Goal: Task Accomplishment & Management: Complete application form

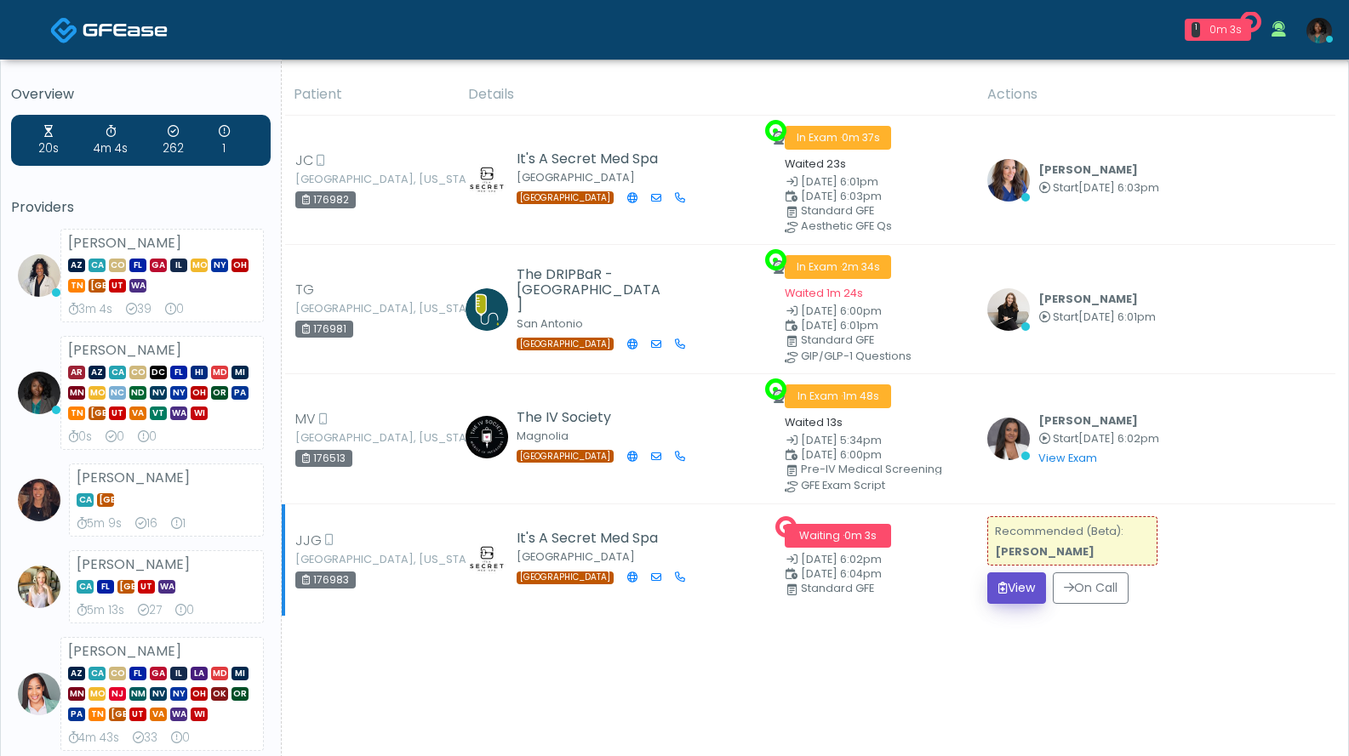
click at [1021, 577] on button "View" at bounding box center [1016, 588] width 59 height 31
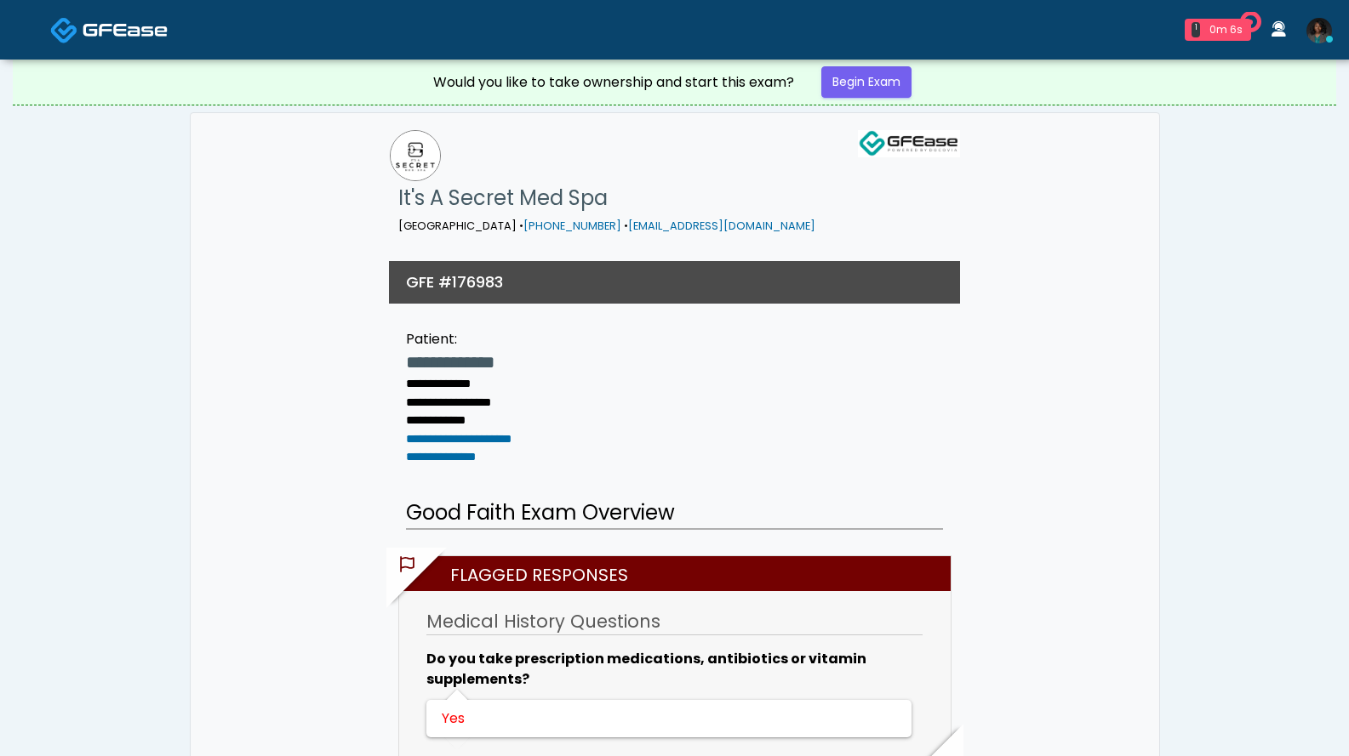
click at [866, 87] on link "Begin Exam" at bounding box center [866, 81] width 90 height 31
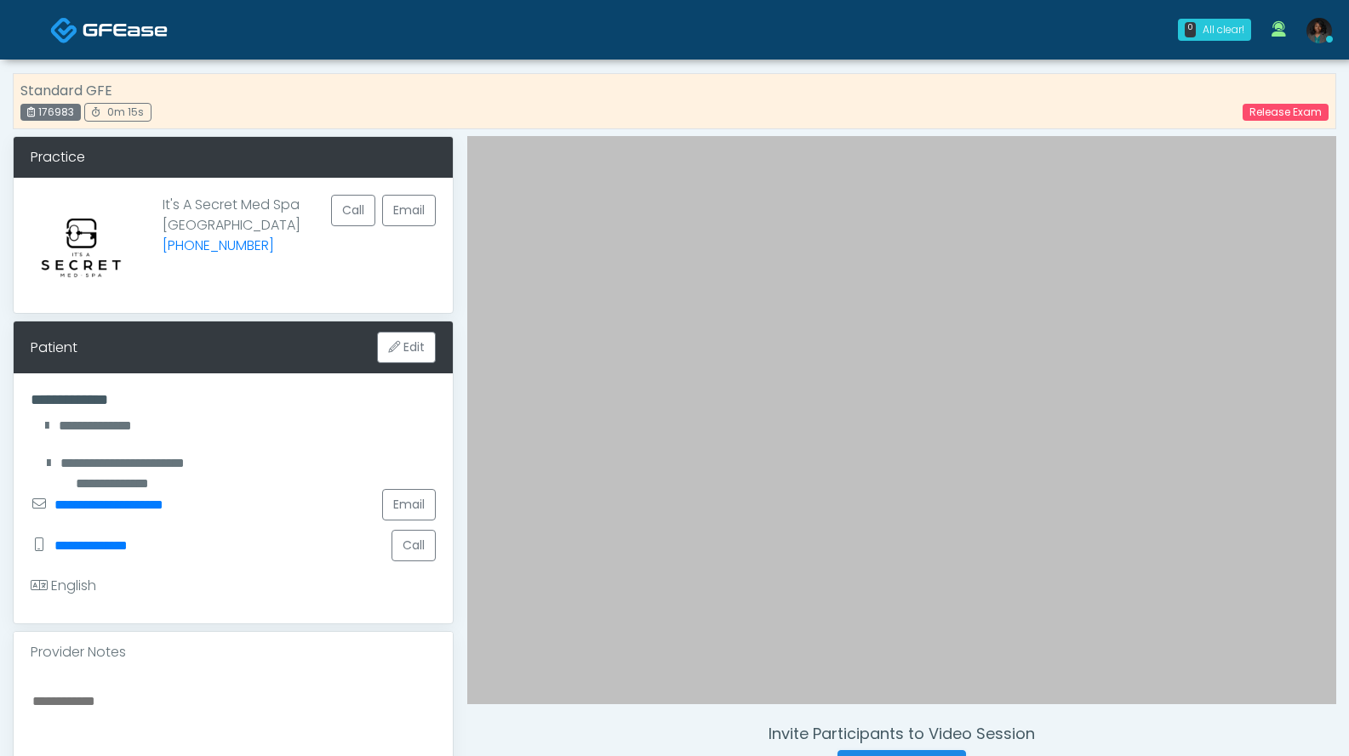
scroll to position [340, 0]
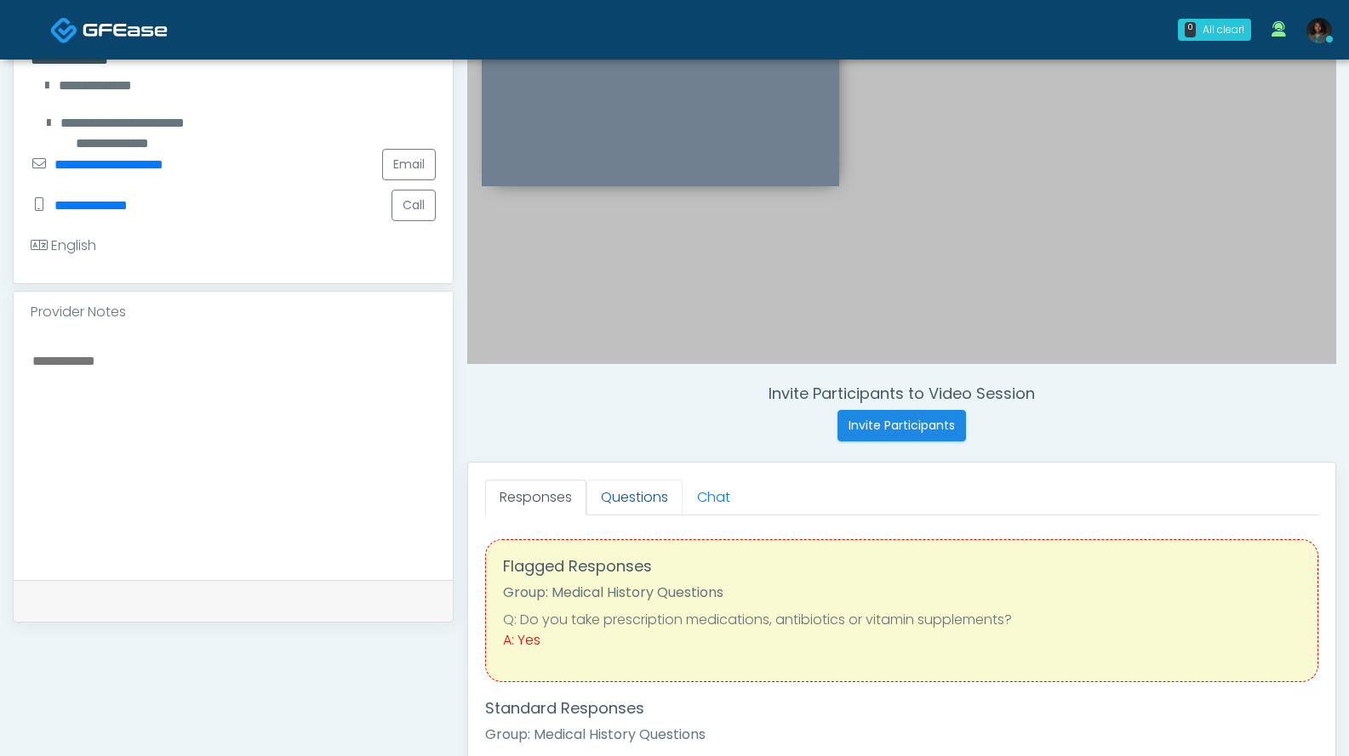
click at [643, 500] on link "Questions" at bounding box center [634, 498] width 96 height 36
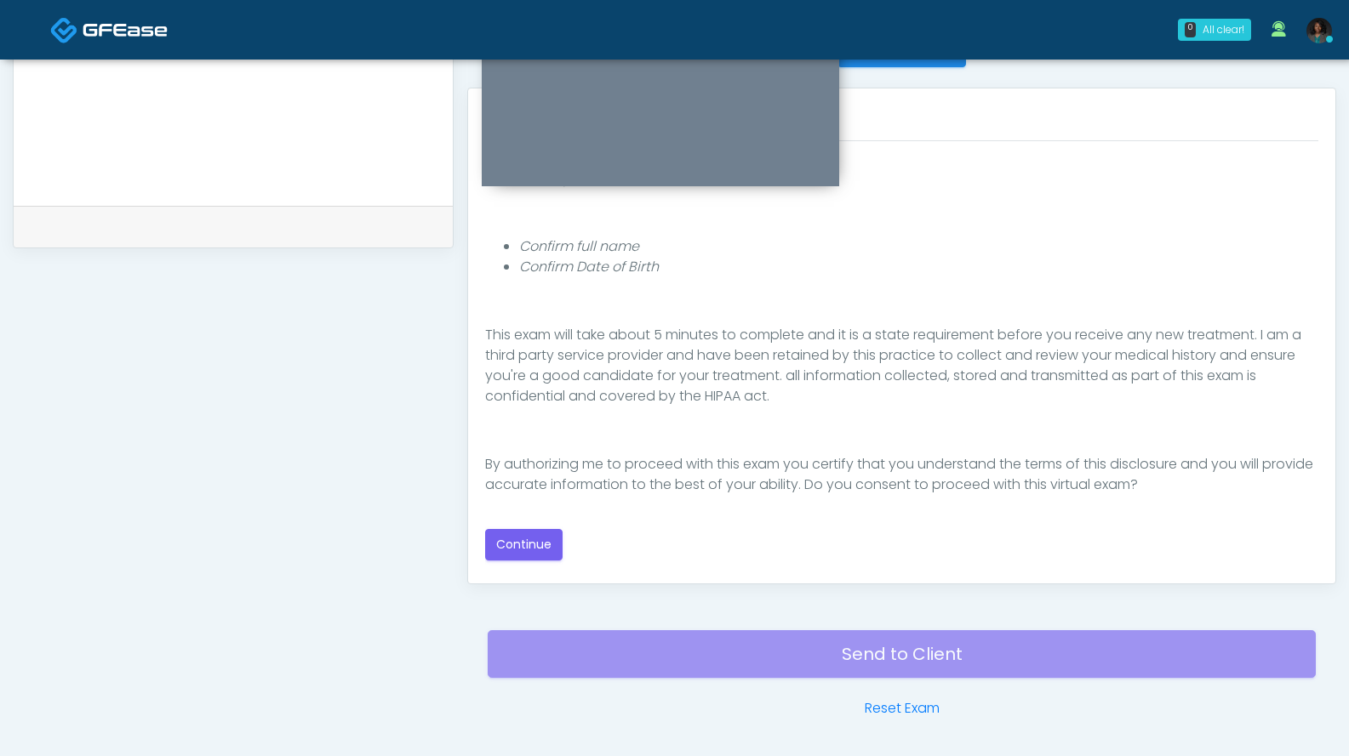
scroll to position [771, 0]
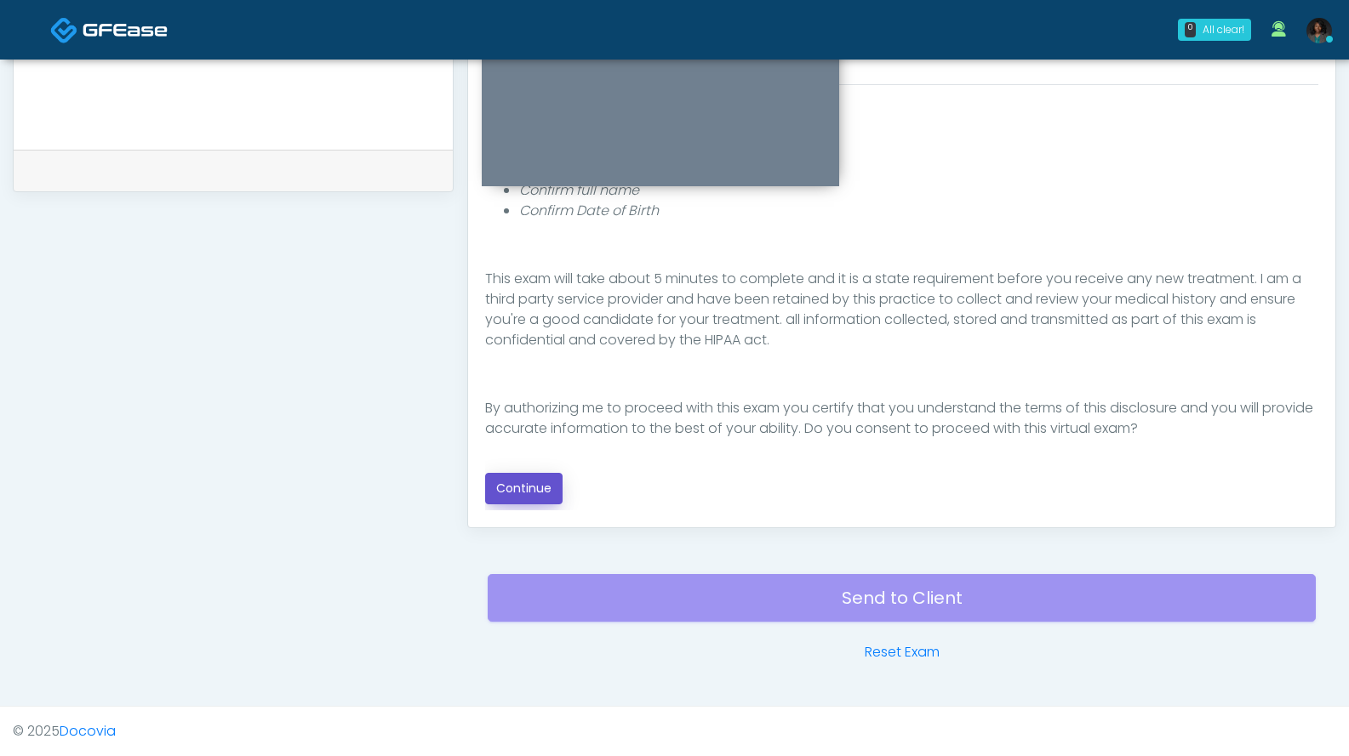
click at [549, 488] on button "Continue" at bounding box center [523, 488] width 77 height 31
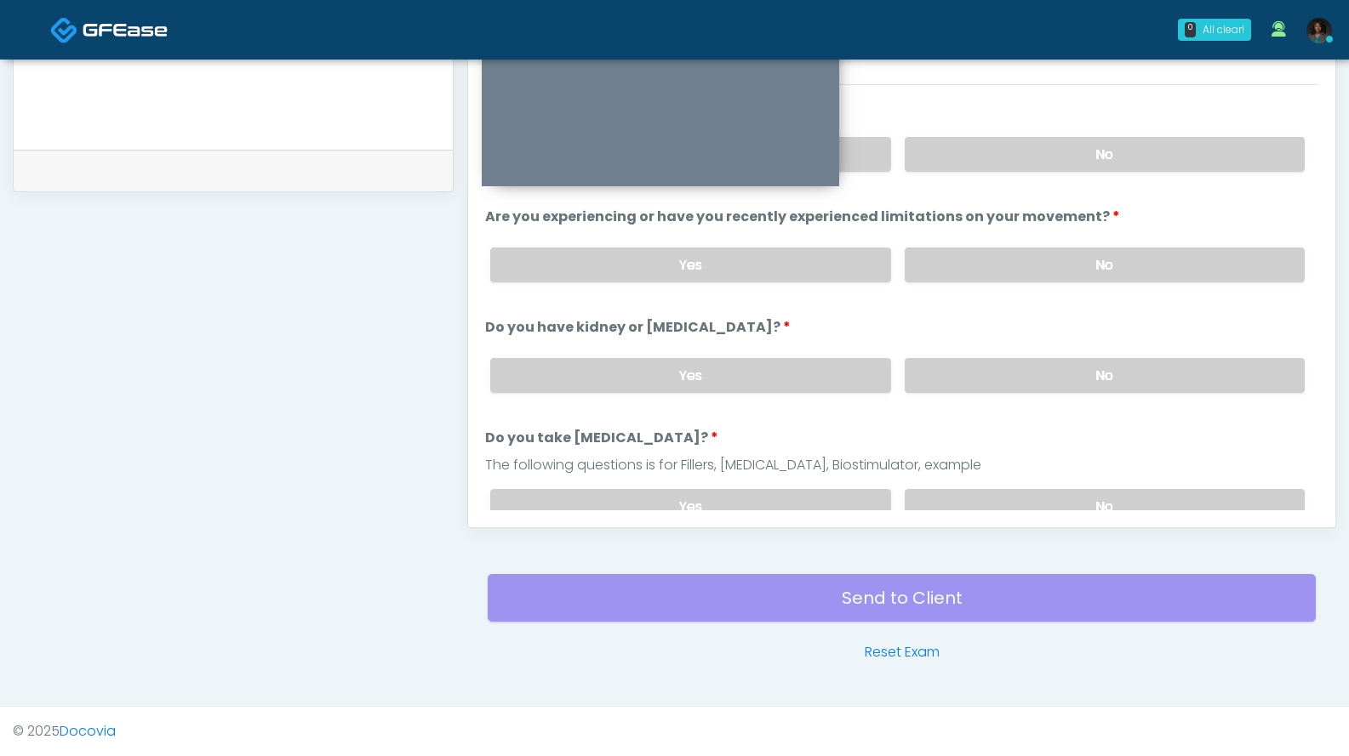
scroll to position [431, 0]
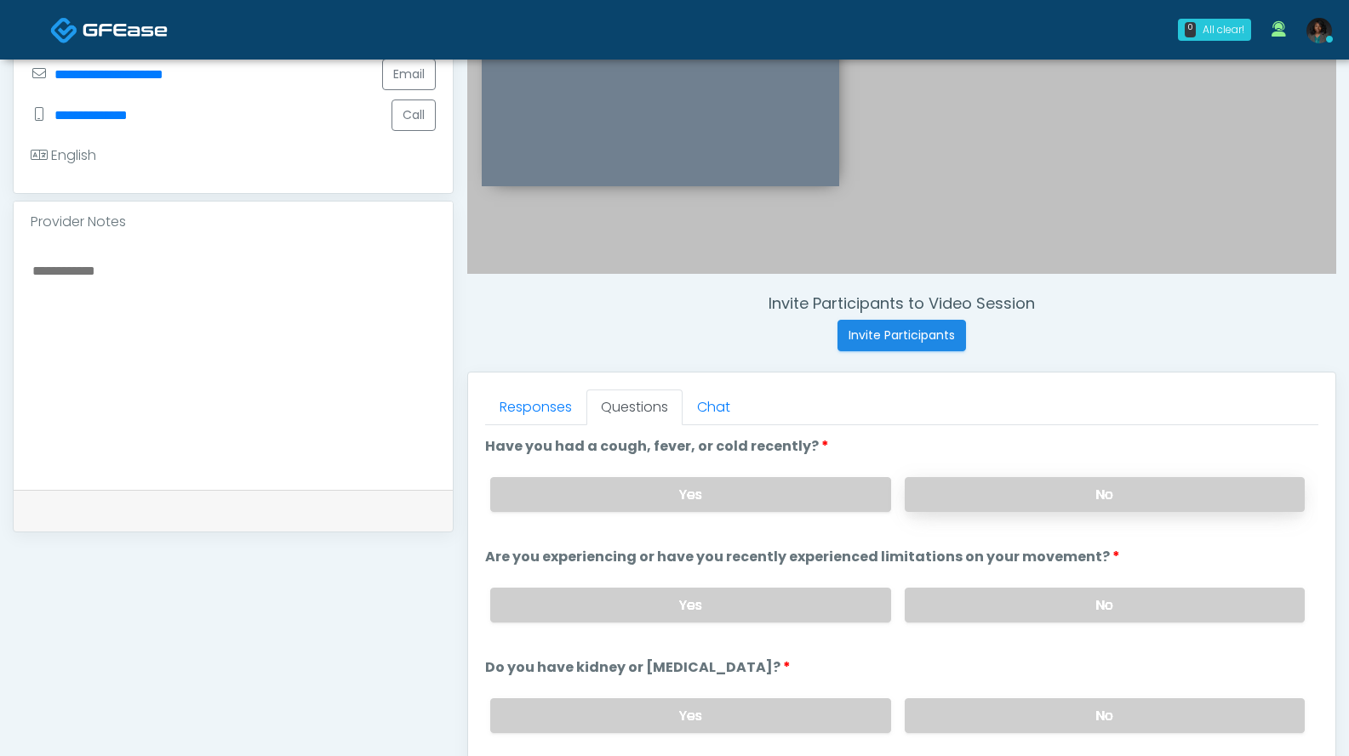
click at [982, 504] on label "No" at bounding box center [1104, 494] width 400 height 35
click at [1006, 598] on label "No" at bounding box center [1104, 605] width 400 height 35
click at [1015, 710] on label "No" at bounding box center [1104, 716] width 400 height 35
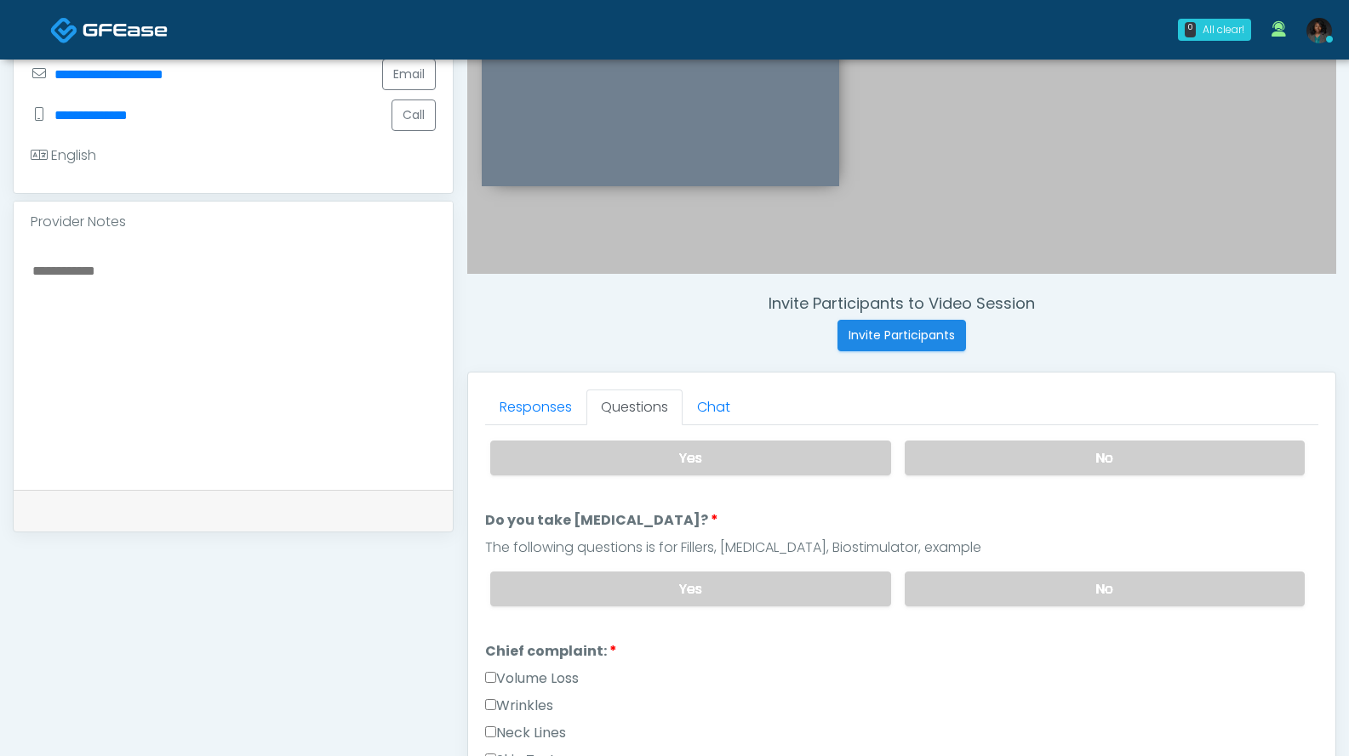
scroll to position [251, 0]
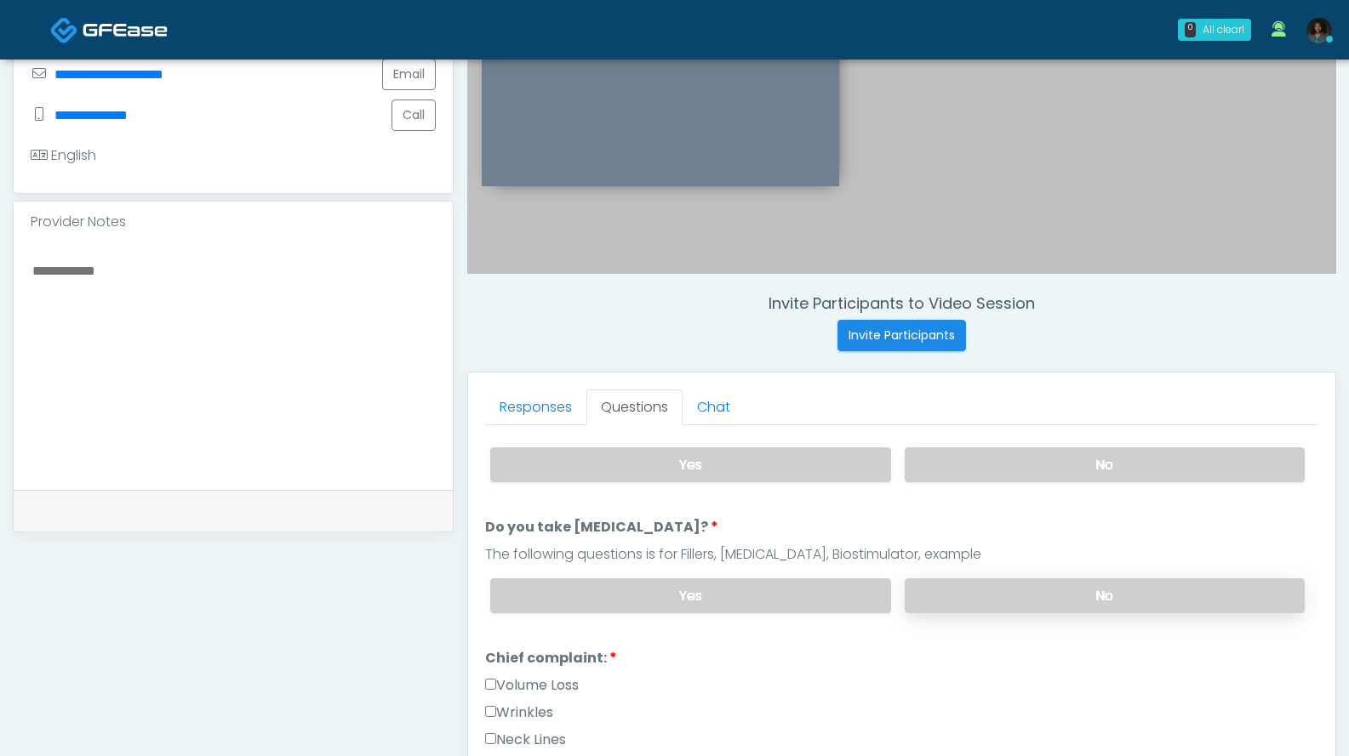
click at [1114, 595] on label "No" at bounding box center [1104, 596] width 400 height 35
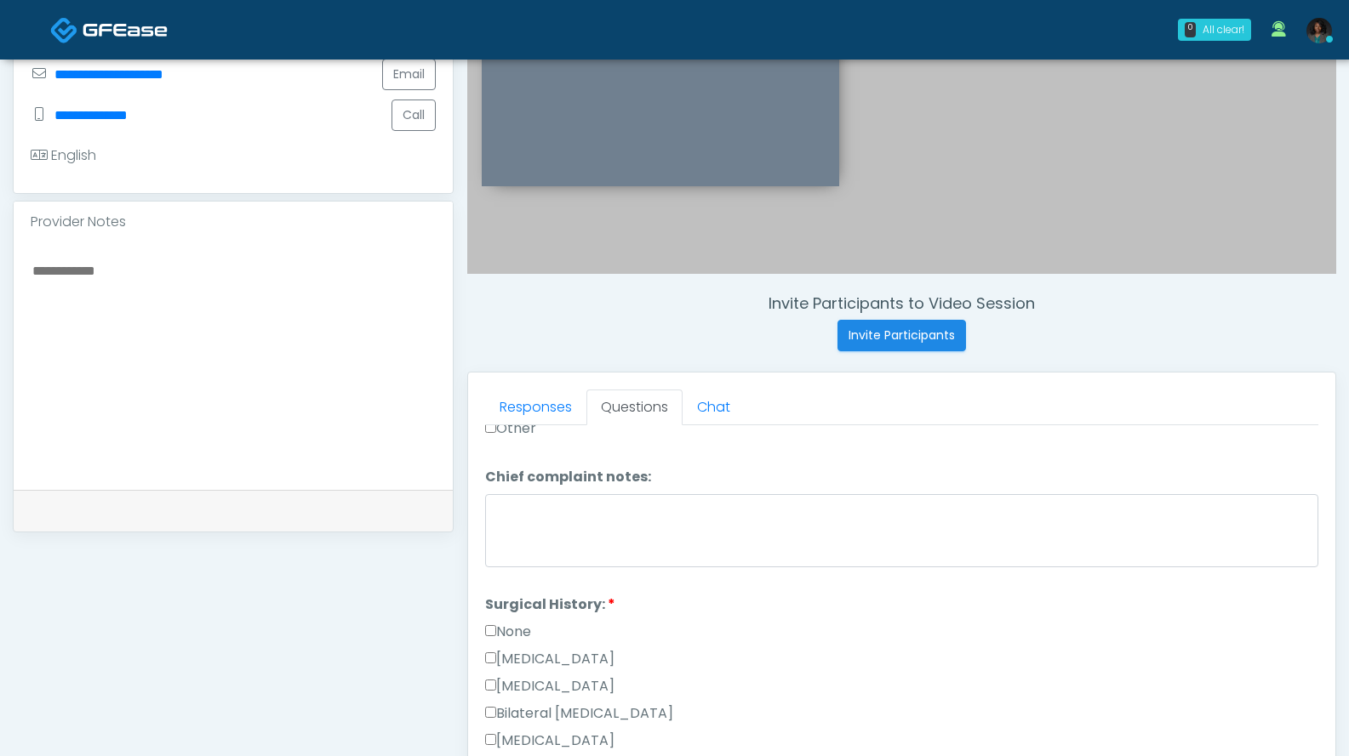
scroll to position [804, 0]
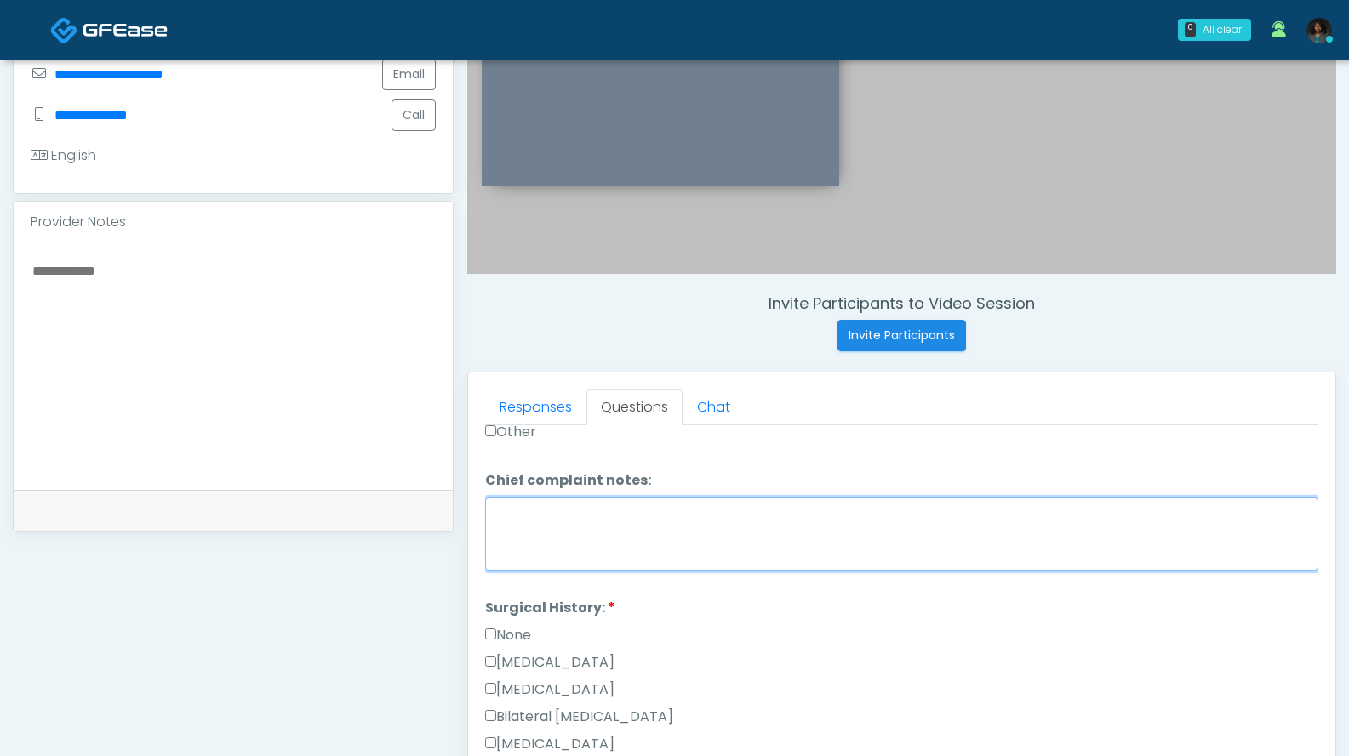
click at [708, 519] on textarea "Chief complaint notes:" at bounding box center [901, 534] width 833 height 73
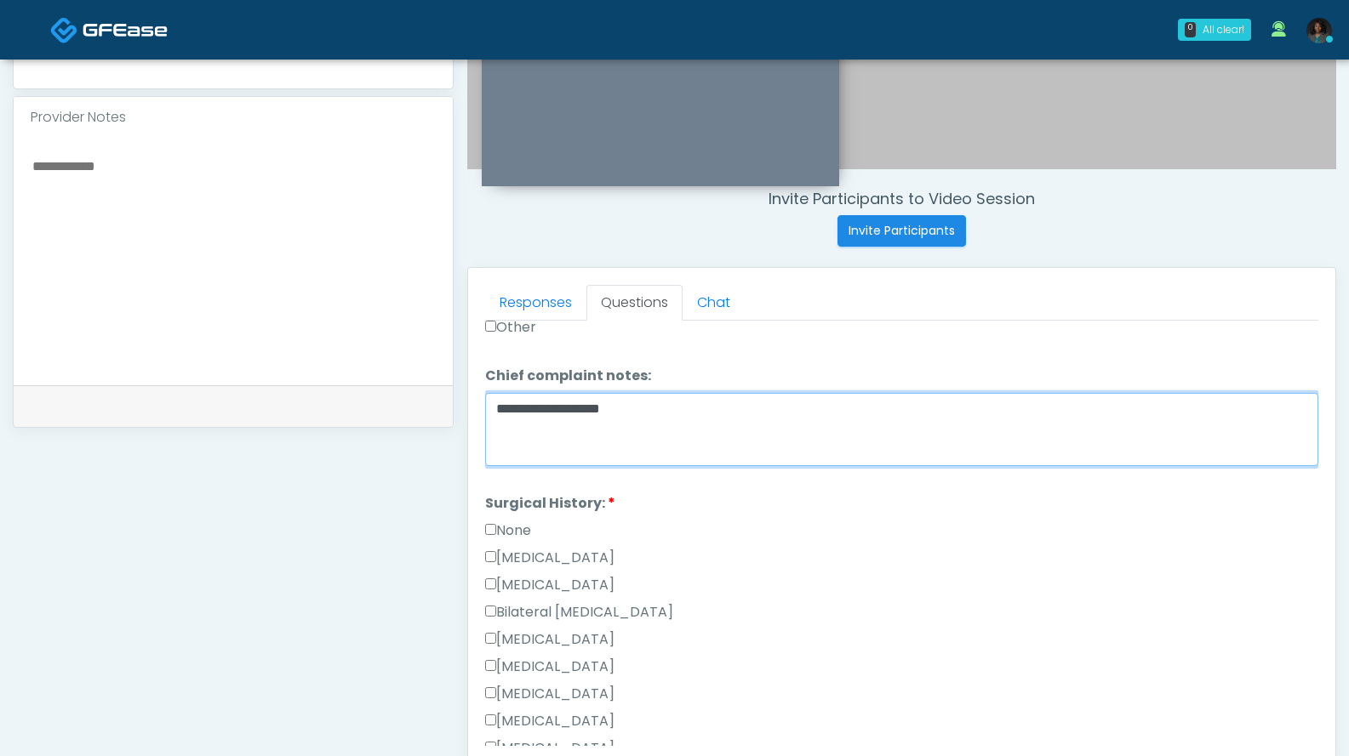
scroll to position [526, 0]
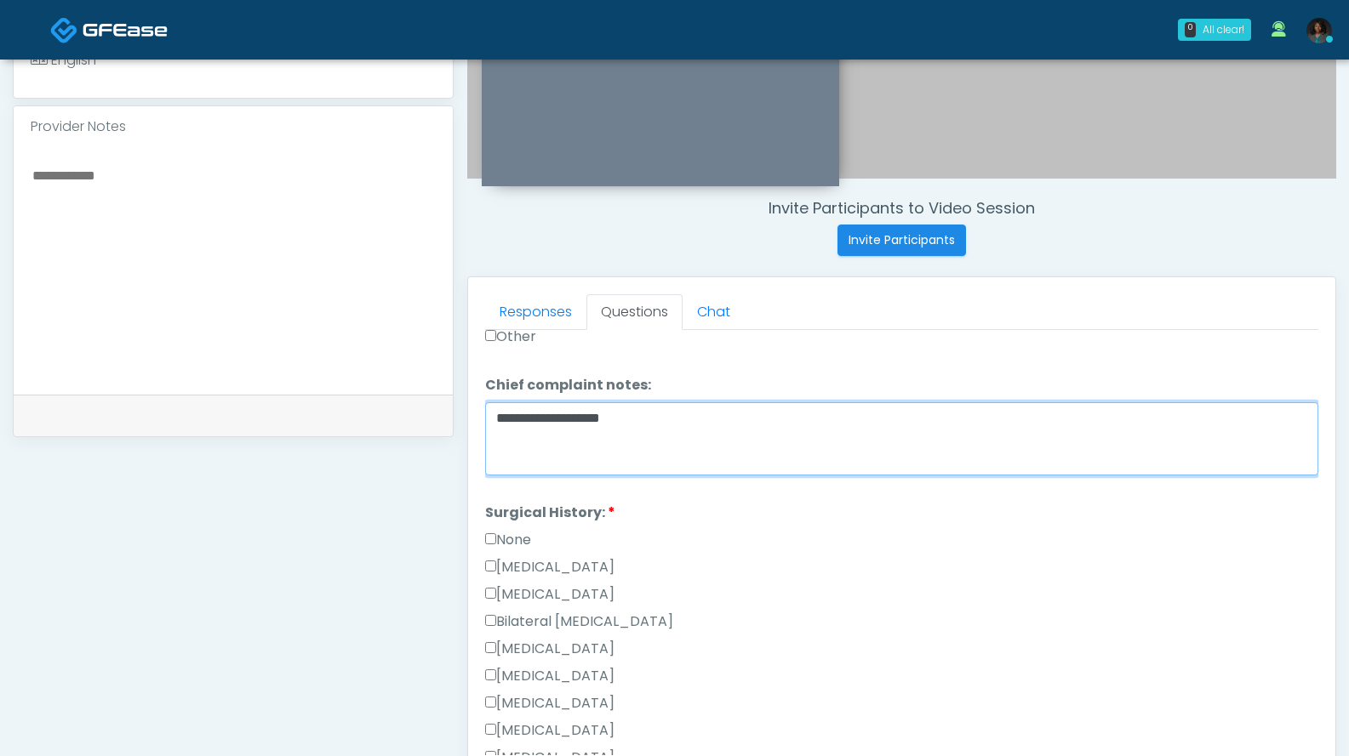
drag, startPoint x: 631, startPoint y: 419, endPoint x: 444, endPoint y: 431, distance: 187.6
click at [444, 431] on div "**********" at bounding box center [674, 259] width 1323 height 1298
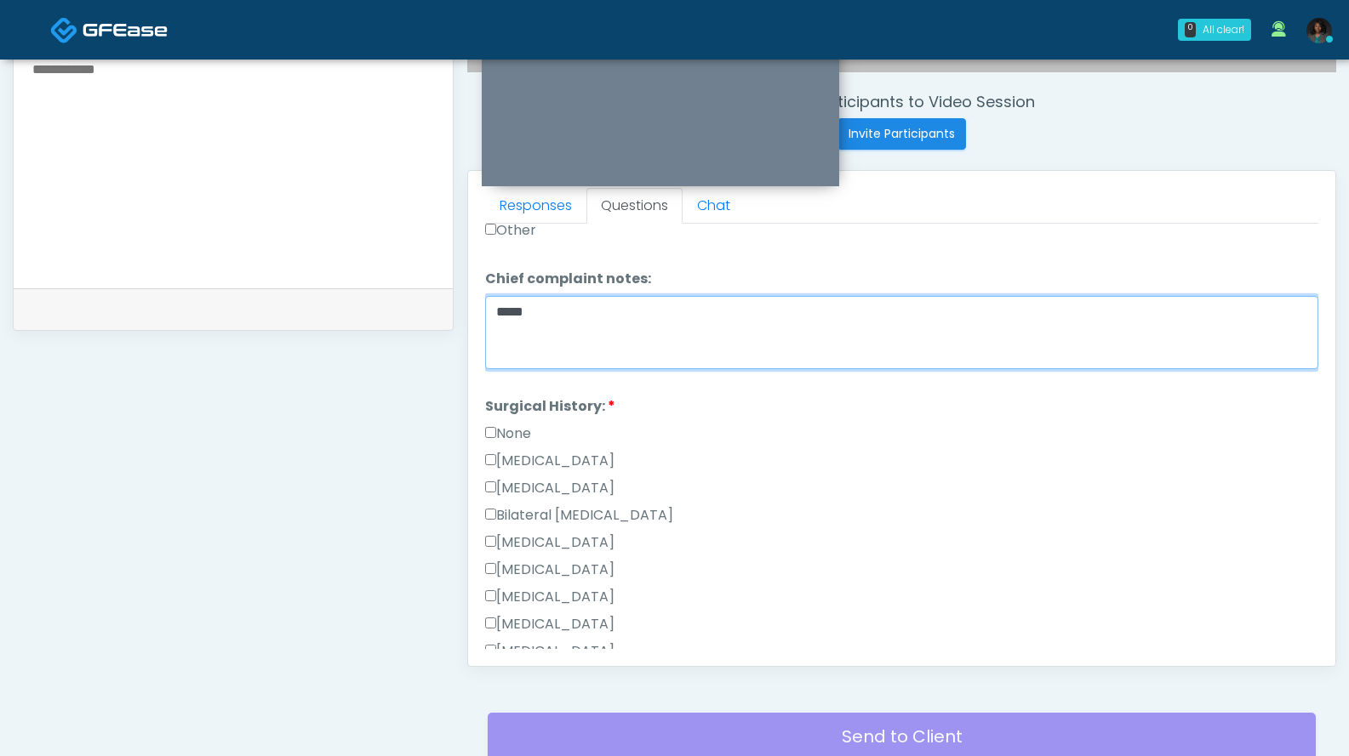
scroll to position [647, 0]
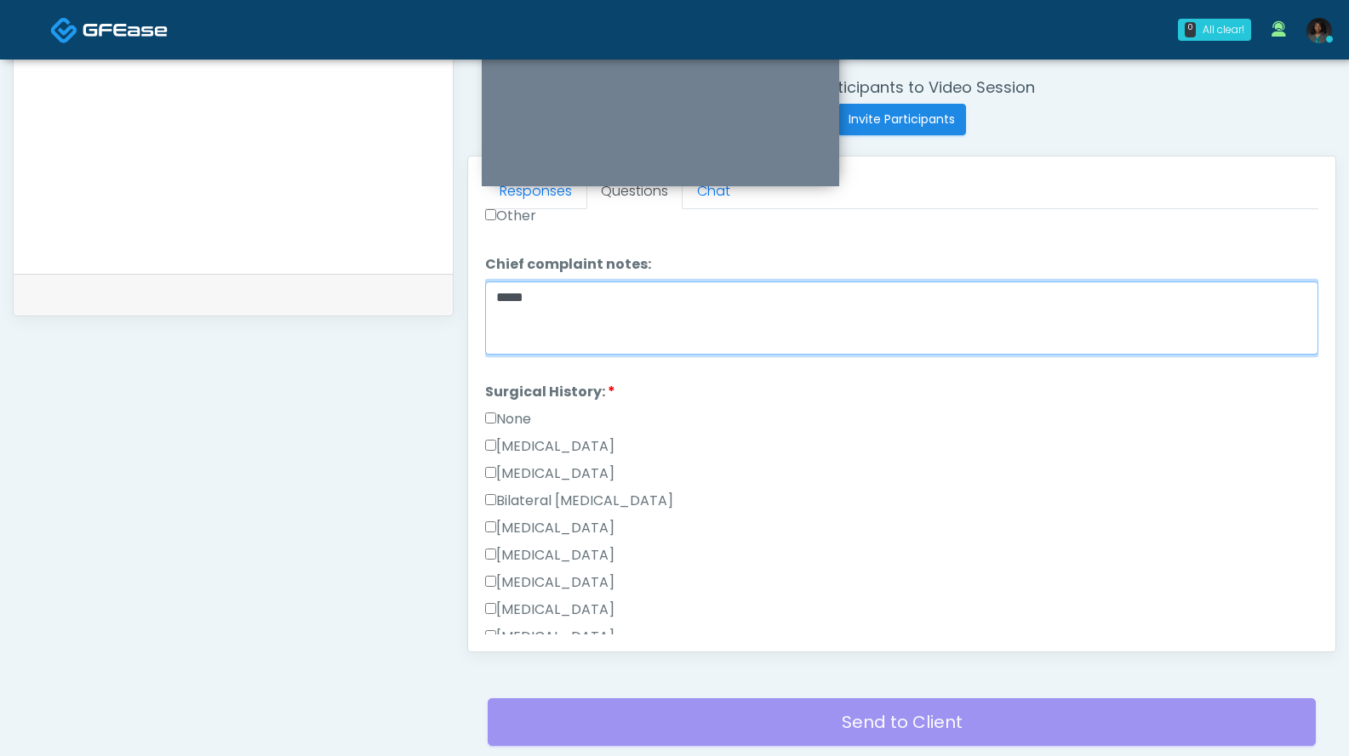
type textarea "*****"
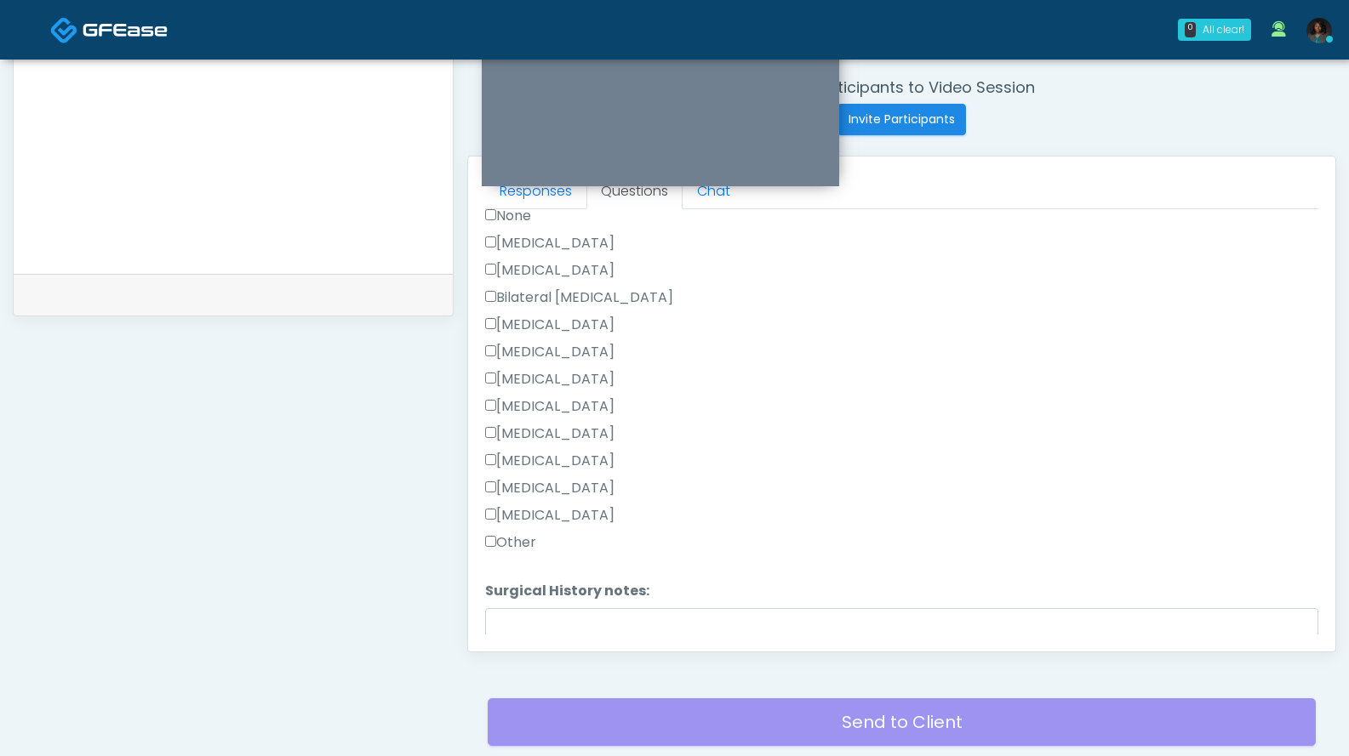
scroll to position [990, 0]
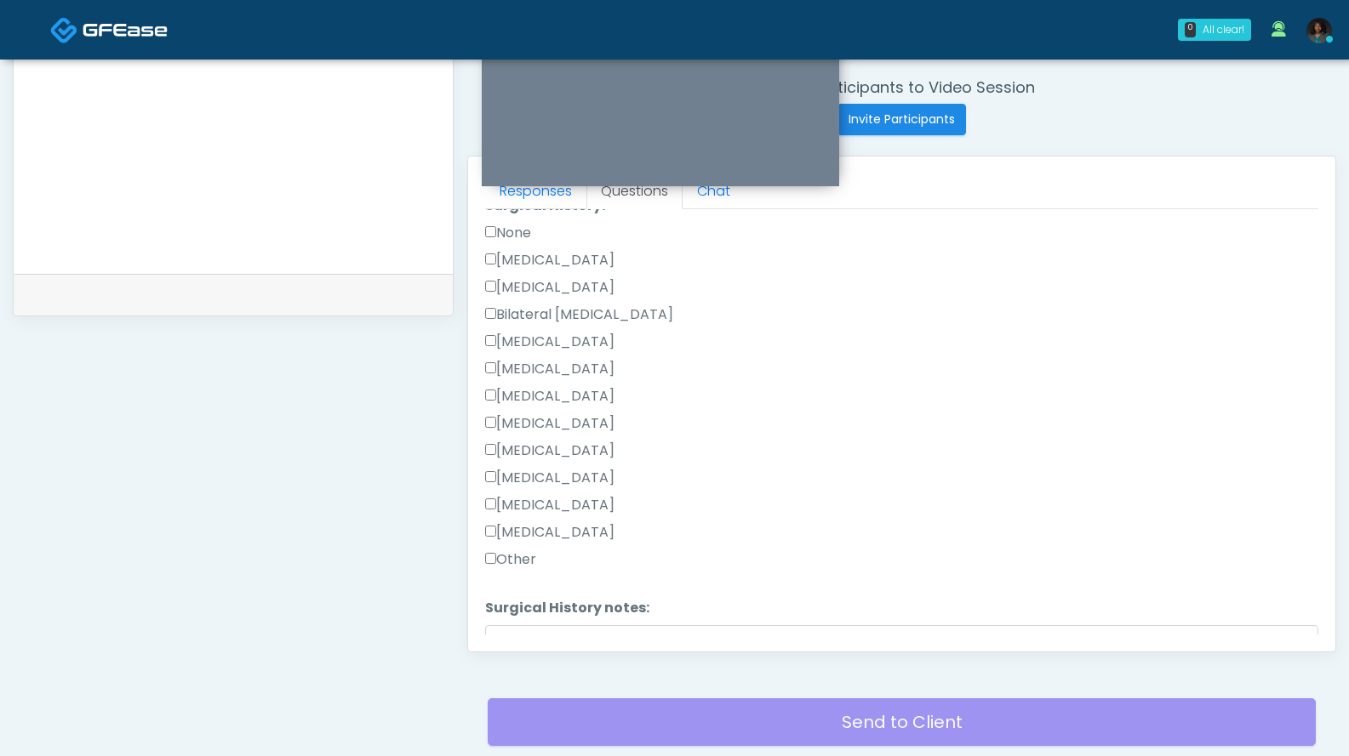
click at [516, 552] on label "Other" at bounding box center [510, 560] width 51 height 20
click at [555, 629] on textarea "Surgical History notes:" at bounding box center [901, 661] width 833 height 73
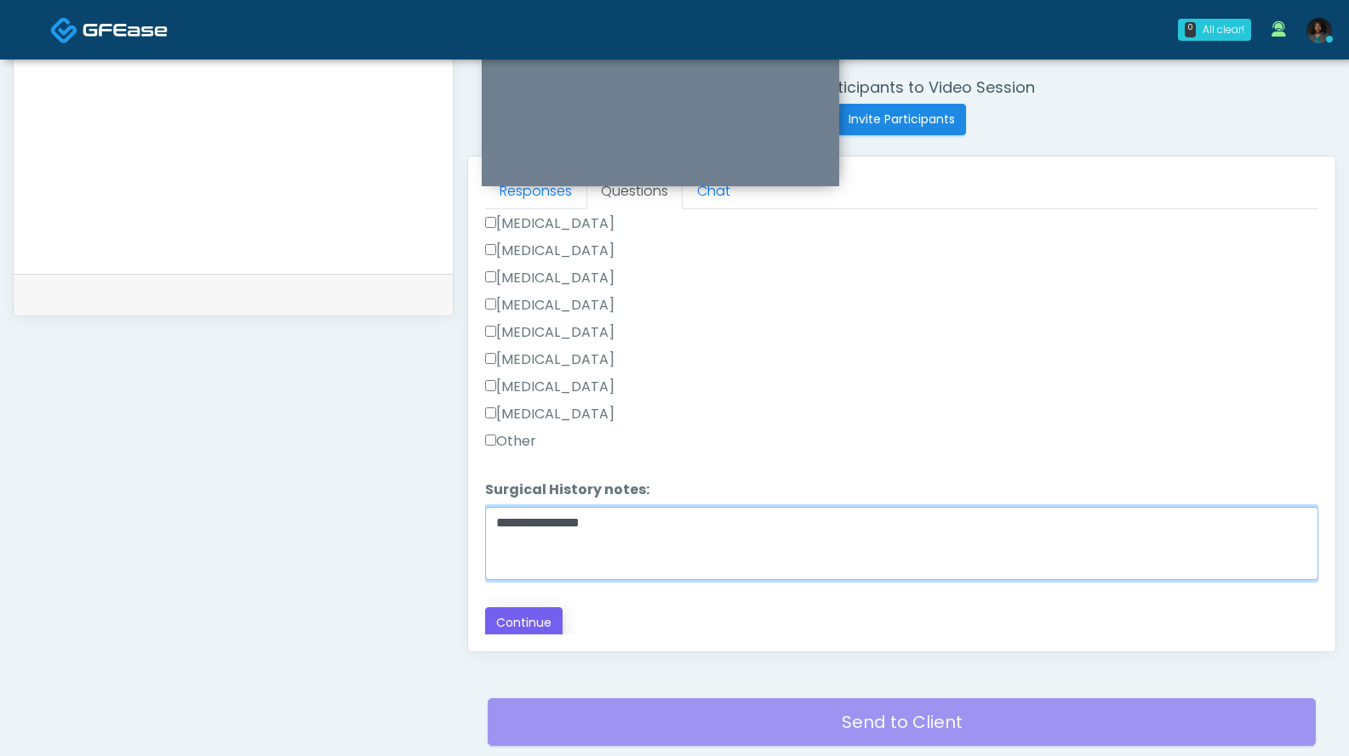
type textarea "**********"
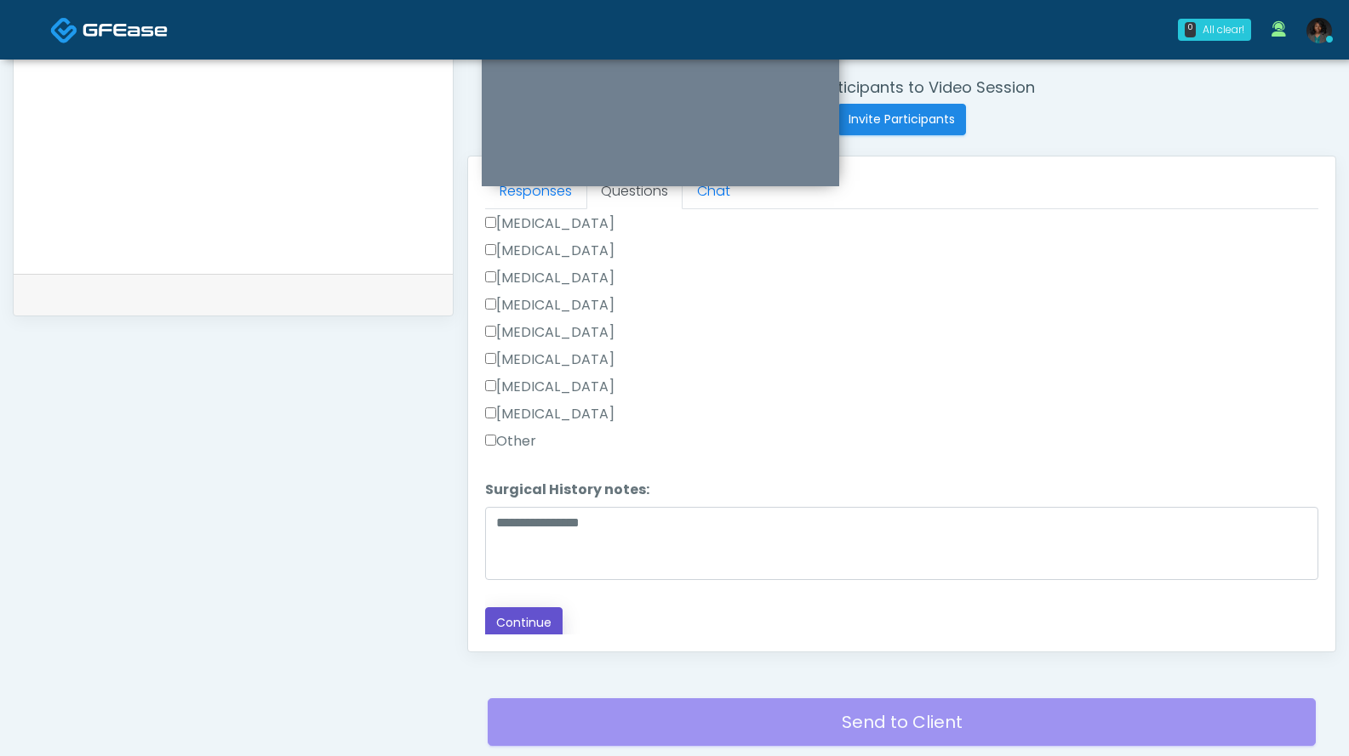
click at [541, 623] on button "Continue" at bounding box center [523, 623] width 77 height 31
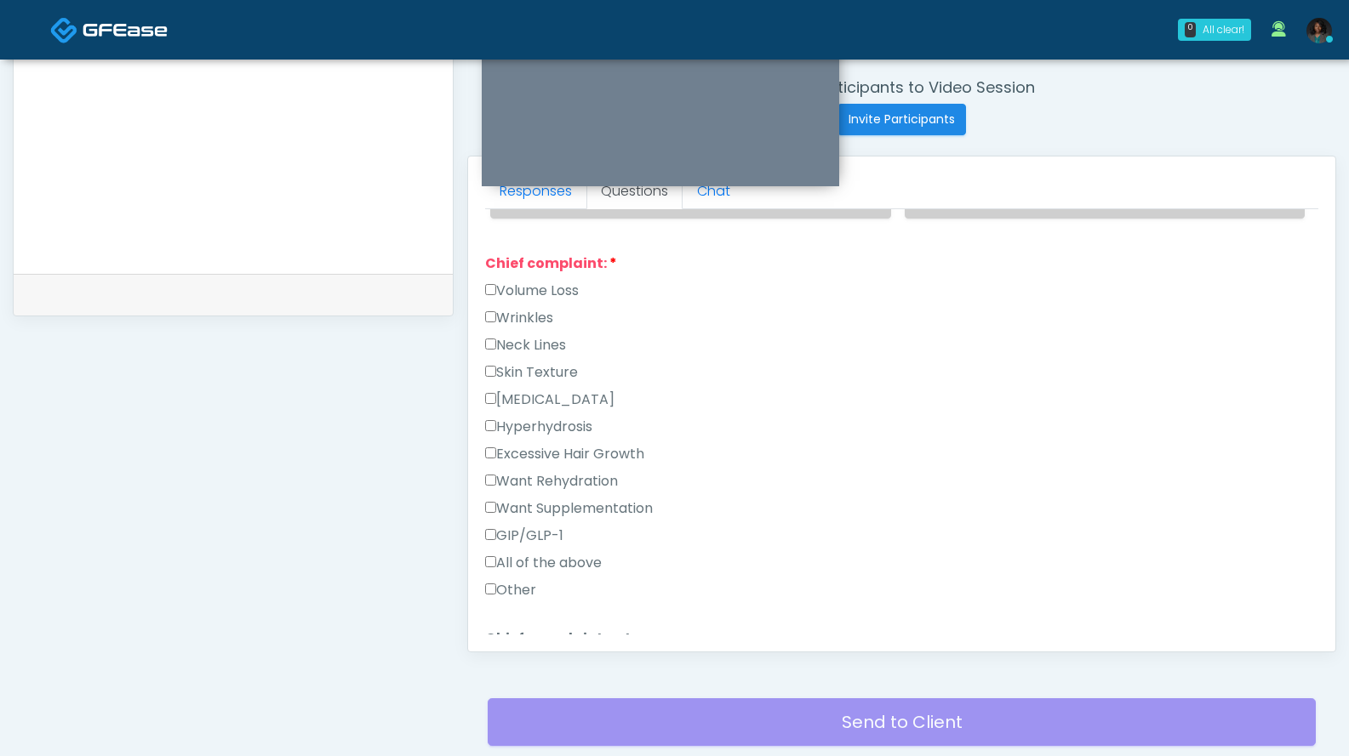
click at [516, 590] on label "Other" at bounding box center [510, 590] width 51 height 20
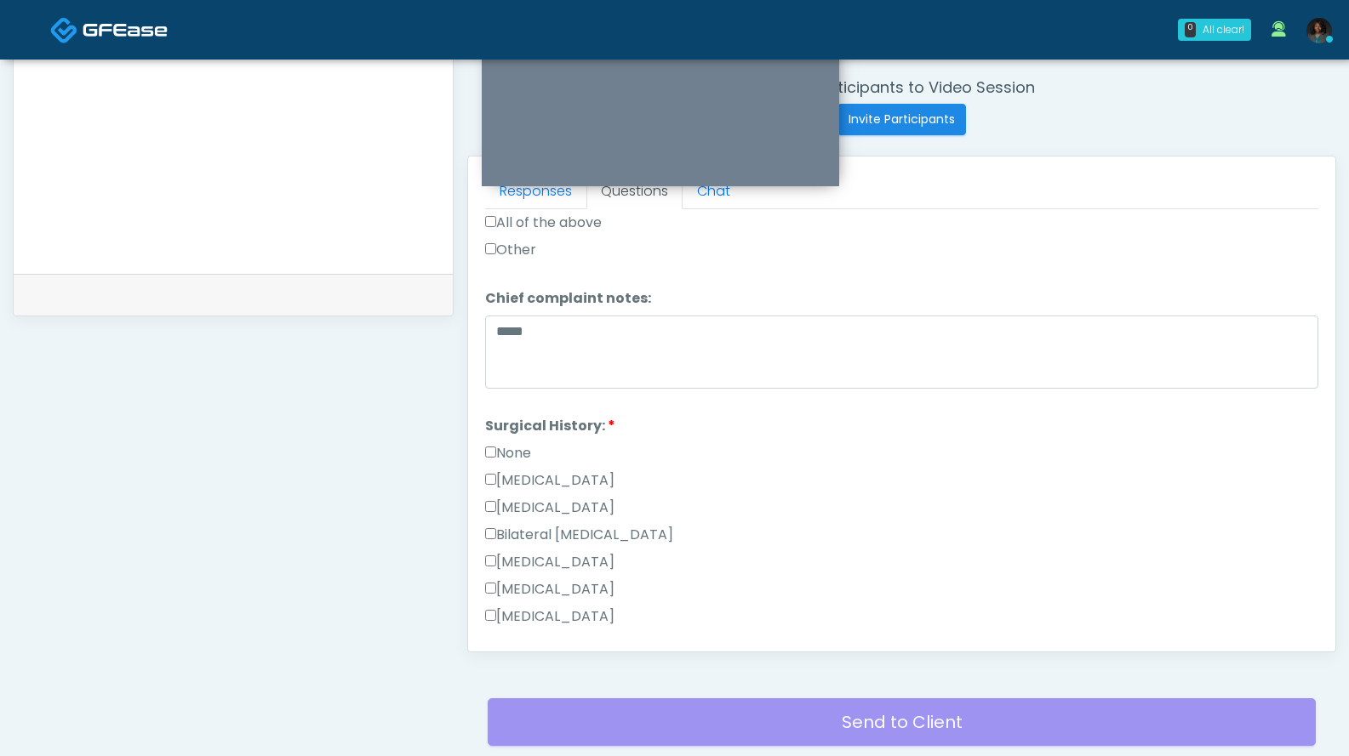
scroll to position [1109, 0]
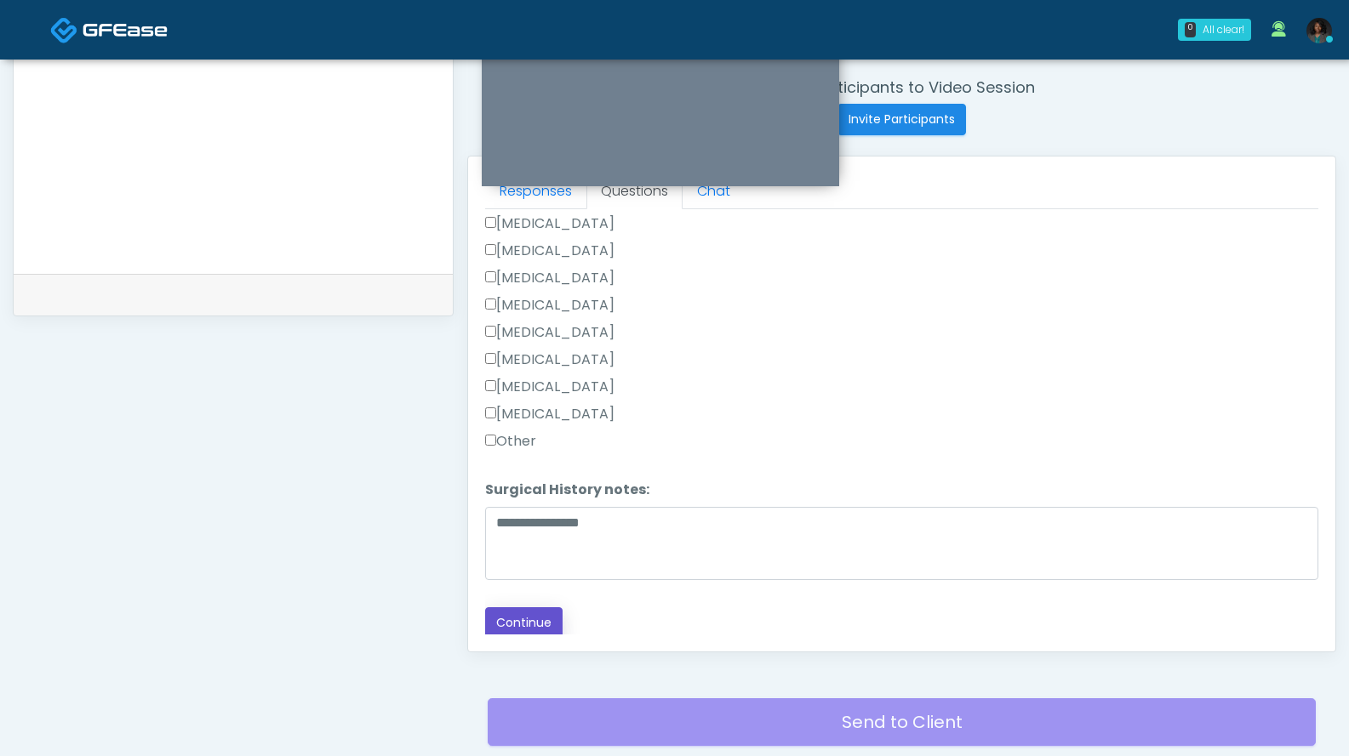
click at [531, 624] on button "Continue" at bounding box center [523, 623] width 77 height 31
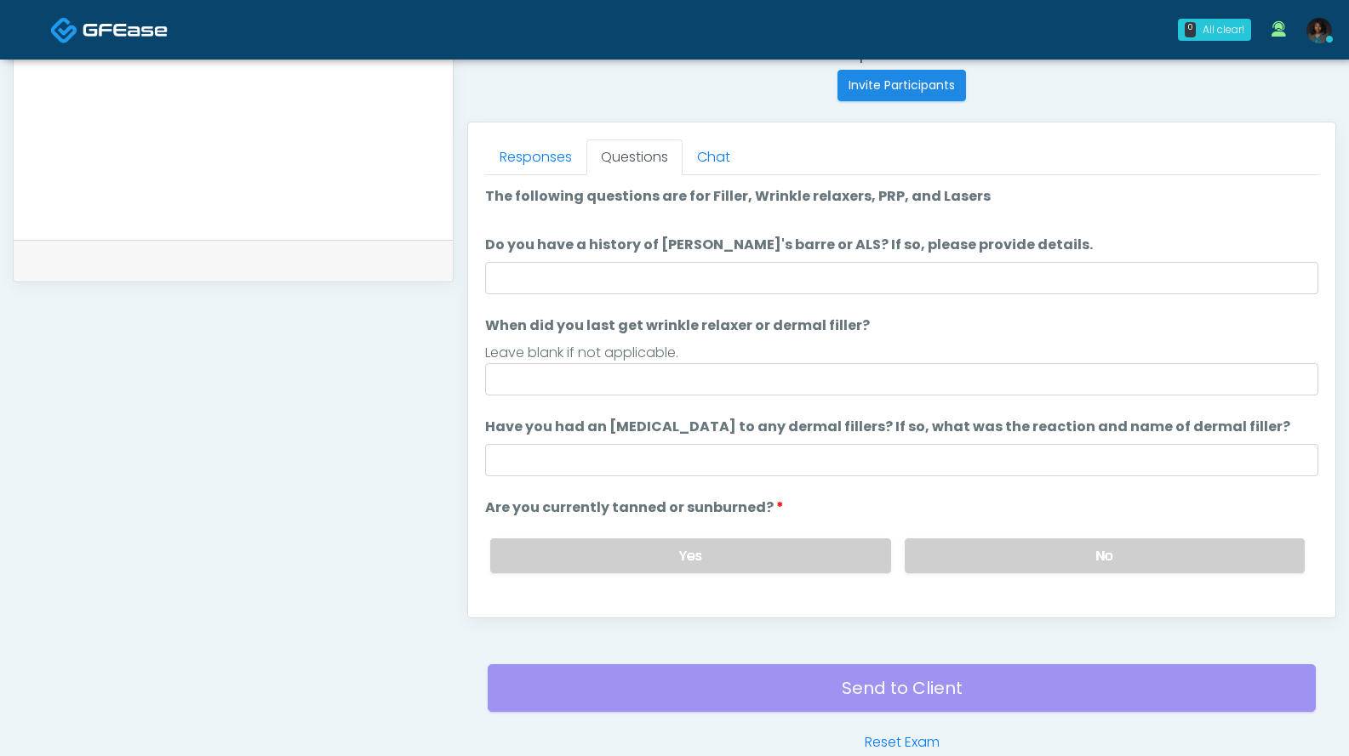
scroll to position [678, 0]
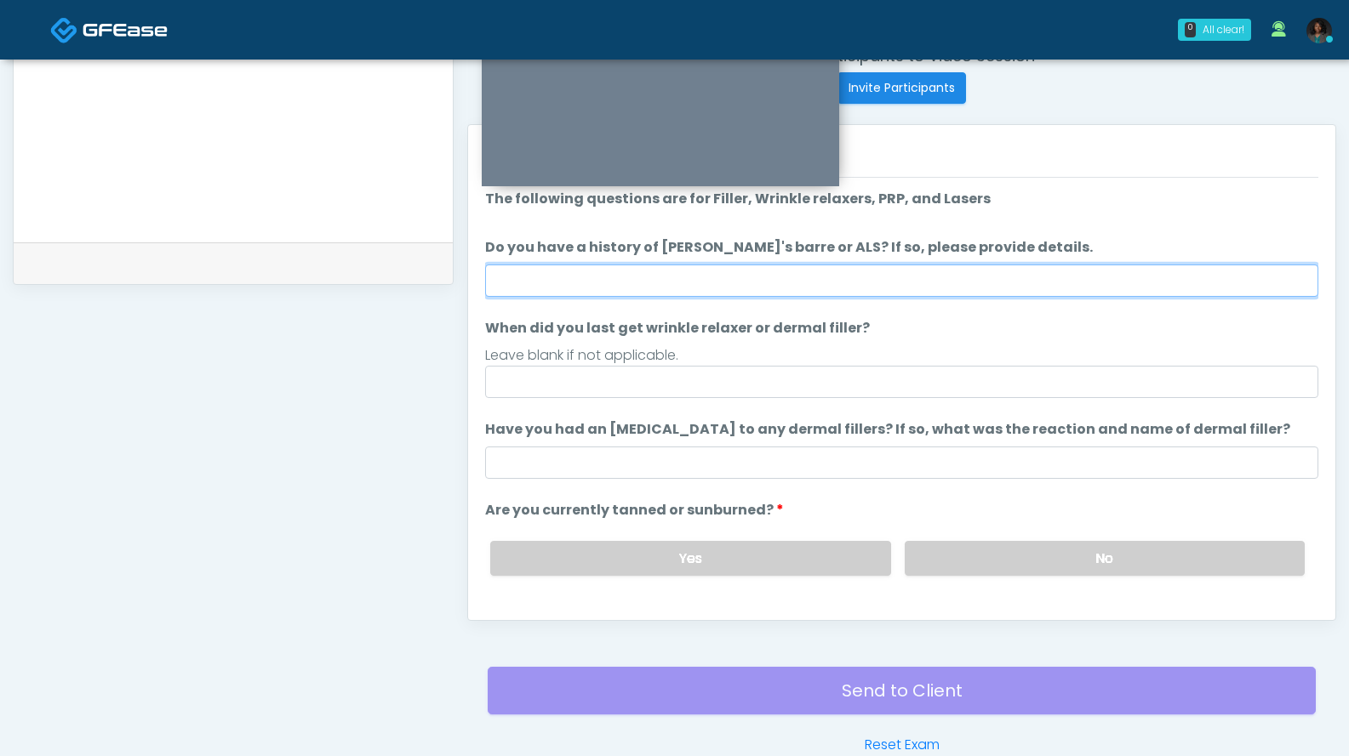
drag, startPoint x: 953, startPoint y: 284, endPoint x: 960, endPoint y: 295, distance: 13.0
click at [953, 285] on input "Do you have a history of Guillain's barre or ALS? If so, please provide details." at bounding box center [901, 281] width 833 height 32
type input "*"
type input "**"
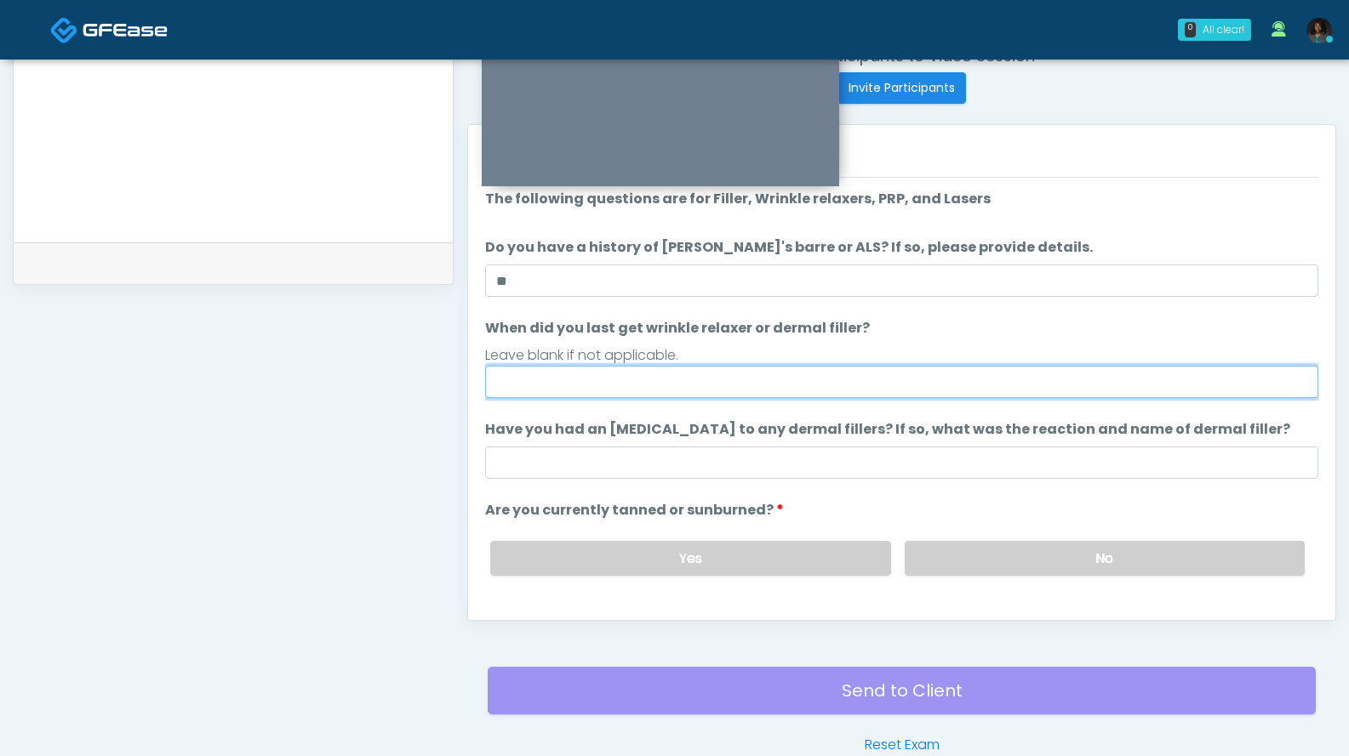
click at [823, 395] on input "When did you last get wrinkle relaxer or dermal filler?" at bounding box center [901, 382] width 833 height 32
type input "**********"
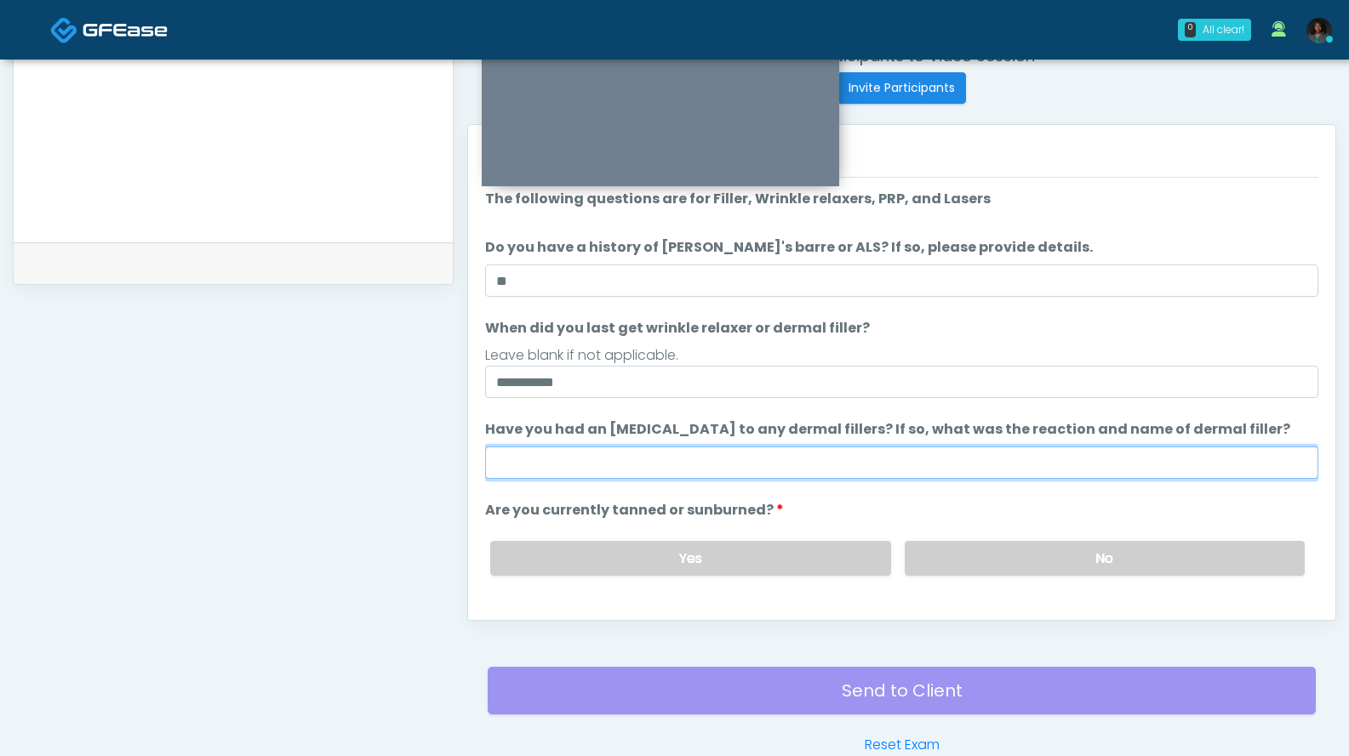
click at [839, 466] on input "Have you had an allergic response to any dermal fillers? If so, what was the re…" at bounding box center [901, 463] width 833 height 32
type input "***"
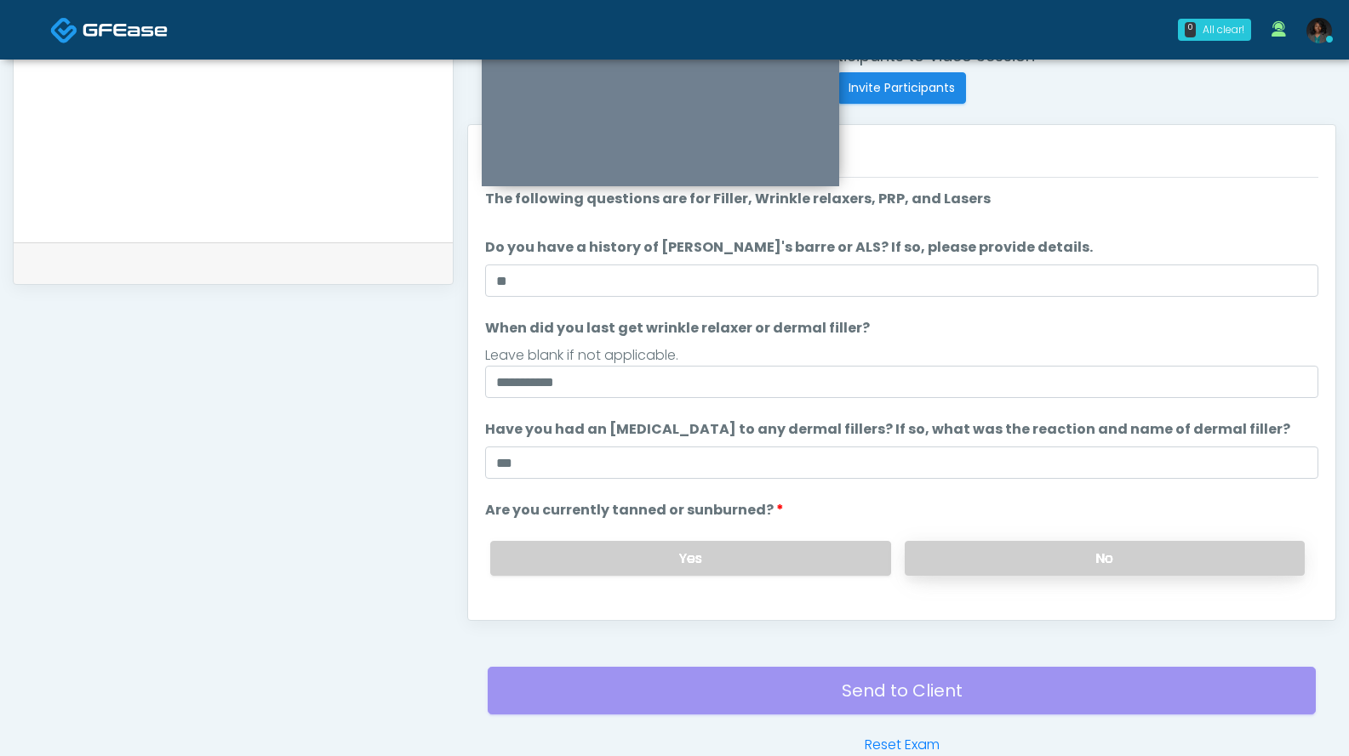
drag, startPoint x: 1030, startPoint y: 564, endPoint x: 1029, endPoint y: 556, distance: 8.6
click at [1030, 562] on label "No" at bounding box center [1104, 558] width 400 height 35
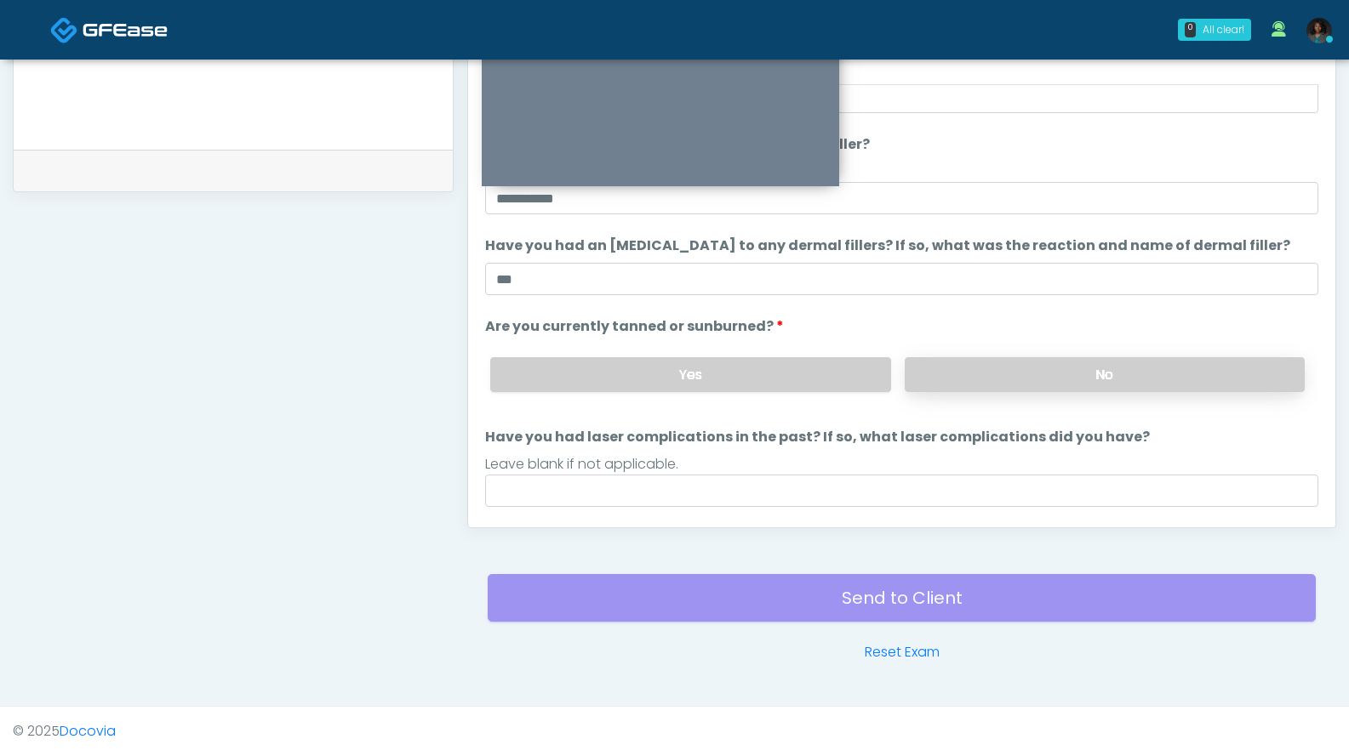
scroll to position [140, 0]
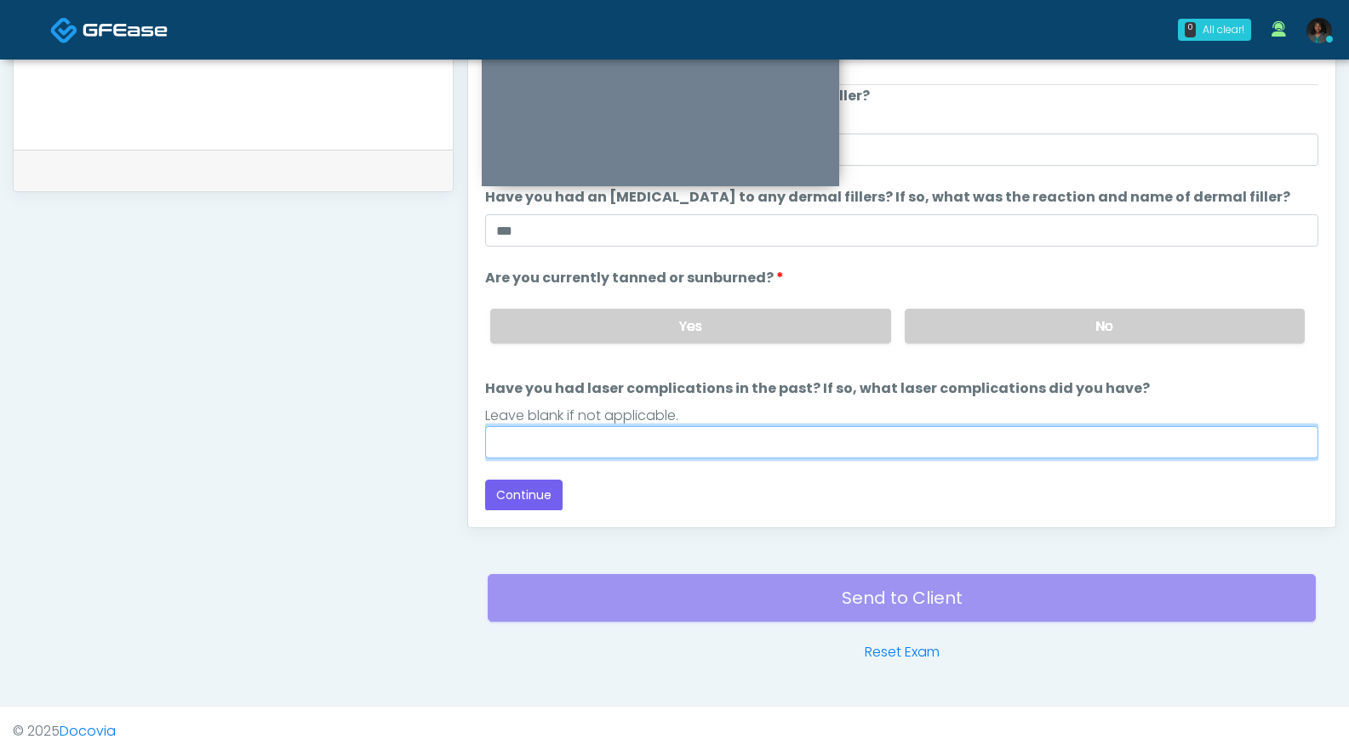
click at [928, 442] on input "Have you had laser complications in the past? If so, what laser complications d…" at bounding box center [901, 442] width 833 height 32
type input "***"
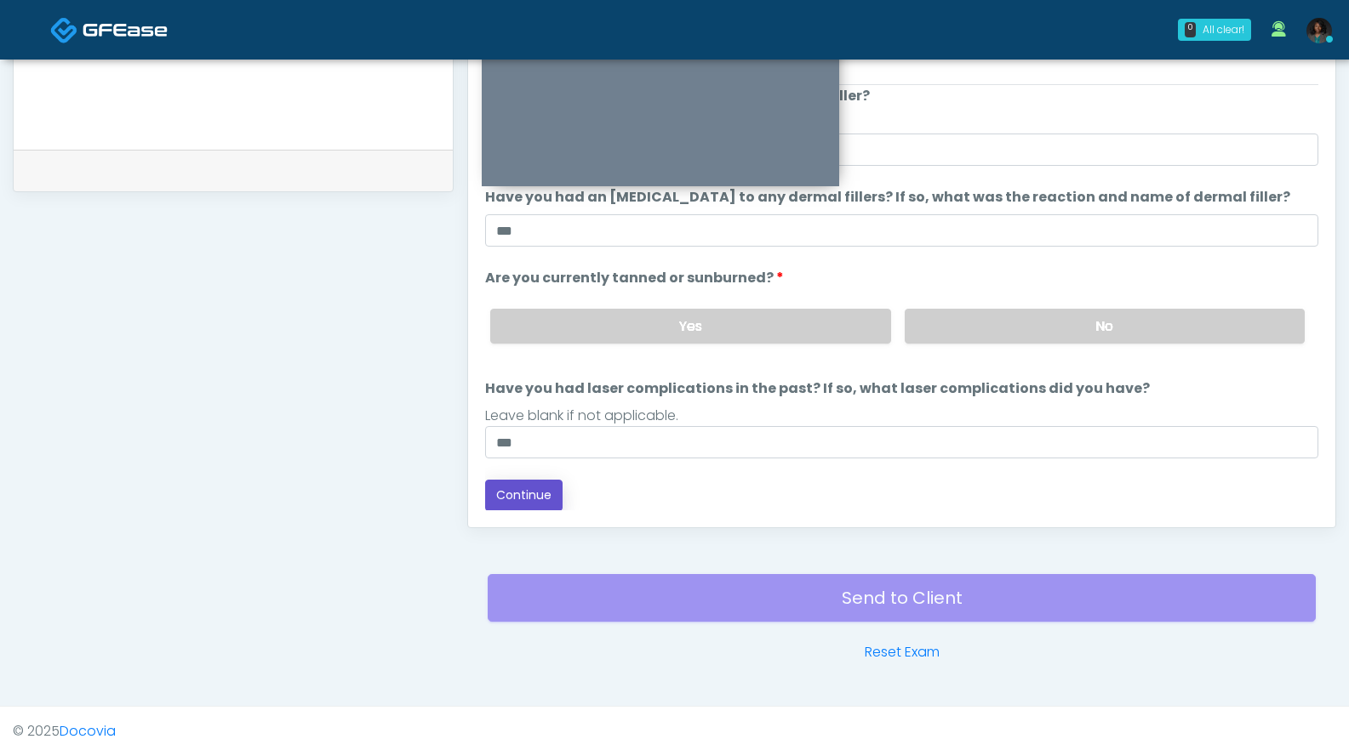
click at [534, 499] on button "Continue" at bounding box center [523, 495] width 77 height 31
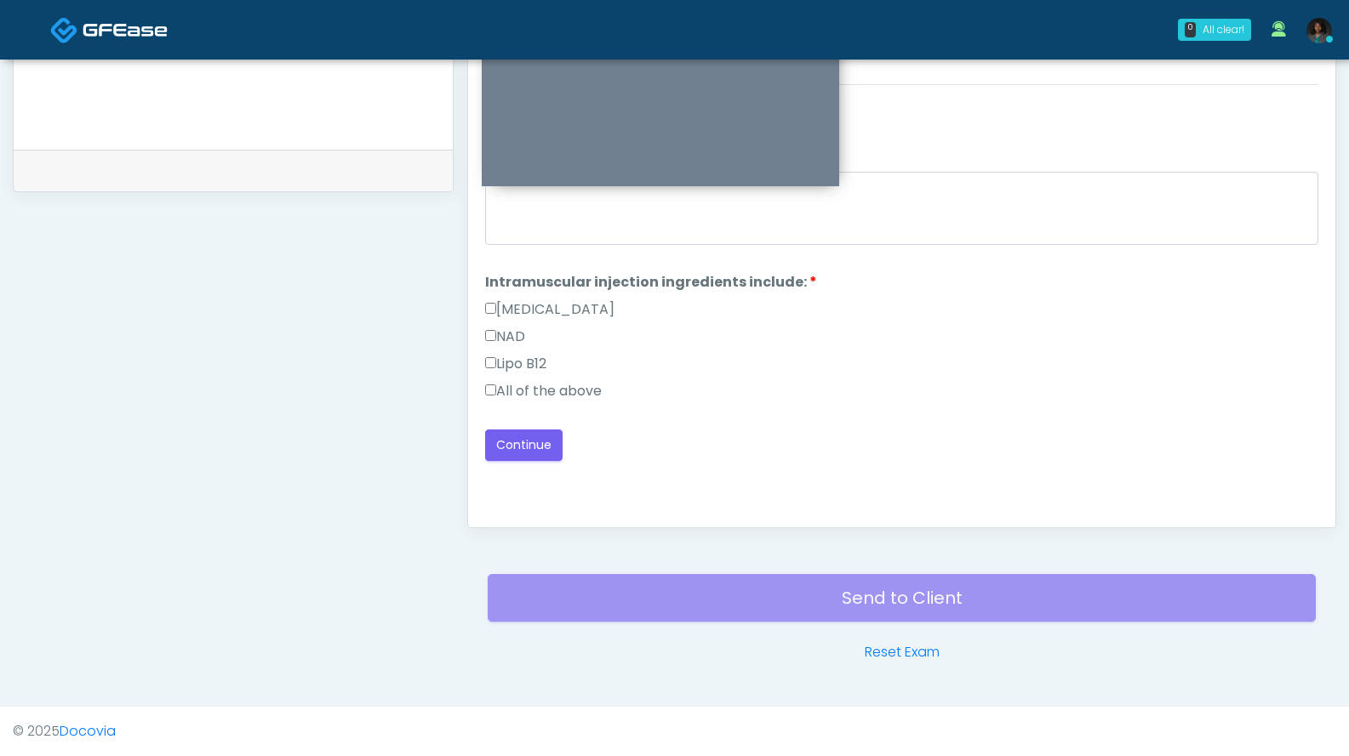
scroll to position [0, 0]
click at [584, 390] on label "All of the above" at bounding box center [543, 391] width 117 height 20
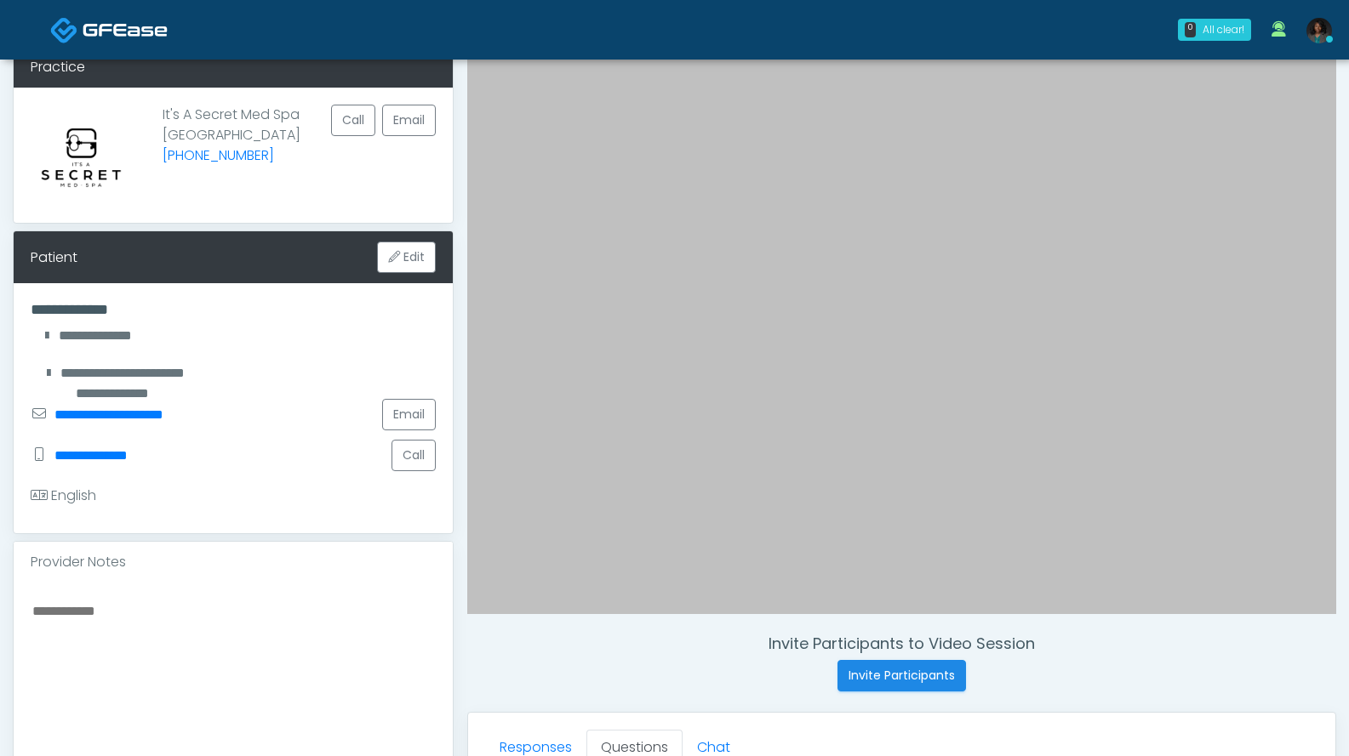
scroll to position [431, 0]
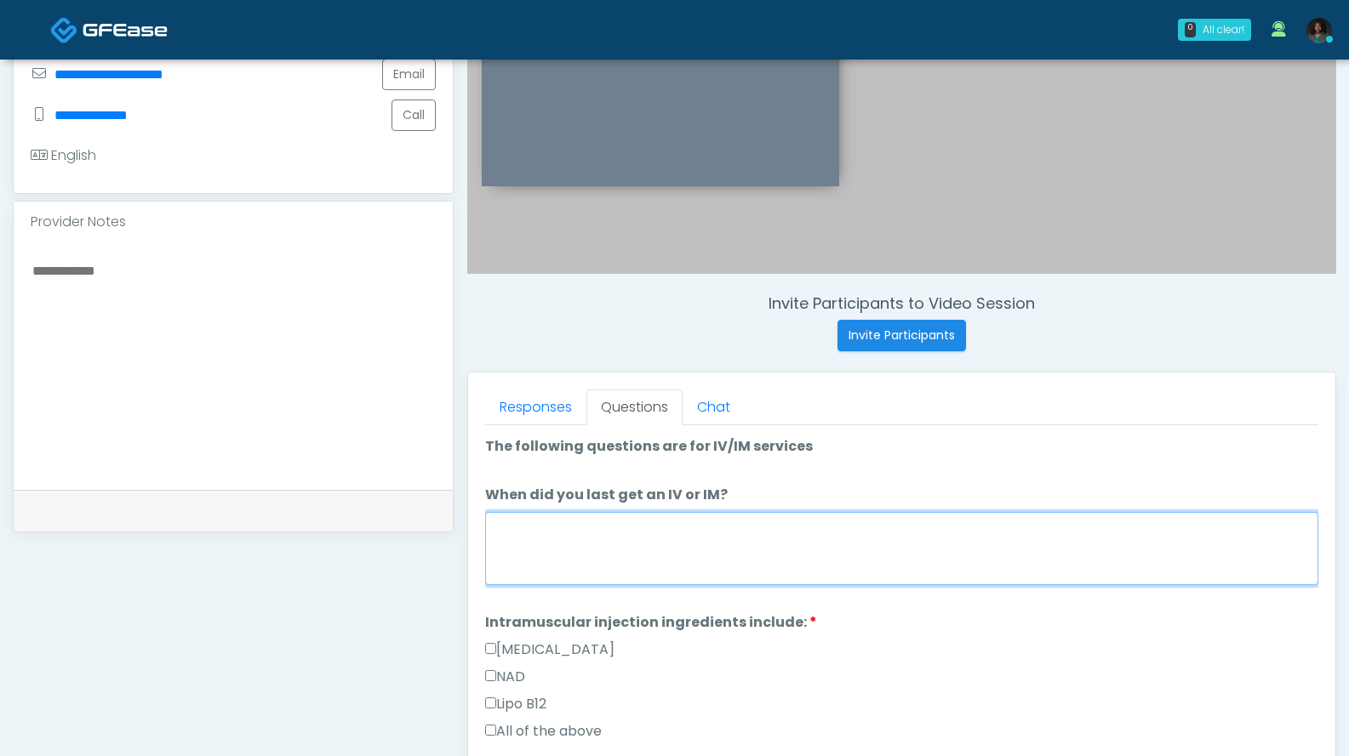
click at [764, 556] on textarea "When did you last get an IV or IM?" at bounding box center [901, 548] width 833 height 73
type textarea "*"
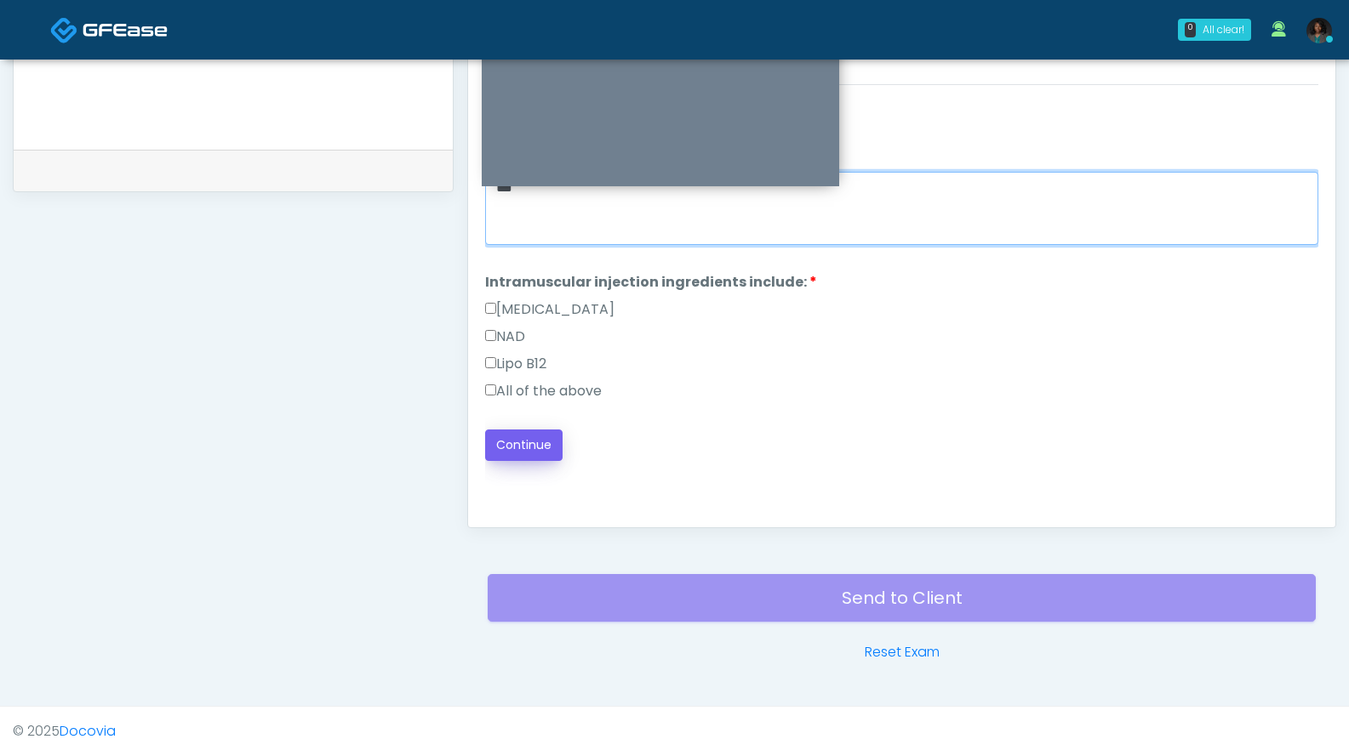
type textarea "***"
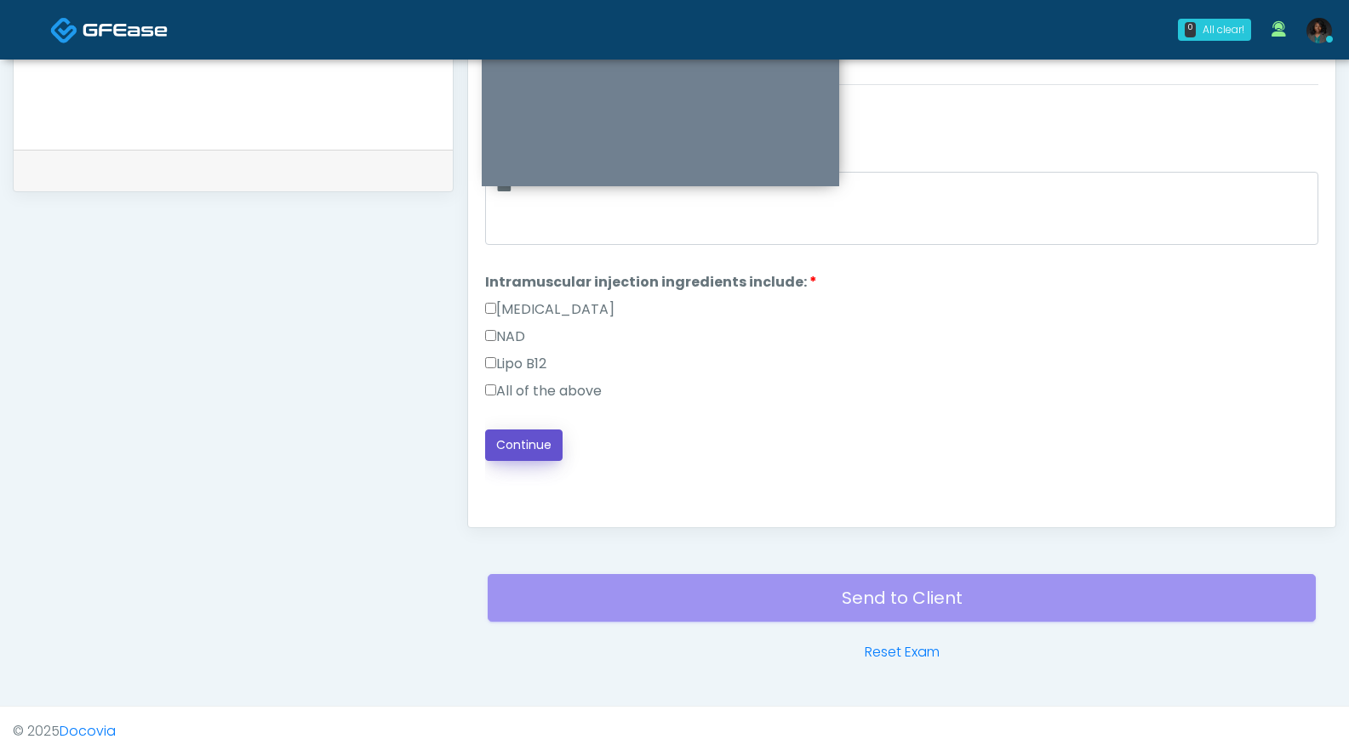
click at [546, 454] on button "Continue" at bounding box center [523, 445] width 77 height 31
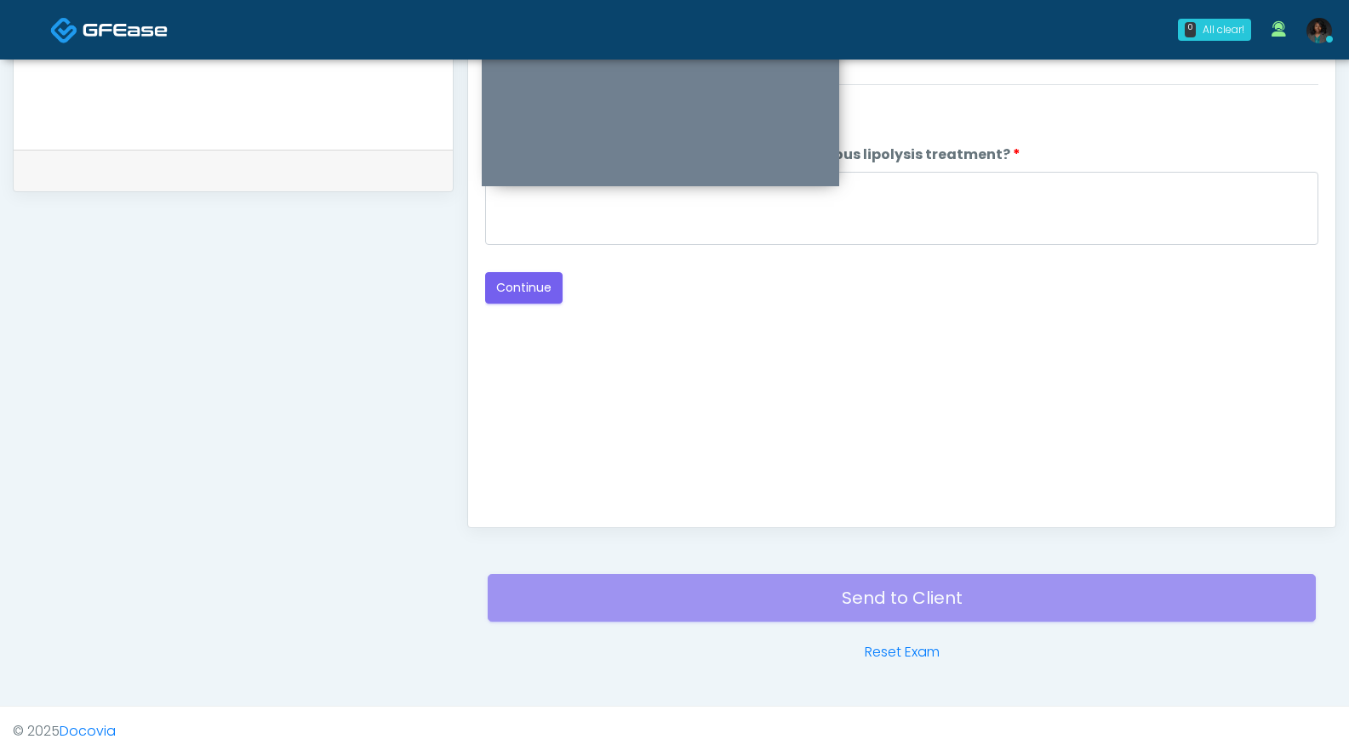
scroll to position [431, 0]
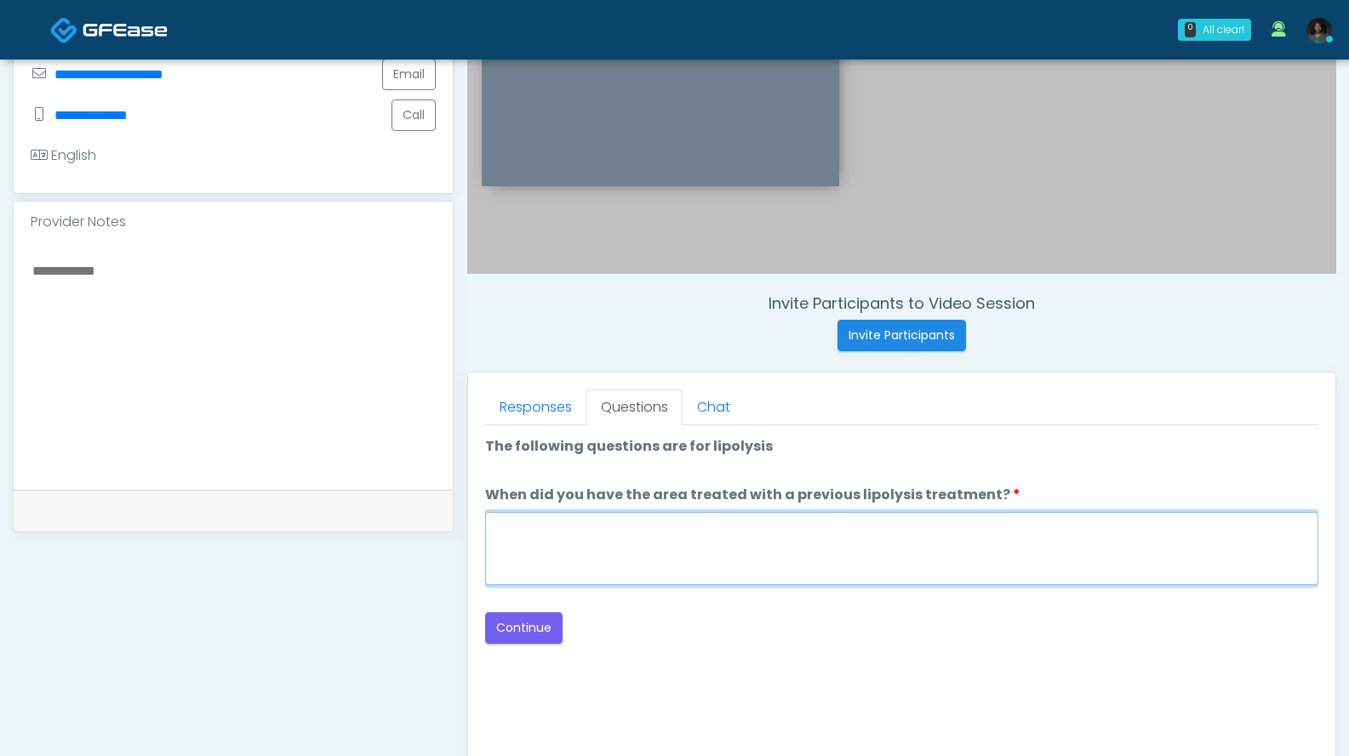
click at [561, 570] on textarea "When did you have the area treated with a previous lipolysis treatment?" at bounding box center [901, 548] width 833 height 73
type textarea "***"
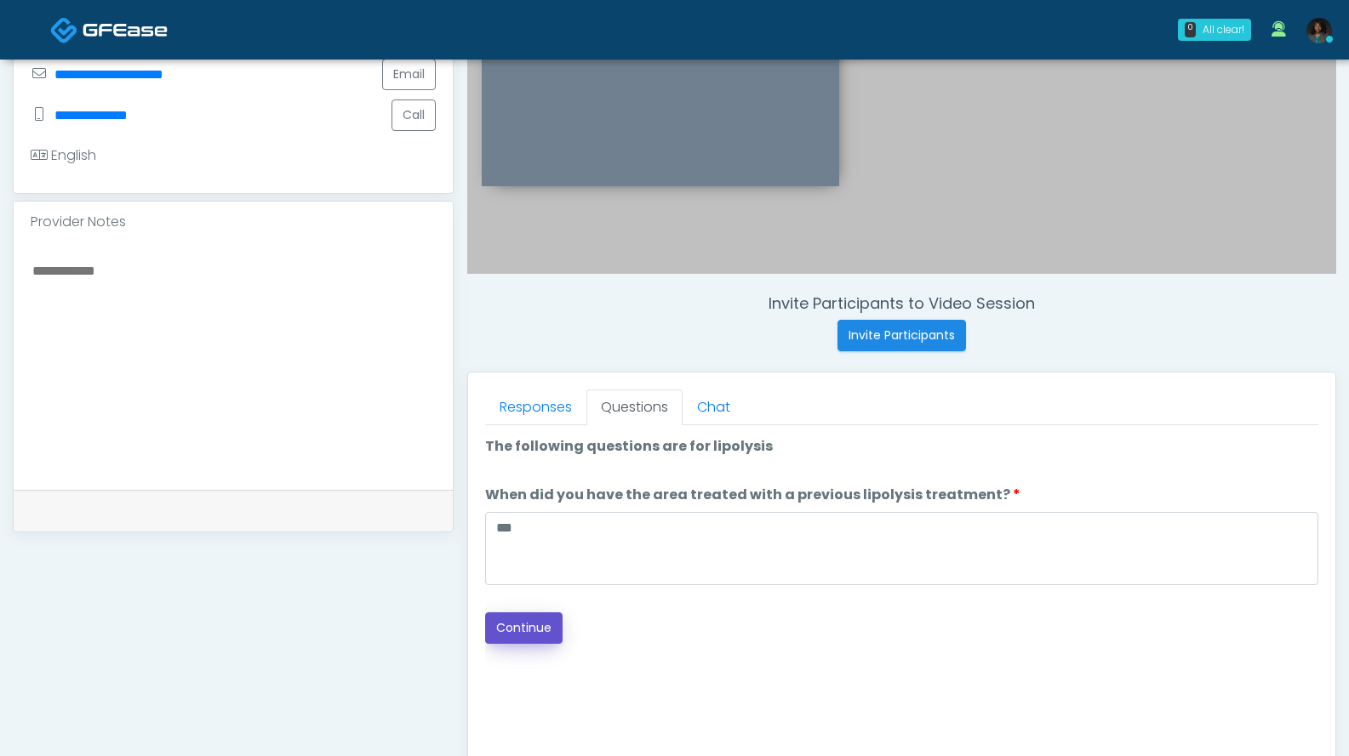
click at [539, 625] on button "Continue" at bounding box center [523, 628] width 77 height 31
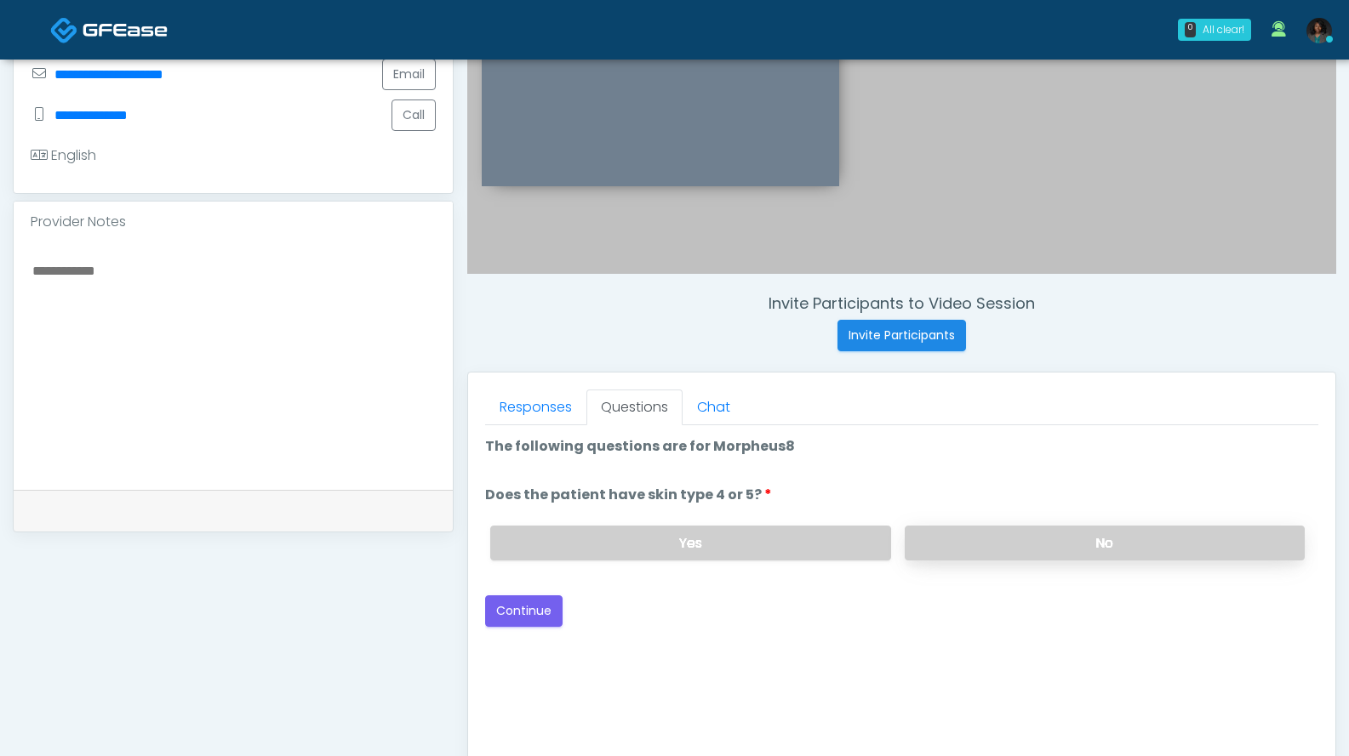
click at [922, 536] on label "No" at bounding box center [1104, 543] width 400 height 35
click at [534, 604] on button "Continue" at bounding box center [523, 611] width 77 height 31
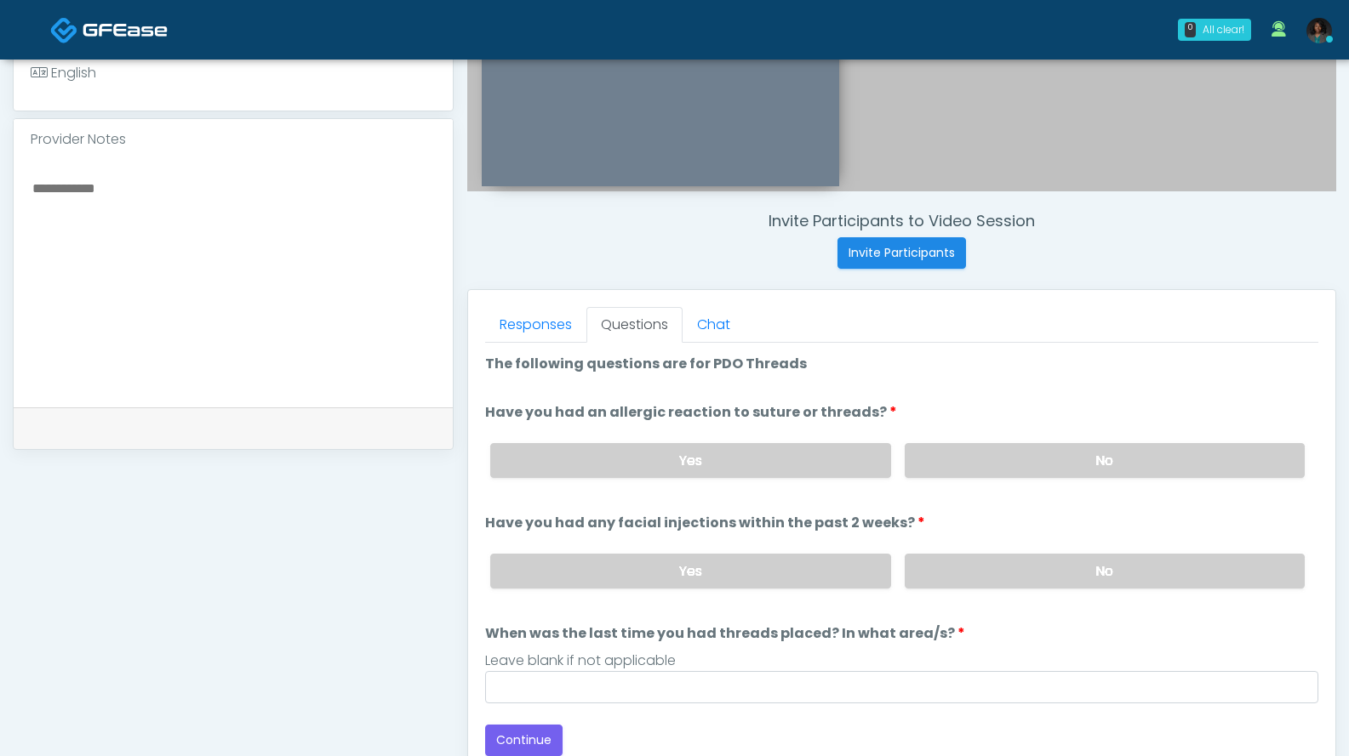
scroll to position [511, 0]
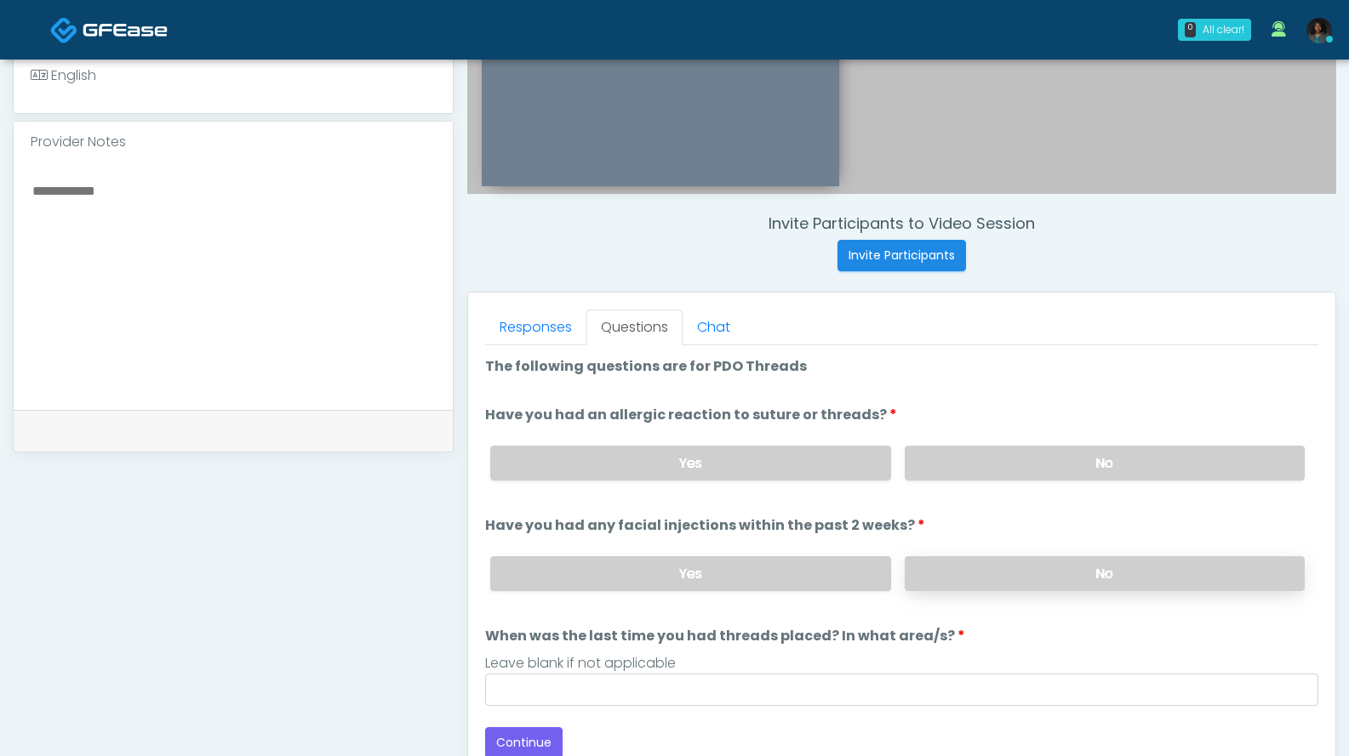
click at [973, 581] on label "No" at bounding box center [1104, 573] width 400 height 35
click at [985, 468] on label "No" at bounding box center [1104, 463] width 400 height 35
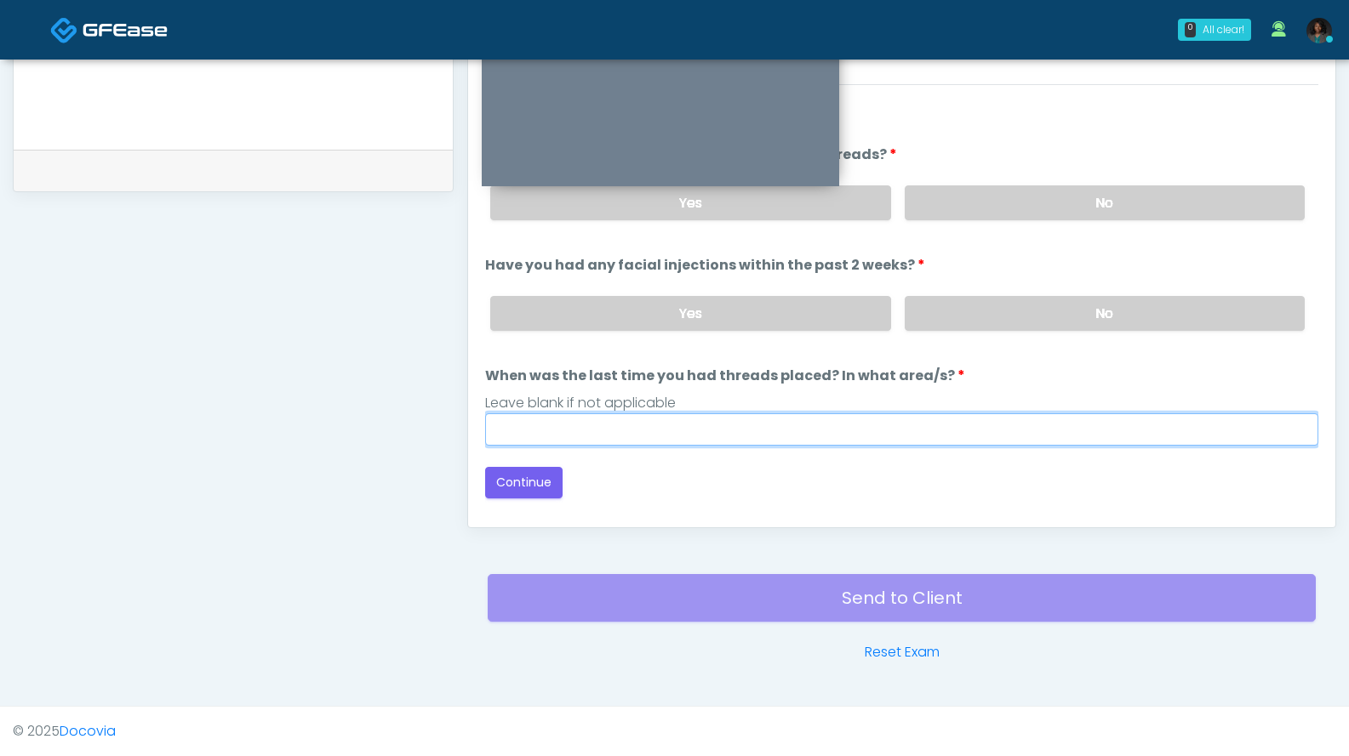
click at [599, 421] on input "When was the last time you had threads placed? In what area/s?" at bounding box center [901, 430] width 833 height 32
type input "***"
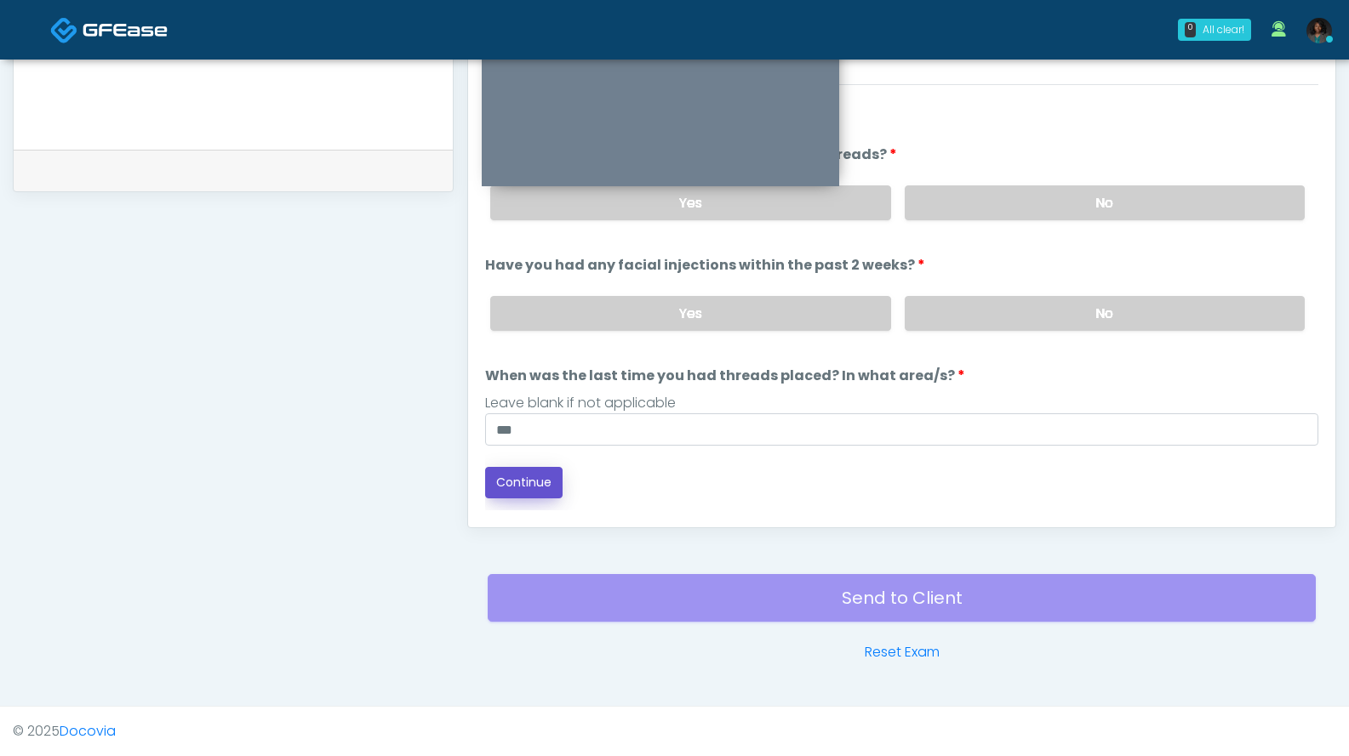
click at [523, 479] on button "Continue" at bounding box center [523, 482] width 77 height 31
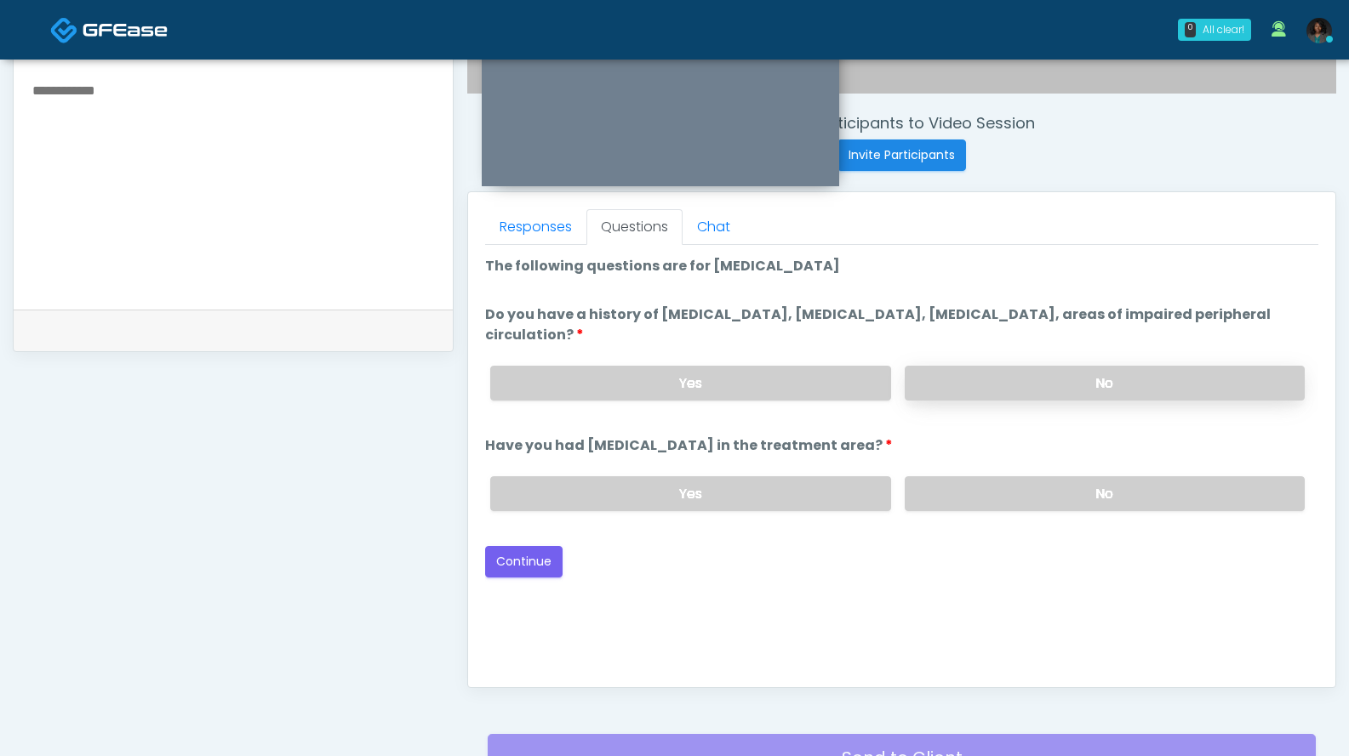
scroll to position [599, 0]
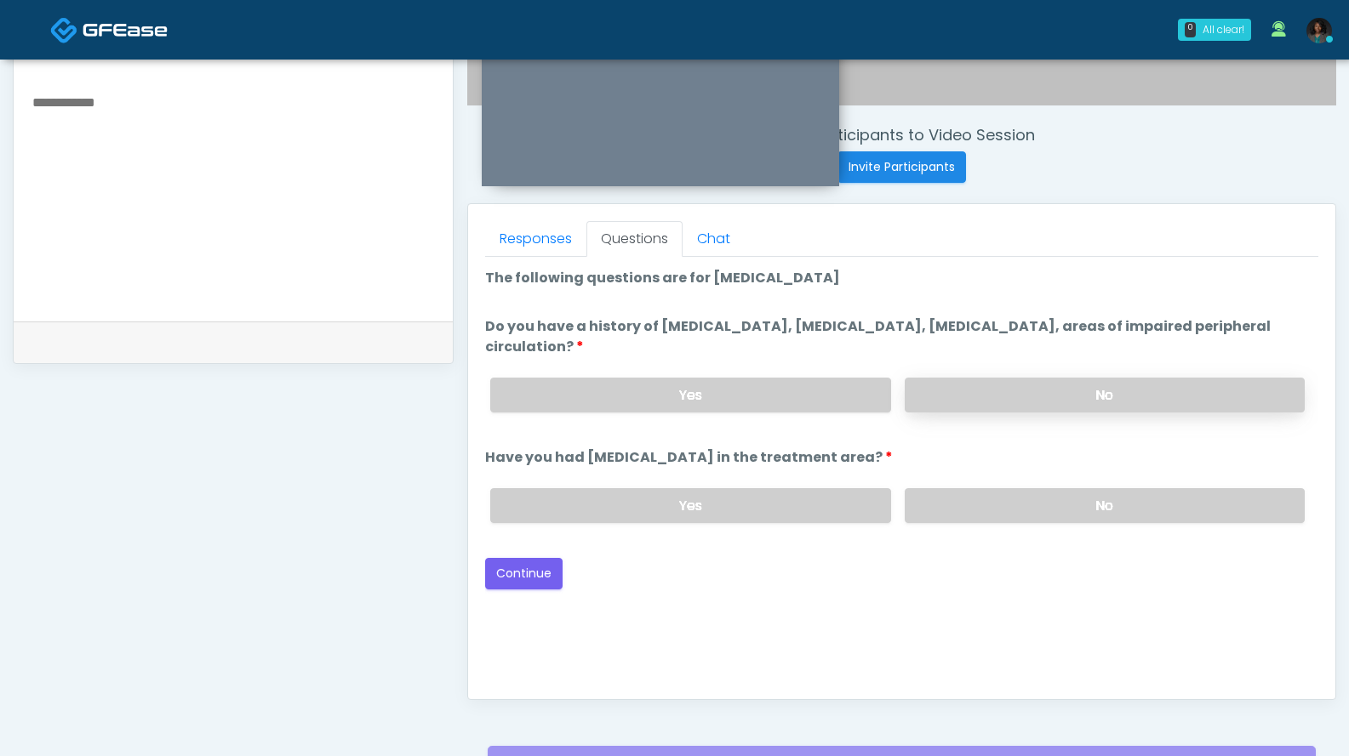
click at [1052, 388] on label "No" at bounding box center [1104, 395] width 400 height 35
click at [984, 506] on label "No" at bounding box center [1104, 505] width 400 height 35
click at [533, 570] on button "Continue" at bounding box center [523, 573] width 77 height 31
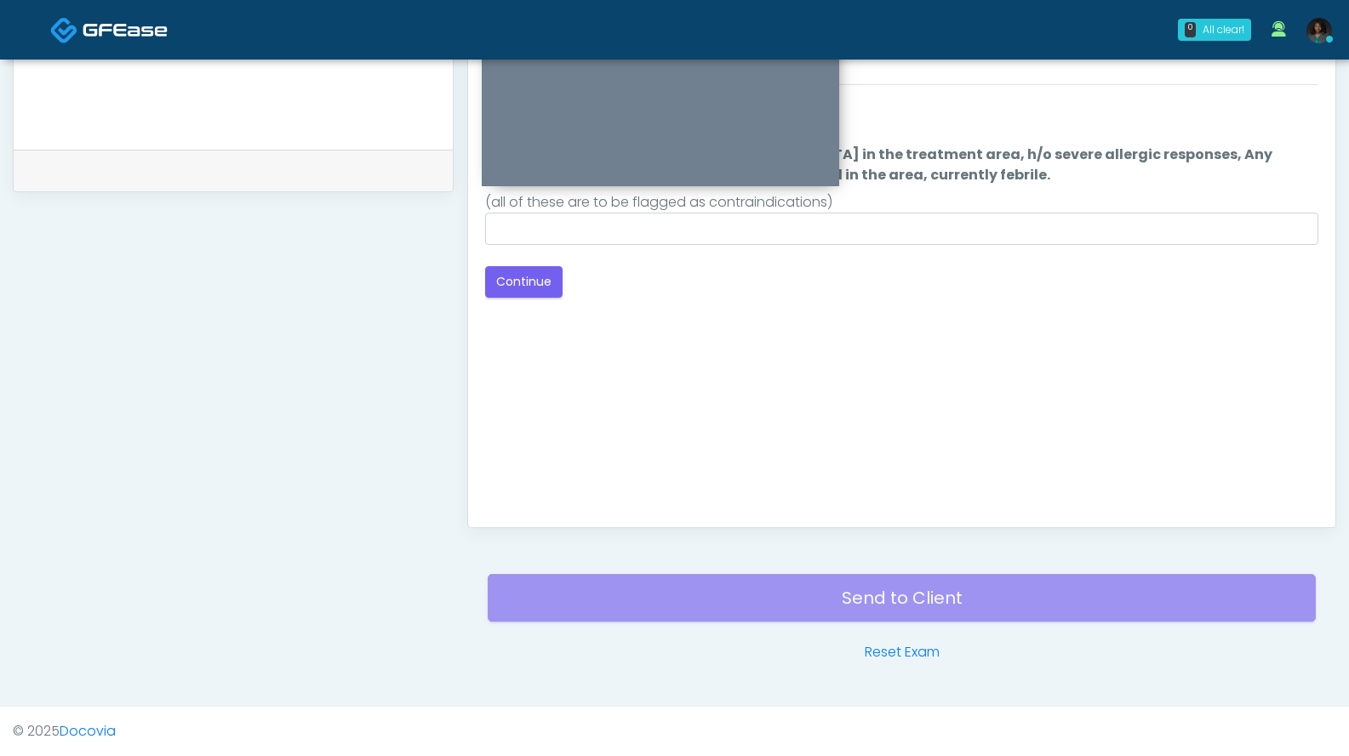
scroll to position [431, 0]
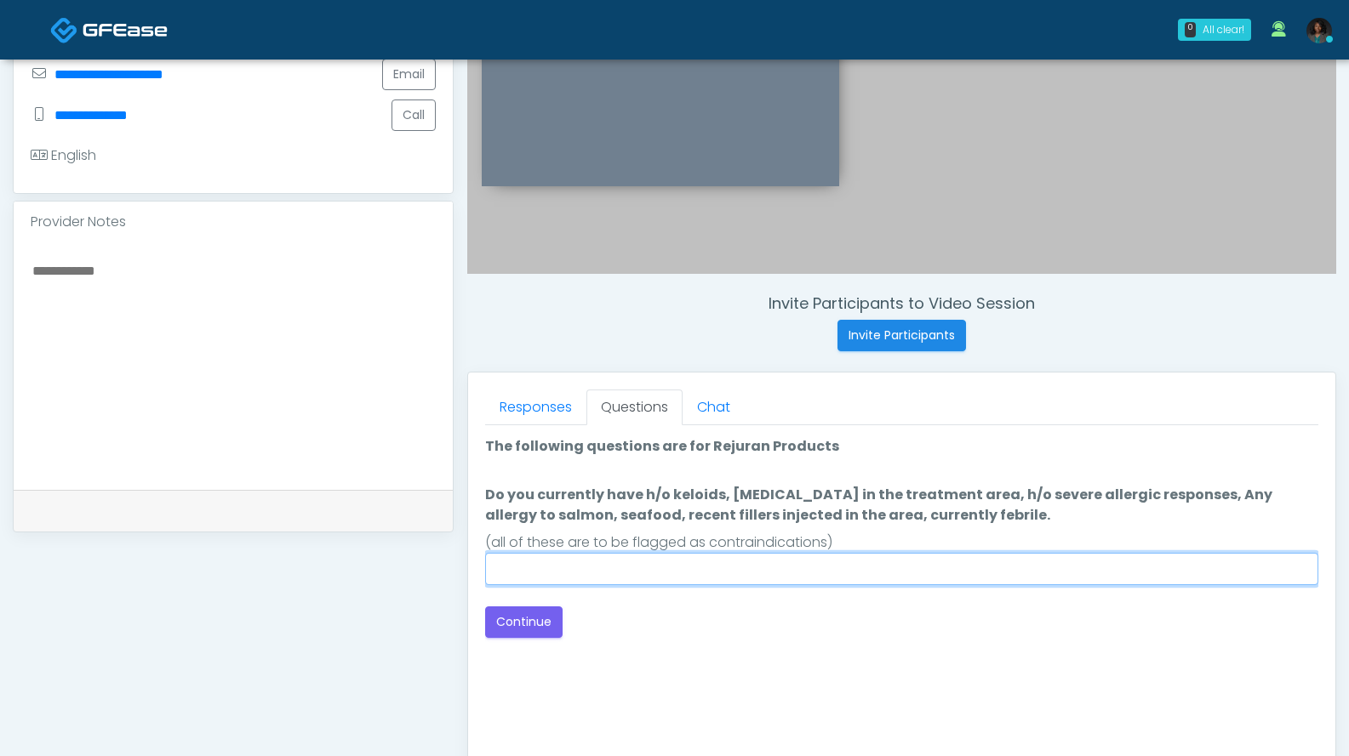
click at [706, 568] on input "Do you currently have h/o keloids, skin infection in the treatment area, h/o se…" at bounding box center [901, 569] width 833 height 32
type input "***"
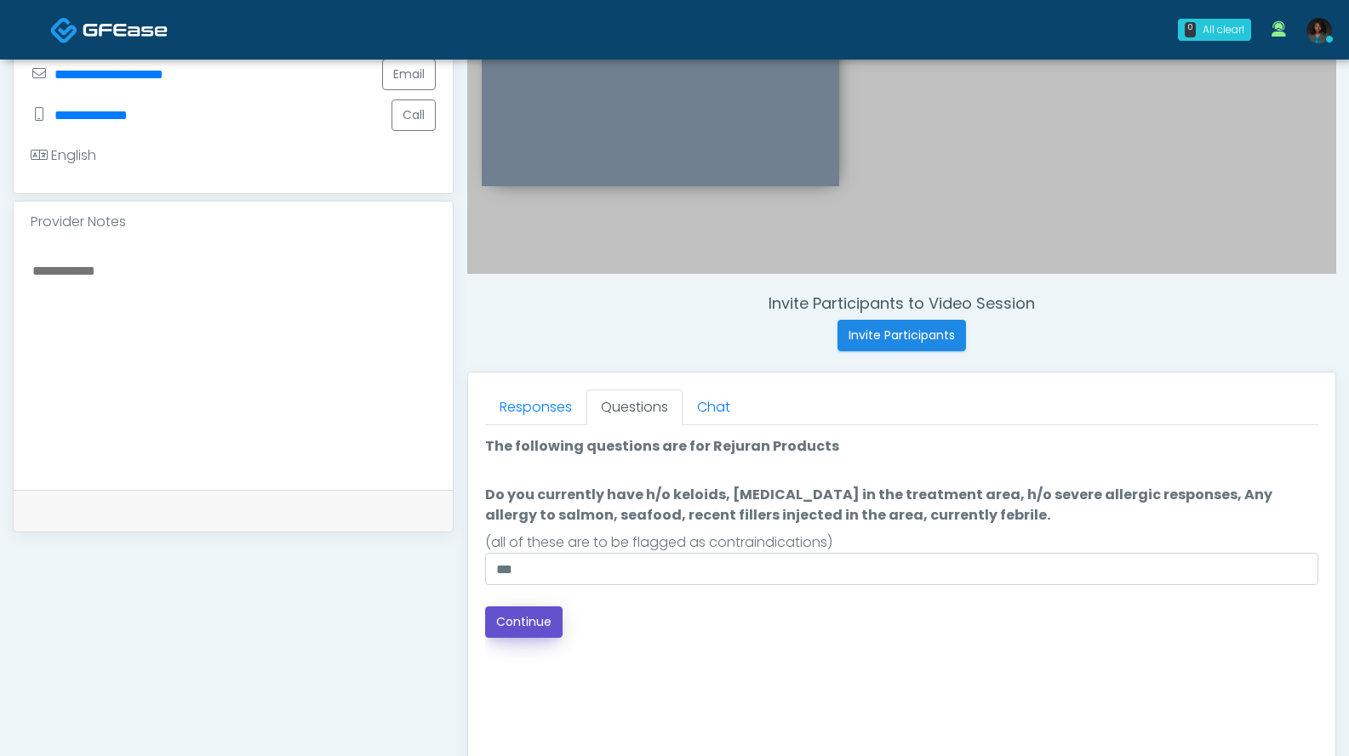
click at [526, 619] on button "Continue" at bounding box center [523, 622] width 77 height 31
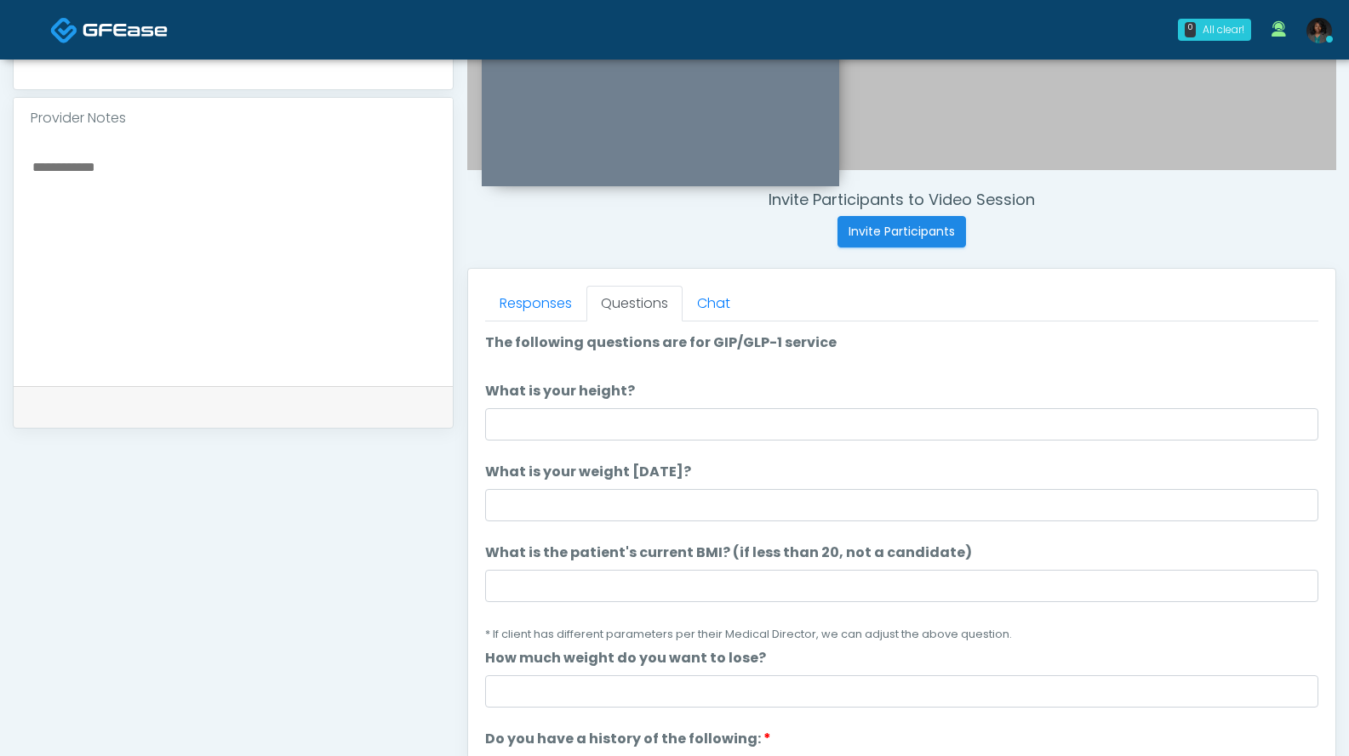
scroll to position [538, 0]
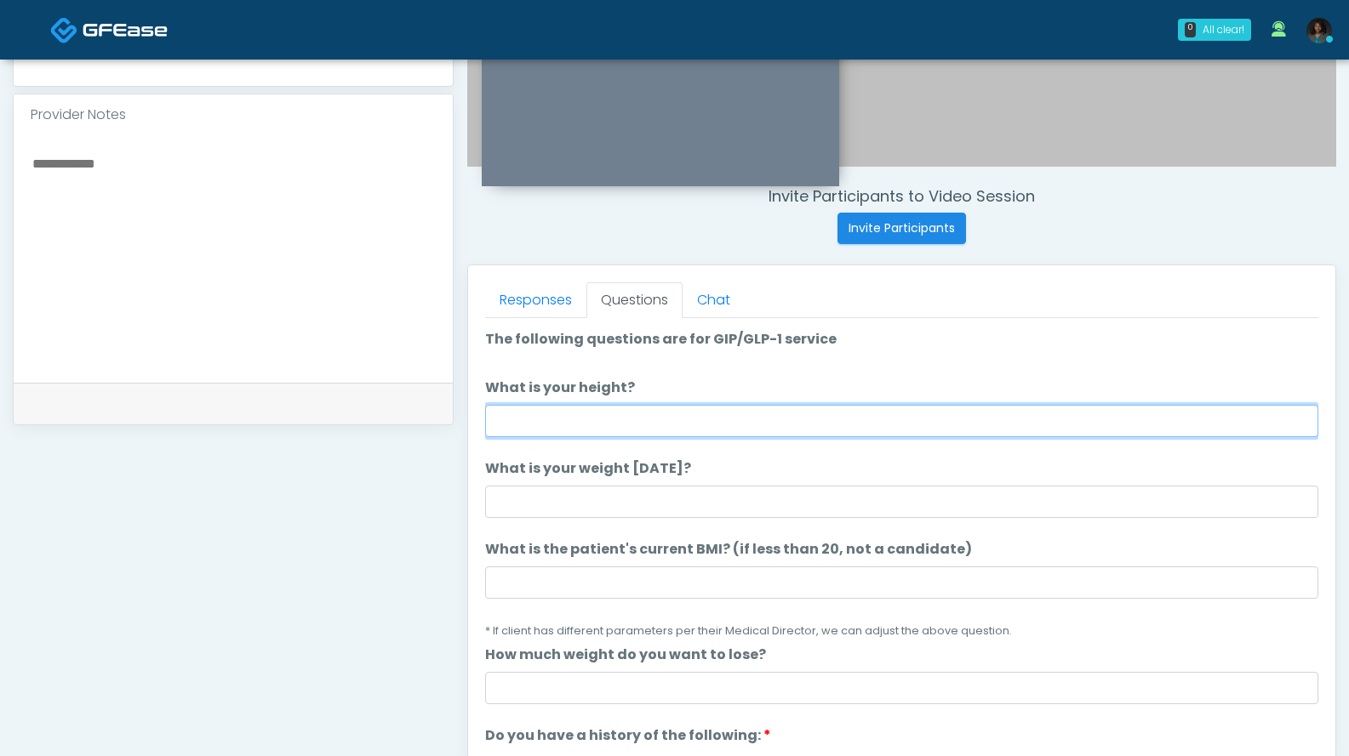
click at [752, 429] on input "What is your height?" at bounding box center [901, 421] width 833 height 32
type input "*"
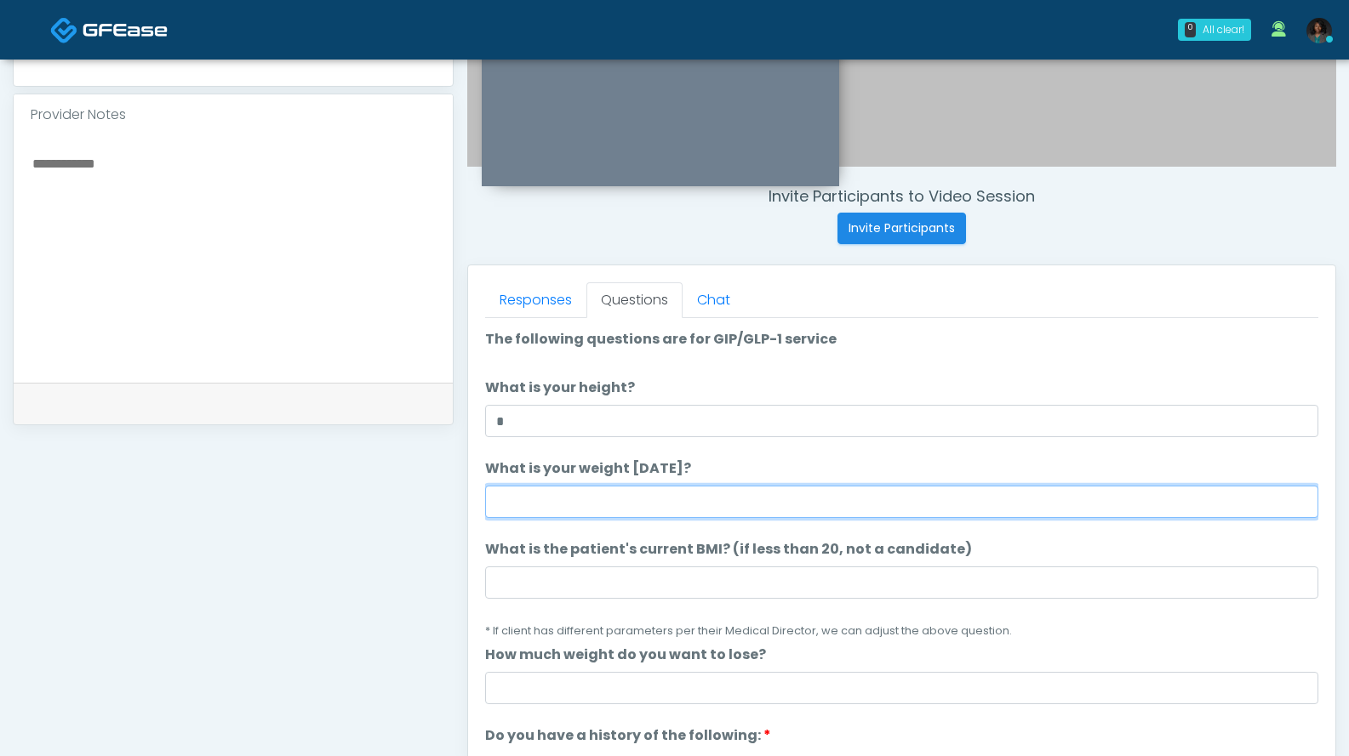
click at [542, 510] on input "What is your weight today?" at bounding box center [901, 502] width 833 height 32
type input "*"
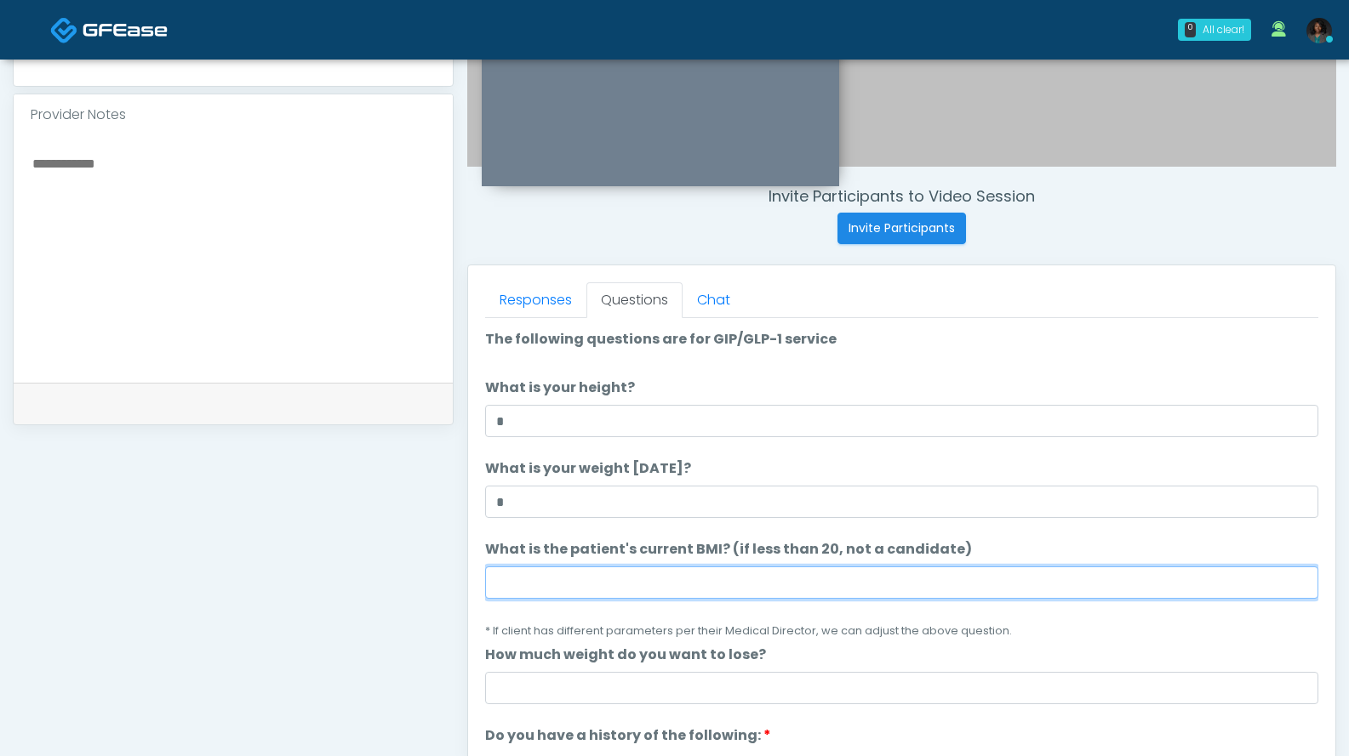
click at [521, 586] on input "What is the patient's current BMI? (if less than 20, not a candidate)" at bounding box center [901, 583] width 833 height 32
type input "*"
type input "***"
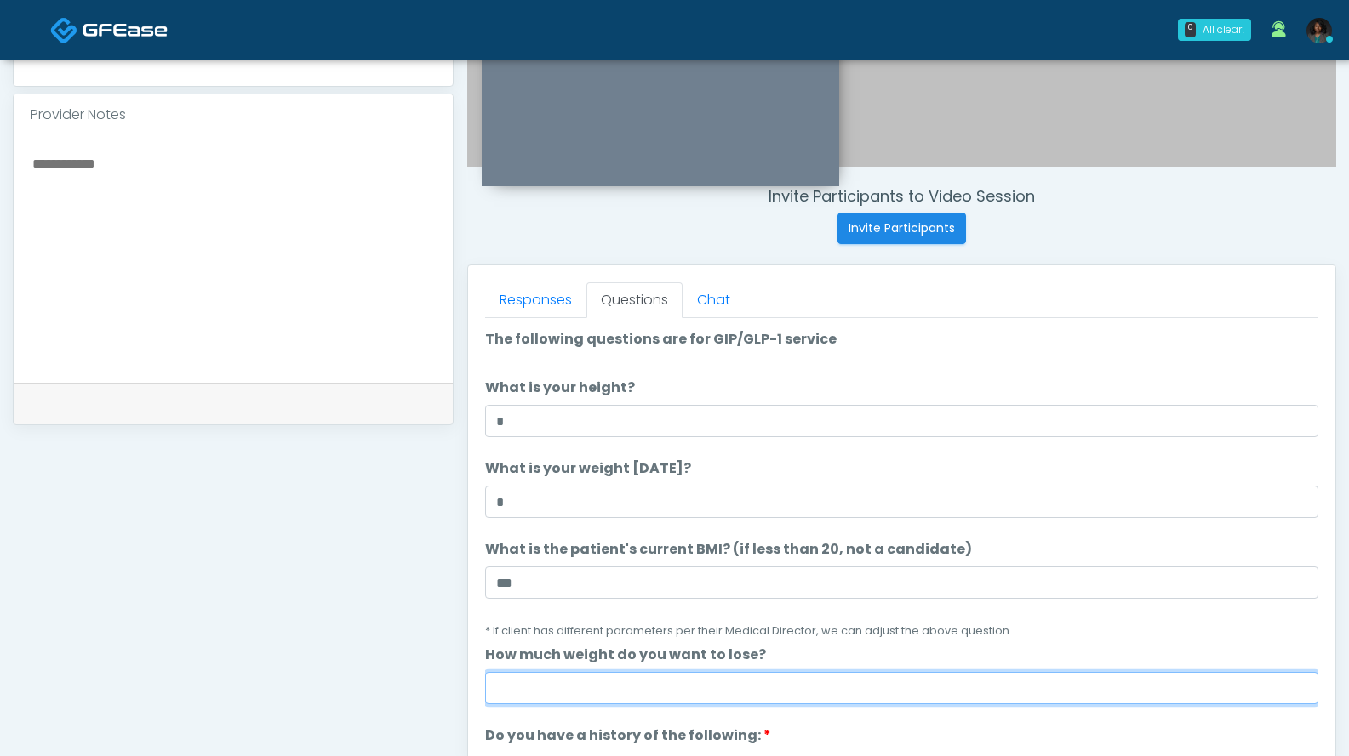
click at [544, 685] on input "How much weight do you want to lose?" at bounding box center [901, 688] width 833 height 32
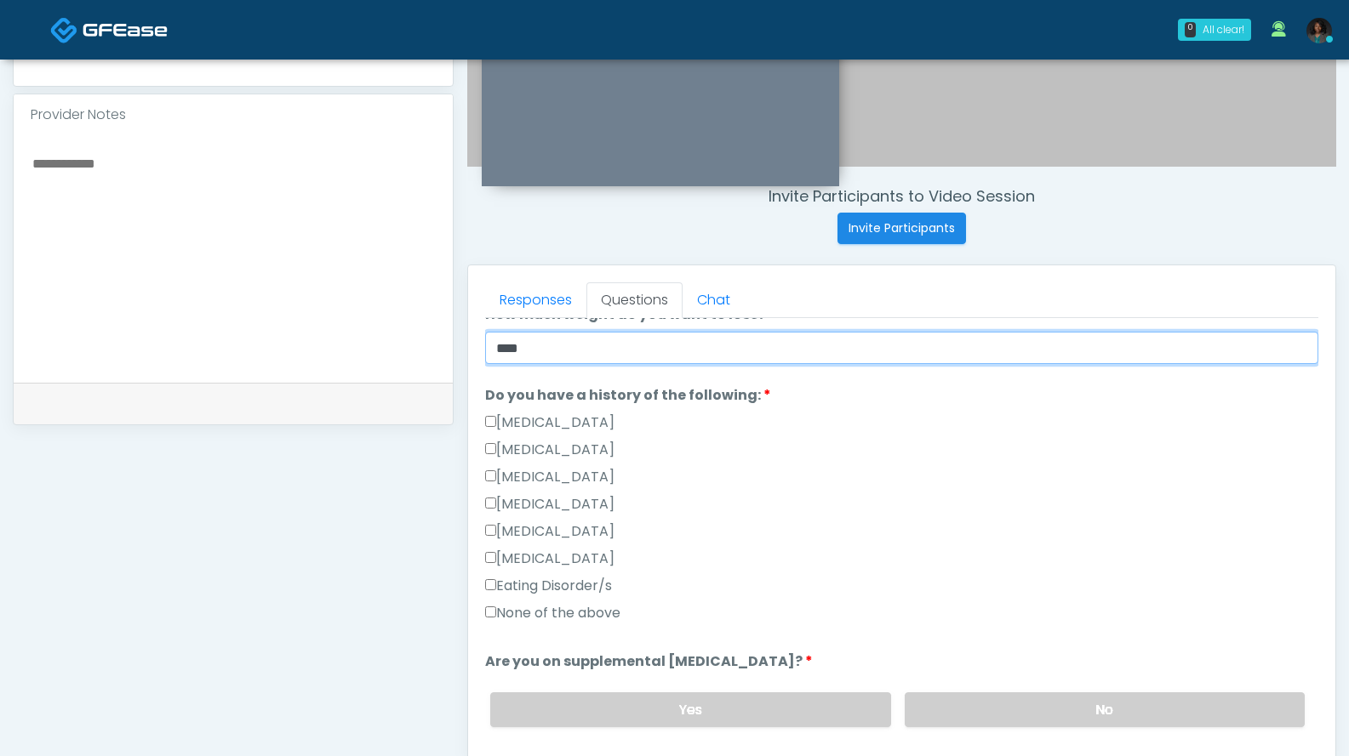
type input "****"
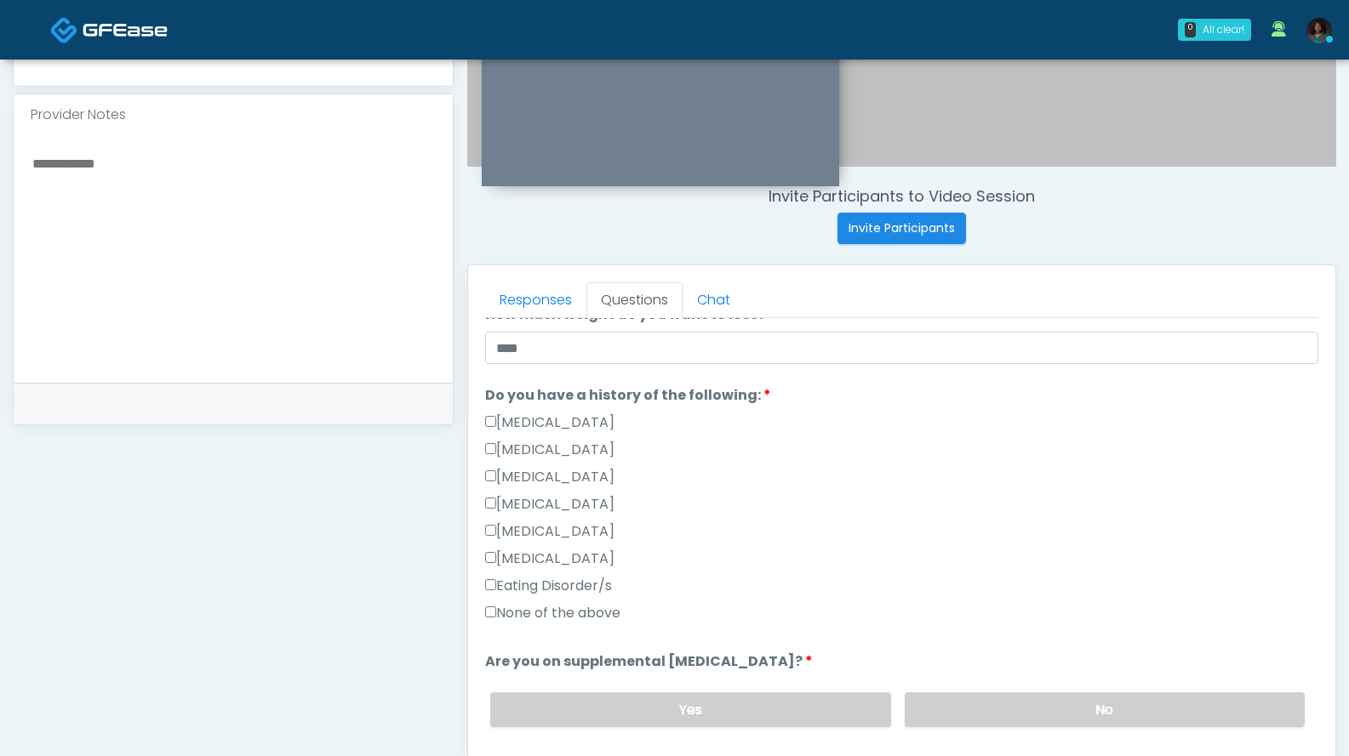
click at [556, 617] on label "None of the above" at bounding box center [552, 613] width 135 height 20
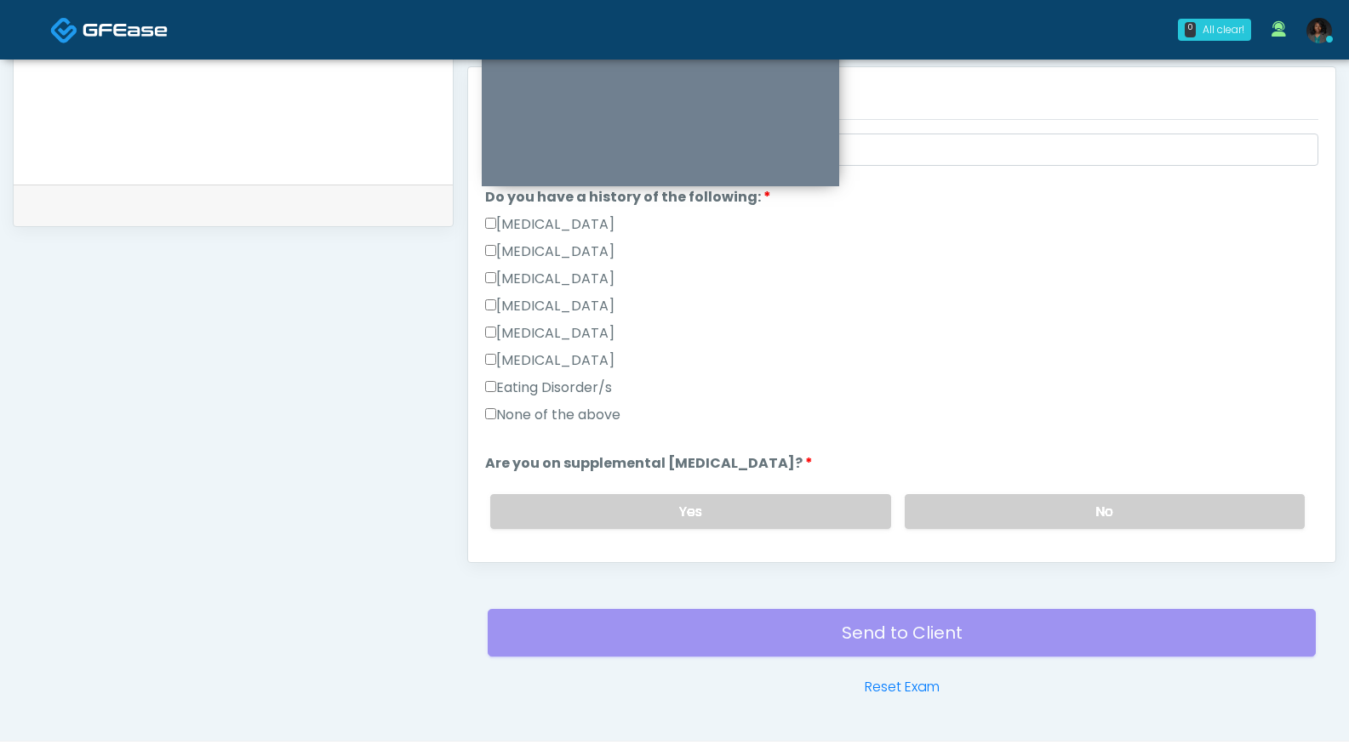
scroll to position [762, 0]
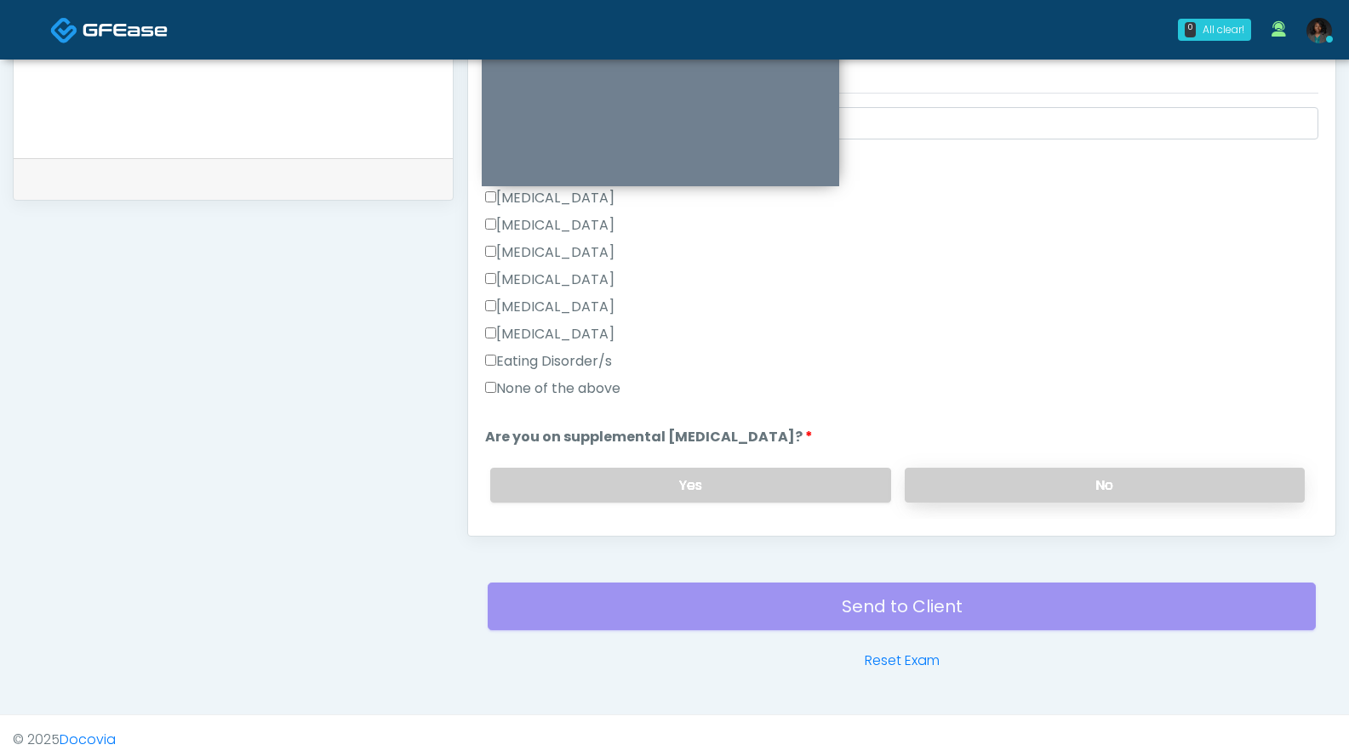
drag, startPoint x: 1063, startPoint y: 481, endPoint x: 1073, endPoint y: 474, distance: 12.3
click at [1063, 481] on label "No" at bounding box center [1104, 485] width 400 height 35
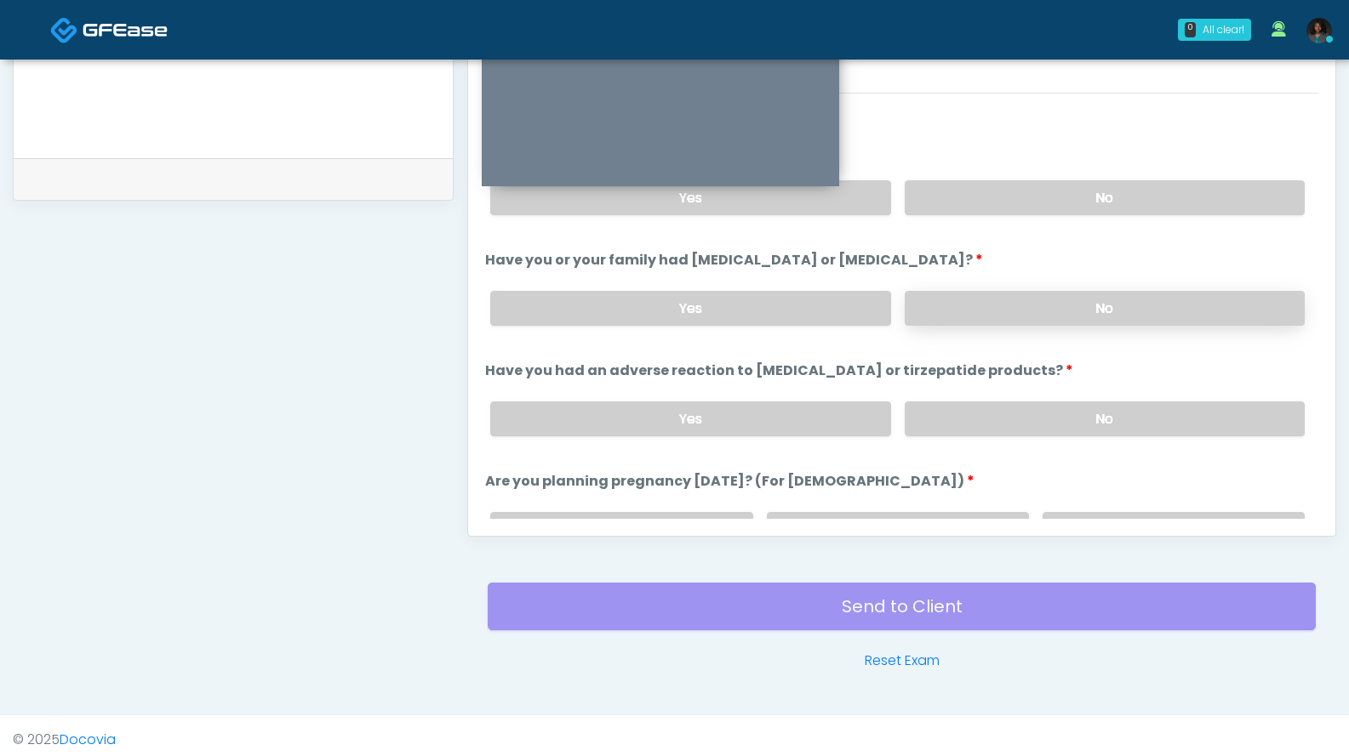
scroll to position [619, 0]
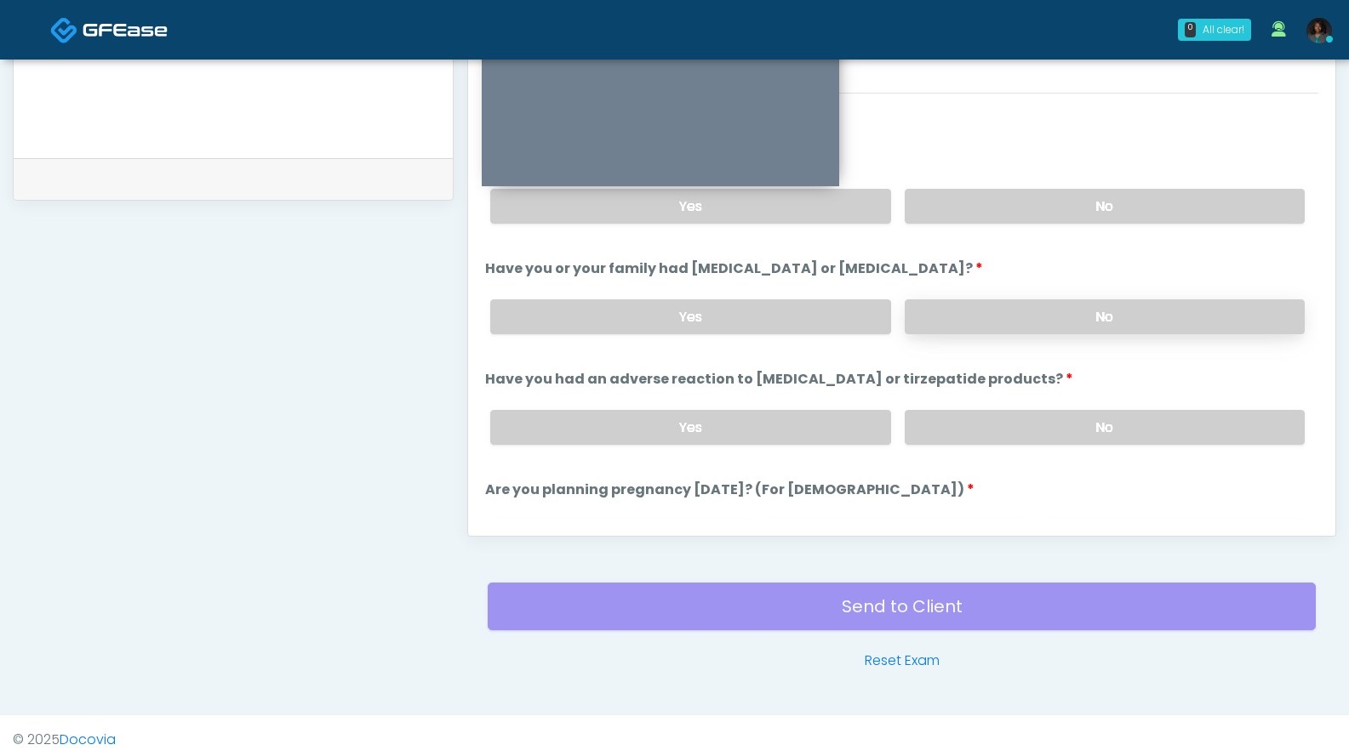
click at [1110, 311] on label "No" at bounding box center [1104, 317] width 400 height 35
click at [1063, 426] on label "No" at bounding box center [1104, 427] width 400 height 35
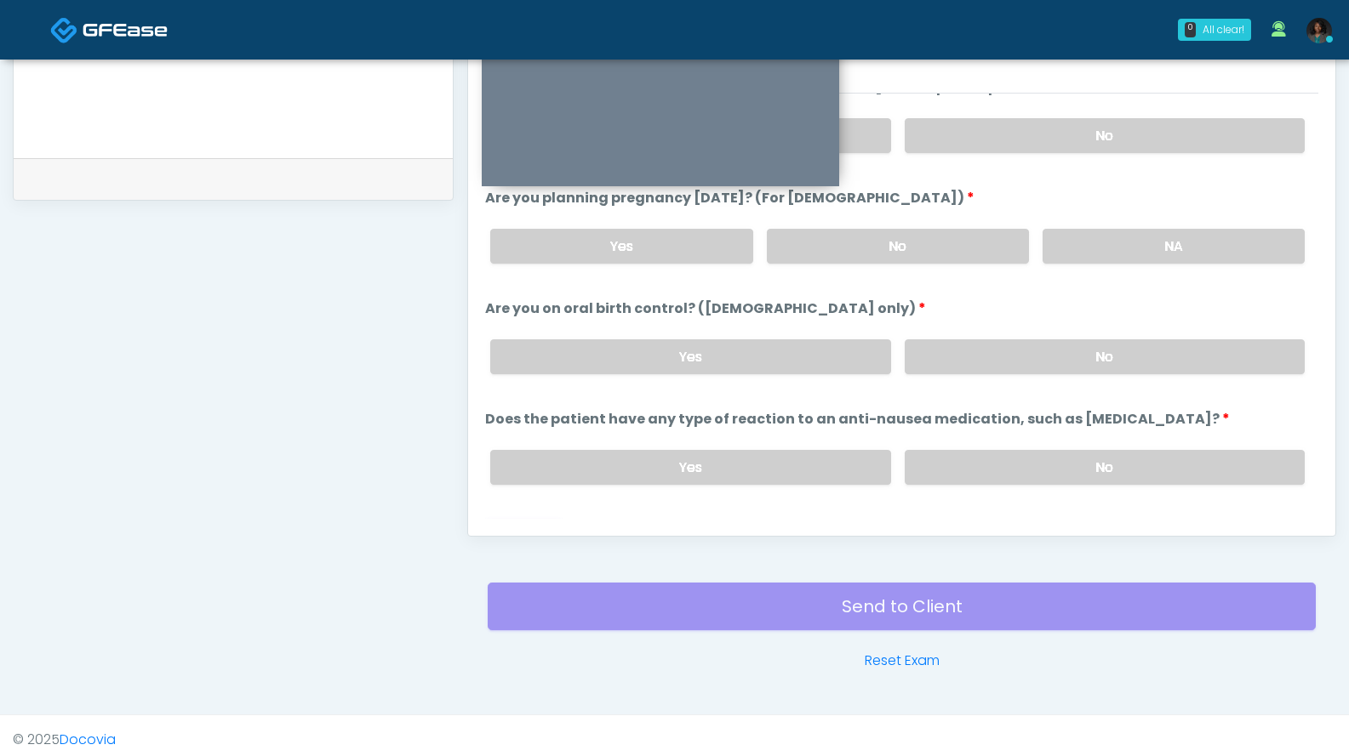
scroll to position [921, 0]
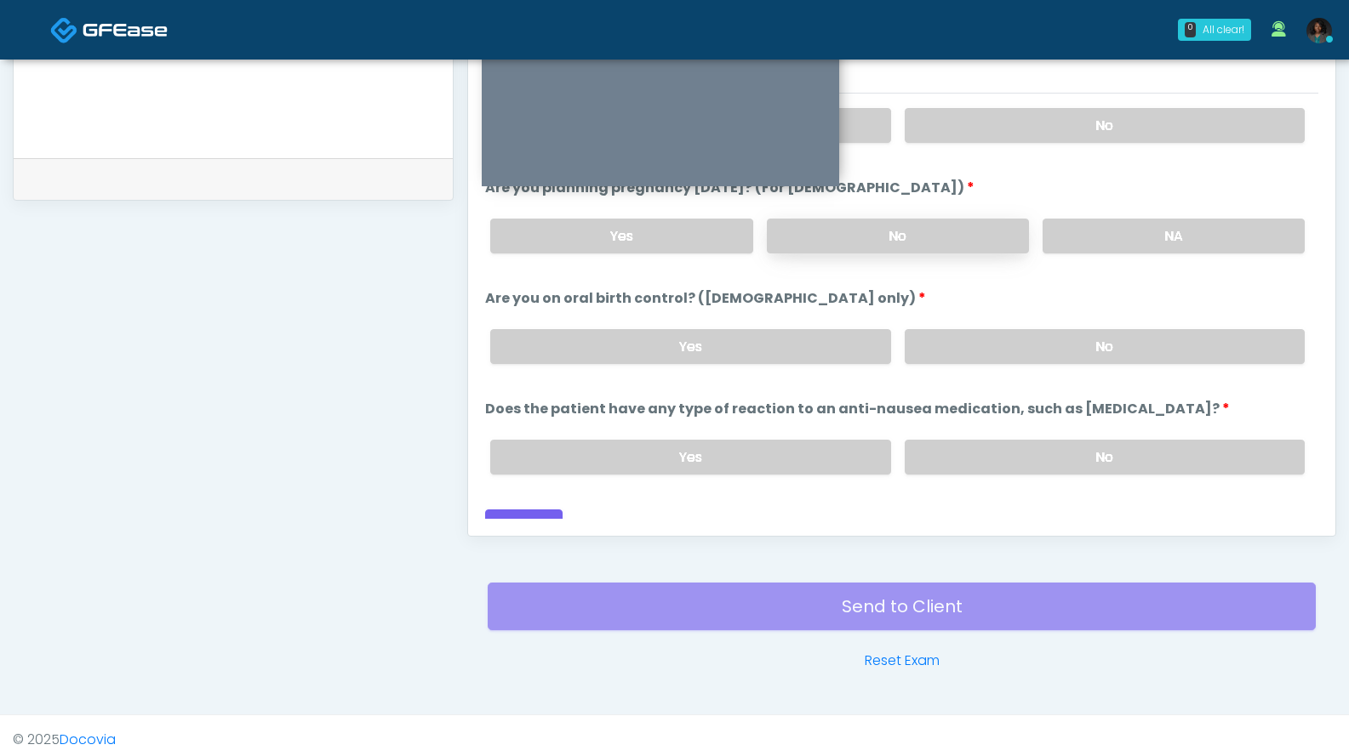
click at [990, 238] on label "No" at bounding box center [898, 236] width 262 height 35
click at [1097, 236] on label "NA" at bounding box center [1173, 236] width 262 height 35
click at [1083, 349] on label "No" at bounding box center [1104, 346] width 400 height 35
click at [1041, 447] on label "No" at bounding box center [1104, 457] width 400 height 35
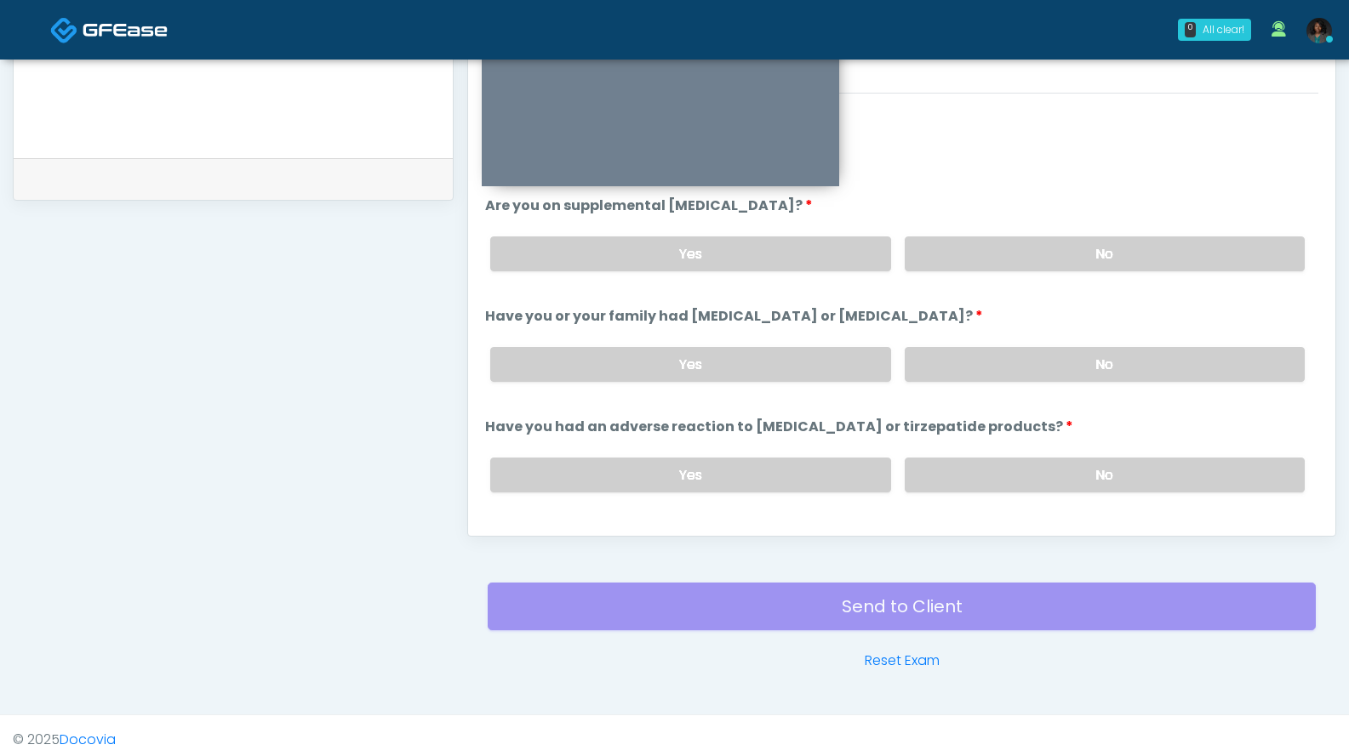
scroll to position [938, 0]
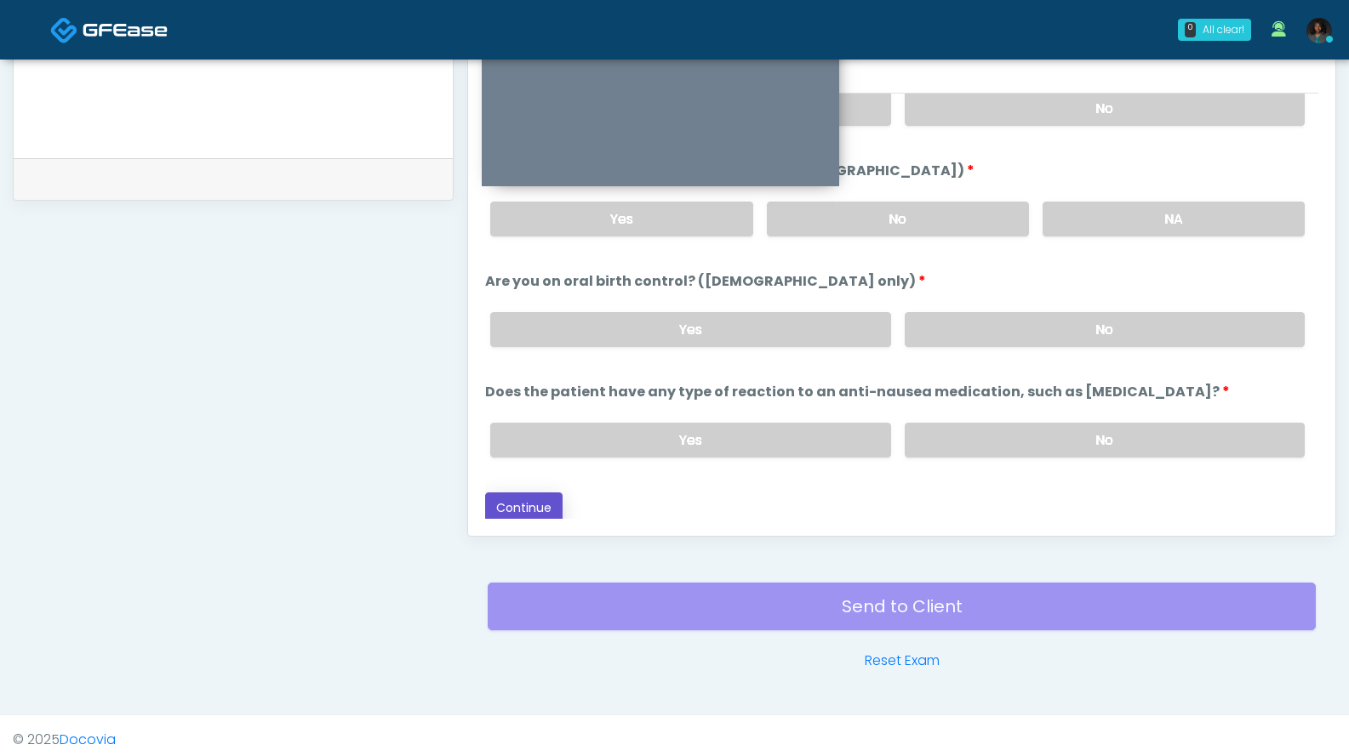
click at [537, 514] on button "Continue" at bounding box center [523, 508] width 77 height 31
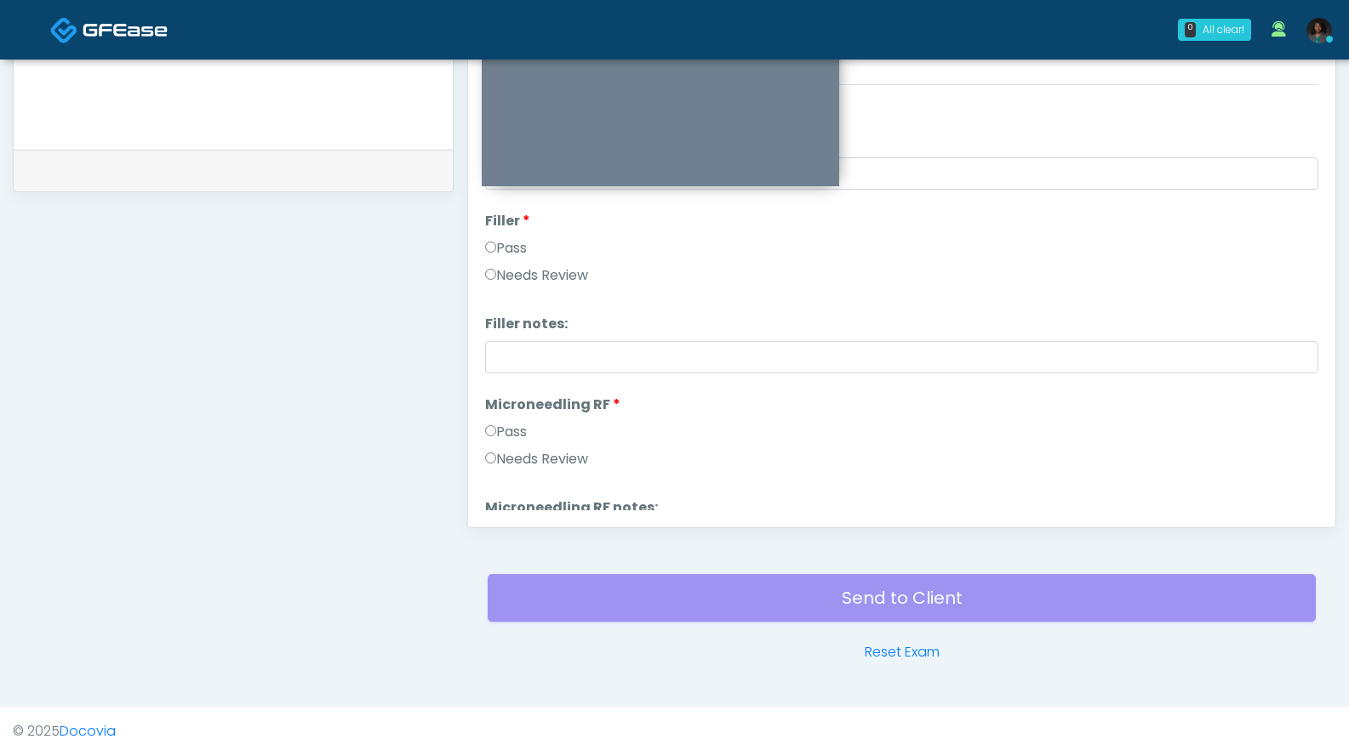
scroll to position [0, 0]
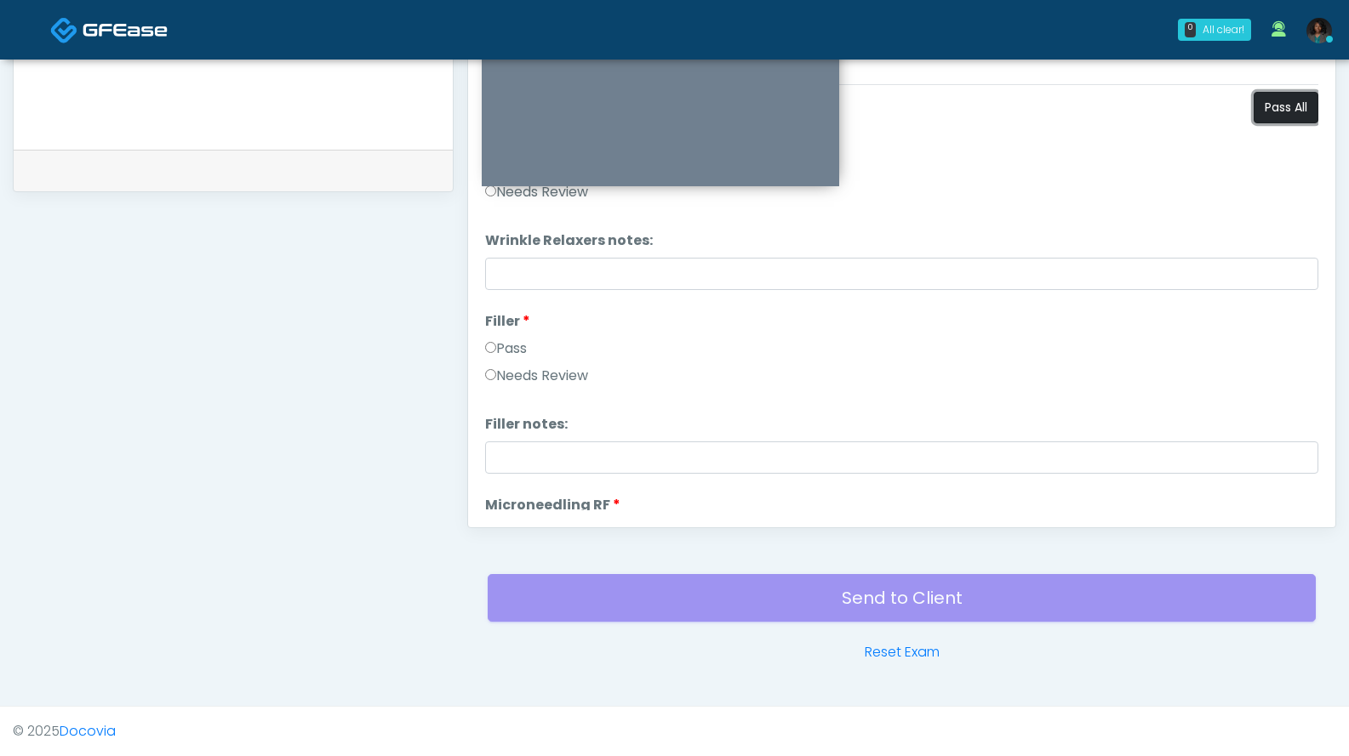
click at [1272, 112] on button "Pass All" at bounding box center [1285, 107] width 65 height 31
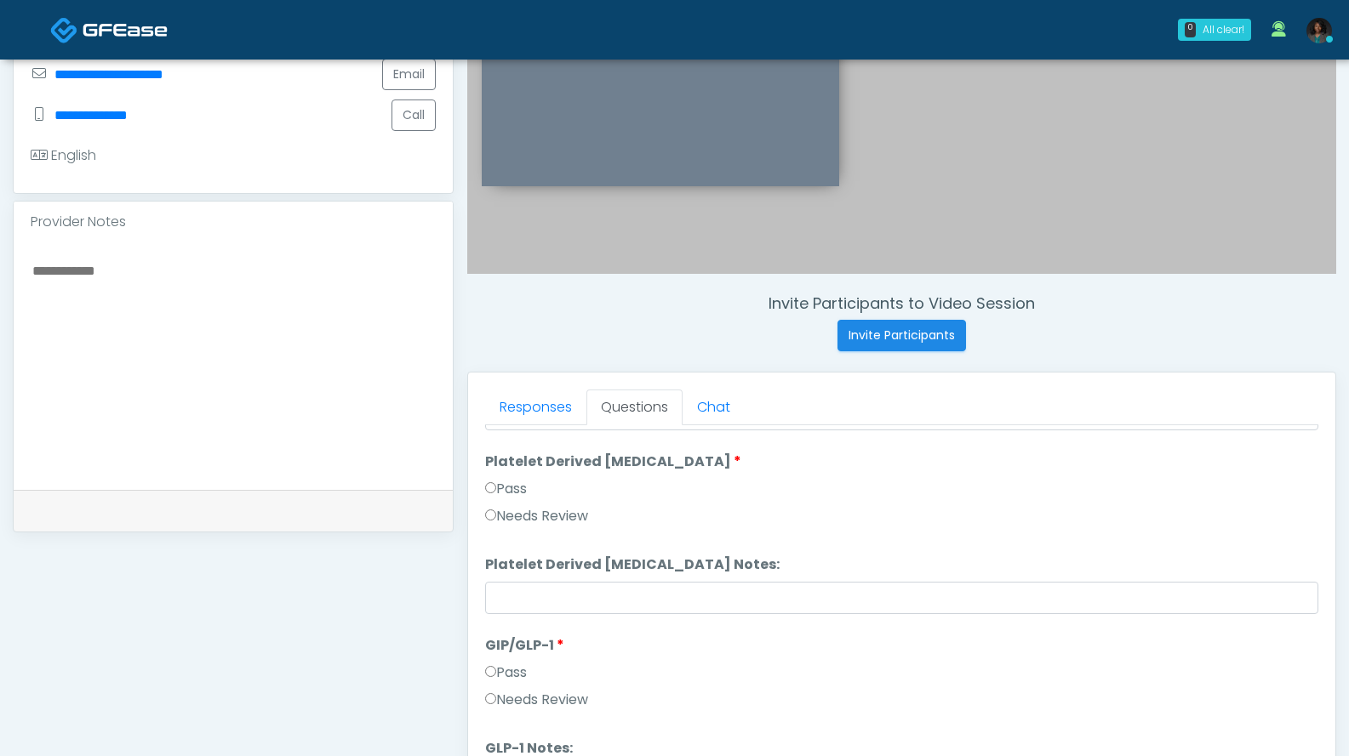
scroll to position [771, 0]
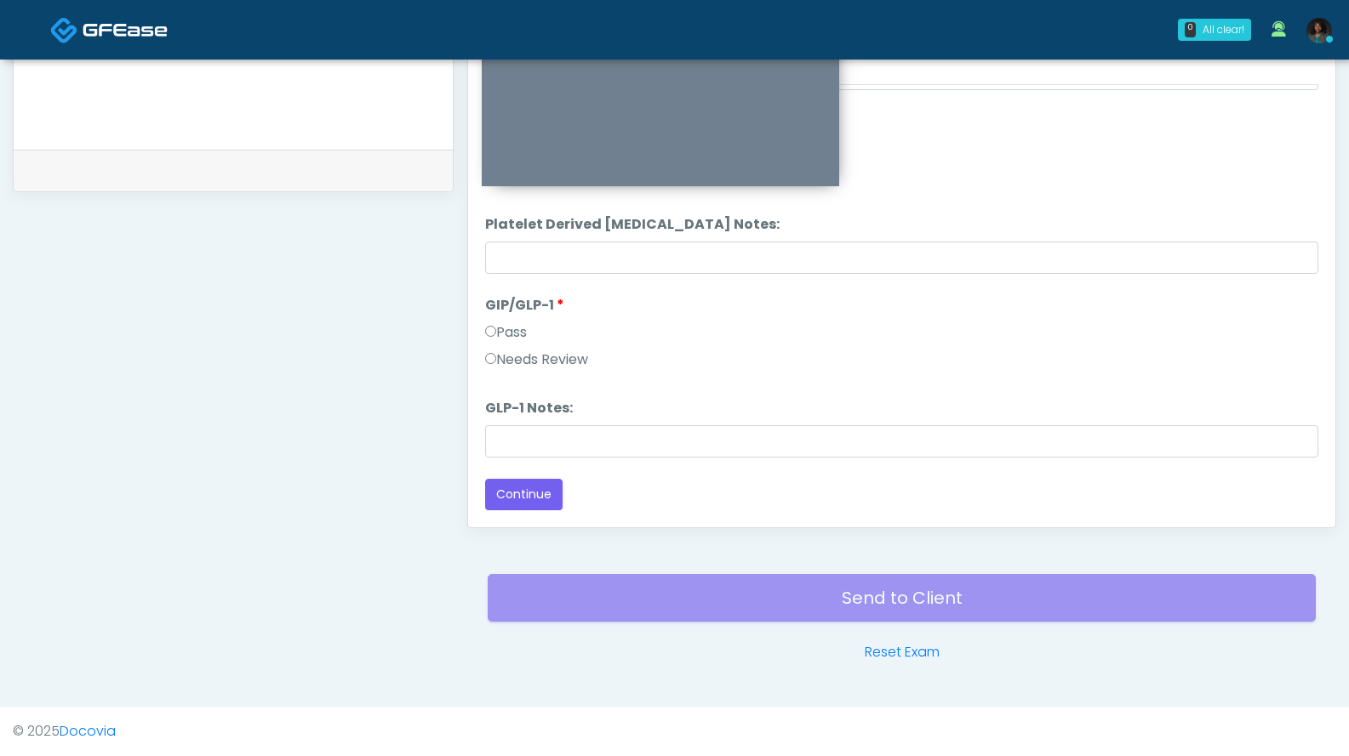
click at [518, 361] on label "Needs Review" at bounding box center [536, 360] width 103 height 20
click at [510, 329] on label "Pass" at bounding box center [506, 332] width 42 height 20
click at [541, 492] on button "Continue" at bounding box center [523, 494] width 77 height 31
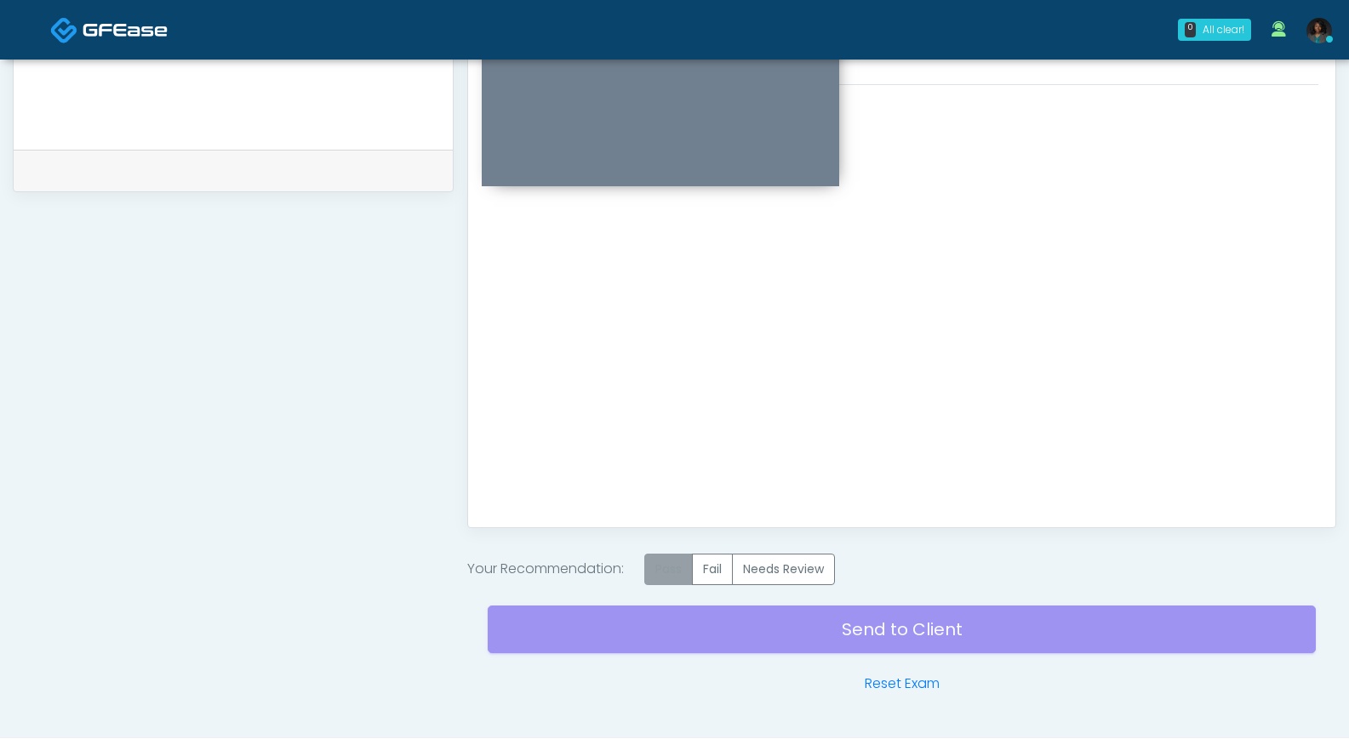
click at [673, 573] on label "Pass" at bounding box center [668, 569] width 48 height 31
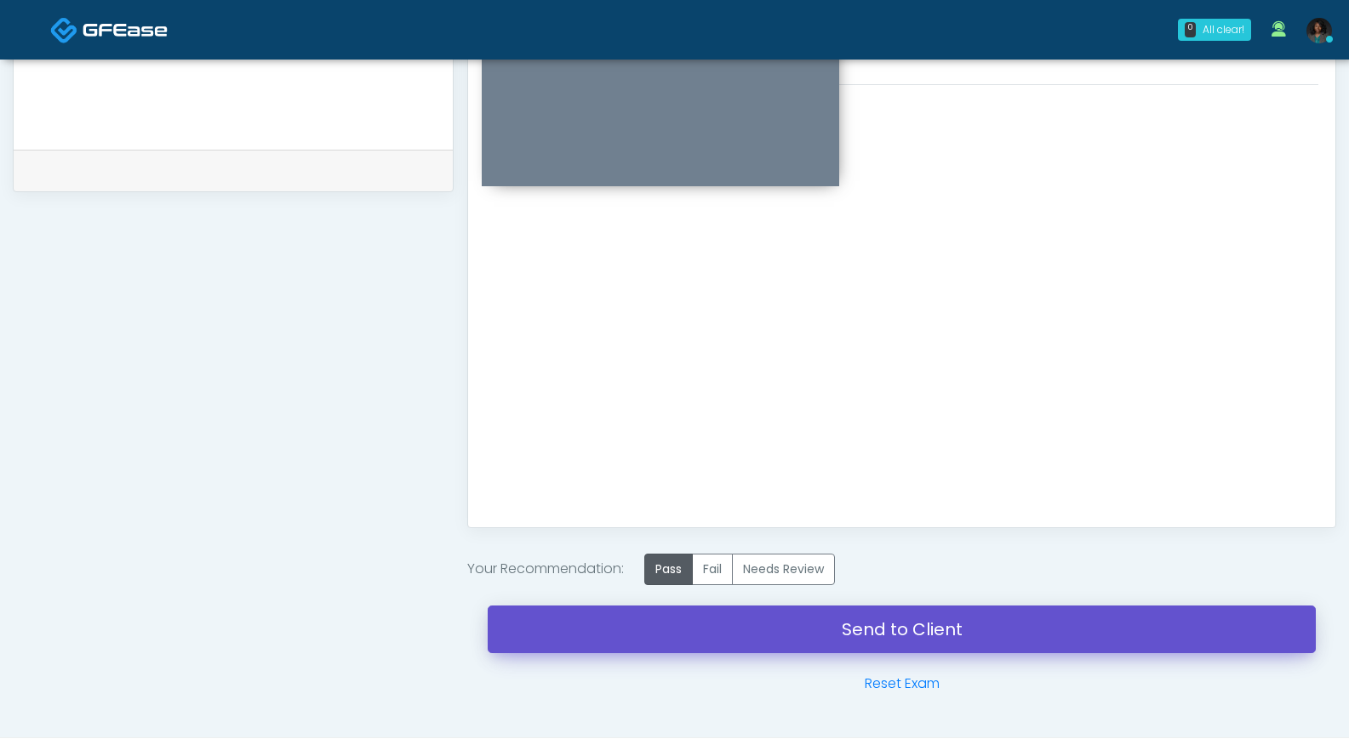
click at [756, 636] on link "Send to Client" at bounding box center [902, 630] width 828 height 48
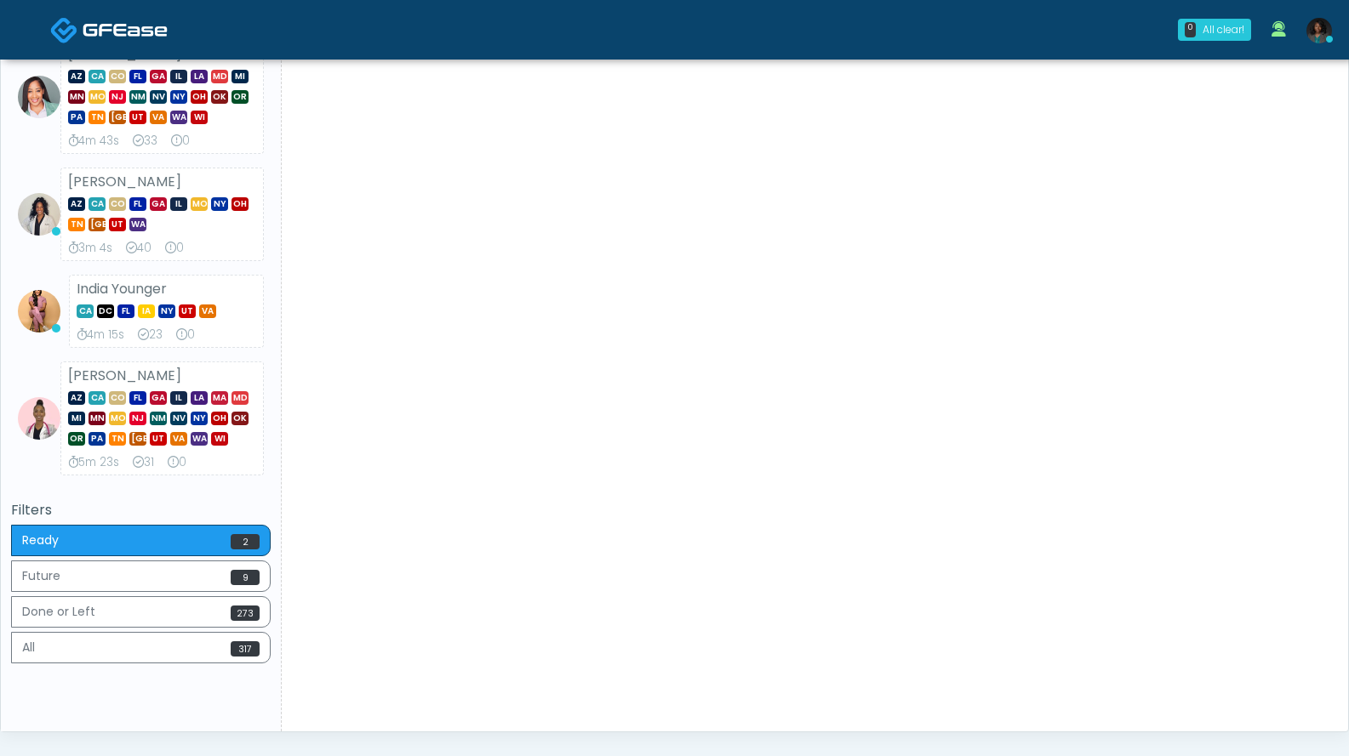
scroll to position [773, 0]
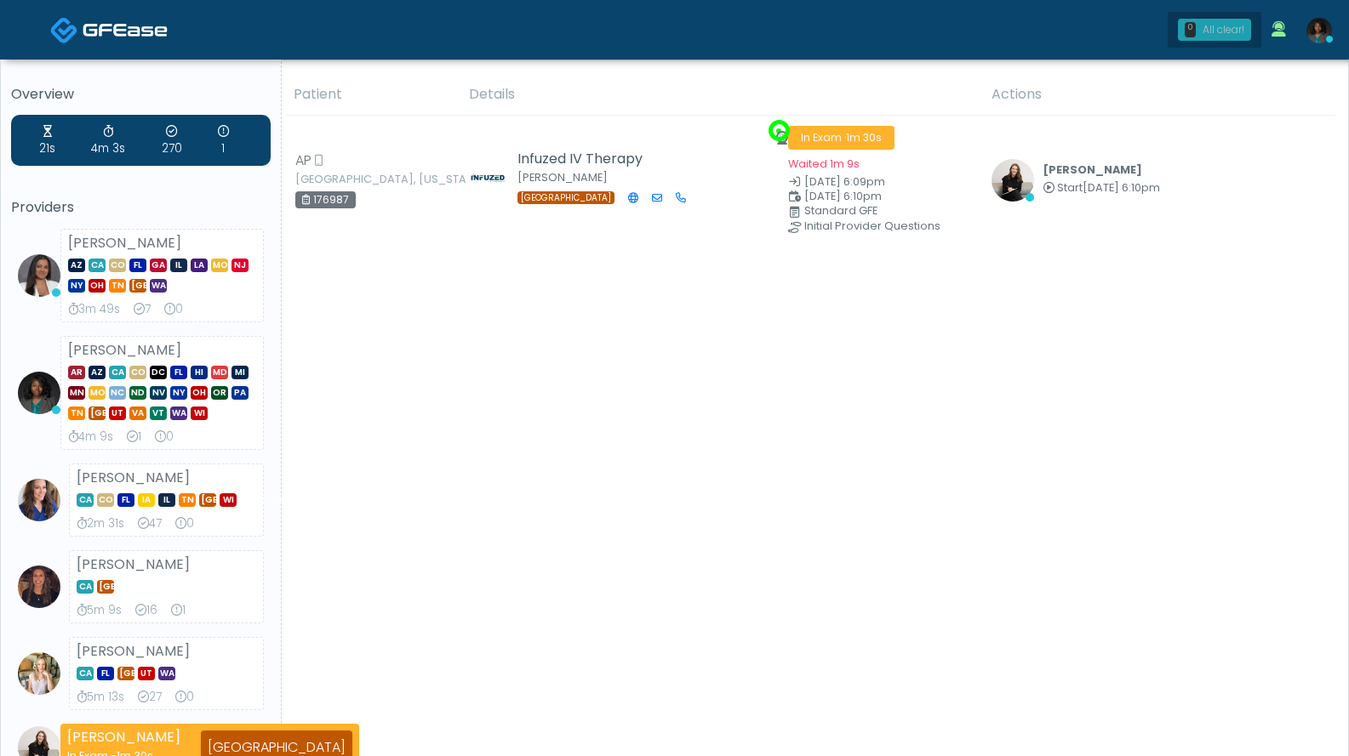
click at [1226, 31] on div "All clear!" at bounding box center [1223, 29] width 42 height 15
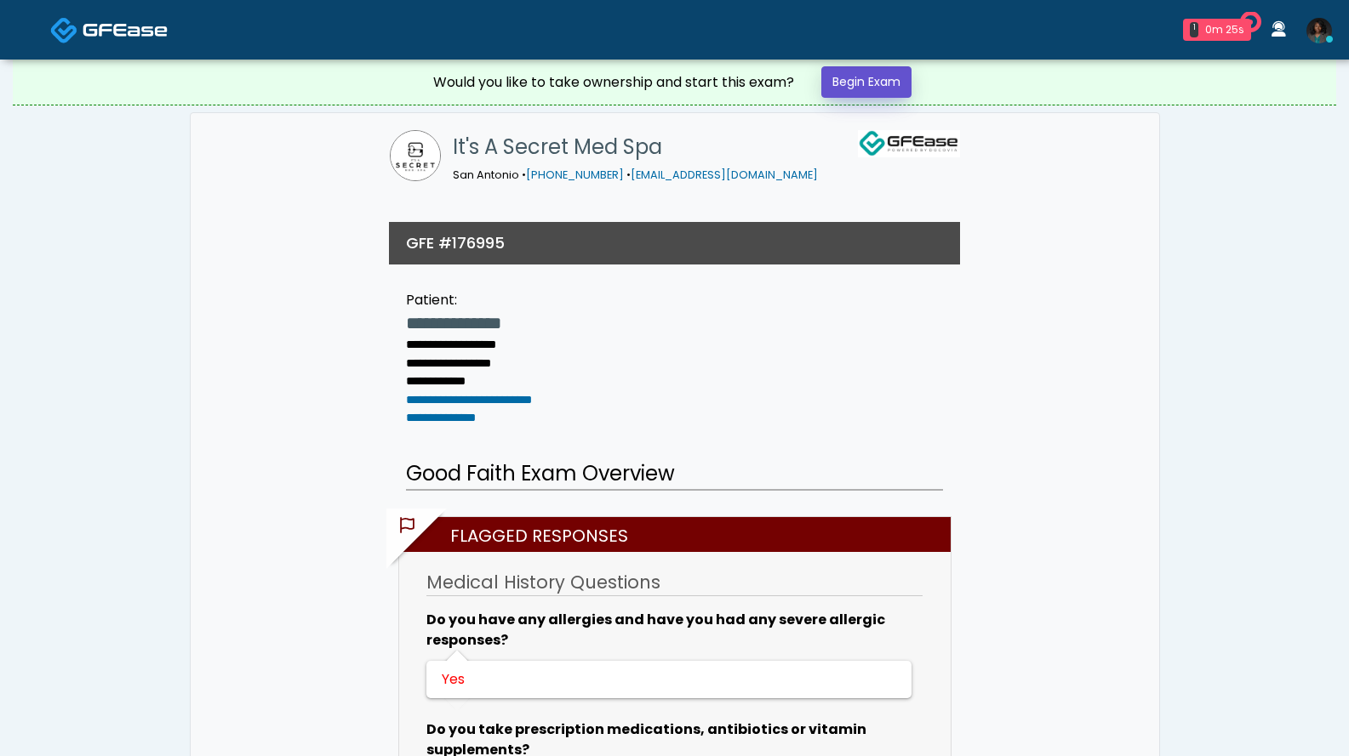
click at [861, 85] on link "Begin Exam" at bounding box center [866, 81] width 90 height 31
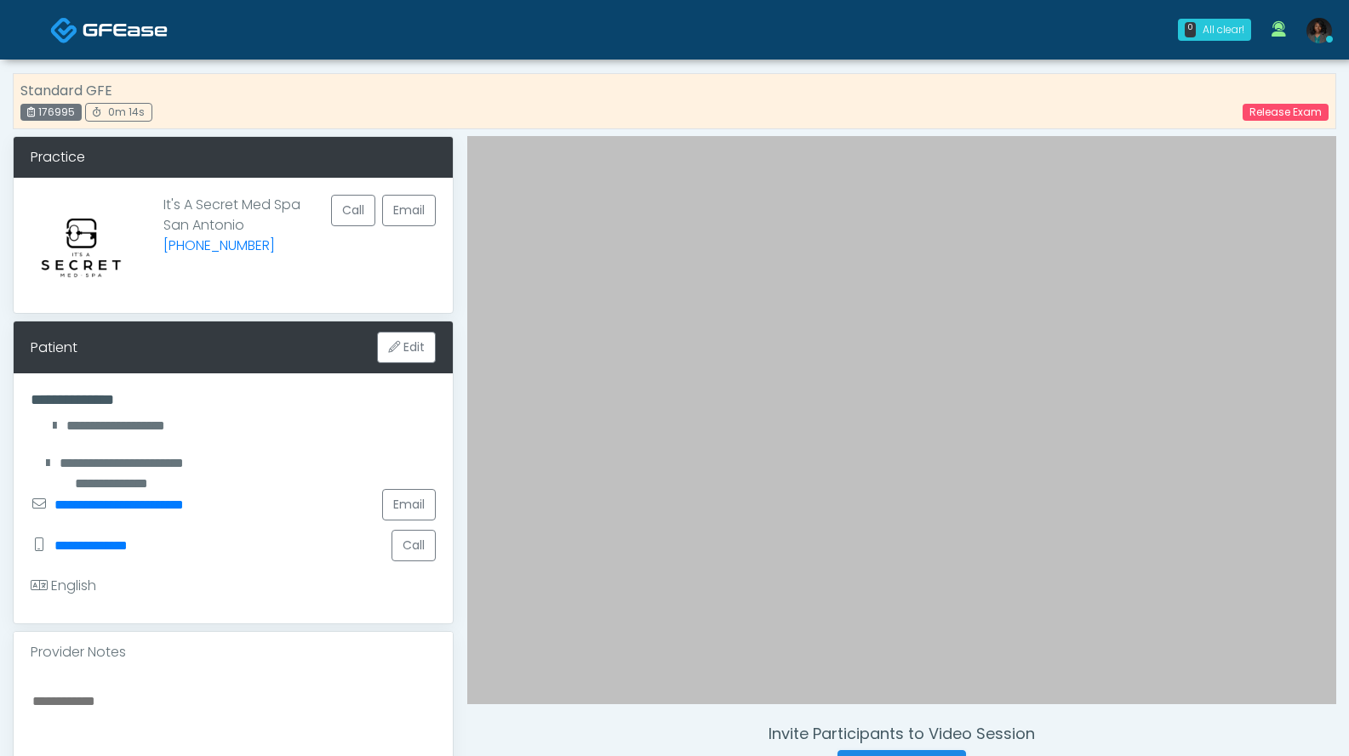
scroll to position [340, 0]
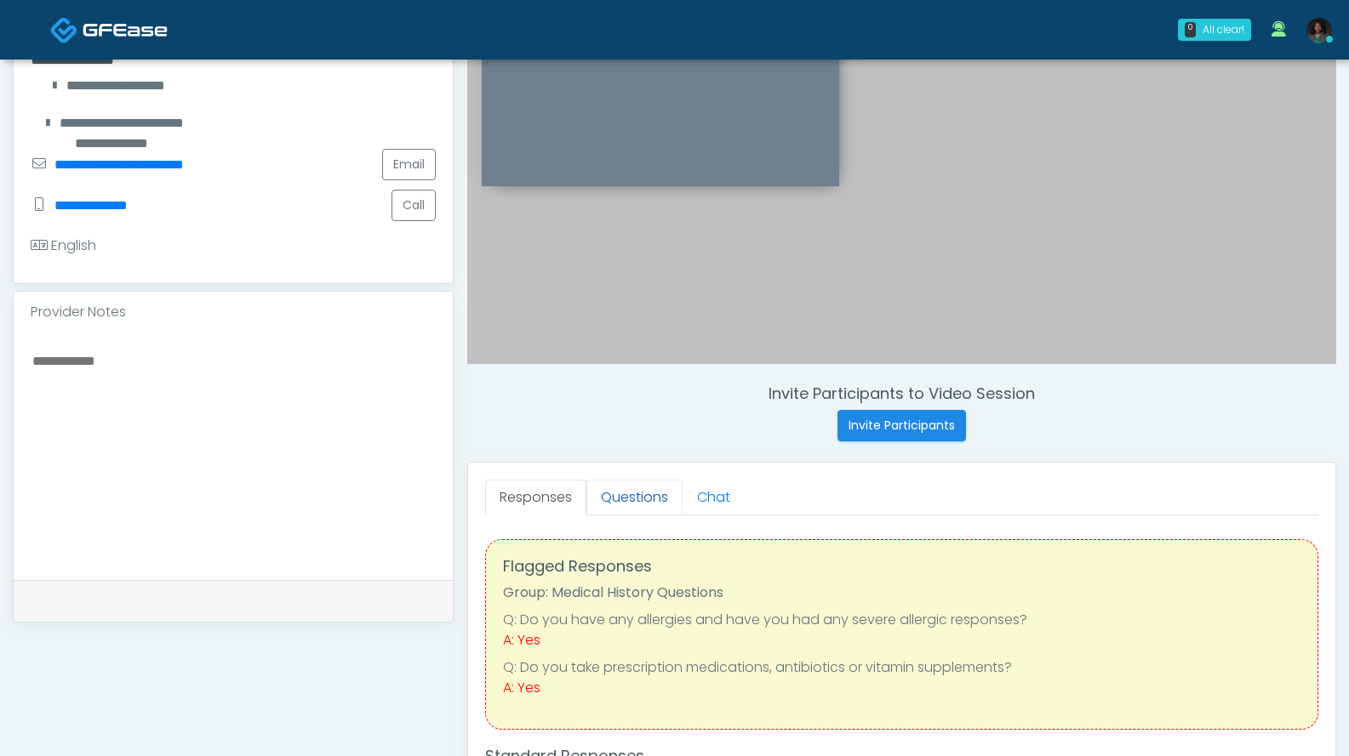
click at [639, 499] on link "Questions" at bounding box center [634, 498] width 96 height 36
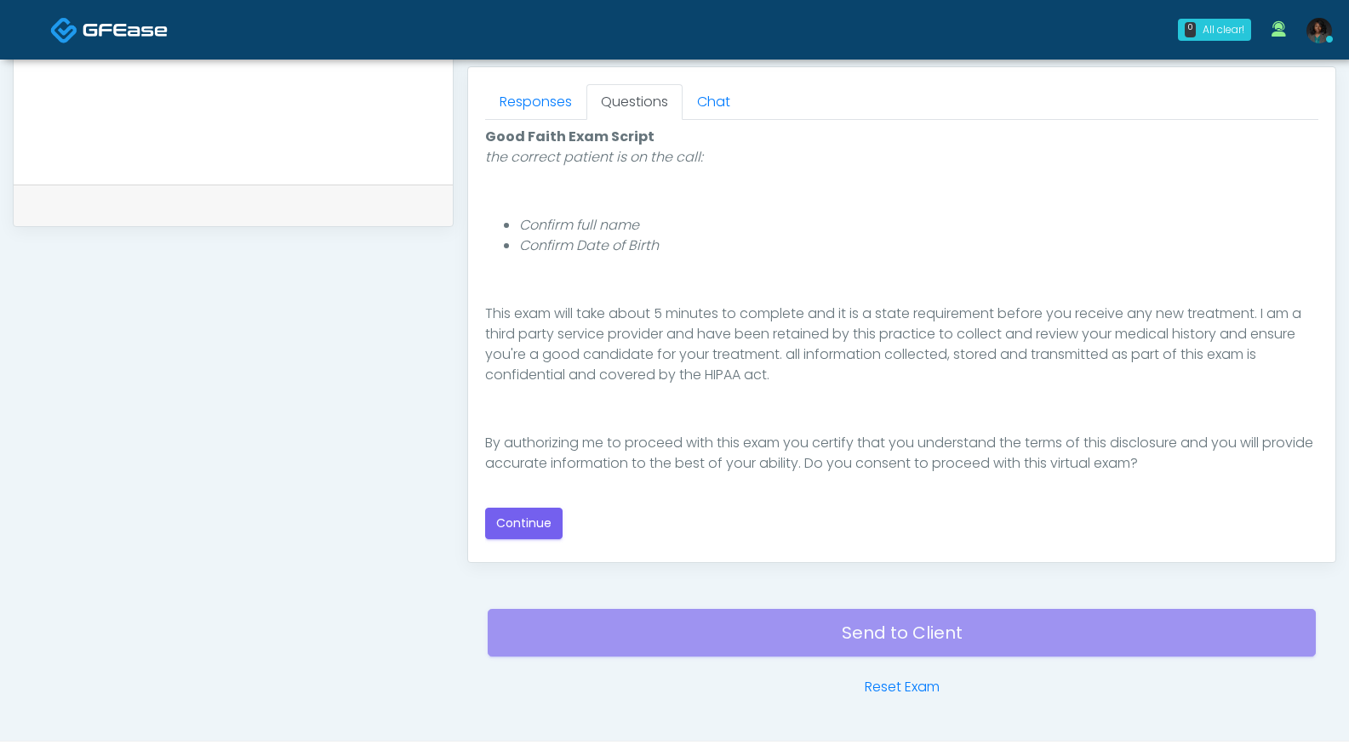
scroll to position [771, 0]
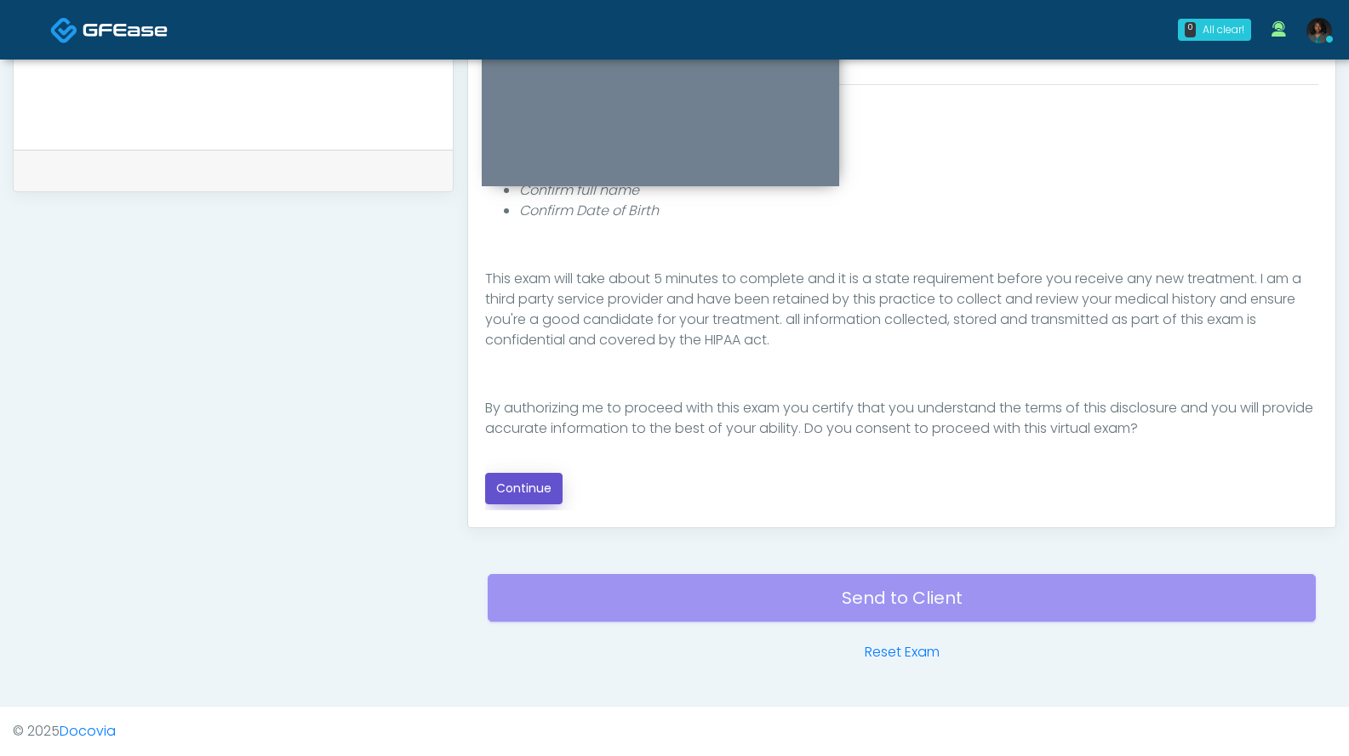
click at [534, 489] on button "Continue" at bounding box center [523, 488] width 77 height 31
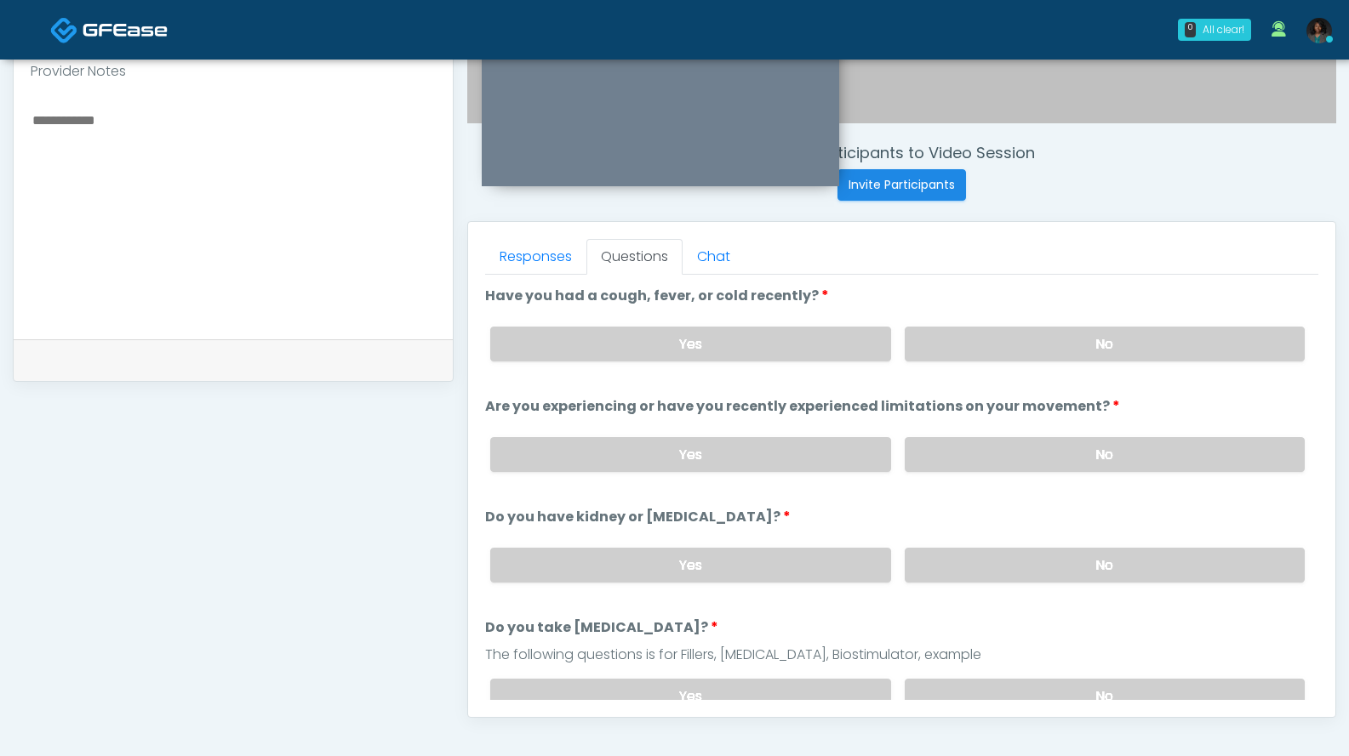
scroll to position [532, 0]
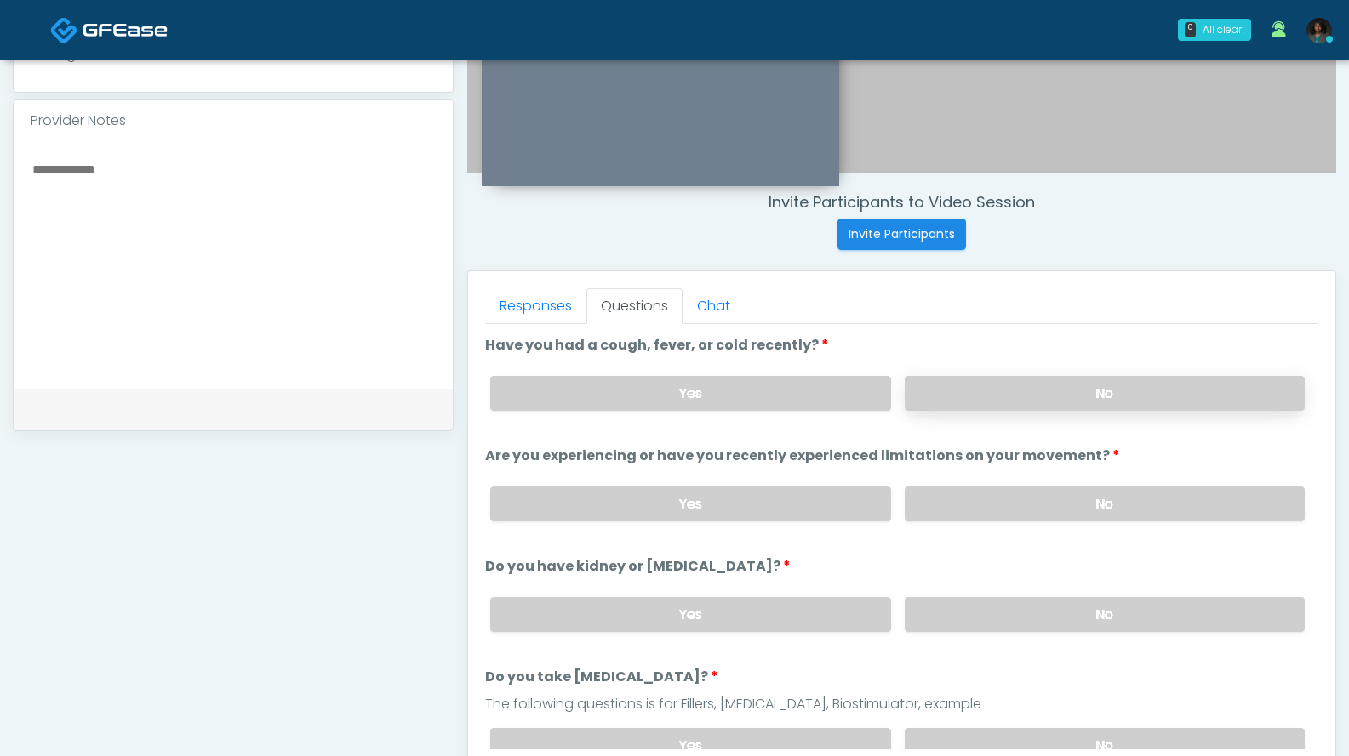
click at [1025, 389] on label "No" at bounding box center [1104, 393] width 400 height 35
click at [1035, 494] on label "No" at bounding box center [1104, 504] width 400 height 35
click at [1038, 613] on label "No" at bounding box center [1104, 614] width 400 height 35
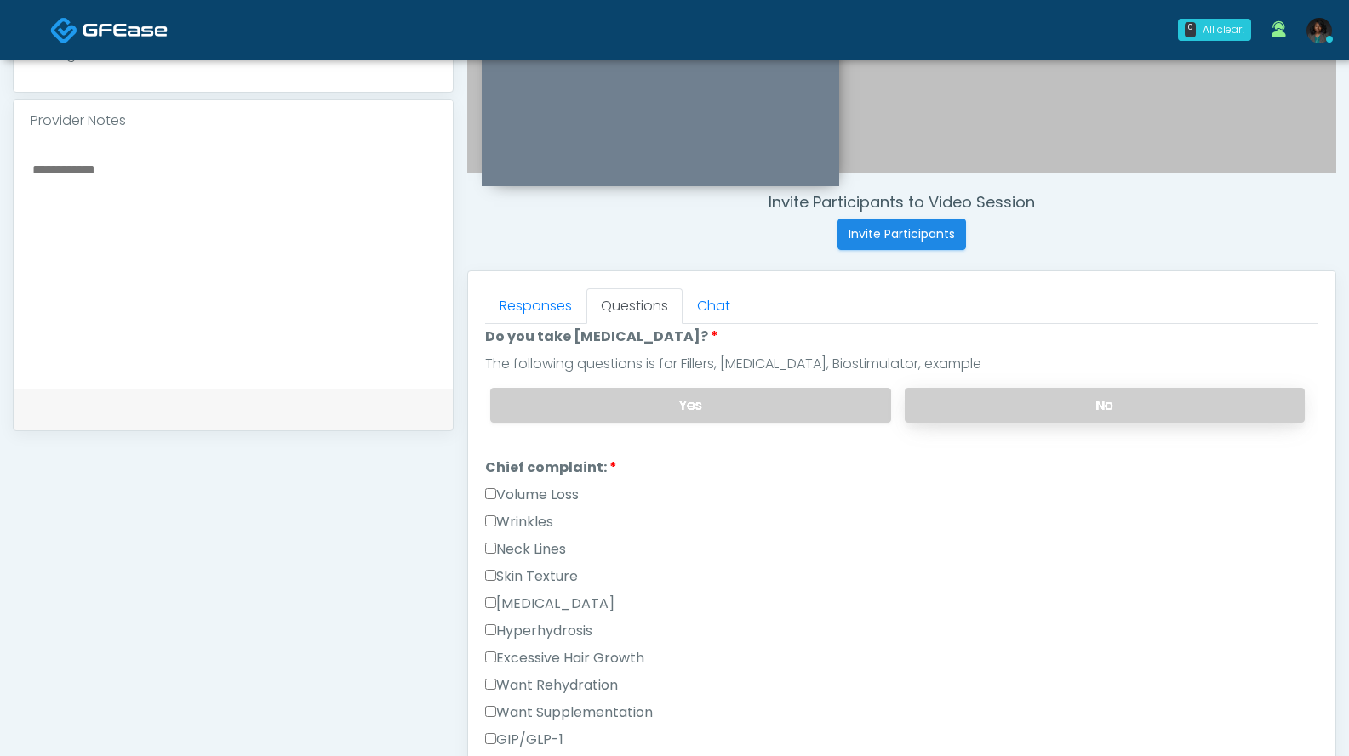
click at [1066, 399] on label "No" at bounding box center [1104, 405] width 400 height 35
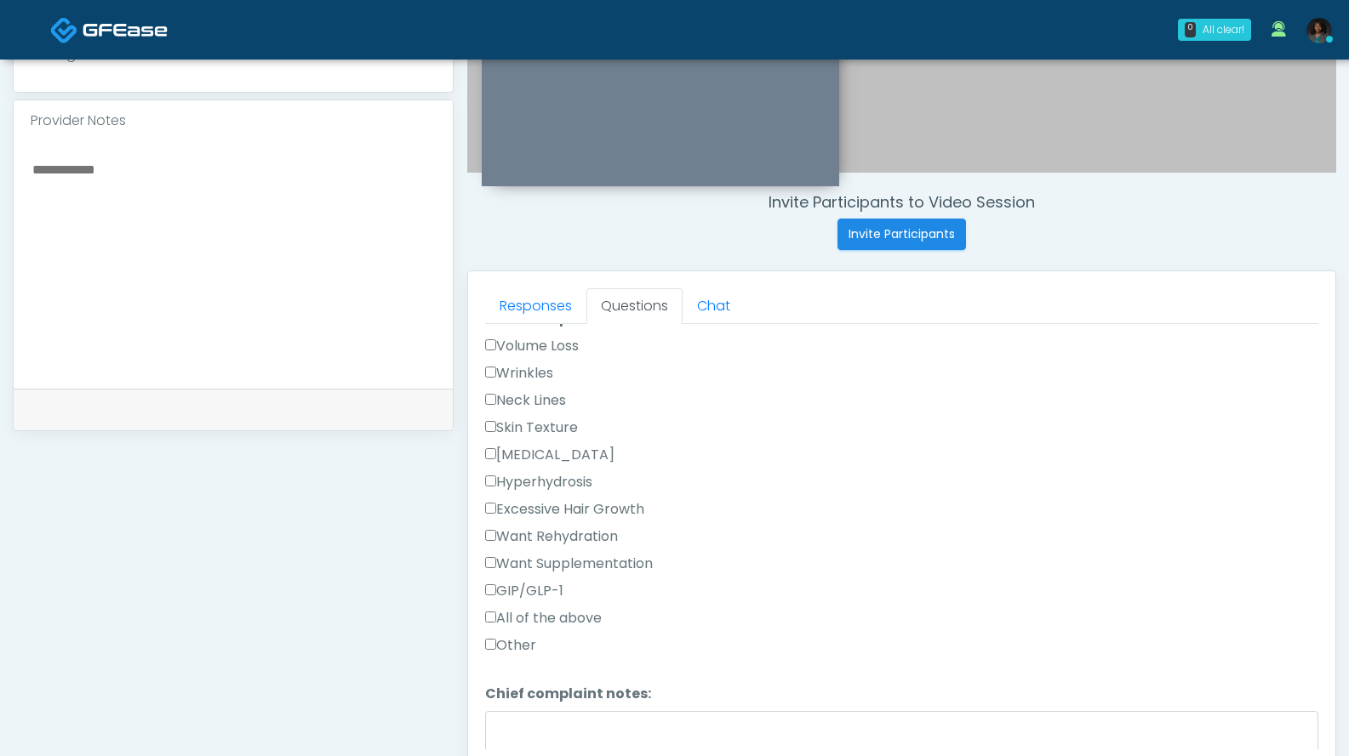
scroll to position [492, 0]
click at [545, 369] on label "Wrinkles" at bounding box center [519, 371] width 68 height 20
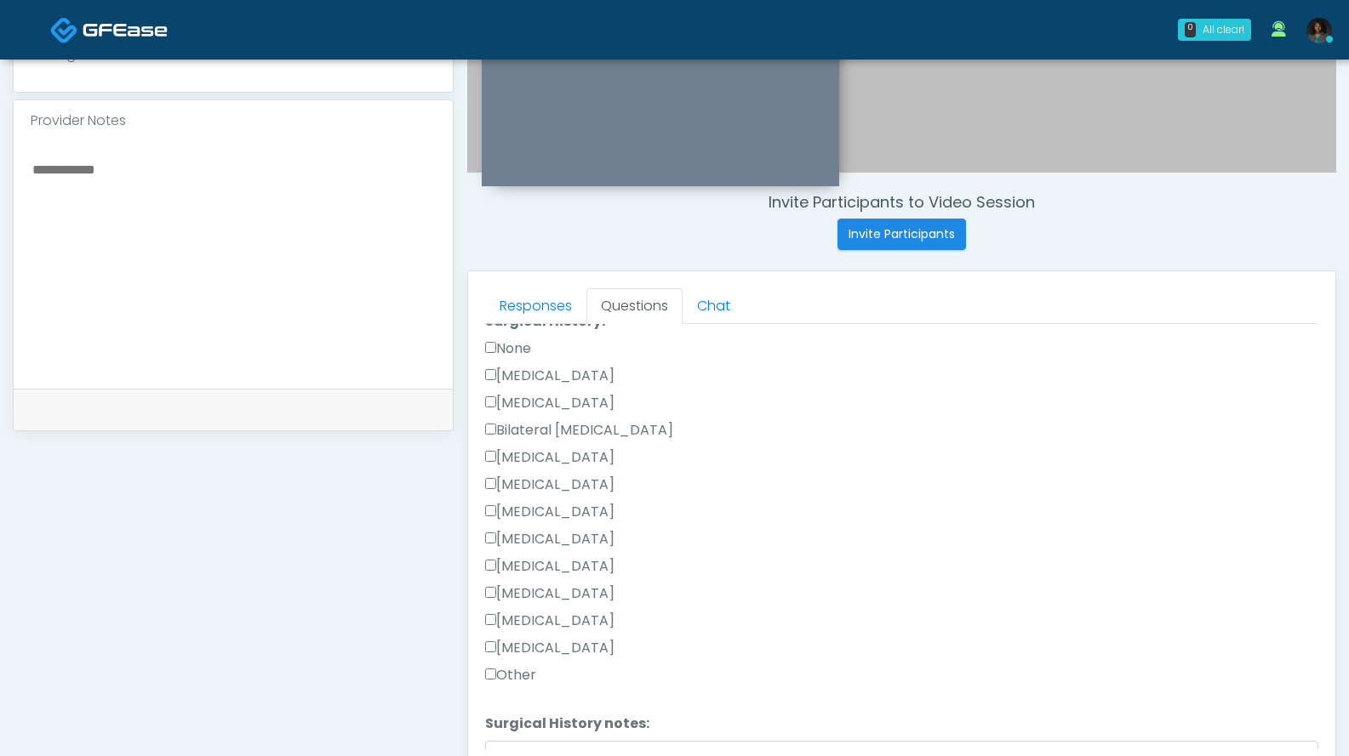
scroll to position [973, 0]
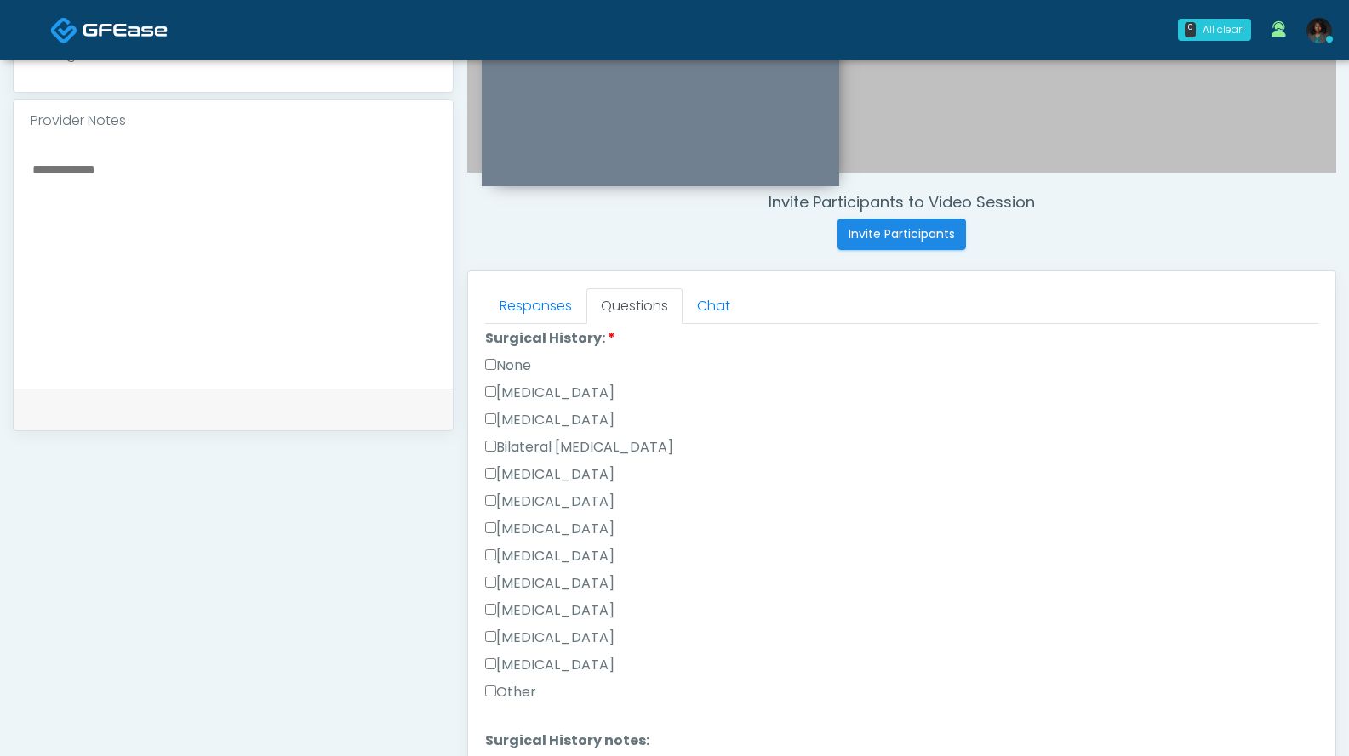
click at [512, 365] on label "None" at bounding box center [508, 366] width 46 height 20
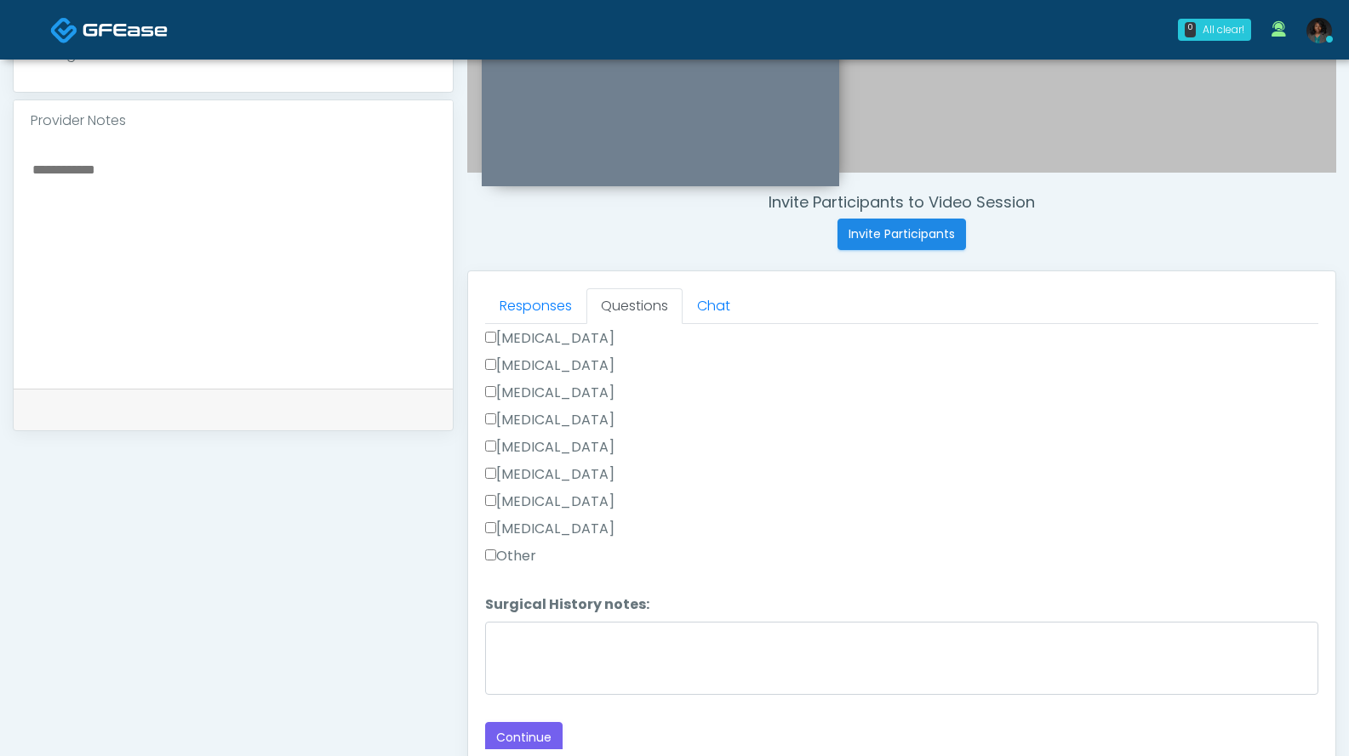
scroll to position [771, 0]
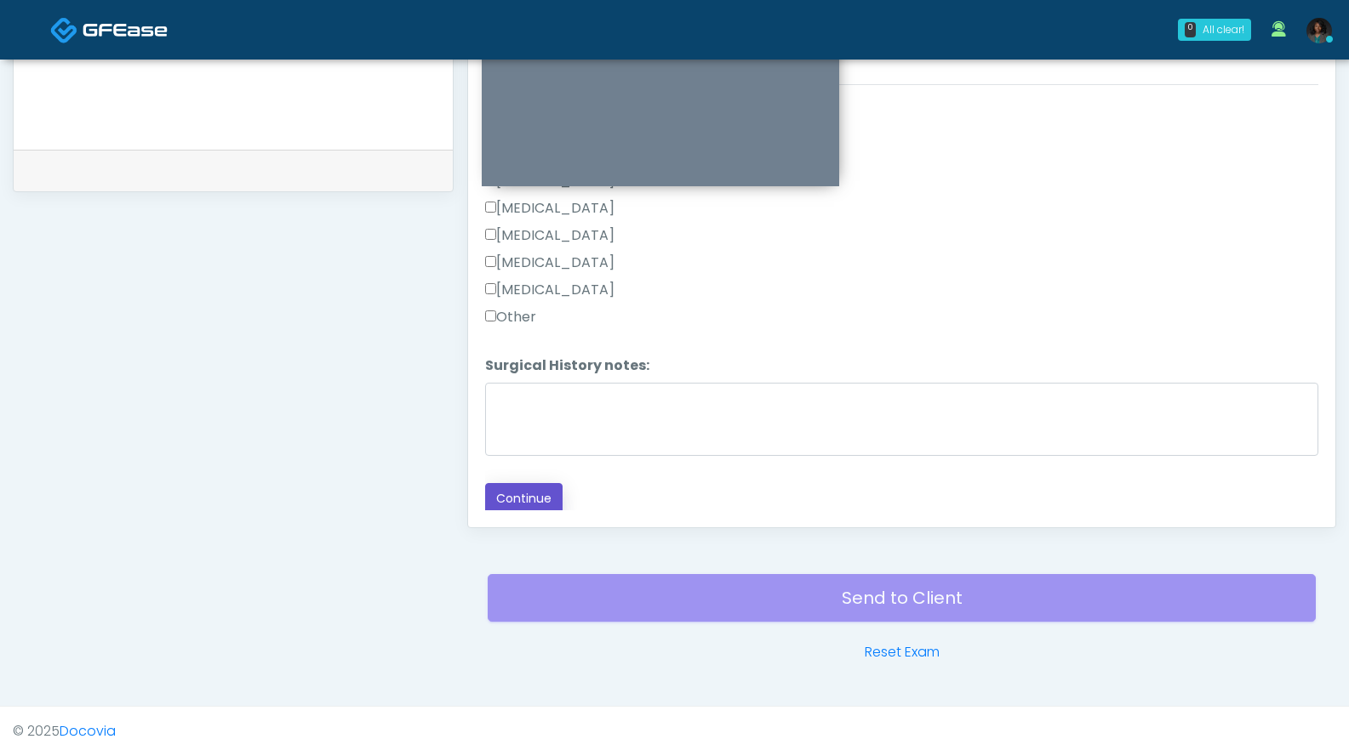
click at [516, 483] on button "Continue" at bounding box center [523, 498] width 77 height 31
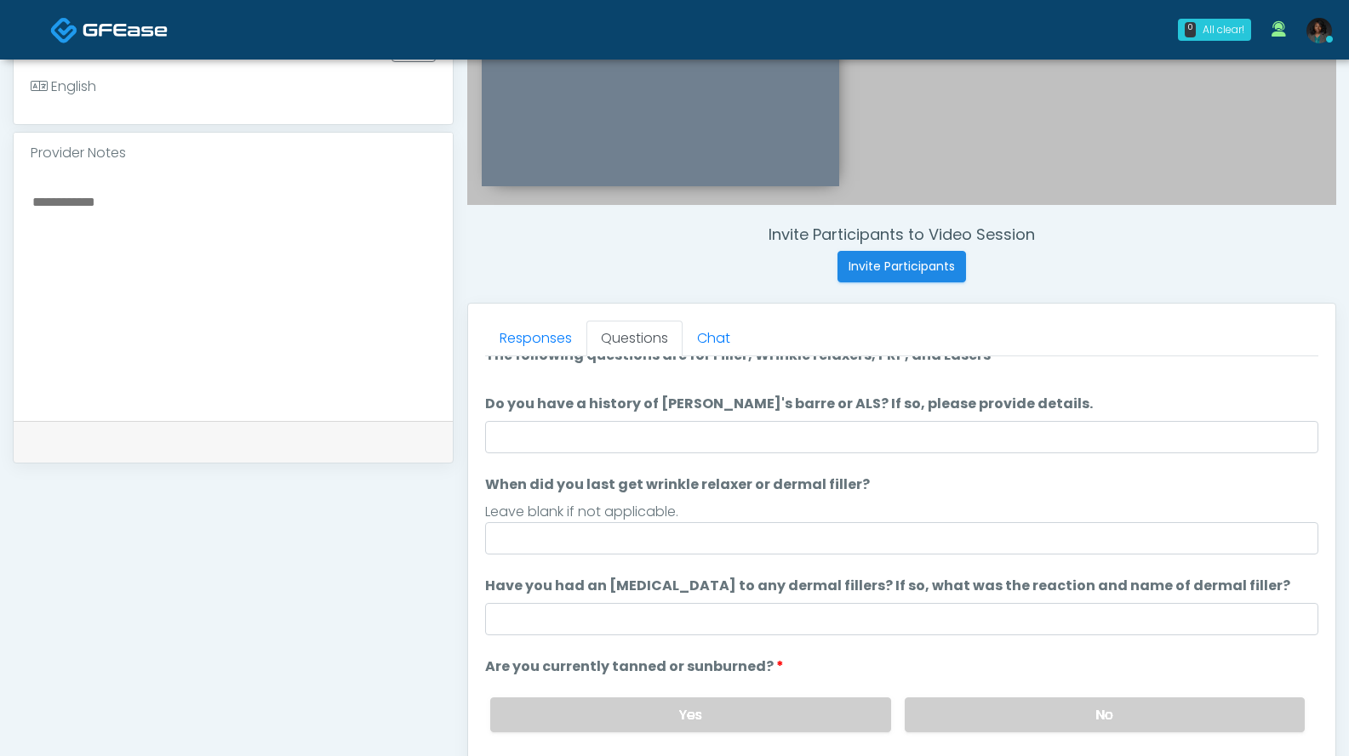
scroll to position [0, 0]
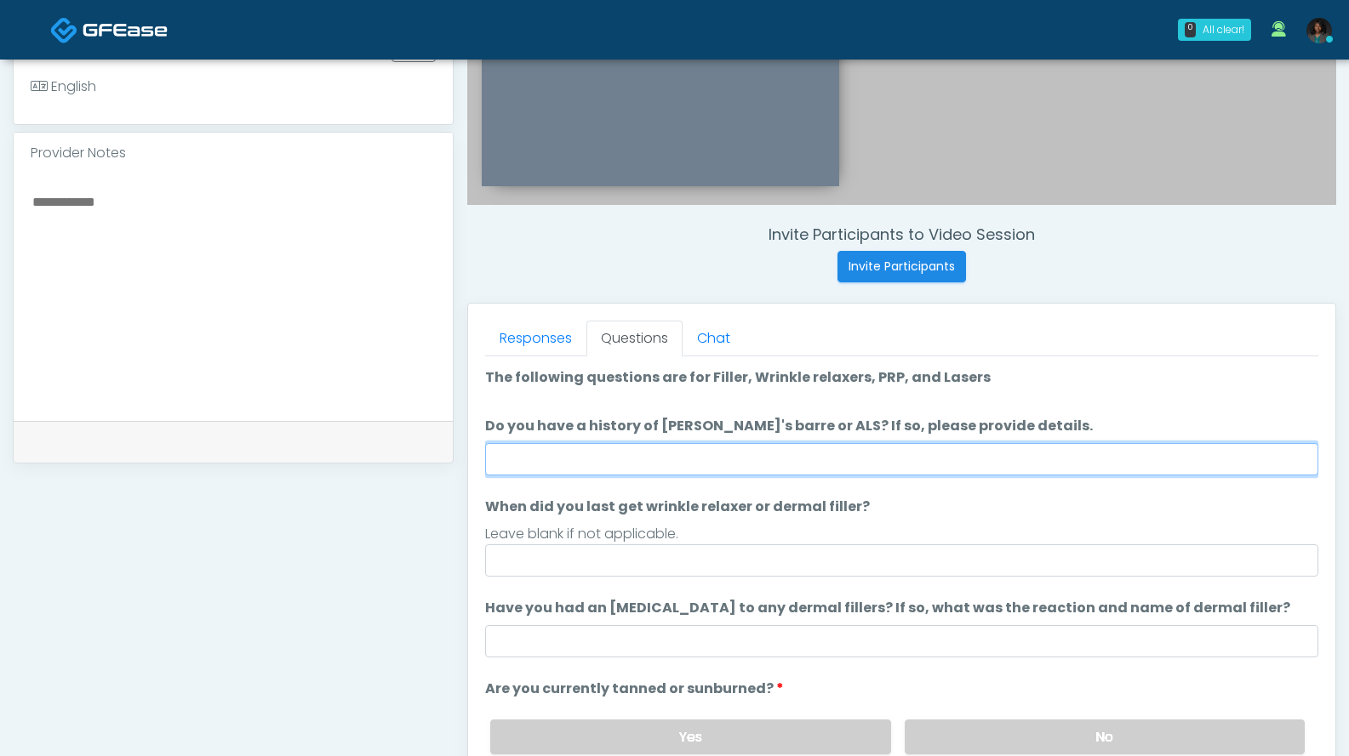
click at [976, 462] on input "Do you have a history of Guillain's barre or ALS? If so, please provide details." at bounding box center [901, 459] width 833 height 32
type input "***"
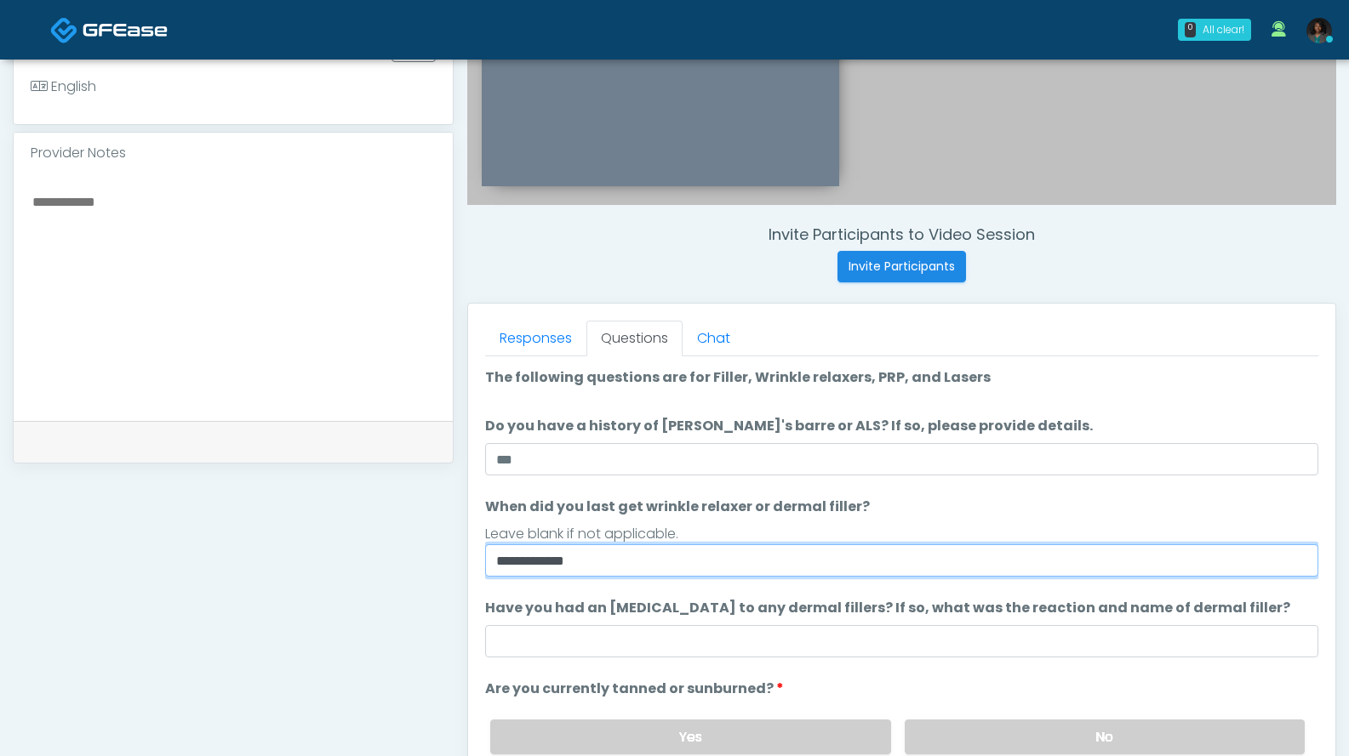
type input "**********"
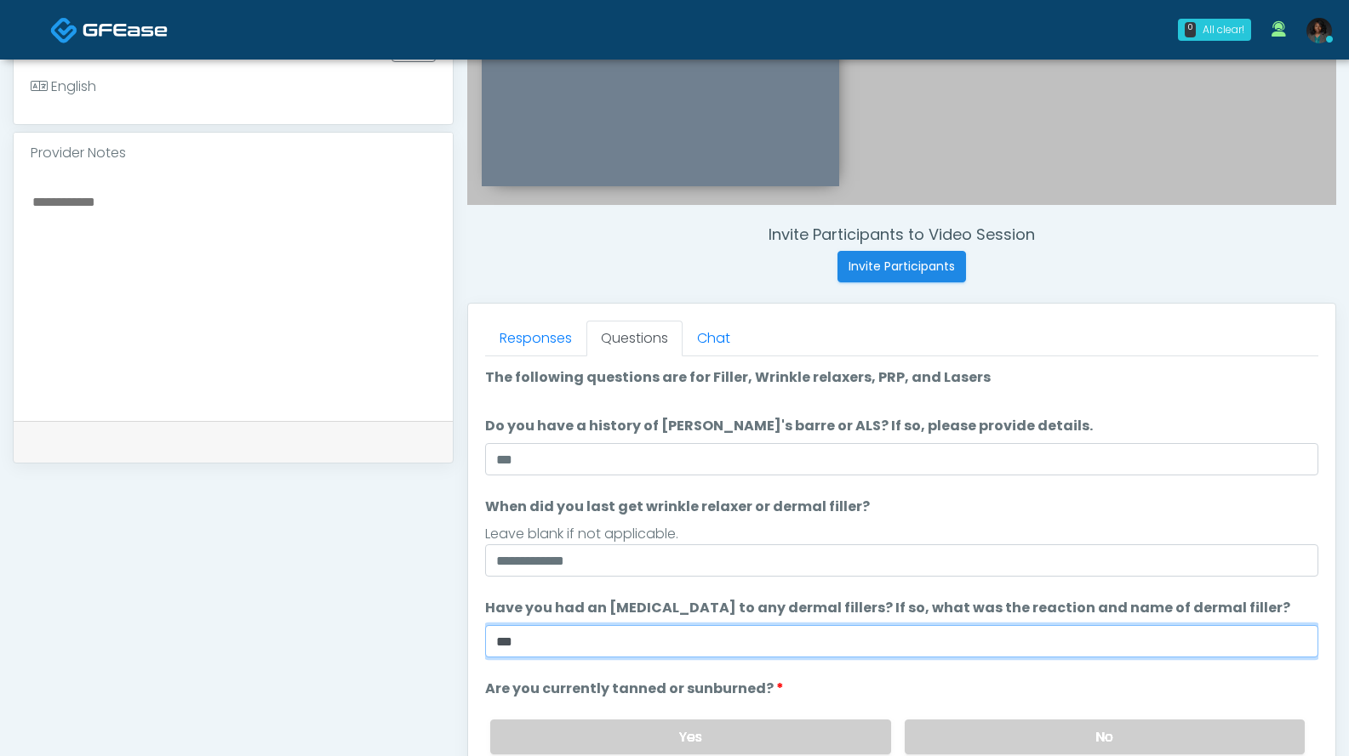
type input "***"
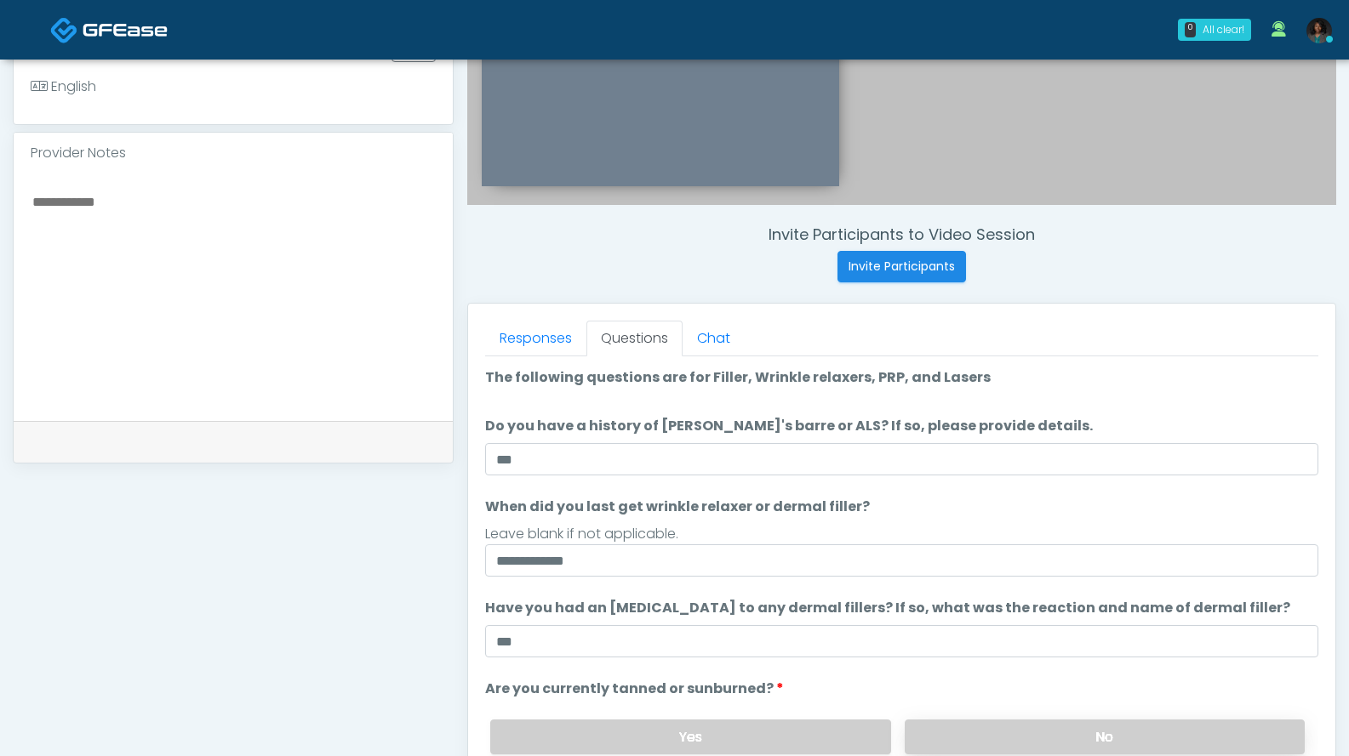
click at [1001, 728] on label "No" at bounding box center [1104, 737] width 400 height 35
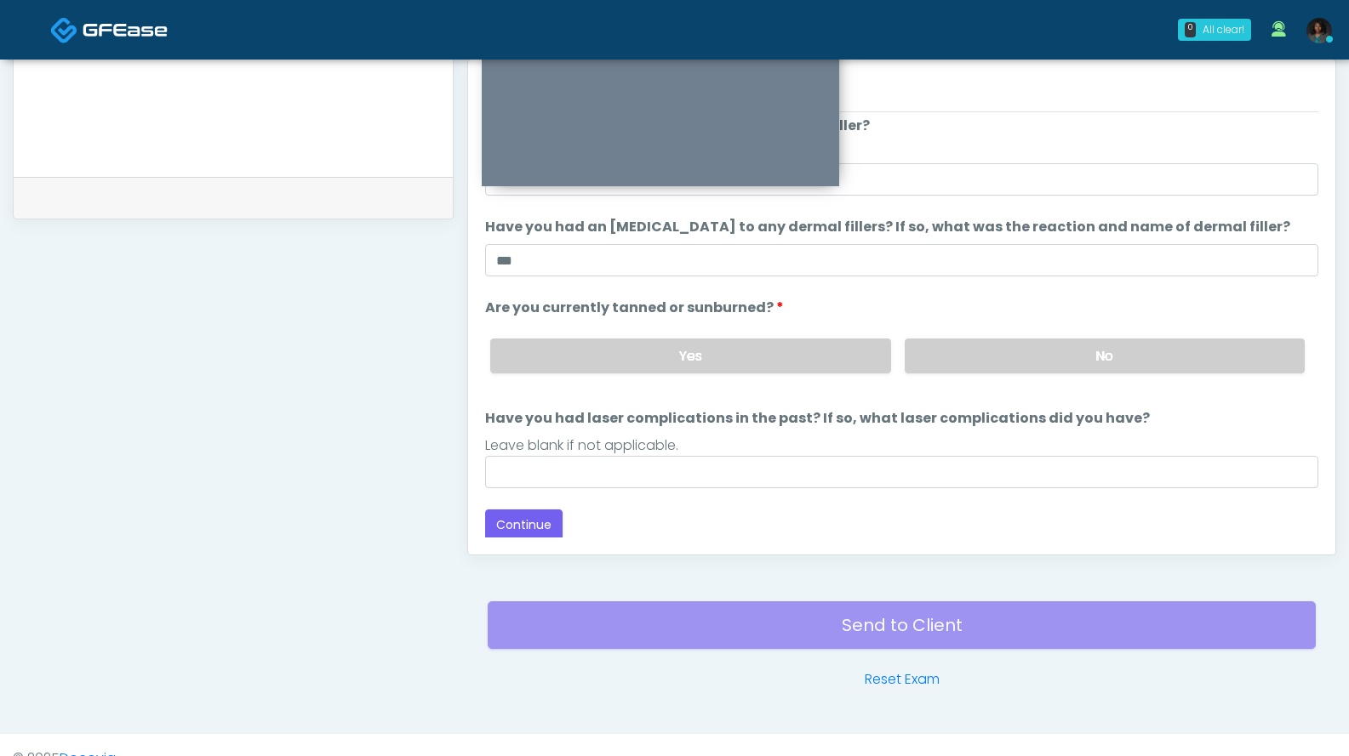
scroll to position [140, 0]
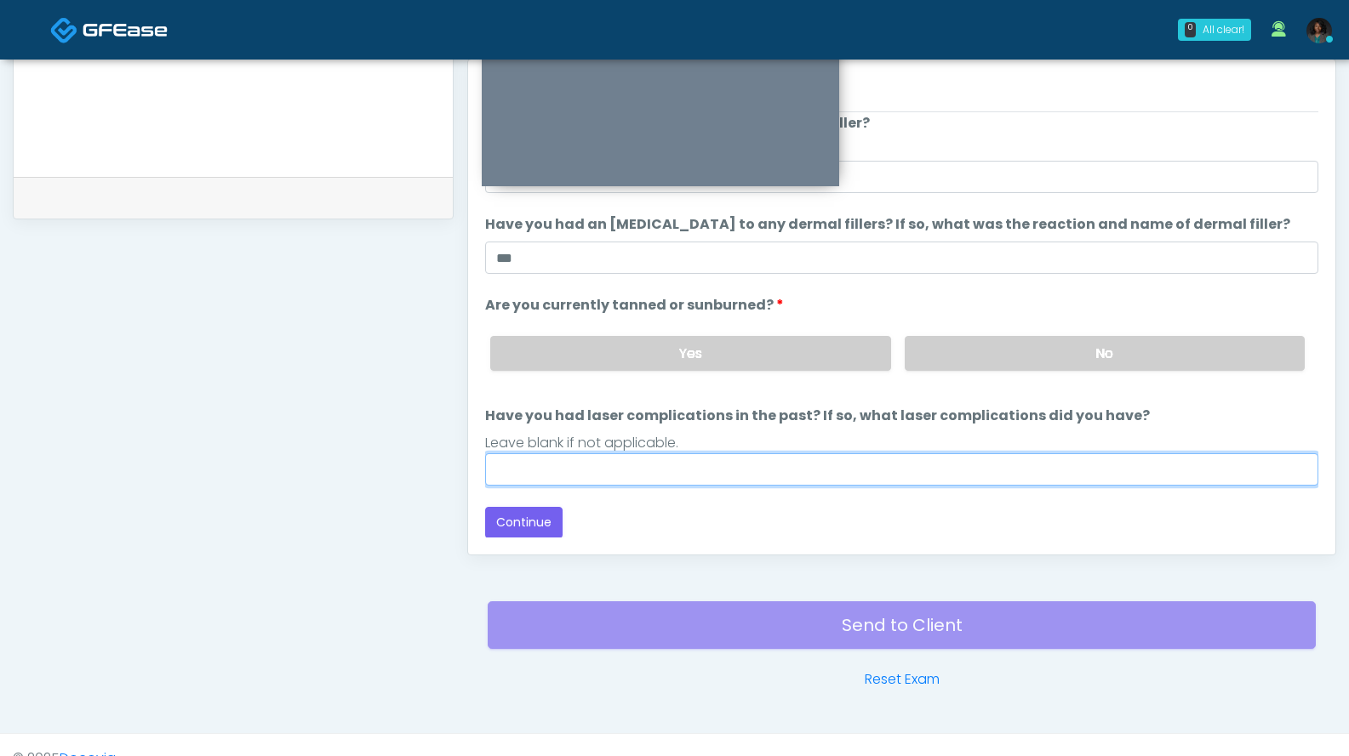
click at [740, 477] on input "Have you had laser complications in the past? If so, what laser complications d…" at bounding box center [901, 470] width 833 height 32
type input "***"
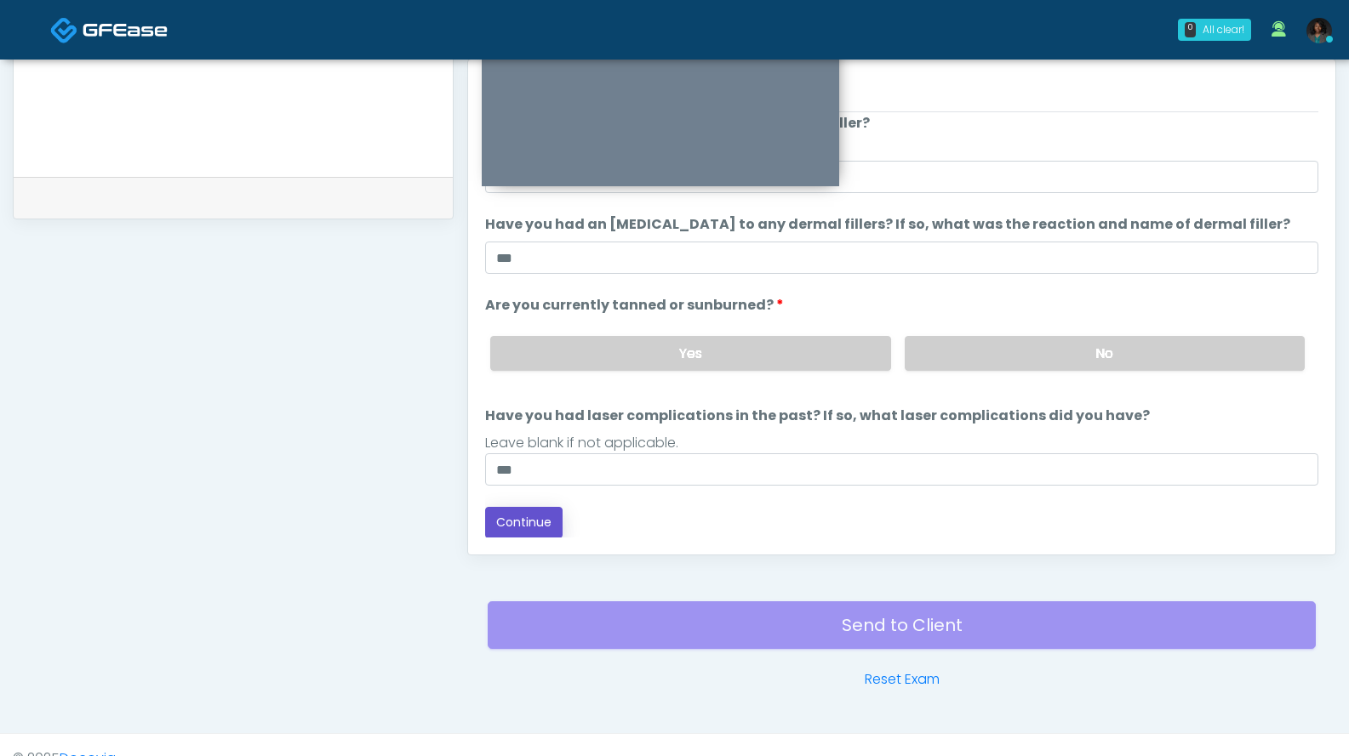
drag, startPoint x: 511, startPoint y: 520, endPoint x: 528, endPoint y: 516, distance: 17.5
click at [511, 520] on button "Continue" at bounding box center [523, 522] width 77 height 31
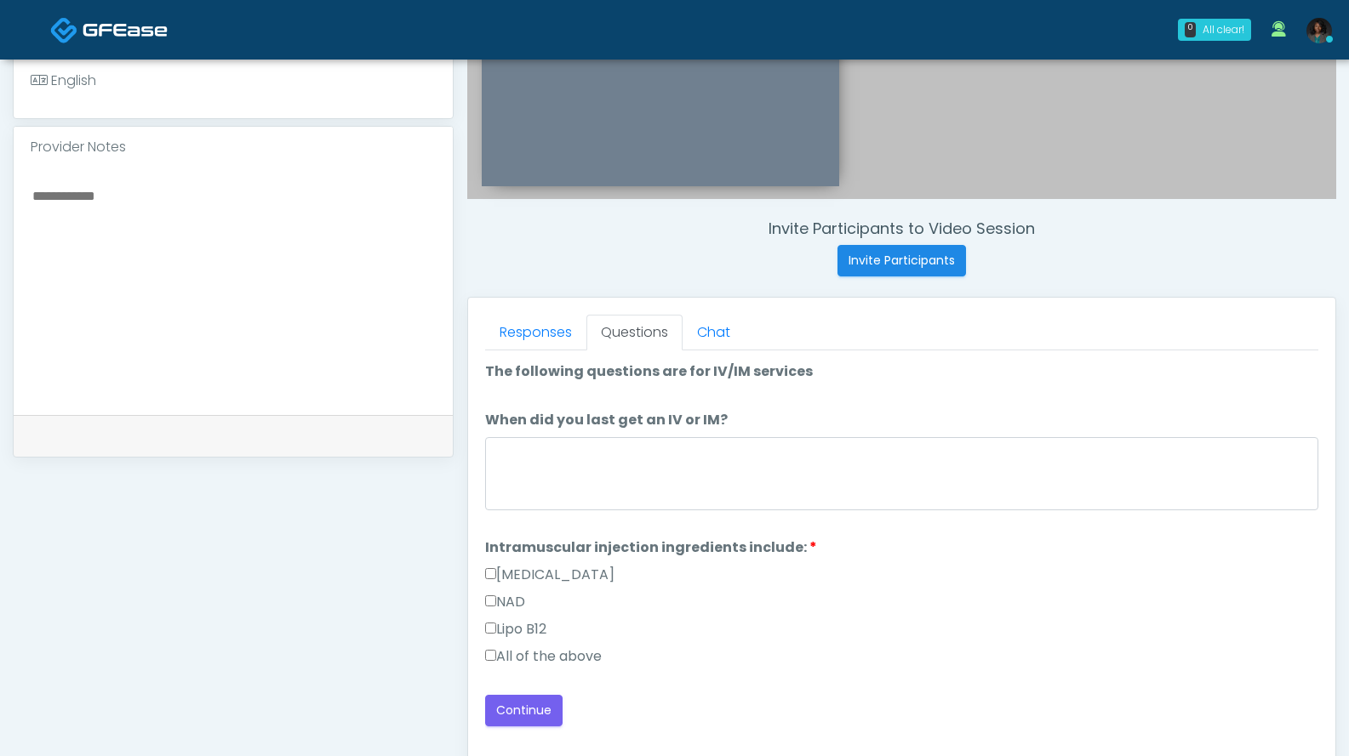
scroll to position [528, 0]
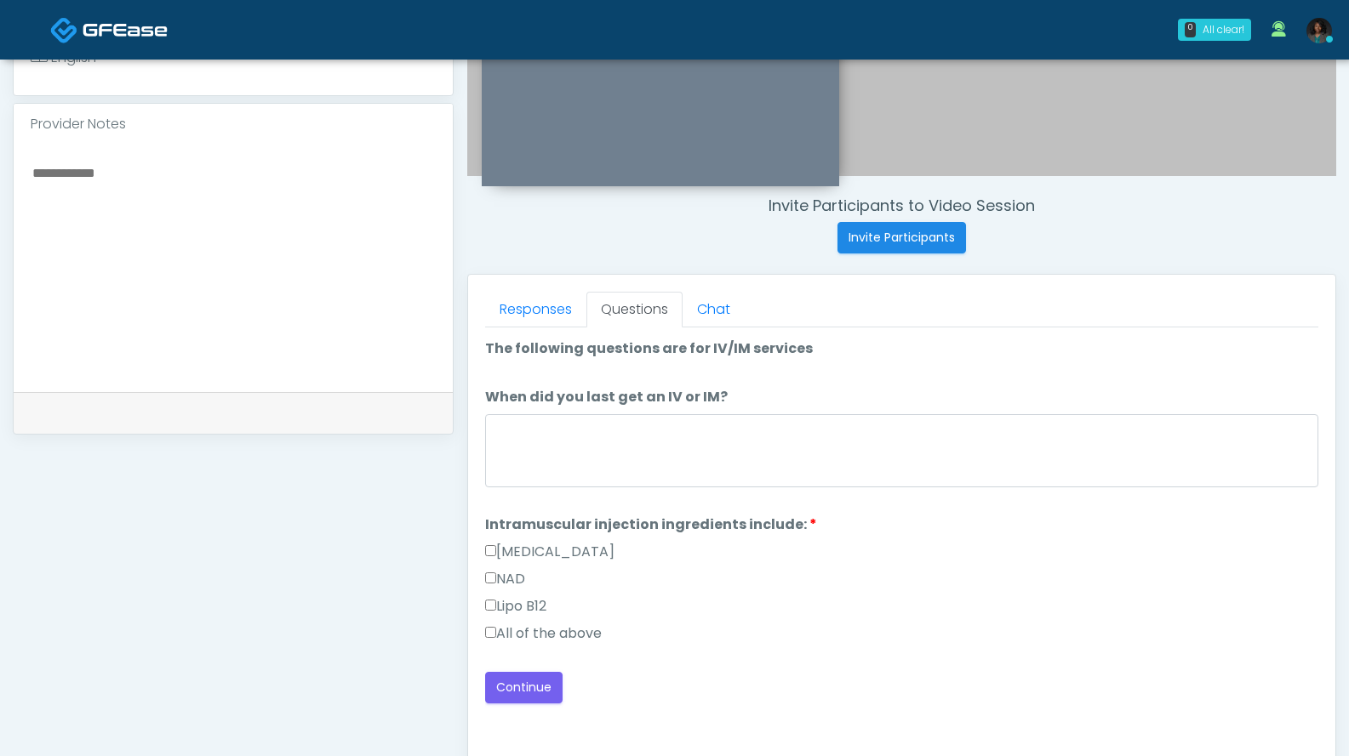
click at [592, 637] on label "All of the above" at bounding box center [543, 634] width 117 height 20
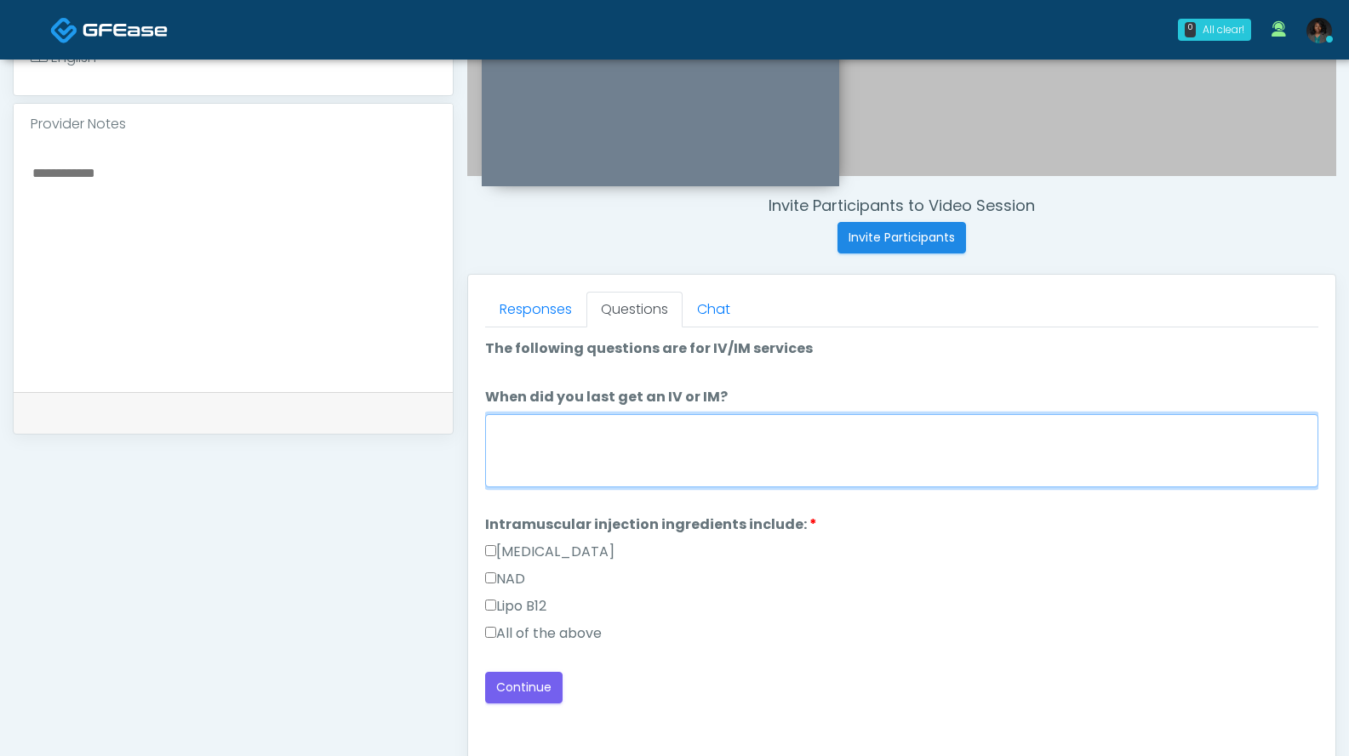
click at [687, 441] on textarea "When did you last get an IV or IM?" at bounding box center [901, 450] width 833 height 73
type textarea "***"
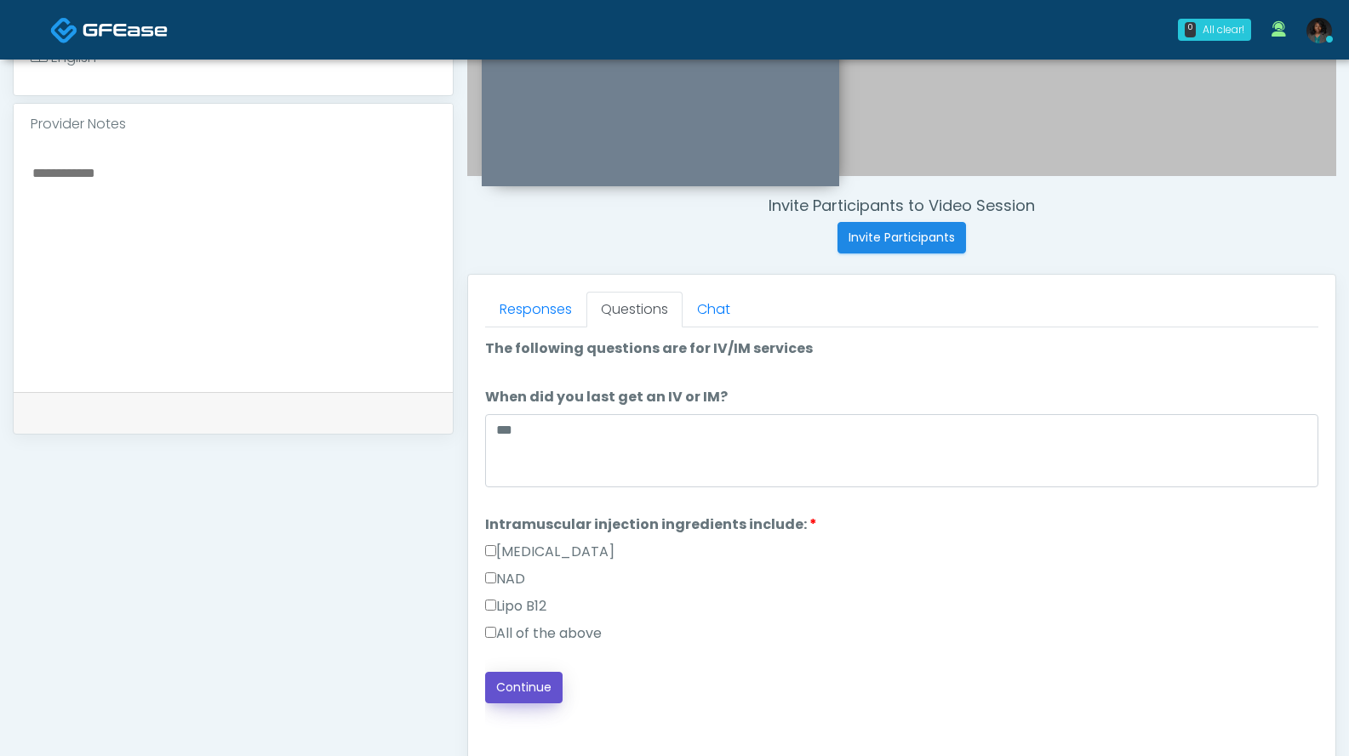
click at [544, 694] on button "Continue" at bounding box center [523, 687] width 77 height 31
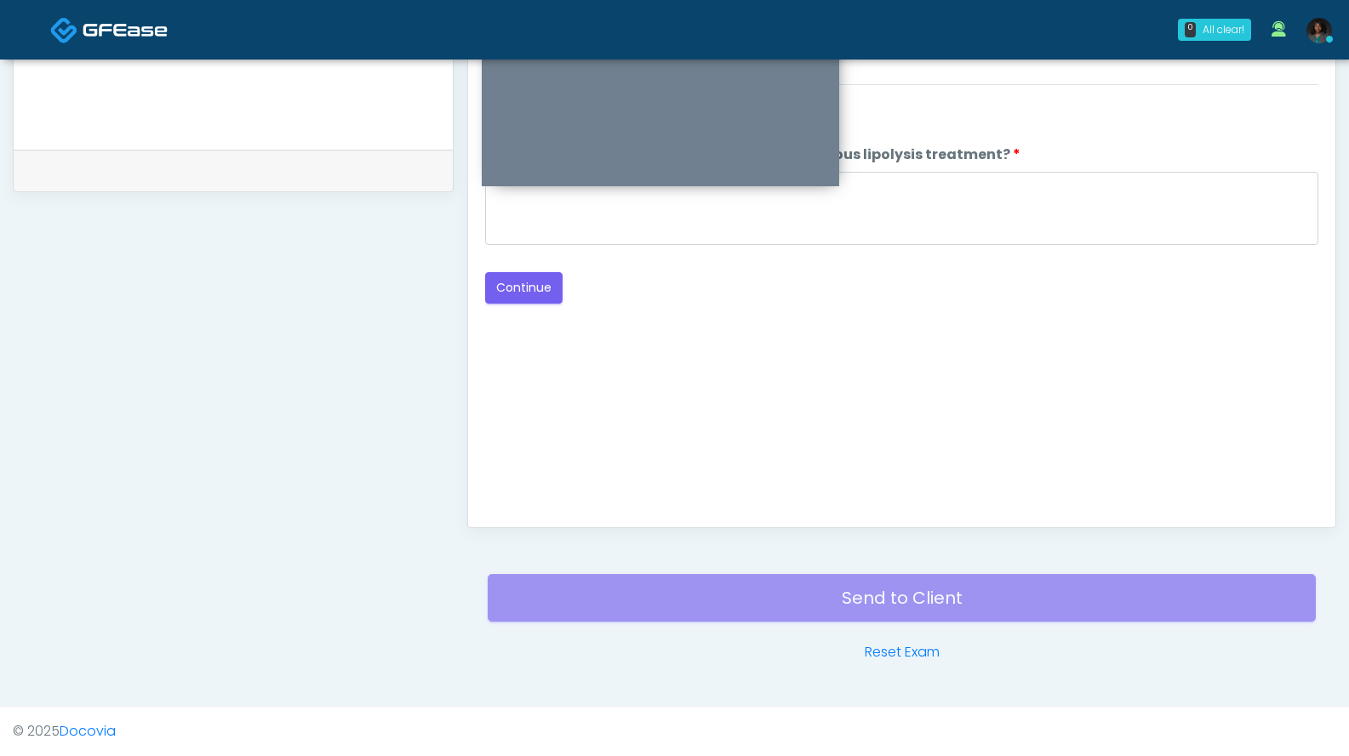
scroll to position [431, 0]
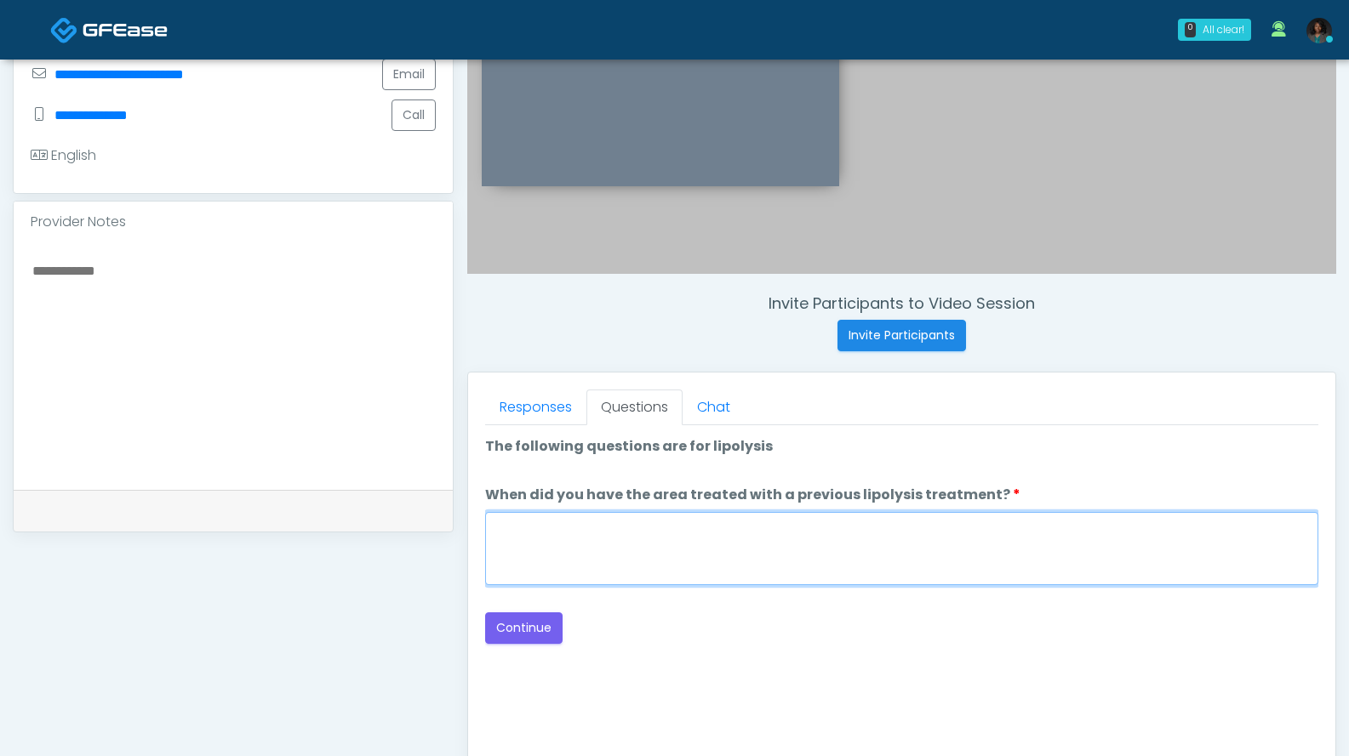
click at [664, 541] on textarea "When did you have the area treated with a previous lipolysis treatment?" at bounding box center [901, 548] width 833 height 73
type textarea "***"
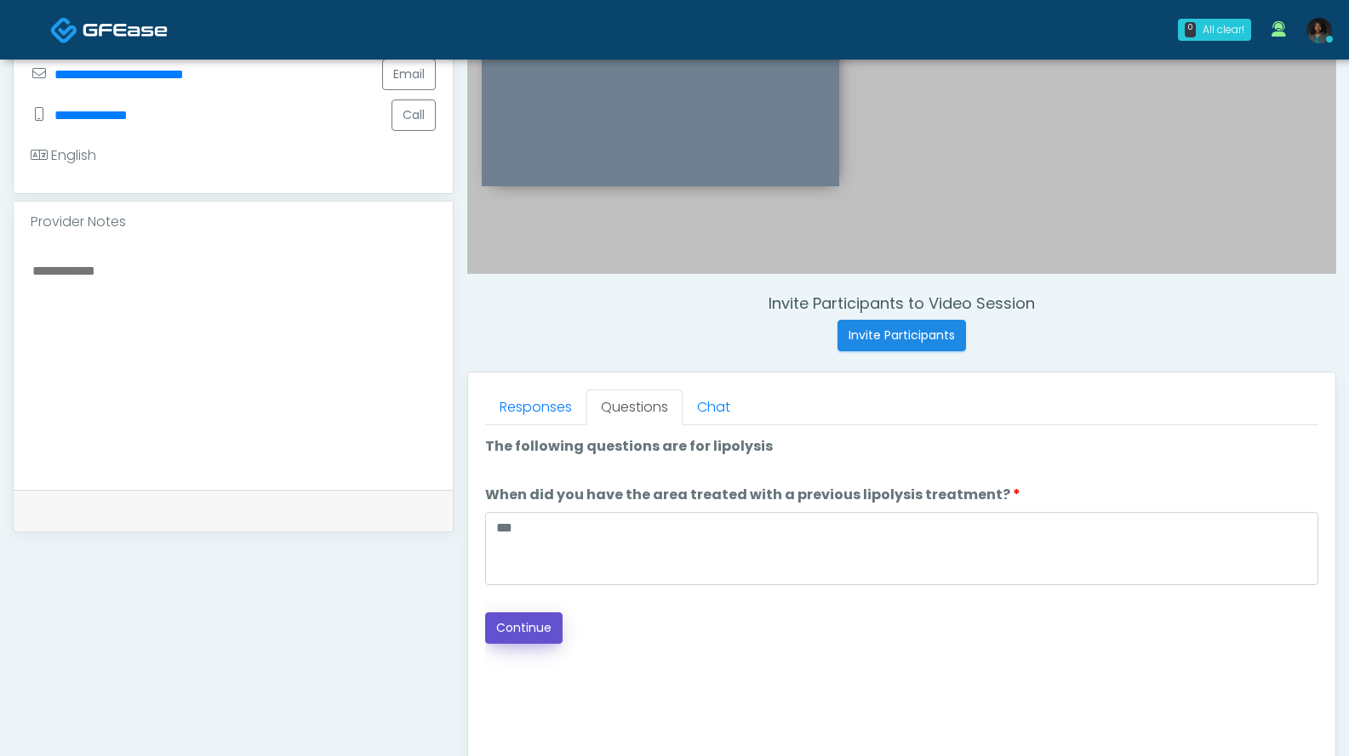
click at [528, 628] on button "Continue" at bounding box center [523, 628] width 77 height 31
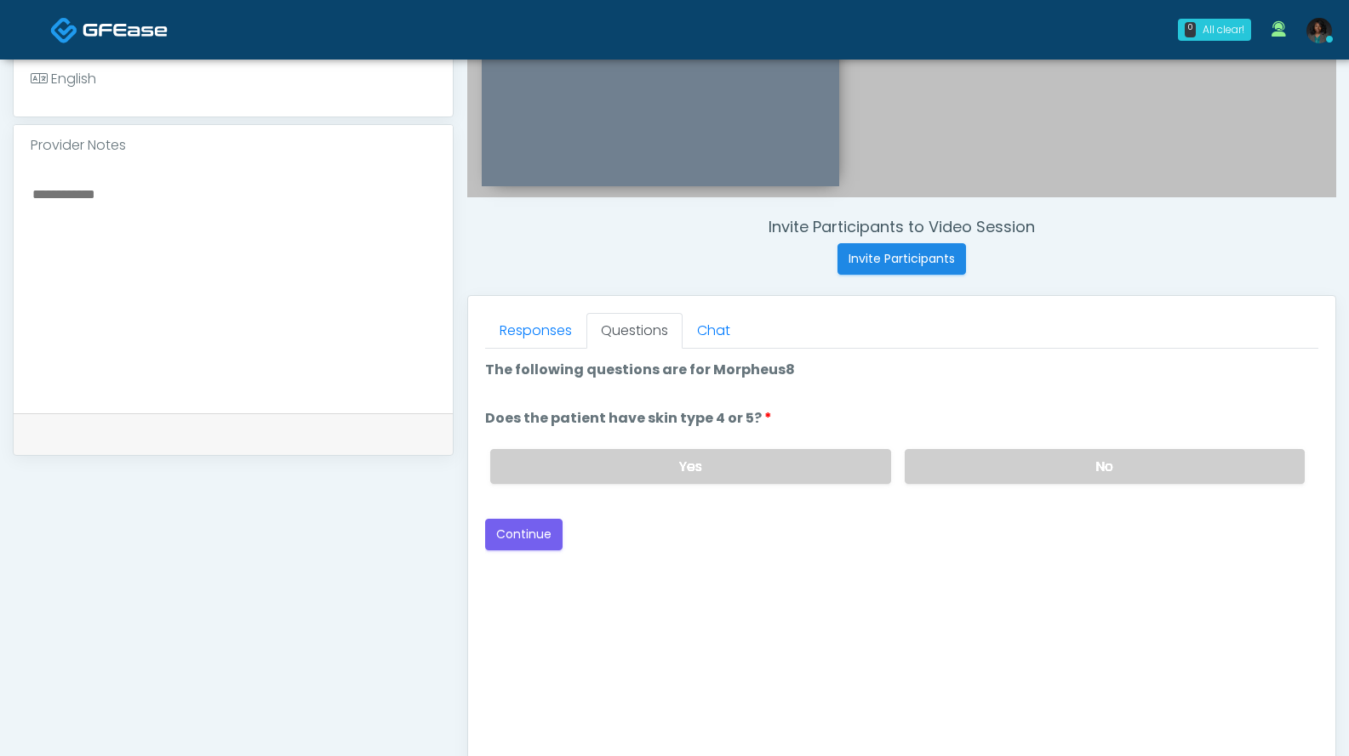
scroll to position [497, 0]
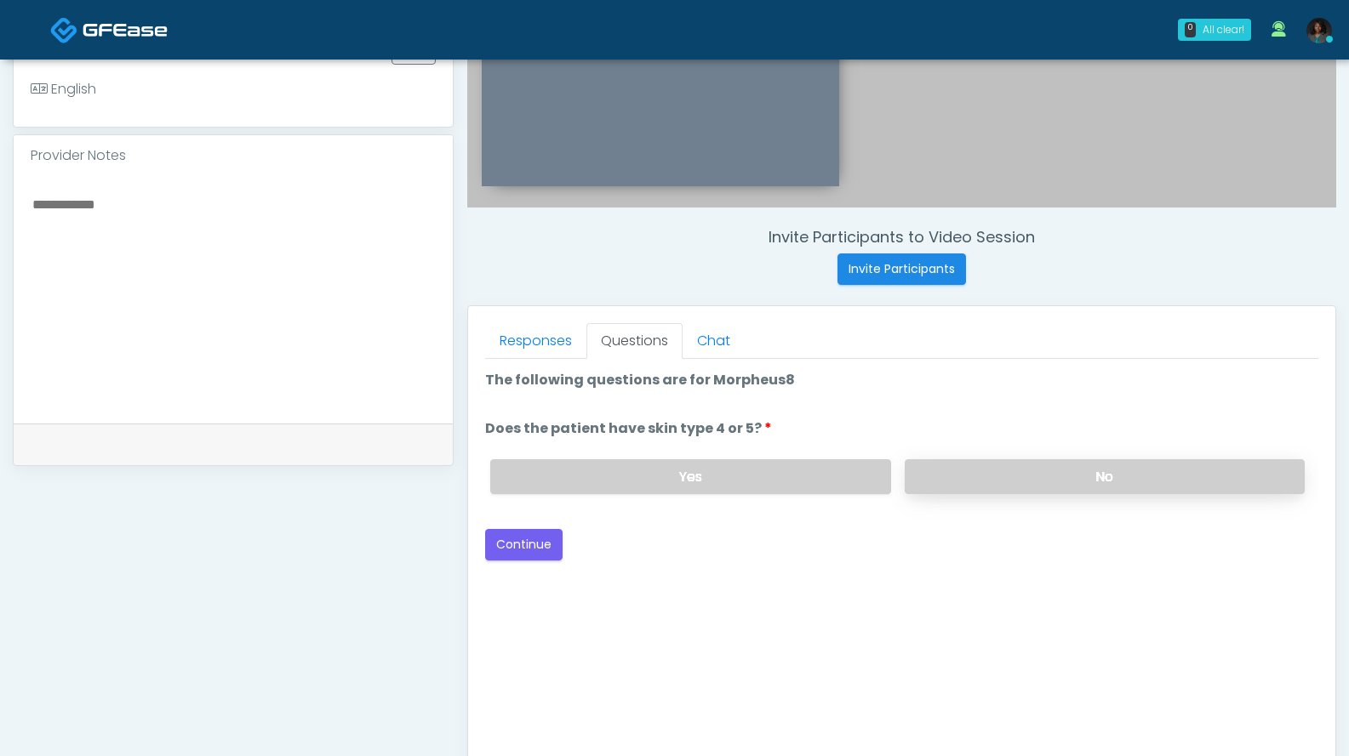
click at [1027, 479] on label "No" at bounding box center [1104, 476] width 400 height 35
click at [544, 551] on button "Continue" at bounding box center [523, 544] width 77 height 31
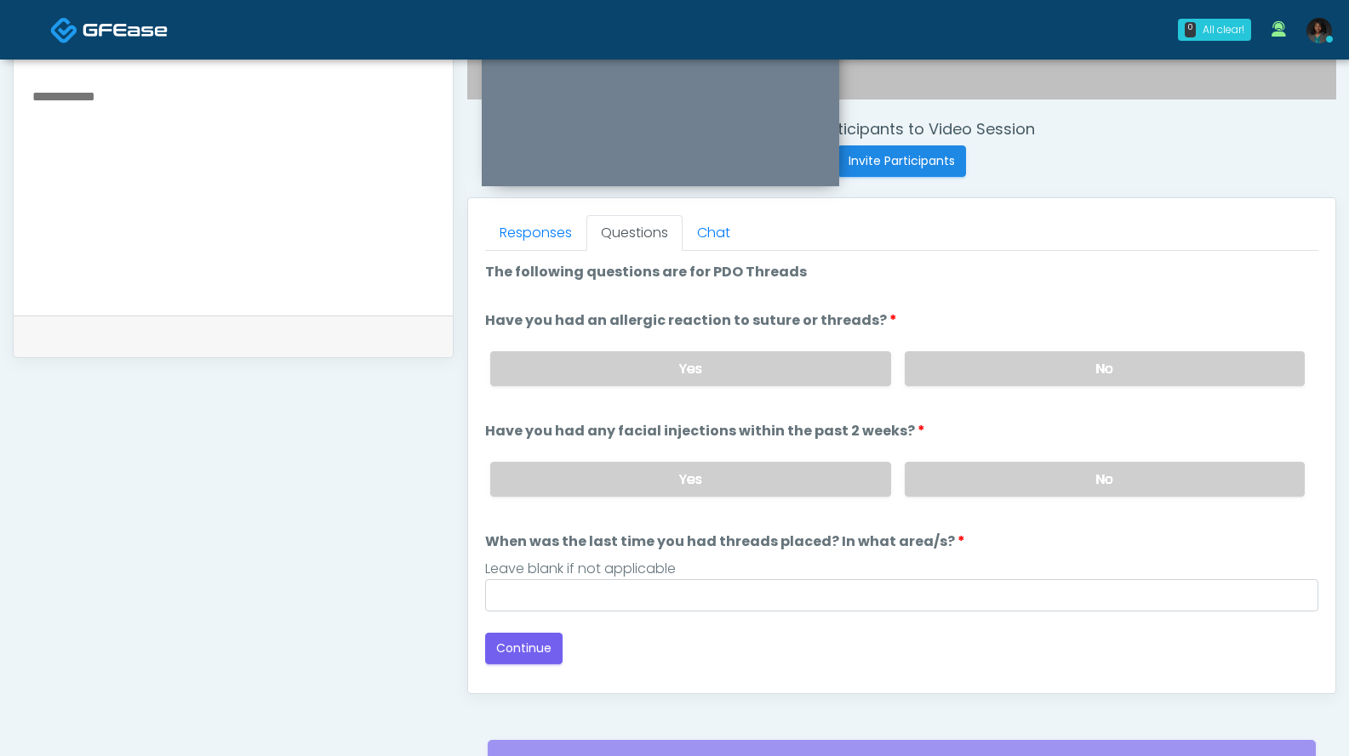
scroll to position [606, 0]
click at [963, 368] on label "No" at bounding box center [1104, 368] width 400 height 35
click at [981, 471] on label "No" at bounding box center [1104, 478] width 400 height 35
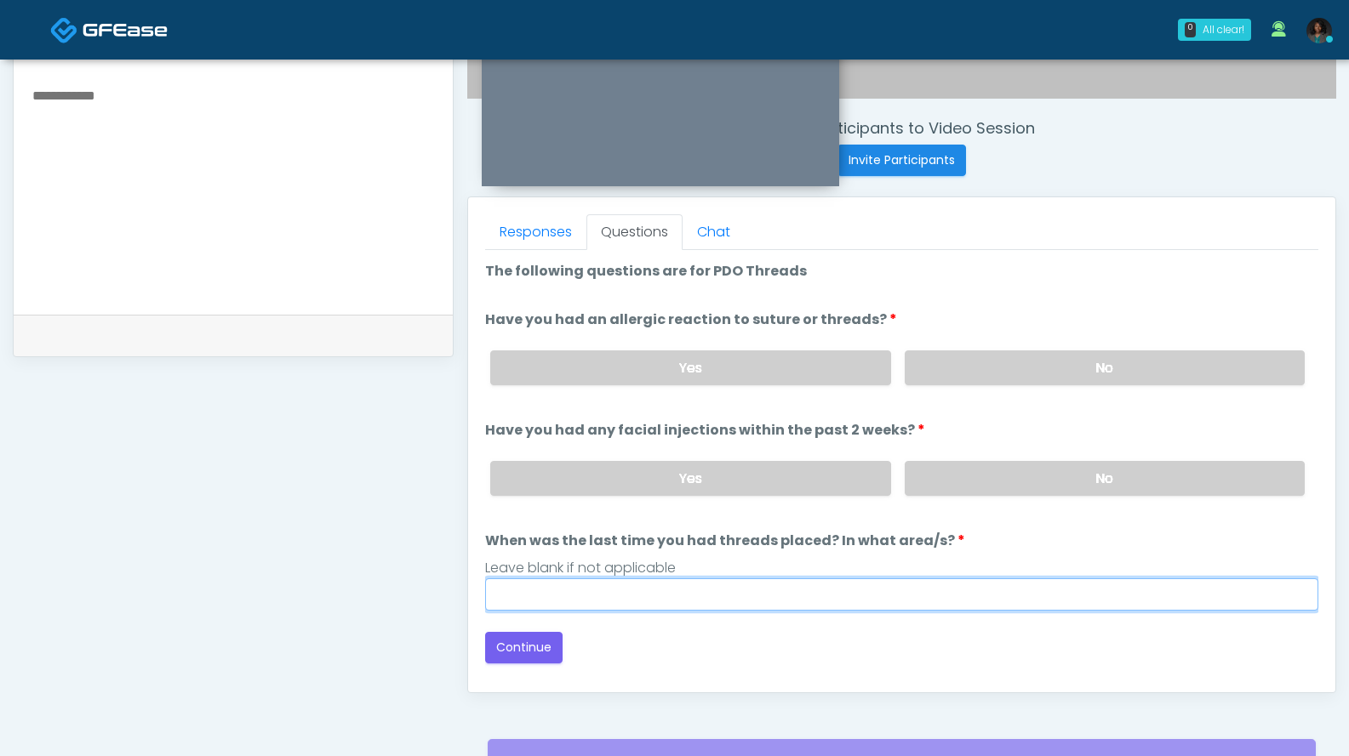
click at [761, 596] on input "When was the last time you had threads placed? In what area/s?" at bounding box center [901, 595] width 833 height 32
type input "***"
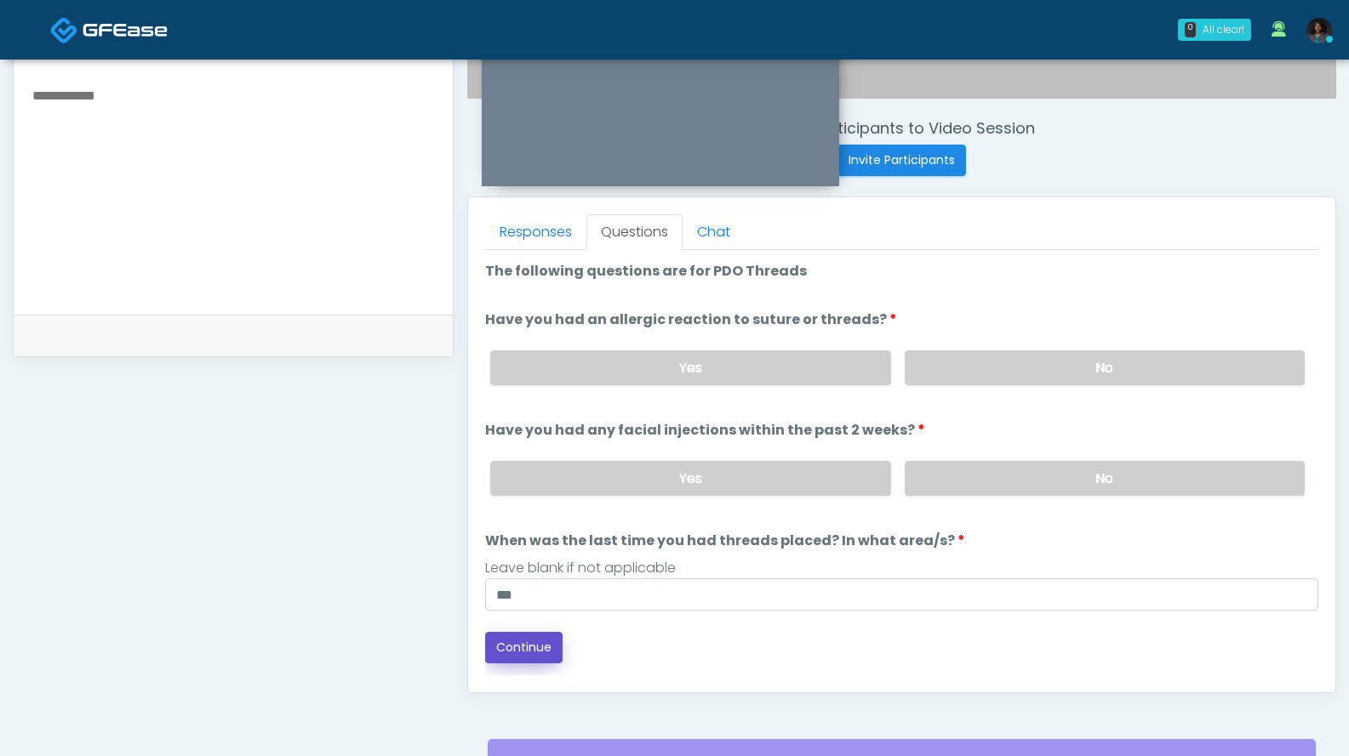
click at [542, 641] on button "Continue" at bounding box center [523, 647] width 77 height 31
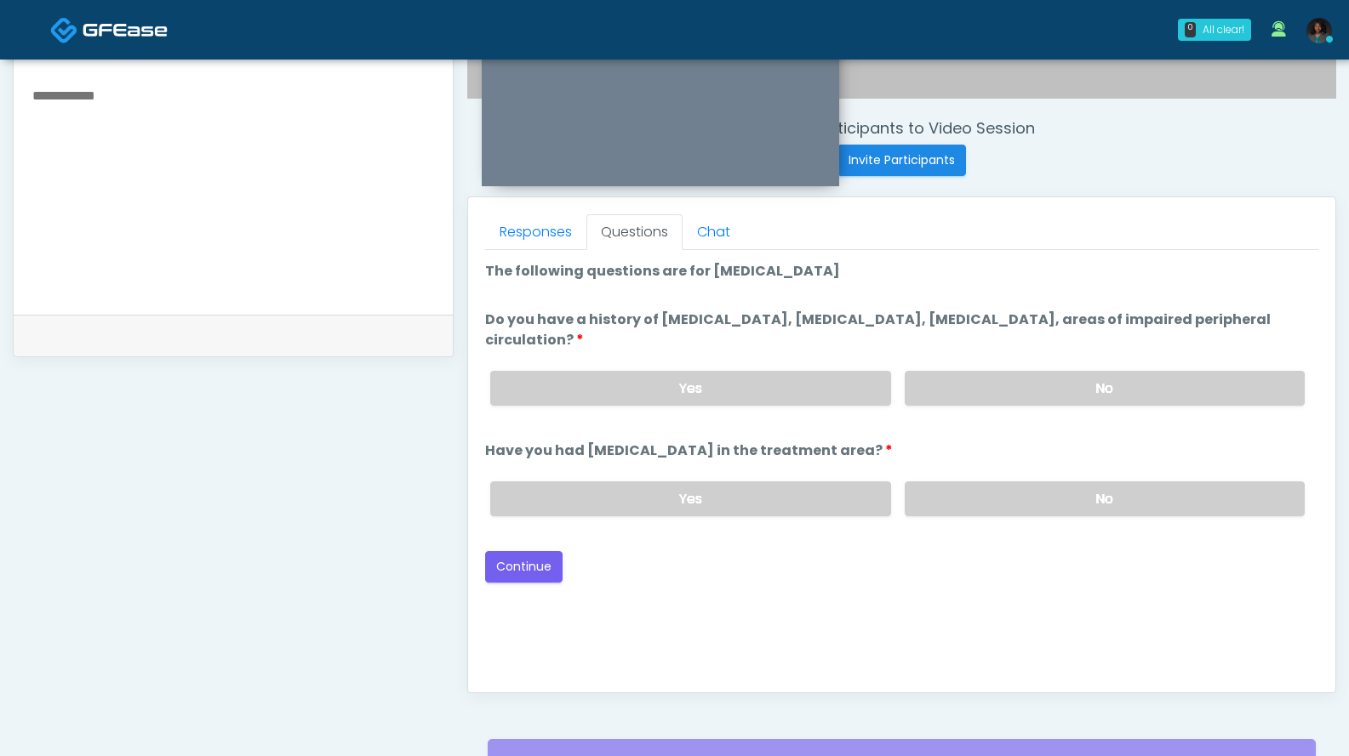
scroll to position [771, 0]
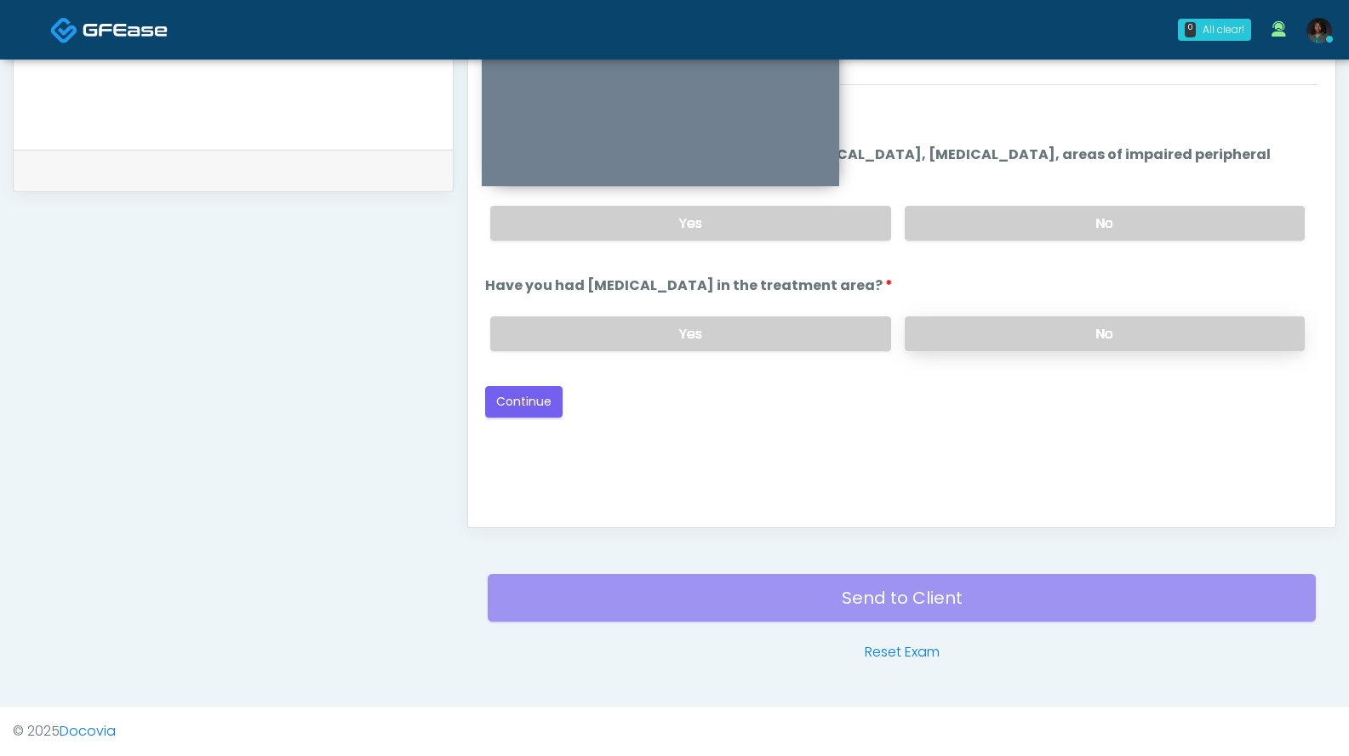
click at [1021, 327] on label "No" at bounding box center [1104, 334] width 400 height 35
drag, startPoint x: 1044, startPoint y: 228, endPoint x: 1126, endPoint y: 238, distance: 82.3
click at [1044, 228] on label "No" at bounding box center [1104, 223] width 400 height 35
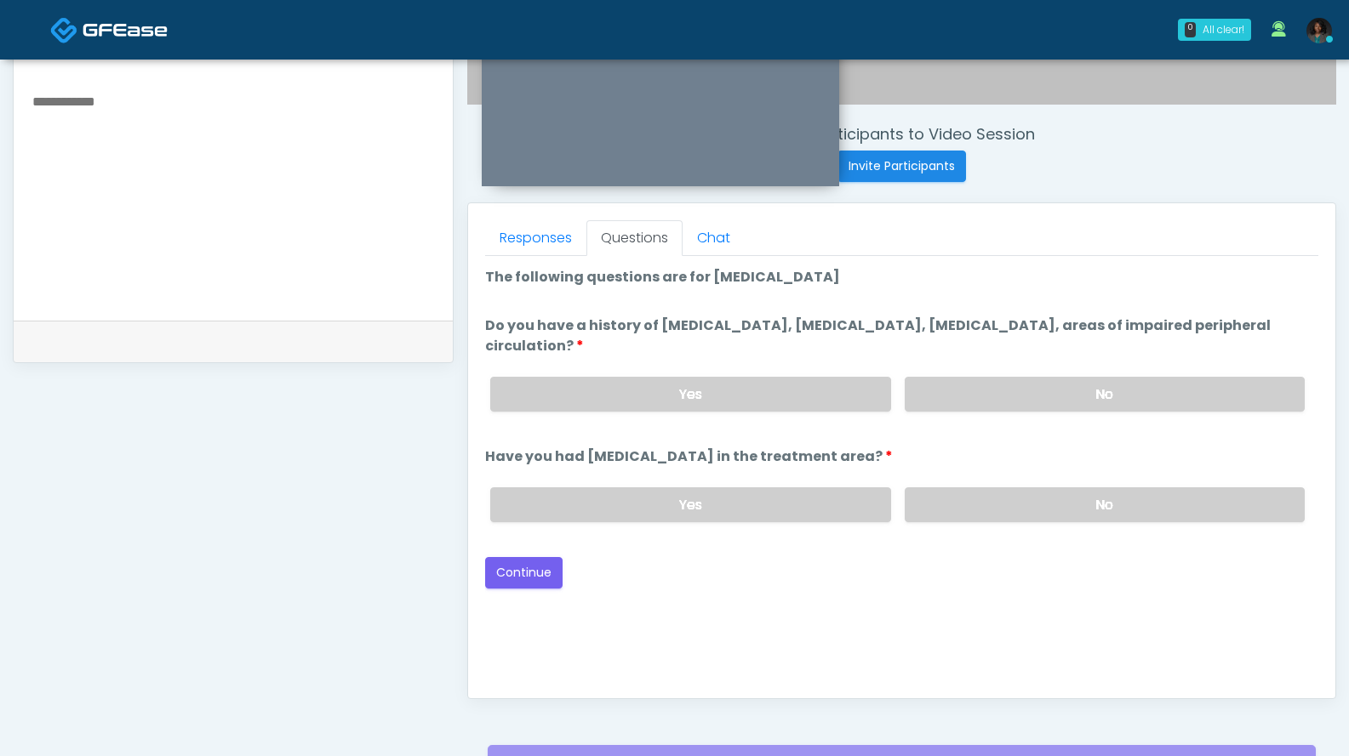
scroll to position [596, 0]
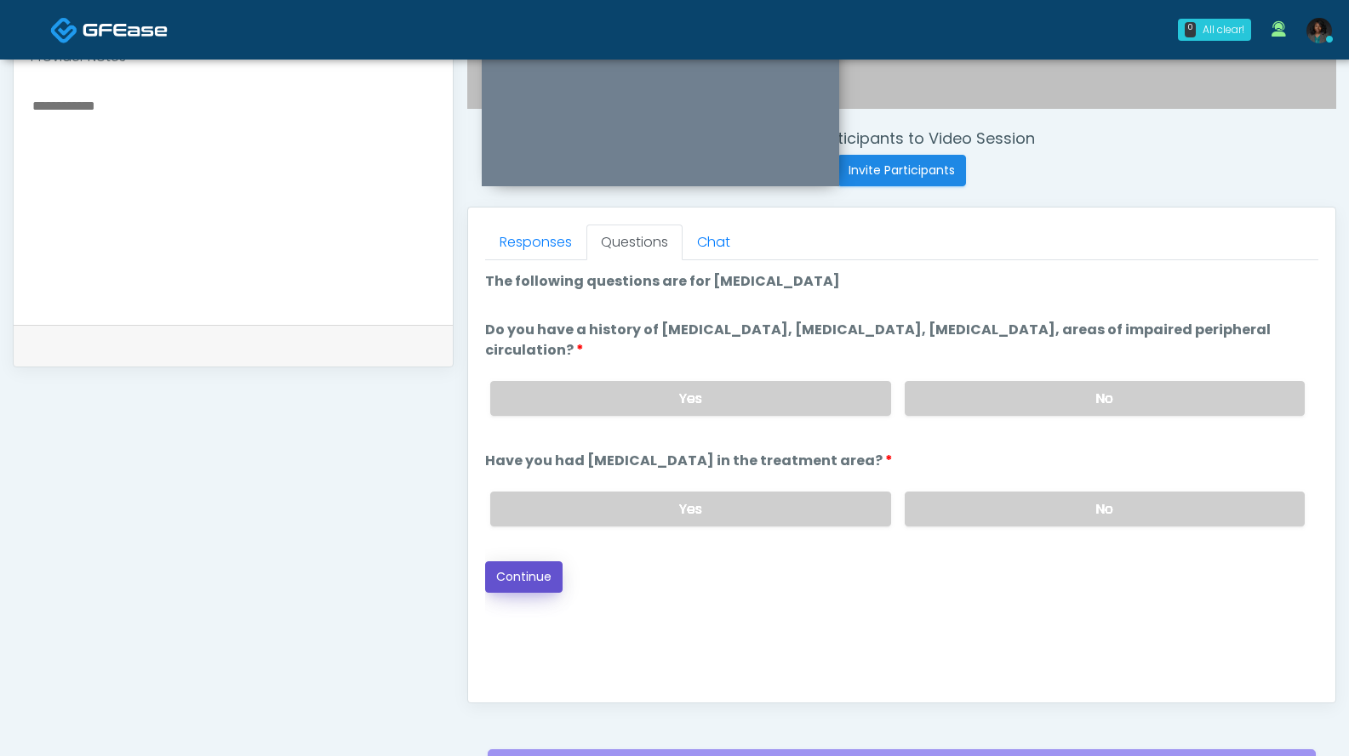
click at [536, 573] on button "Continue" at bounding box center [523, 577] width 77 height 31
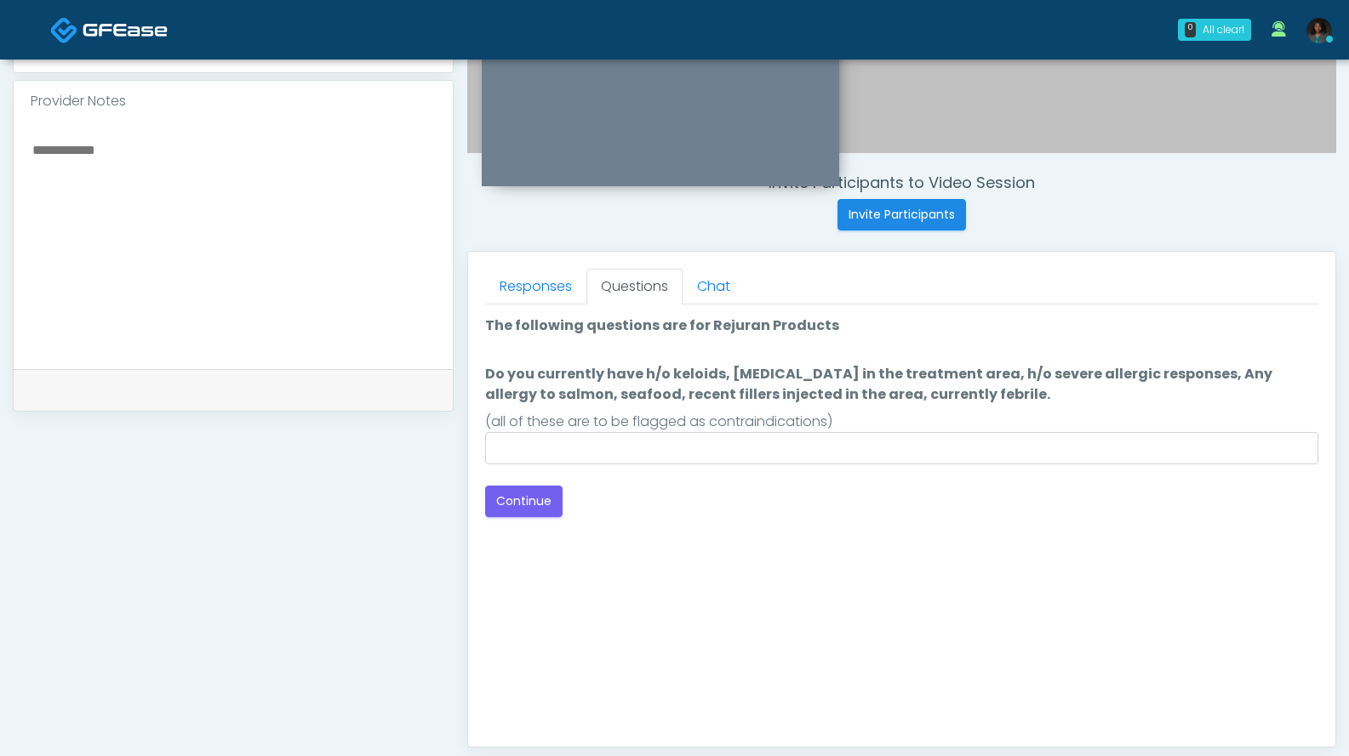
scroll to position [549, 0]
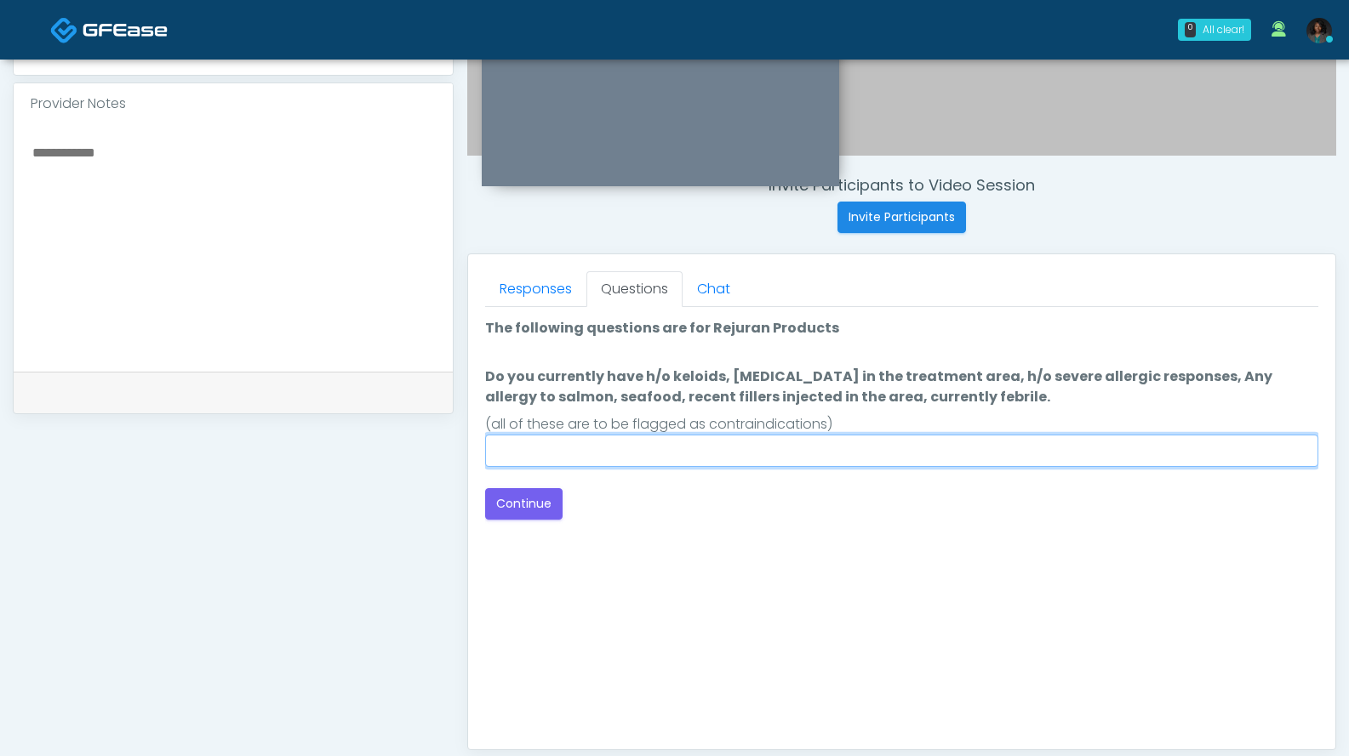
click at [819, 449] on input "Do you currently have h/o keloids, skin infection in the treatment area, h/o se…" at bounding box center [901, 451] width 833 height 32
drag, startPoint x: 541, startPoint y: 459, endPoint x: 489, endPoint y: 459, distance: 51.9
click at [489, 459] on input "***" at bounding box center [901, 451] width 833 height 32
type input "**********"
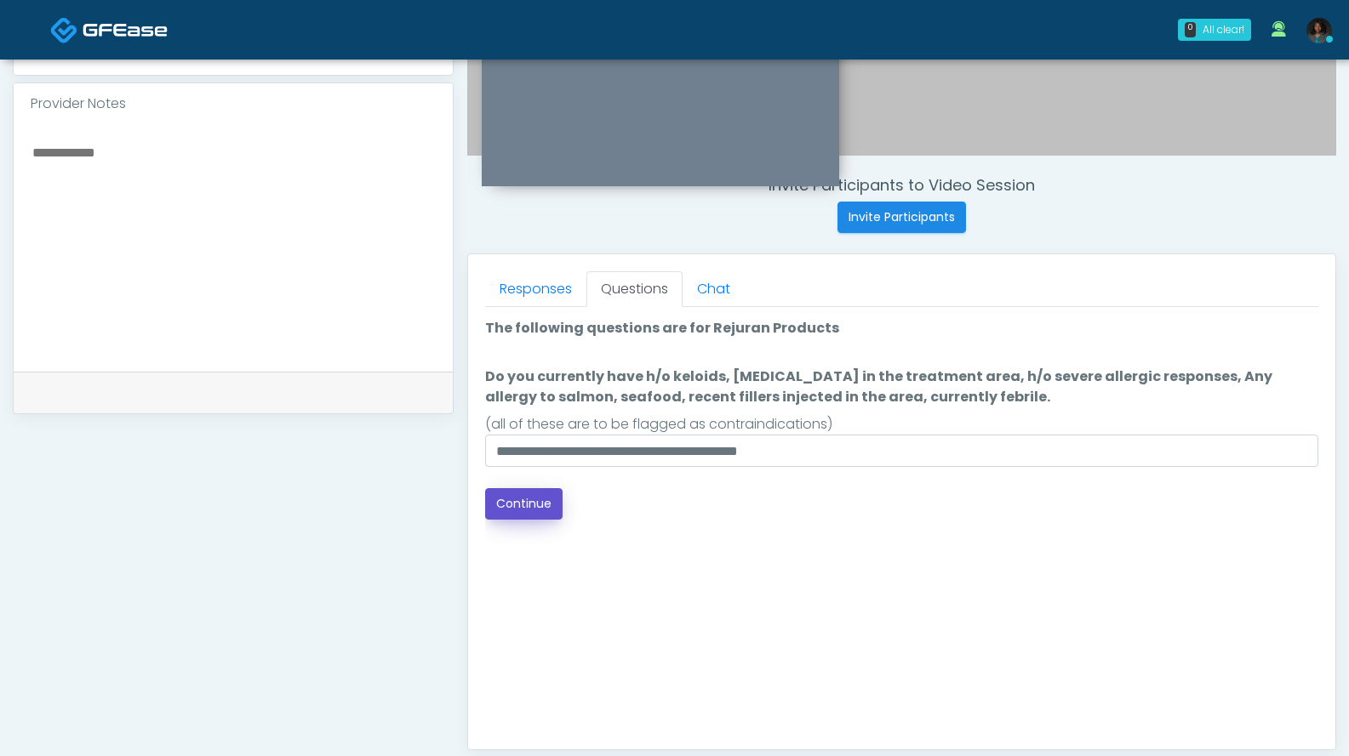
click at [511, 505] on button "Continue" at bounding box center [523, 503] width 77 height 31
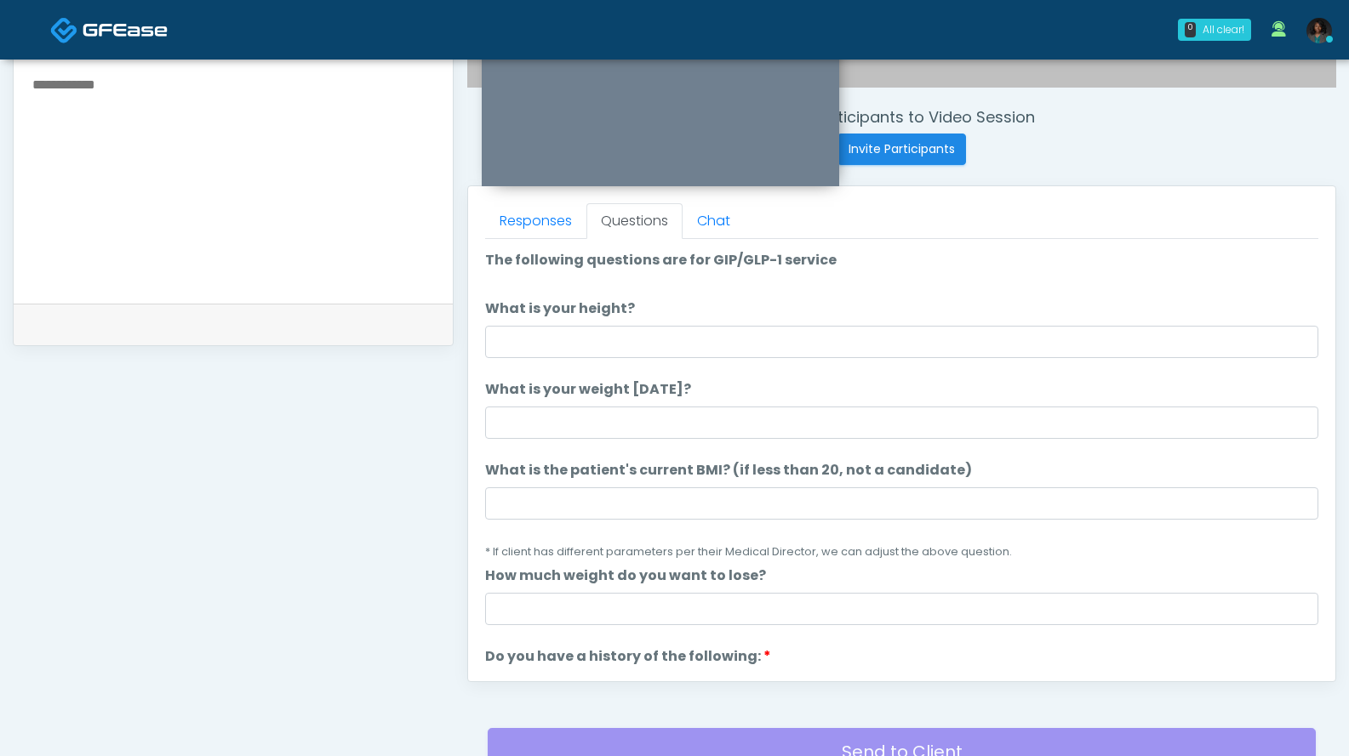
scroll to position [604, 0]
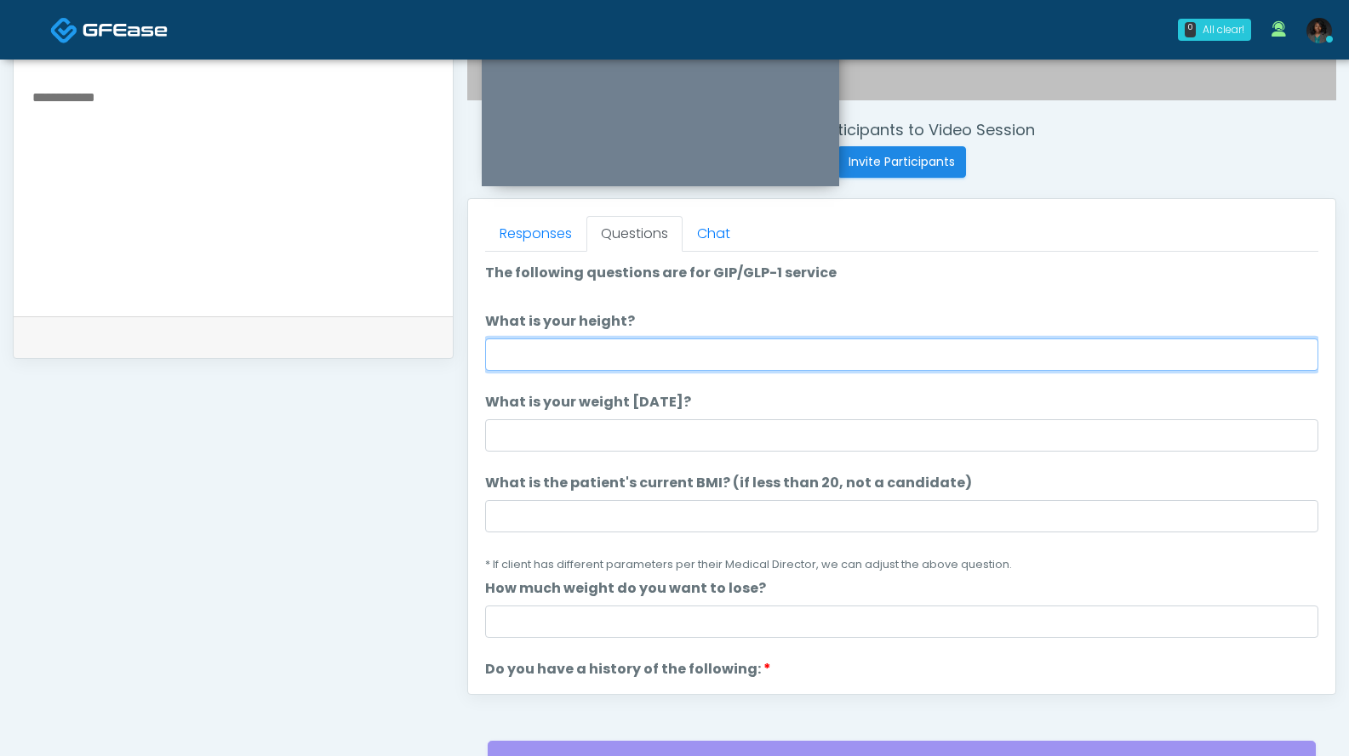
click at [690, 366] on input "What is your height?" at bounding box center [901, 355] width 833 height 32
type input "*"
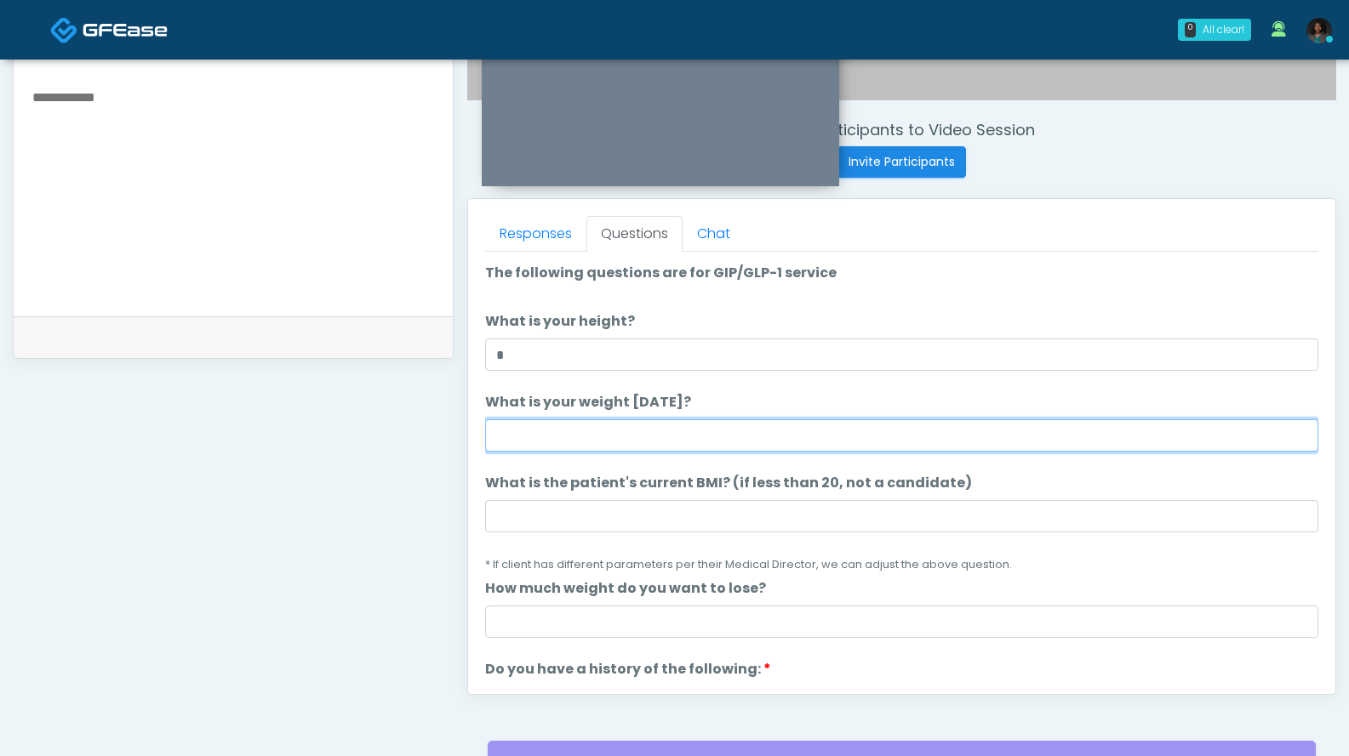
click at [539, 443] on input "What is your weight today?" at bounding box center [901, 435] width 833 height 32
type input "*"
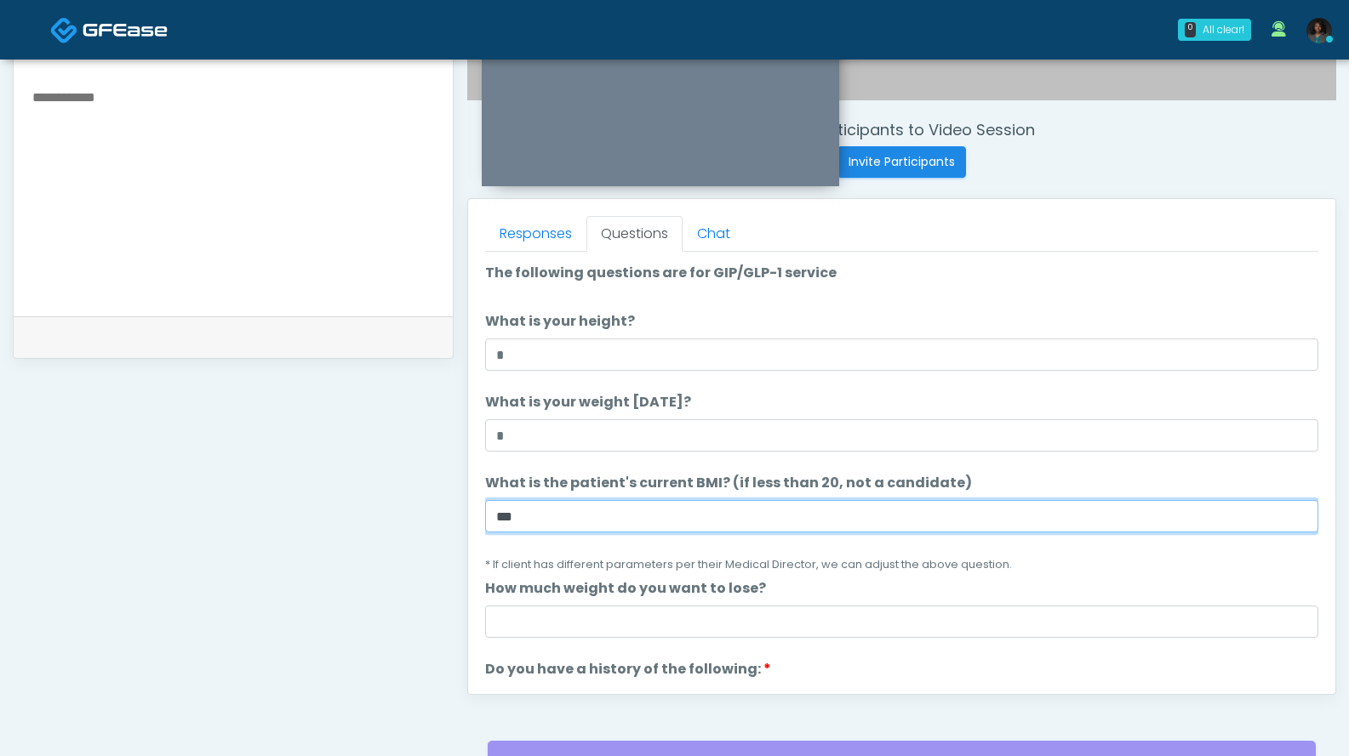
type input "***"
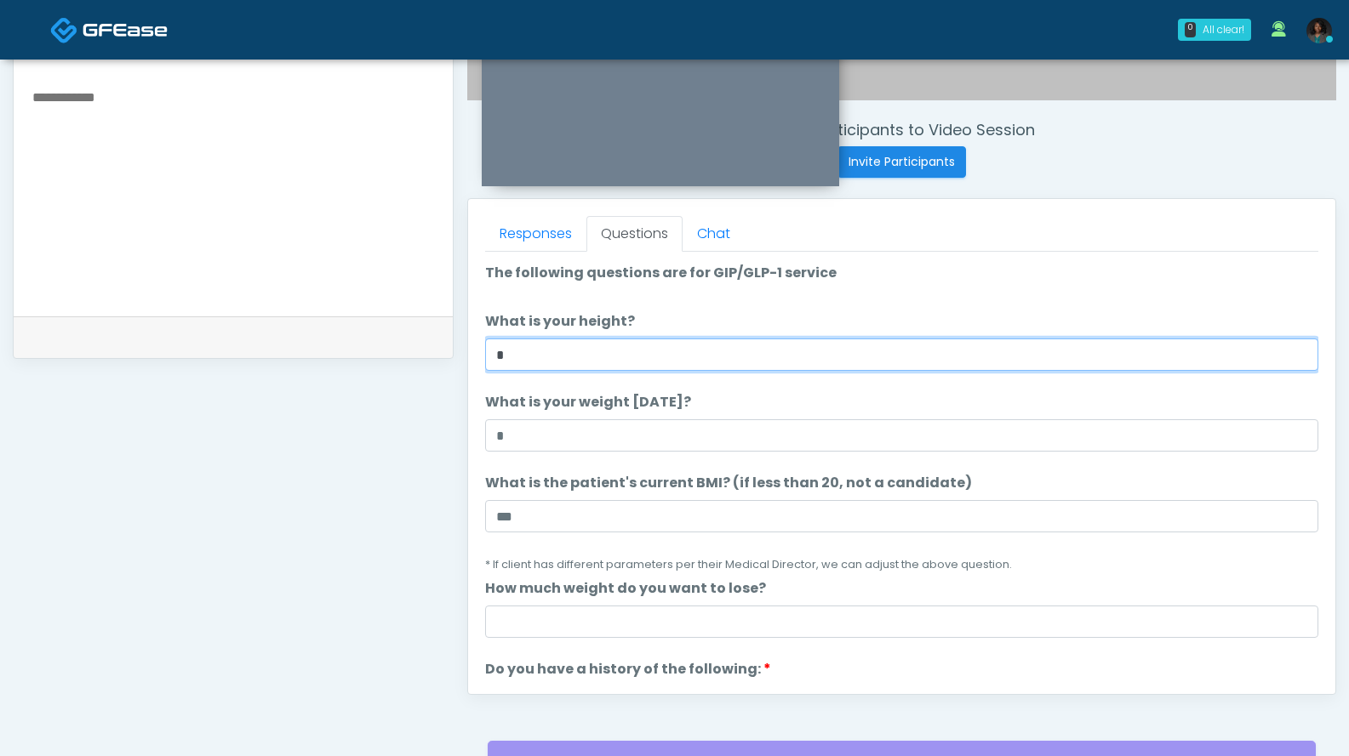
click at [551, 358] on input "*" at bounding box center [901, 355] width 833 height 32
type input "***"
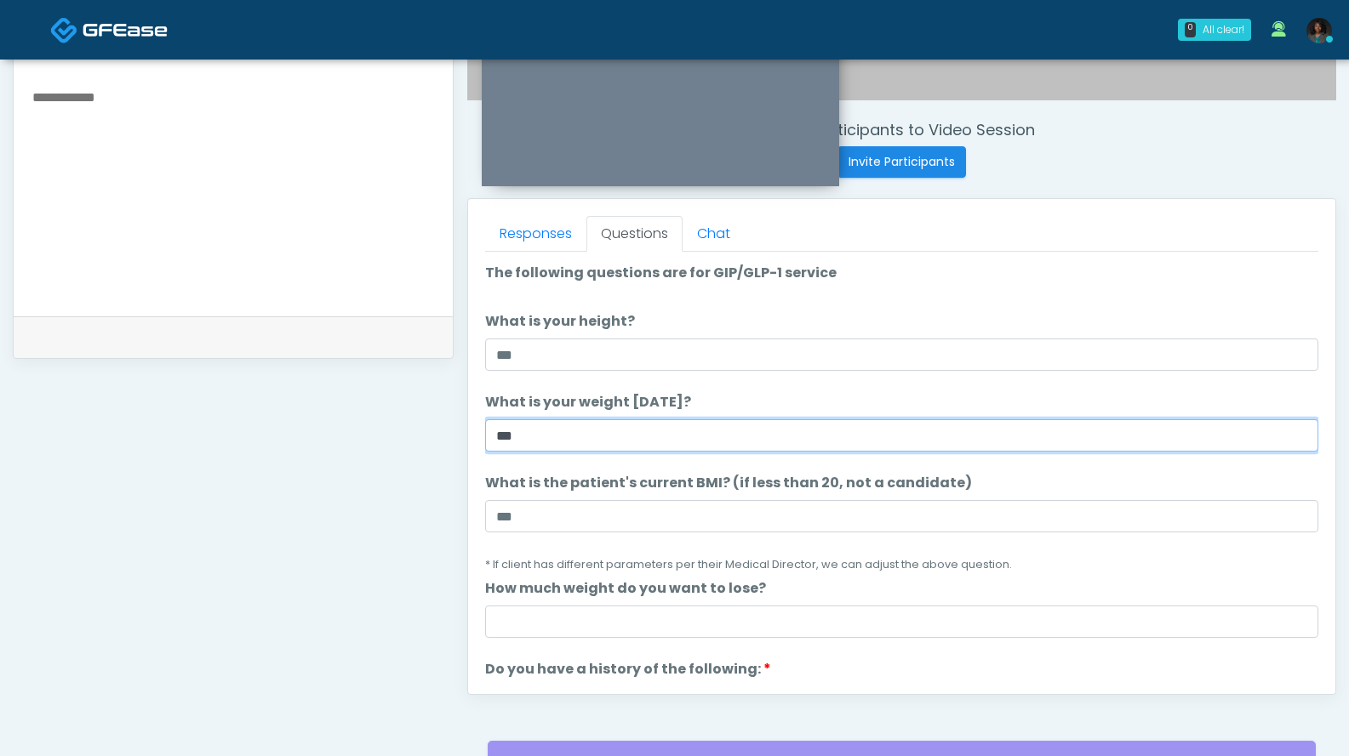
type input "***"
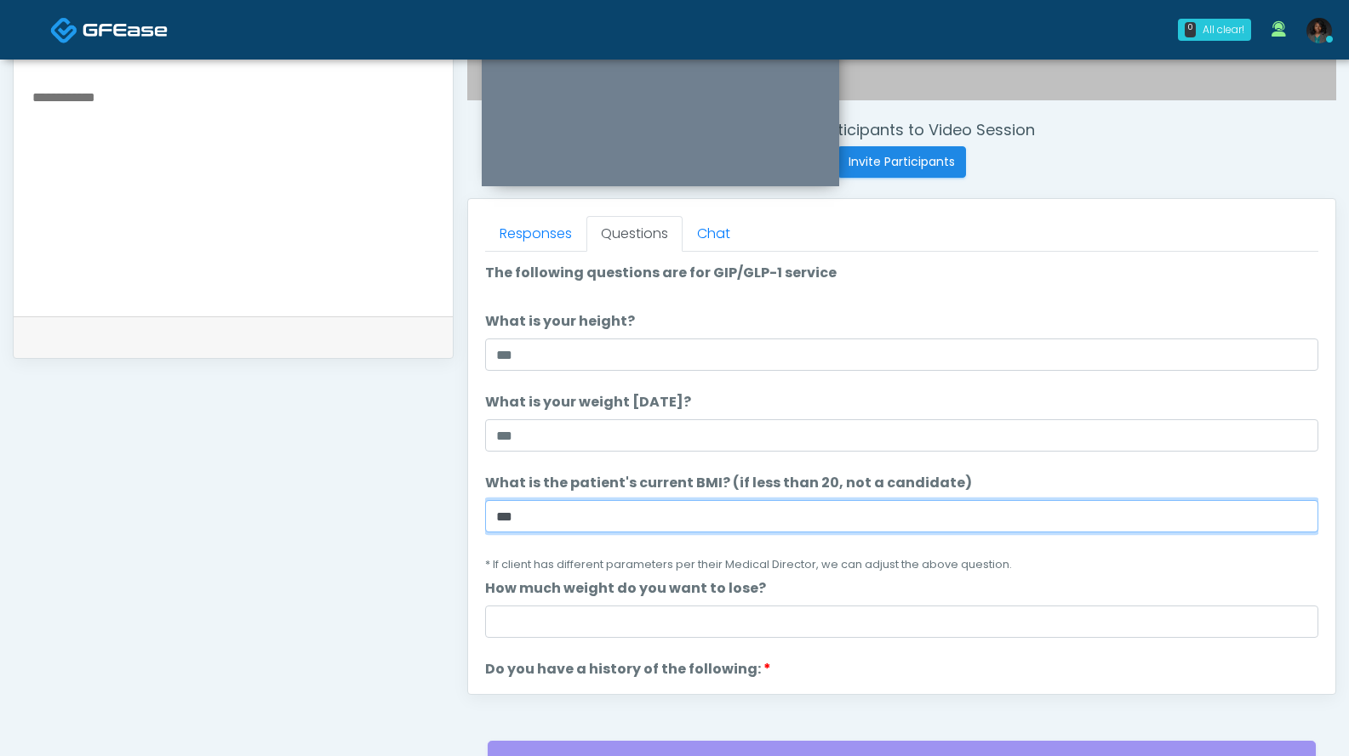
drag, startPoint x: 478, startPoint y: 520, endPoint x: 414, endPoint y: 517, distance: 64.7
click at [415, 520] on div "**********" at bounding box center [674, 181] width 1323 height 1298
type input "****"
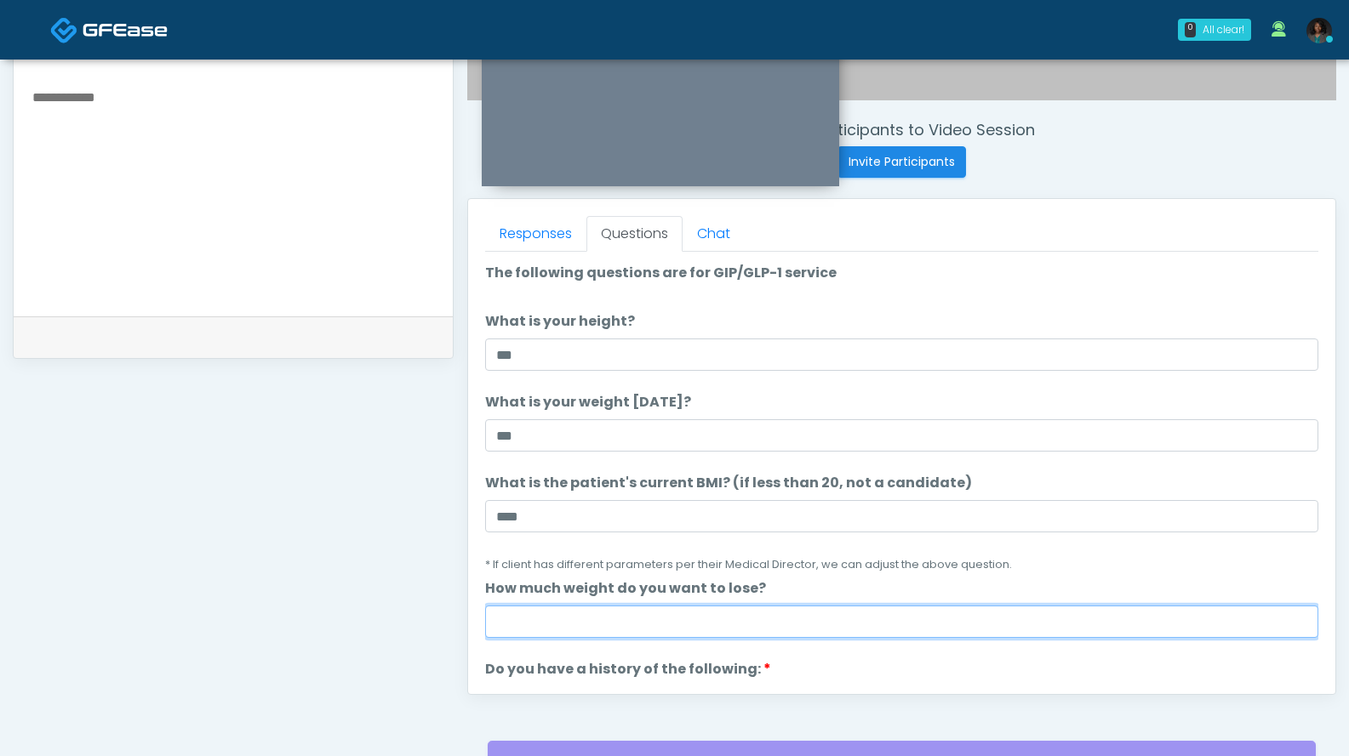
click at [524, 614] on input "How much weight do you want to lose?" at bounding box center [901, 622] width 833 height 32
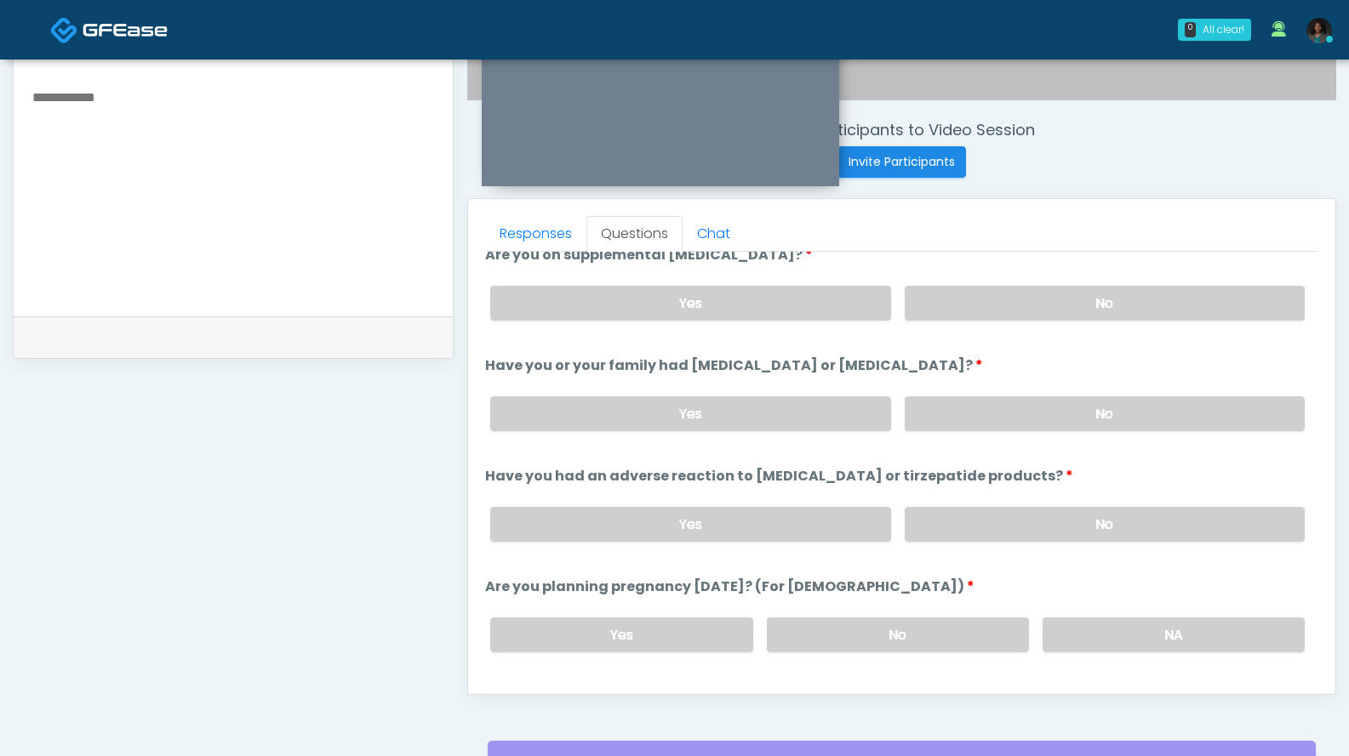
scroll to position [340, 0]
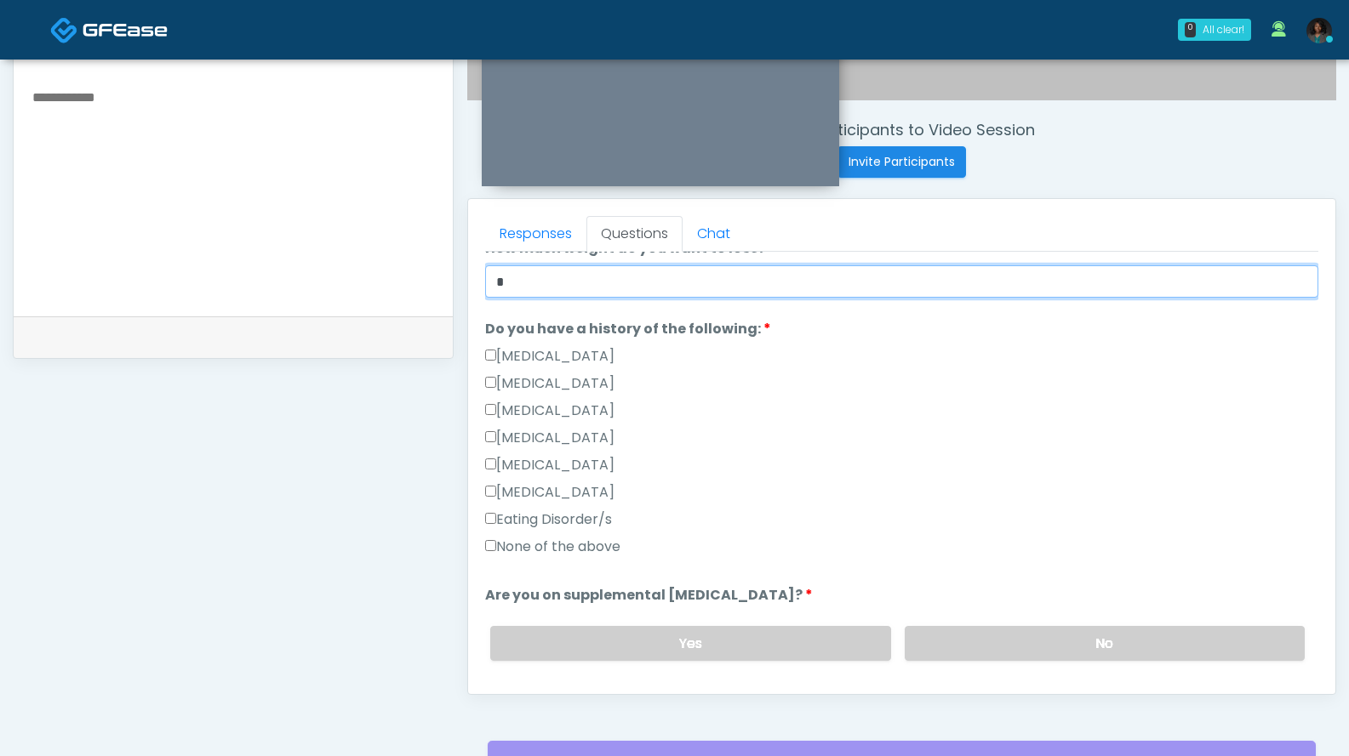
type input "*"
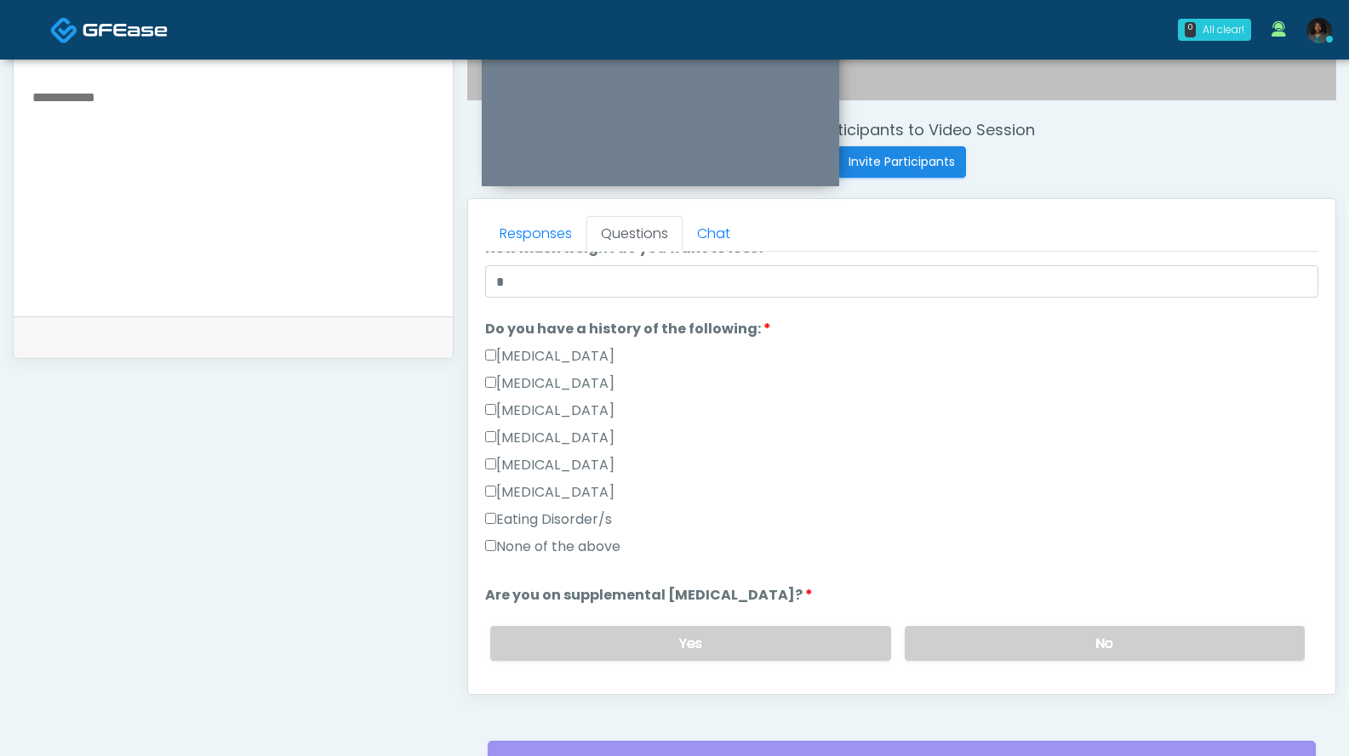
click at [614, 553] on label "None of the above" at bounding box center [552, 547] width 135 height 20
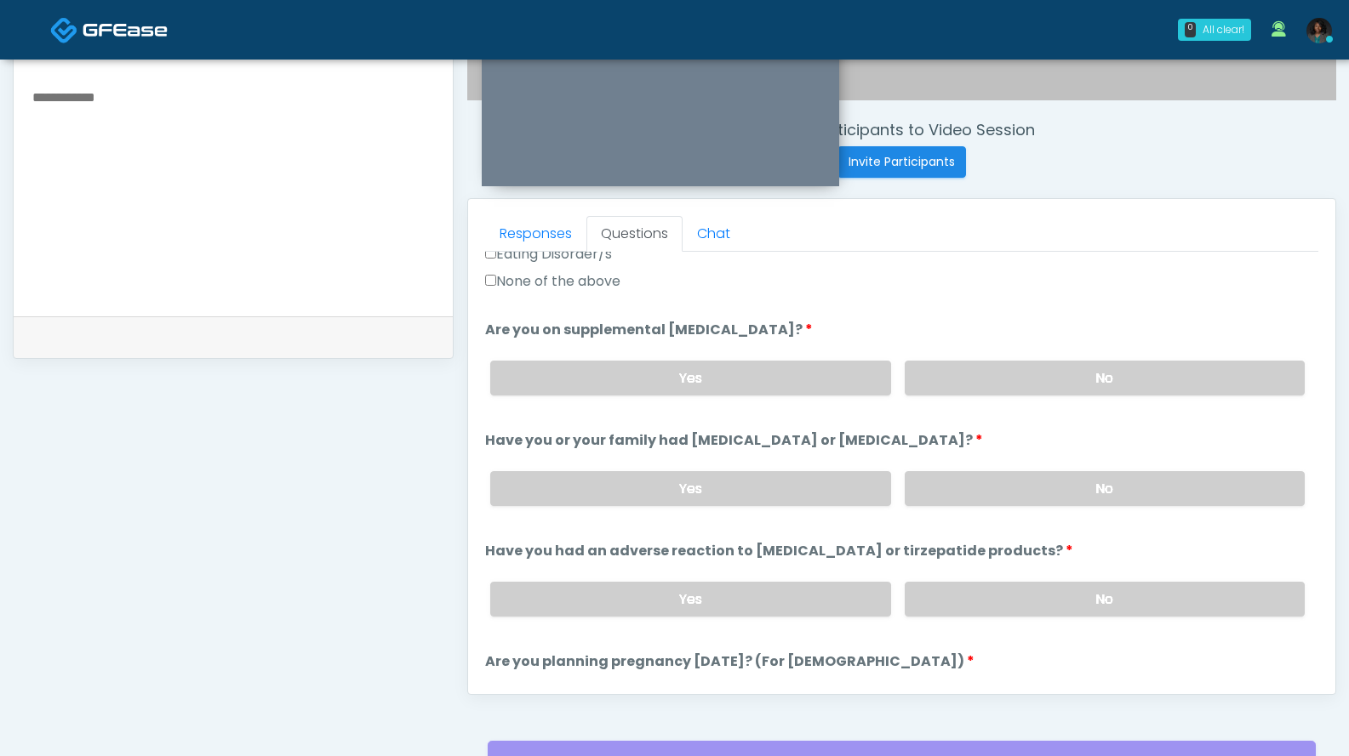
scroll to position [604, 0]
click at [1115, 380] on label "No" at bounding box center [1104, 379] width 400 height 35
click at [1088, 486] on label "No" at bounding box center [1104, 490] width 400 height 35
drag, startPoint x: 1078, startPoint y: 594, endPoint x: 1148, endPoint y: 583, distance: 70.6
click at [1078, 595] on label "No" at bounding box center [1104, 601] width 400 height 35
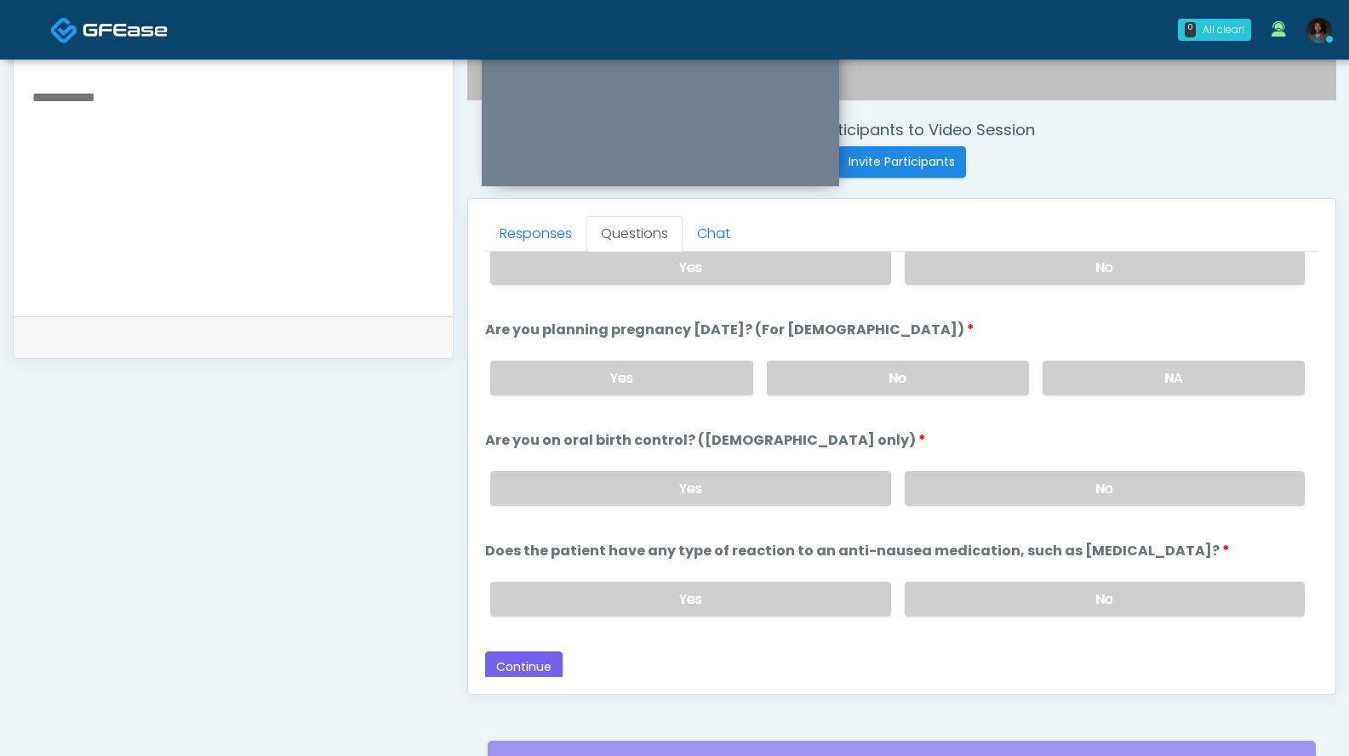
scroll to position [938, 0]
click at [1124, 489] on label "No" at bounding box center [1104, 488] width 400 height 35
click at [1104, 588] on label "No" at bounding box center [1104, 598] width 400 height 35
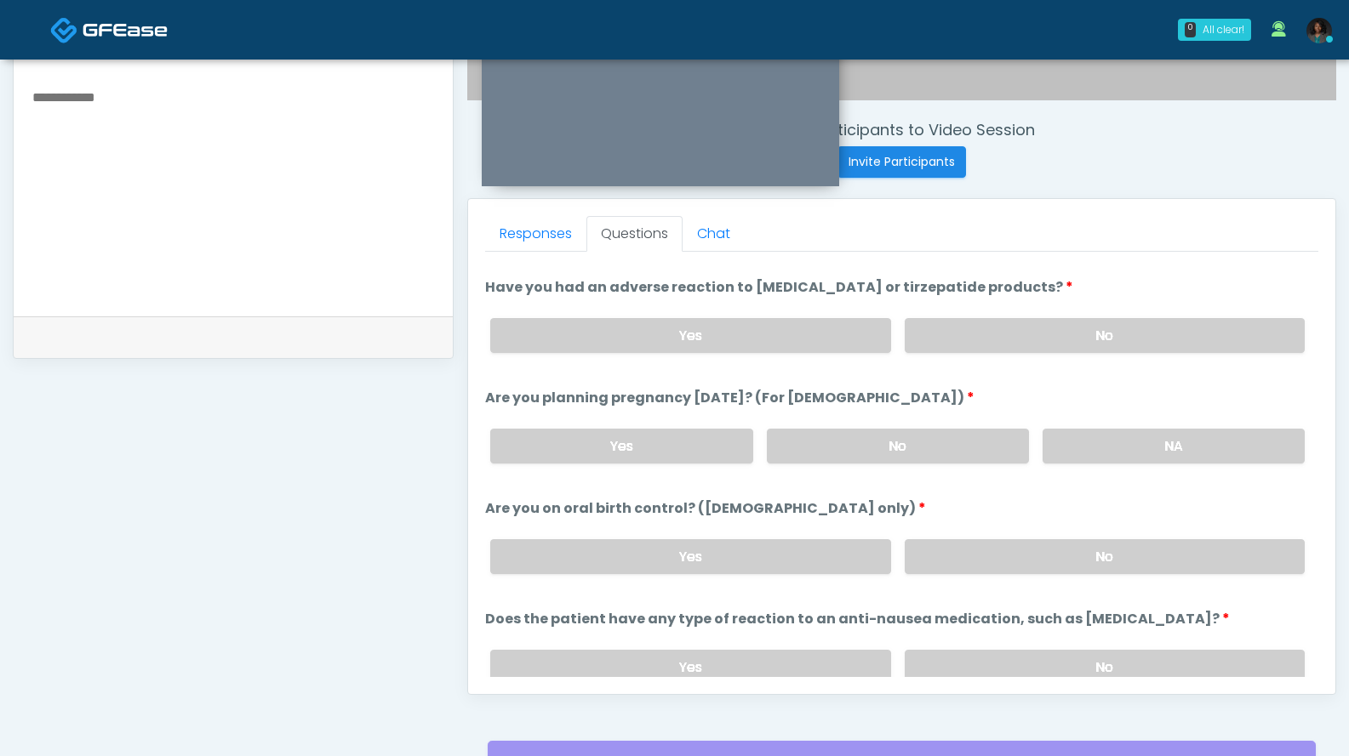
scroll to position [897, 0]
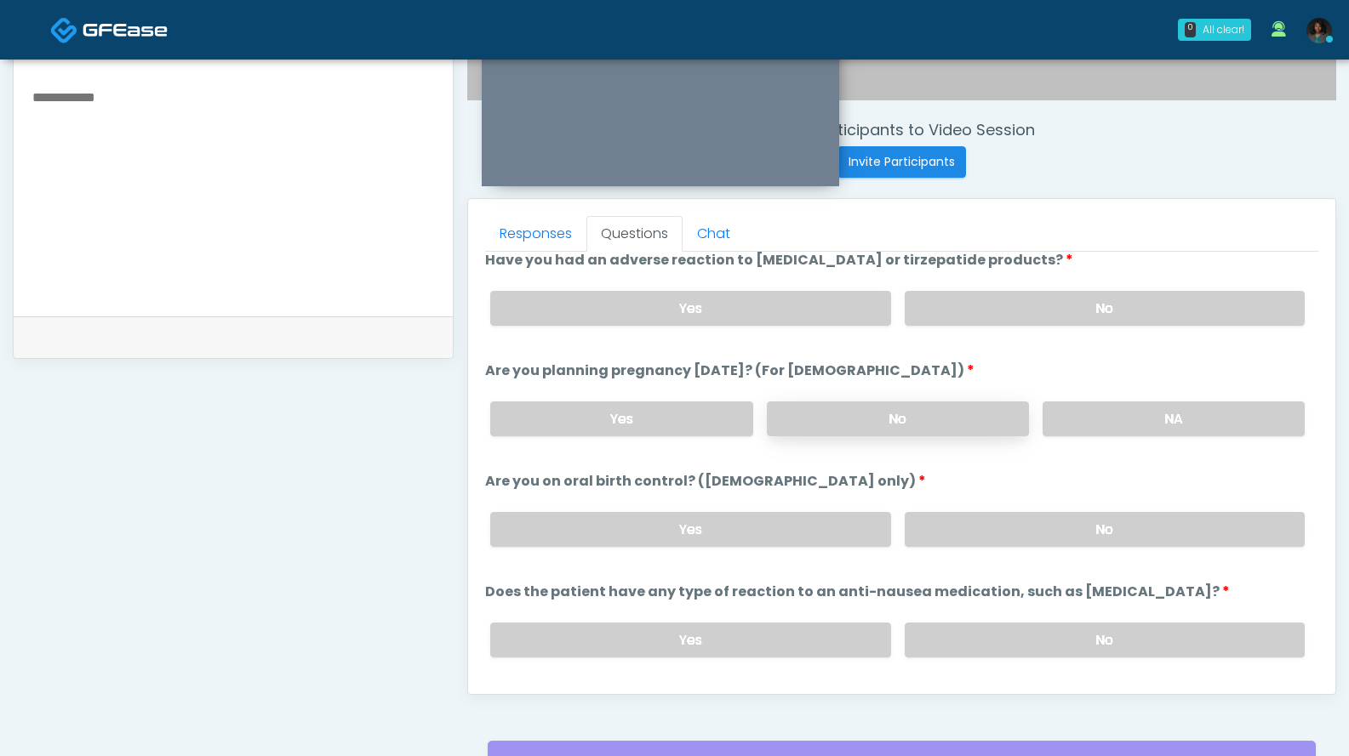
click at [984, 413] on label "No" at bounding box center [898, 419] width 262 height 35
click at [817, 533] on label "Yes" at bounding box center [690, 529] width 400 height 35
click at [1306, 573] on div "Good Faith Exam Script Good Faith Exam Script INTRODUCTION Hello, my name is un…" at bounding box center [901, 464] width 833 height 425
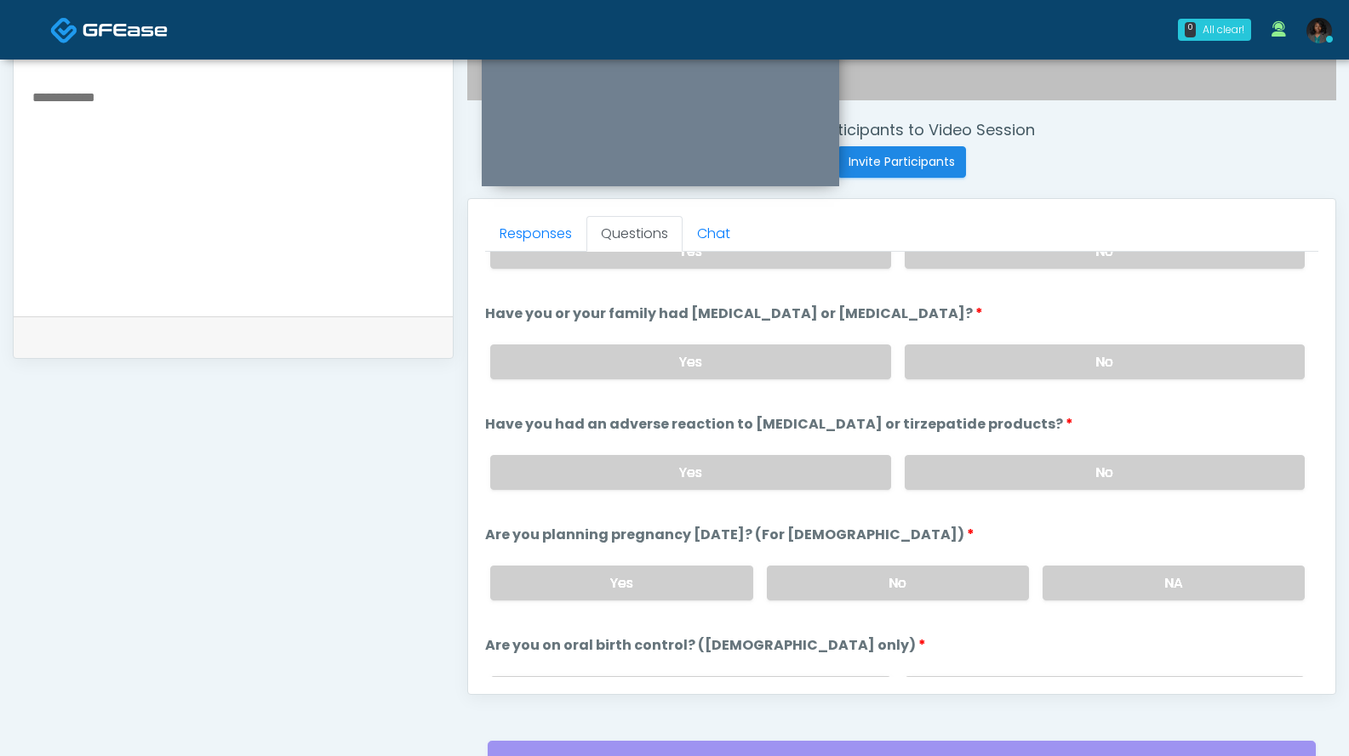
scroll to position [938, 0]
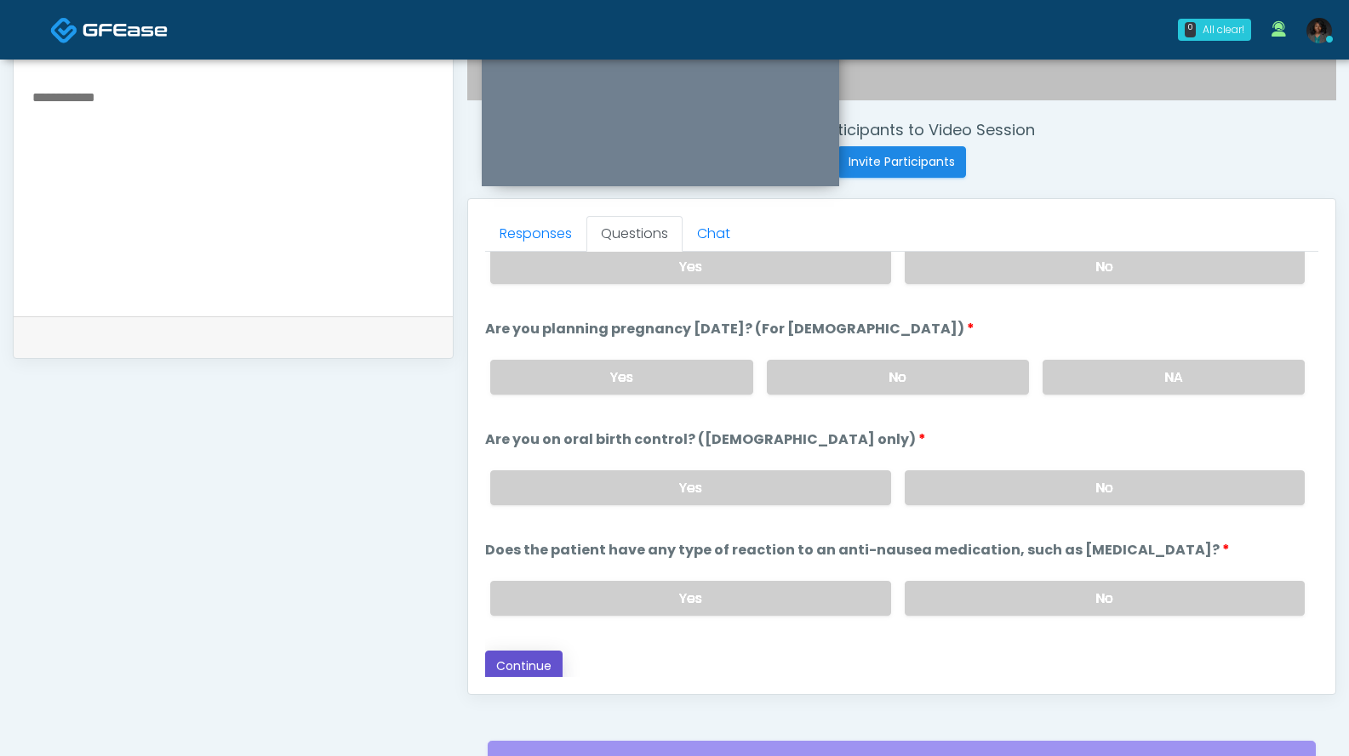
click at [554, 656] on button "Continue" at bounding box center [523, 666] width 77 height 31
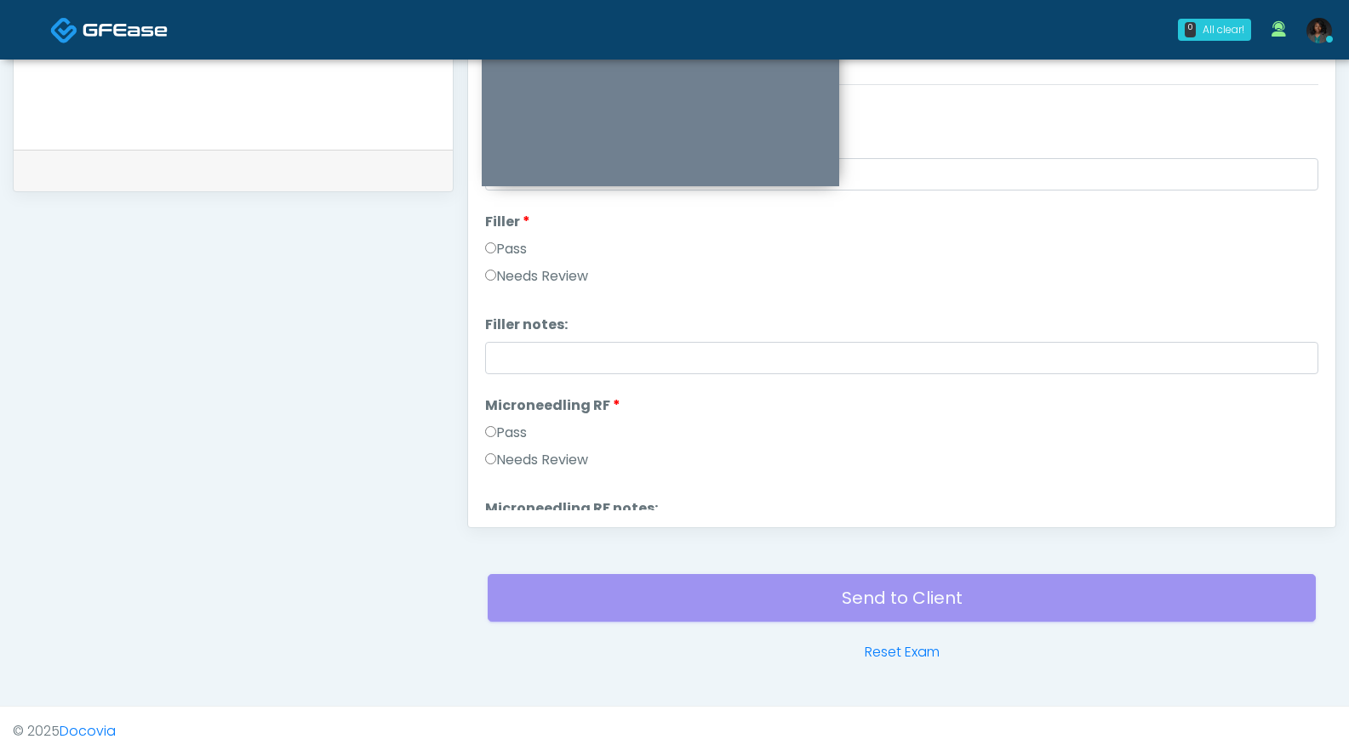
scroll to position [0, 0]
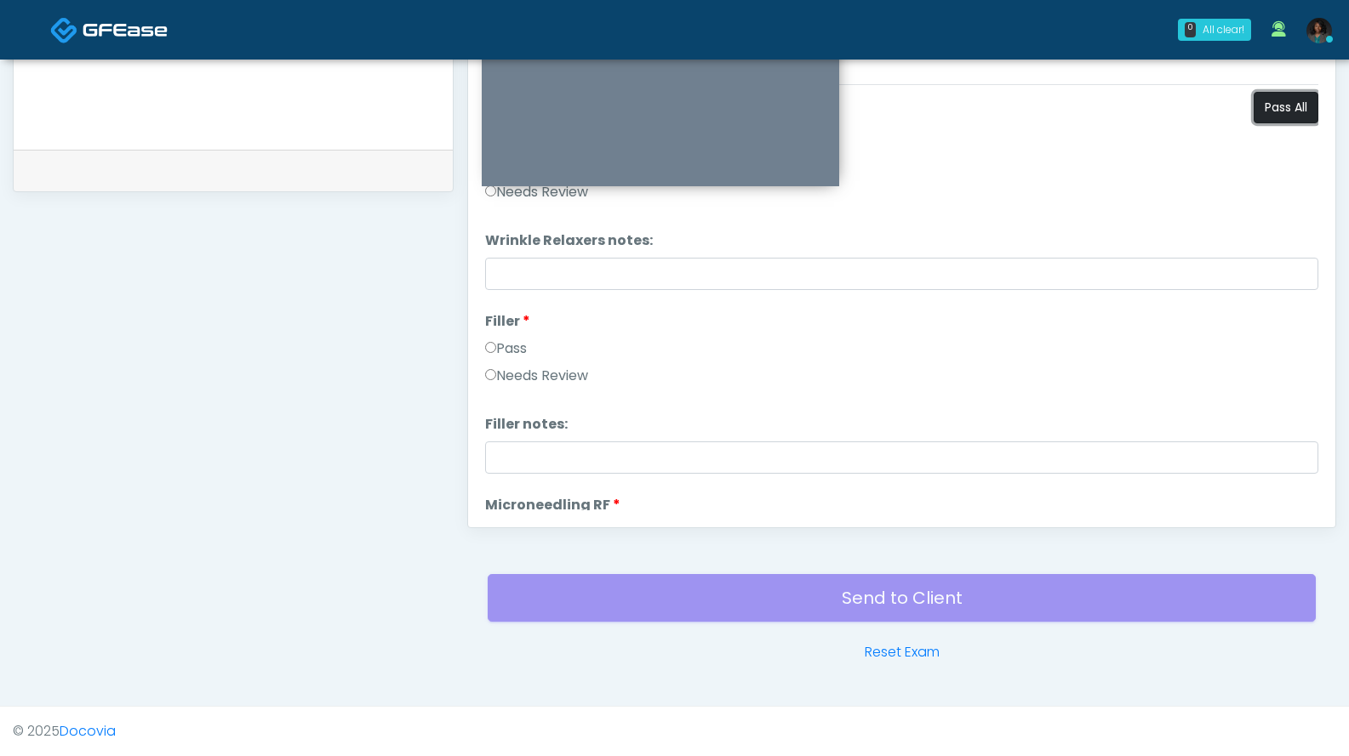
click at [1261, 114] on button "Pass All" at bounding box center [1285, 107] width 65 height 31
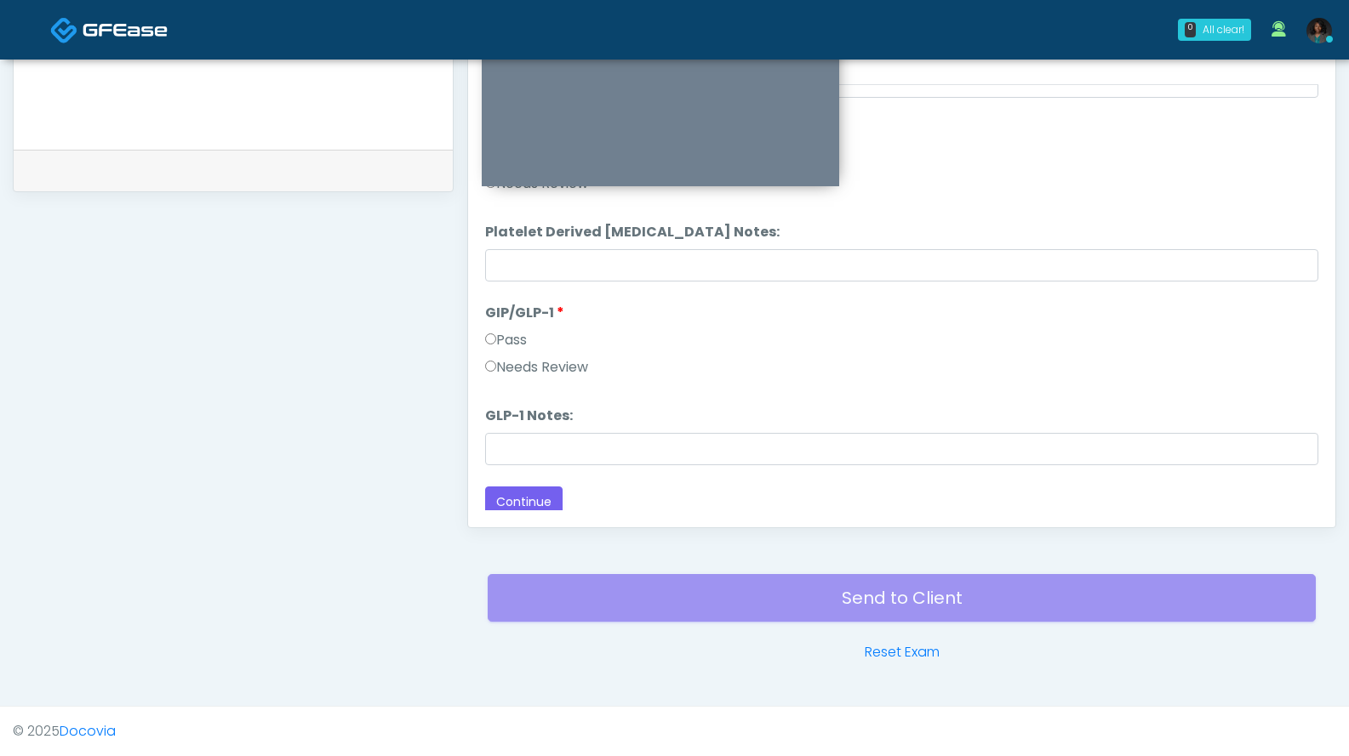
scroll to position [3352, 0]
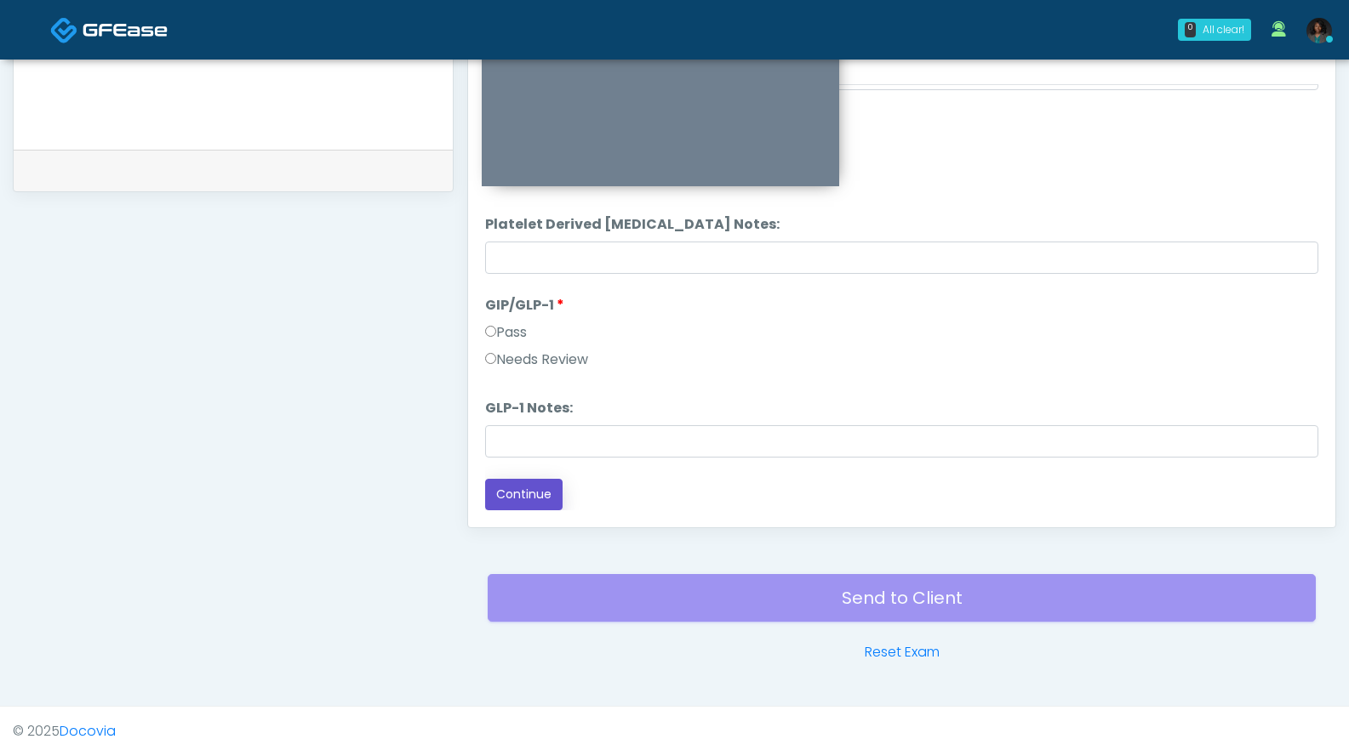
click at [540, 493] on button "Continue" at bounding box center [523, 494] width 77 height 31
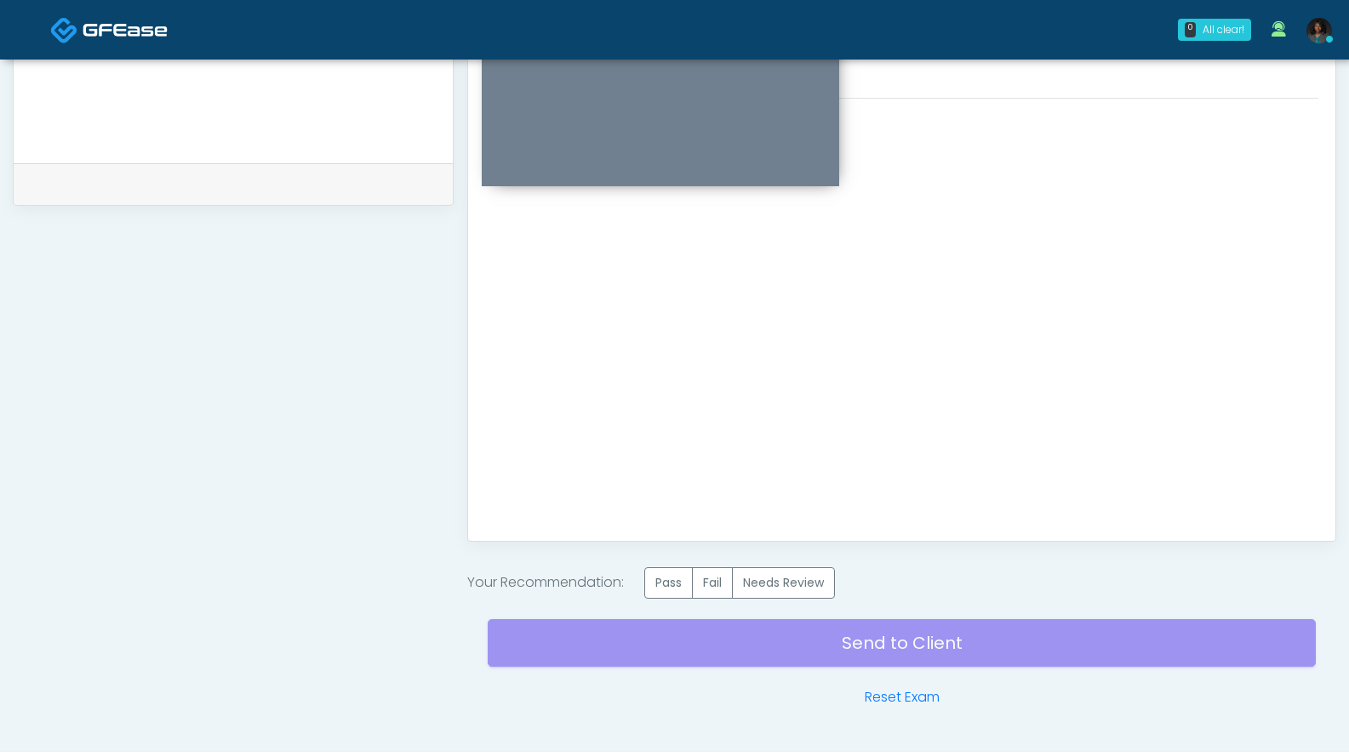
scroll to position [723, 0]
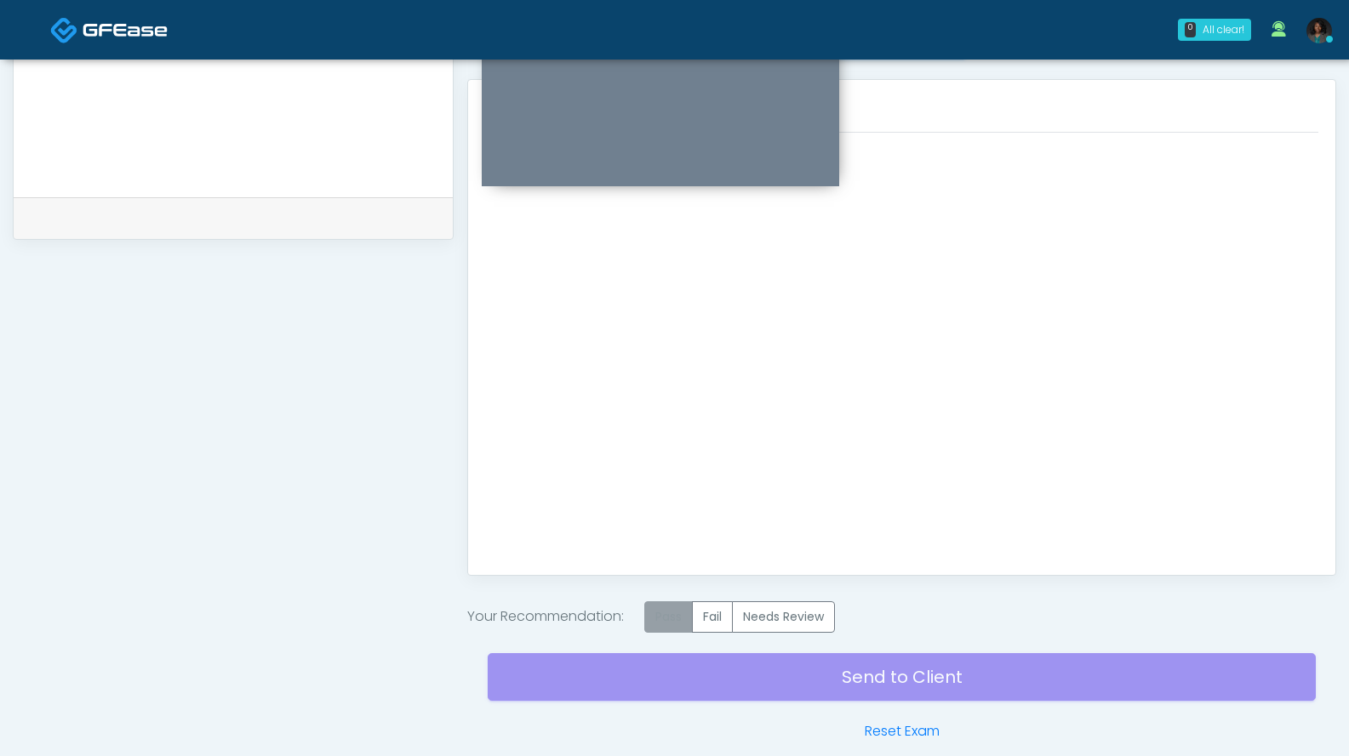
click at [685, 624] on label "Pass" at bounding box center [668, 617] width 48 height 31
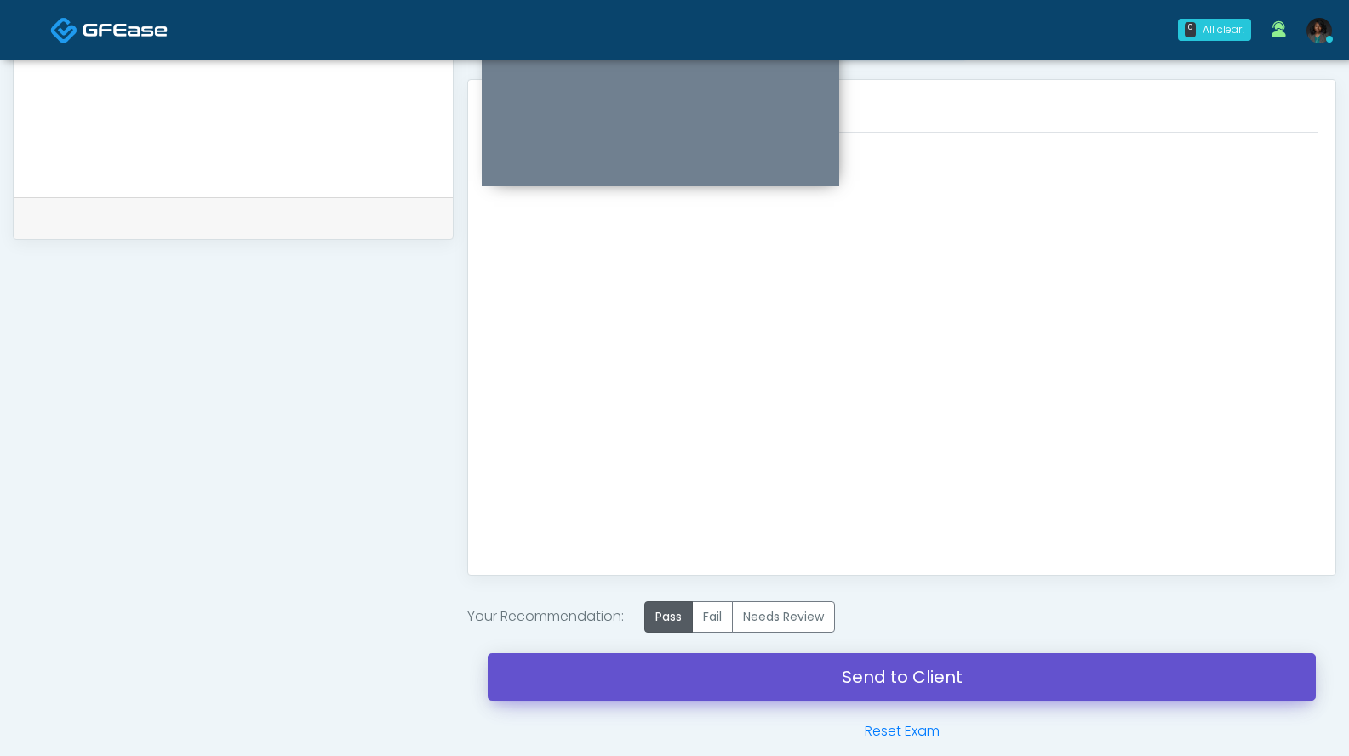
click at [938, 674] on link "Send to Client" at bounding box center [902, 677] width 828 height 48
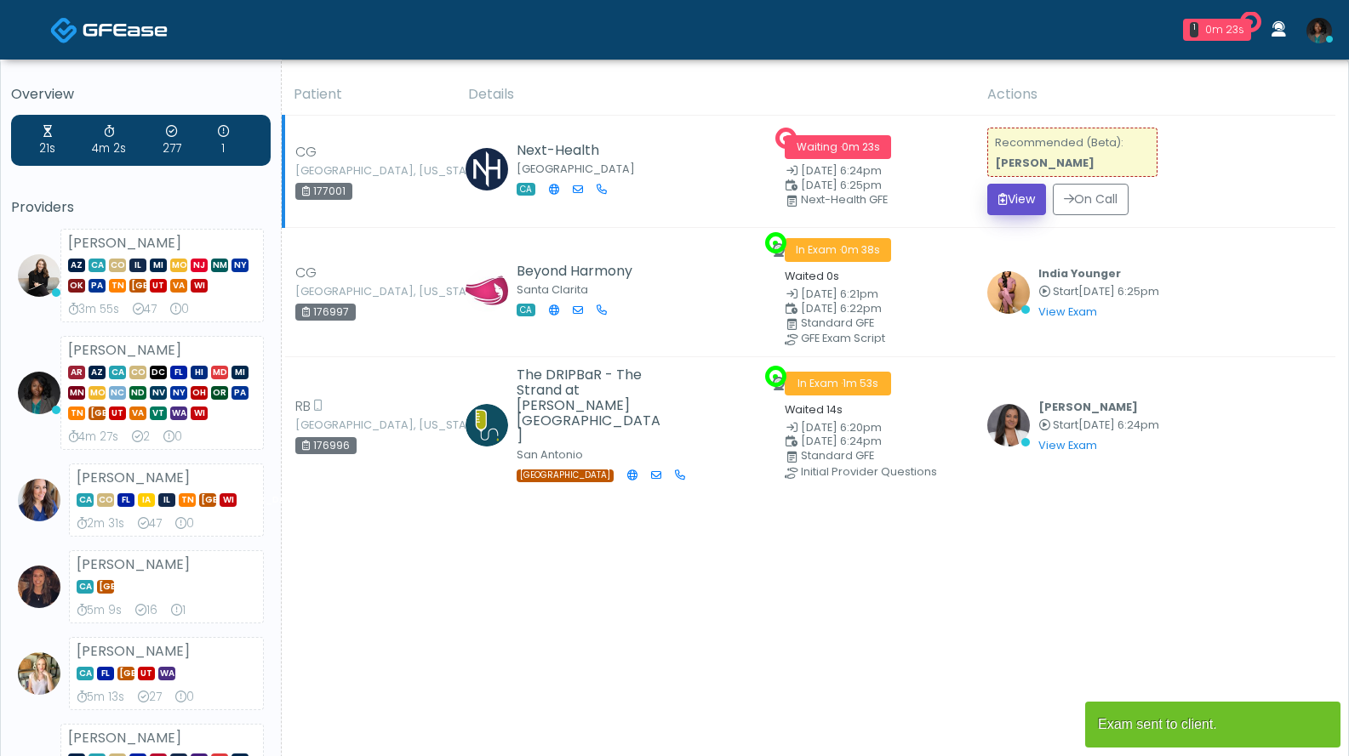
click at [1035, 198] on button "View" at bounding box center [1016, 199] width 59 height 31
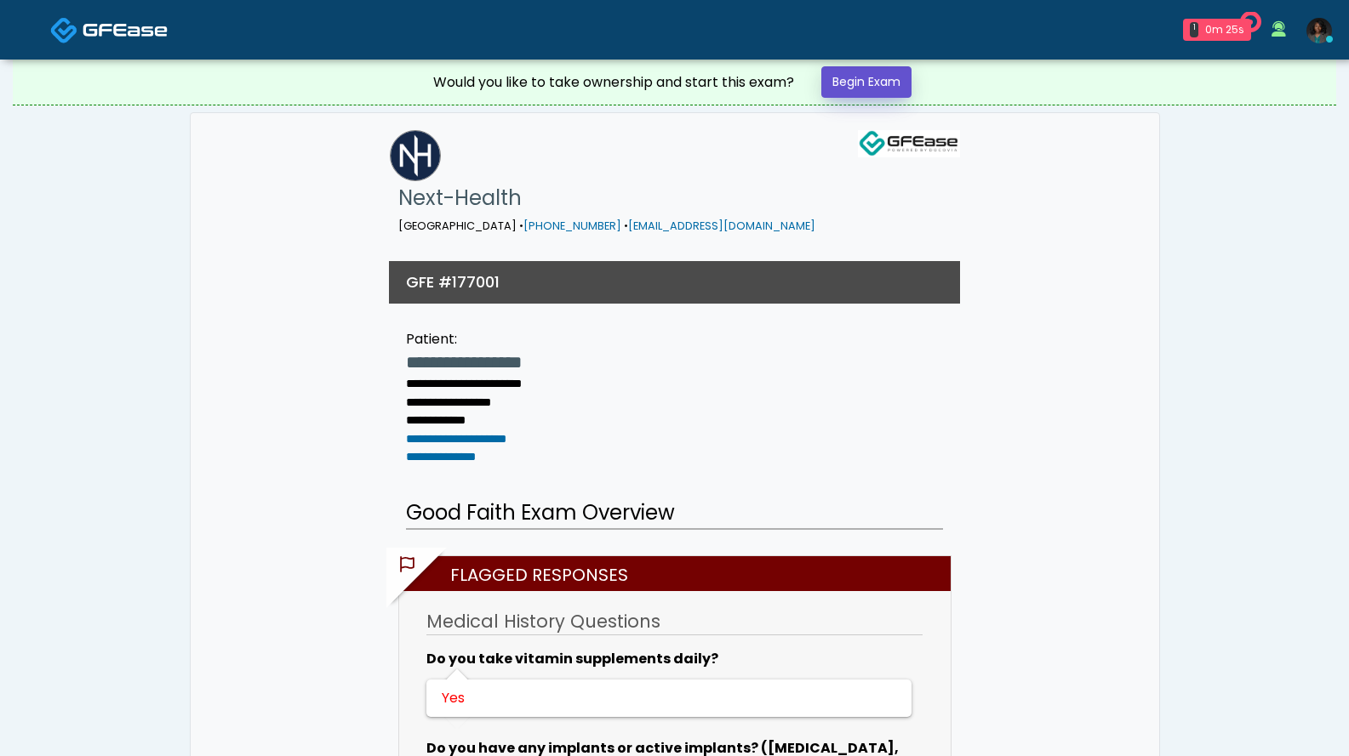
click at [871, 79] on link "Begin Exam" at bounding box center [866, 81] width 90 height 31
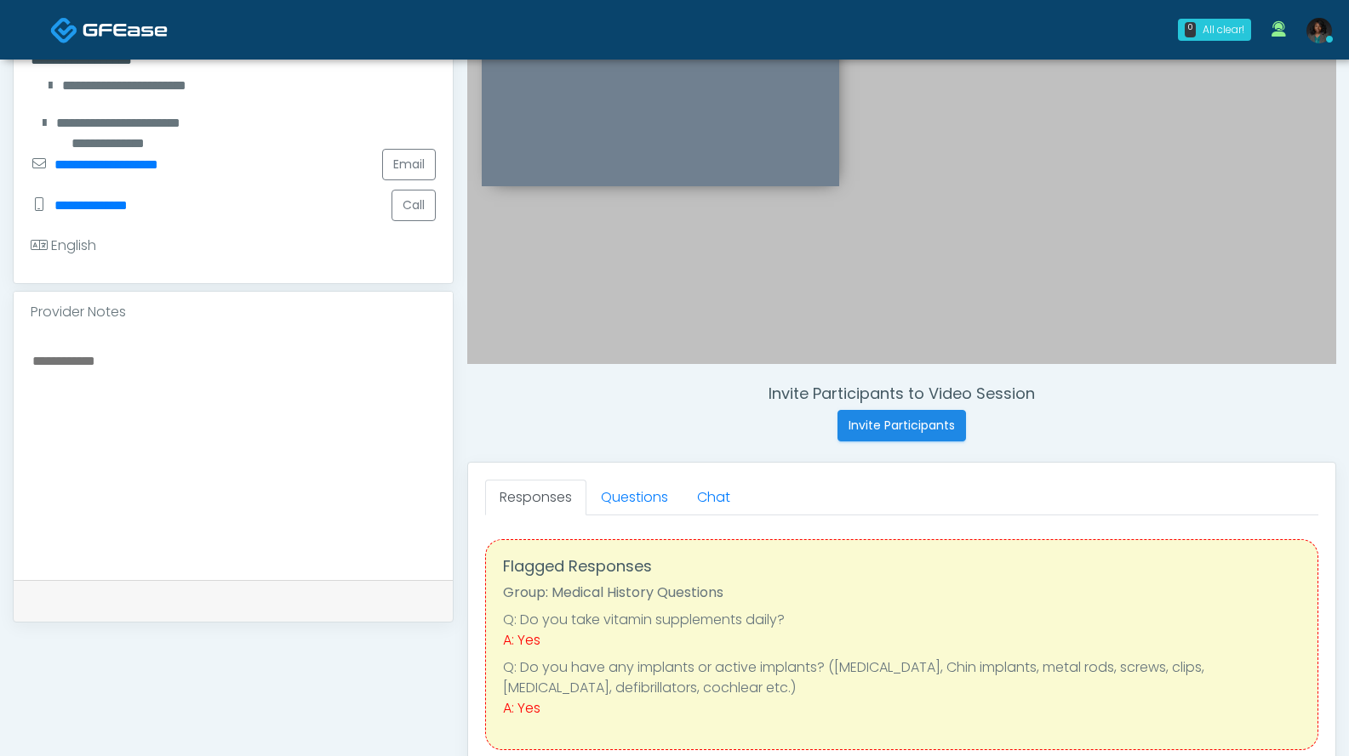
scroll to position [340, 0]
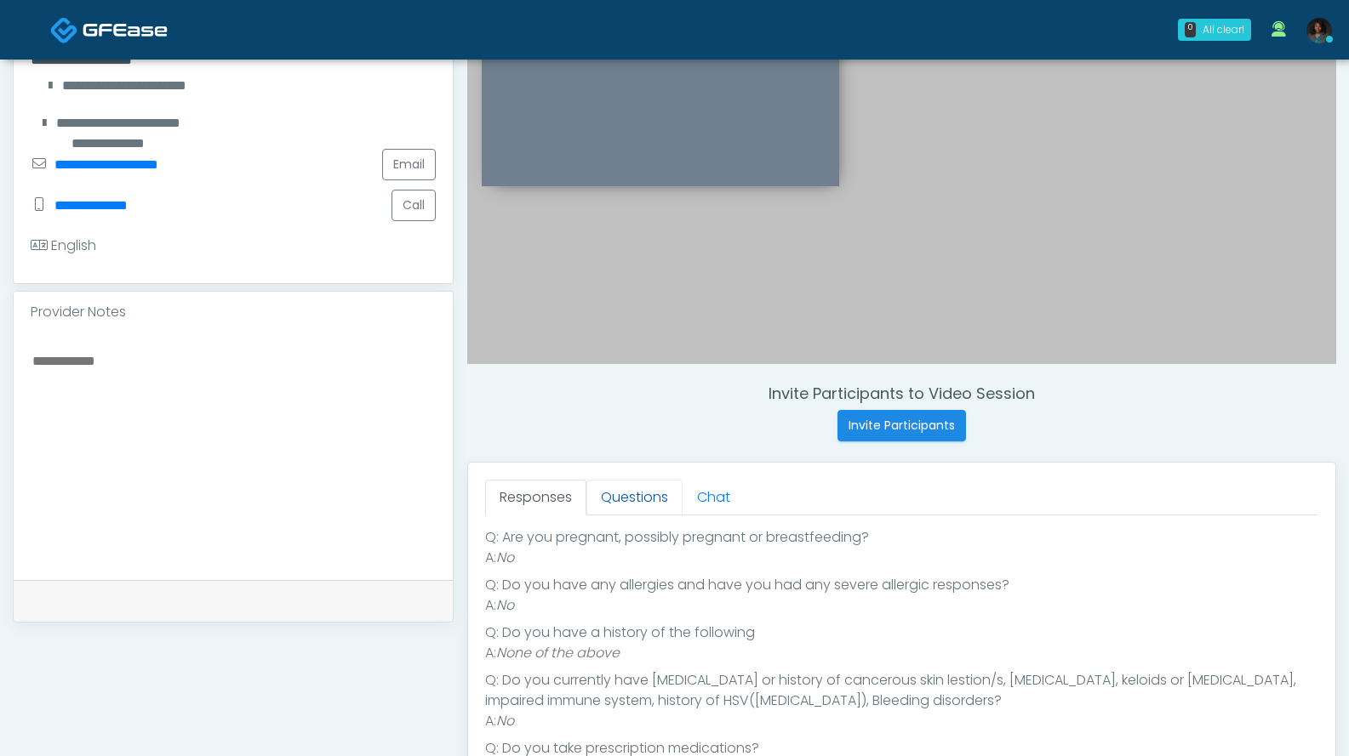
click at [636, 489] on link "Questions" at bounding box center [634, 498] width 96 height 36
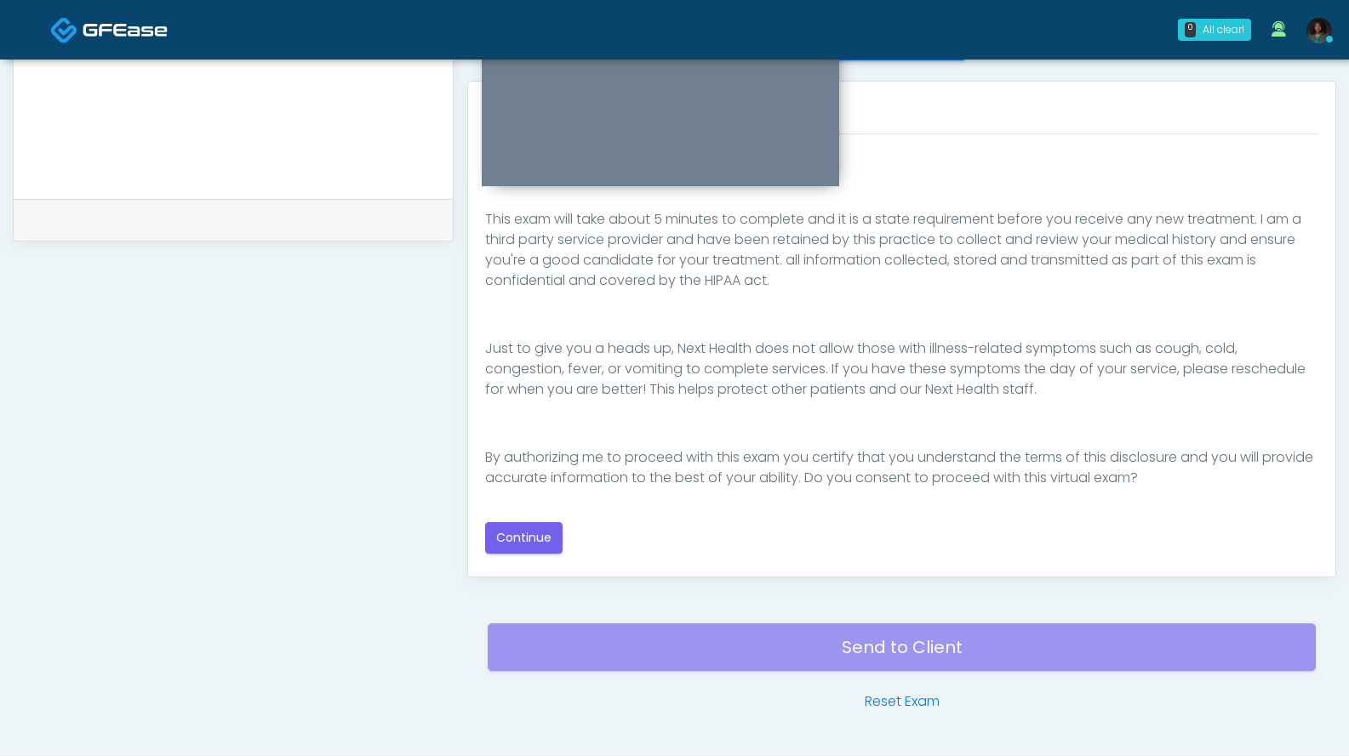
scroll to position [771, 0]
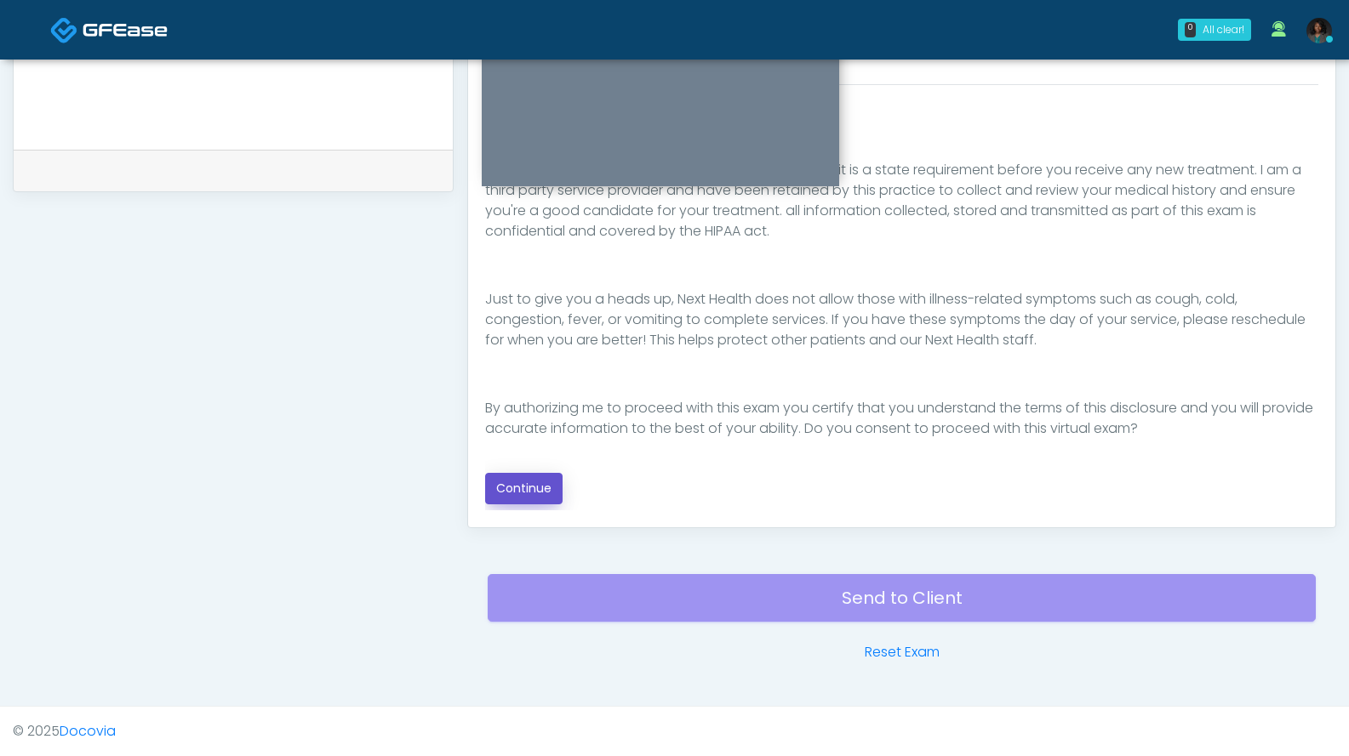
click at [554, 498] on button "Continue" at bounding box center [523, 488] width 77 height 31
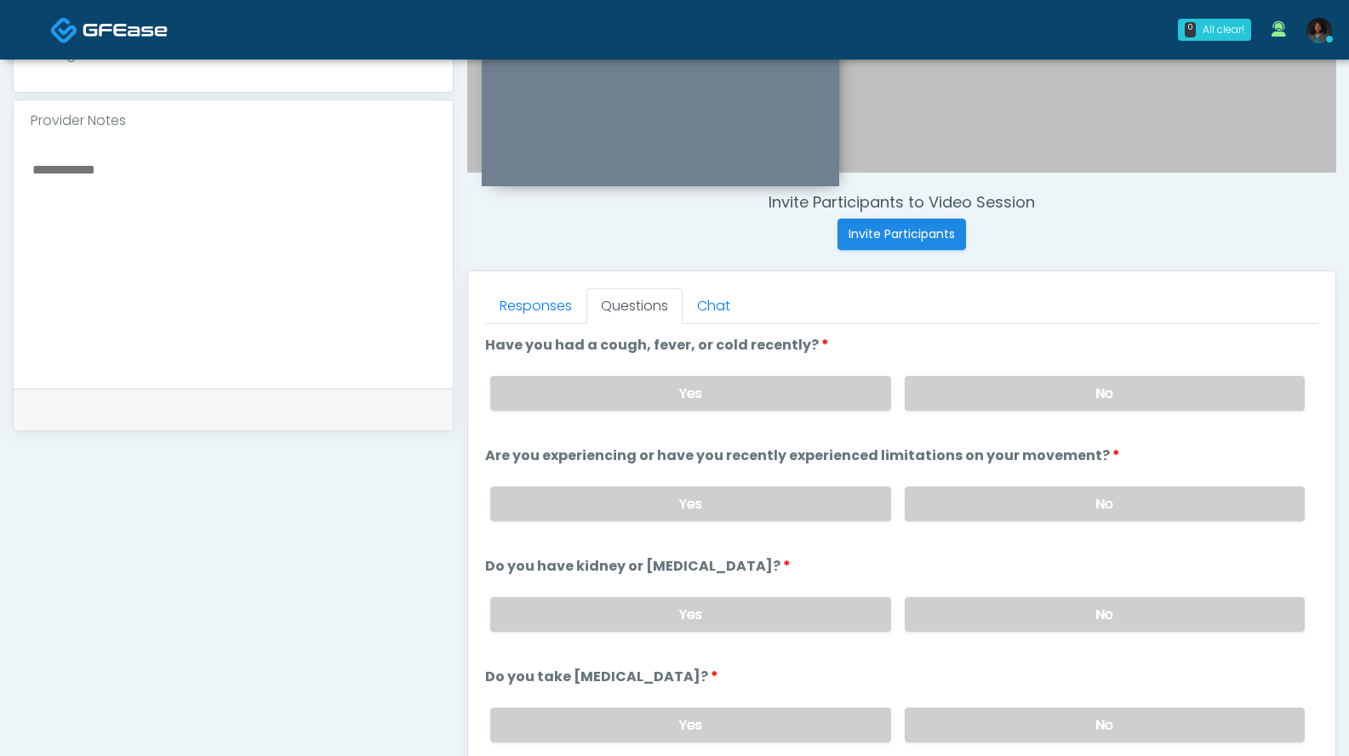
scroll to position [599, 0]
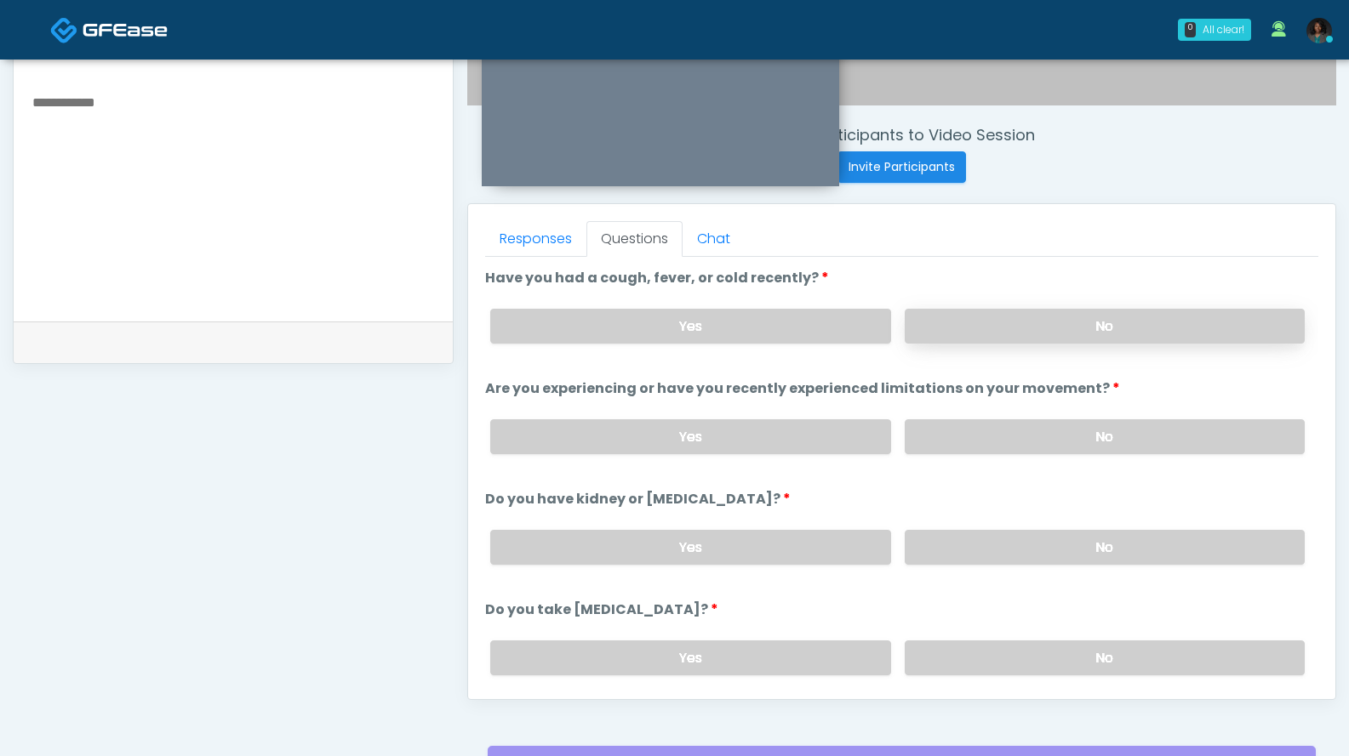
click at [1073, 328] on label "No" at bounding box center [1104, 326] width 400 height 35
click at [1001, 440] on label "No" at bounding box center [1104, 436] width 400 height 35
drag, startPoint x: 991, startPoint y: 546, endPoint x: 1001, endPoint y: 585, distance: 39.6
click at [992, 548] on label "No" at bounding box center [1104, 547] width 400 height 35
click at [1023, 653] on label "No" at bounding box center [1104, 658] width 400 height 35
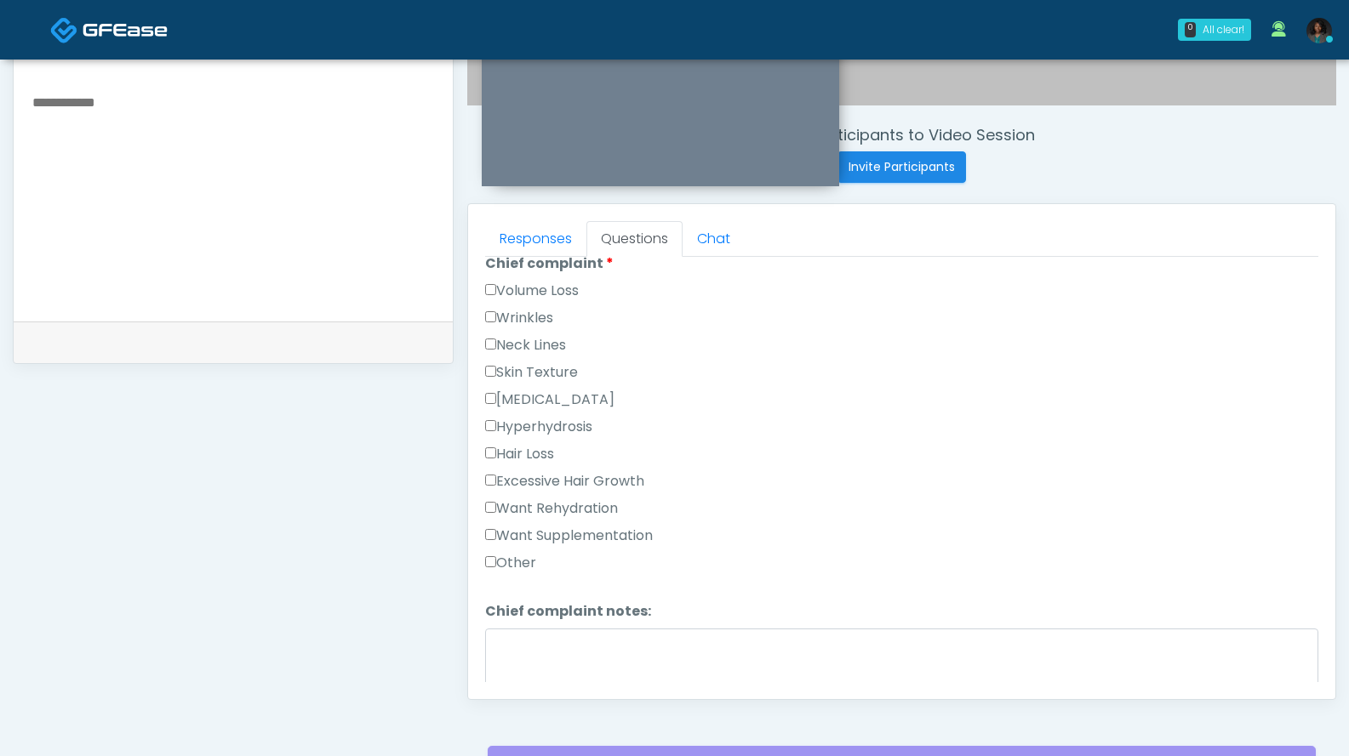
scroll to position [455, 0]
click at [525, 561] on label "Other" at bounding box center [510, 565] width 51 height 20
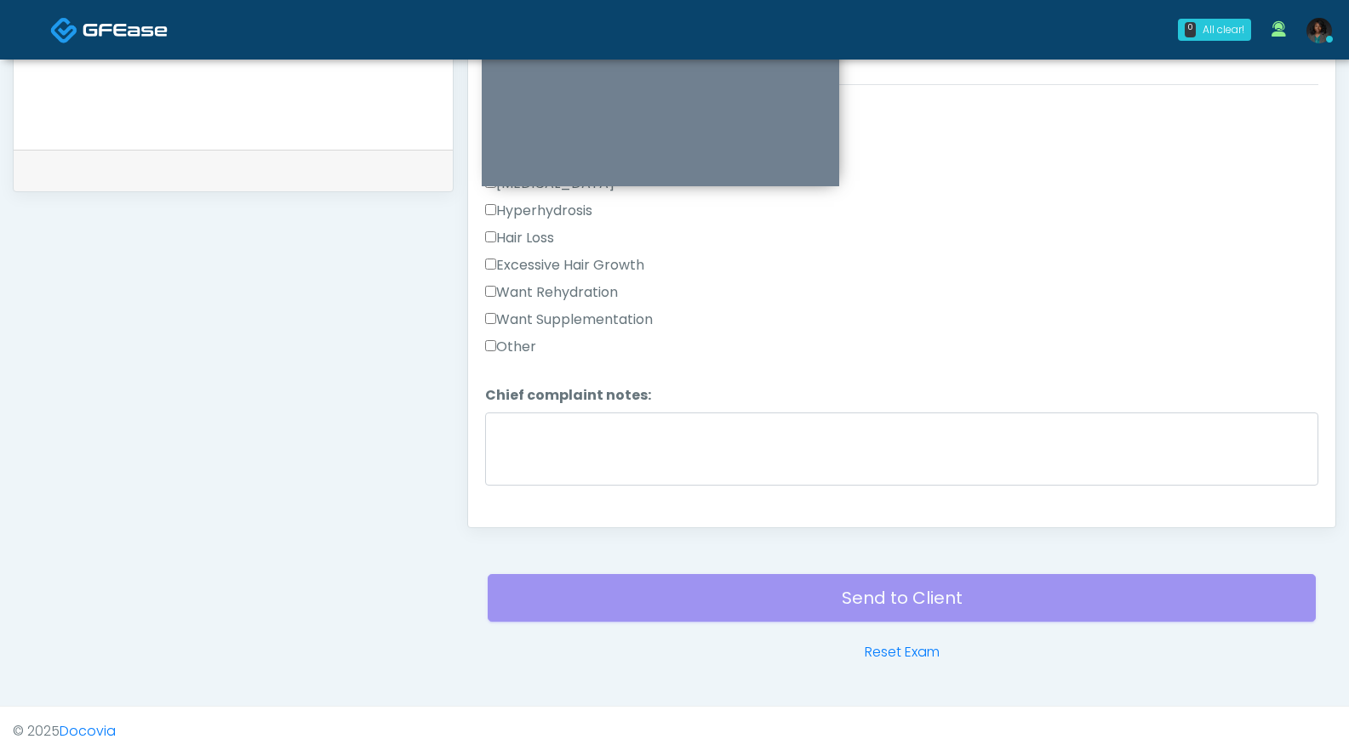
scroll to position [499, 0]
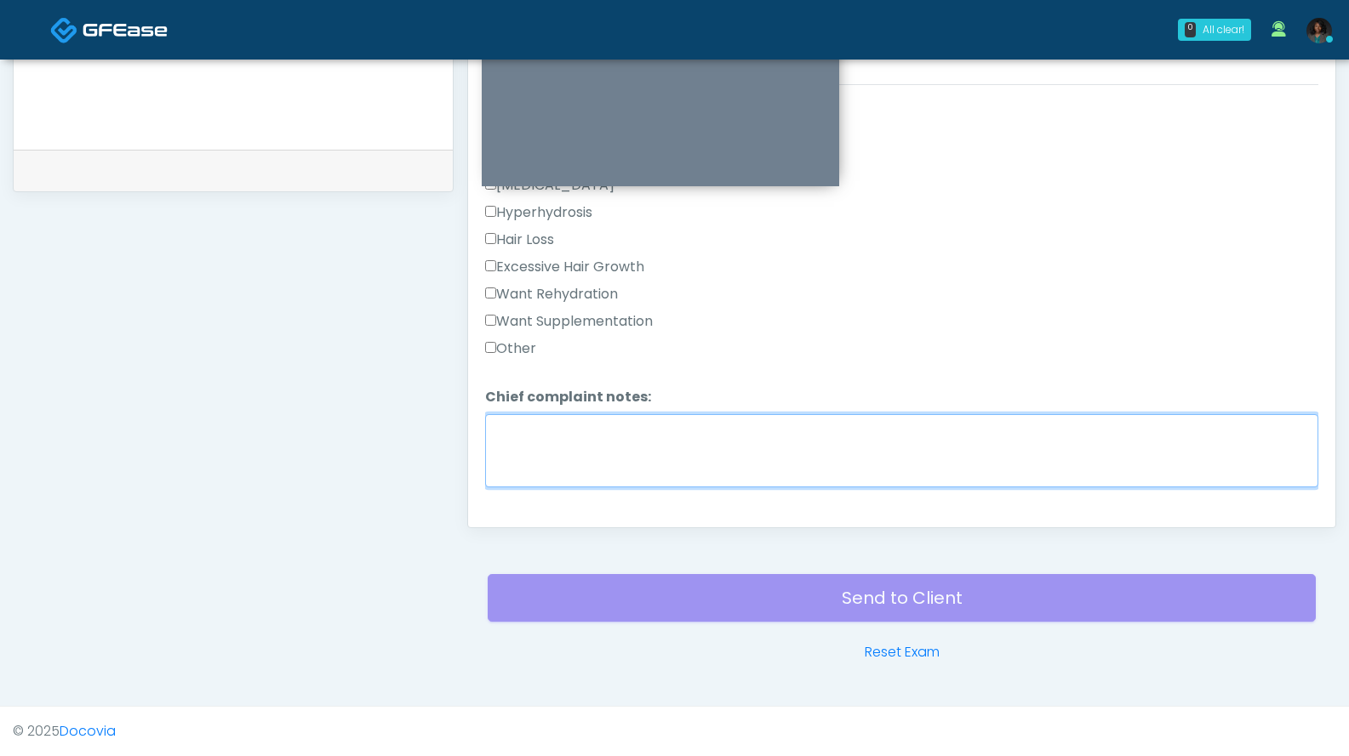
click at [800, 448] on textarea "Chief complaint notes:" at bounding box center [901, 450] width 833 height 73
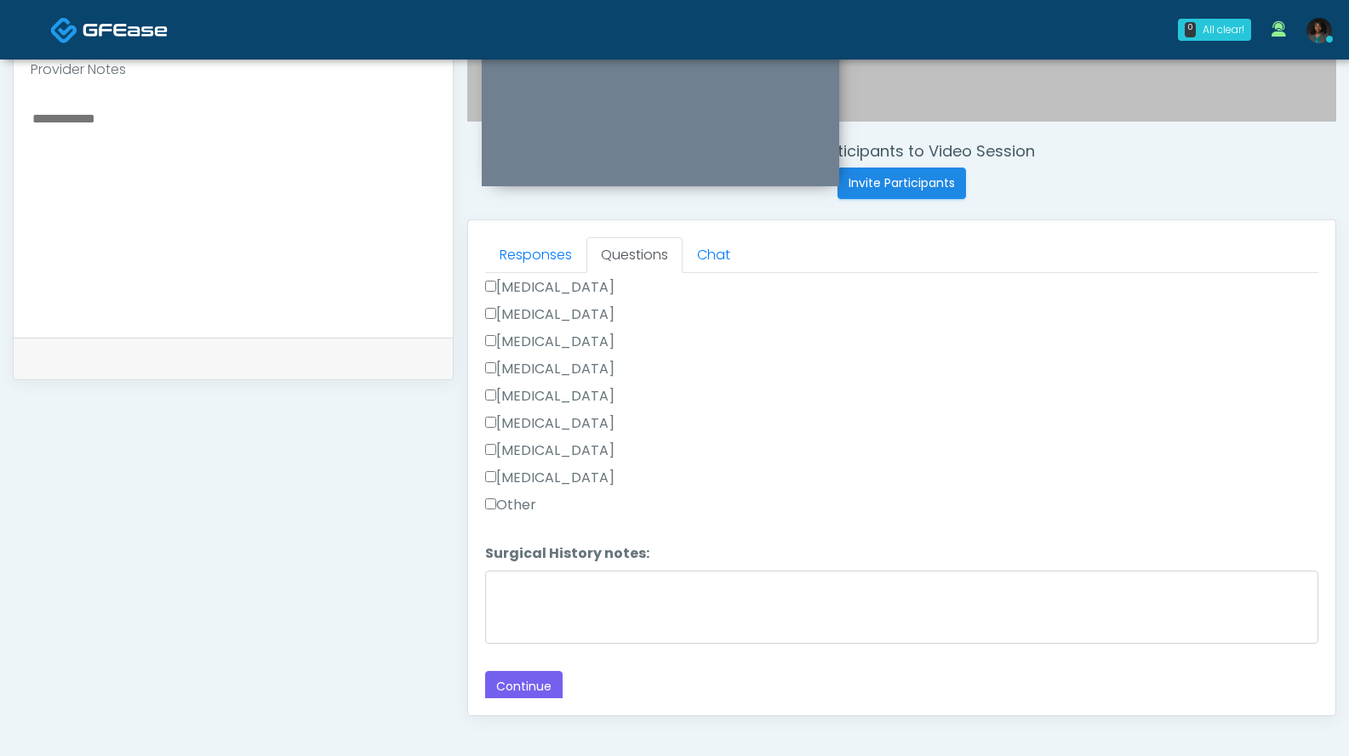
scroll to position [721, 0]
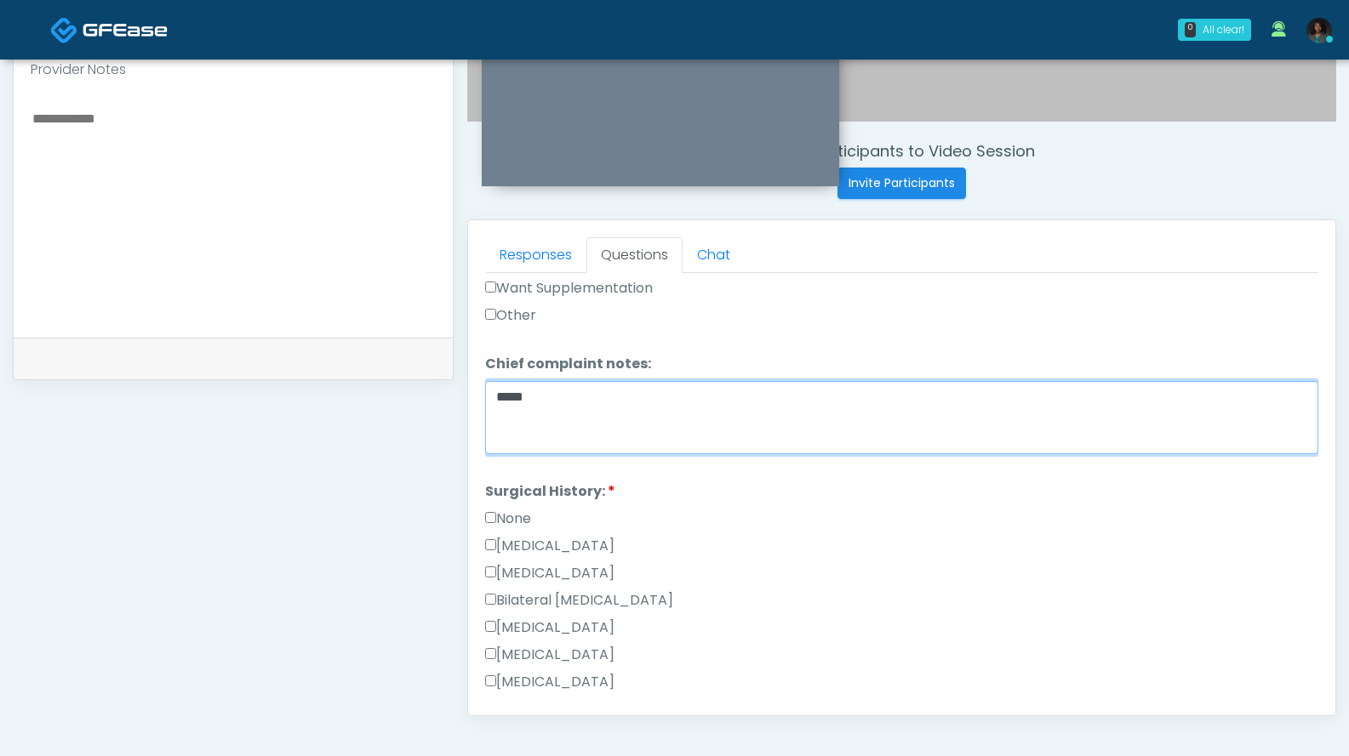
type textarea "*****"
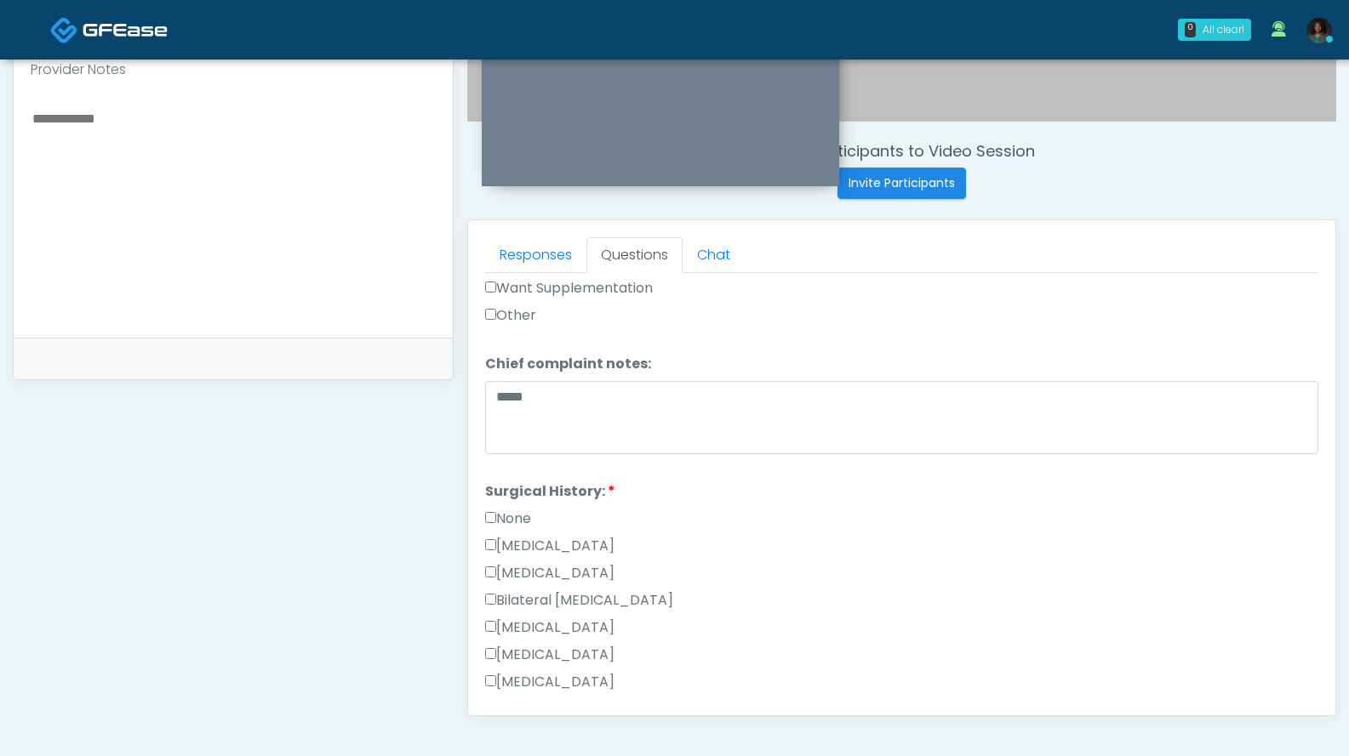
click at [535, 509] on div "None" at bounding box center [901, 522] width 833 height 27
click at [523, 514] on label "None" at bounding box center [508, 519] width 46 height 20
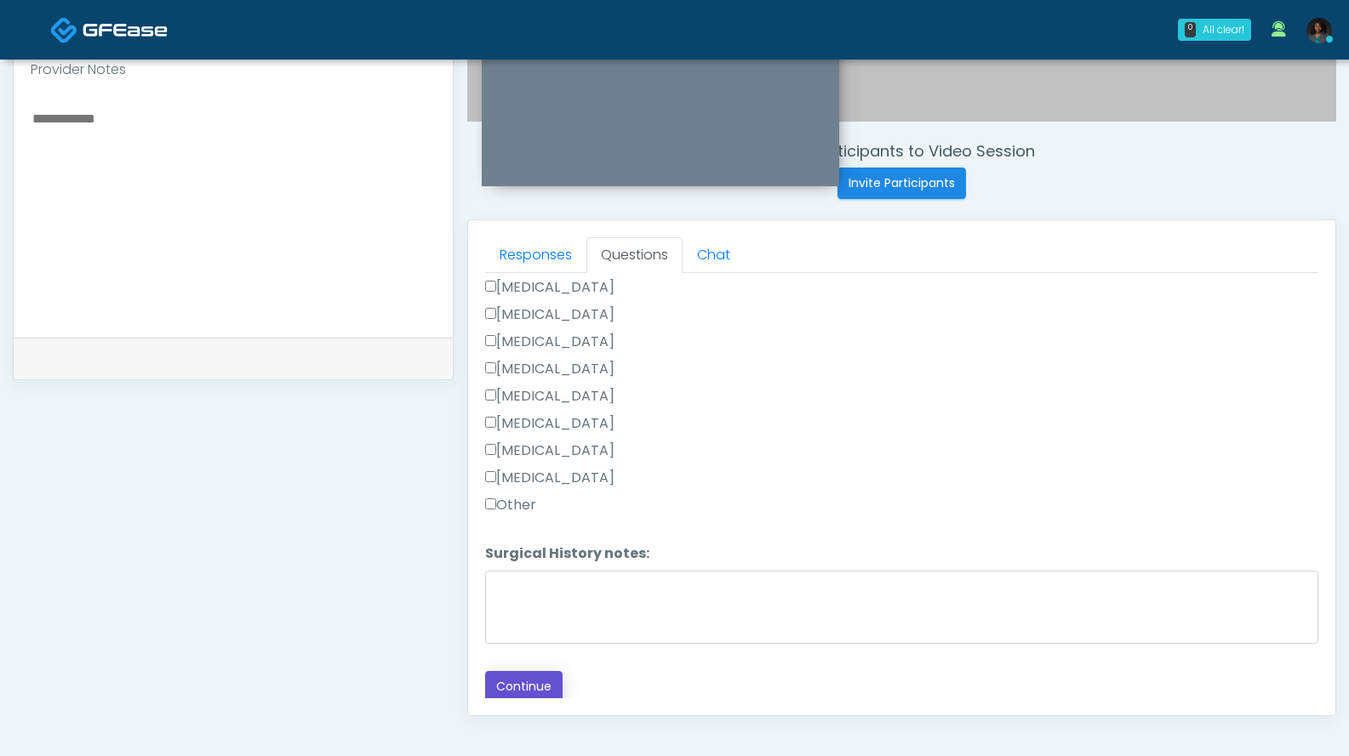
click at [535, 671] on button "Continue" at bounding box center [523, 686] width 77 height 31
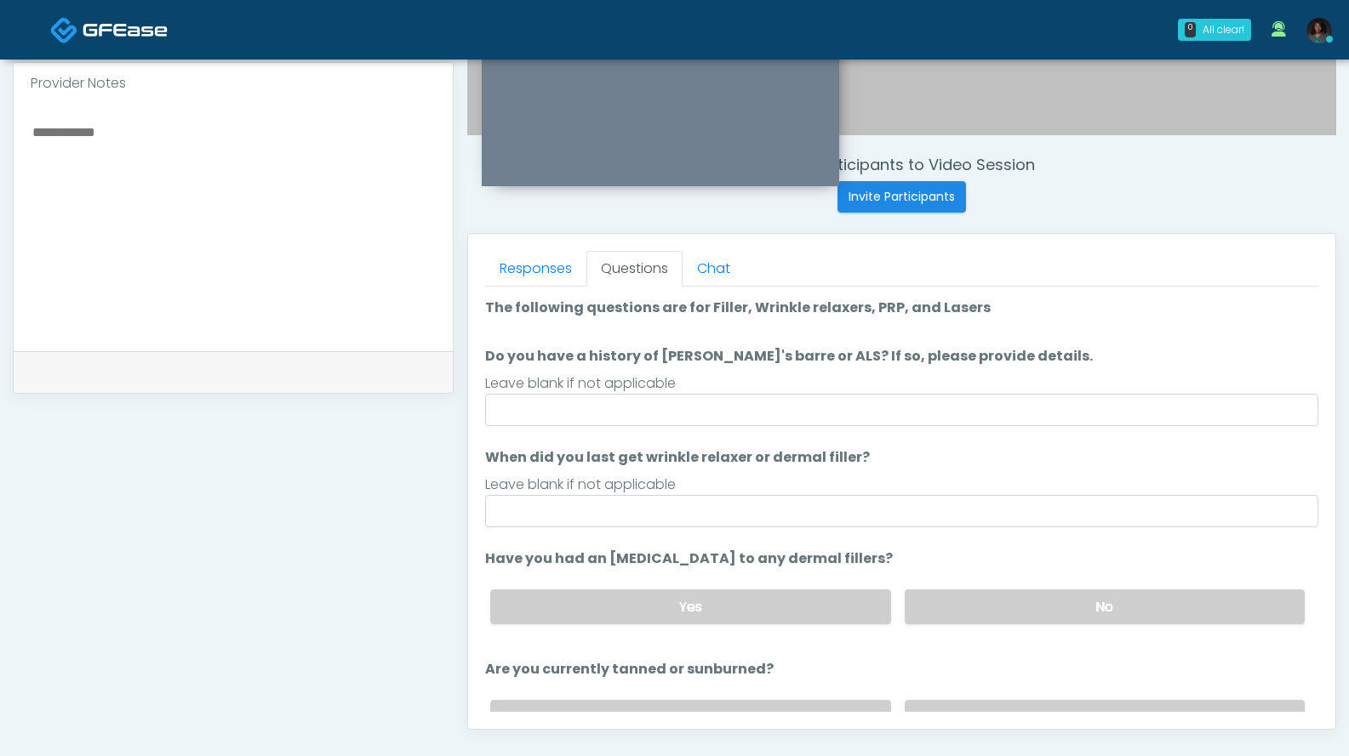
scroll to position [568, 0]
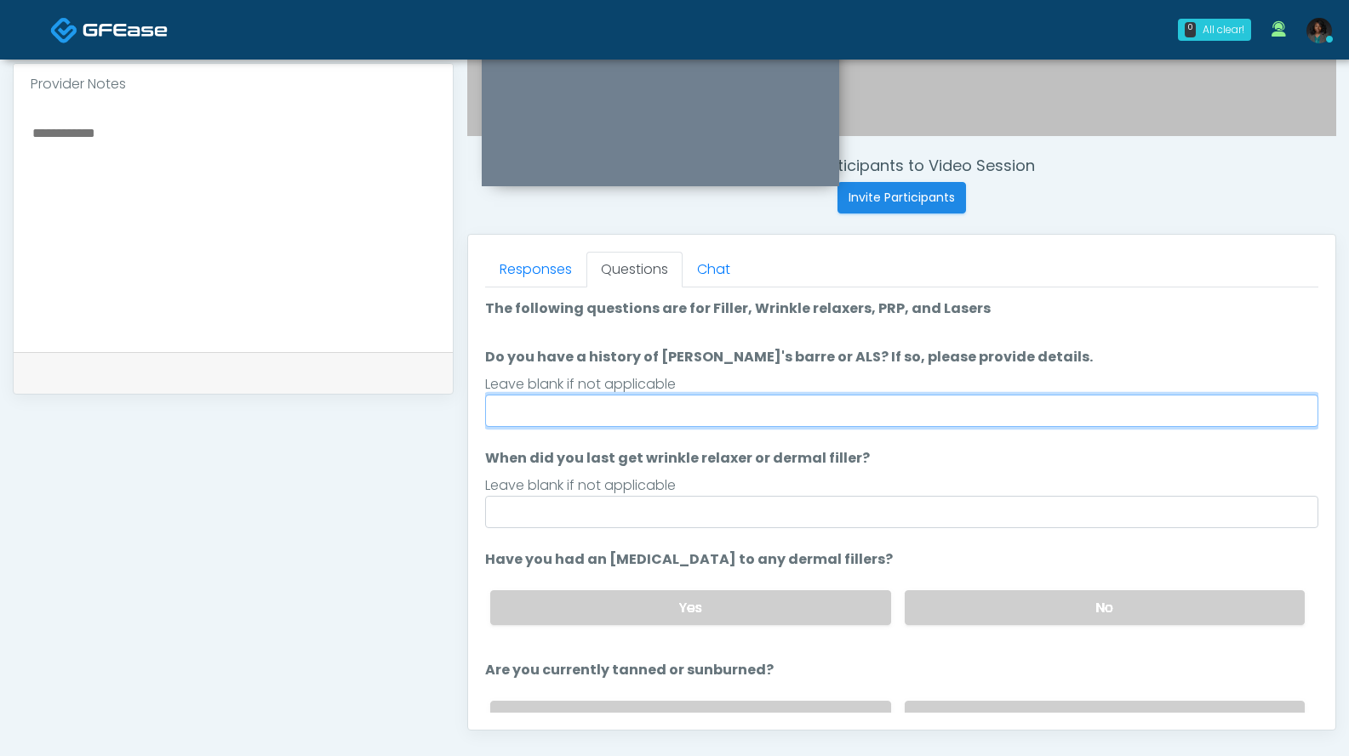
click at [971, 418] on input "Do you have a history of Guillain's barre or ALS? If so, please provide details." at bounding box center [901, 411] width 833 height 32
type input "***"
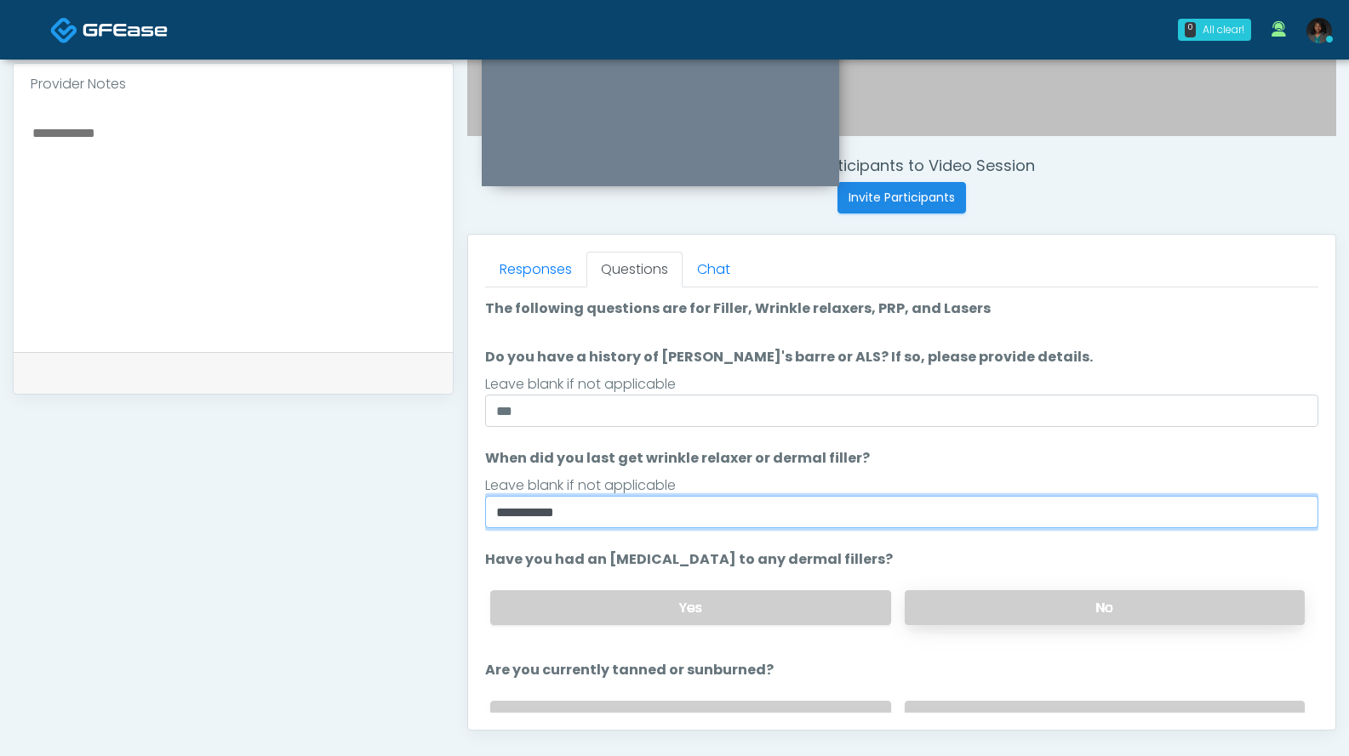
type input "**********"
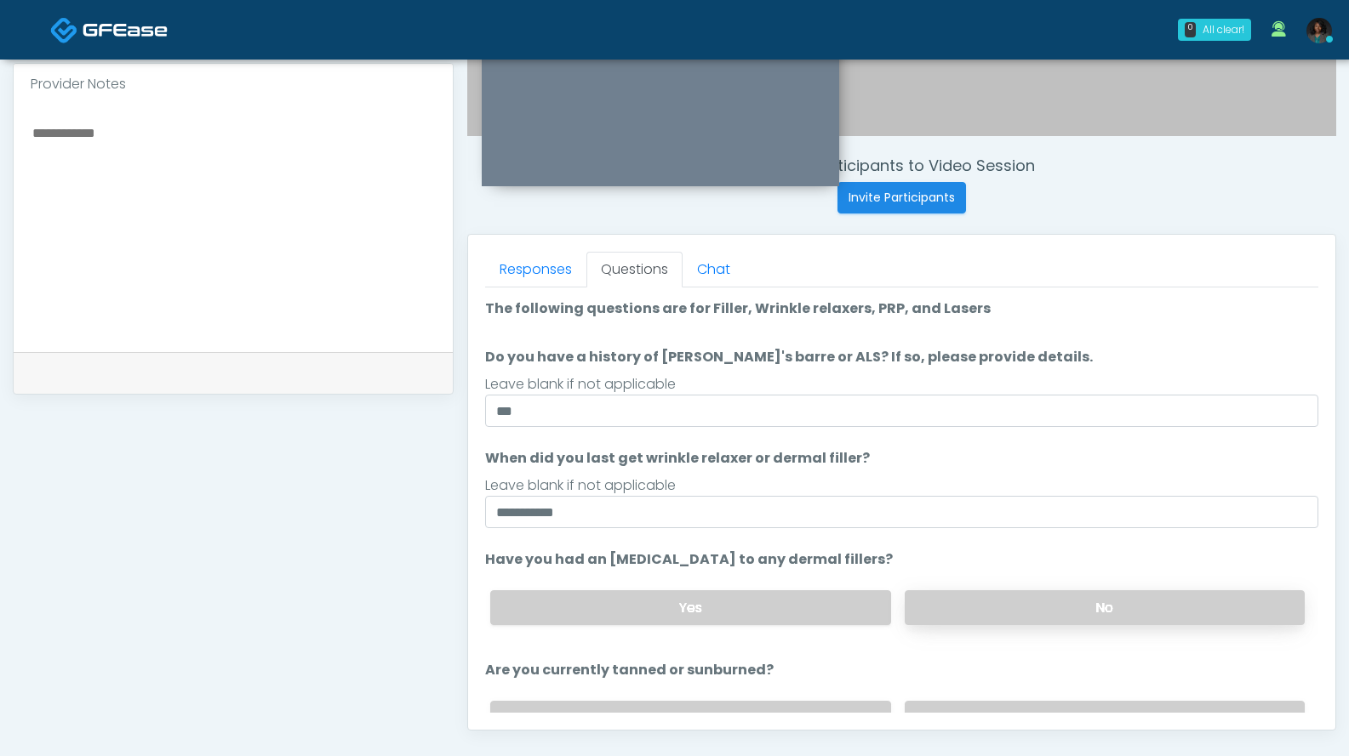
click at [984, 596] on label "No" at bounding box center [1104, 607] width 400 height 35
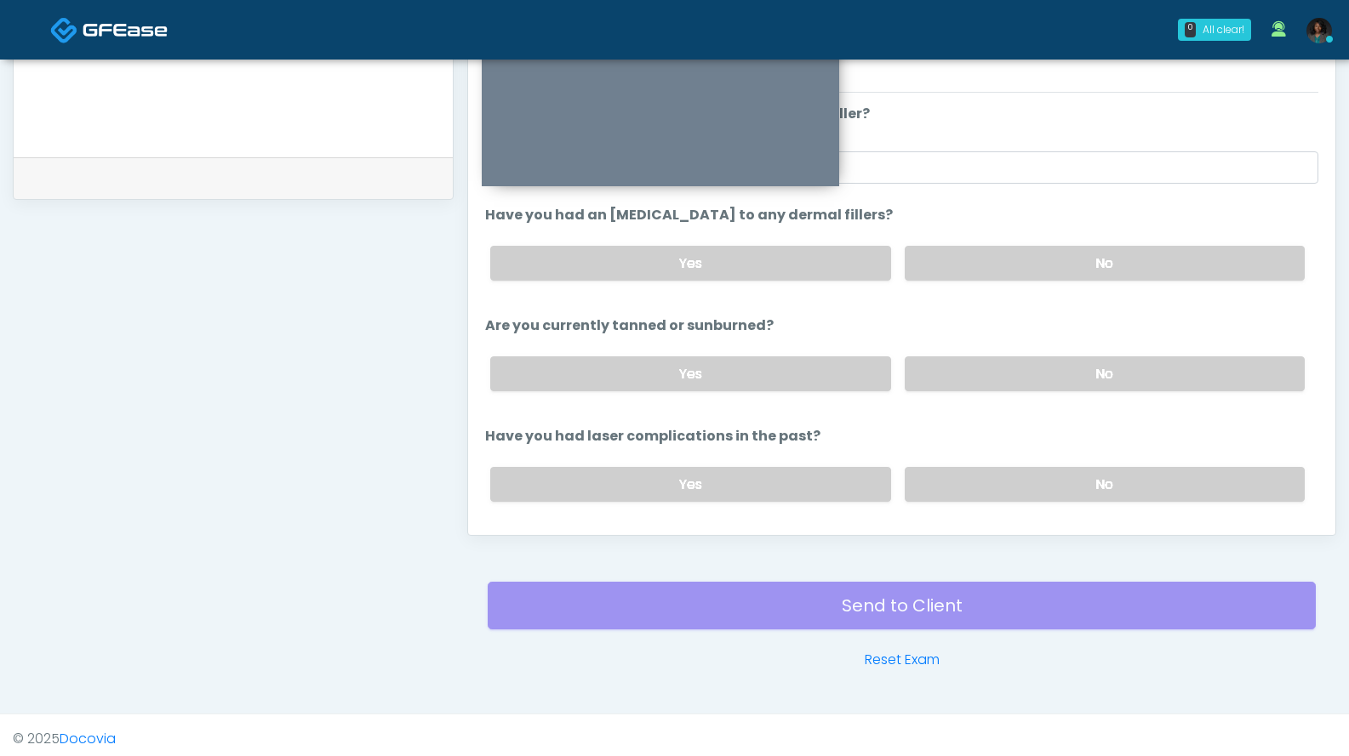
scroll to position [155, 0]
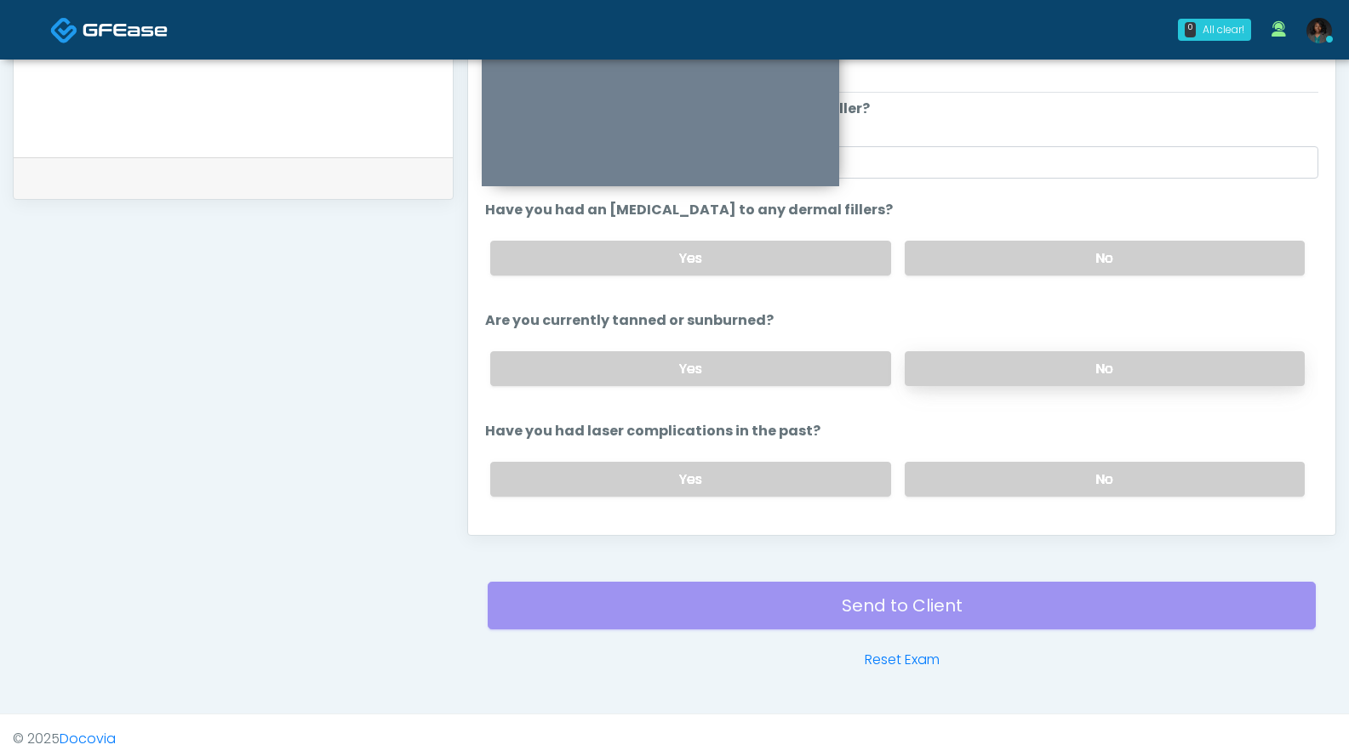
click at [1073, 374] on label "No" at bounding box center [1104, 368] width 400 height 35
click at [1035, 499] on div "Yes No" at bounding box center [896, 479] width 841 height 62
click at [1073, 482] on label "No" at bounding box center [1104, 479] width 400 height 35
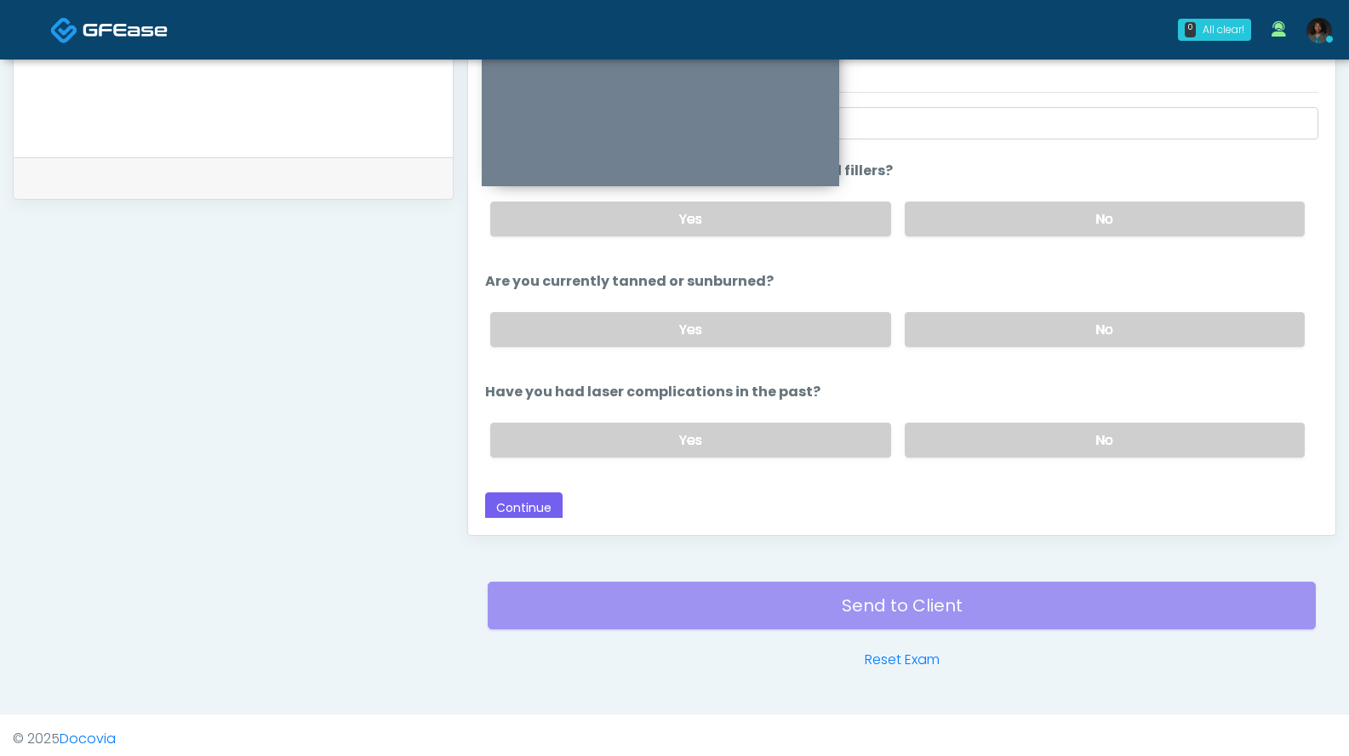
scroll to position [197, 0]
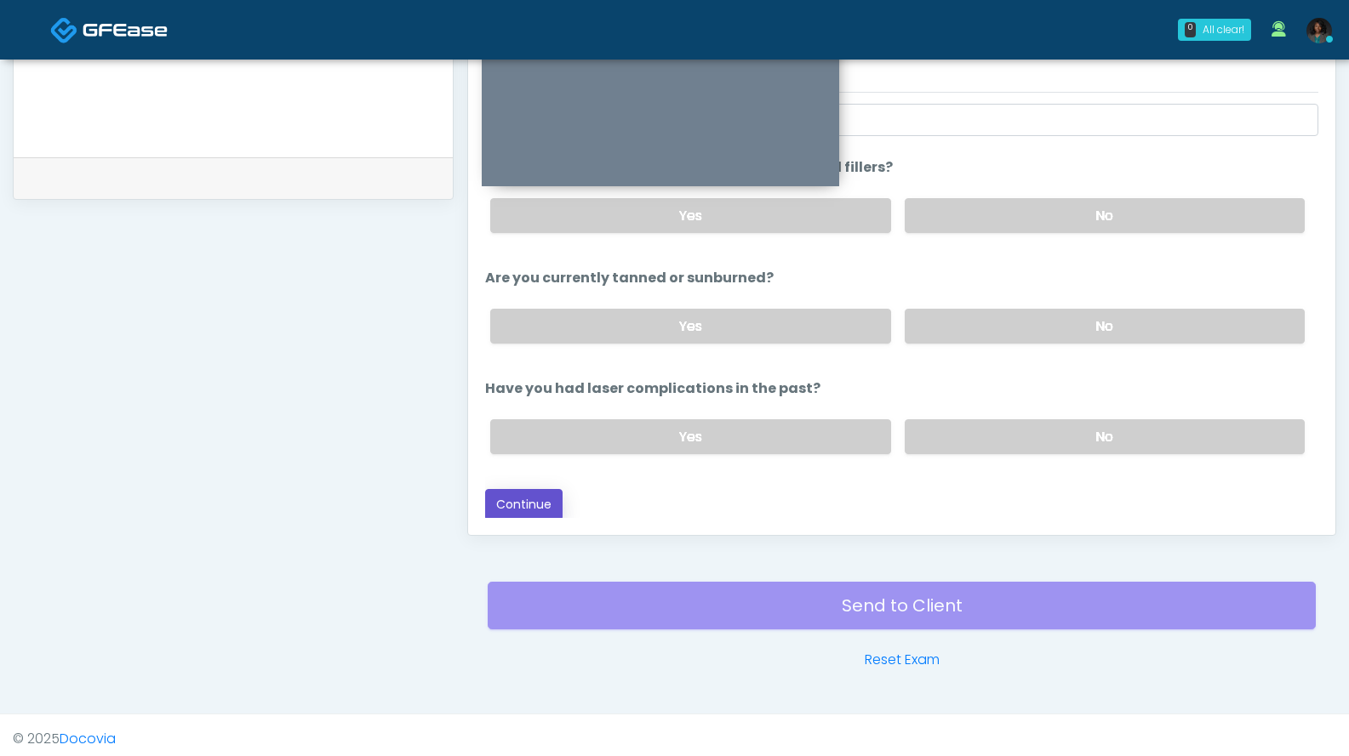
click at [547, 498] on button "Continue" at bounding box center [523, 504] width 77 height 31
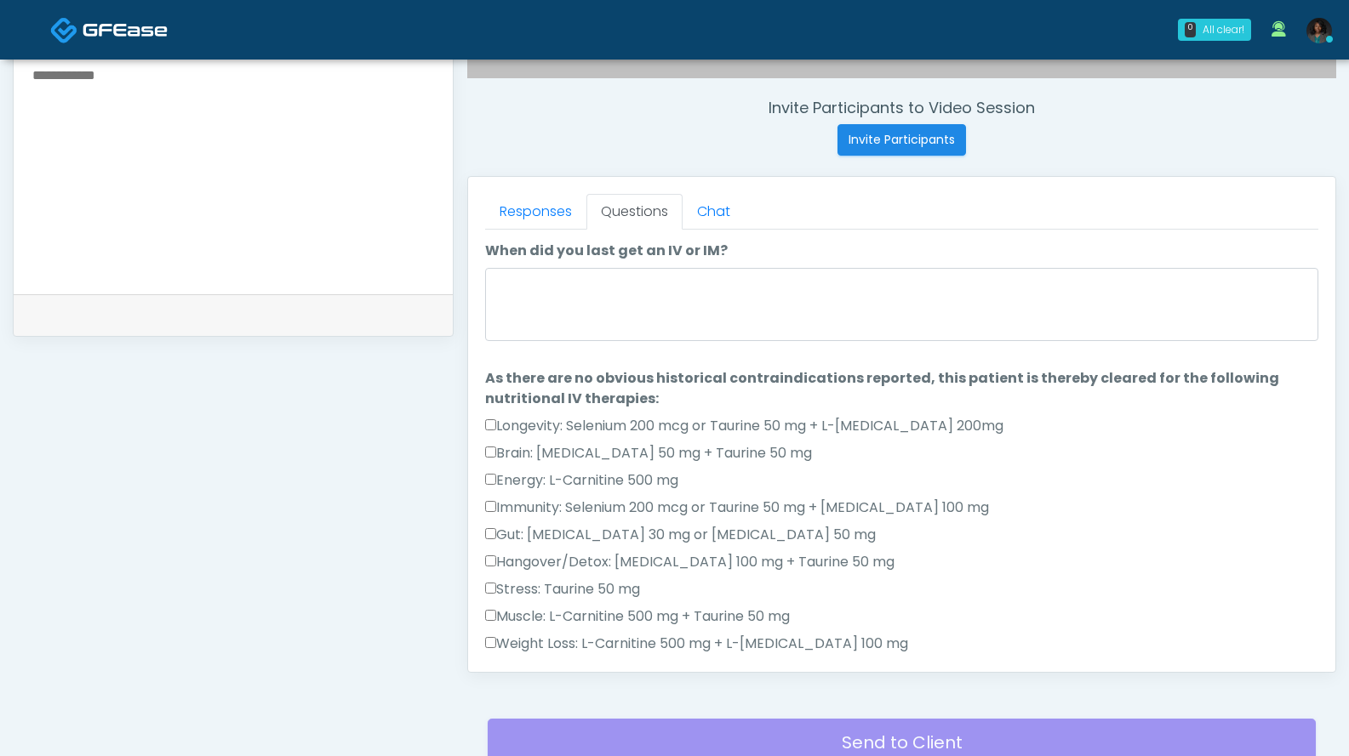
scroll to position [639, 0]
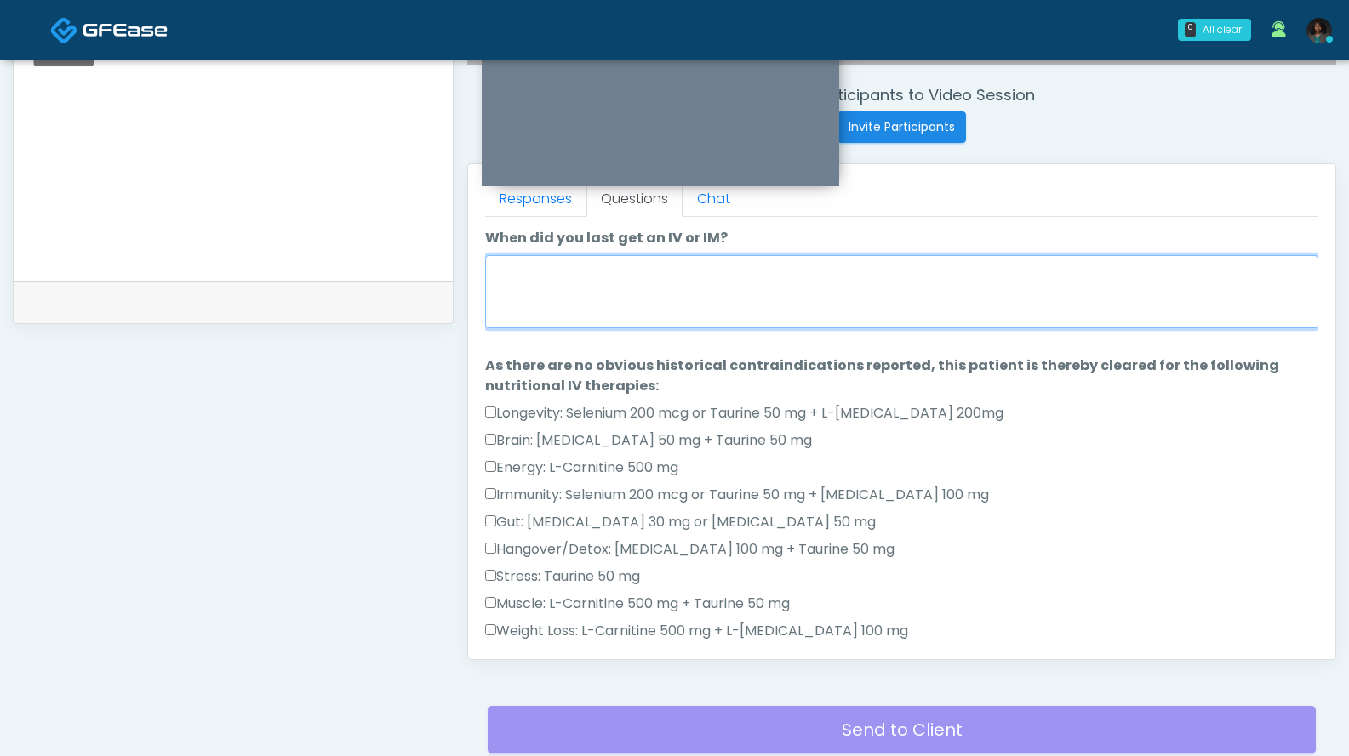
click at [687, 287] on textarea "When did you last get an IV or IM?" at bounding box center [901, 291] width 833 height 73
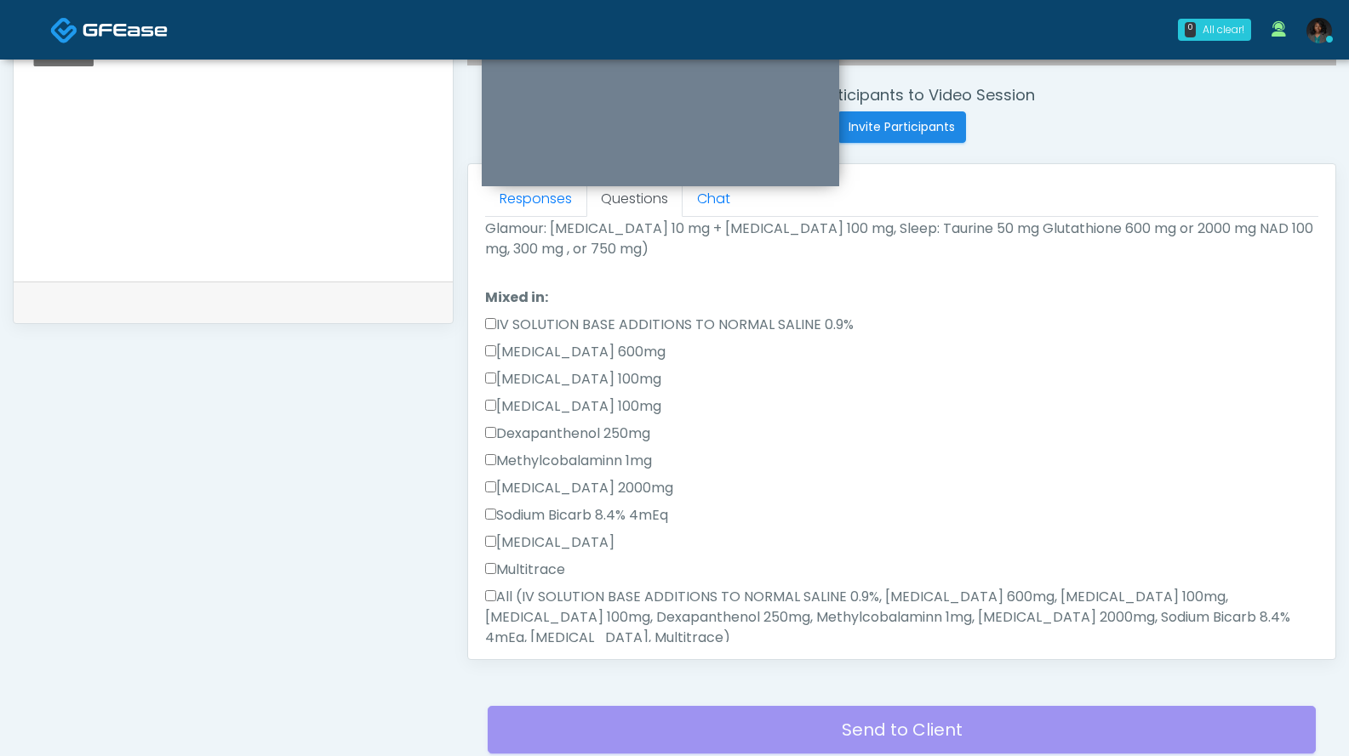
scroll to position [681, 0]
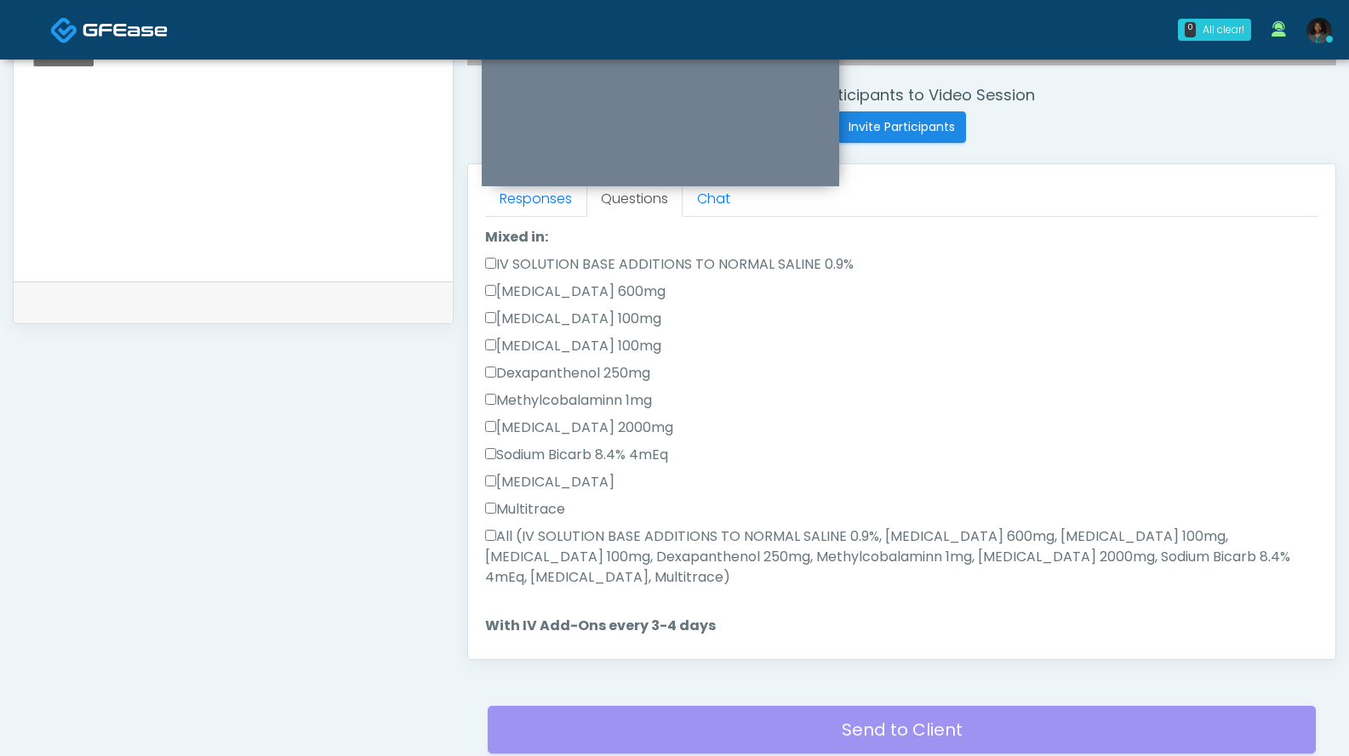
type textarea "***"
click at [544, 527] on label "All (IV SOLUTION BASE ADDITIONS TO NORMAL SALINE 0.9%, Magnesium Chloride 600mg…" at bounding box center [901, 557] width 833 height 61
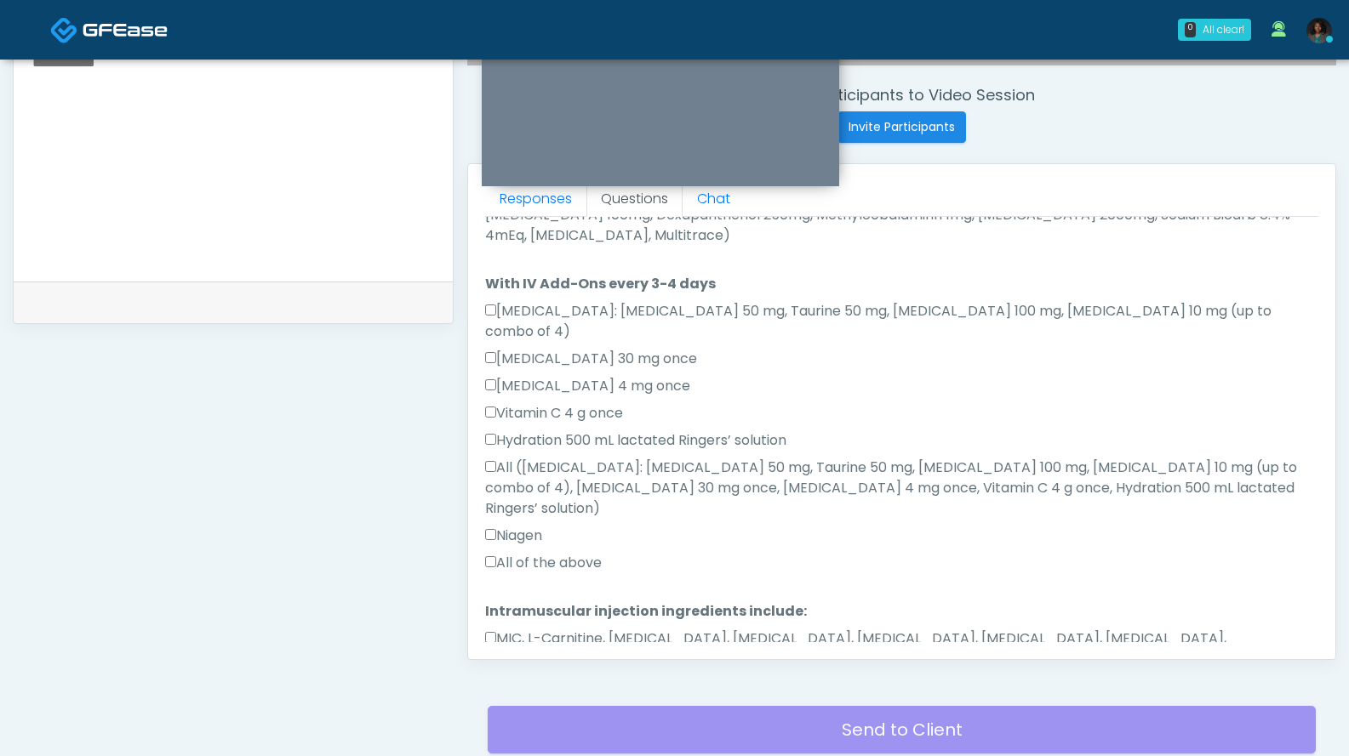
scroll to position [1027, 0]
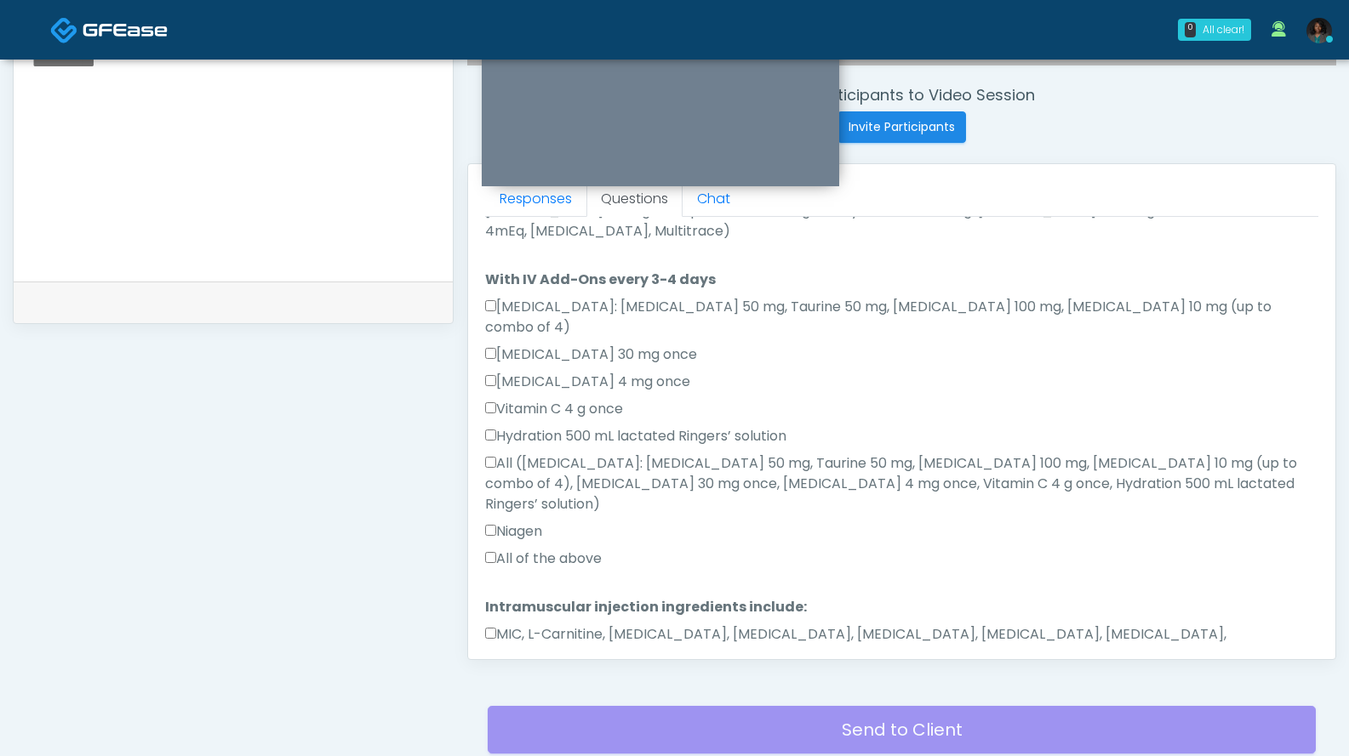
click at [558, 549] on label "All of the above" at bounding box center [543, 559] width 117 height 20
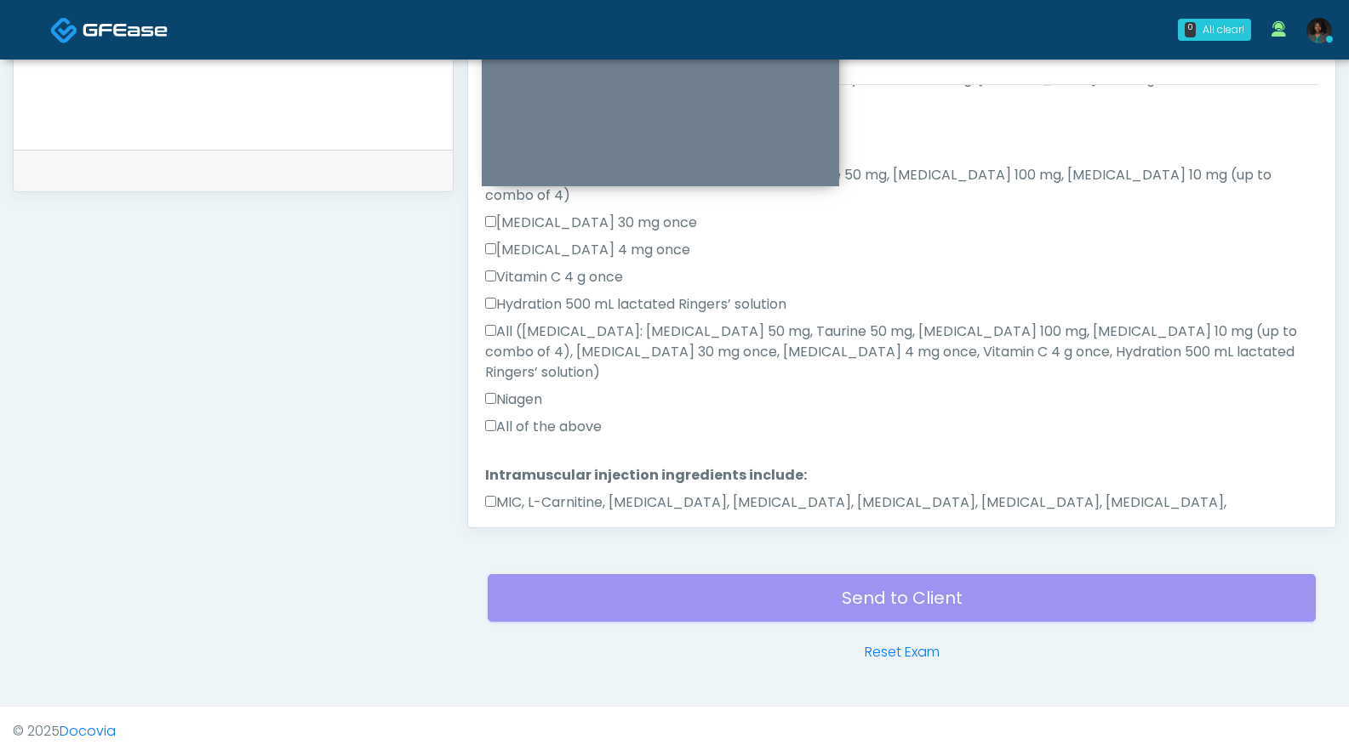
click at [569, 493] on label "MIC, L-Carnitine, Methylcobalamin, Glycine, B-Complex, Lycine, Biotin, Vitamin …" at bounding box center [901, 513] width 833 height 41
click at [528, 562] on button "Continue" at bounding box center [523, 577] width 77 height 31
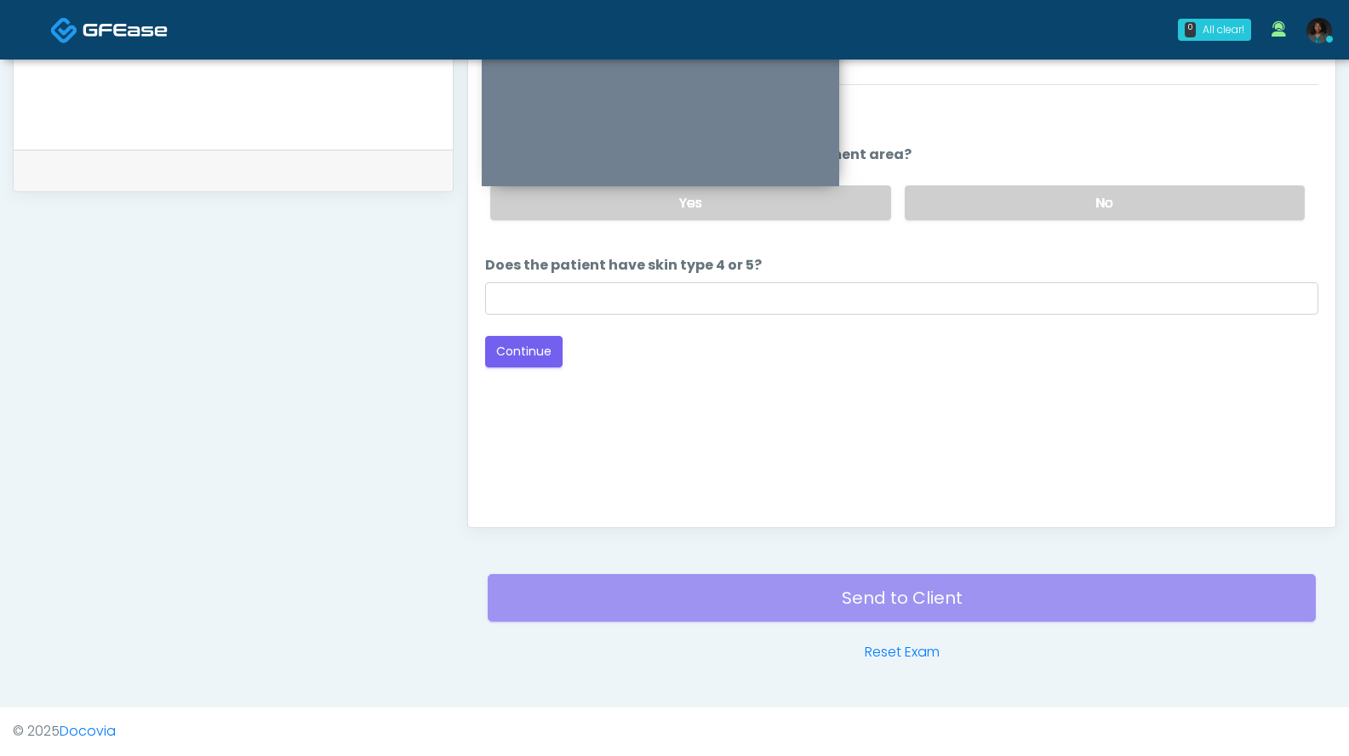
scroll to position [0, 0]
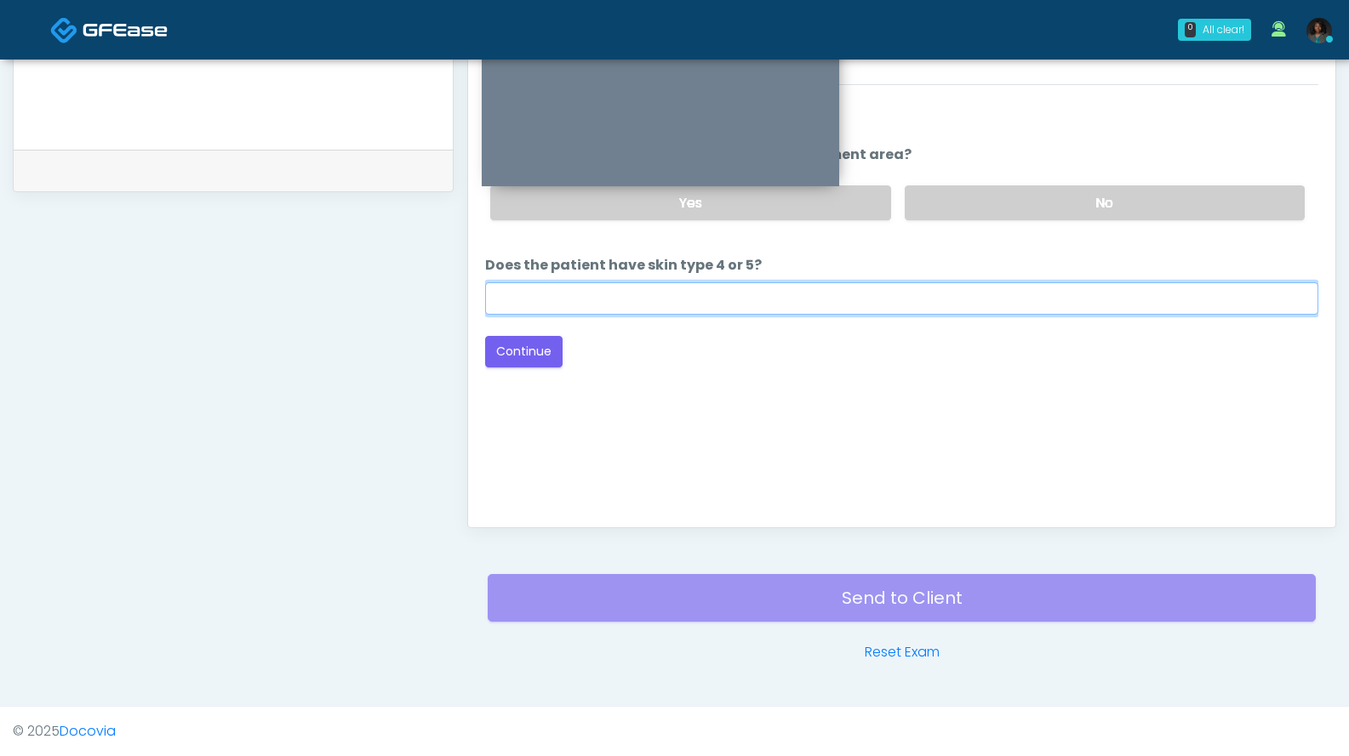
click at [817, 299] on input "Does the patient have skin type 4 or 5?" at bounding box center [901, 298] width 833 height 32
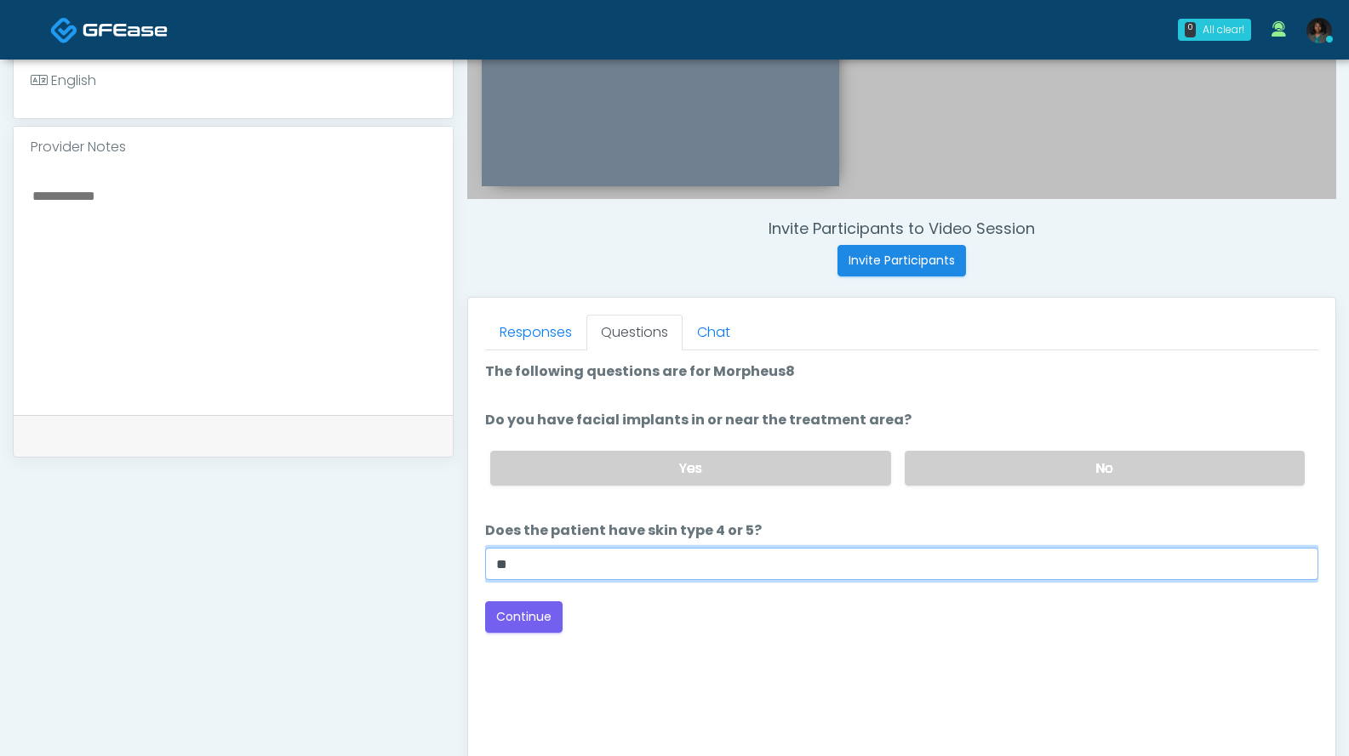
type input "**"
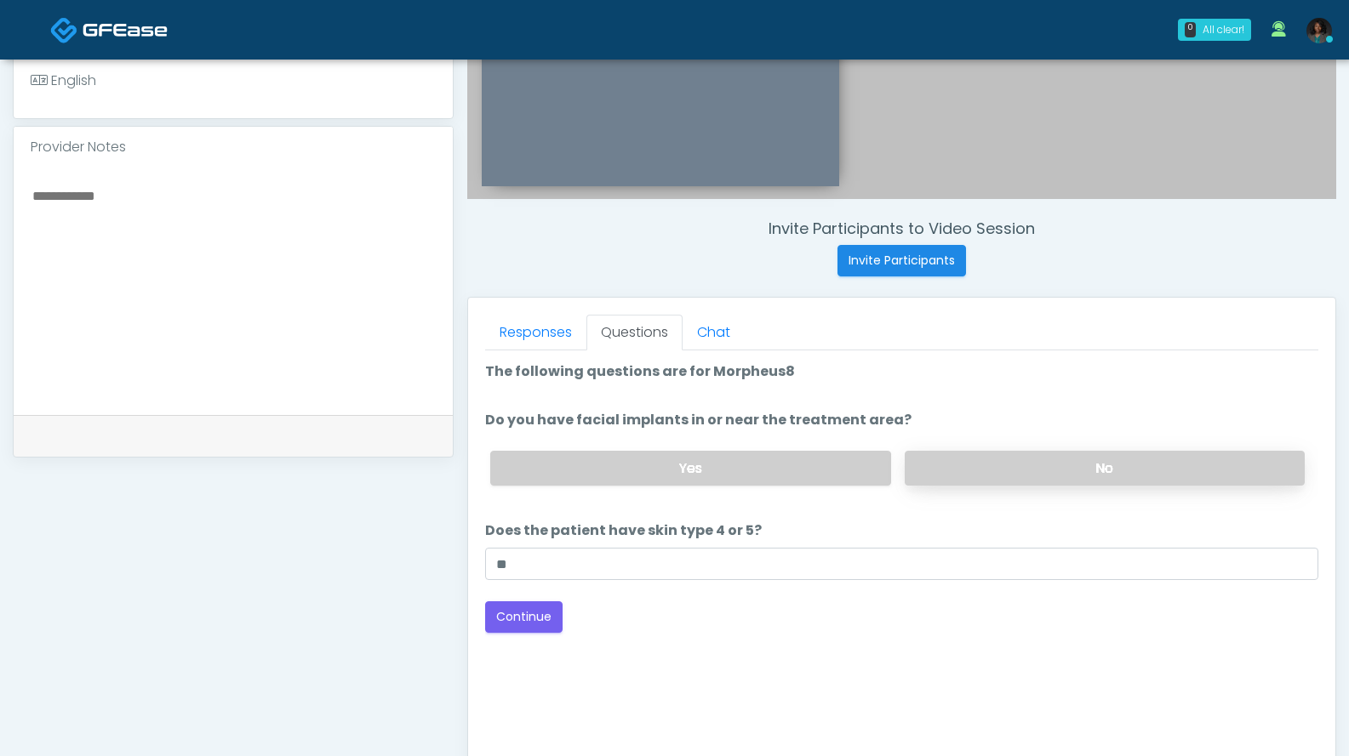
click at [1028, 470] on label "No" at bounding box center [1104, 468] width 400 height 35
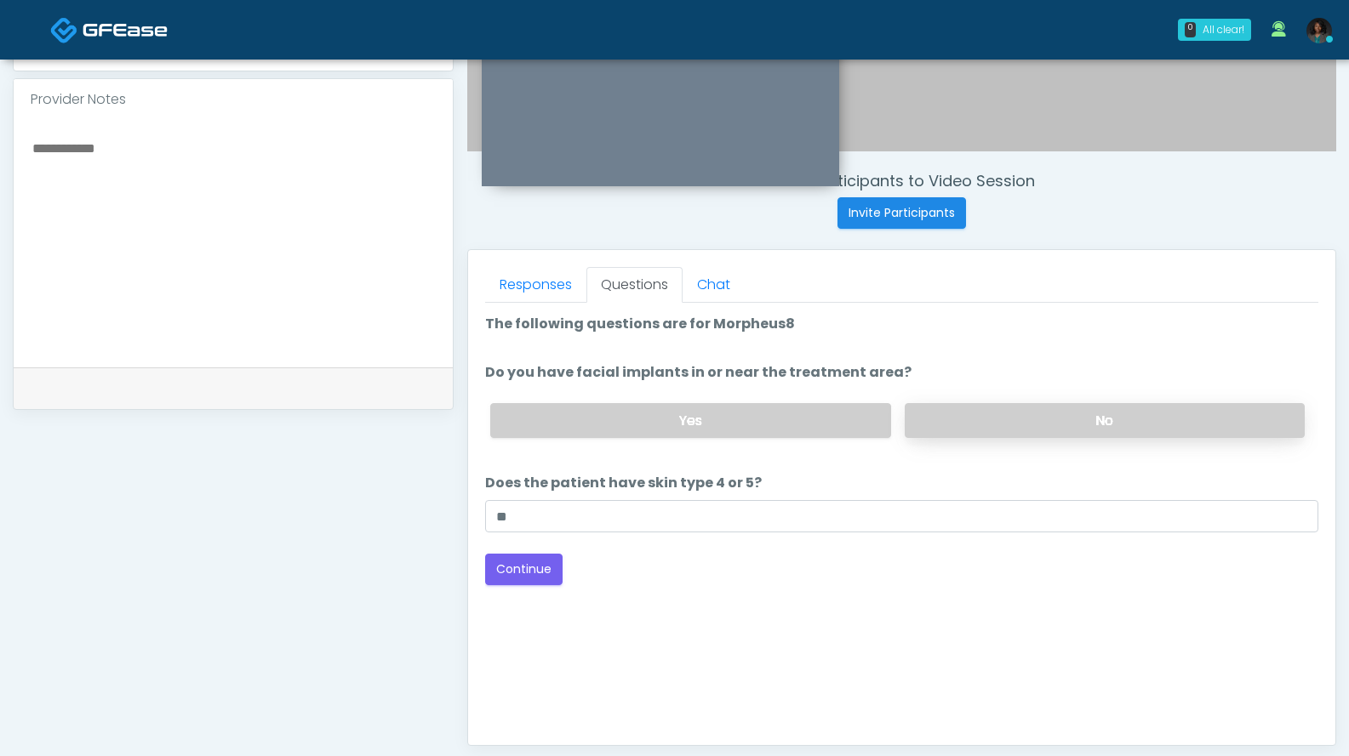
scroll to position [771, 0]
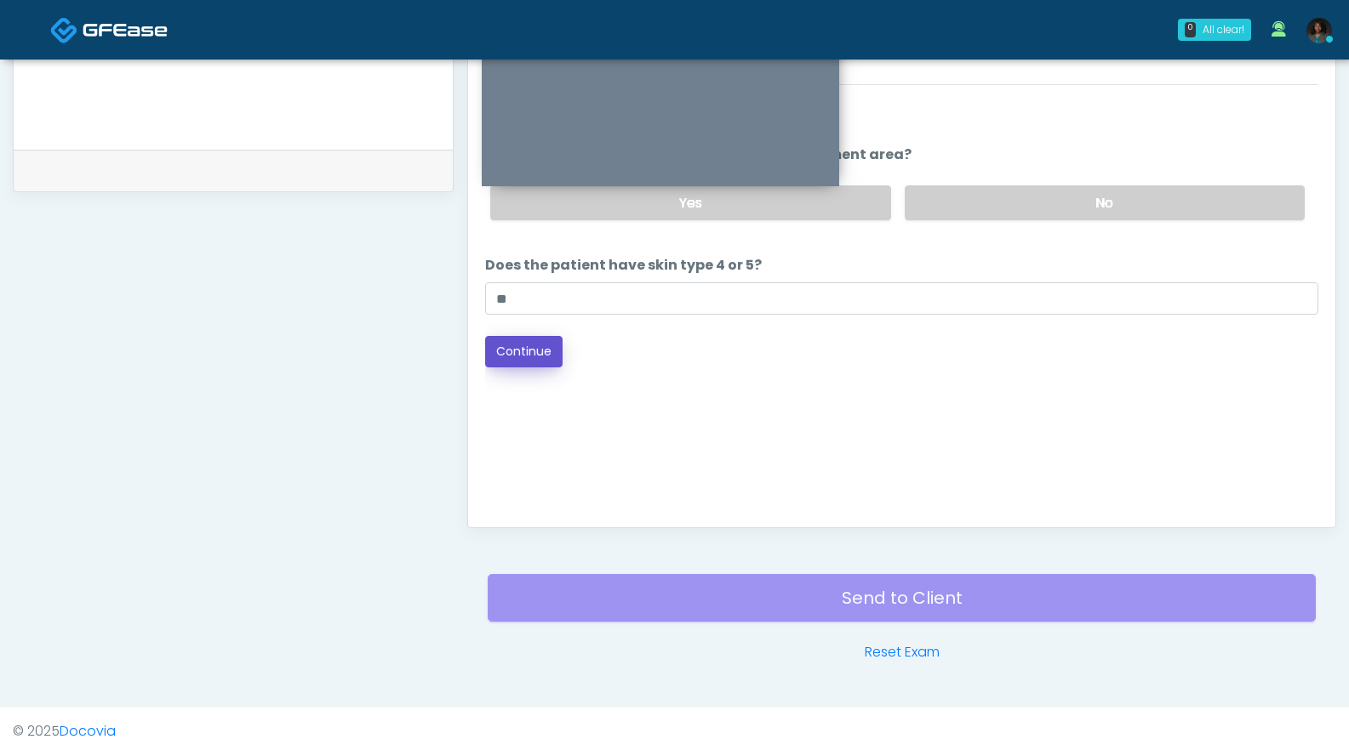
click at [529, 347] on button "Continue" at bounding box center [523, 351] width 77 height 31
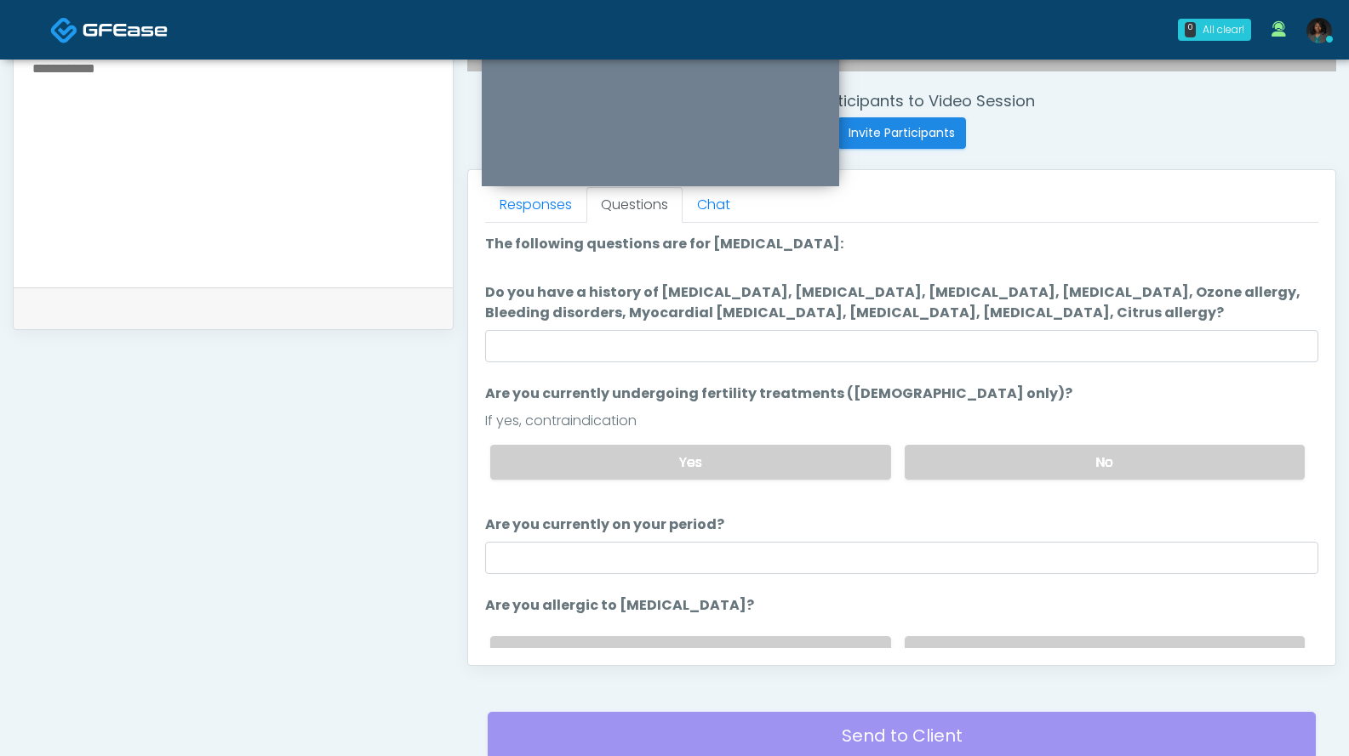
scroll to position [630, 0]
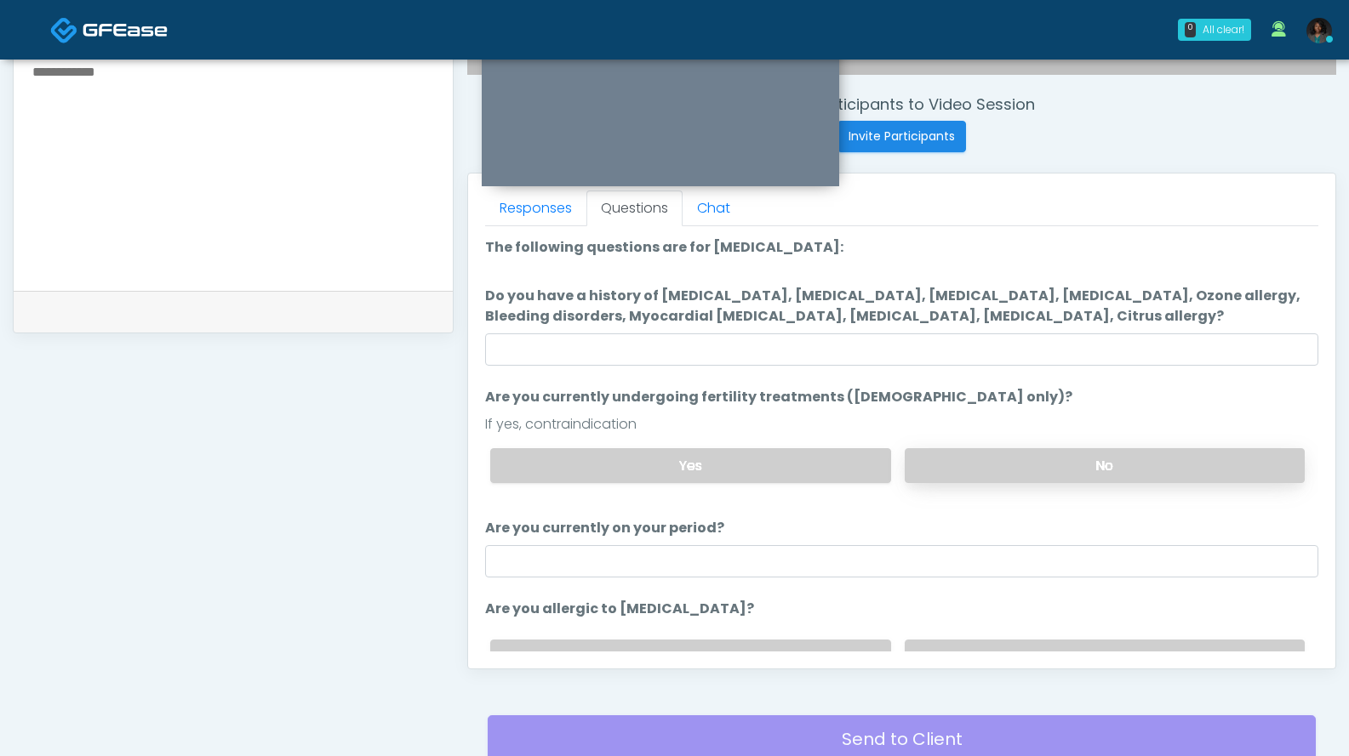
click at [998, 471] on label "No" at bounding box center [1104, 465] width 400 height 35
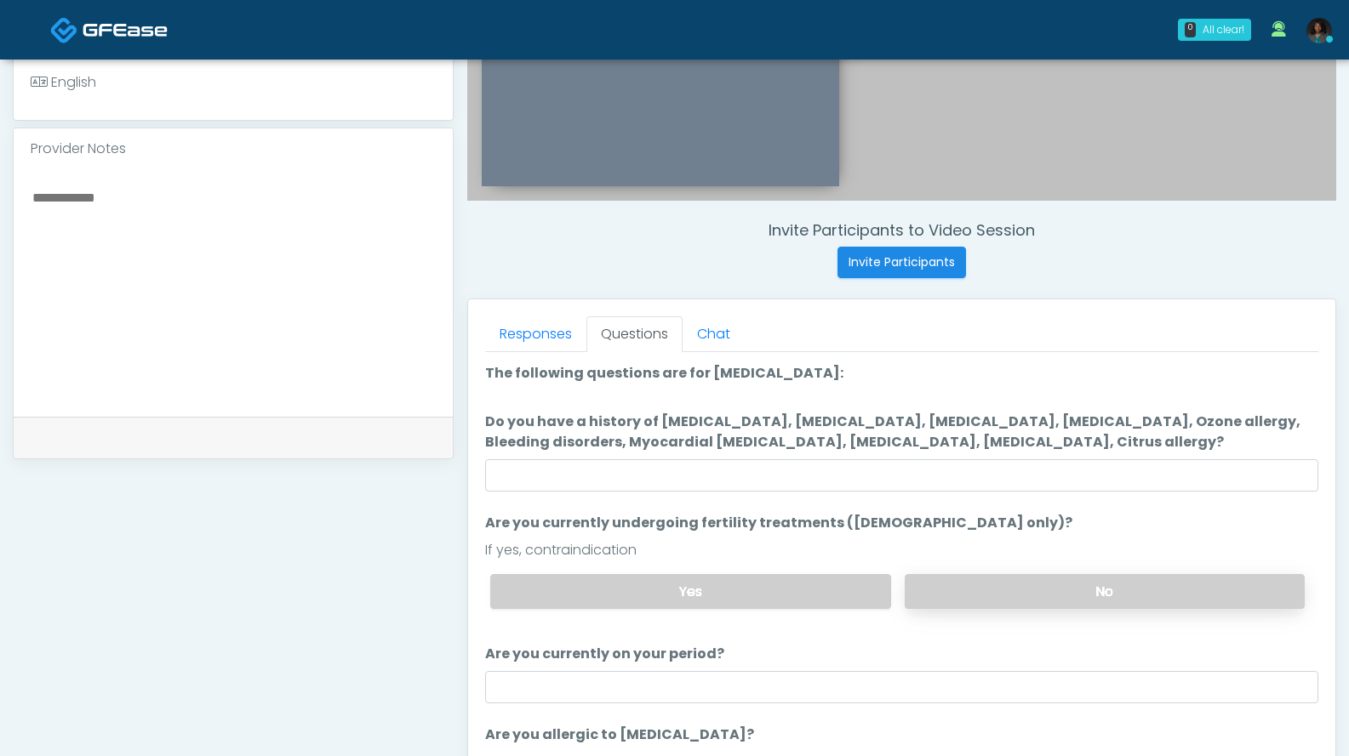
scroll to position [503, 0]
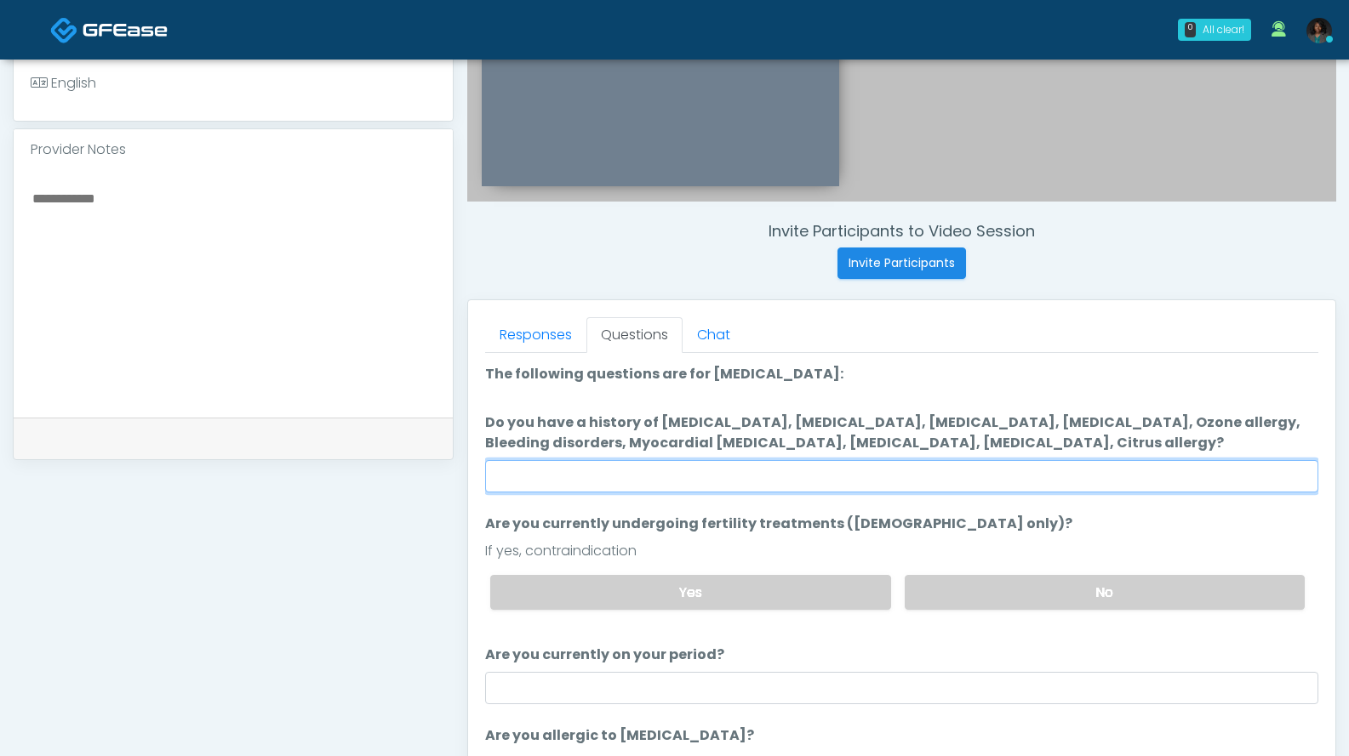
click at [940, 474] on input "Do you have a history of Hyperthyroidism, Hypotension, Hypocalcemia, Hypoglycem…" at bounding box center [901, 476] width 833 height 32
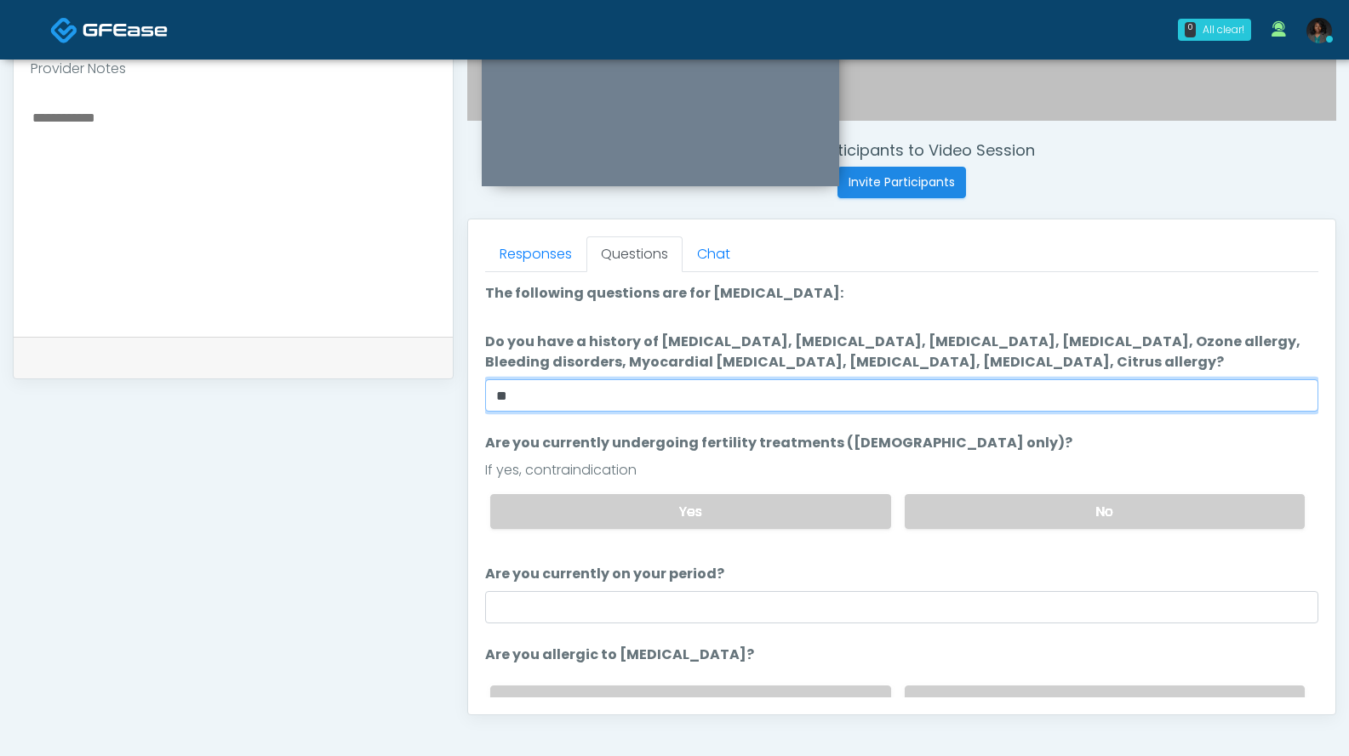
scroll to position [615, 0]
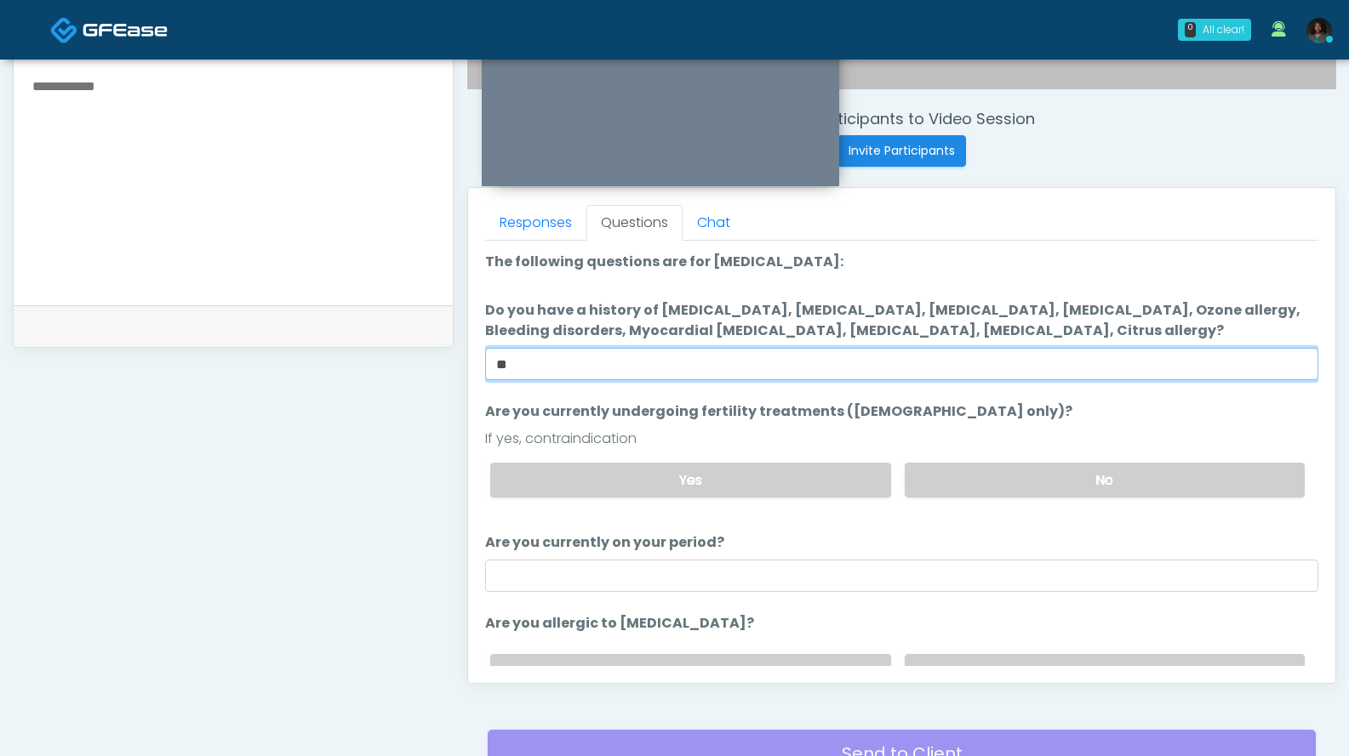
type input "**"
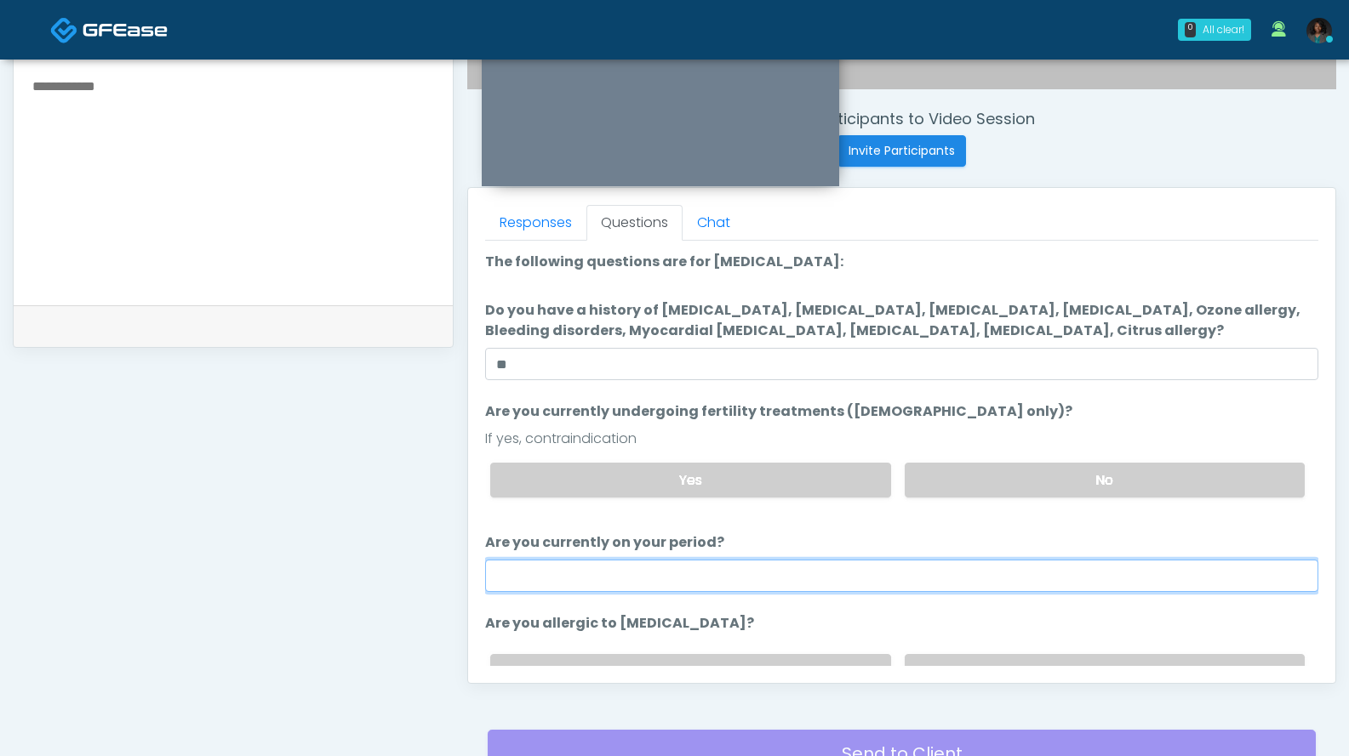
click at [664, 577] on input "Are you currently on your period?" at bounding box center [901, 576] width 833 height 32
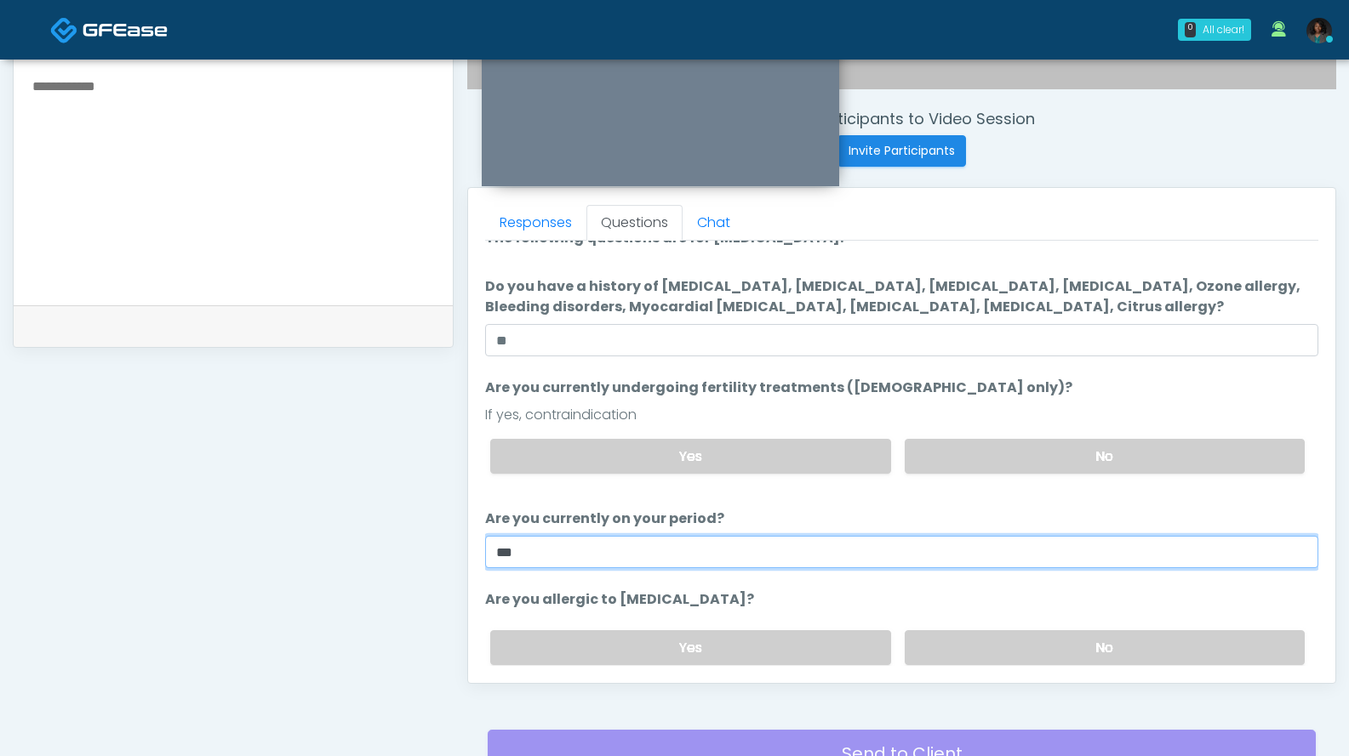
scroll to position [88, 0]
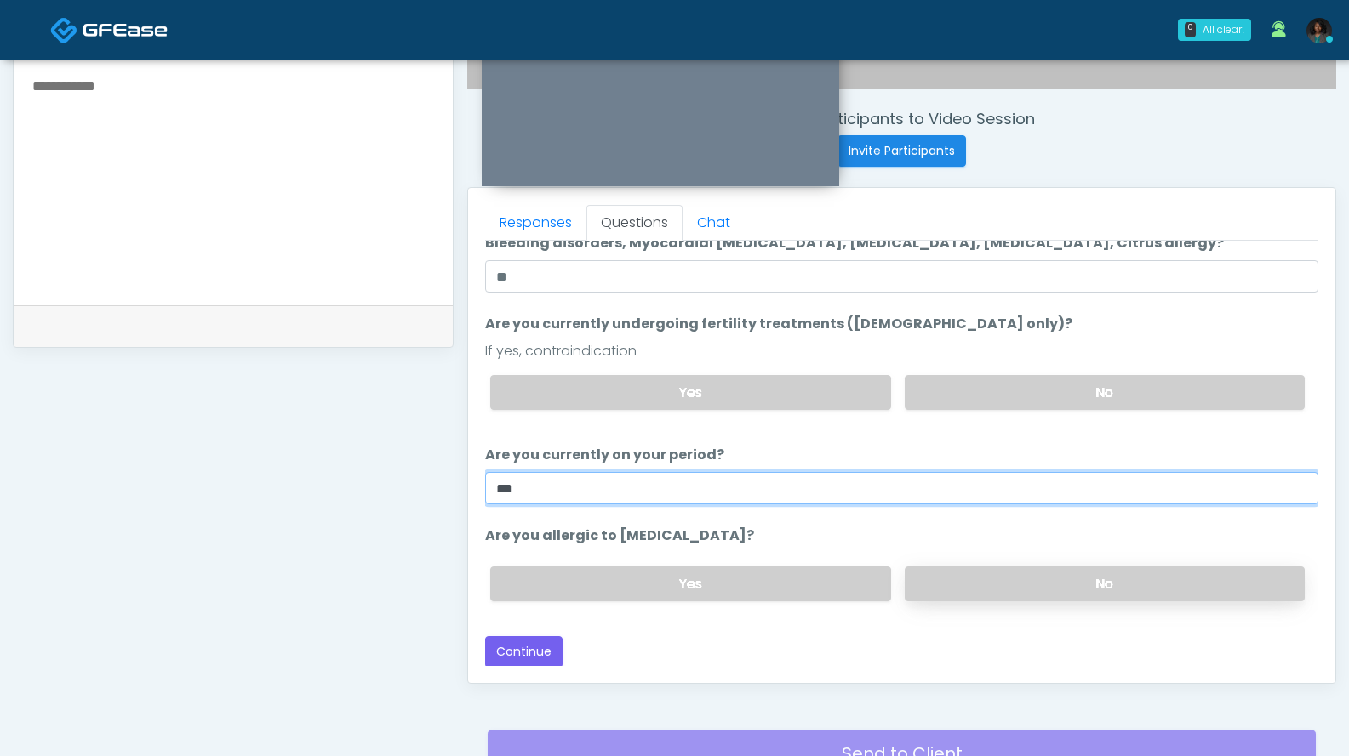
type input "***"
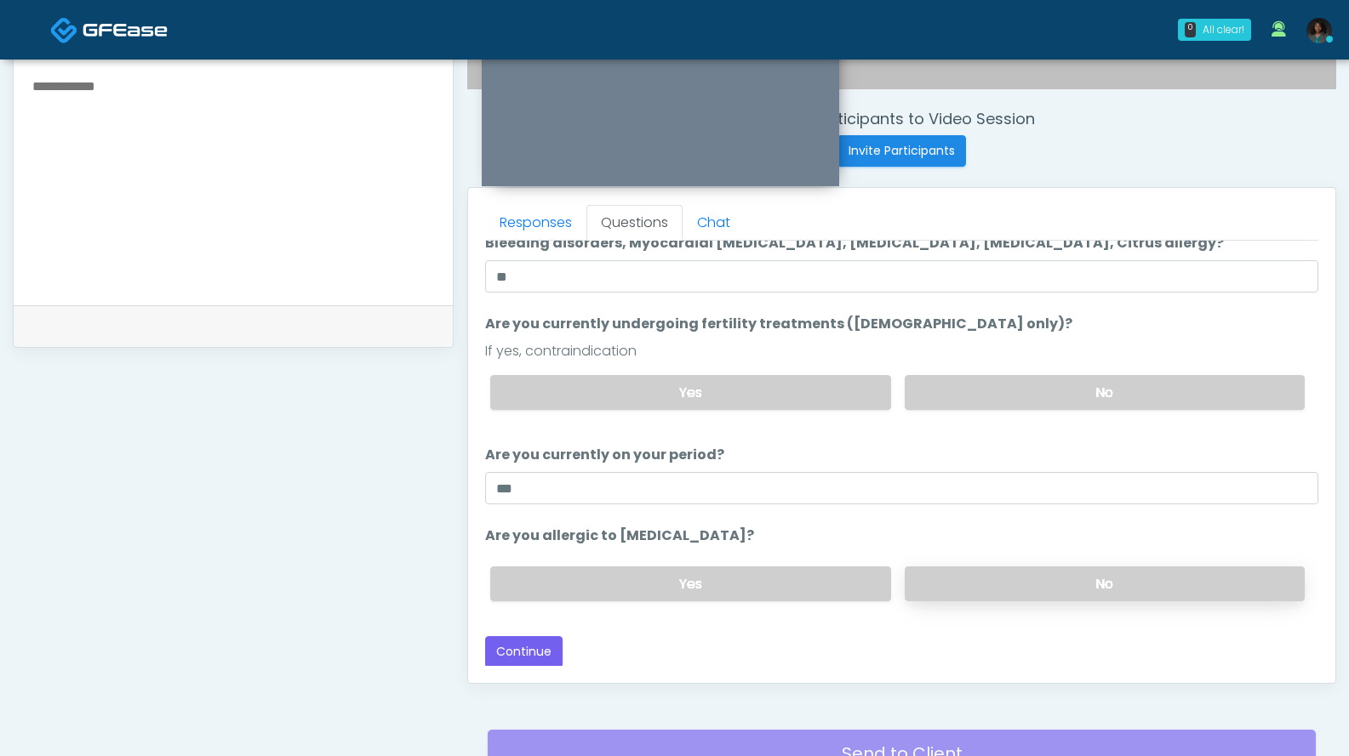
click at [997, 596] on label "No" at bounding box center [1104, 584] width 400 height 35
click at [534, 654] on button "Continue" at bounding box center [523, 651] width 77 height 31
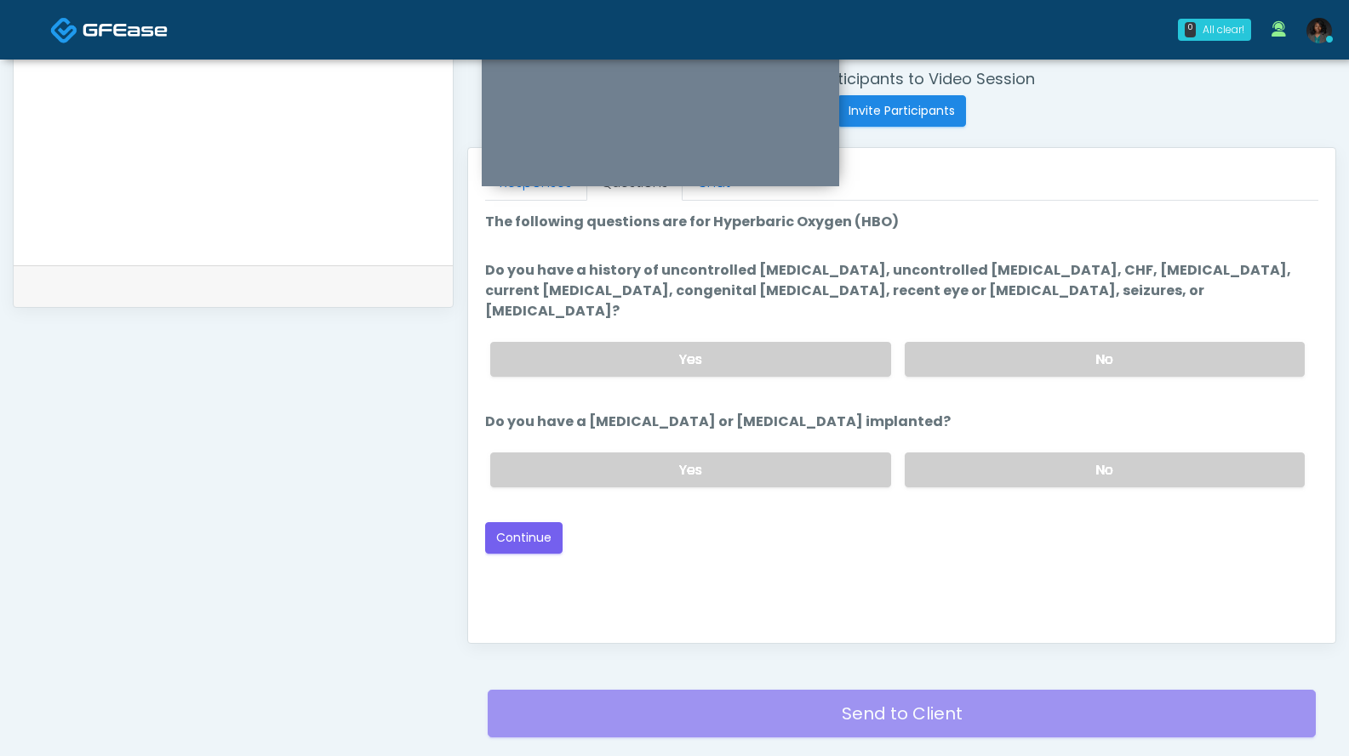
scroll to position [608, 0]
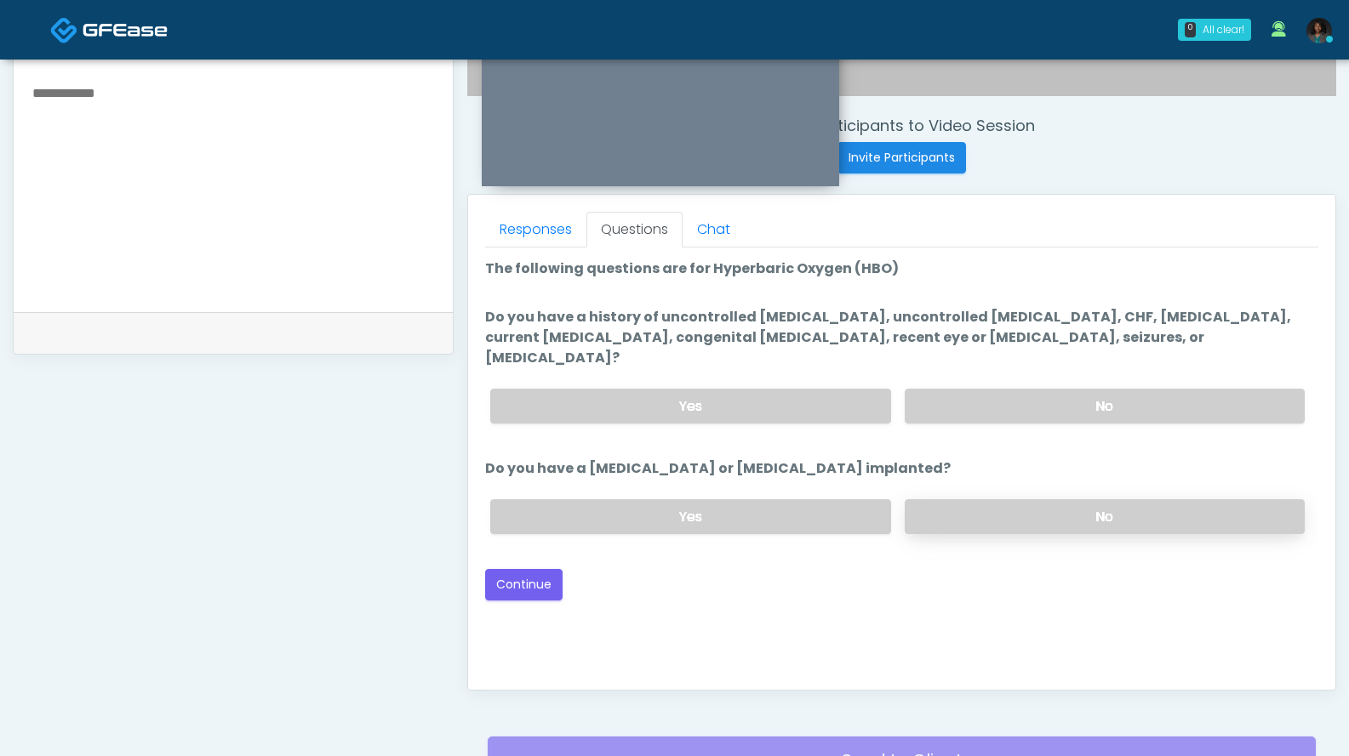
click at [1018, 499] on label "No" at bounding box center [1104, 516] width 400 height 35
click at [1058, 389] on label "No" at bounding box center [1104, 406] width 400 height 35
click at [541, 569] on button "Continue" at bounding box center [523, 584] width 77 height 31
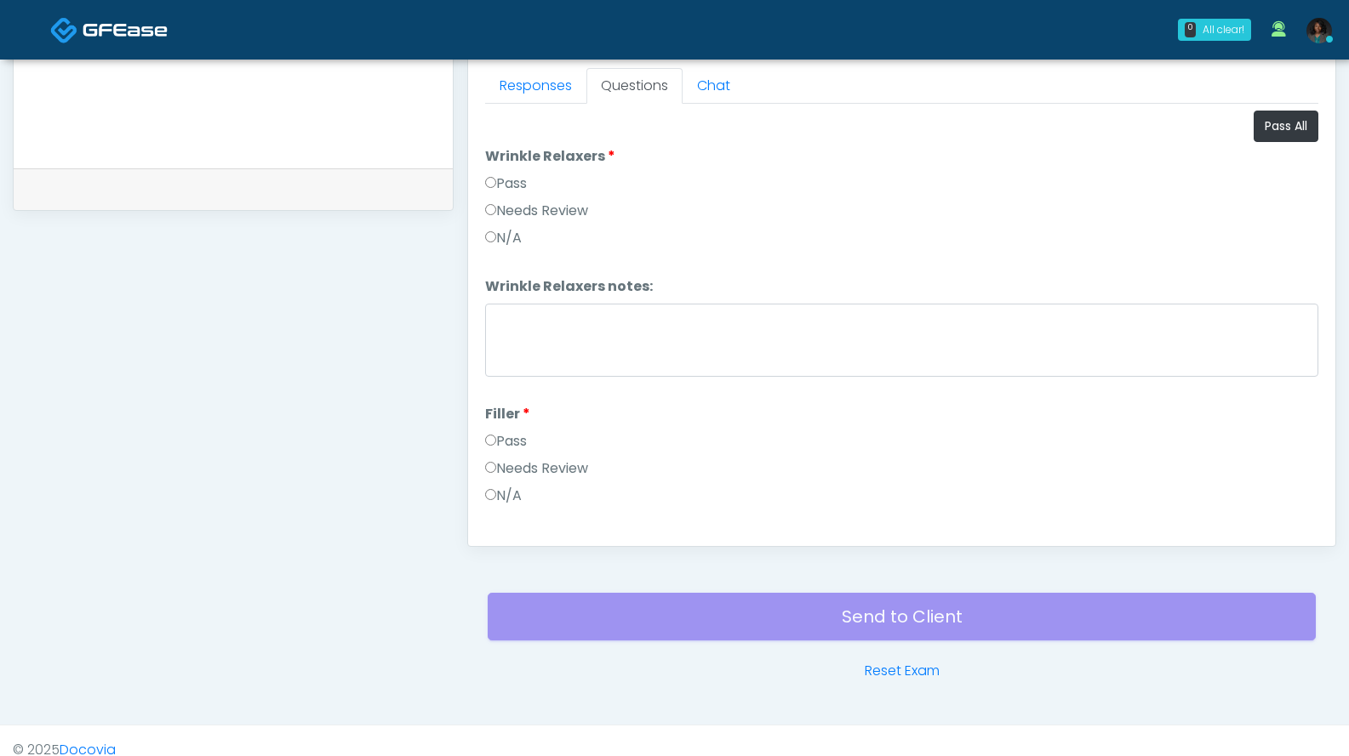
scroll to position [771, 0]
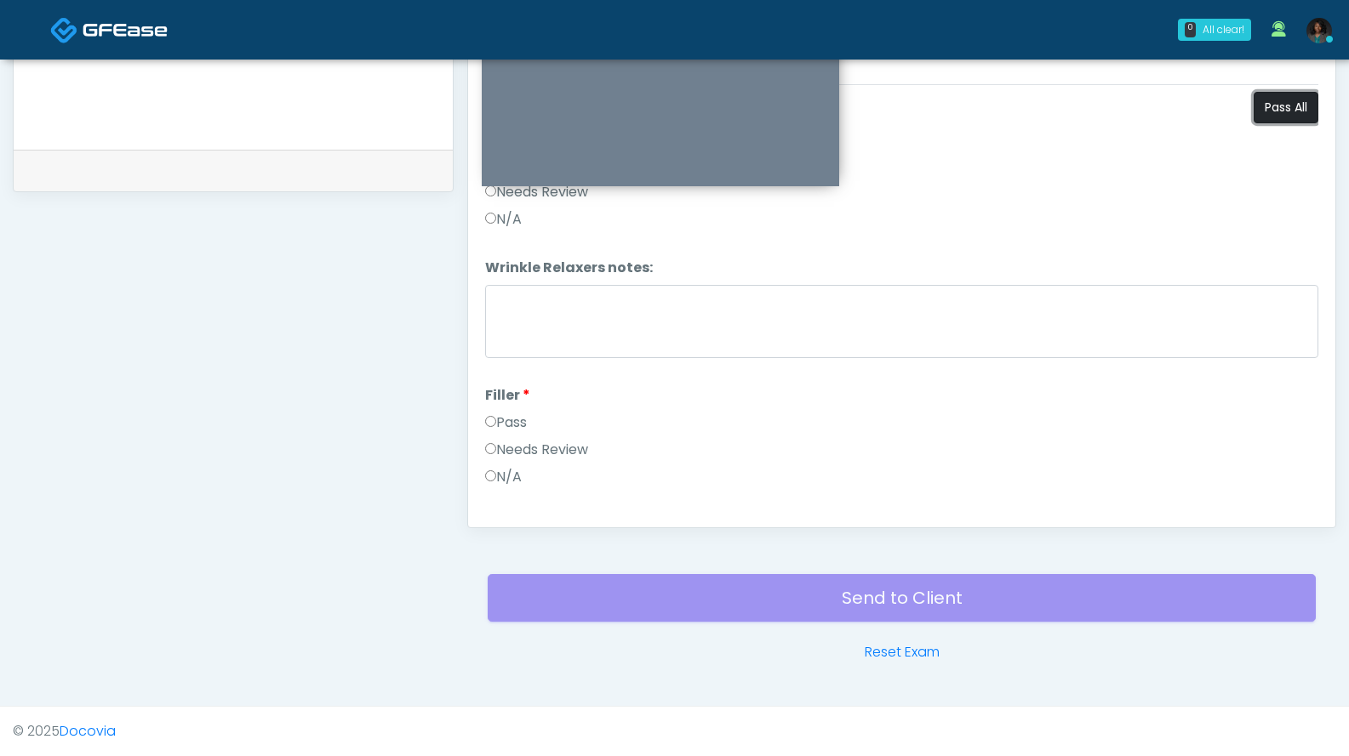
click at [1267, 104] on button "Pass All" at bounding box center [1285, 107] width 65 height 31
click at [854, 586] on div "Send to Client Reset Exam" at bounding box center [902, 608] width 828 height 109
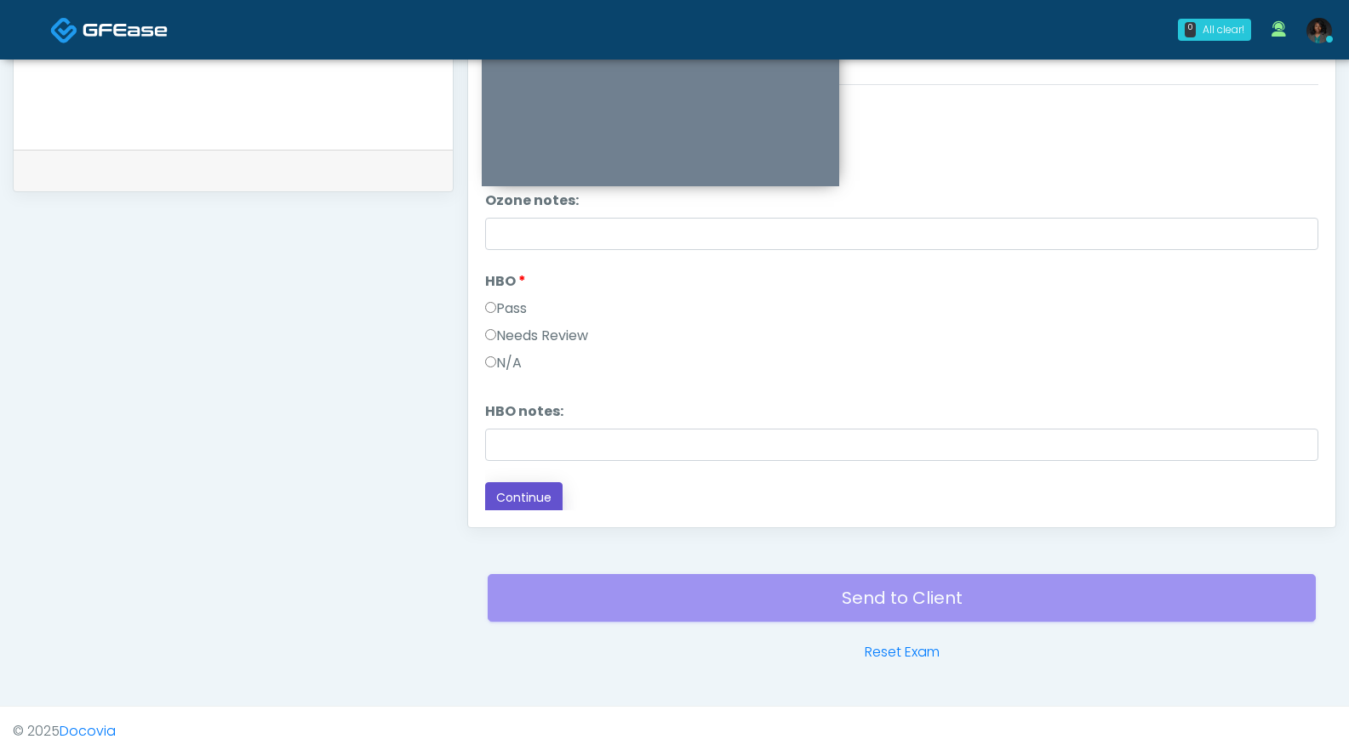
click at [516, 496] on button "Continue" at bounding box center [523, 497] width 77 height 31
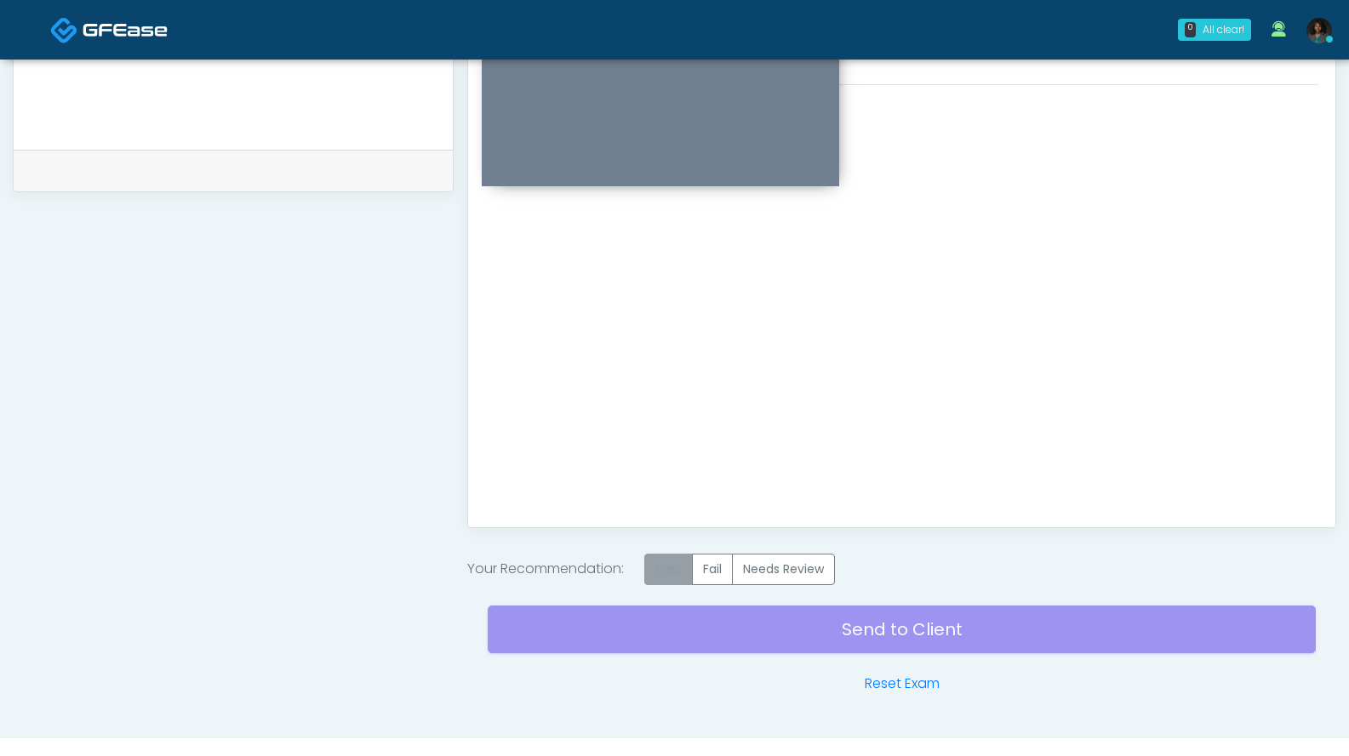
click at [662, 574] on label "Pass" at bounding box center [668, 569] width 48 height 31
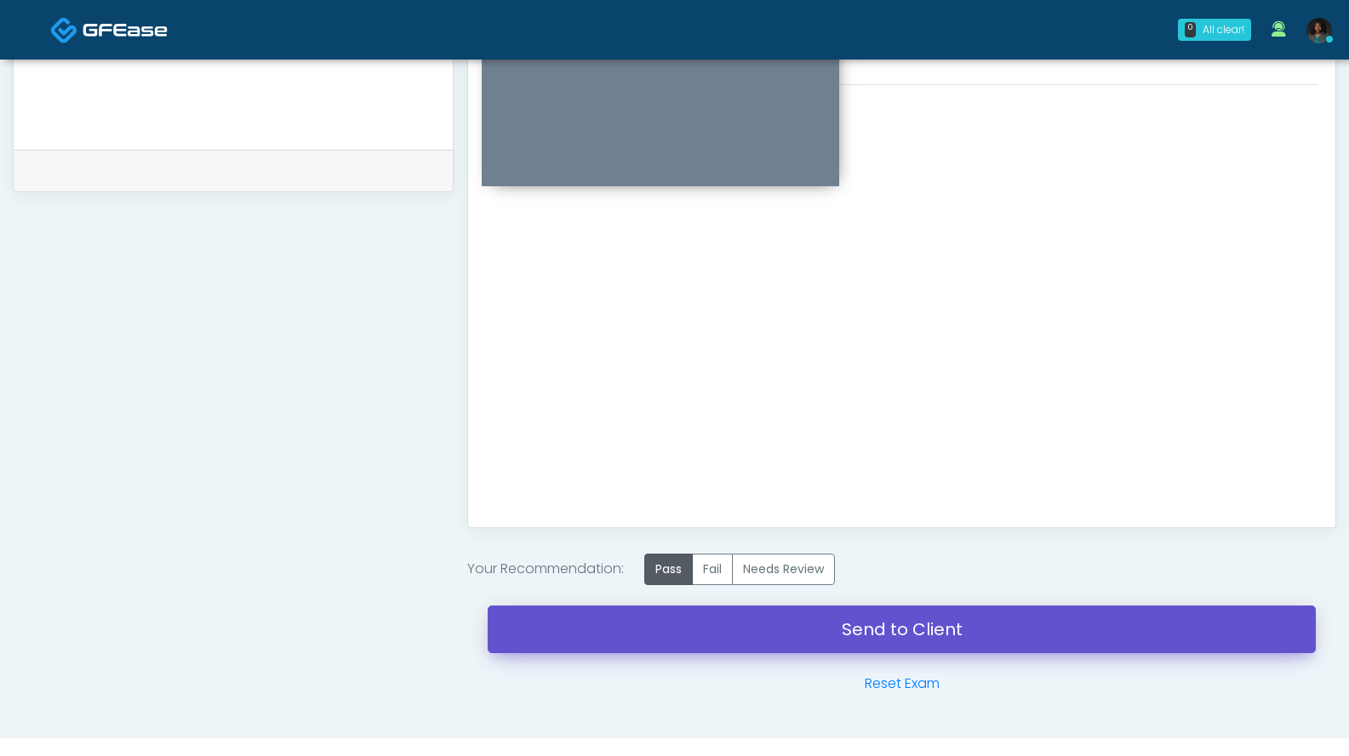
click at [845, 641] on link "Send to Client" at bounding box center [902, 630] width 828 height 48
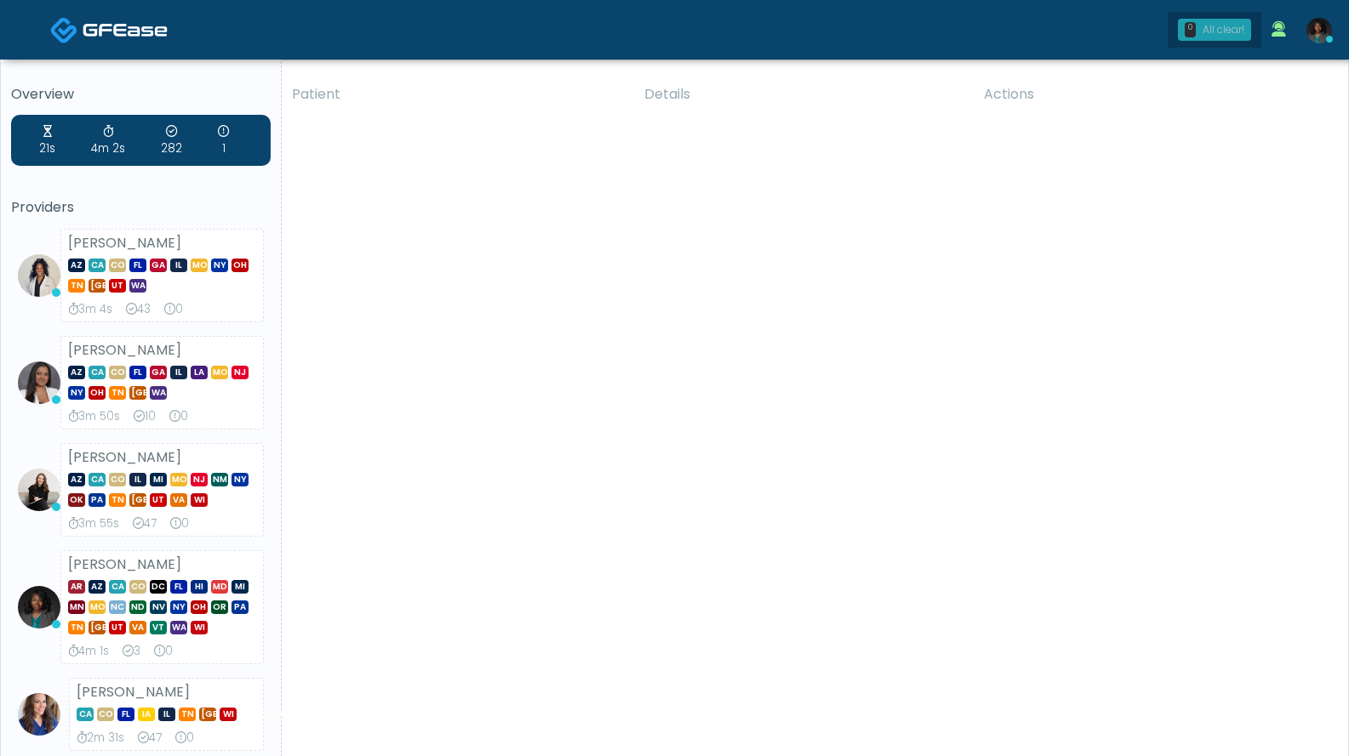
click at [1219, 26] on div "All clear!" at bounding box center [1223, 29] width 42 height 15
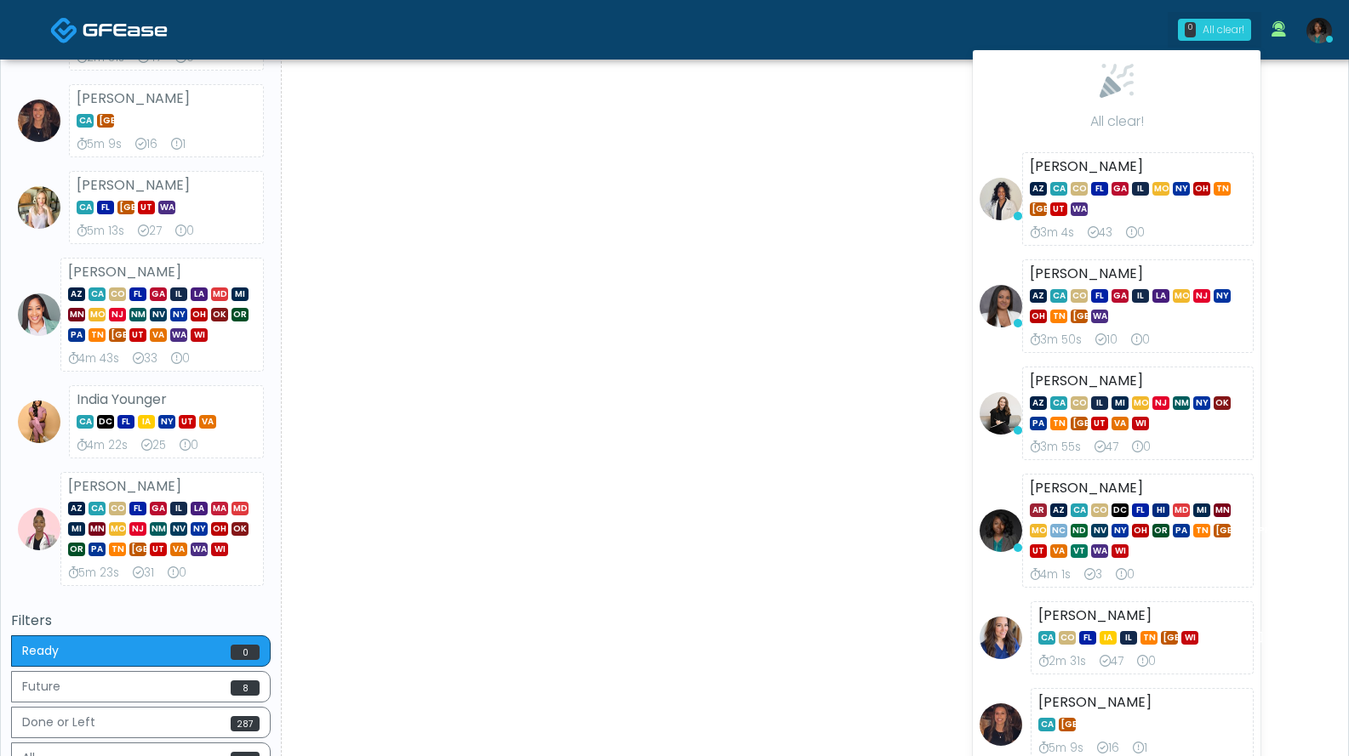
scroll to position [865, 0]
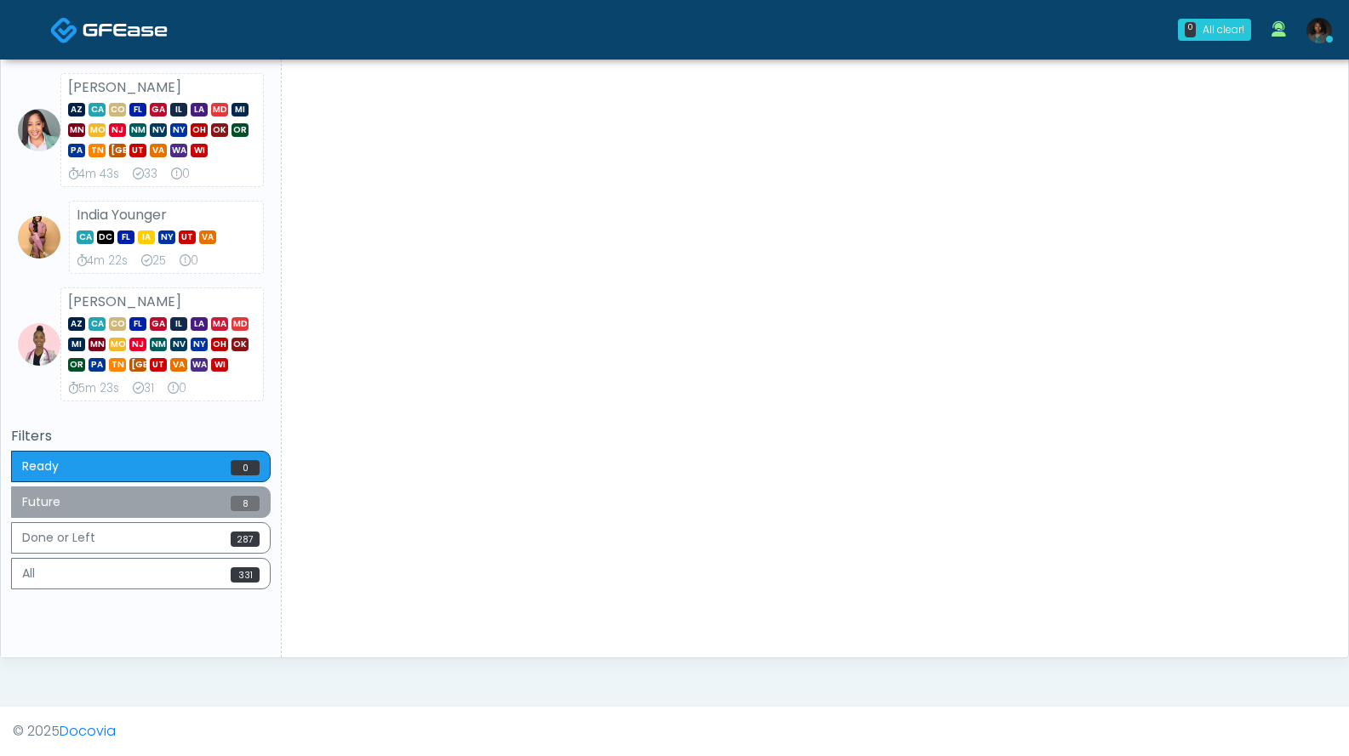
click at [195, 507] on button "Future 8" at bounding box center [141, 502] width 260 height 31
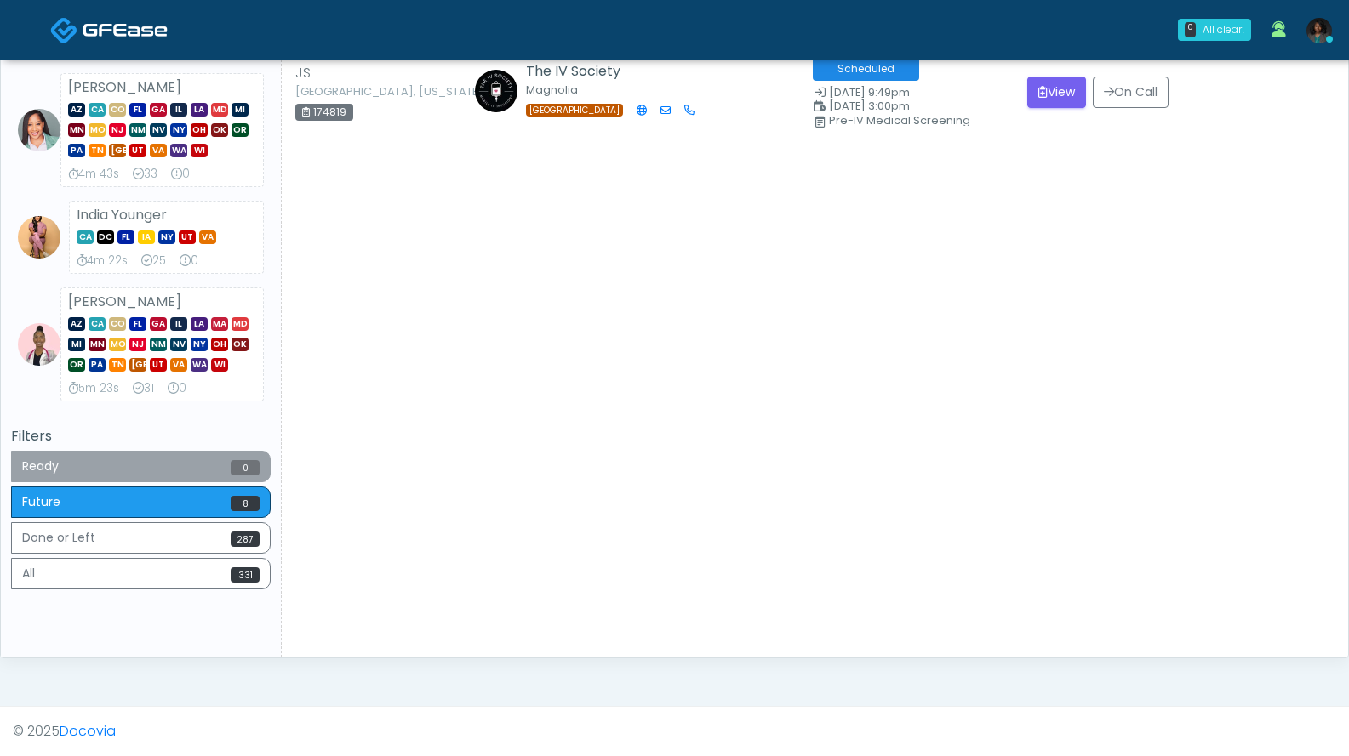
click at [130, 471] on button "Ready 0" at bounding box center [141, 466] width 260 height 31
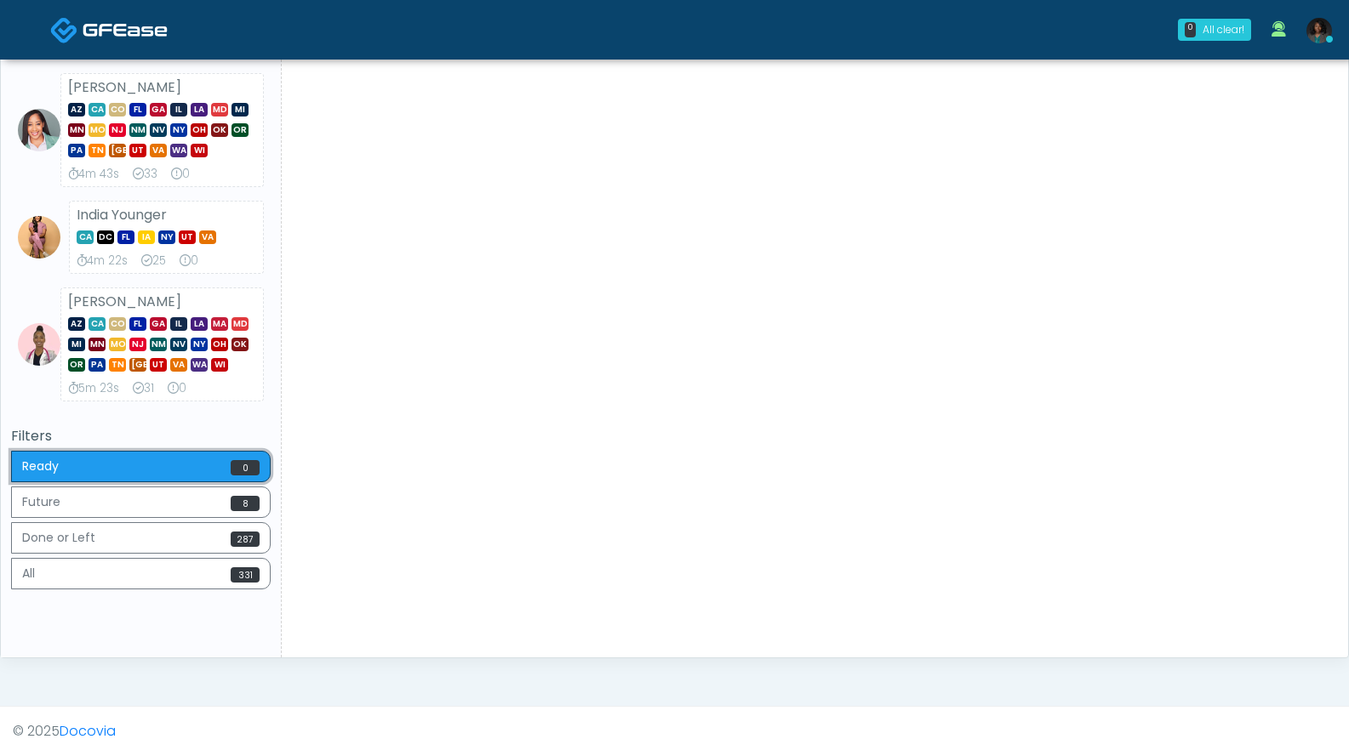
scroll to position [0, 0]
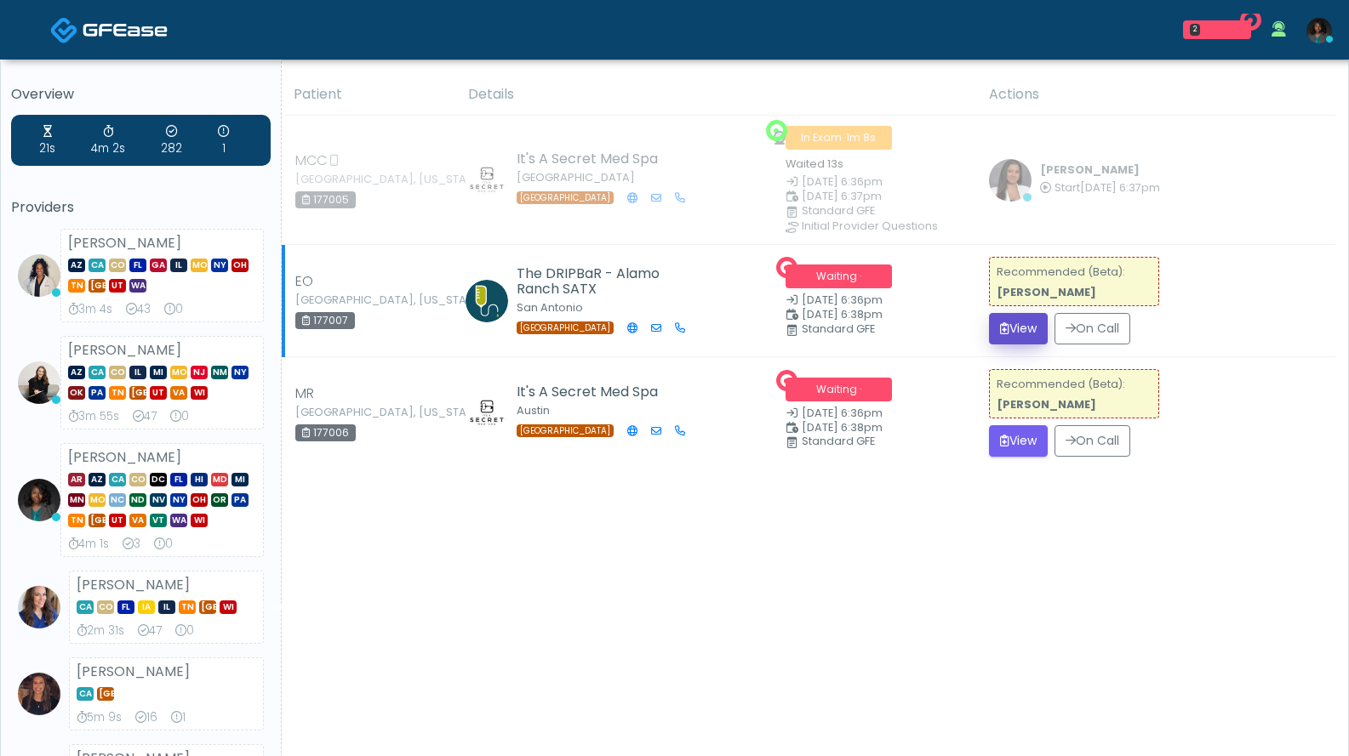
click at [1018, 323] on button "View" at bounding box center [1018, 328] width 59 height 31
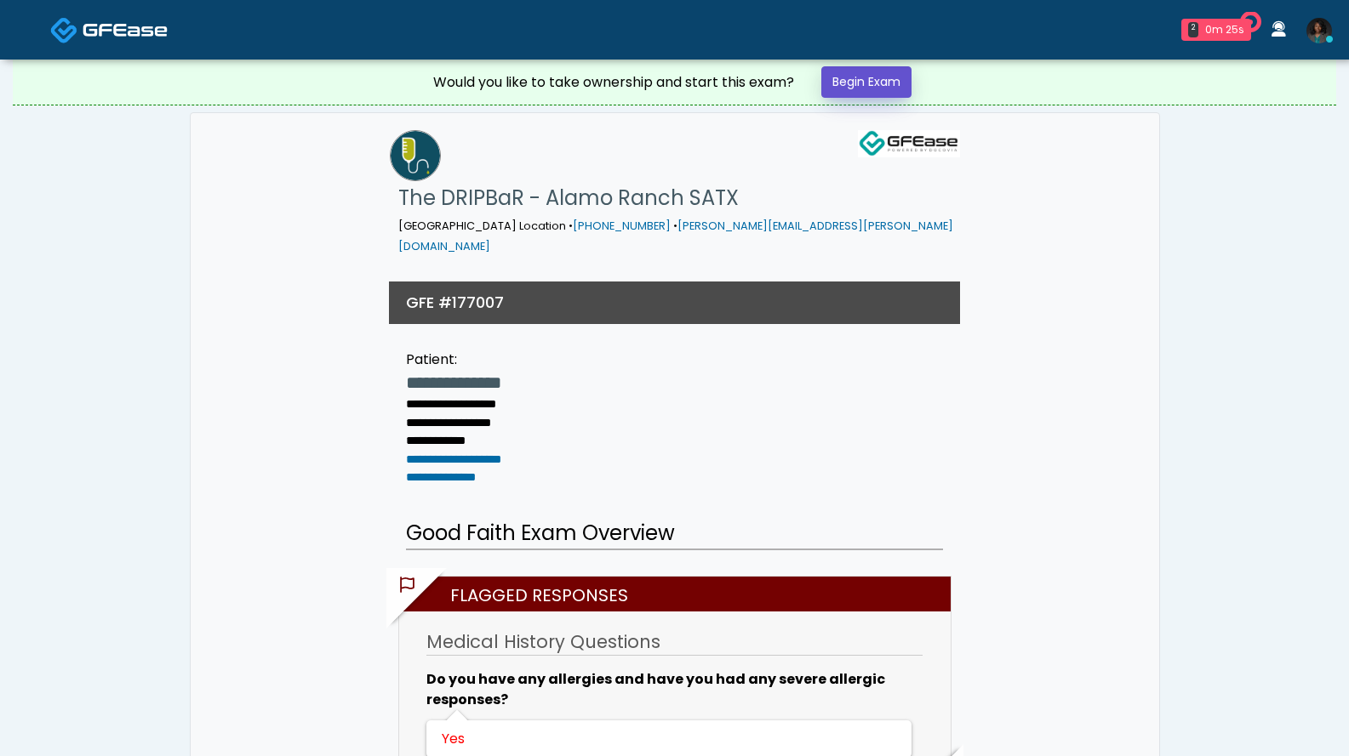
click at [887, 82] on link "Begin Exam" at bounding box center [866, 81] width 90 height 31
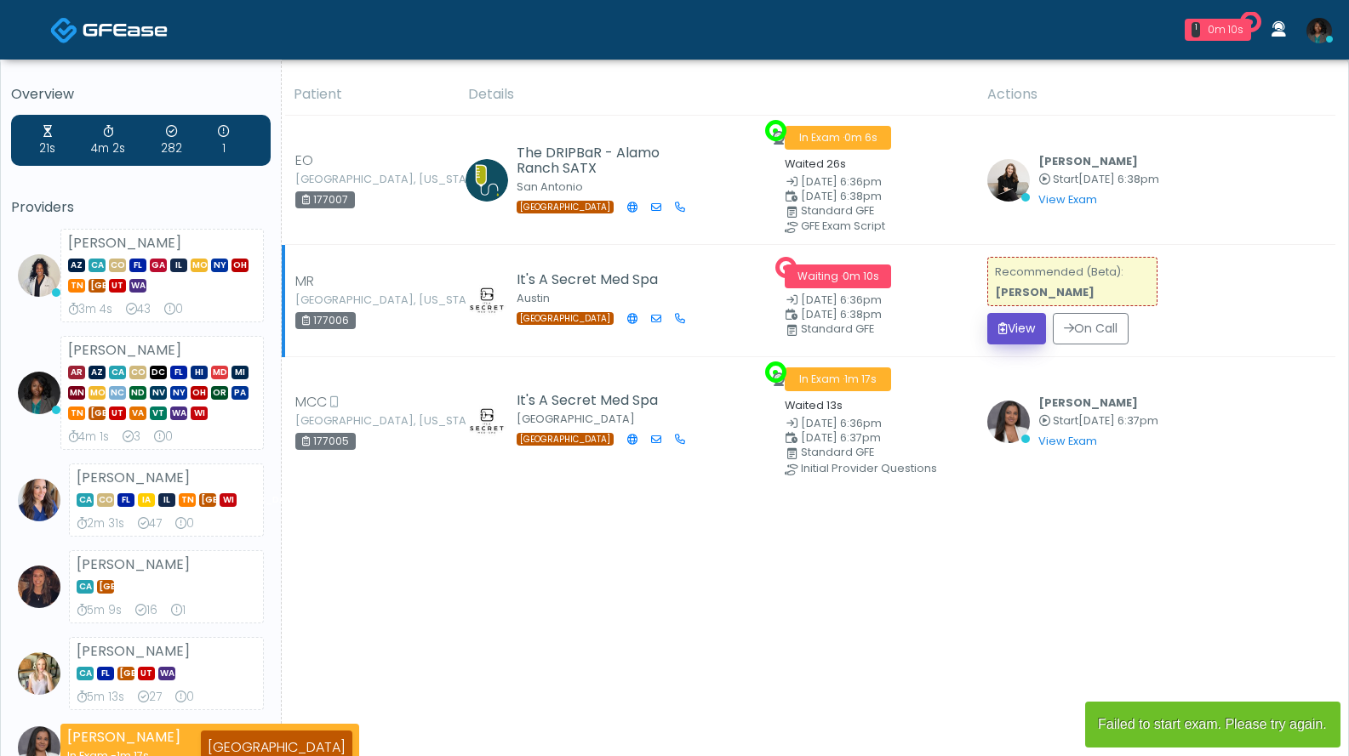
click at [1010, 317] on button "View" at bounding box center [1016, 328] width 59 height 31
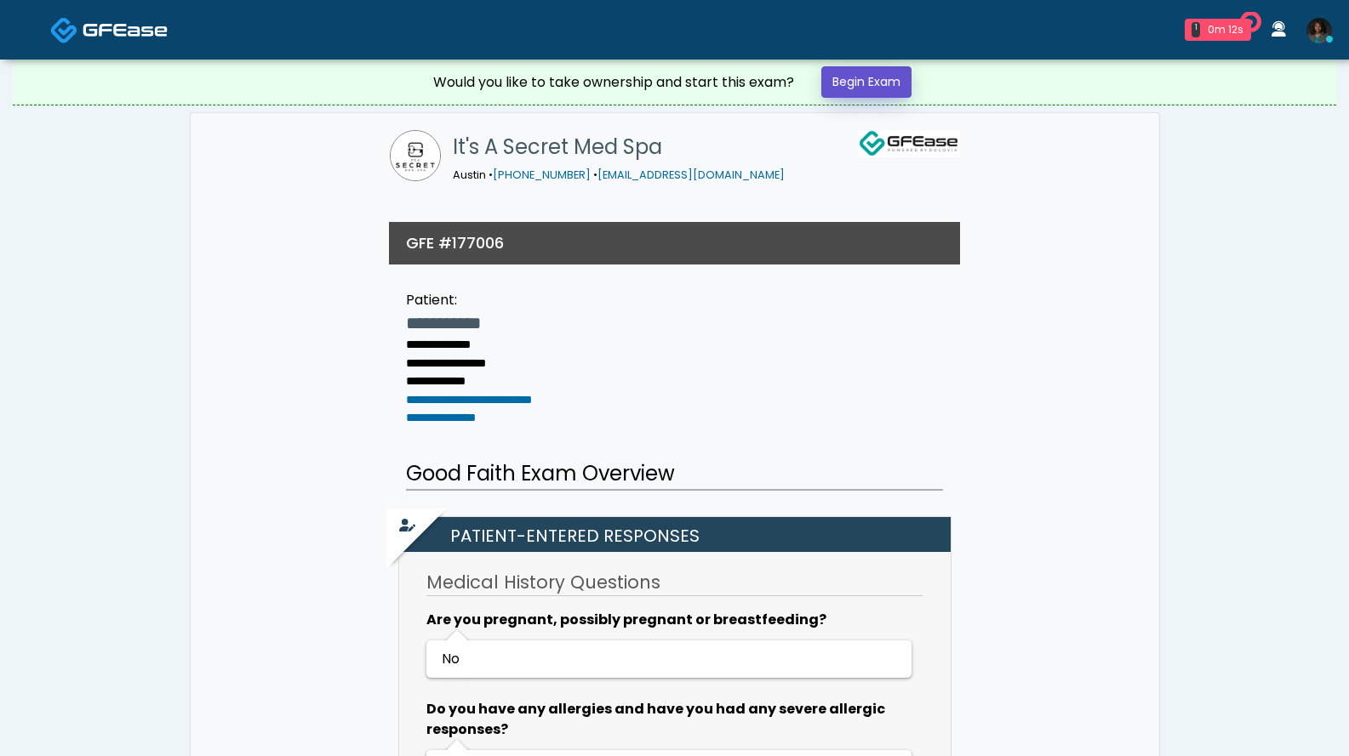
click at [843, 88] on link "Begin Exam" at bounding box center [866, 81] width 90 height 31
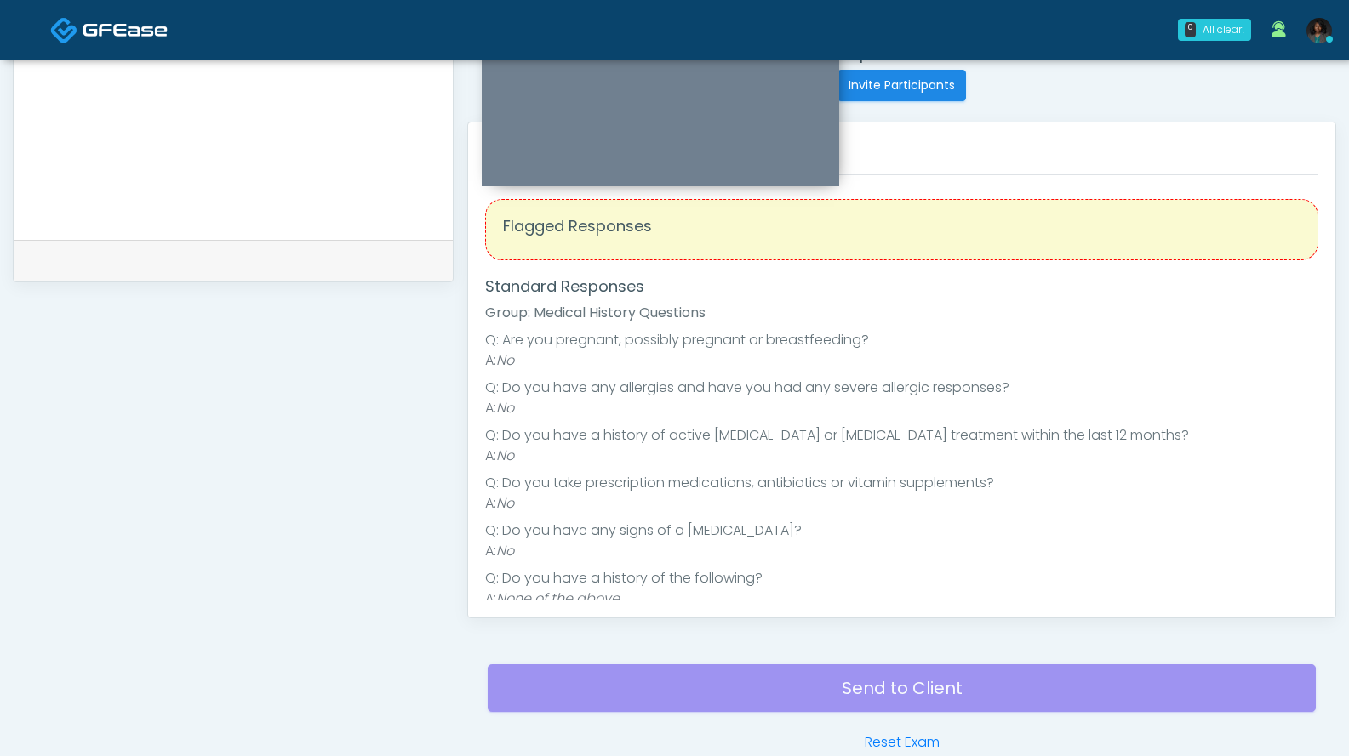
scroll to position [340, 0]
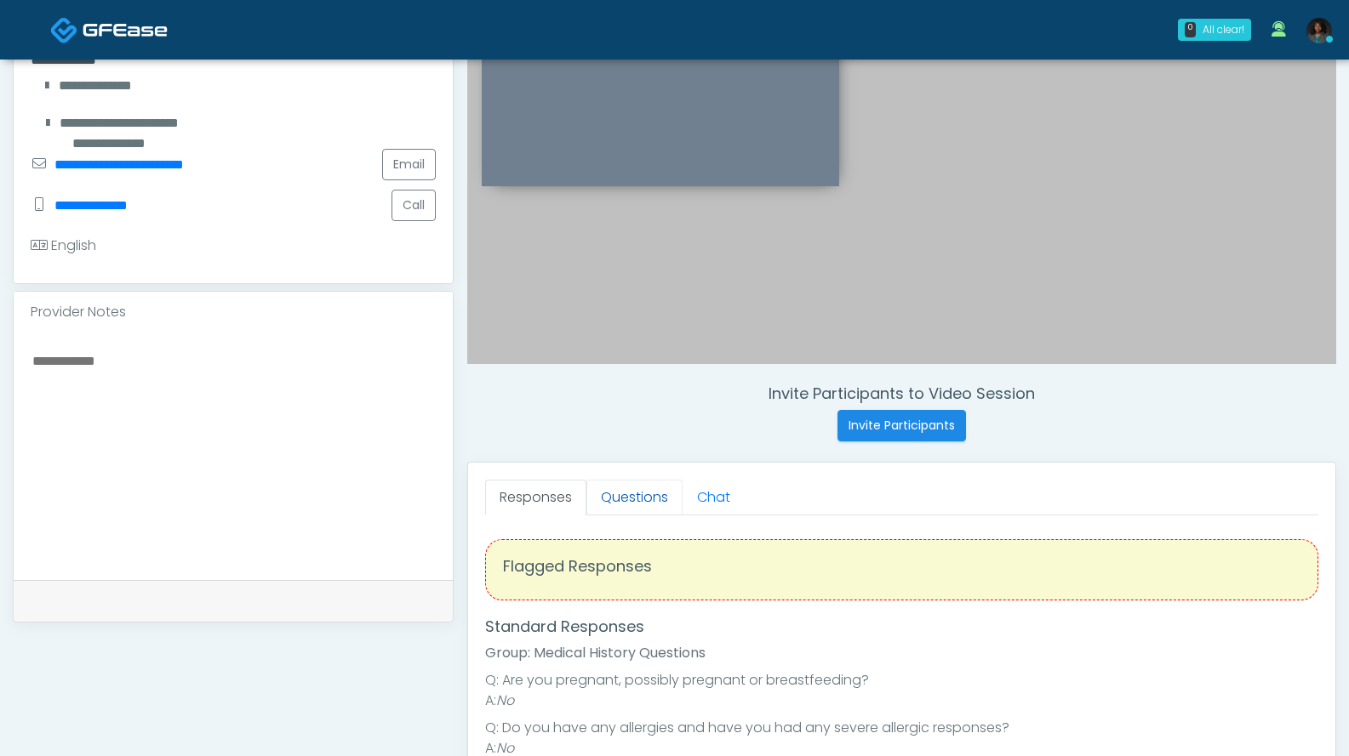
click at [642, 496] on link "Questions" at bounding box center [634, 498] width 96 height 36
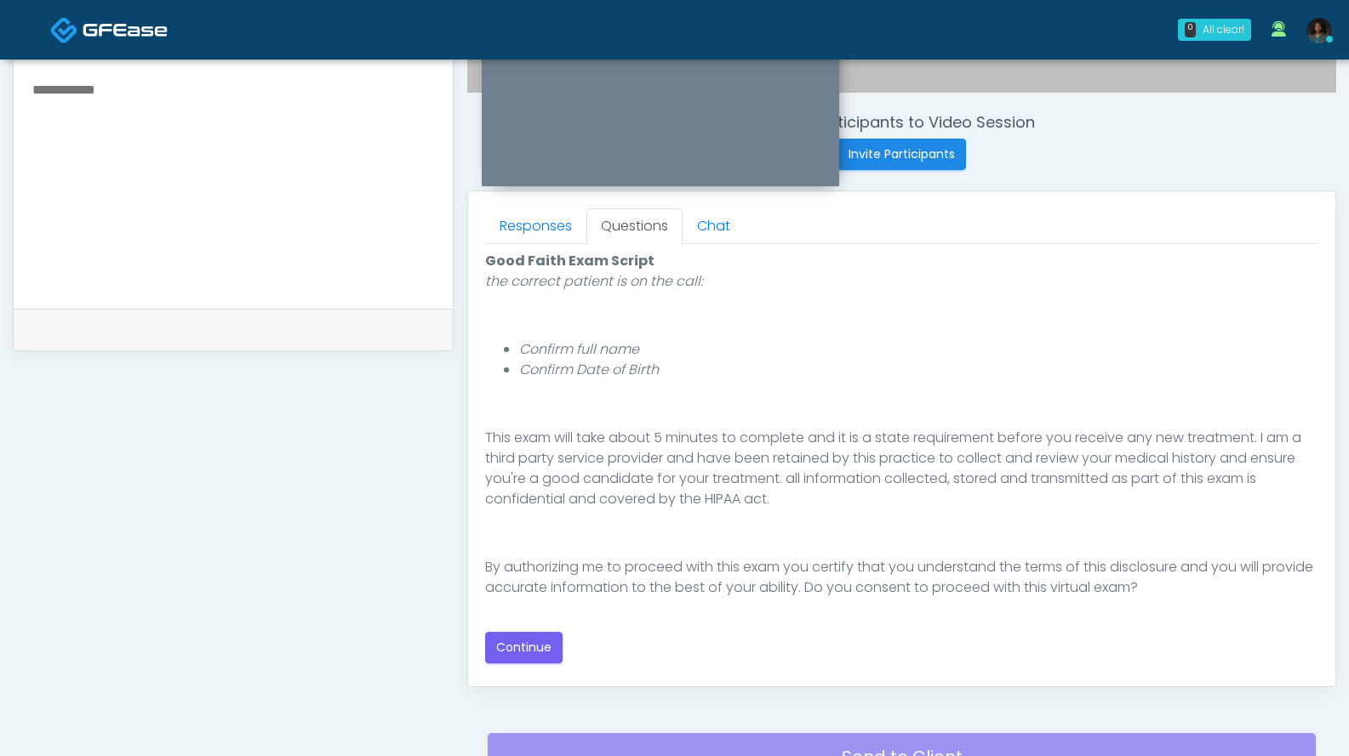
scroll to position [595, 0]
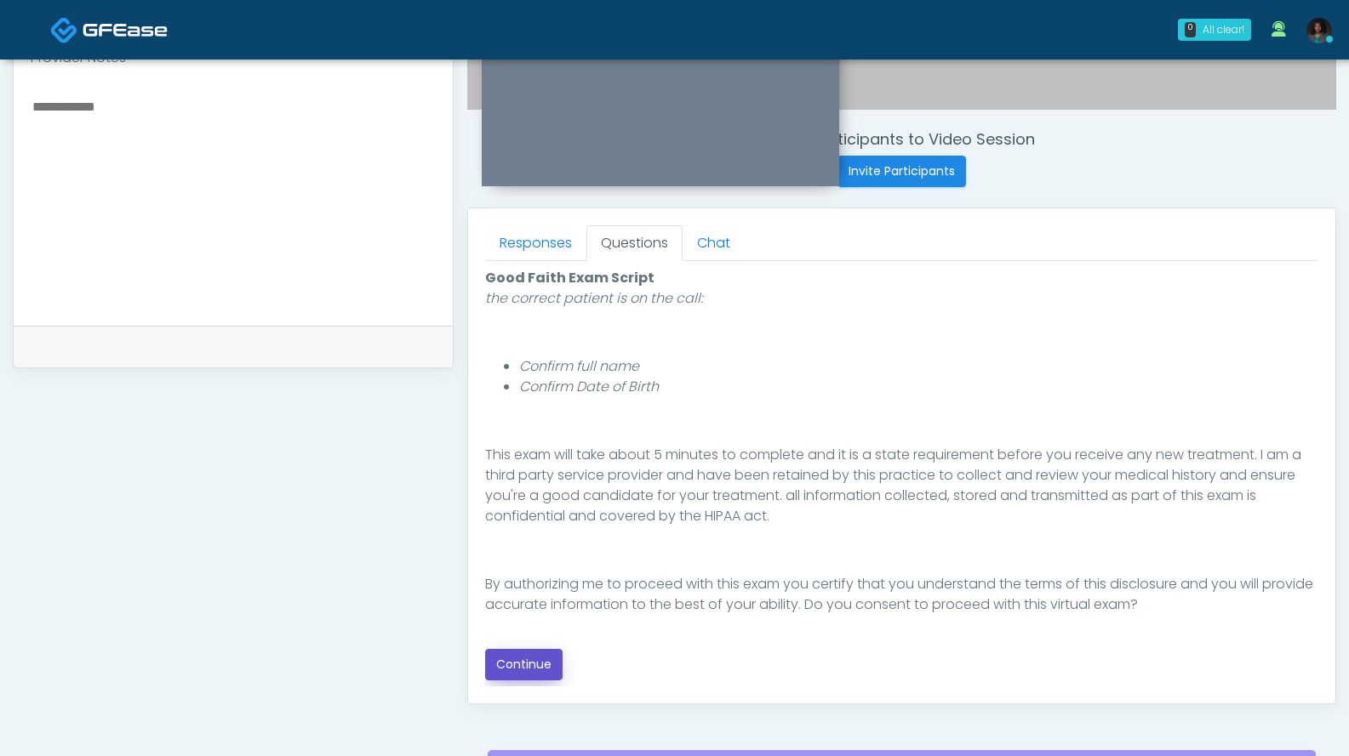
click at [529, 664] on button "Continue" at bounding box center [523, 664] width 77 height 31
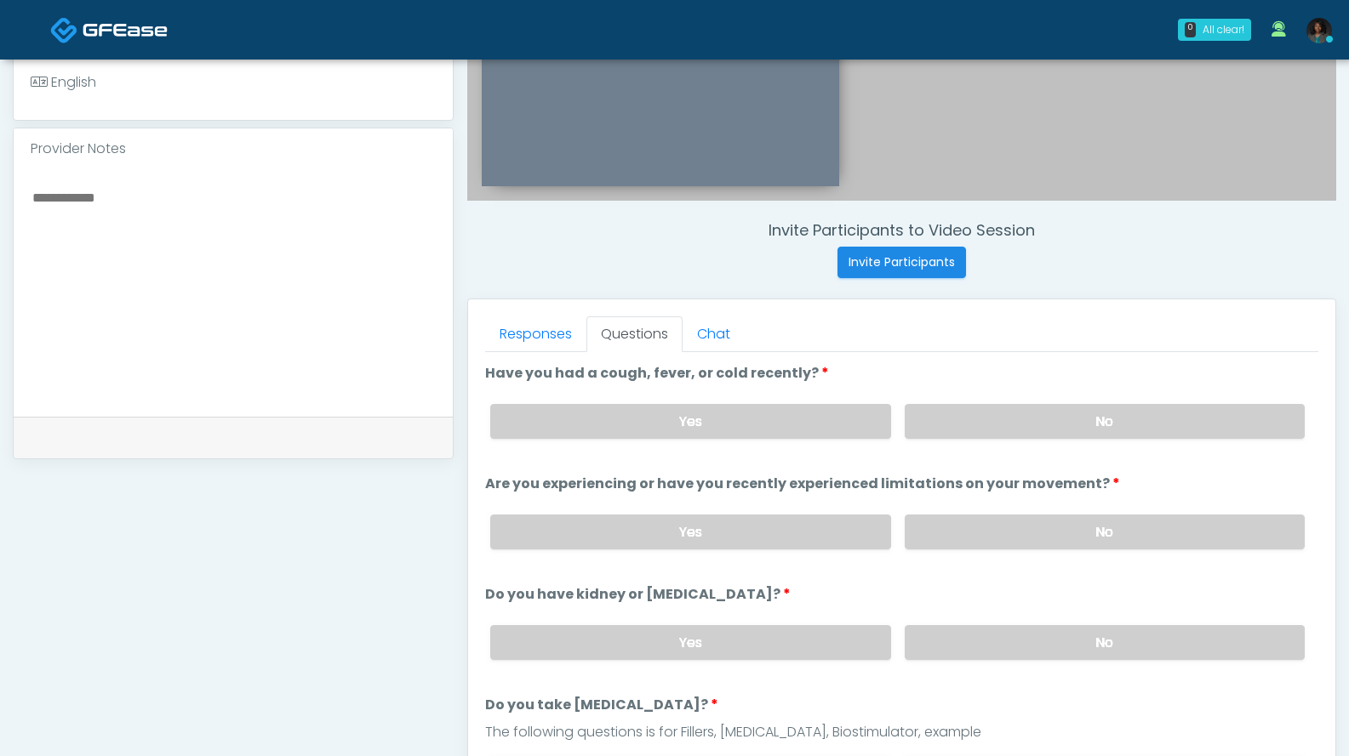
scroll to position [506, 0]
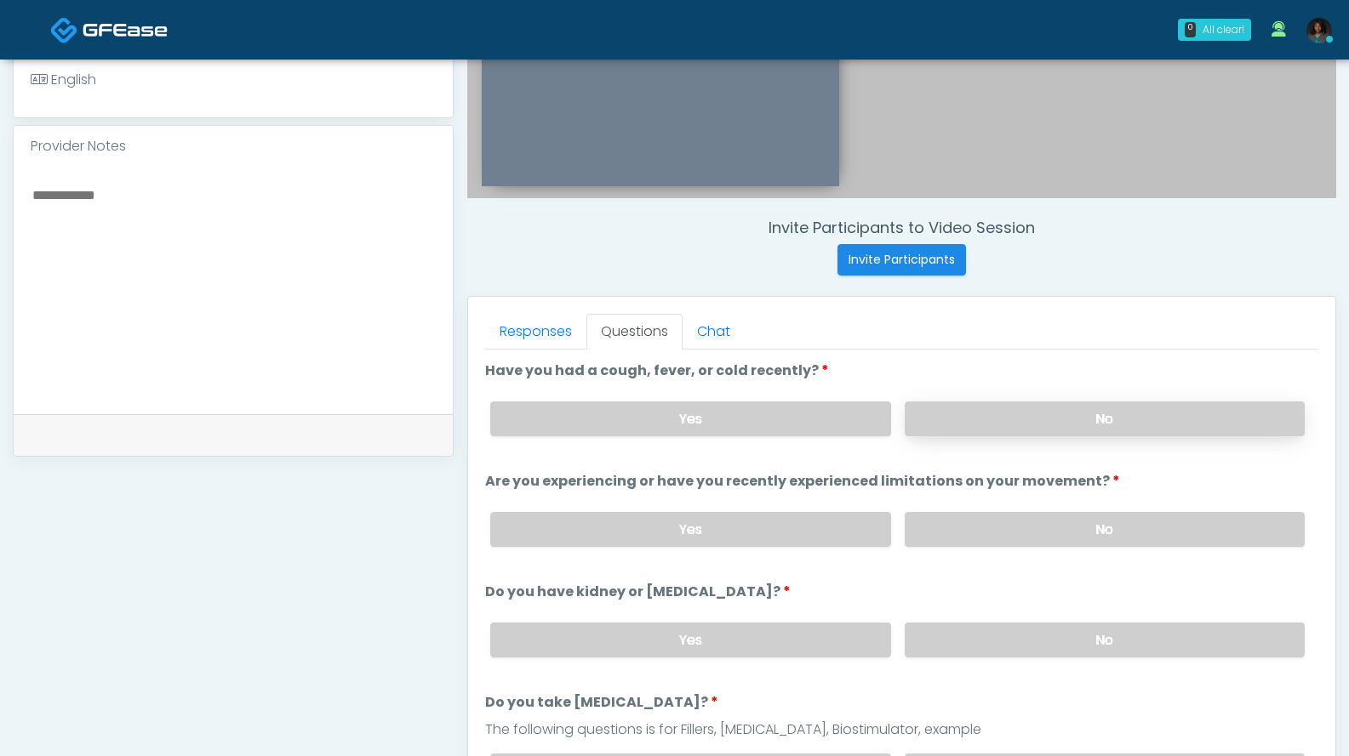
click at [1041, 416] on label "No" at bounding box center [1104, 419] width 400 height 35
click at [1001, 541] on label "No" at bounding box center [1104, 529] width 400 height 35
click at [989, 628] on label "No" at bounding box center [1104, 640] width 400 height 35
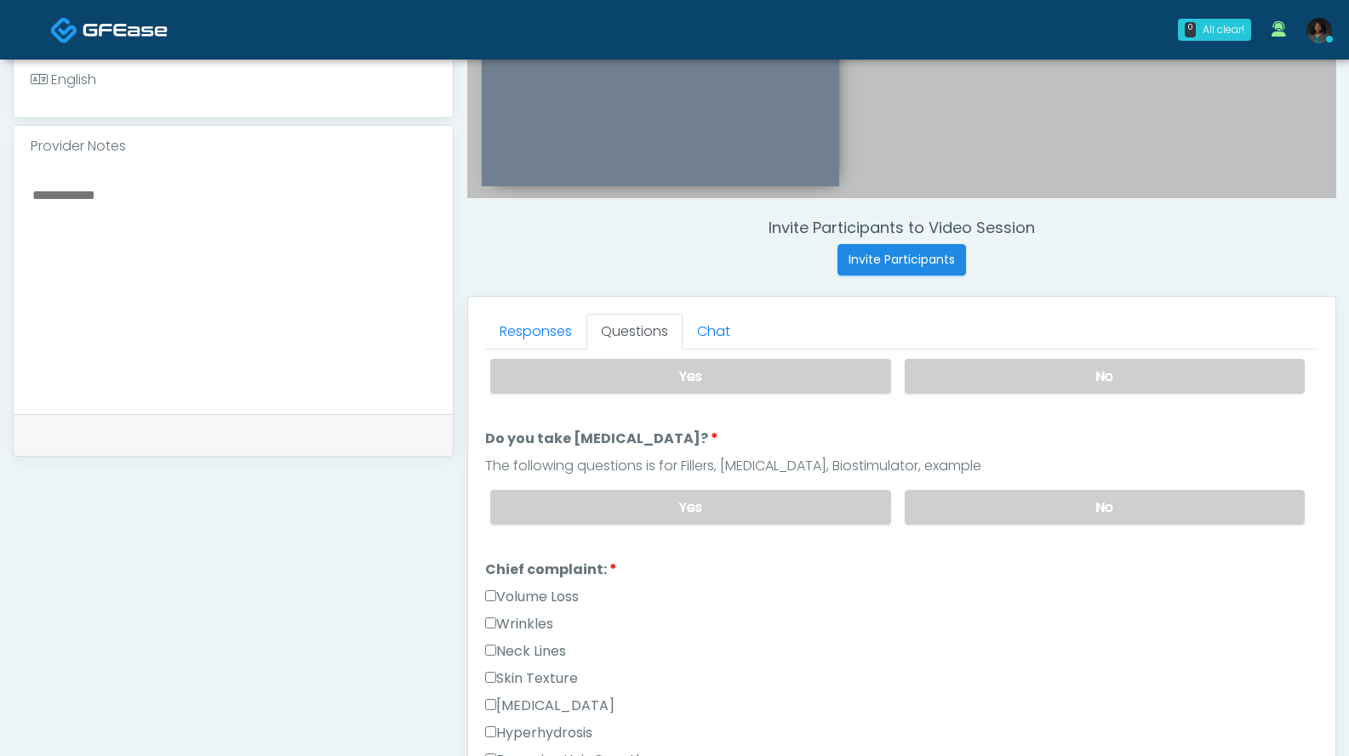
scroll to position [260, 0]
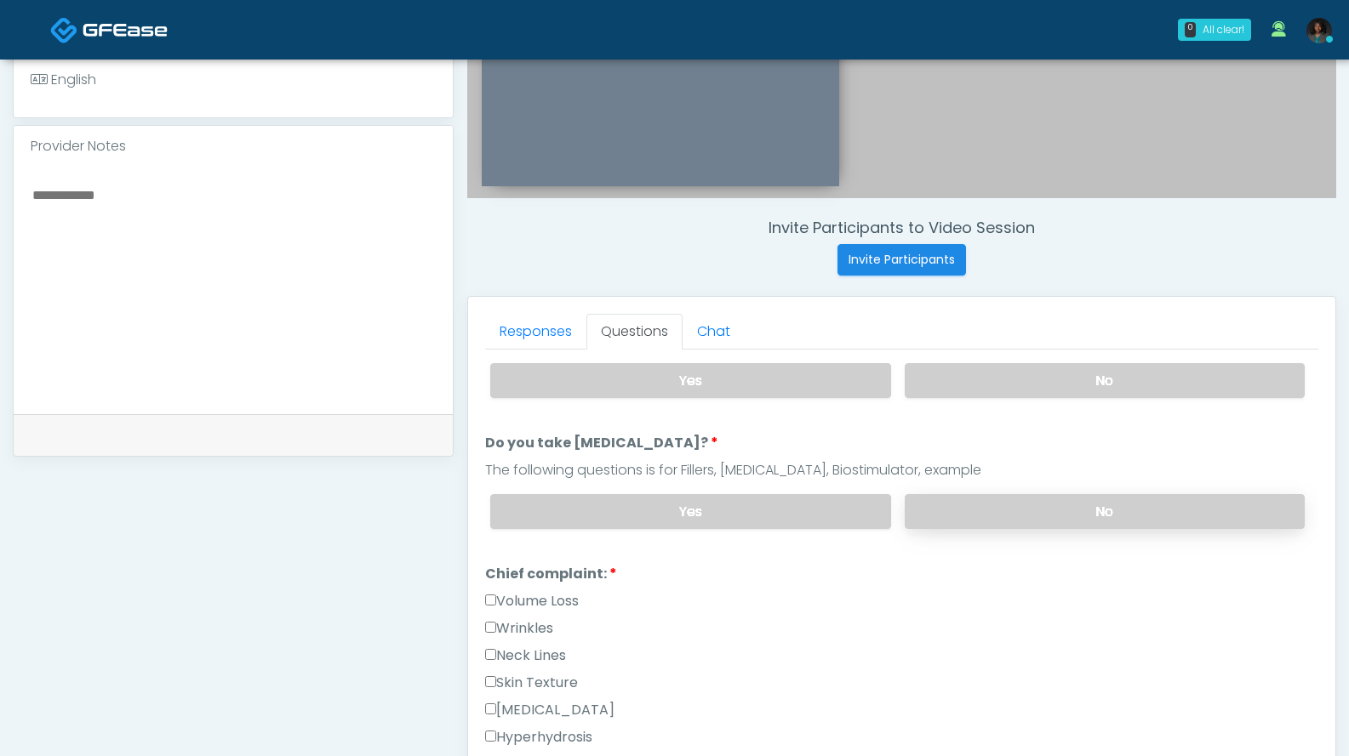
click at [1037, 505] on label "No" at bounding box center [1104, 511] width 400 height 35
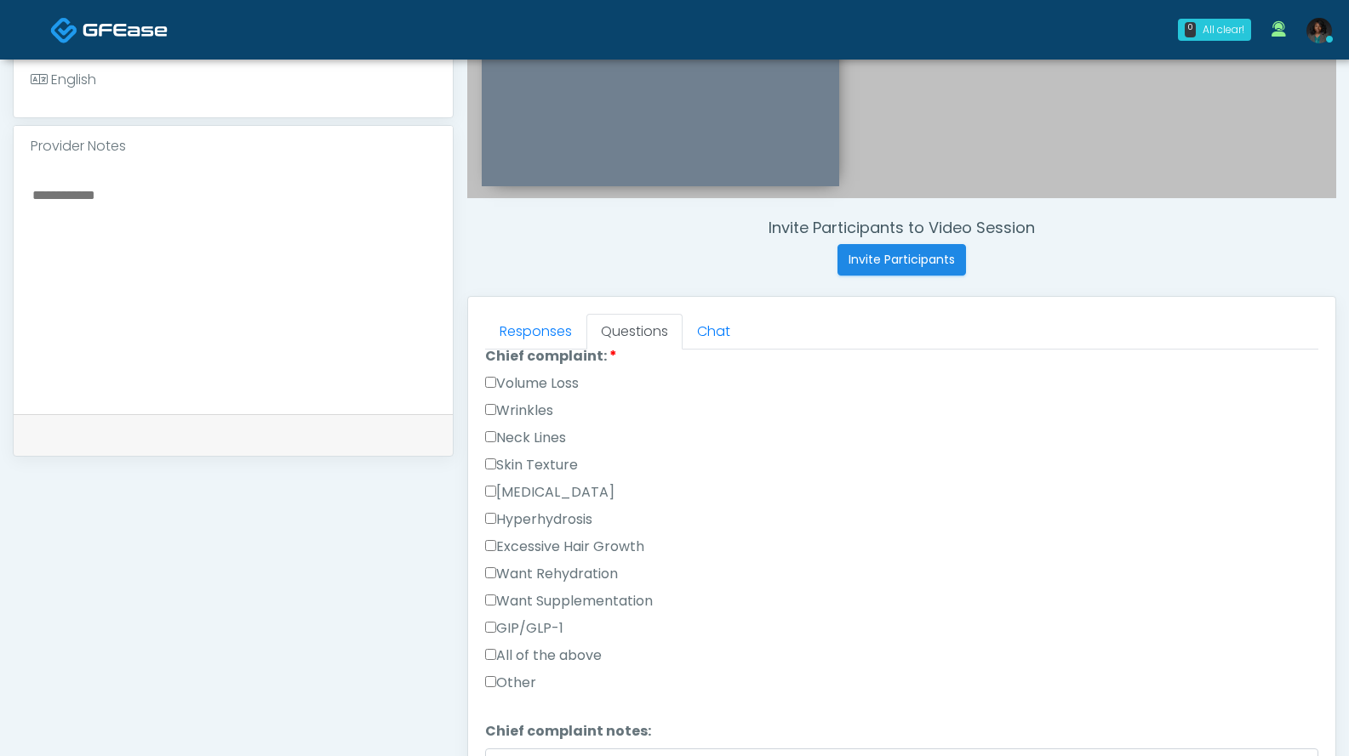
scroll to position [482, 0]
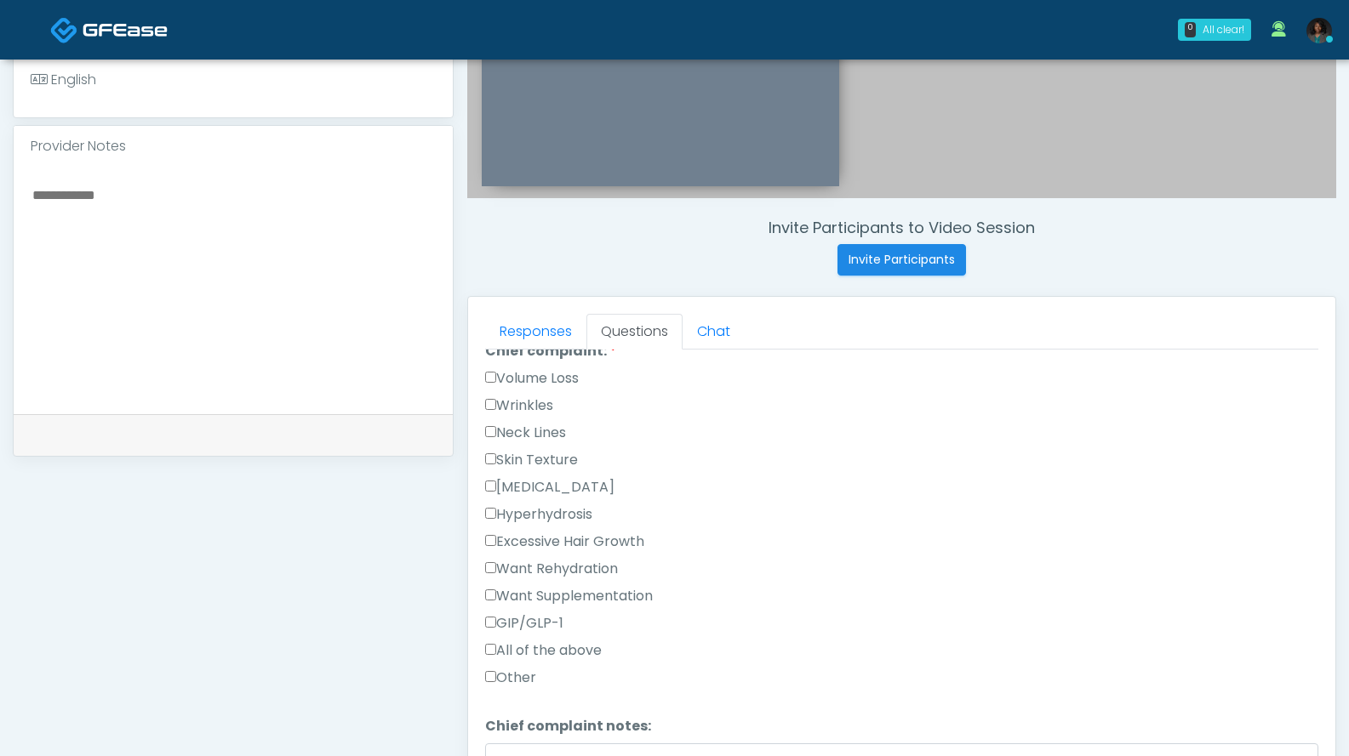
click at [535, 403] on label "Wrinkles" at bounding box center [519, 406] width 68 height 20
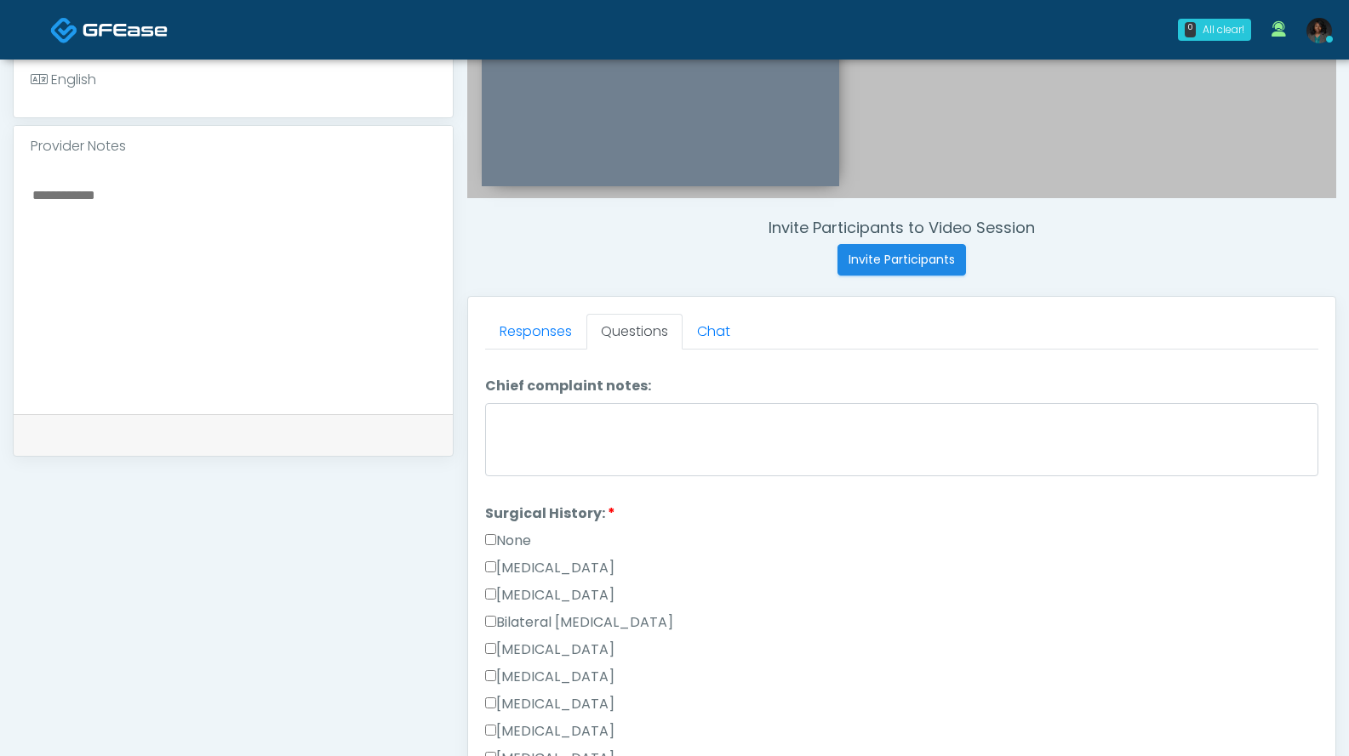
click at [528, 531] on label "None" at bounding box center [508, 541] width 46 height 20
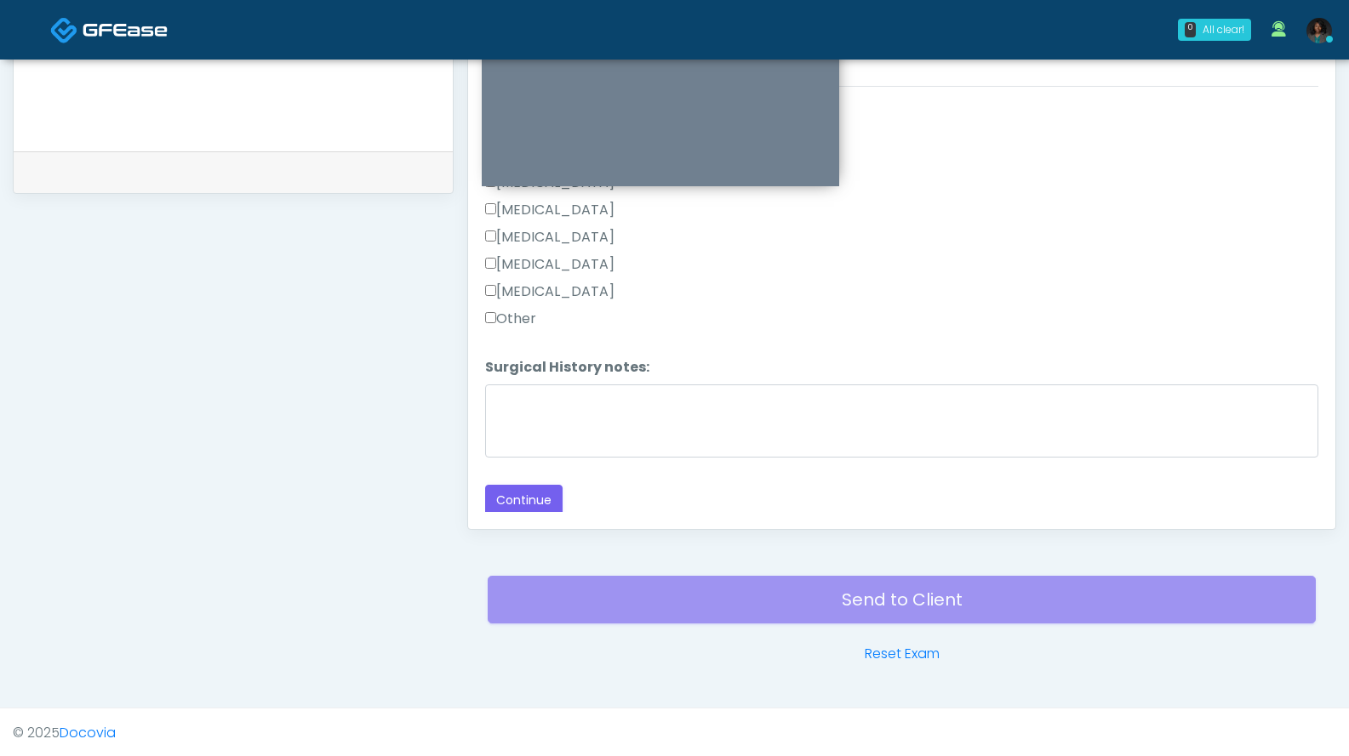
scroll to position [770, 0]
click at [545, 502] on button "Continue" at bounding box center [523, 499] width 77 height 31
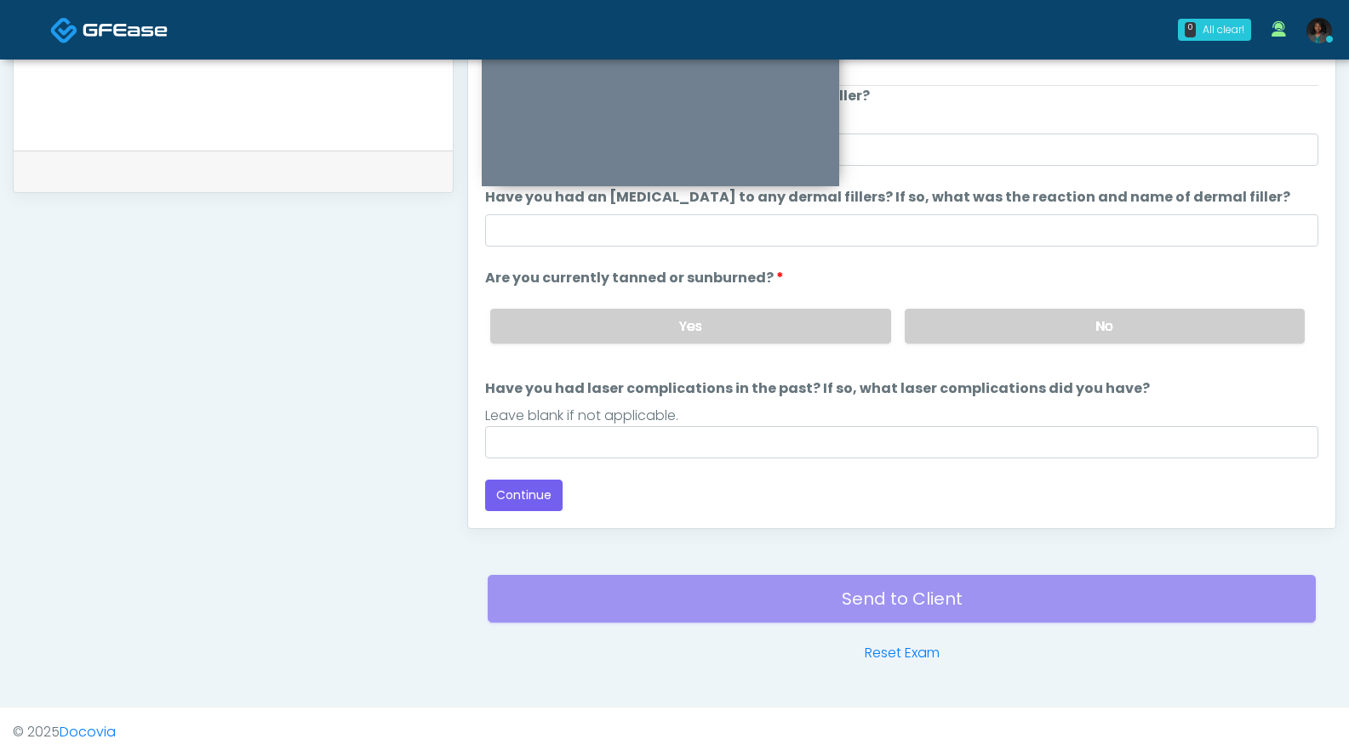
scroll to position [140, 0]
click at [1144, 337] on label "No" at bounding box center [1104, 326] width 400 height 35
drag, startPoint x: 1335, startPoint y: 442, endPoint x: 1331, endPoint y: 403, distance: 39.4
click at [1331, 404] on div "Responses Questions Chat Good Faith Exam Script Good Faith Exam Script INTRODUC…" at bounding box center [901, 279] width 869 height 497
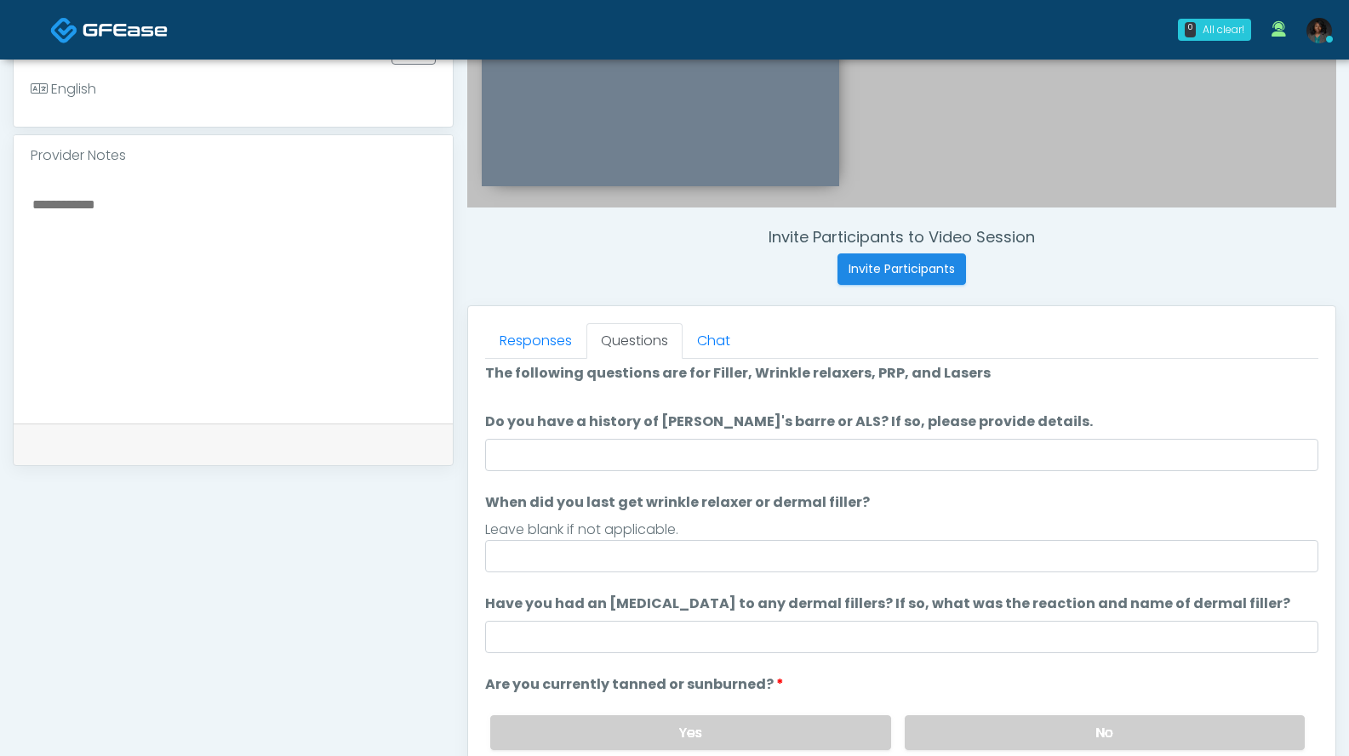
scroll to position [0, 0]
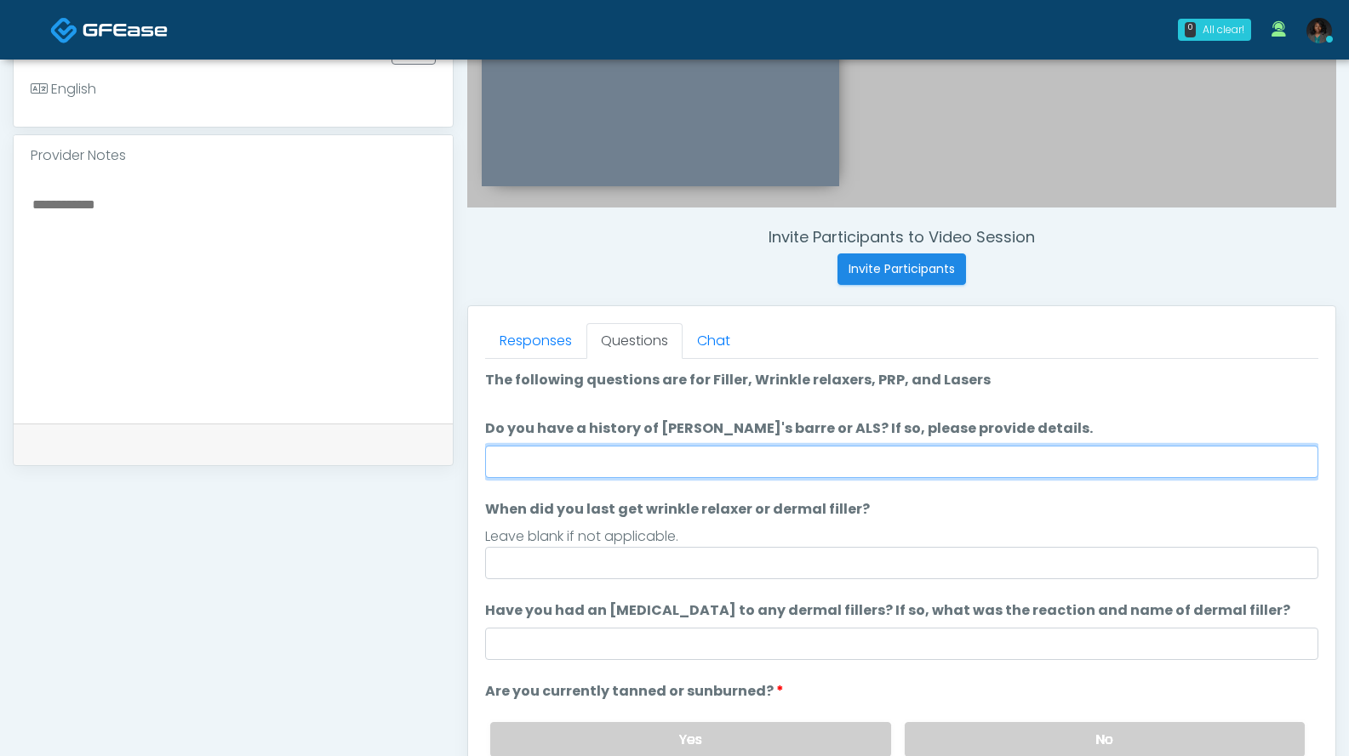
click at [1002, 458] on input "Do you have a history of Guillain's barre or ALS? If so, please provide details." at bounding box center [901, 462] width 833 height 32
type input "***"
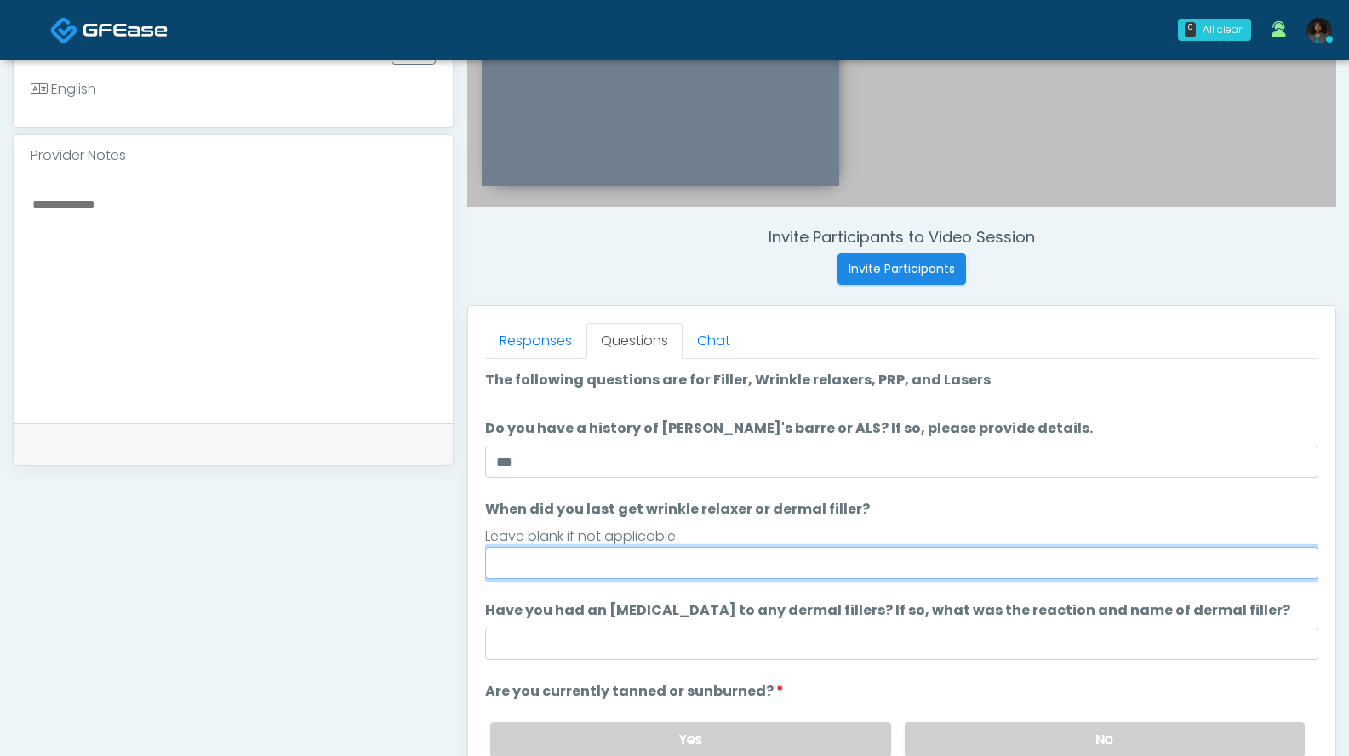
click at [819, 561] on input "When did you last get wrinkle relaxer or dermal filler?" at bounding box center [901, 563] width 833 height 32
type input "**********"
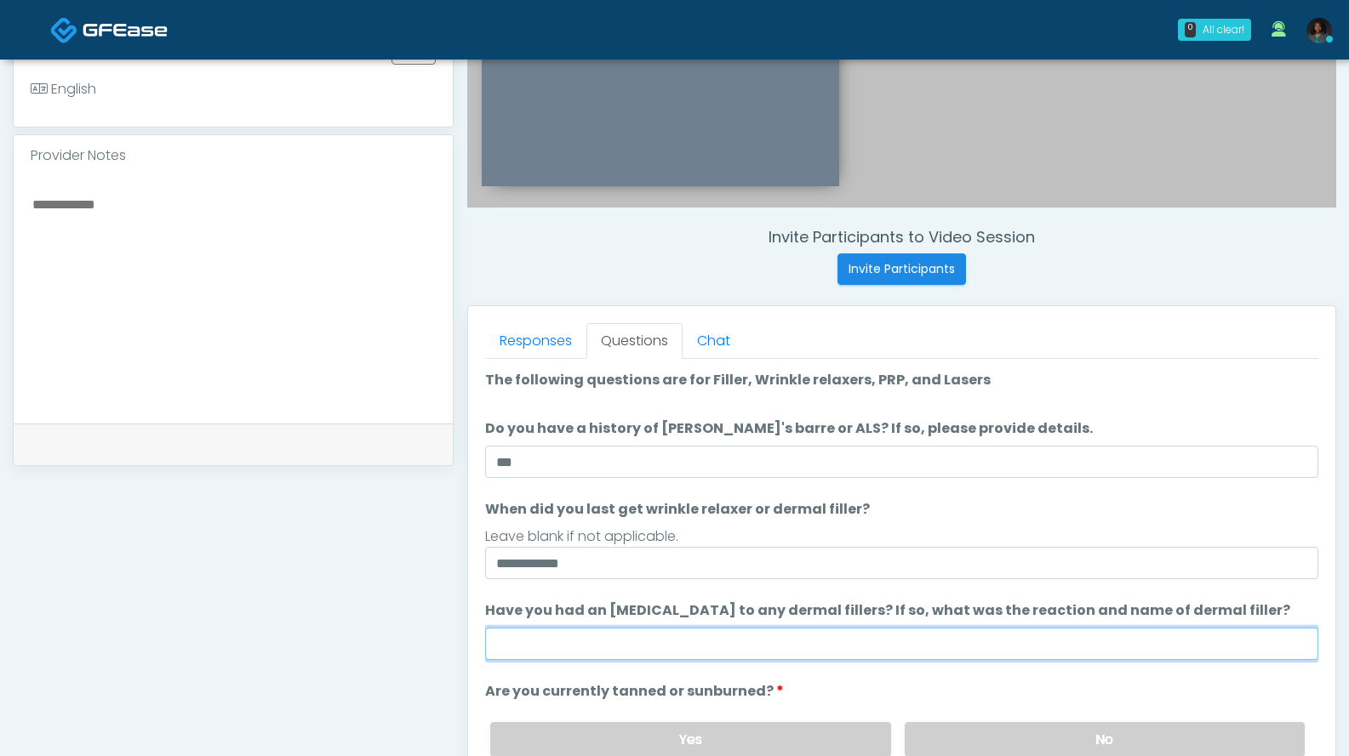
click at [815, 645] on input "Have you had an allergic response to any dermal fillers? If so, what was the re…" at bounding box center [901, 644] width 833 height 32
type input "***"
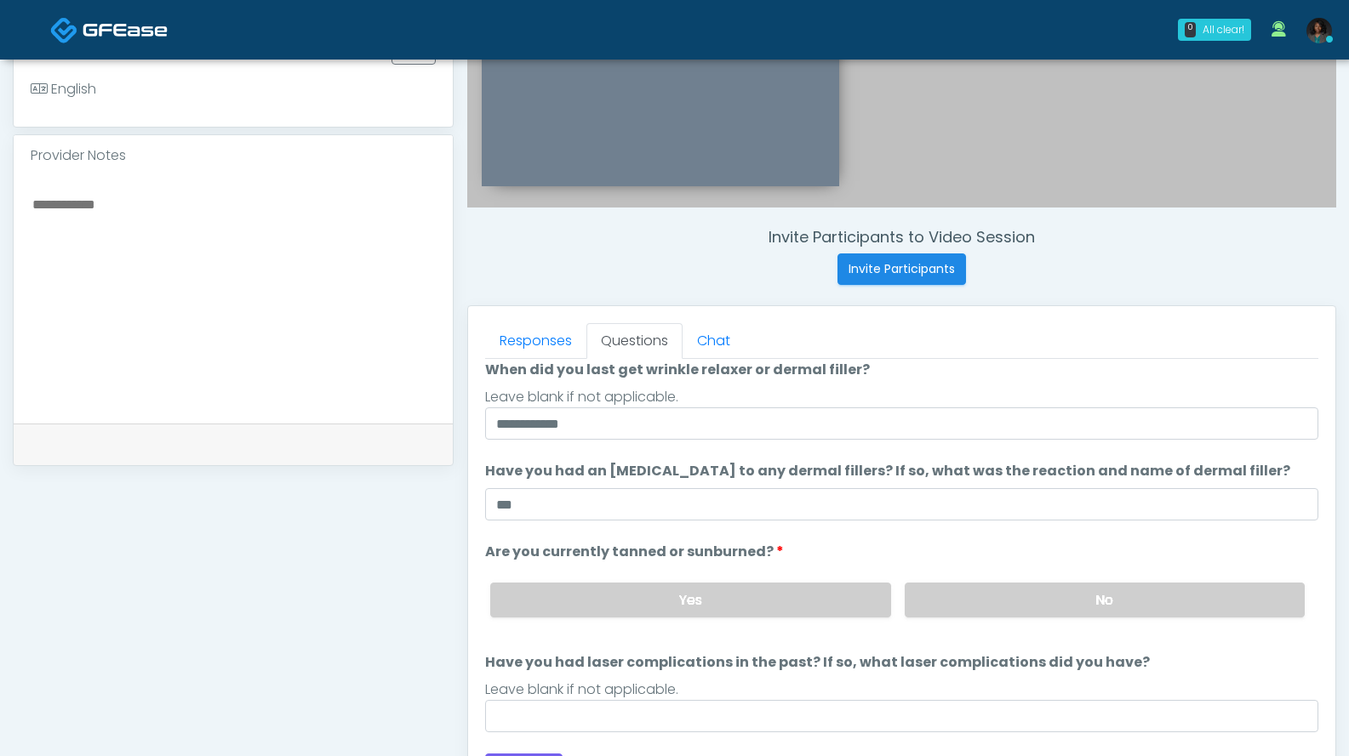
scroll to position [771, 0]
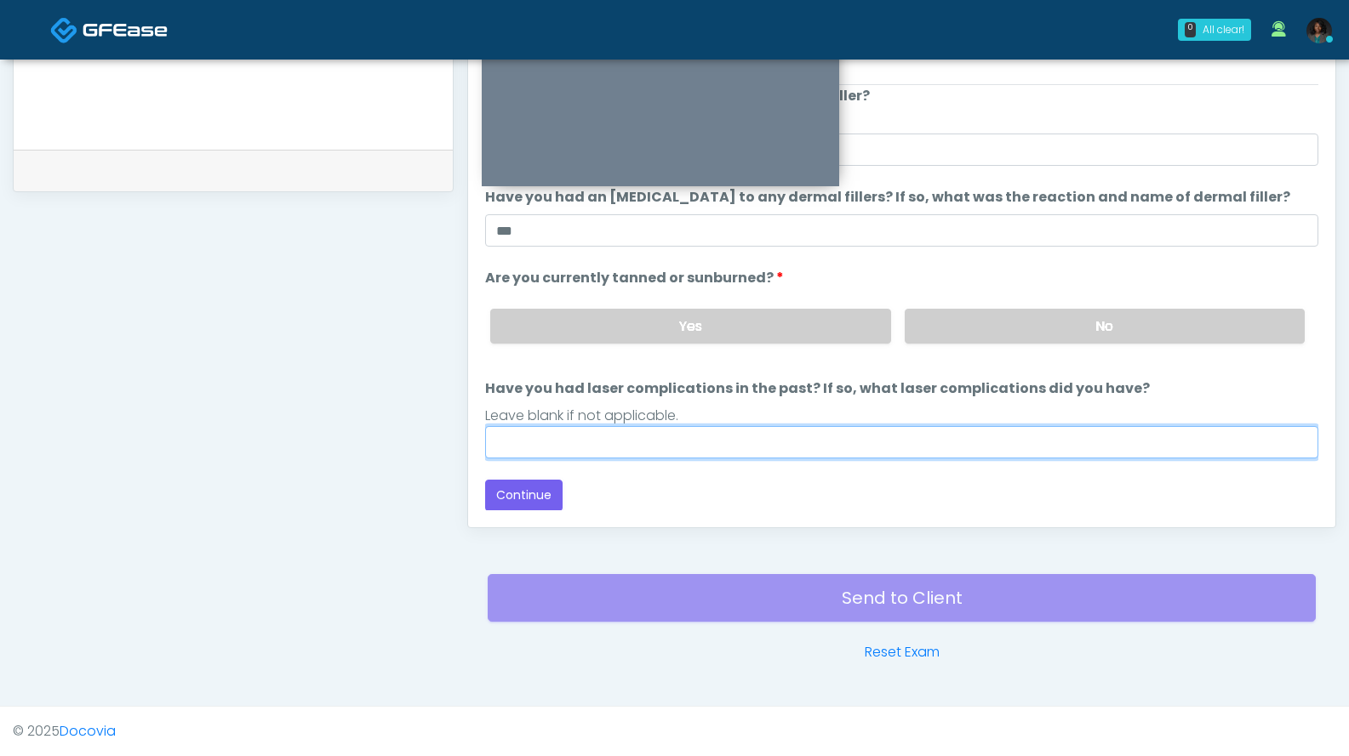
click at [810, 448] on input "Have you had laser complications in the past? If so, what laser complications d…" at bounding box center [901, 442] width 833 height 32
type input "***"
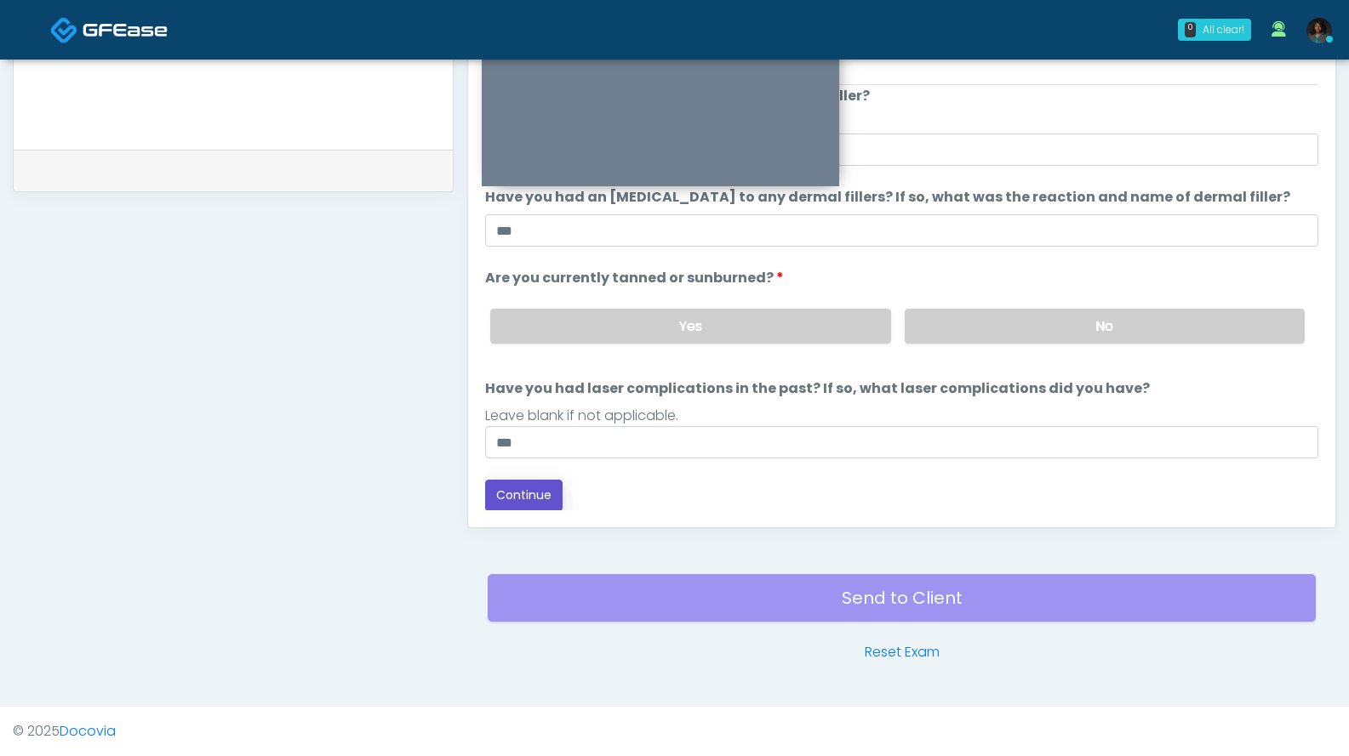
click at [545, 494] on button "Continue" at bounding box center [523, 495] width 77 height 31
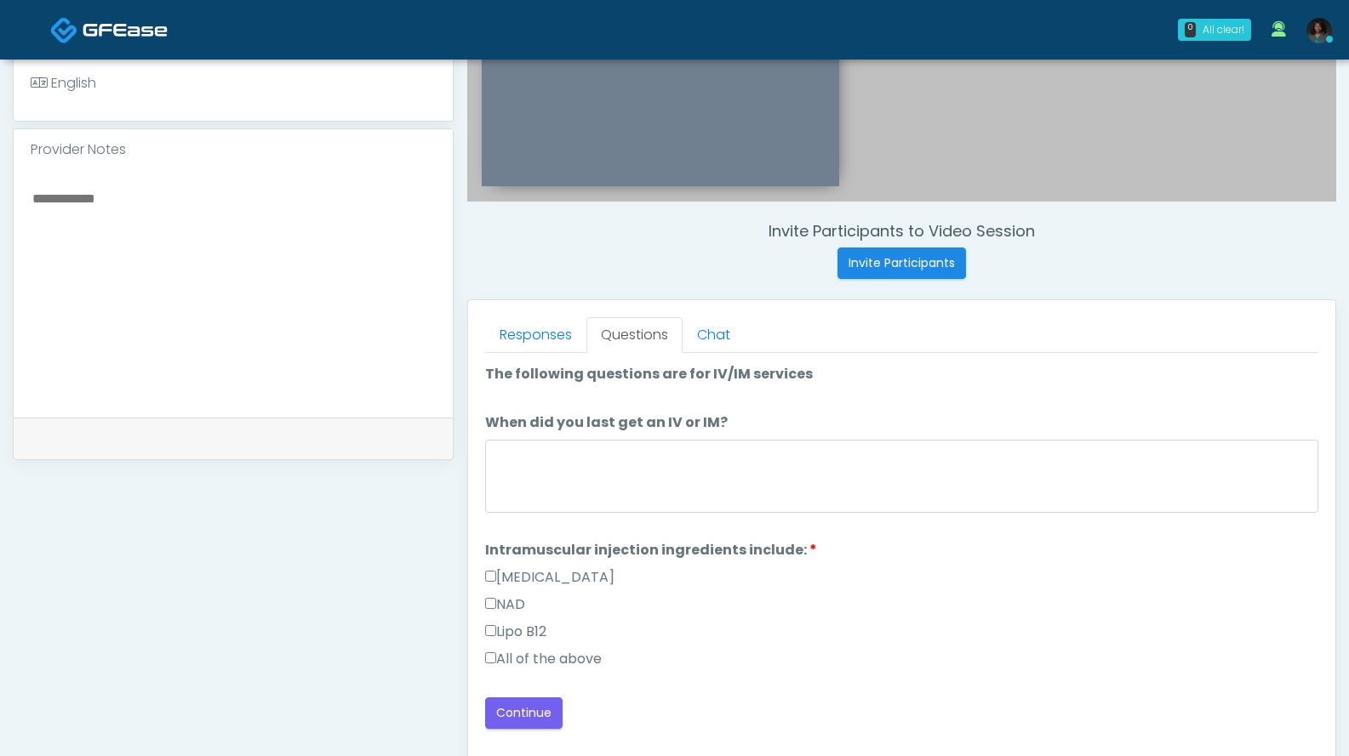
scroll to position [502, 0]
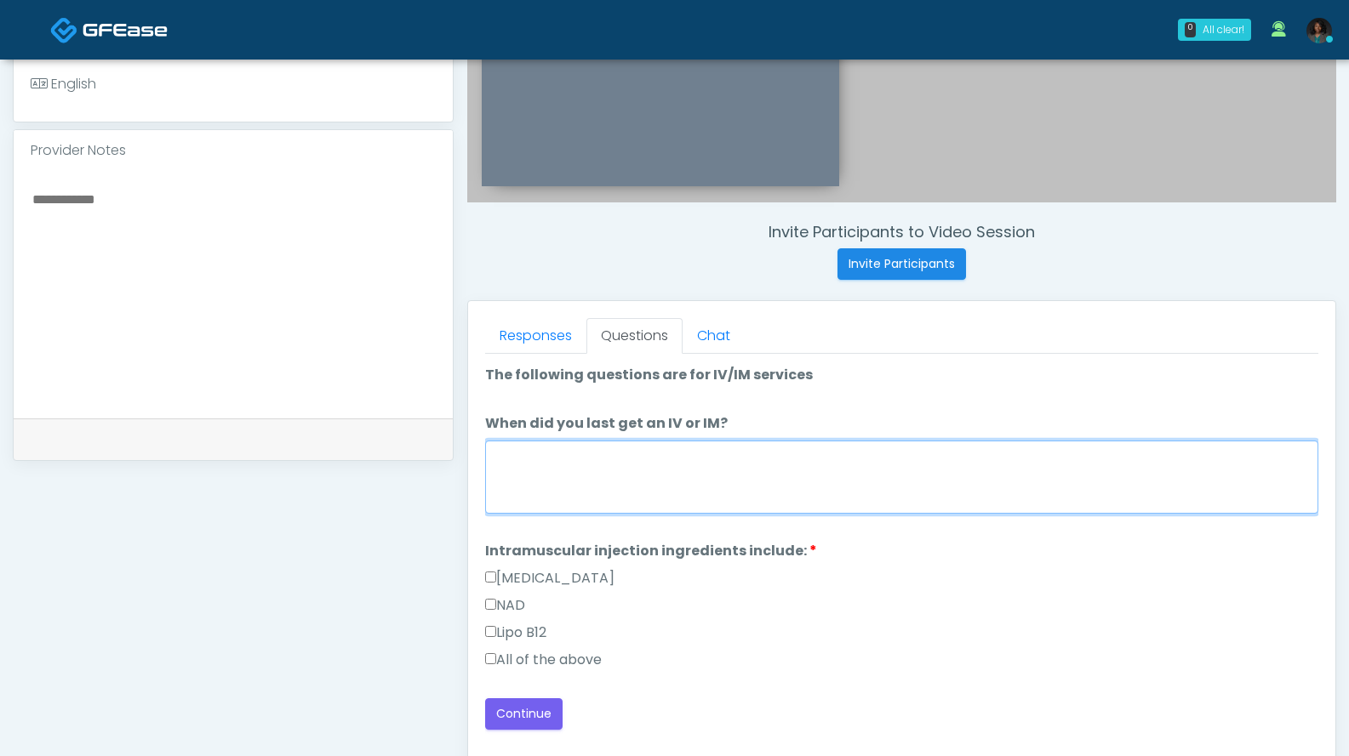
click at [734, 484] on textarea "When did you last get an IV or IM?" at bounding box center [901, 477] width 833 height 73
type textarea "***"
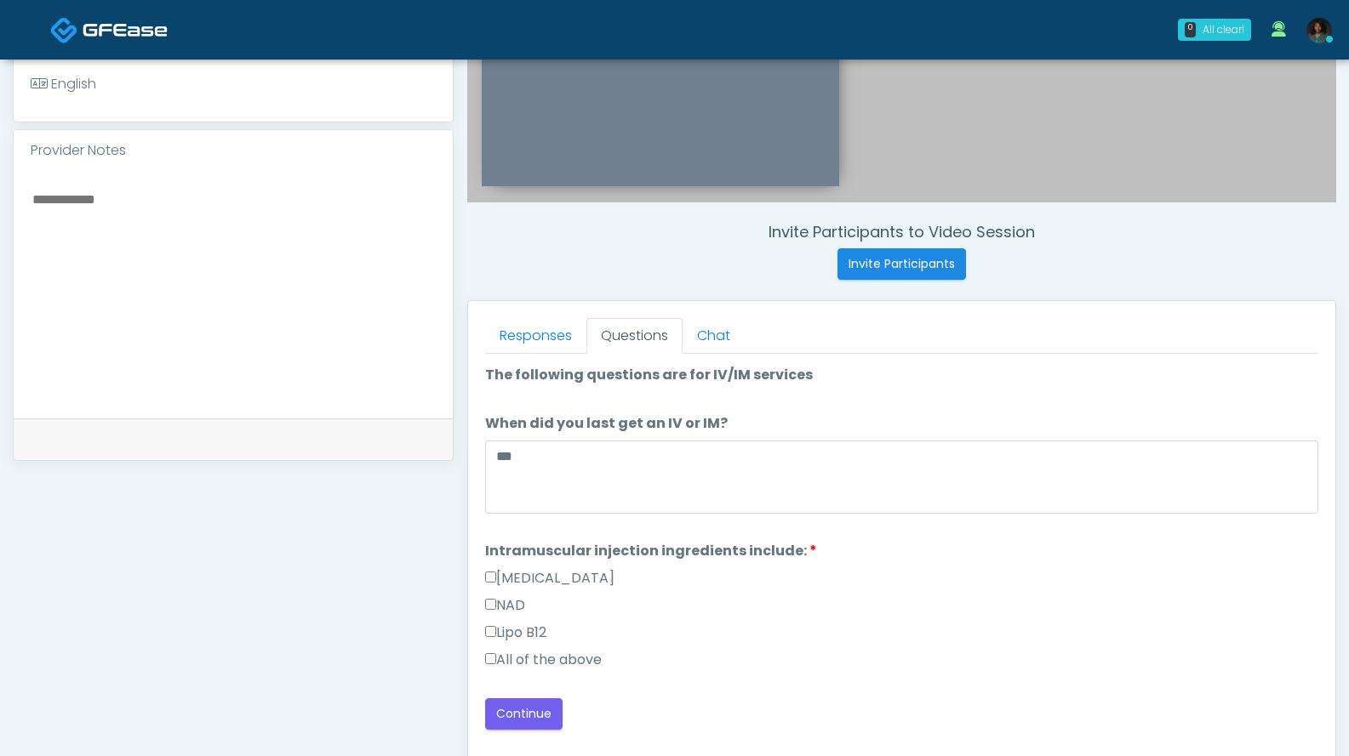
click at [556, 662] on label "All of the above" at bounding box center [543, 660] width 117 height 20
click at [526, 717] on button "Continue" at bounding box center [523, 714] width 77 height 31
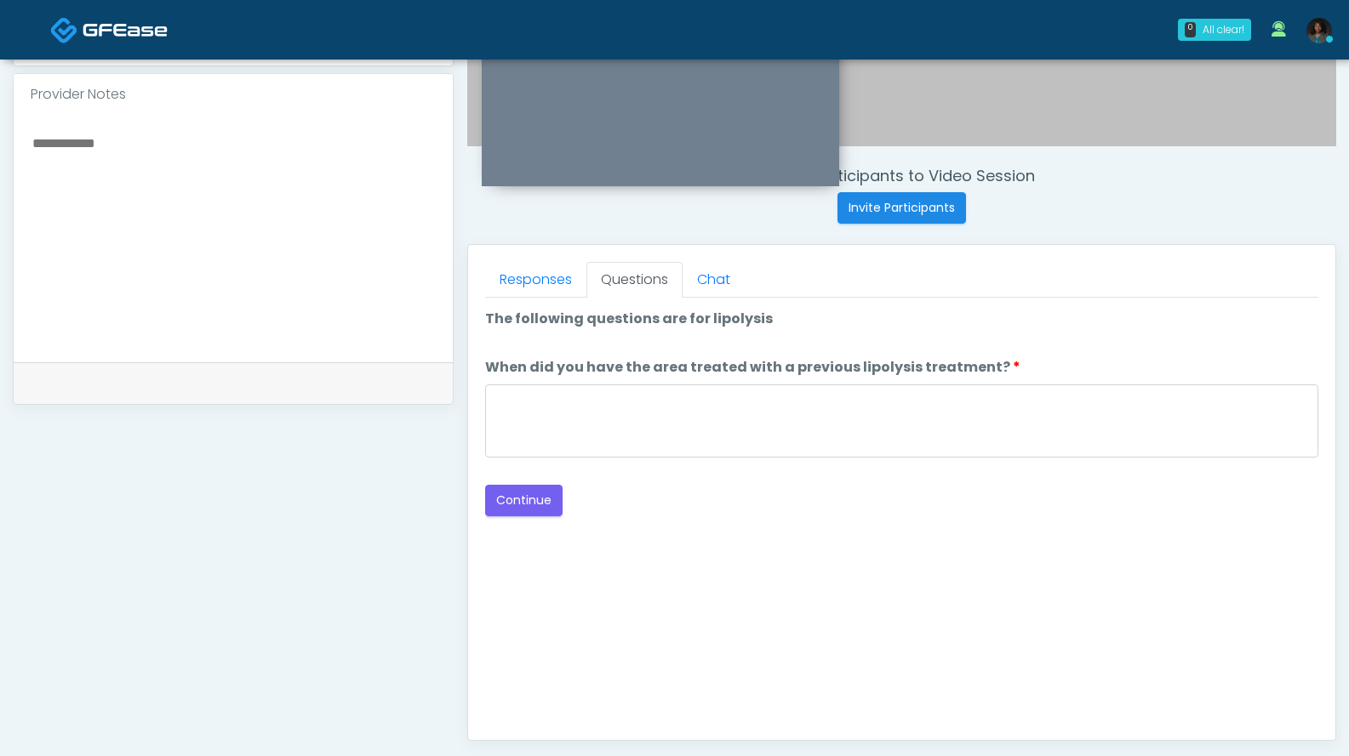
scroll to position [550, 0]
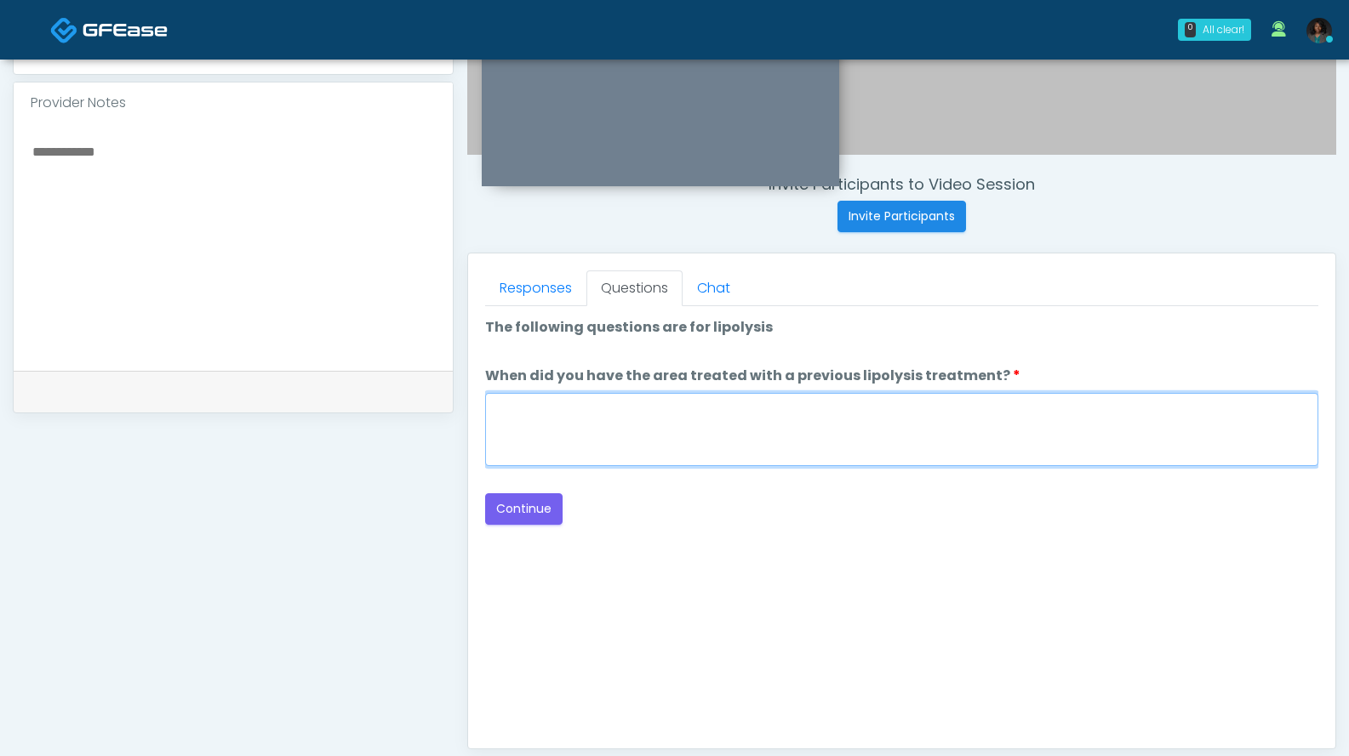
click at [922, 436] on textarea "When did you have the area treated with a previous lipolysis treatment?" at bounding box center [901, 429] width 833 height 73
type textarea "***"
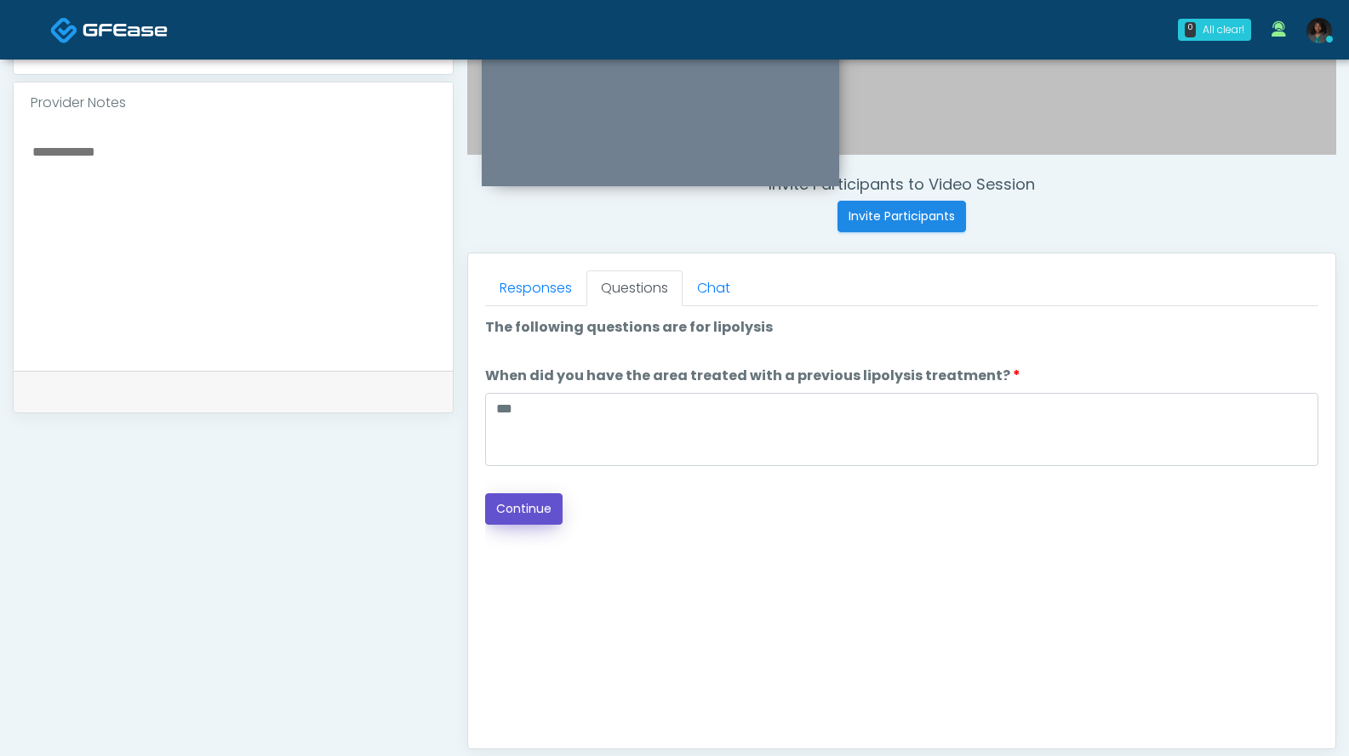
click at [528, 504] on button "Continue" at bounding box center [523, 508] width 77 height 31
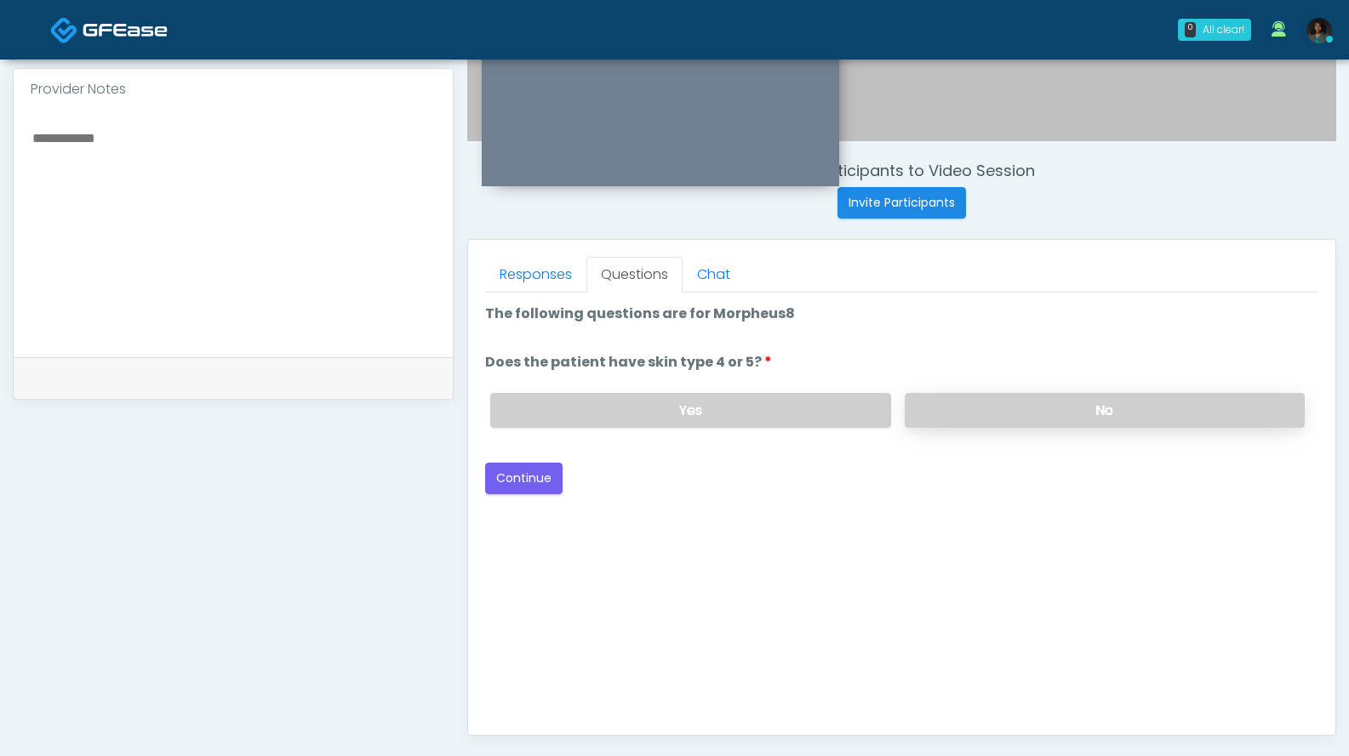
scroll to position [556, 0]
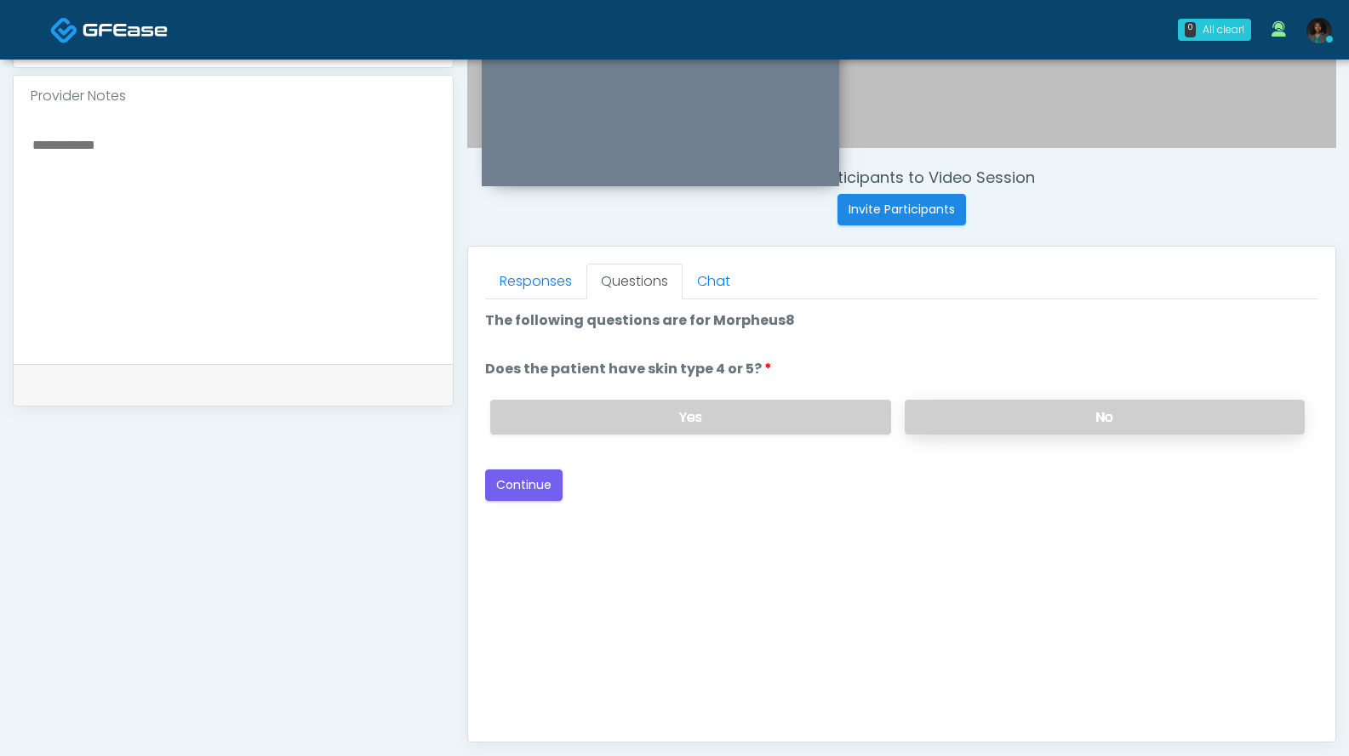
click at [998, 418] on label "No" at bounding box center [1104, 417] width 400 height 35
click at [539, 483] on button "Continue" at bounding box center [523, 485] width 77 height 31
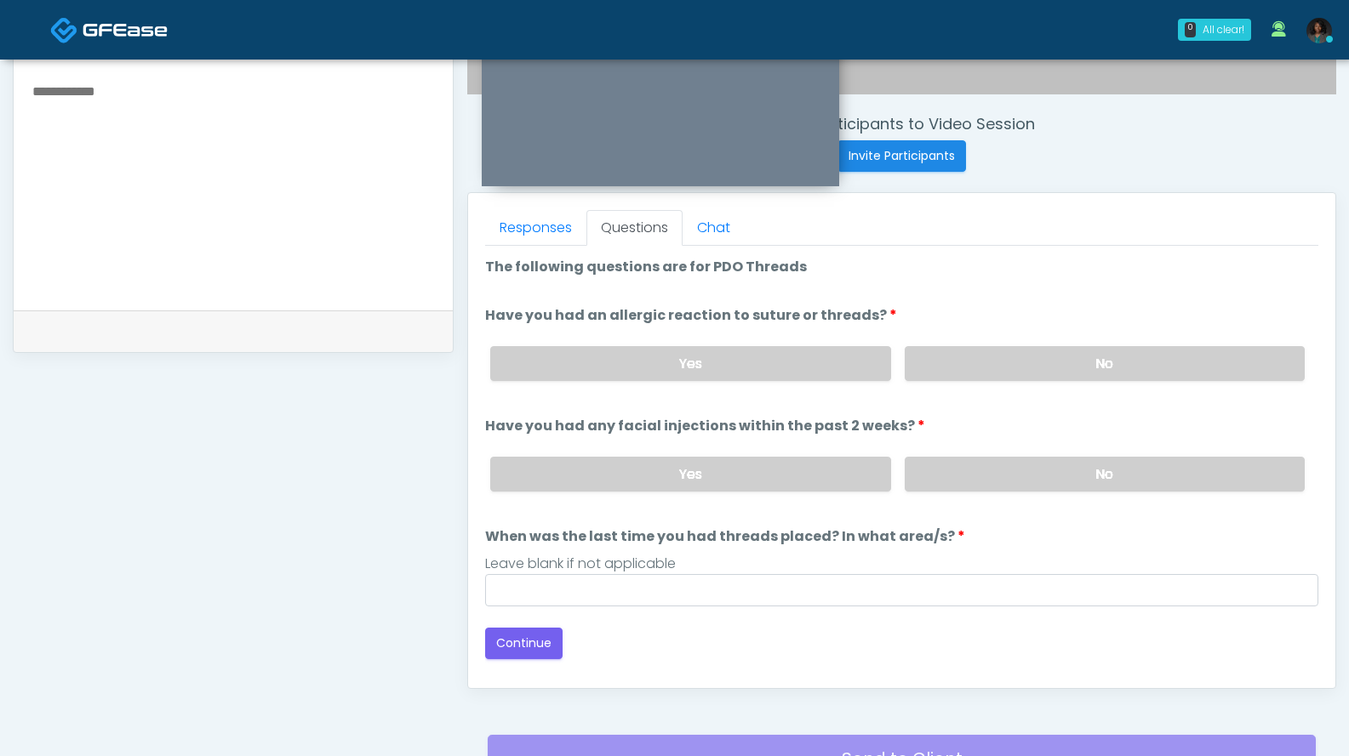
scroll to position [563, 0]
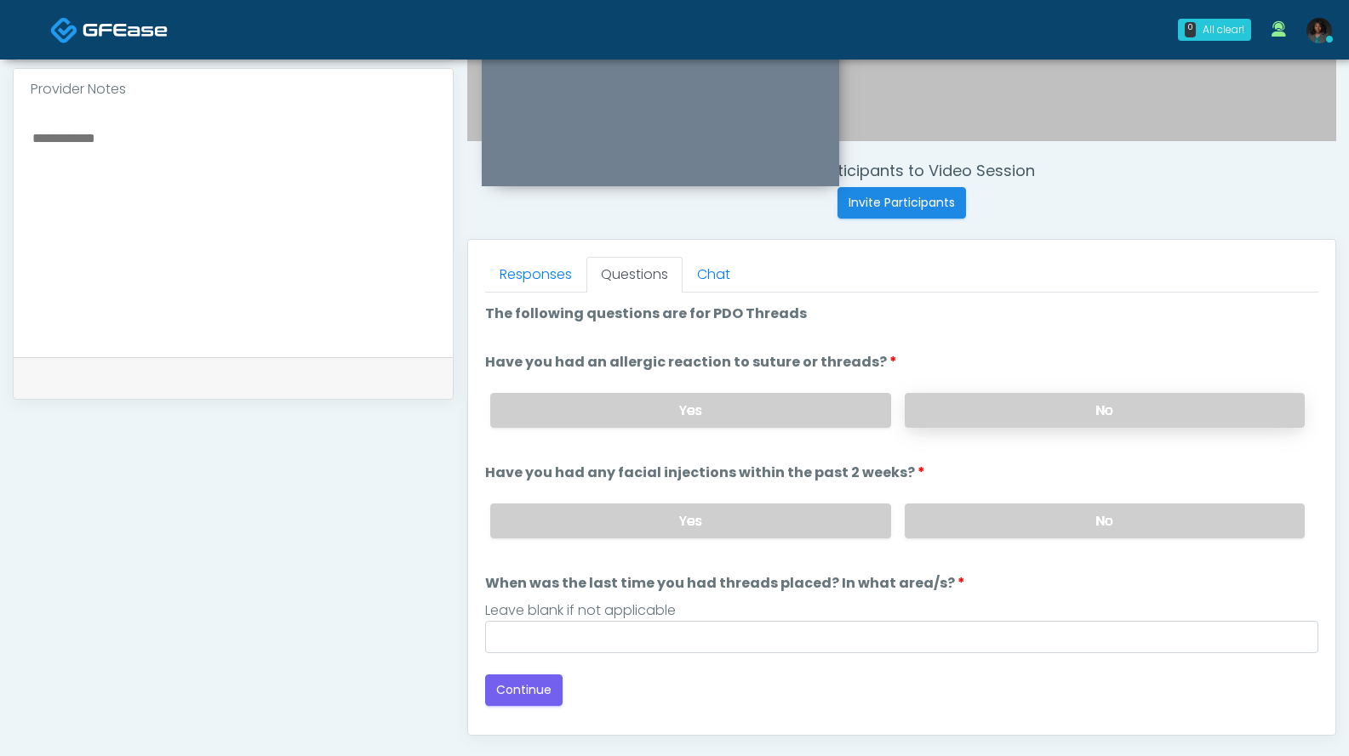
click at [1043, 407] on label "No" at bounding box center [1104, 410] width 400 height 35
drag, startPoint x: 1013, startPoint y: 514, endPoint x: 1003, endPoint y: 513, distance: 10.2
click at [1013, 514] on label "No" at bounding box center [1104, 521] width 400 height 35
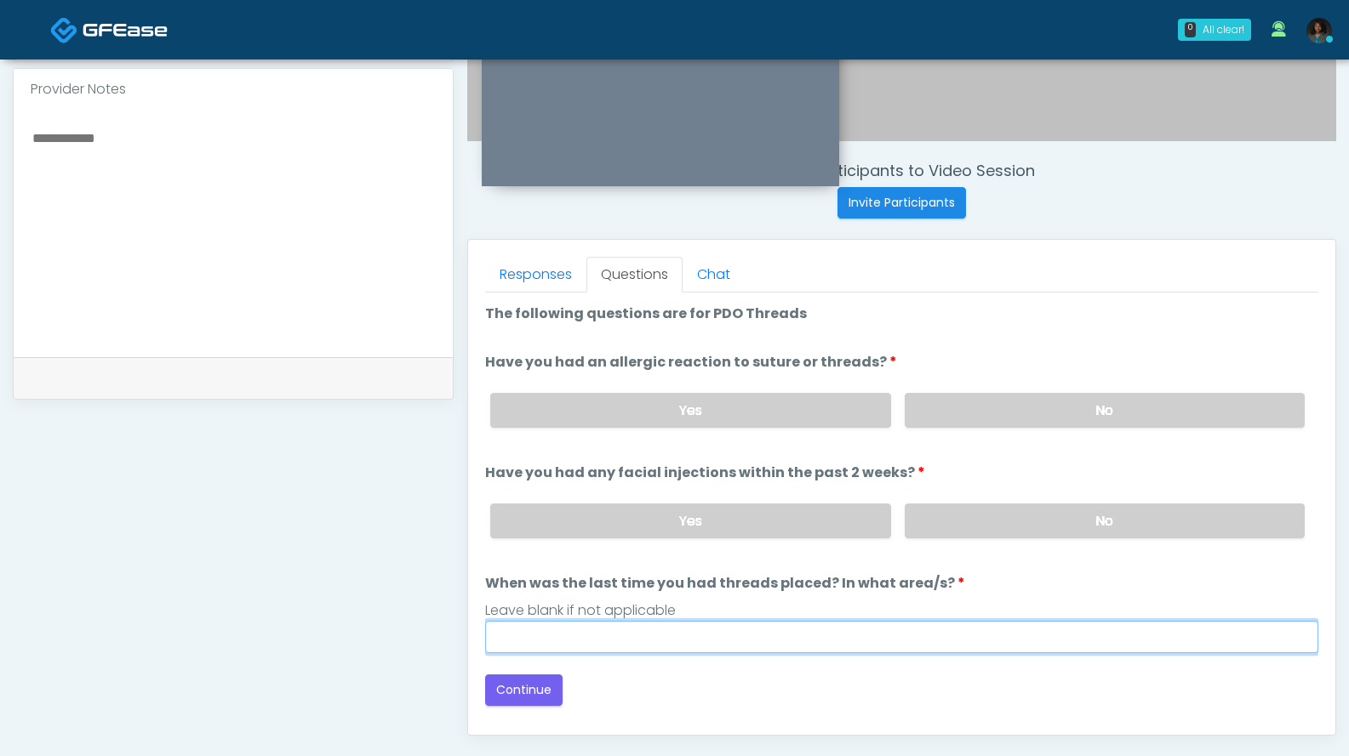
click at [787, 640] on input "When was the last time you had threads placed? In what area/s?" at bounding box center [901, 637] width 833 height 32
type input "***"
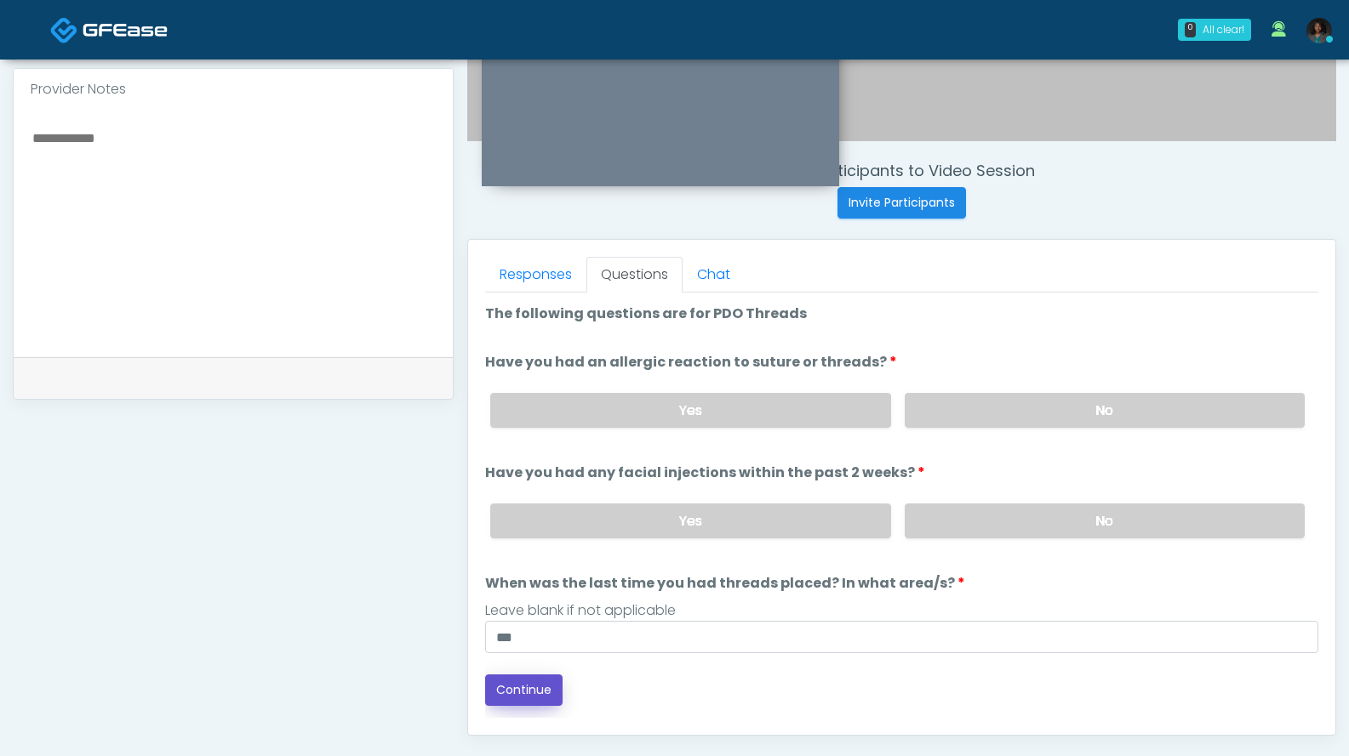
click at [519, 692] on button "Continue" at bounding box center [523, 690] width 77 height 31
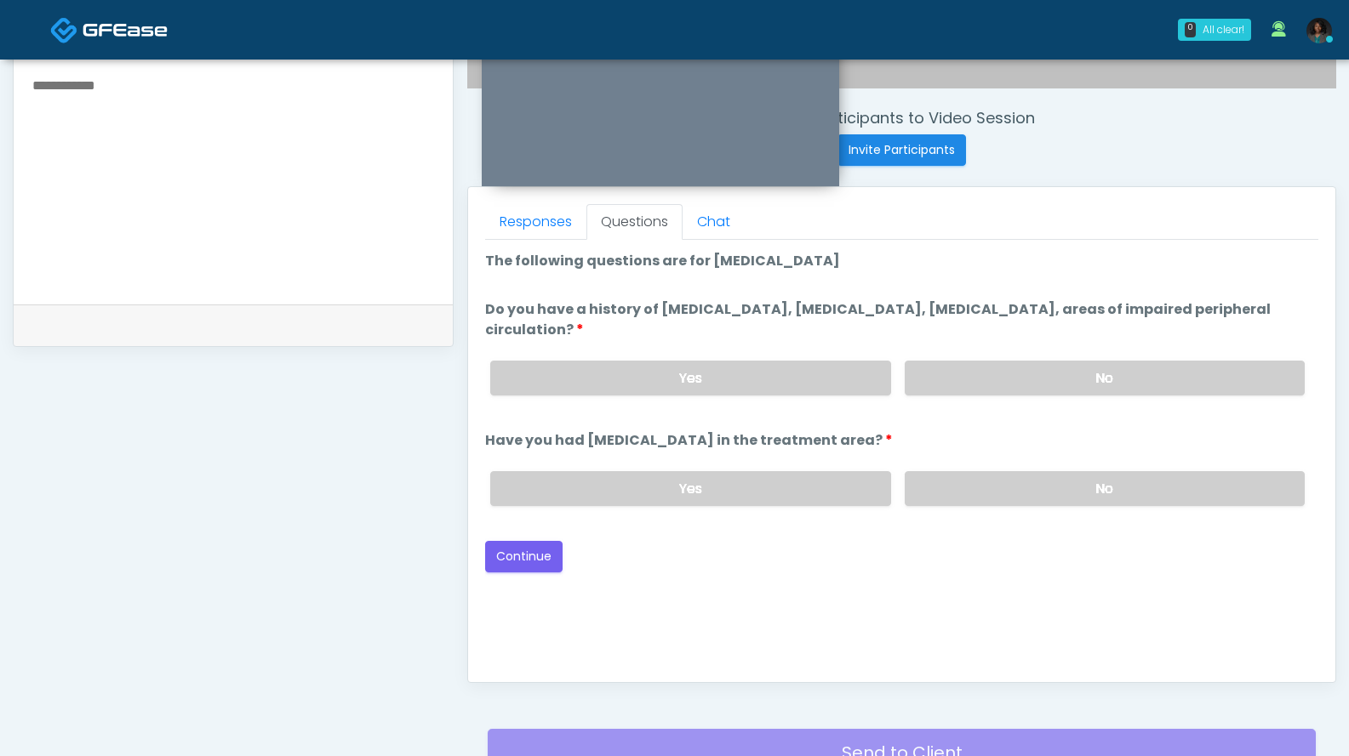
scroll to position [605, 0]
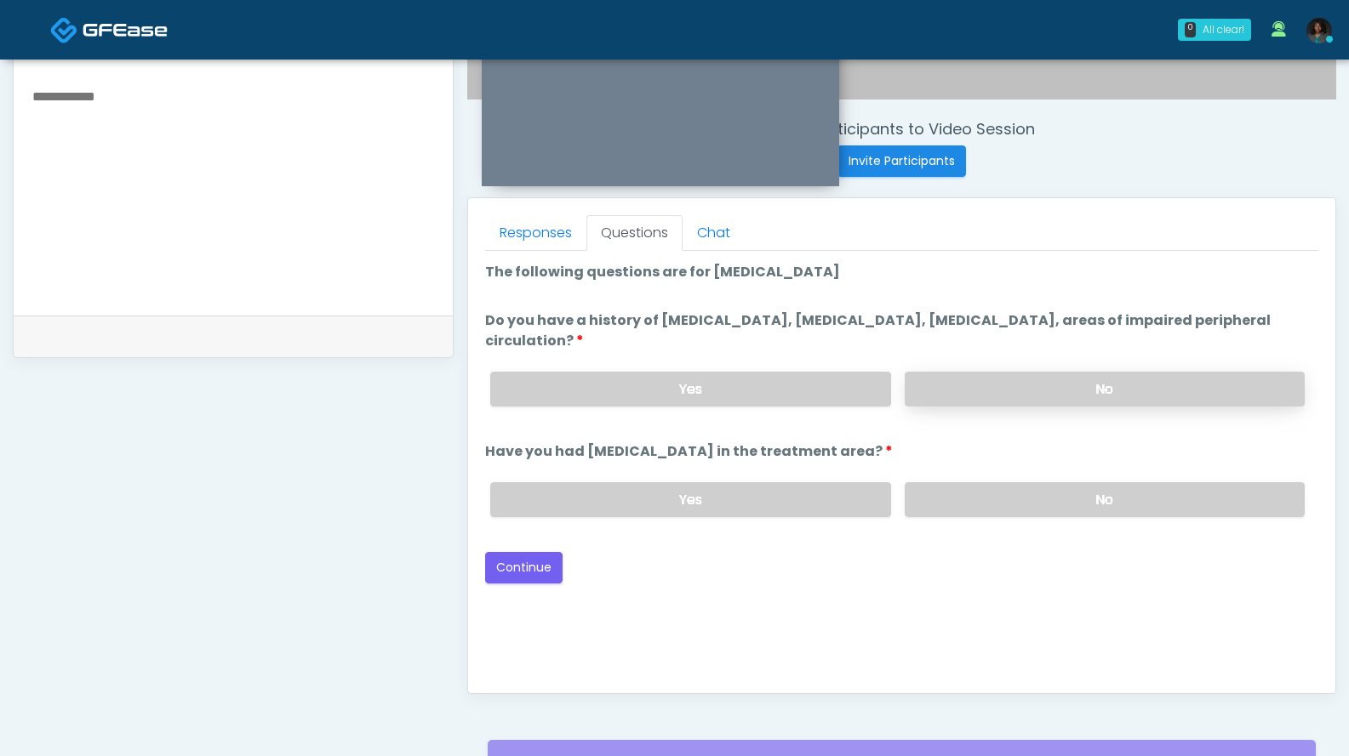
click at [1000, 378] on label "No" at bounding box center [1104, 389] width 400 height 35
click at [1001, 495] on label "No" at bounding box center [1104, 499] width 400 height 35
click at [532, 571] on button "Continue" at bounding box center [523, 567] width 77 height 31
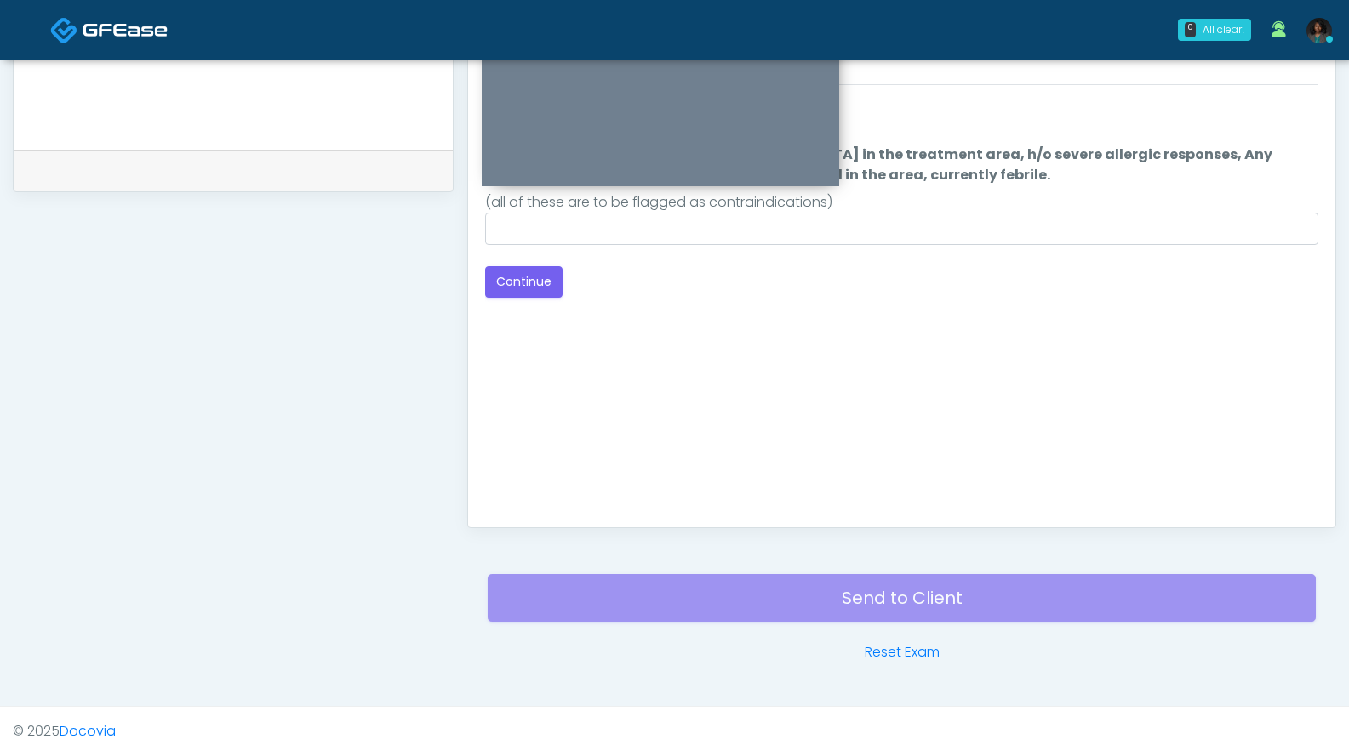
scroll to position [431, 0]
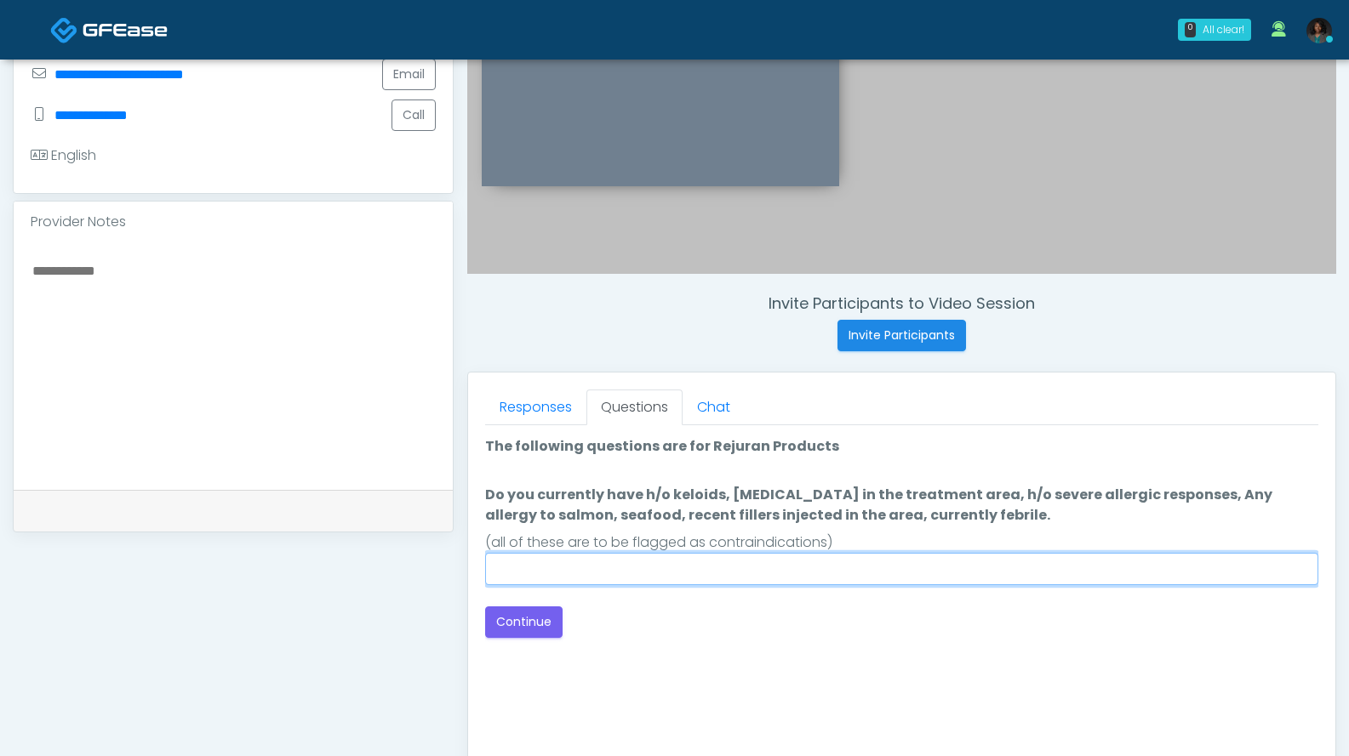
click at [785, 569] on input "Do you currently have h/o keloids, skin infection in the treatment area, h/o se…" at bounding box center [901, 569] width 833 height 32
type input "***"
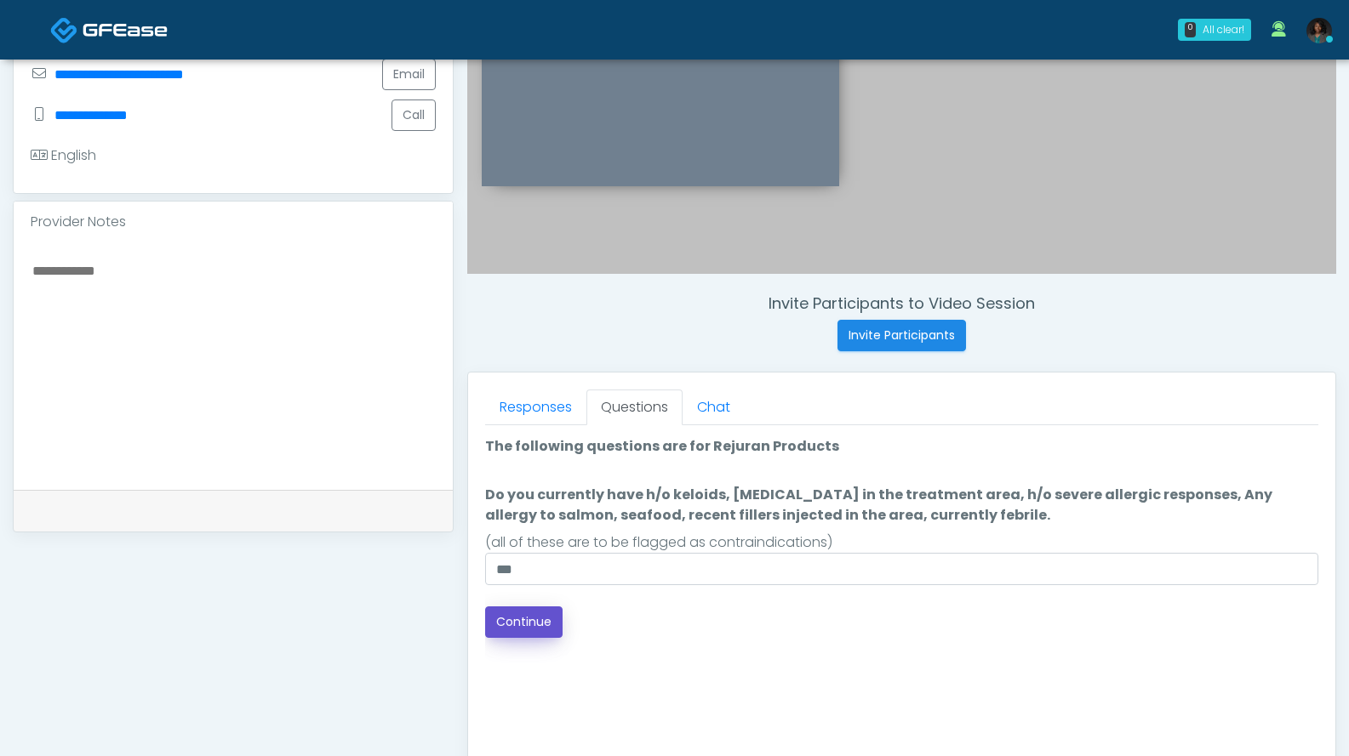
click at [525, 619] on button "Continue" at bounding box center [523, 622] width 77 height 31
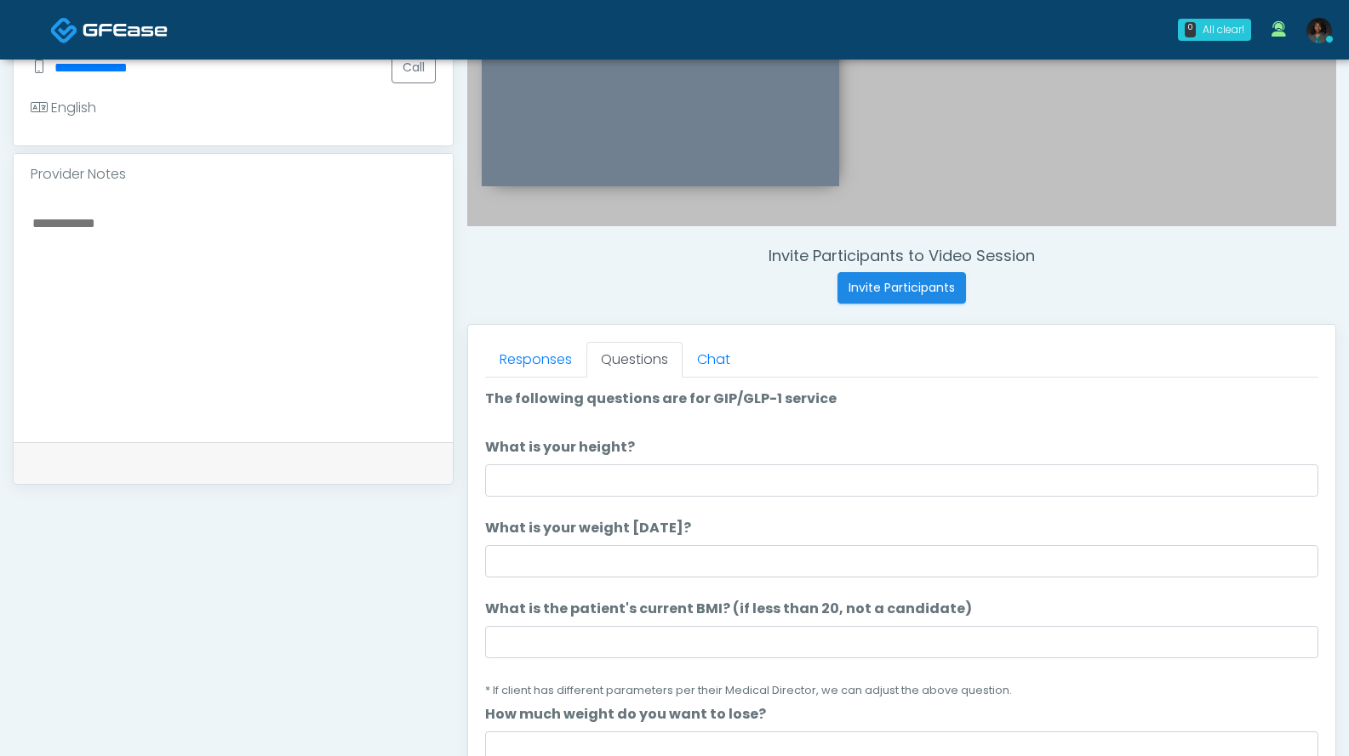
scroll to position [470, 0]
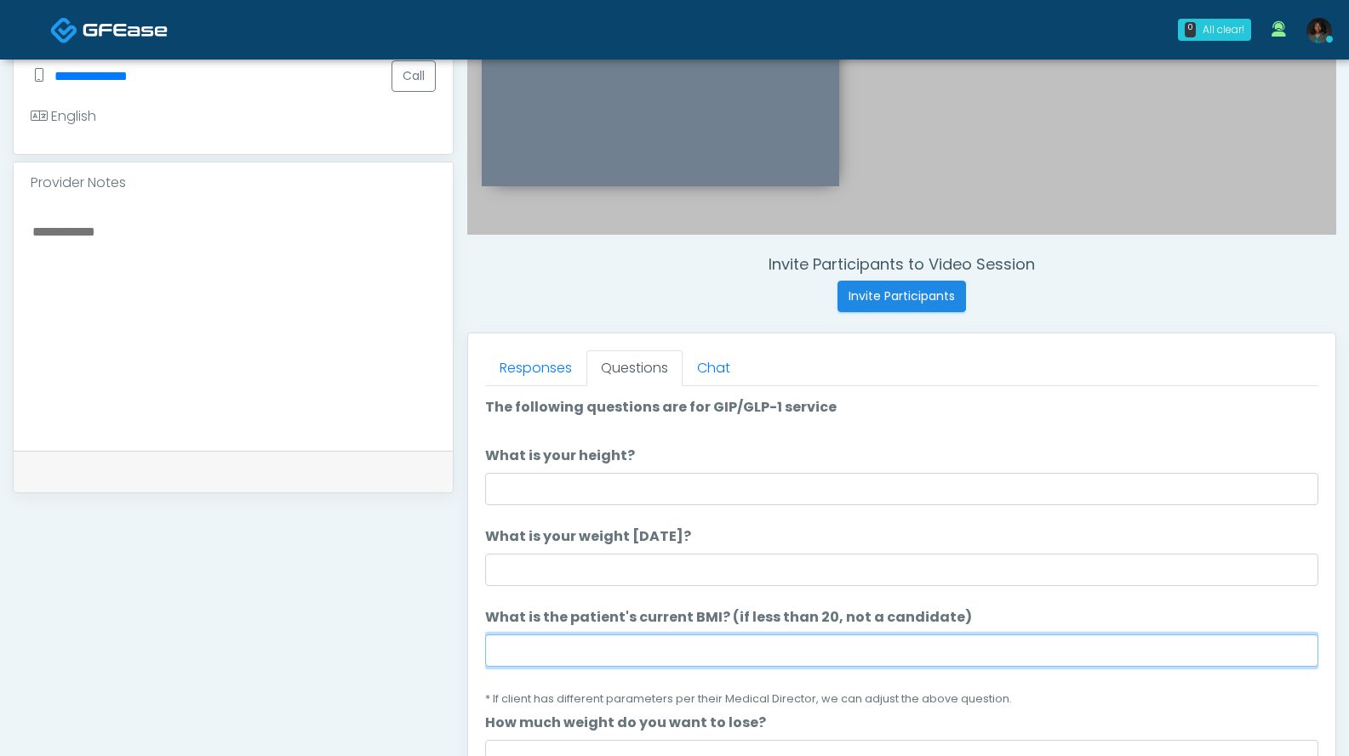
click at [572, 659] on input "What is the patient's current BMI? (if less than 20, not a candidate)" at bounding box center [901, 651] width 833 height 32
type input "****"
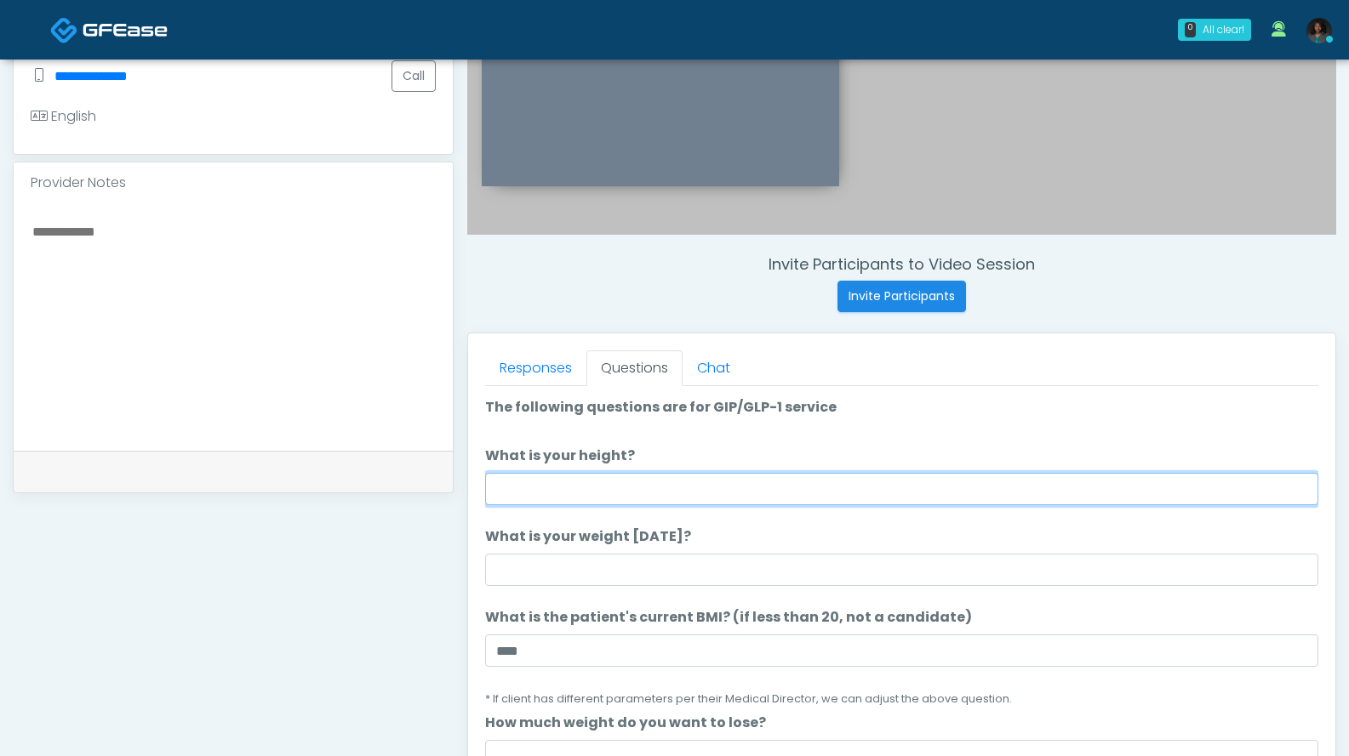
click at [582, 493] on input "What is your height?" at bounding box center [901, 489] width 833 height 32
type input "***"
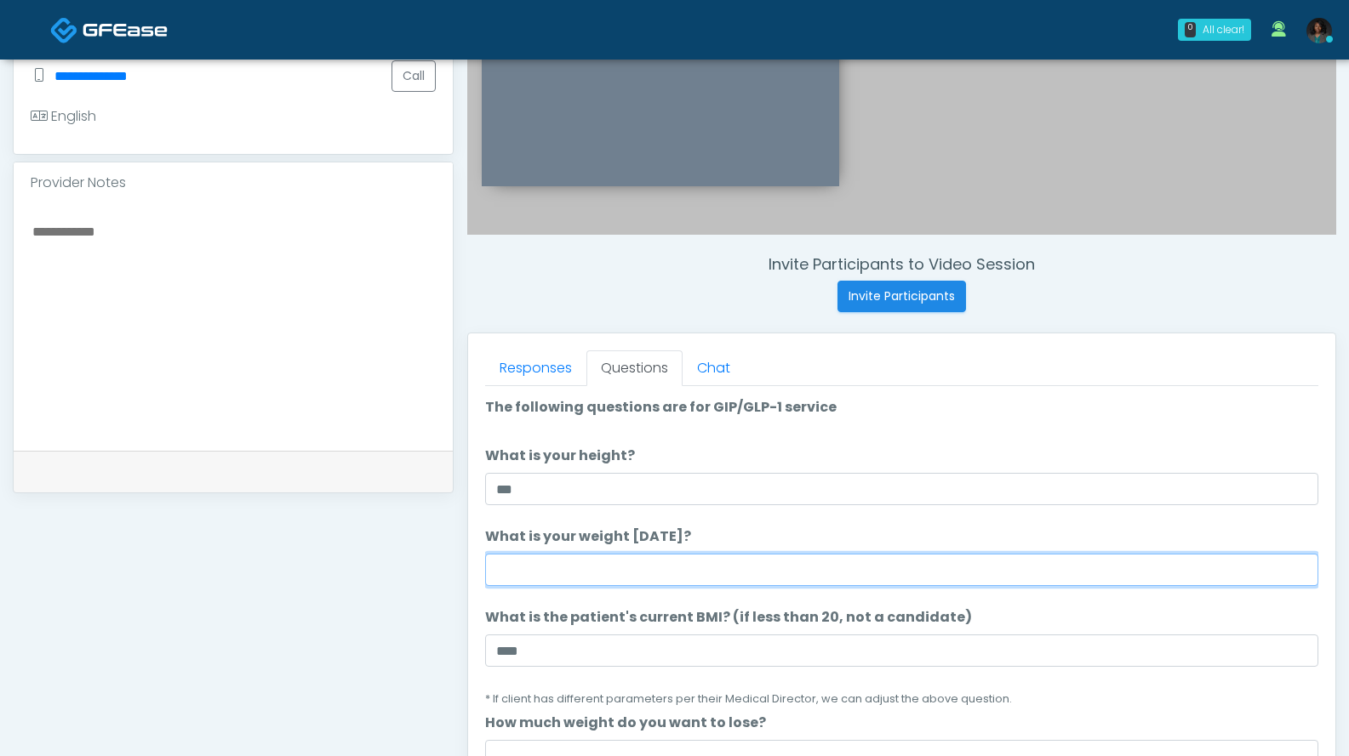
drag, startPoint x: 510, startPoint y: 578, endPoint x: 477, endPoint y: 591, distance: 35.1
click at [510, 578] on input "What is your weight today?" at bounding box center [901, 570] width 833 height 32
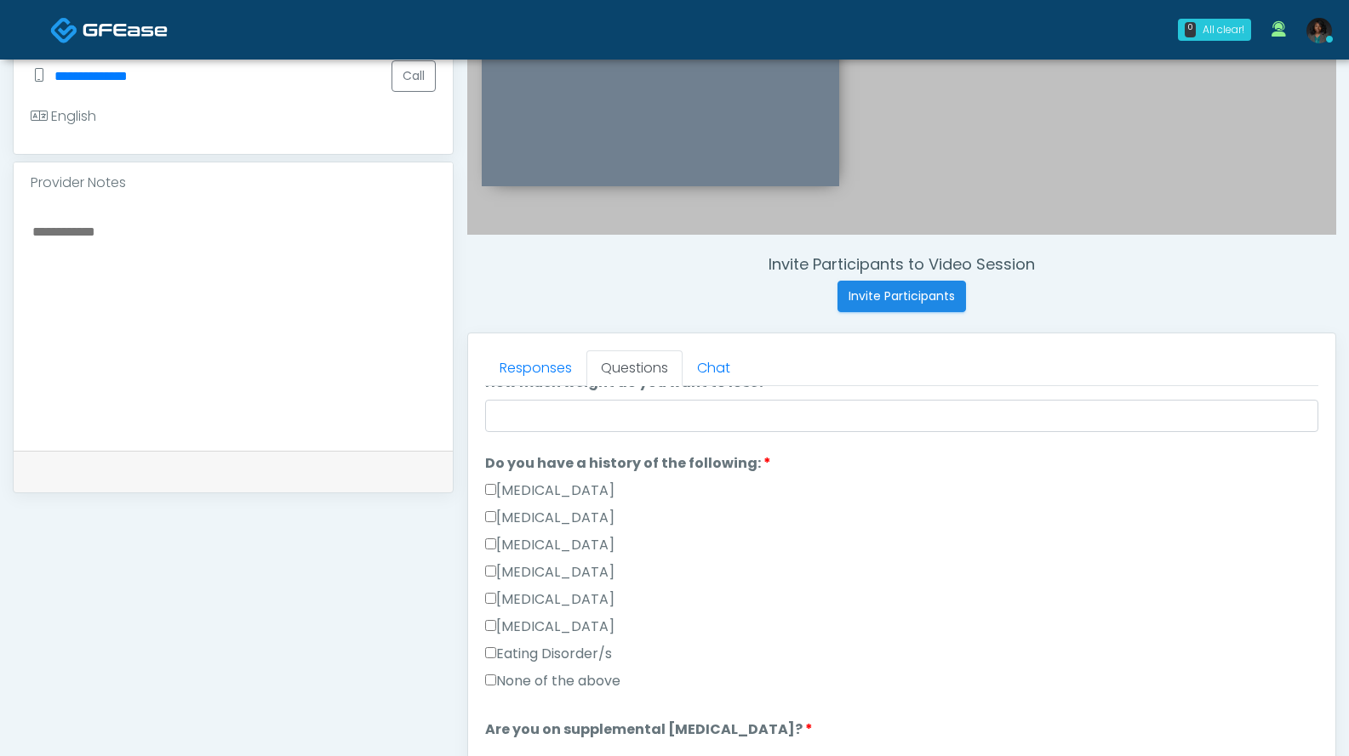
type input "***"
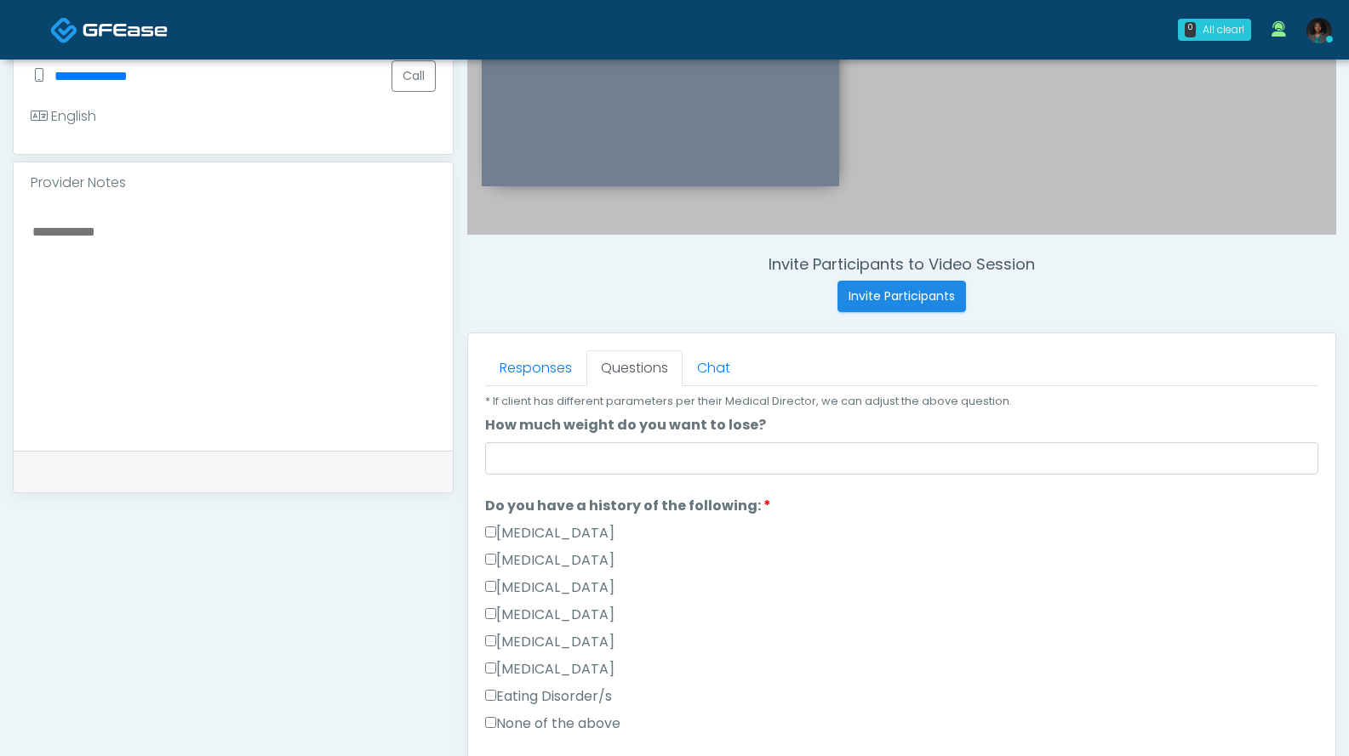
scroll to position [288, 0]
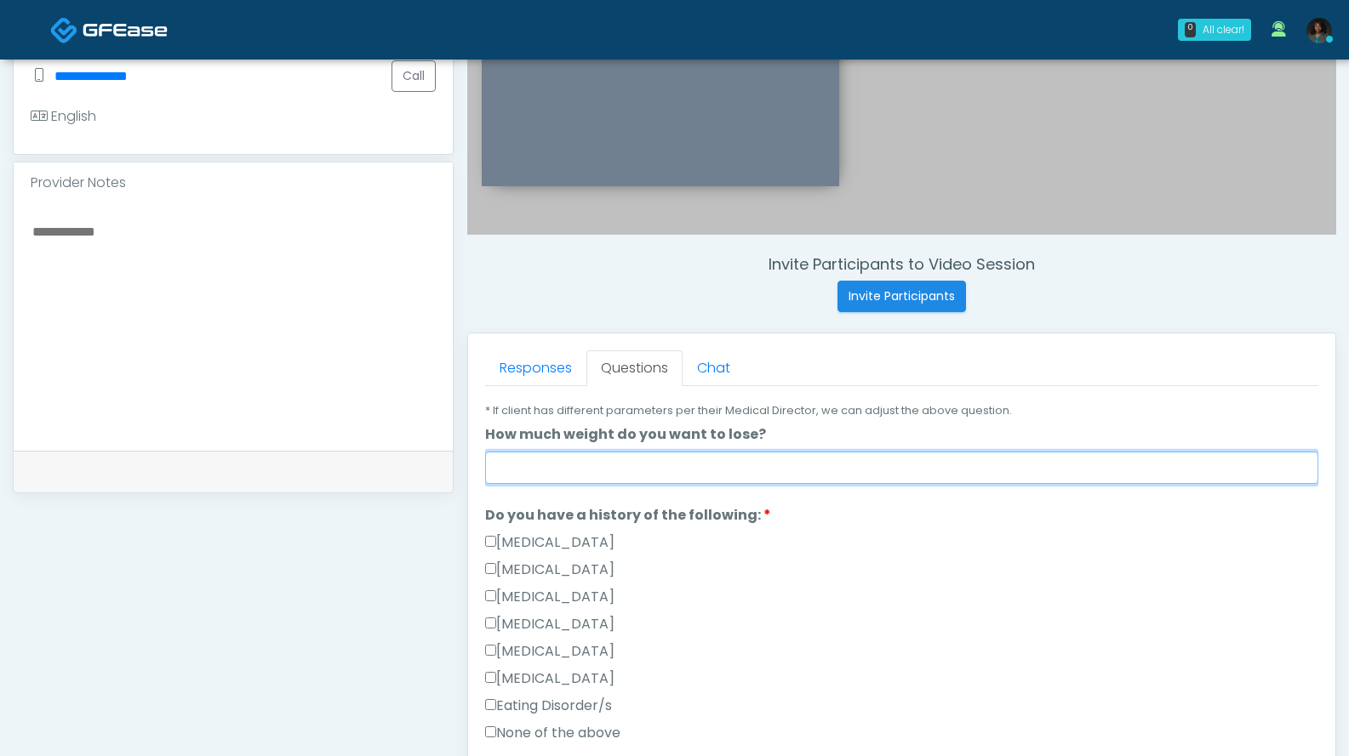
click at [750, 464] on input "How much weight do you want to lose?" at bounding box center [901, 468] width 833 height 32
type input "*"
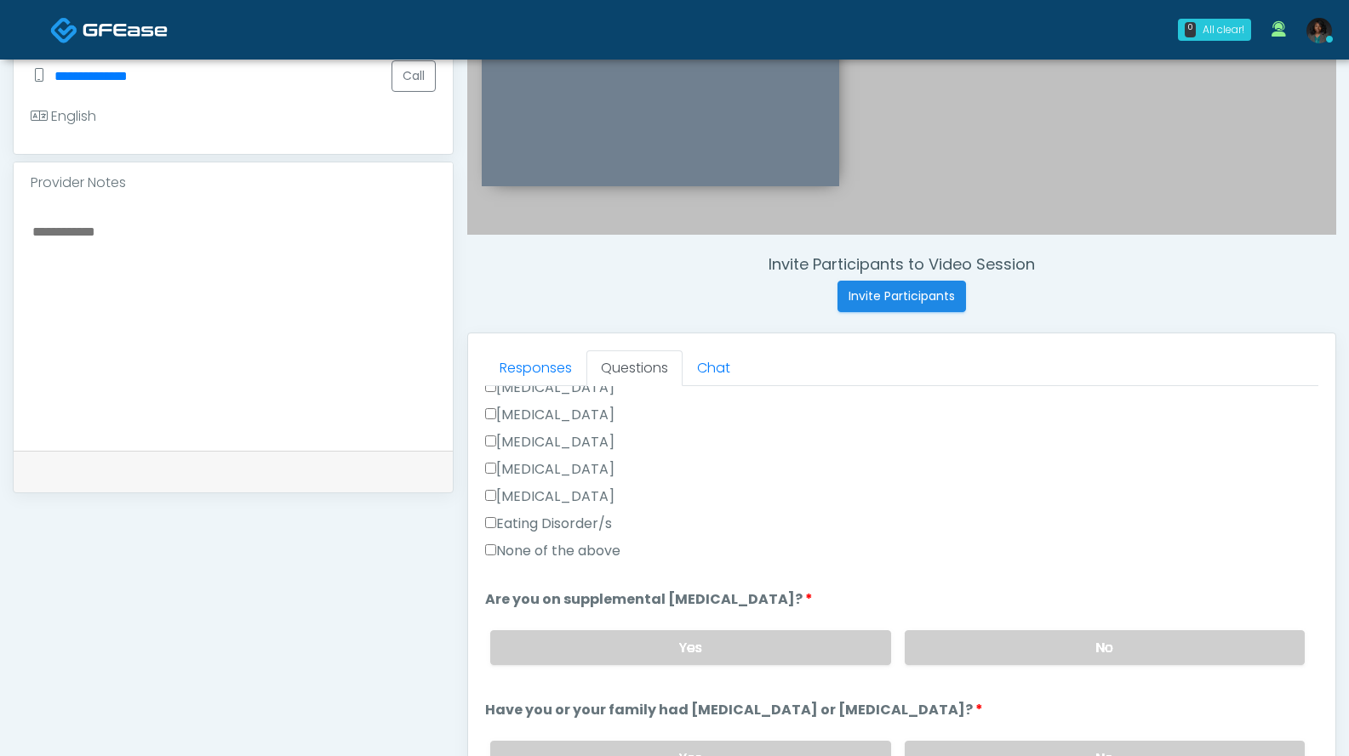
scroll to position [484, 0]
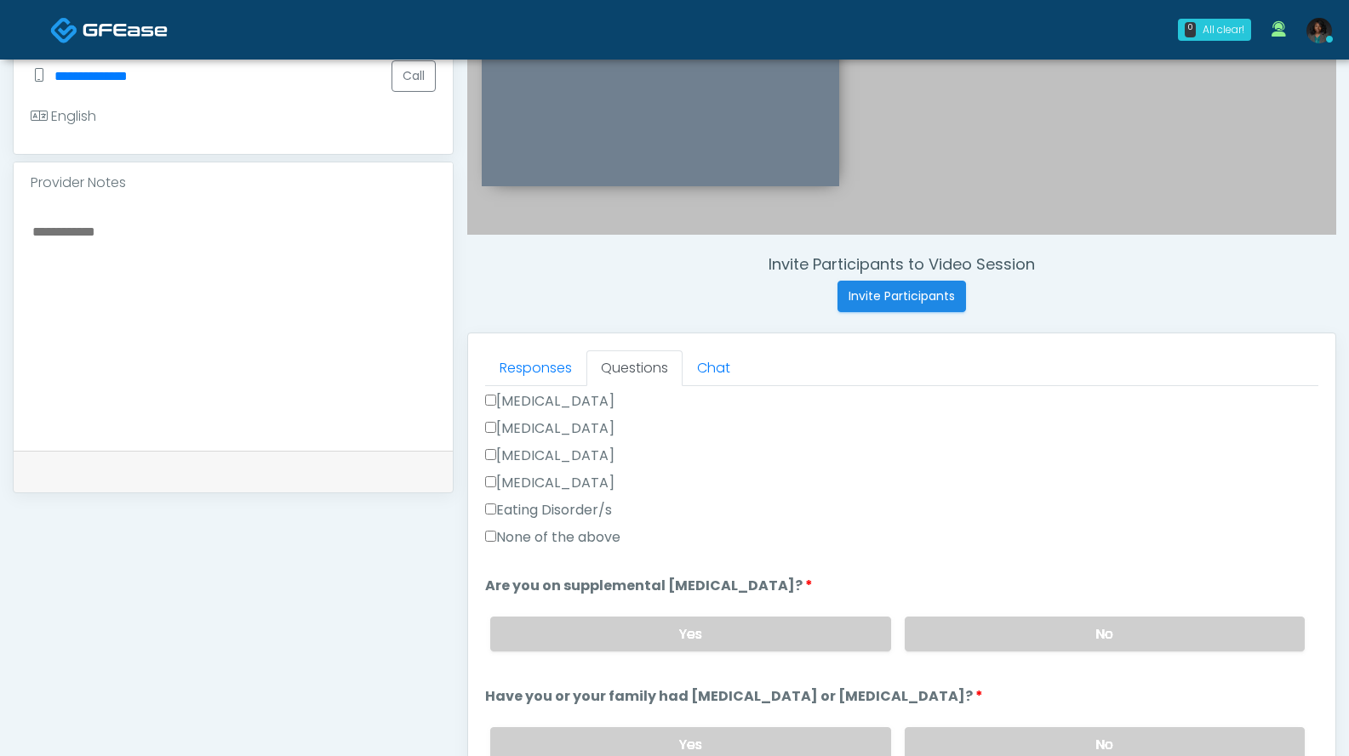
click at [577, 541] on label "None of the above" at bounding box center [552, 538] width 135 height 20
click at [965, 627] on label "No" at bounding box center [1104, 634] width 400 height 35
click at [1063, 733] on label "No" at bounding box center [1104, 744] width 400 height 35
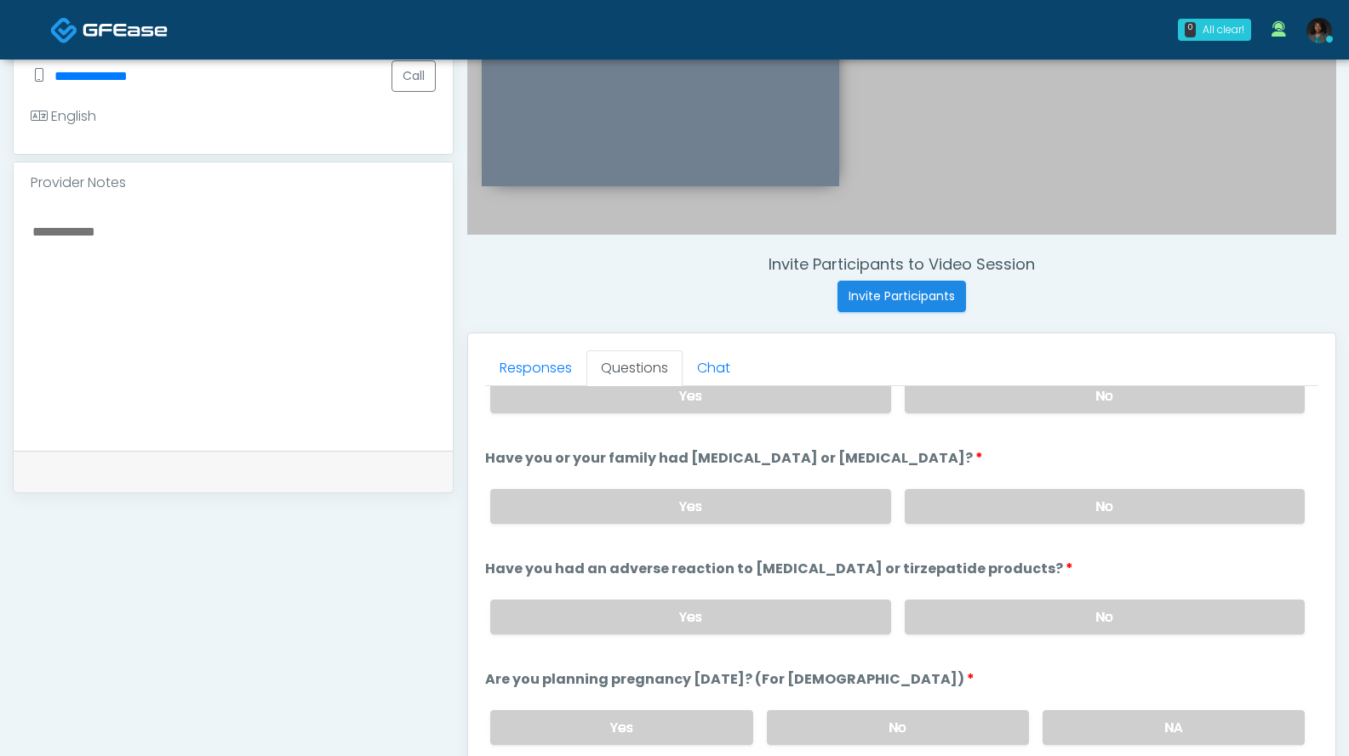
scroll to position [733, 0]
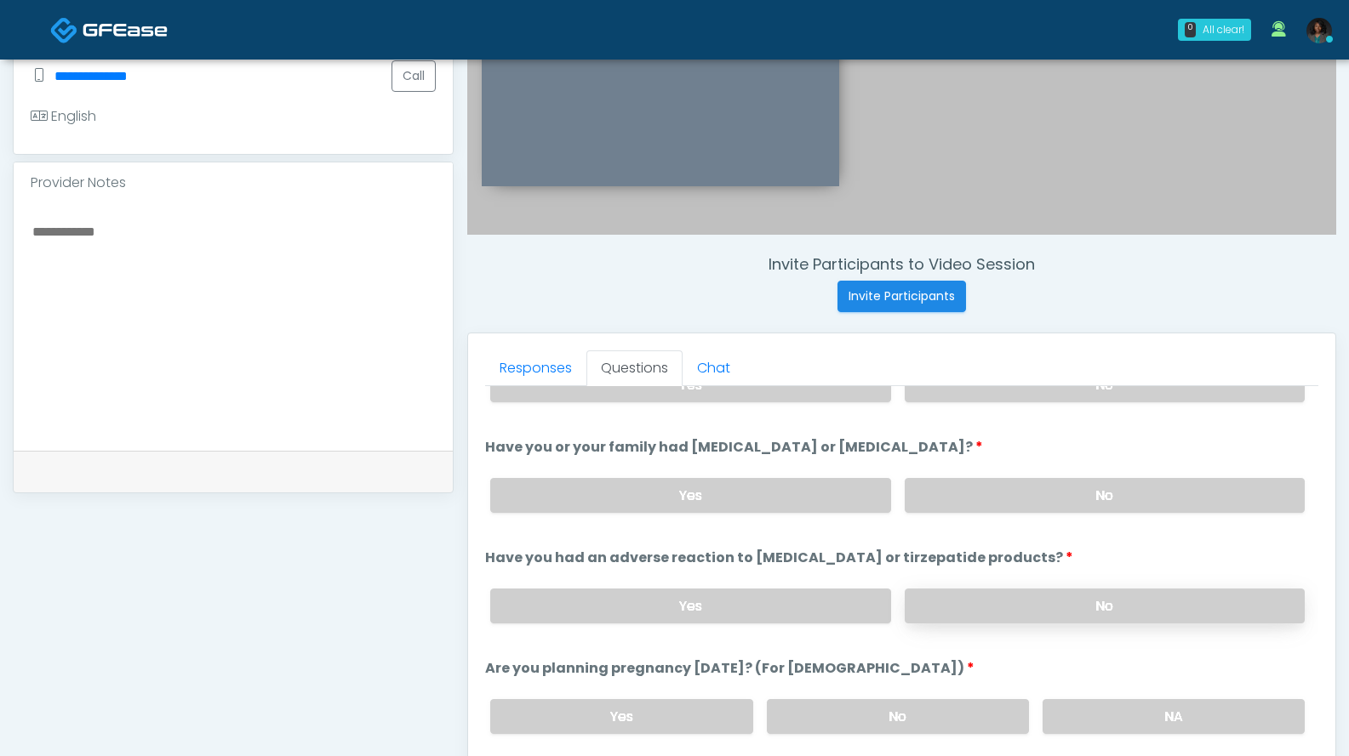
click at [1172, 599] on label "No" at bounding box center [1104, 606] width 400 height 35
click at [975, 718] on label "No" at bounding box center [898, 716] width 262 height 35
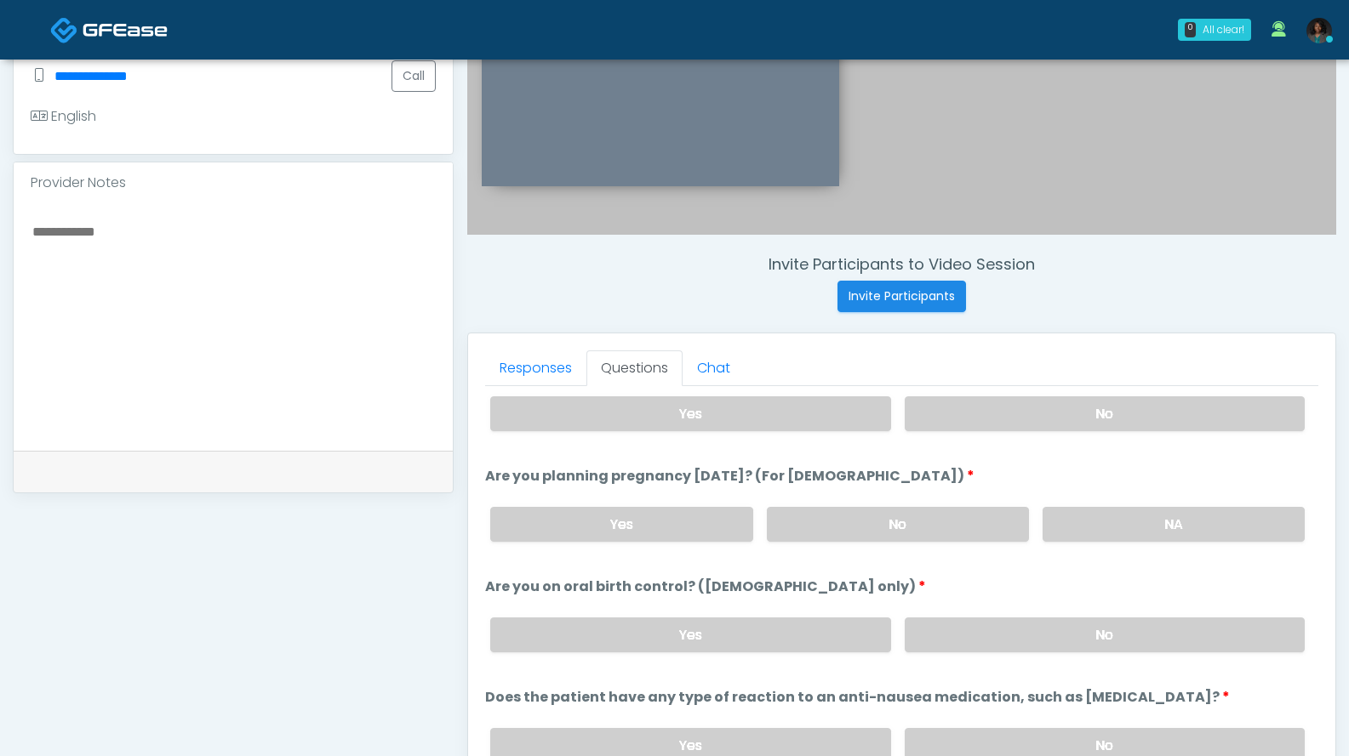
scroll to position [938, 0]
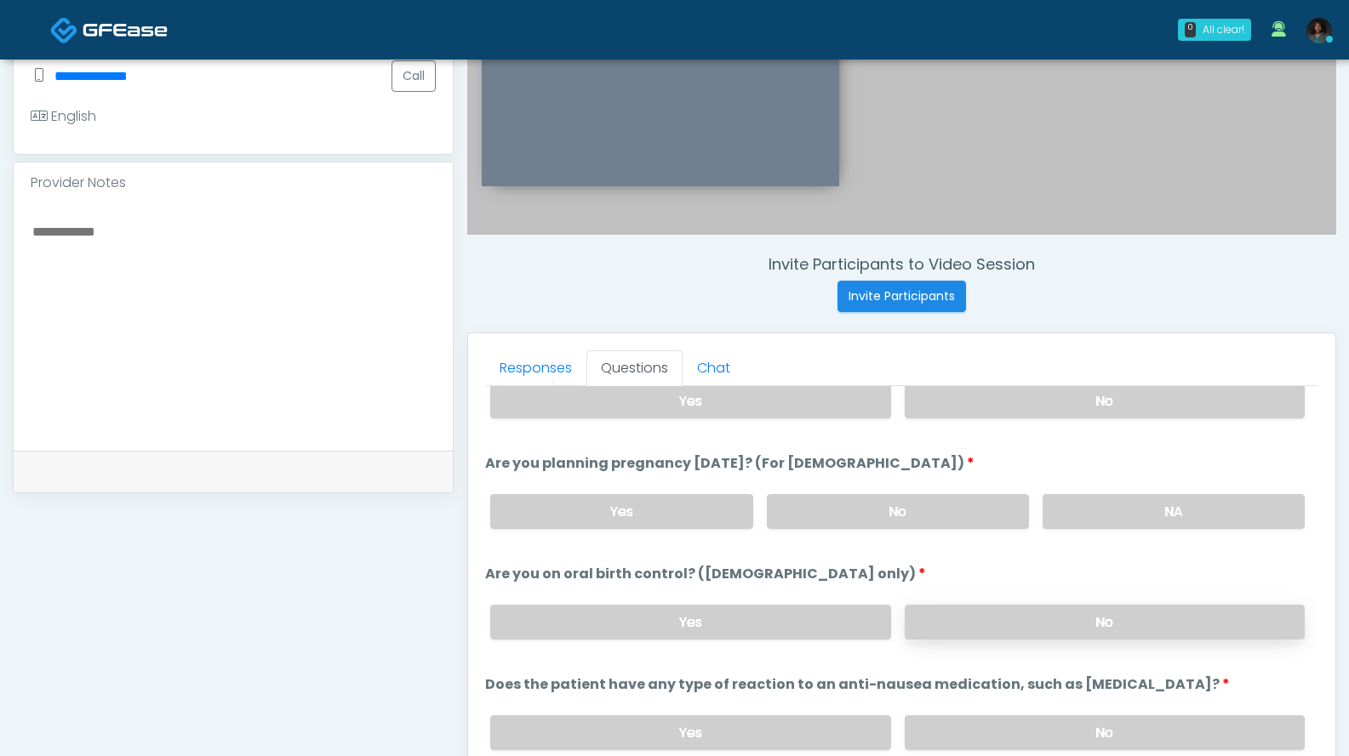
click at [1026, 633] on label "No" at bounding box center [1104, 622] width 400 height 35
click at [1041, 737] on label "No" at bounding box center [1104, 733] width 400 height 35
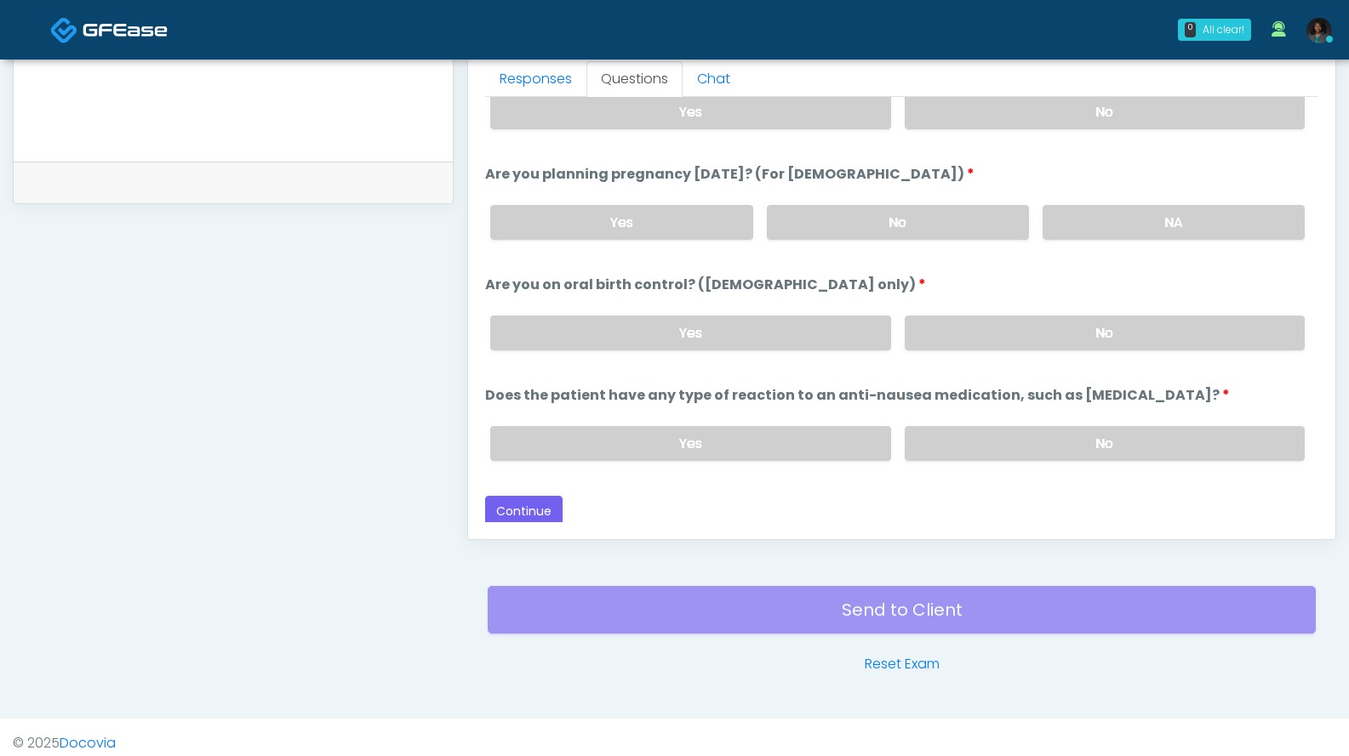
scroll to position [771, 0]
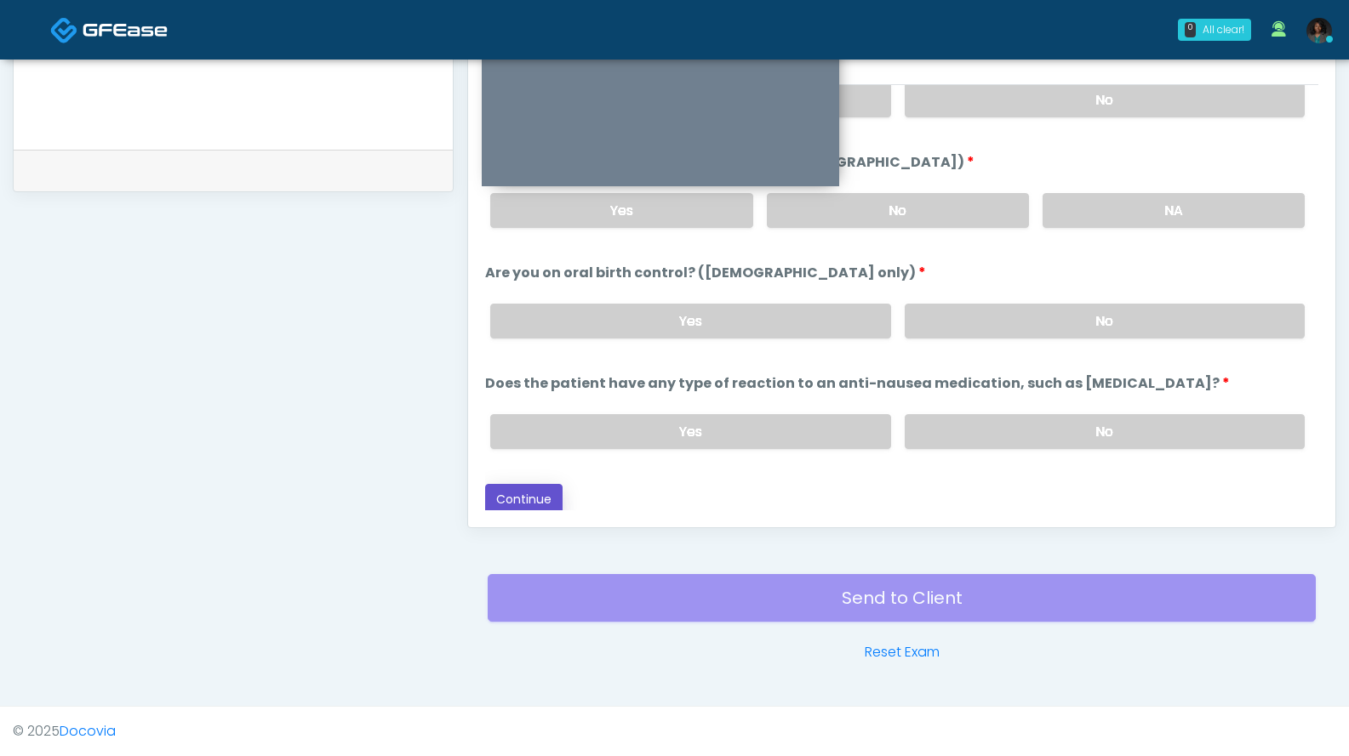
click at [523, 493] on button "Continue" at bounding box center [523, 499] width 77 height 31
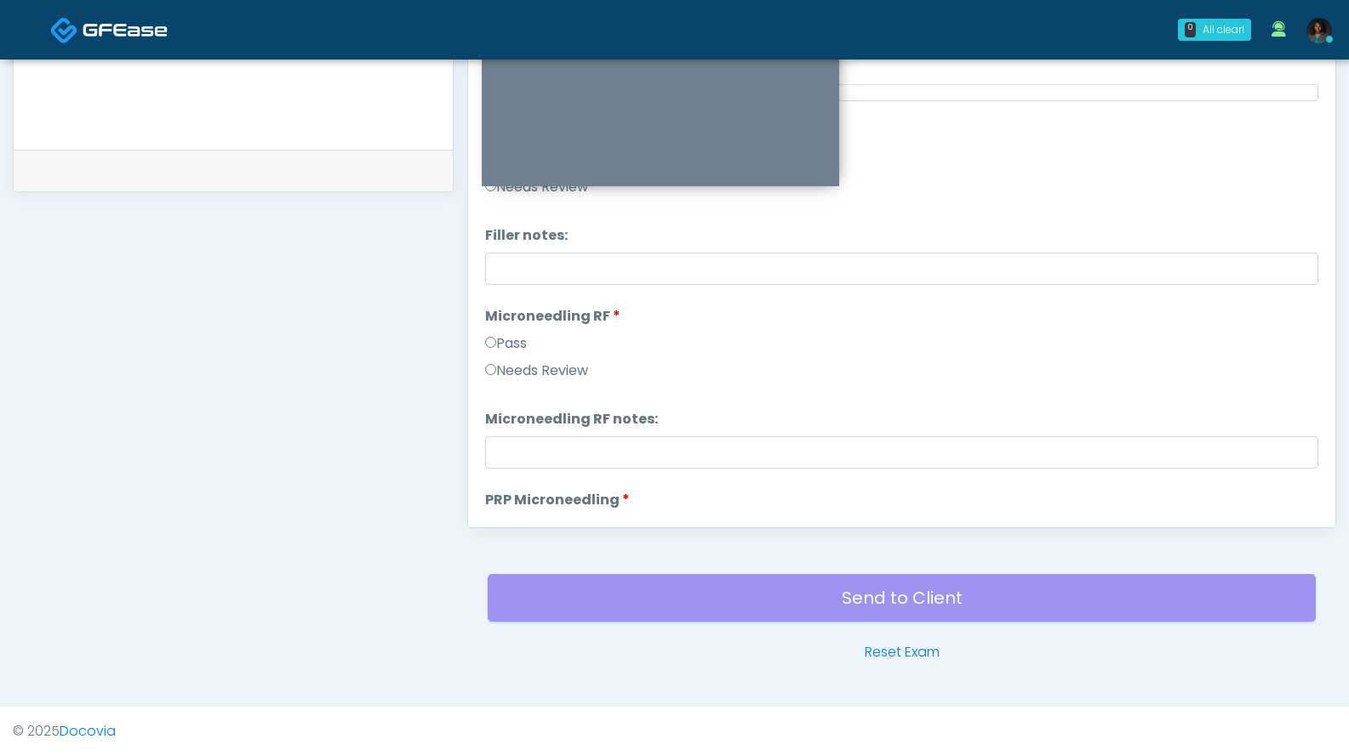
scroll to position [0, 0]
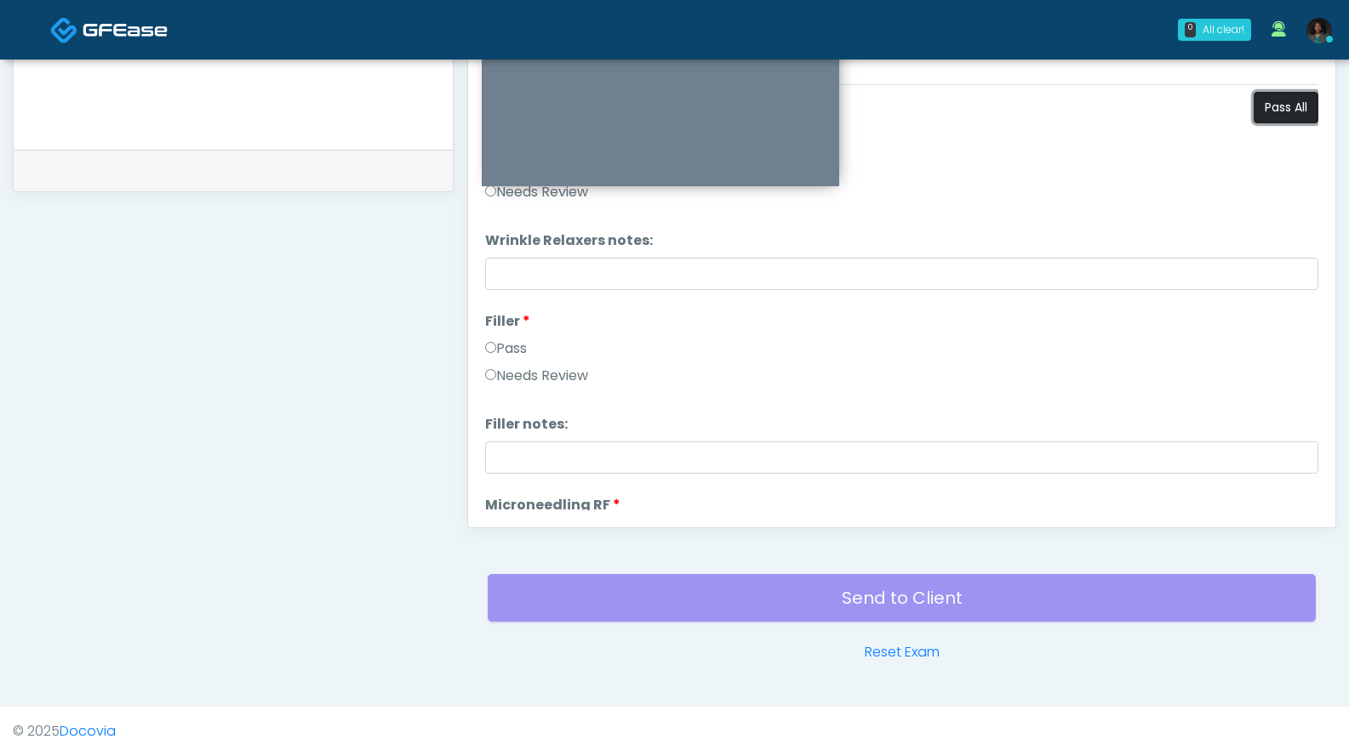
click at [1261, 110] on button "Pass All" at bounding box center [1285, 107] width 65 height 31
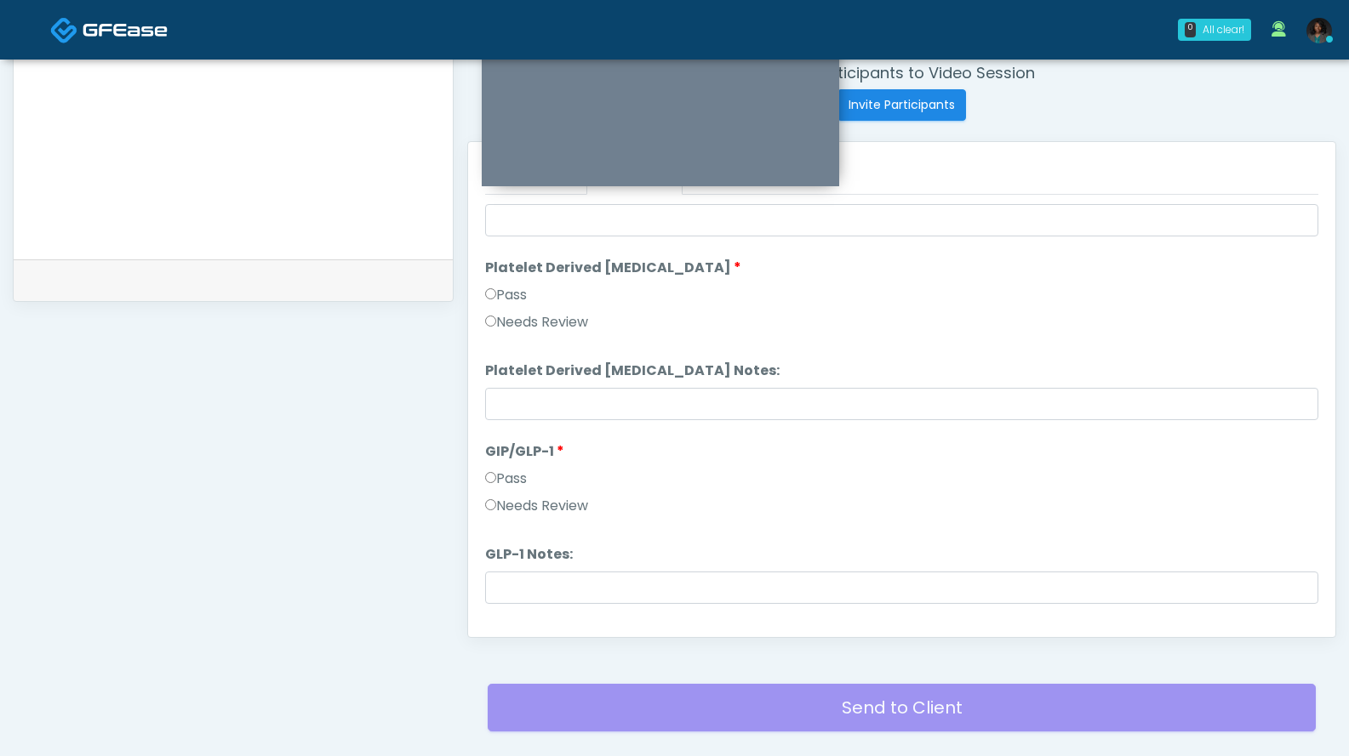
scroll to position [3352, 0]
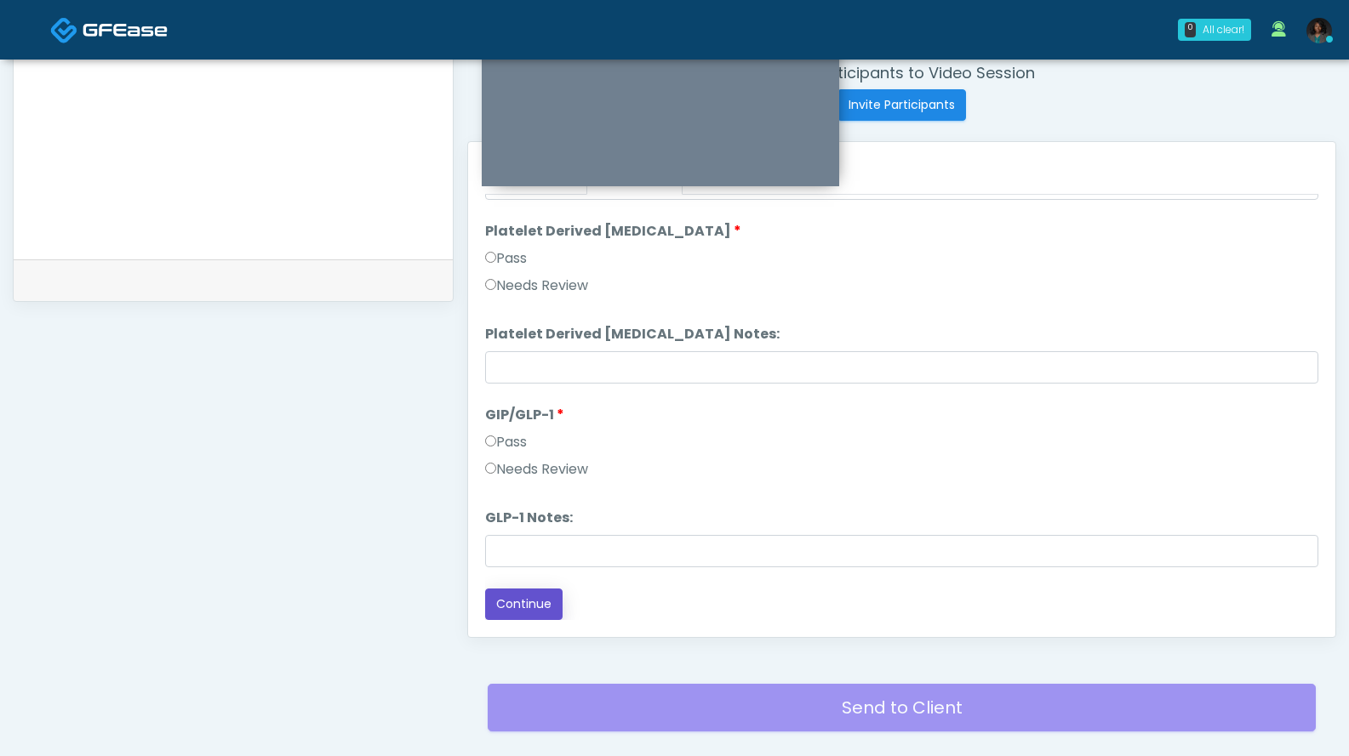
click at [539, 598] on button "Continue" at bounding box center [523, 604] width 77 height 31
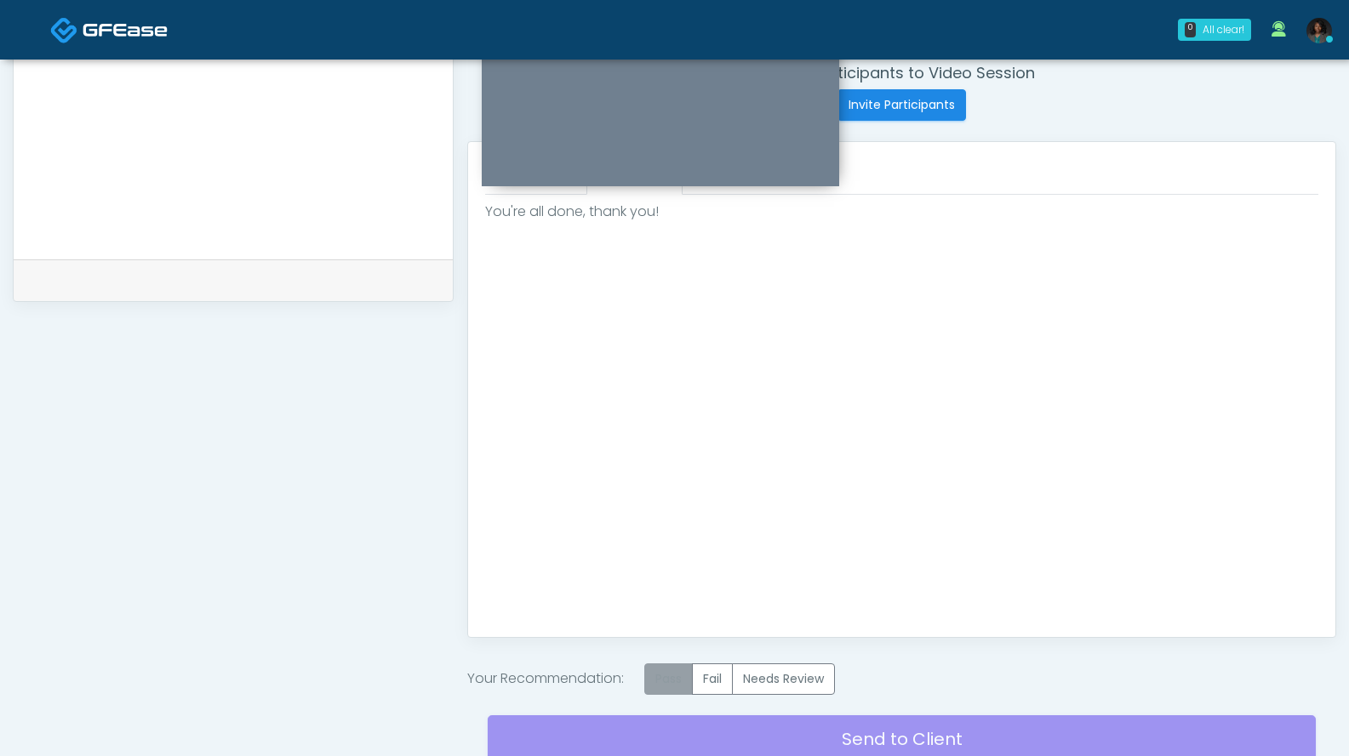
click at [673, 684] on label "Pass" at bounding box center [668, 679] width 48 height 31
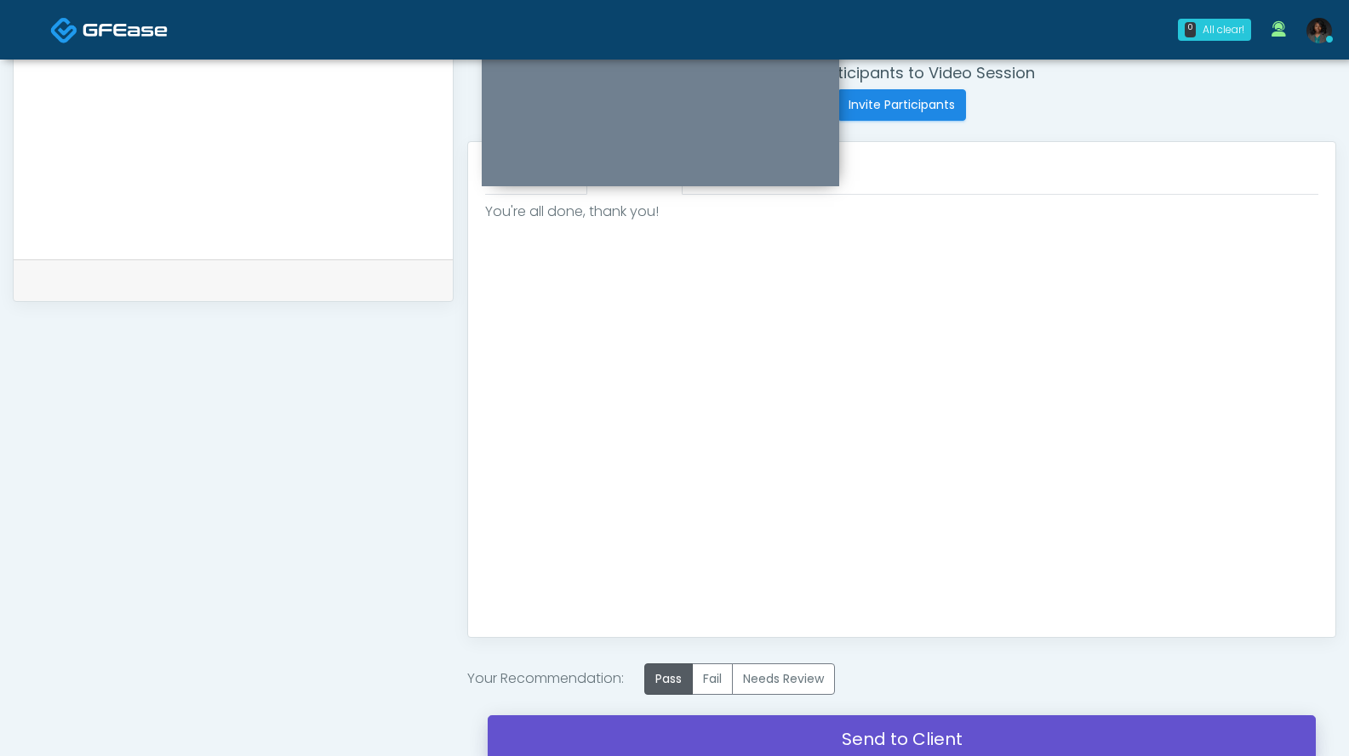
click at [763, 749] on link "Send to Client" at bounding box center [902, 740] width 828 height 48
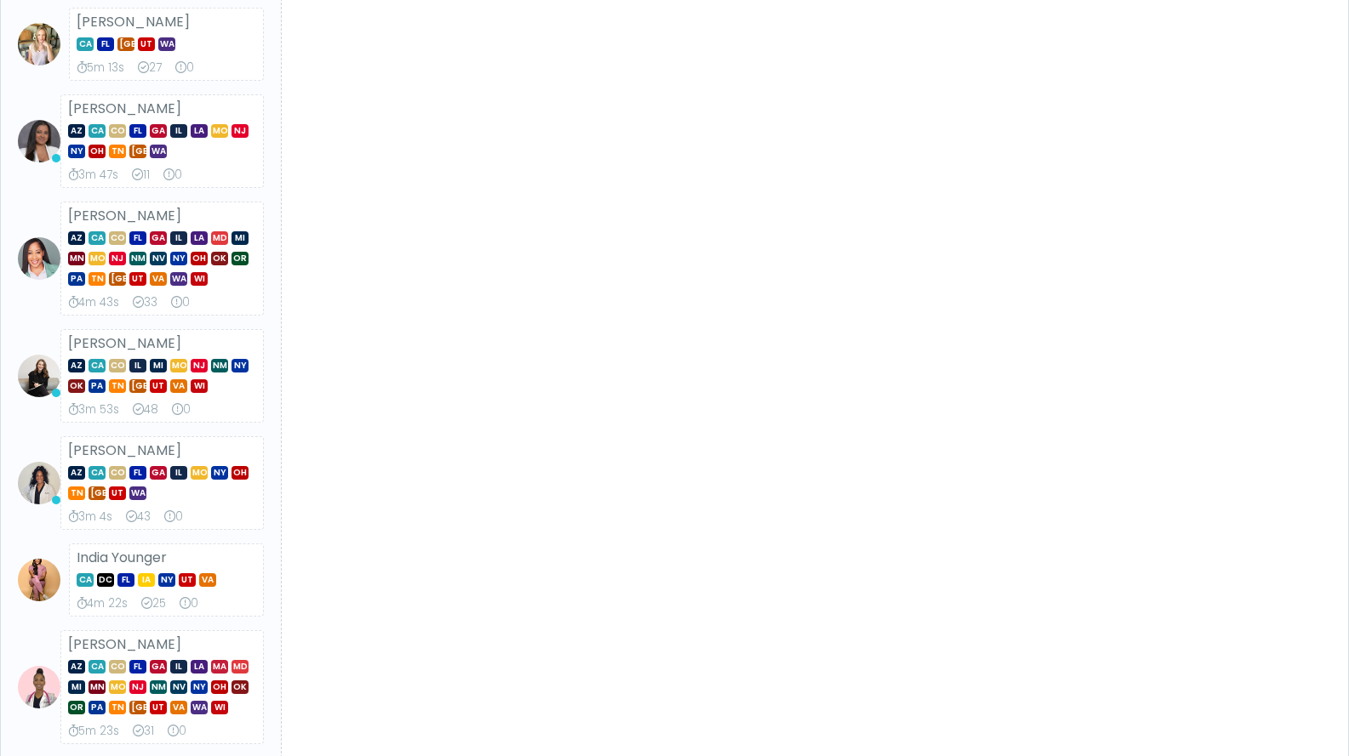
scroll to position [865, 0]
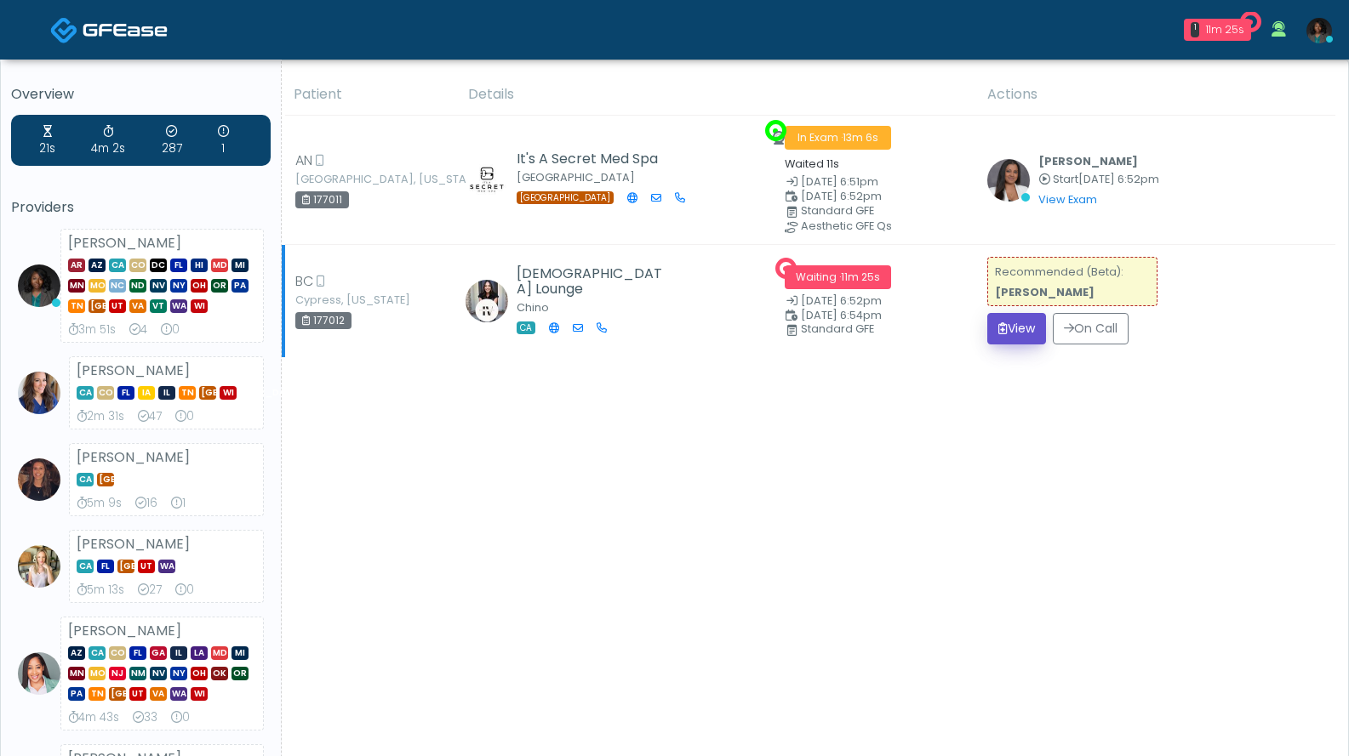
click at [1025, 325] on button "View" at bounding box center [1016, 328] width 59 height 31
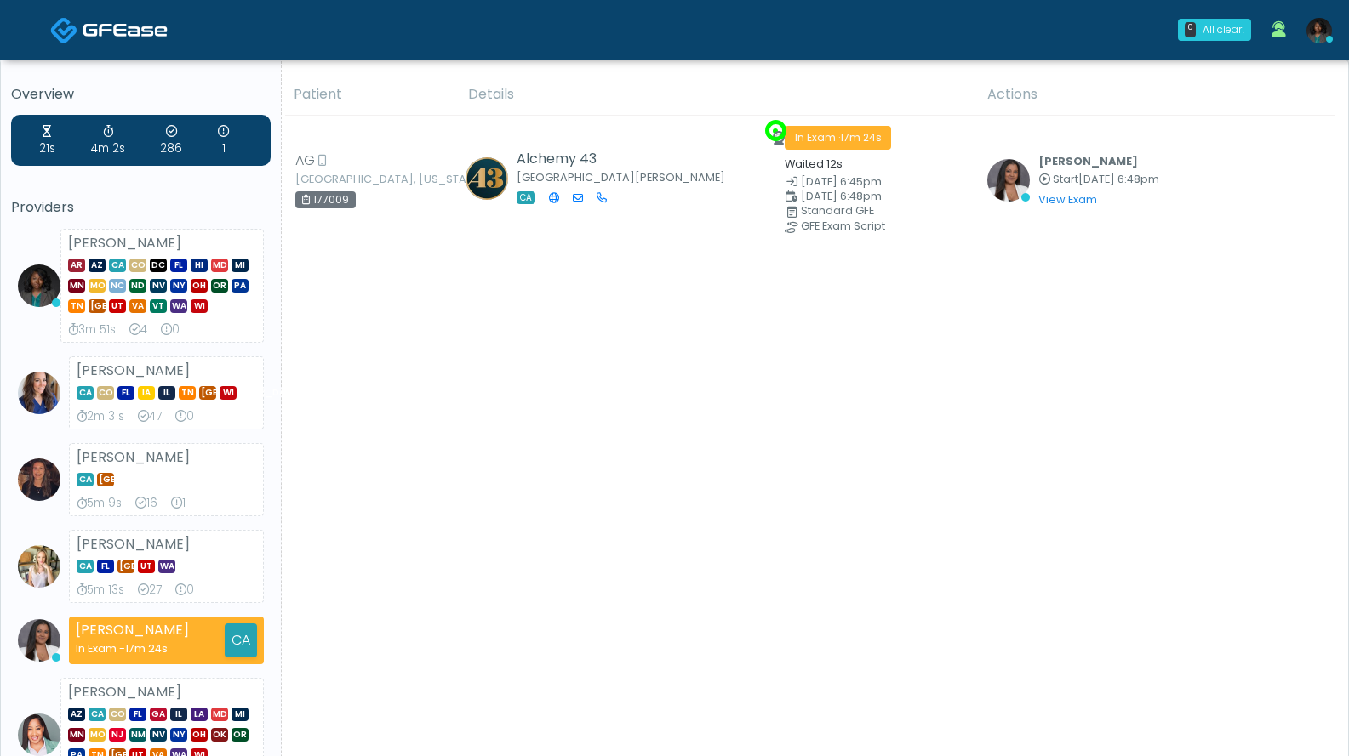
click at [1315, 40] on img at bounding box center [1319, 31] width 26 height 26
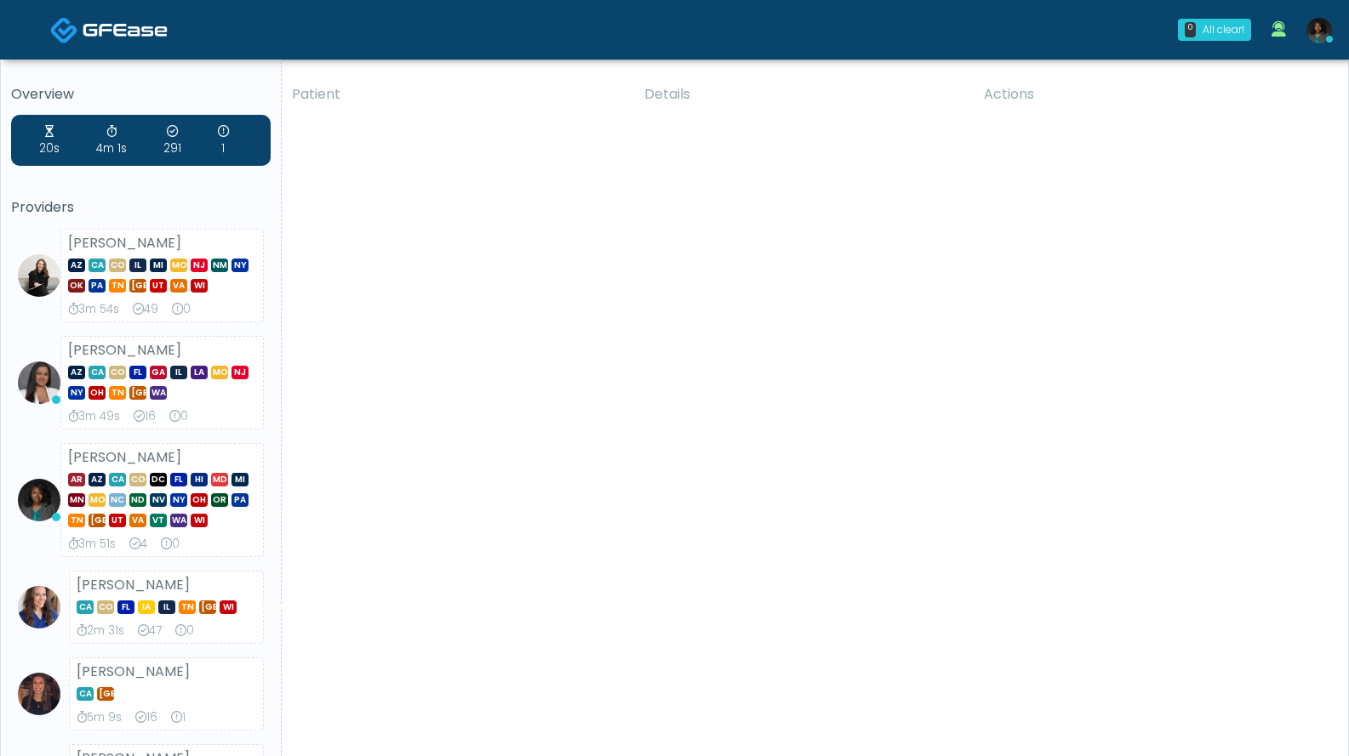
click at [1280, 26] on icon at bounding box center [1278, 29] width 14 height 16
click at [1278, 31] on icon at bounding box center [1278, 29] width 14 height 16
drag, startPoint x: 1200, startPoint y: 72, endPoint x: 1178, endPoint y: 41, distance: 38.0
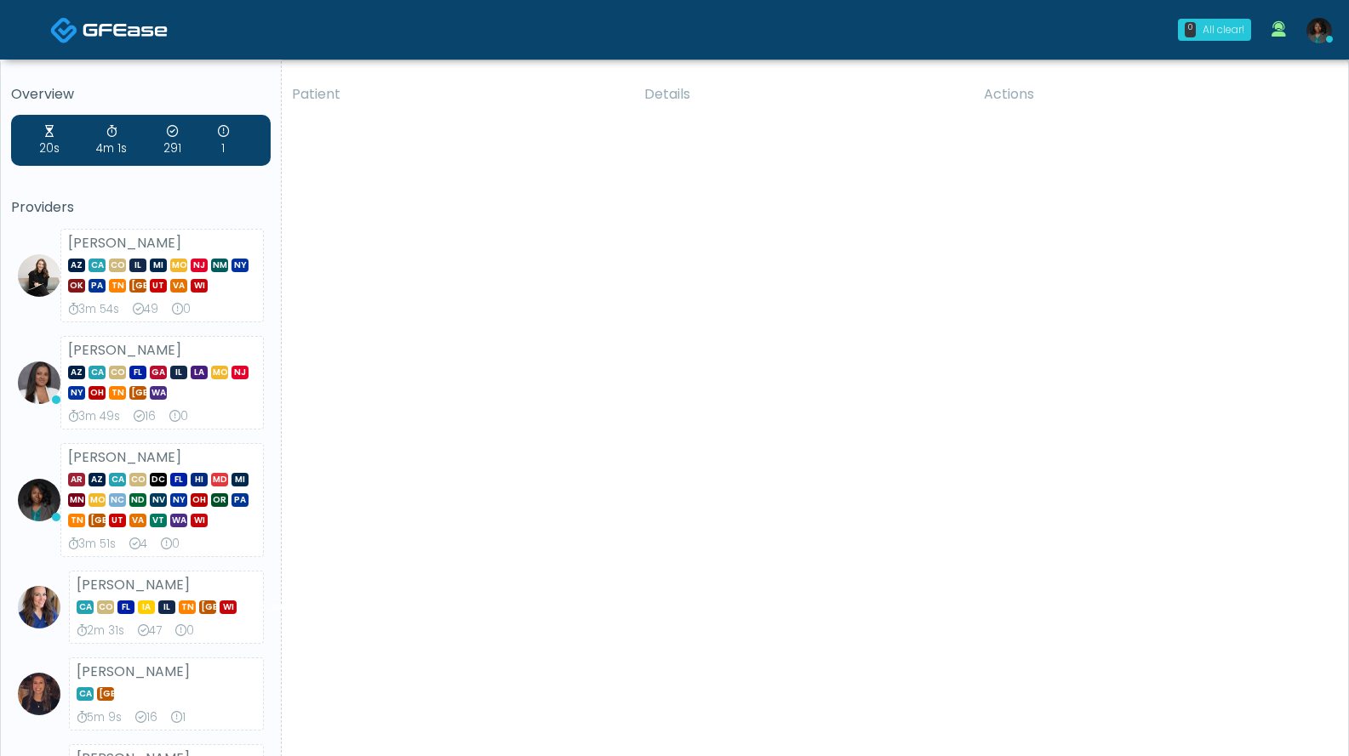
click at [1224, 21] on div "0 All clear!" at bounding box center [1214, 30] width 73 height 22
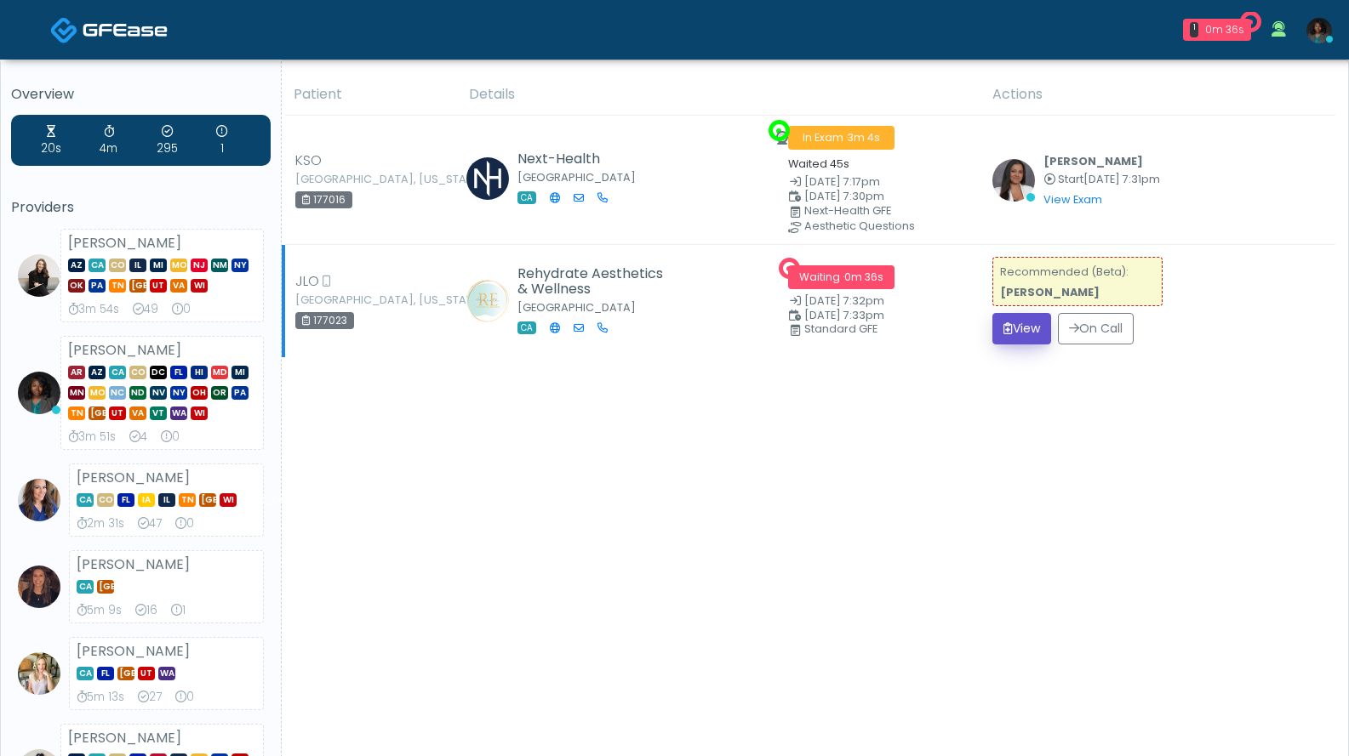
click at [1023, 332] on button "View" at bounding box center [1021, 328] width 59 height 31
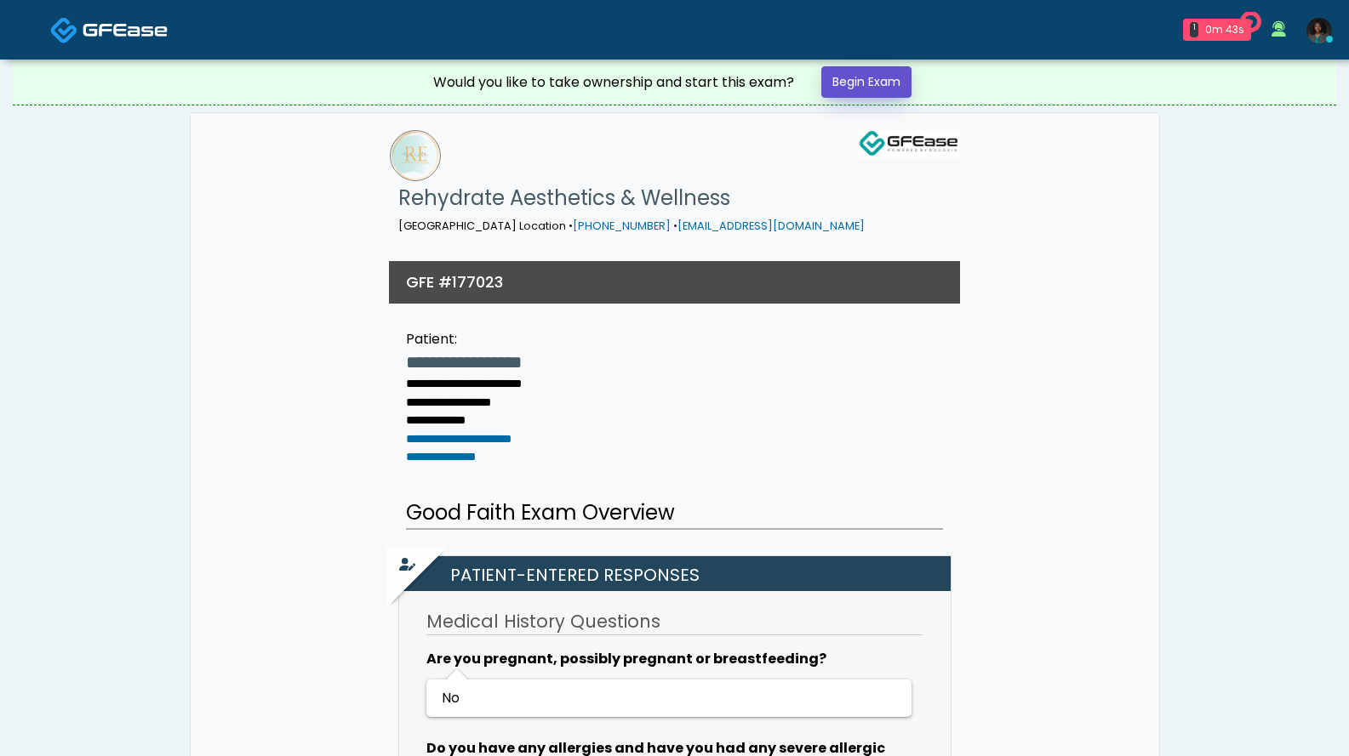
click at [893, 72] on link "Begin Exam" at bounding box center [866, 81] width 90 height 31
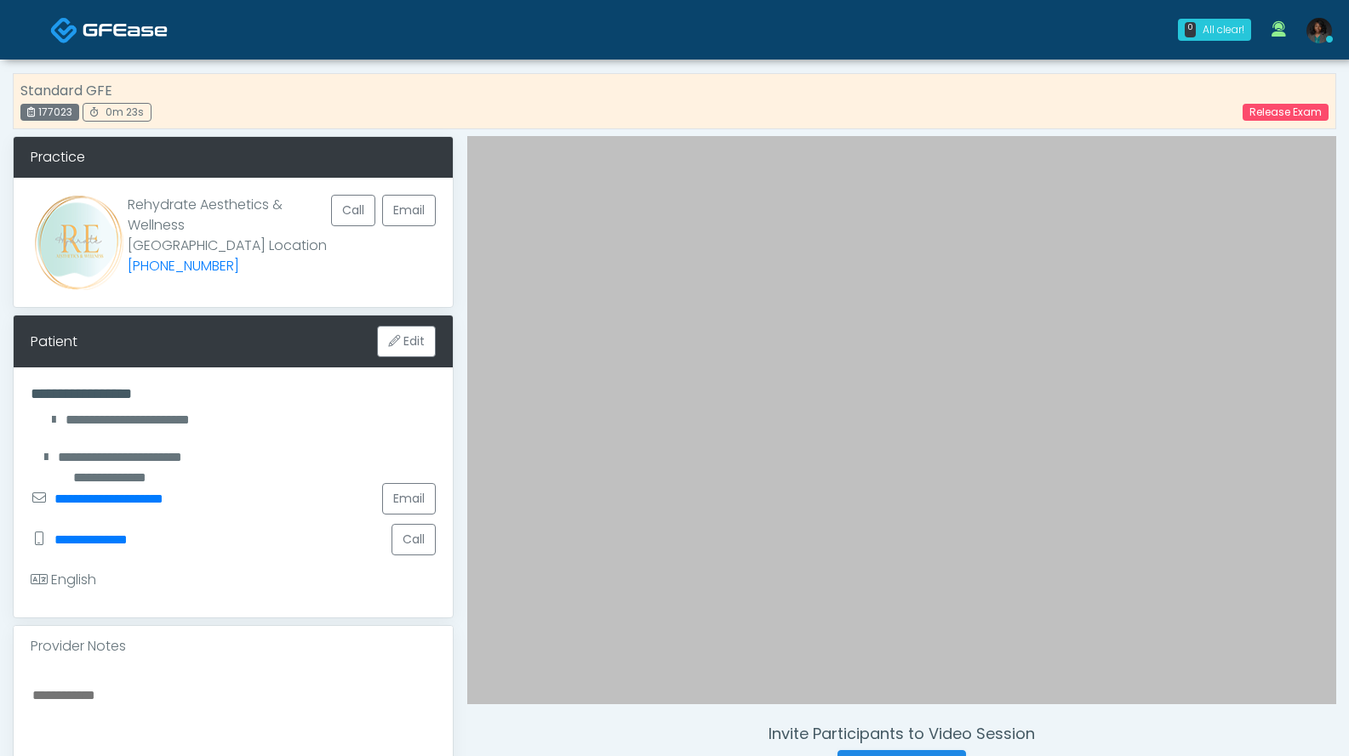
scroll to position [340, 0]
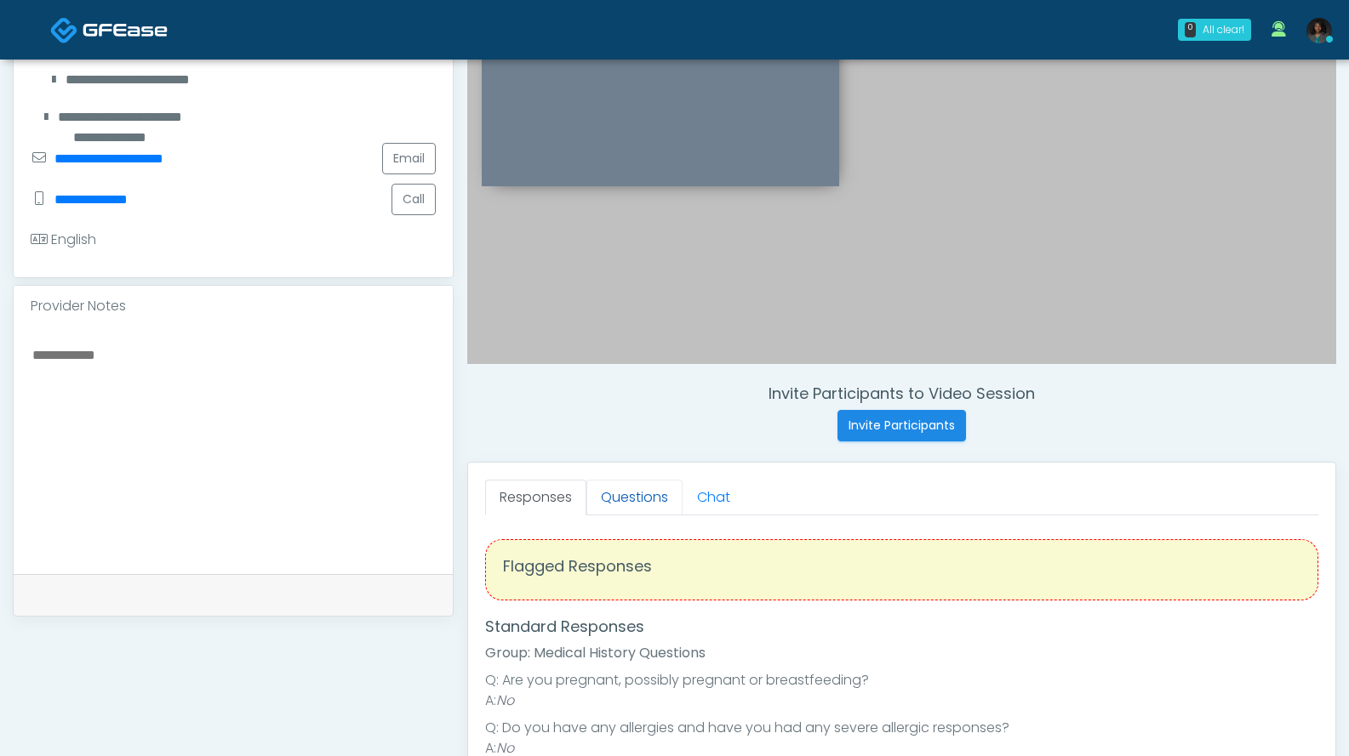
click at [644, 499] on link "Questions" at bounding box center [634, 498] width 96 height 36
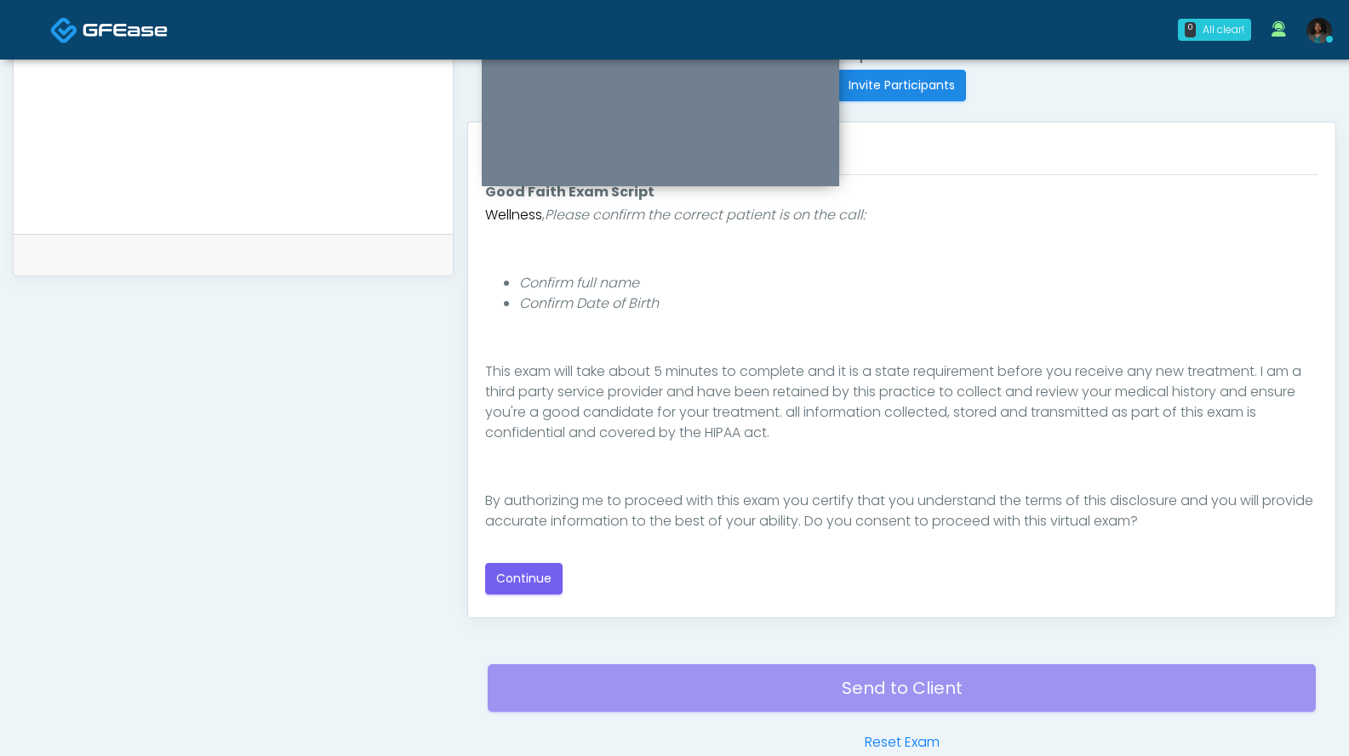
scroll to position [157, 0]
click at [541, 573] on button "Continue" at bounding box center [523, 578] width 77 height 31
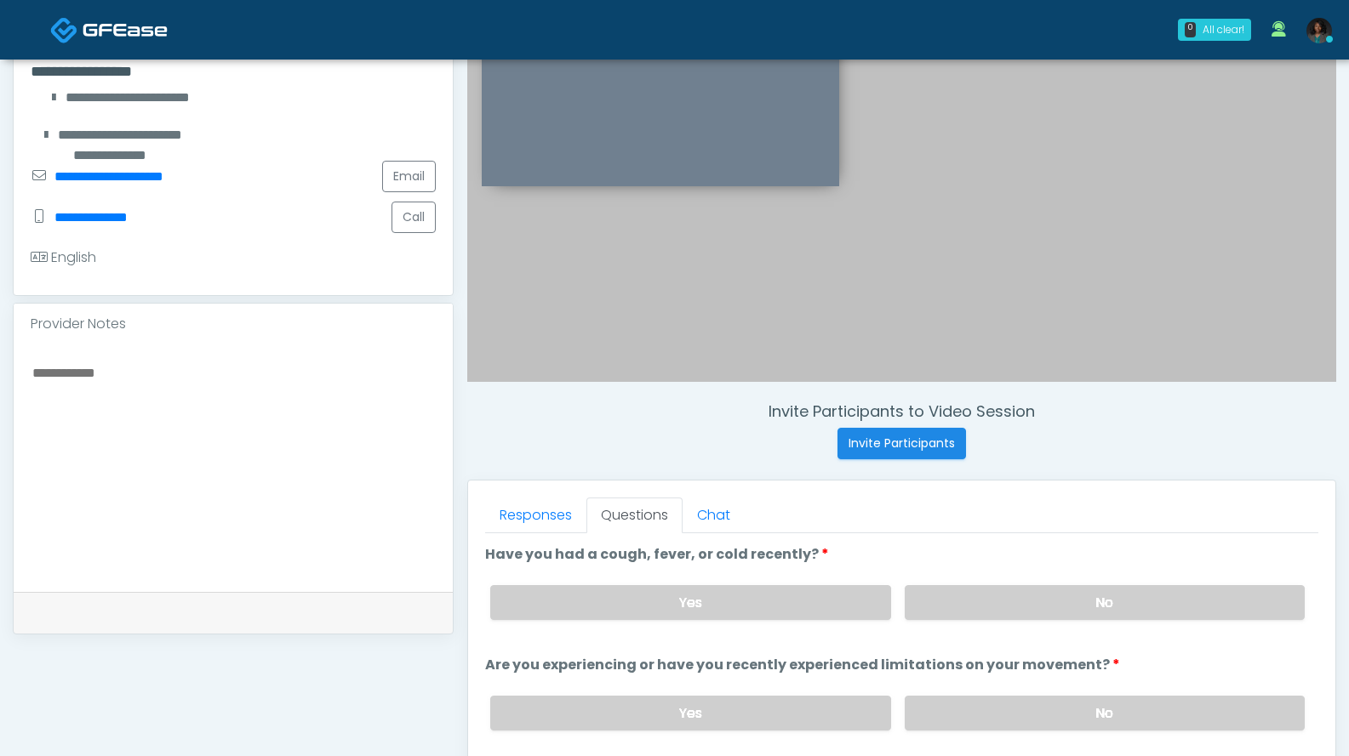
scroll to position [663, 0]
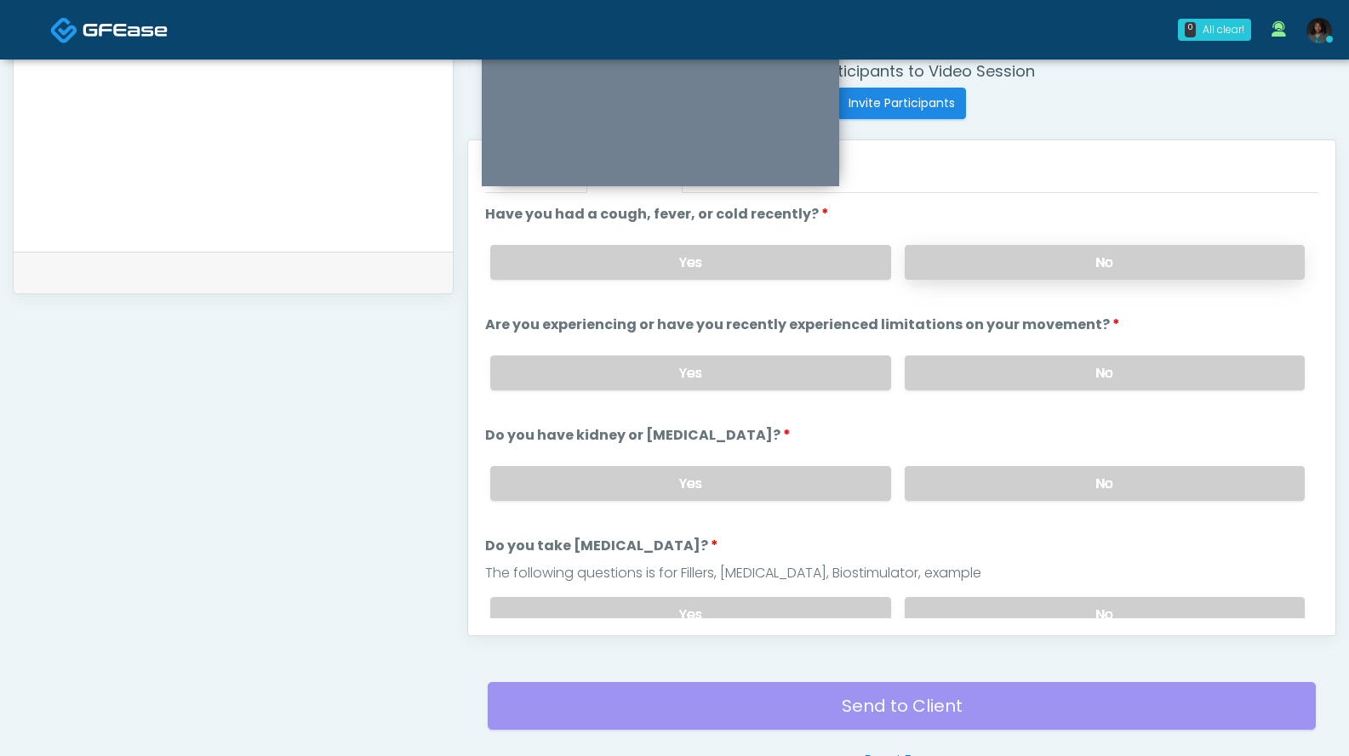
click at [1010, 266] on label "No" at bounding box center [1104, 262] width 400 height 35
click at [1012, 369] on label "No" at bounding box center [1104, 373] width 400 height 35
drag, startPoint x: 1028, startPoint y: 476, endPoint x: 1025, endPoint y: 505, distance: 28.2
click at [1028, 474] on label "No" at bounding box center [1104, 483] width 400 height 35
click at [1024, 610] on label "No" at bounding box center [1104, 614] width 400 height 35
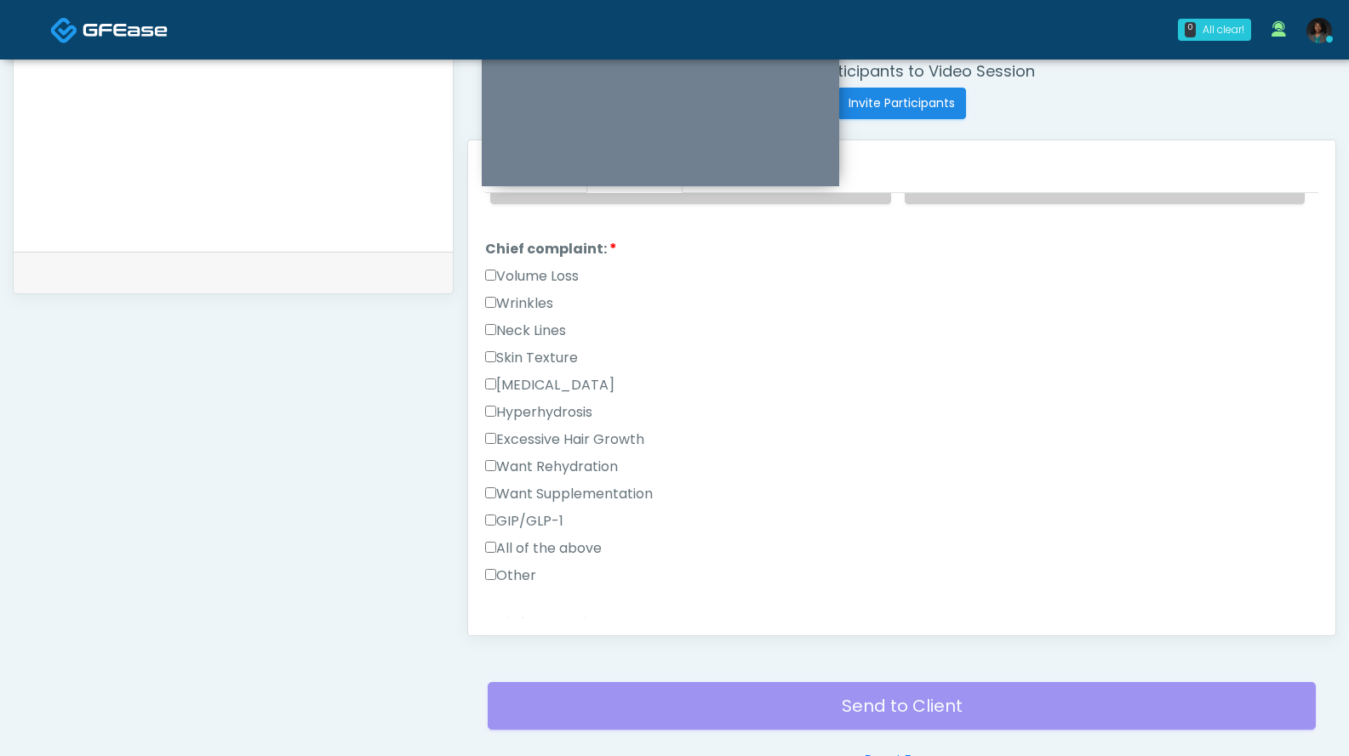
scroll to position [433, 0]
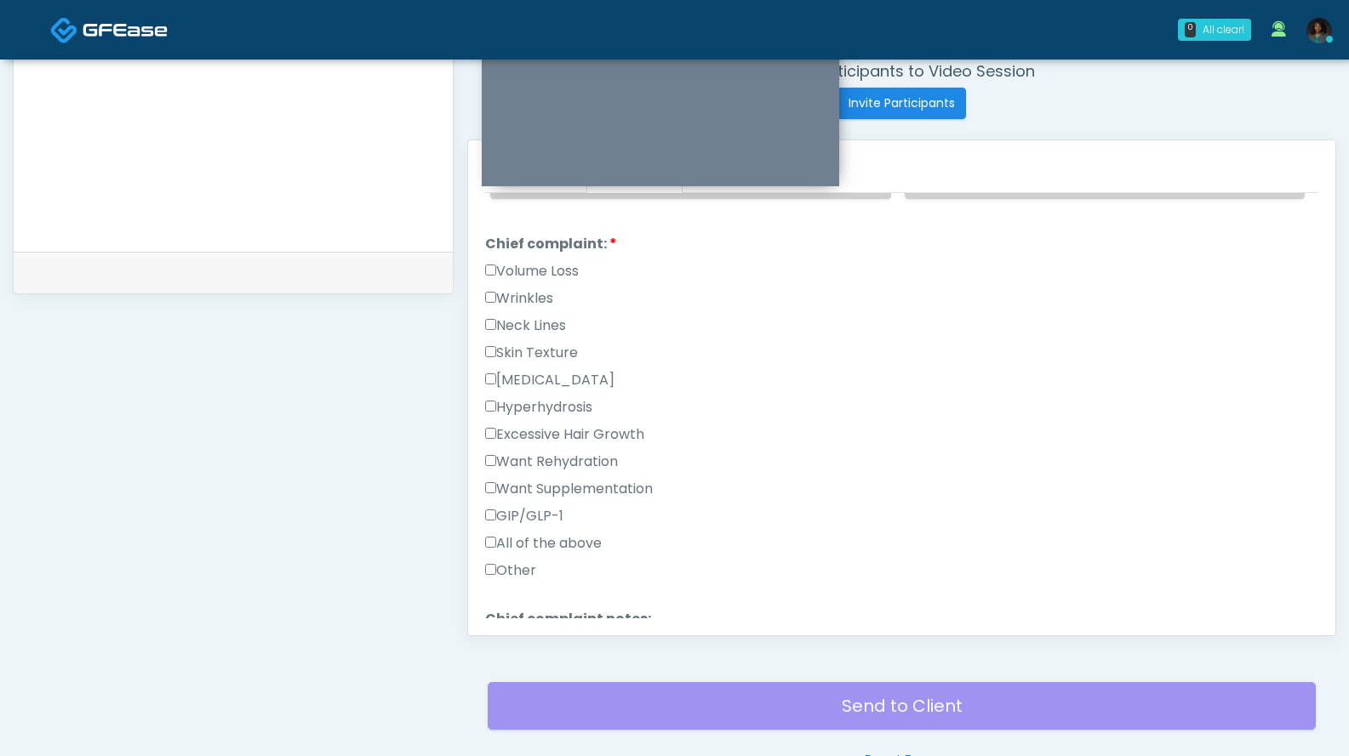
click at [574, 486] on label "Want Supplementation" at bounding box center [569, 489] width 168 height 20
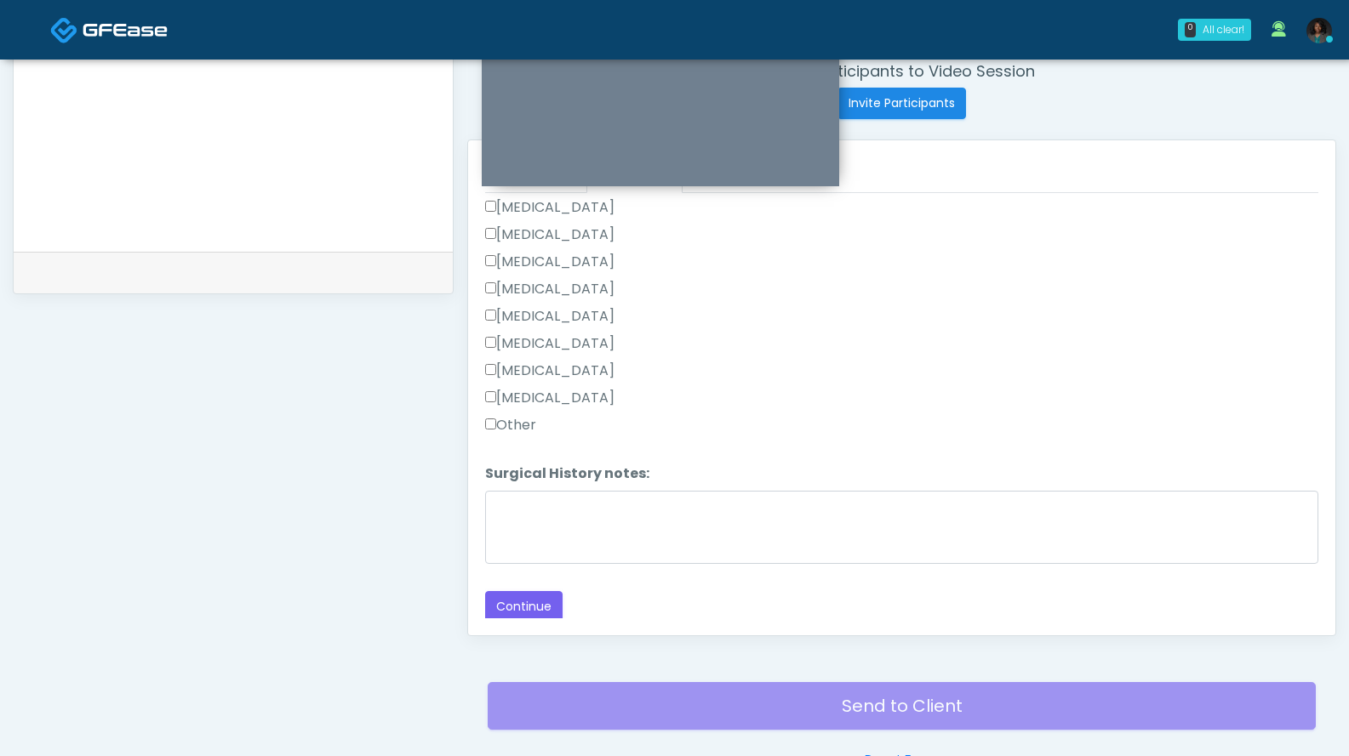
scroll to position [768, 0]
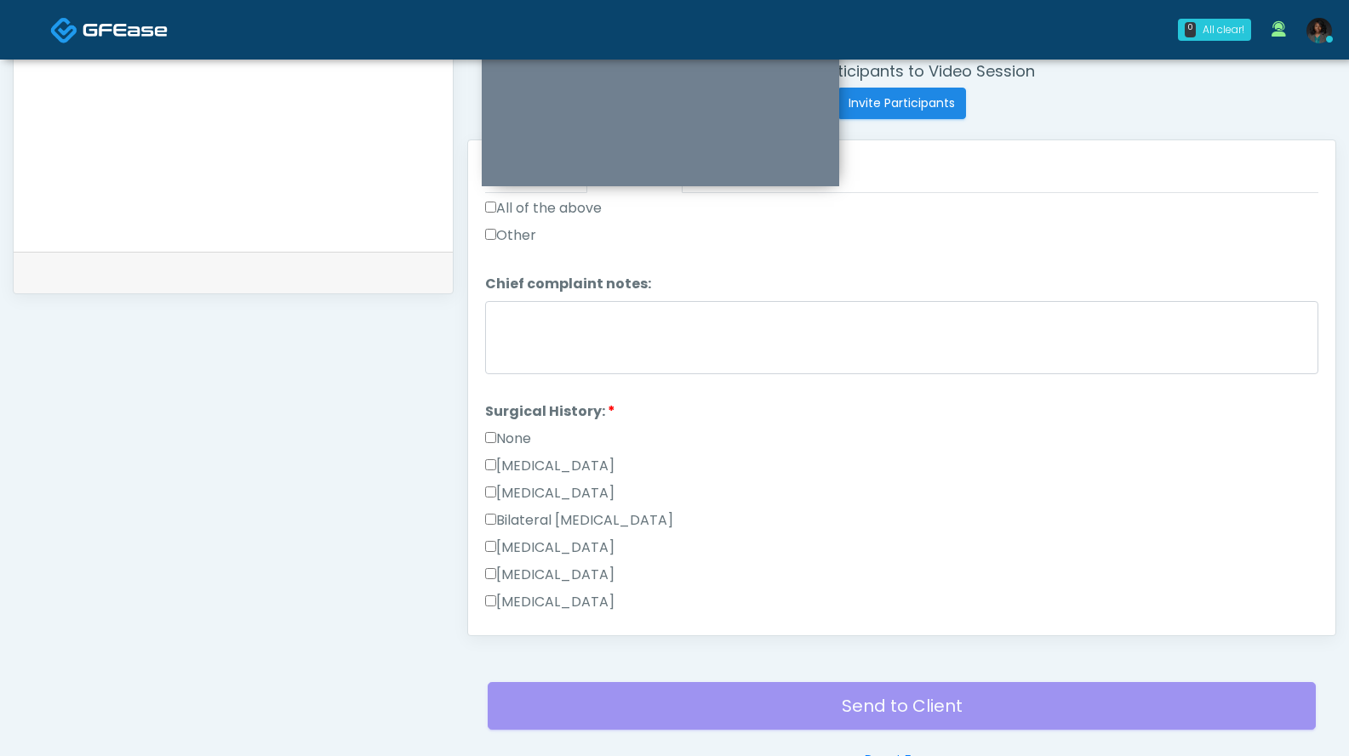
click at [526, 434] on label "None" at bounding box center [508, 439] width 46 height 20
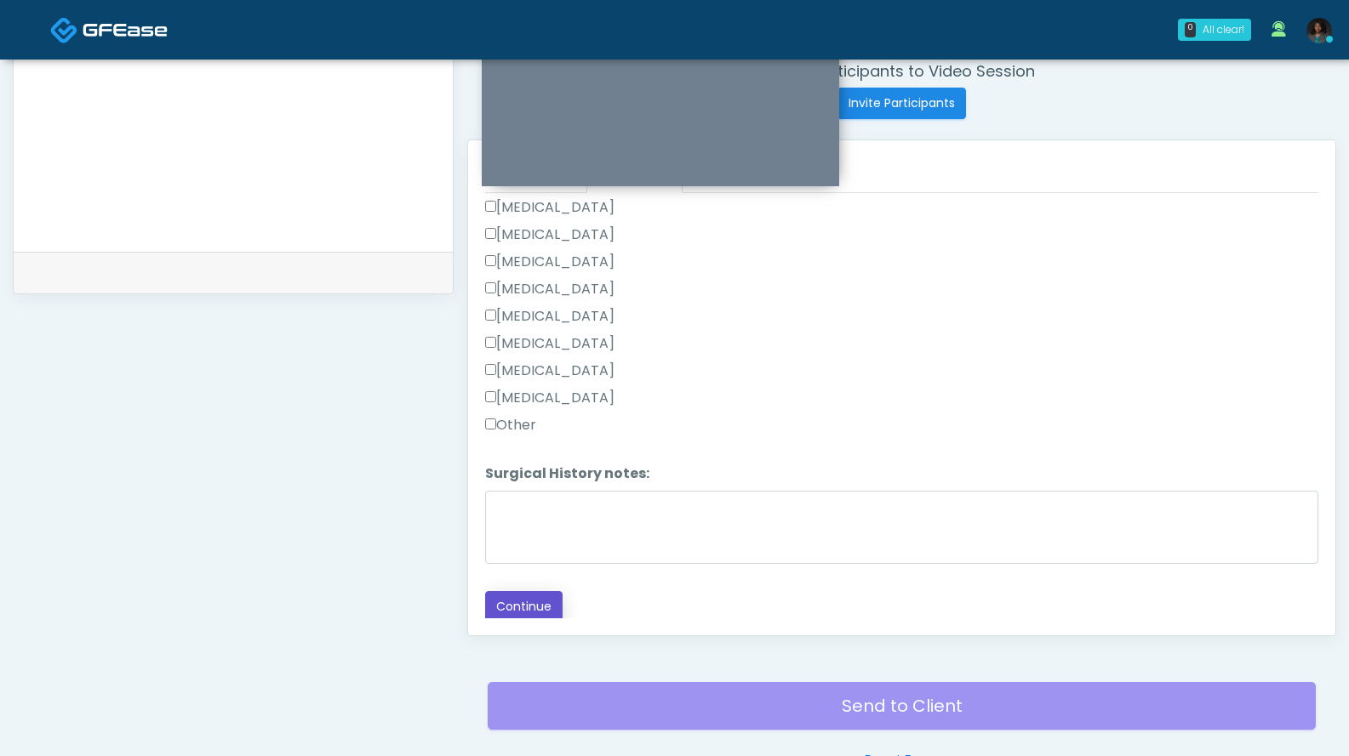
click at [539, 605] on button "Continue" at bounding box center [523, 606] width 77 height 31
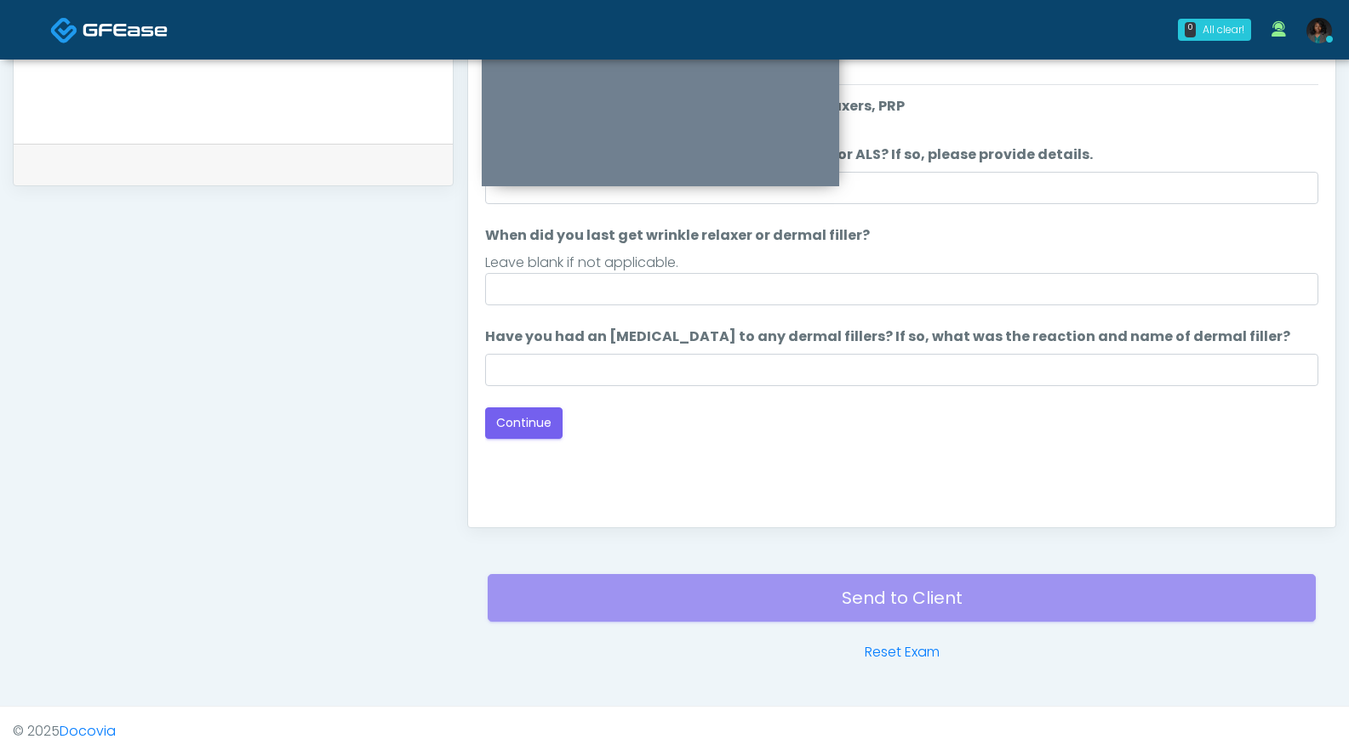
scroll to position [431, 0]
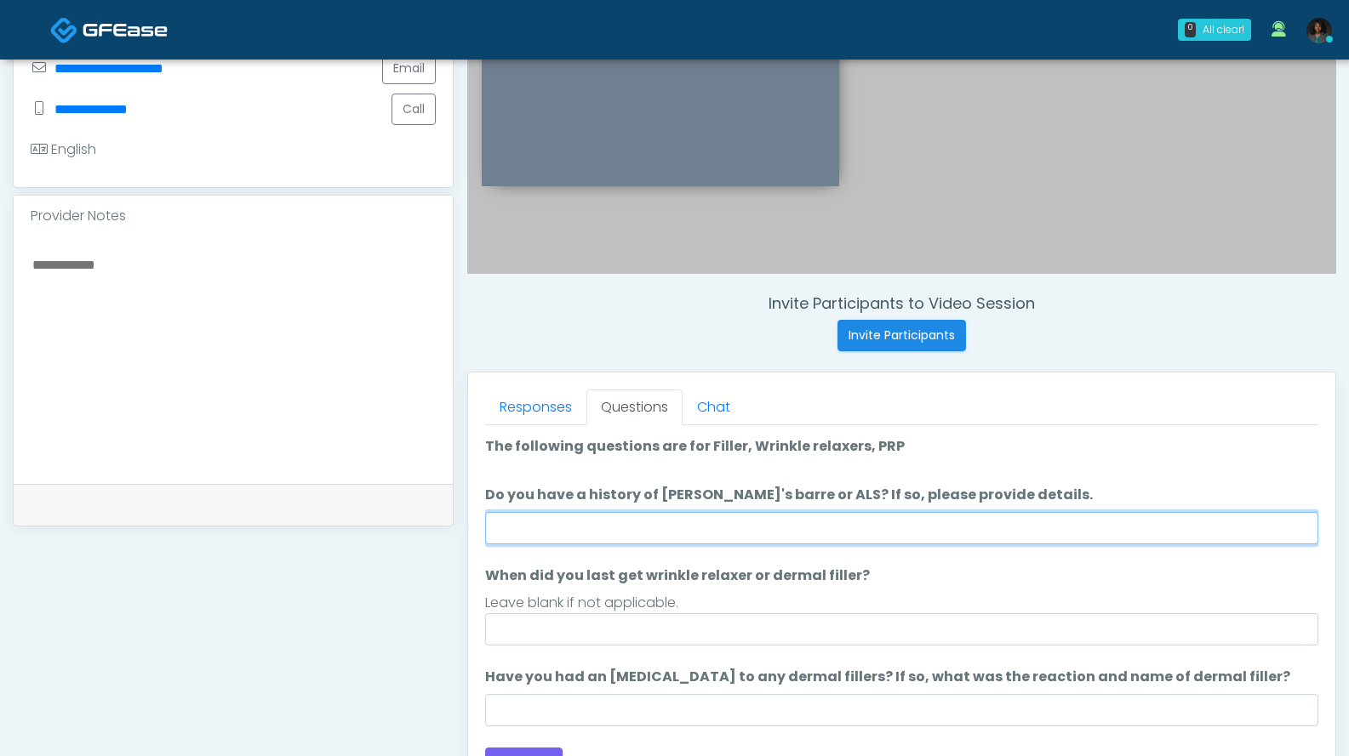
click at [1121, 528] on input "Do you have a history of [PERSON_NAME]'s barre or ALS? If so, please provide de…" at bounding box center [901, 528] width 833 height 32
type input "*"
type input "**"
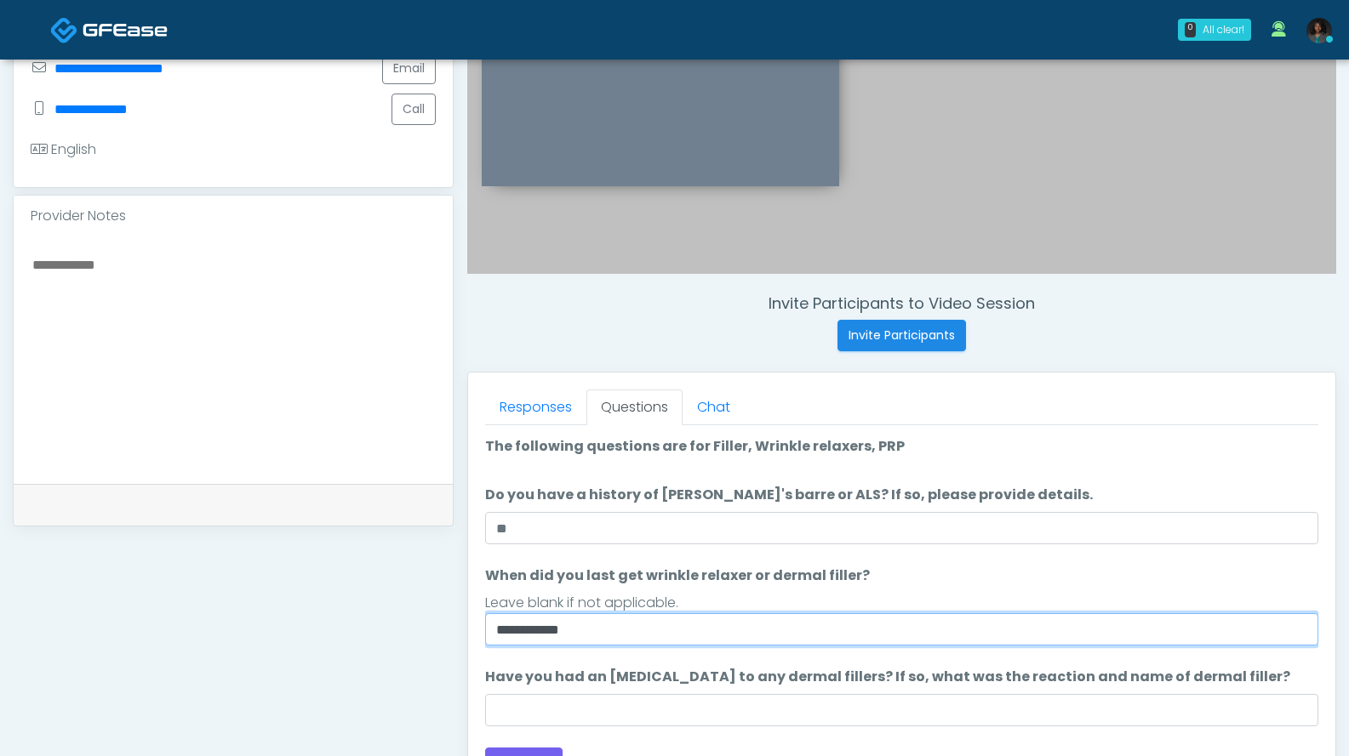
type input "**********"
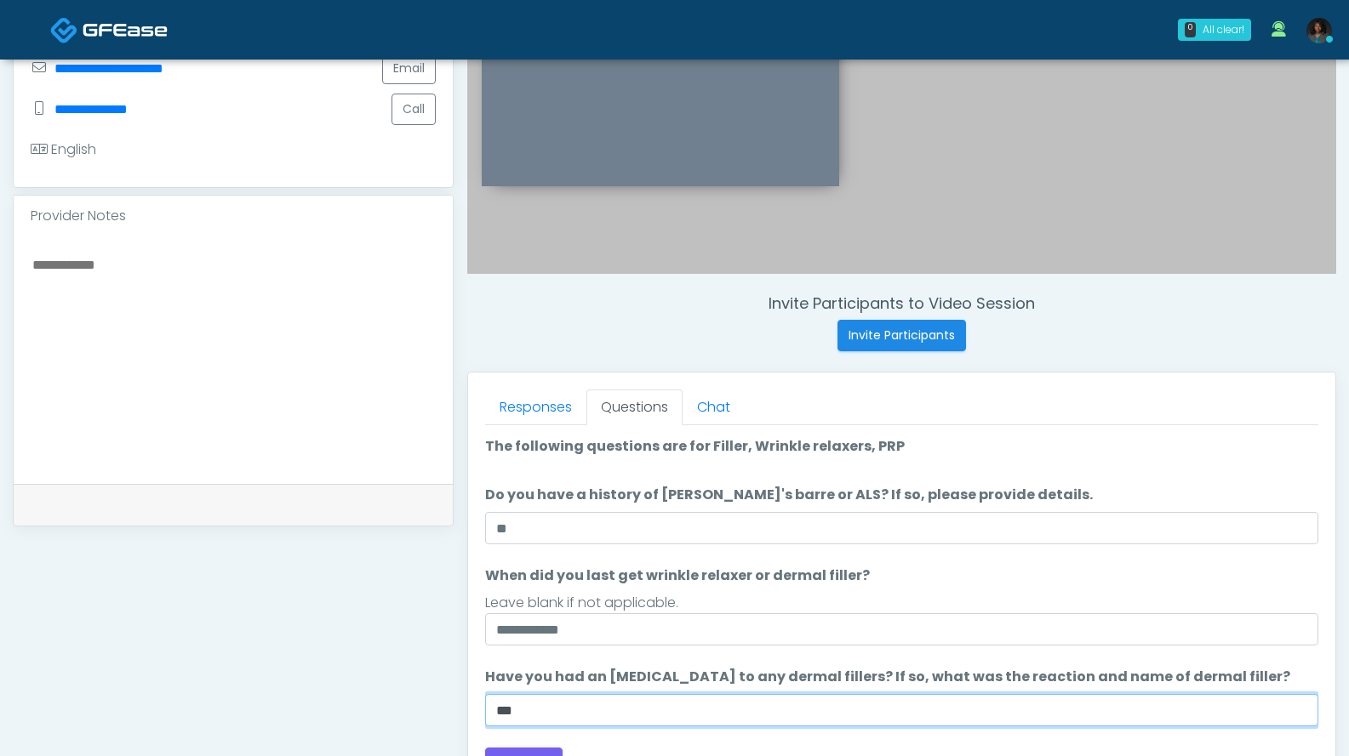
type input "***"
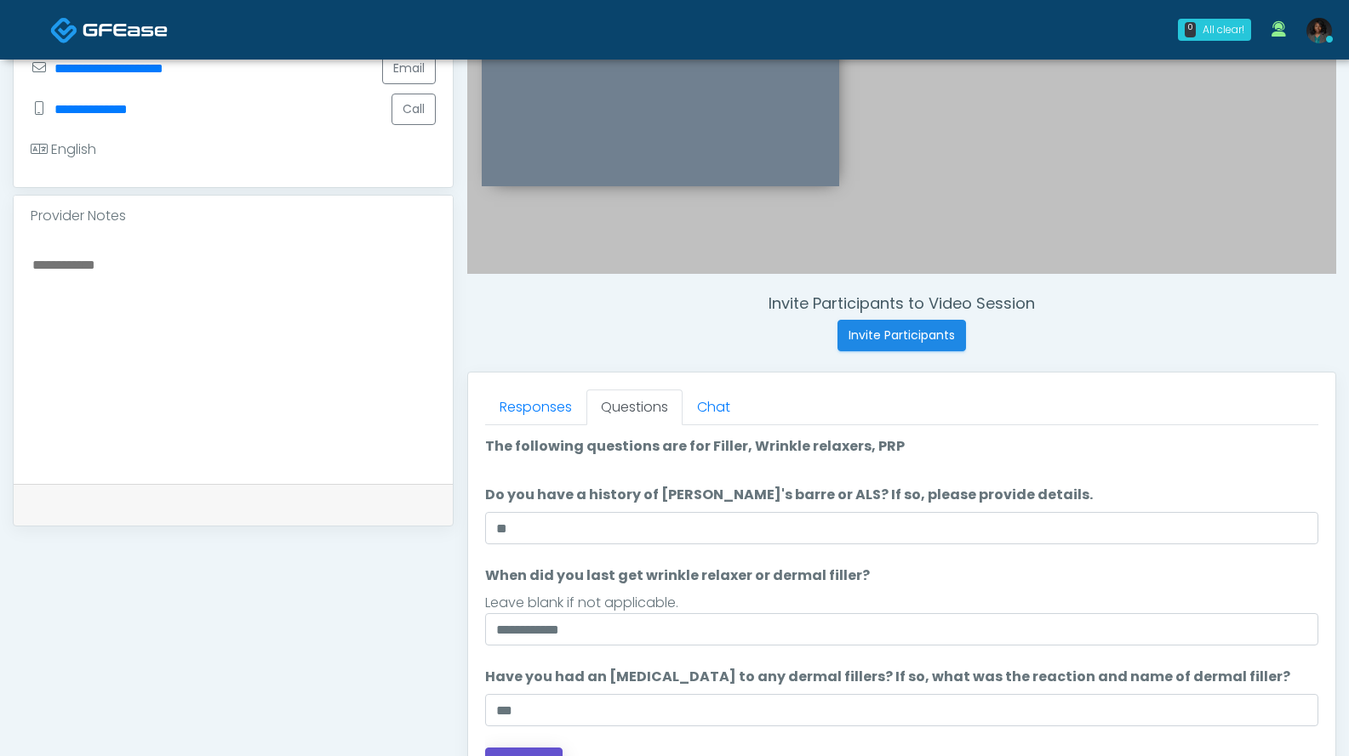
scroll to position [454, 0]
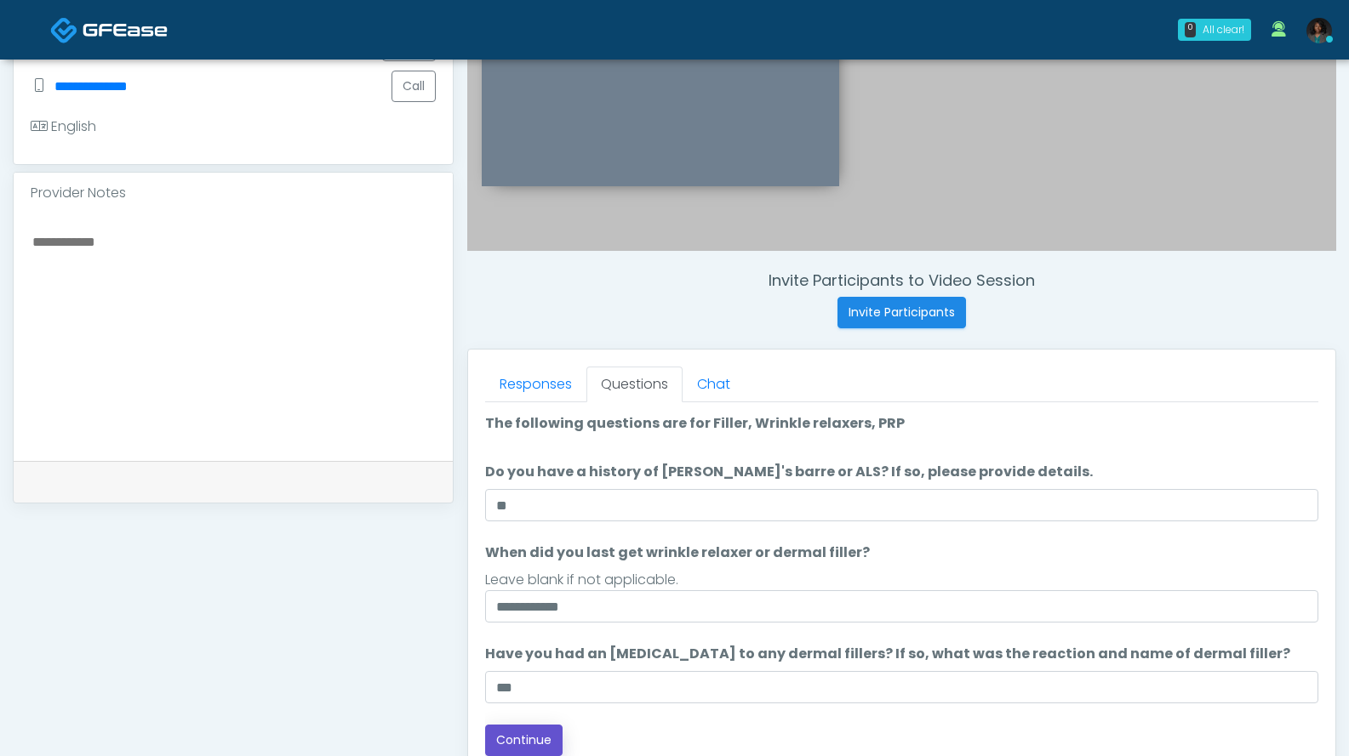
click at [532, 744] on button "Continue" at bounding box center [523, 740] width 77 height 31
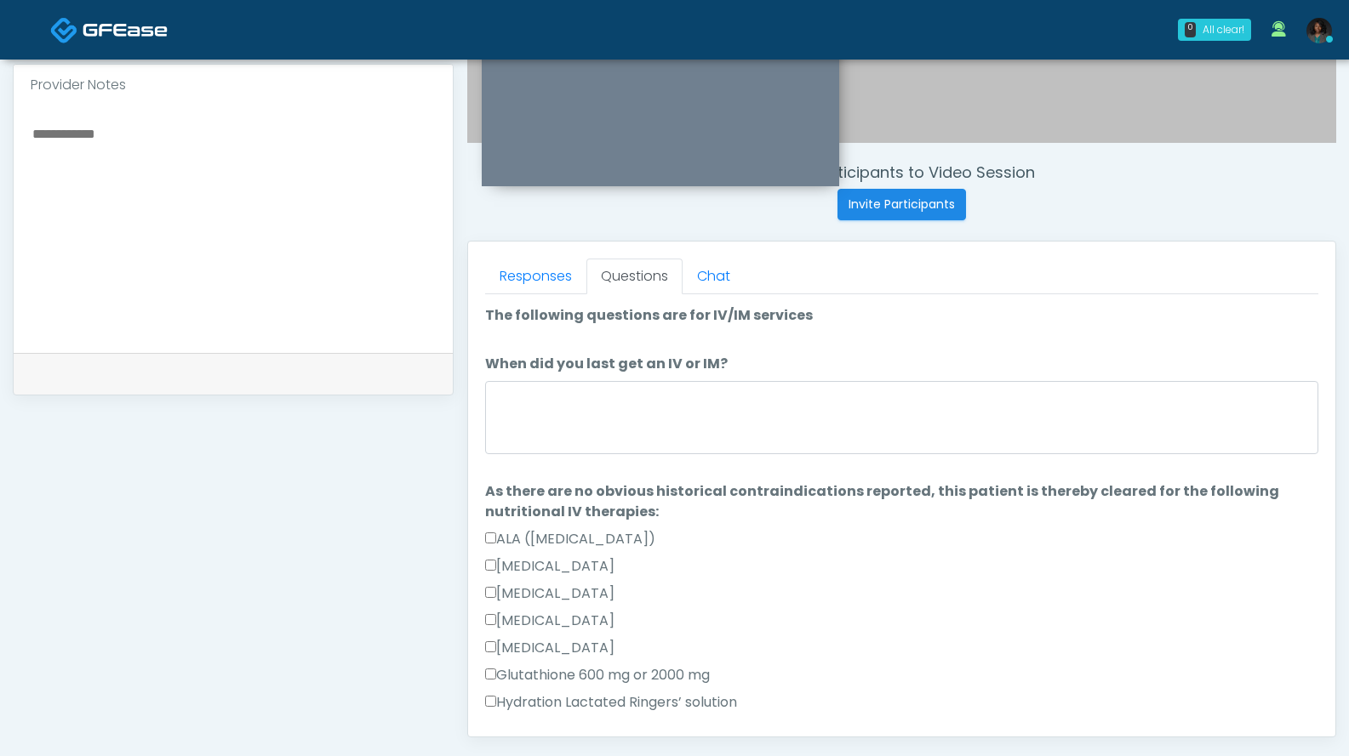
scroll to position [557, 0]
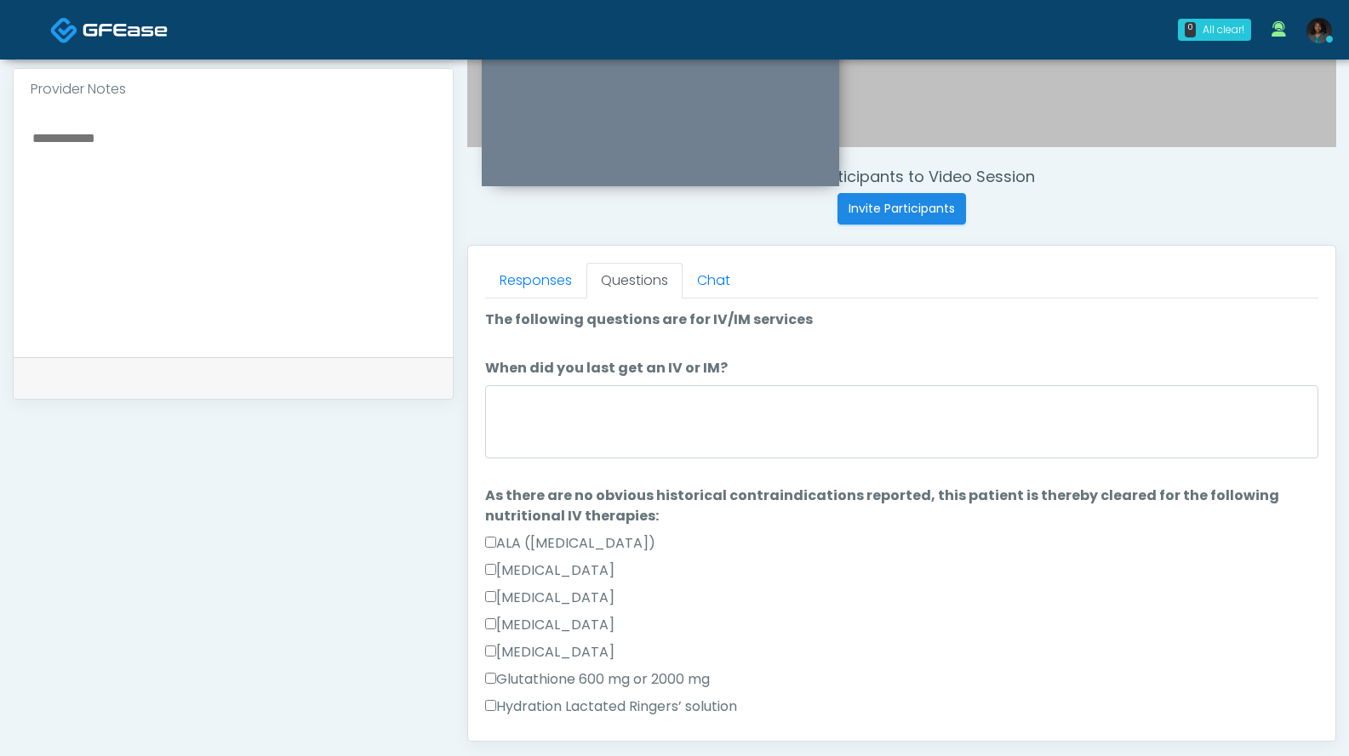
click at [539, 706] on label "Hydration Lactated Ringers’ solution" at bounding box center [611, 707] width 252 height 20
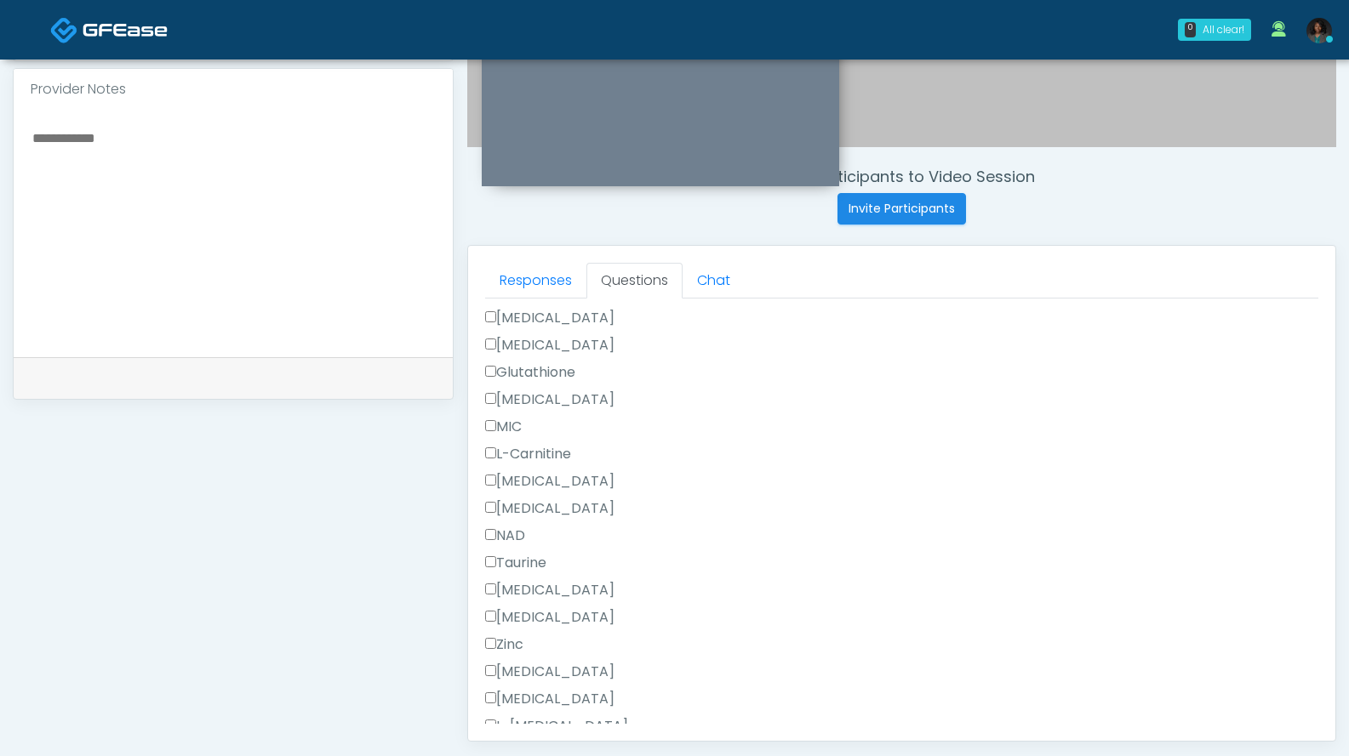
scroll to position [1162, 0]
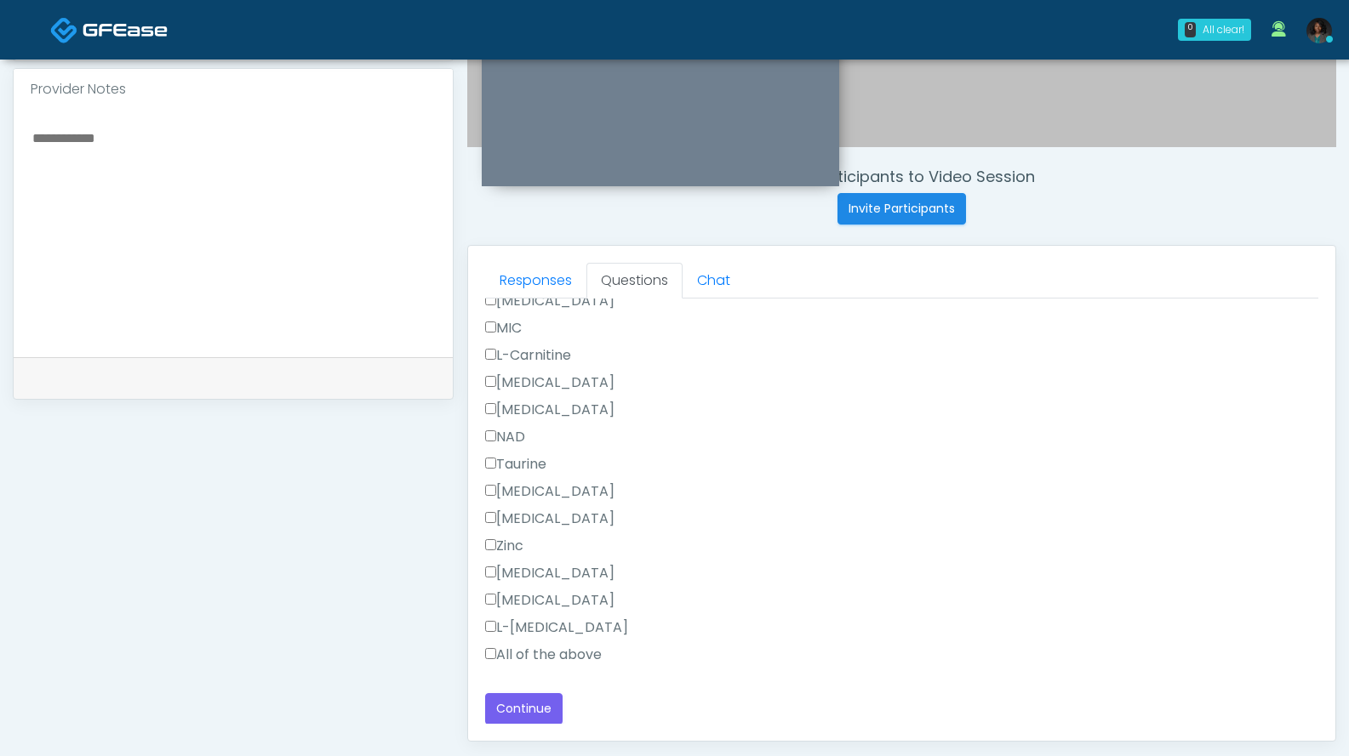
click at [552, 652] on label "All of the above" at bounding box center [543, 655] width 117 height 20
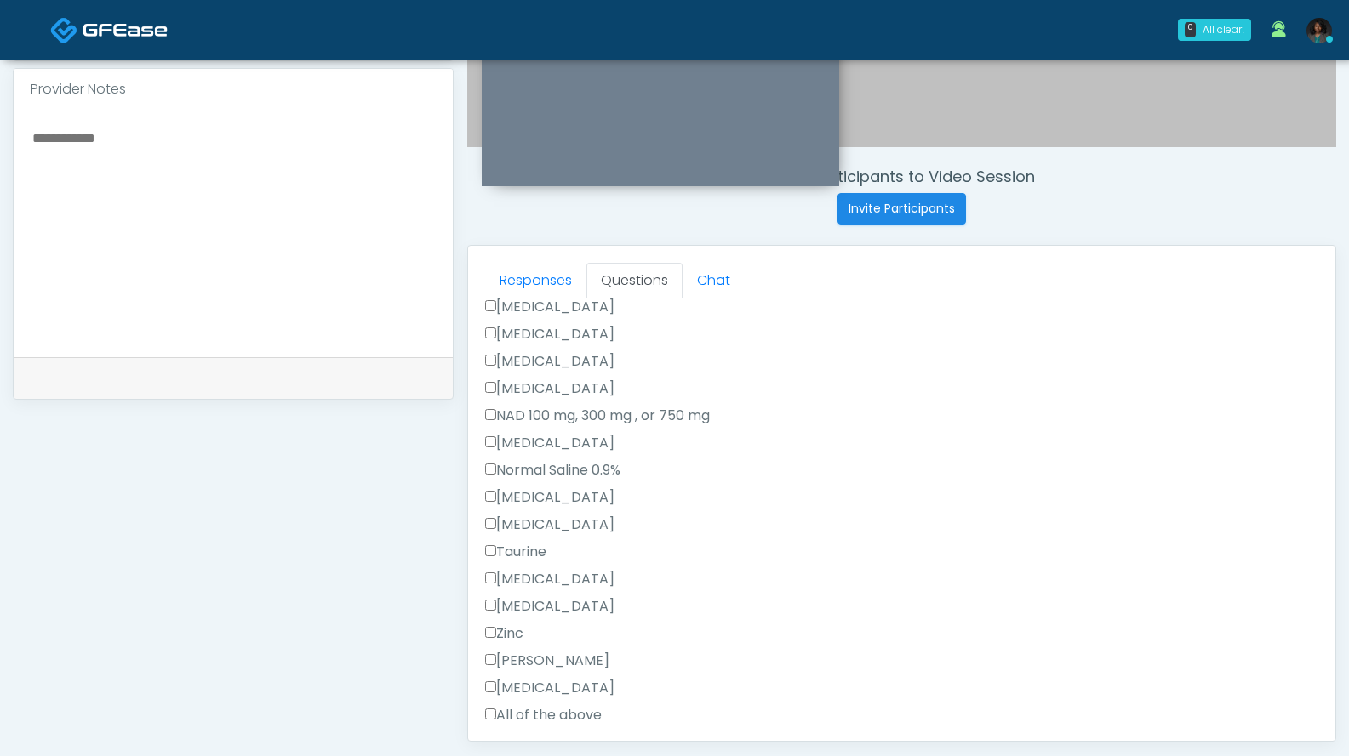
scroll to position [141, 0]
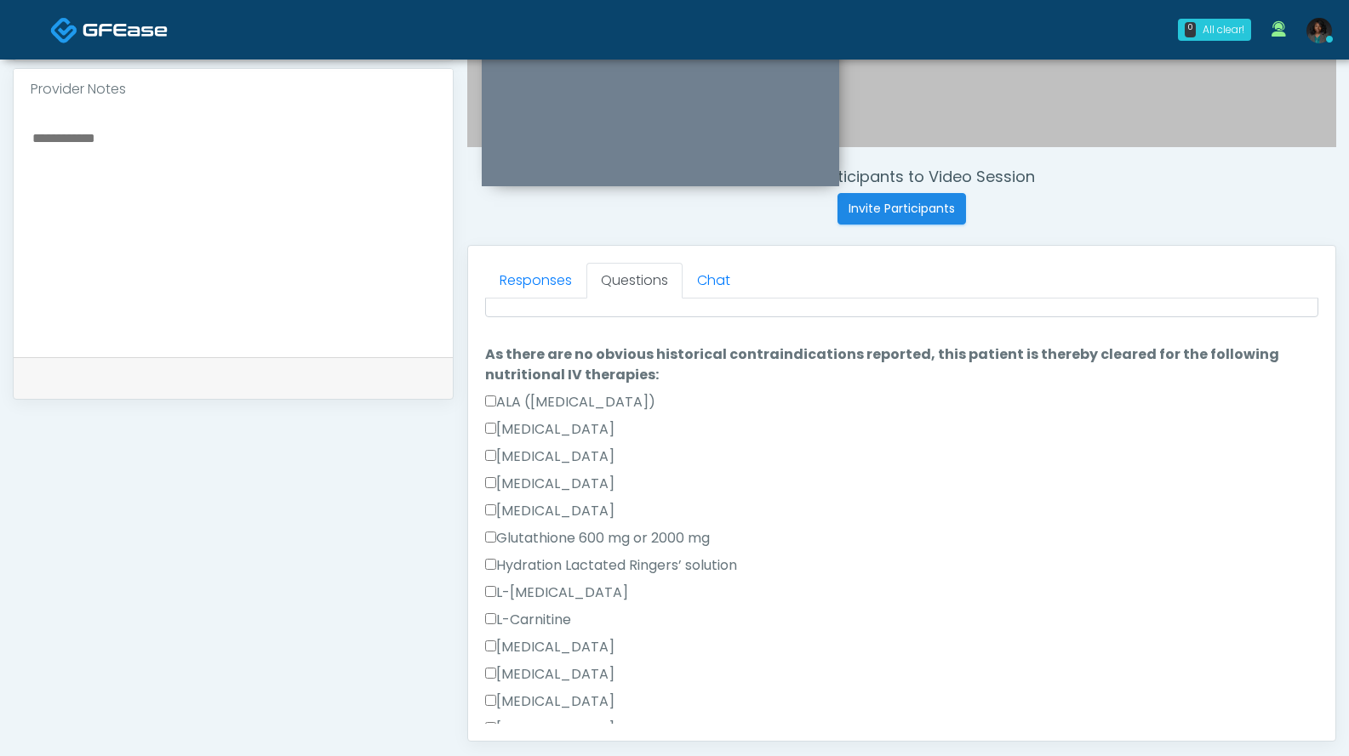
click at [532, 568] on label "Hydration Lactated Ringers’ solution" at bounding box center [611, 566] width 252 height 20
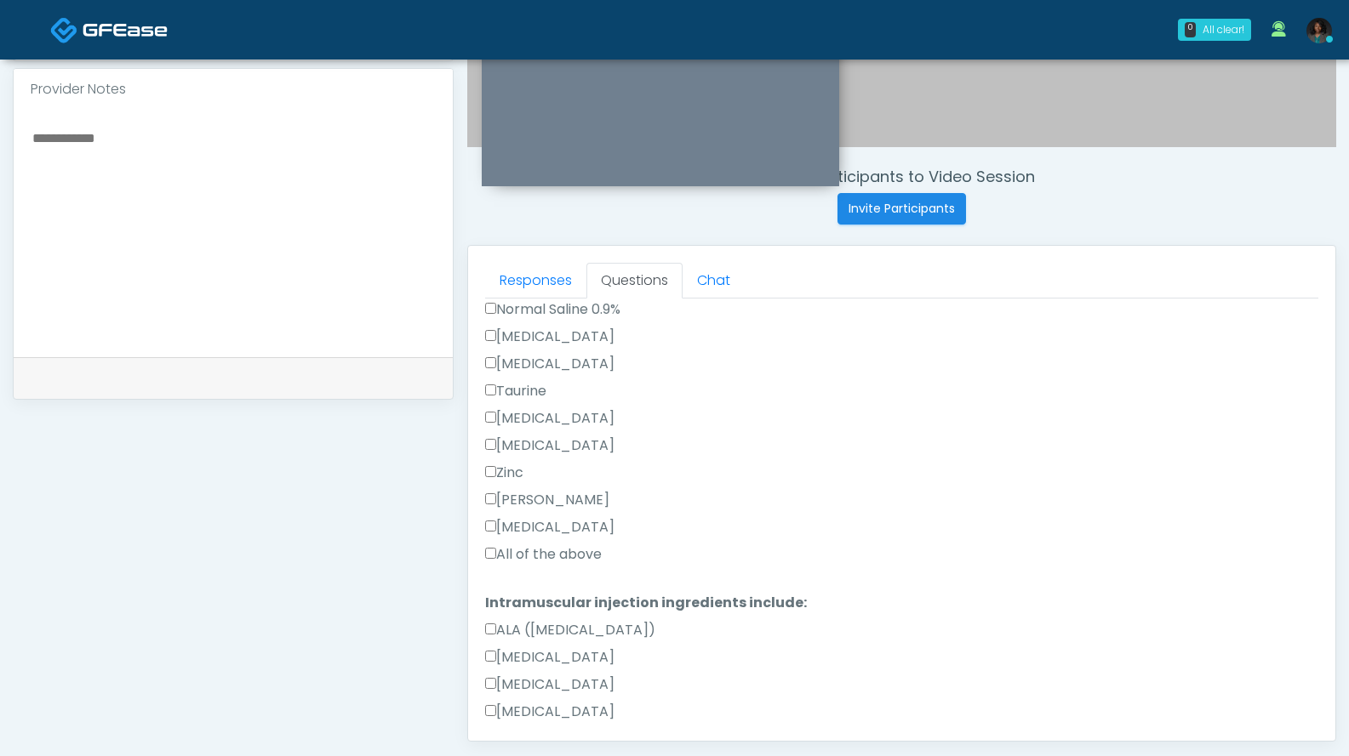
scroll to position [822, 0]
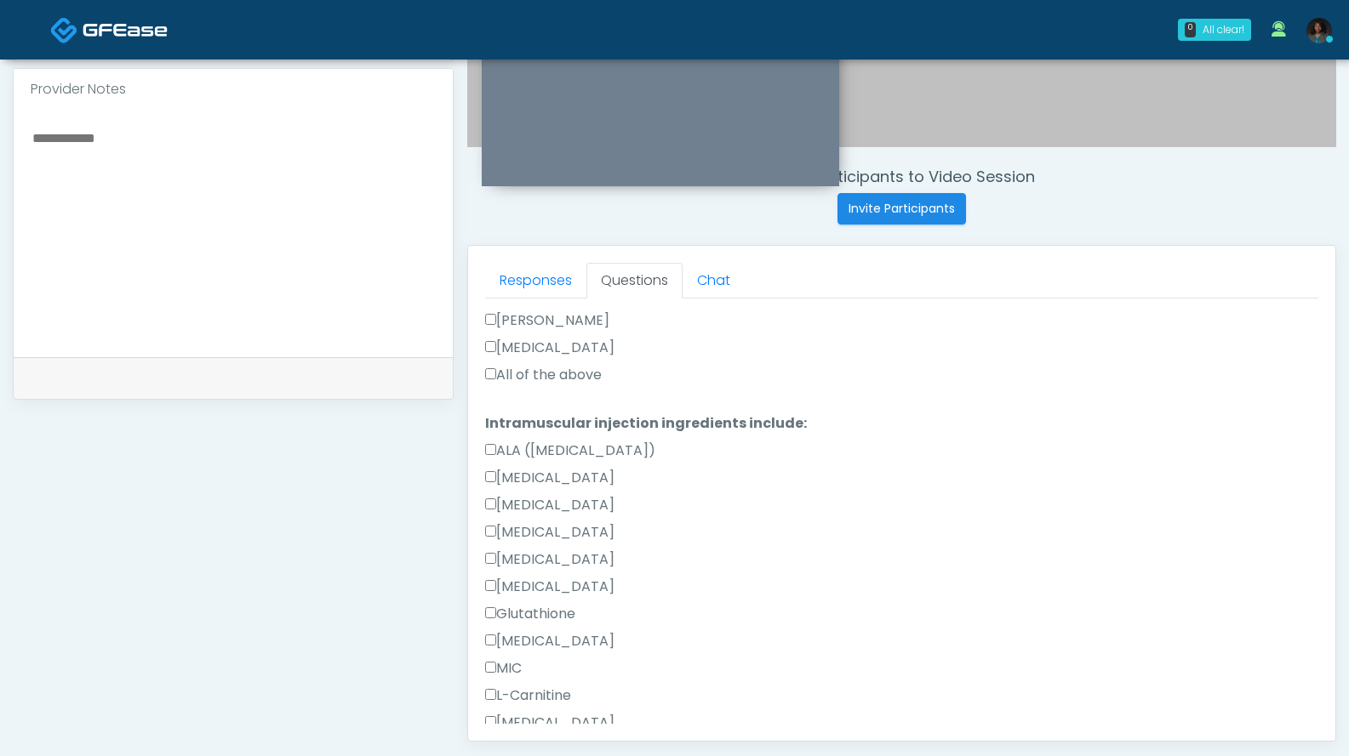
click at [567, 376] on label "All of the above" at bounding box center [543, 375] width 117 height 20
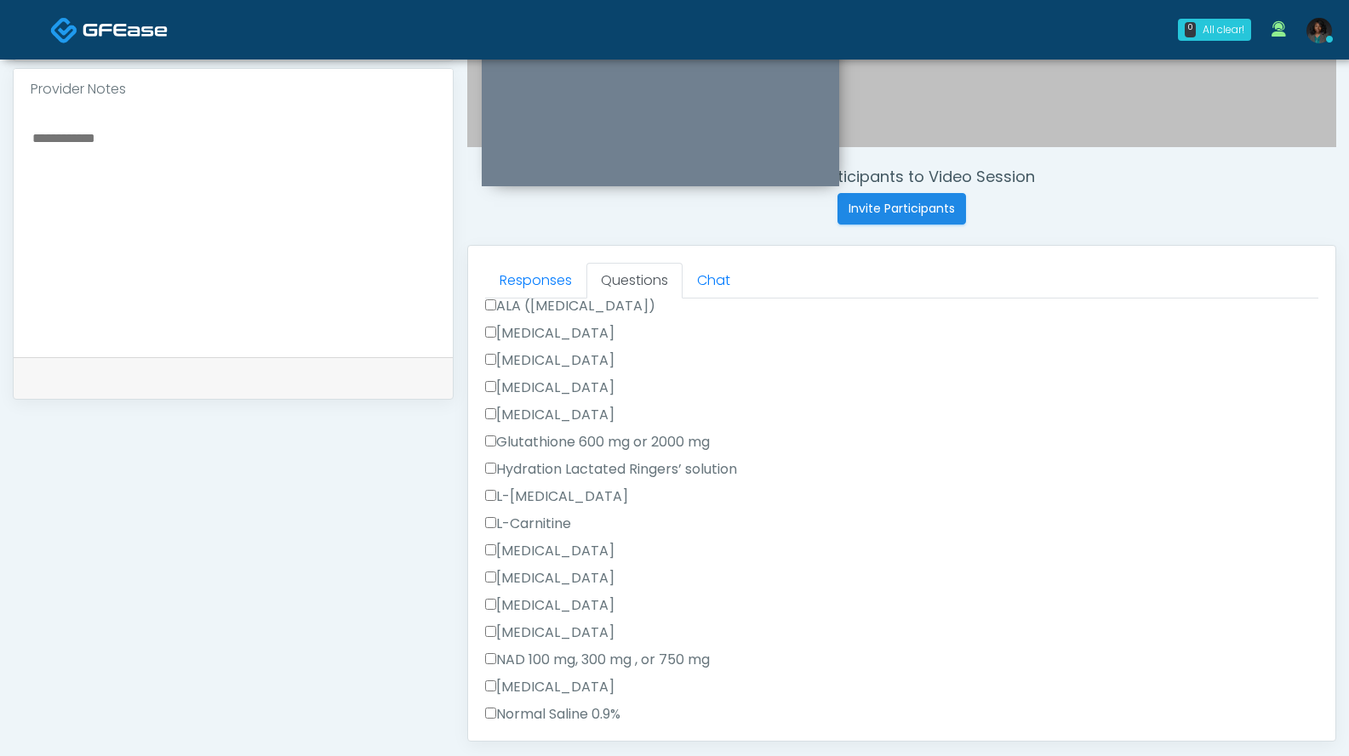
scroll to position [0, 0]
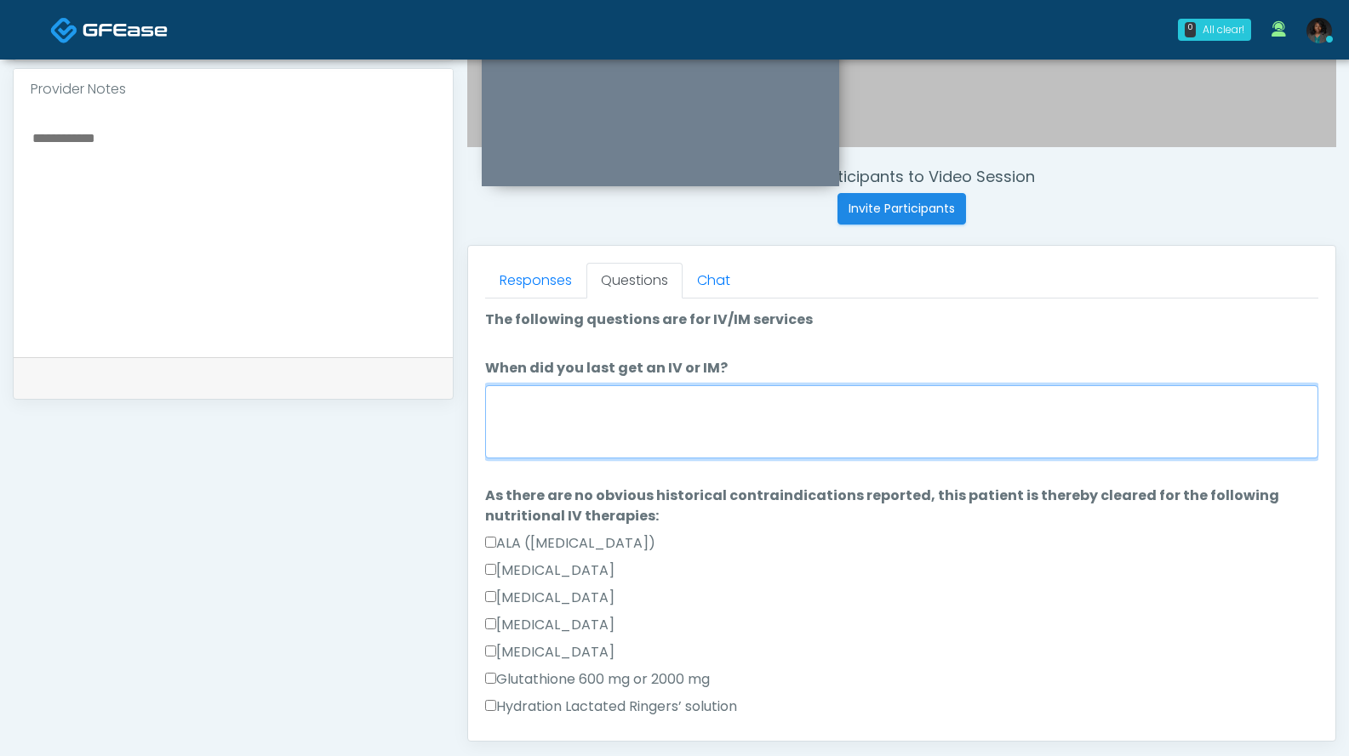
click at [611, 423] on textarea "When did you last get an IV or IM?" at bounding box center [901, 421] width 833 height 73
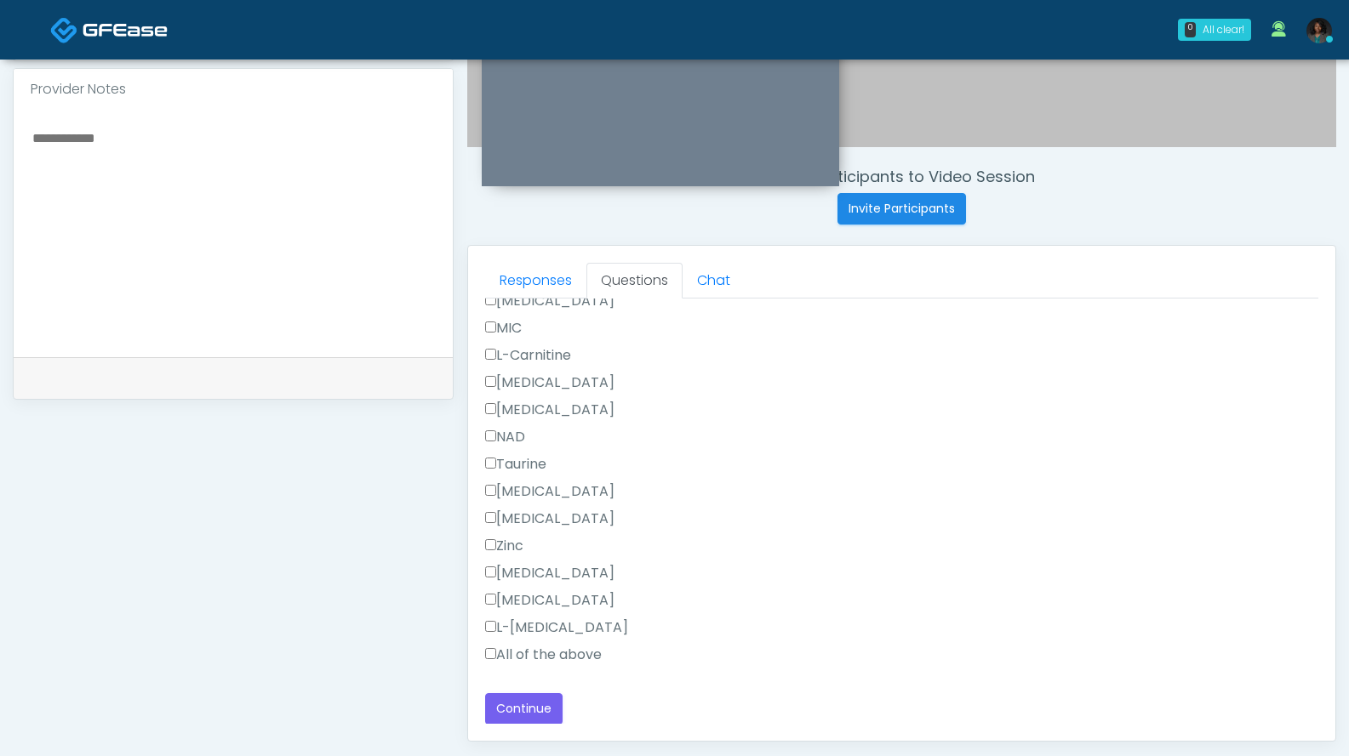
scroll to position [771, 0]
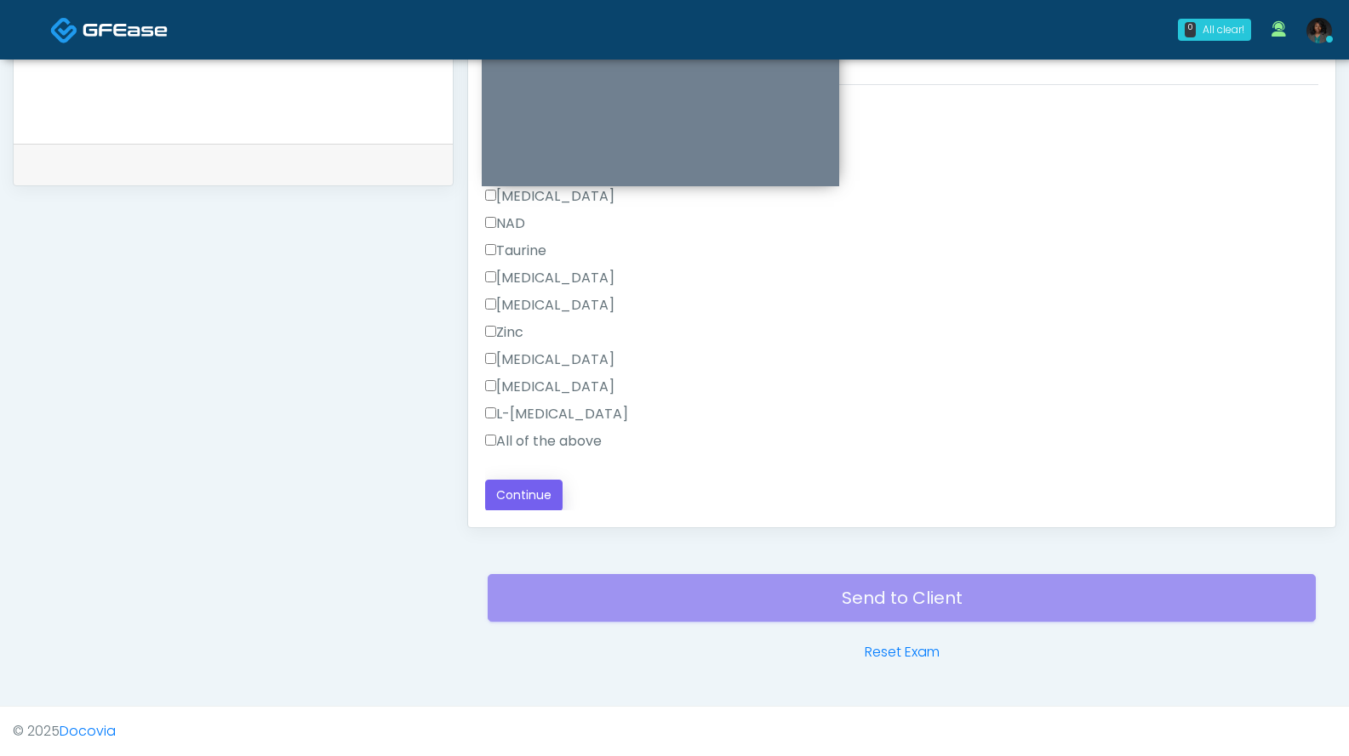
type textarea "**********"
click at [513, 489] on button "Continue" at bounding box center [523, 495] width 77 height 31
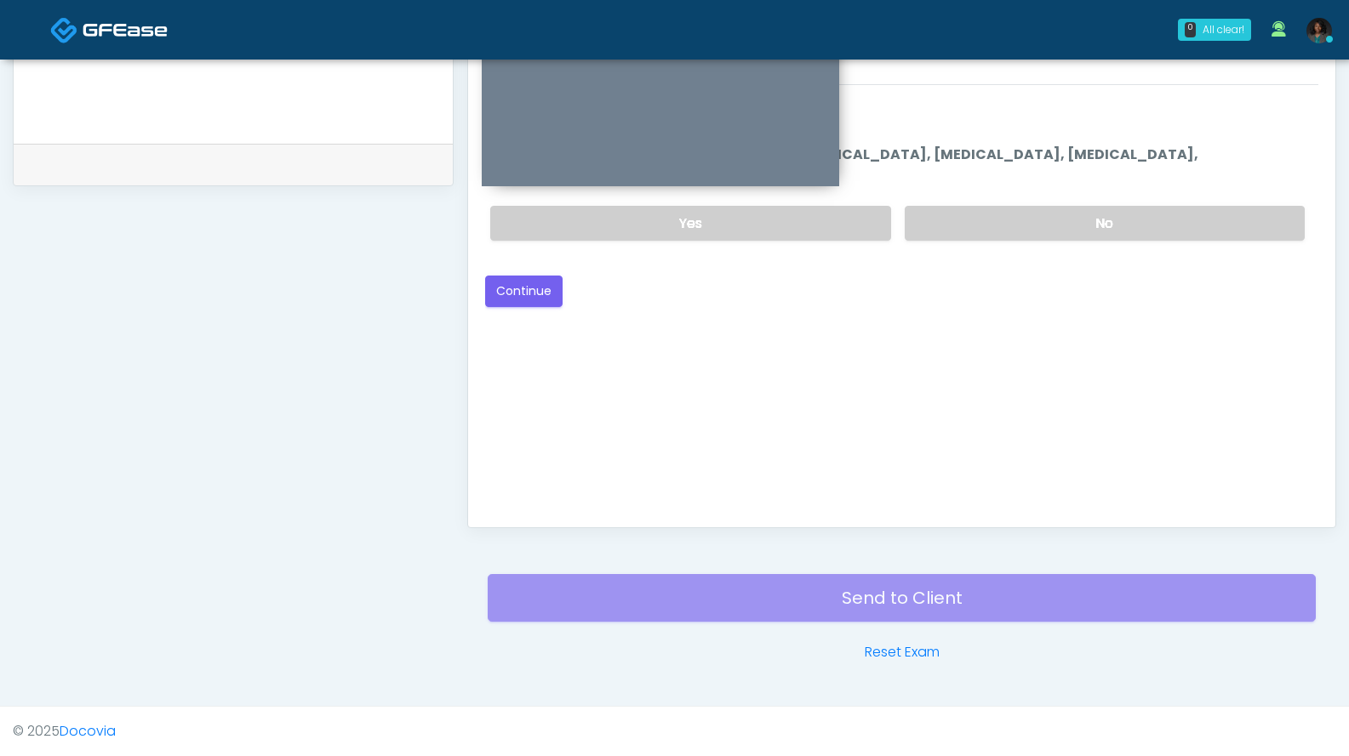
scroll to position [431, 0]
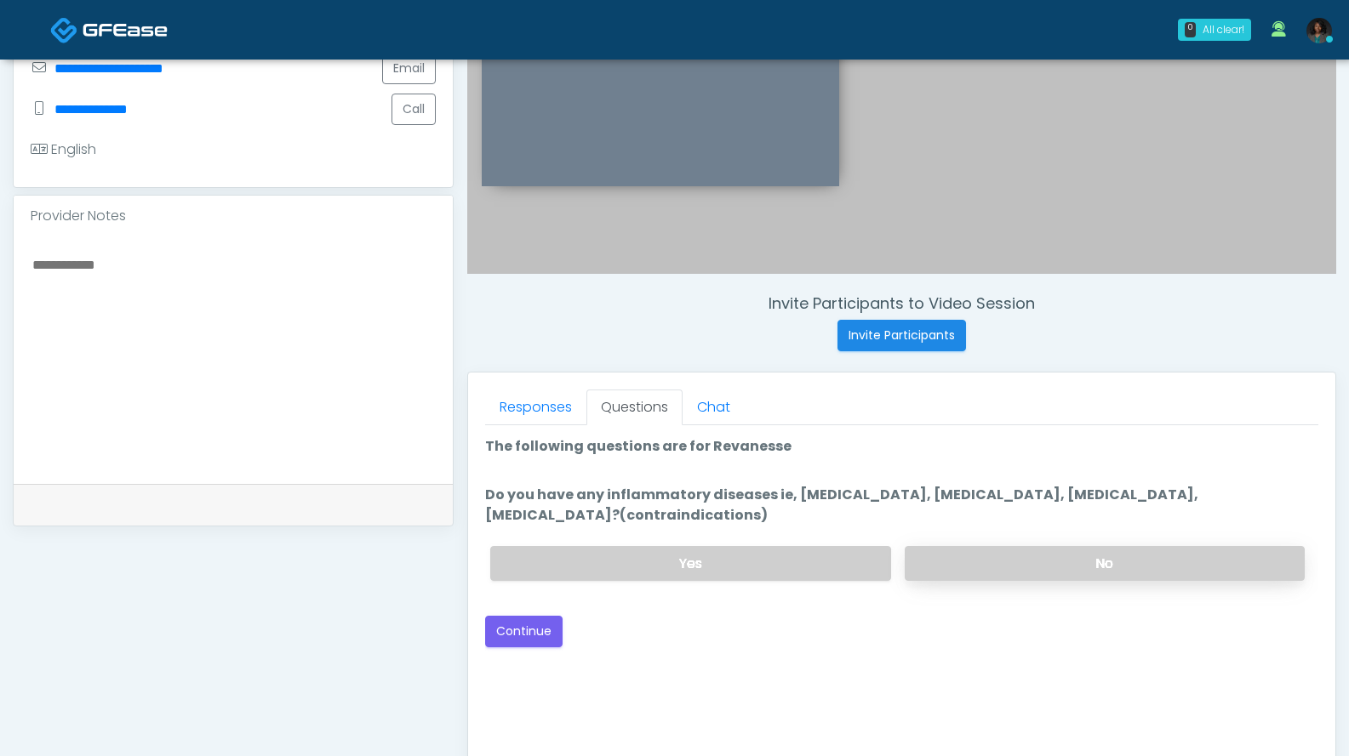
click at [964, 561] on label "No" at bounding box center [1104, 563] width 400 height 35
click at [538, 641] on button "Continue" at bounding box center [523, 631] width 77 height 31
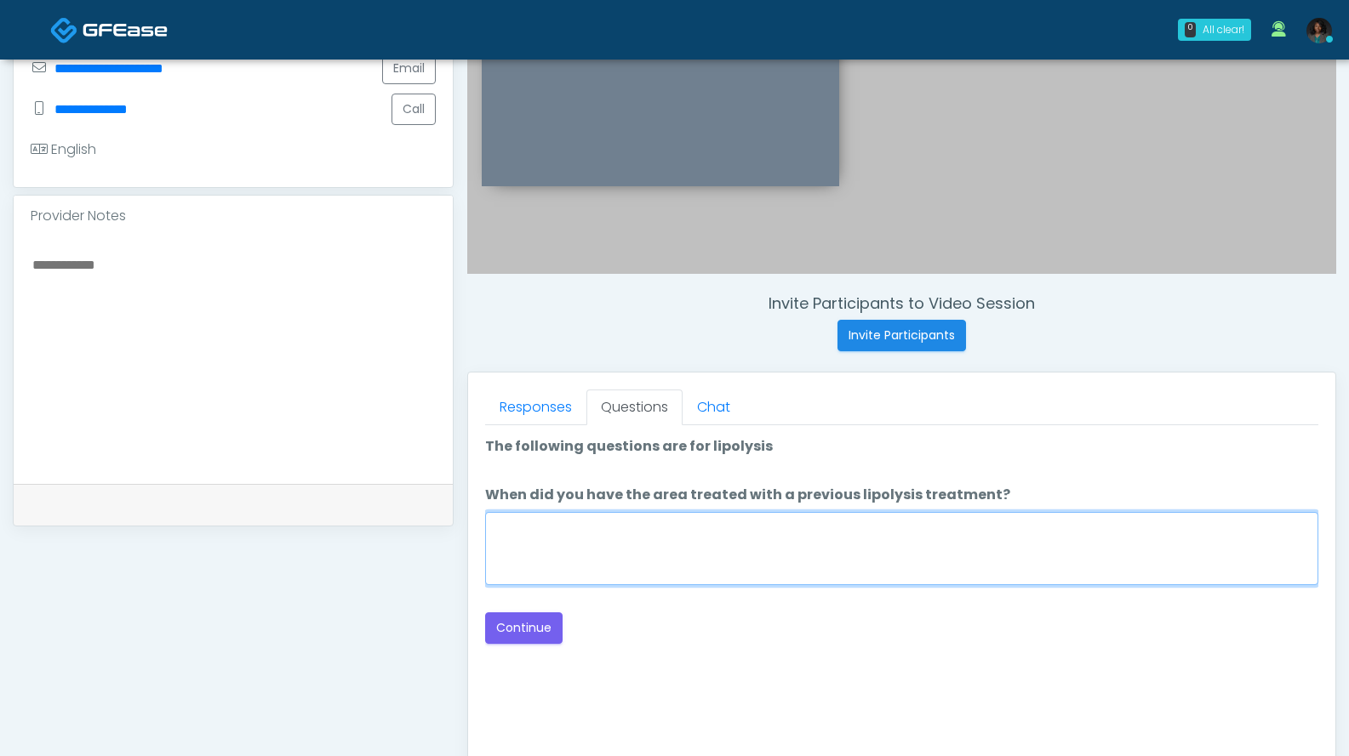
click at [651, 566] on textarea "When did you have the area treated with a previous lipolysis treatment?" at bounding box center [901, 548] width 833 height 73
type textarea "*"
type textarea "***"
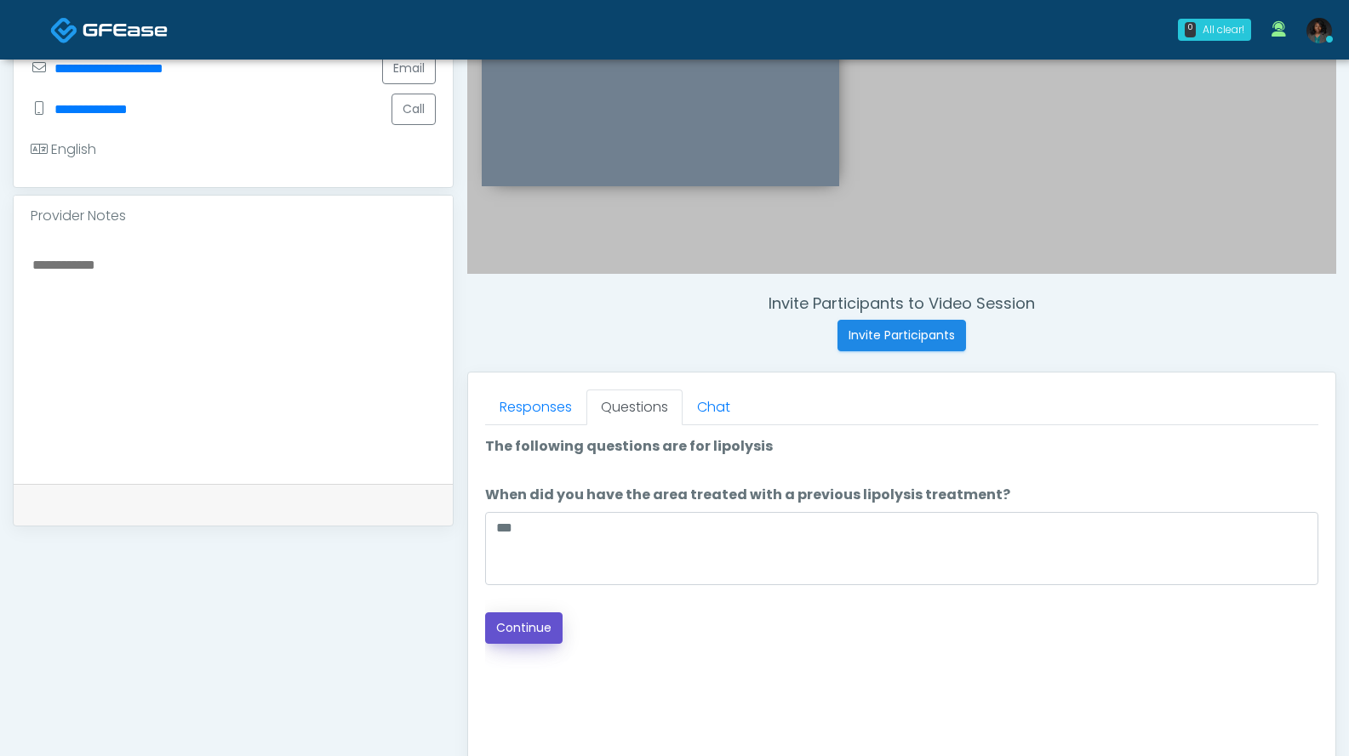
click at [517, 620] on button "Continue" at bounding box center [523, 628] width 77 height 31
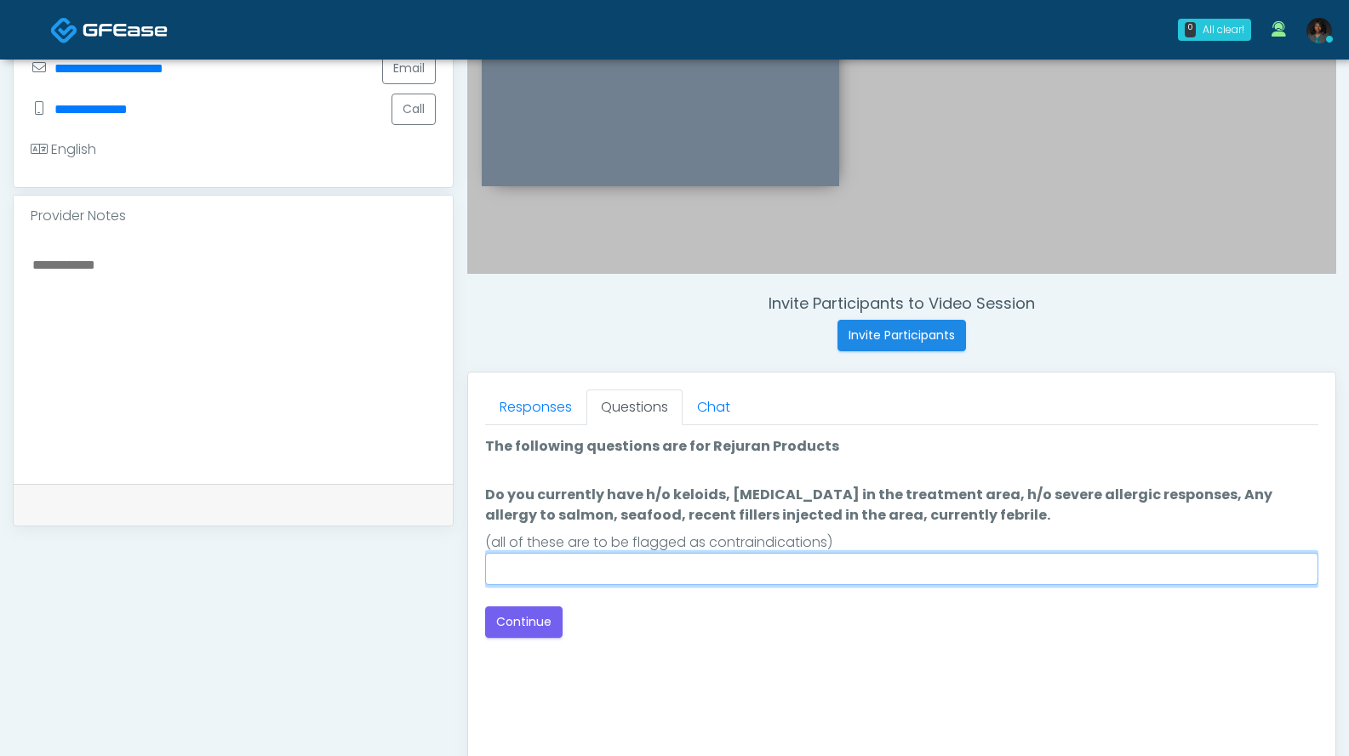
click at [633, 573] on input "Do you currently have h/o keloids, skin infection in the treatment area, h/o se…" at bounding box center [901, 569] width 833 height 32
type input "**"
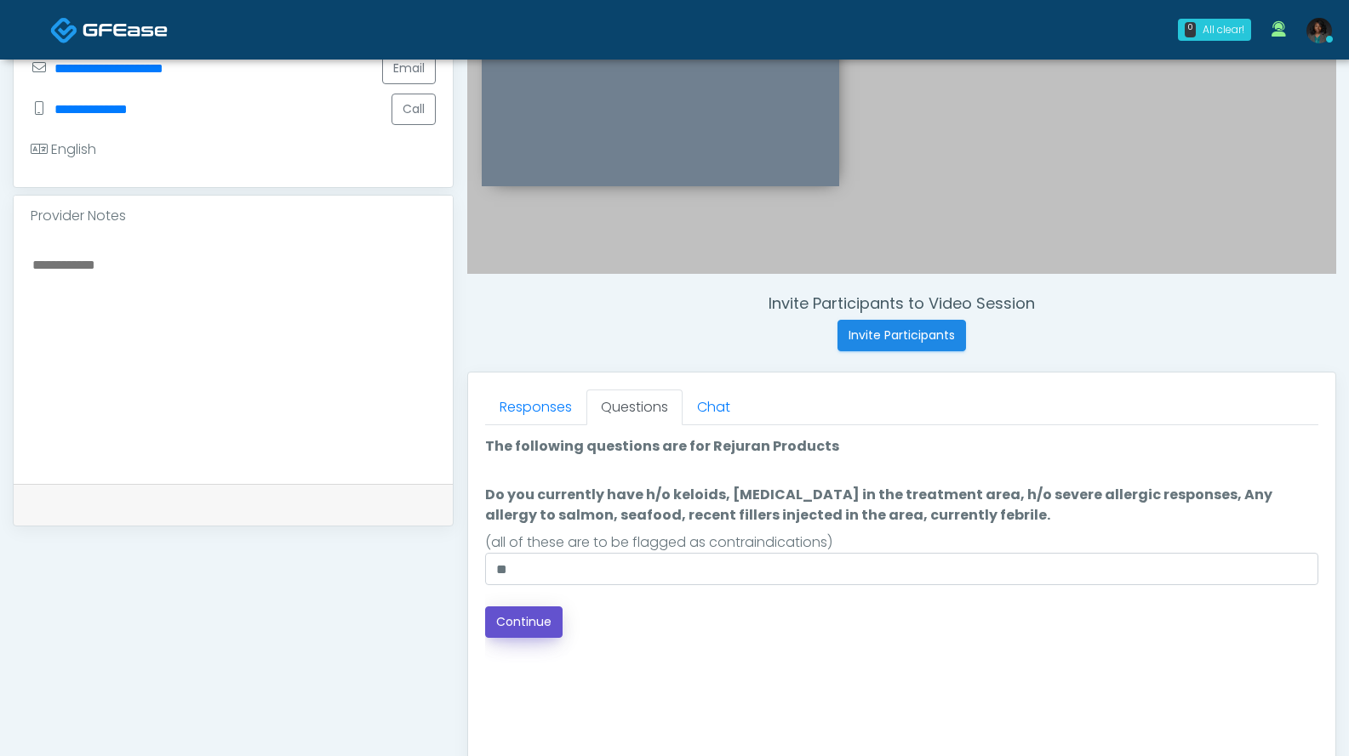
click at [522, 621] on button "Continue" at bounding box center [523, 622] width 77 height 31
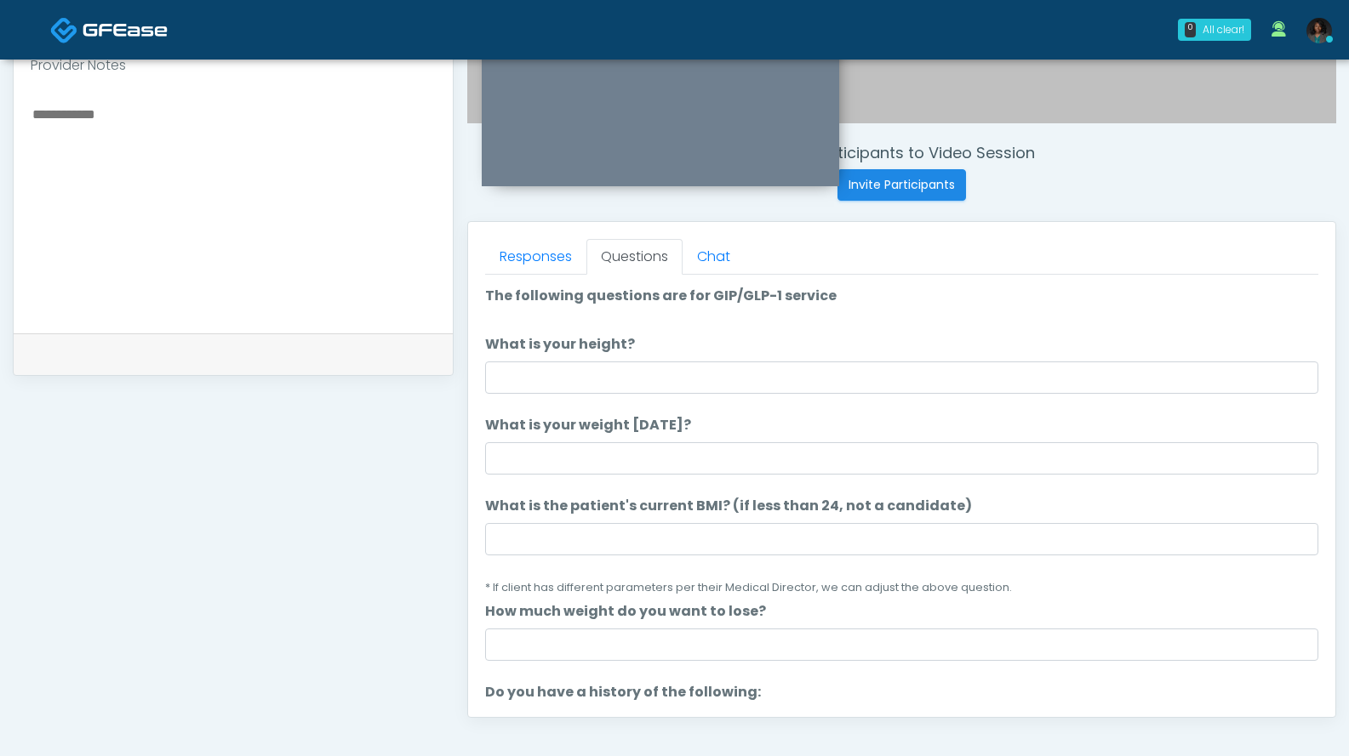
scroll to position [571, 0]
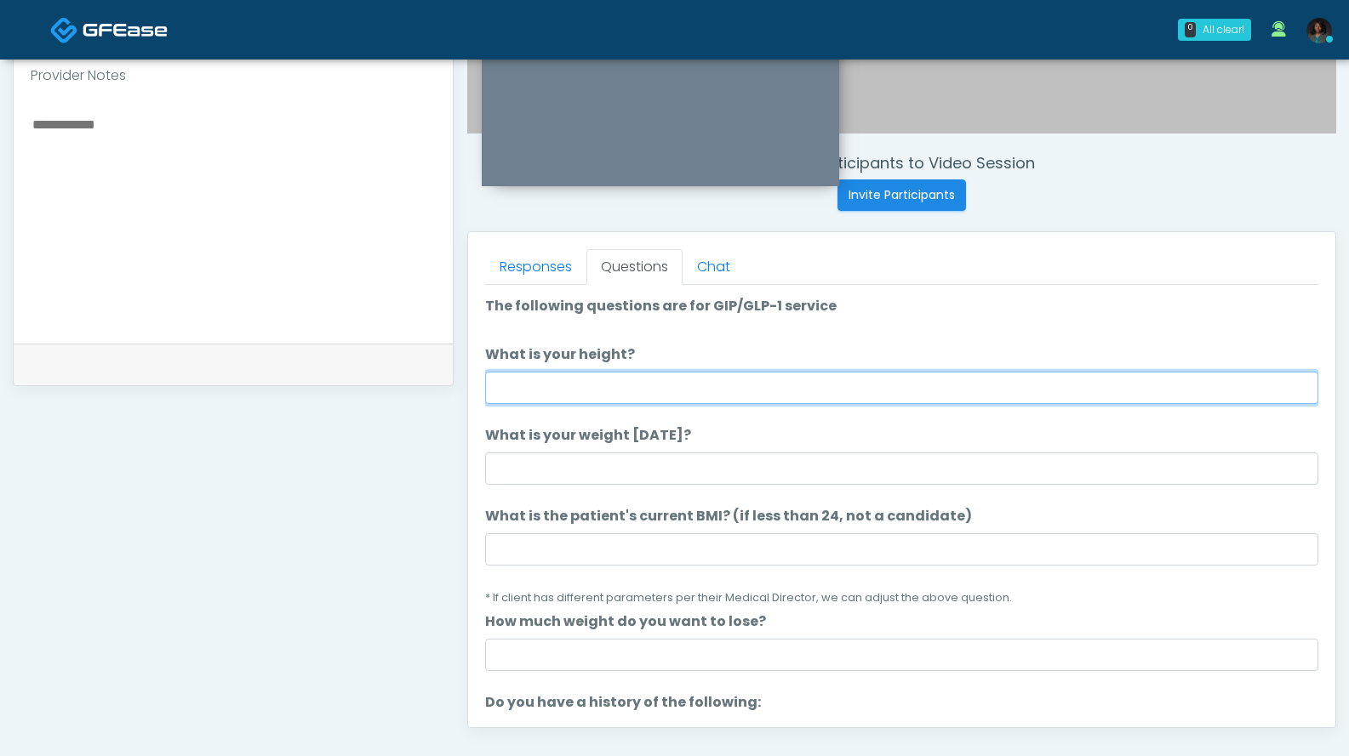
click at [690, 385] on input "What is your height?" at bounding box center [901, 388] width 833 height 32
type input "***"
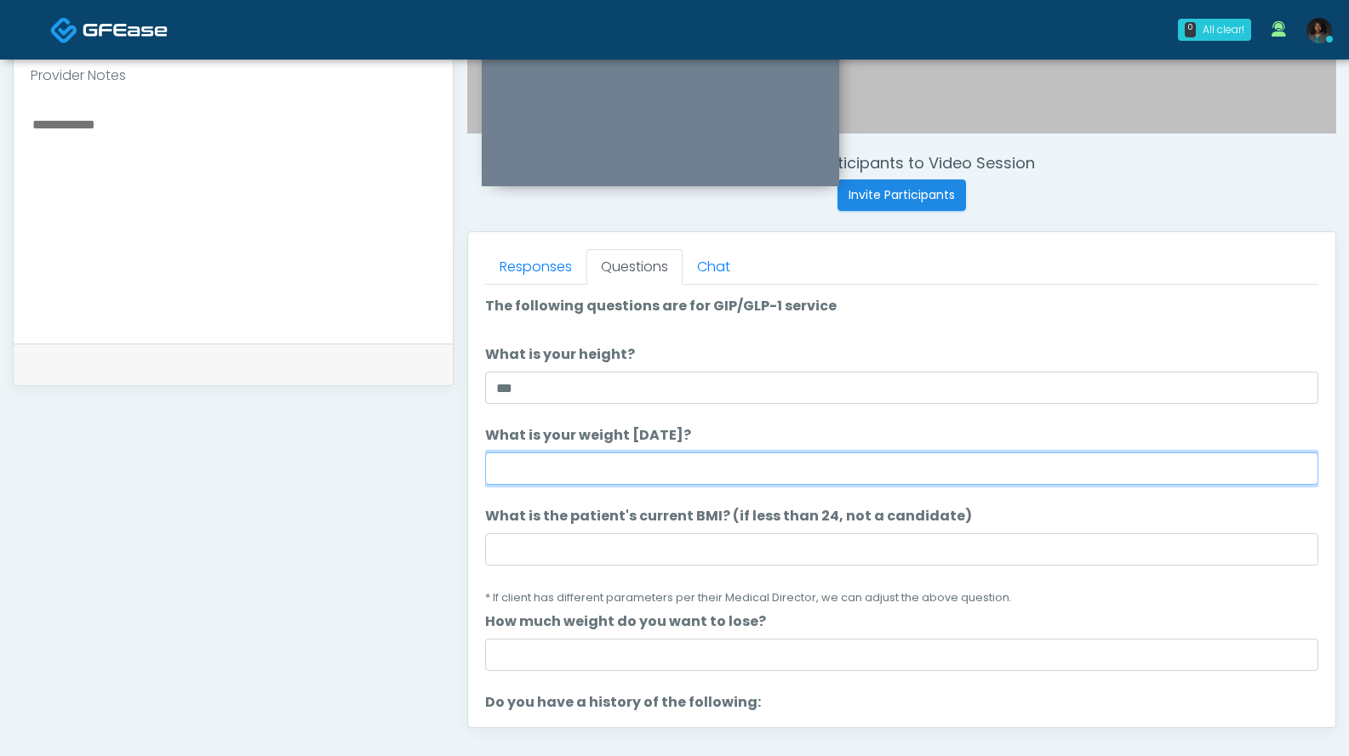
click at [532, 476] on input "What is your weight today?" at bounding box center [901, 469] width 833 height 32
type input "***"
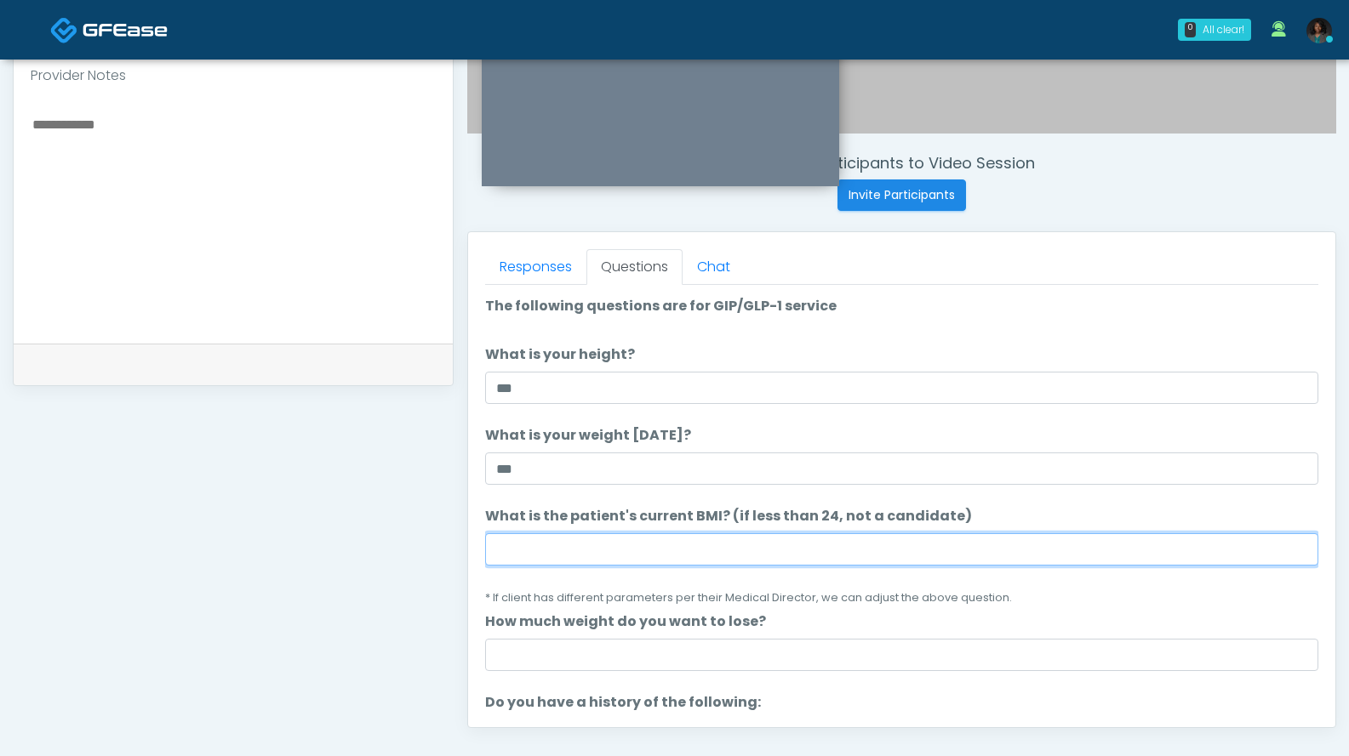
click at [547, 544] on input "What is the patient's current BMI? (if less than 24, not a candidate)" at bounding box center [901, 549] width 833 height 32
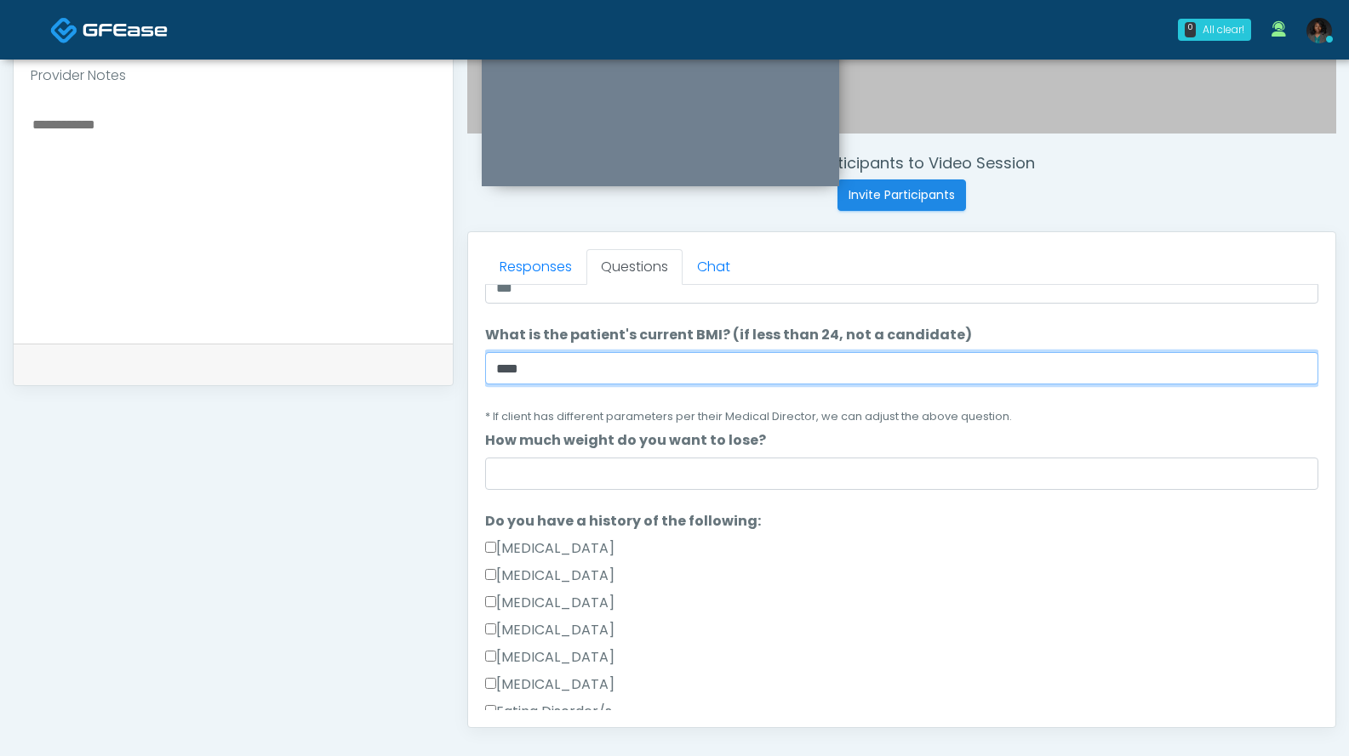
scroll to position [258, 0]
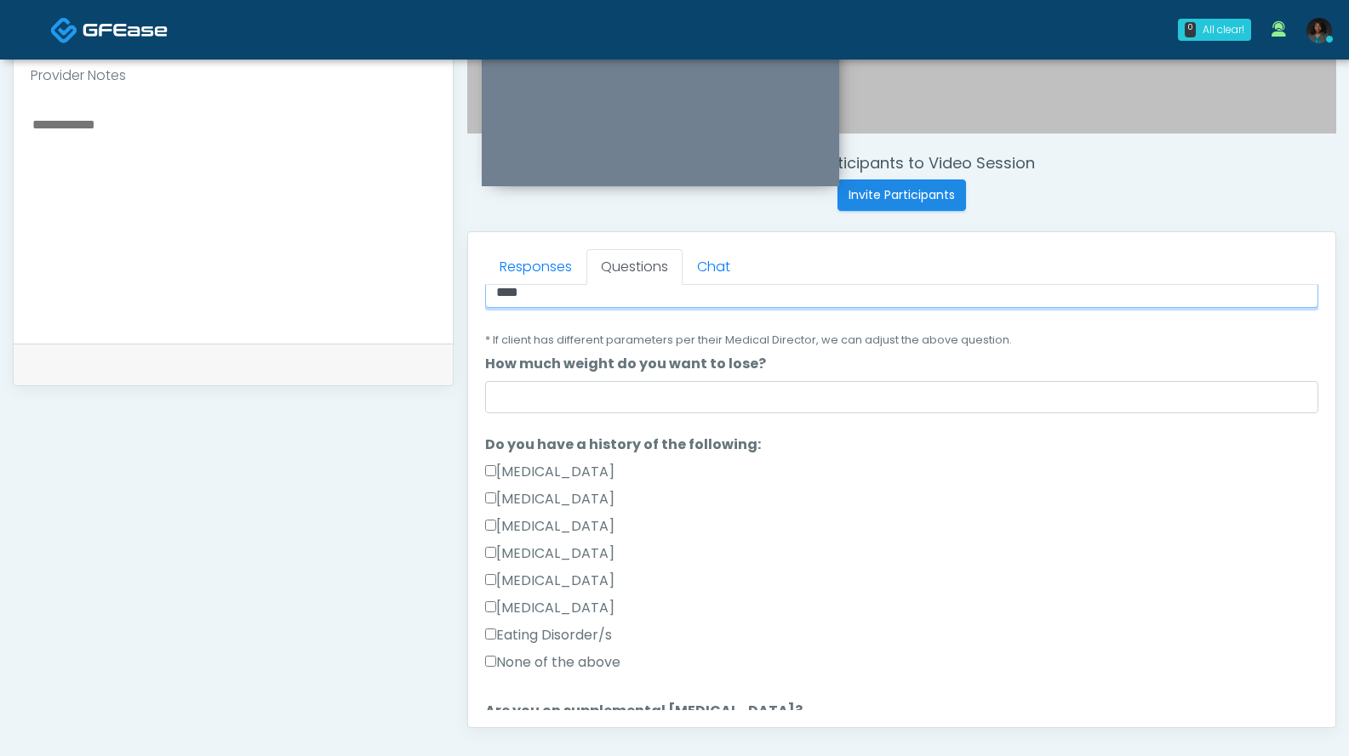
type input "****"
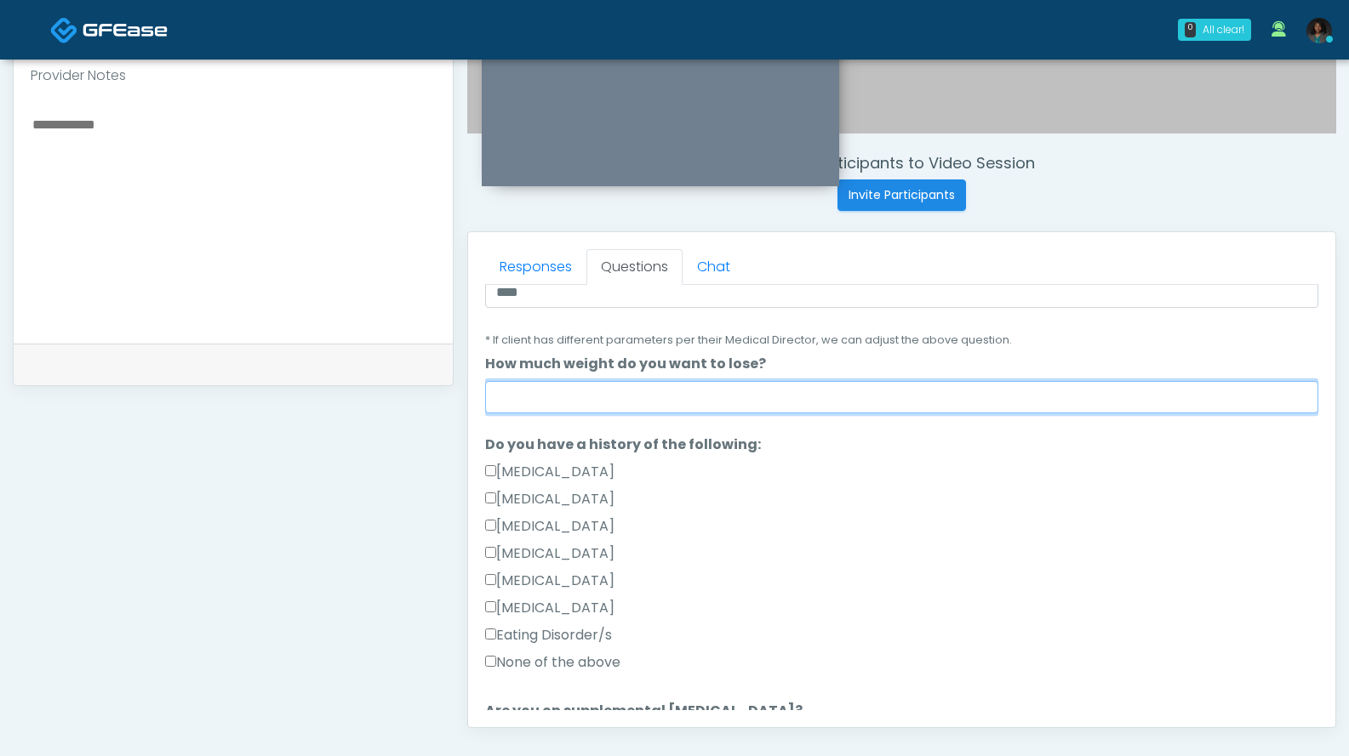
click at [722, 394] on input "How much weight do you want to lose?" at bounding box center [901, 397] width 833 height 32
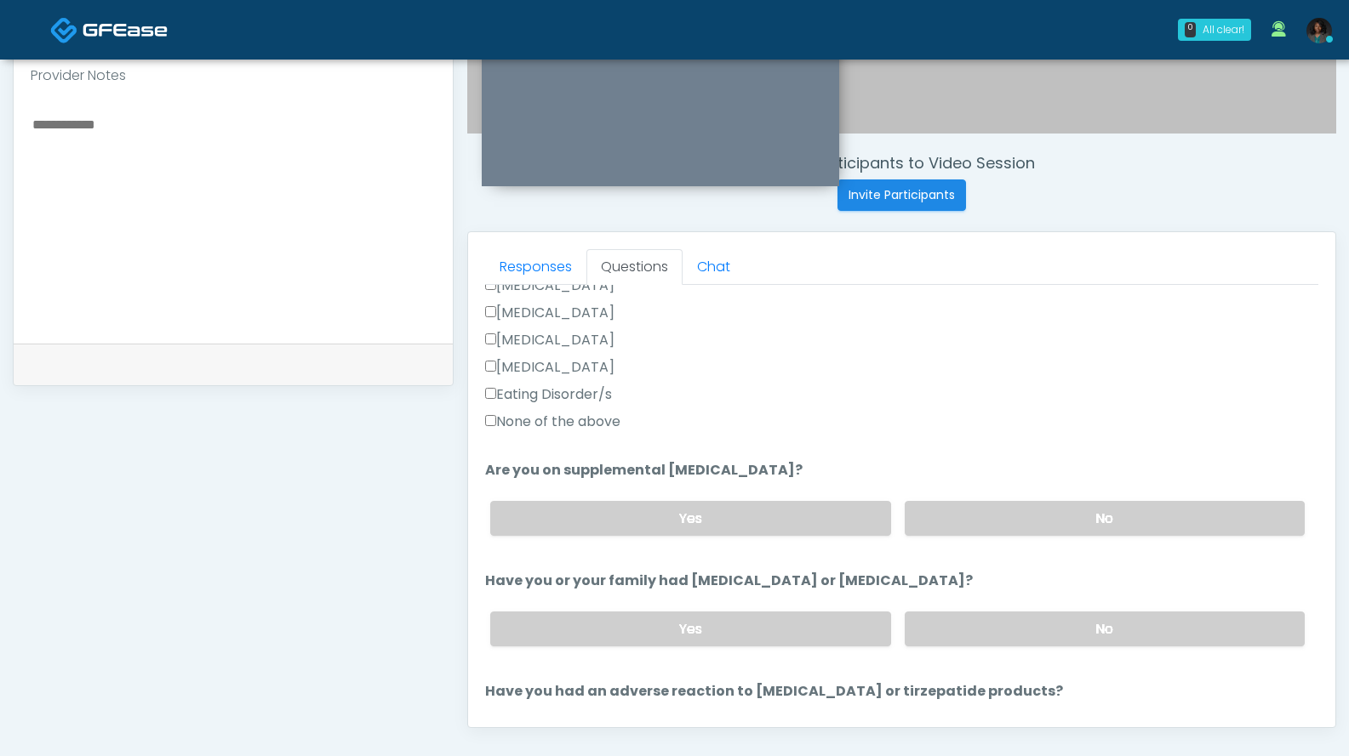
type input "*"
click at [606, 426] on label "None of the above" at bounding box center [552, 422] width 135 height 20
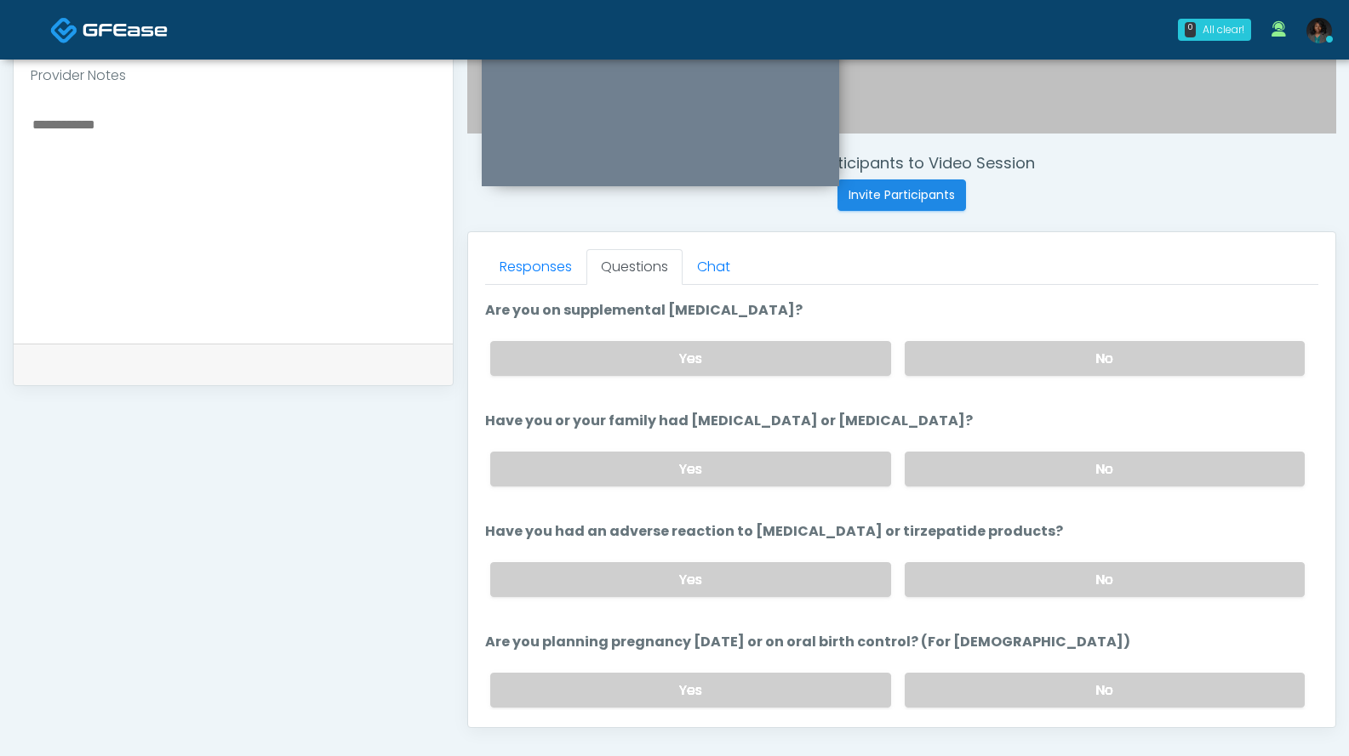
scroll to position [659, 0]
click at [1152, 354] on label "No" at bounding box center [1104, 357] width 400 height 35
click at [1142, 456] on label "No" at bounding box center [1104, 468] width 400 height 35
click at [1141, 577] on label "No" at bounding box center [1104, 579] width 400 height 35
click at [1150, 684] on label "No" at bounding box center [1104, 689] width 400 height 35
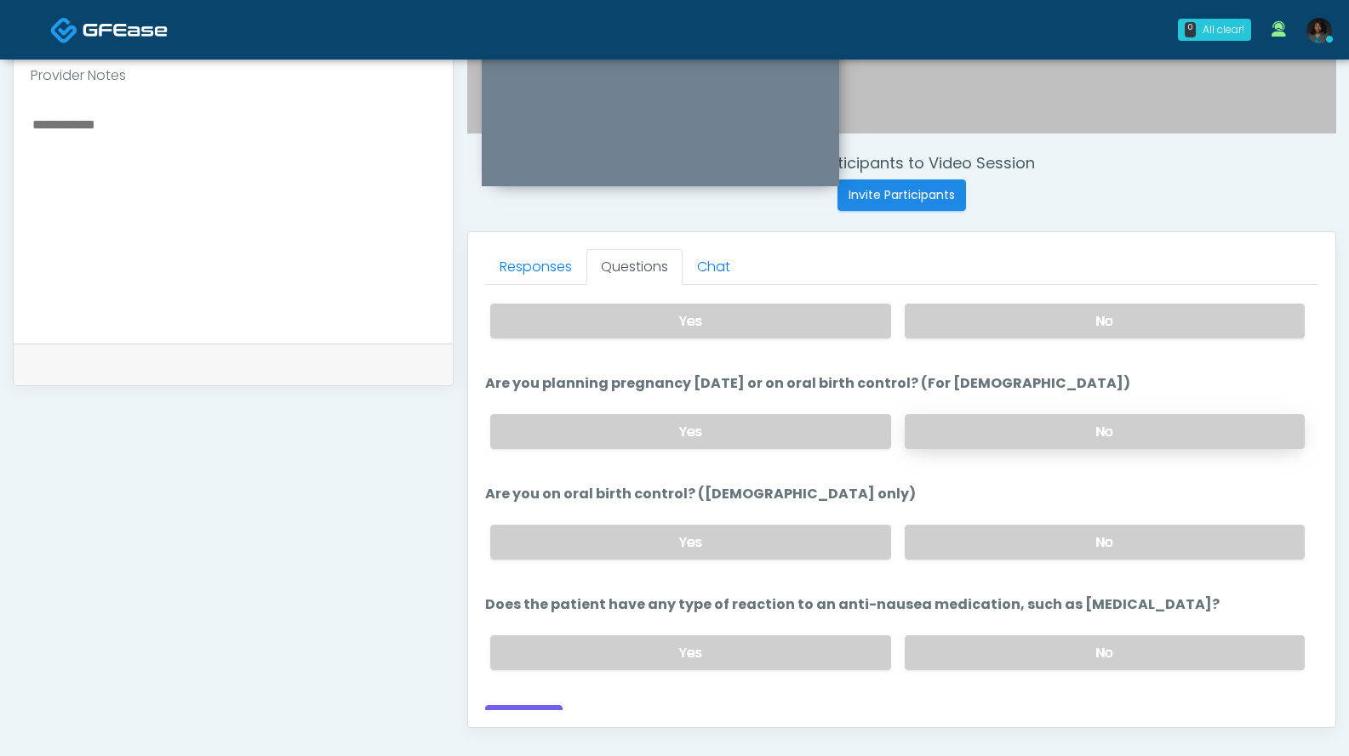
scroll to position [921, 0]
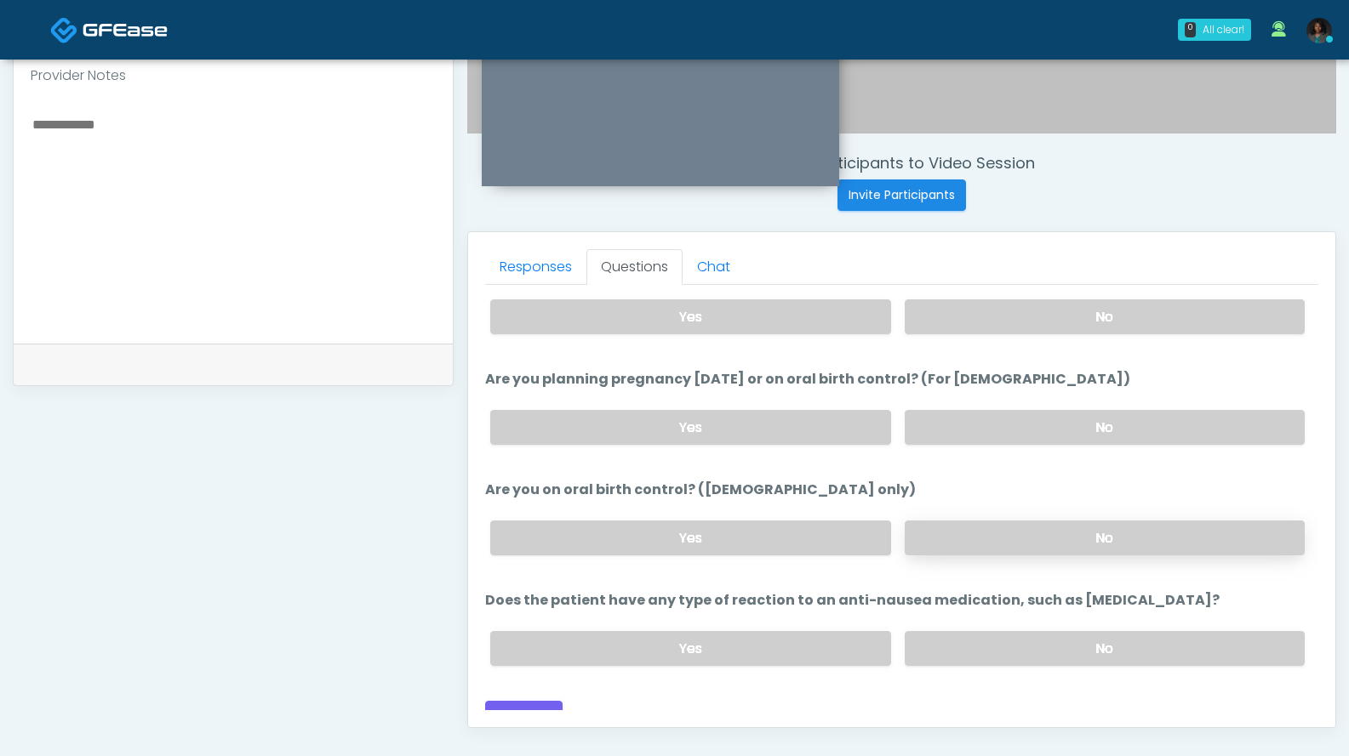
click at [1184, 522] on label "No" at bounding box center [1104, 538] width 400 height 35
click at [1149, 631] on label "No" at bounding box center [1104, 648] width 400 height 35
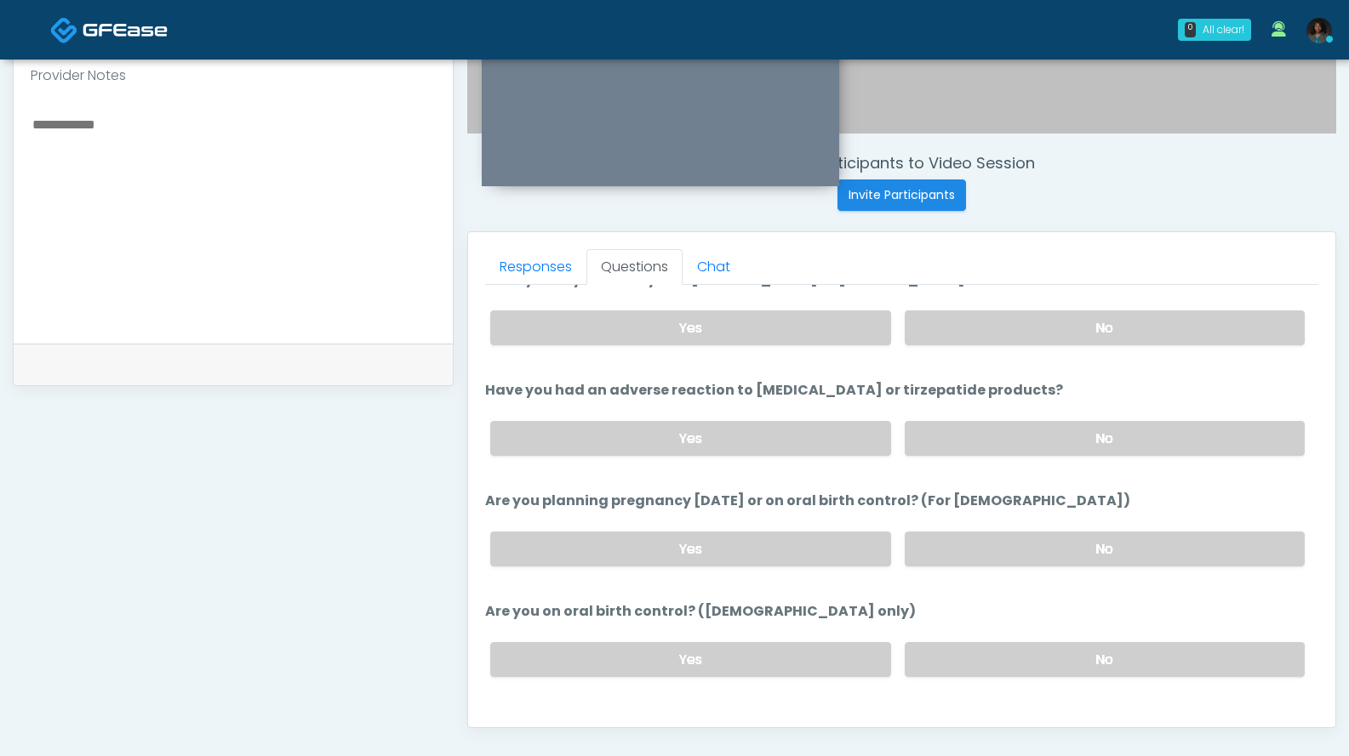
scroll to position [938, 0]
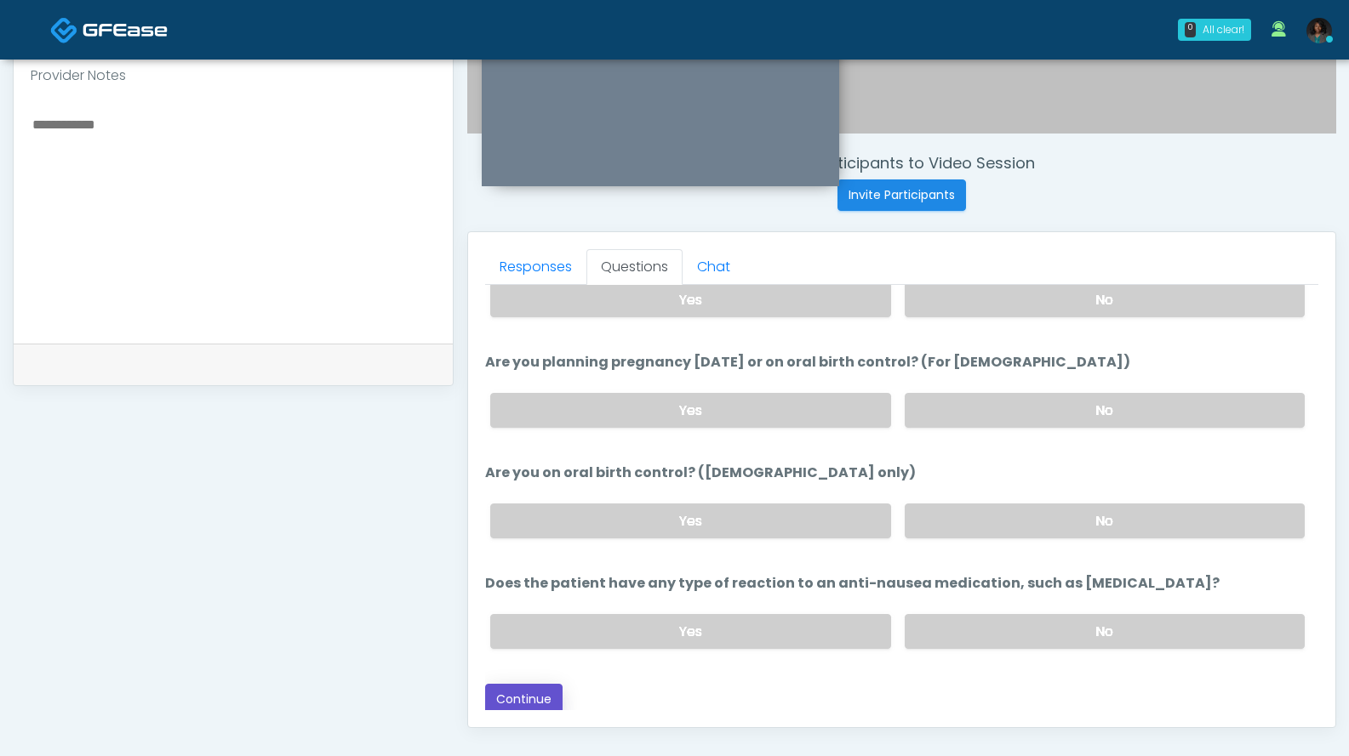
click at [528, 709] on button "Continue" at bounding box center [523, 699] width 77 height 31
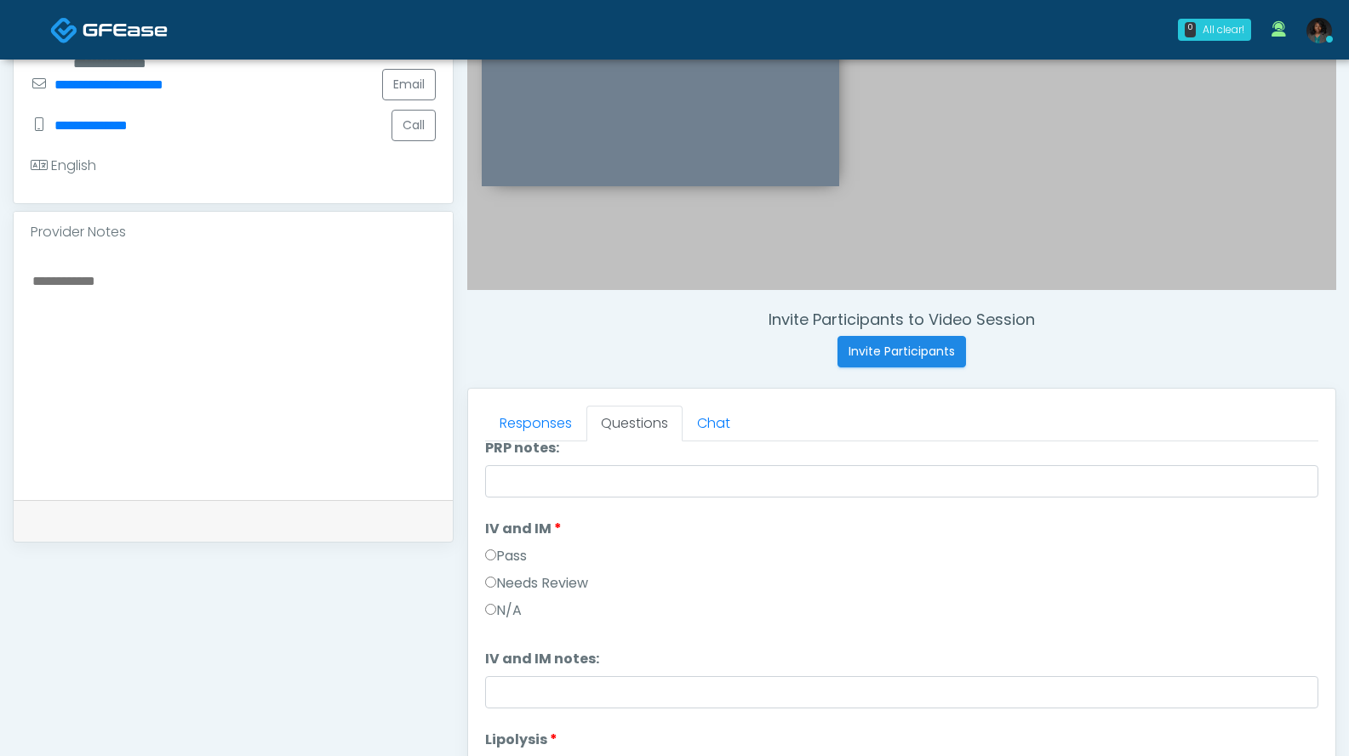
scroll to position [0, 0]
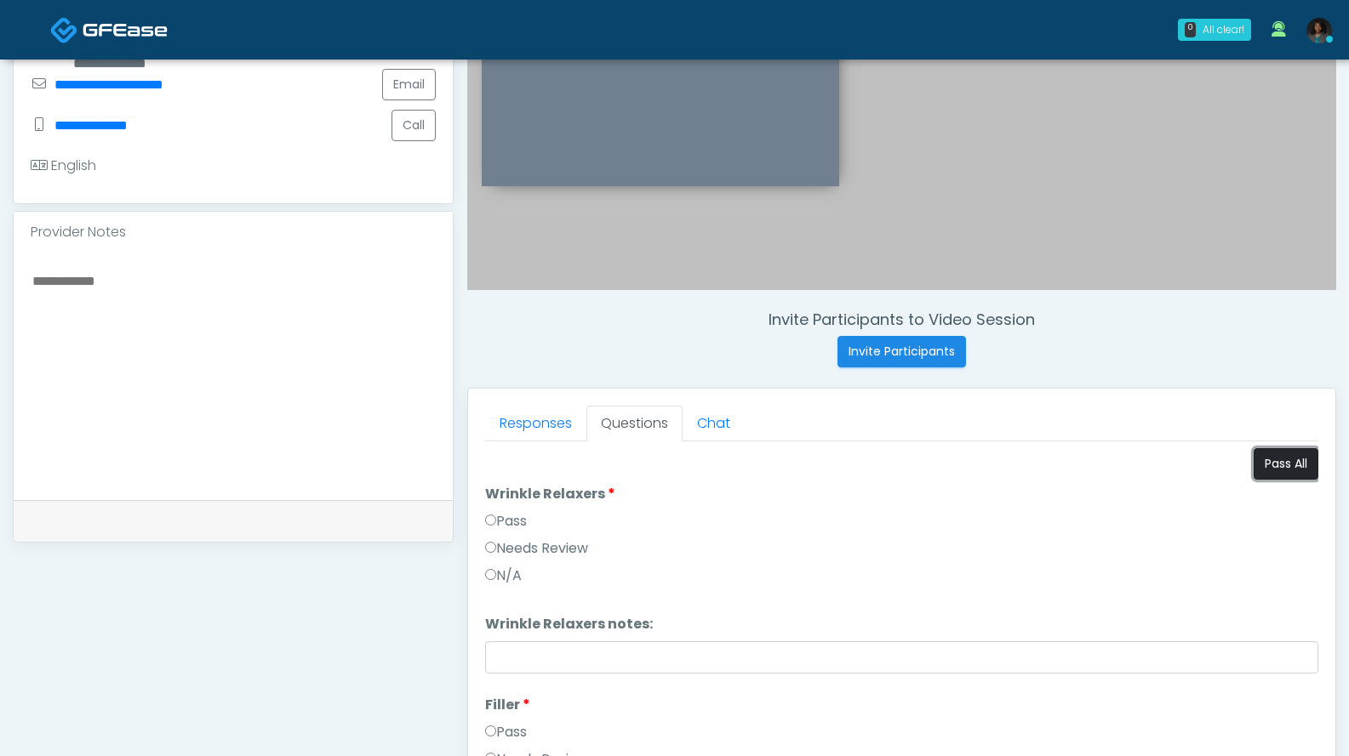
click at [1275, 464] on button "Pass All" at bounding box center [1285, 463] width 65 height 31
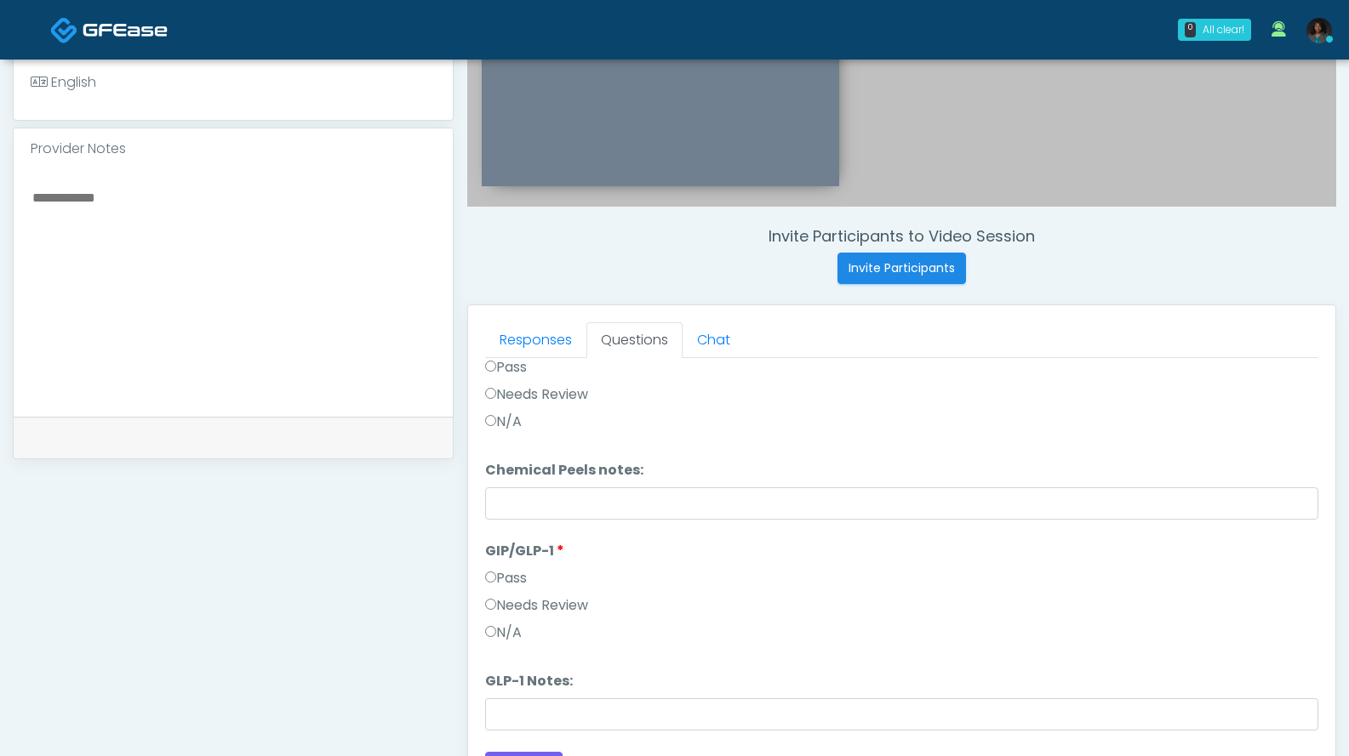
scroll to position [771, 0]
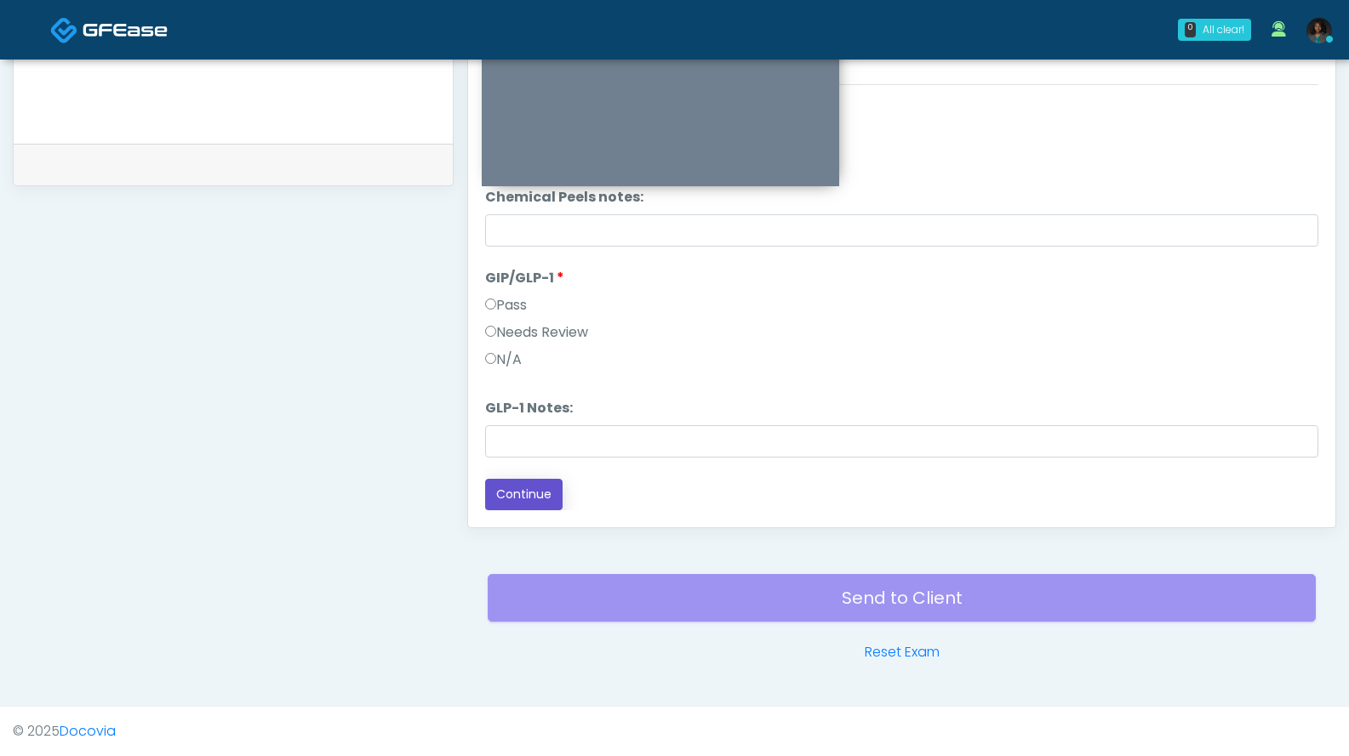
click at [526, 494] on button "Continue" at bounding box center [523, 494] width 77 height 31
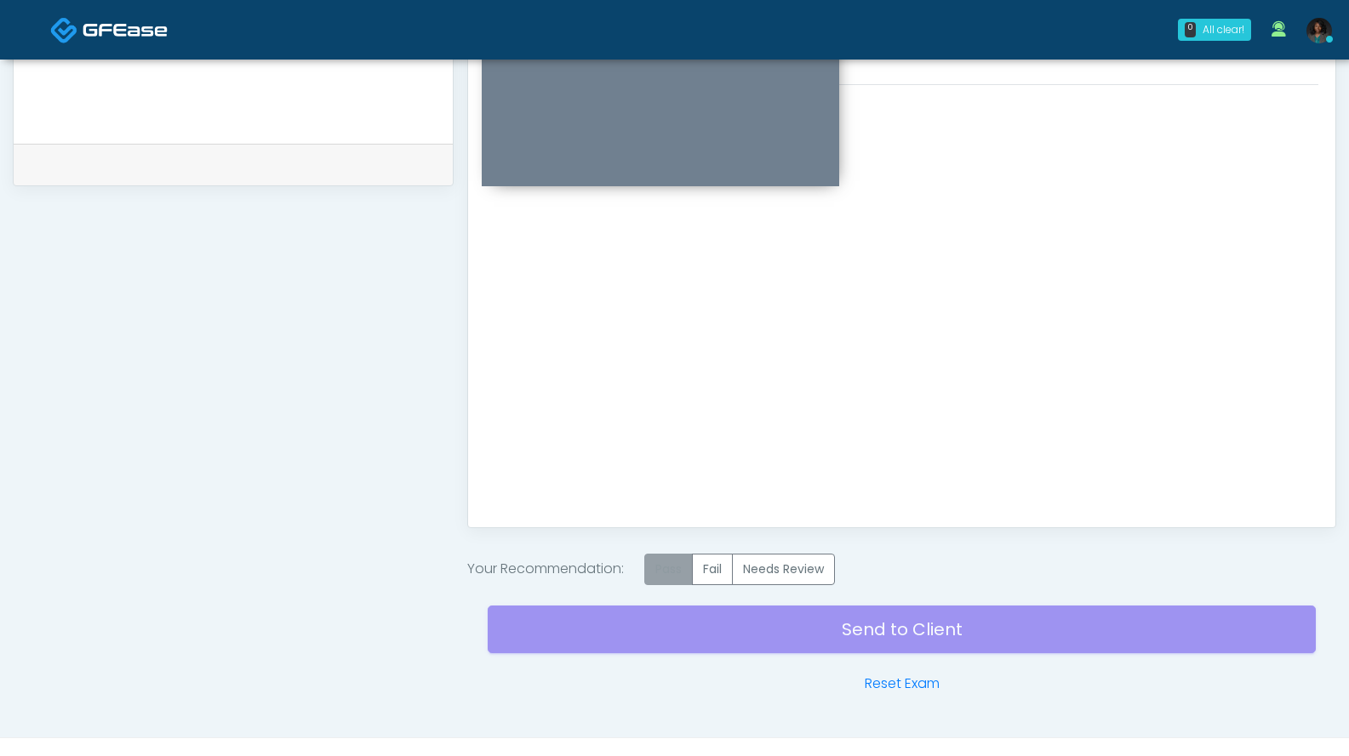
click at [674, 569] on label "Pass" at bounding box center [668, 569] width 48 height 31
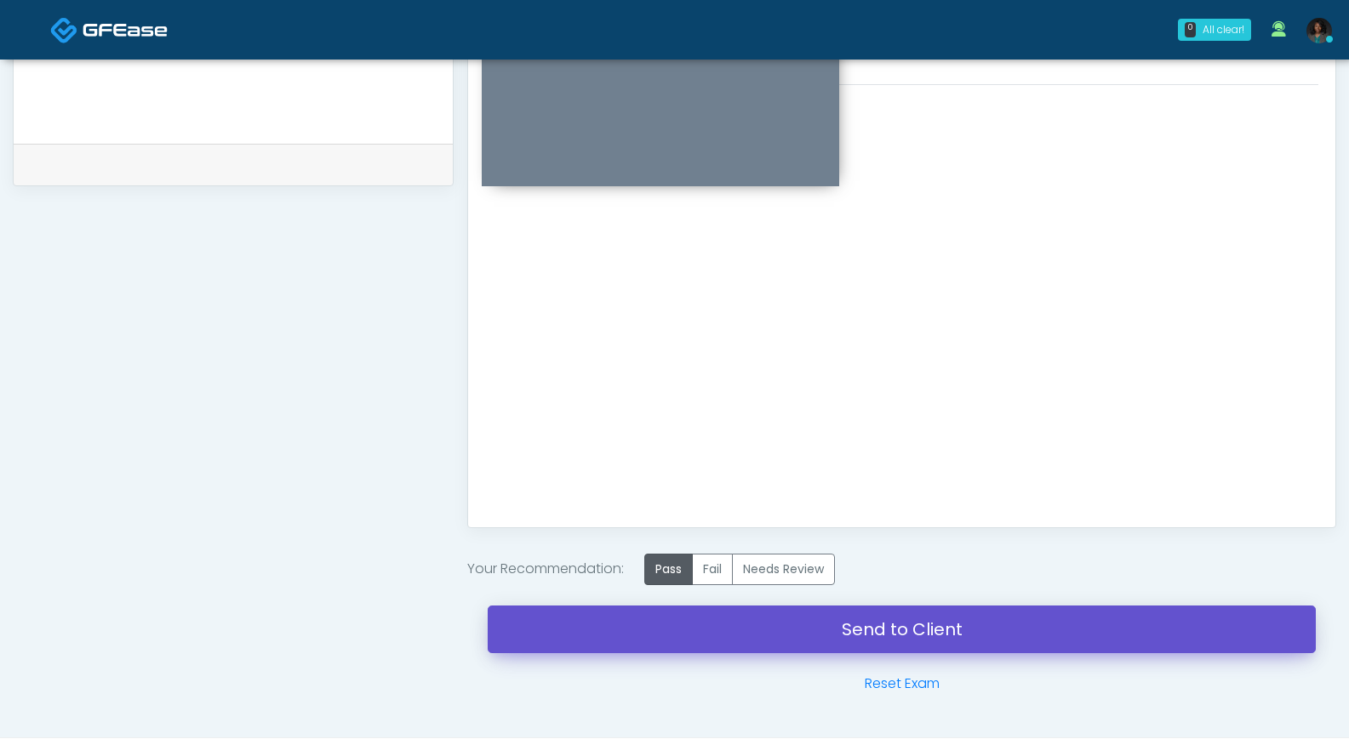
click at [794, 623] on link "Send to Client" at bounding box center [902, 630] width 828 height 48
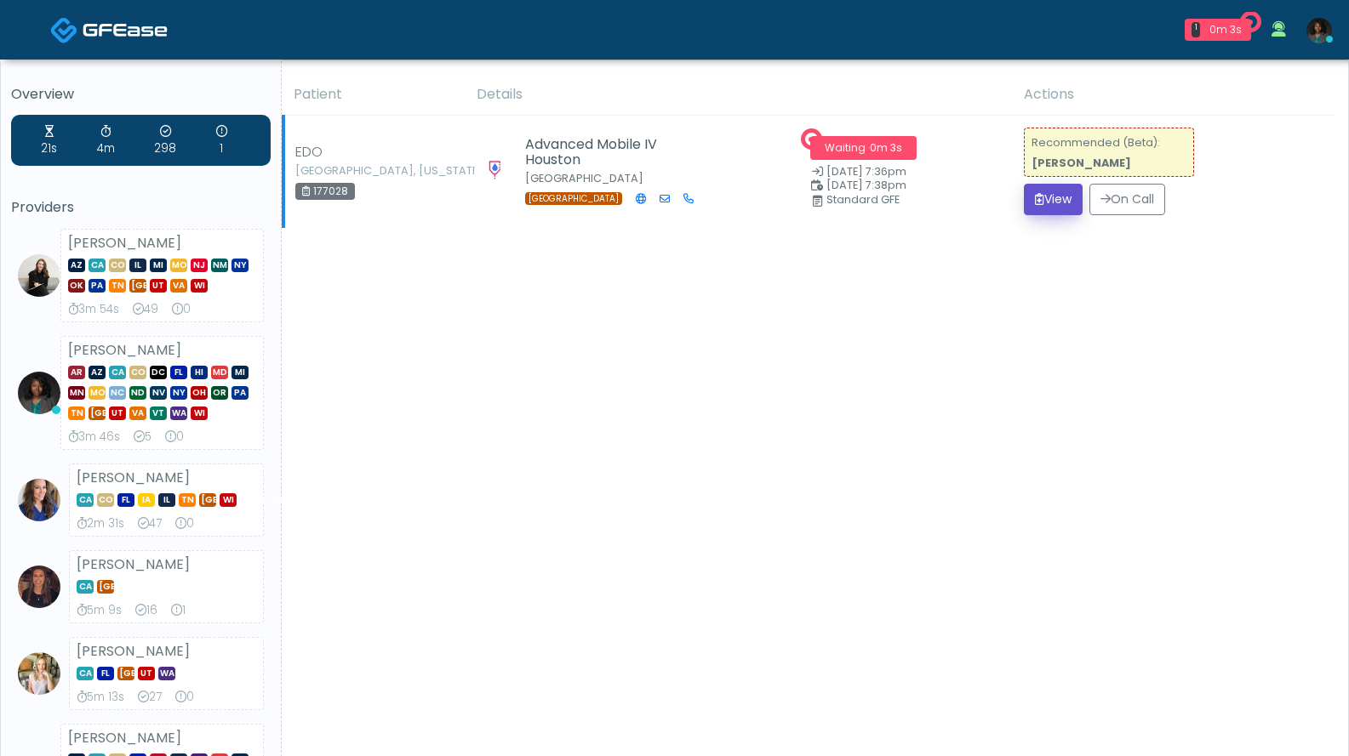
click at [1045, 199] on button "View" at bounding box center [1053, 199] width 59 height 31
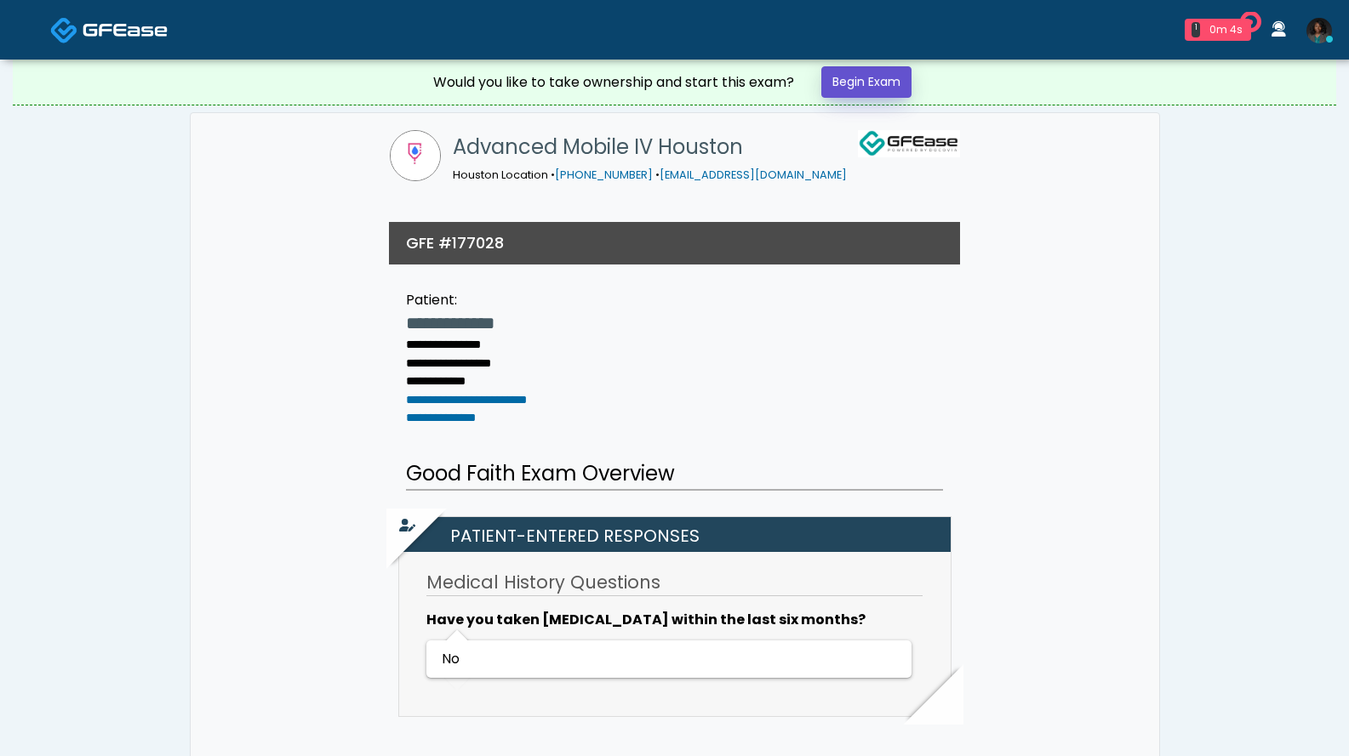
click at [864, 67] on link "Begin Exam" at bounding box center [866, 81] width 90 height 31
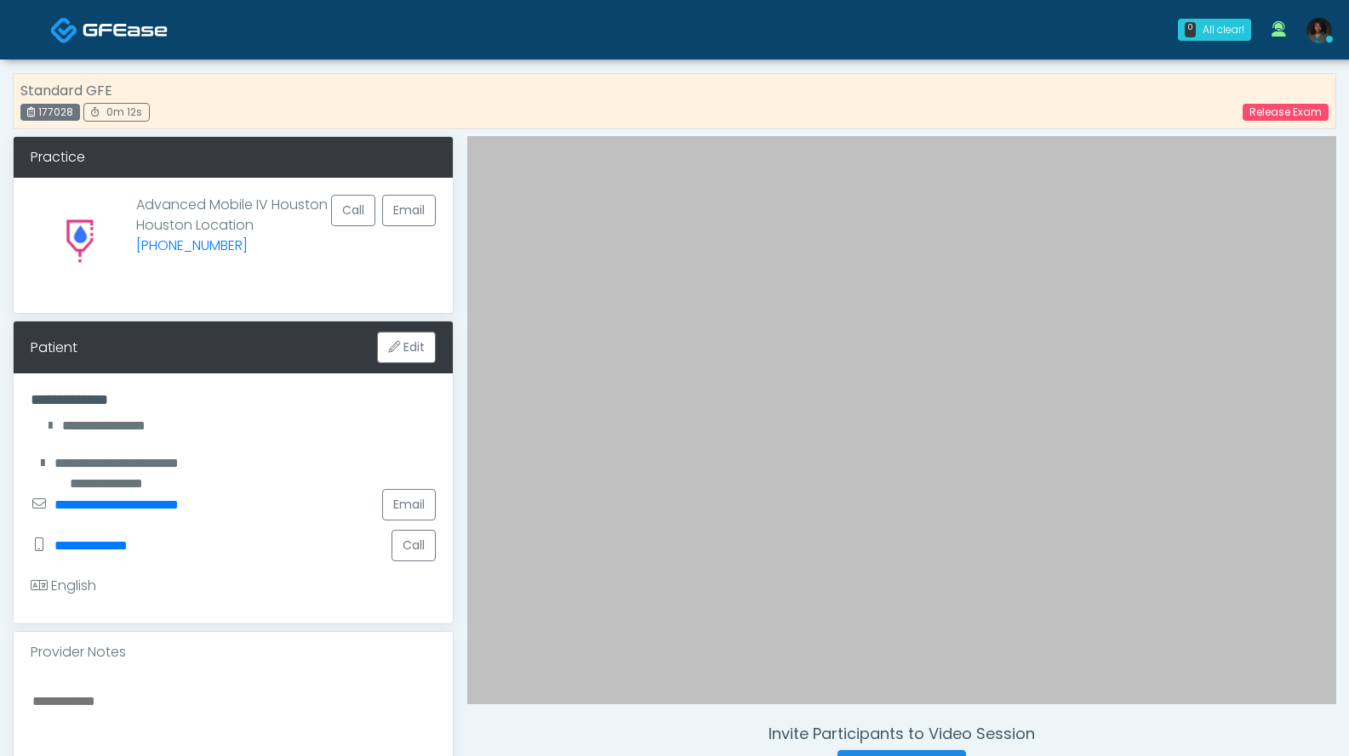
scroll to position [340, 0]
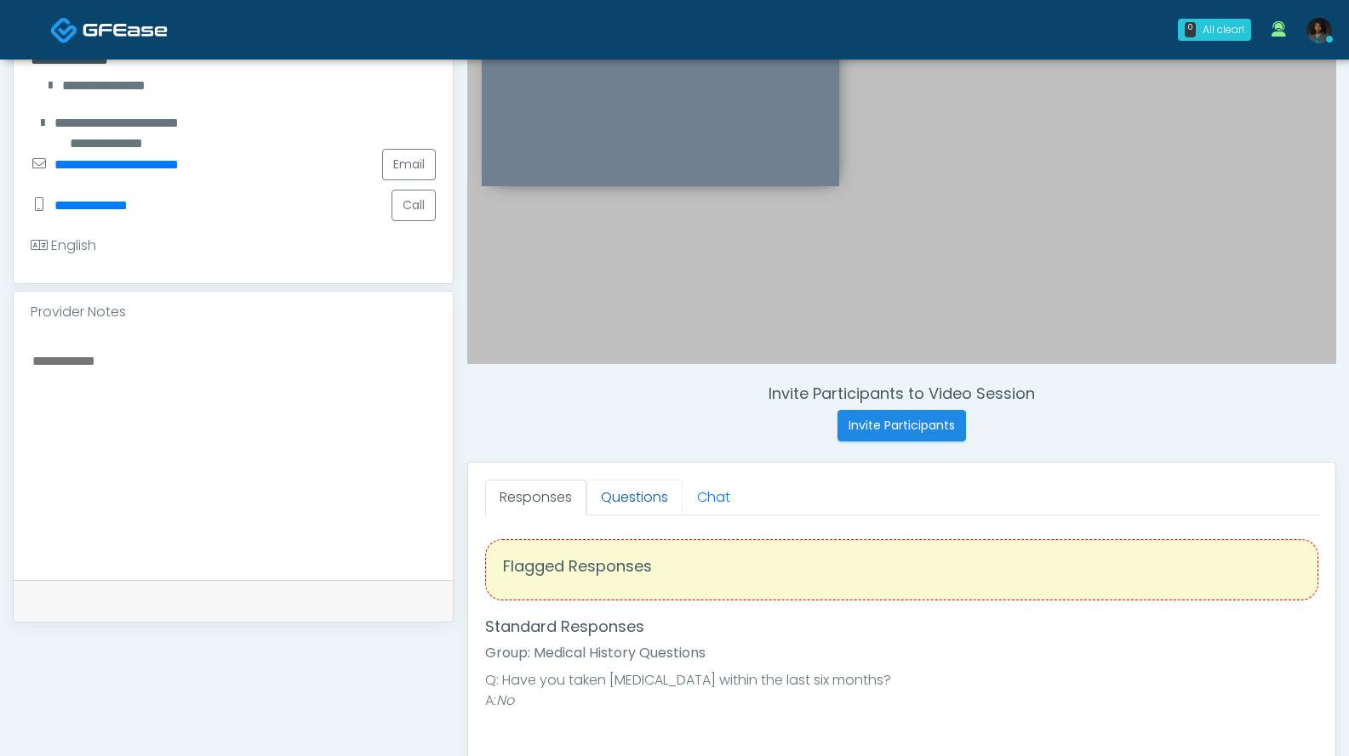
click at [653, 497] on link "Questions" at bounding box center [634, 498] width 96 height 36
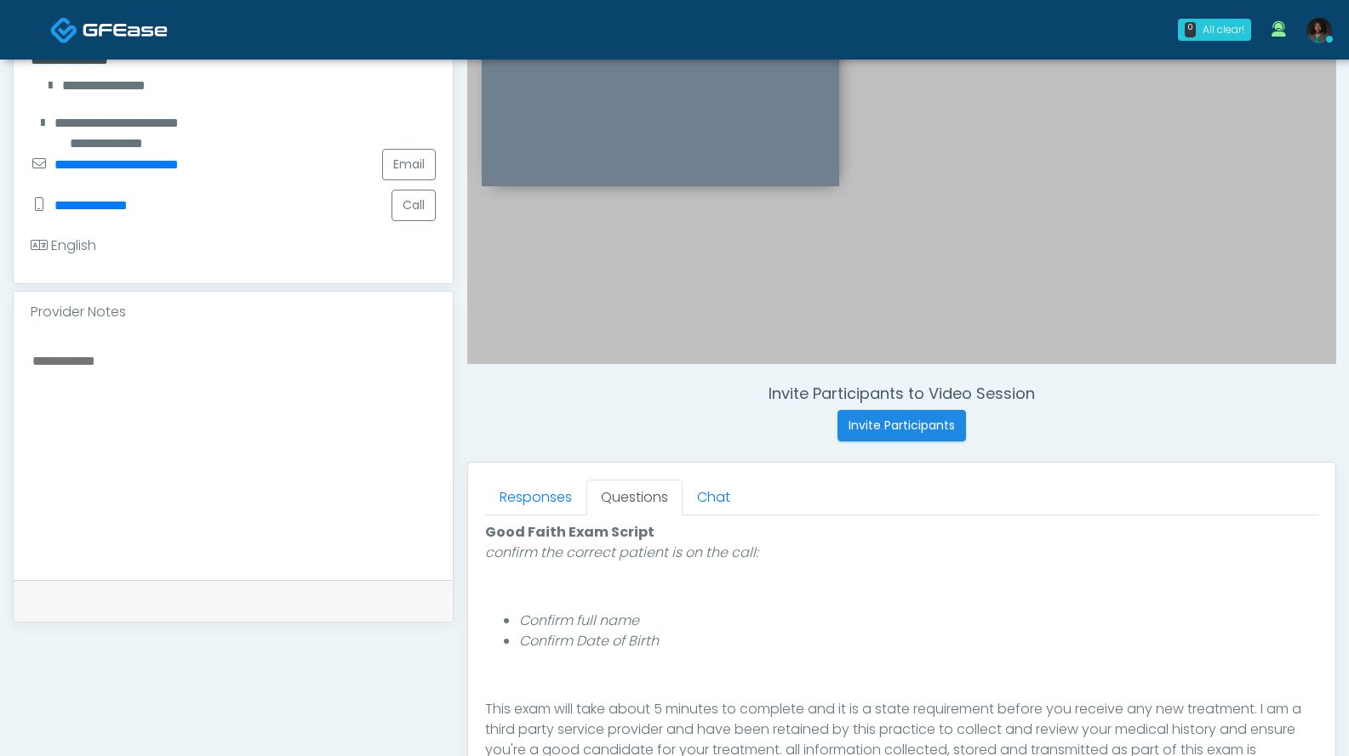
scroll to position [681, 0]
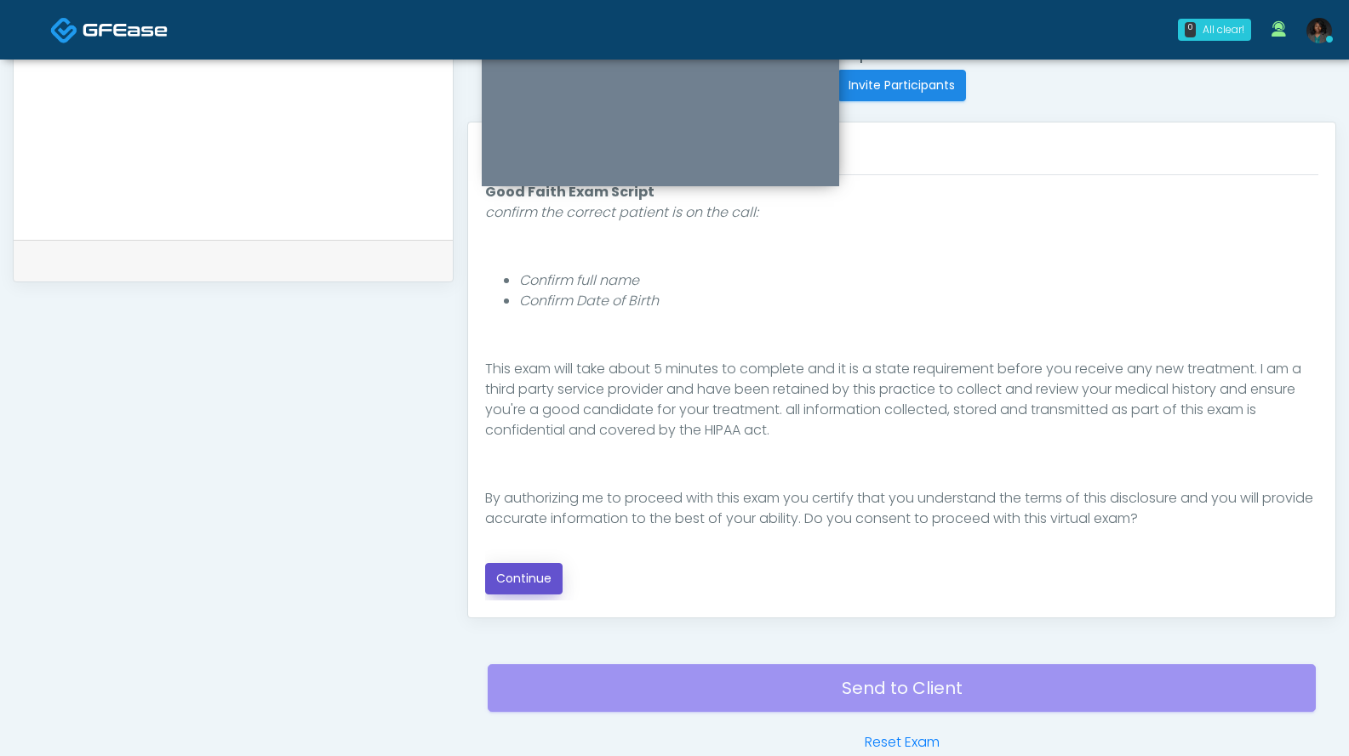
click at [552, 569] on button "Continue" at bounding box center [523, 578] width 77 height 31
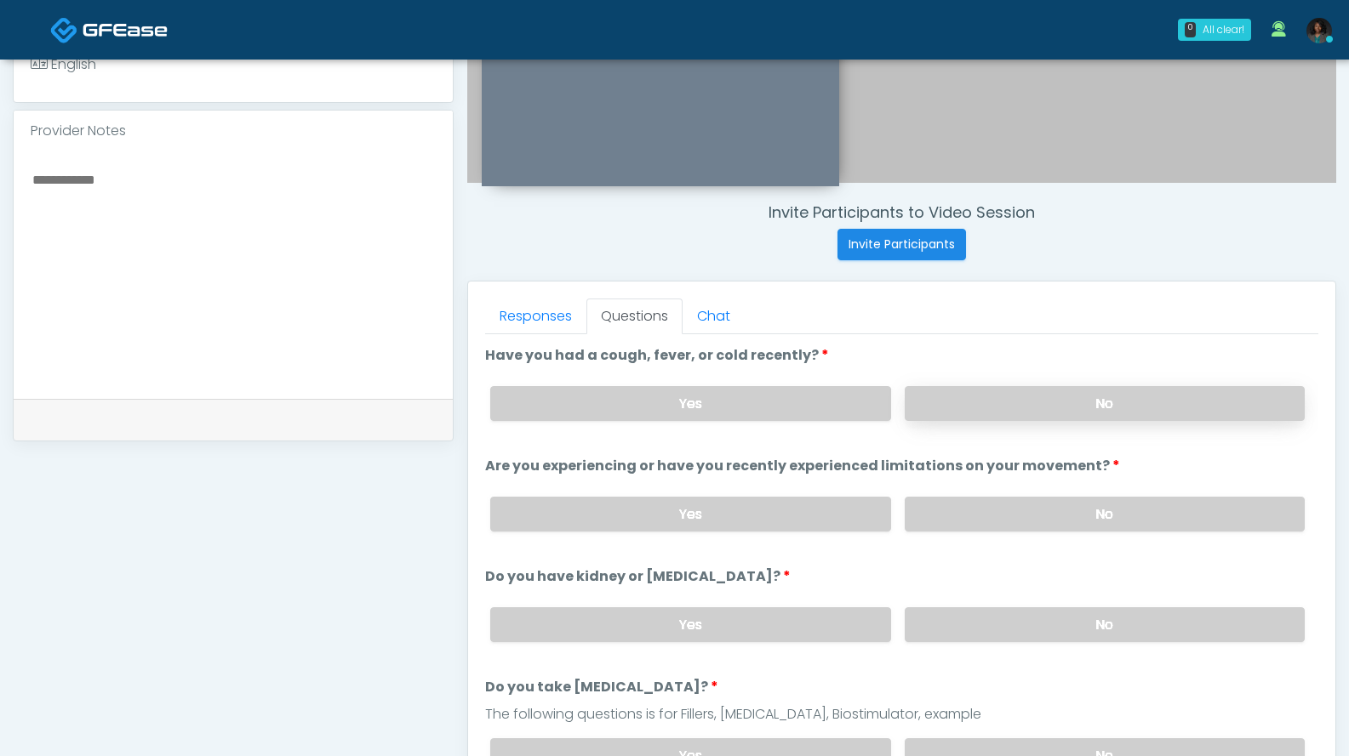
scroll to position [515, 0]
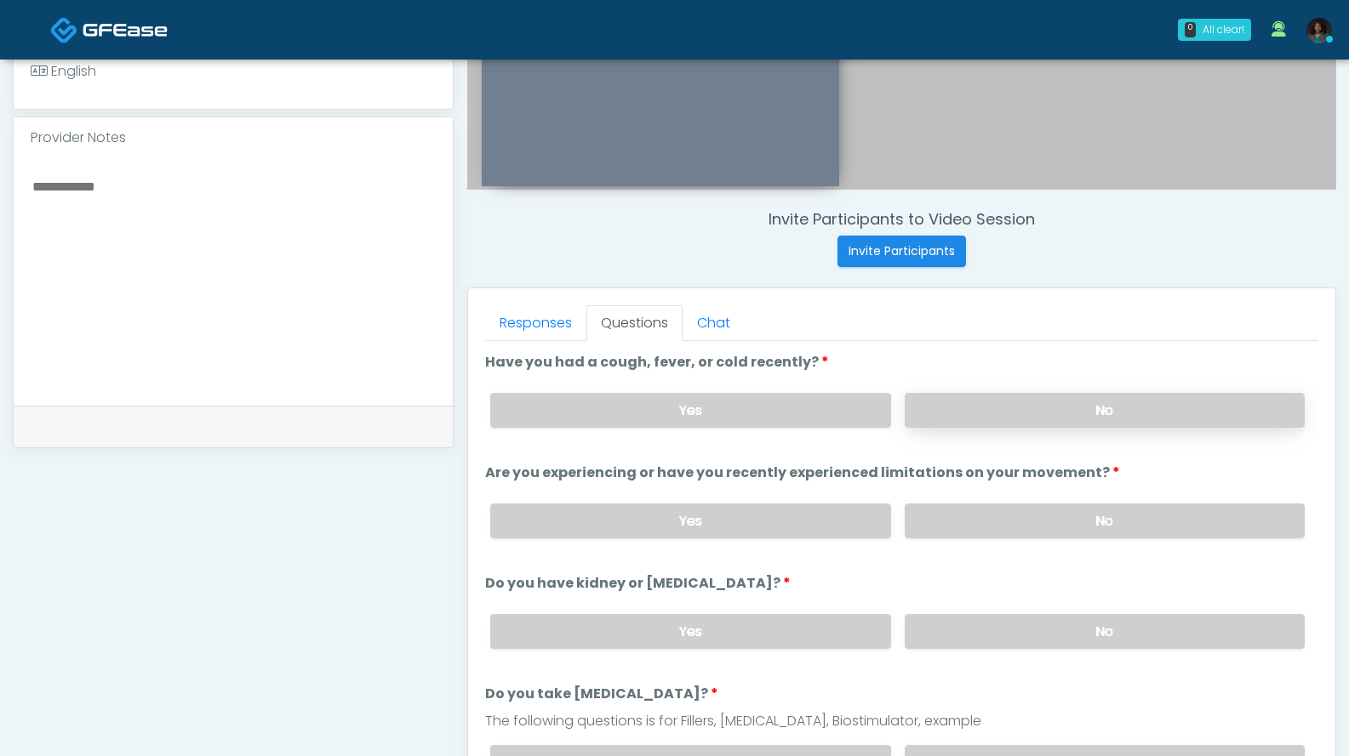
click at [1125, 394] on div "Yes No" at bounding box center [896, 410] width 841 height 62
click at [1132, 410] on label "No" at bounding box center [1104, 410] width 400 height 35
click at [1047, 519] on label "No" at bounding box center [1104, 521] width 400 height 35
click at [1065, 629] on label "No" at bounding box center [1104, 631] width 400 height 35
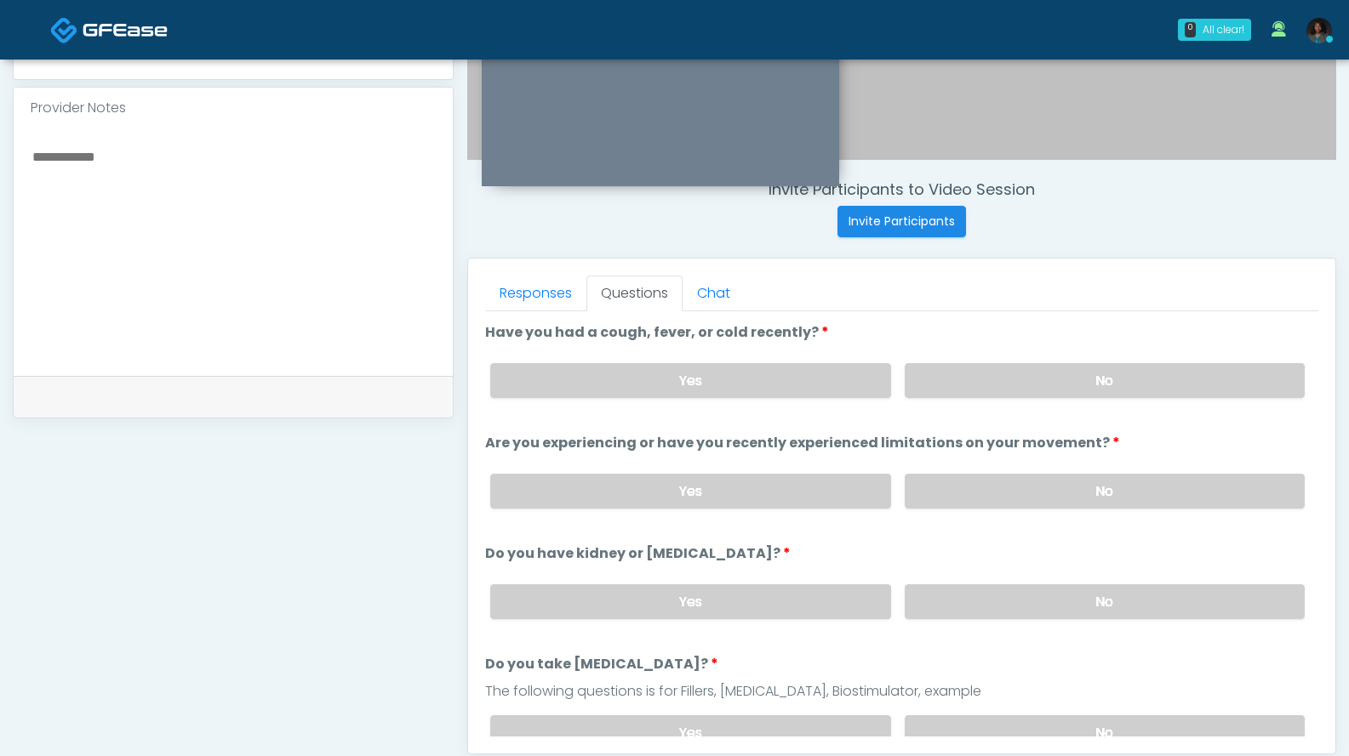
scroll to position [552, 0]
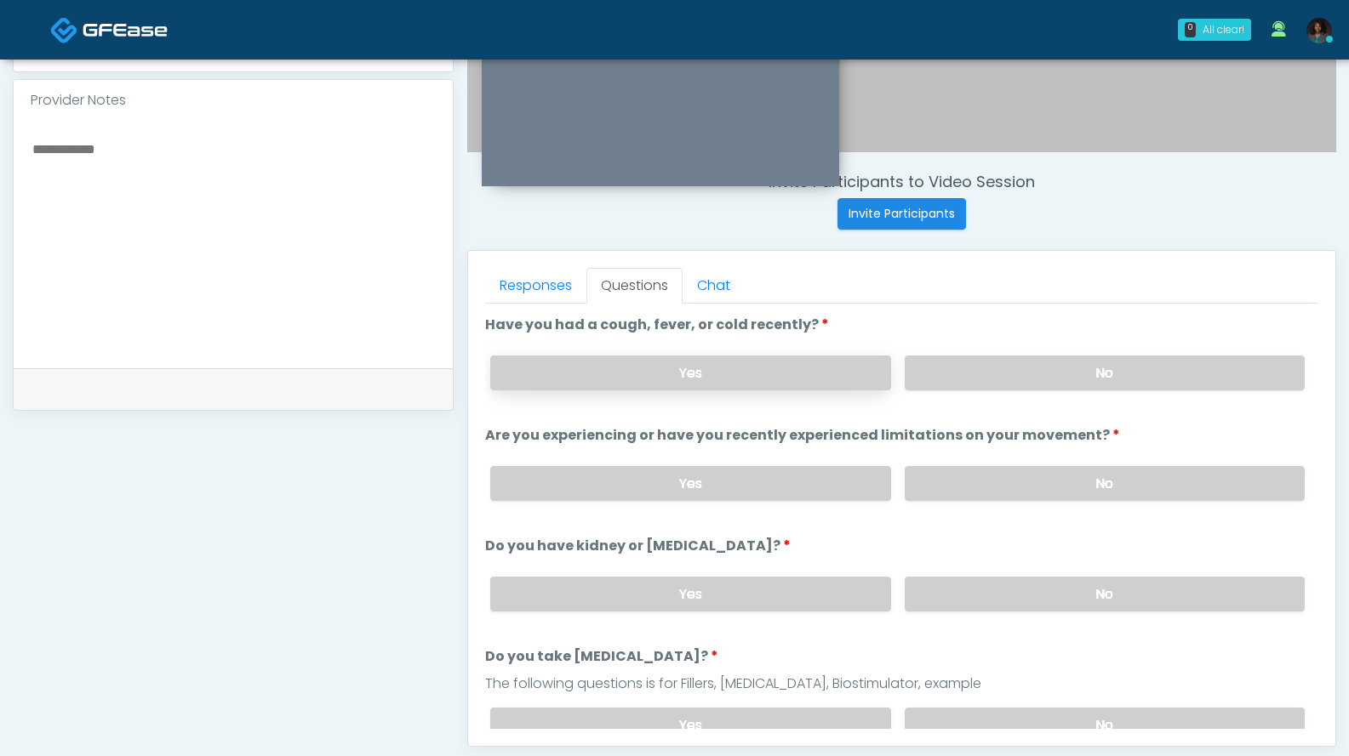
click at [805, 377] on label "Yes" at bounding box center [690, 373] width 400 height 35
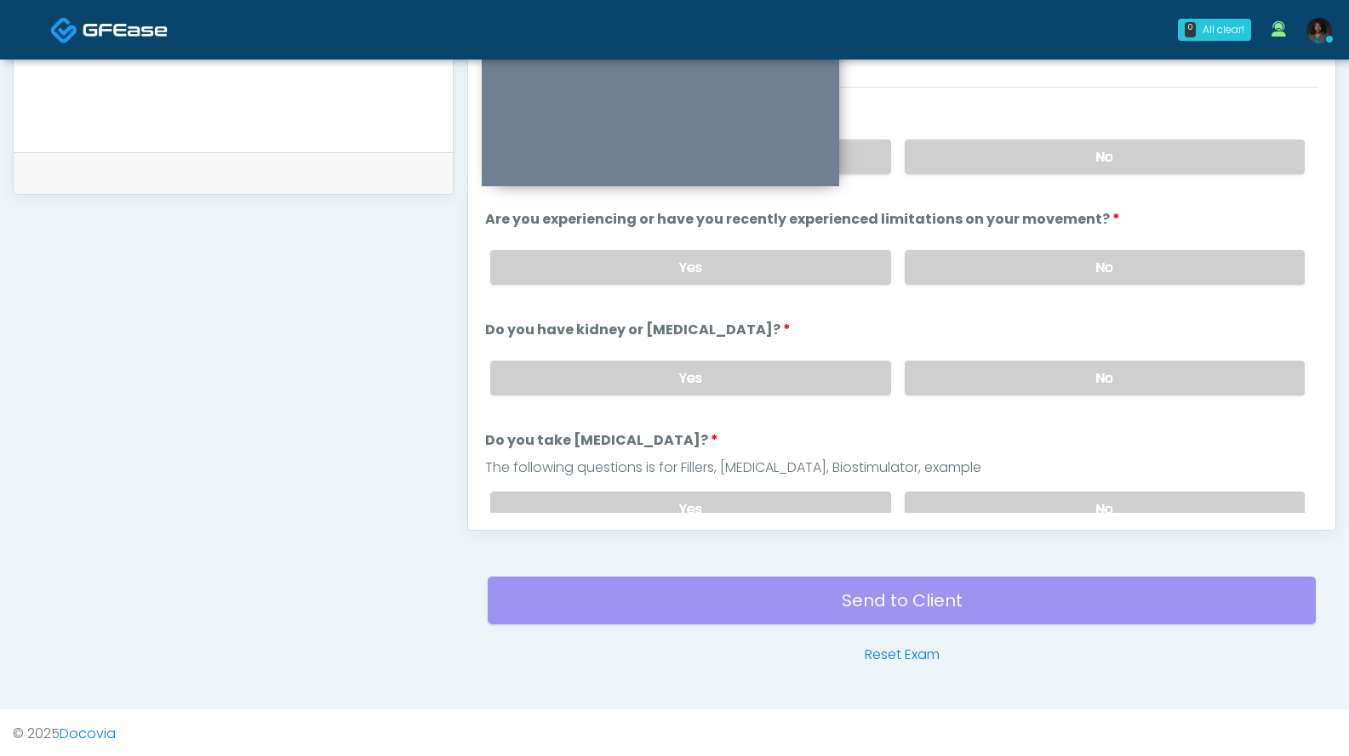
scroll to position [771, 0]
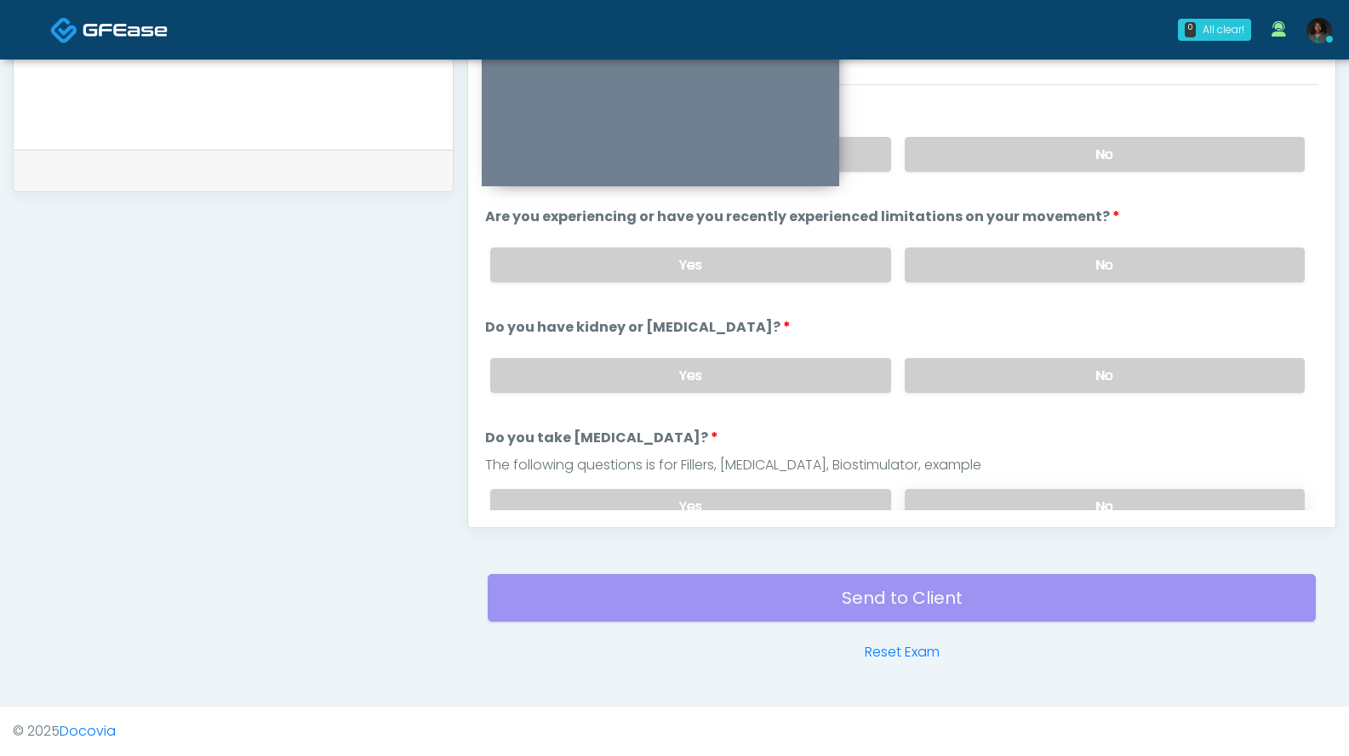
click at [1017, 501] on label "No" at bounding box center [1104, 506] width 400 height 35
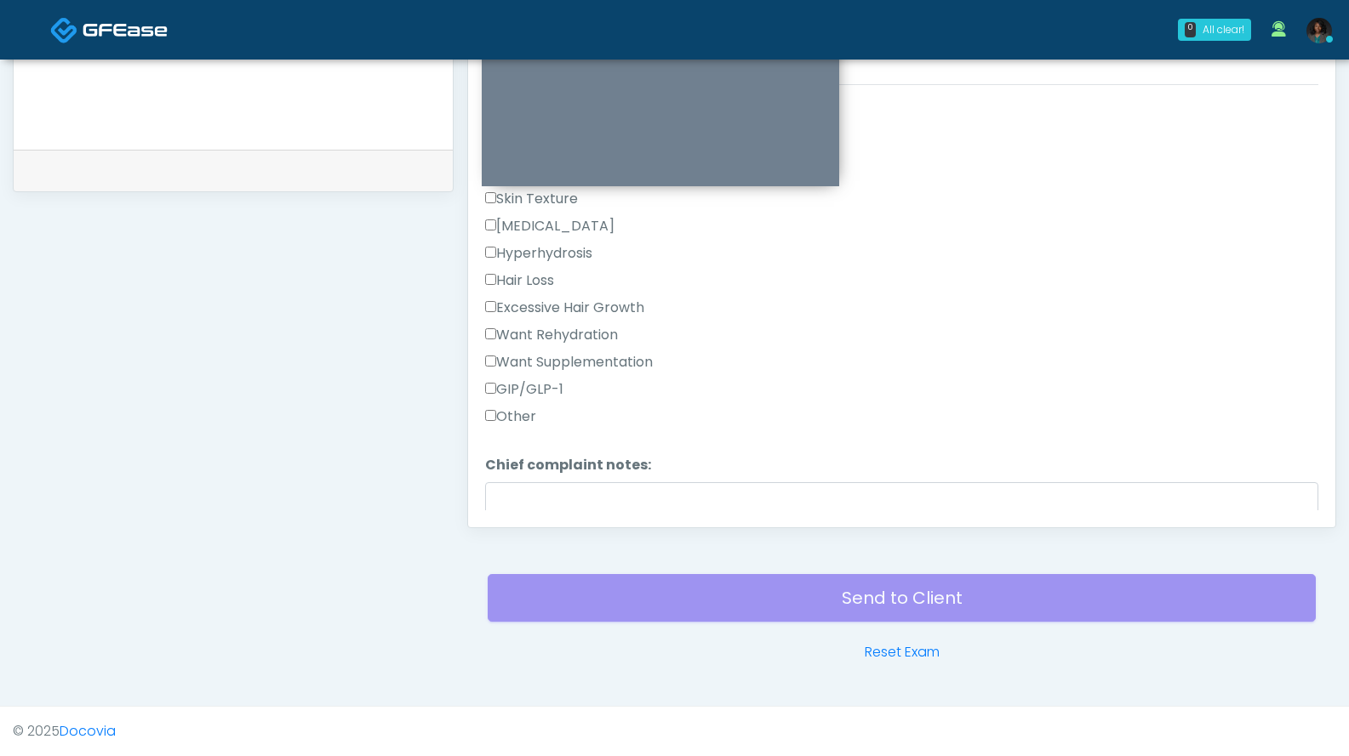
scroll to position [472, 0]
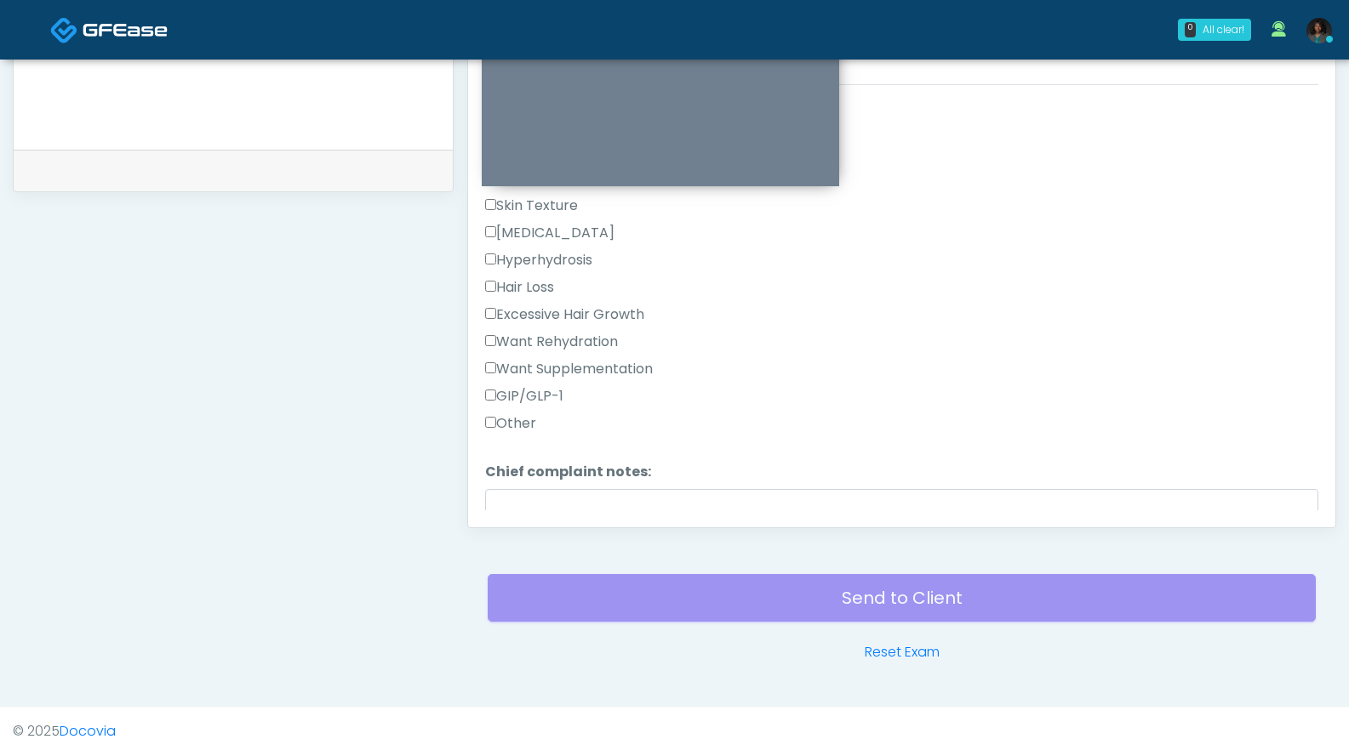
click at [512, 424] on label "Other" at bounding box center [510, 424] width 51 height 20
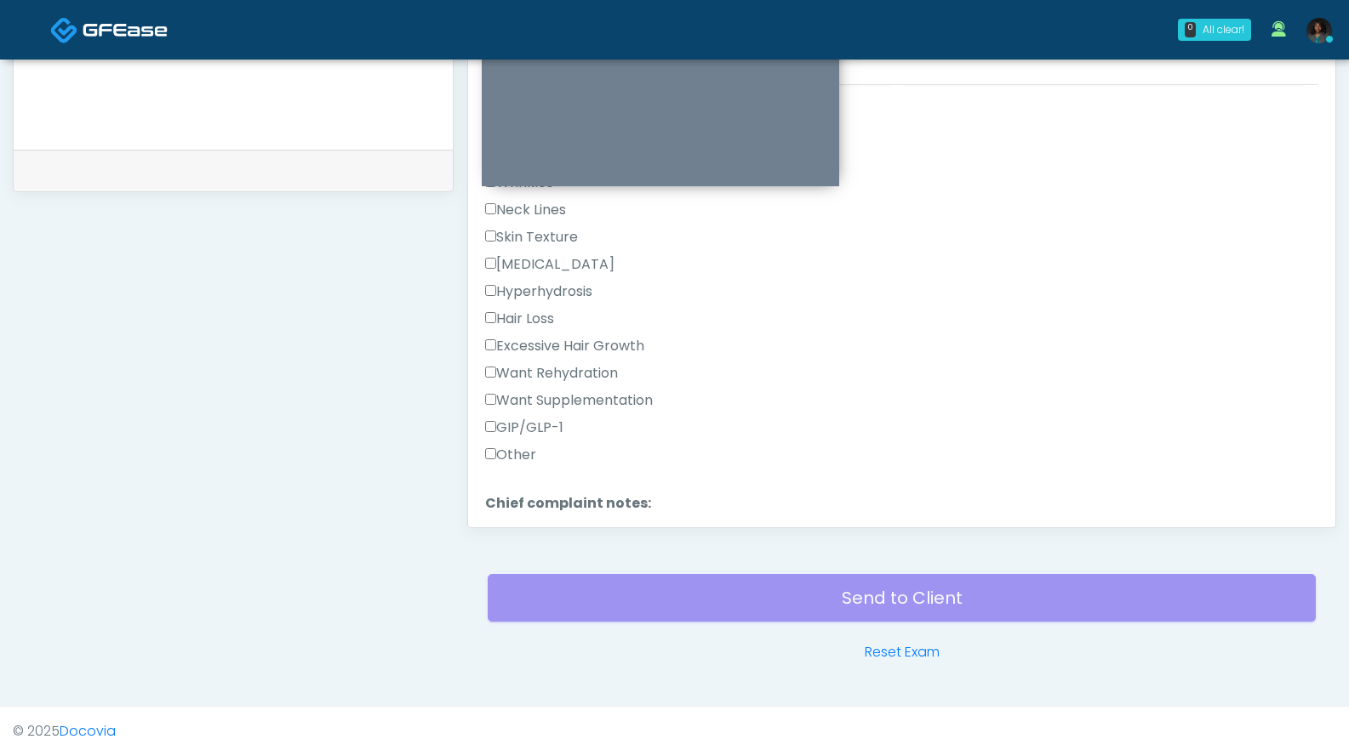
scroll to position [393, 0]
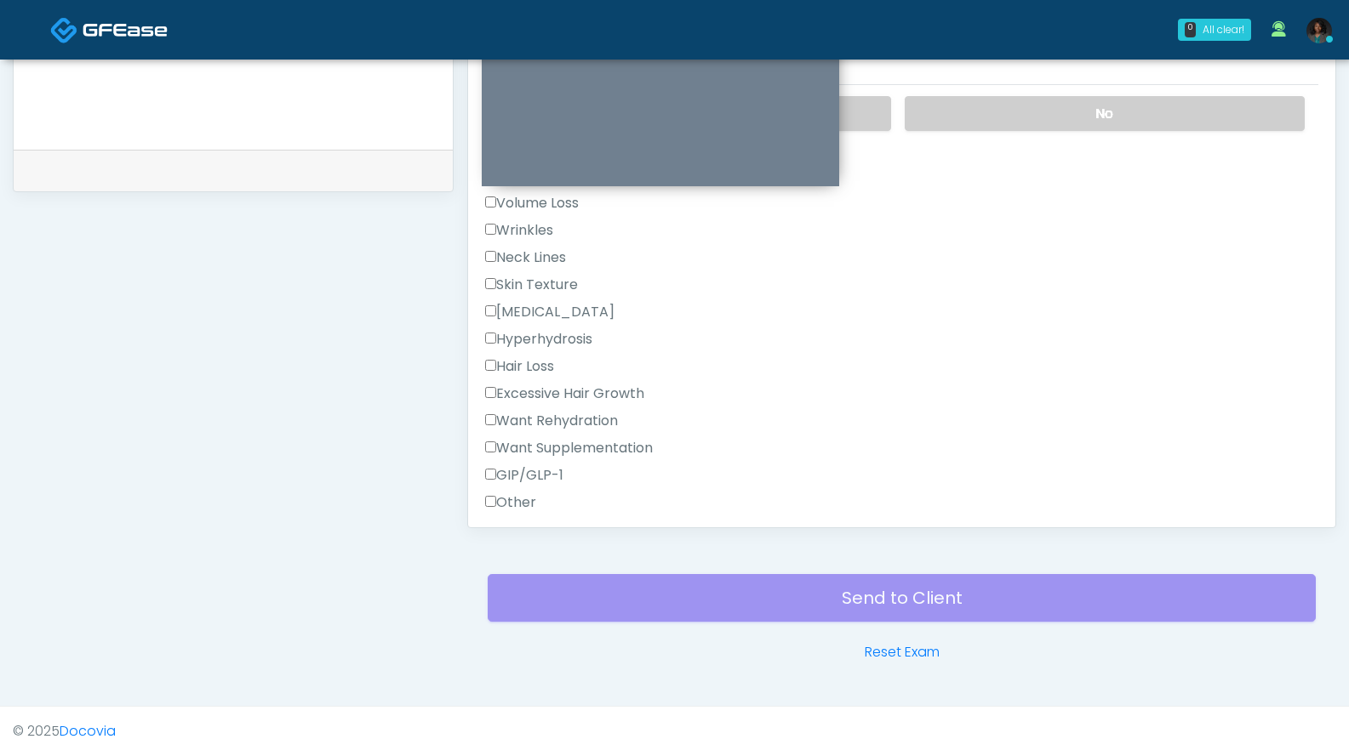
click at [500, 499] on label "Other" at bounding box center [510, 503] width 51 height 20
click at [554, 425] on label "Want Rehydration" at bounding box center [551, 421] width 133 height 20
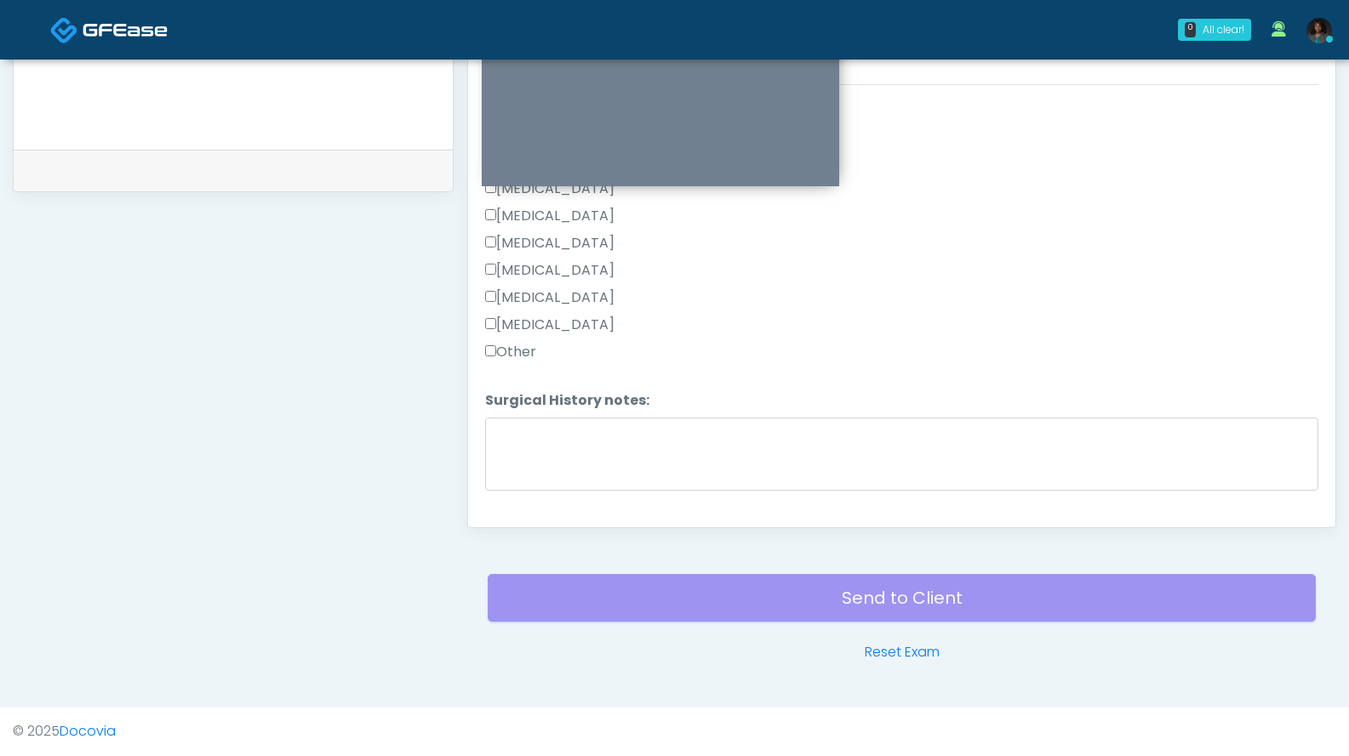
scroll to position [733, 0]
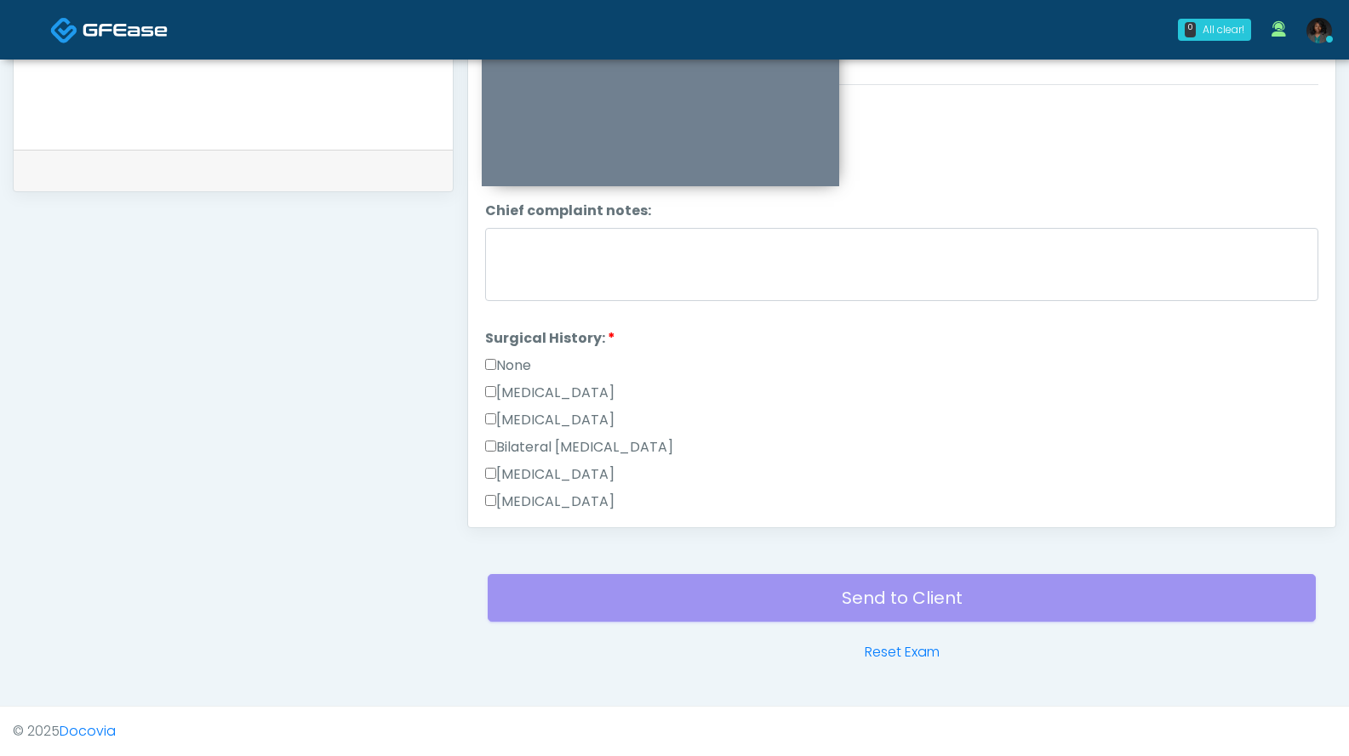
click at [510, 366] on label "None" at bounding box center [508, 366] width 46 height 20
click at [516, 361] on label "None" at bounding box center [508, 366] width 46 height 20
click at [521, 390] on label "Cesarean Section" at bounding box center [549, 393] width 129 height 20
click at [514, 390] on label "Cesarean Section" at bounding box center [549, 393] width 129 height 20
click at [513, 388] on label "Cesarean Section" at bounding box center [549, 393] width 129 height 20
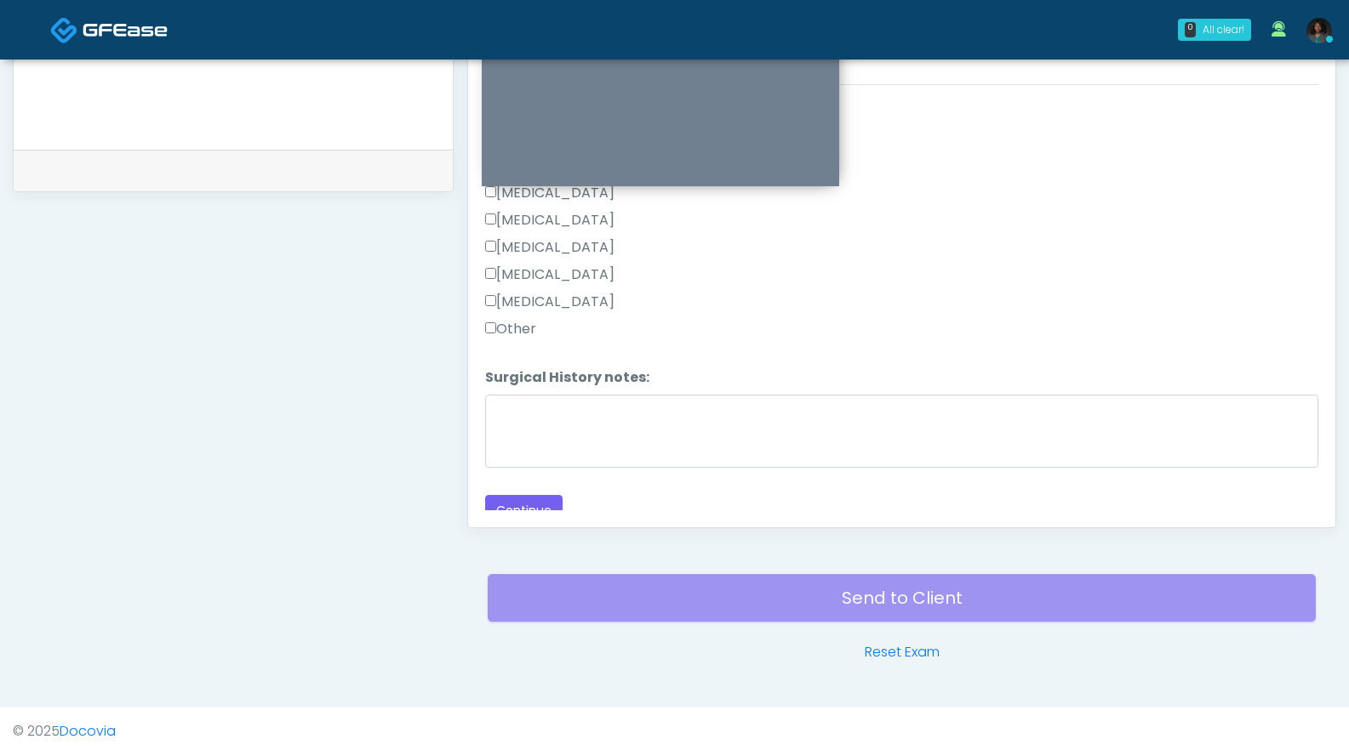
scroll to position [1109, 0]
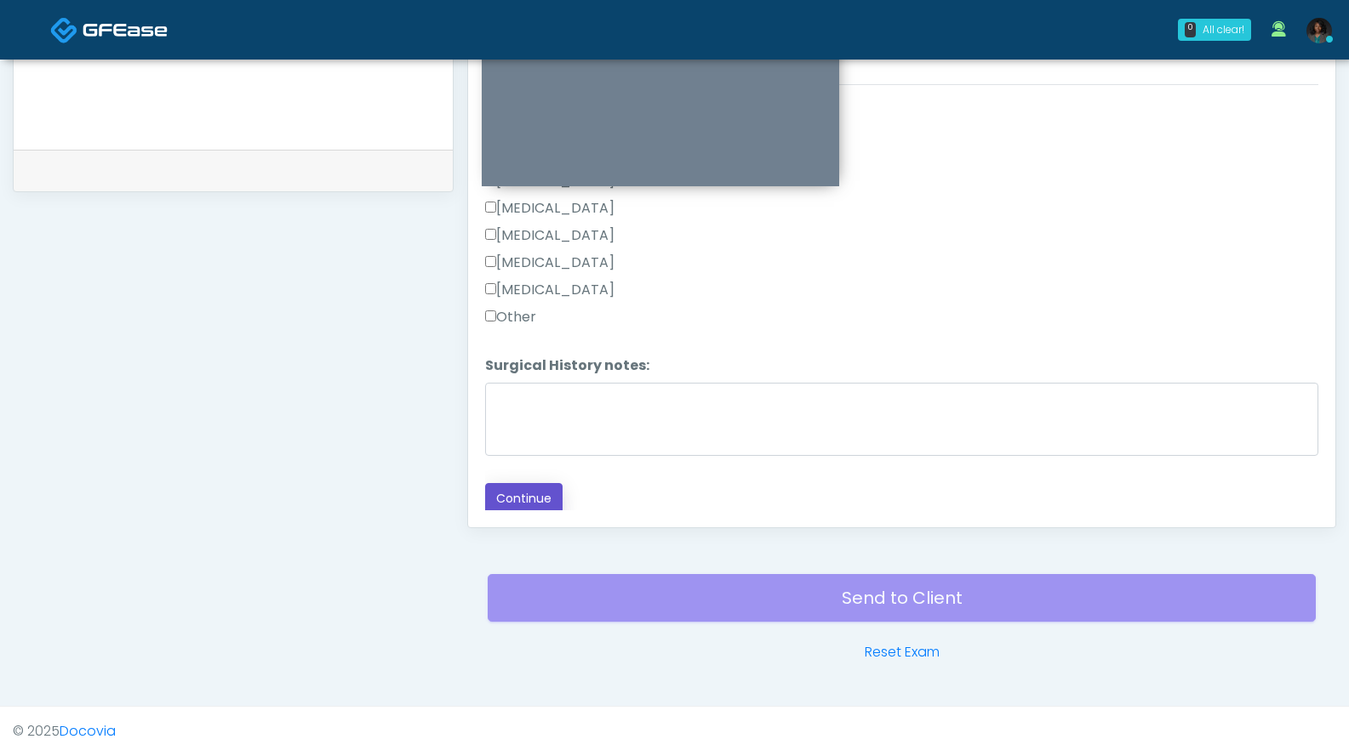
click at [539, 495] on button "Continue" at bounding box center [523, 498] width 77 height 31
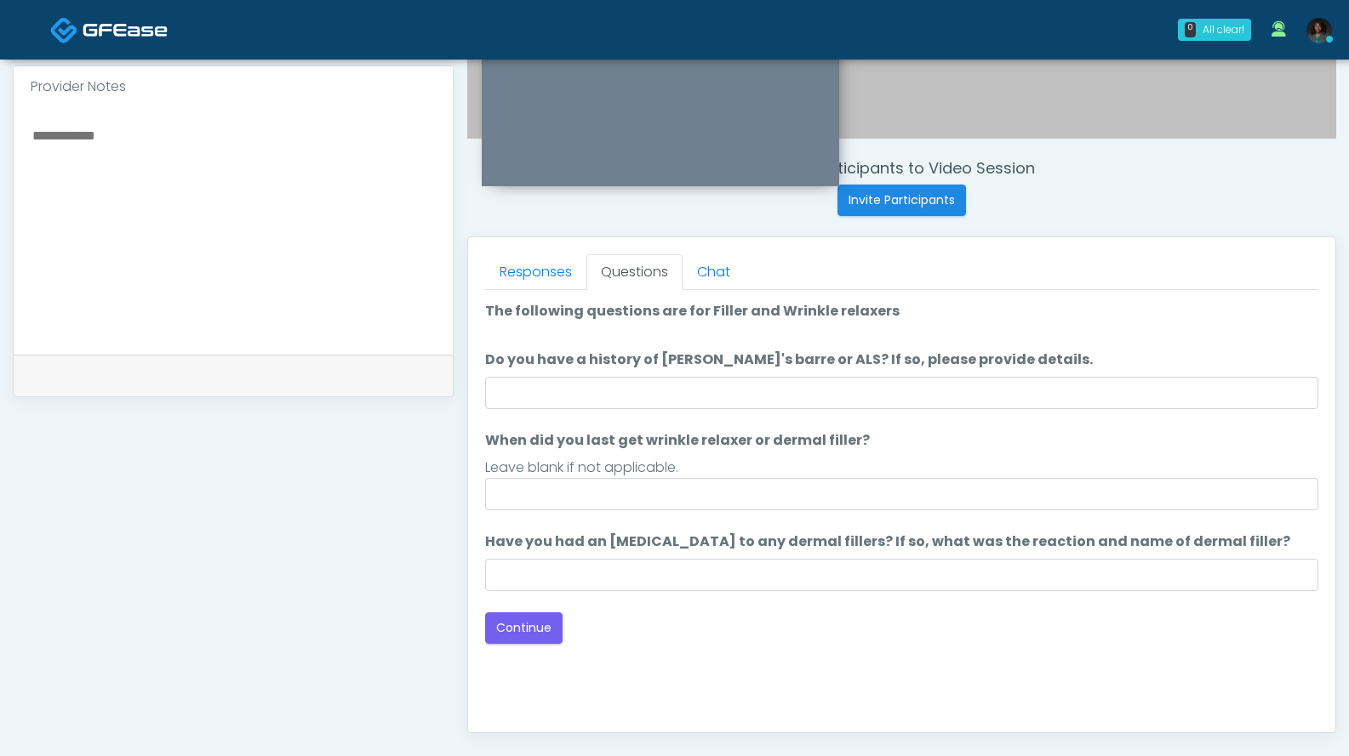
scroll to position [568, 0]
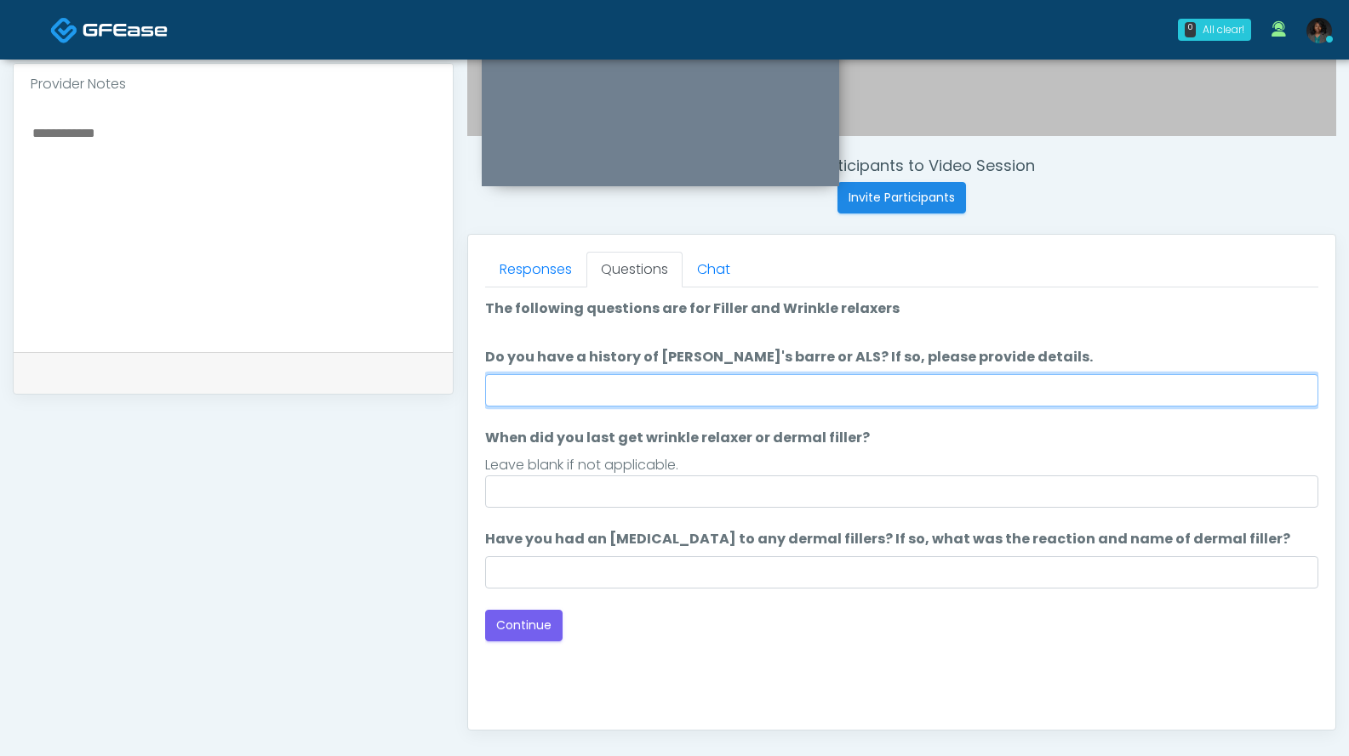
click at [677, 396] on input "Do you have a history of Guillain's barre or ALS? If so, please provide details." at bounding box center [901, 390] width 833 height 32
type input "**"
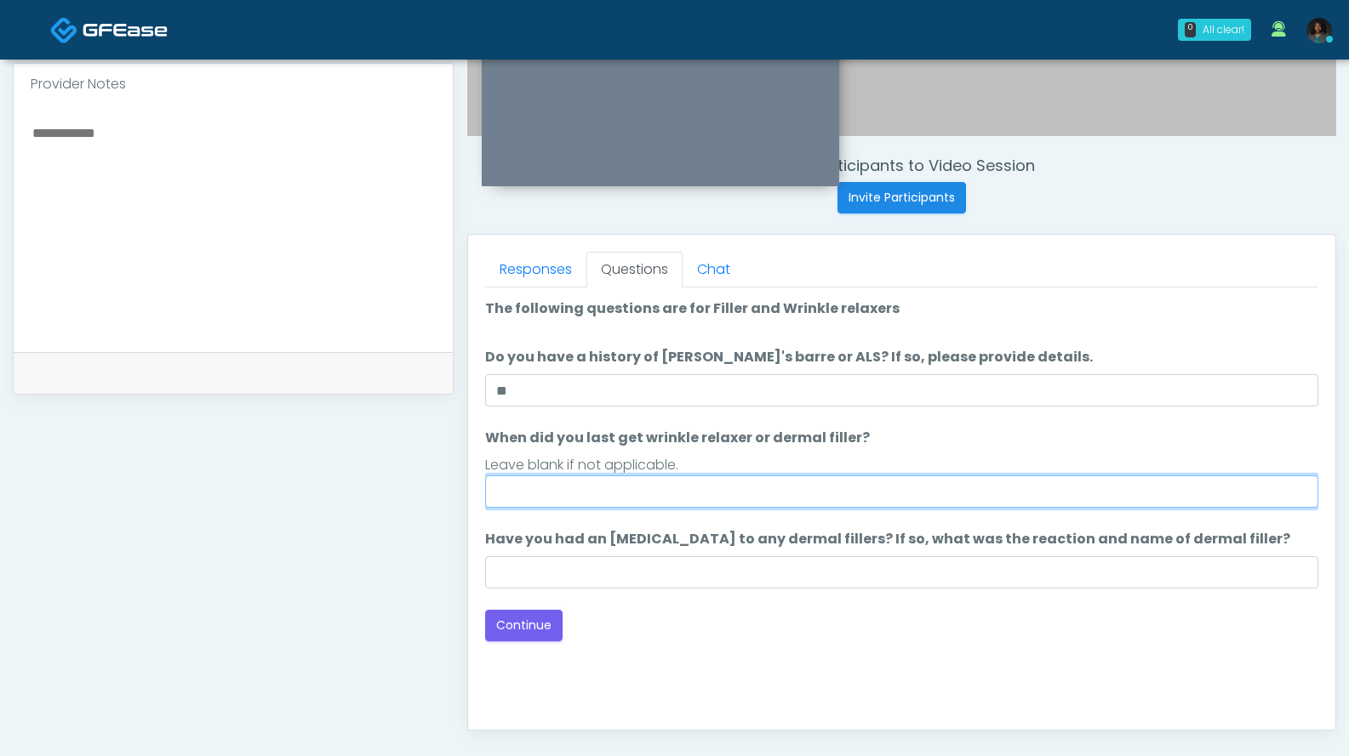
type input "*"
type input "***"
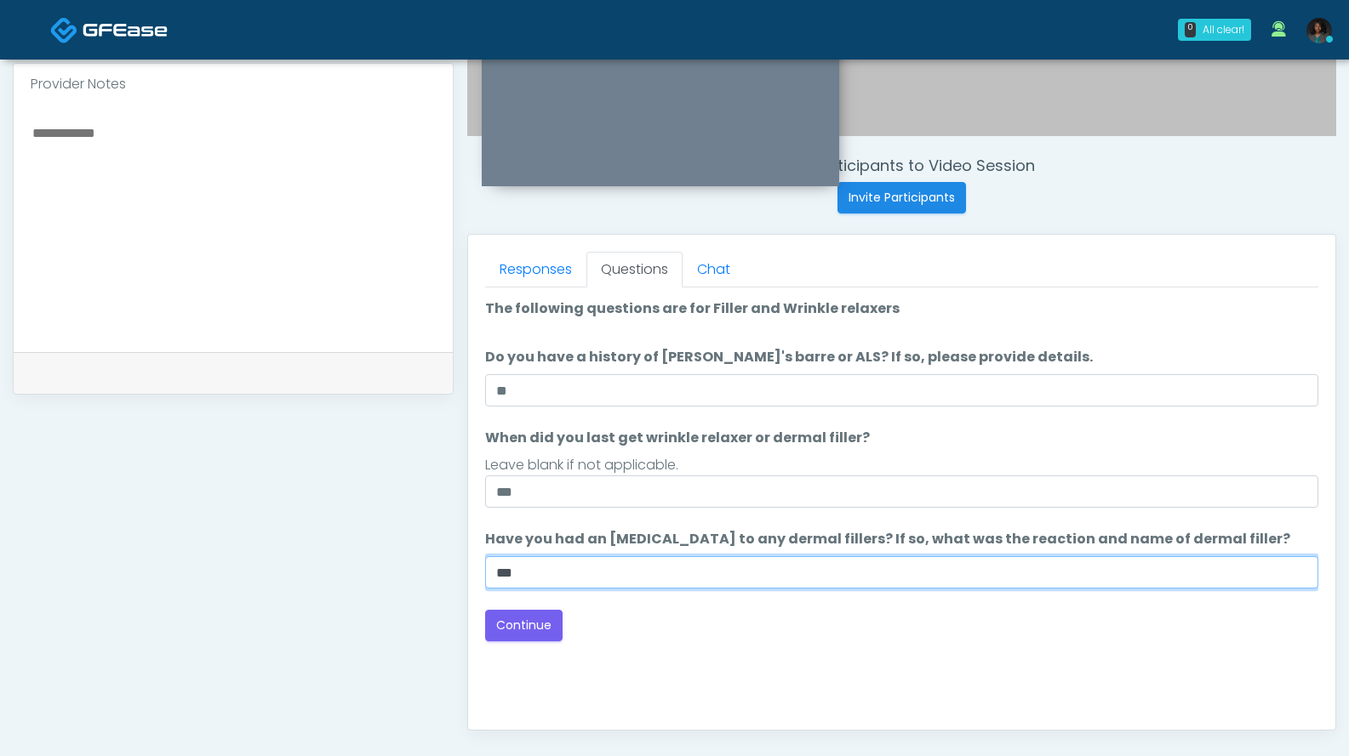
type input "***"
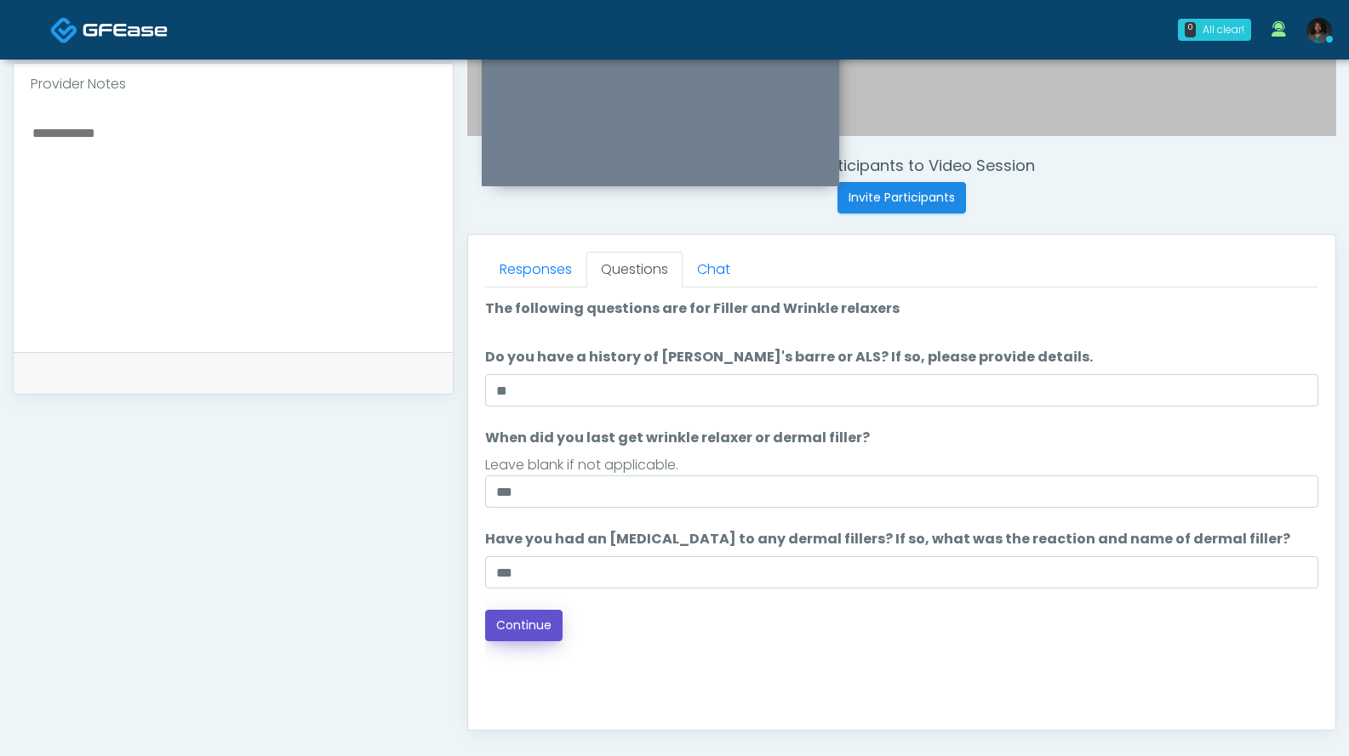
scroll to position [771, 0]
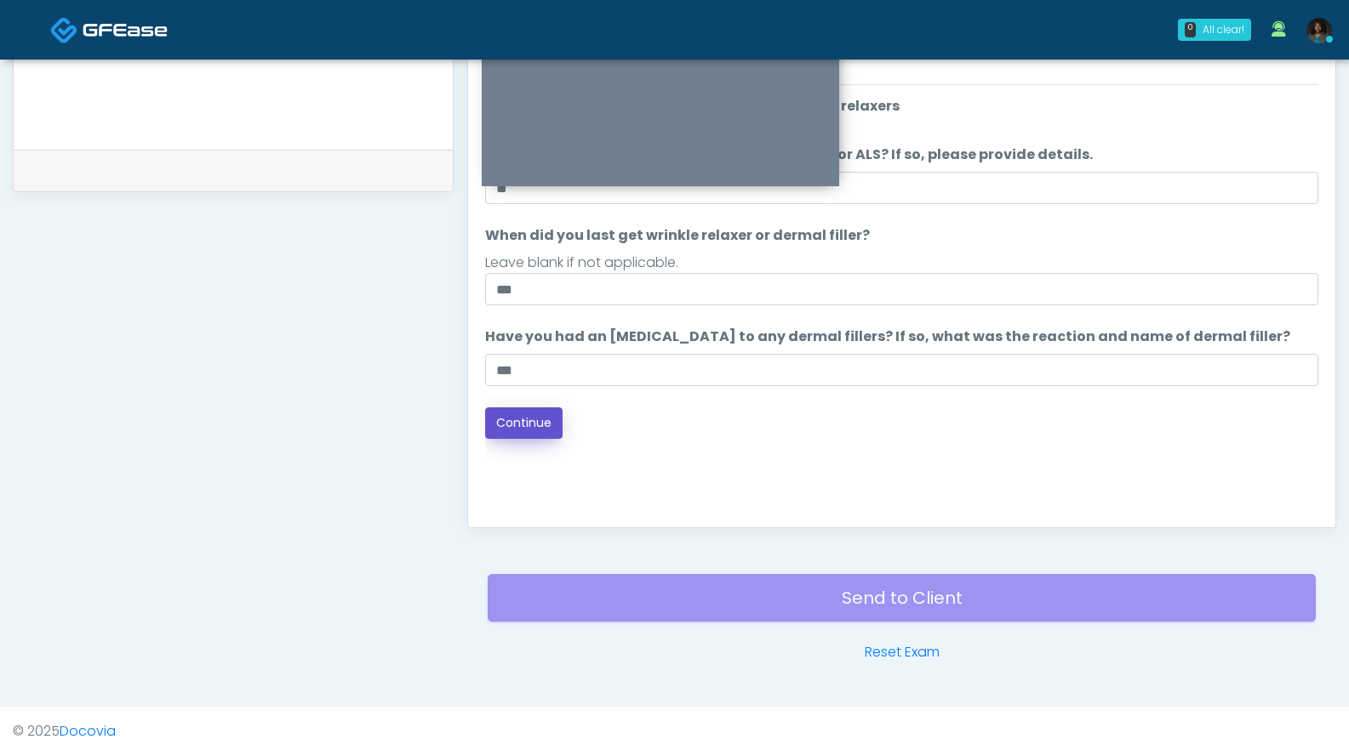
click at [535, 421] on button "Continue" at bounding box center [523, 423] width 77 height 31
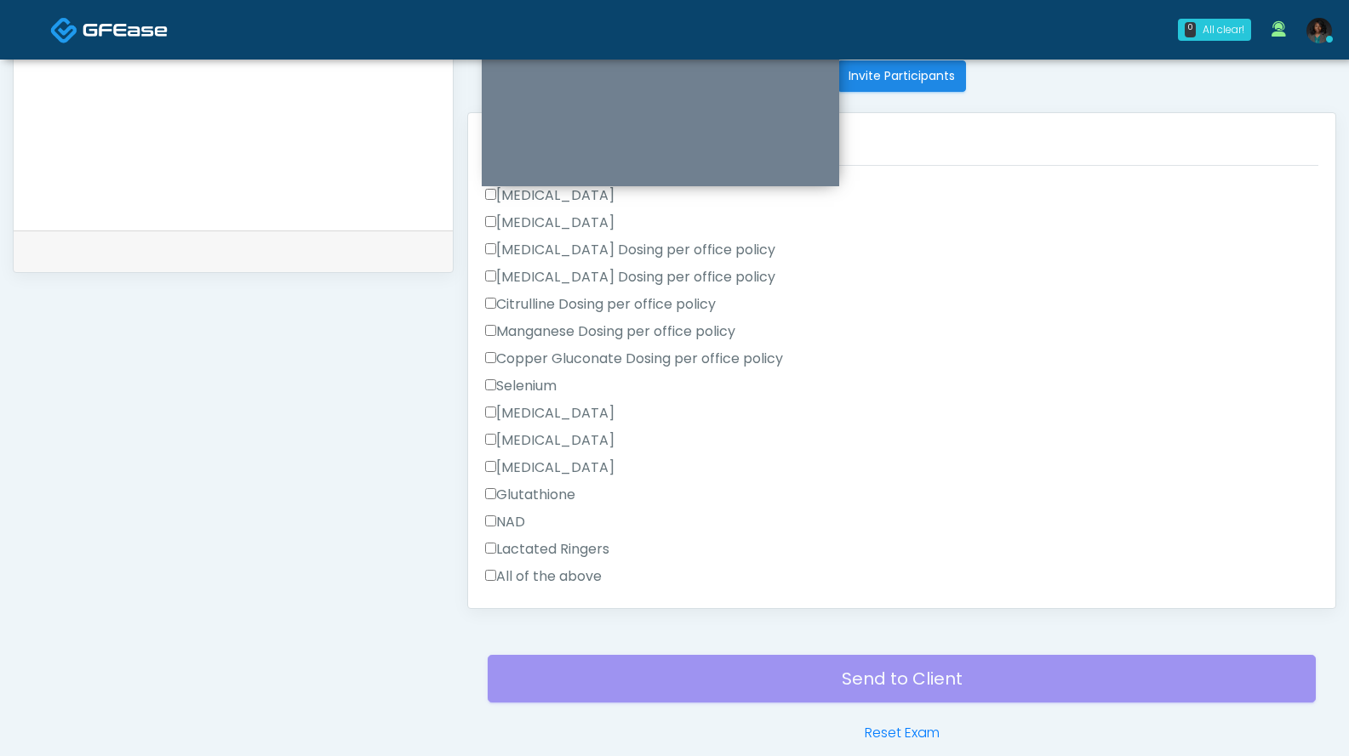
scroll to position [1021, 0]
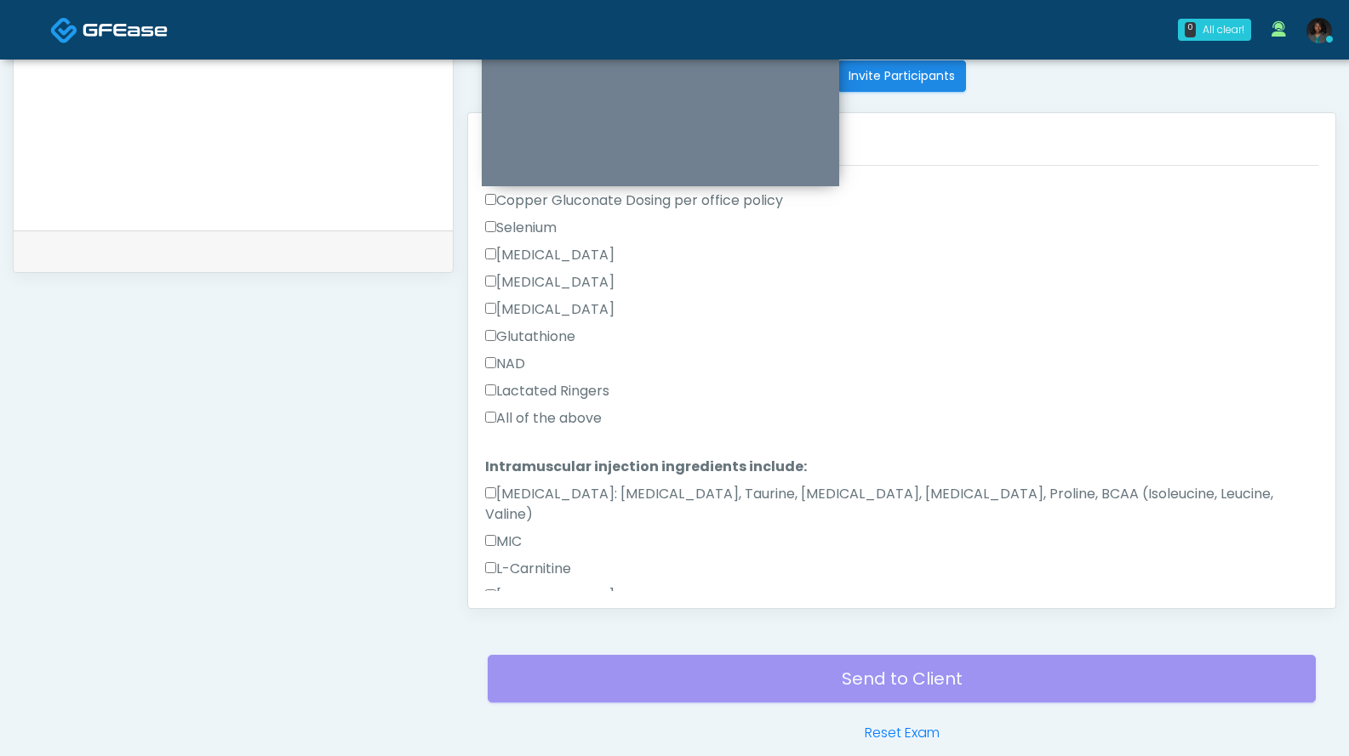
click at [551, 408] on label "All of the above" at bounding box center [543, 418] width 117 height 20
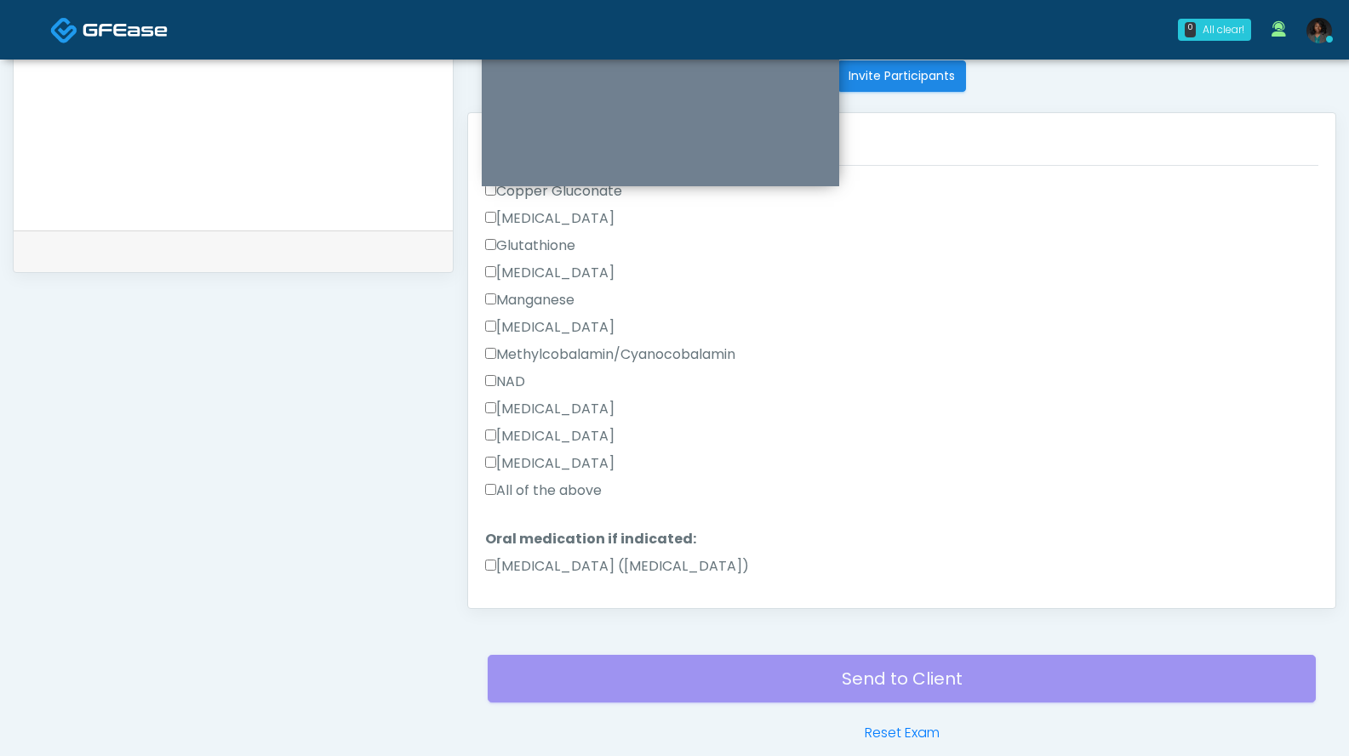
scroll to position [1566, 0]
click at [561, 477] on label "All of the above" at bounding box center [543, 487] width 117 height 20
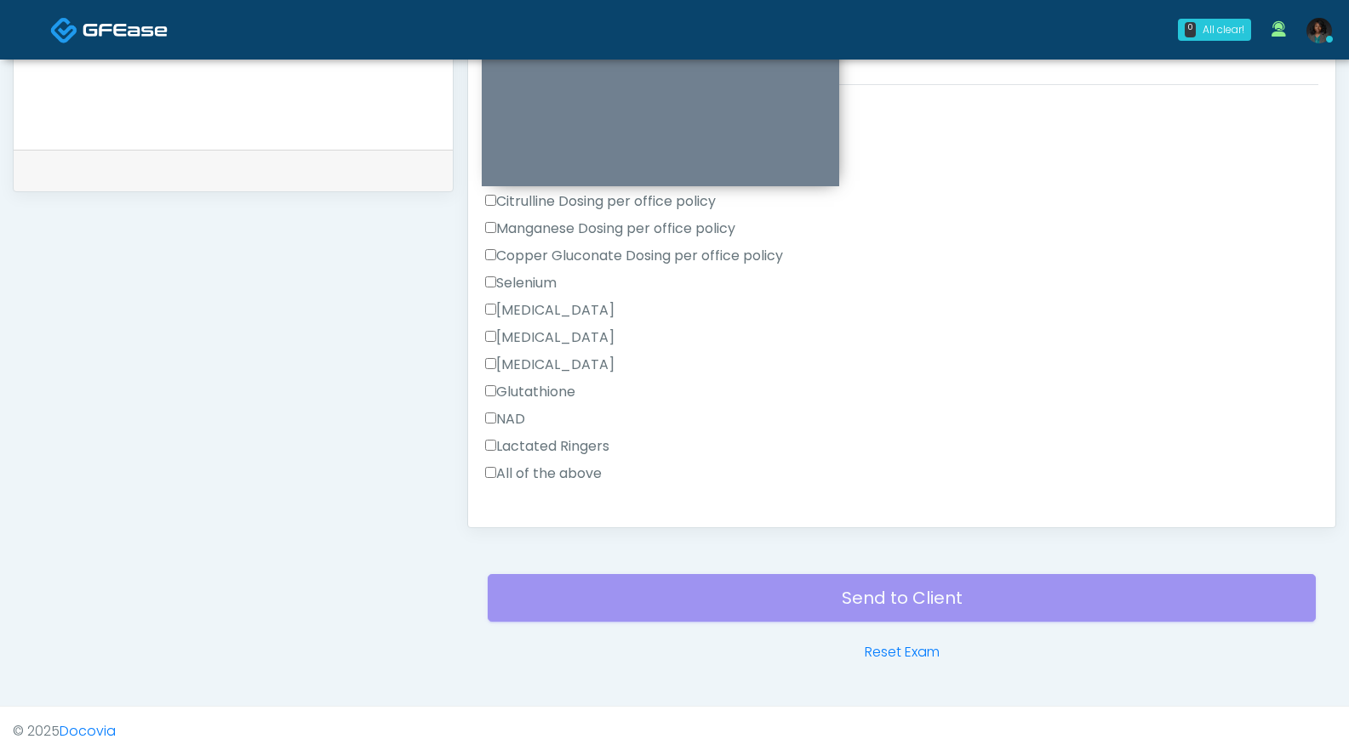
scroll to position [0, 0]
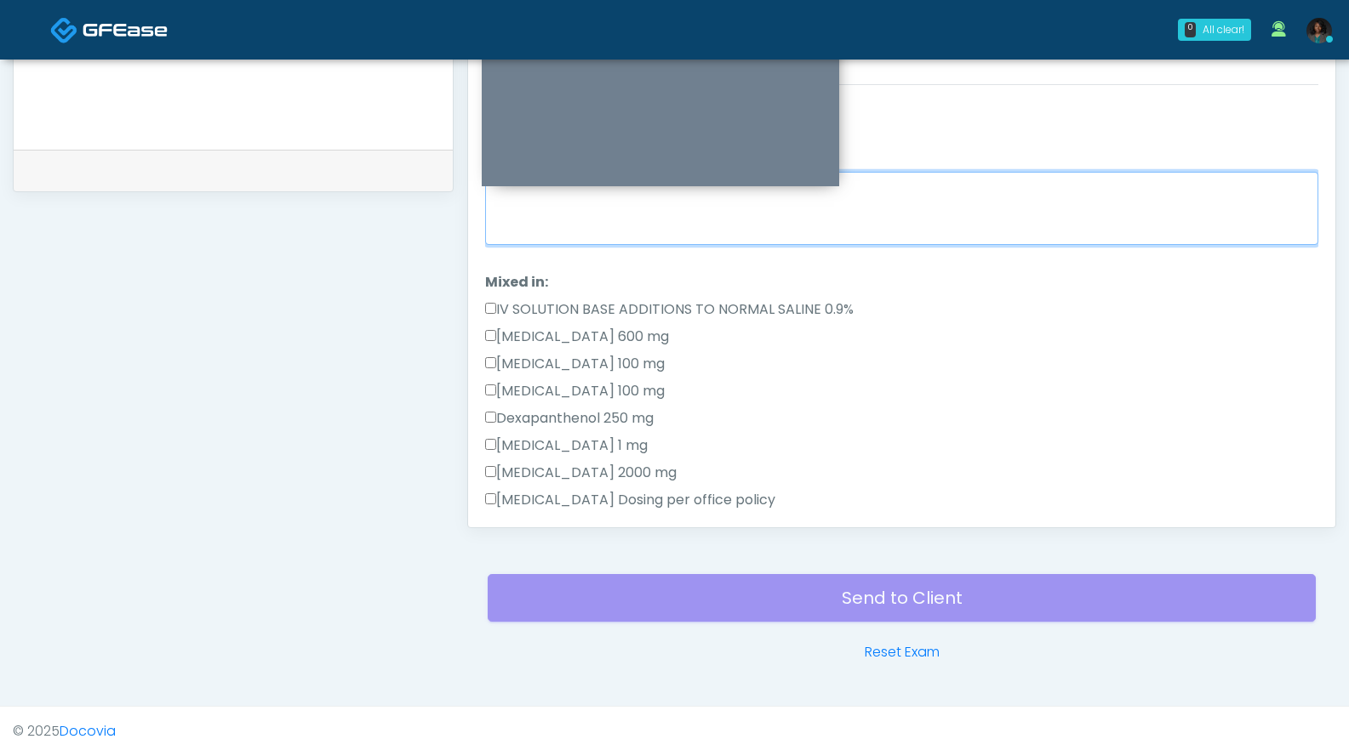
click at [583, 216] on textarea "When did you last get an IV or IM?" at bounding box center [901, 208] width 833 height 73
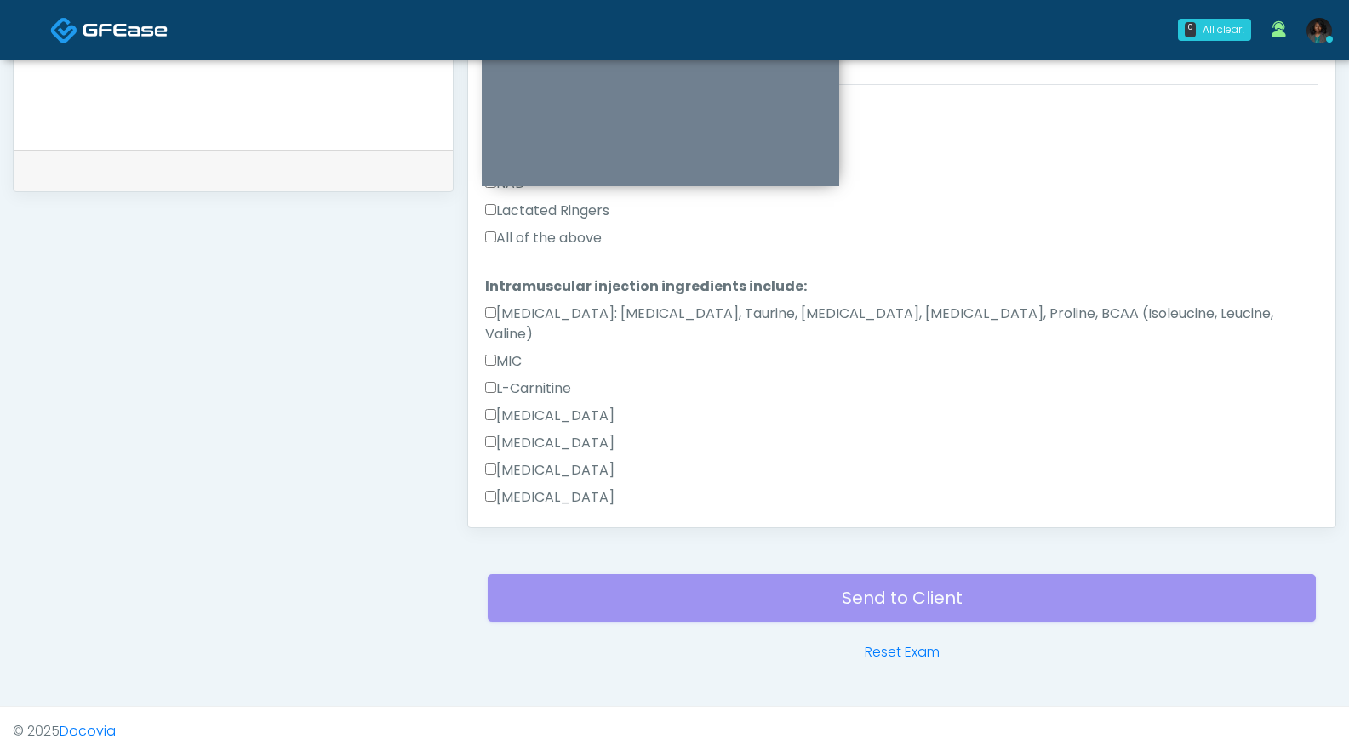
scroll to position [1566, 0]
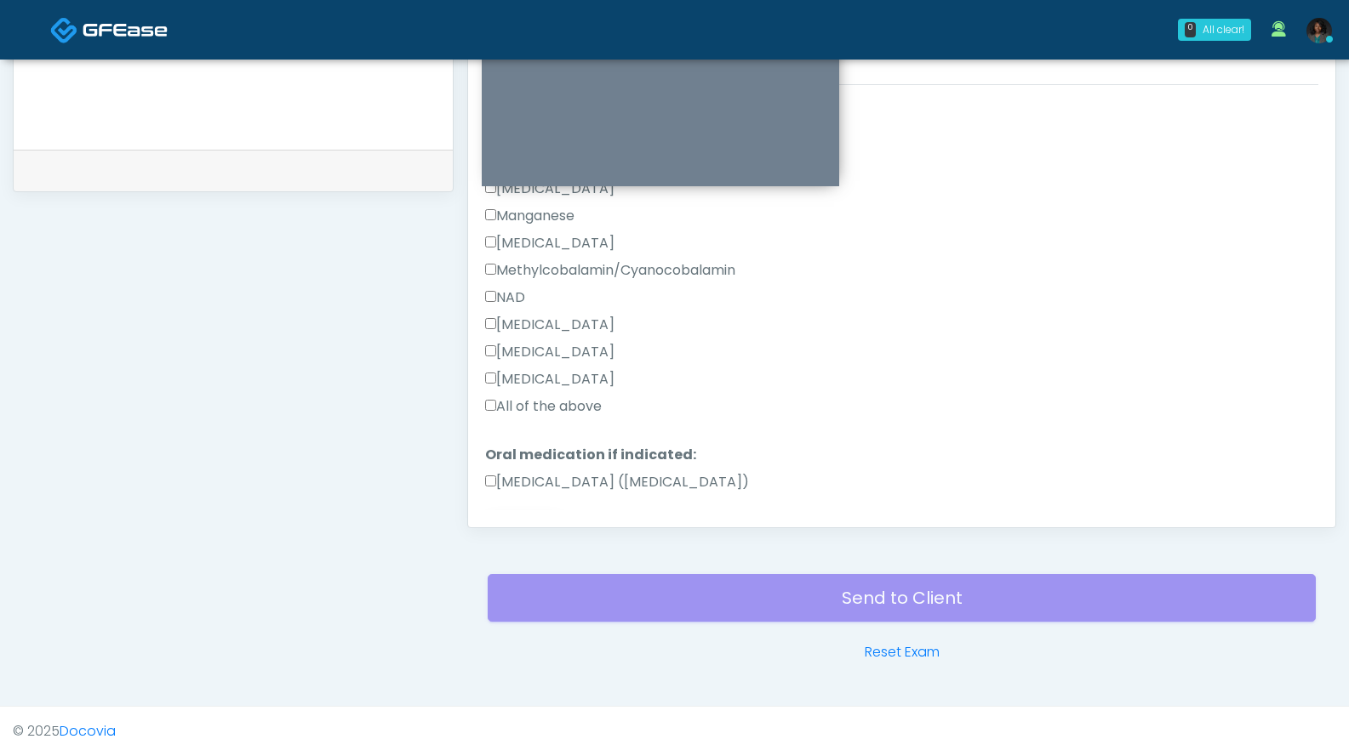
type textarea "*****"
click at [499, 521] on button "Continue" at bounding box center [523, 536] width 77 height 31
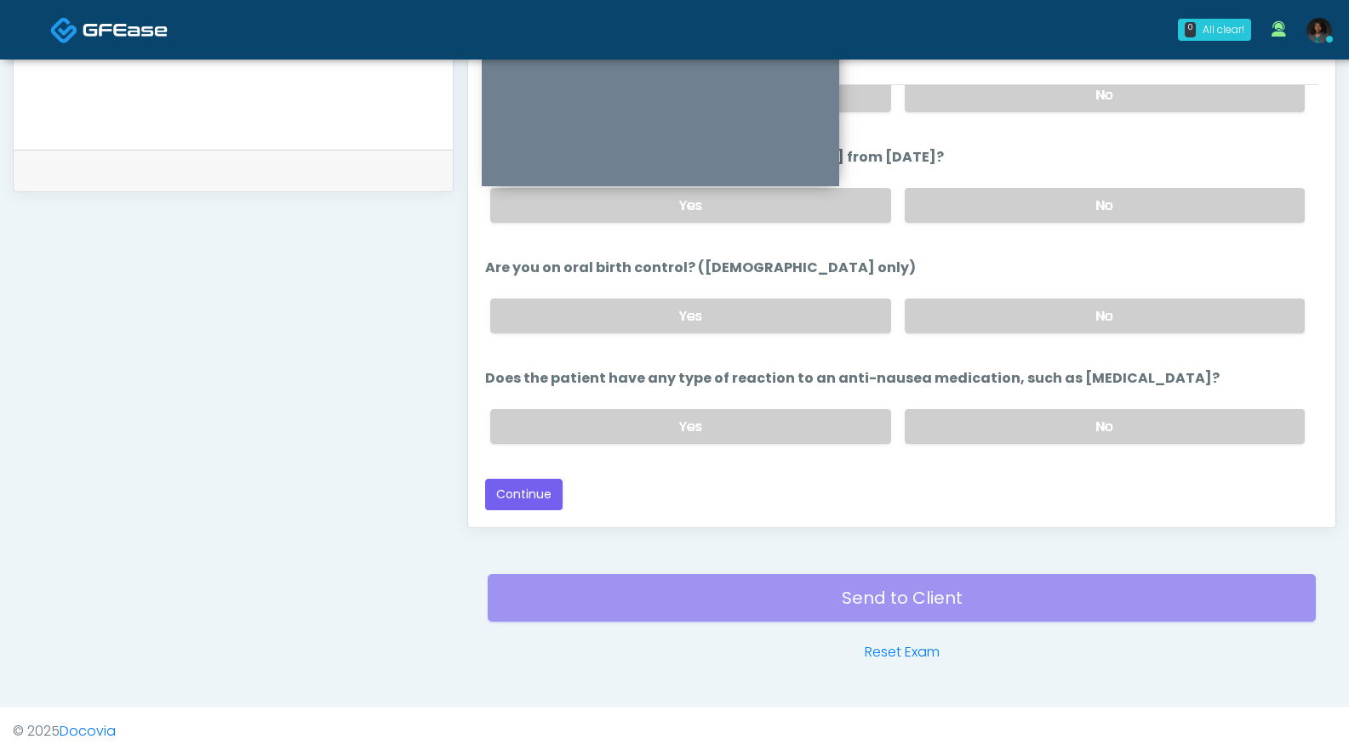
scroll to position [911, 0]
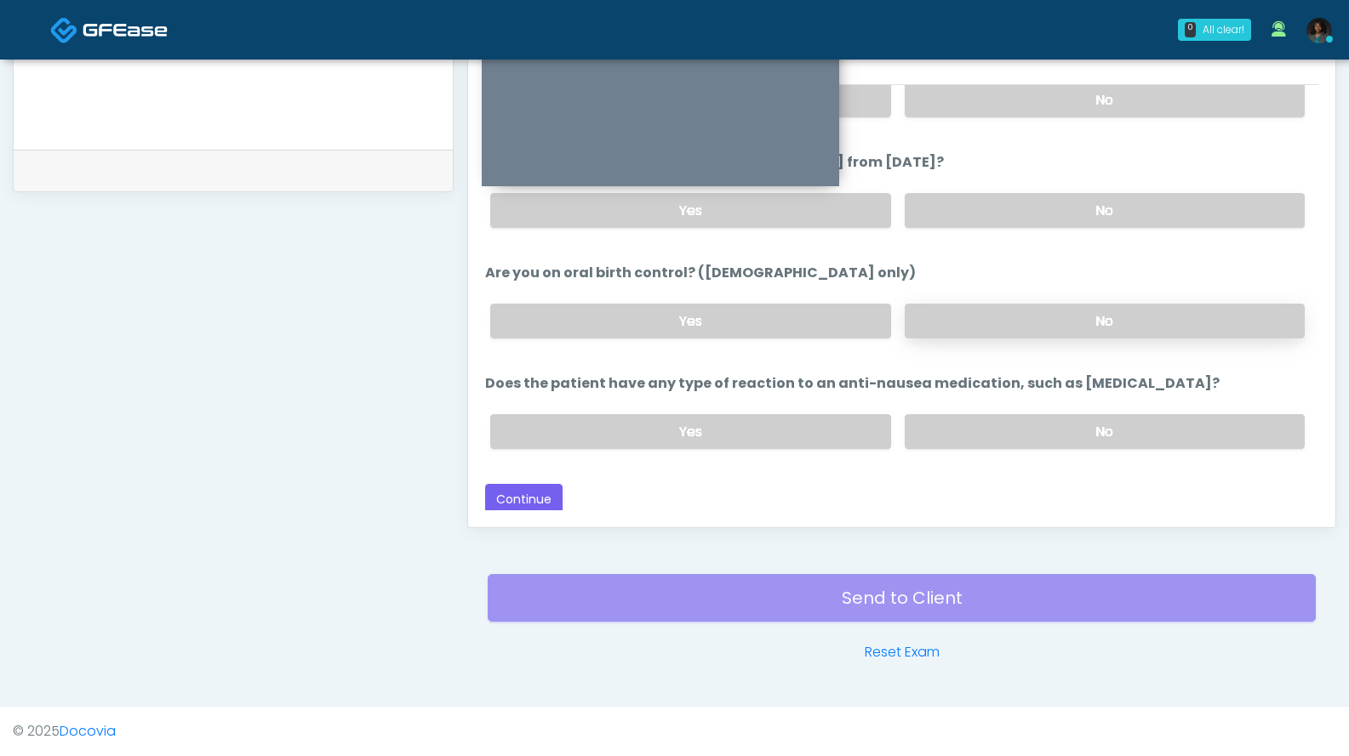
click at [988, 311] on label "No" at bounding box center [1104, 321] width 400 height 35
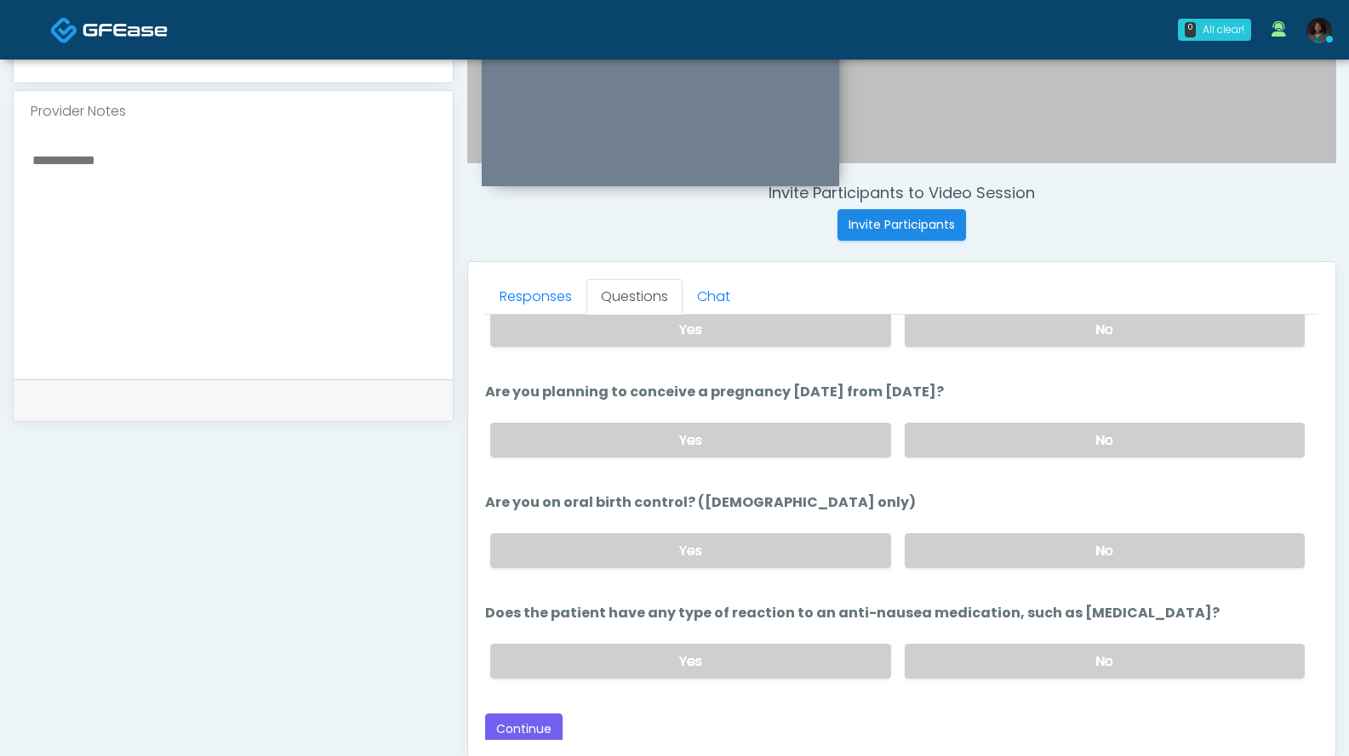
scroll to position [540, 0]
click at [1082, 426] on label "No" at bounding box center [1104, 441] width 400 height 35
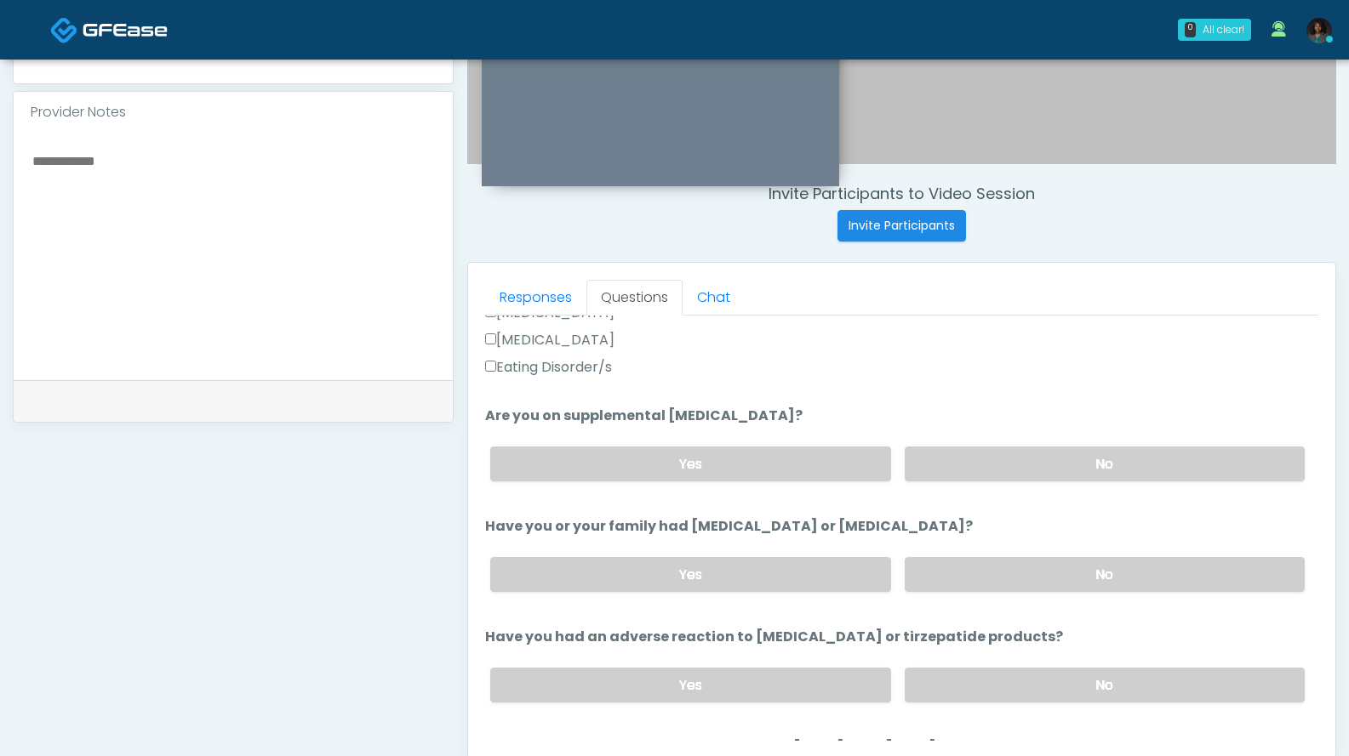
scroll to position [681, 0]
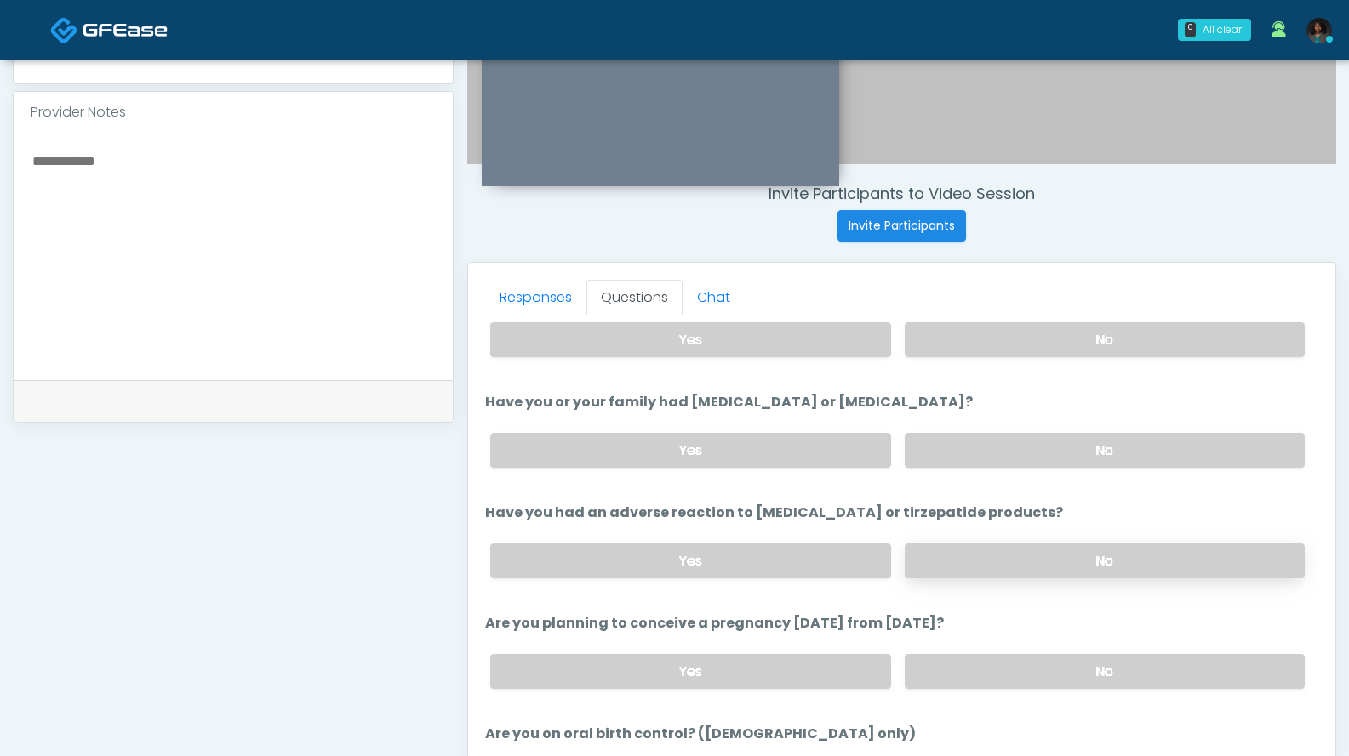
click at [995, 549] on label "No" at bounding box center [1104, 561] width 400 height 35
click at [984, 446] on label "No" at bounding box center [1104, 450] width 400 height 35
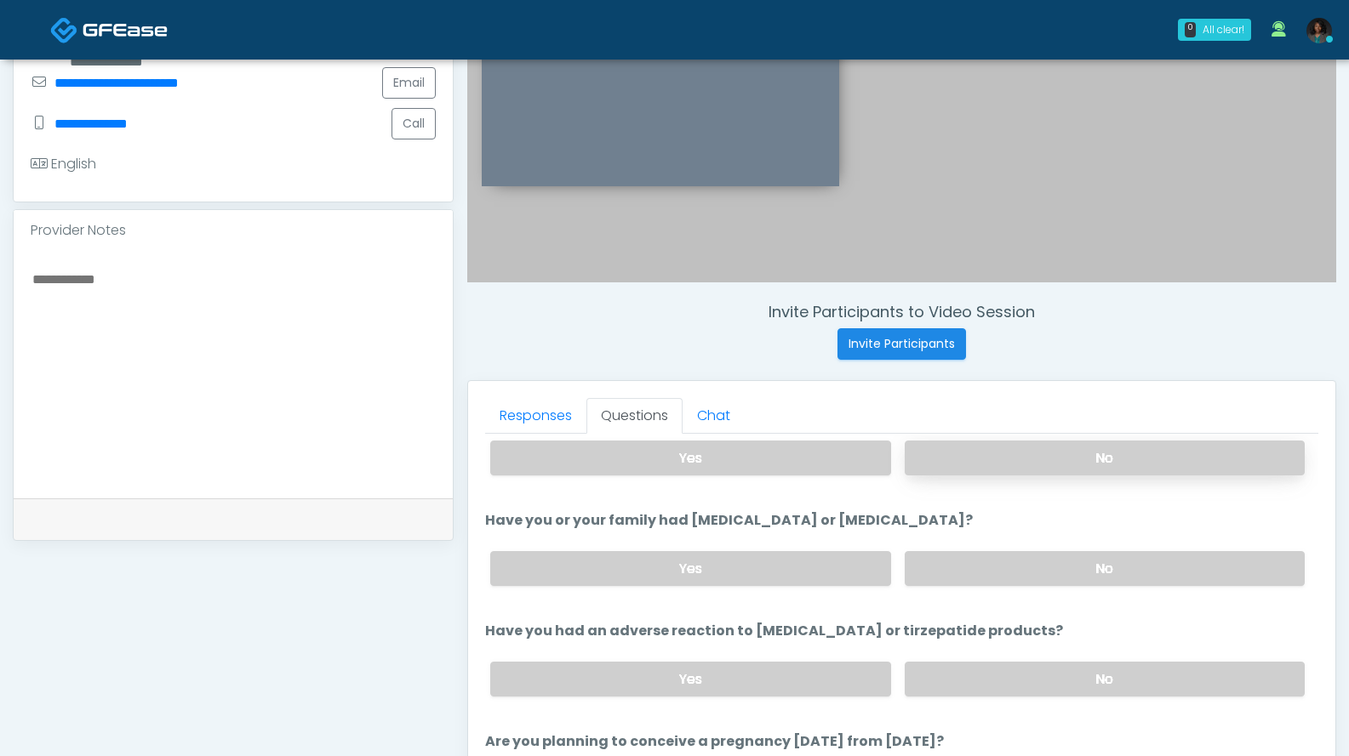
scroll to position [411, 0]
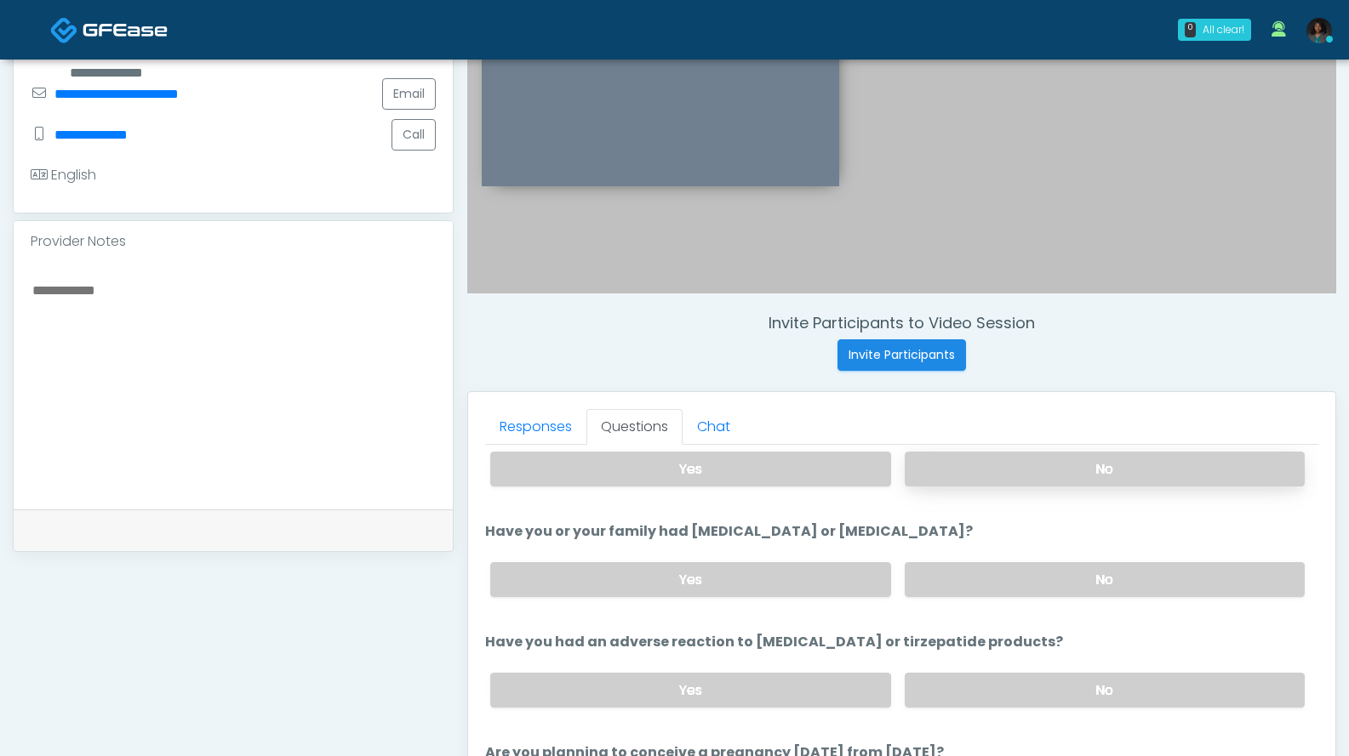
click at [1013, 477] on label "No" at bounding box center [1104, 469] width 400 height 35
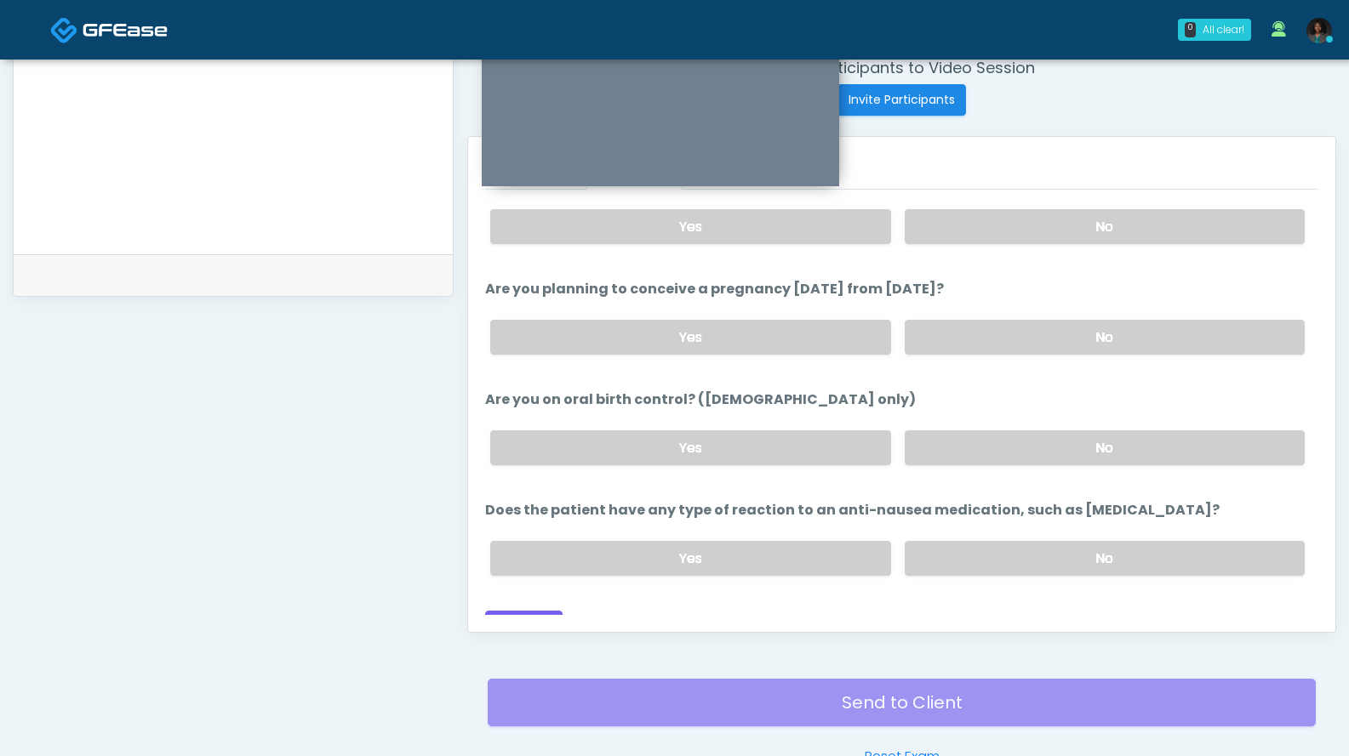
scroll to position [911, 0]
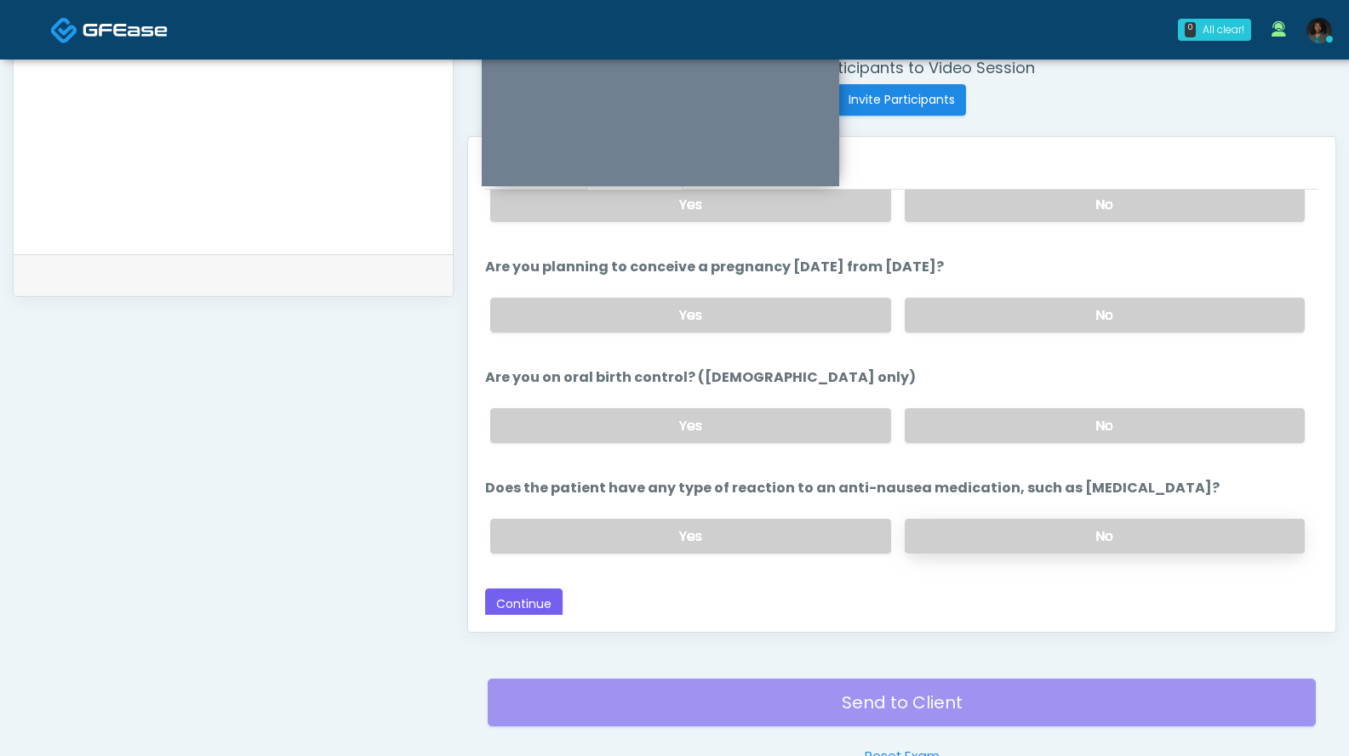
click at [1012, 528] on label "No" at bounding box center [1104, 536] width 400 height 35
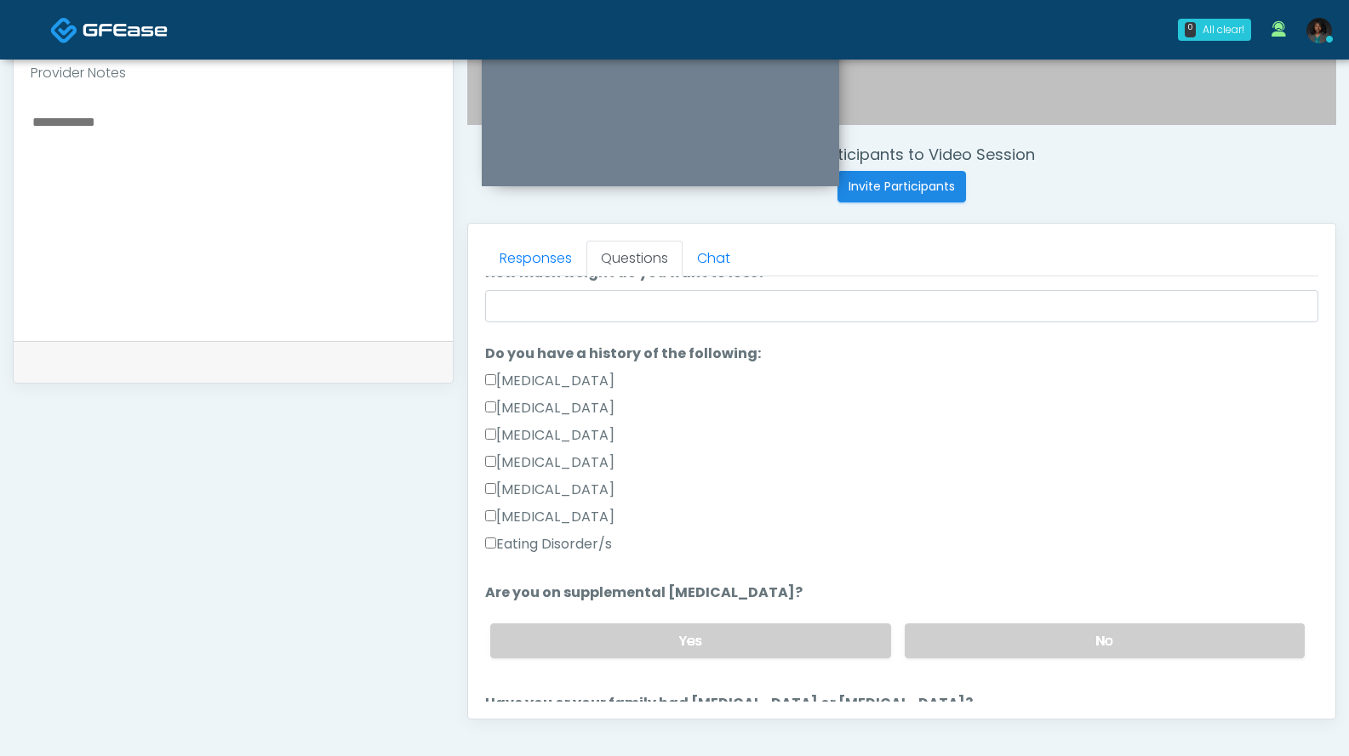
scroll to position [0, 0]
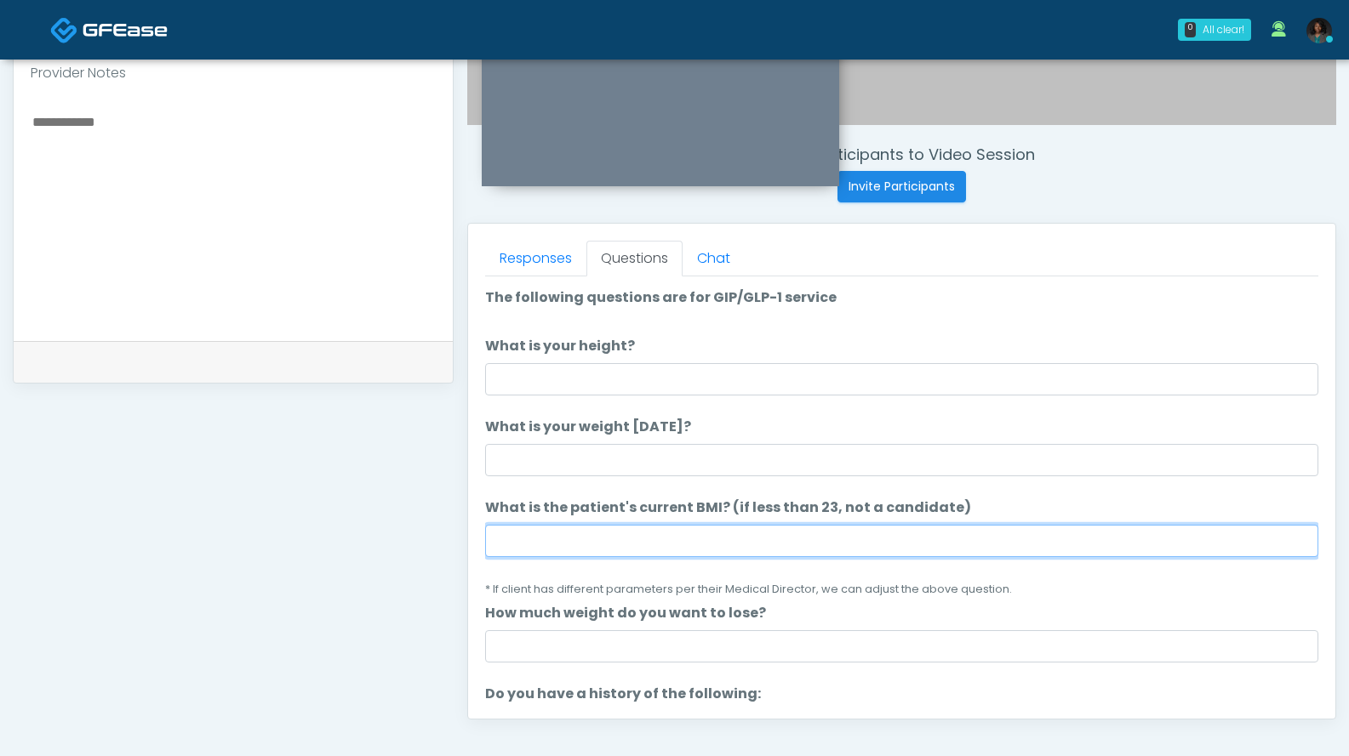
click at [544, 545] on input "What is the patient's current BMI? (if less than 23, not a candidate)" at bounding box center [901, 541] width 833 height 32
type input "****"
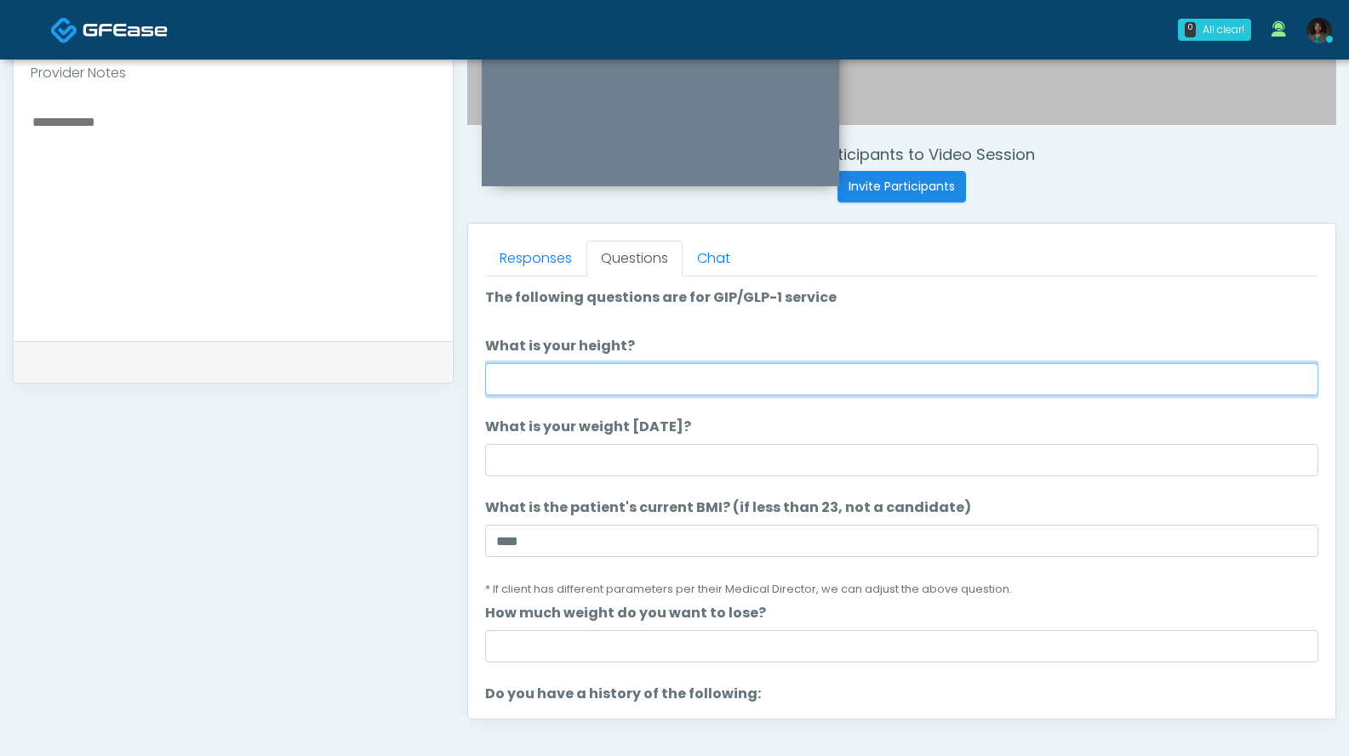
click at [607, 386] on input "What is your height?" at bounding box center [901, 379] width 833 height 32
type input "***"
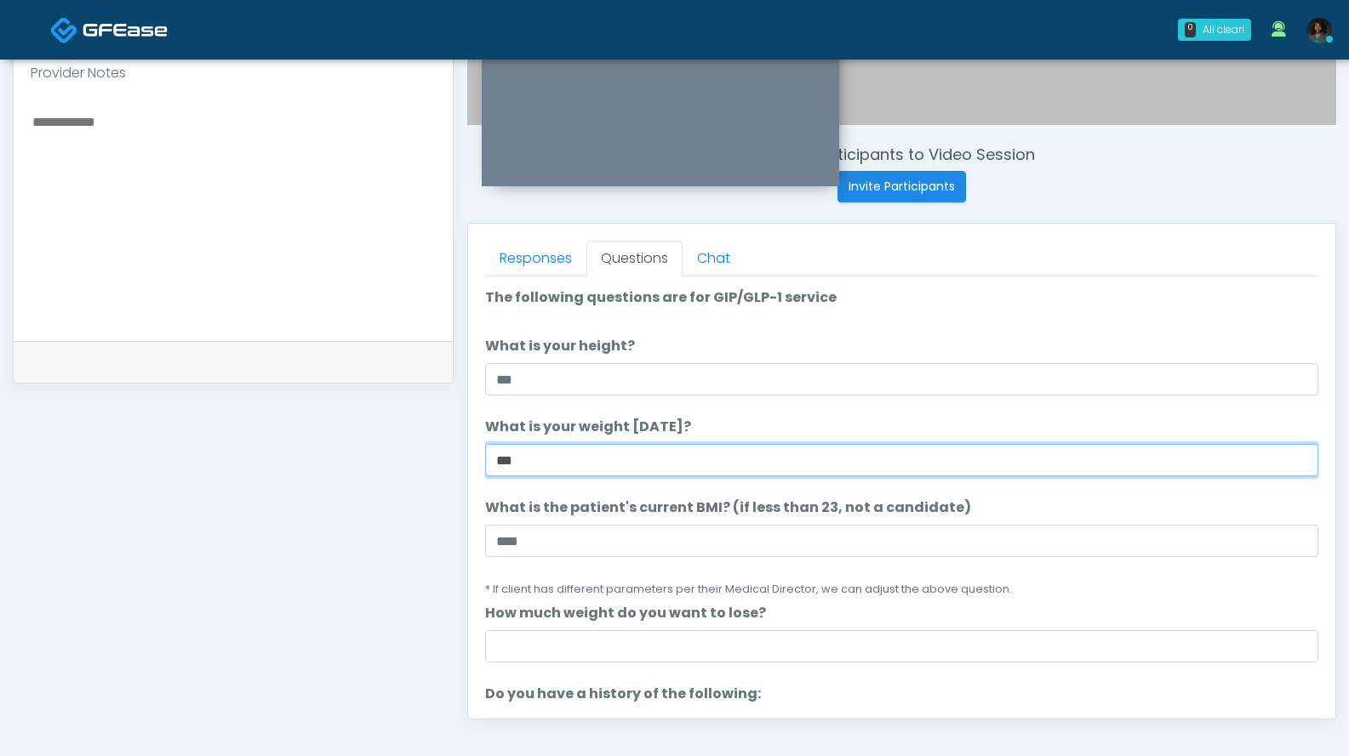
type input "***"
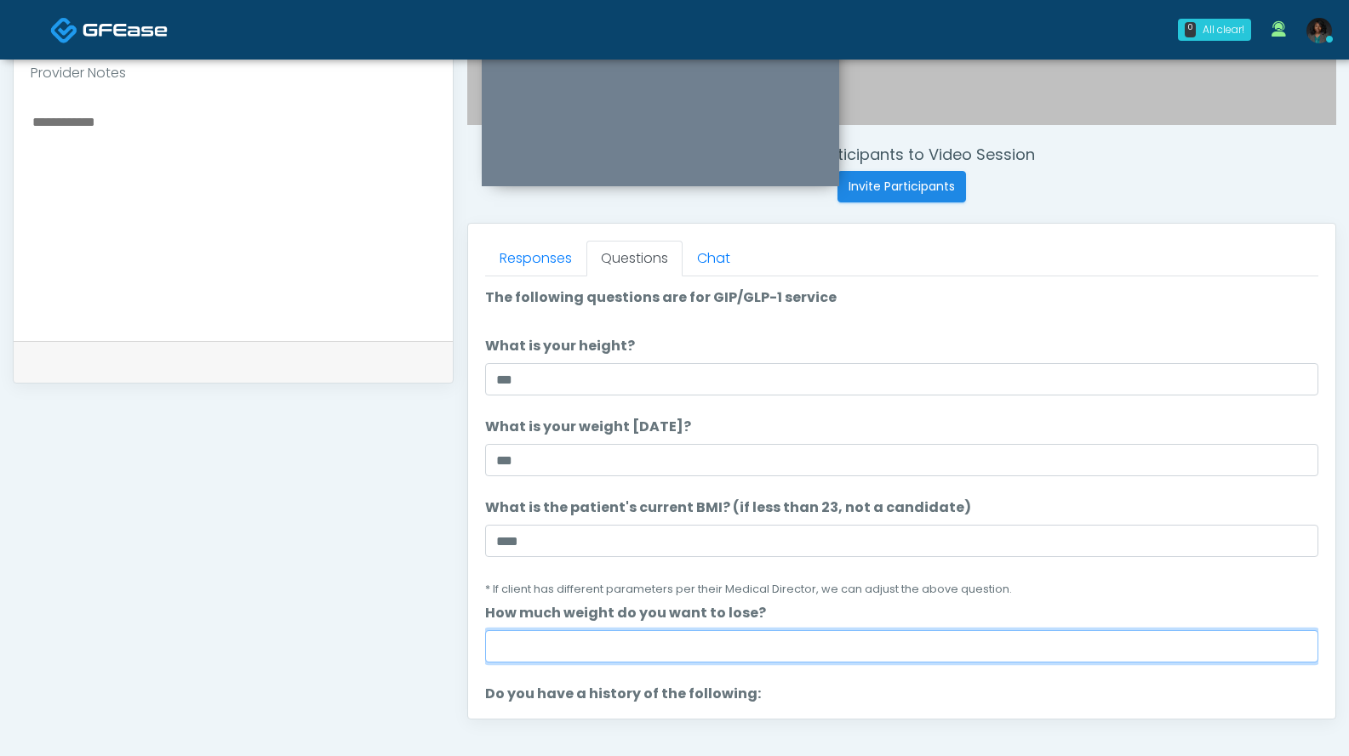
click at [624, 654] on input "How much weight do you want to lose?" at bounding box center [901, 646] width 833 height 32
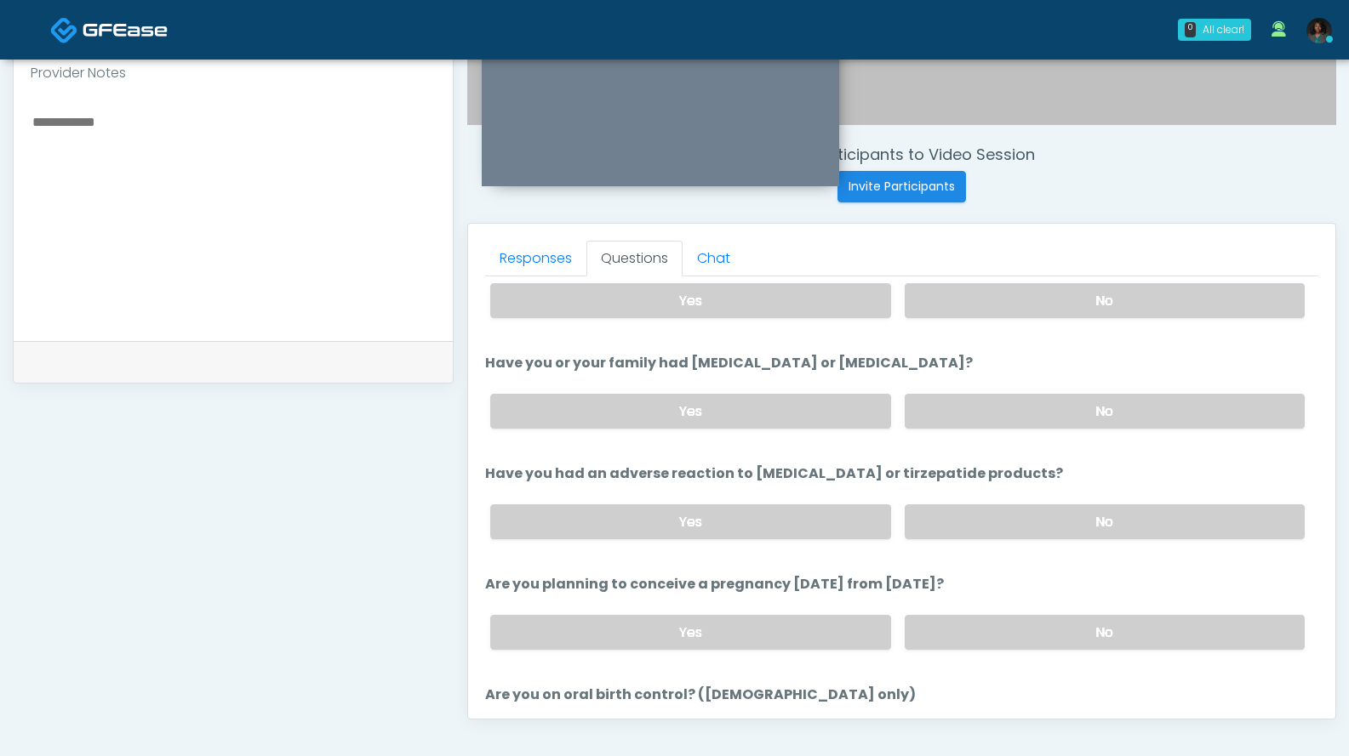
scroll to position [911, 0]
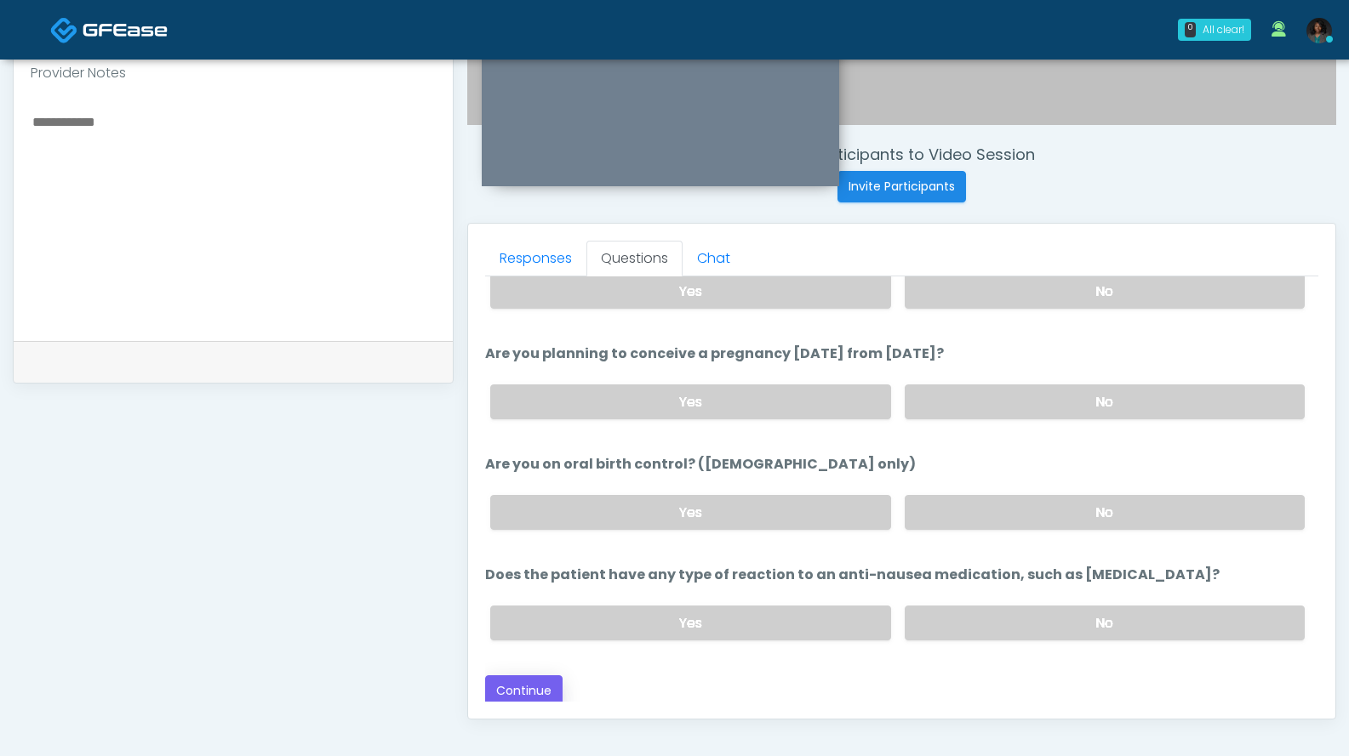
type input "*"
click at [550, 680] on button "Continue" at bounding box center [523, 691] width 77 height 31
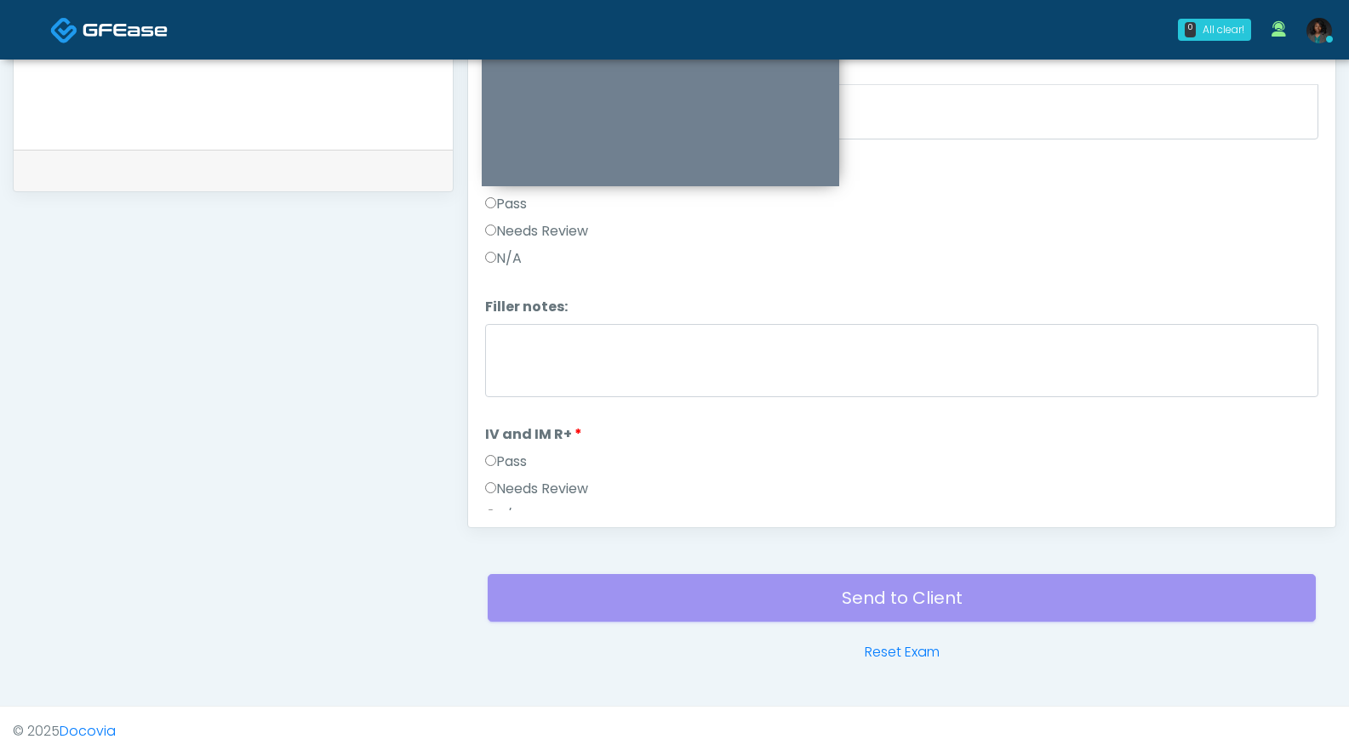
scroll to position [0, 0]
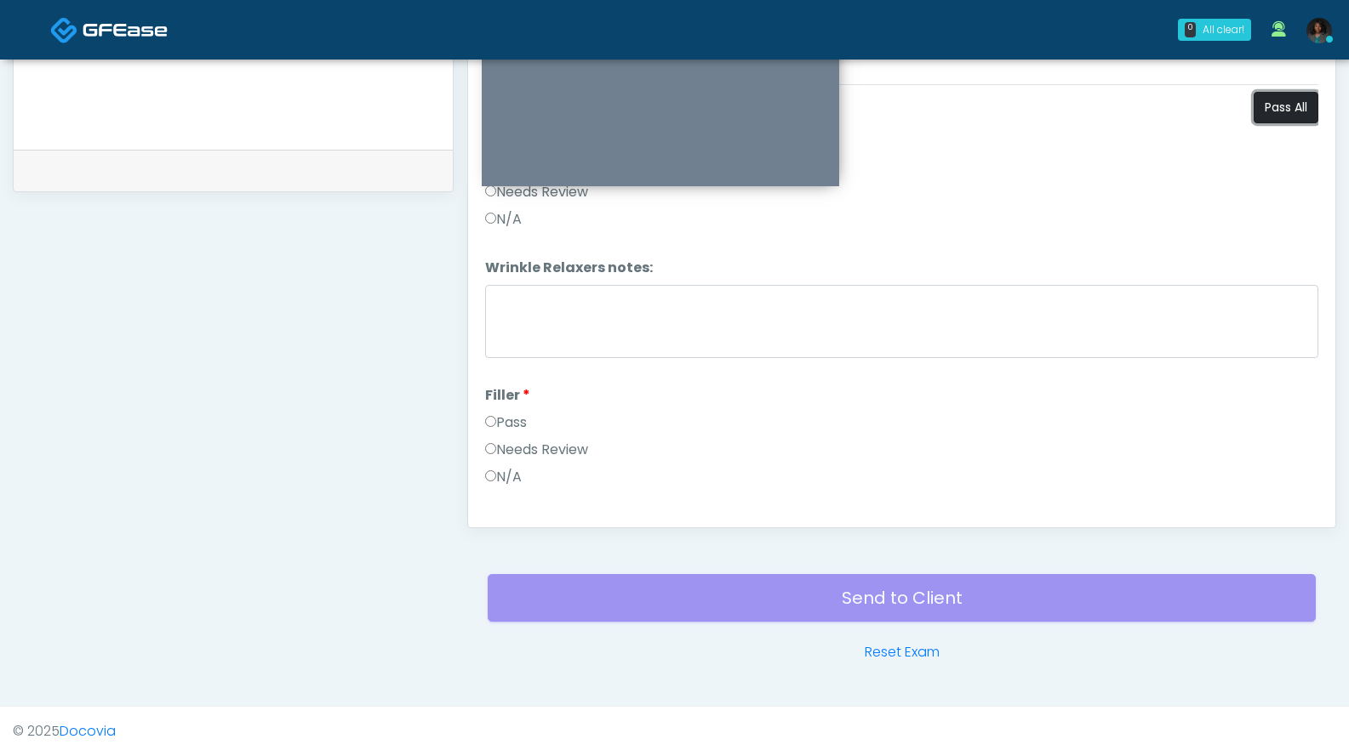
click at [1268, 119] on button "Pass All" at bounding box center [1285, 107] width 65 height 31
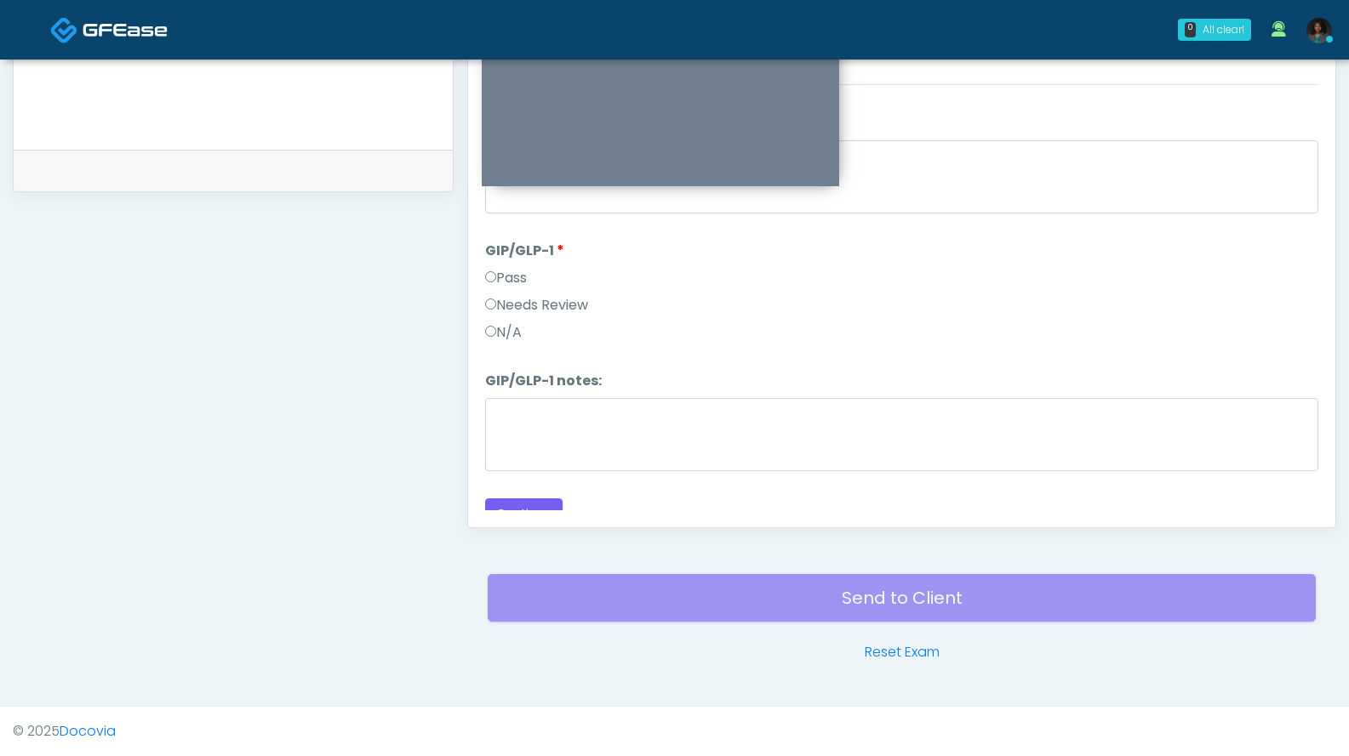
scroll to position [678, 0]
click at [515, 312] on label "N/A" at bounding box center [503, 315] width 37 height 20
click at [521, 502] on button "Continue" at bounding box center [523, 496] width 77 height 31
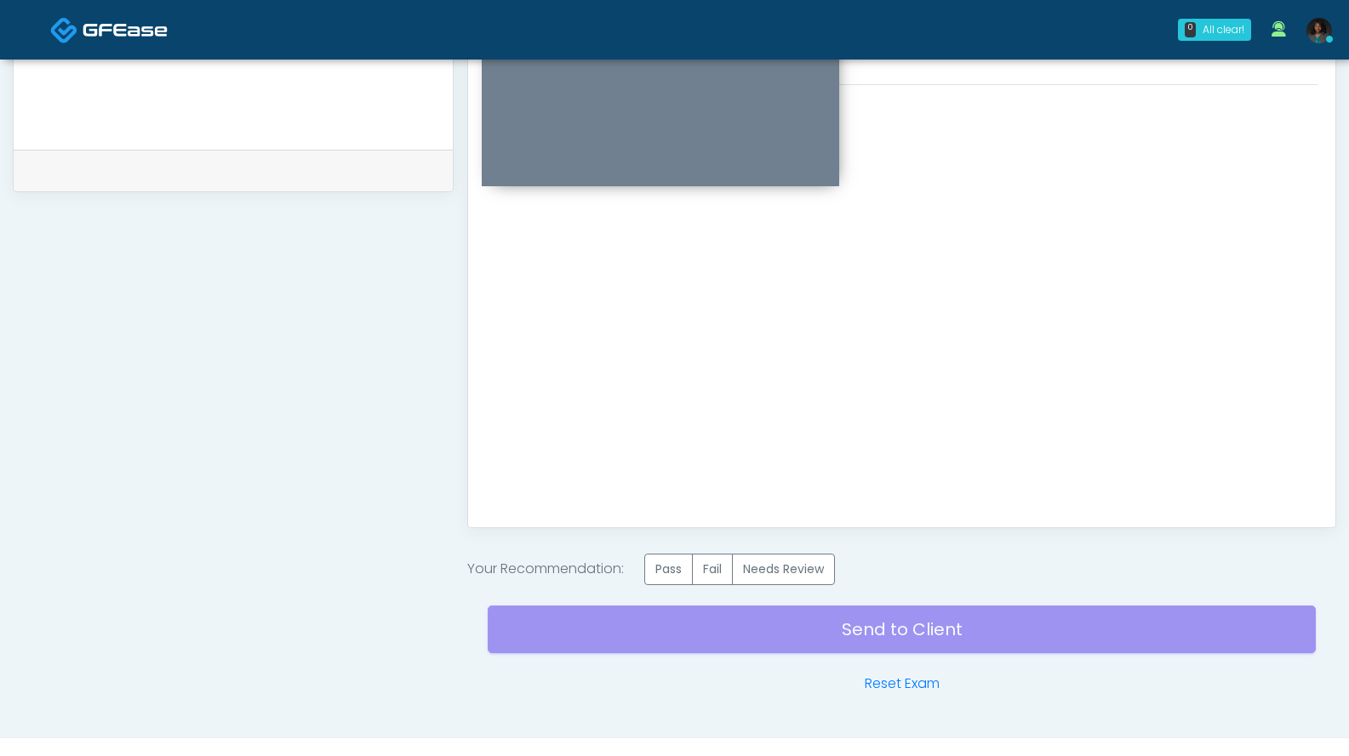
scroll to position [0, 0]
click at [674, 568] on label "Pass" at bounding box center [668, 569] width 48 height 31
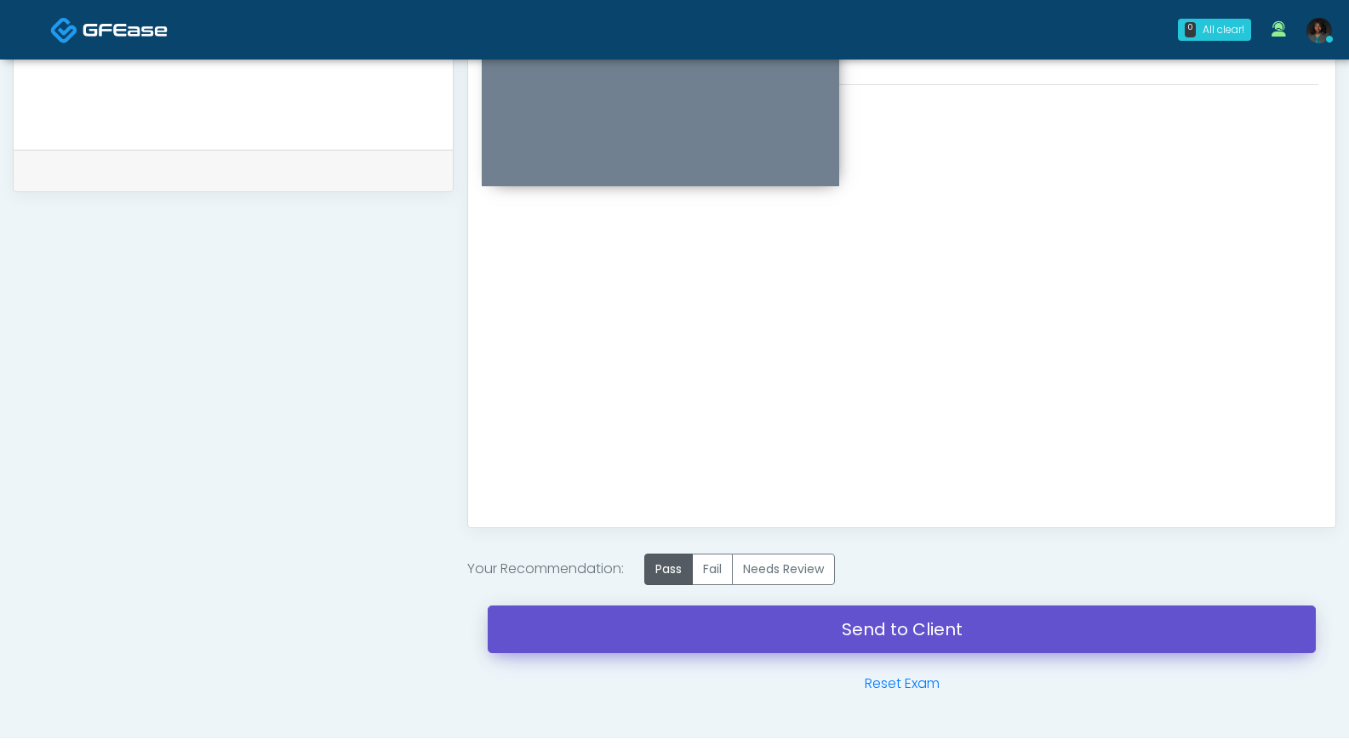
click at [930, 634] on link "Send to Client" at bounding box center [902, 630] width 828 height 48
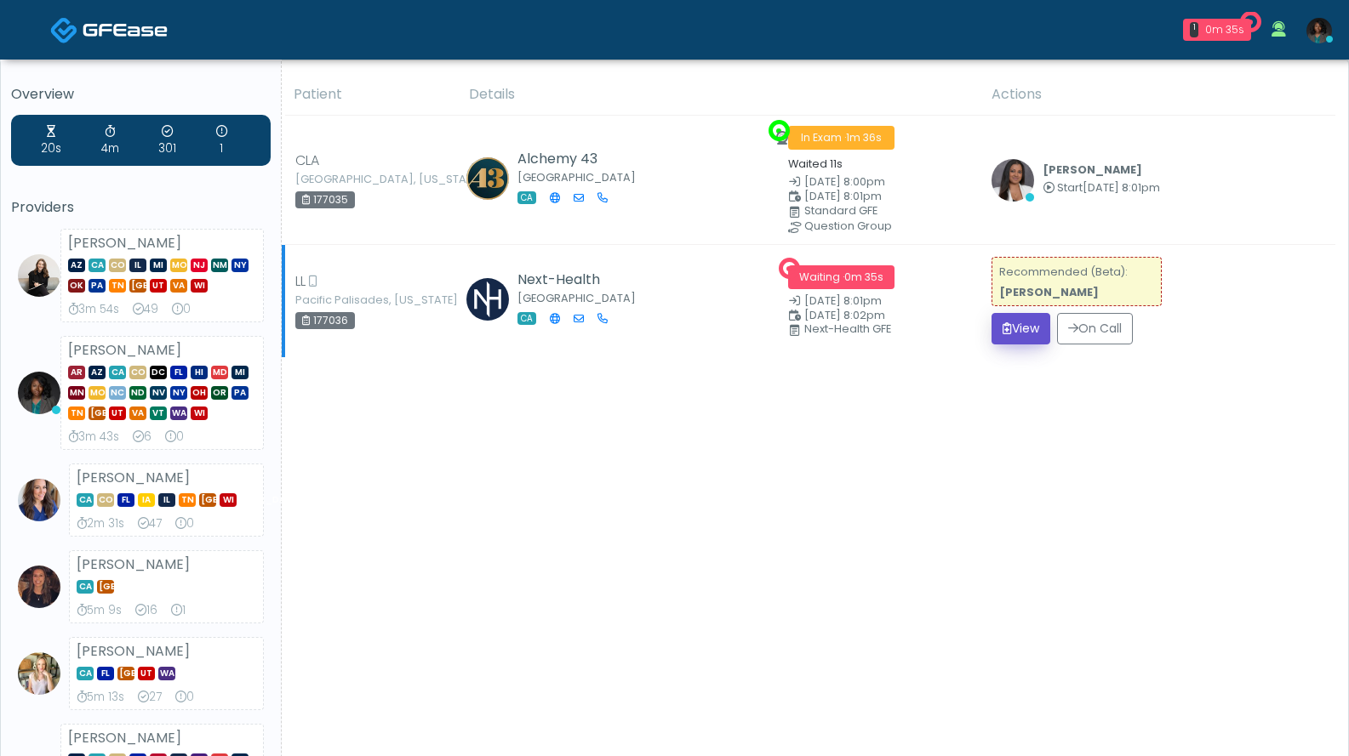
click at [1012, 328] on icon "submit" at bounding box center [1006, 328] width 9 height 12
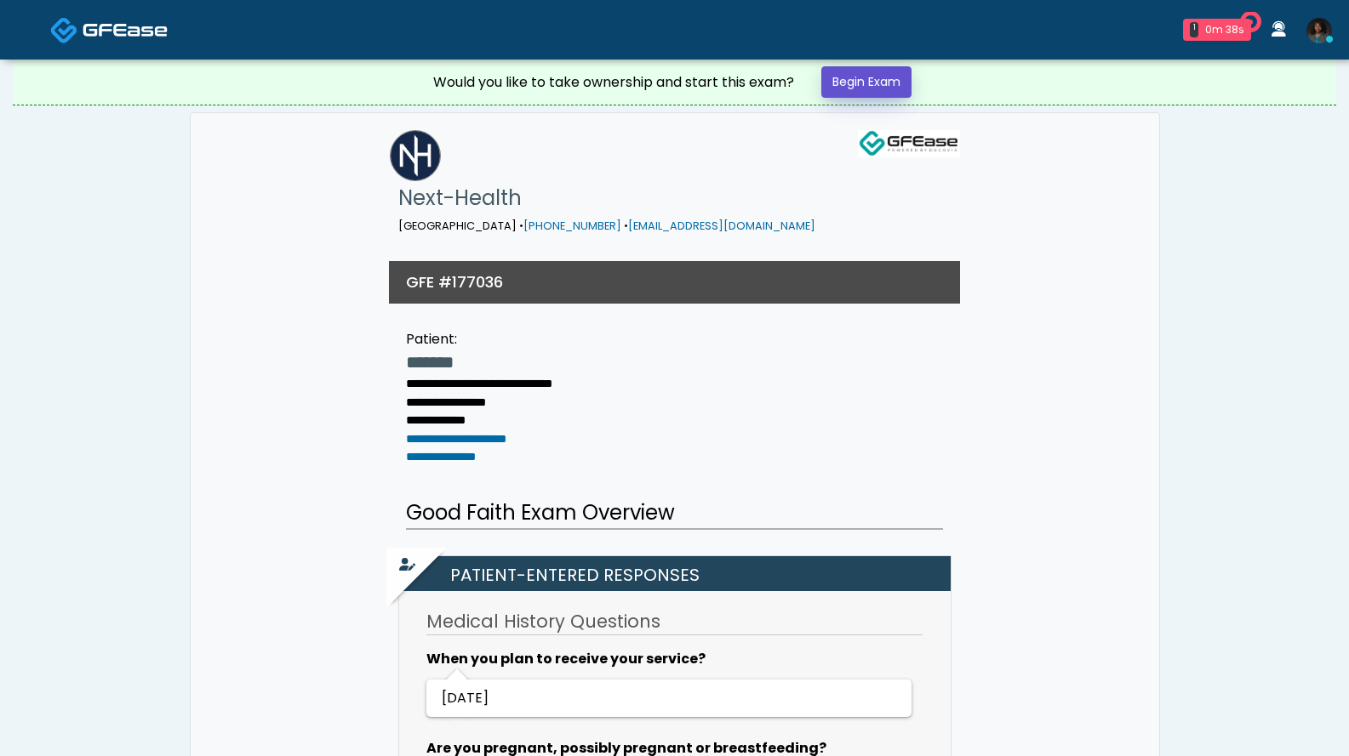
click at [841, 89] on link "Begin Exam" at bounding box center [866, 81] width 90 height 31
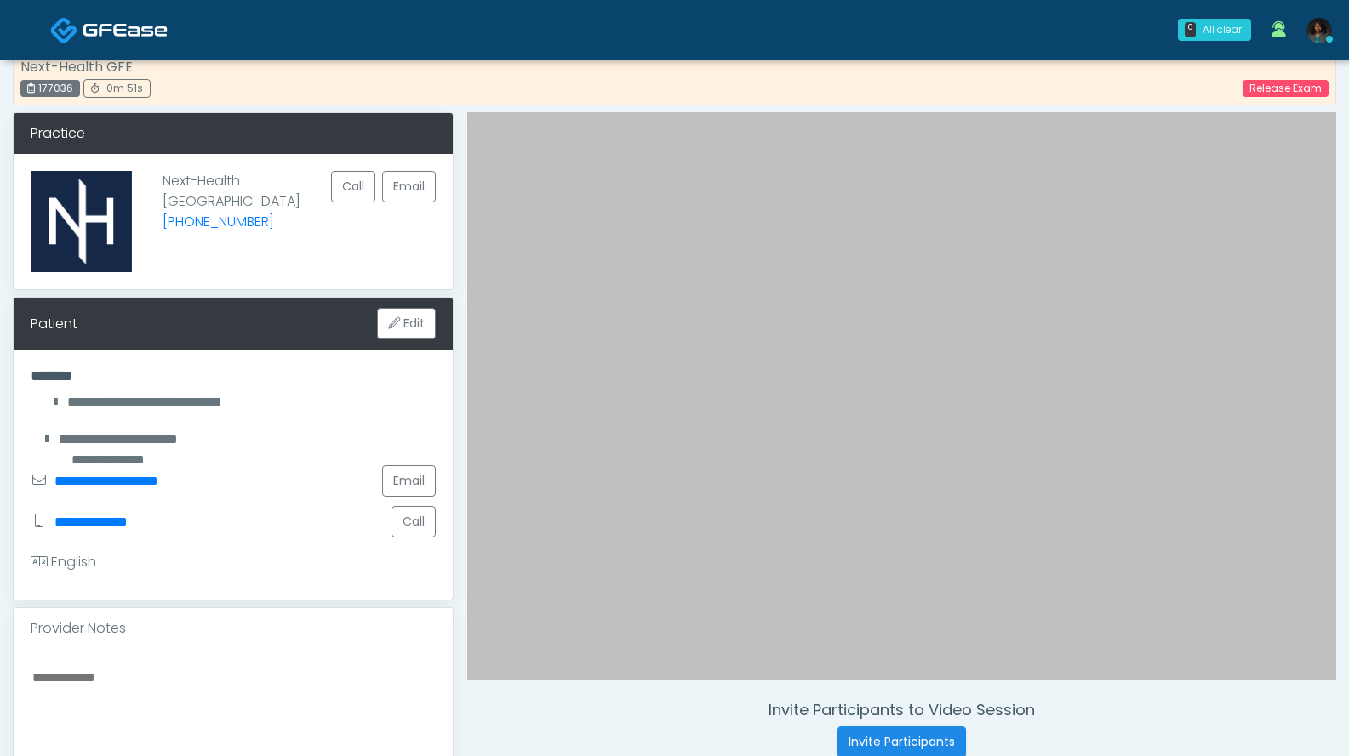
scroll to position [364, 0]
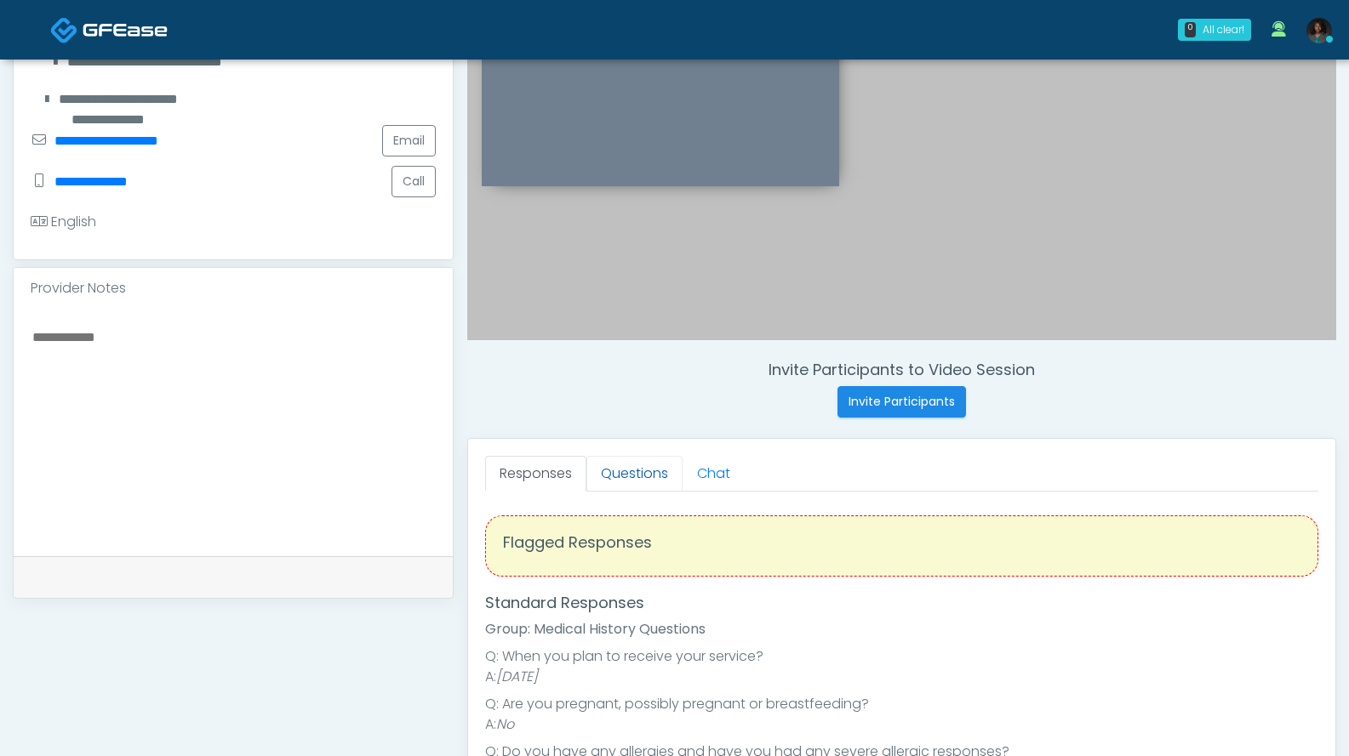
click at [648, 479] on link "Questions" at bounding box center [634, 474] width 96 height 36
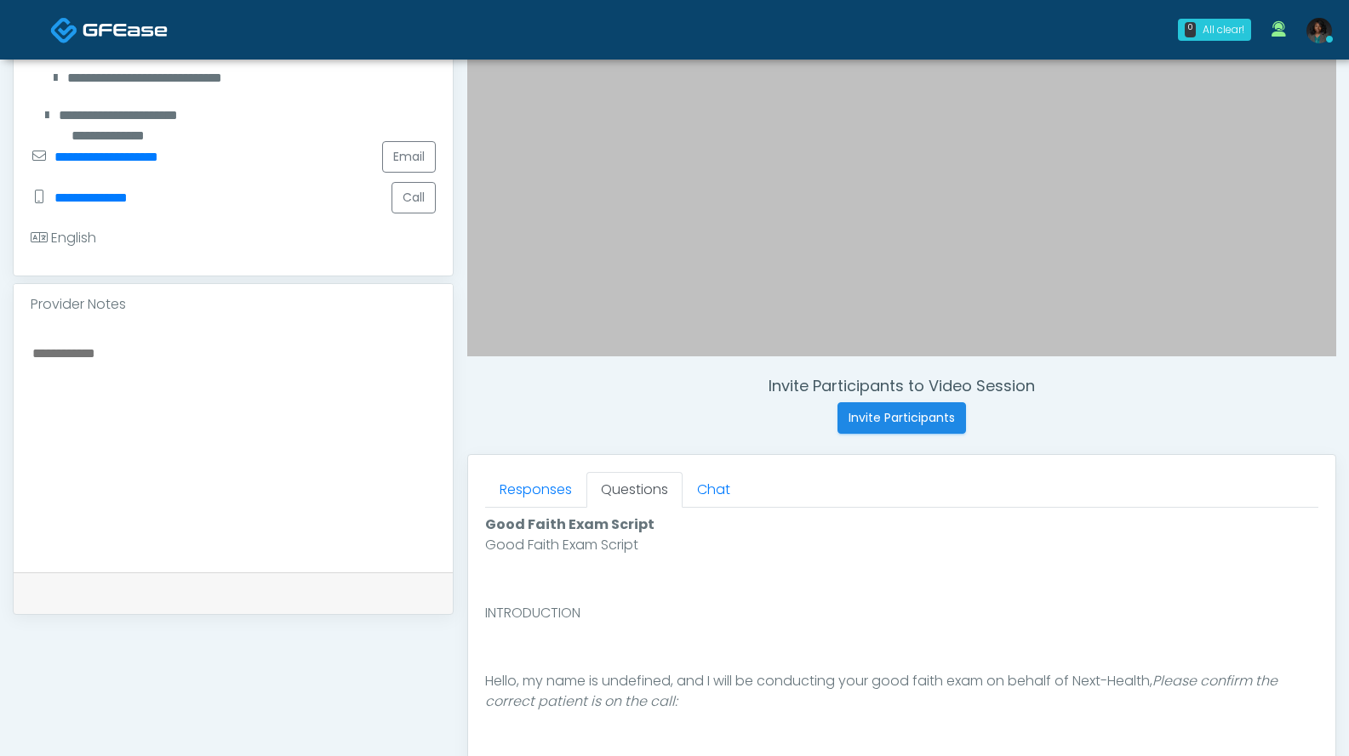
scroll to position [681, 0]
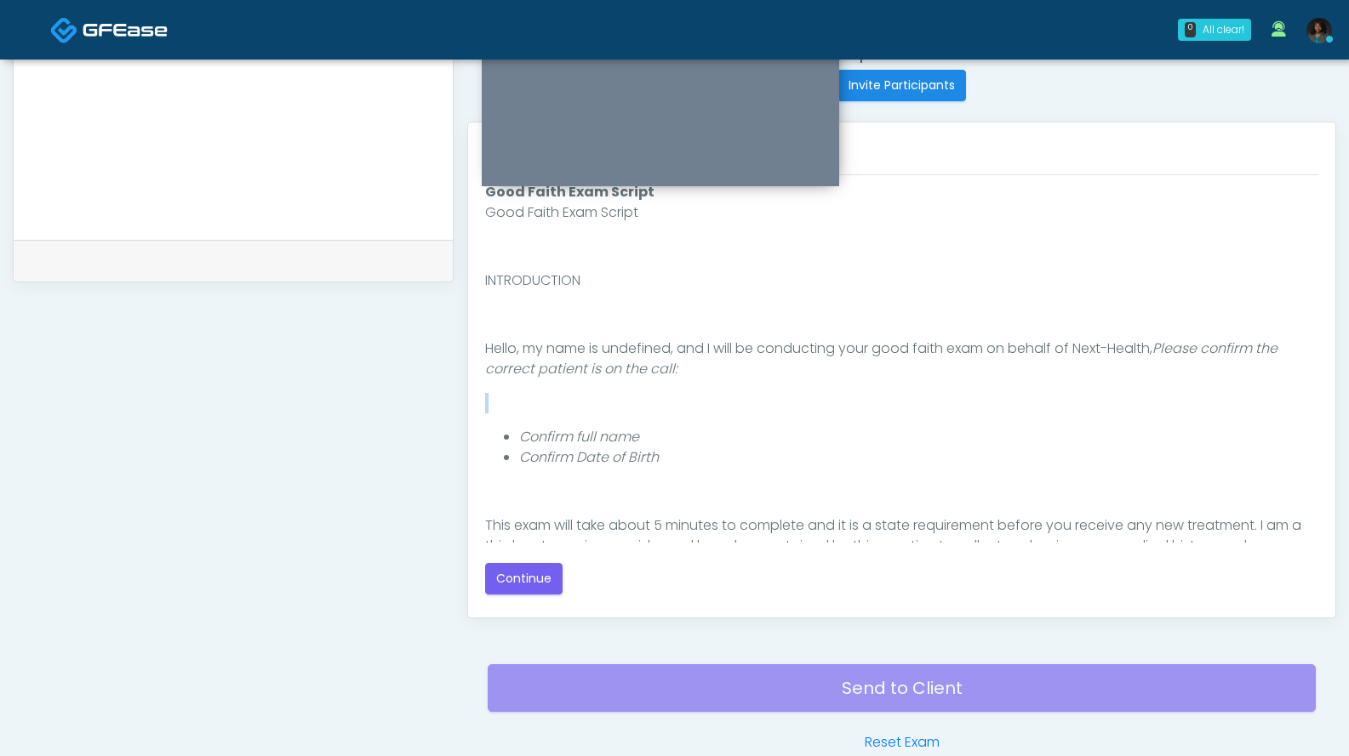
drag, startPoint x: 1318, startPoint y: 369, endPoint x: 1321, endPoint y: 396, distance: 26.6
click at [1321, 396] on div "Responses Questions Chat Good Faith Exam Script Good Faith Exam Script INTRODUC…" at bounding box center [901, 370] width 867 height 495
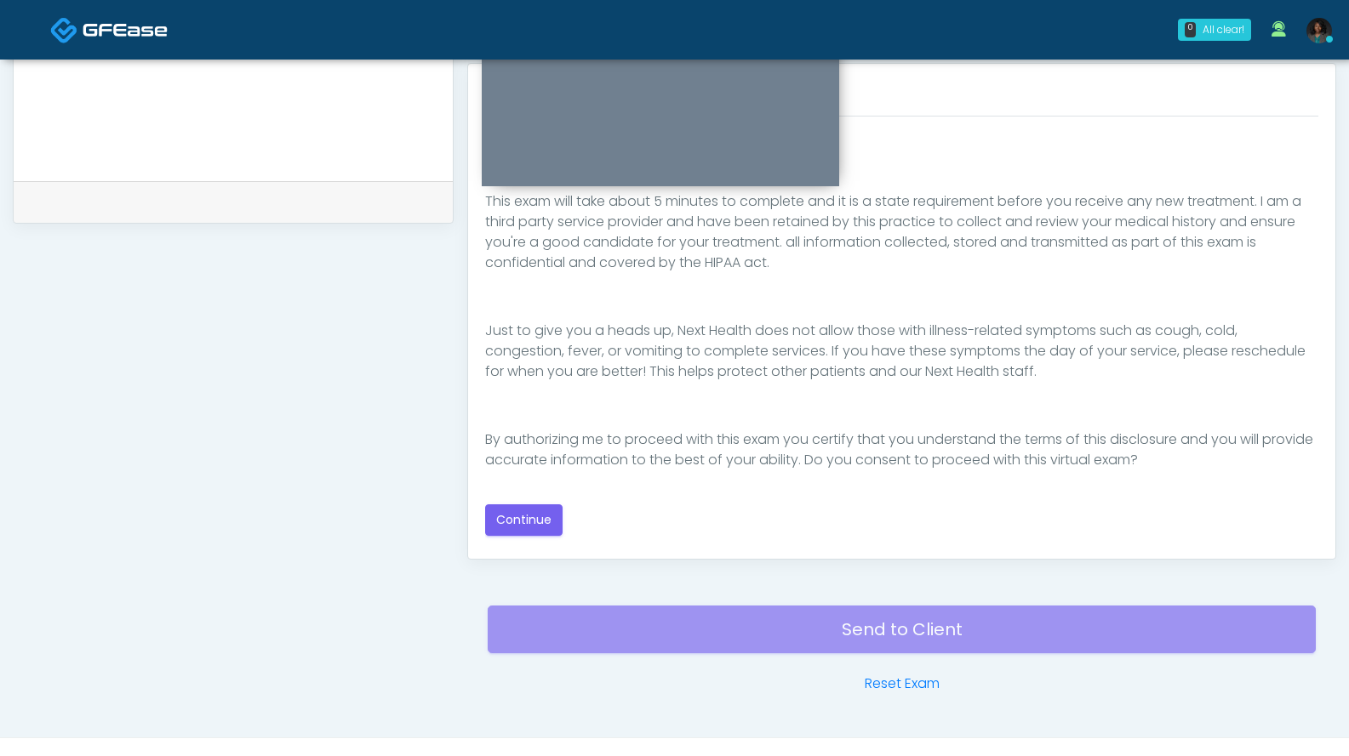
scroll to position [771, 0]
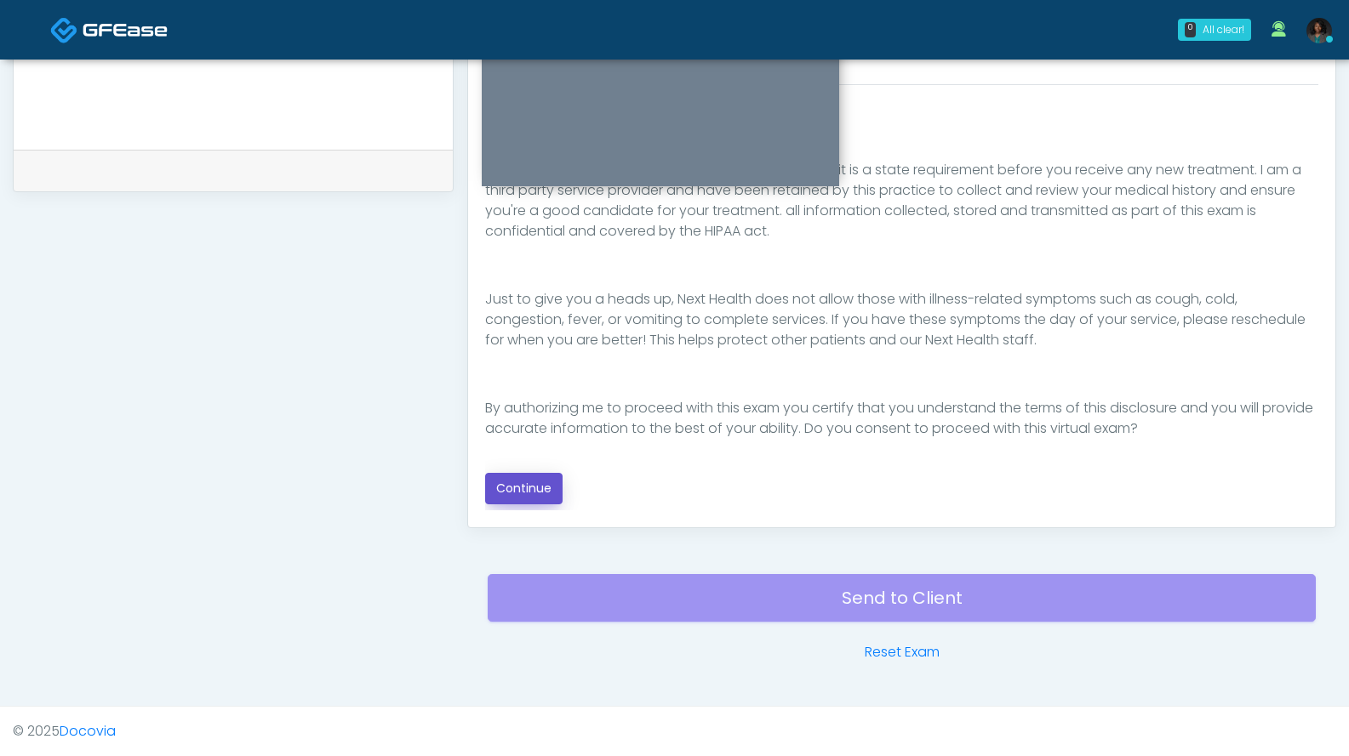
click at [539, 483] on button "Continue" at bounding box center [523, 488] width 77 height 31
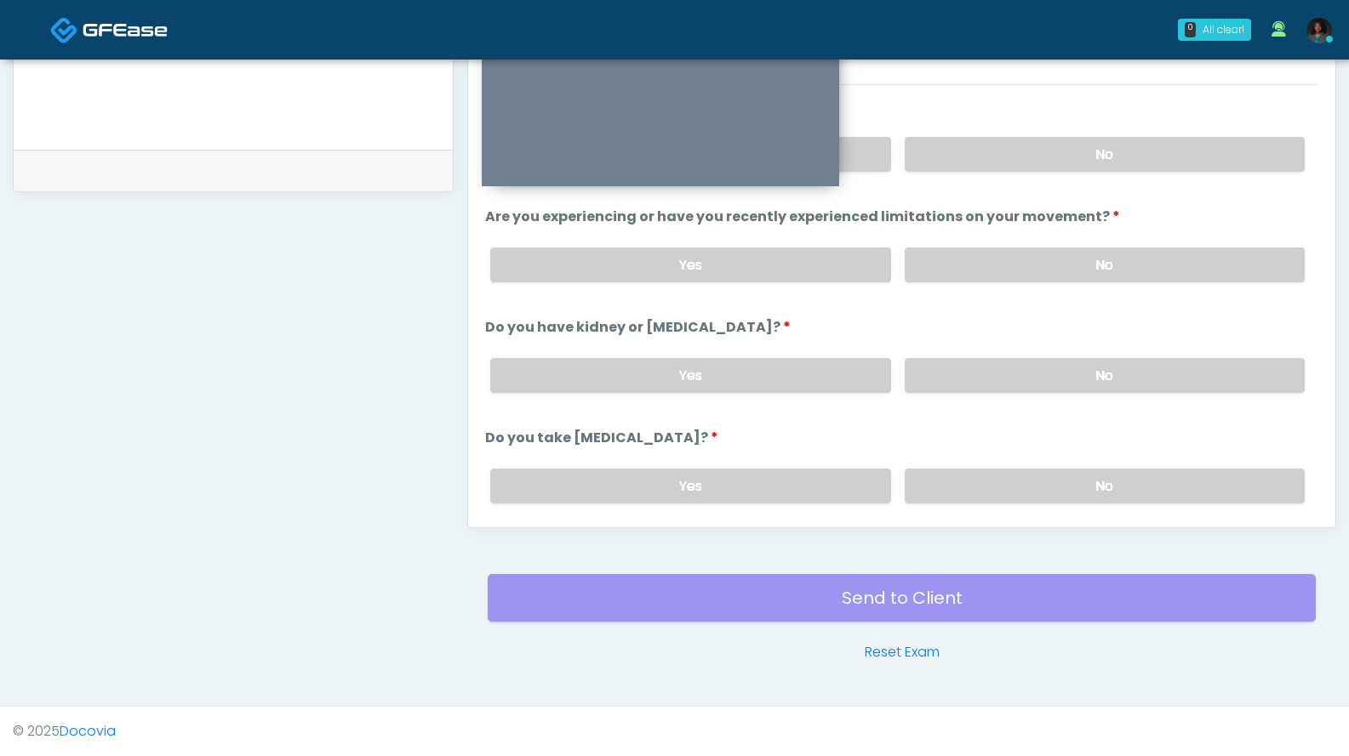
scroll to position [770, 0]
click at [1138, 151] on label "No" at bounding box center [1104, 155] width 400 height 35
click at [1076, 273] on label "No" at bounding box center [1104, 265] width 400 height 35
click at [1018, 391] on label "No" at bounding box center [1104, 376] width 400 height 35
click at [987, 477] on label "No" at bounding box center [1104, 487] width 400 height 35
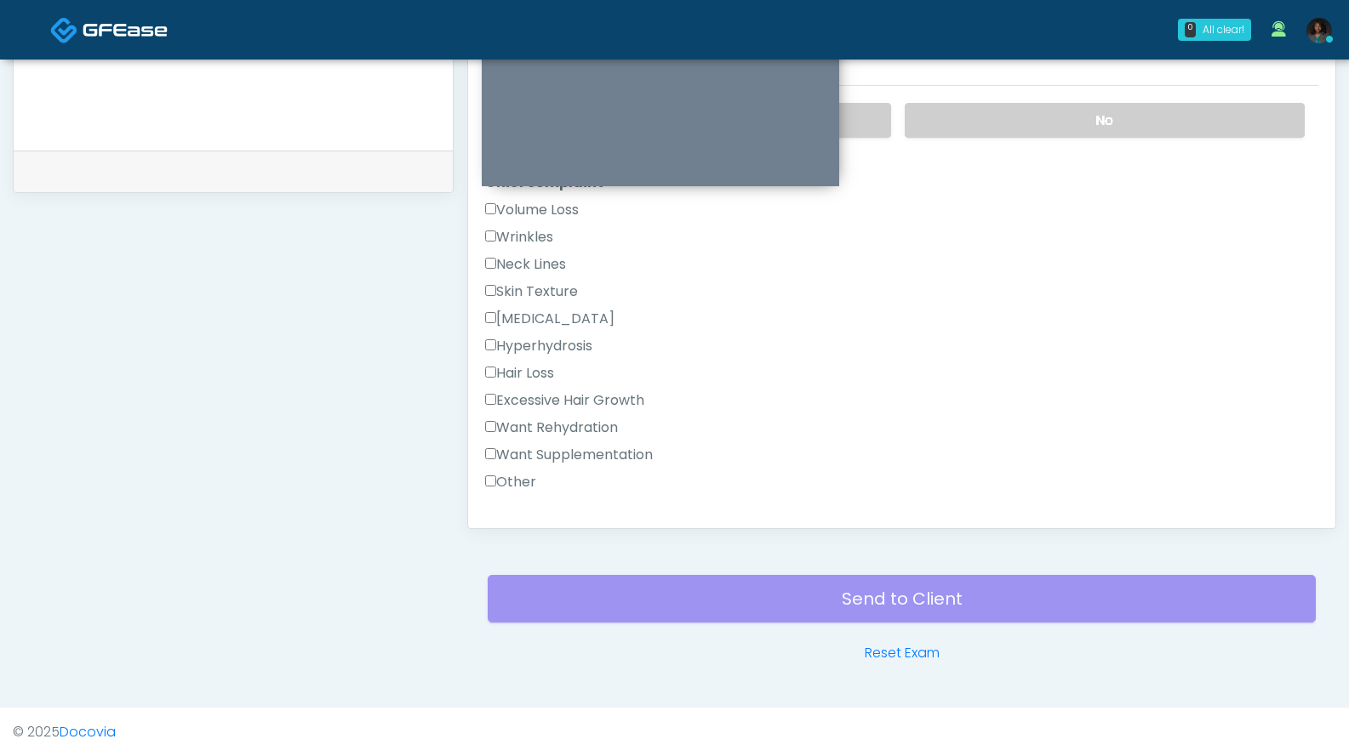
scroll to position [363, 0]
click at [579, 459] on label "Want Supplementation" at bounding box center [569, 458] width 168 height 20
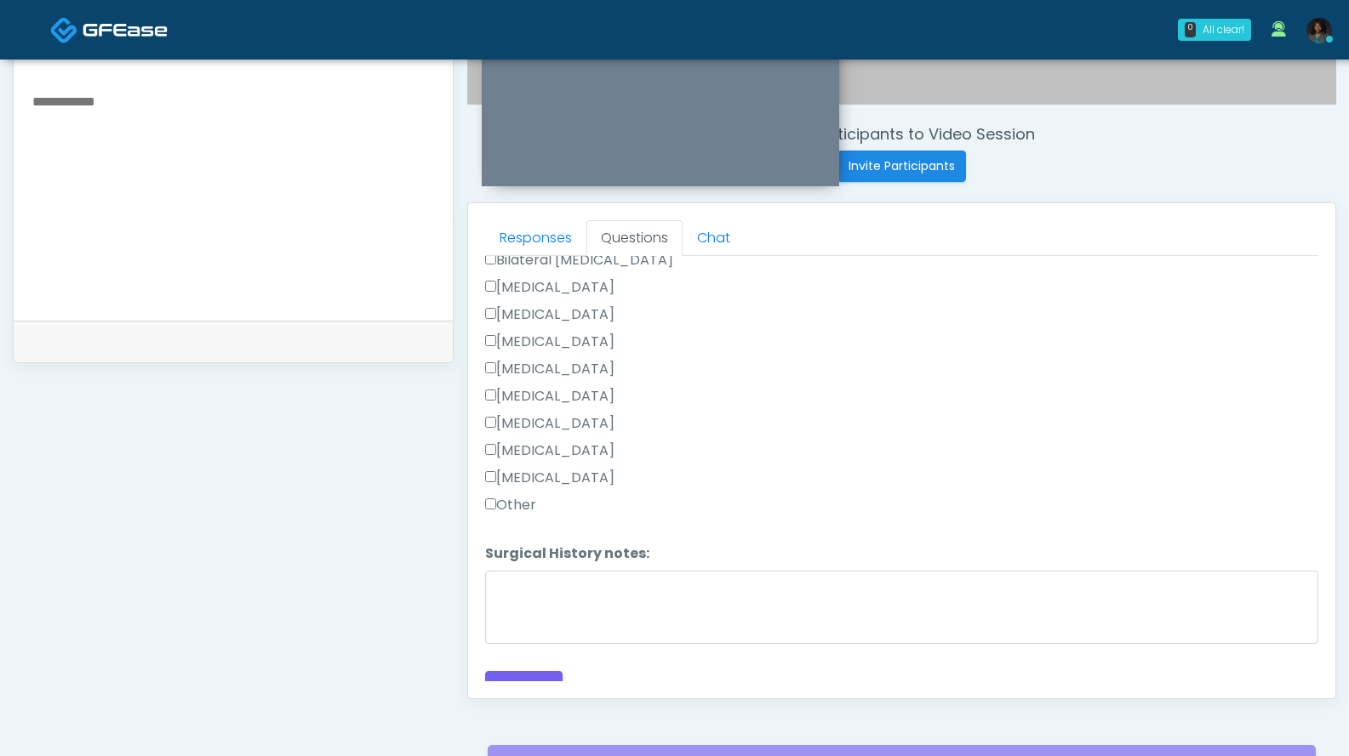
scroll to position [704, 0]
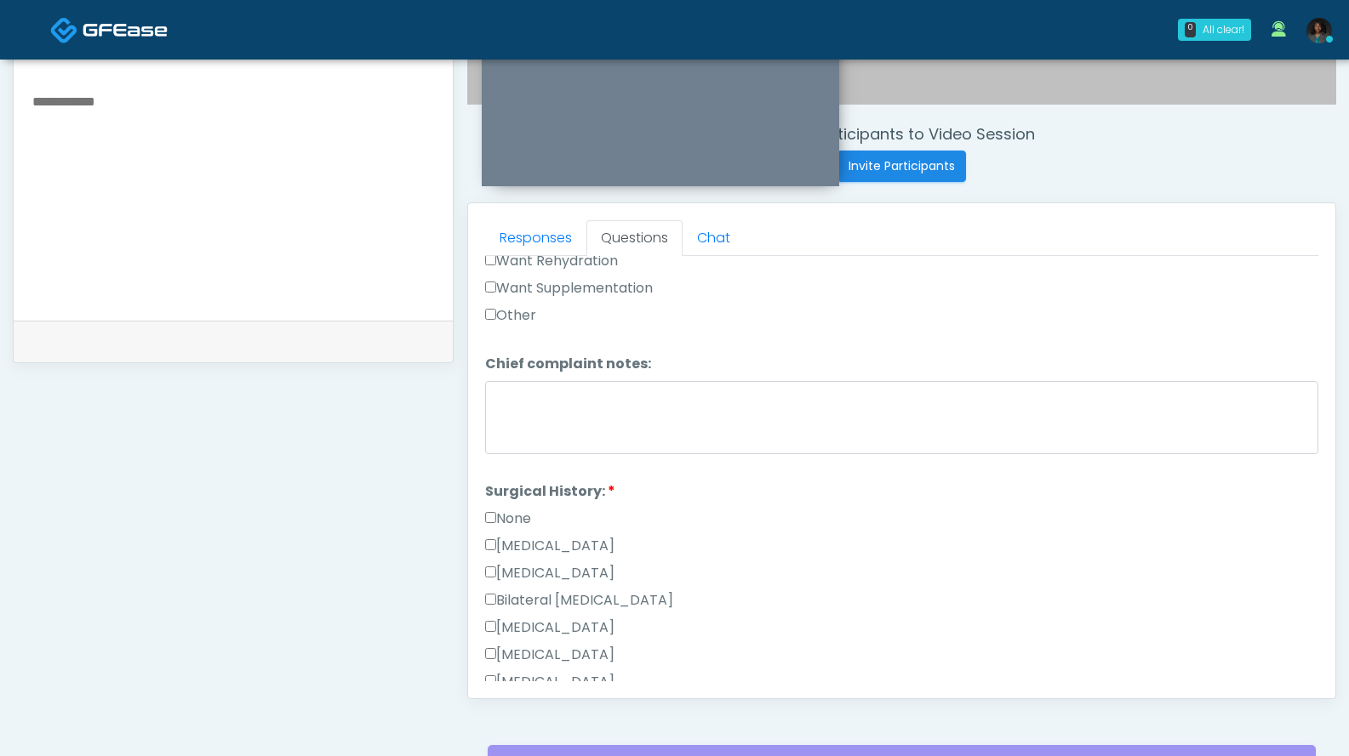
click at [526, 516] on label "None" at bounding box center [508, 519] width 46 height 20
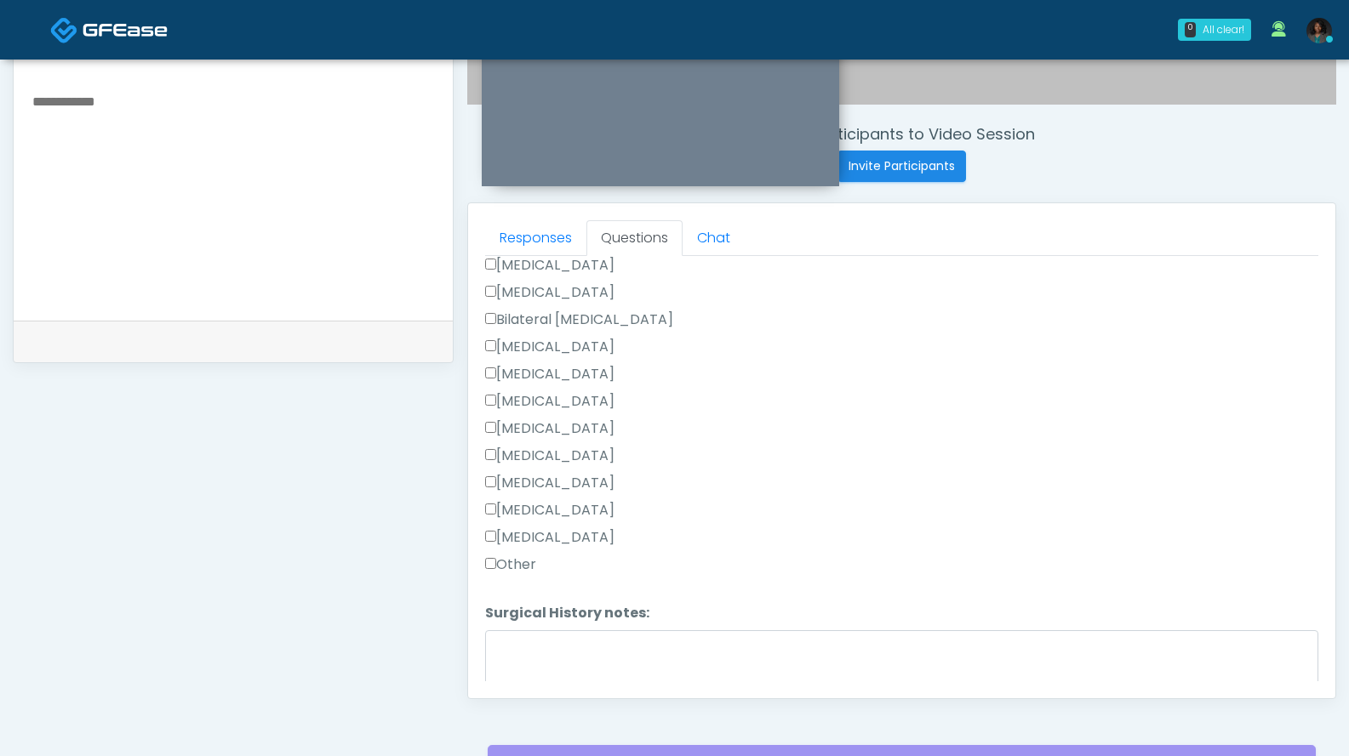
scroll to position [1061, 0]
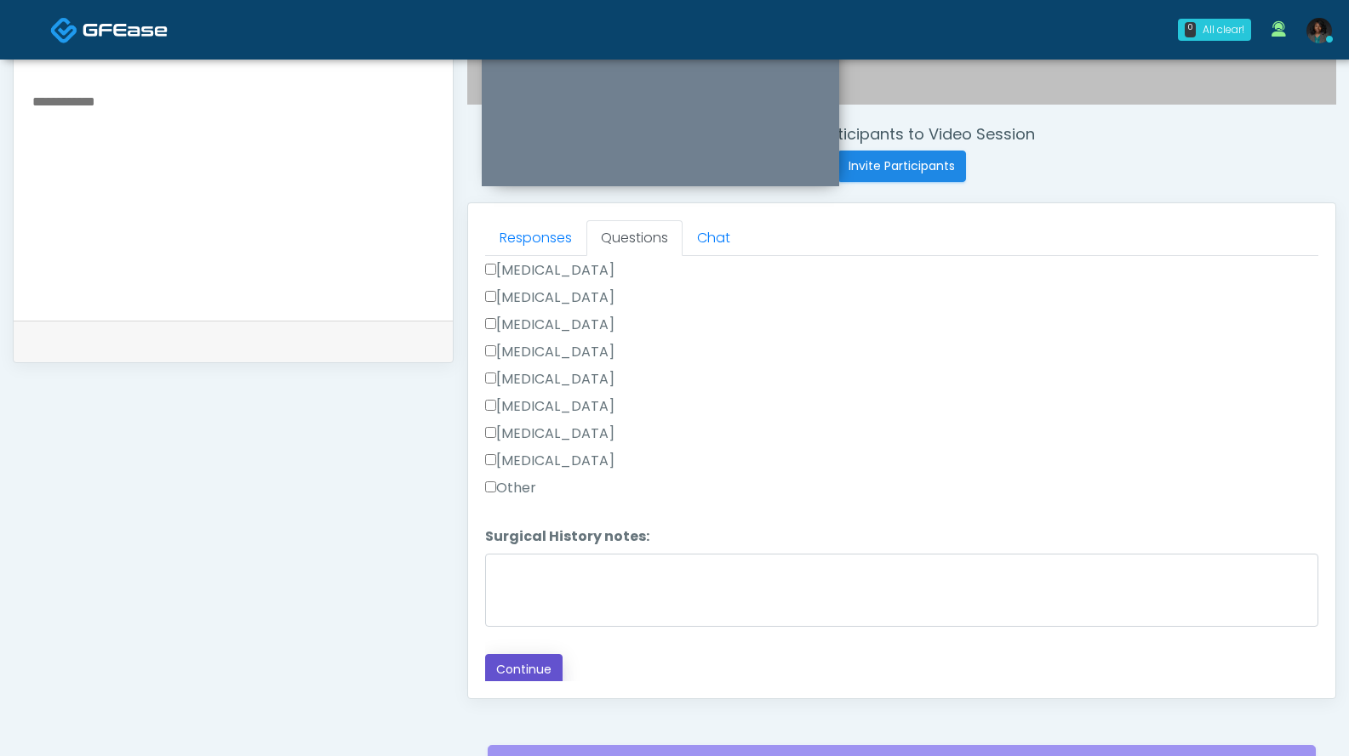
click at [519, 667] on button "Continue" at bounding box center [523, 669] width 77 height 31
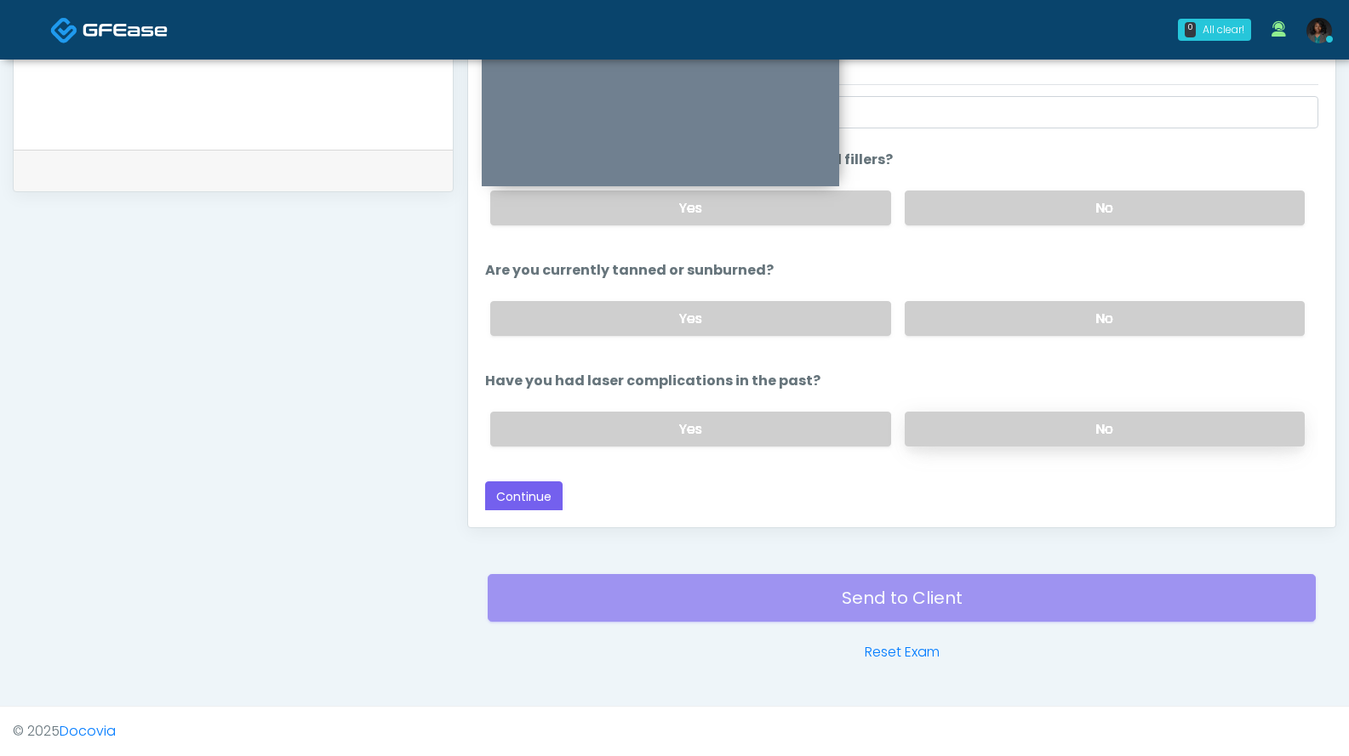
click at [1043, 433] on label "No" at bounding box center [1104, 429] width 400 height 35
click at [1044, 320] on label "No" at bounding box center [1104, 318] width 400 height 35
click at [1167, 208] on label "No" at bounding box center [1104, 208] width 400 height 35
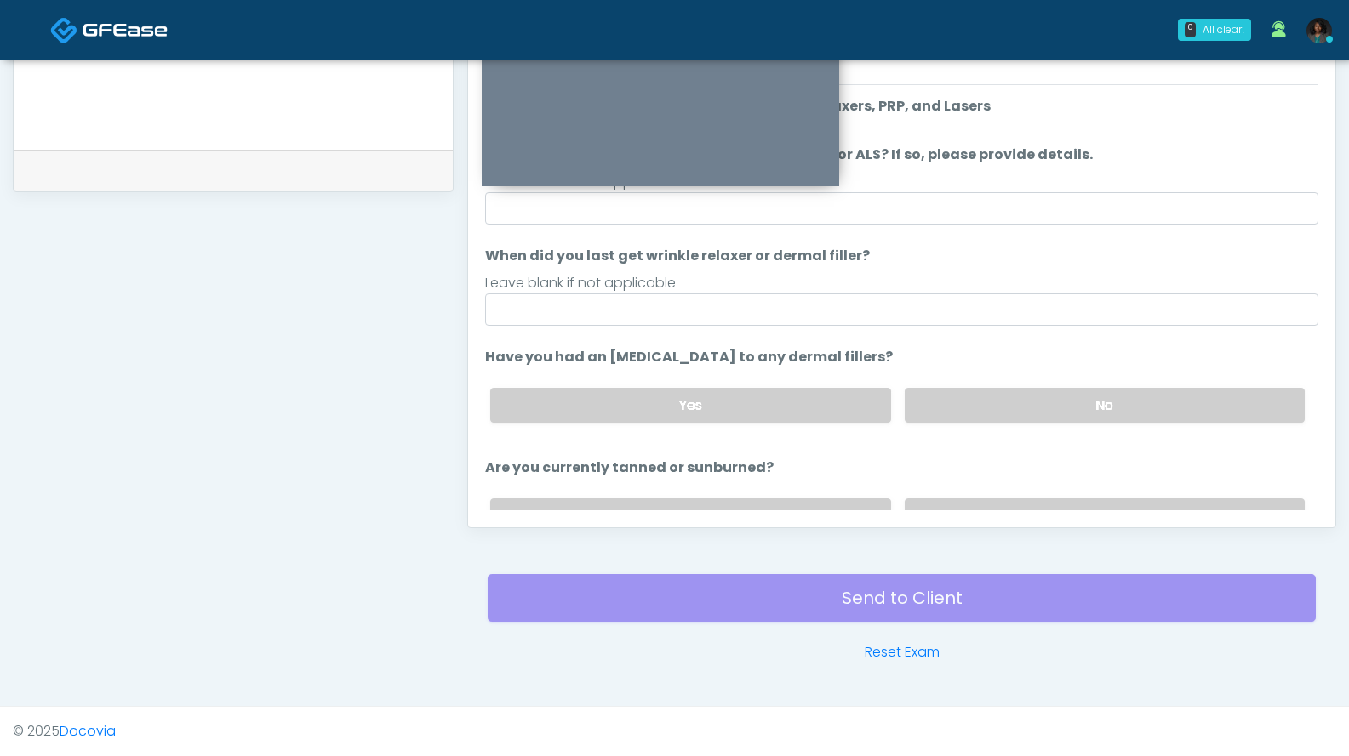
scroll to position [431, 0]
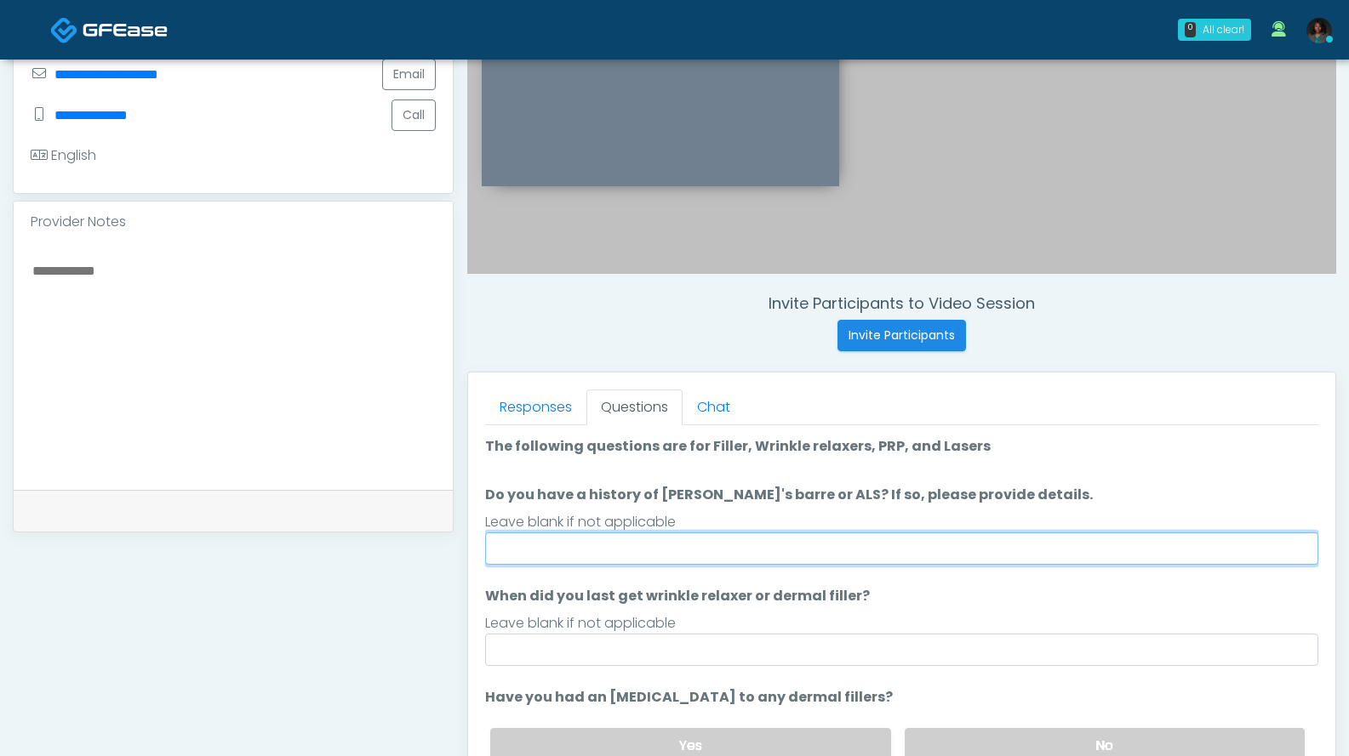
click at [729, 562] on input "Do you have a history of [PERSON_NAME]'s barre or ALS? If so, please provide de…" at bounding box center [901, 549] width 833 height 32
type input "***"
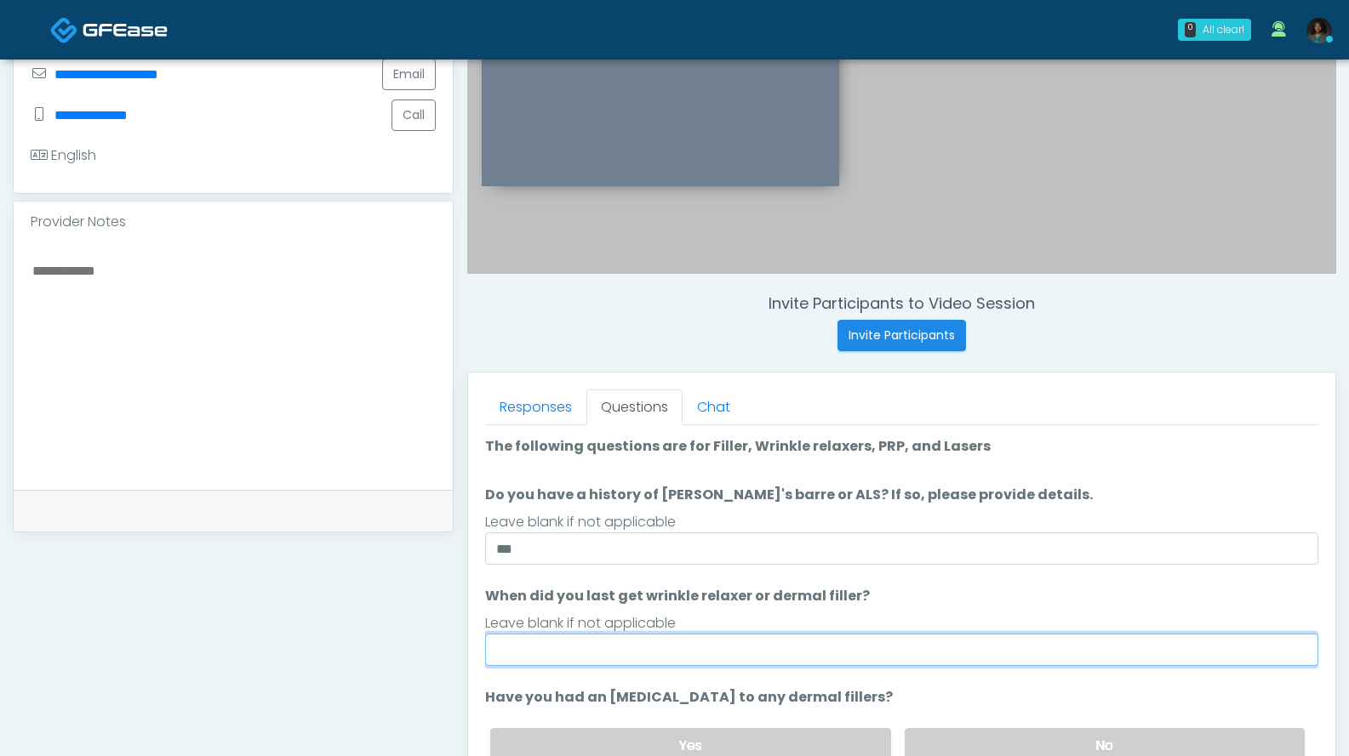
click at [718, 654] on input "When did you last get wrinkle relaxer or dermal filler?" at bounding box center [901, 650] width 833 height 32
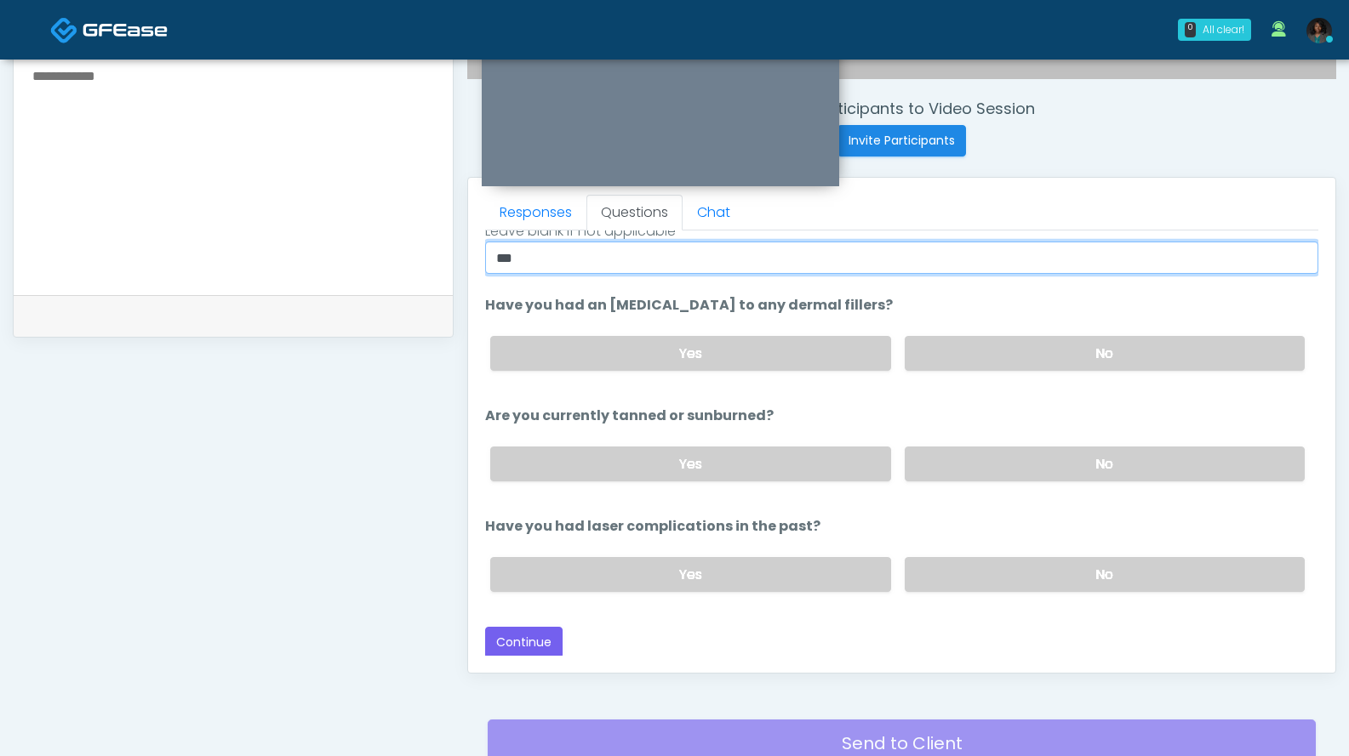
scroll to position [771, 0]
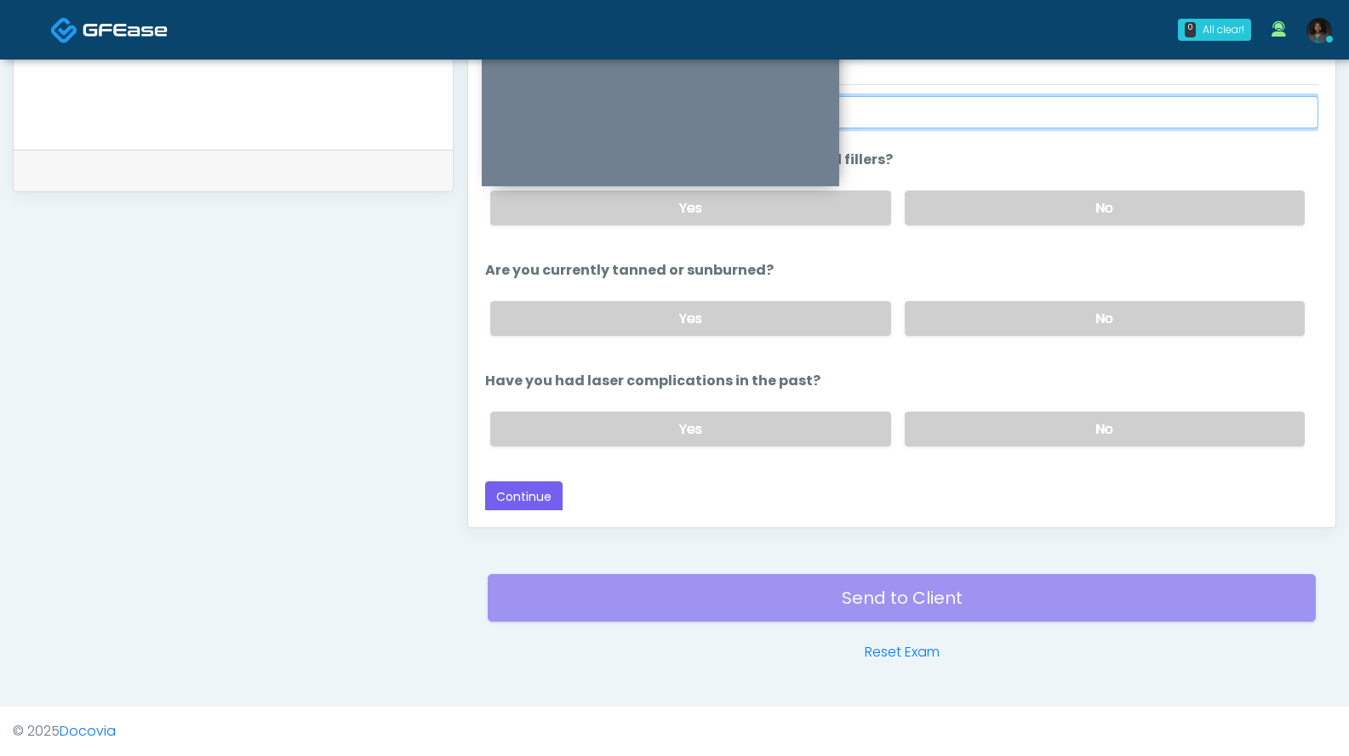
type input "***"
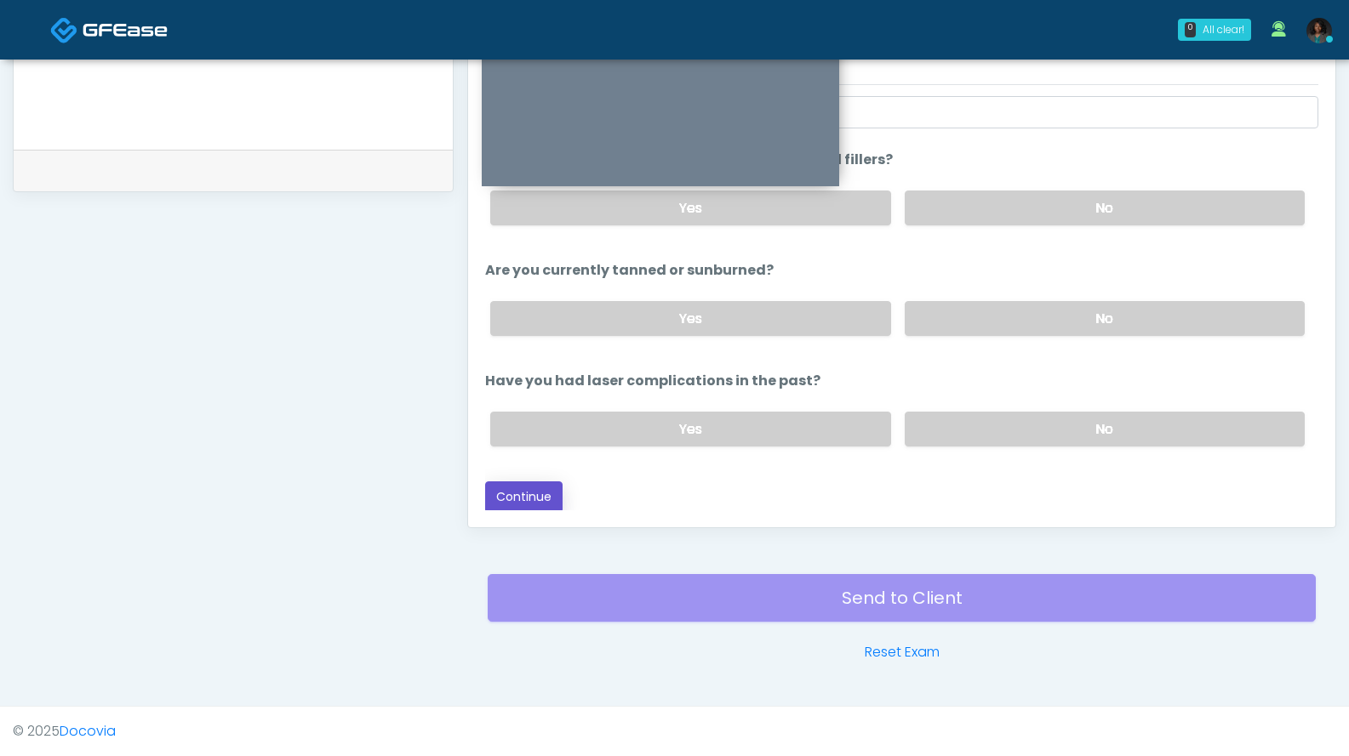
click at [554, 505] on button "Continue" at bounding box center [523, 497] width 77 height 31
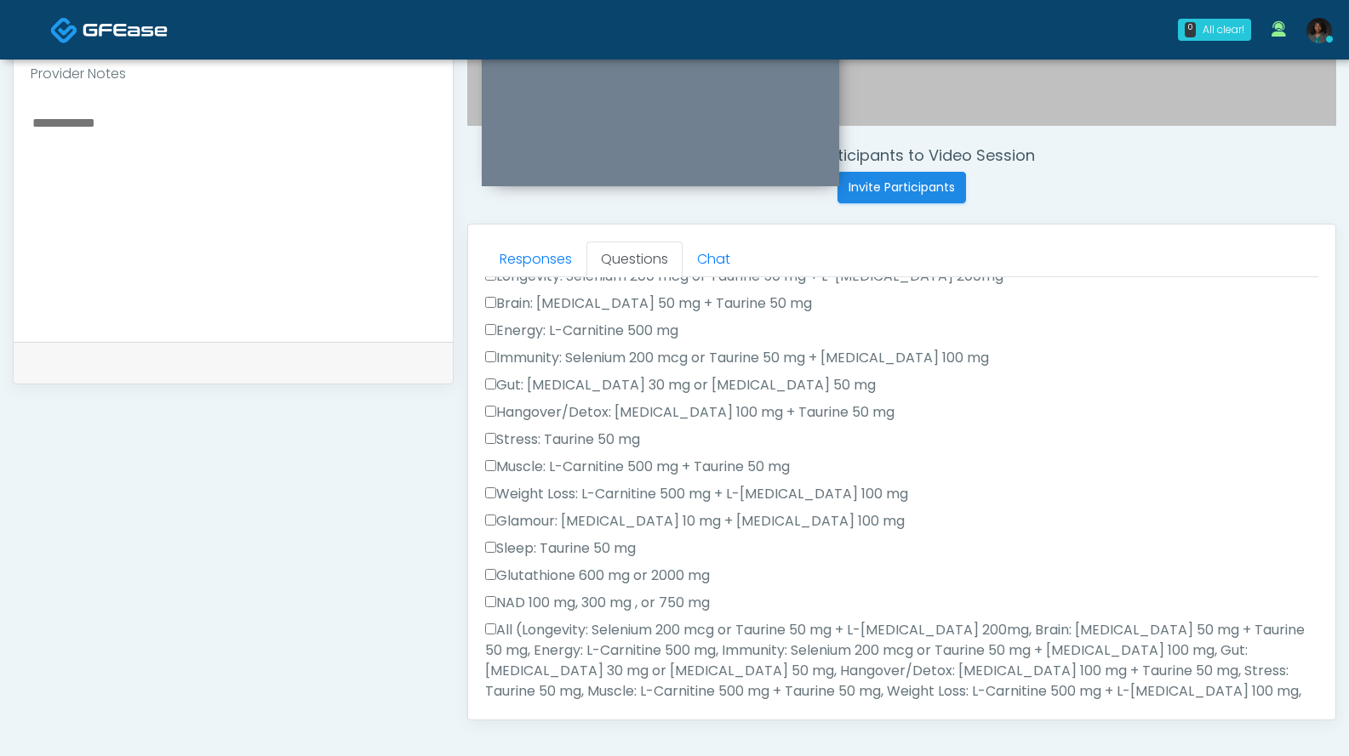
scroll to position [0, 0]
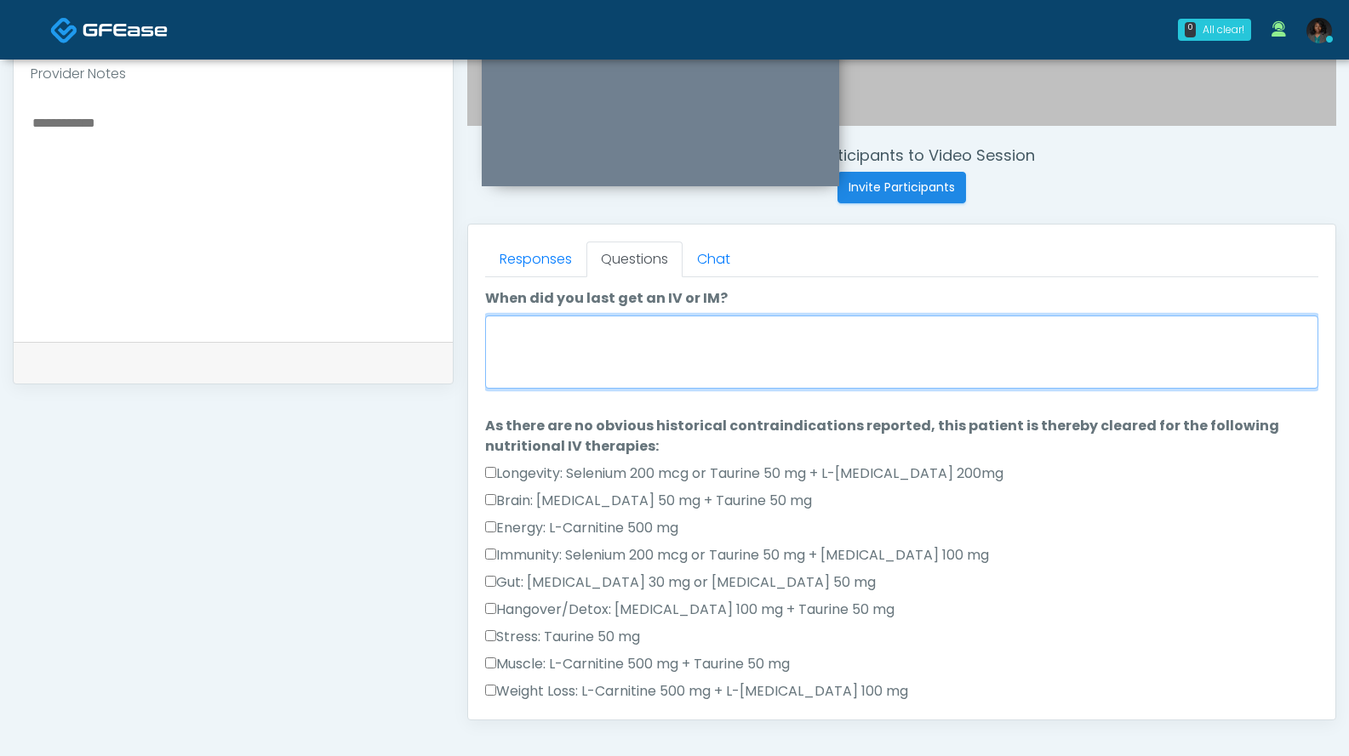
click at [809, 345] on textarea "When did you last get an IV or IM?" at bounding box center [901, 352] width 833 height 73
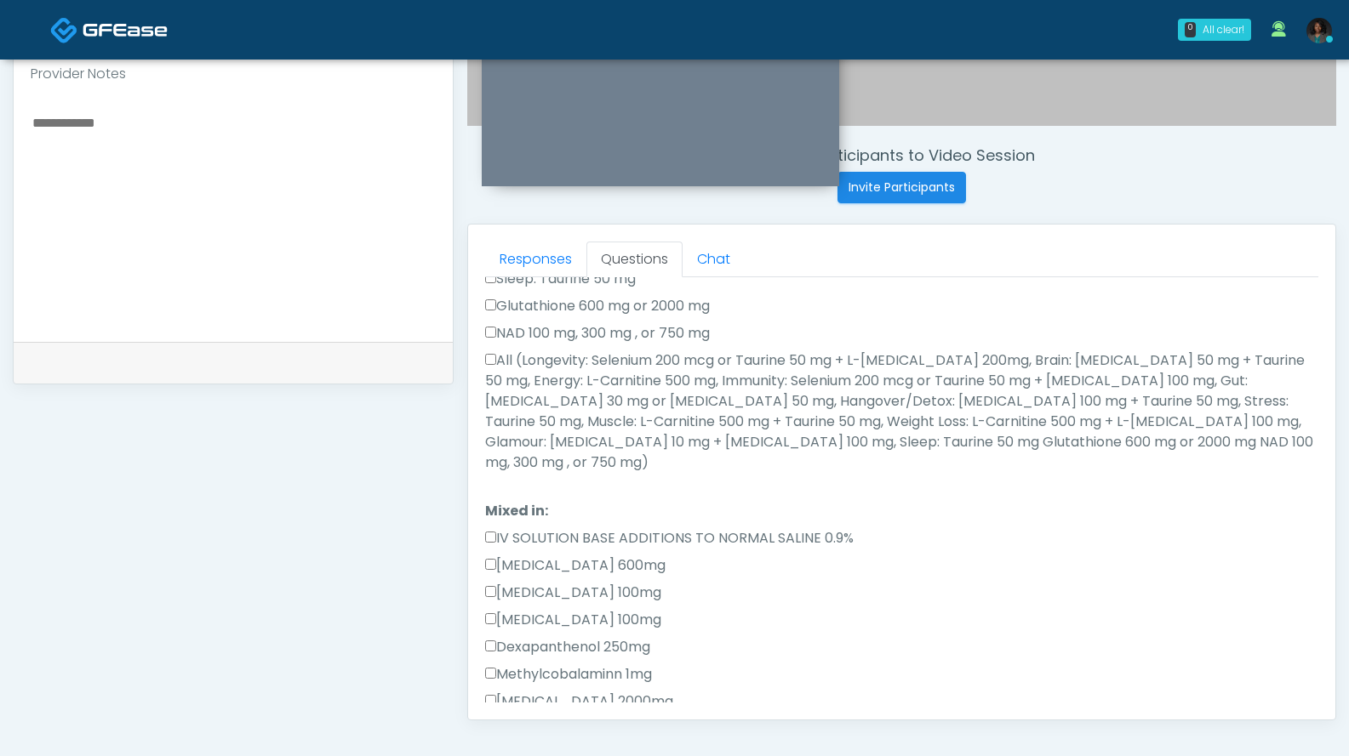
scroll to position [471, 0]
type textarea "**********"
click at [568, 366] on label "All (Longevity: Selenium 200 mcg or Taurine 50 mg + L-Arginine 200mg, Brain: Gl…" at bounding box center [901, 408] width 833 height 123
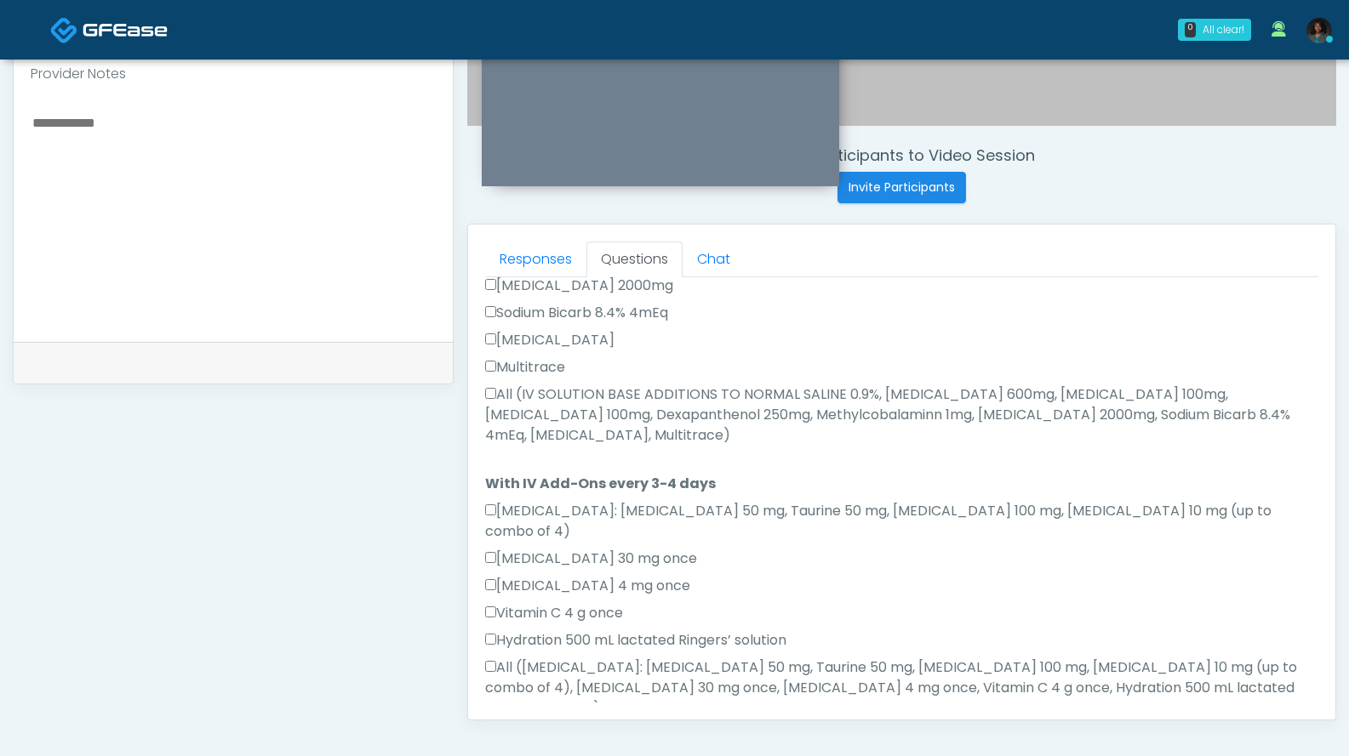
scroll to position [887, 0]
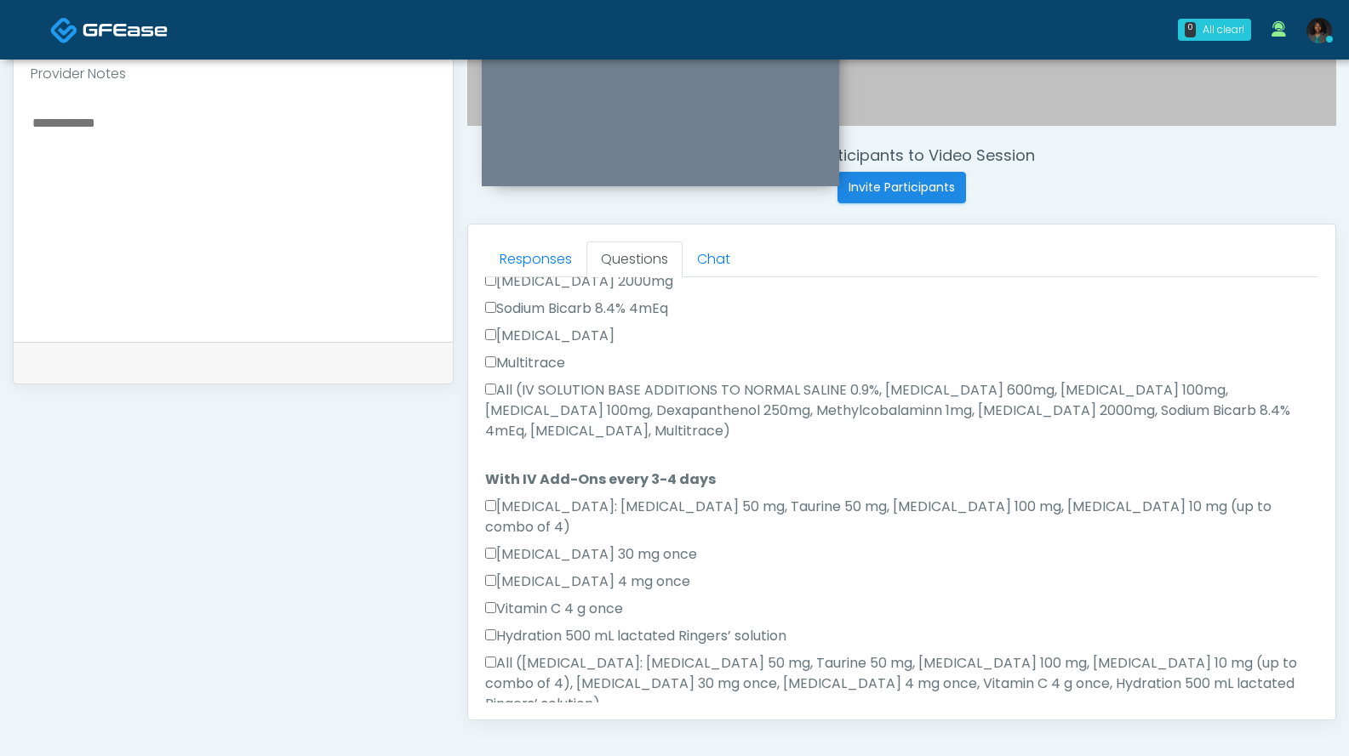
click at [673, 380] on label "All (IV SOLUTION BASE ADDITIONS TO NORMAL SALINE 0.9%, Magnesium Chloride 600mg…" at bounding box center [901, 410] width 833 height 61
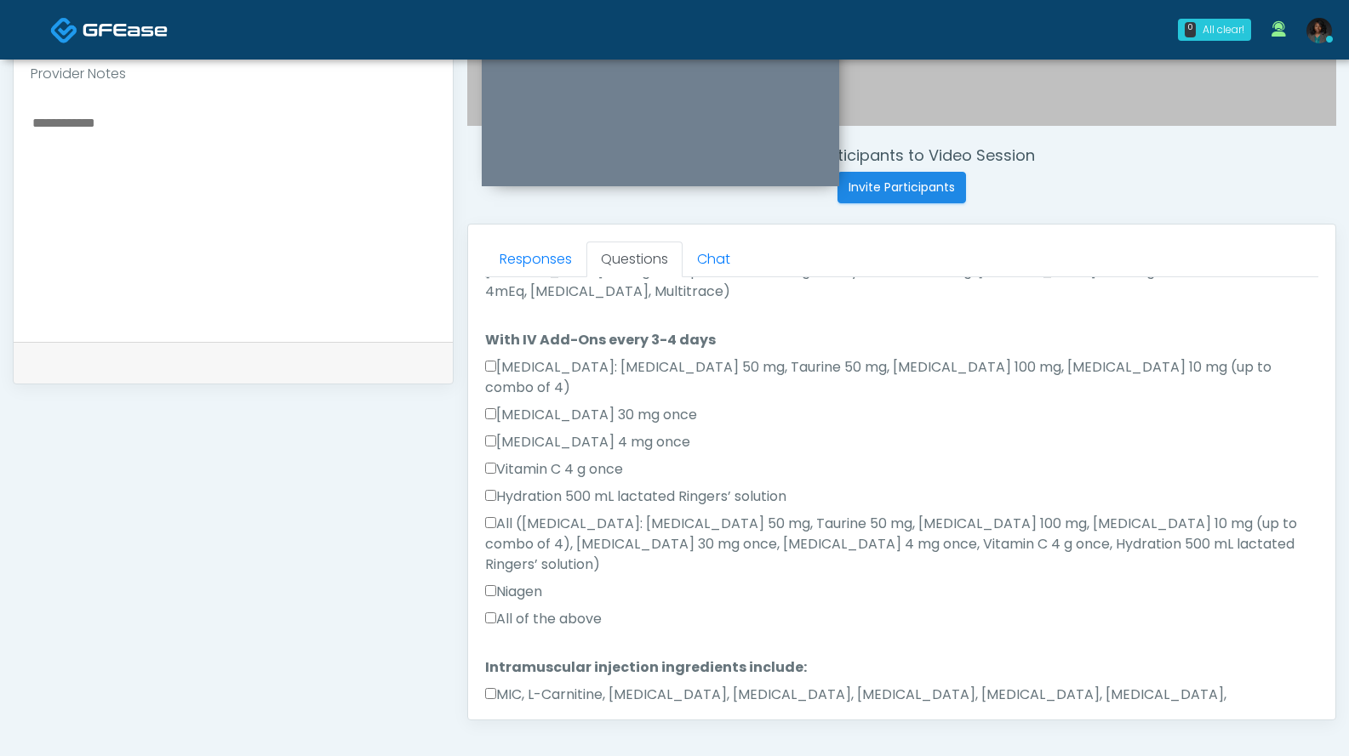
scroll to position [1027, 0]
click at [585, 609] on label "All of the above" at bounding box center [543, 619] width 117 height 20
click at [577, 685] on label "MIC, L-Carnitine, Methylcobalamin, Glycine, B-Complex, Lycine, Biotin, Vitamin …" at bounding box center [901, 705] width 833 height 41
click at [545, 754] on button "Continue" at bounding box center [523, 769] width 77 height 31
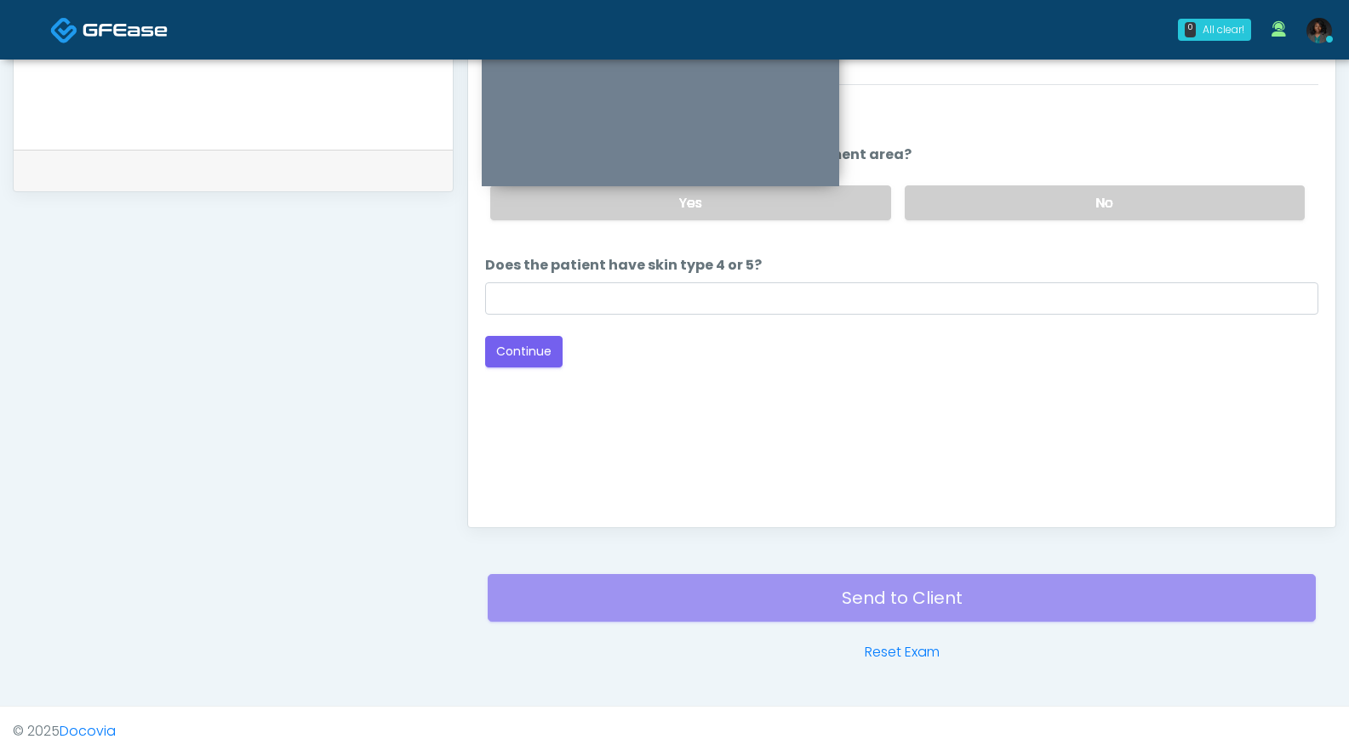
scroll to position [0, 0]
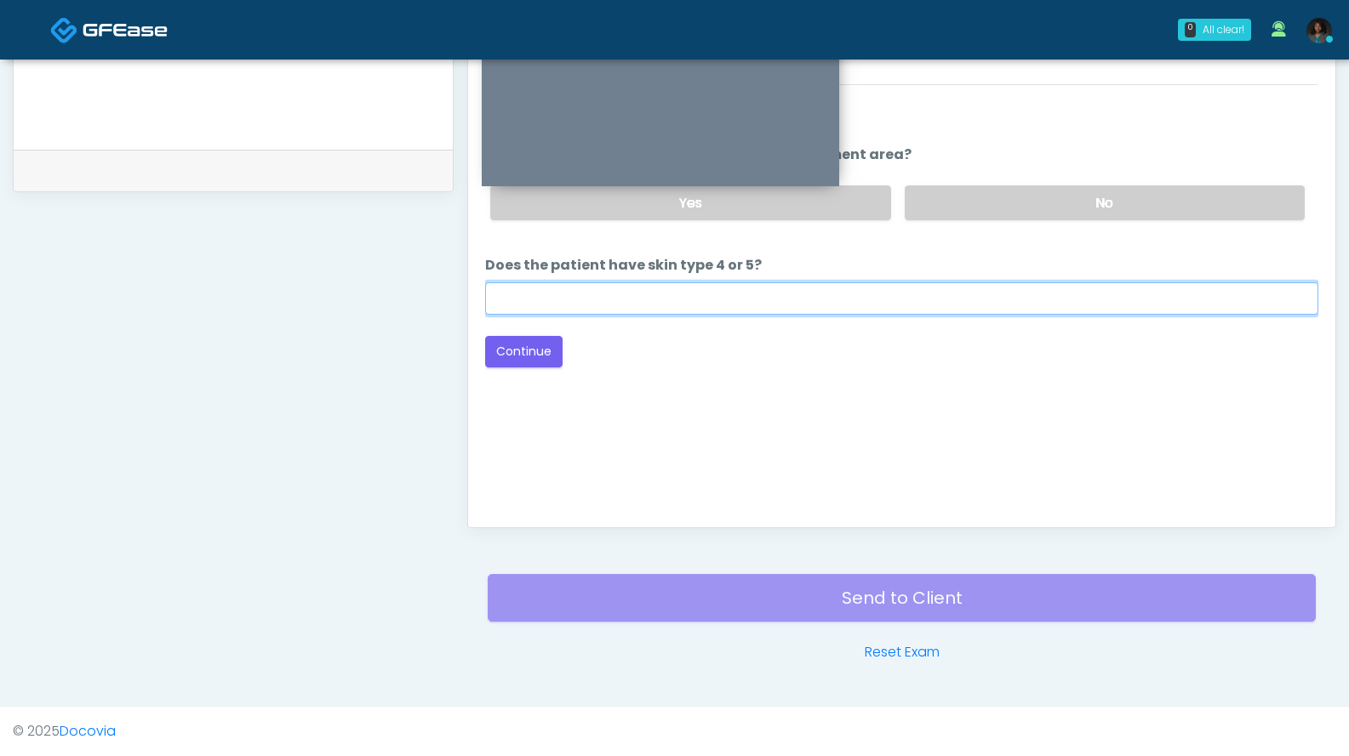
click at [877, 298] on input "Does the patient have skin type 4 or 5?" at bounding box center [901, 298] width 833 height 32
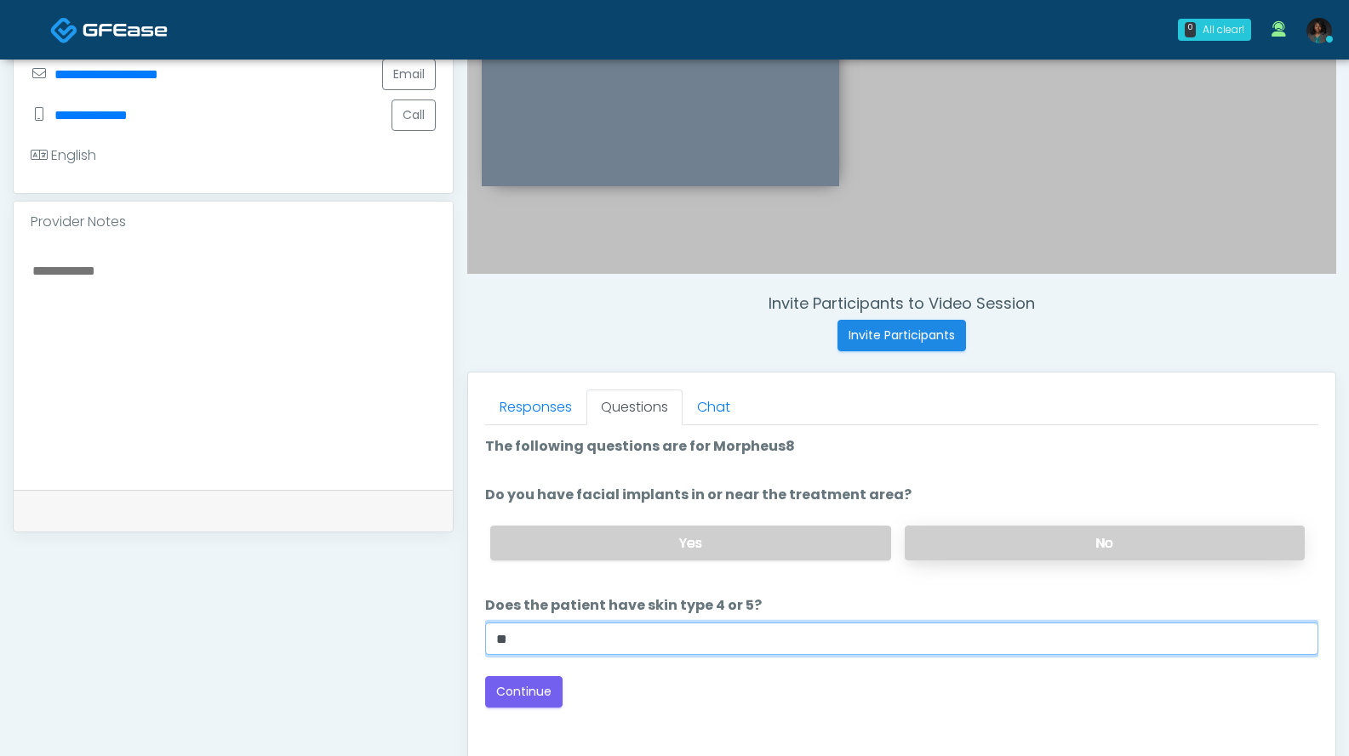
type input "**"
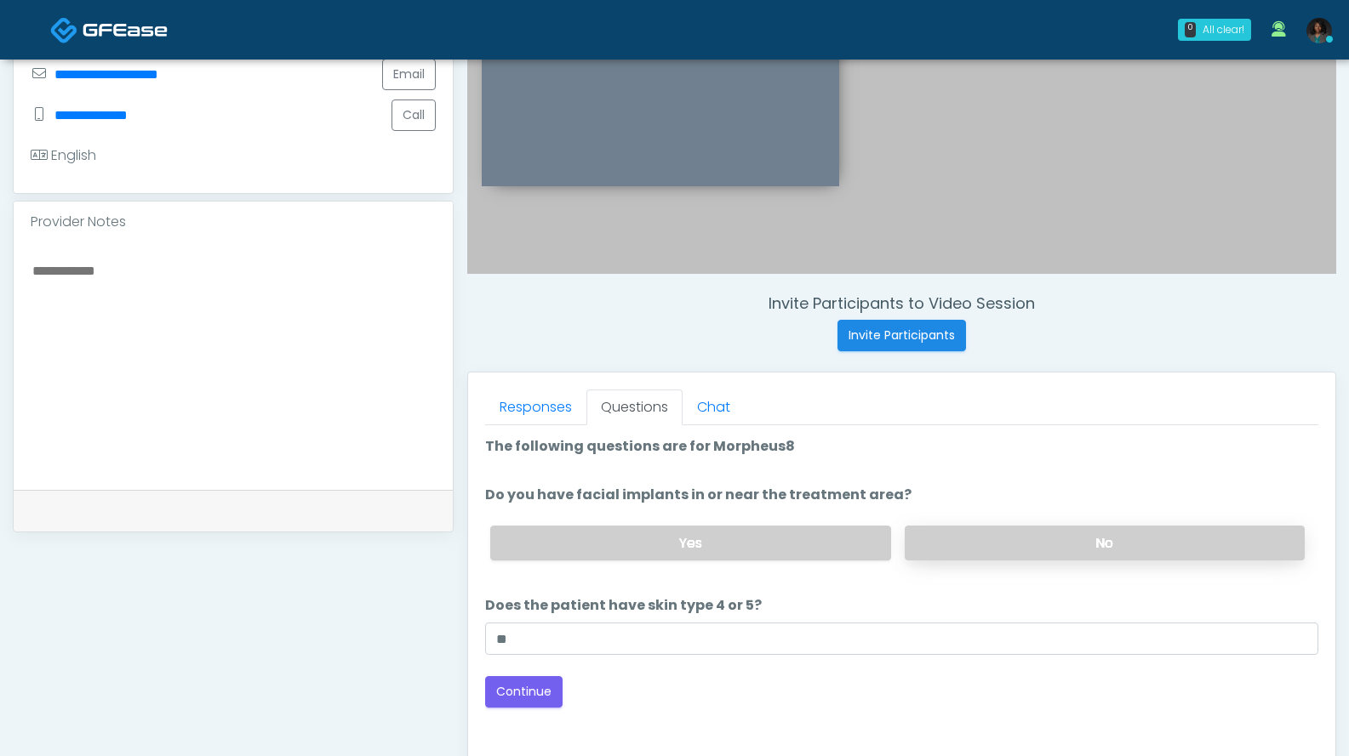
click at [953, 530] on label "No" at bounding box center [1104, 543] width 400 height 35
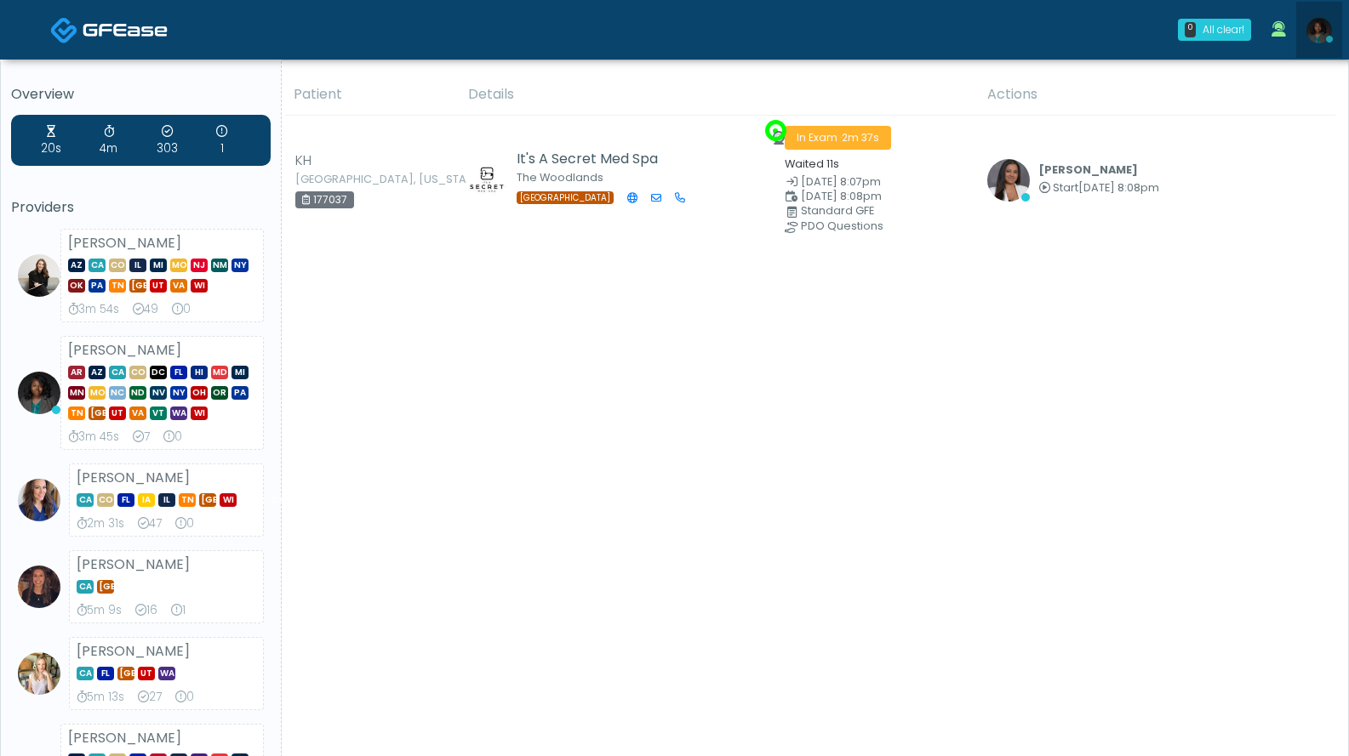
click at [1310, 32] on img at bounding box center [1319, 31] width 26 height 26
click at [1323, 38] on img at bounding box center [1319, 31] width 26 height 26
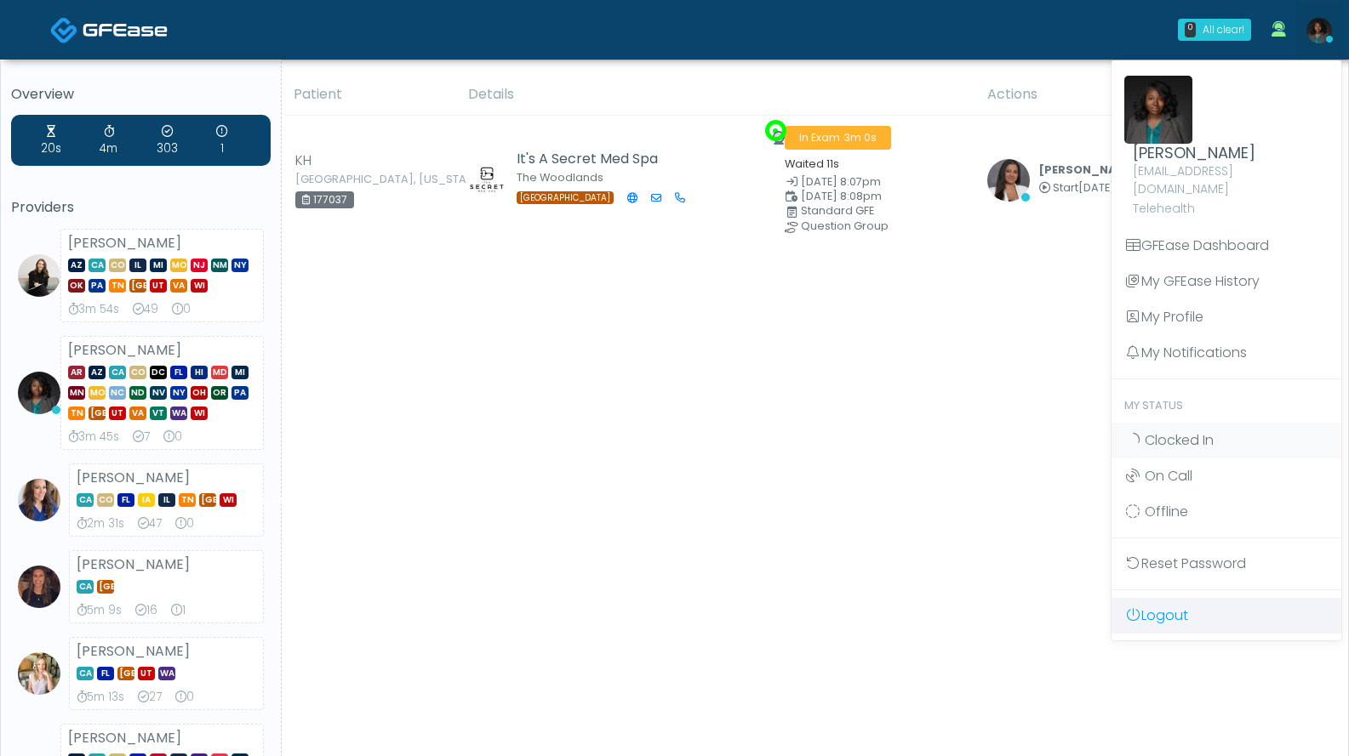
click at [1183, 600] on link "Logout" at bounding box center [1226, 616] width 230 height 36
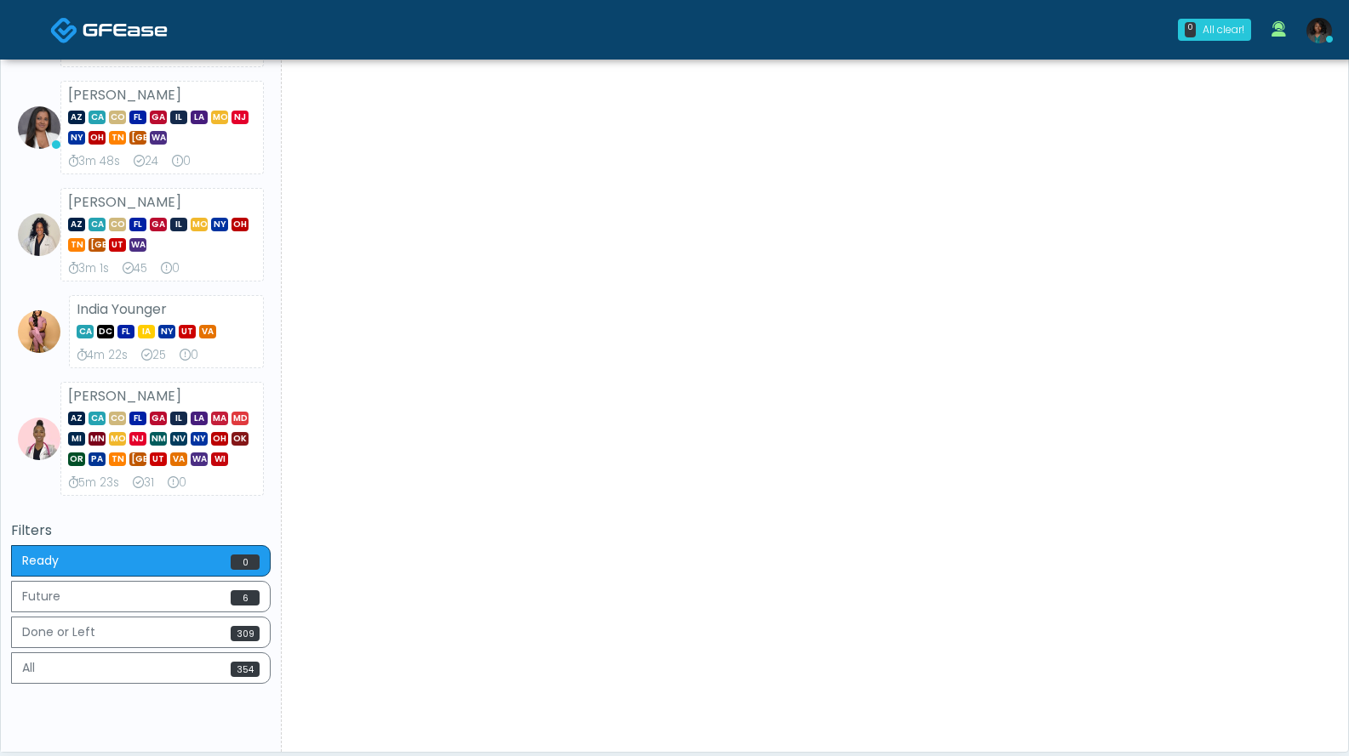
scroll to position [865, 0]
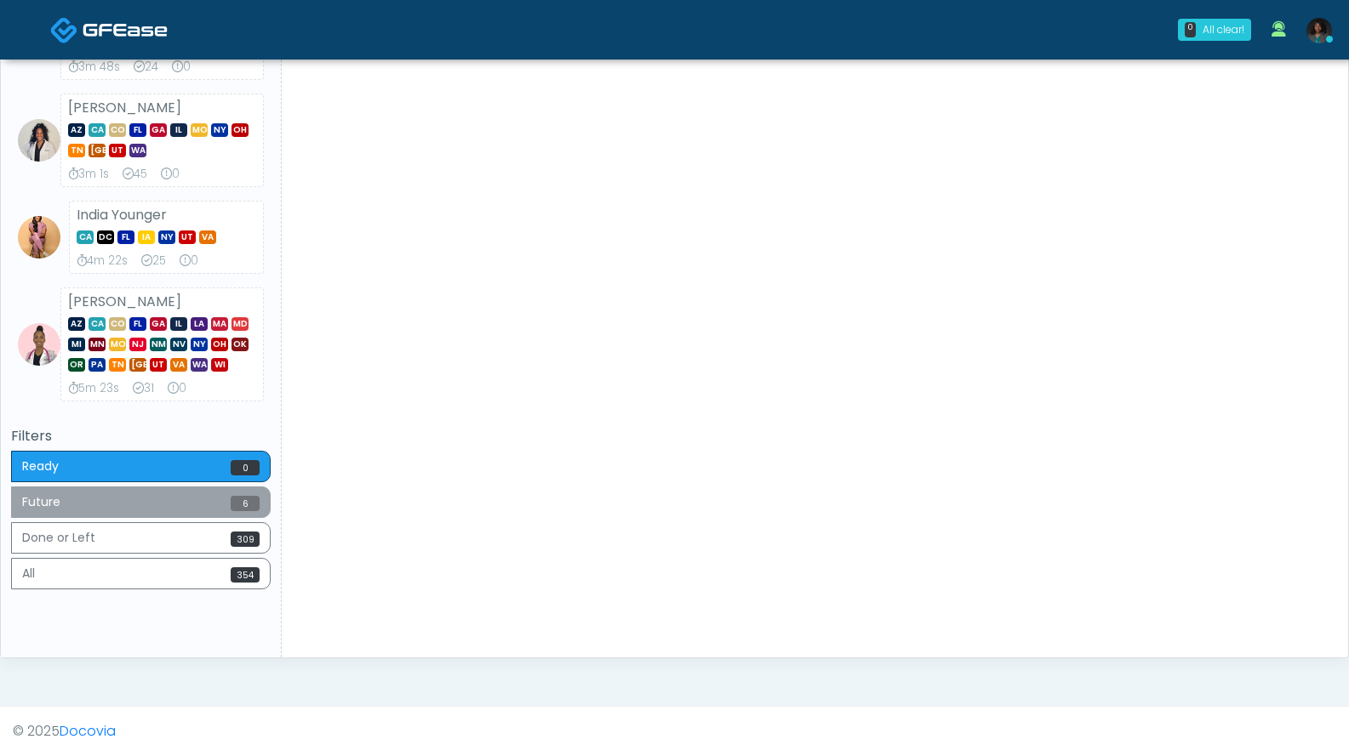
click at [124, 507] on button "Future 6" at bounding box center [141, 502] width 260 height 31
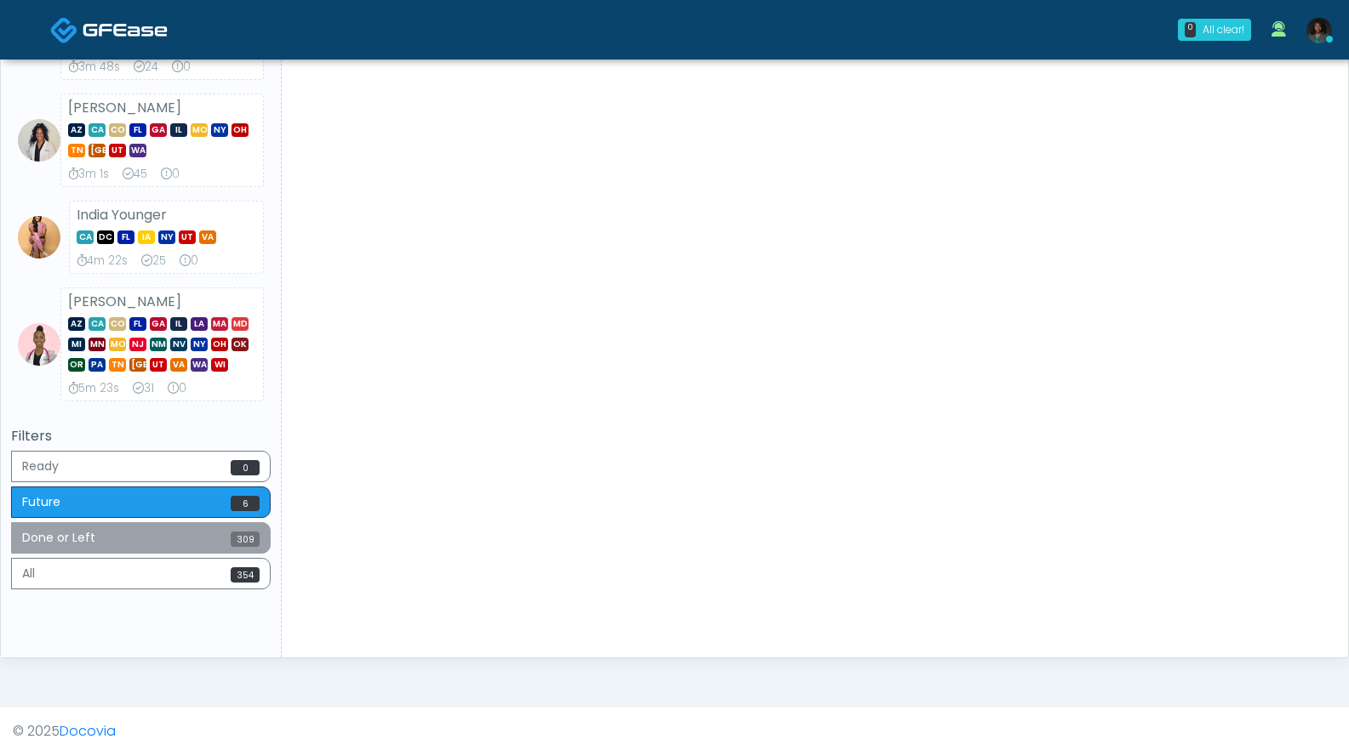
click at [119, 540] on button "Done or Left 309" at bounding box center [141, 537] width 260 height 31
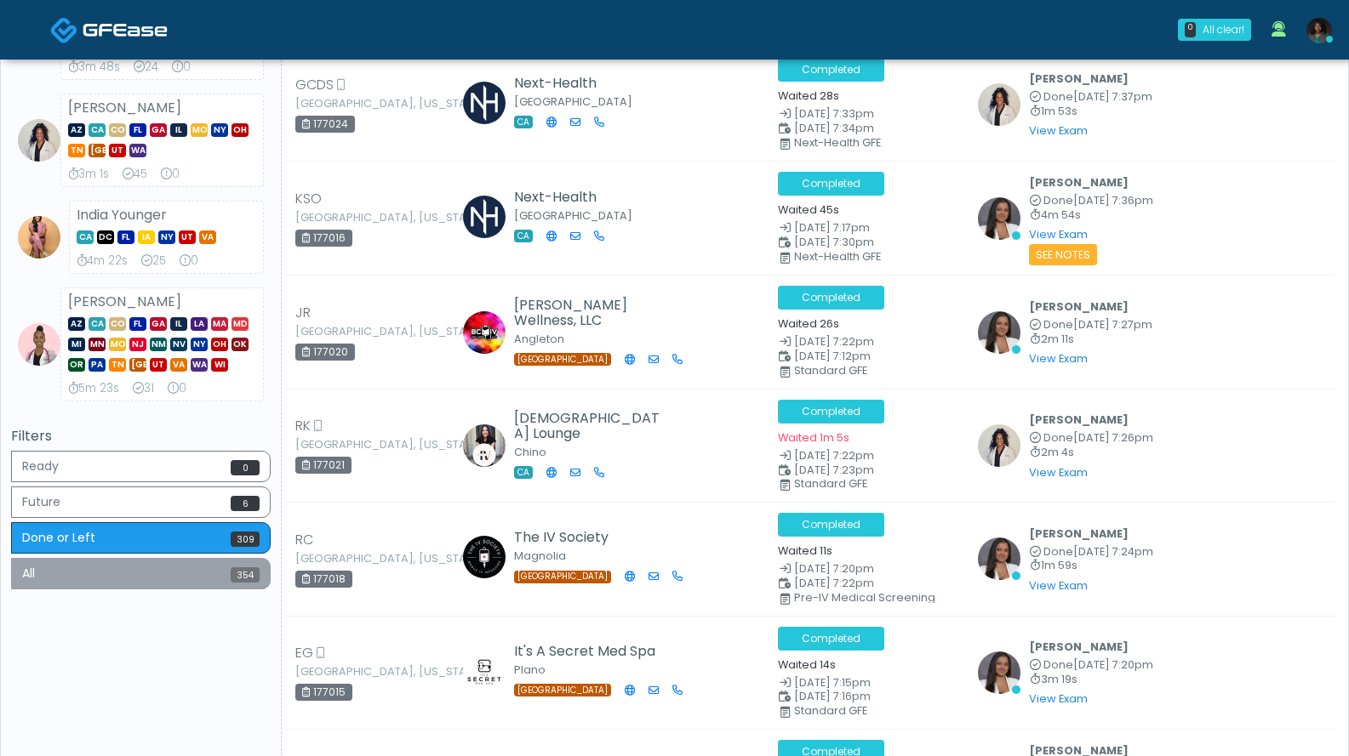
click at [151, 574] on button "All 354" at bounding box center [141, 573] width 260 height 31
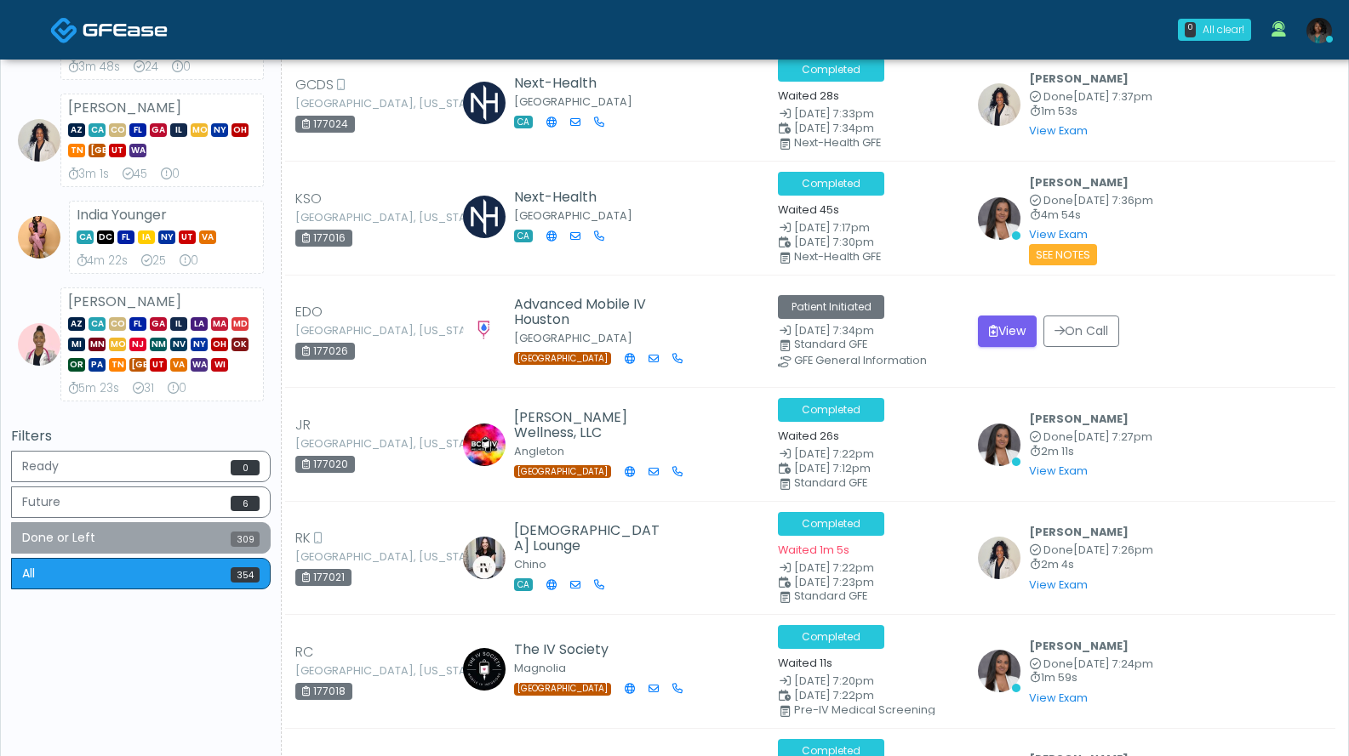
click at [219, 540] on button "Done or Left 309" at bounding box center [141, 537] width 260 height 31
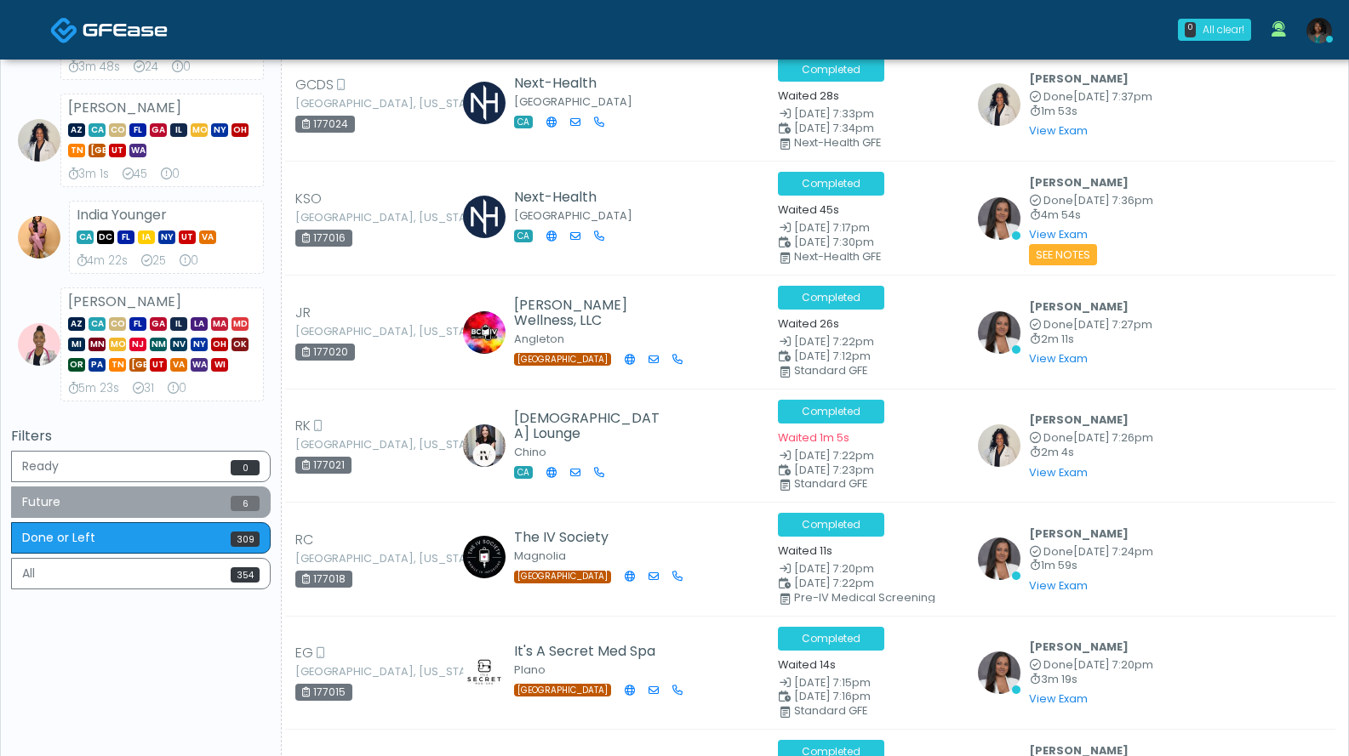
click at [166, 506] on button "Future 6" at bounding box center [141, 502] width 260 height 31
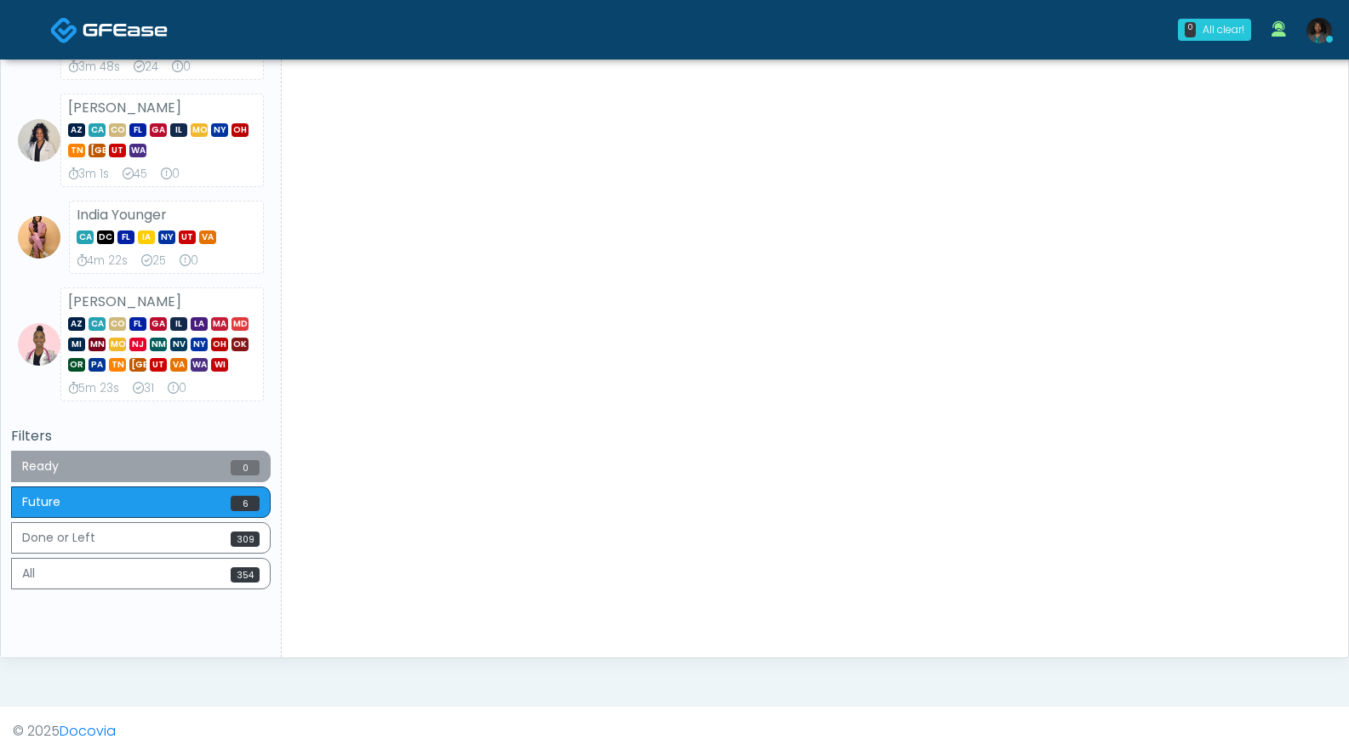
click at [203, 455] on button "Ready 0" at bounding box center [141, 466] width 260 height 31
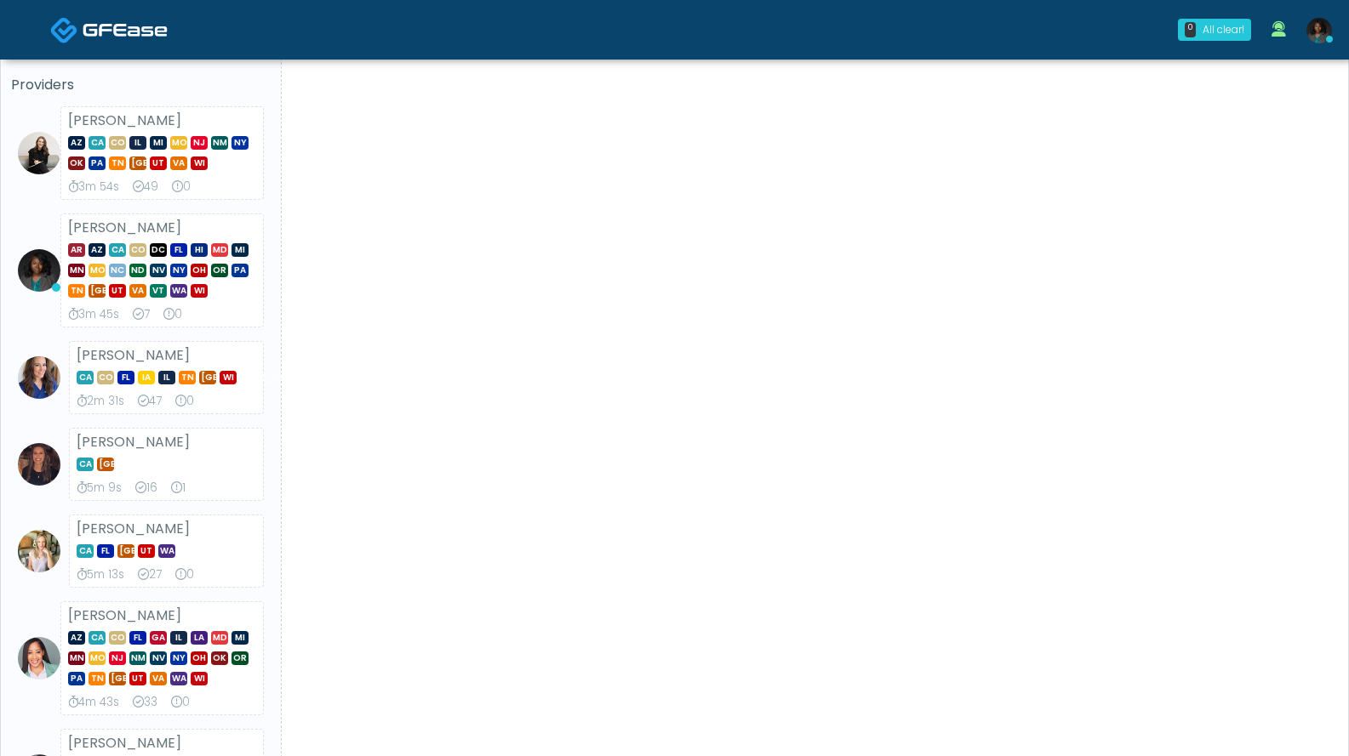
scroll to position [0, 0]
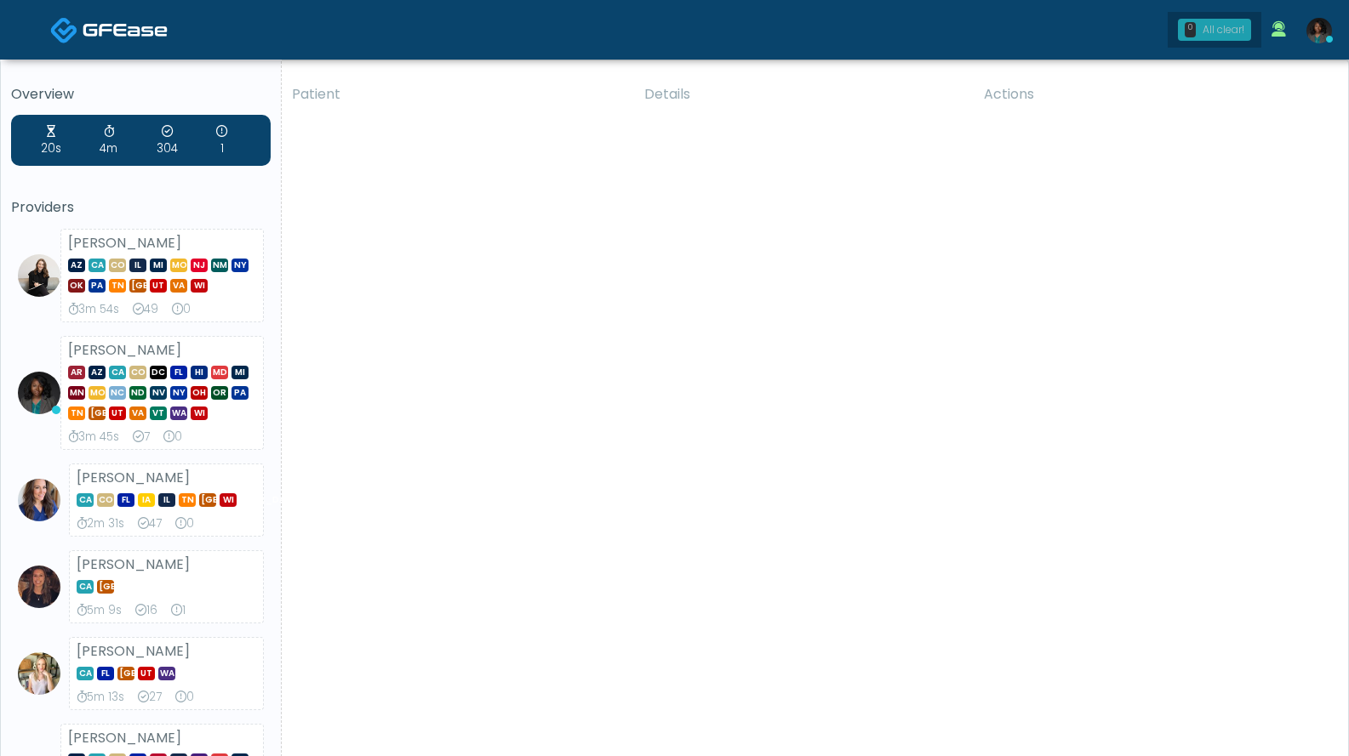
click at [1228, 35] on div "All clear!" at bounding box center [1223, 29] width 42 height 15
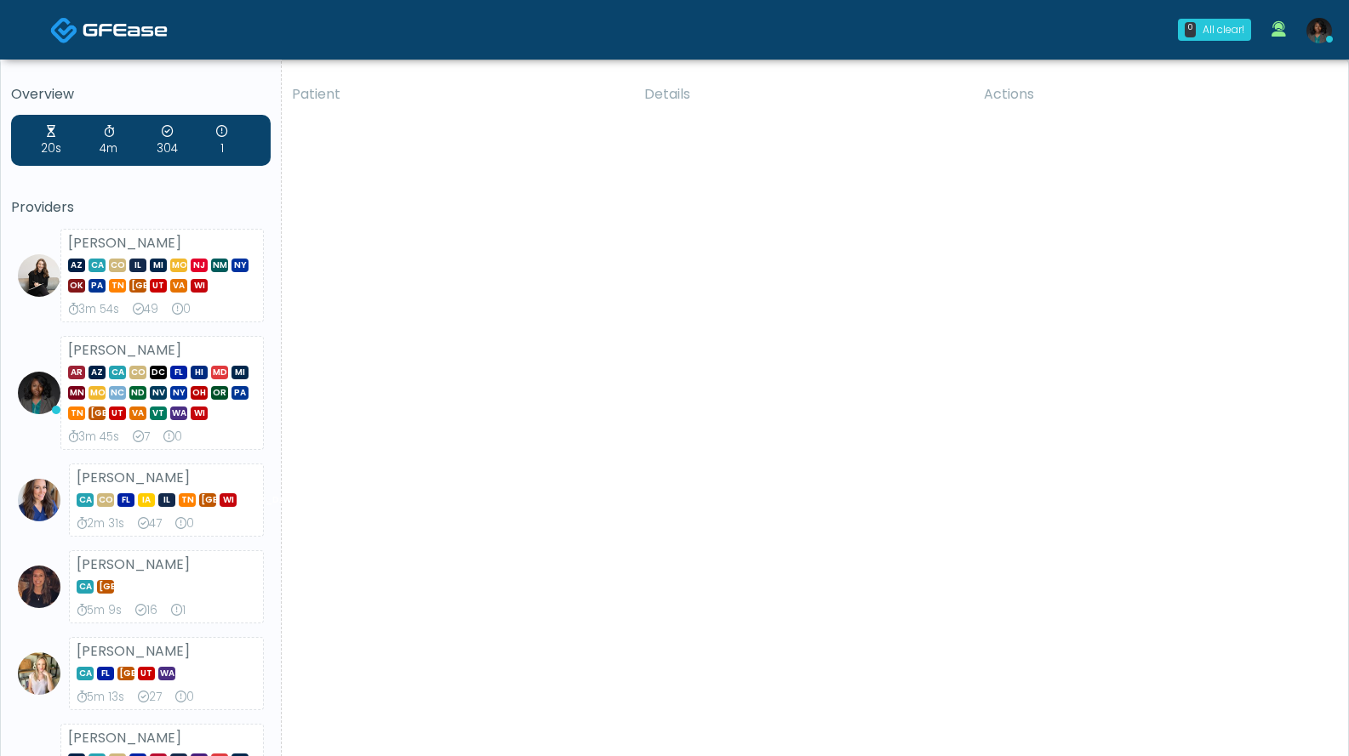
click at [1315, 36] on img at bounding box center [1319, 31] width 26 height 26
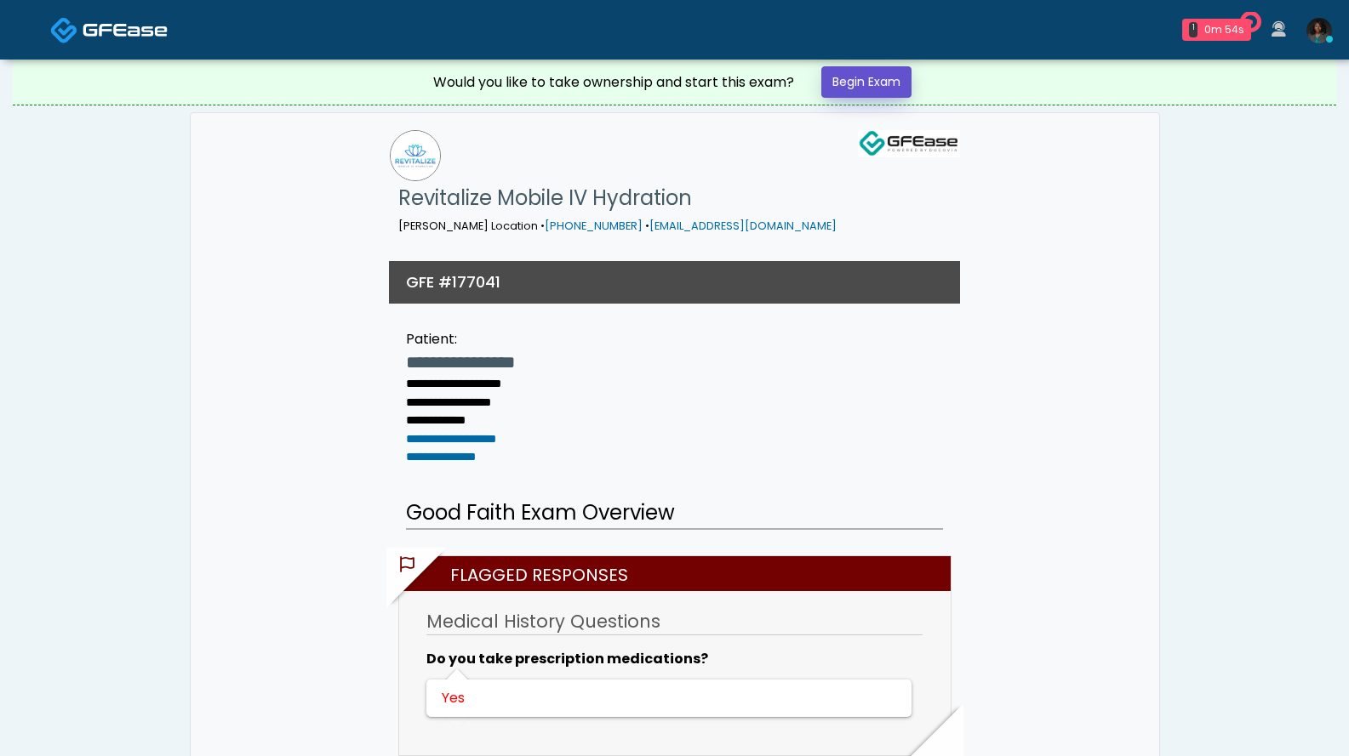
click at [892, 83] on link "Begin Exam" at bounding box center [866, 81] width 90 height 31
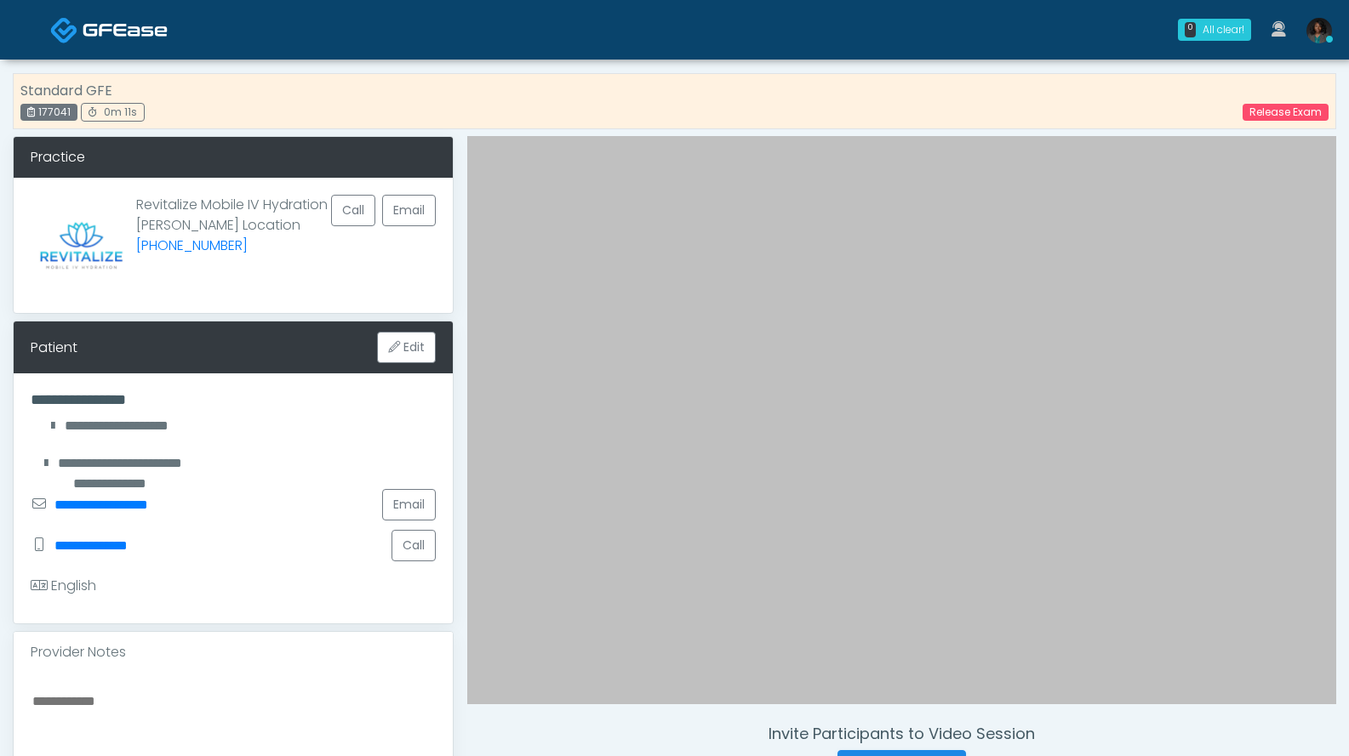
scroll to position [340, 0]
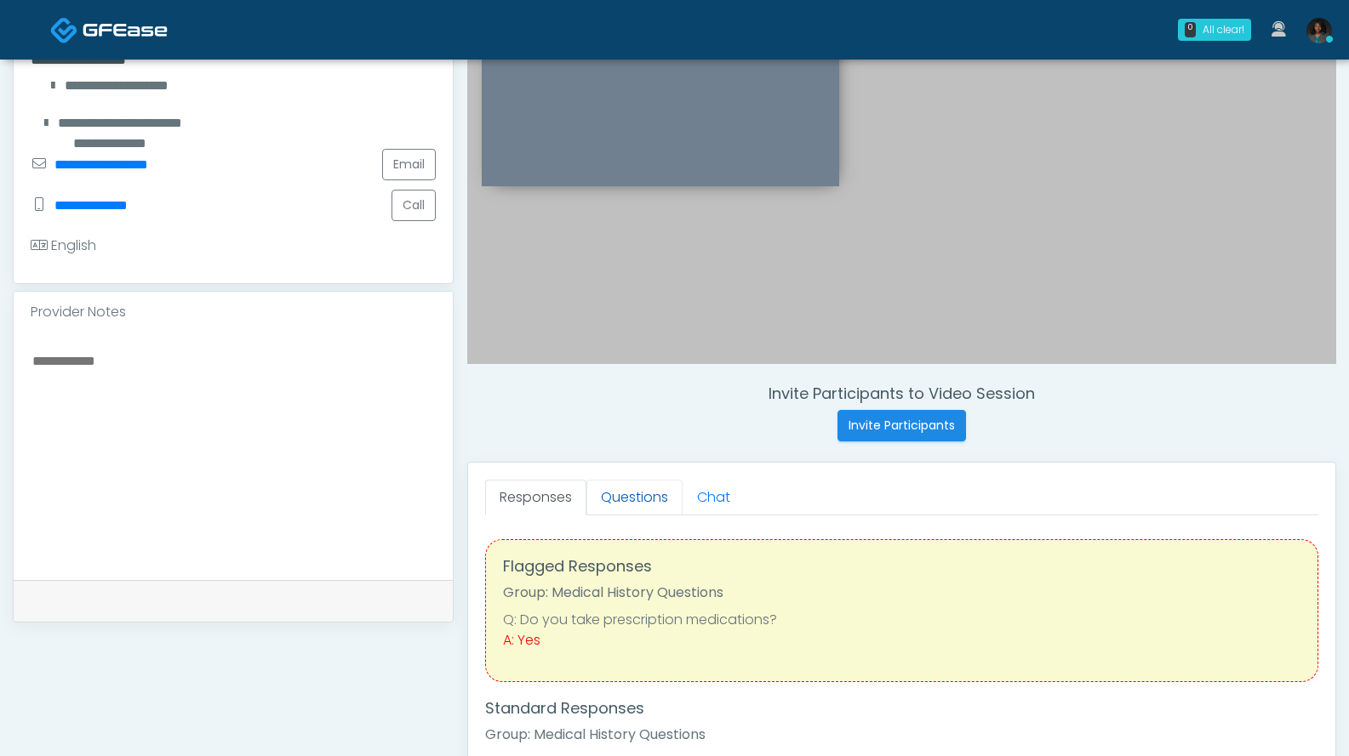
click at [646, 498] on link "Questions" at bounding box center [634, 498] width 96 height 36
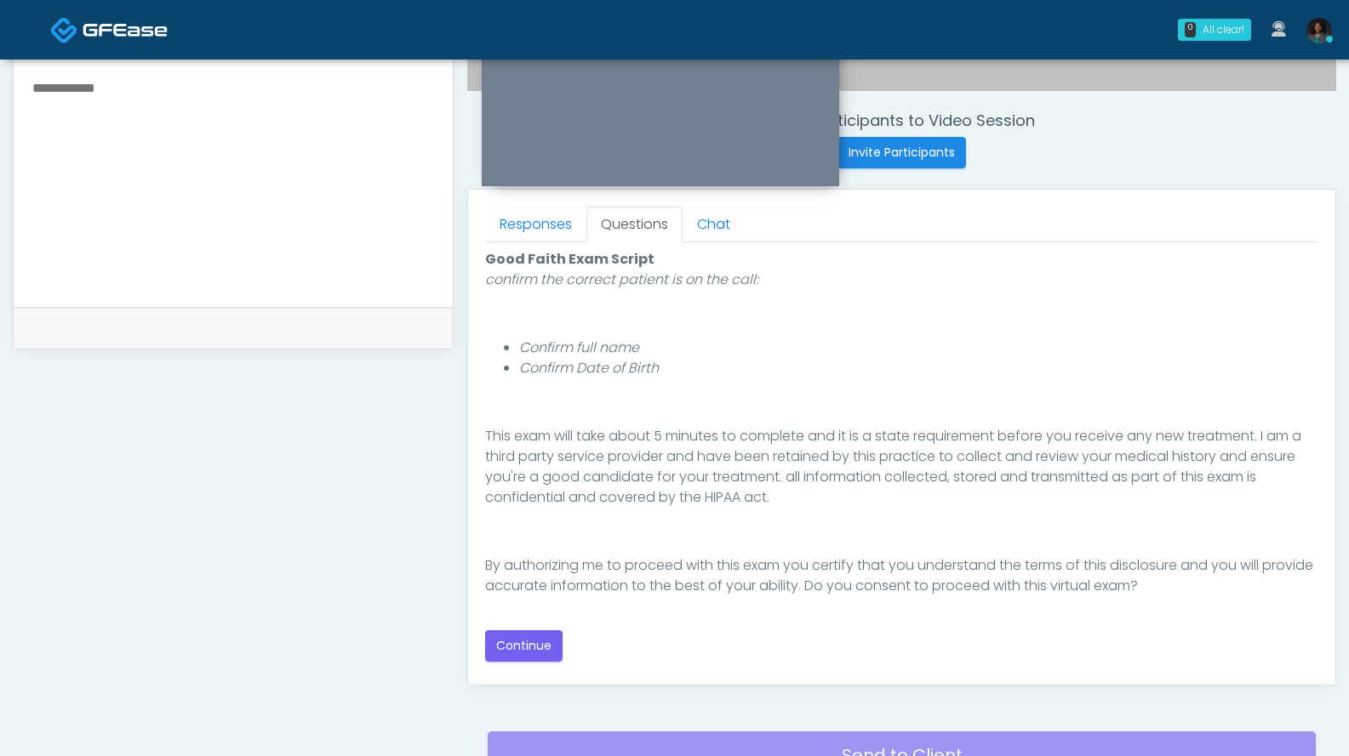
scroll to position [648, 0]
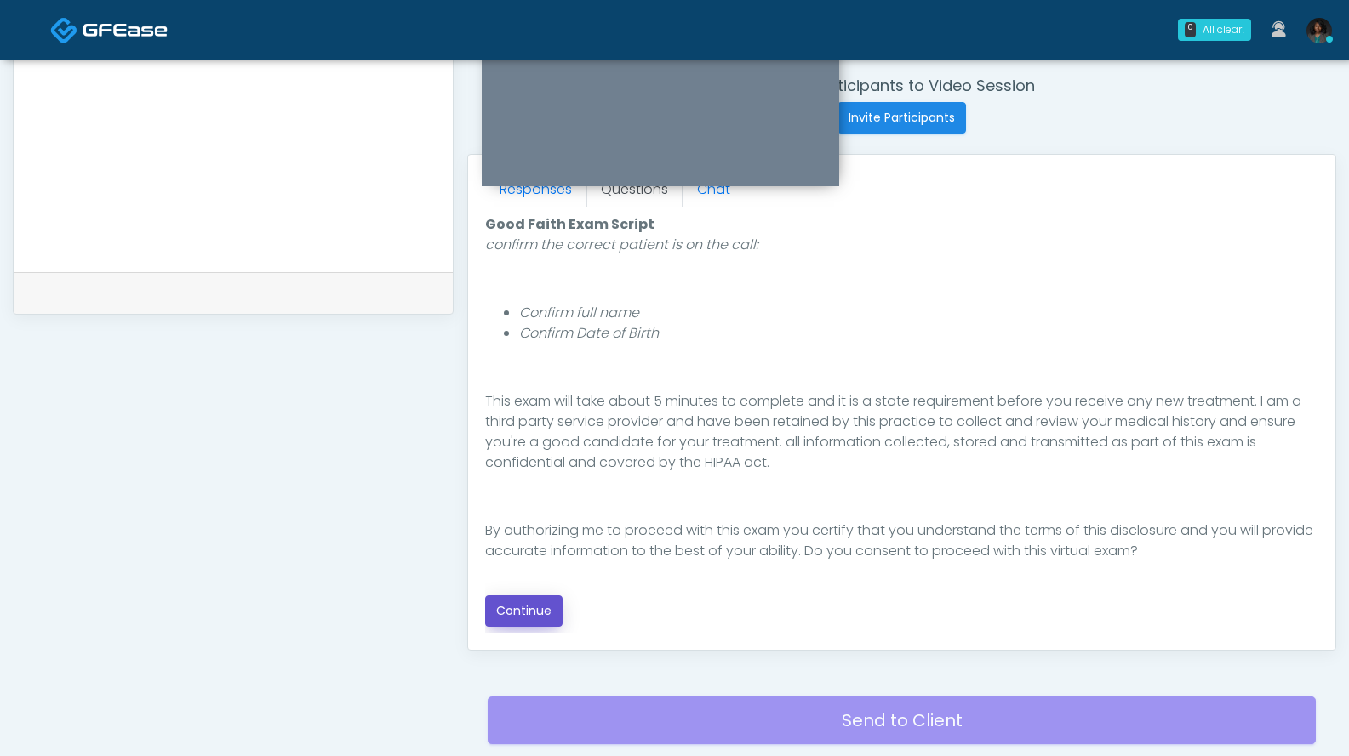
click at [524, 614] on button "Continue" at bounding box center [523, 611] width 77 height 31
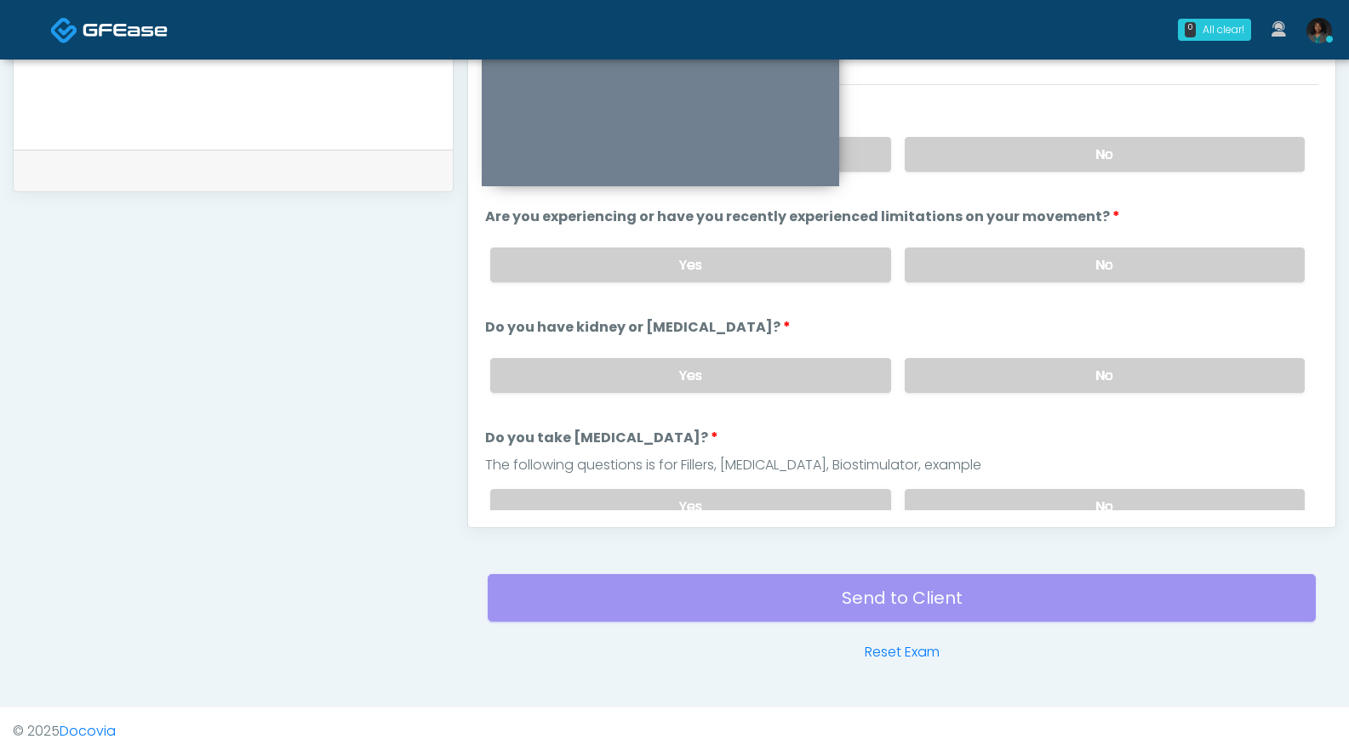
click at [1080, 135] on div "Yes No" at bounding box center [896, 154] width 841 height 62
click at [1079, 141] on label "No" at bounding box center [1104, 154] width 400 height 35
click at [1047, 272] on label "No" at bounding box center [1104, 265] width 400 height 35
click at [1057, 382] on label "No" at bounding box center [1104, 375] width 400 height 35
click at [1067, 497] on label "No" at bounding box center [1104, 506] width 400 height 35
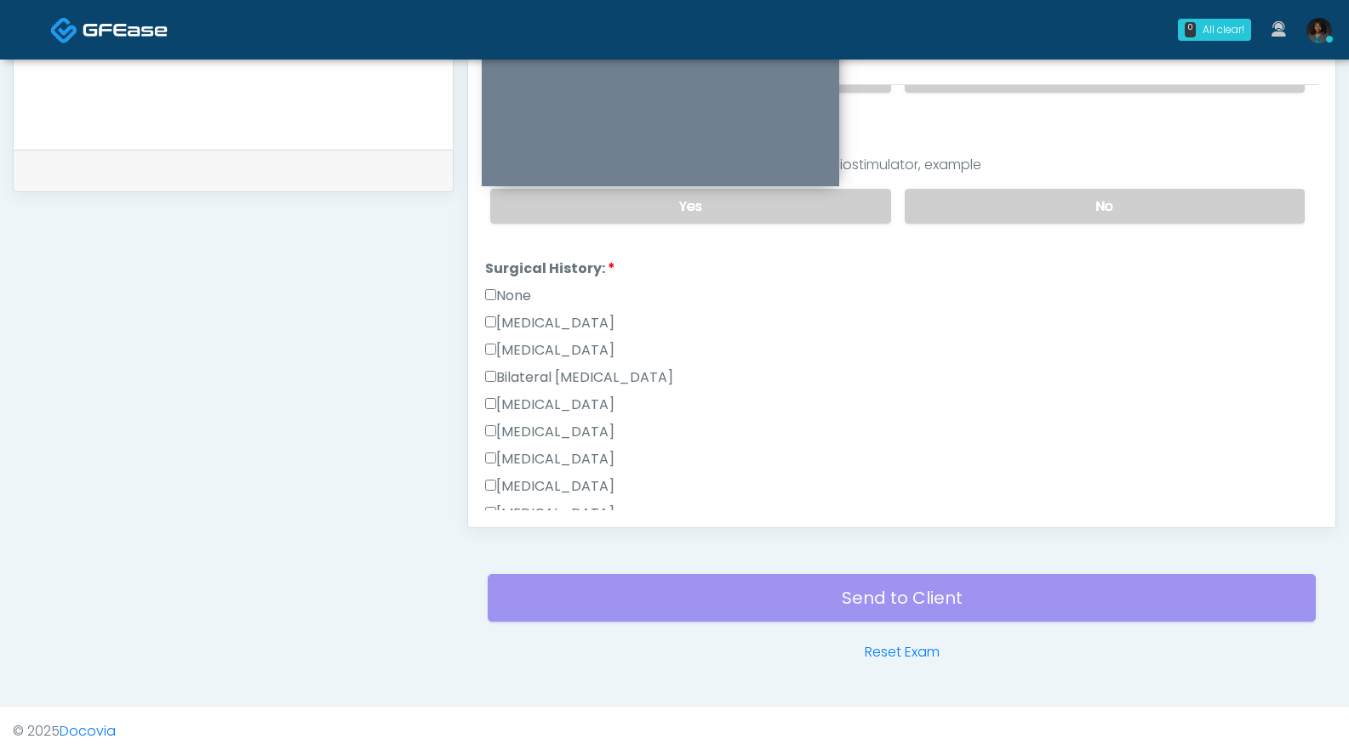
scroll to position [283, 0]
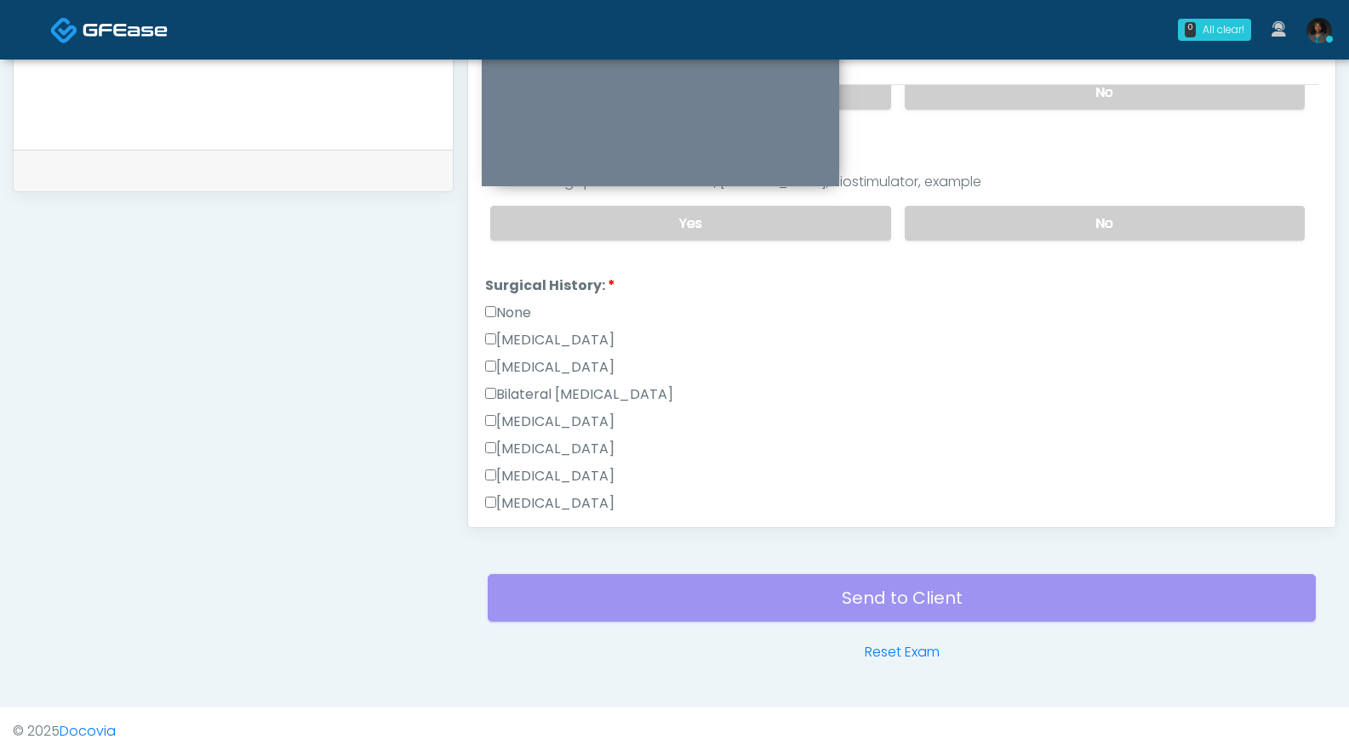
click at [519, 317] on label "None" at bounding box center [508, 313] width 46 height 20
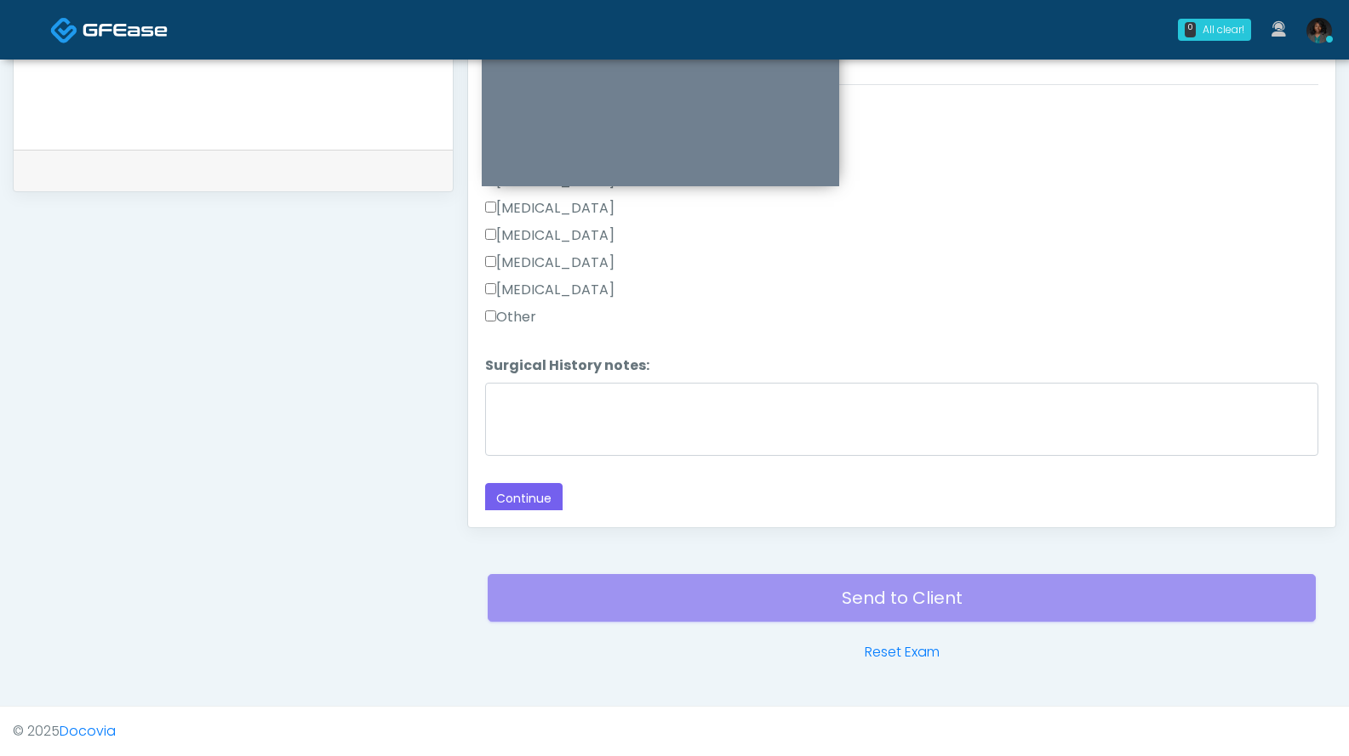
scroll to position [771, 0]
click at [537, 489] on button "Continue" at bounding box center [523, 498] width 77 height 31
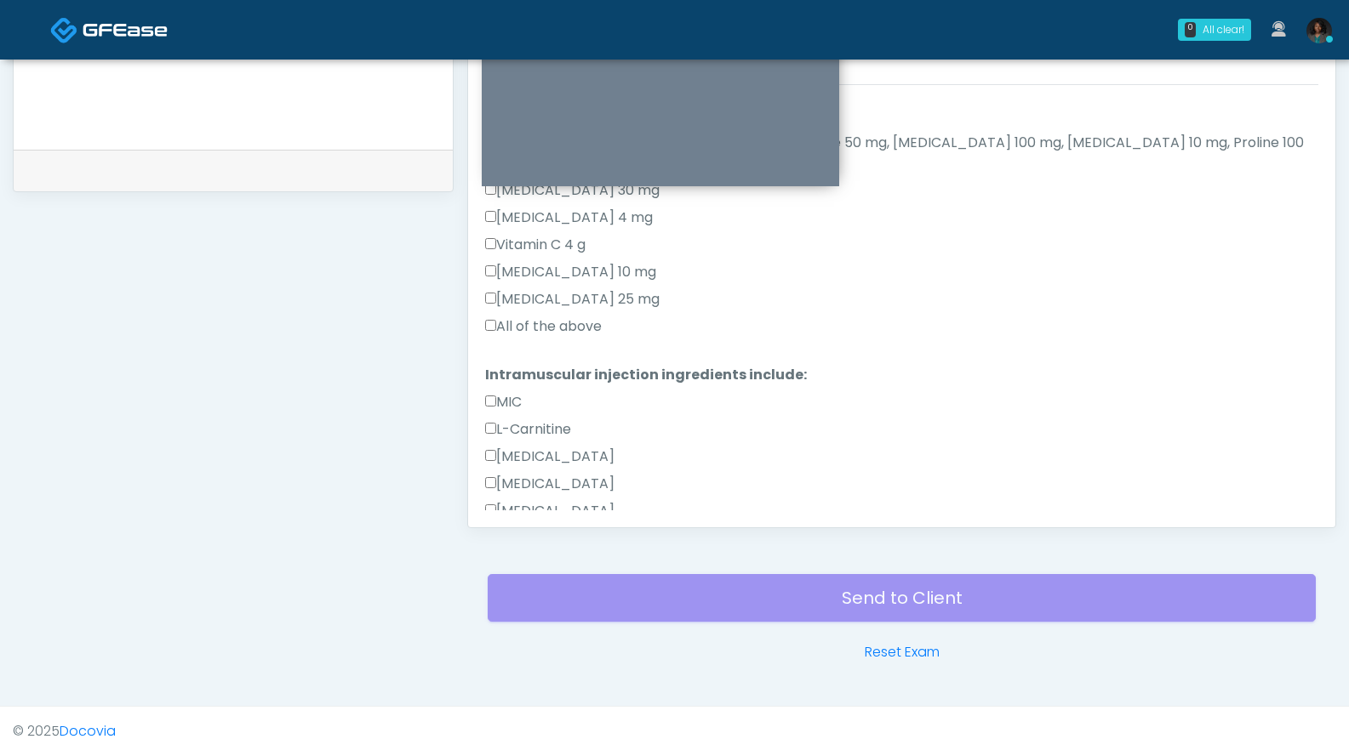
scroll to position [933, 0]
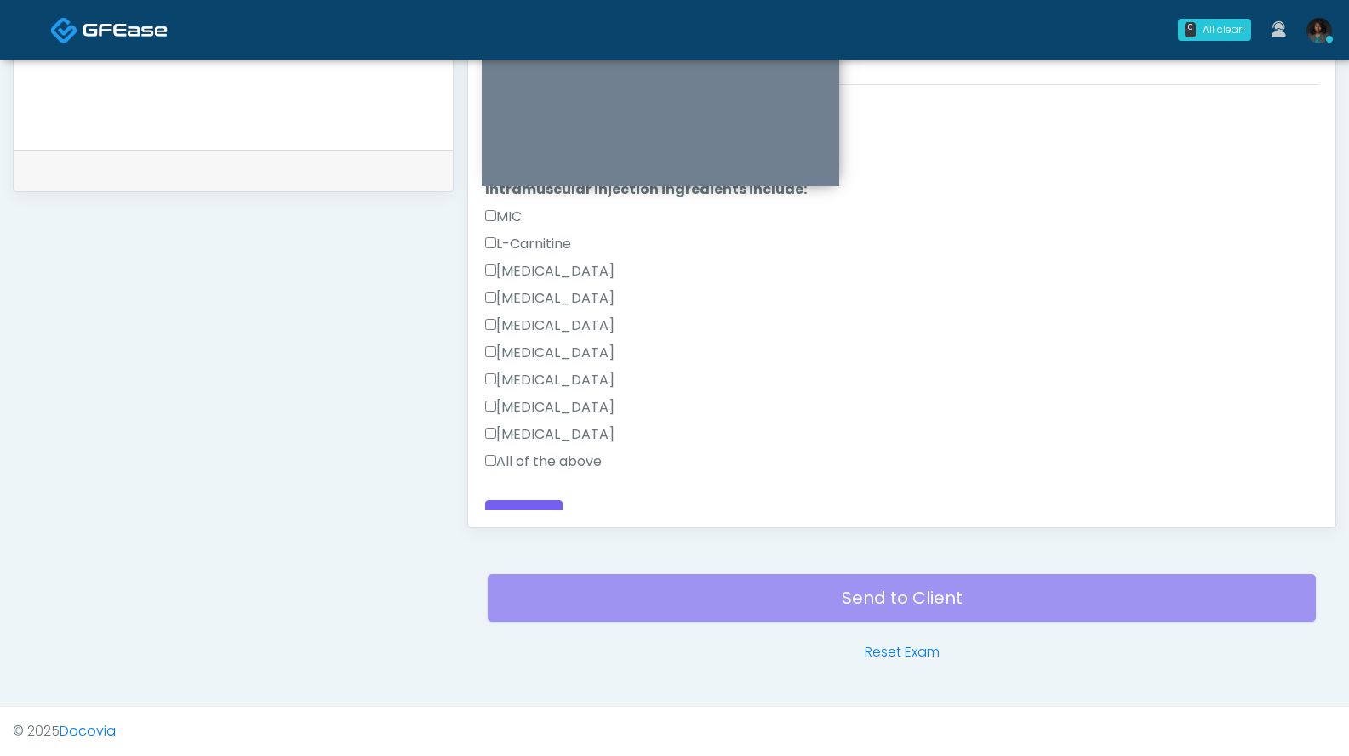
click at [596, 452] on label "All of the above" at bounding box center [543, 462] width 117 height 20
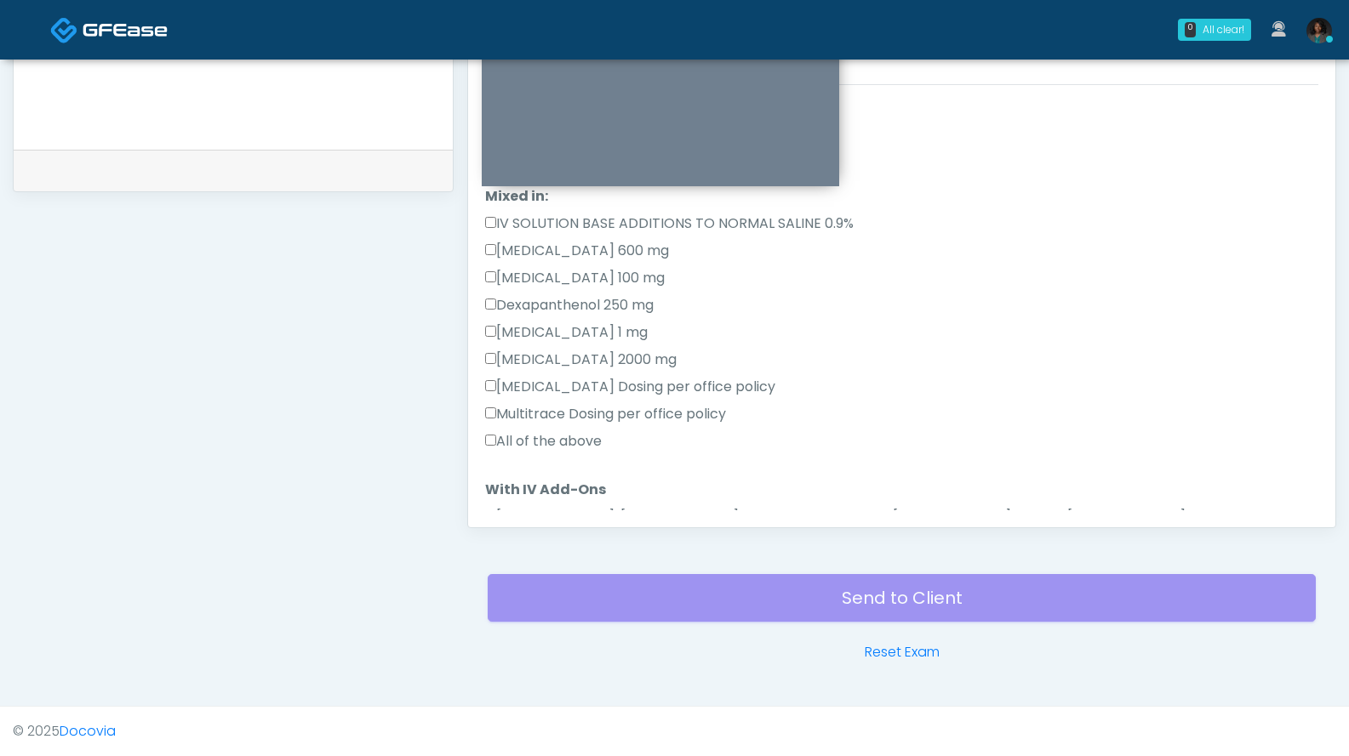
click at [580, 448] on label "All of the above" at bounding box center [543, 441] width 117 height 20
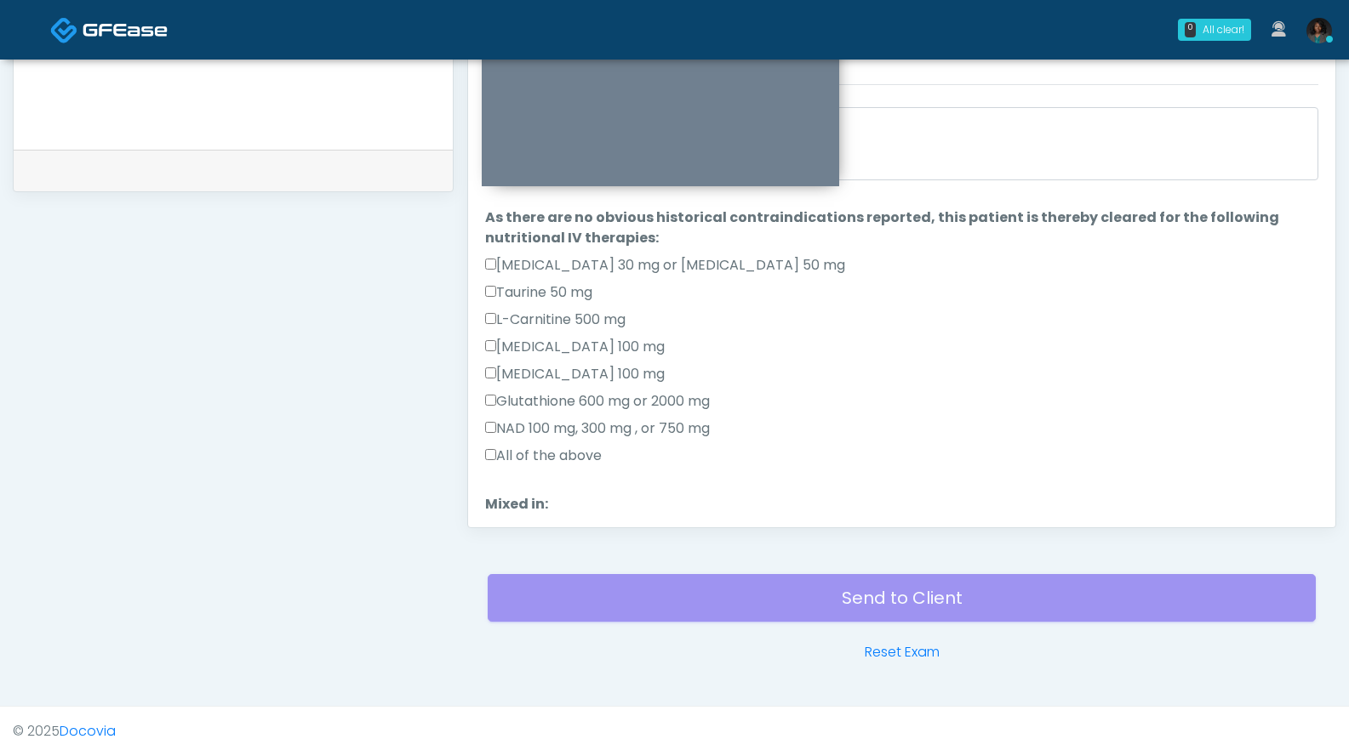
scroll to position [54, 0]
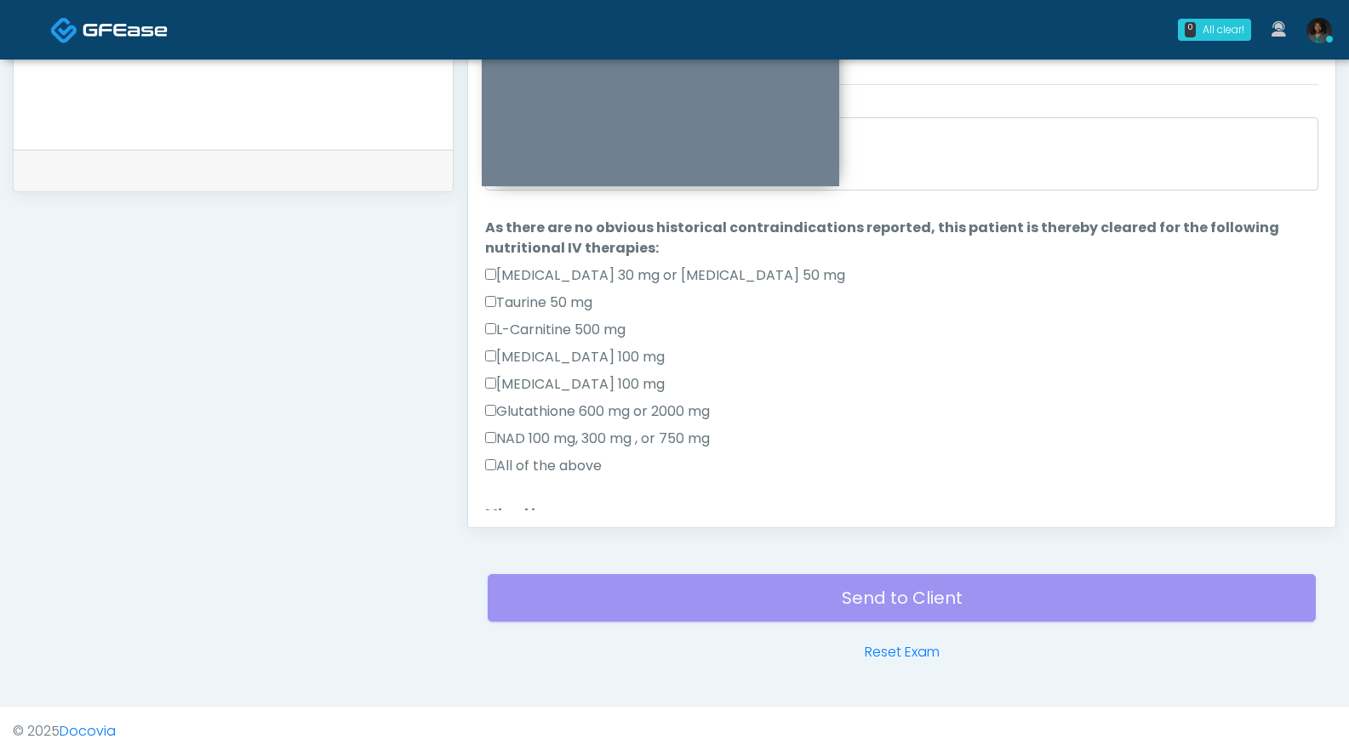
click at [582, 469] on label "All of the above" at bounding box center [543, 466] width 117 height 20
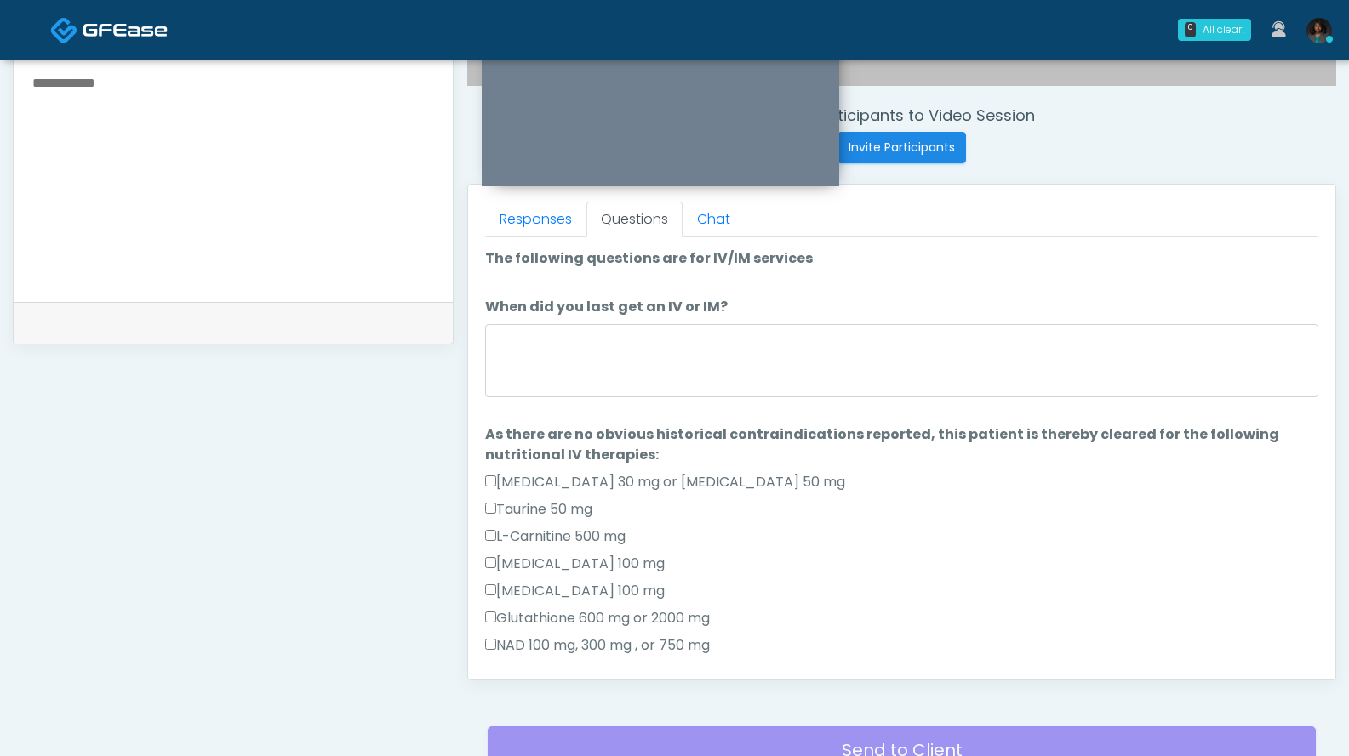
scroll to position [589, 0]
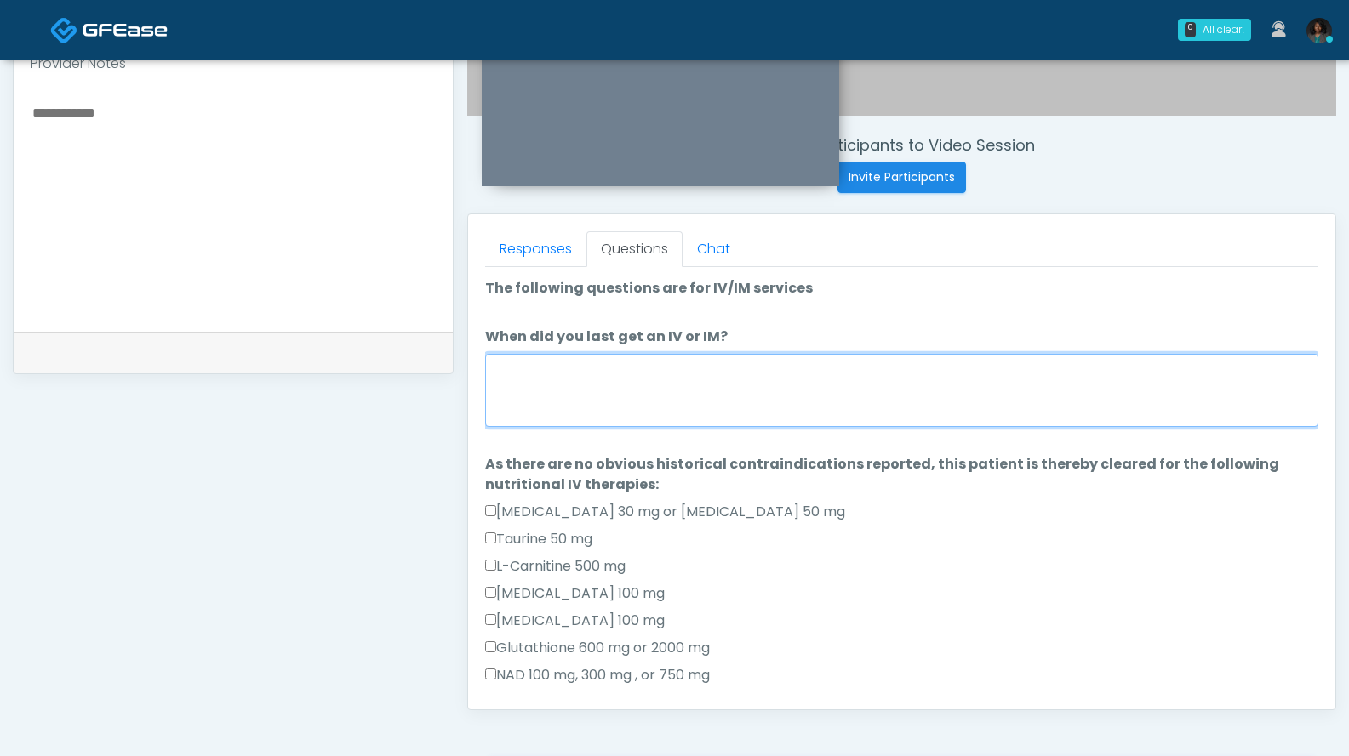
click at [729, 380] on textarea "When did you last get an IV or IM?" at bounding box center [901, 390] width 833 height 73
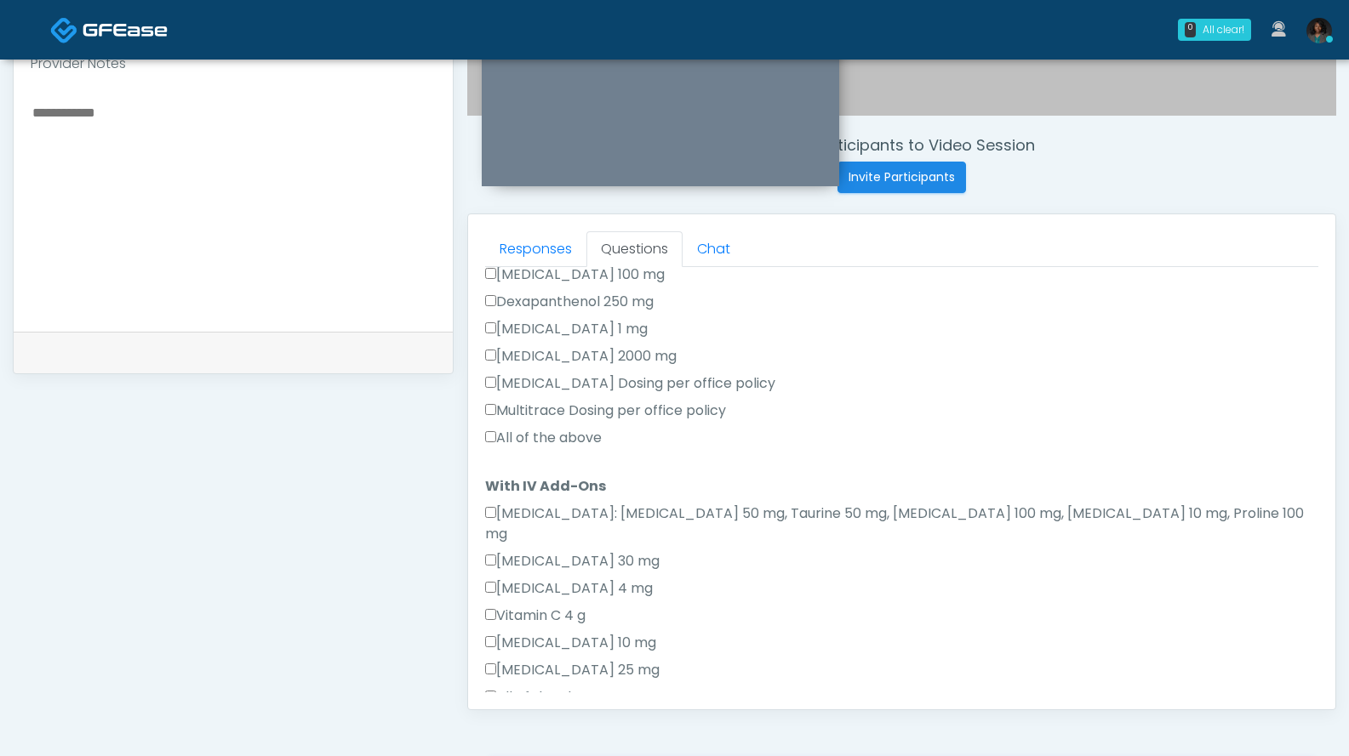
scroll to position [933, 0]
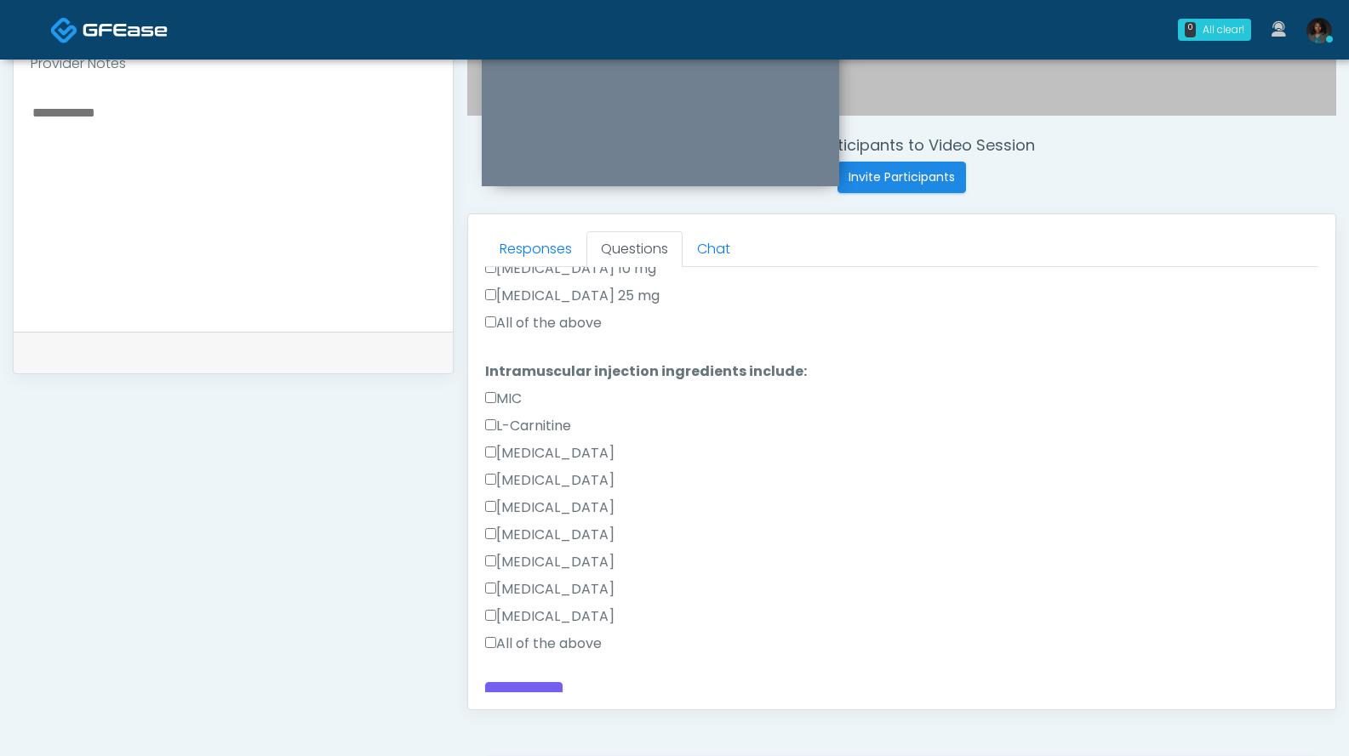
type textarea "**********"
click at [527, 687] on button "Continue" at bounding box center [523, 697] width 77 height 31
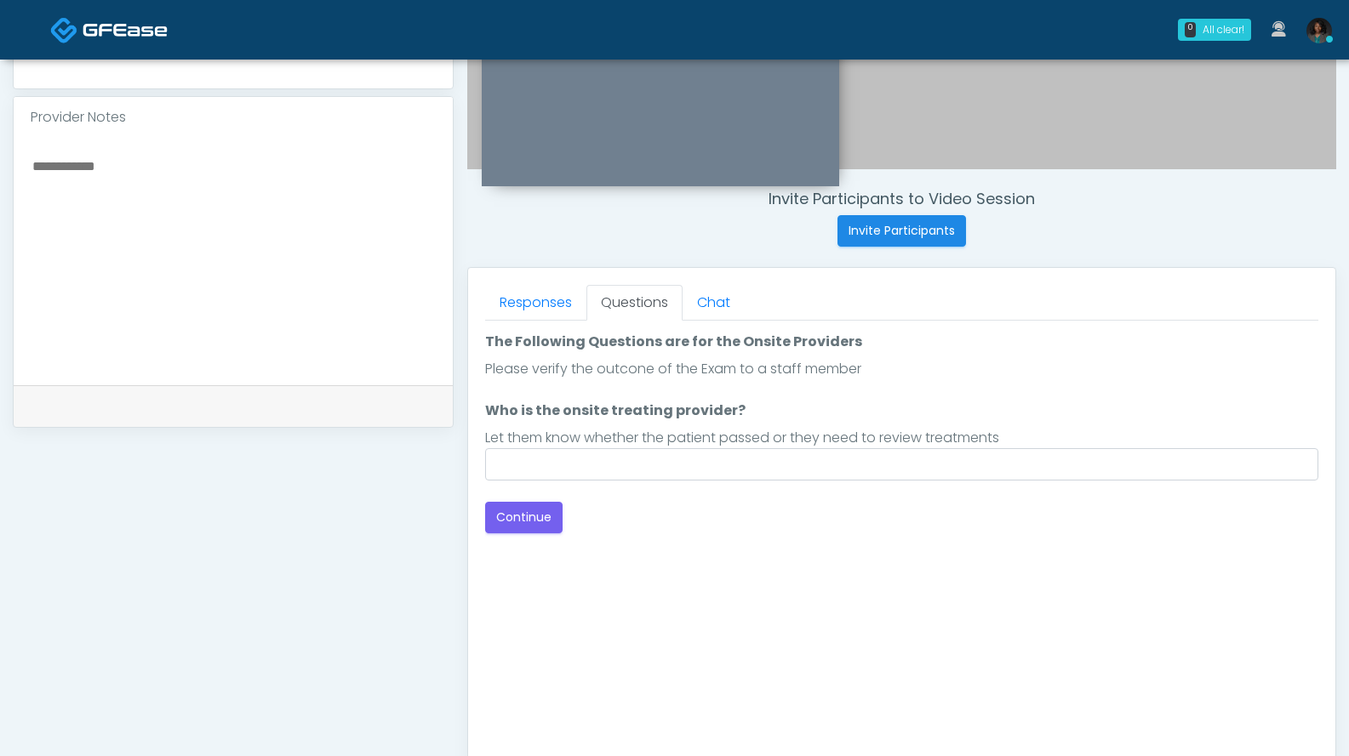
scroll to position [523, 0]
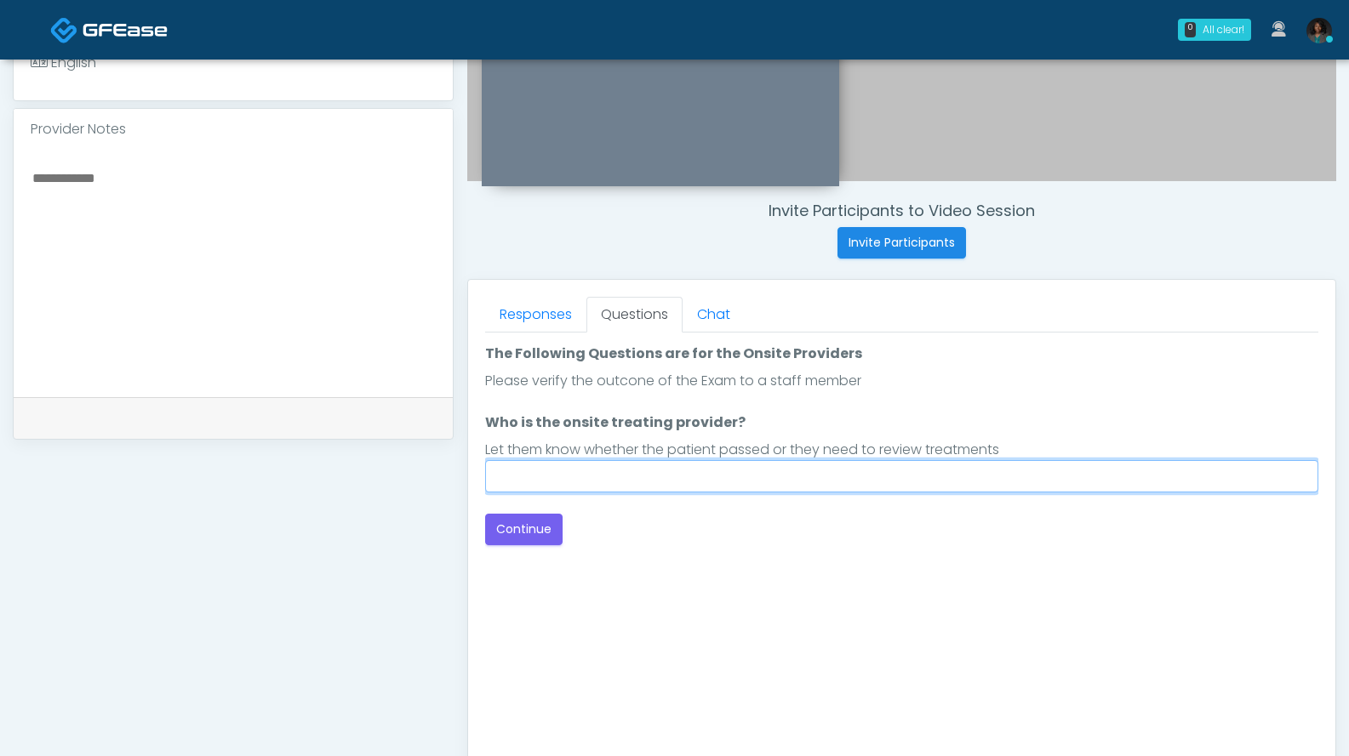
click at [813, 482] on input "Who is the onsite treating provider?" at bounding box center [901, 476] width 833 height 32
type input "*********"
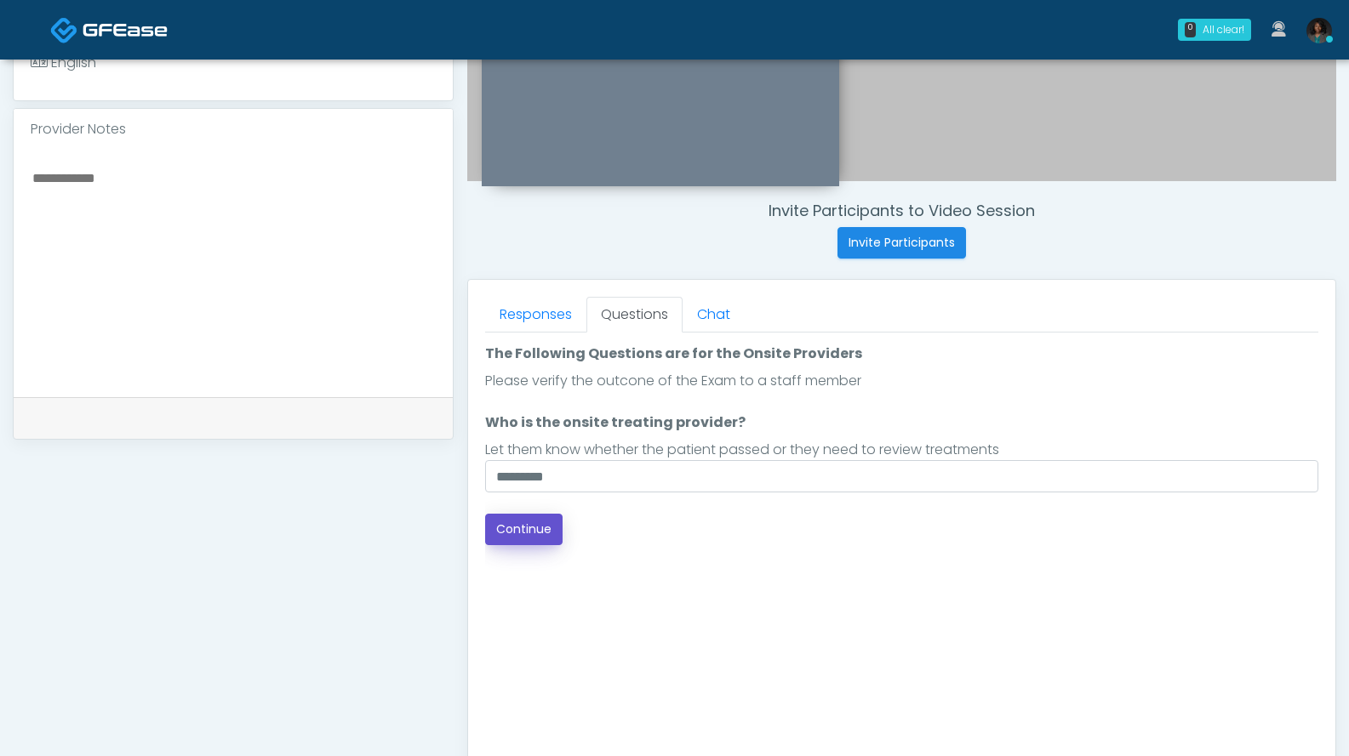
click at [535, 543] on button "Continue" at bounding box center [523, 529] width 77 height 31
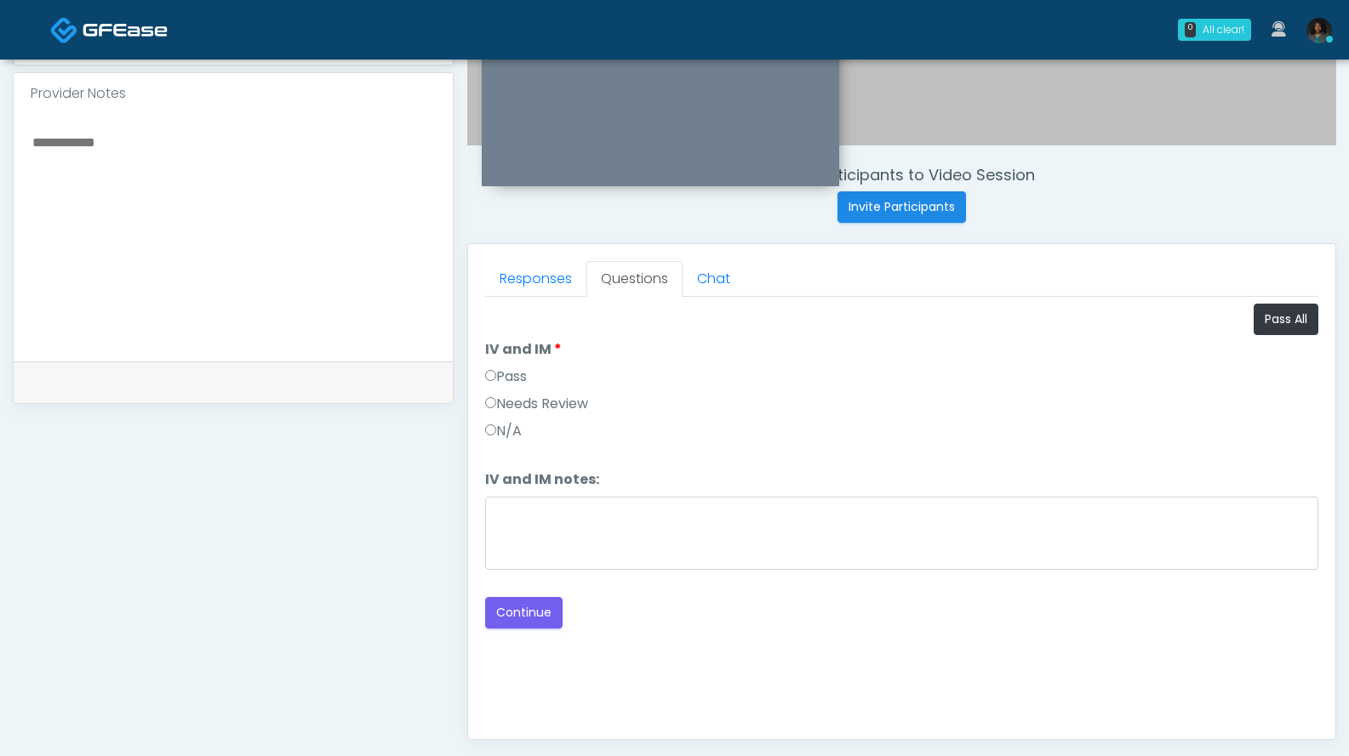
scroll to position [558, 0]
click at [1295, 331] on button "Pass All" at bounding box center [1285, 320] width 65 height 31
click at [551, 607] on button "Continue" at bounding box center [523, 613] width 77 height 31
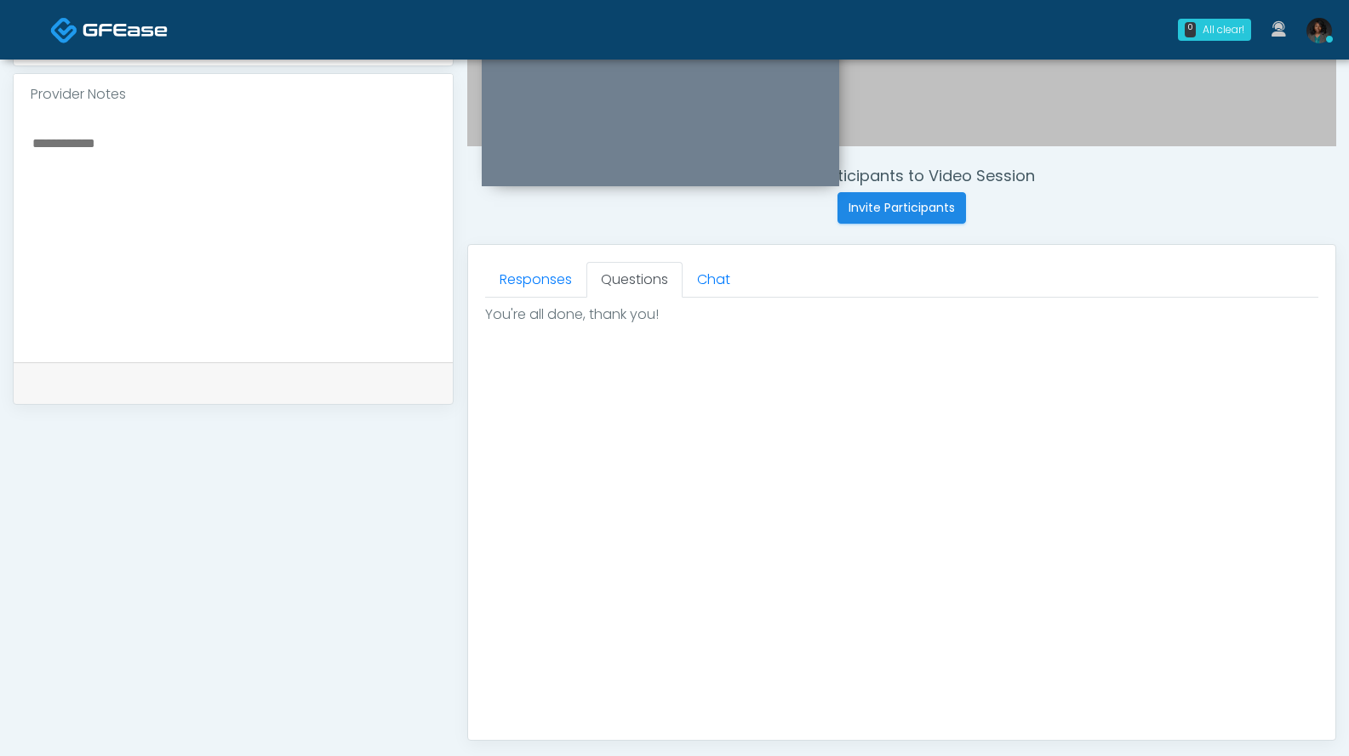
scroll to position [802, 0]
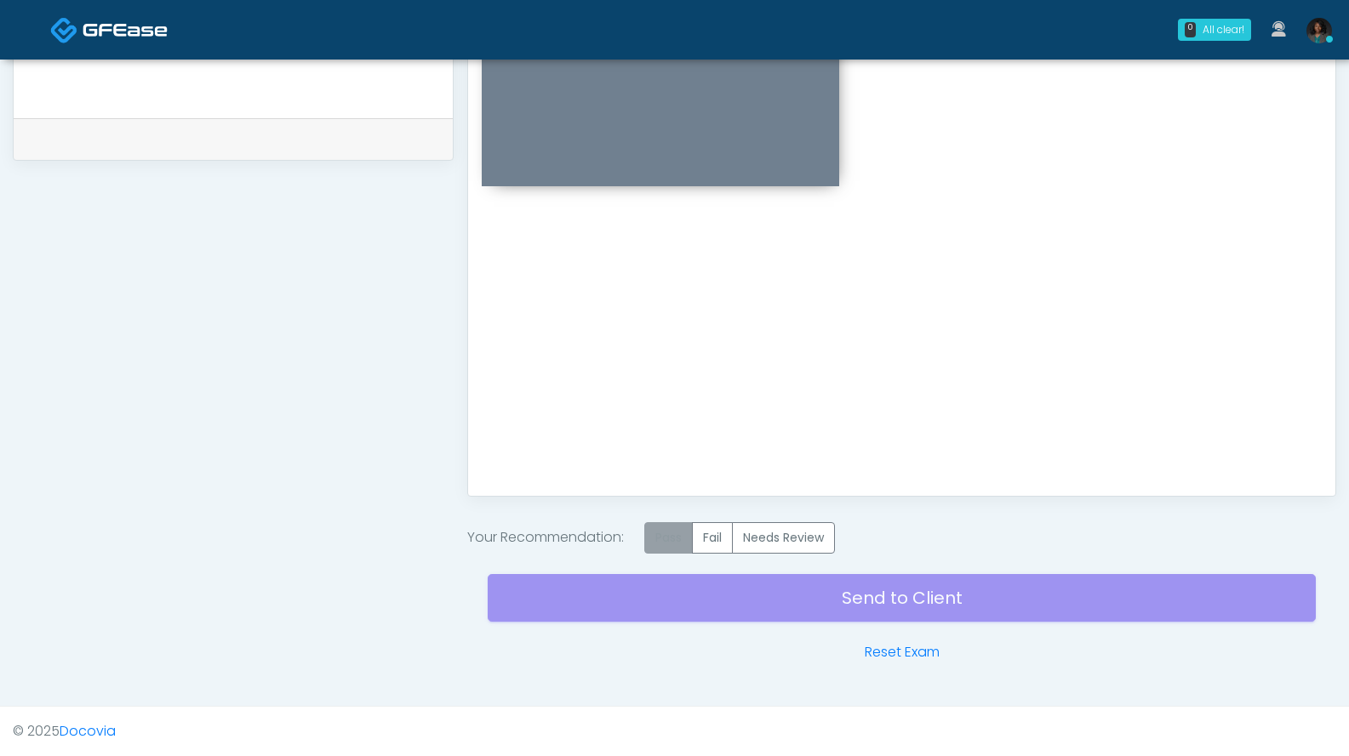
click at [669, 536] on label "Pass" at bounding box center [668, 537] width 48 height 31
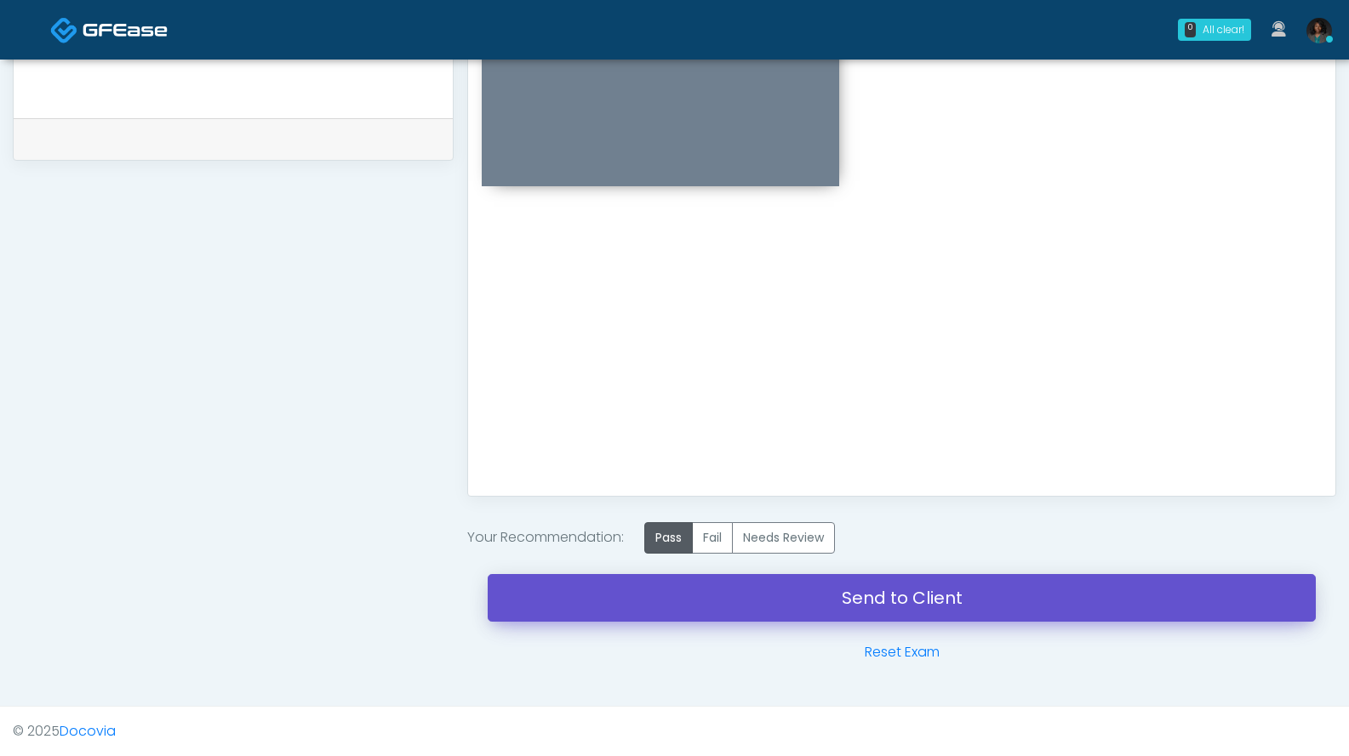
click at [719, 596] on link "Send to Client" at bounding box center [902, 598] width 828 height 48
click at [788, 607] on link "Send to Client" at bounding box center [902, 598] width 828 height 48
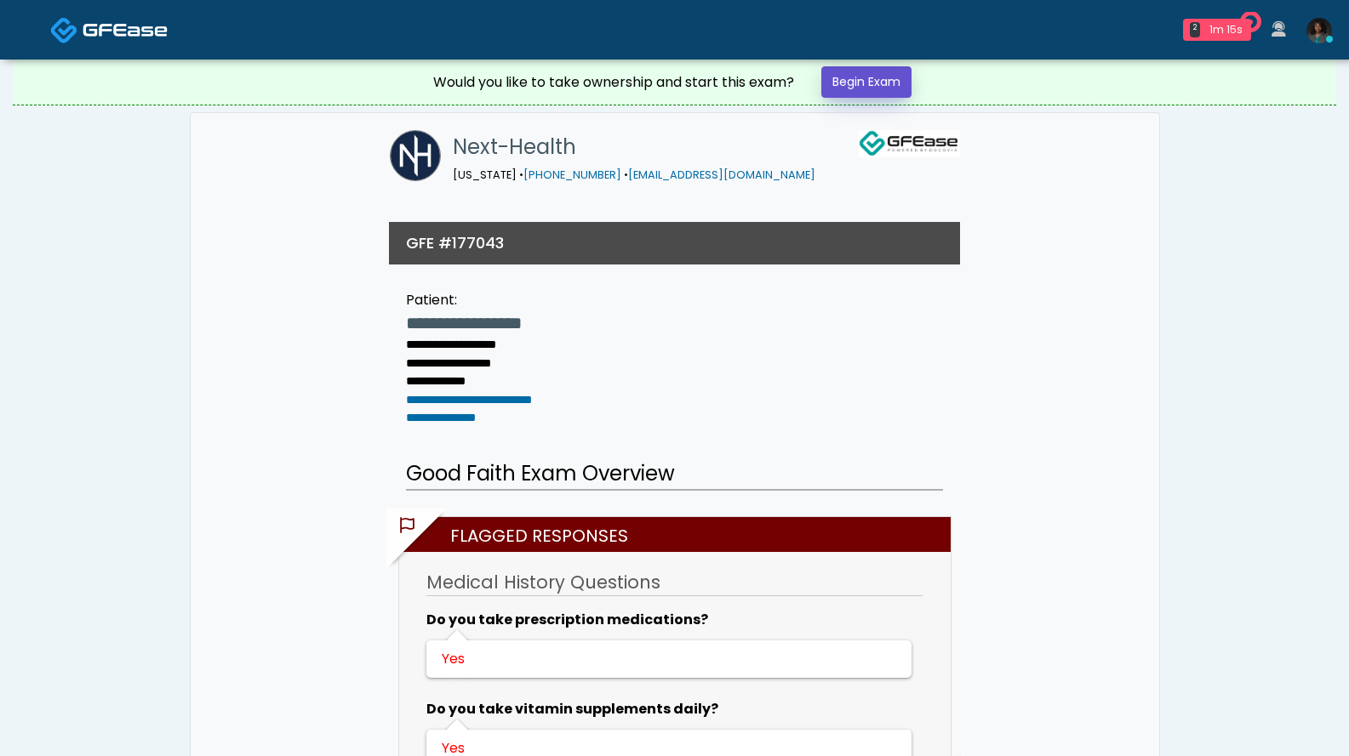
click at [882, 76] on link "Begin Exam" at bounding box center [866, 81] width 90 height 31
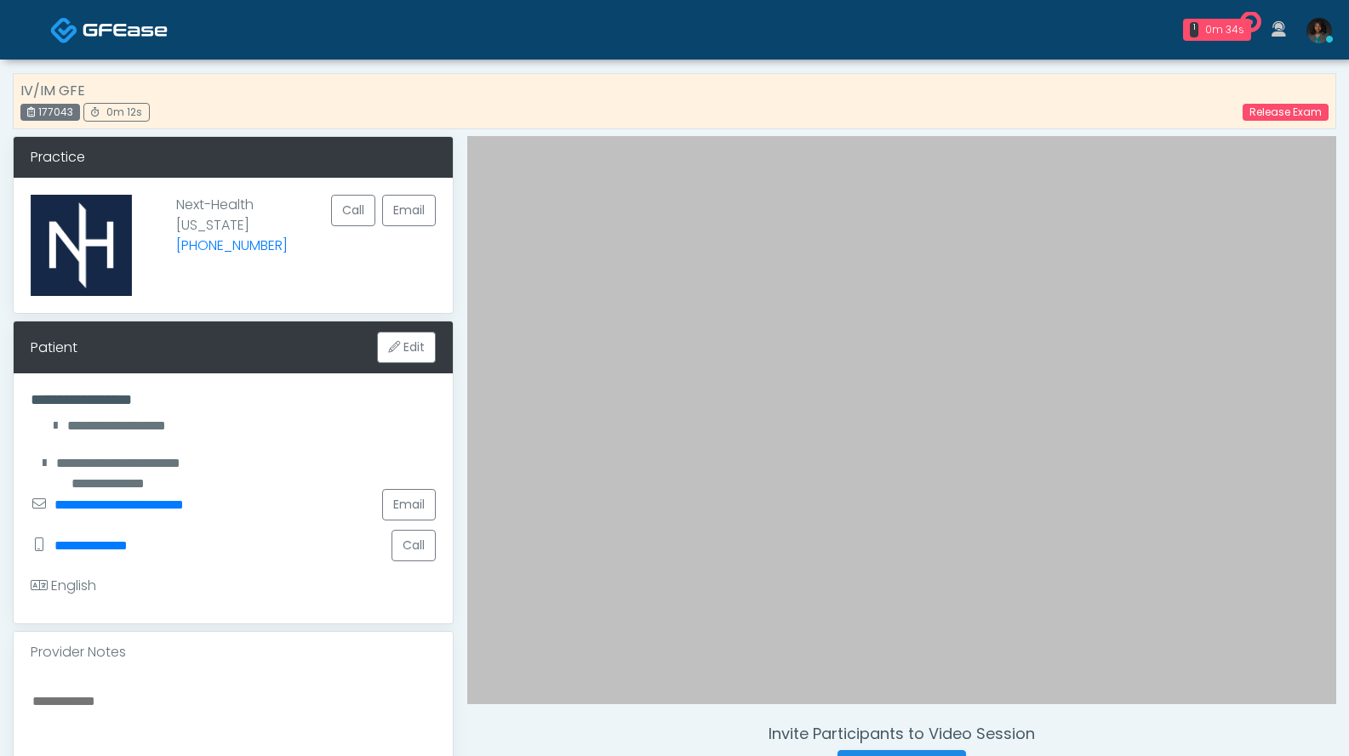
scroll to position [340, 0]
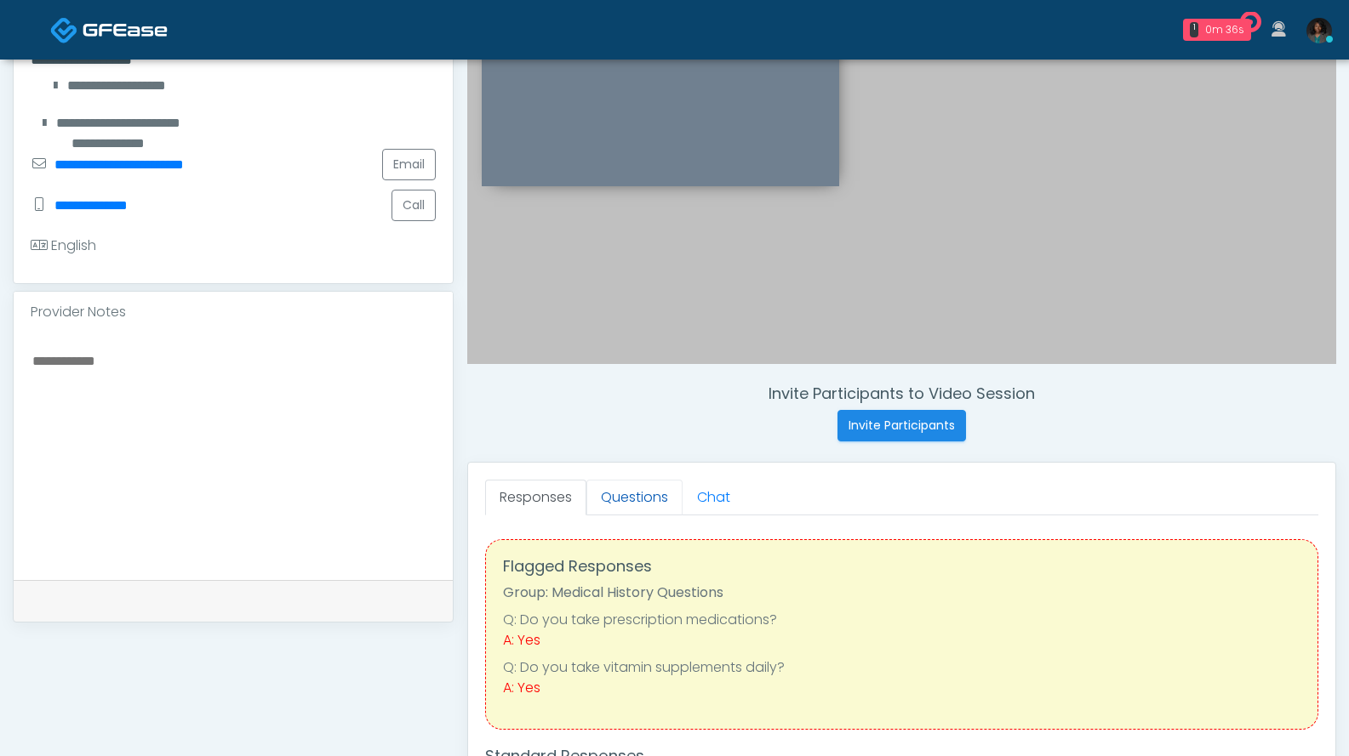
click at [660, 493] on link "Questions" at bounding box center [634, 498] width 96 height 36
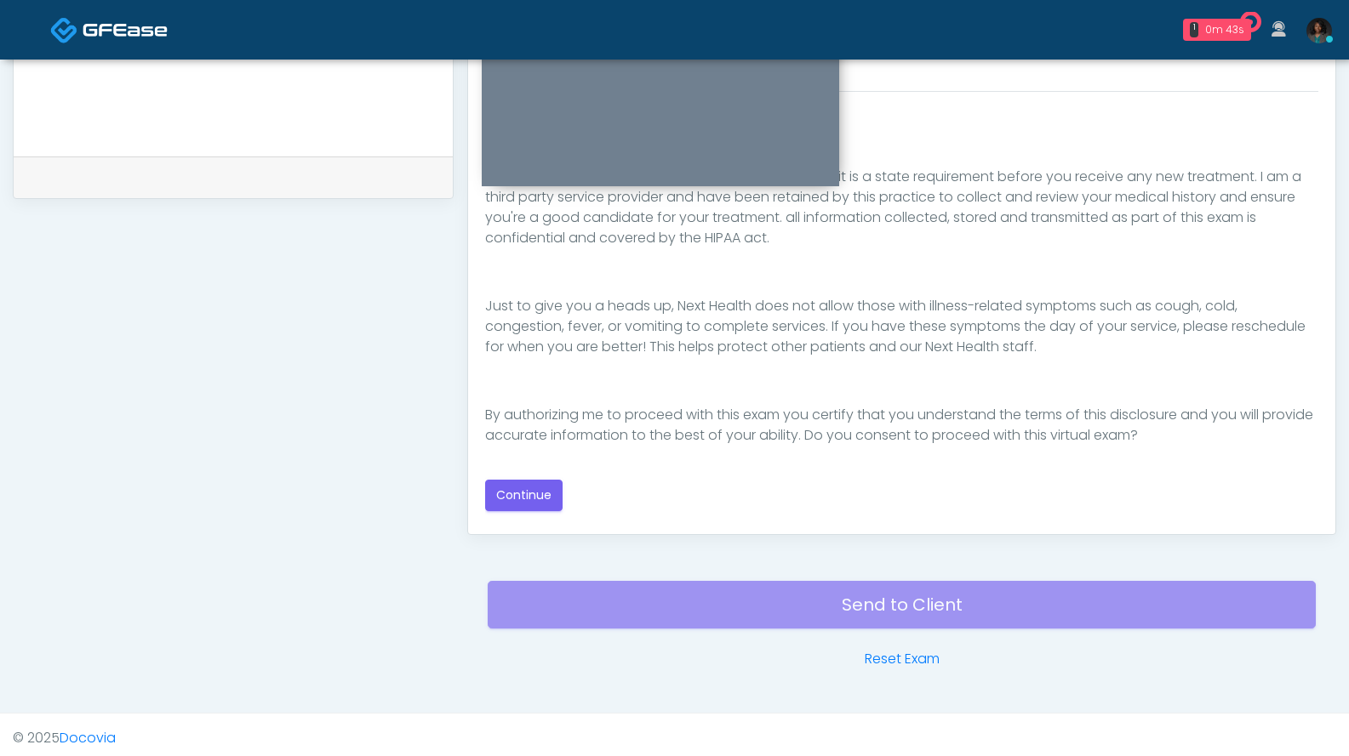
scroll to position [771, 0]
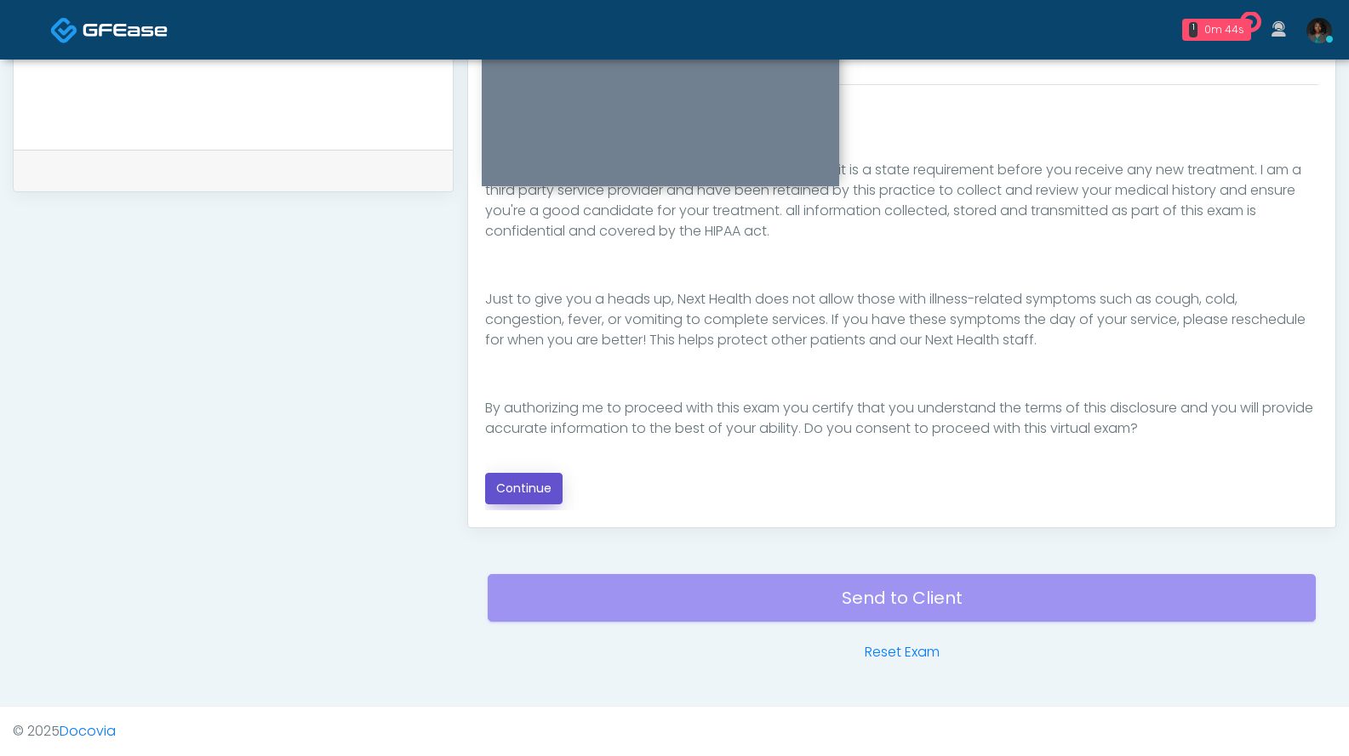
click at [546, 494] on button "Continue" at bounding box center [523, 488] width 77 height 31
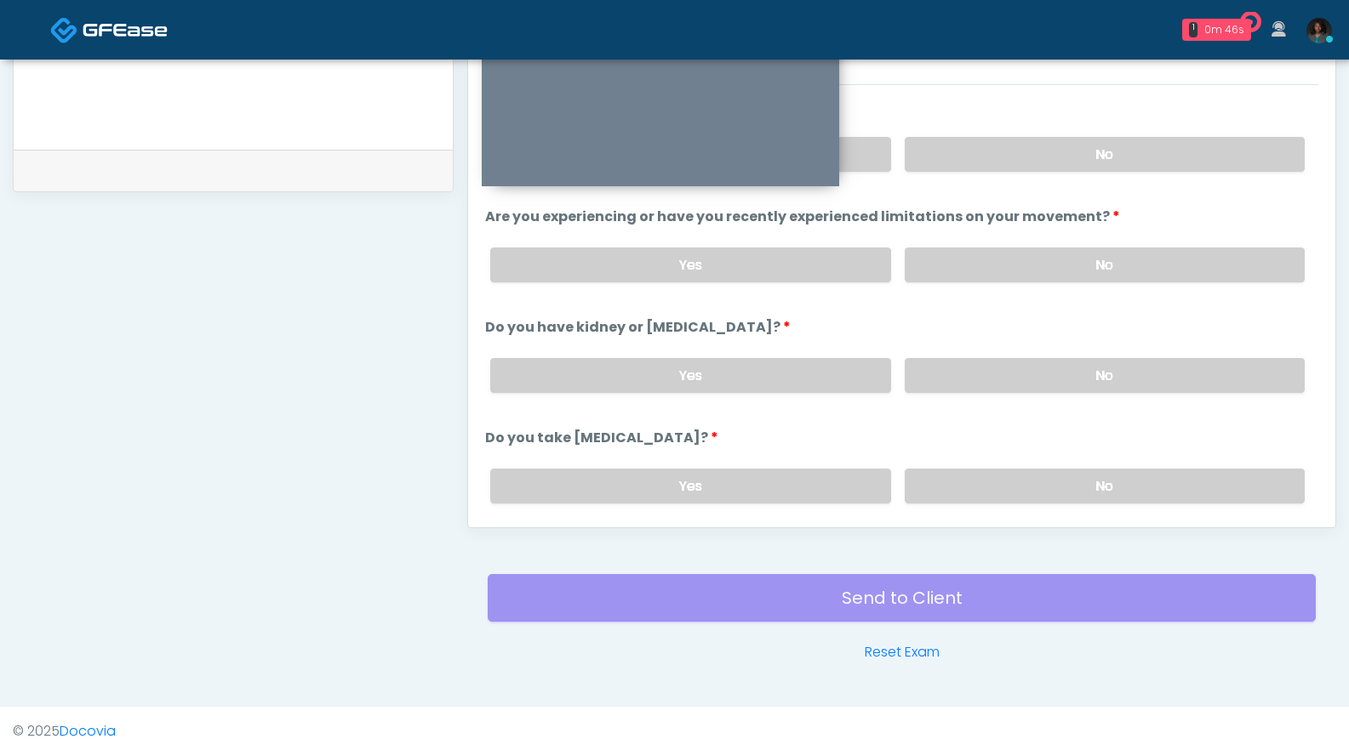
scroll to position [431, 0]
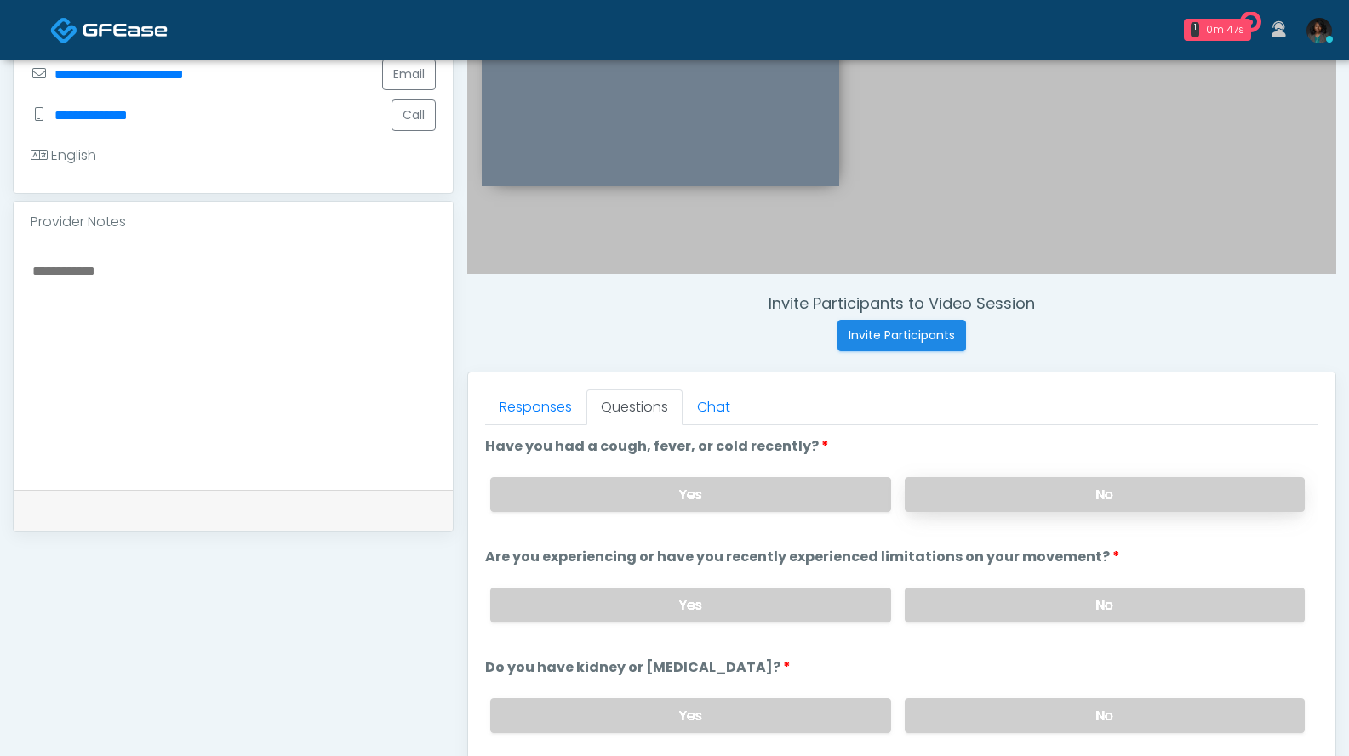
click at [1024, 496] on label "No" at bounding box center [1104, 494] width 400 height 35
click at [992, 598] on label "No" at bounding box center [1104, 605] width 400 height 35
click at [984, 712] on label "No" at bounding box center [1104, 716] width 400 height 35
drag, startPoint x: 1344, startPoint y: 407, endPoint x: 1340, endPoint y: 505, distance: 97.9
click at [1340, 505] on div "**********" at bounding box center [674, 337] width 1349 height 1417
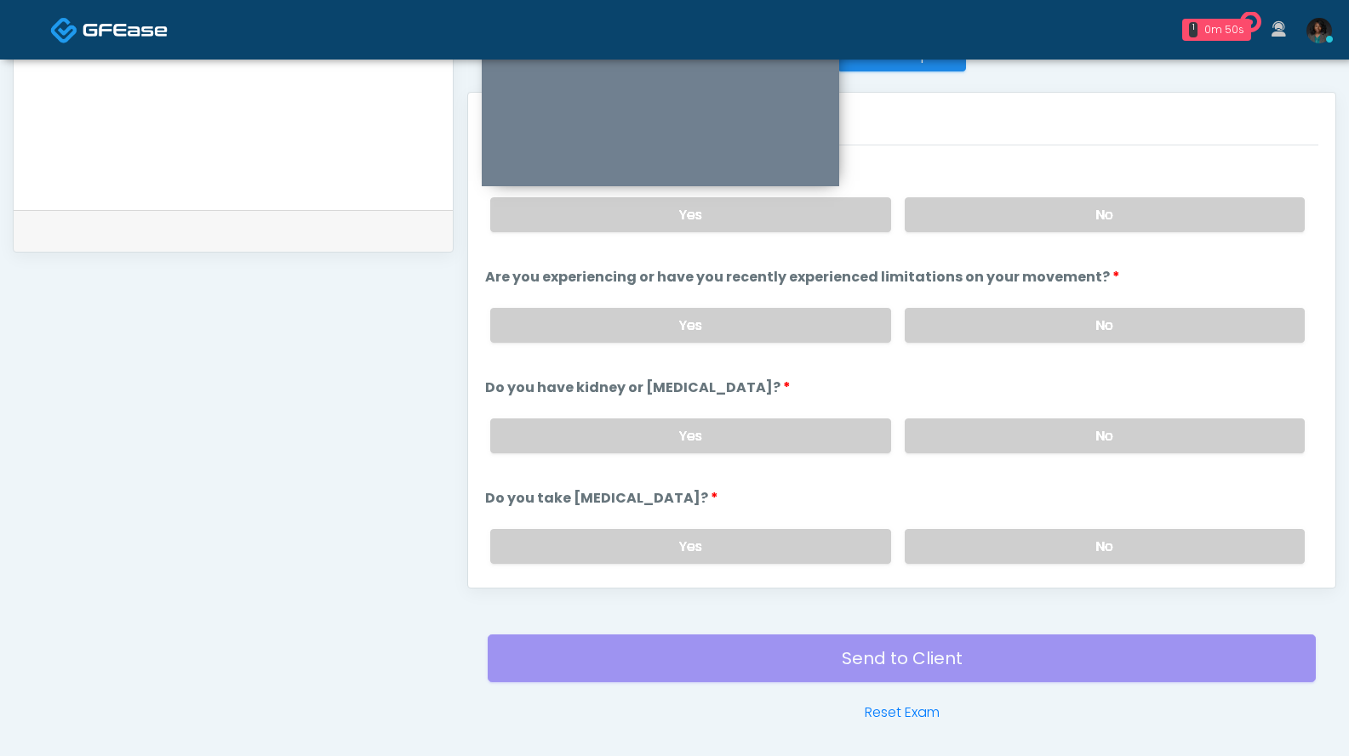
scroll to position [690, 0]
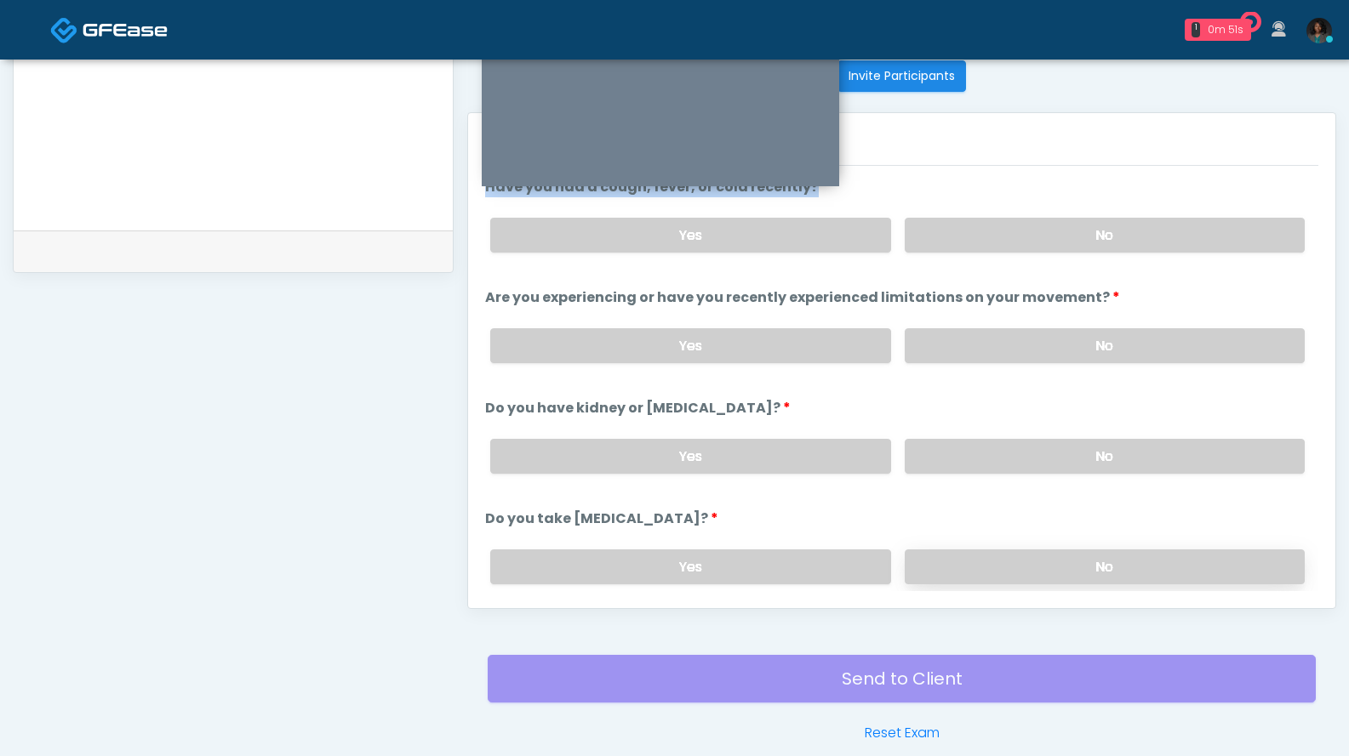
click at [1077, 557] on label "No" at bounding box center [1104, 567] width 400 height 35
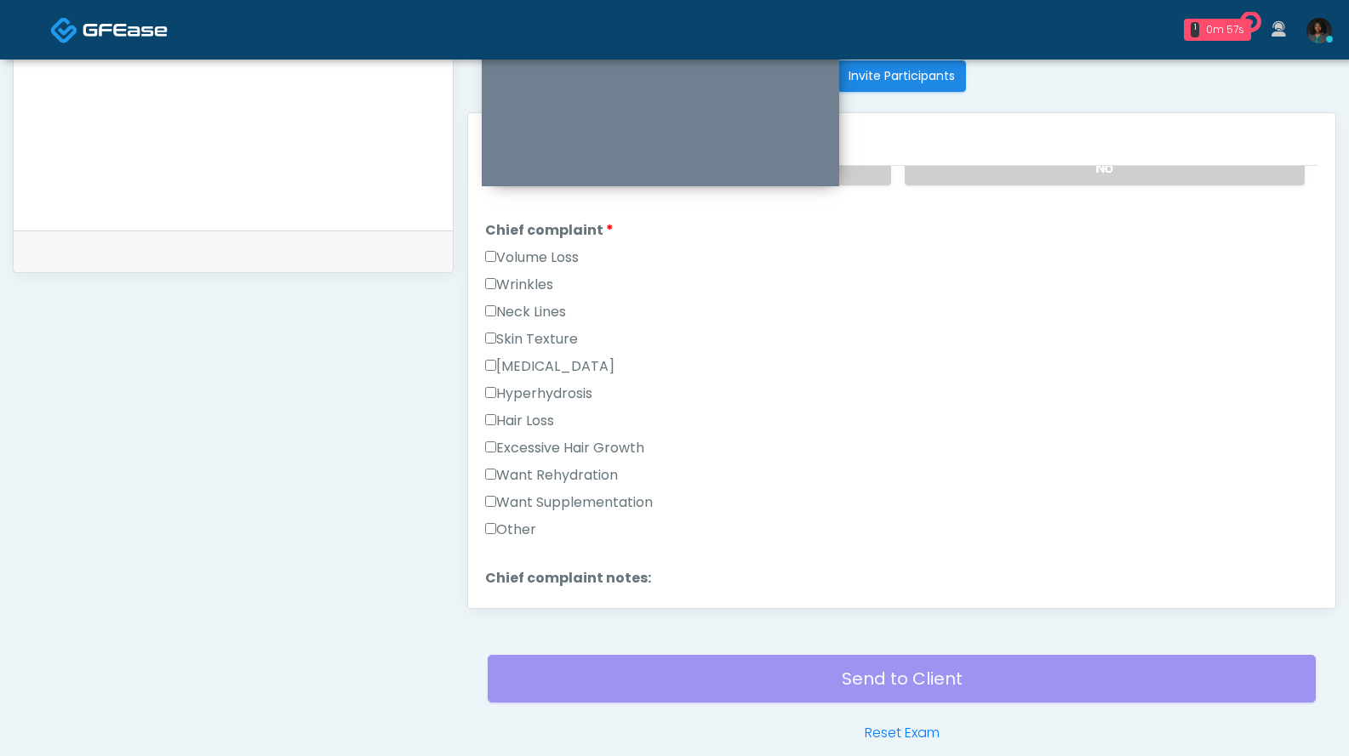
scroll to position [396, 0]
click at [594, 501] on label "Want Supplementation" at bounding box center [569, 506] width 168 height 20
click at [483, 505] on div "Responses Questions Chat Good Faith Exam Script Good Faith Exam Script INTRODUC…" at bounding box center [901, 360] width 867 height 495
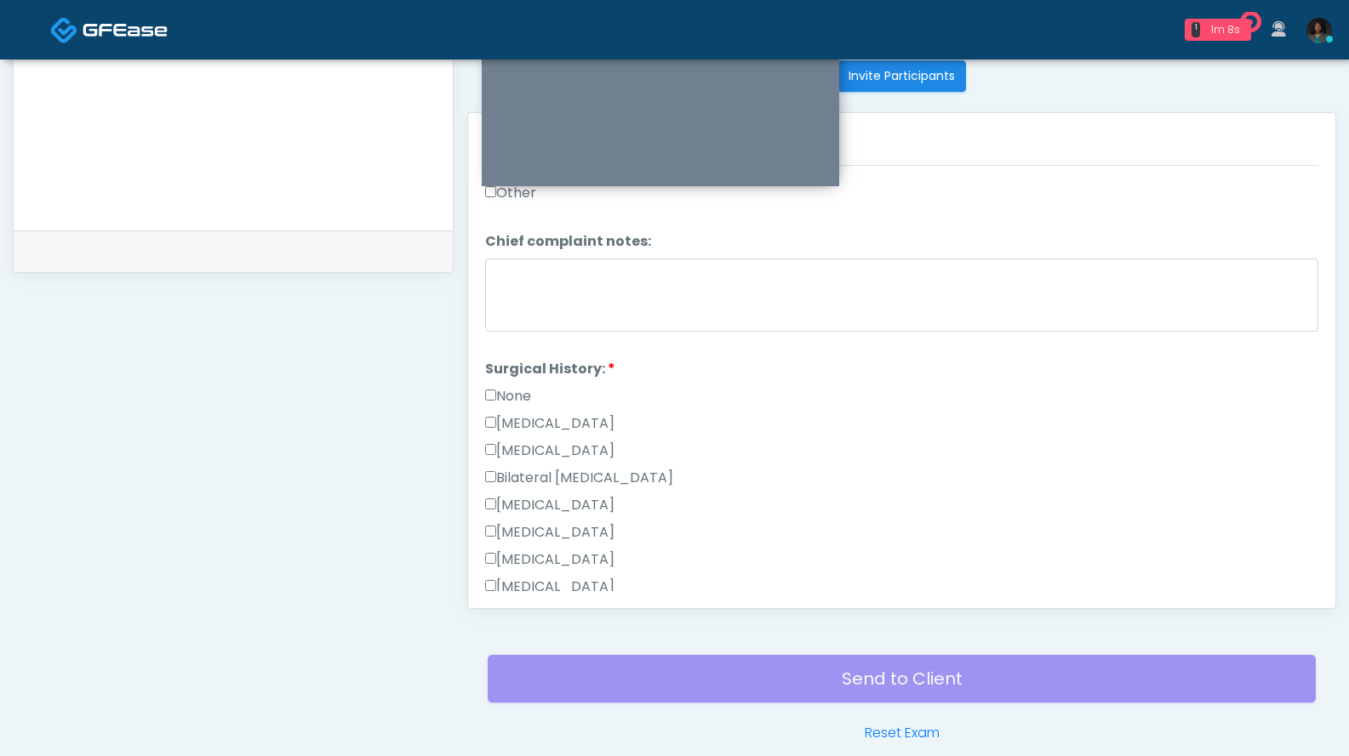
click at [512, 391] on label "None" at bounding box center [508, 396] width 46 height 20
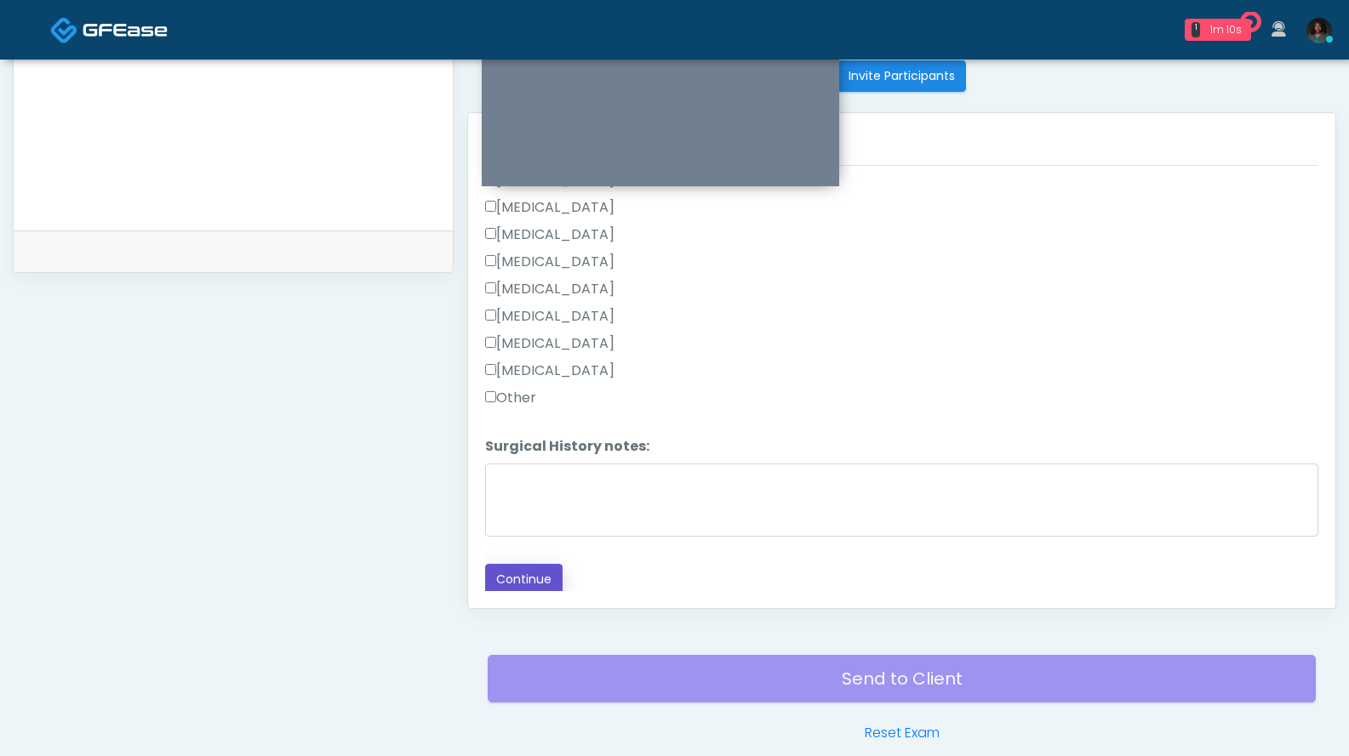
click at [523, 568] on button "Continue" at bounding box center [523, 579] width 77 height 31
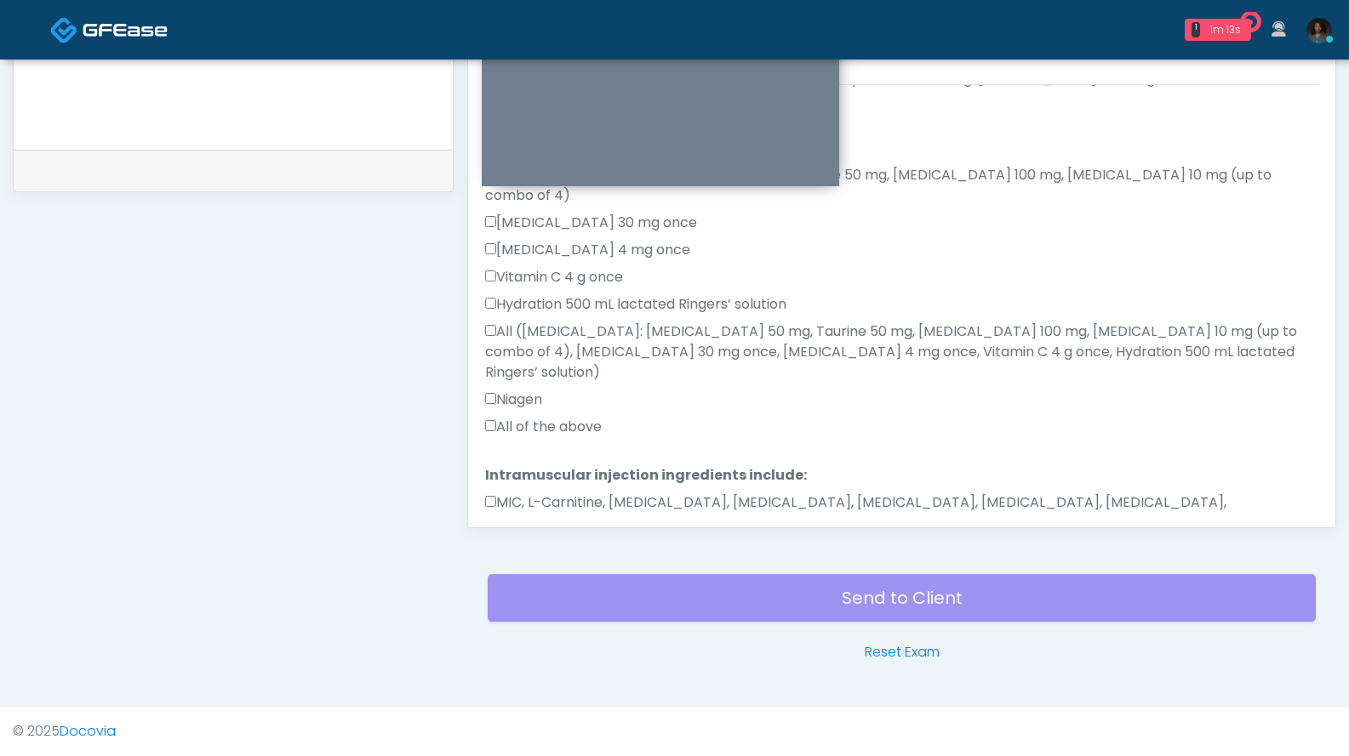
click at [568, 493] on label "MIC, L-Carnitine, Methylcobalamin, Glycine, B-Complex, Lycine, Biotin, Vitamin …" at bounding box center [901, 513] width 833 height 41
click at [562, 417] on label "All of the above" at bounding box center [543, 427] width 117 height 20
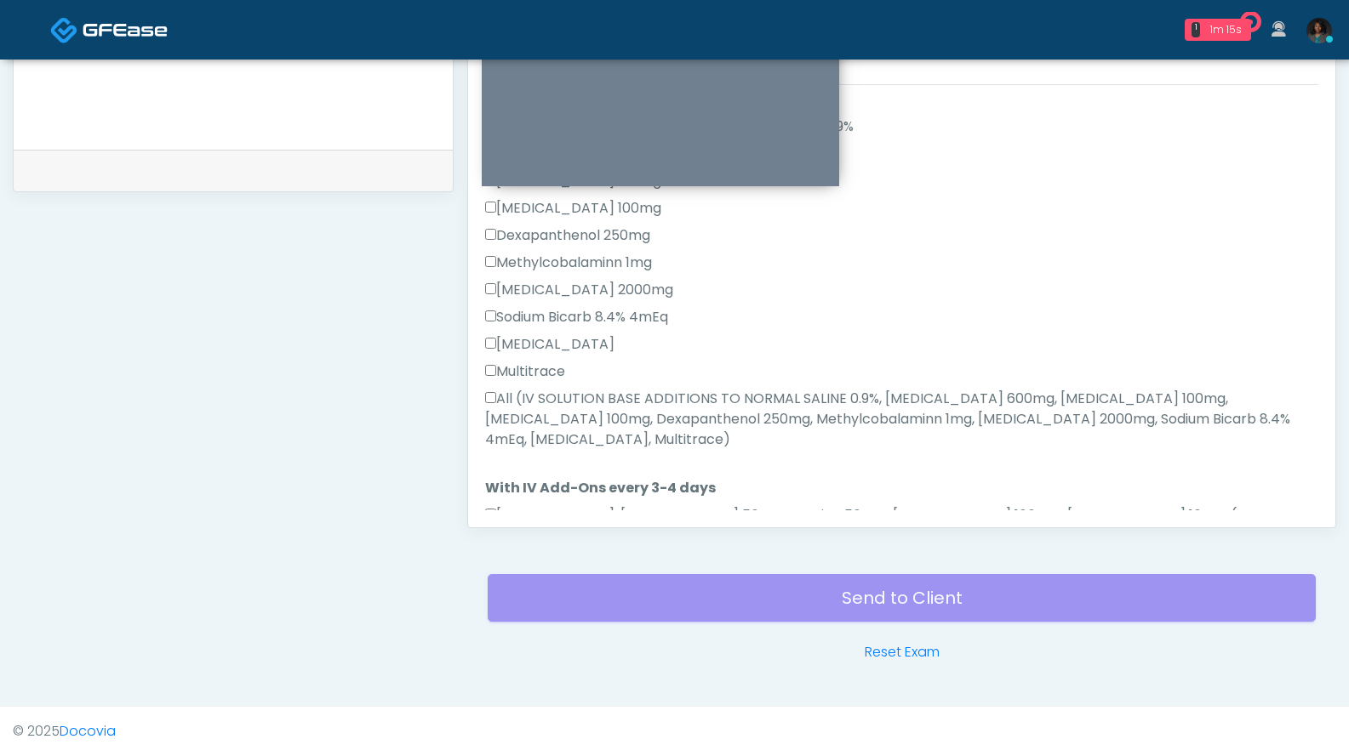
click at [533, 389] on label "All (IV SOLUTION BASE ADDITIONS TO NORMAL SALINE 0.9%, Magnesium Chloride 600mg…" at bounding box center [901, 419] width 833 height 61
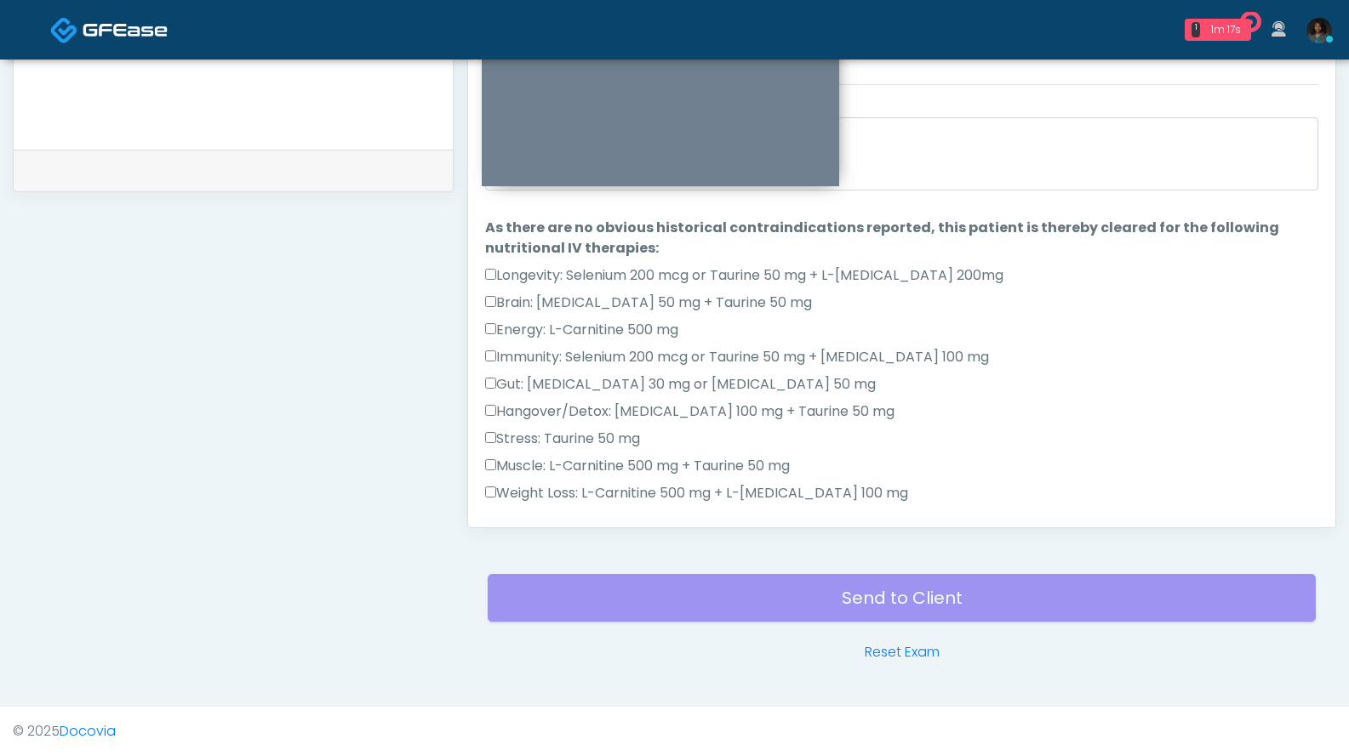
scroll to position [346, 0]
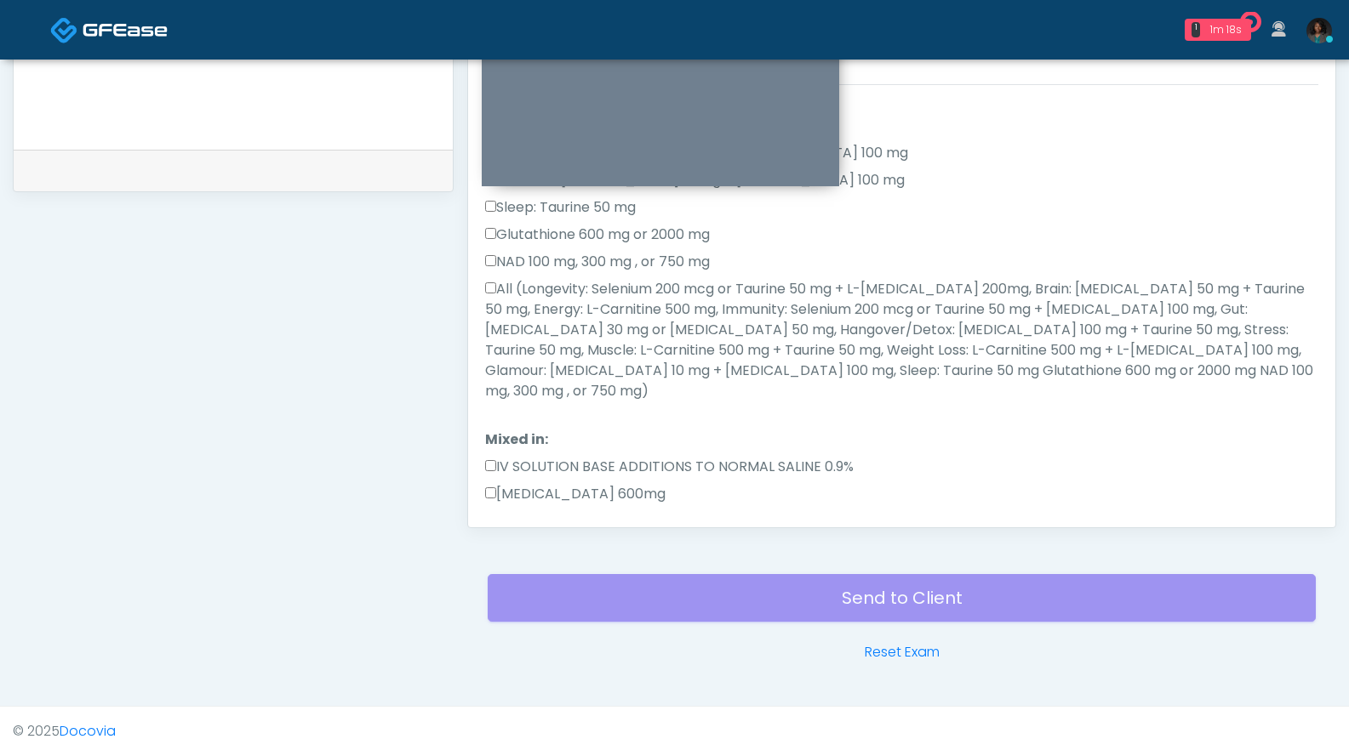
click at [547, 283] on label "All (Longevity: Selenium 200 mcg or Taurine 50 mg + L-Arginine 200mg, Brain: Gl…" at bounding box center [901, 340] width 833 height 123
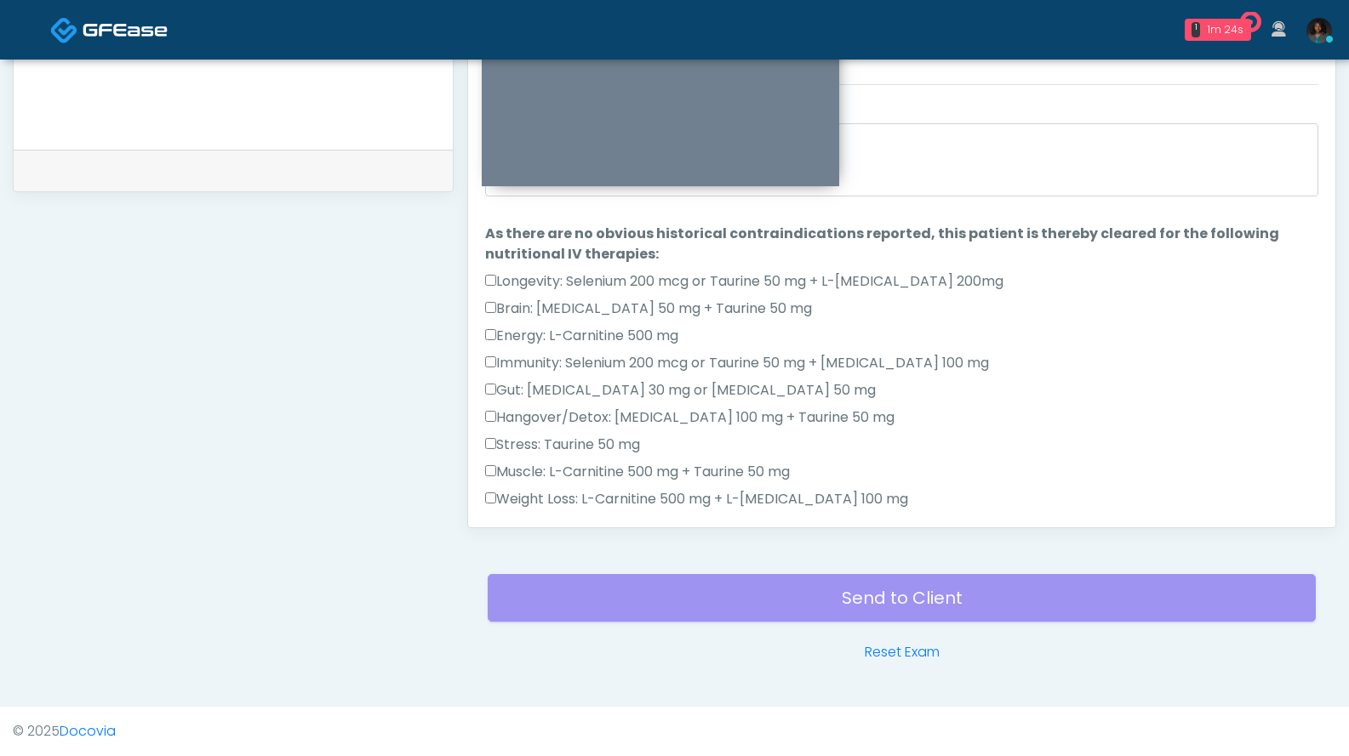
scroll to position [0, 0]
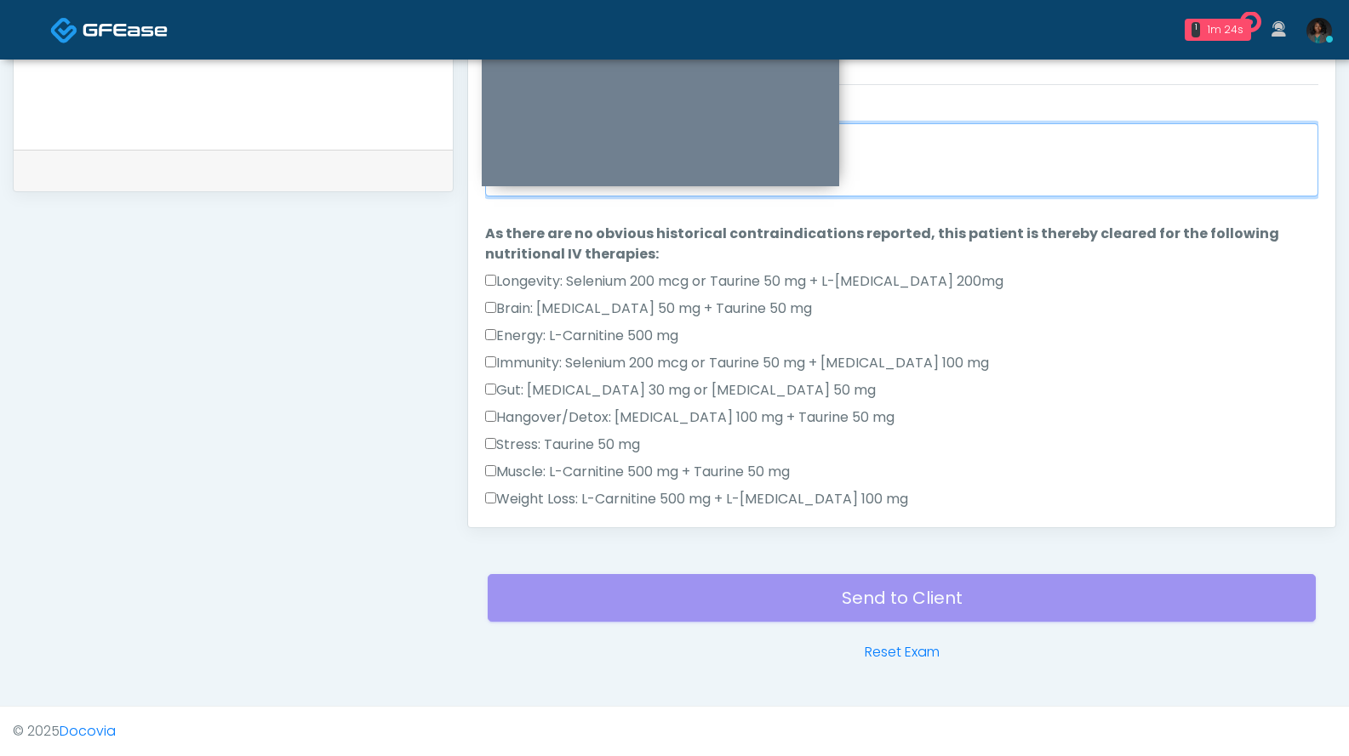
click at [1211, 163] on textarea "When did you last get an IV or IM?" at bounding box center [901, 159] width 833 height 73
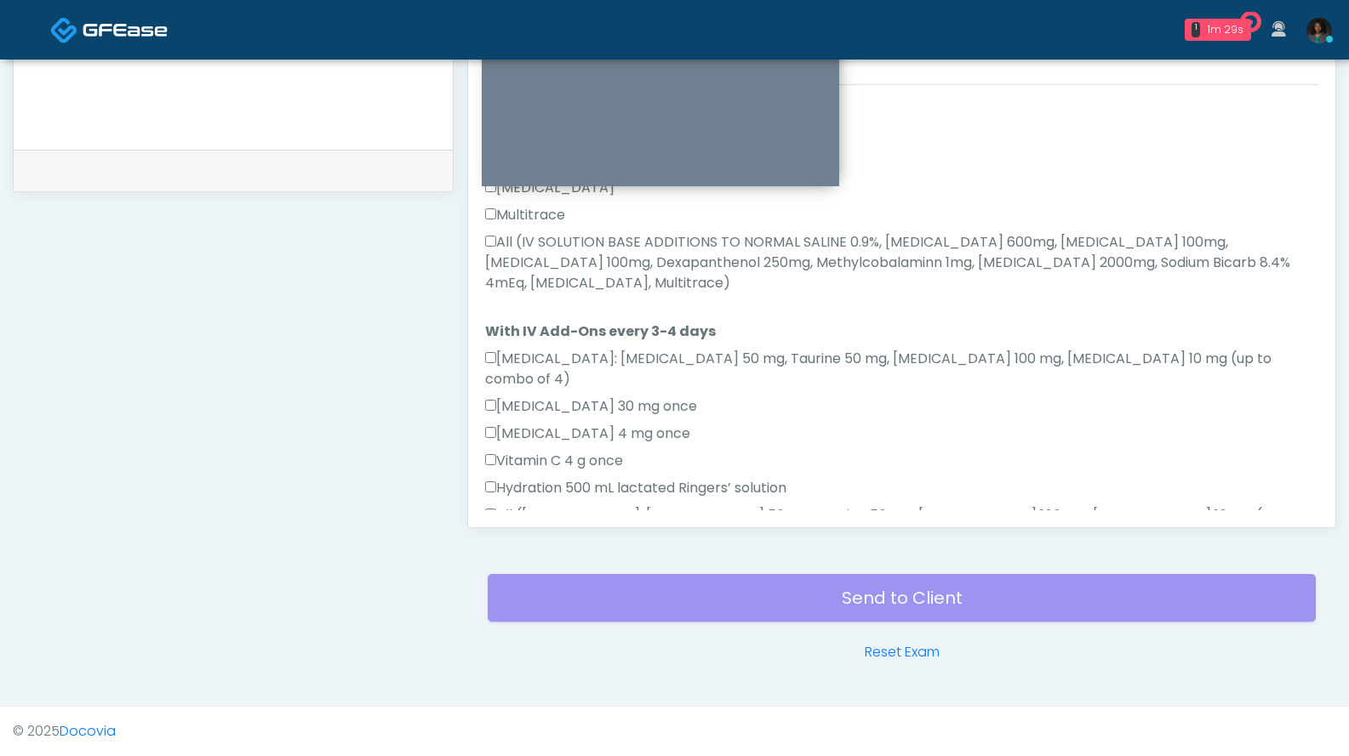
scroll to position [1027, 0]
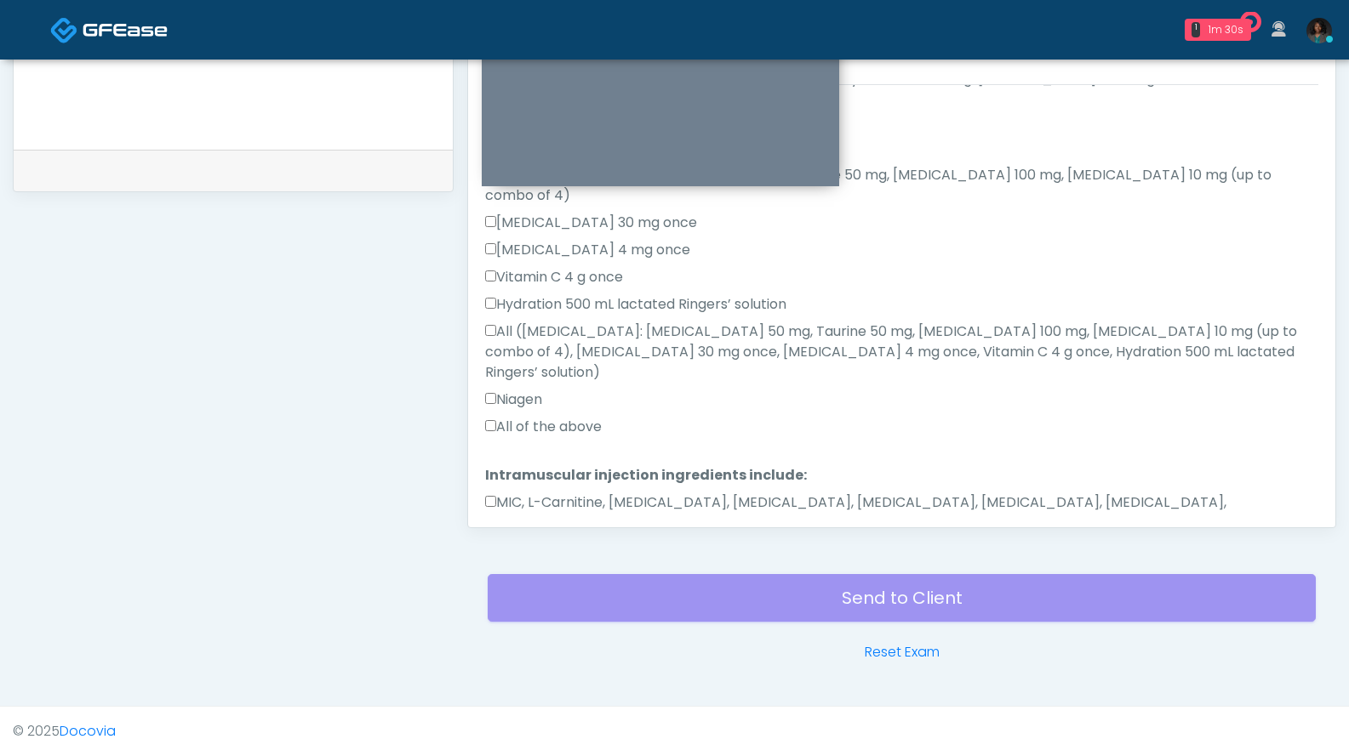
type textarea "*****"
click at [539, 562] on button "Continue" at bounding box center [523, 577] width 77 height 31
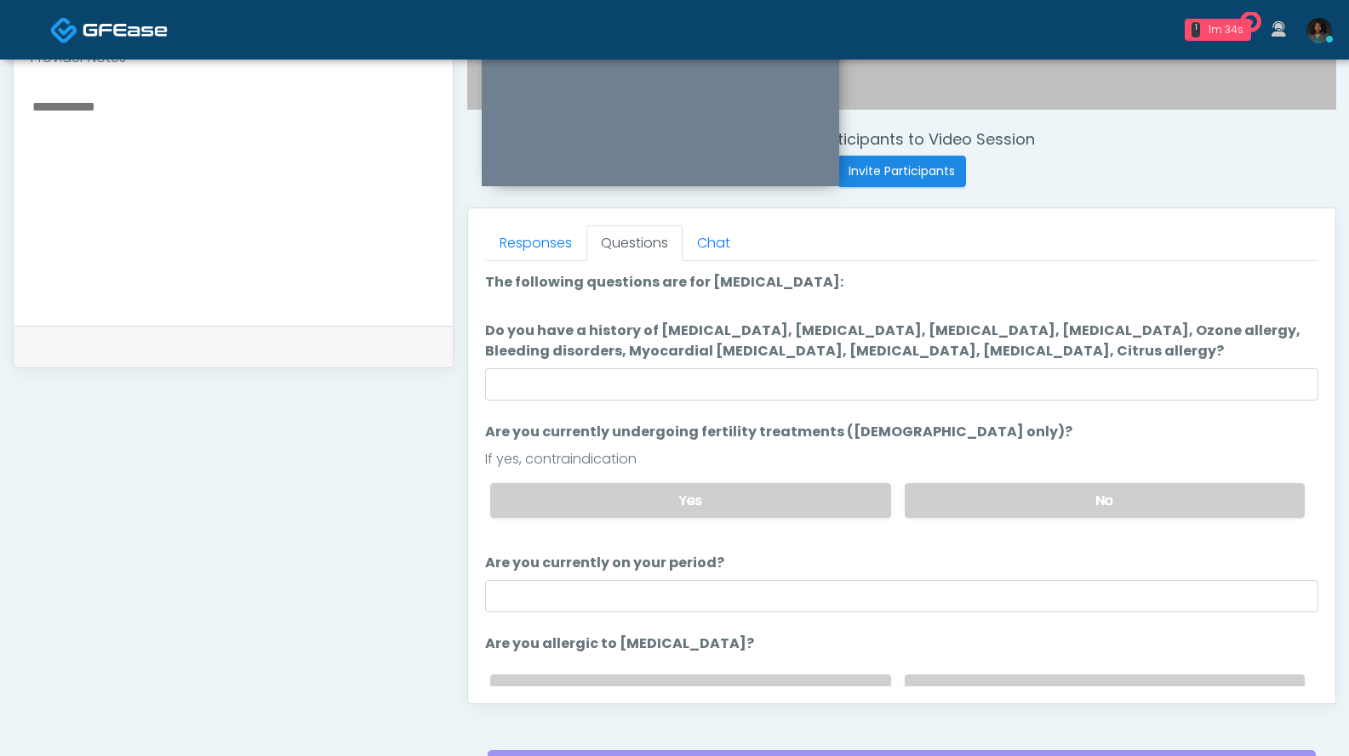
scroll to position [594, 0]
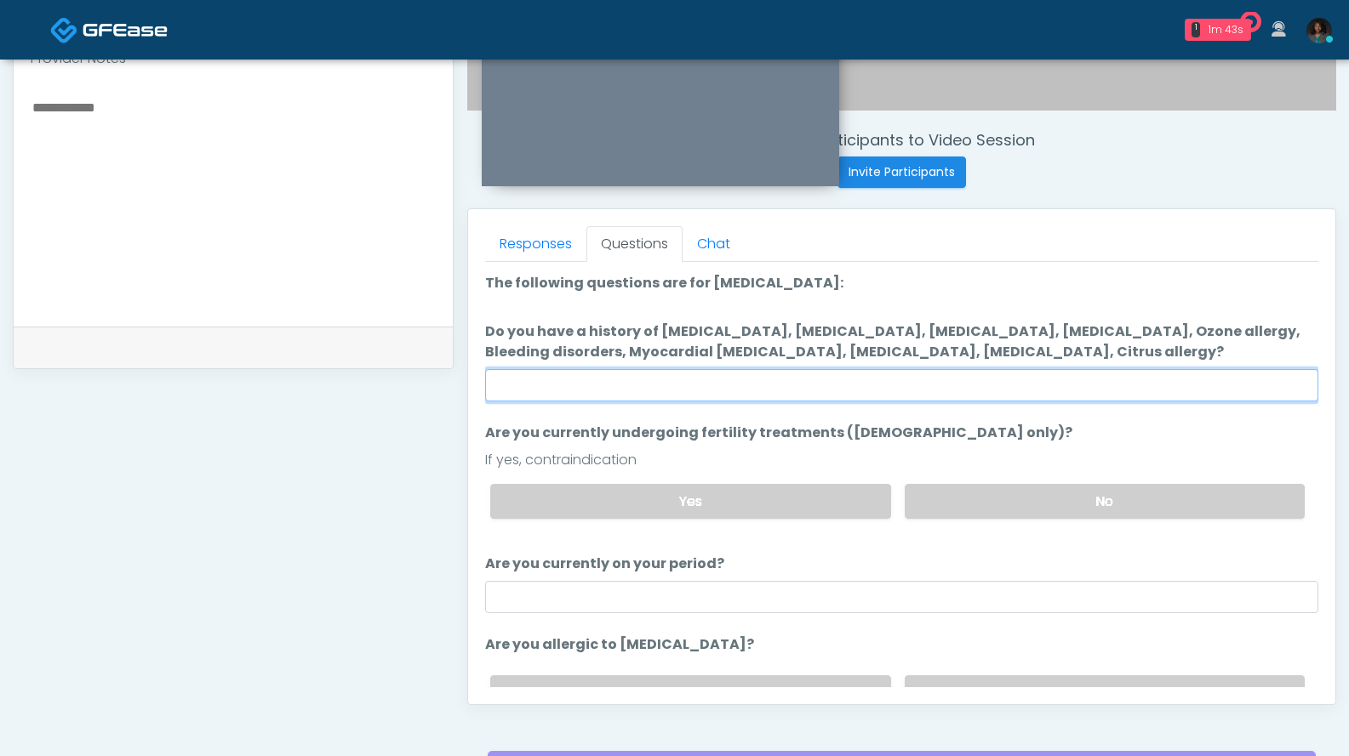
click at [917, 389] on input "Do you have a history of [MEDICAL_DATA], [MEDICAL_DATA], [MEDICAL_DATA], [MEDIC…" at bounding box center [901, 385] width 833 height 32
type input "**"
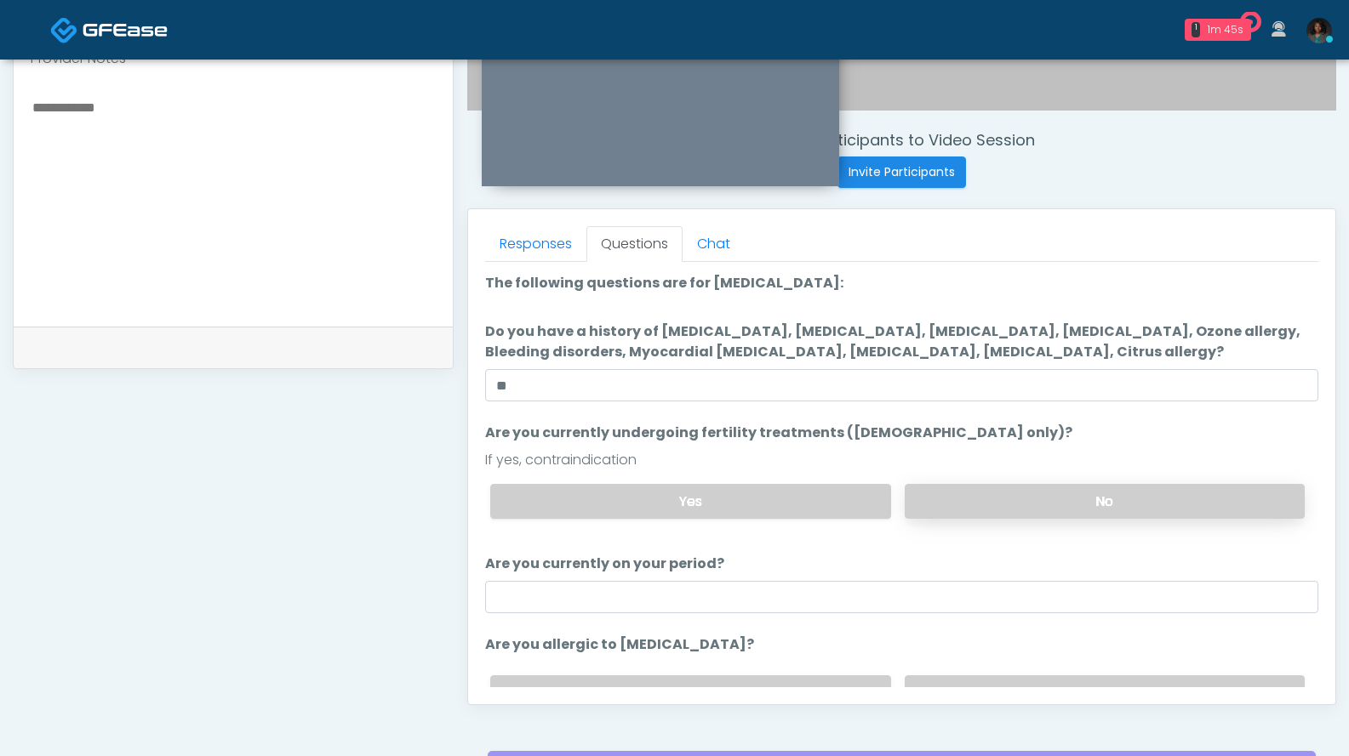
click at [959, 498] on label "No" at bounding box center [1104, 501] width 400 height 35
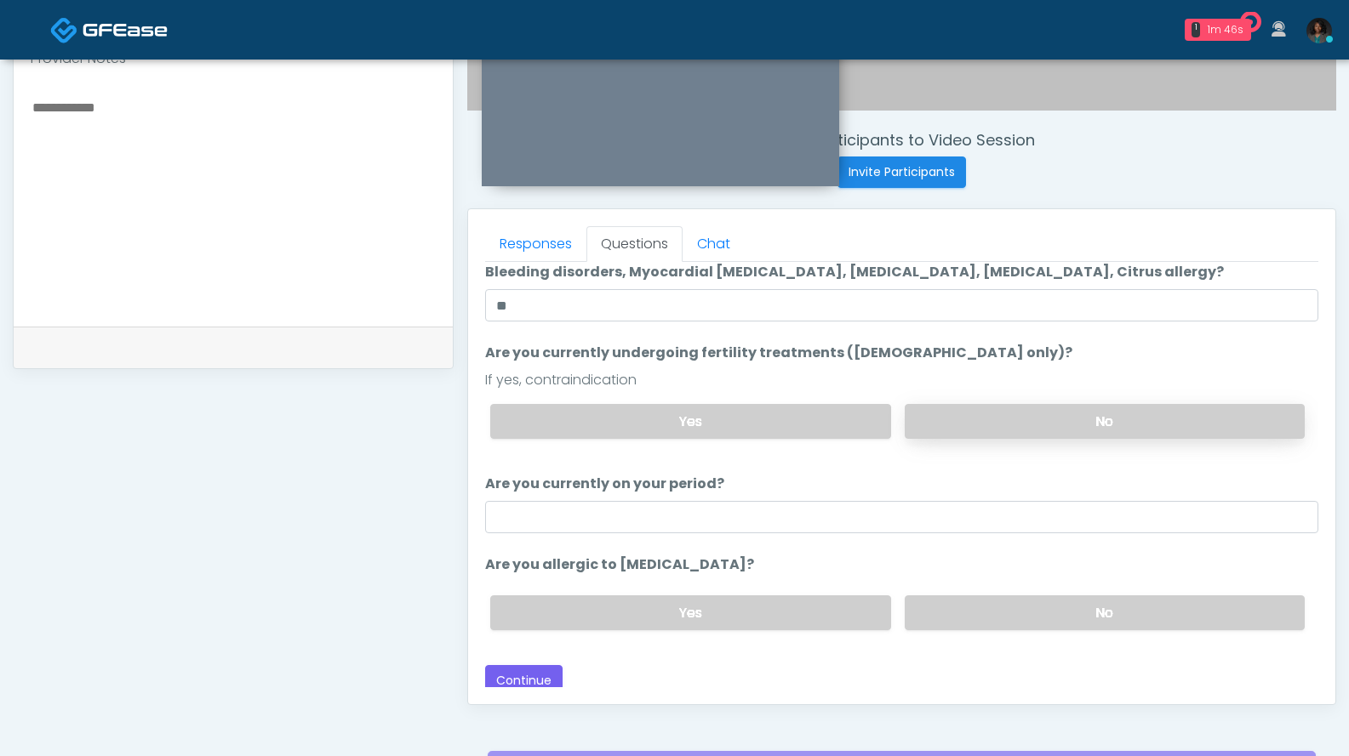
scroll to position [88, 0]
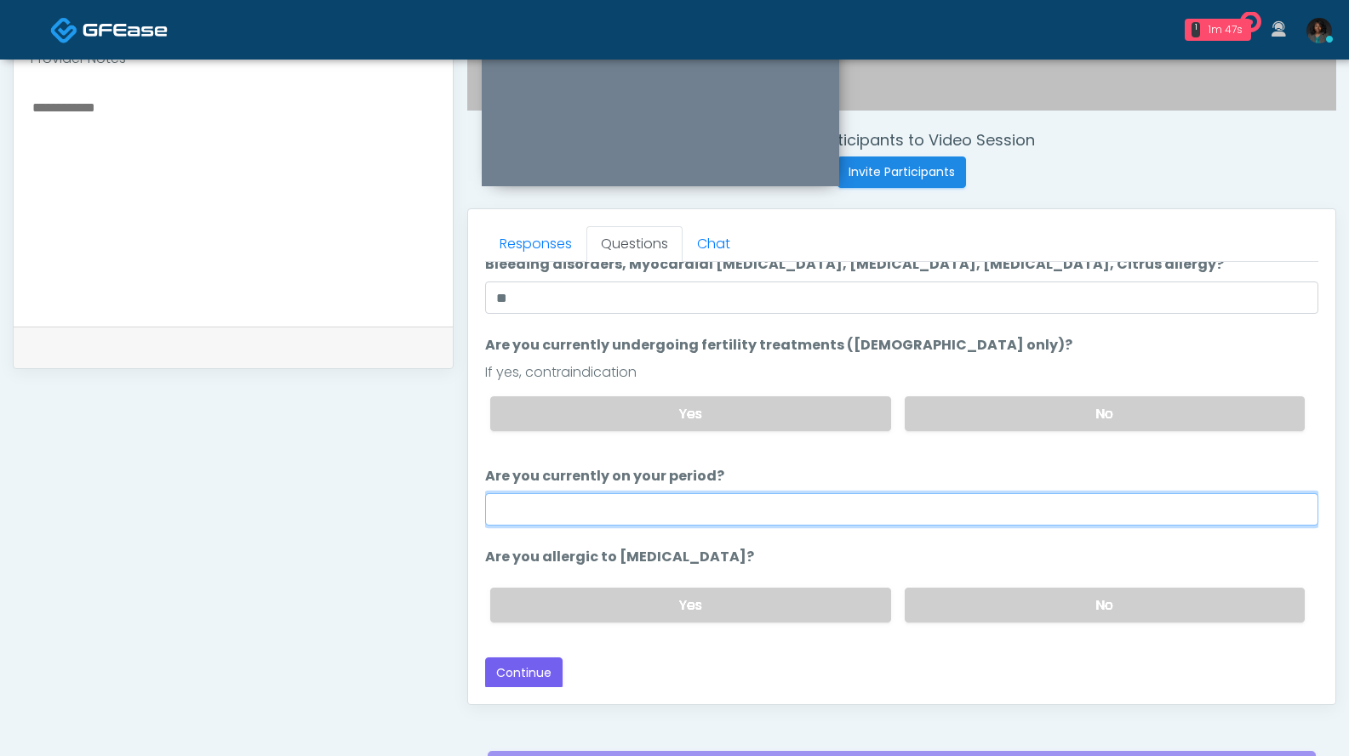
click at [918, 511] on input "Are you currently on your period?" at bounding box center [901, 509] width 833 height 32
type input "**"
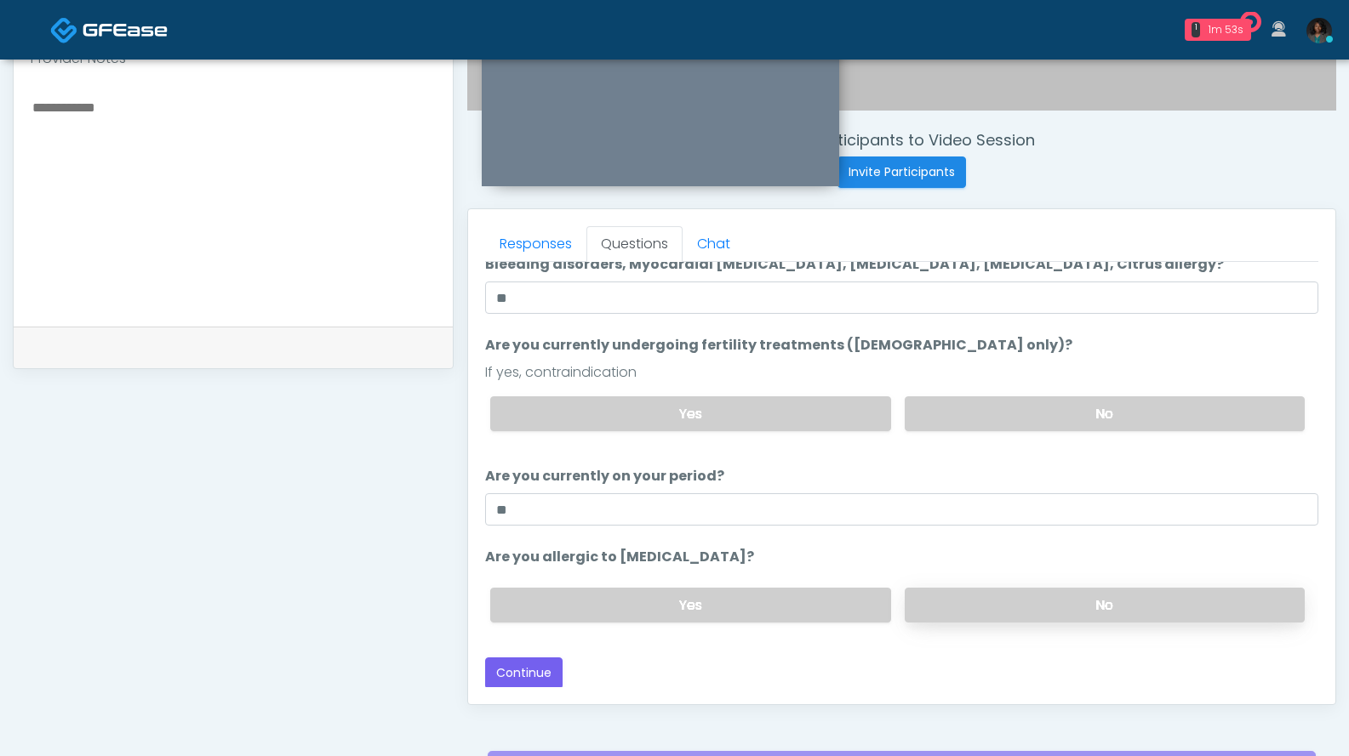
click at [1021, 613] on label "No" at bounding box center [1104, 605] width 400 height 35
click at [520, 687] on button "Continue" at bounding box center [523, 673] width 77 height 31
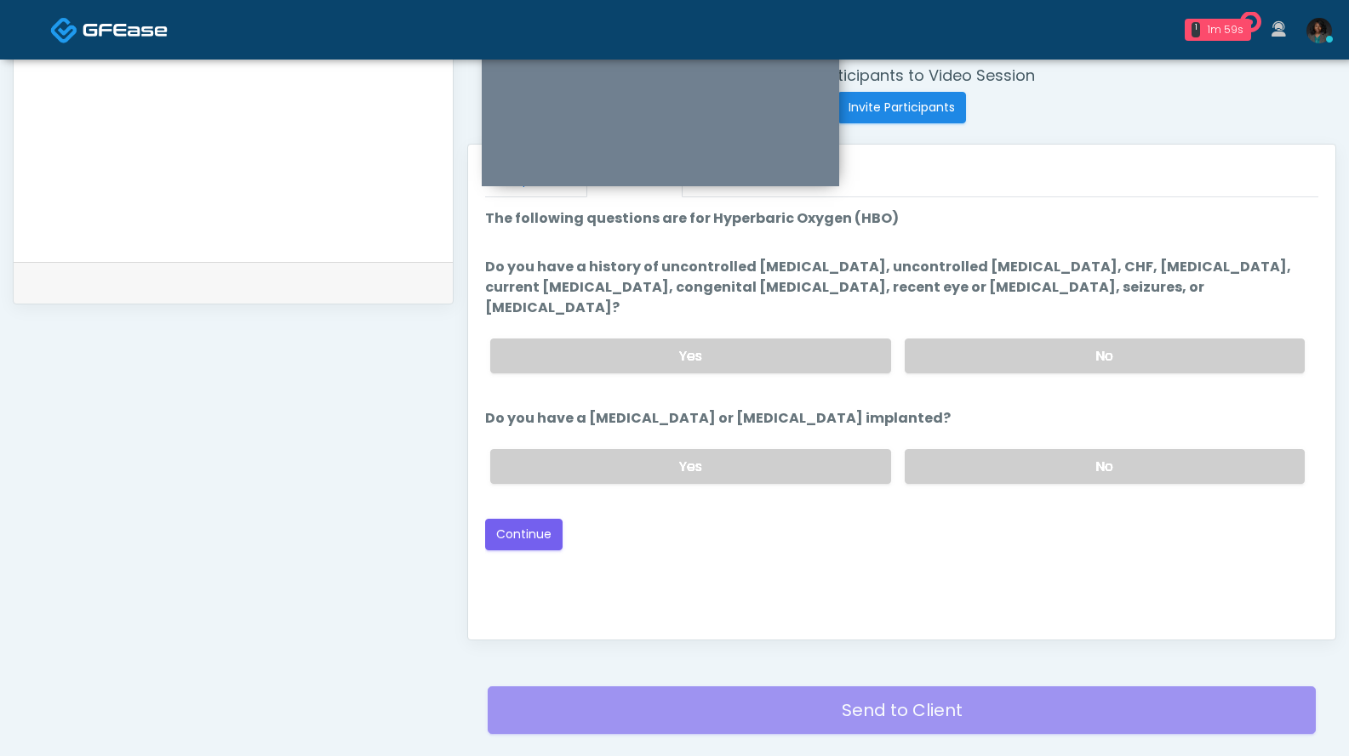
scroll to position [613, 0]
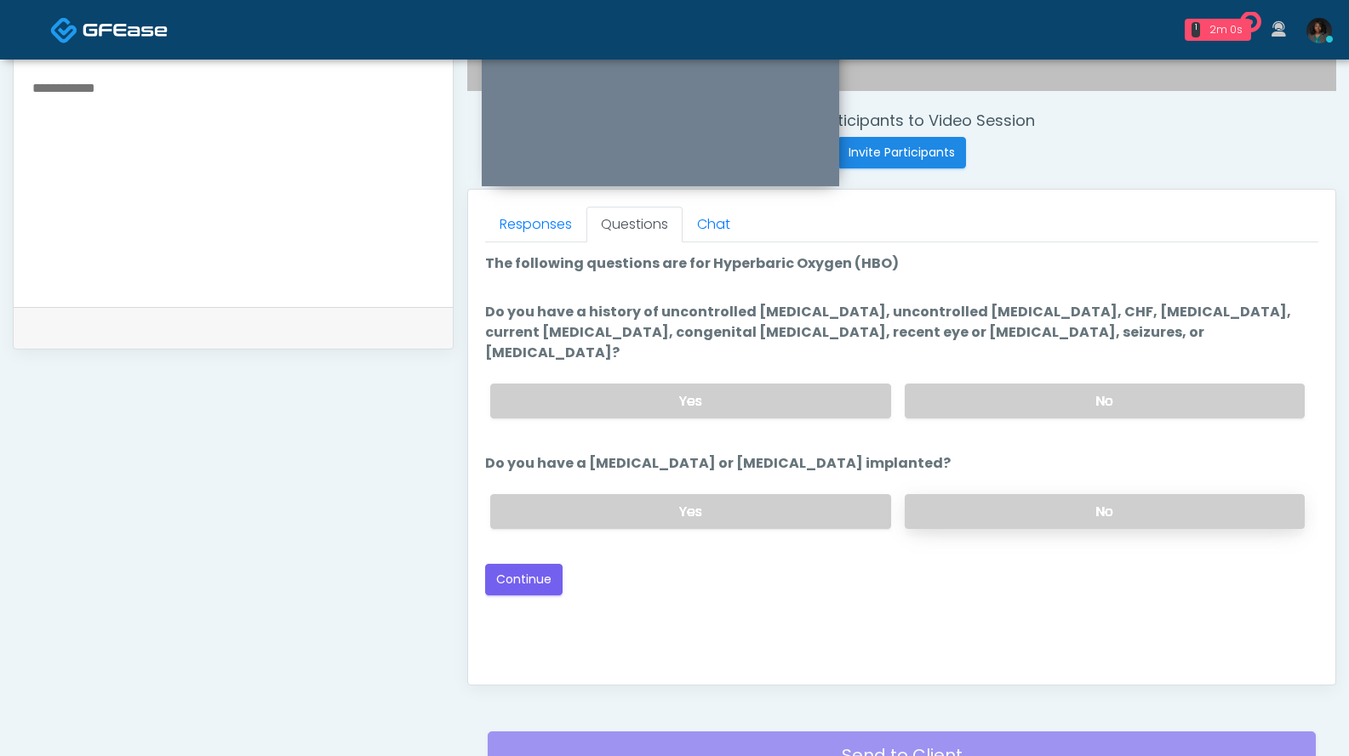
click at [1055, 494] on label "No" at bounding box center [1104, 511] width 400 height 35
click at [1080, 384] on label "No" at bounding box center [1104, 401] width 400 height 35
click at [538, 564] on button "Continue" at bounding box center [523, 579] width 77 height 31
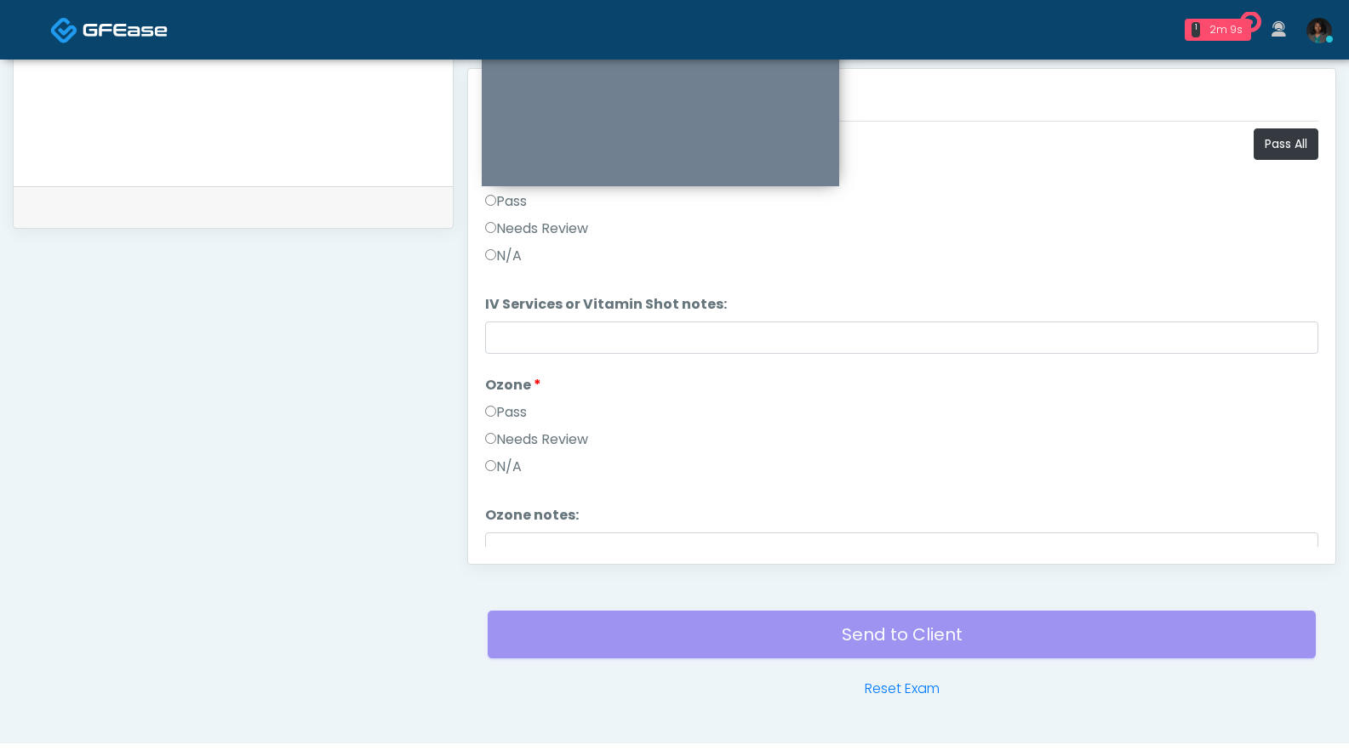
scroll to position [734, 0]
click at [1253, 145] on button "Pass All" at bounding box center [1285, 143] width 65 height 31
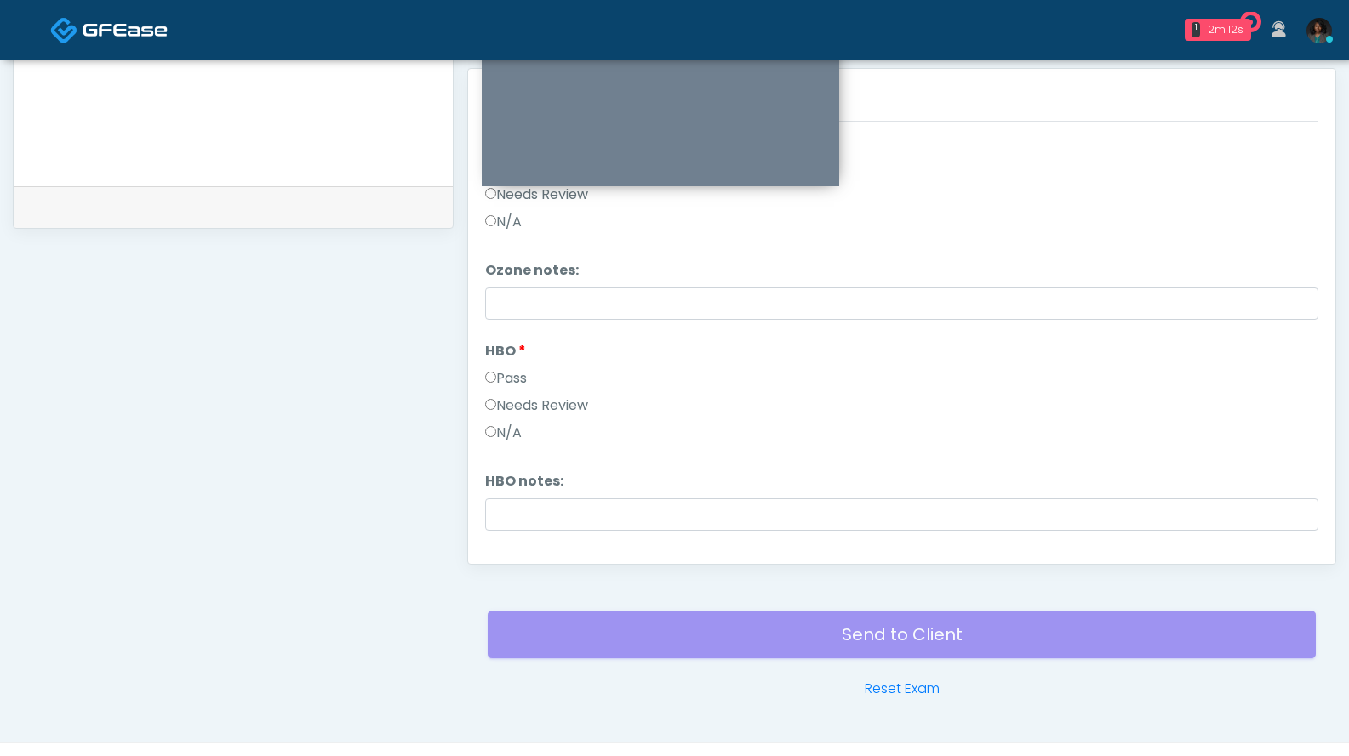
scroll to position [282, 0]
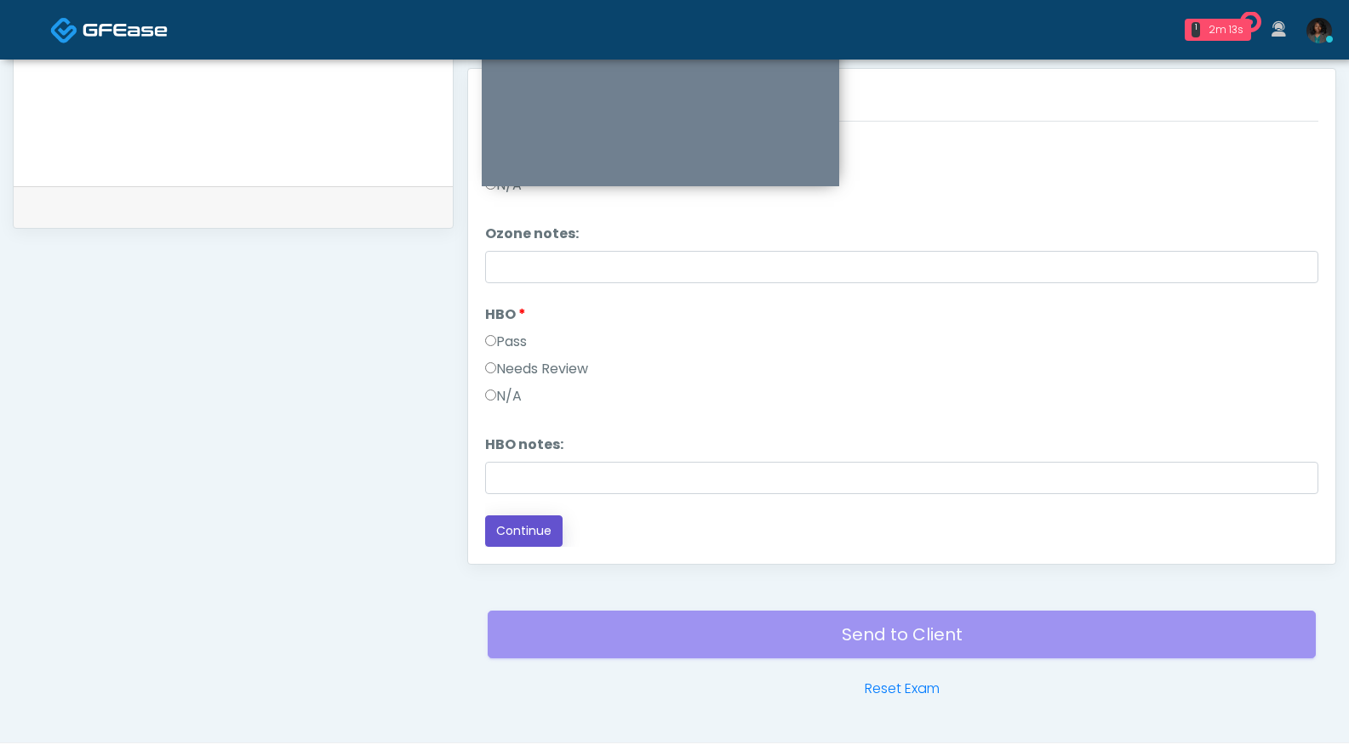
click at [540, 536] on button "Continue" at bounding box center [523, 531] width 77 height 31
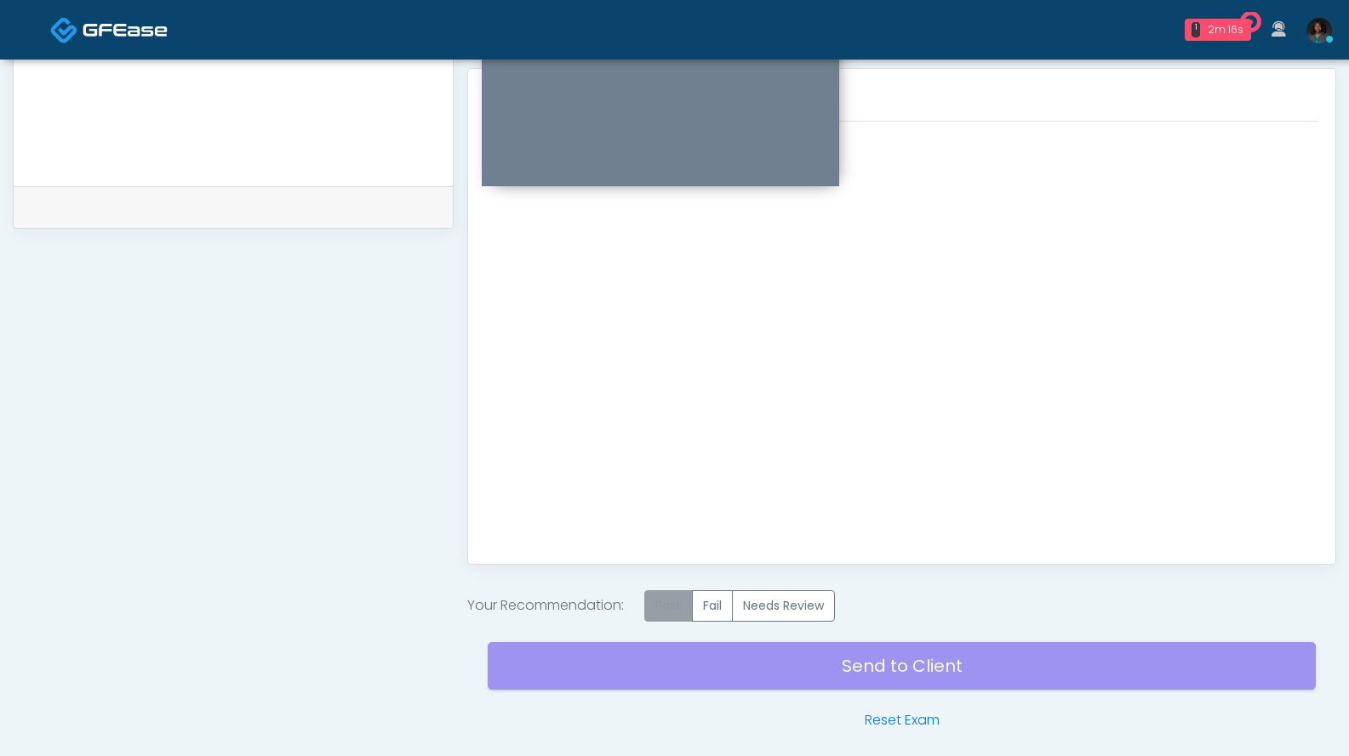
click at [655, 613] on label "Pass" at bounding box center [668, 605] width 48 height 31
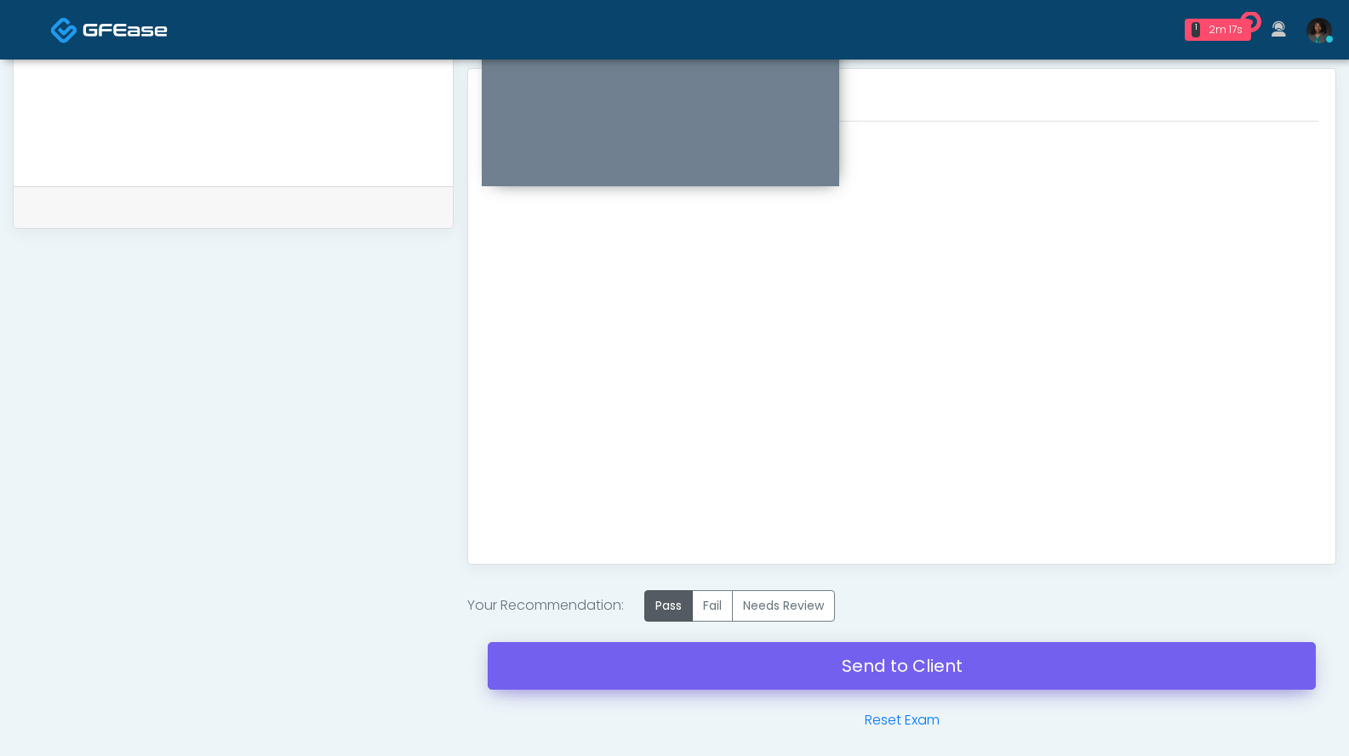
click at [790, 677] on link "Send to Client" at bounding box center [902, 666] width 828 height 48
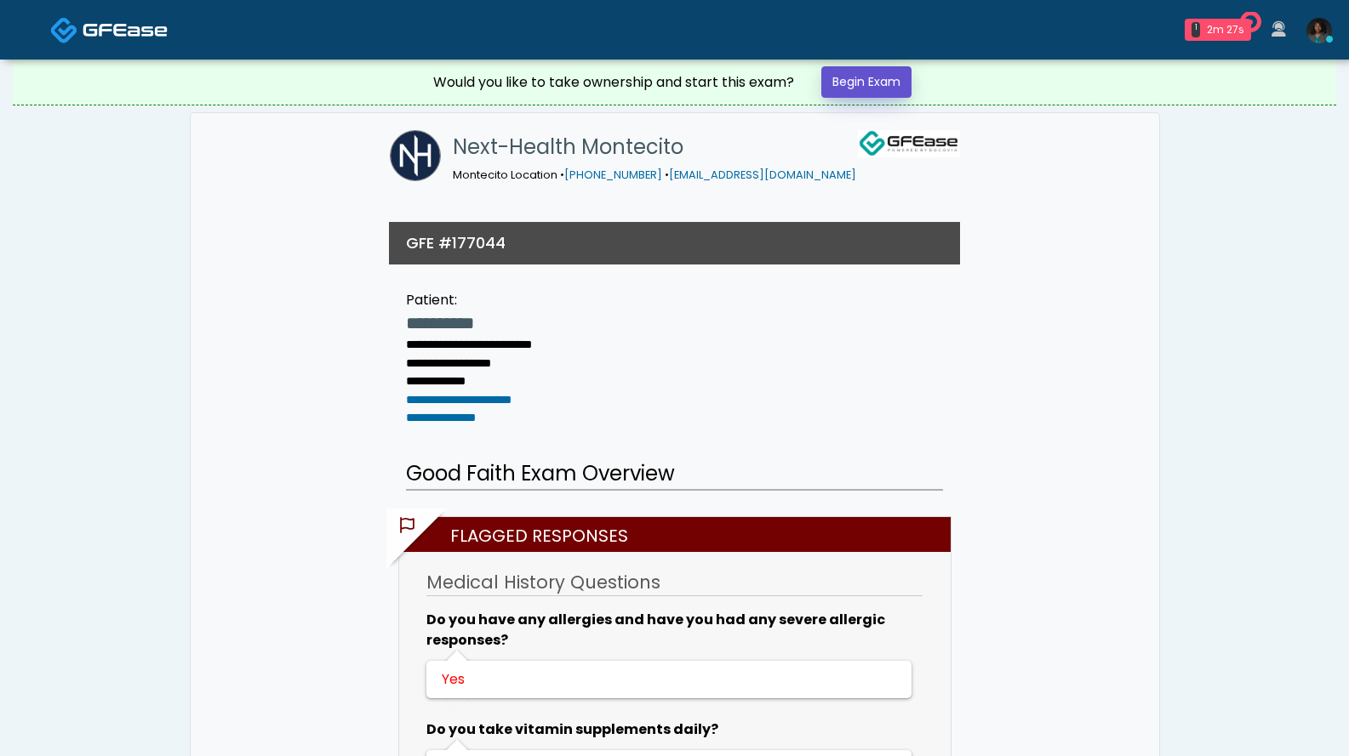
click at [859, 83] on link "Begin Exam" at bounding box center [866, 81] width 90 height 31
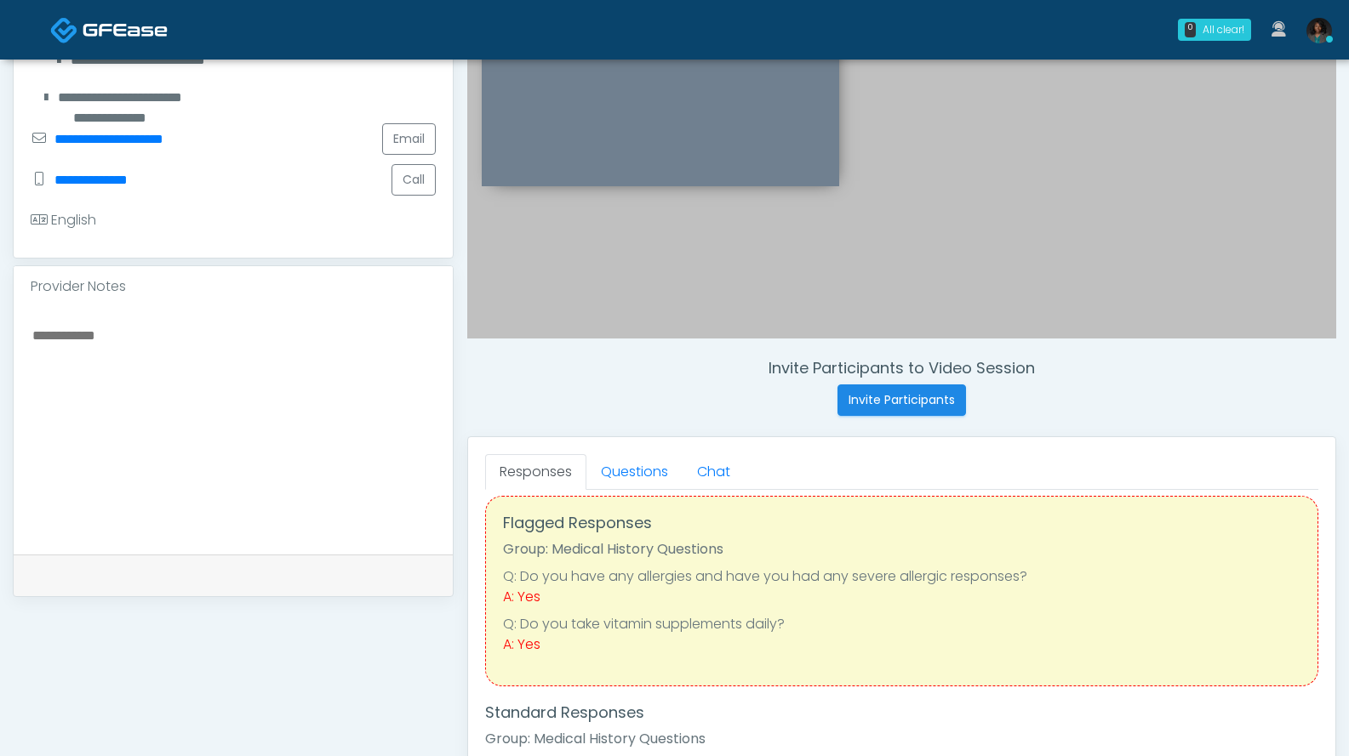
scroll to position [20, 0]
click at [642, 475] on link "Questions" at bounding box center [634, 472] width 96 height 36
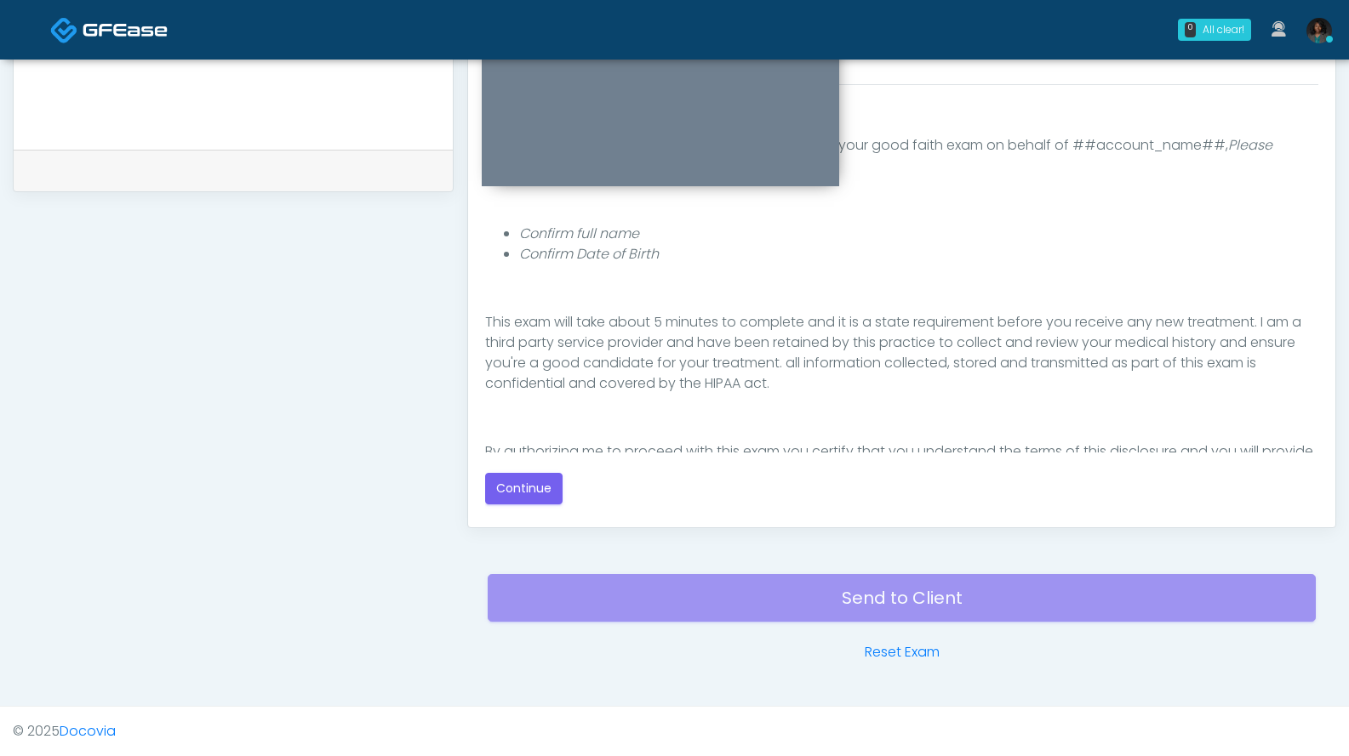
scroll to position [157, 0]
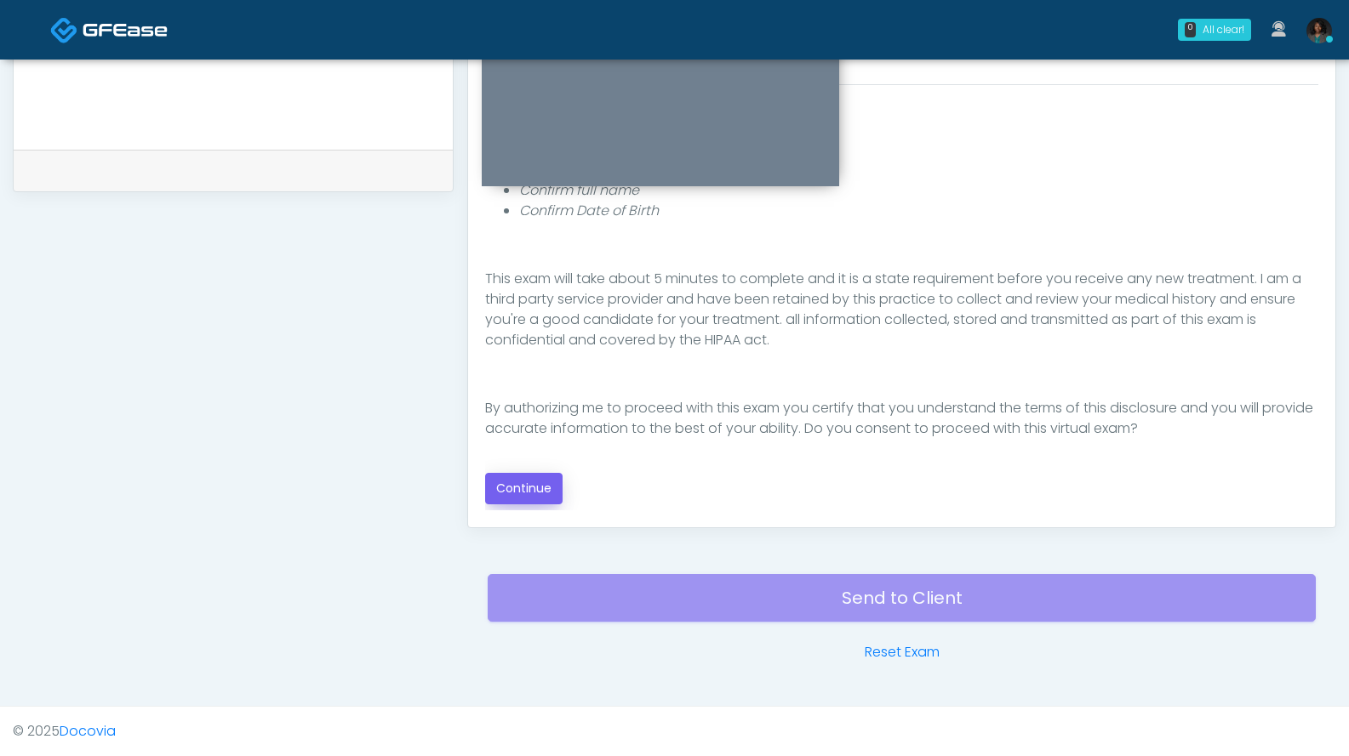
click at [521, 499] on button "Continue" at bounding box center [523, 488] width 77 height 31
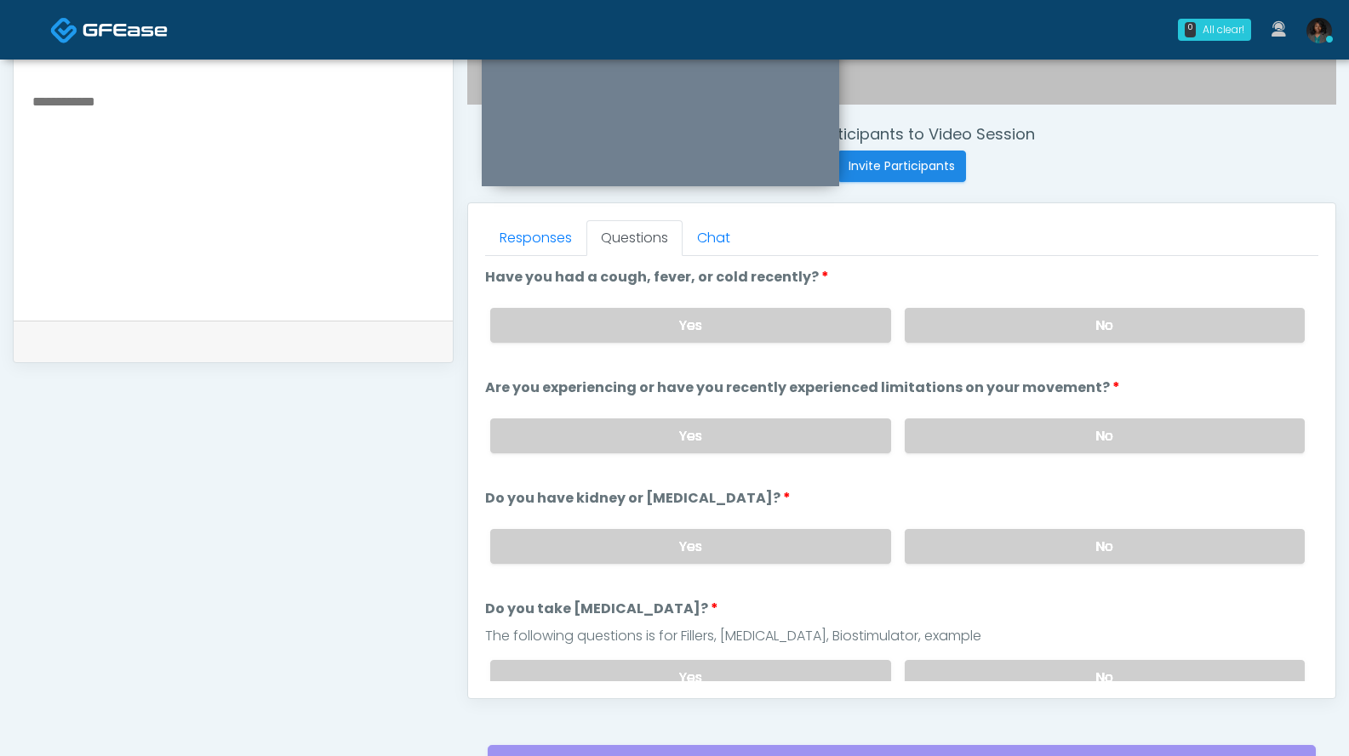
scroll to position [598, 0]
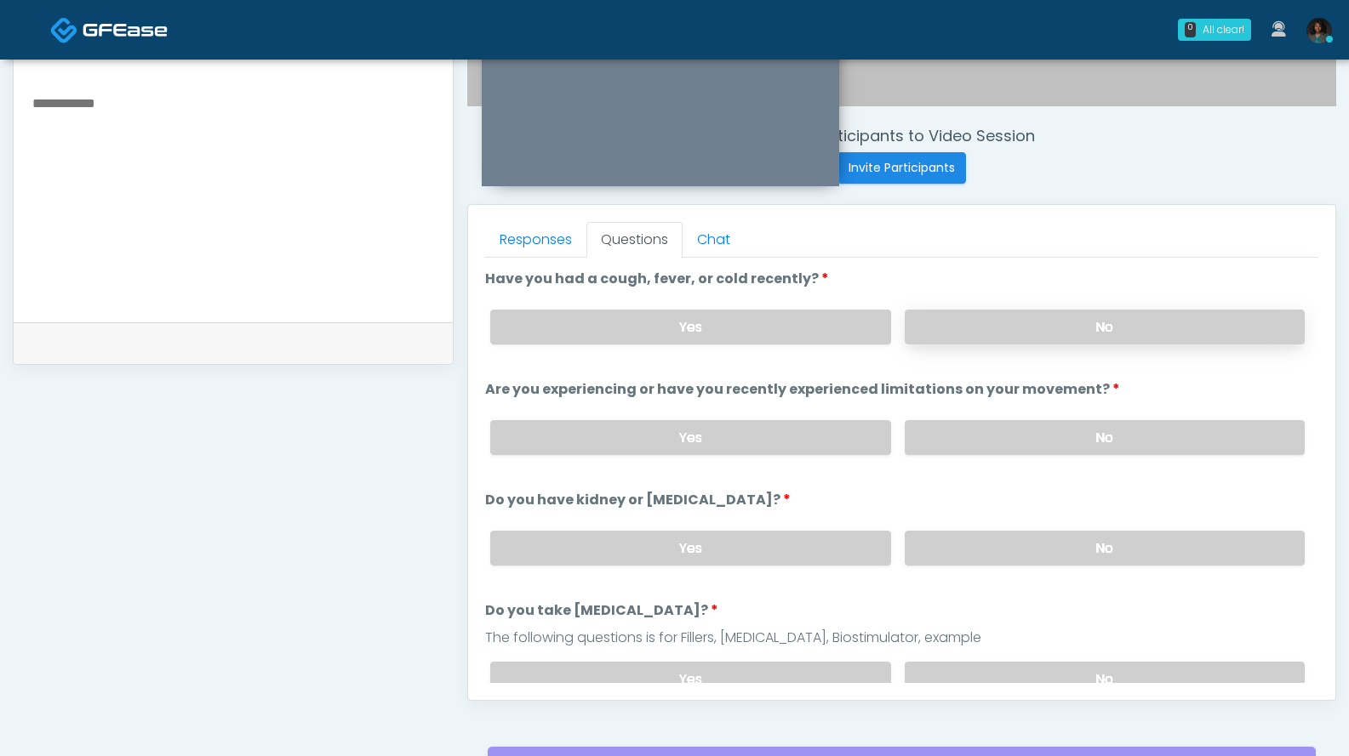
click at [1110, 339] on label "No" at bounding box center [1104, 327] width 400 height 35
click at [1098, 433] on label "No" at bounding box center [1104, 437] width 400 height 35
click at [1056, 545] on label "No" at bounding box center [1104, 548] width 400 height 35
click at [1007, 674] on label "No" at bounding box center [1104, 679] width 400 height 35
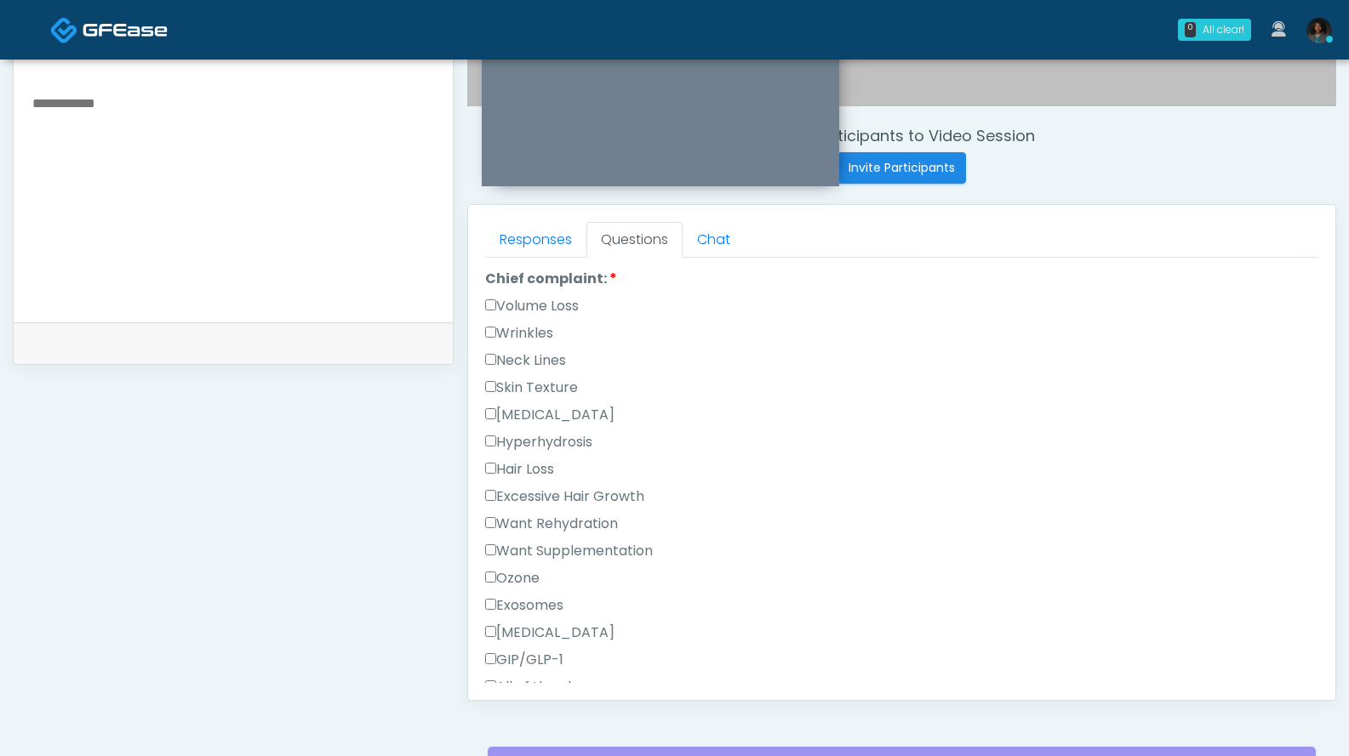
scroll to position [460, 0]
click at [613, 545] on label "Want Supplementation" at bounding box center [569, 554] width 168 height 20
click at [613, 527] on label "Want Rehydration" at bounding box center [551, 526] width 133 height 20
click at [625, 549] on label "Want Supplementation" at bounding box center [569, 554] width 168 height 20
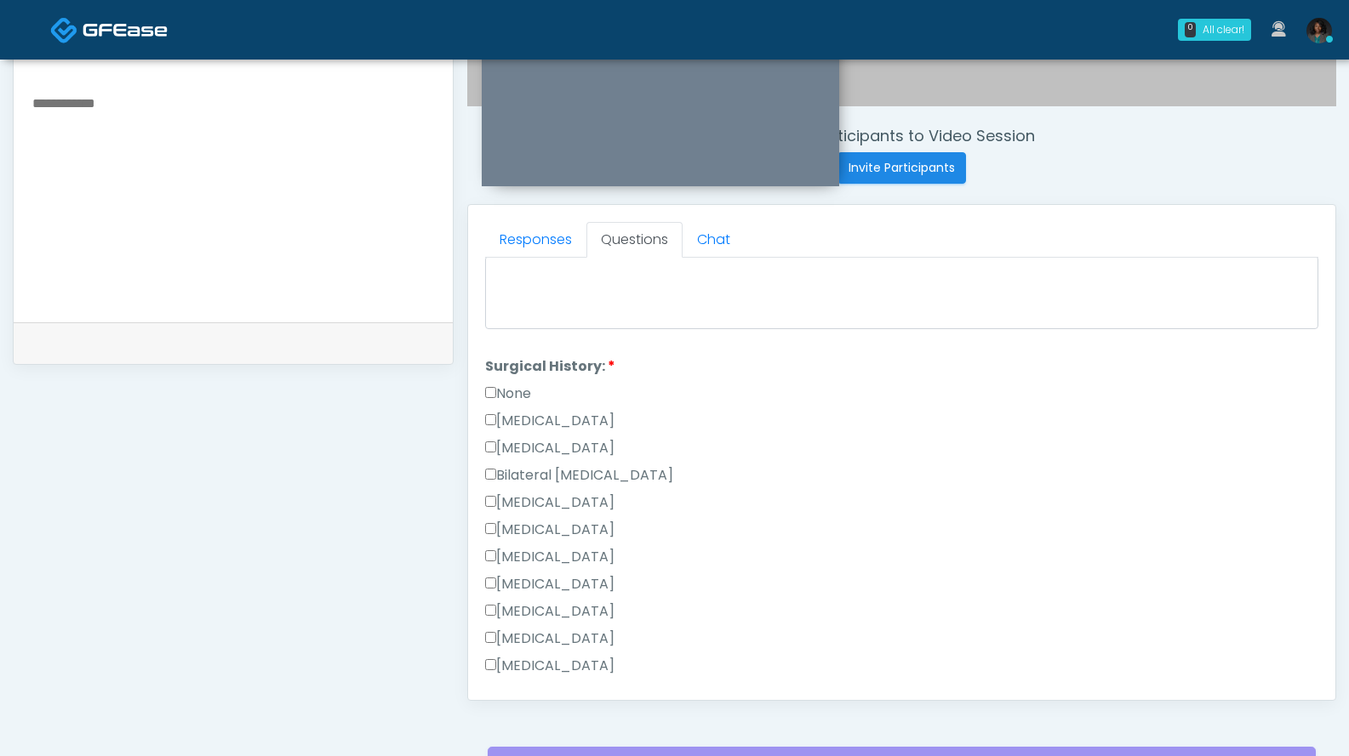
scroll to position [990, 0]
click at [531, 387] on label "None" at bounding box center [508, 391] width 46 height 20
click at [568, 436] on label "[MEDICAL_DATA]" at bounding box center [549, 446] width 129 height 20
click at [515, 390] on label "None" at bounding box center [508, 391] width 46 height 20
click at [552, 421] on label "[MEDICAL_DATA]" at bounding box center [549, 418] width 129 height 20
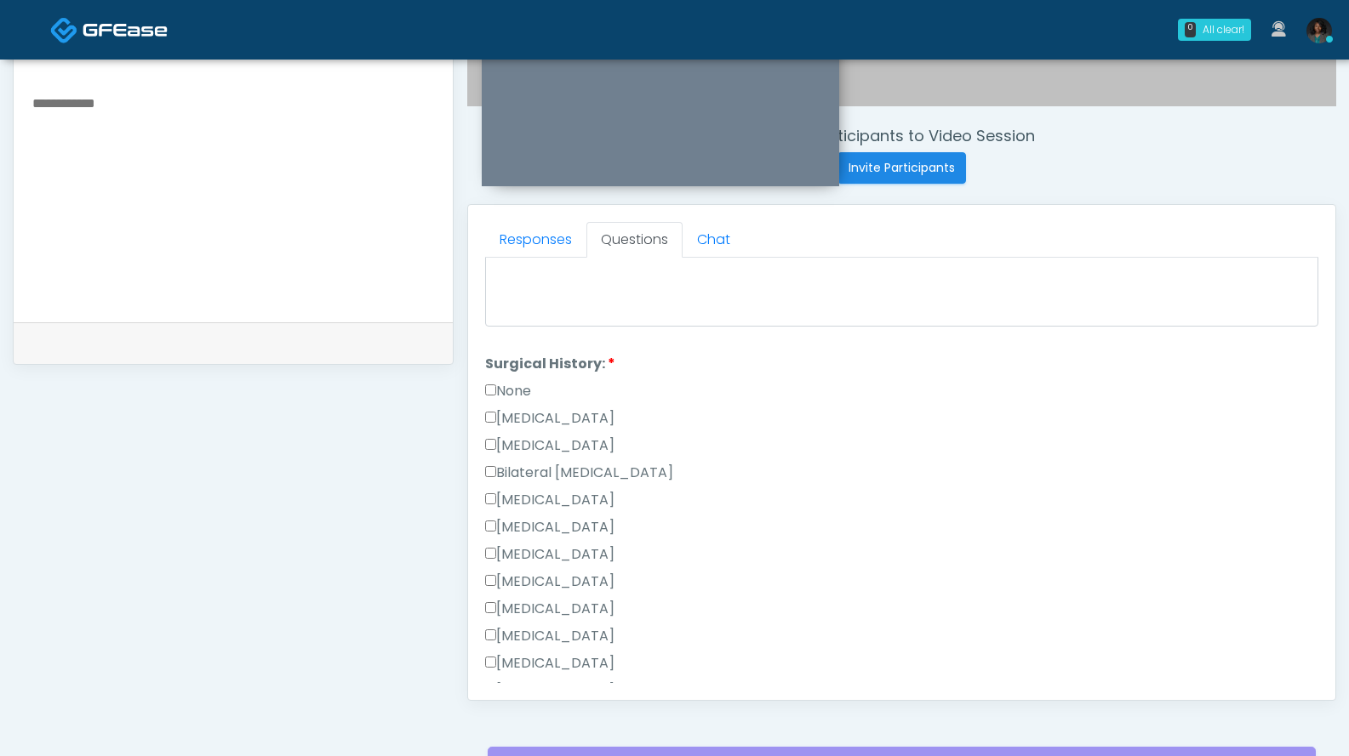
click at [562, 450] on label "[MEDICAL_DATA]" at bounding box center [549, 446] width 129 height 20
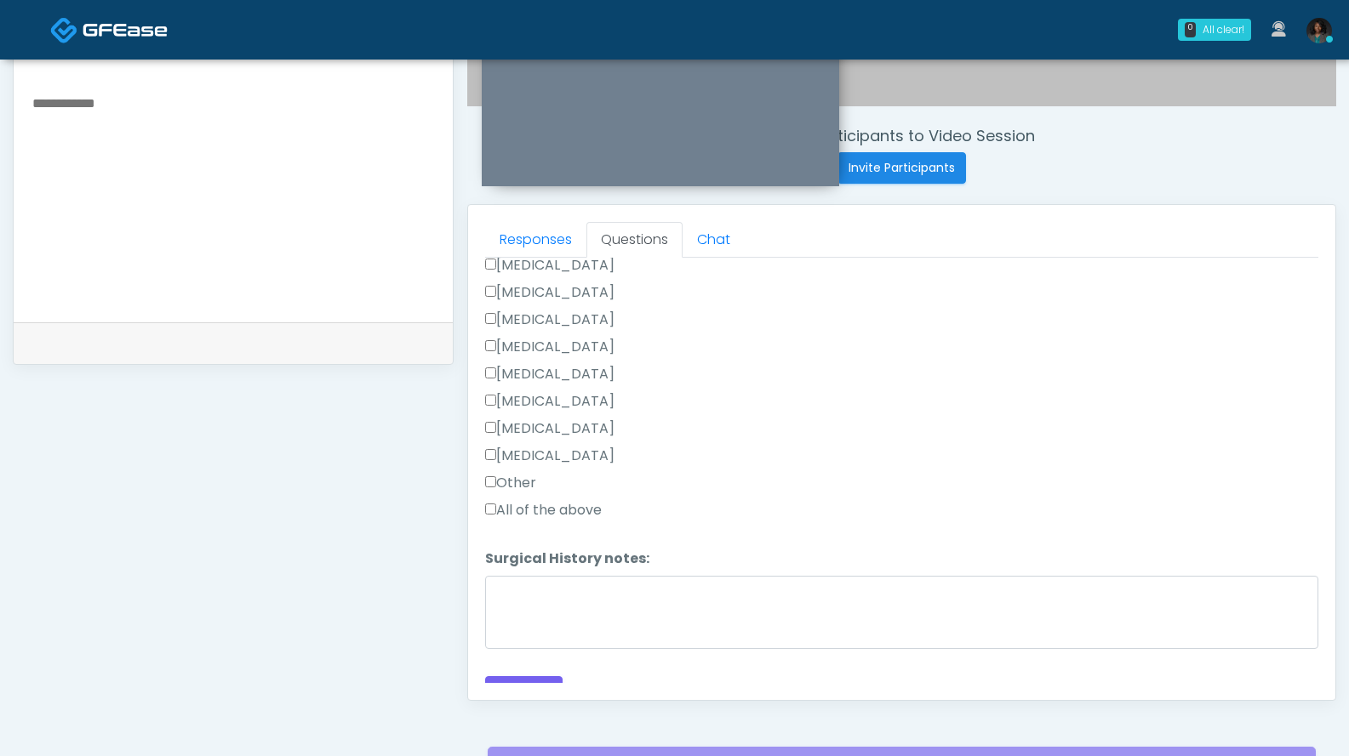
scroll to position [1245, 0]
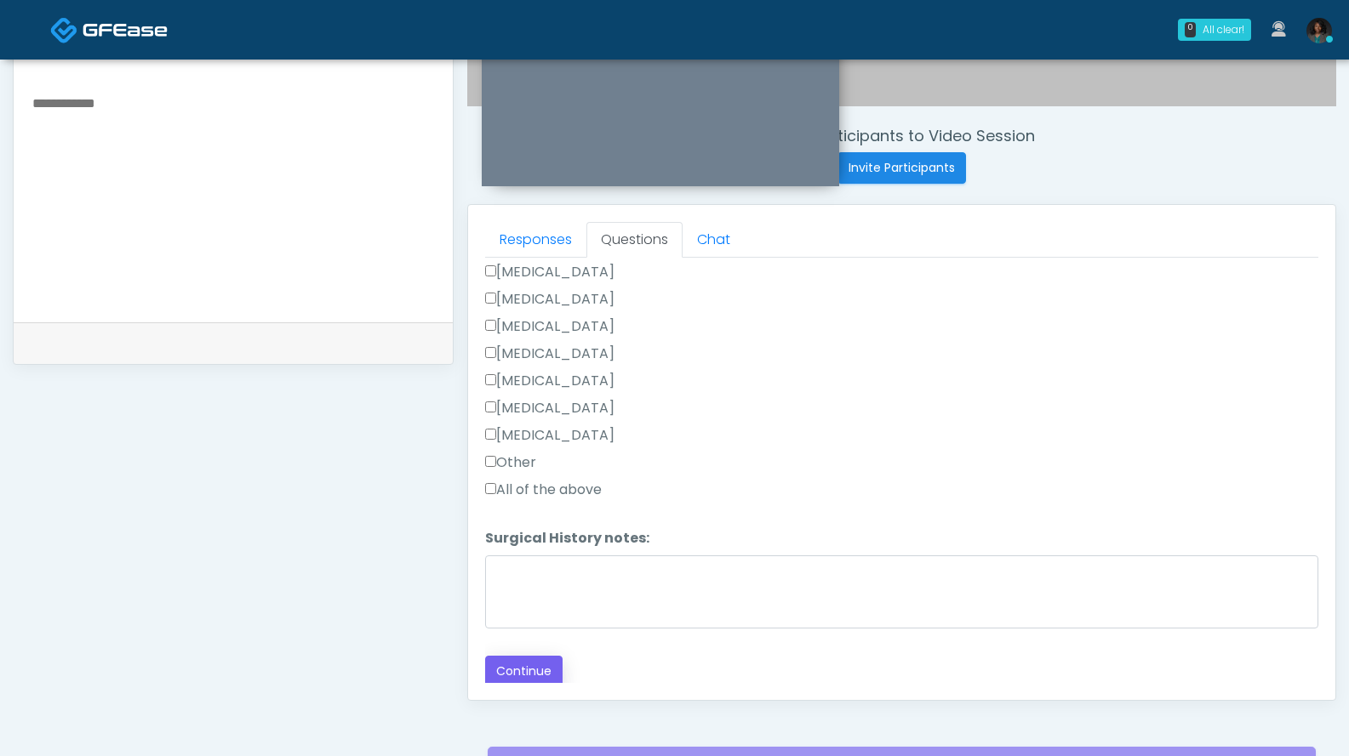
click at [539, 670] on button "Continue" at bounding box center [523, 671] width 77 height 31
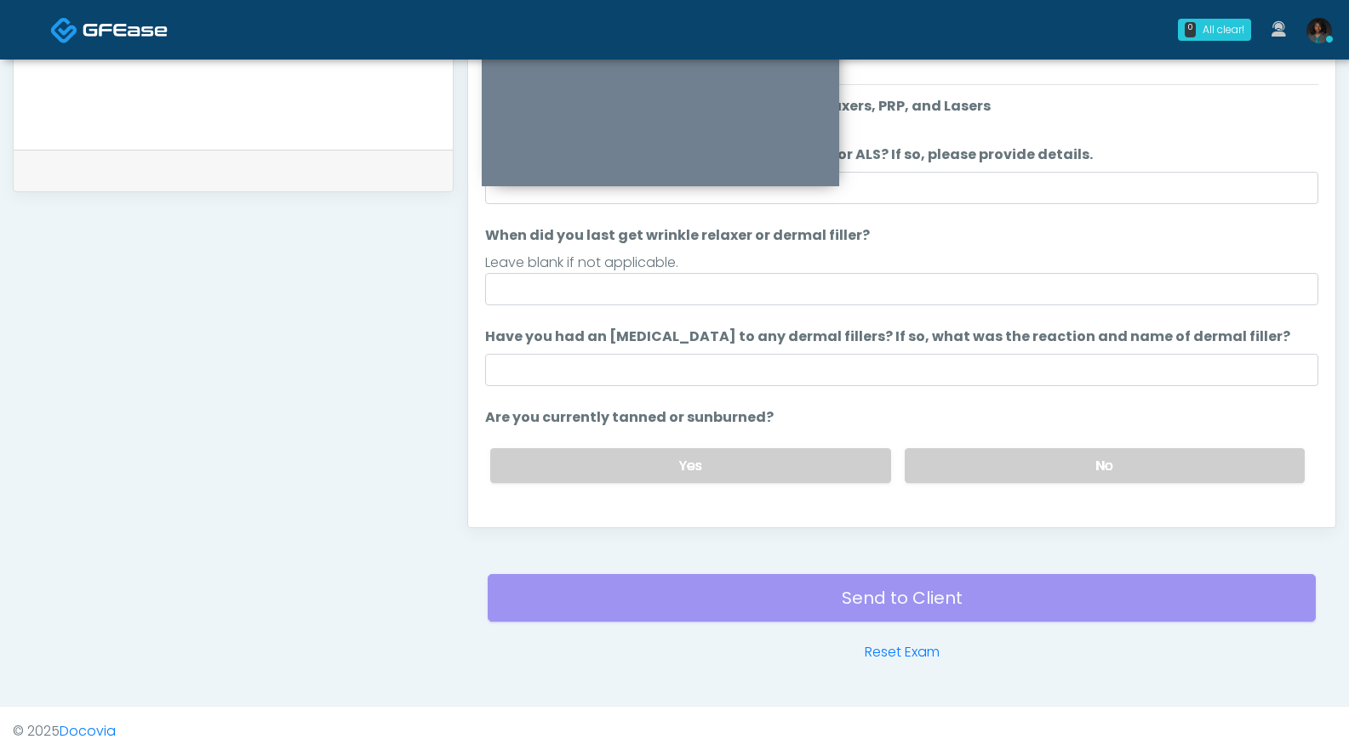
scroll to position [1, 0]
click at [1003, 472] on label "No" at bounding box center [1104, 465] width 400 height 35
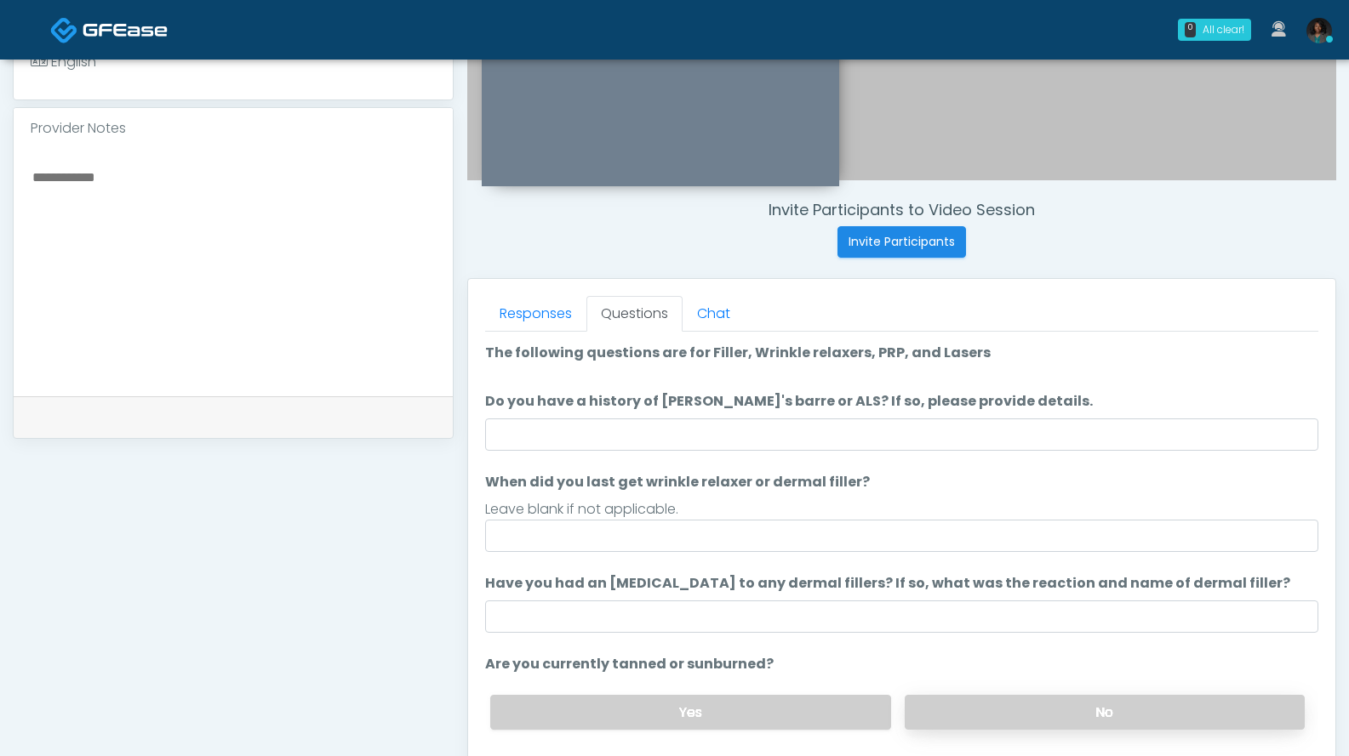
scroll to position [519, 0]
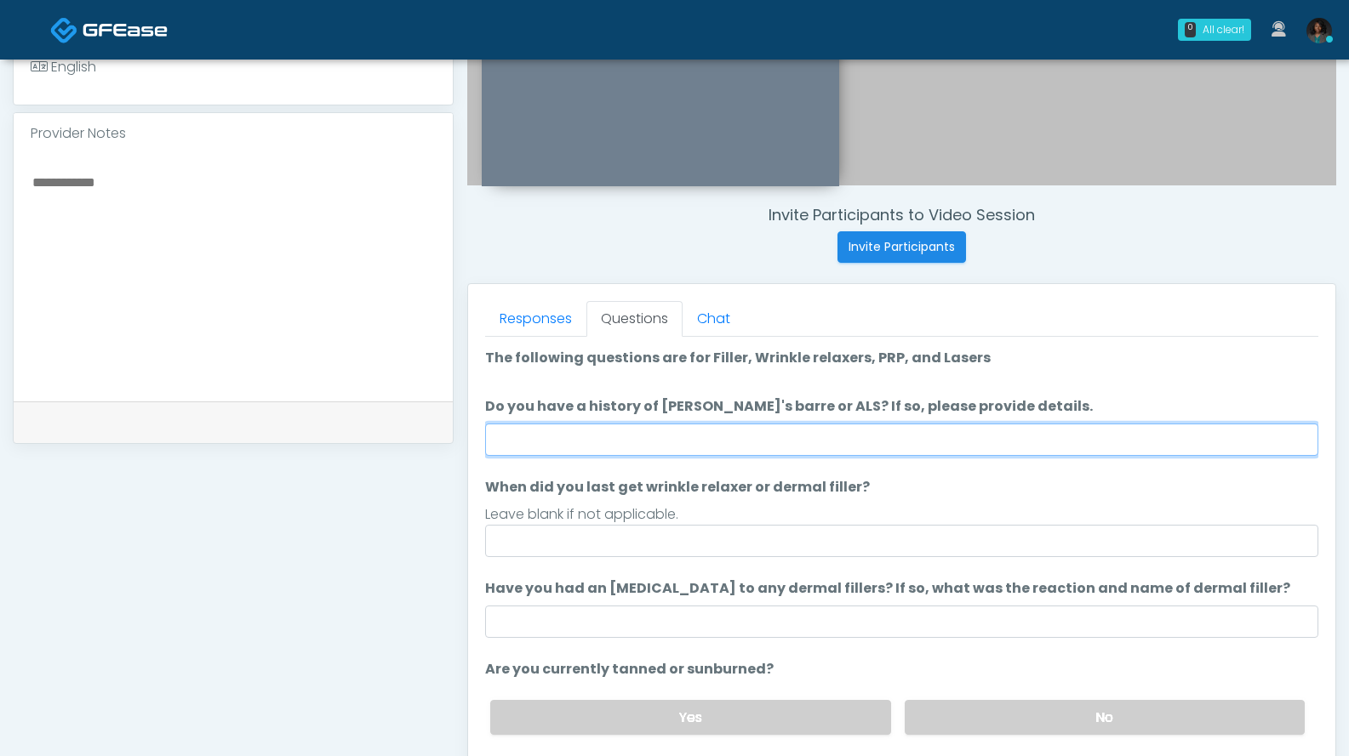
click at [936, 435] on input "Do you have a history of [PERSON_NAME]'s barre or ALS? If so, please provide de…" at bounding box center [901, 440] width 833 height 32
type input "***"
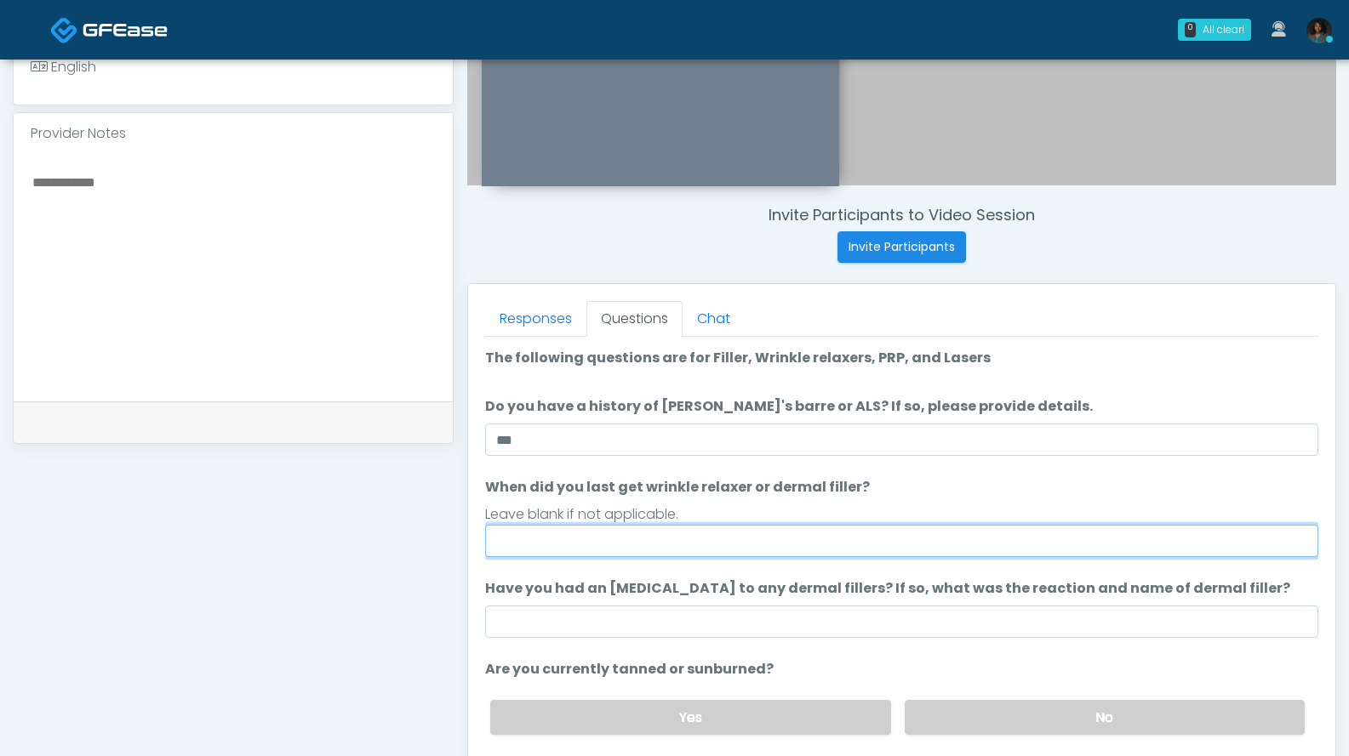
click at [870, 537] on input "When did you last get wrinkle relaxer or dermal filler?" at bounding box center [901, 541] width 833 height 32
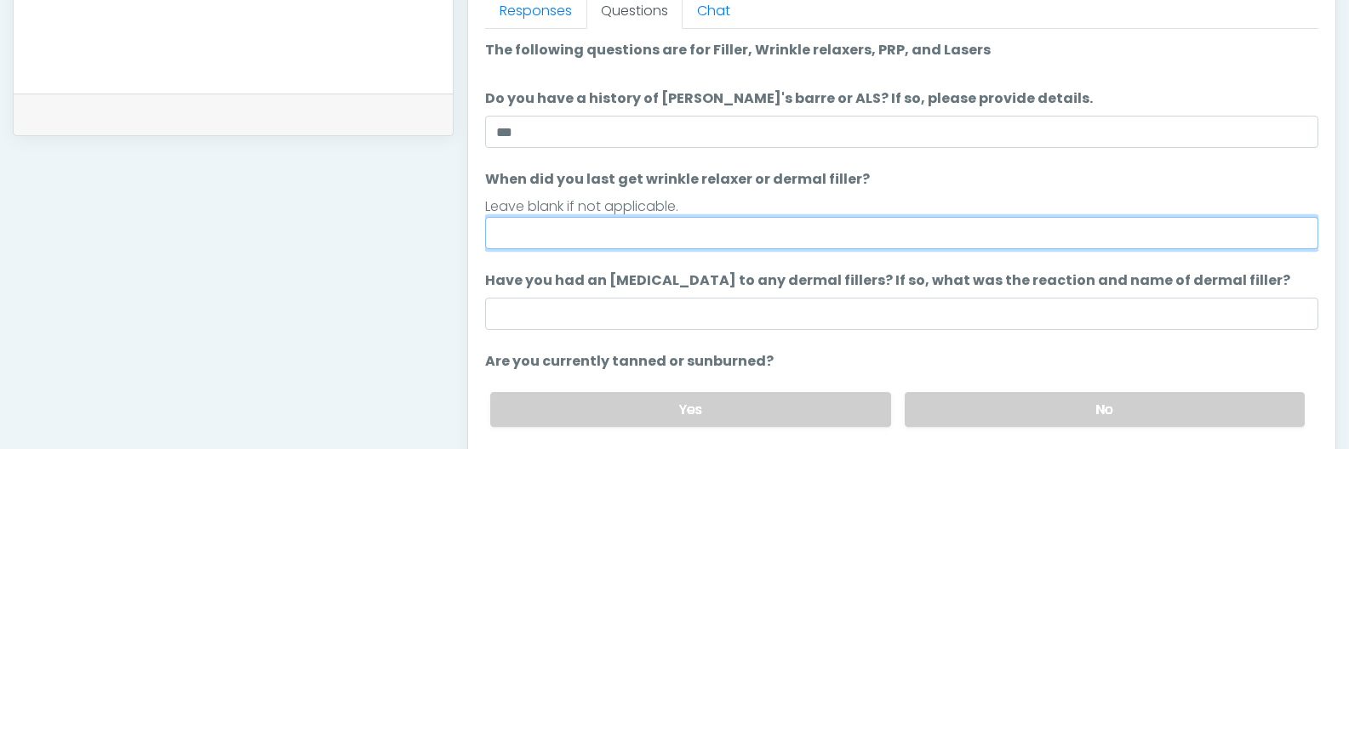
scroll to position [528, 0]
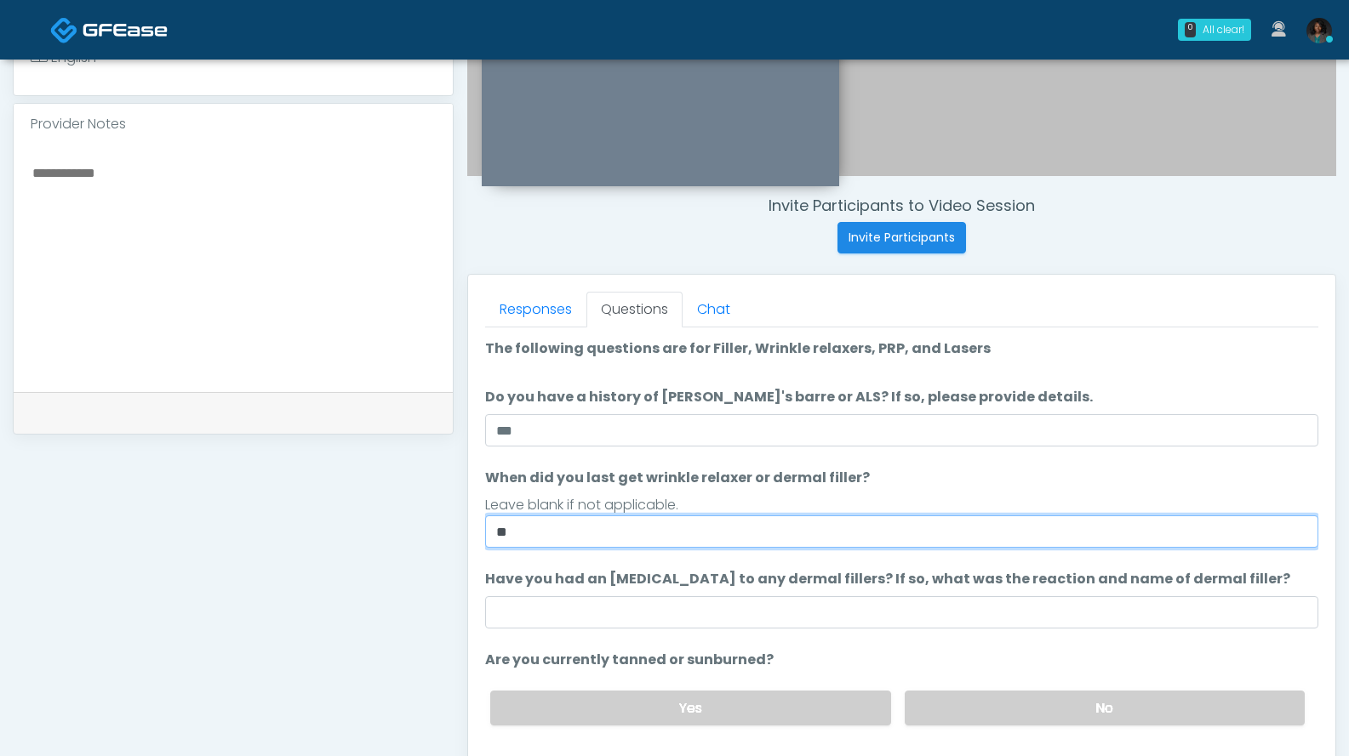
type input "*"
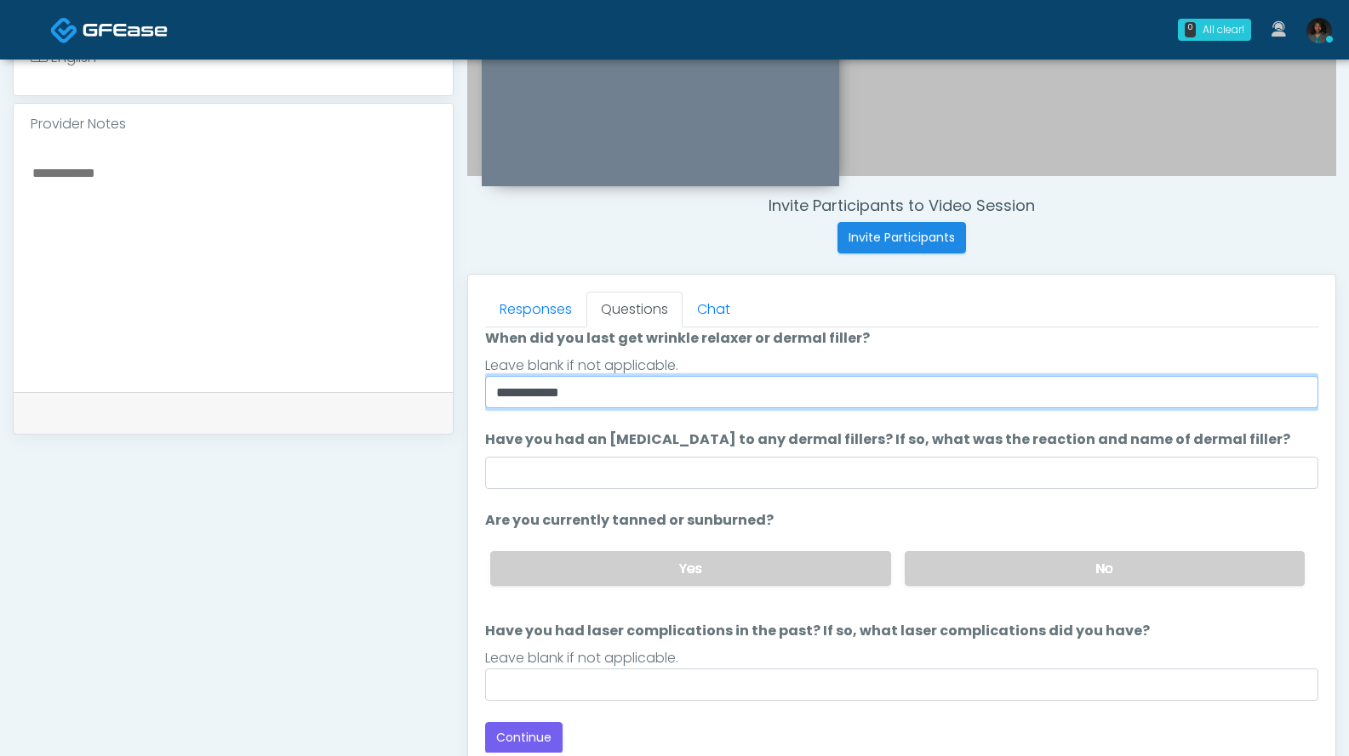
scroll to position [139, 0]
type input "**********"
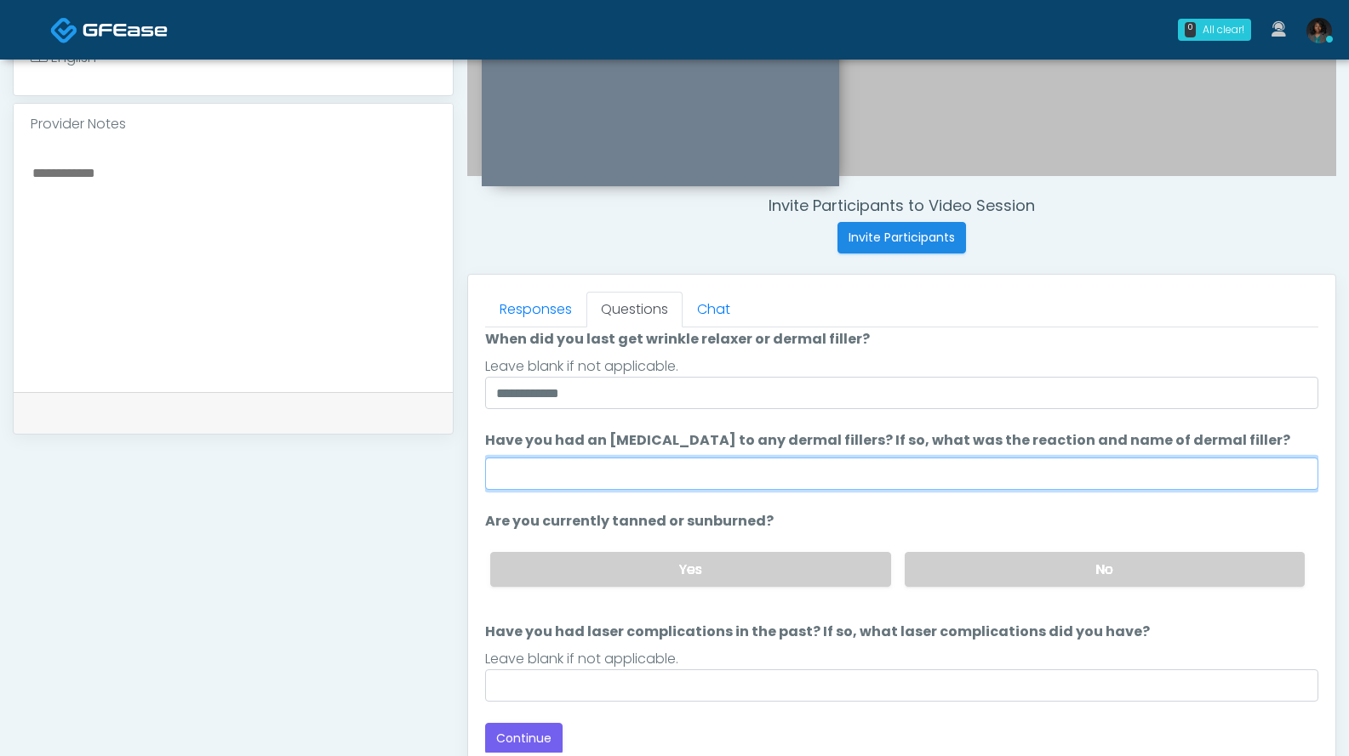
click at [861, 465] on input "Have you had an [MEDICAL_DATA] to any dermal fillers? If so, what was the react…" at bounding box center [901, 474] width 833 height 32
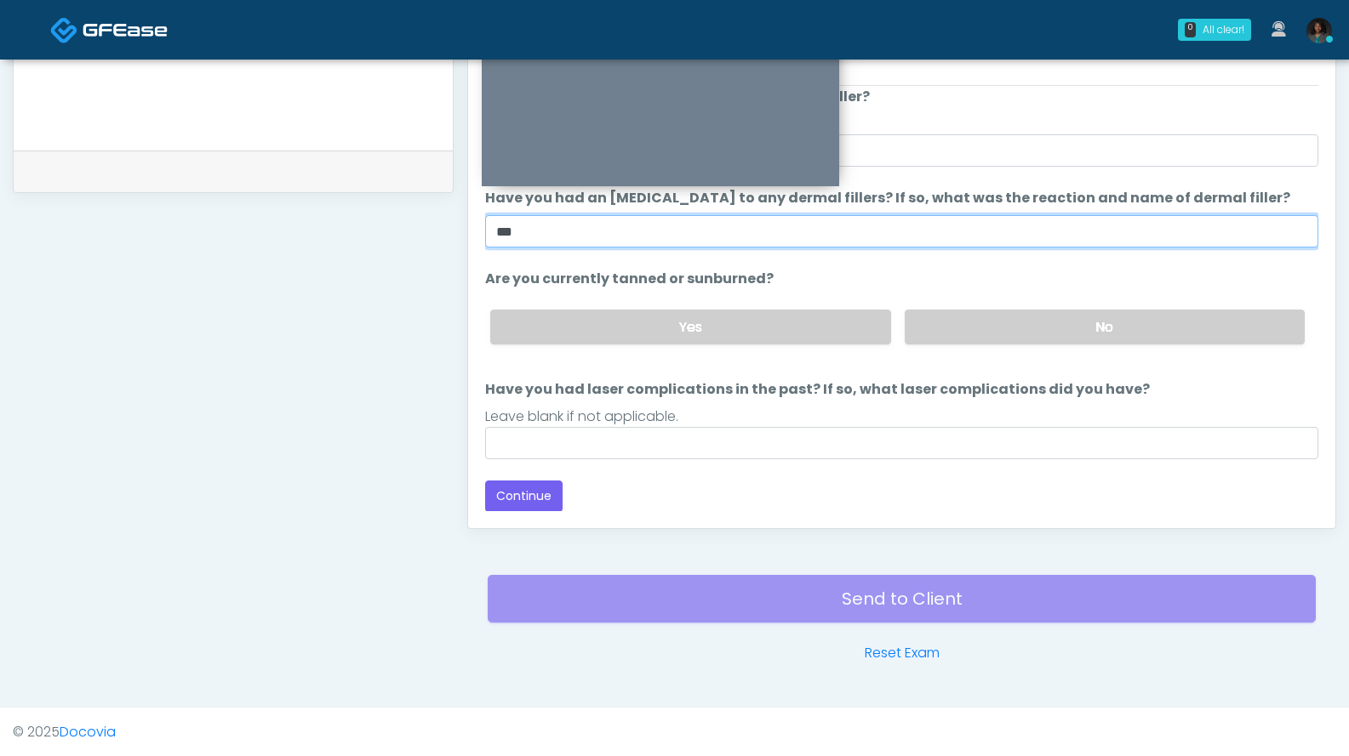
scroll to position [771, 0]
type input "***"
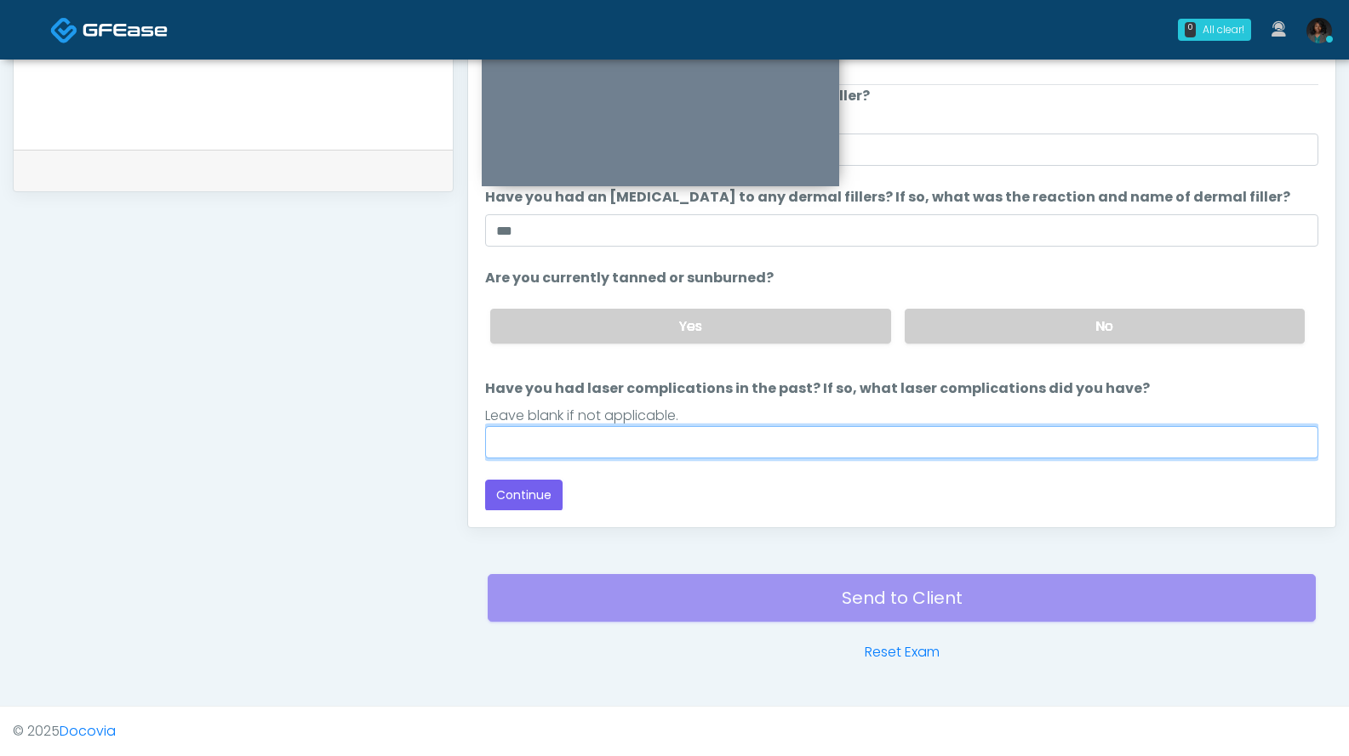
click at [804, 436] on input "Have you had laser complications in the past? If so, what laser complications d…" at bounding box center [901, 442] width 833 height 32
type input "***"
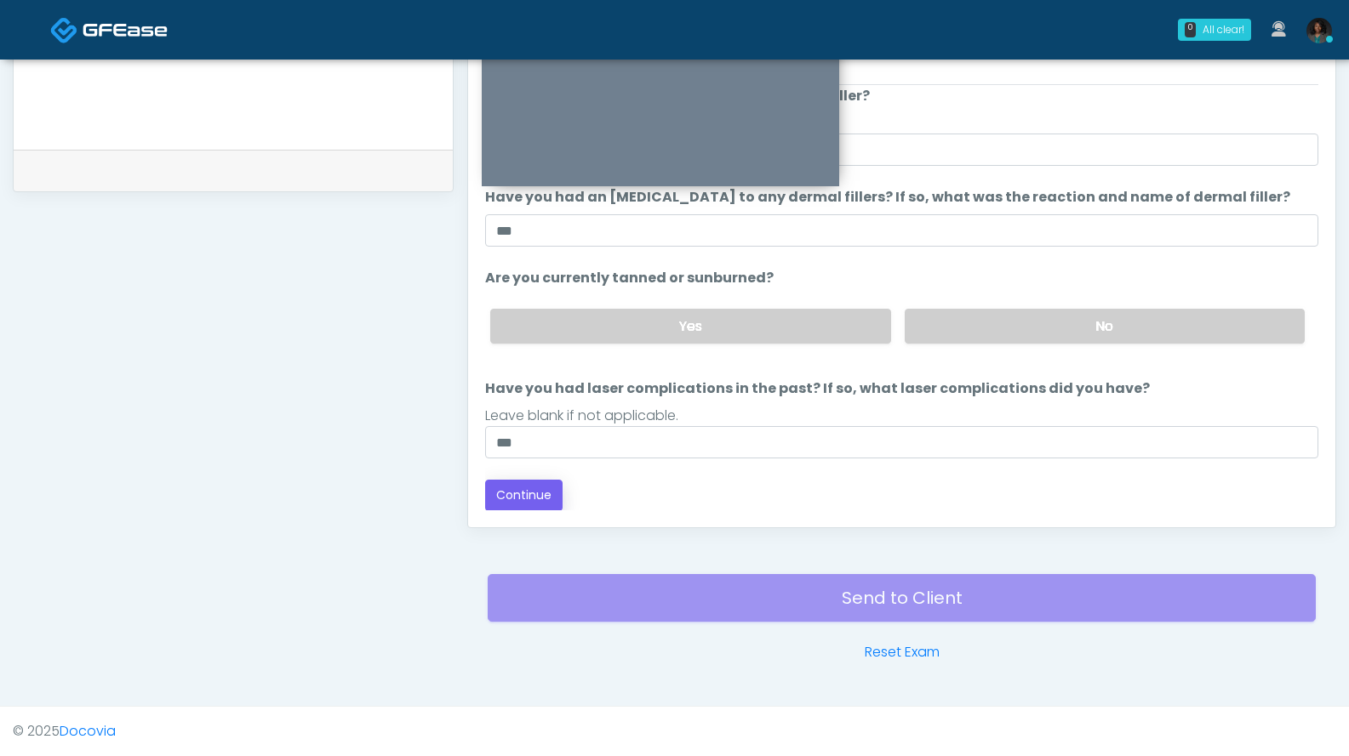
click at [538, 493] on button "Continue" at bounding box center [523, 495] width 77 height 31
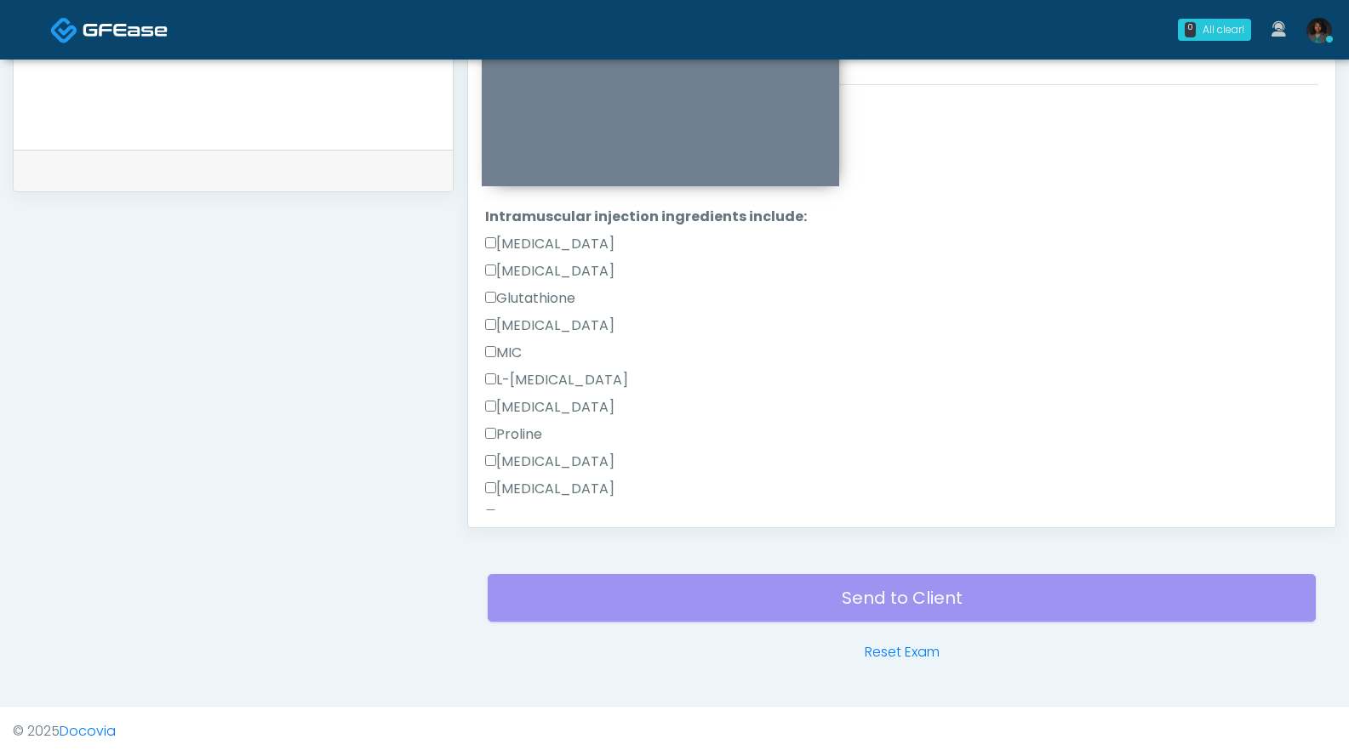
scroll to position [1053, 0]
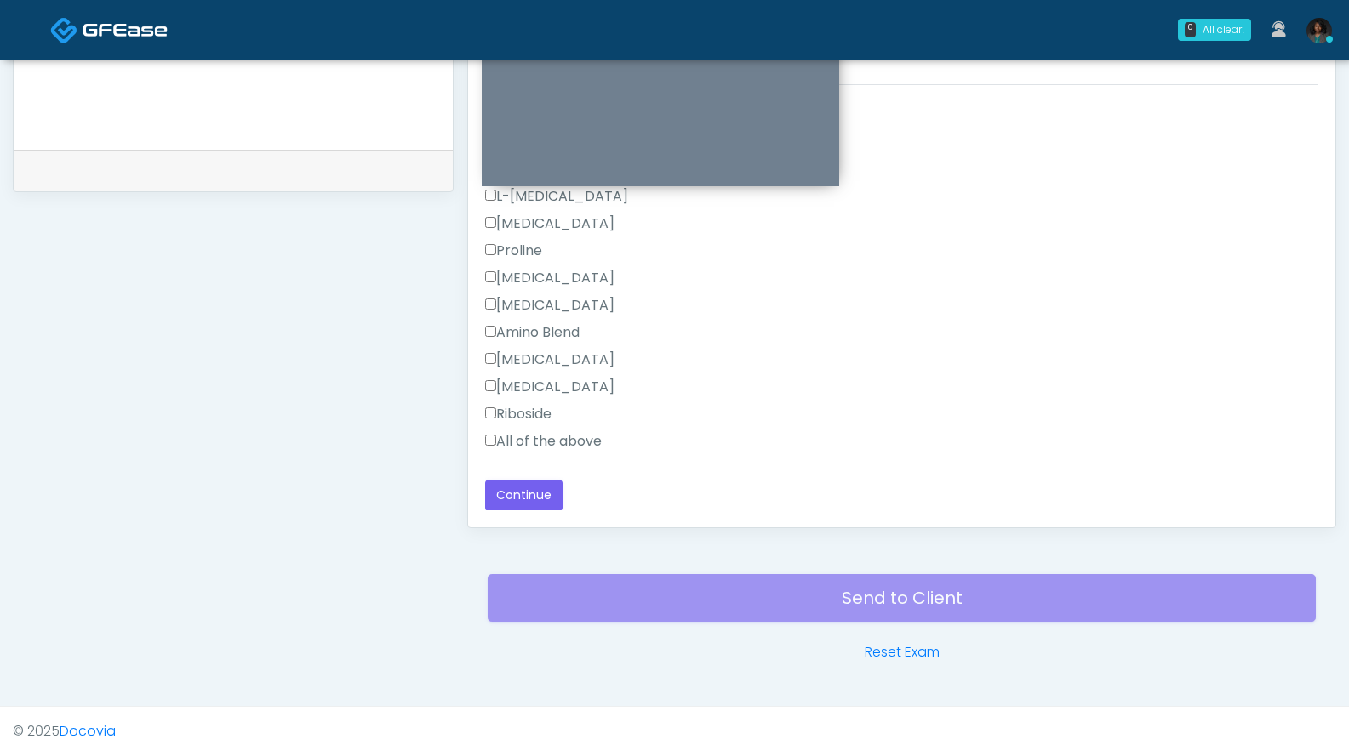
click at [666, 369] on div "[MEDICAL_DATA]" at bounding box center [901, 363] width 833 height 27
click at [596, 443] on label "All of the above" at bounding box center [543, 441] width 117 height 20
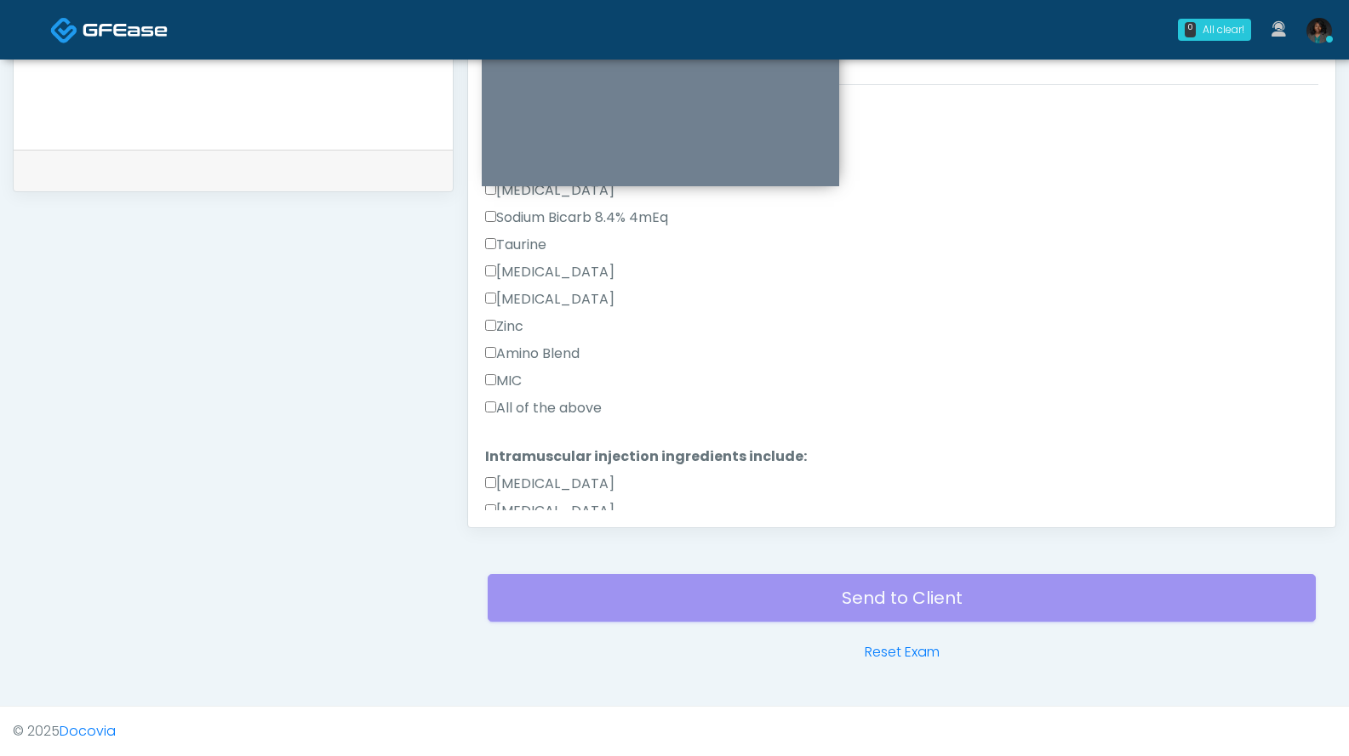
click at [592, 406] on label "All of the above" at bounding box center [543, 408] width 117 height 20
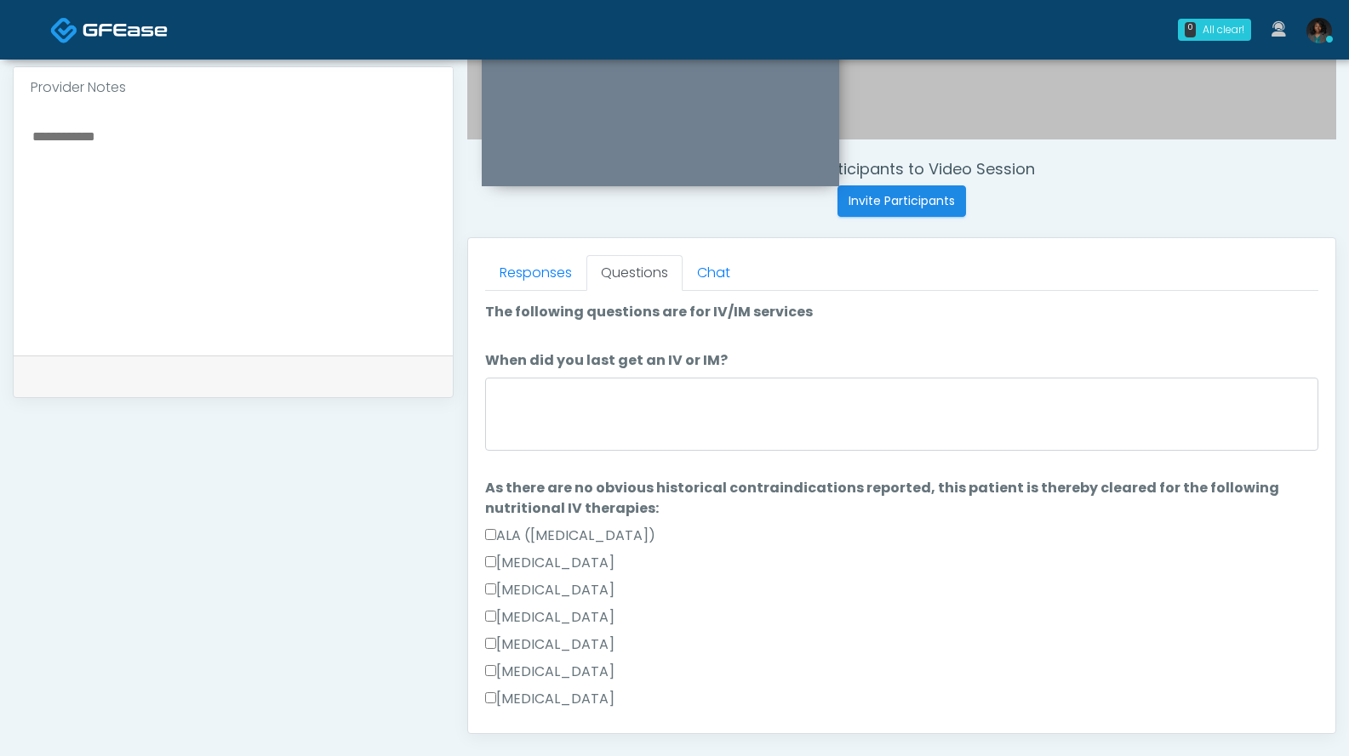
scroll to position [562, 0]
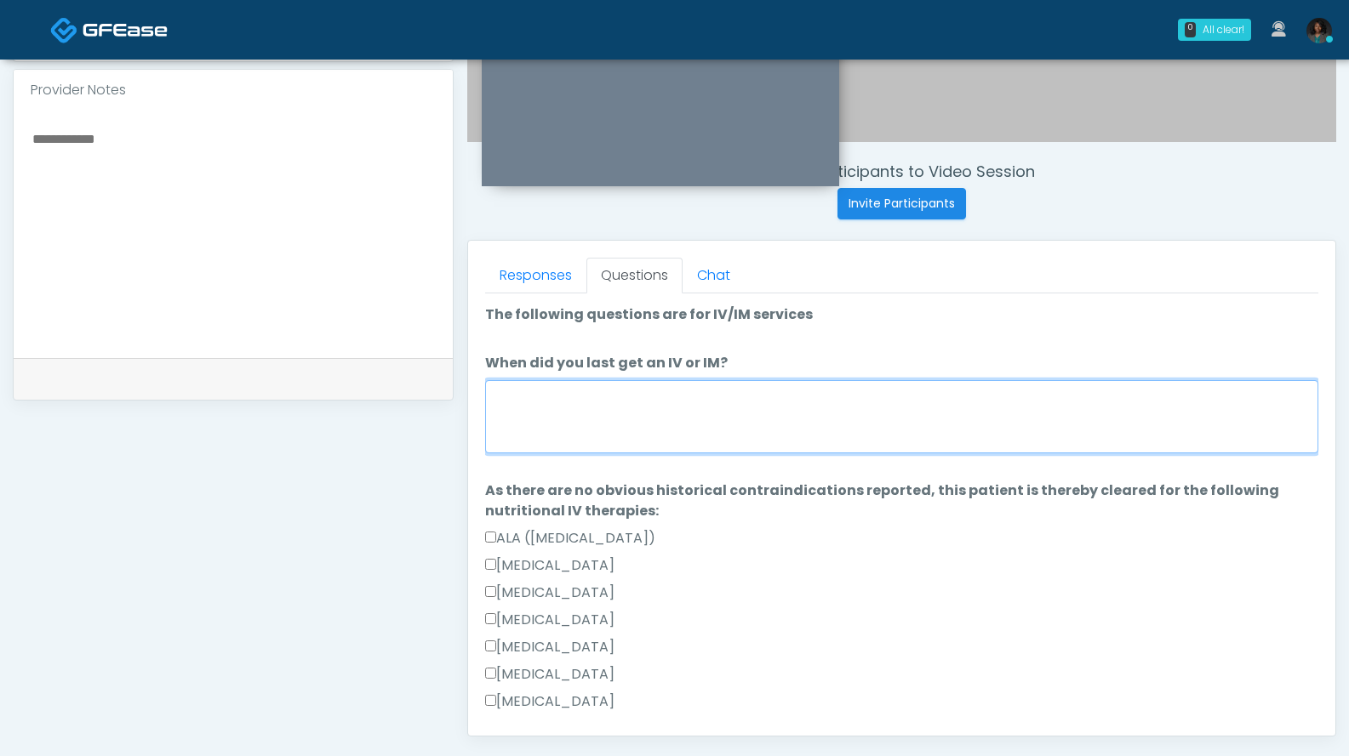
click at [766, 405] on textarea "When did you last get an IV or IM?" at bounding box center [901, 416] width 833 height 73
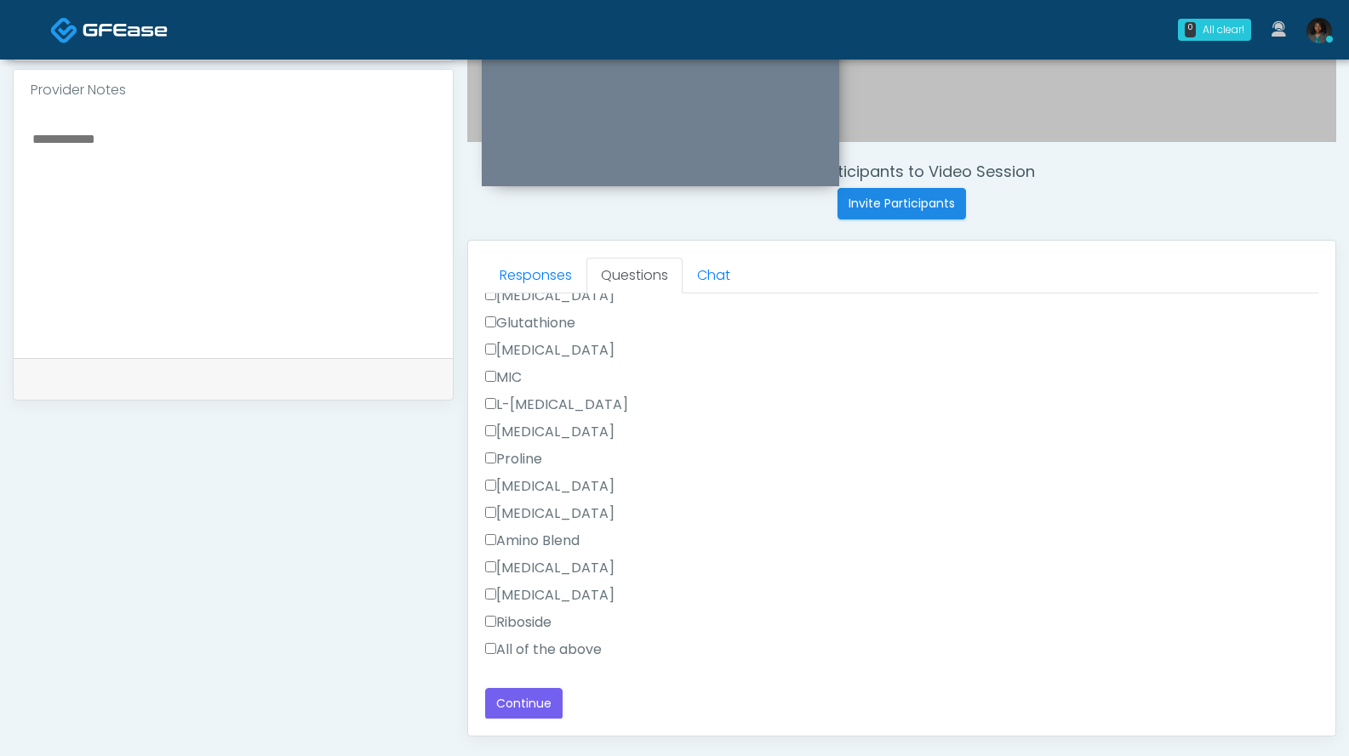
scroll to position [771, 0]
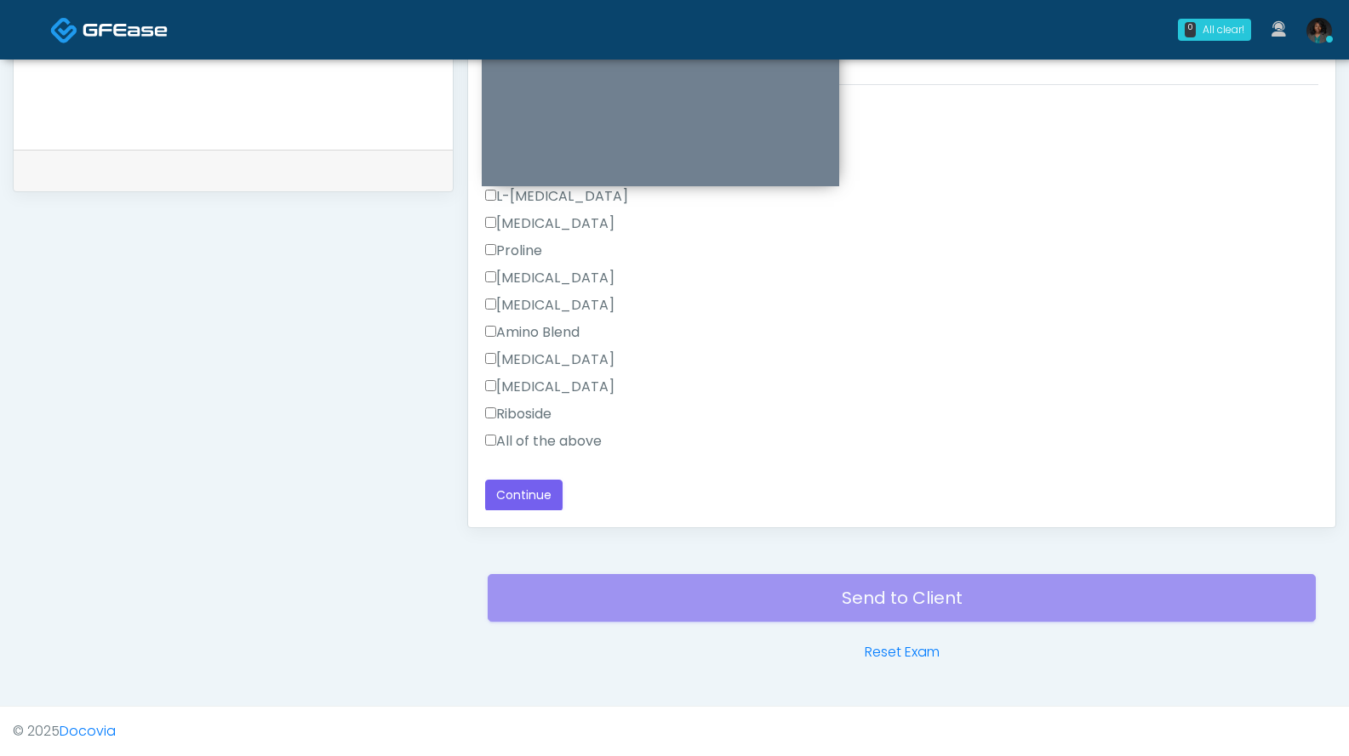
type textarea "**********"
click at [513, 502] on button "Continue" at bounding box center [523, 495] width 77 height 31
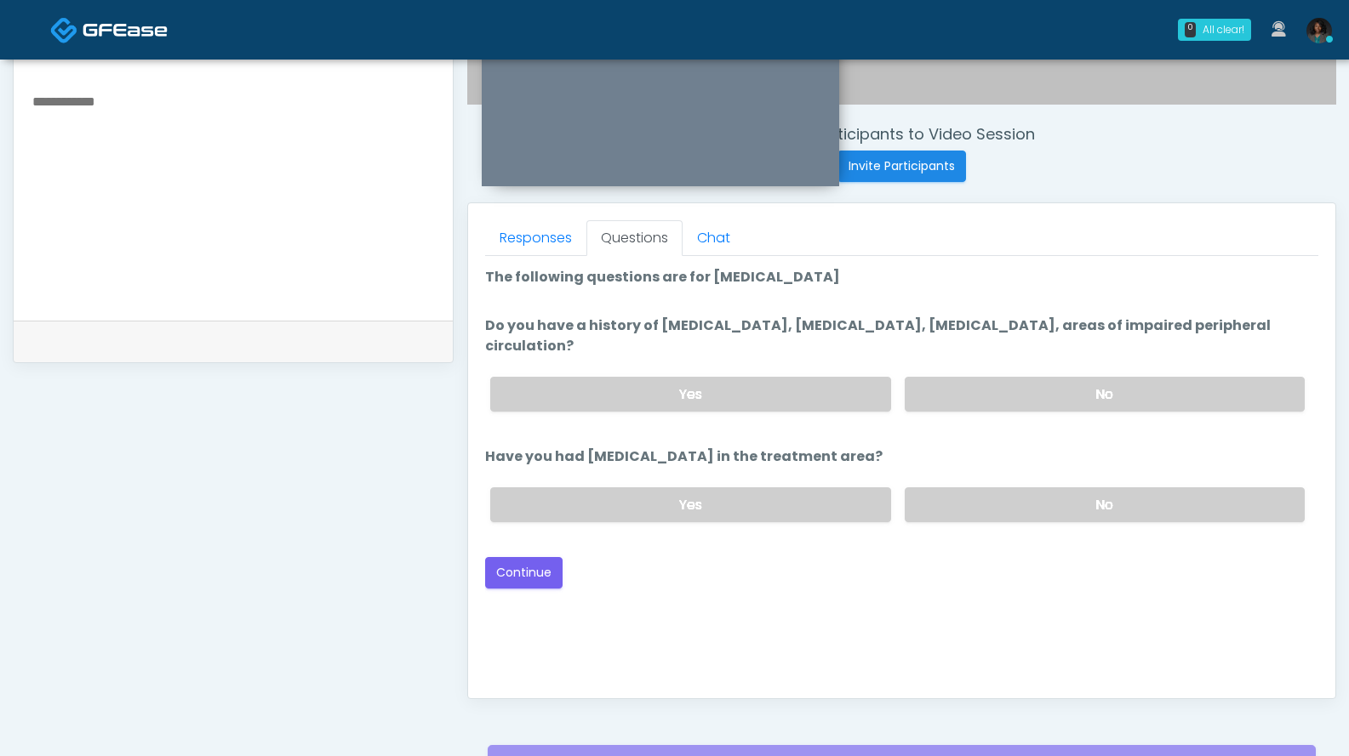
scroll to position [601, 0]
click at [969, 506] on label "No" at bounding box center [1104, 504] width 400 height 35
click at [999, 404] on label "No" at bounding box center [1104, 393] width 400 height 35
click at [556, 580] on button "Continue" at bounding box center [523, 571] width 77 height 31
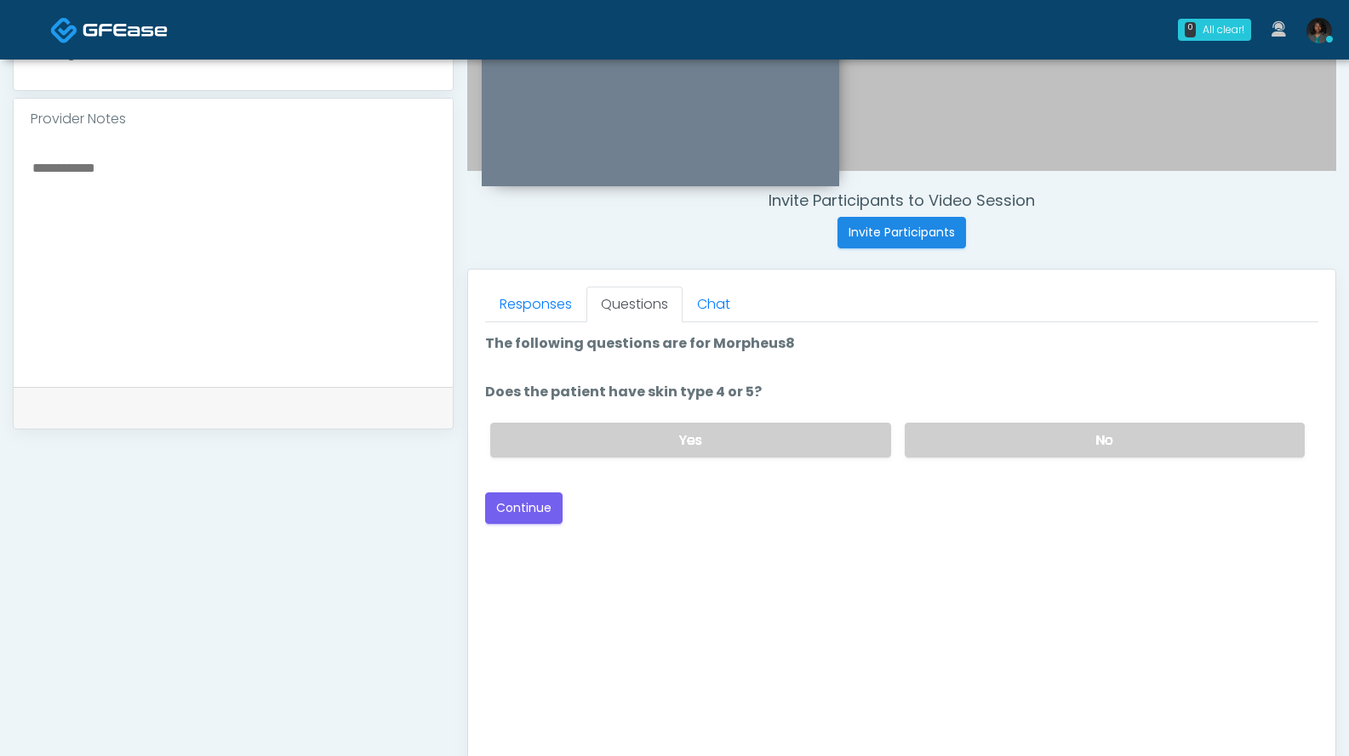
scroll to position [535, 0]
click at [990, 448] on label "No" at bounding box center [1104, 438] width 400 height 35
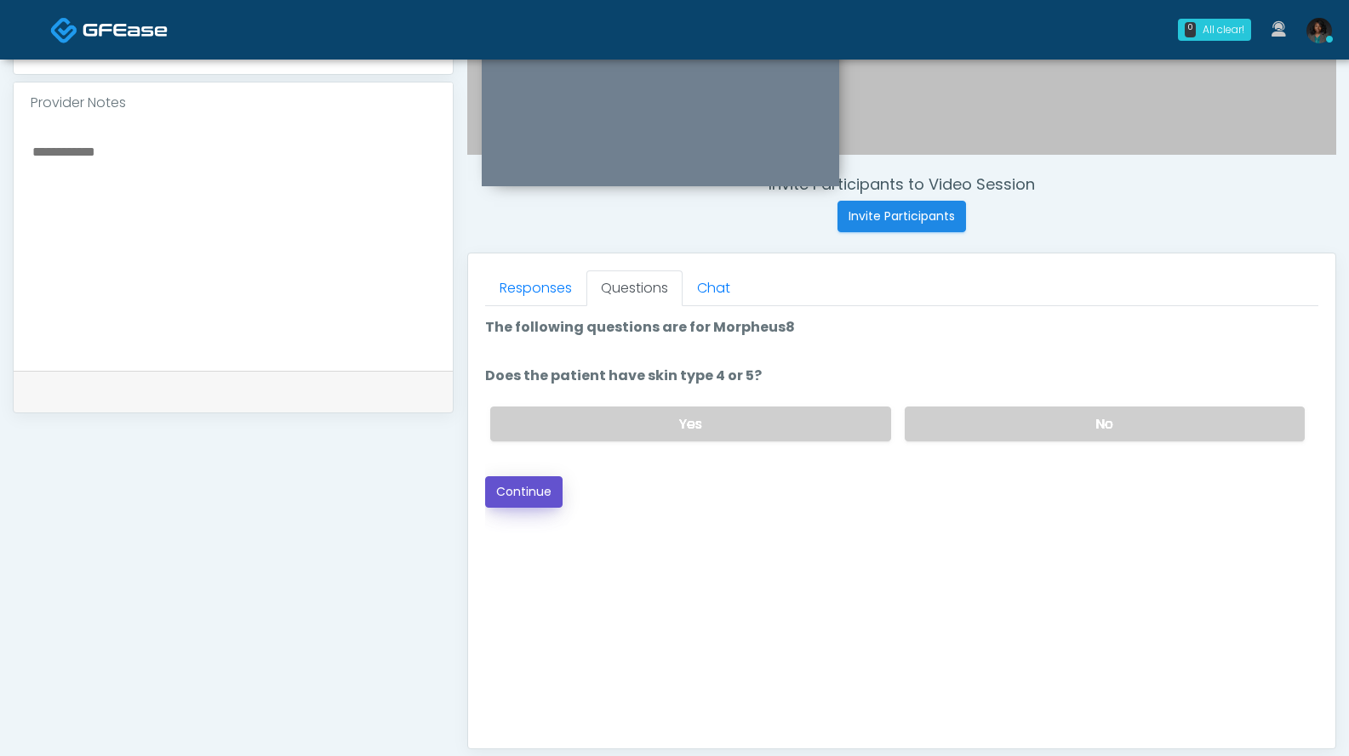
click at [554, 499] on button "Continue" at bounding box center [523, 491] width 77 height 31
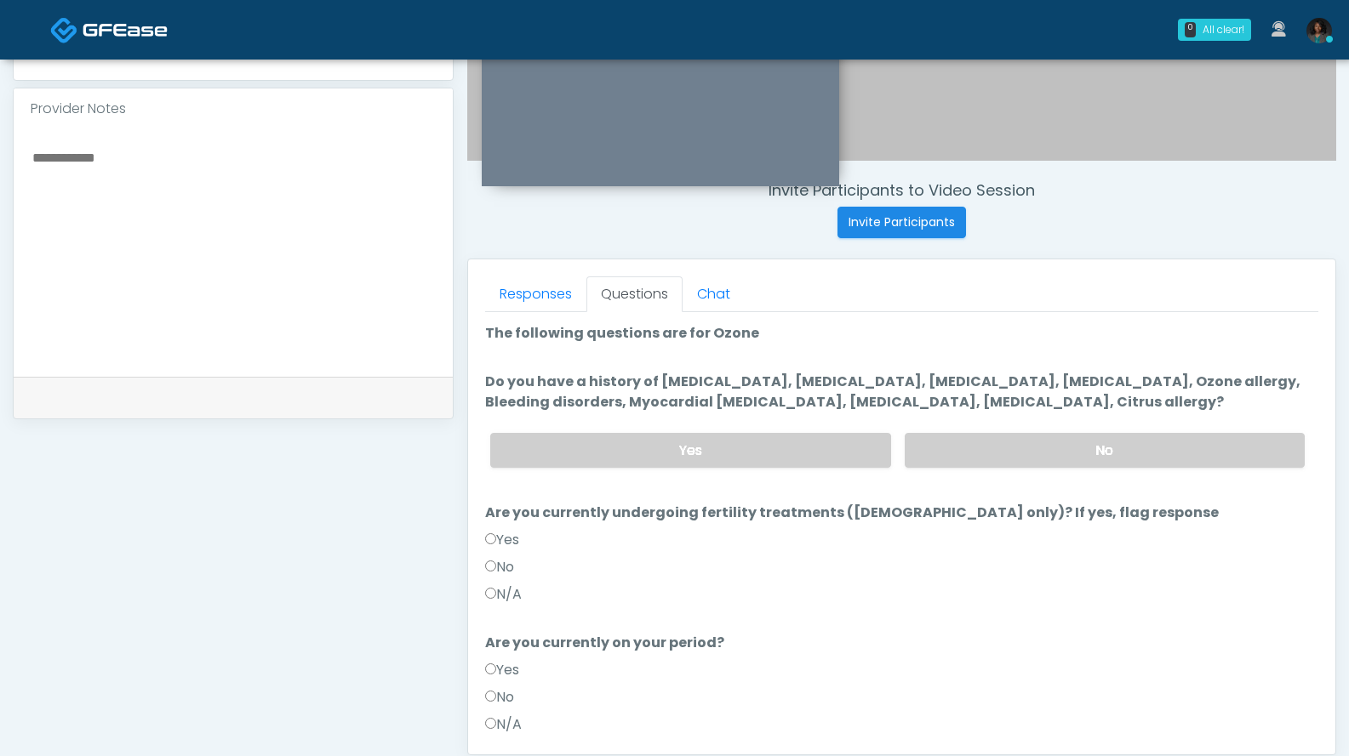
scroll to position [544, 0]
click at [961, 456] on label "No" at bounding box center [1104, 450] width 400 height 35
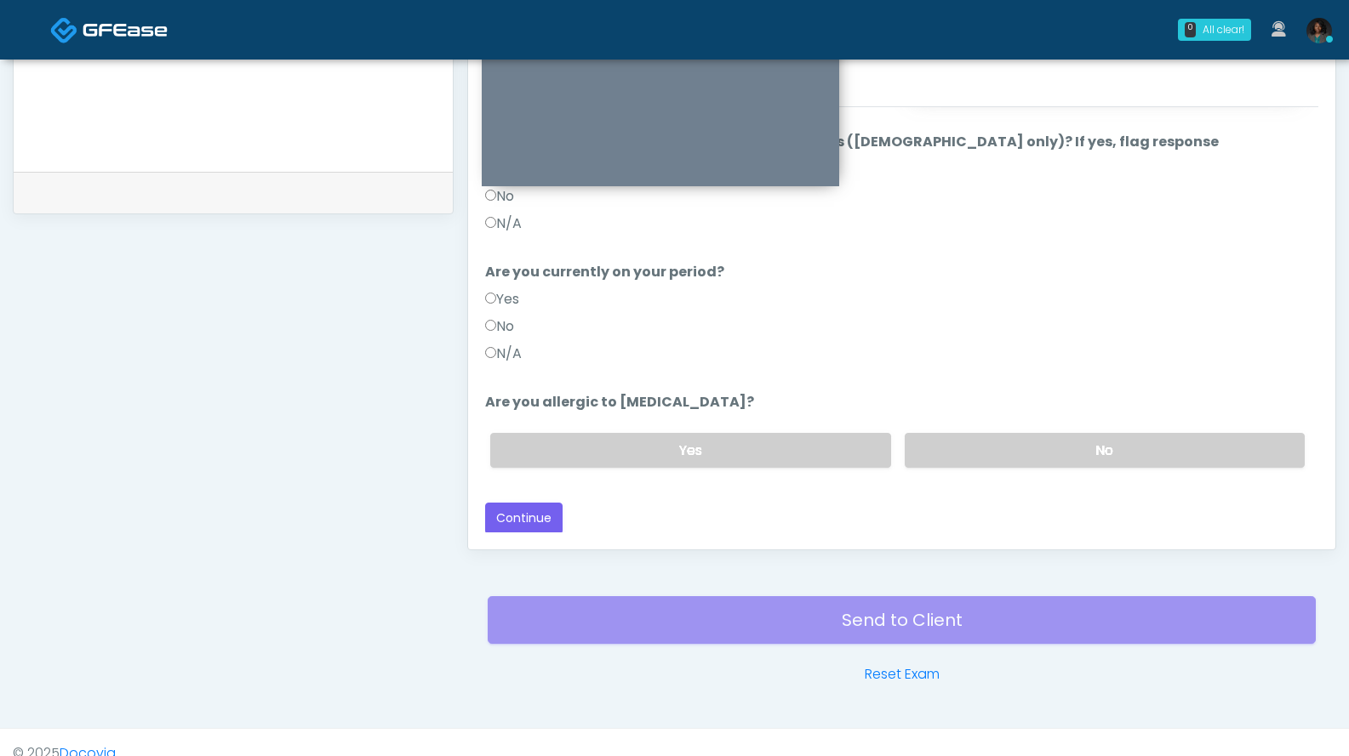
scroll to position [766, 0]
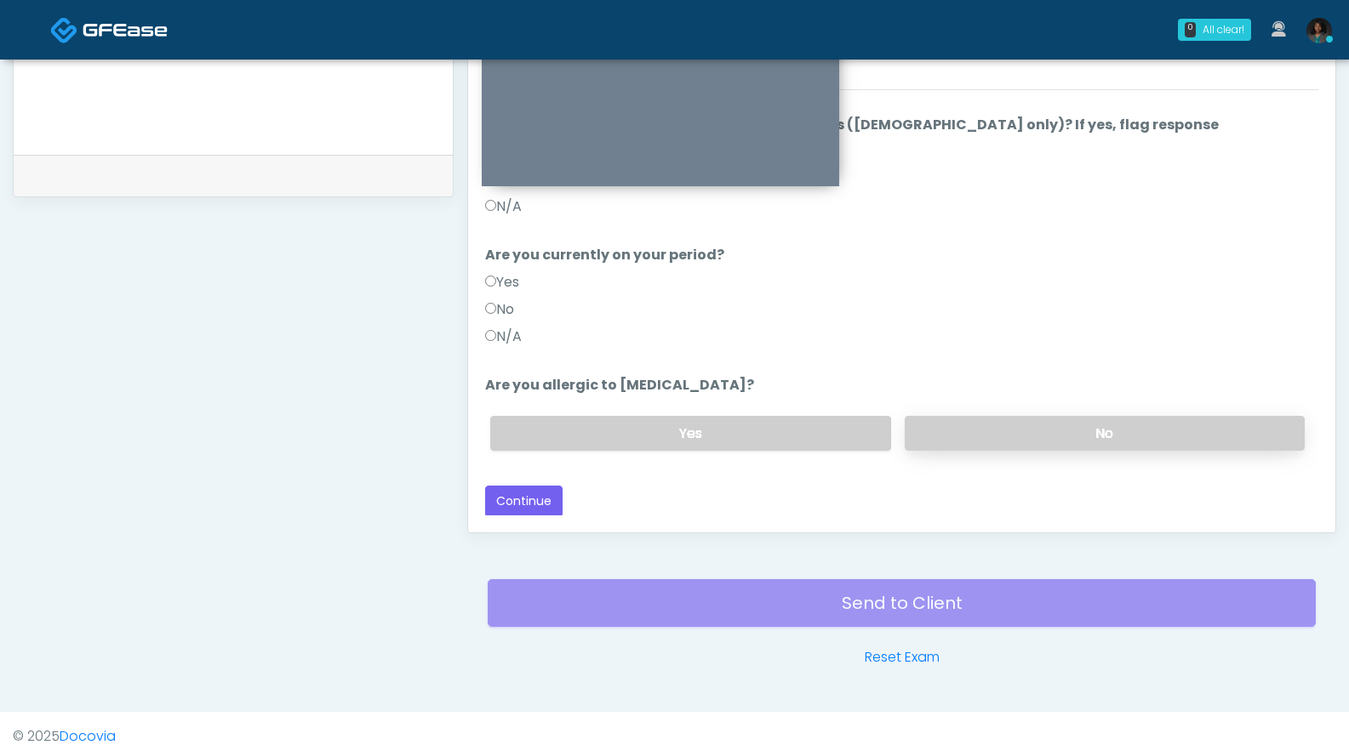
click at [990, 425] on label "No" at bounding box center [1104, 433] width 400 height 35
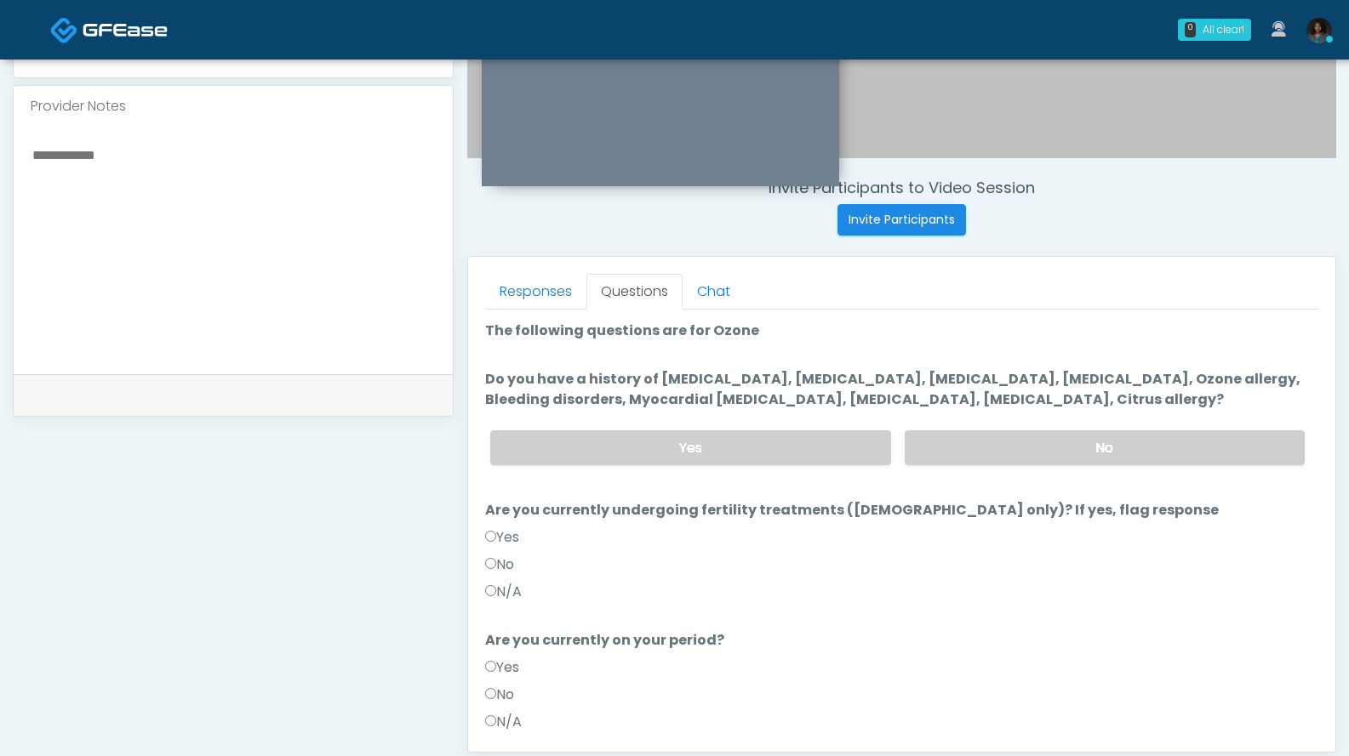
scroll to position [166, 0]
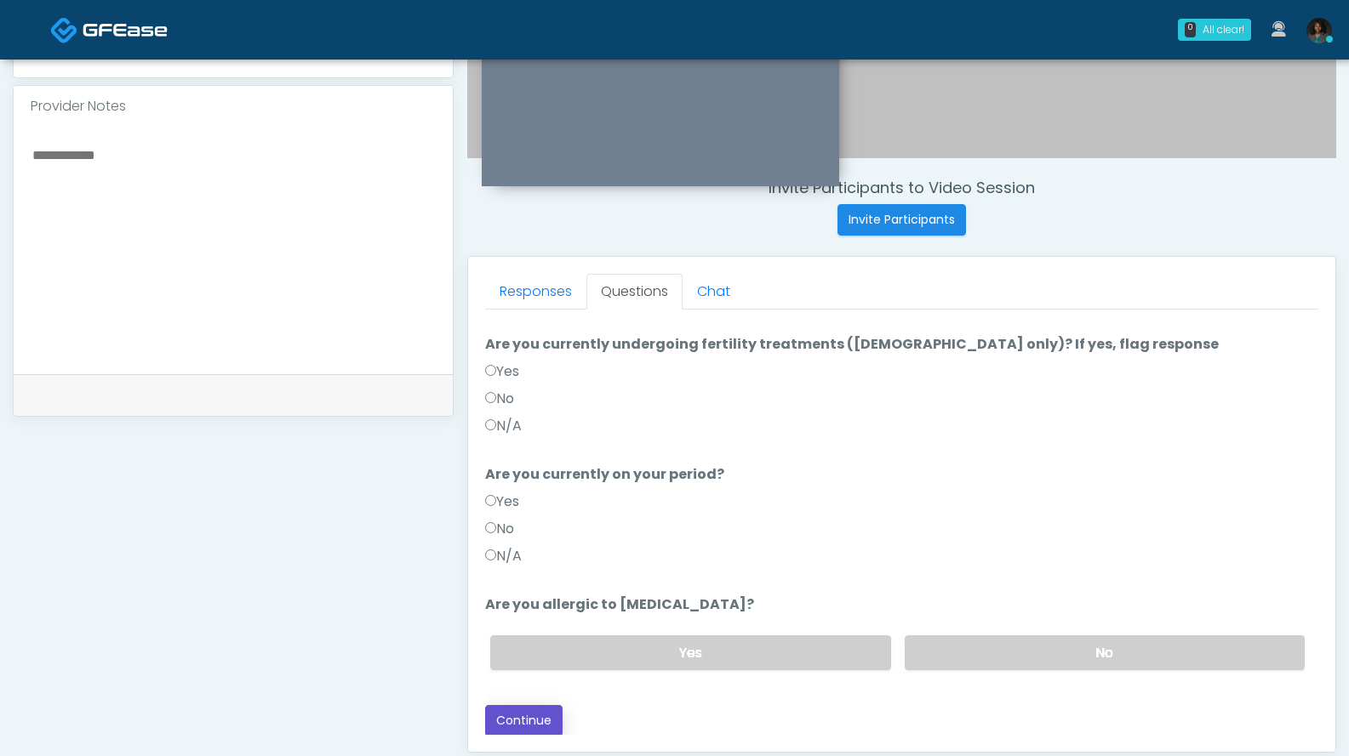
click at [542, 720] on button "Continue" at bounding box center [523, 720] width 77 height 31
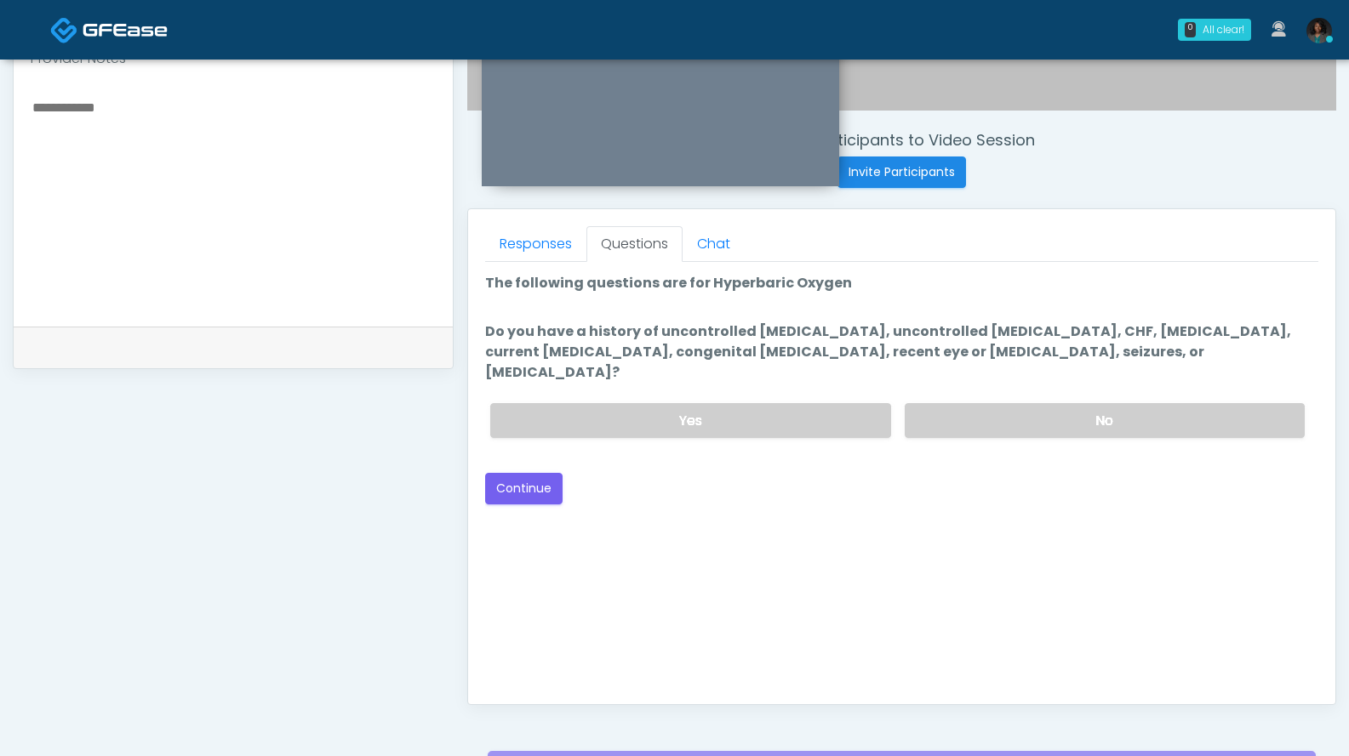
scroll to position [595, 0]
click at [1014, 402] on label "No" at bounding box center [1104, 419] width 400 height 35
click at [543, 475] on button "Continue" at bounding box center [523, 487] width 77 height 31
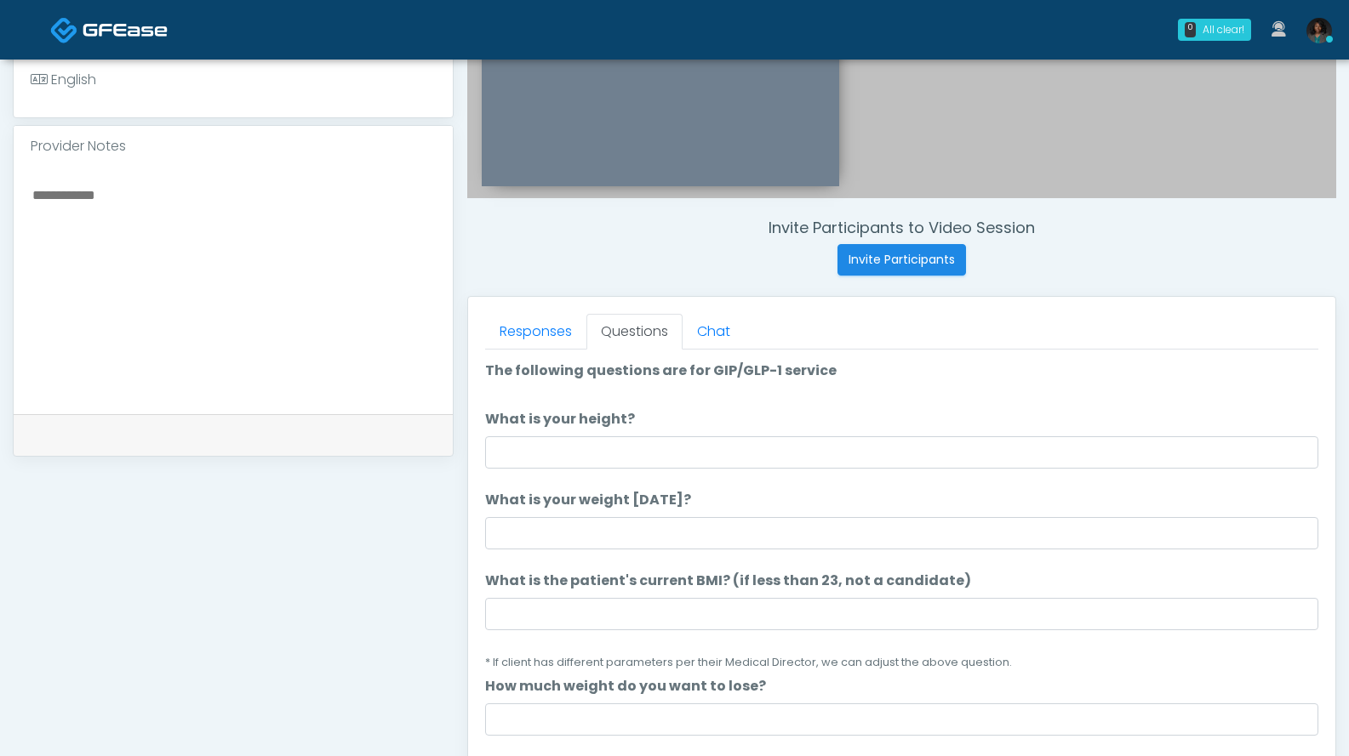
scroll to position [505, 0]
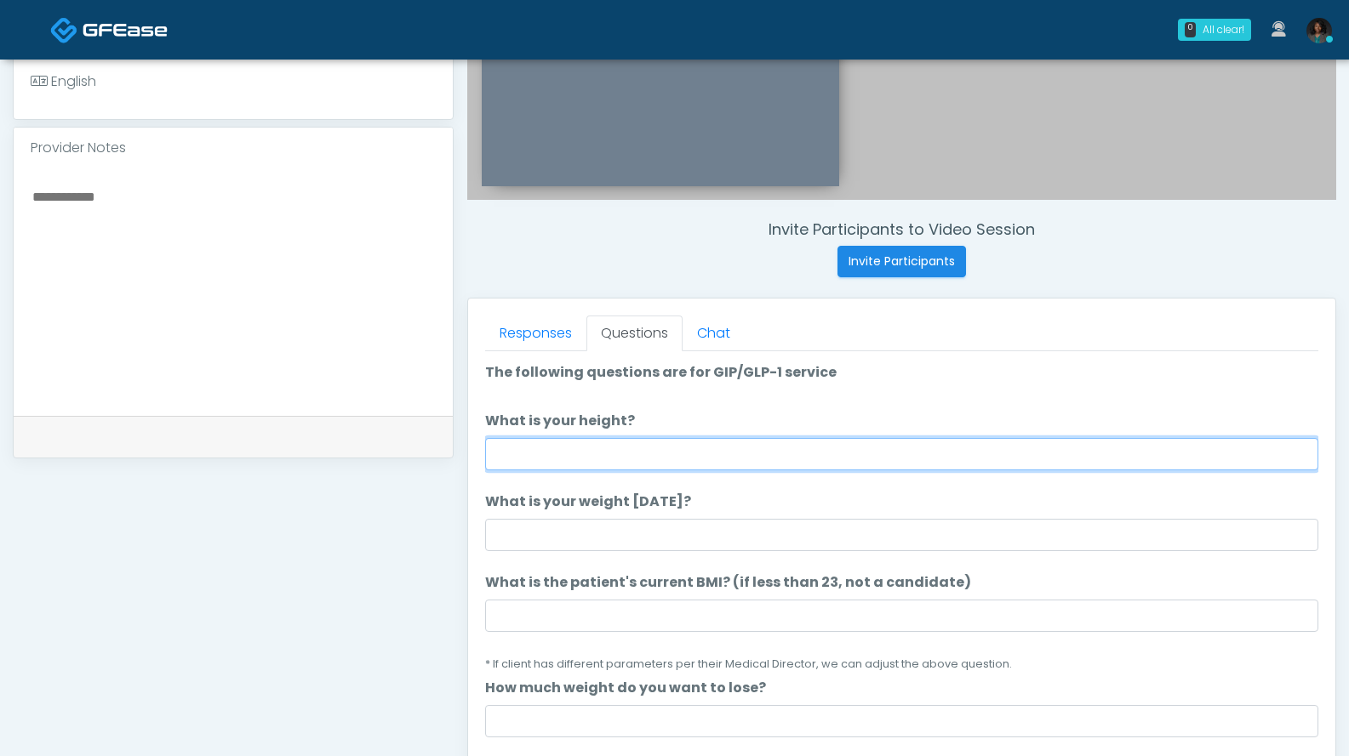
click at [618, 465] on input "What is your height?" at bounding box center [901, 454] width 833 height 32
click at [558, 451] on input "*" at bounding box center [901, 454] width 833 height 32
type input "***"
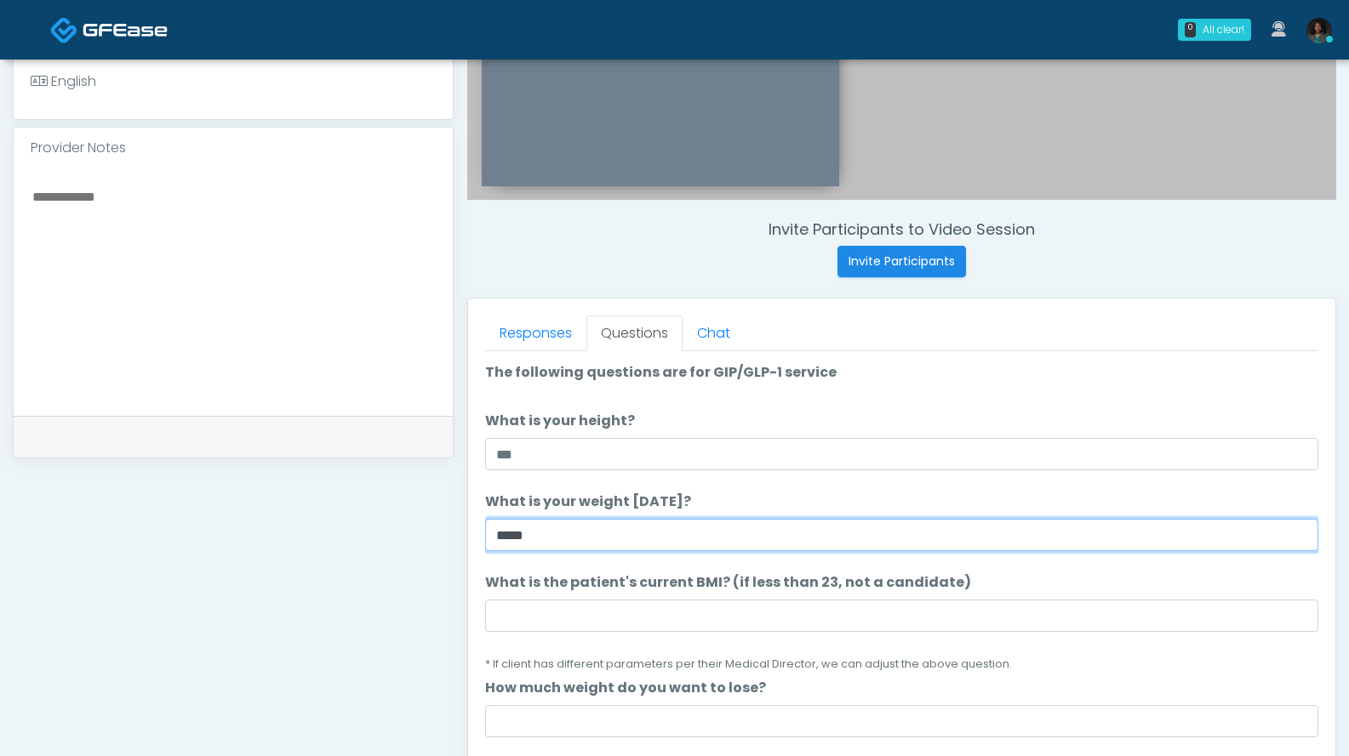
type input "*****"
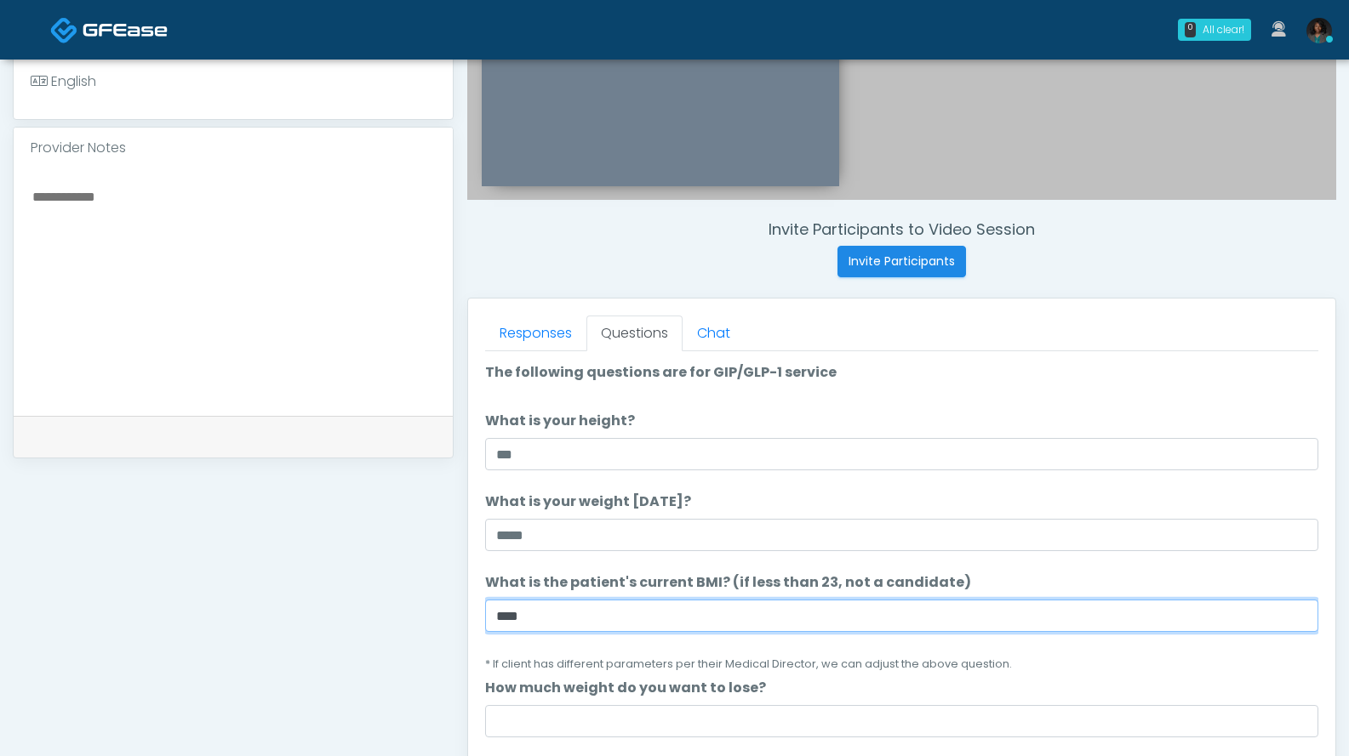
type input "****"
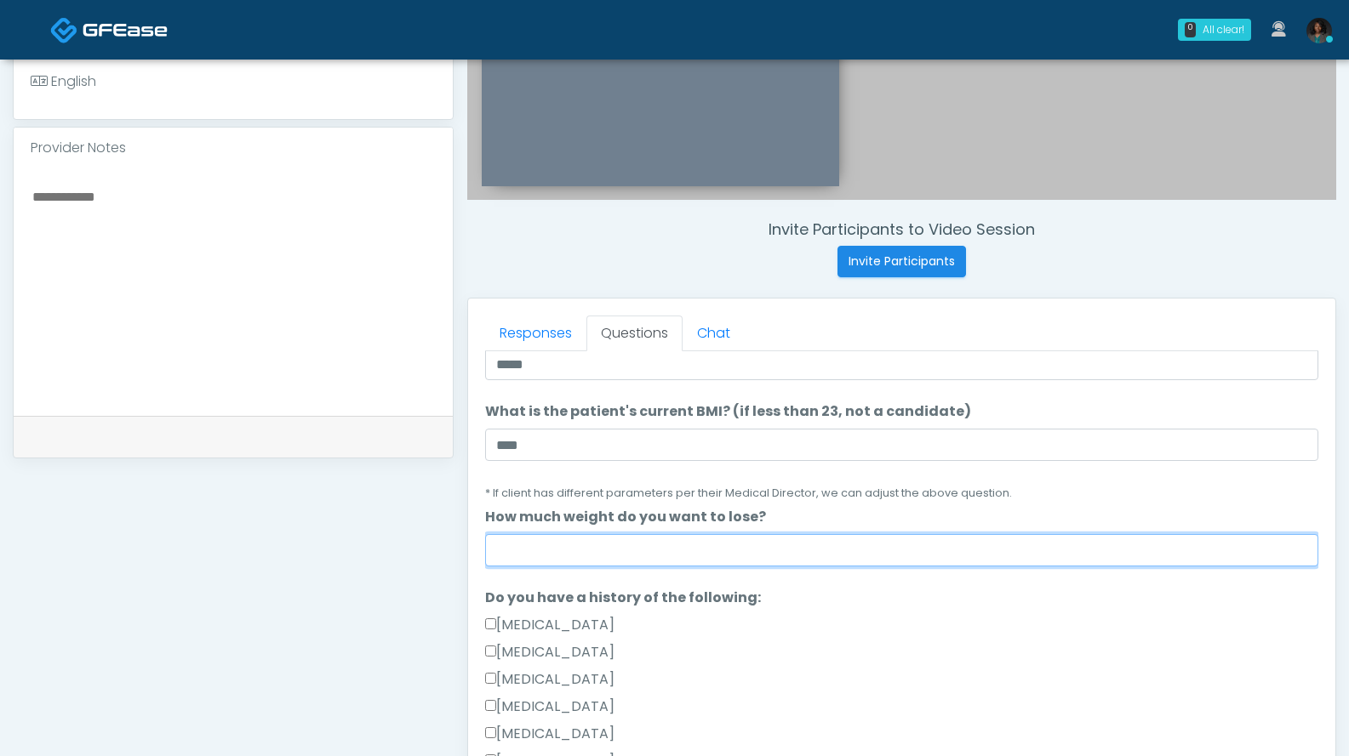
scroll to position [284, 0]
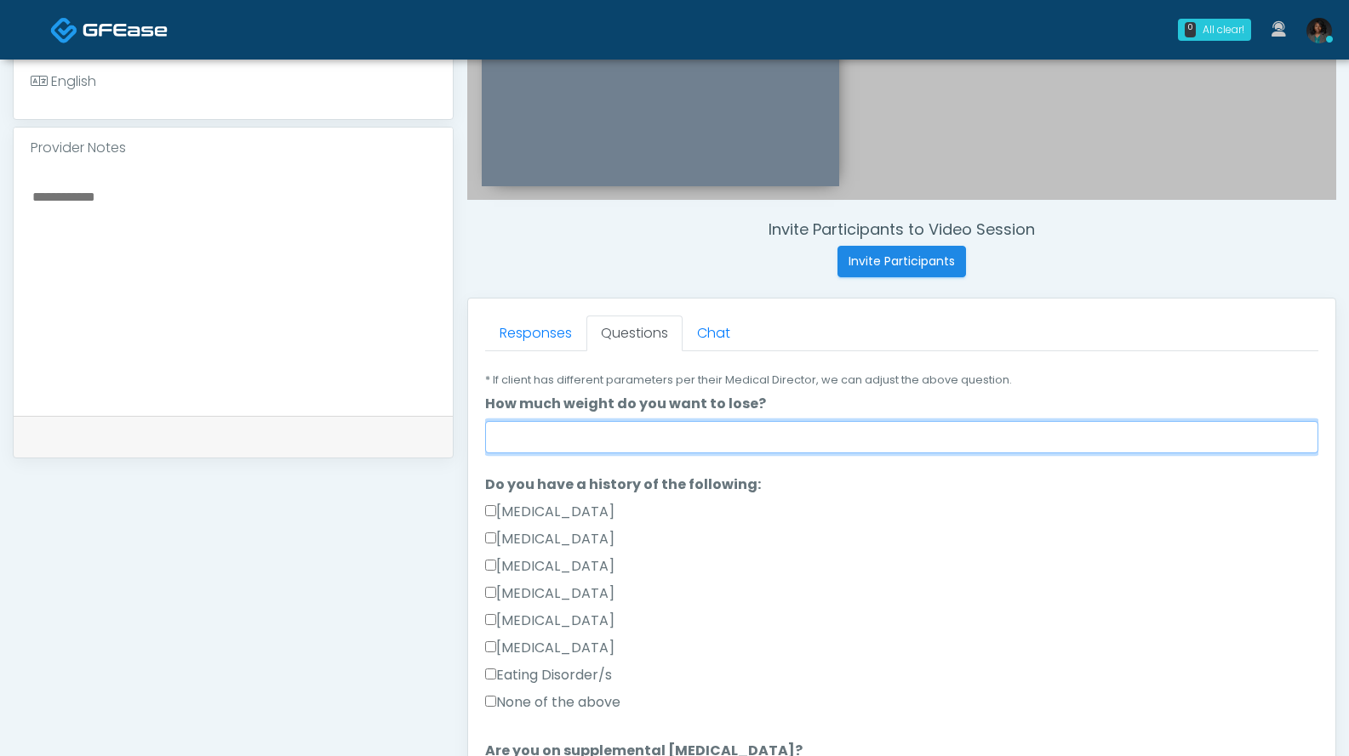
type input "*"
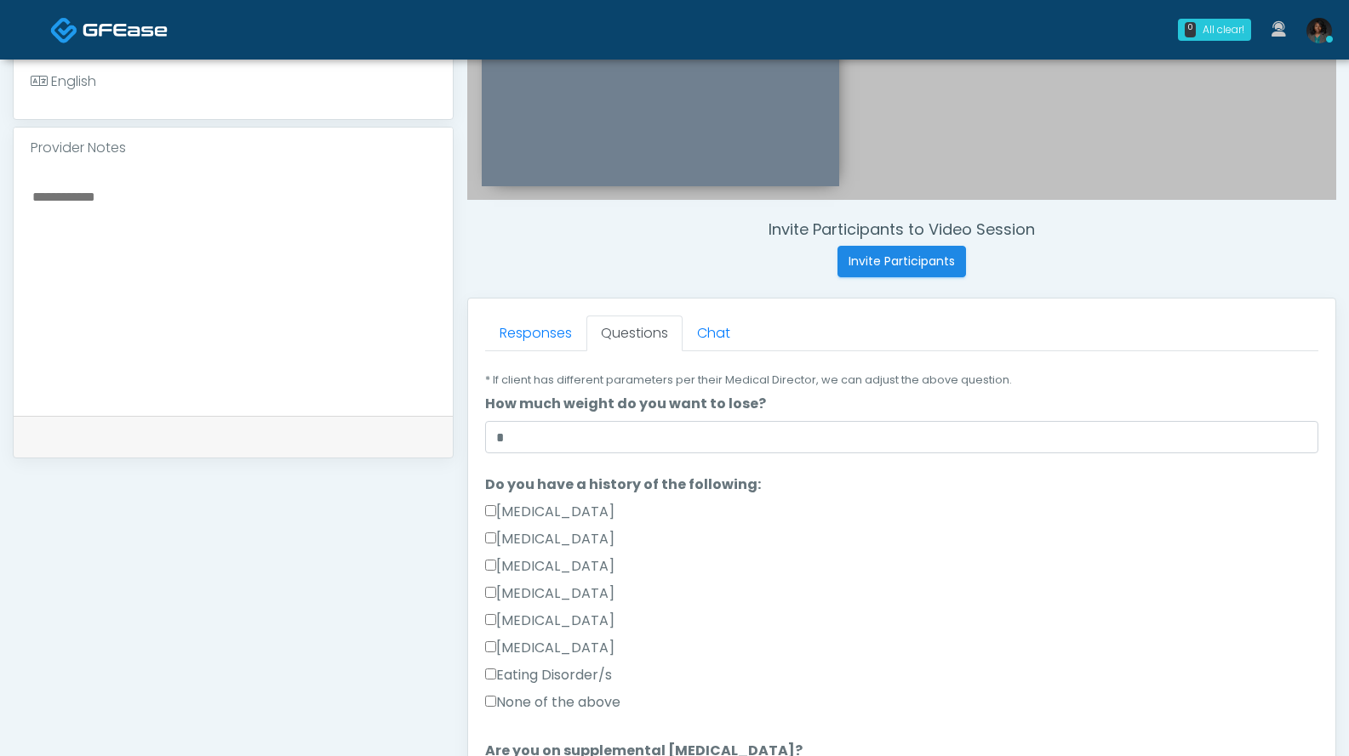
click at [586, 705] on label "None of the above" at bounding box center [552, 703] width 135 height 20
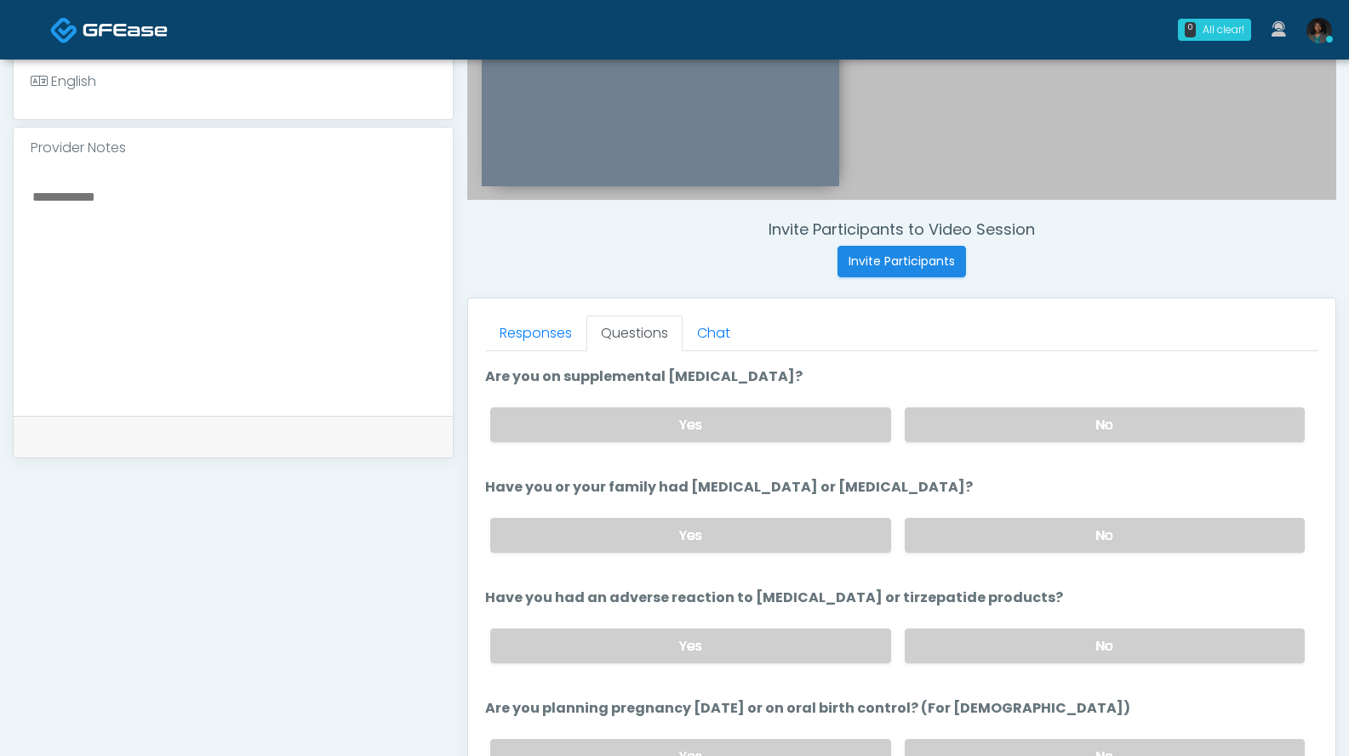
scroll to position [666, 0]
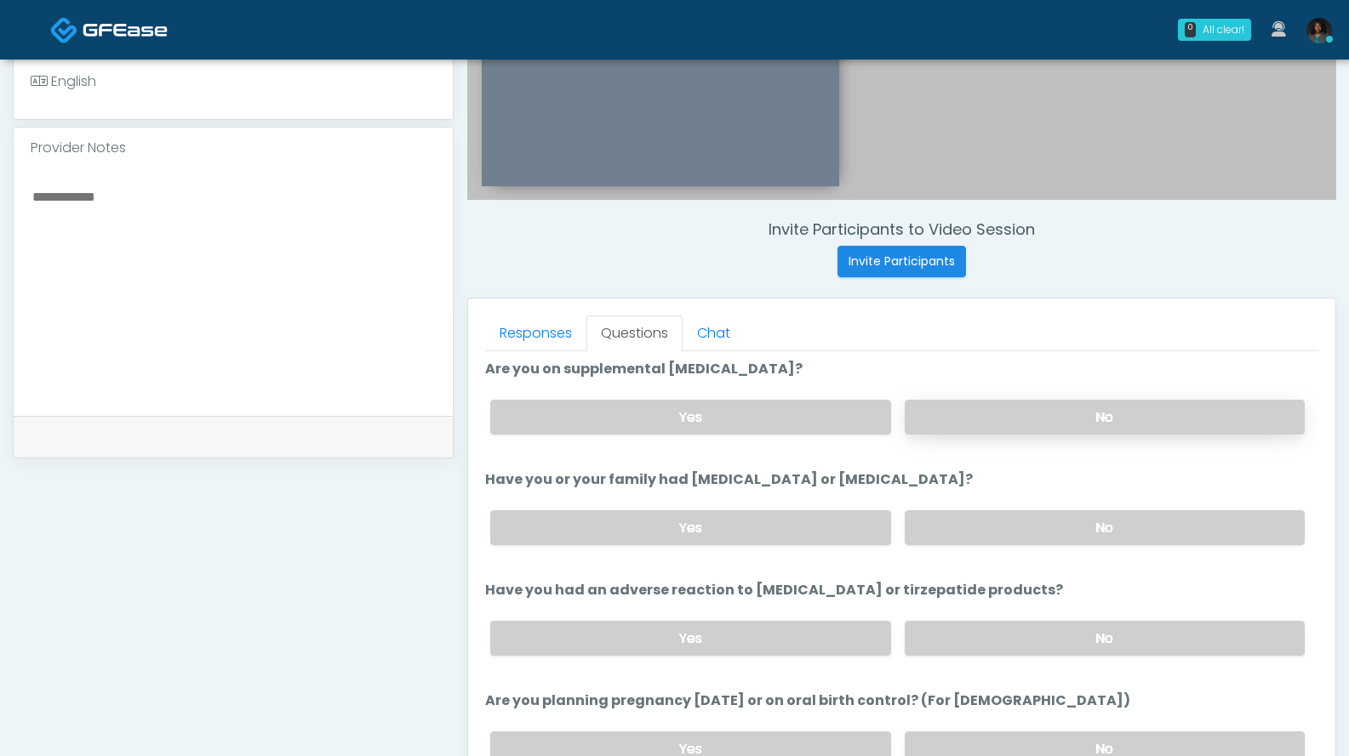
click at [1051, 420] on label "No" at bounding box center [1104, 417] width 400 height 35
click at [1045, 526] on label "No" at bounding box center [1104, 528] width 400 height 35
click at [1006, 636] on label "No" at bounding box center [1104, 638] width 400 height 35
click at [1007, 732] on label "No" at bounding box center [1104, 749] width 400 height 35
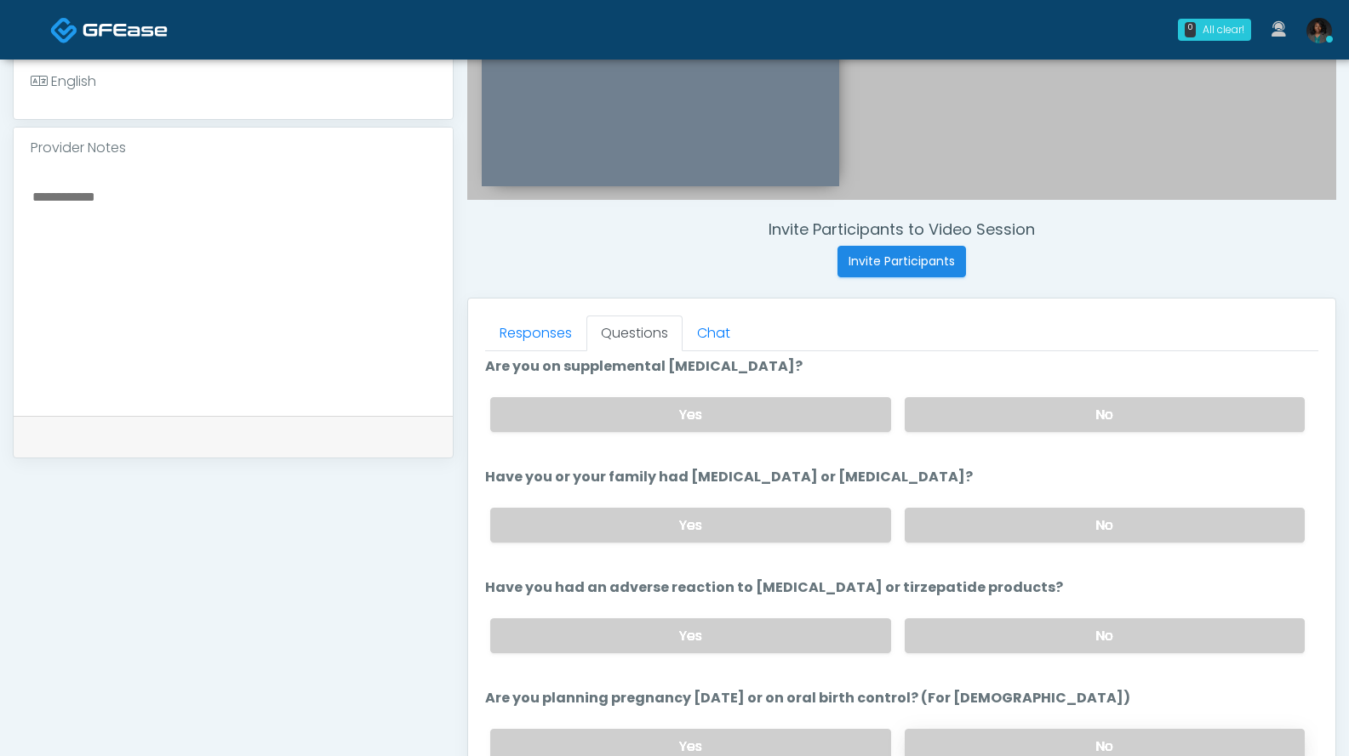
scroll to position [669, 0]
click at [810, 412] on label "Yes" at bounding box center [690, 414] width 400 height 35
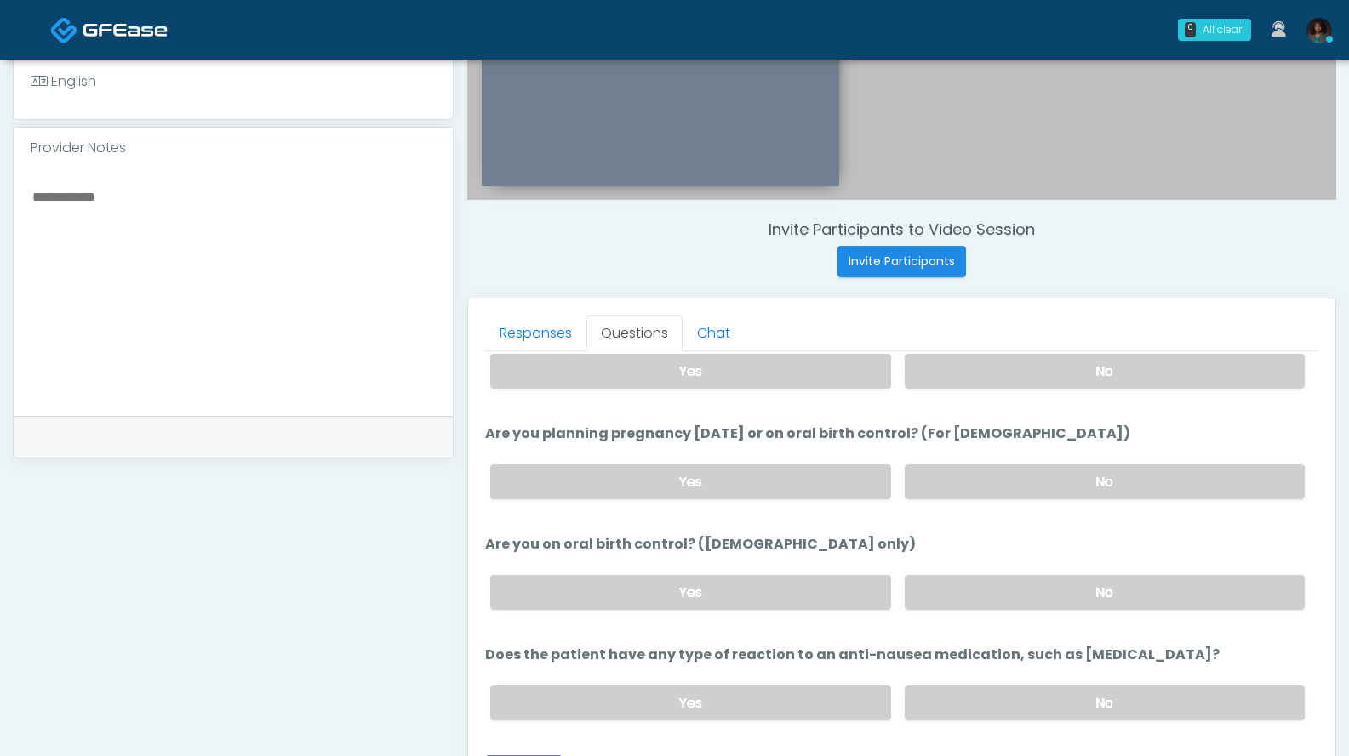
scroll to position [938, 0]
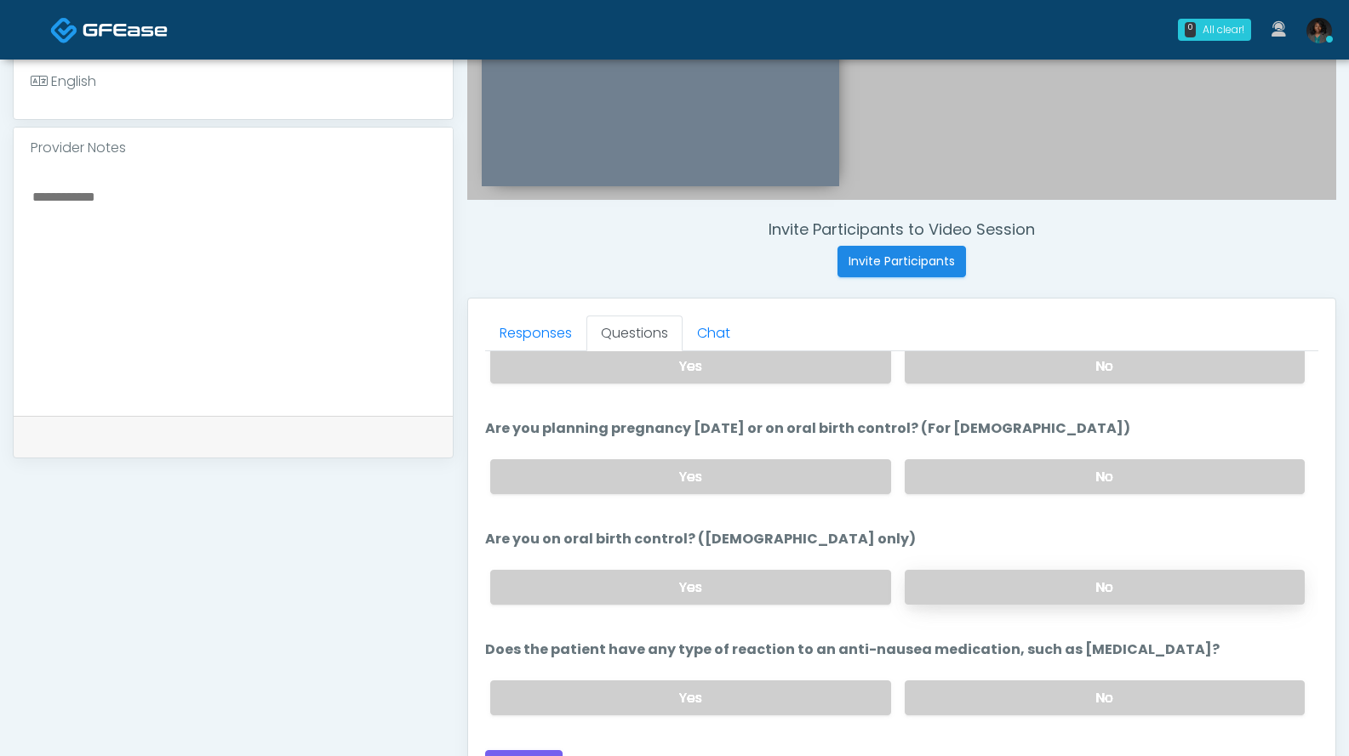
click at [1027, 599] on label "No" at bounding box center [1104, 587] width 400 height 35
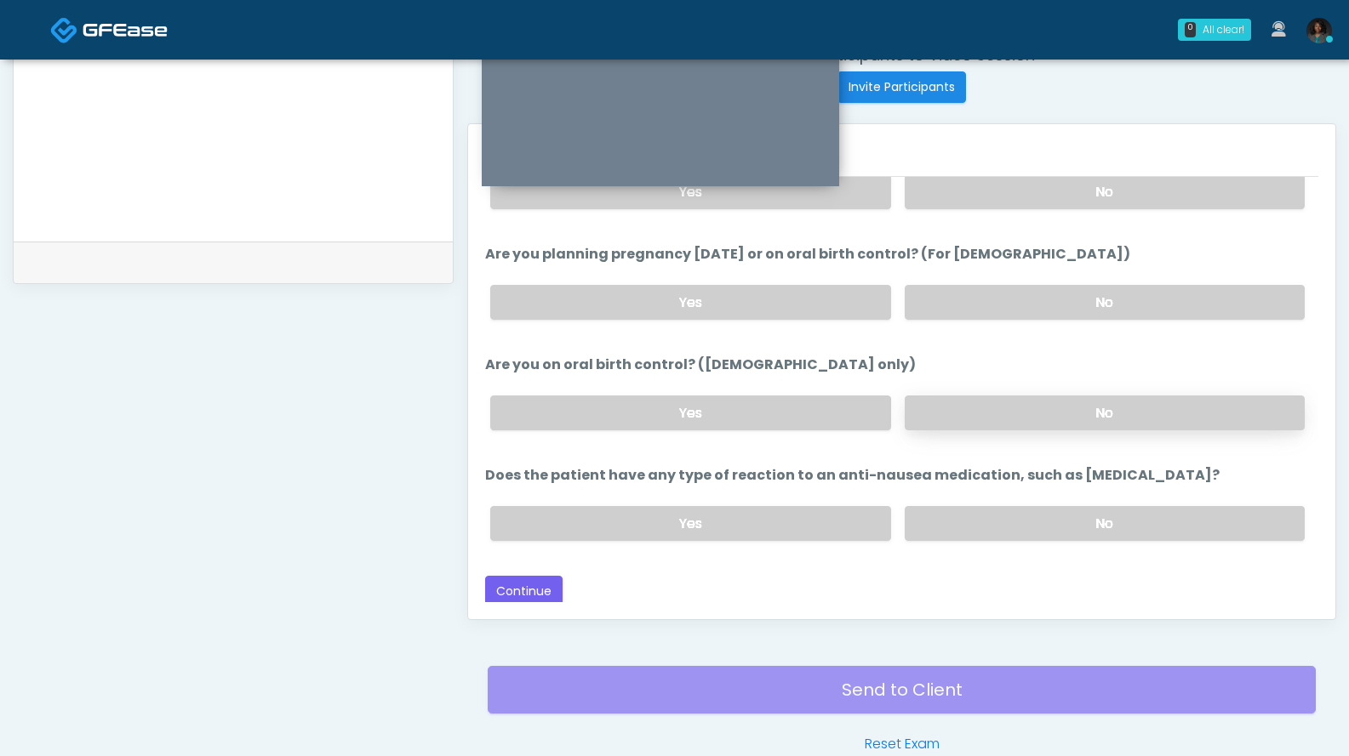
scroll to position [686, 0]
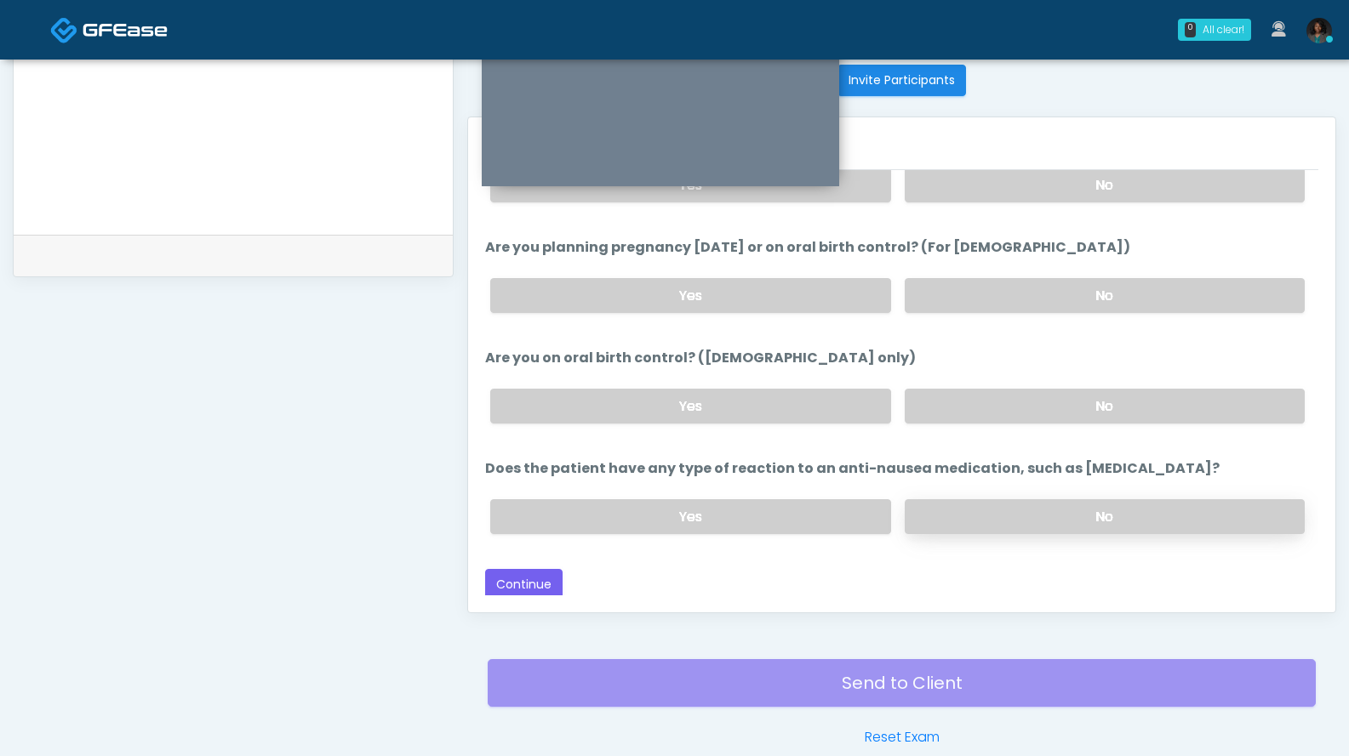
click at [1011, 518] on label "No" at bounding box center [1104, 516] width 400 height 35
click at [540, 577] on button "Continue" at bounding box center [523, 584] width 77 height 31
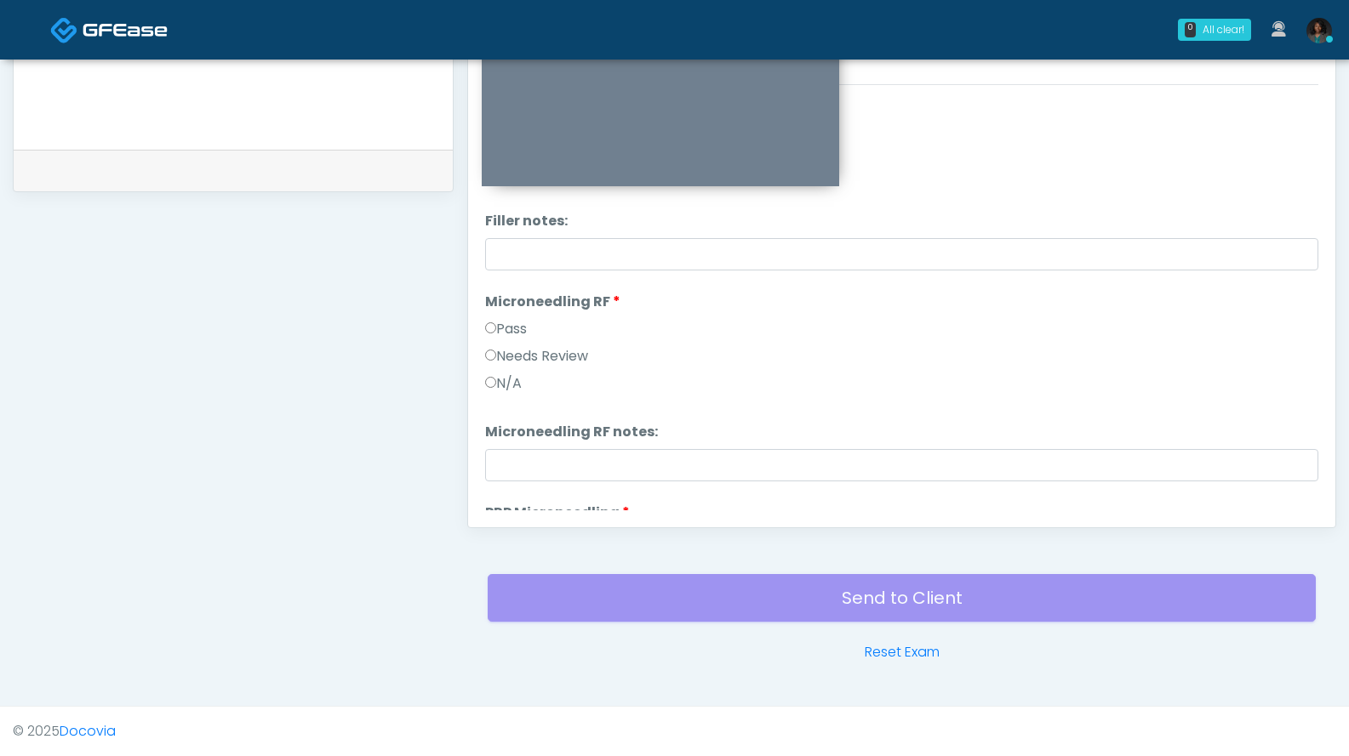
scroll to position [0, 0]
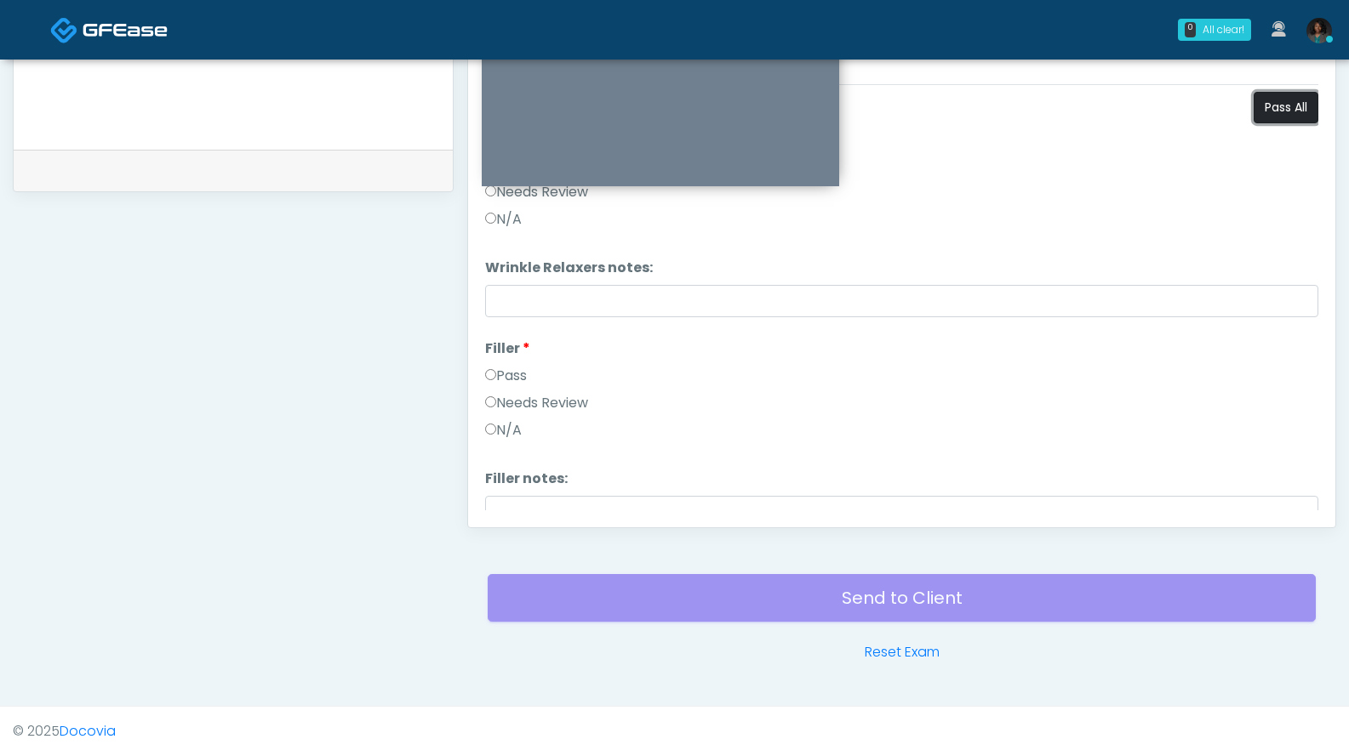
click at [1258, 115] on button "Pass All" at bounding box center [1285, 107] width 65 height 31
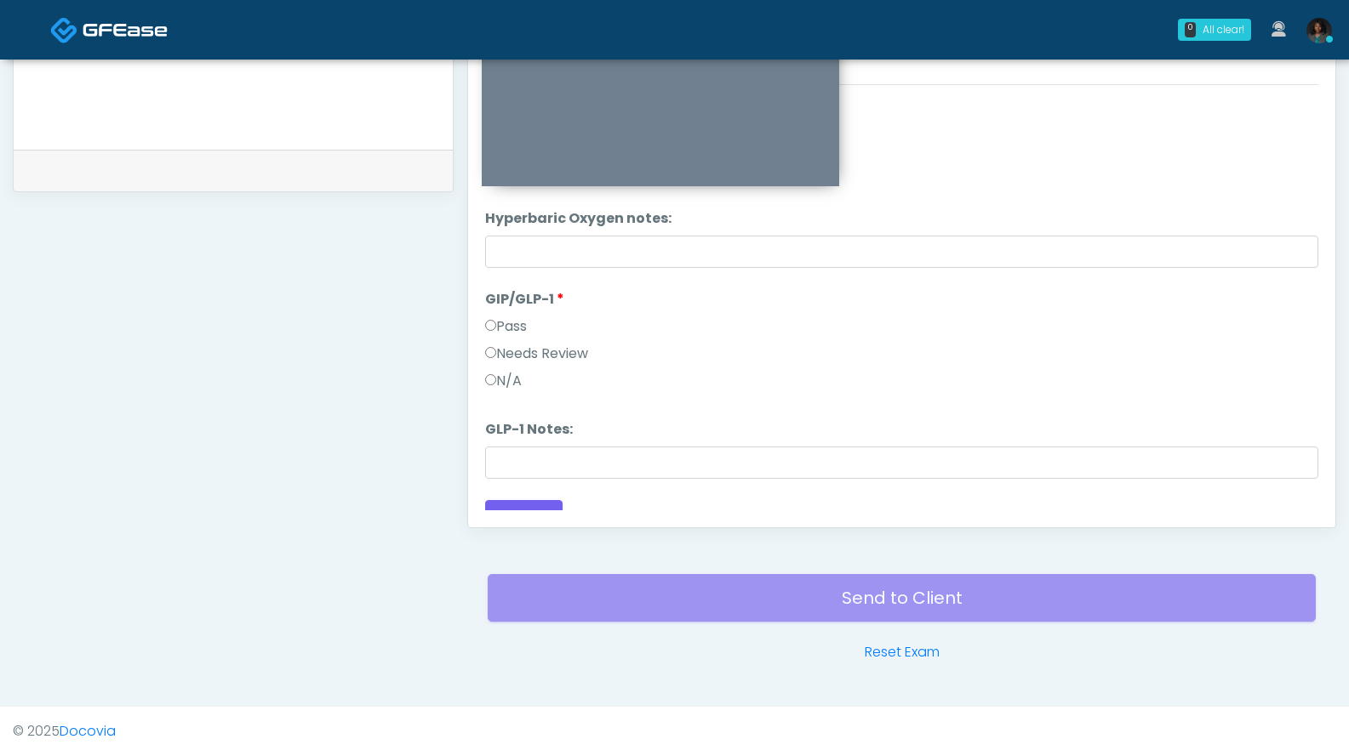
scroll to position [2814, 0]
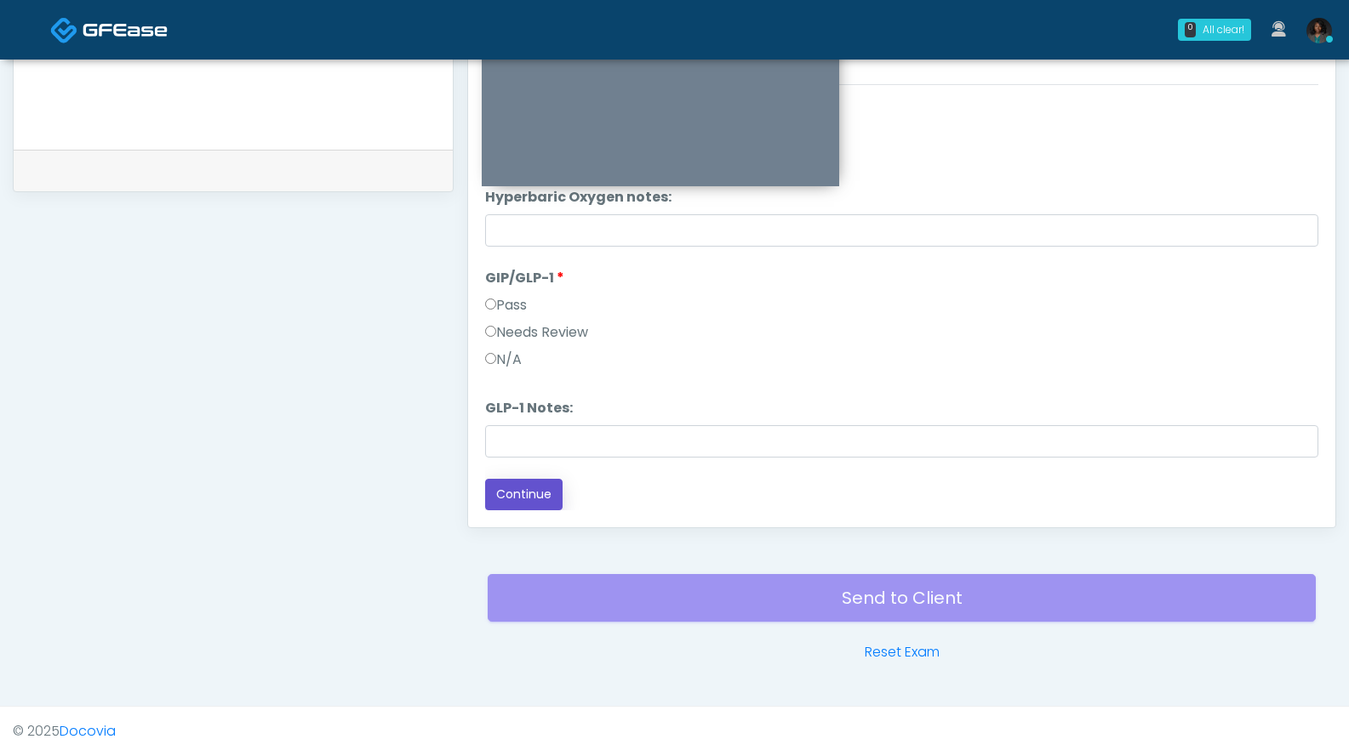
click at [542, 493] on button "Continue" at bounding box center [523, 494] width 77 height 31
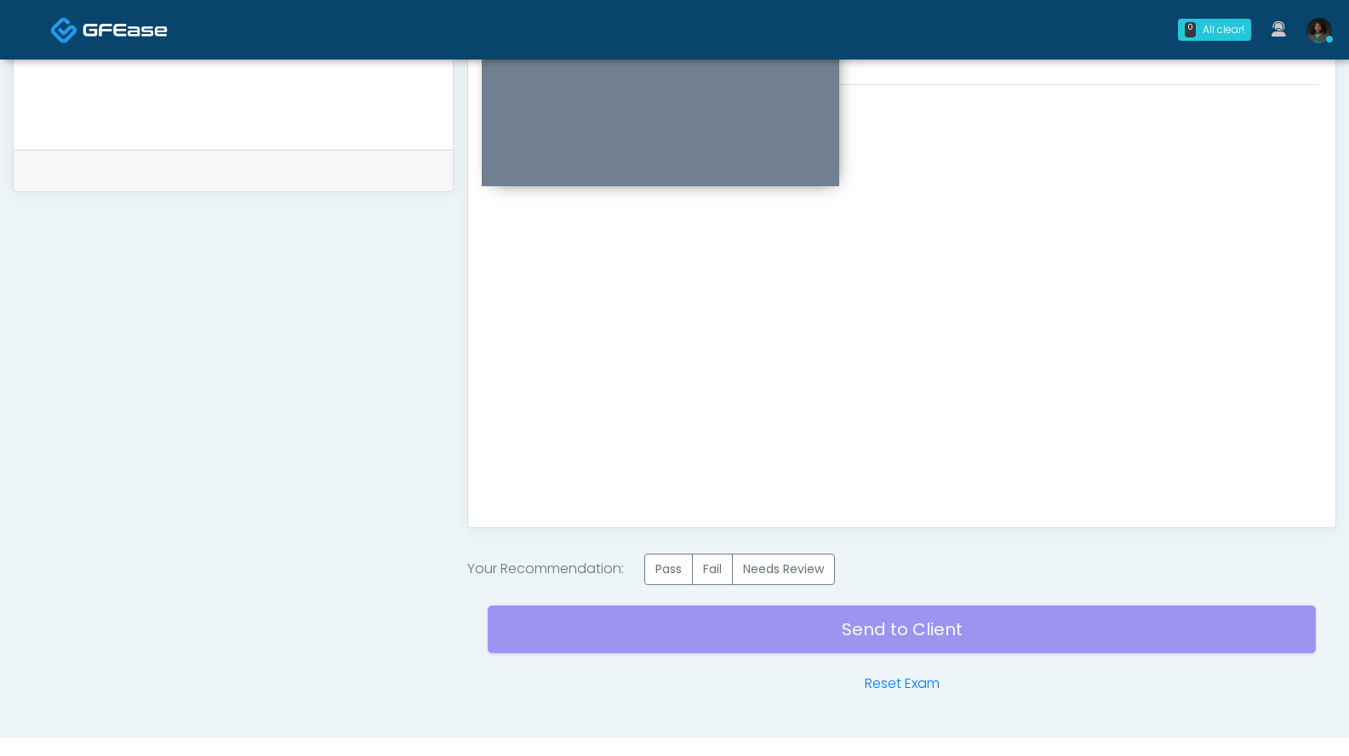
scroll to position [0, 0]
click at [680, 568] on label "Pass" at bounding box center [668, 569] width 48 height 31
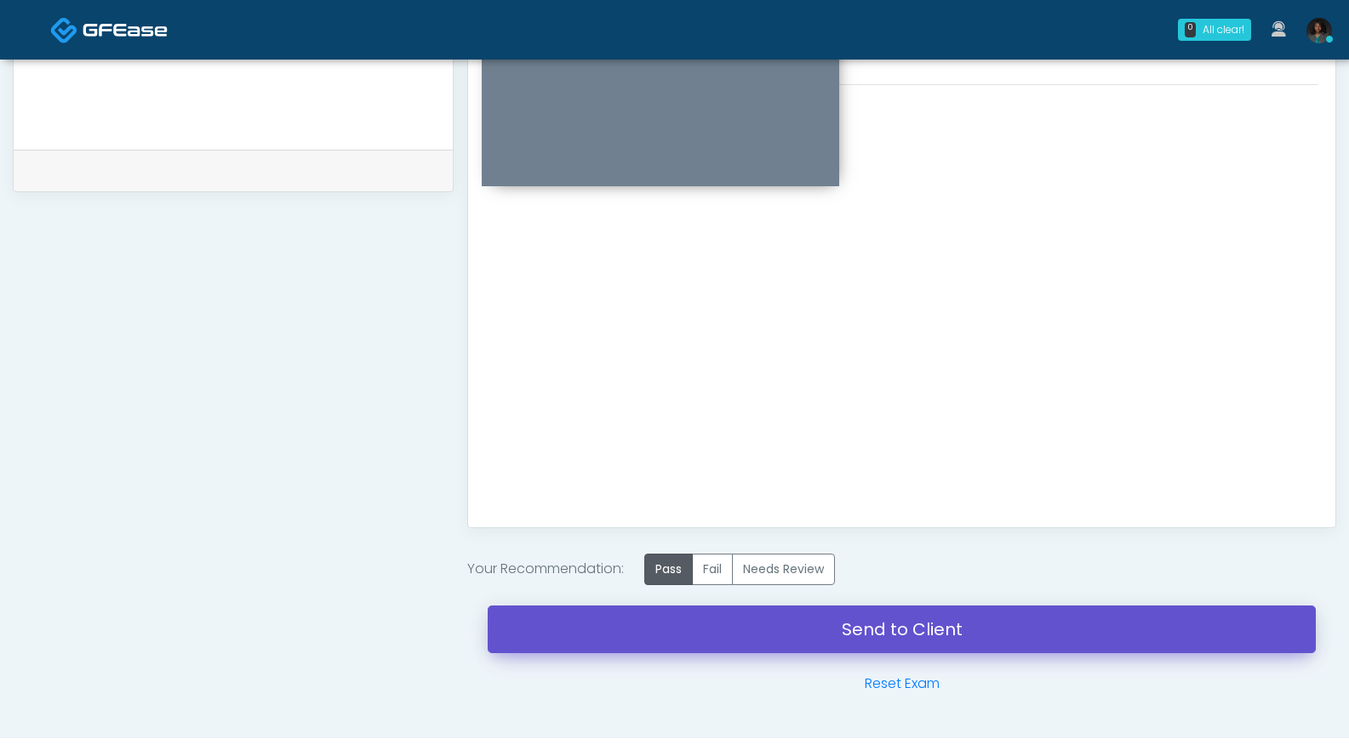
click at [794, 633] on link "Send to Client" at bounding box center [902, 630] width 828 height 48
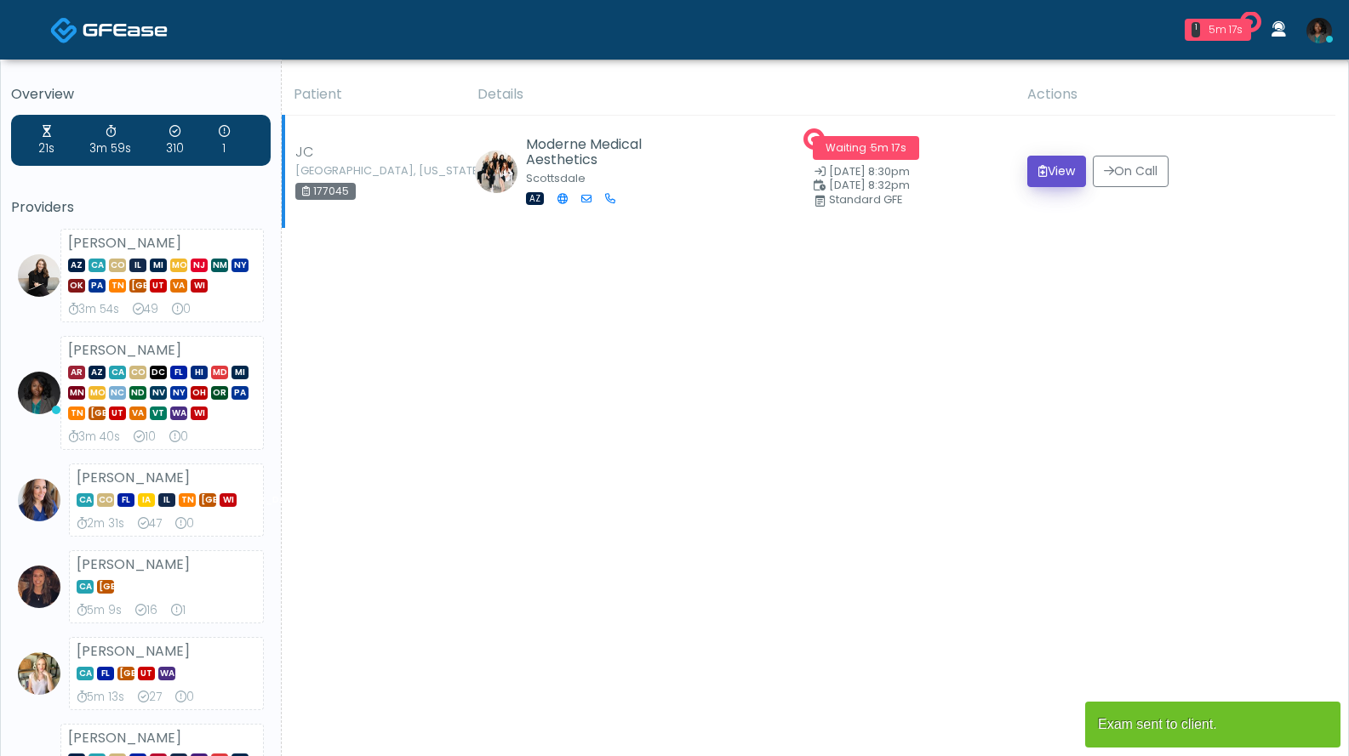
drag, startPoint x: 0, startPoint y: 0, endPoint x: 1027, endPoint y: 175, distance: 1041.8
click at [1028, 177] on button "View" at bounding box center [1056, 171] width 59 height 31
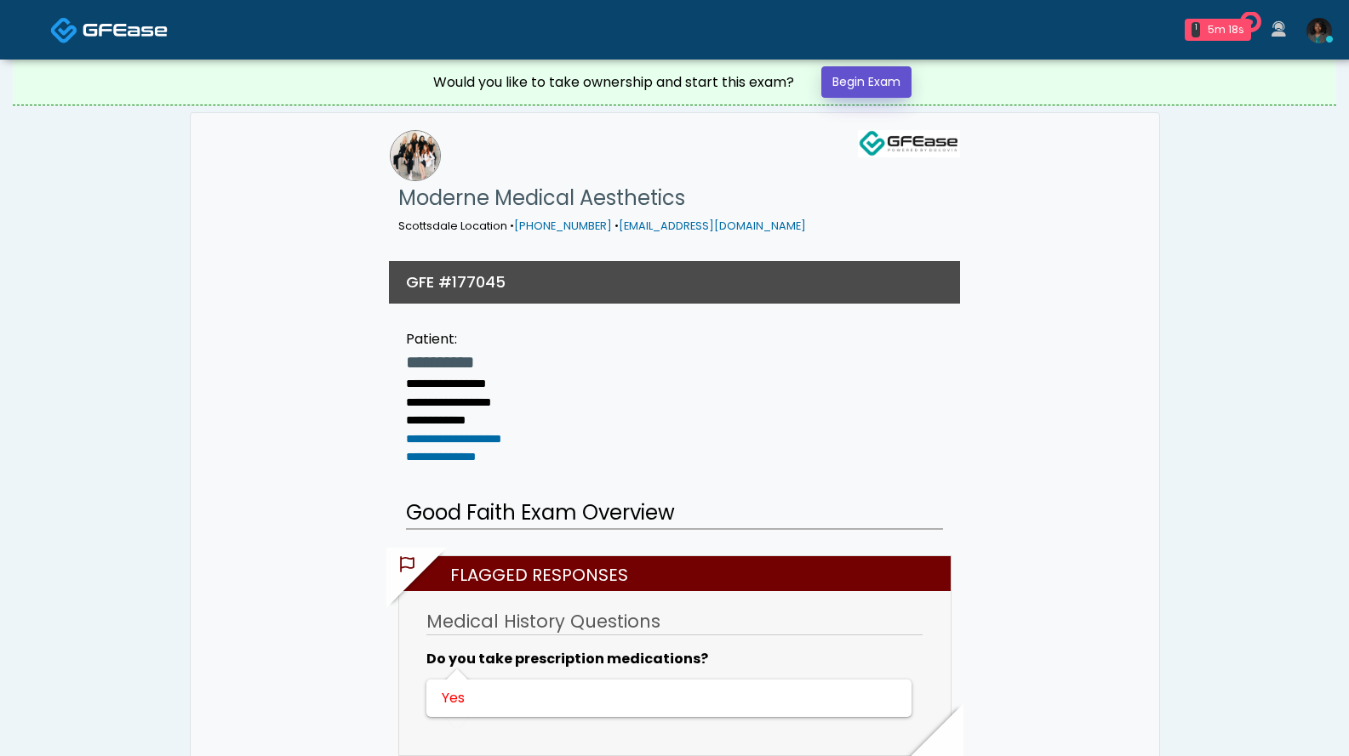
click at [861, 77] on link "Begin Exam" at bounding box center [866, 81] width 90 height 31
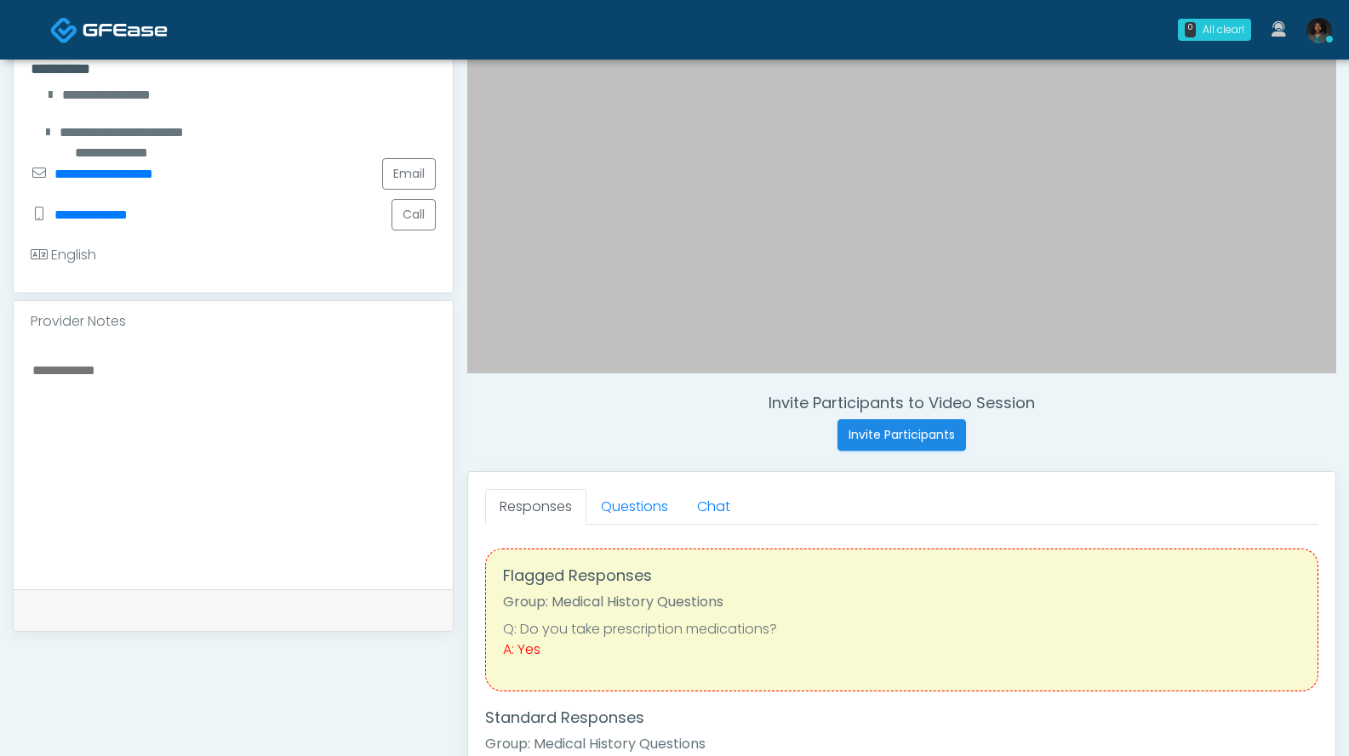
scroll to position [332, 0]
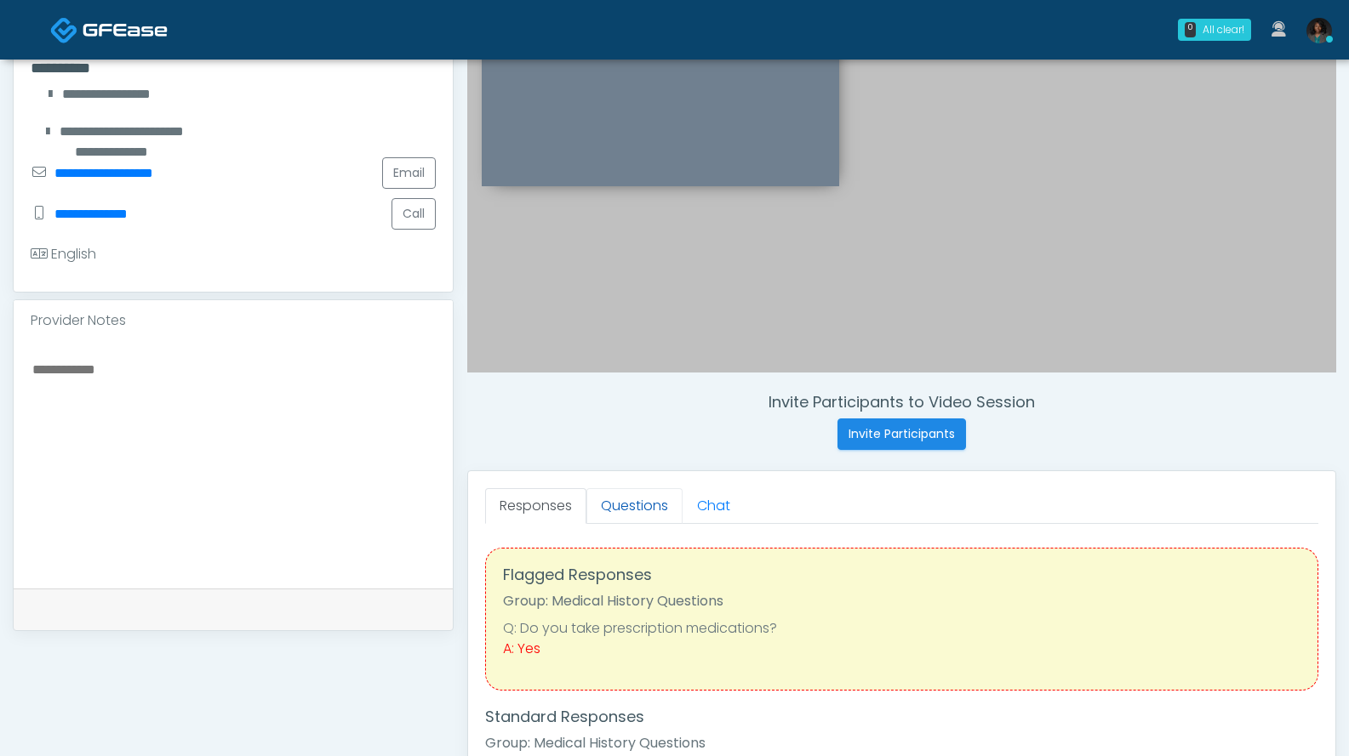
click at [630, 509] on link "Questions" at bounding box center [634, 506] width 96 height 36
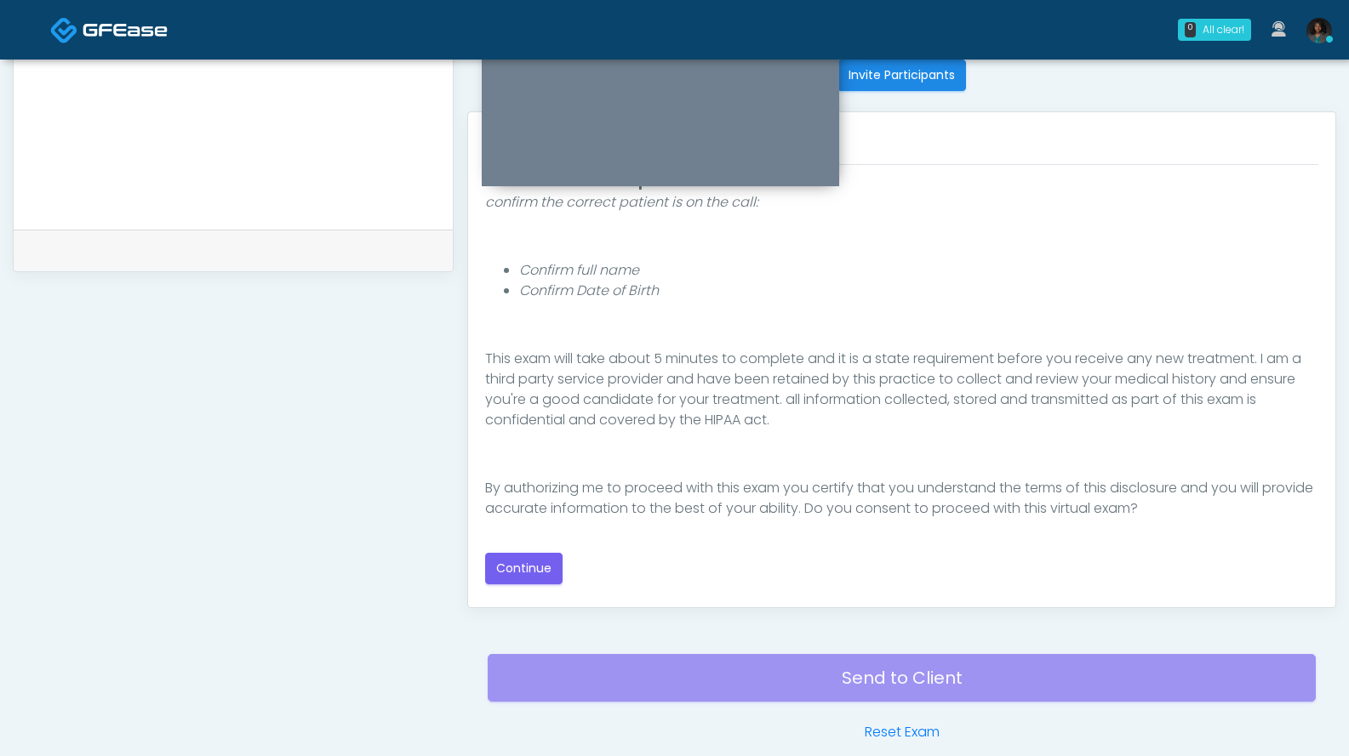
scroll to position [701, 0]
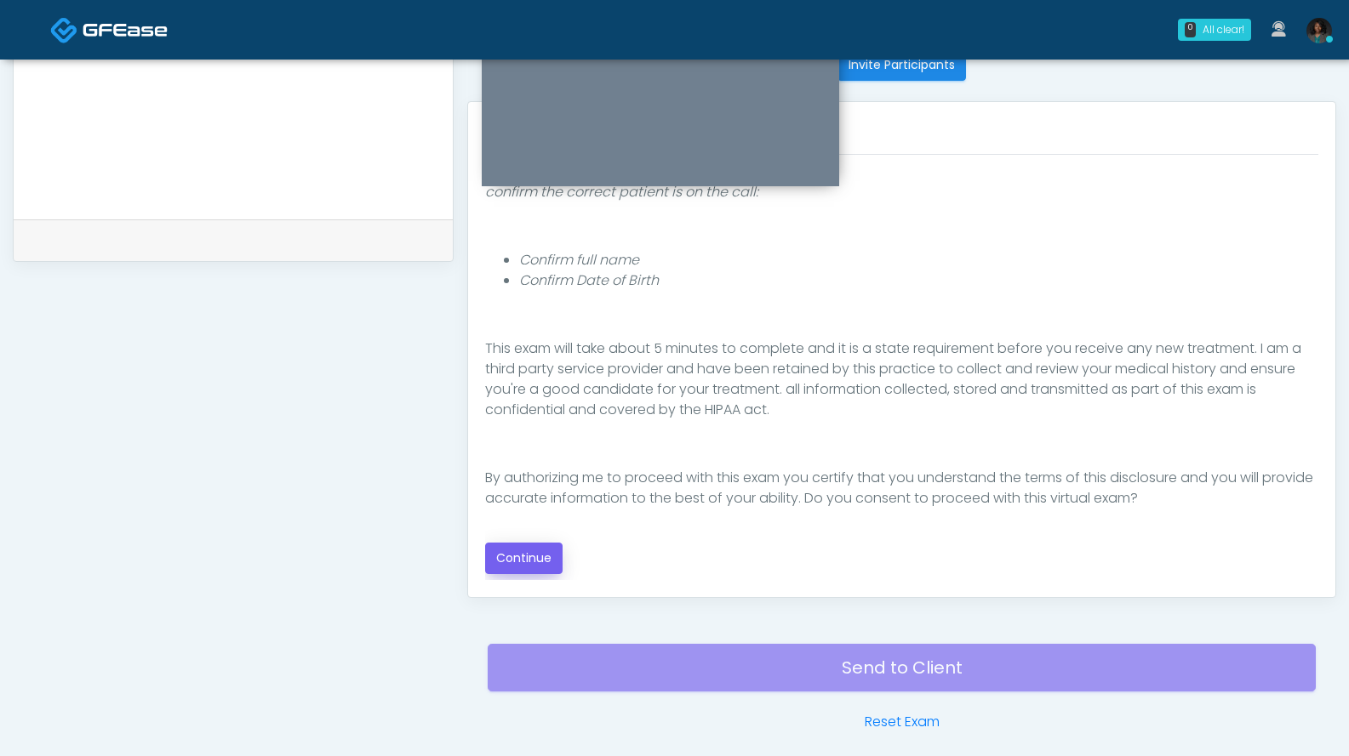
click at [546, 563] on button "Continue" at bounding box center [523, 558] width 77 height 31
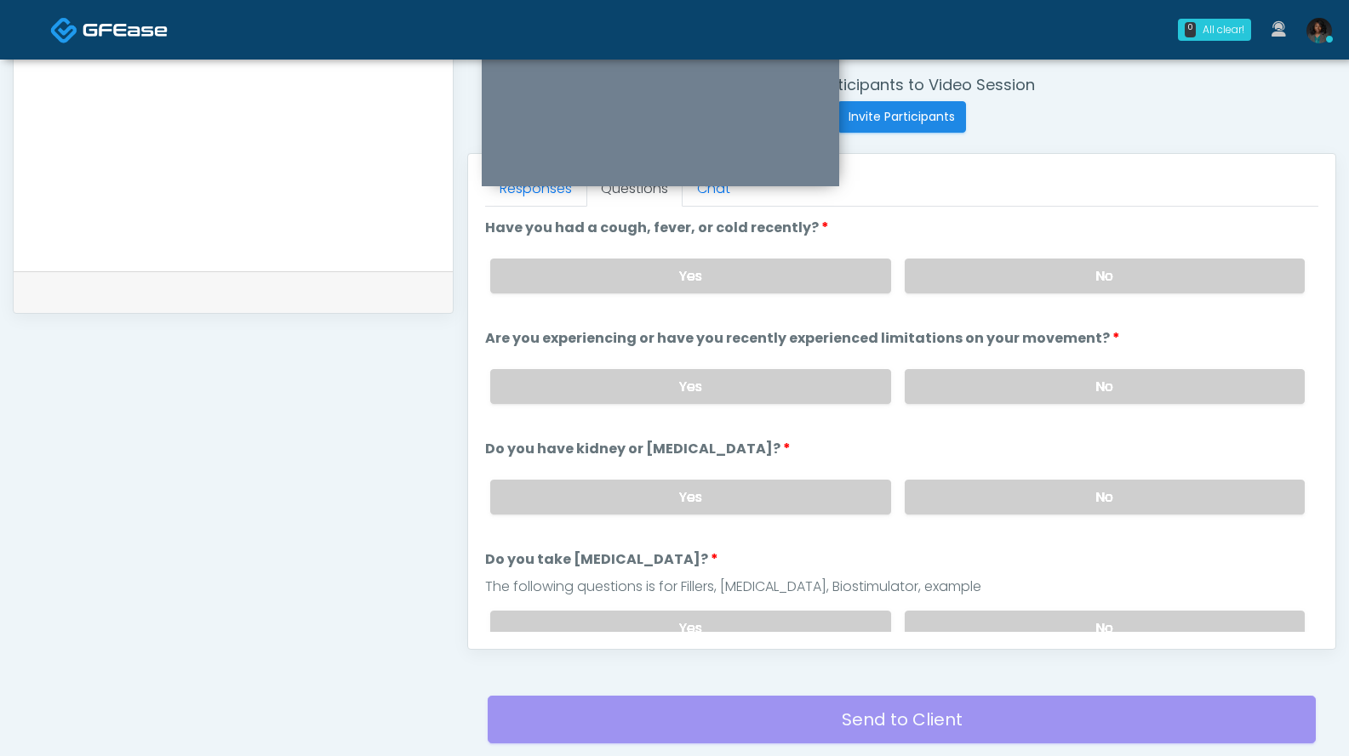
scroll to position [522, 0]
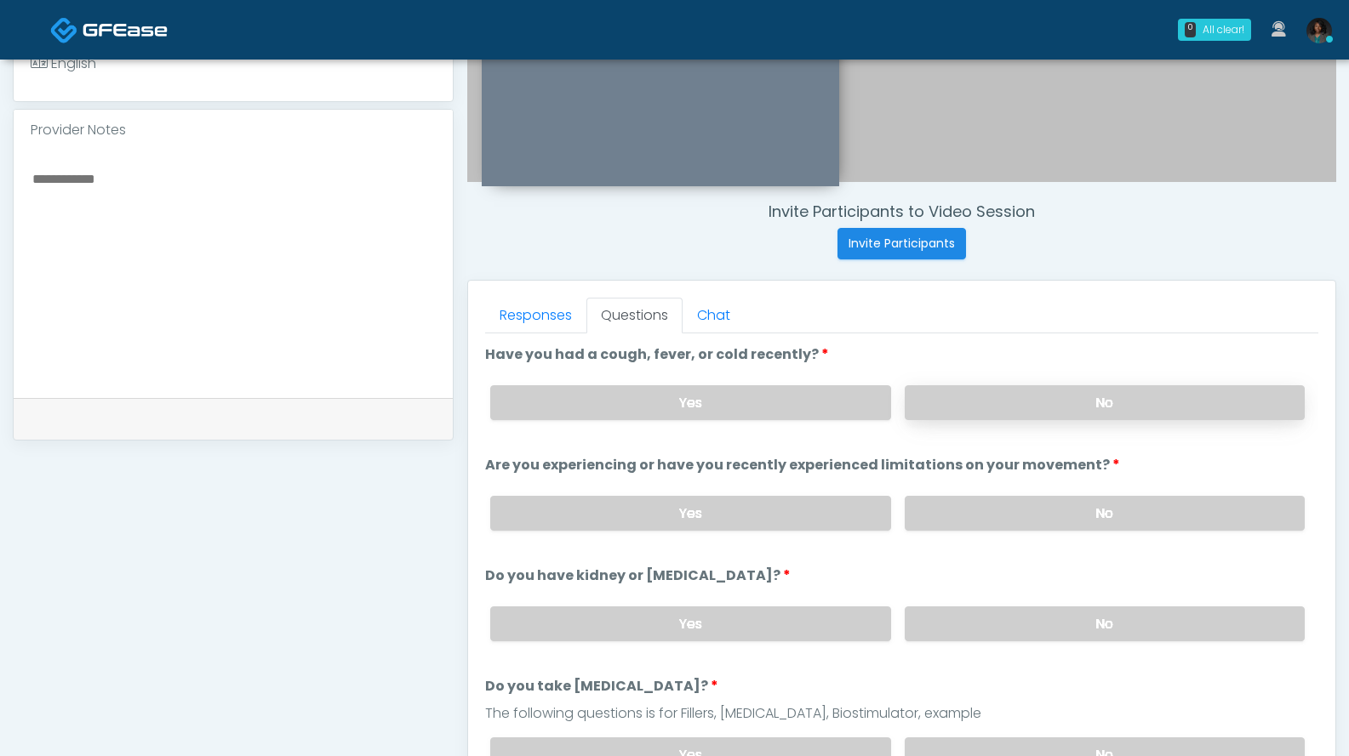
click at [1085, 408] on label "No" at bounding box center [1104, 402] width 400 height 35
click at [1046, 516] on label "No" at bounding box center [1104, 513] width 400 height 35
click at [1017, 627] on label "No" at bounding box center [1104, 624] width 400 height 35
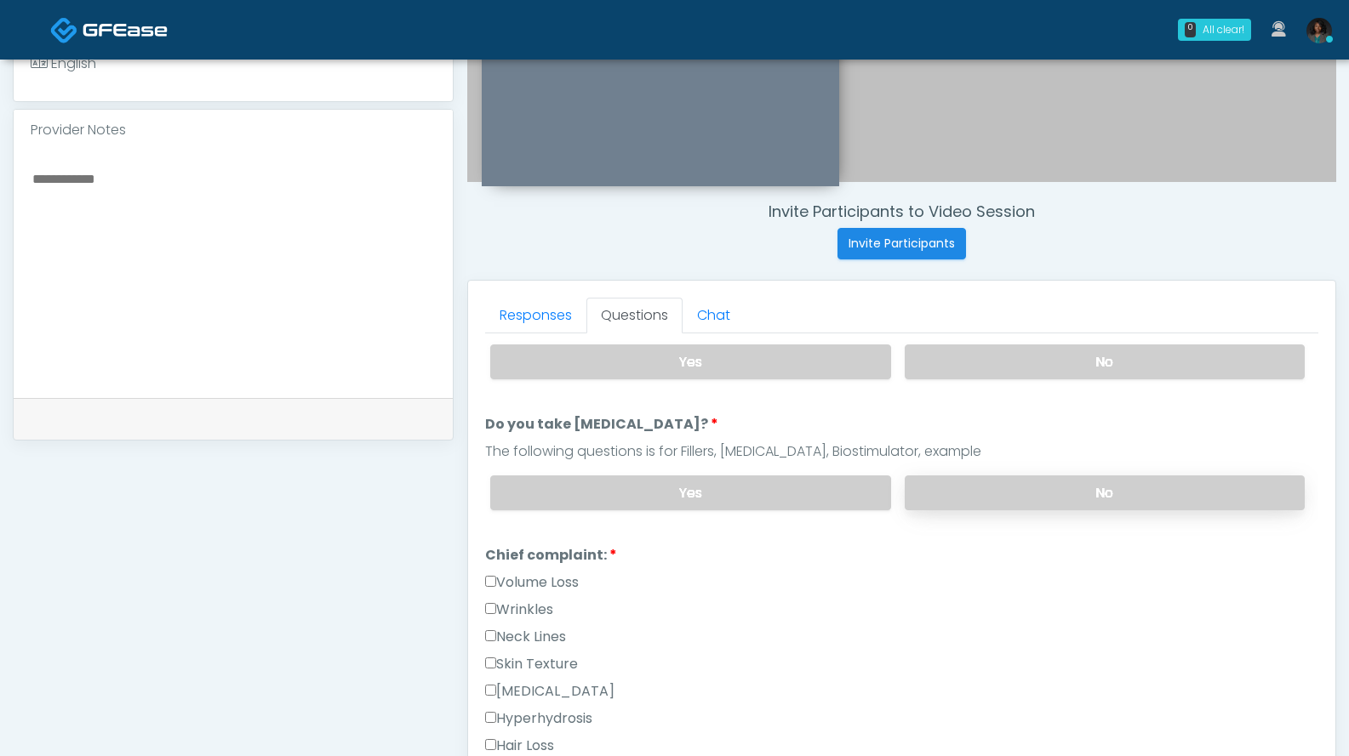
click at [1063, 499] on label "No" at bounding box center [1104, 493] width 400 height 35
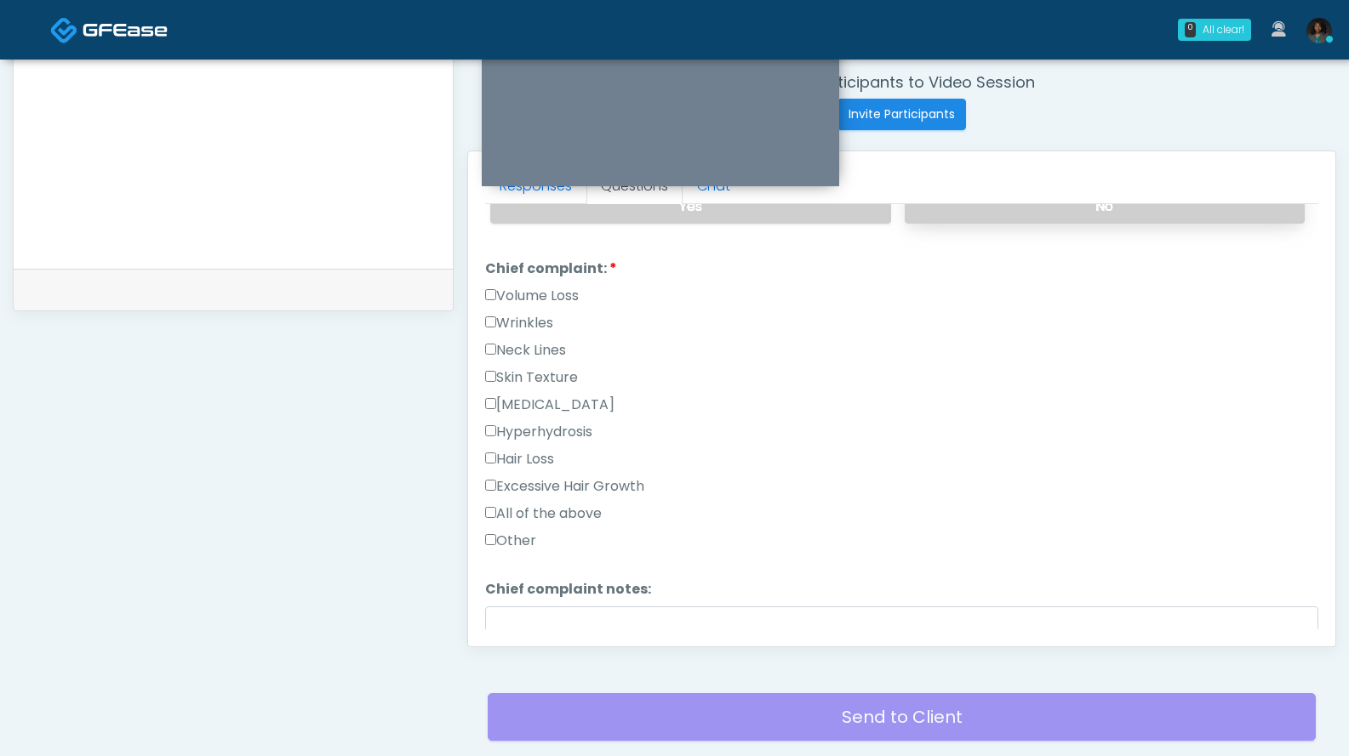
scroll to position [422, 0]
click at [553, 327] on label "Wrinkles" at bounding box center [519, 321] width 68 height 20
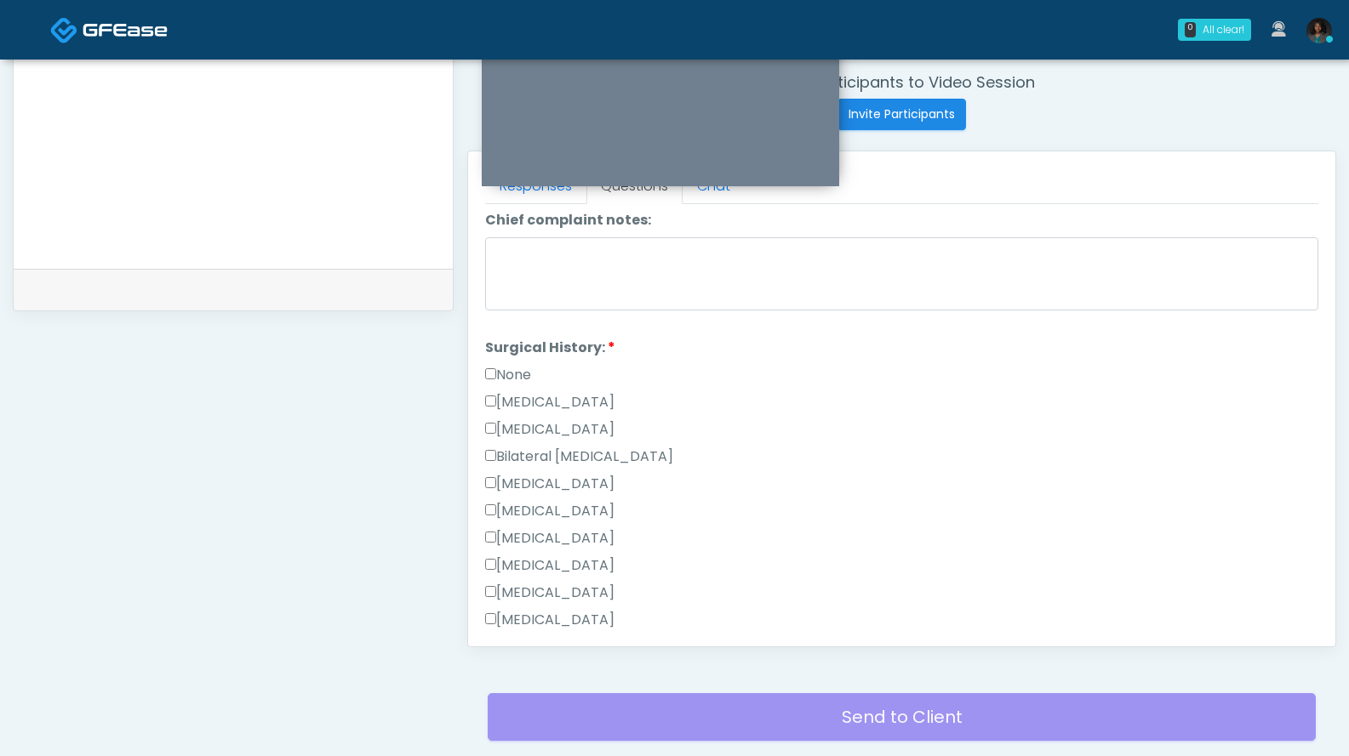
scroll to position [792, 0]
click at [516, 372] on label "None" at bounding box center [508, 372] width 46 height 20
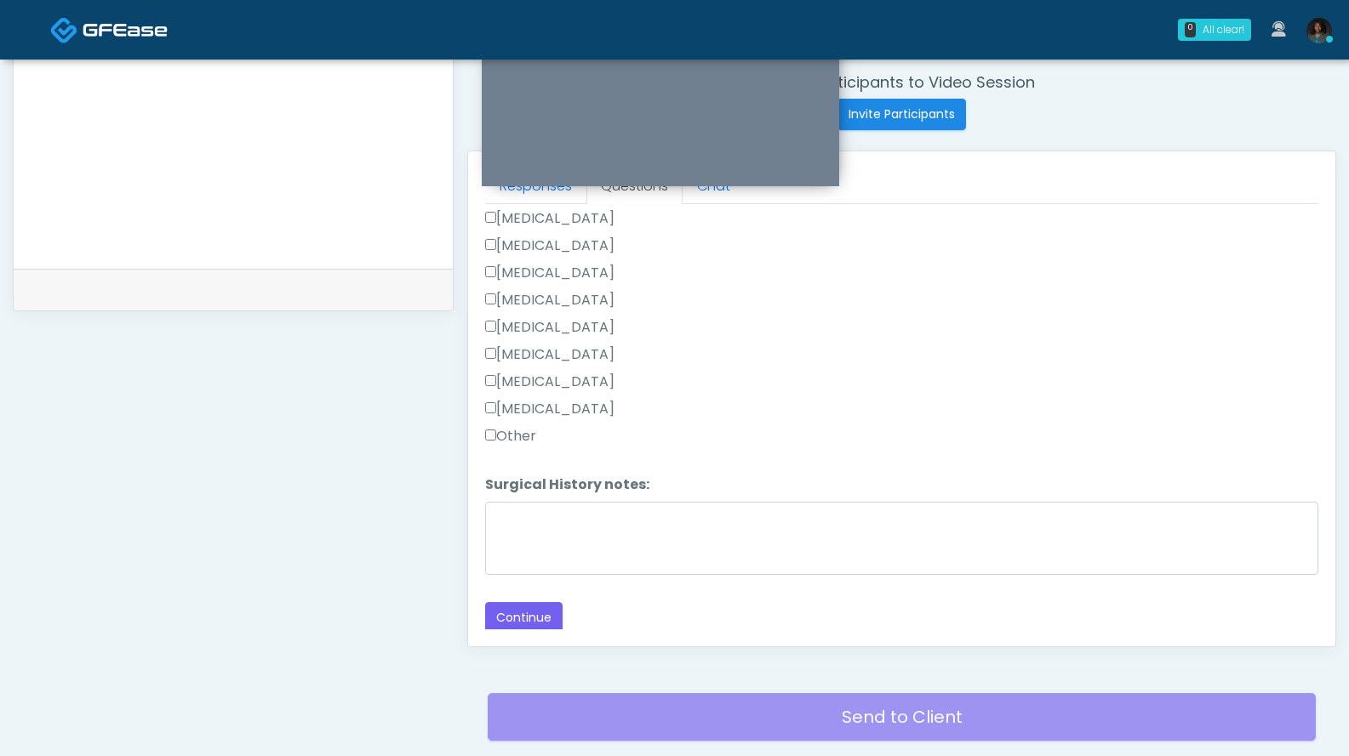
scroll to position [771, 0]
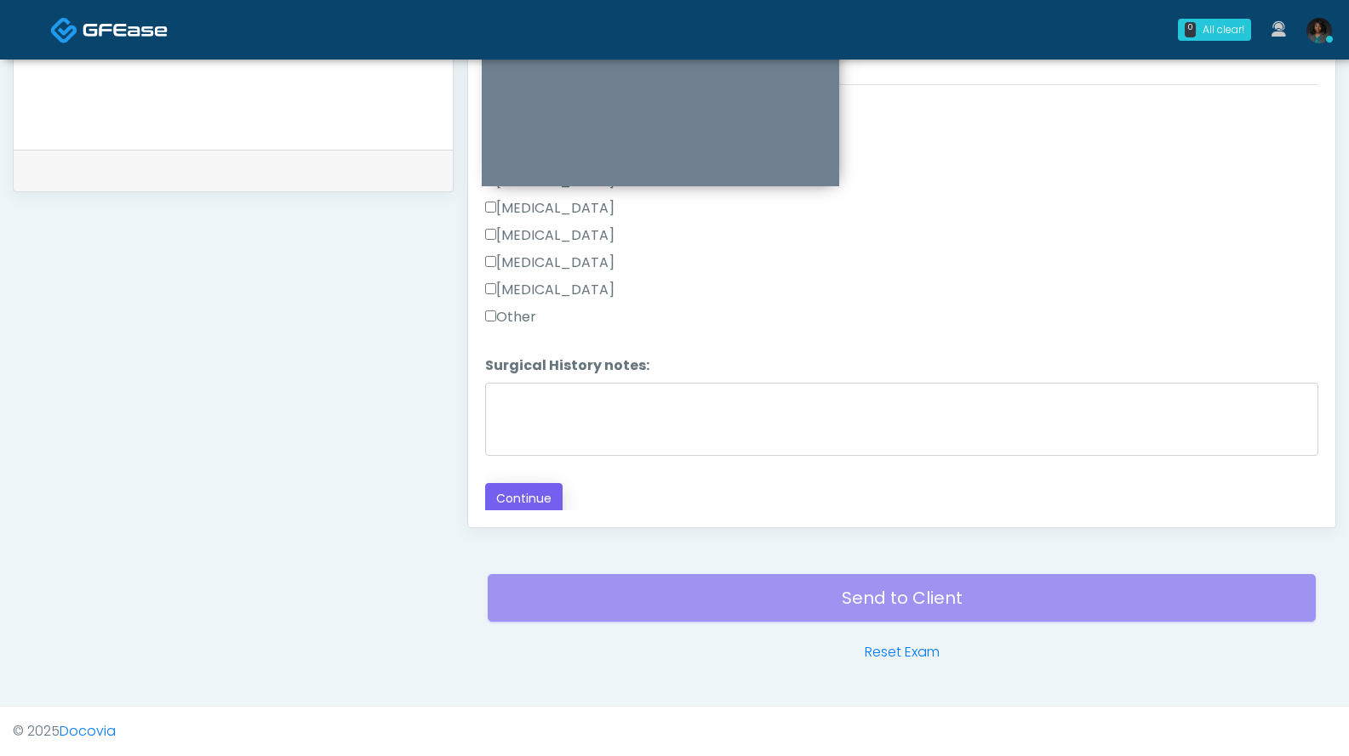
click at [524, 488] on button "Continue" at bounding box center [523, 498] width 77 height 31
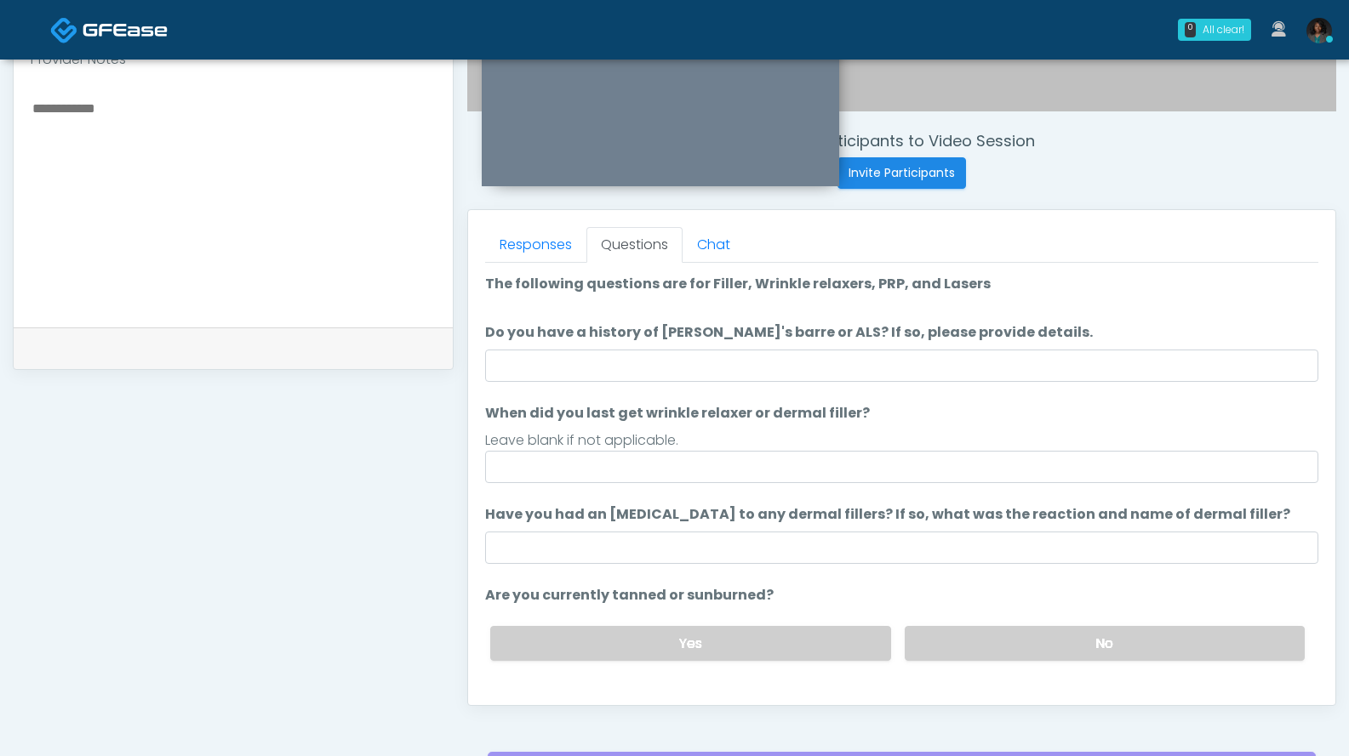
scroll to position [593, 0]
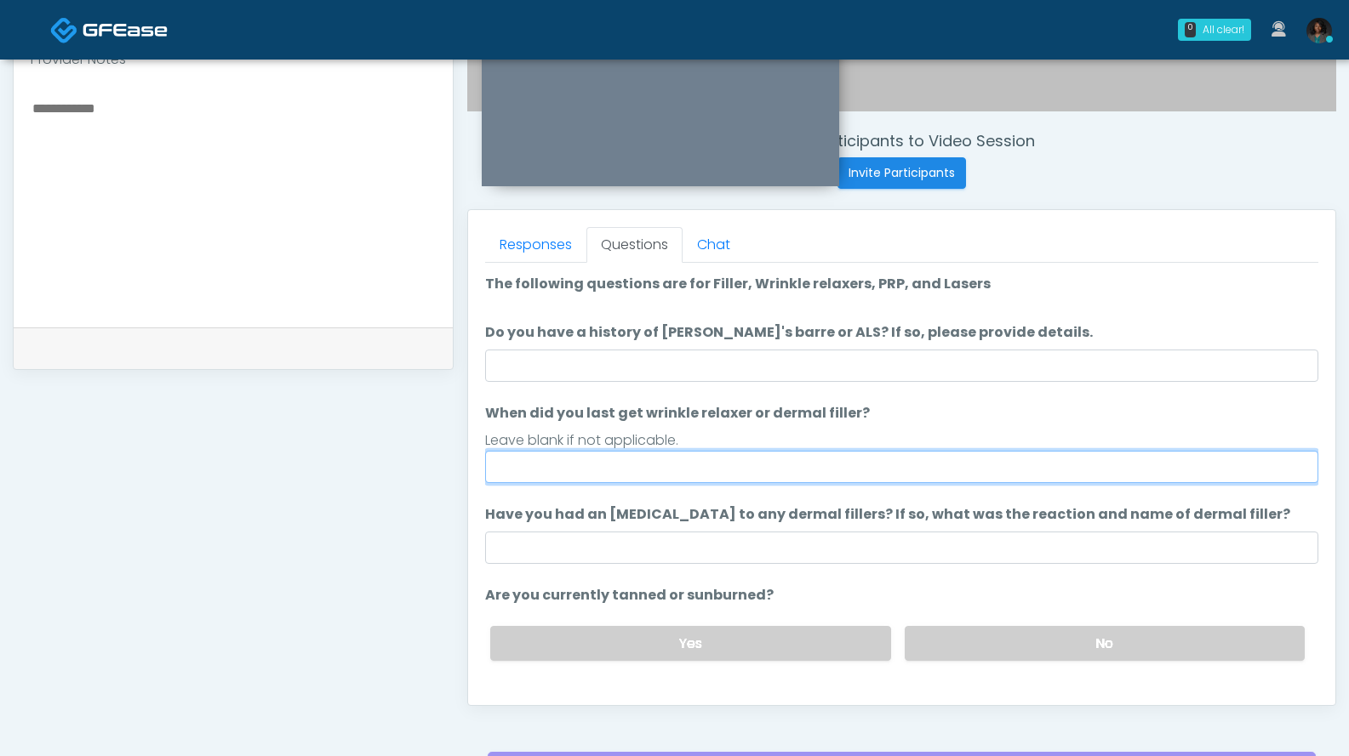
click at [870, 476] on input "When did you last get wrinkle relaxer or dermal filler?" at bounding box center [901, 467] width 833 height 32
type input "**********"
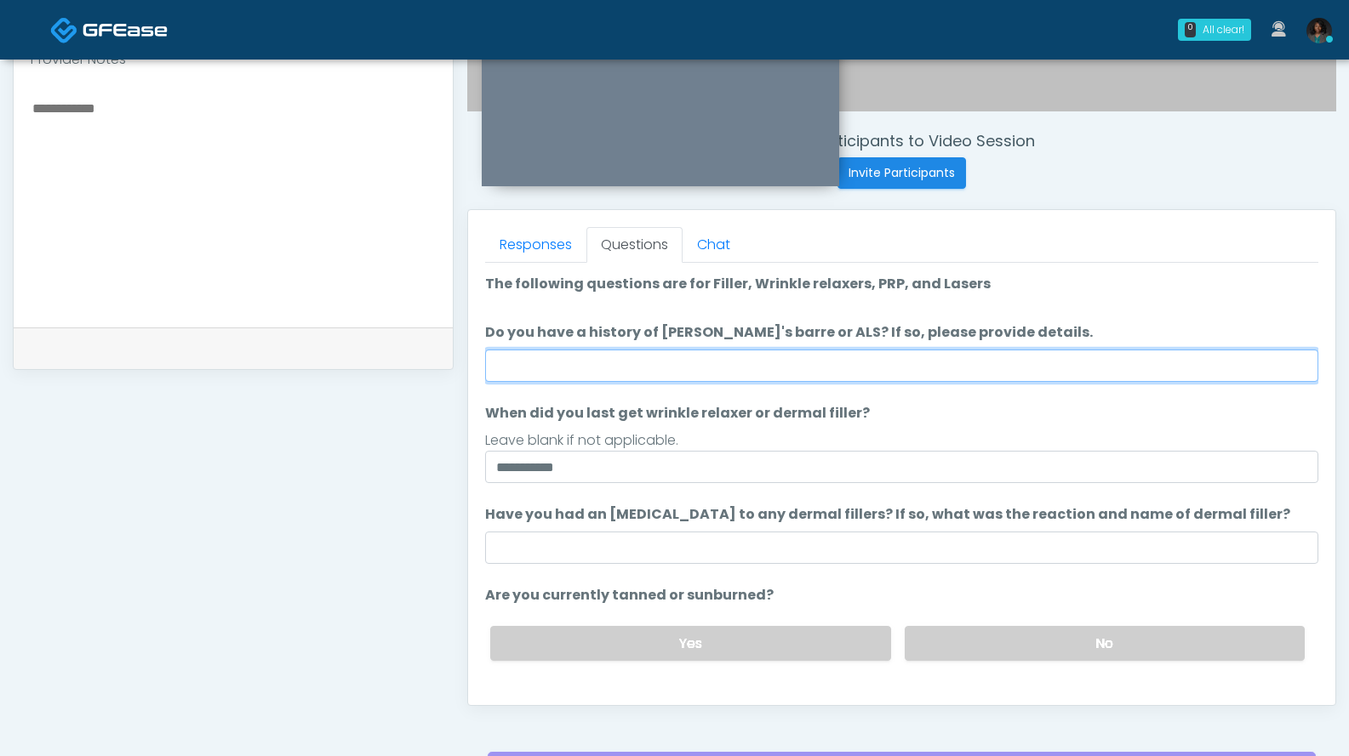
click at [824, 357] on input "Do you have a history of Guillain's barre or ALS? If so, please provide details." at bounding box center [901, 366] width 833 height 32
type input "***"
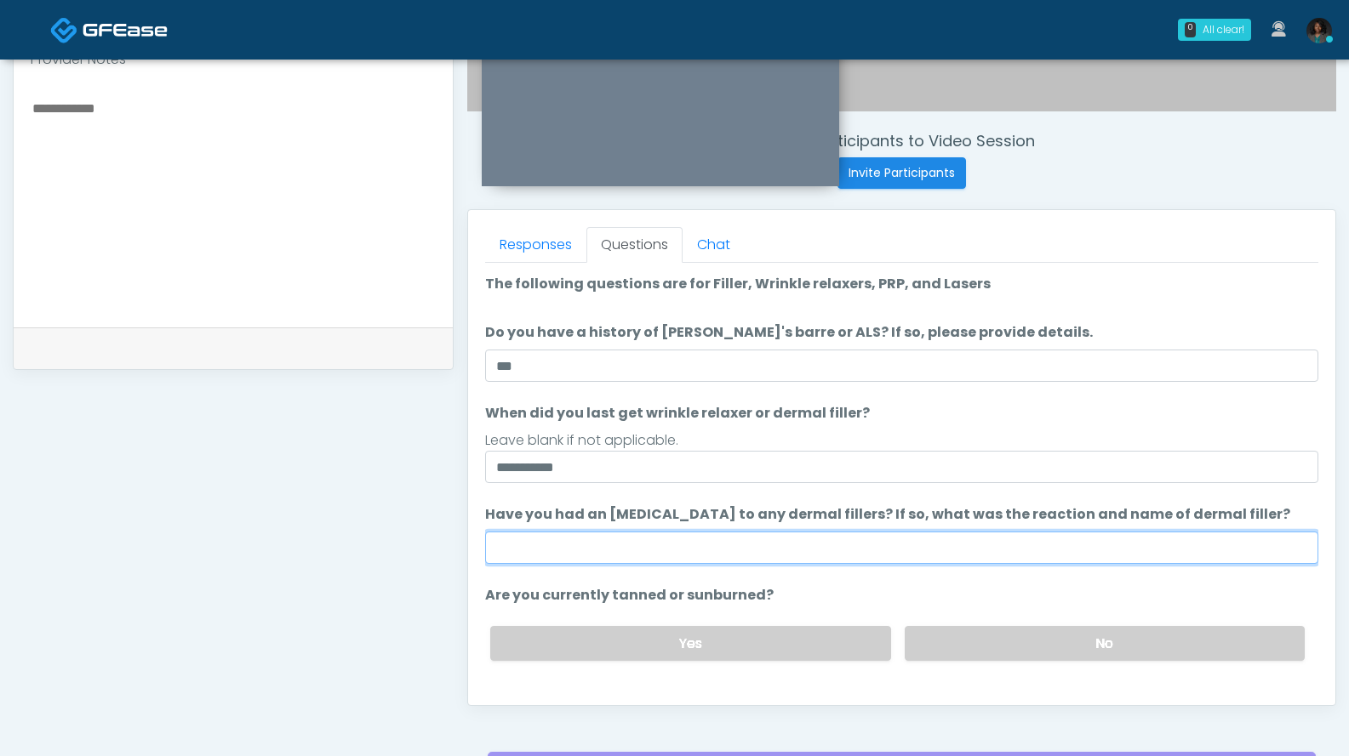
click at [792, 554] on input "Have you had an allergic response to any dermal fillers? If so, what was the re…" at bounding box center [901, 548] width 833 height 32
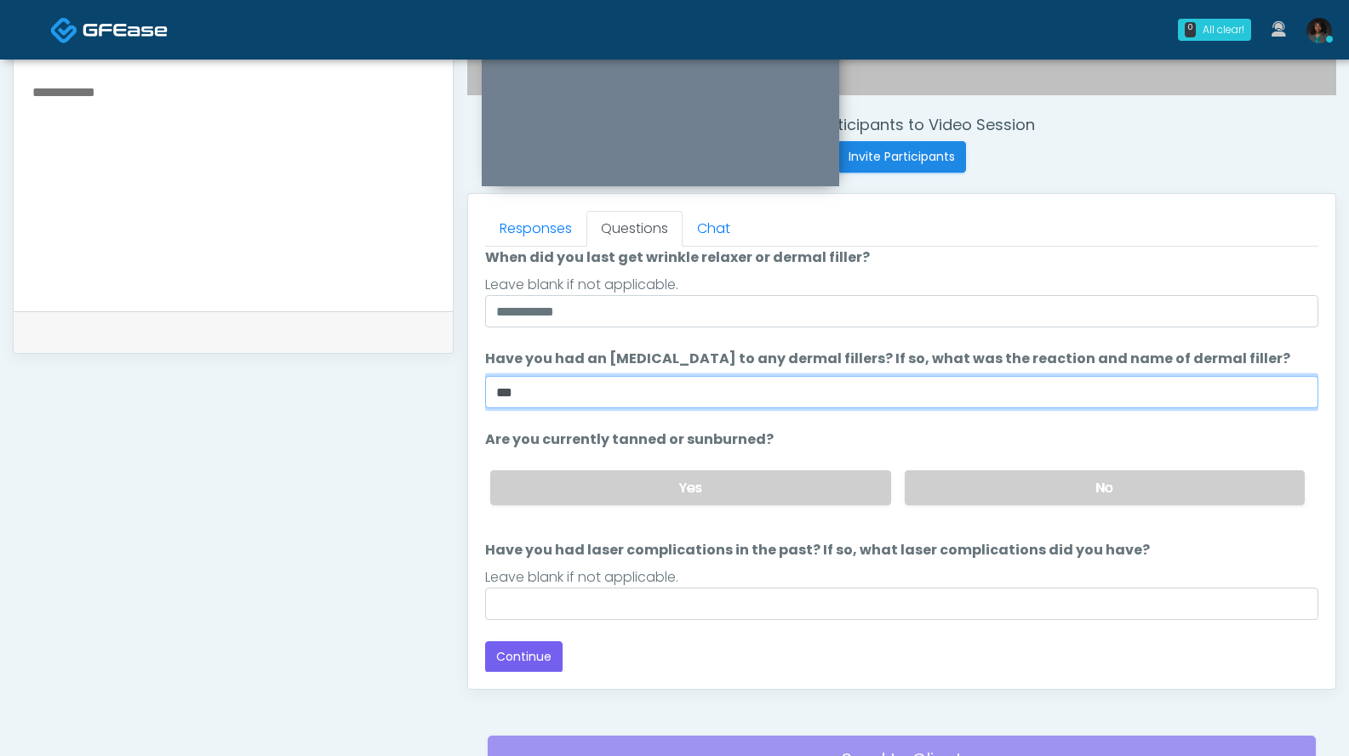
scroll to position [139, 0]
type input "***"
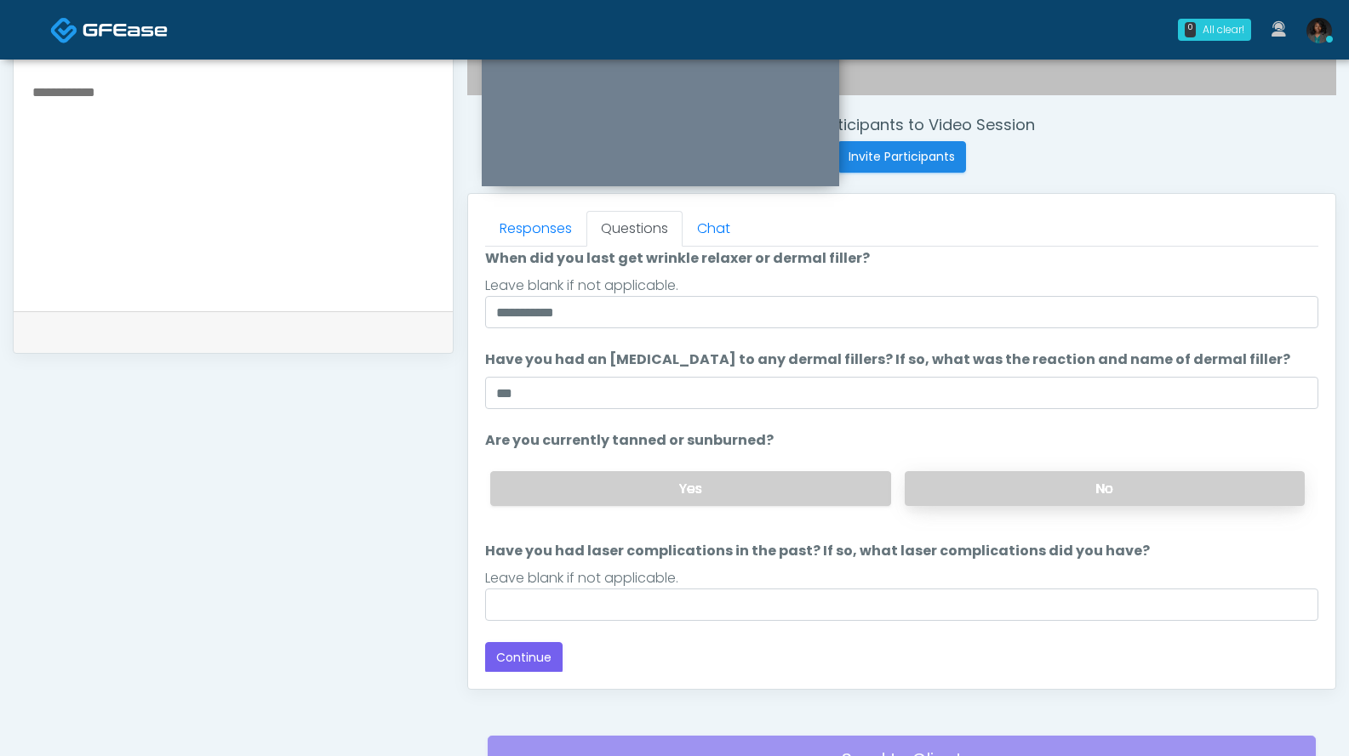
click at [958, 502] on label "No" at bounding box center [1104, 488] width 400 height 35
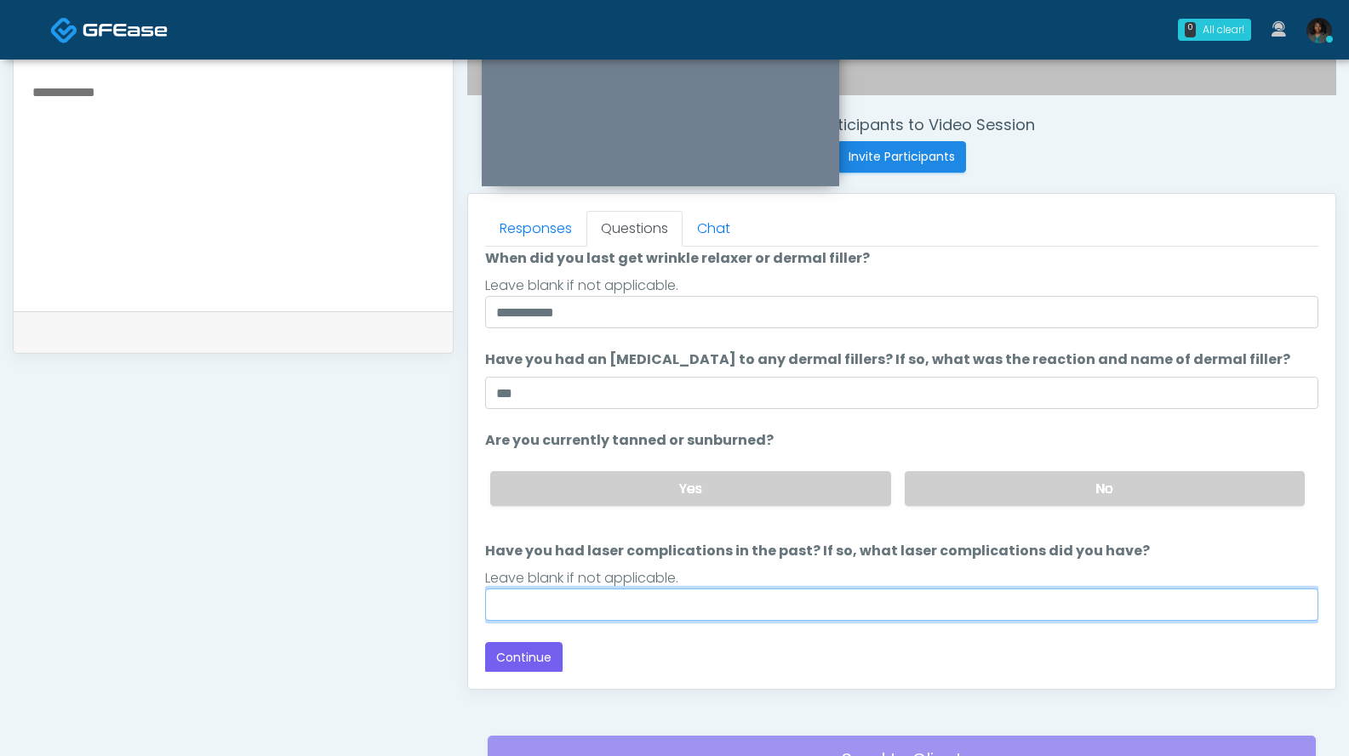
click at [730, 609] on input "Have you had laser complications in the past? If so, what laser complications d…" at bounding box center [901, 605] width 833 height 32
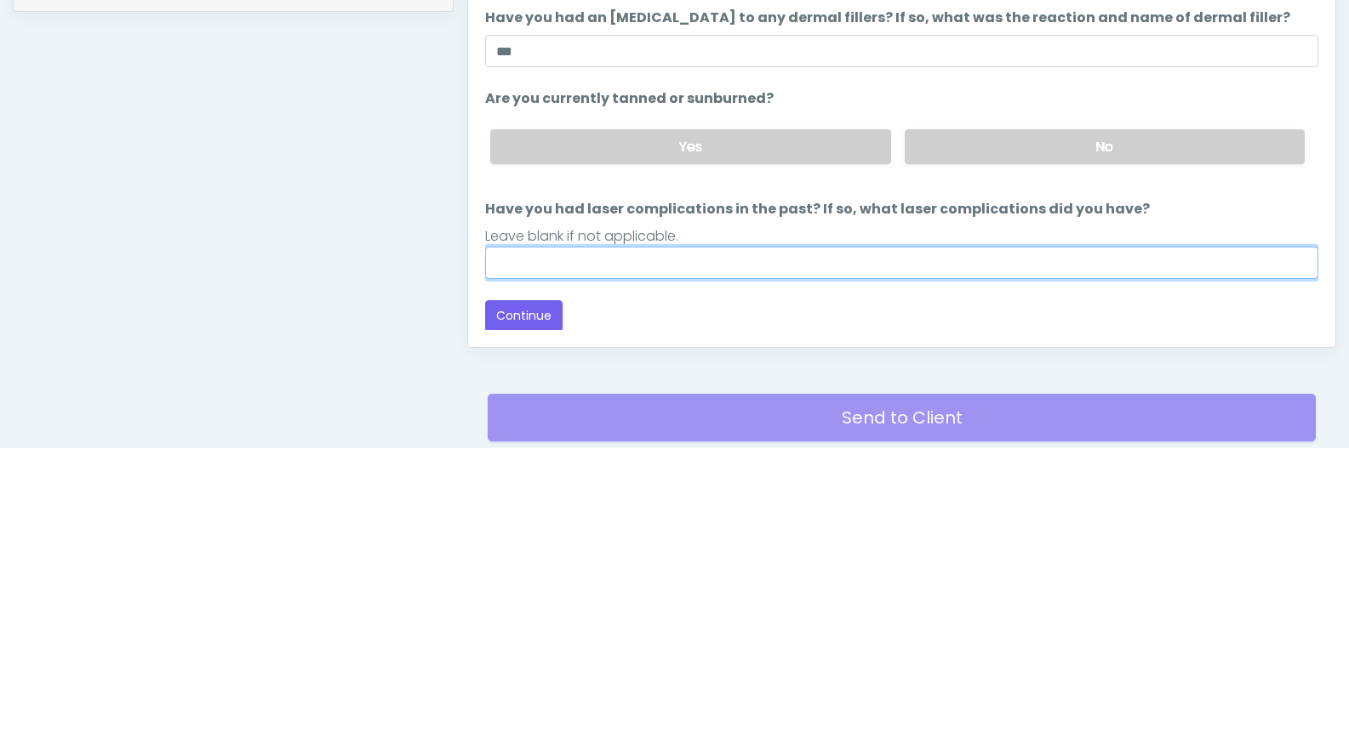
scroll to position [681, 0]
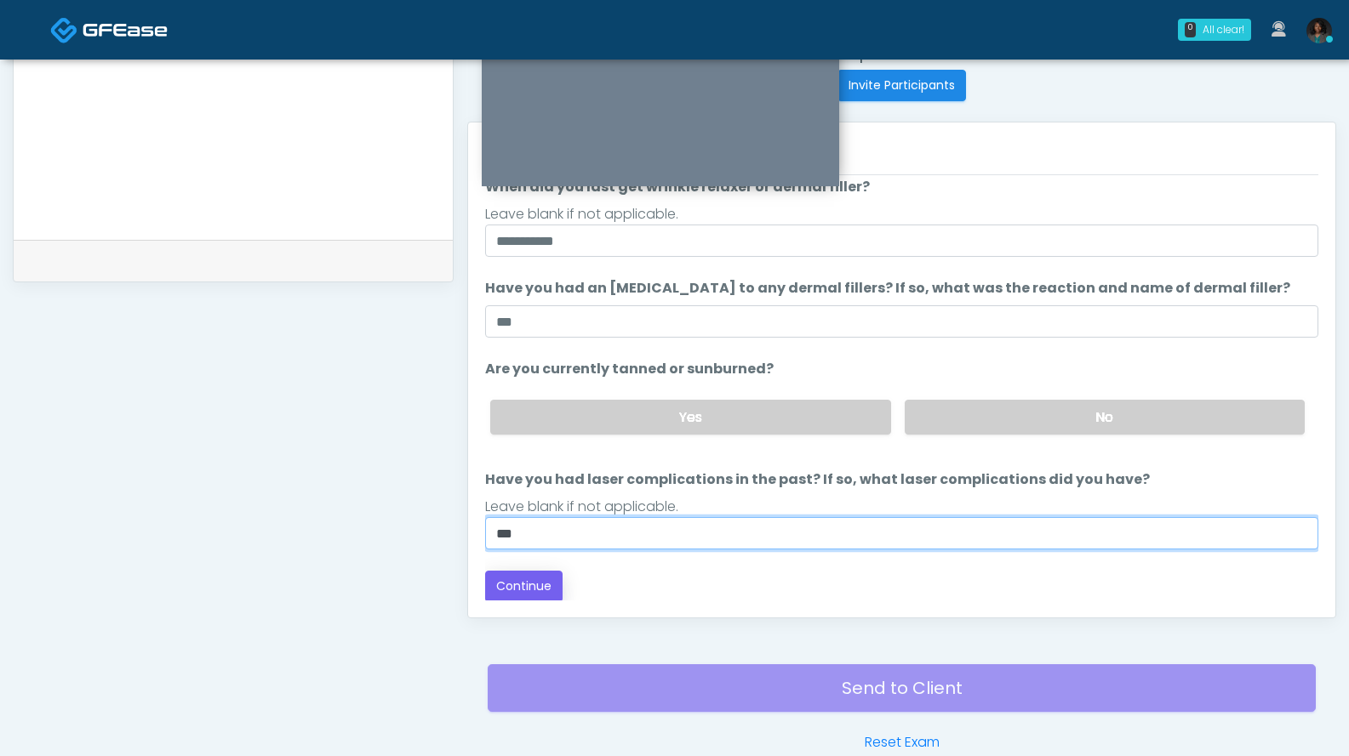
type input "***"
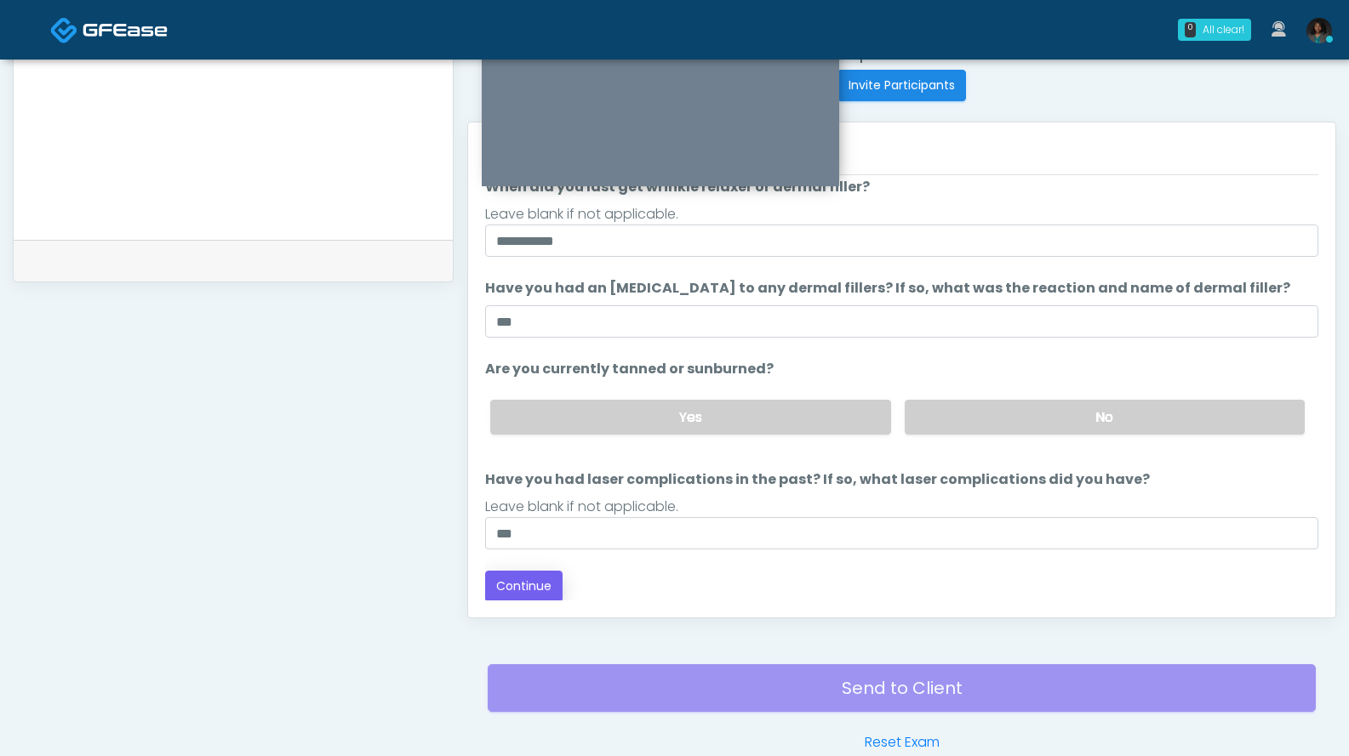
click at [549, 585] on button "Continue" at bounding box center [523, 586] width 77 height 31
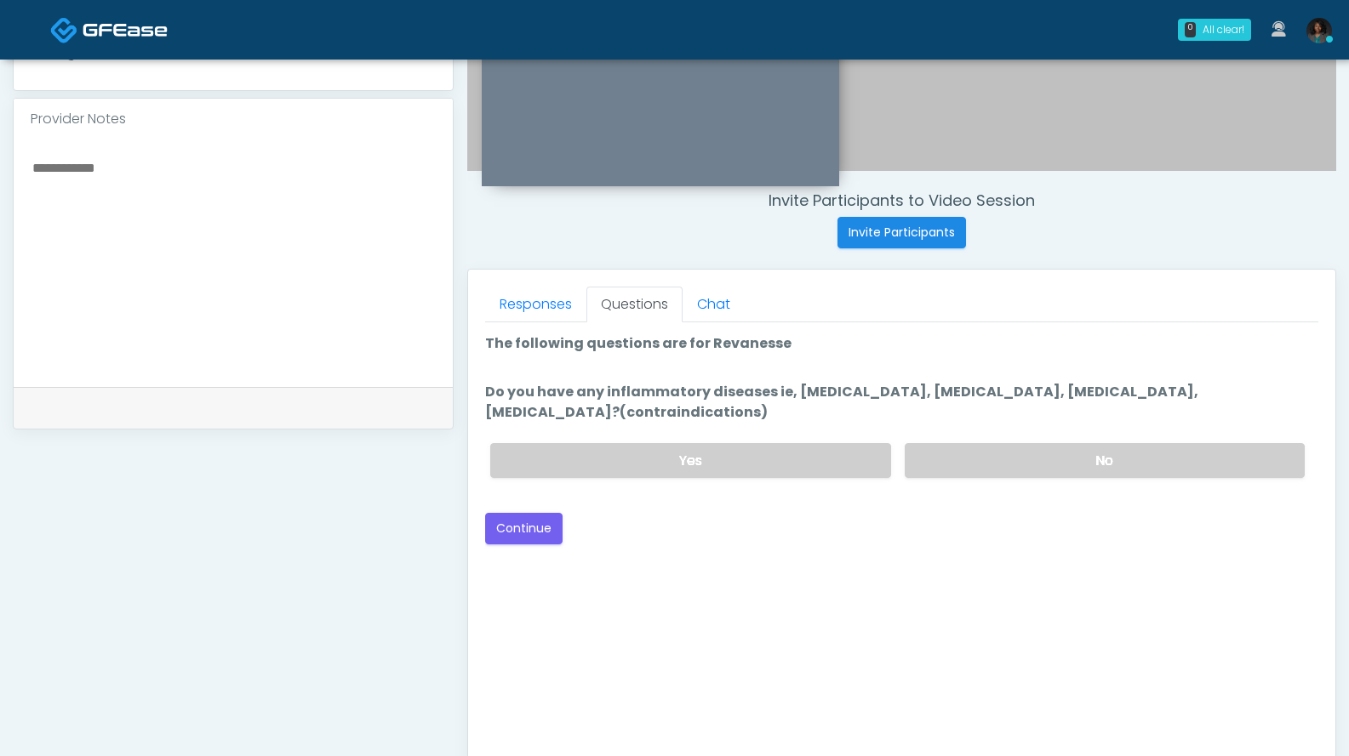
scroll to position [529, 0]
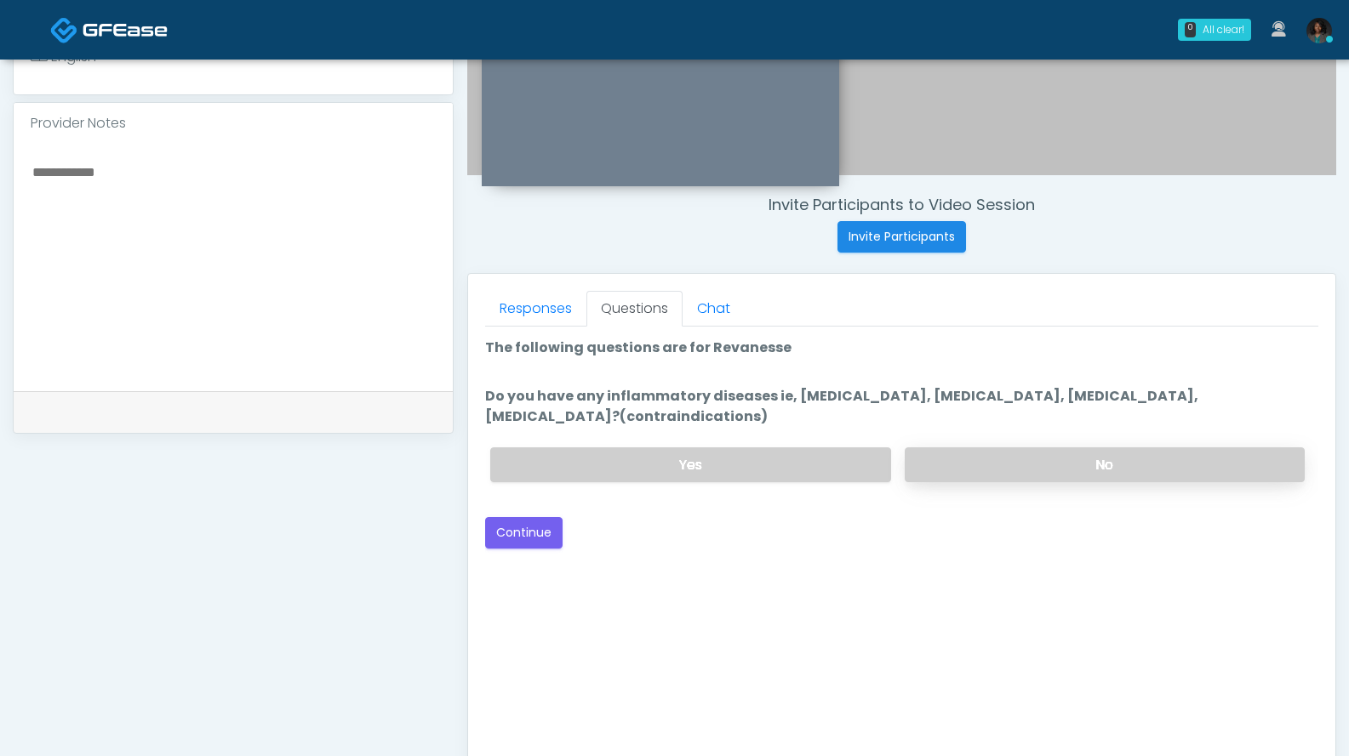
click at [1003, 465] on label "No" at bounding box center [1104, 465] width 400 height 35
click at [543, 534] on button "Continue" at bounding box center [523, 532] width 77 height 31
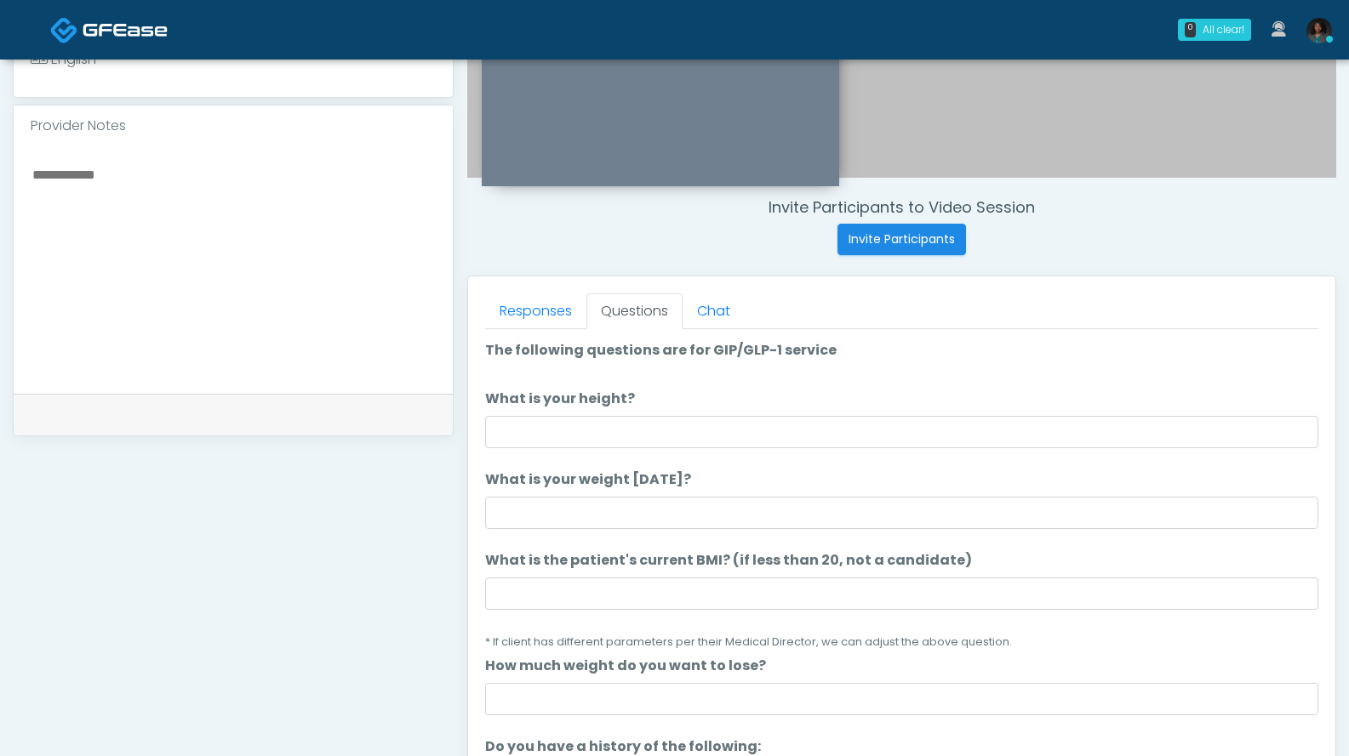
scroll to position [523, 0]
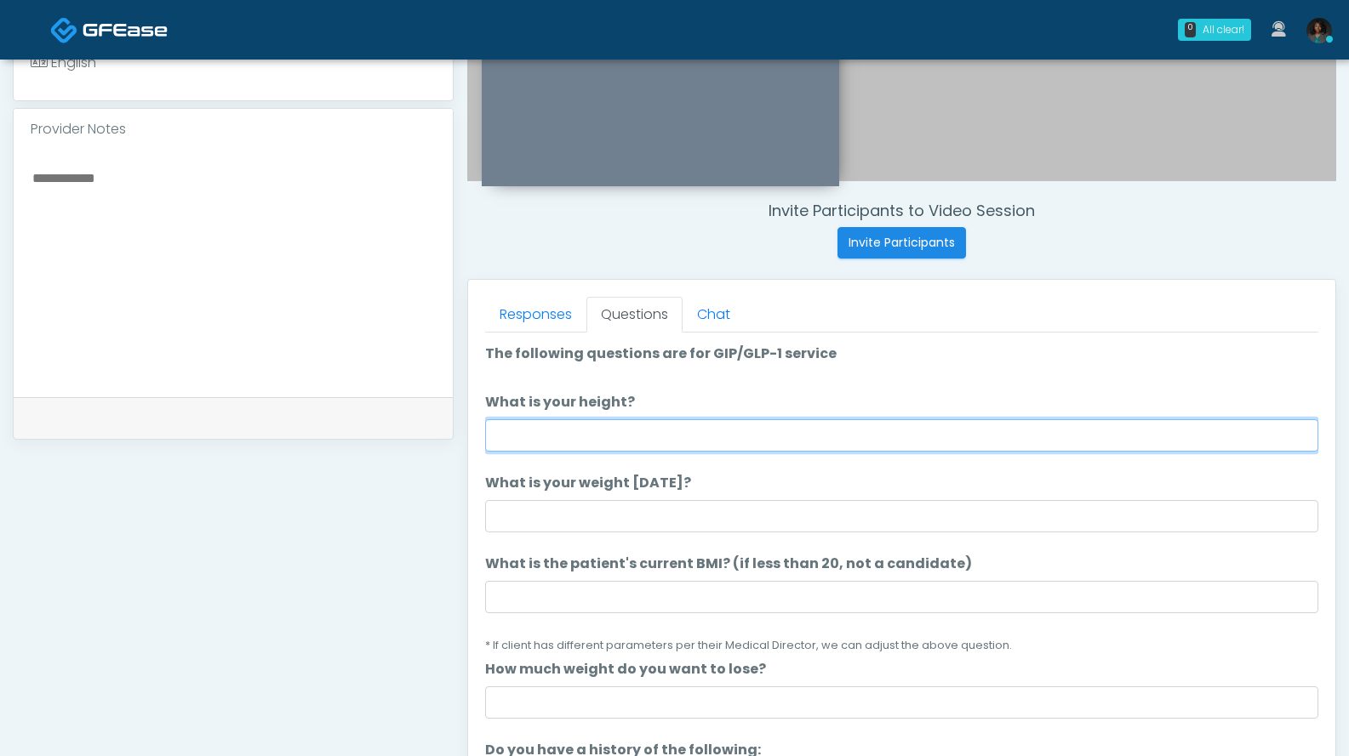
click at [580, 434] on input "What is your height?" at bounding box center [901, 435] width 833 height 32
type input "****"
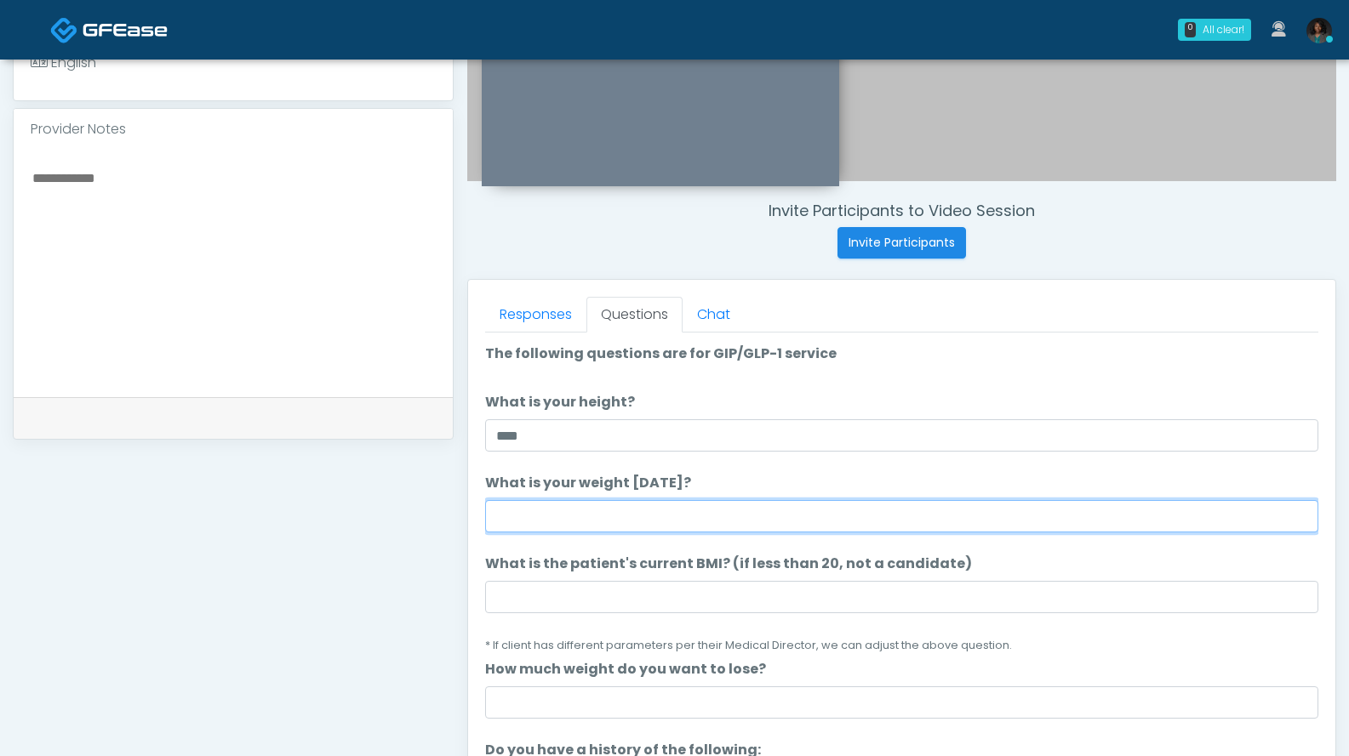
click at [573, 519] on input "What is your weight today?" at bounding box center [901, 516] width 833 height 32
type input "***"
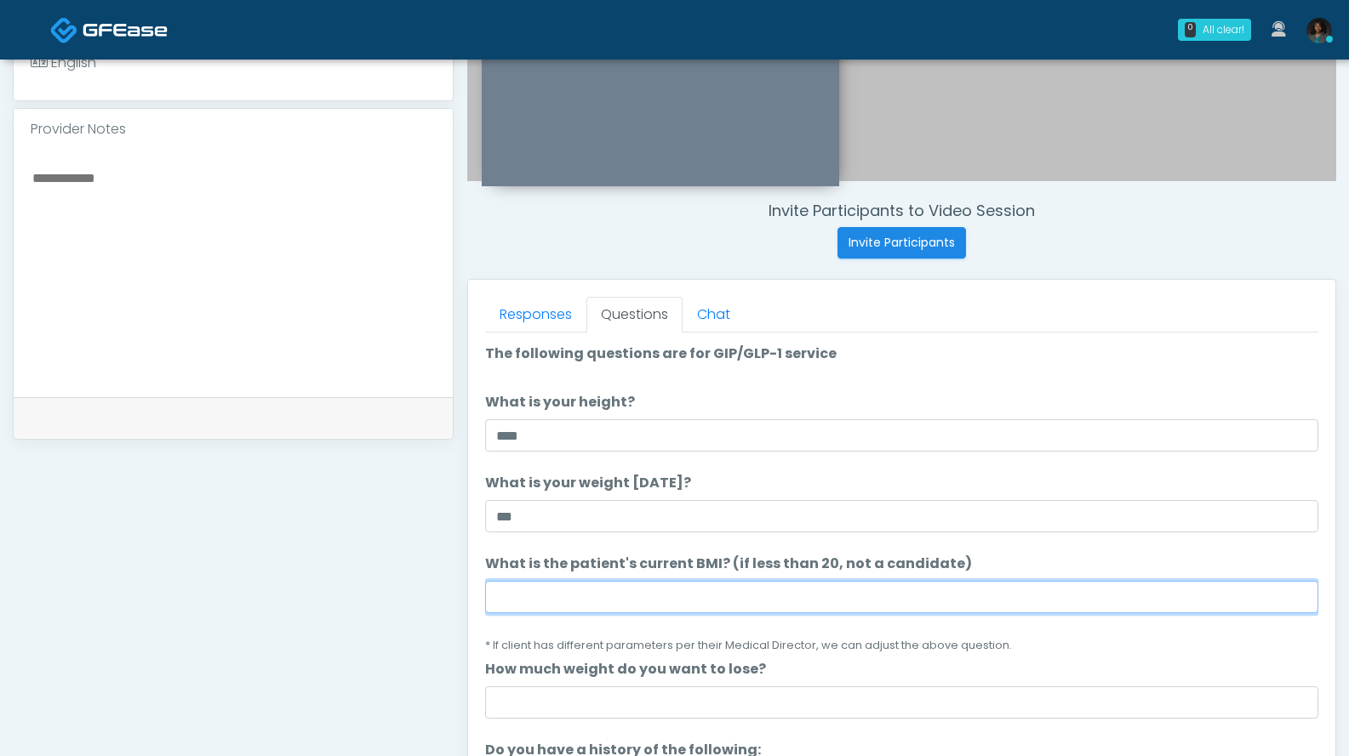
drag, startPoint x: 560, startPoint y: 597, endPoint x: 553, endPoint y: 571, distance: 27.2
click at [560, 598] on input "What is the patient's current BMI? (if less than 20, not a candidate)" at bounding box center [901, 597] width 833 height 32
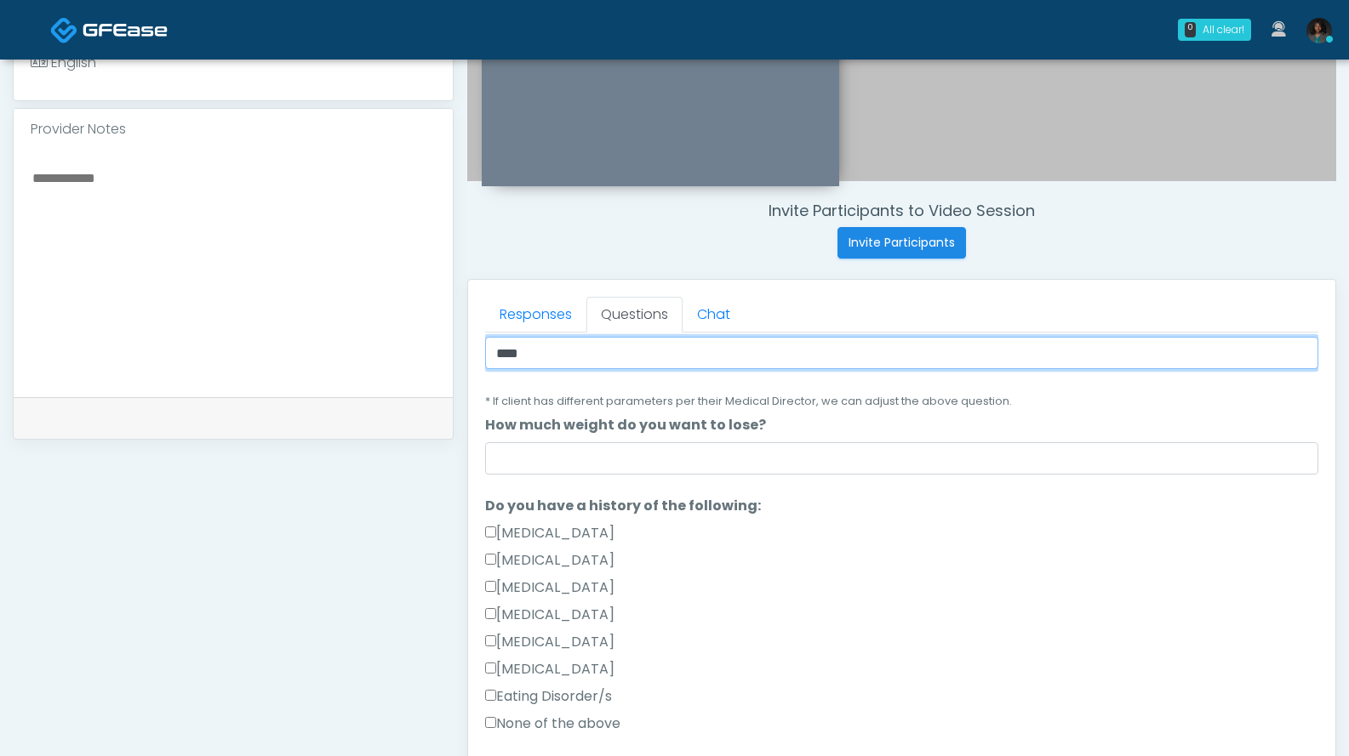
scroll to position [330, 0]
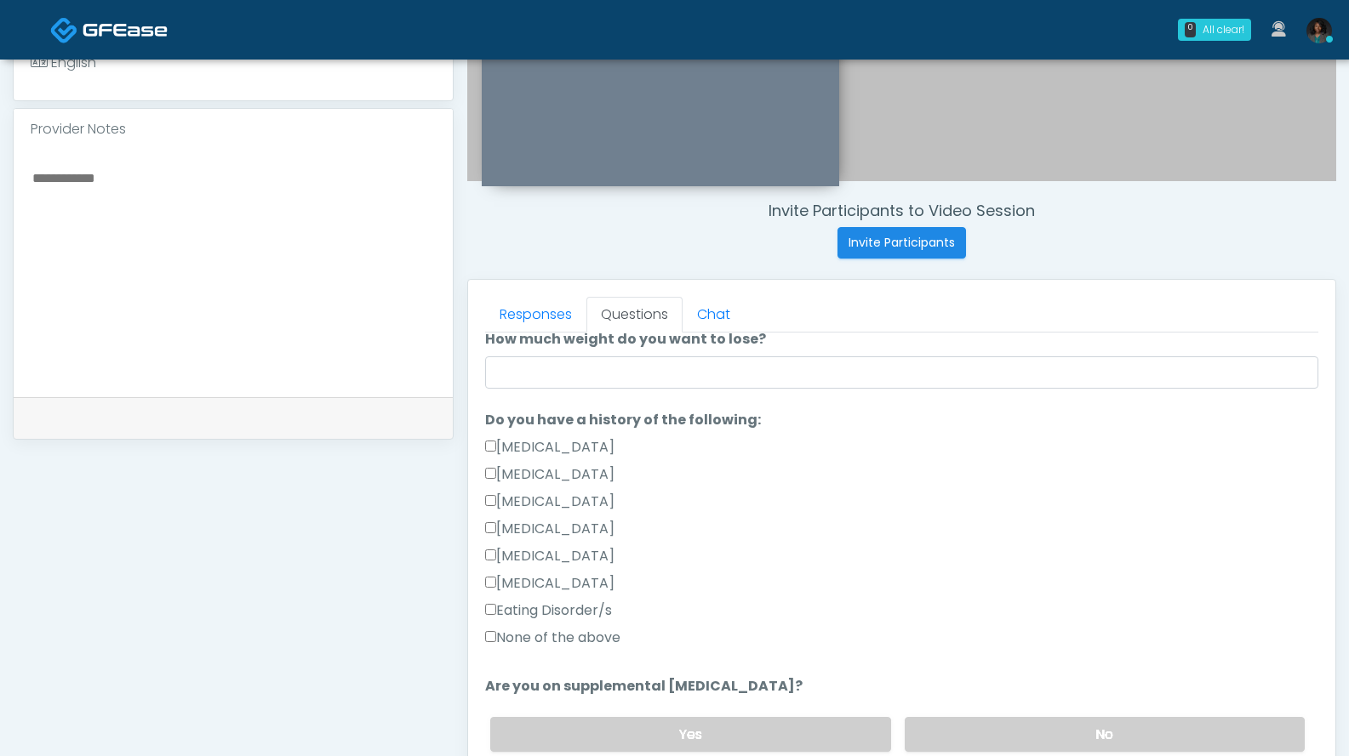
type input "****"
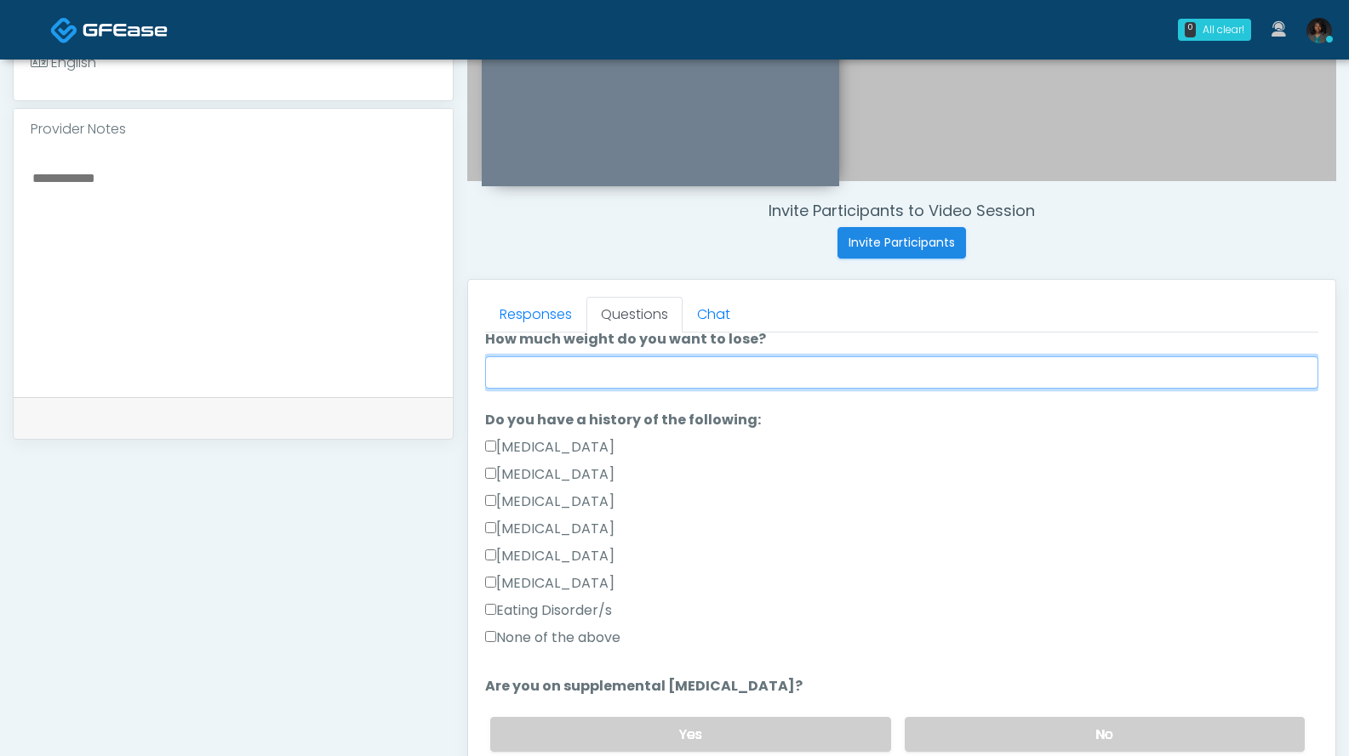
click at [764, 376] on input "How much weight do you want to lose?" at bounding box center [901, 373] width 833 height 32
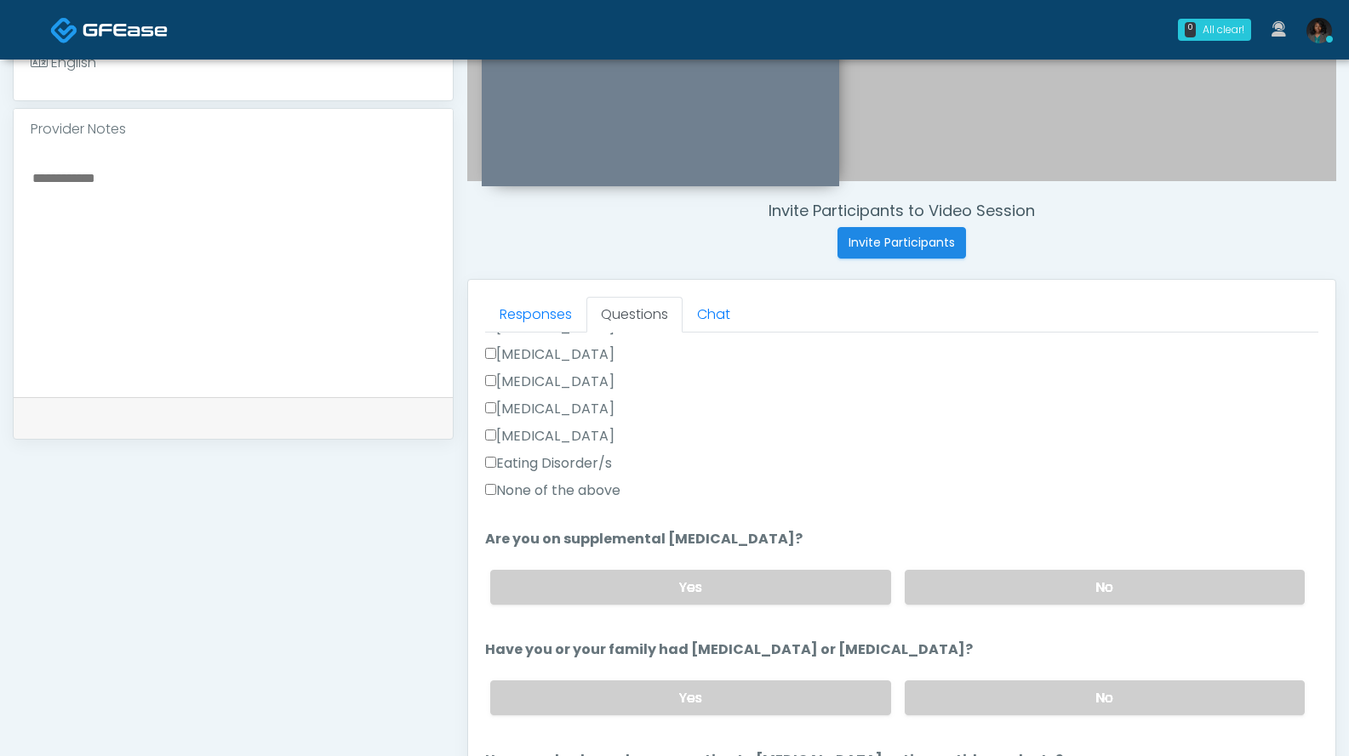
scroll to position [536, 0]
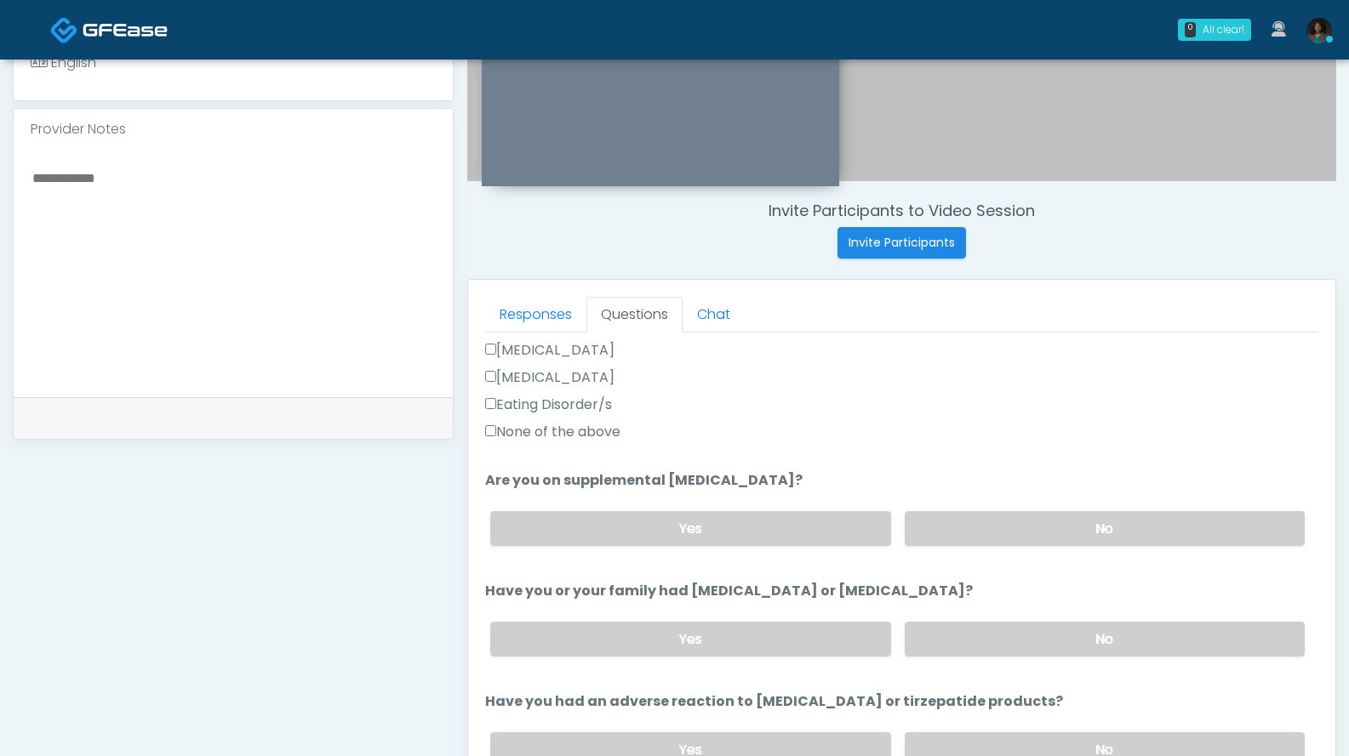
type input "*"
click at [601, 428] on label "None of the above" at bounding box center [552, 432] width 135 height 20
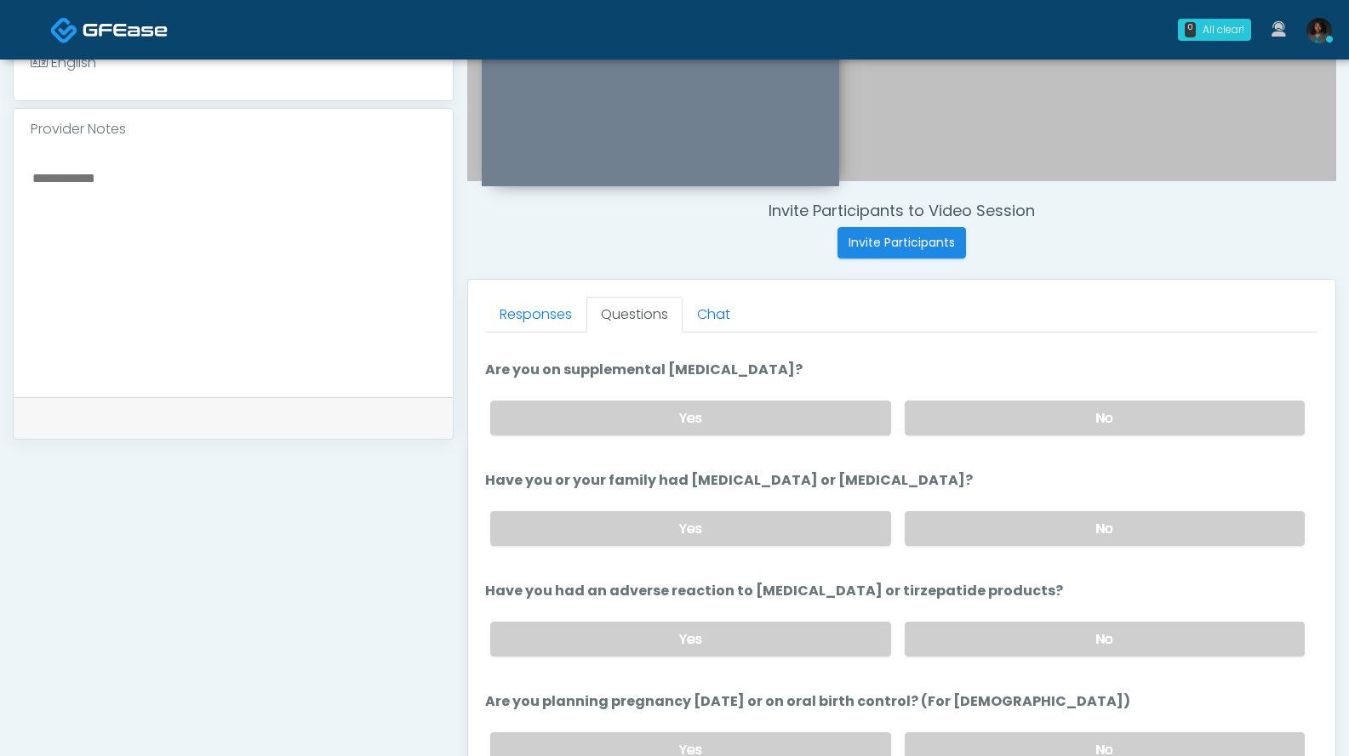
scroll to position [649, 0]
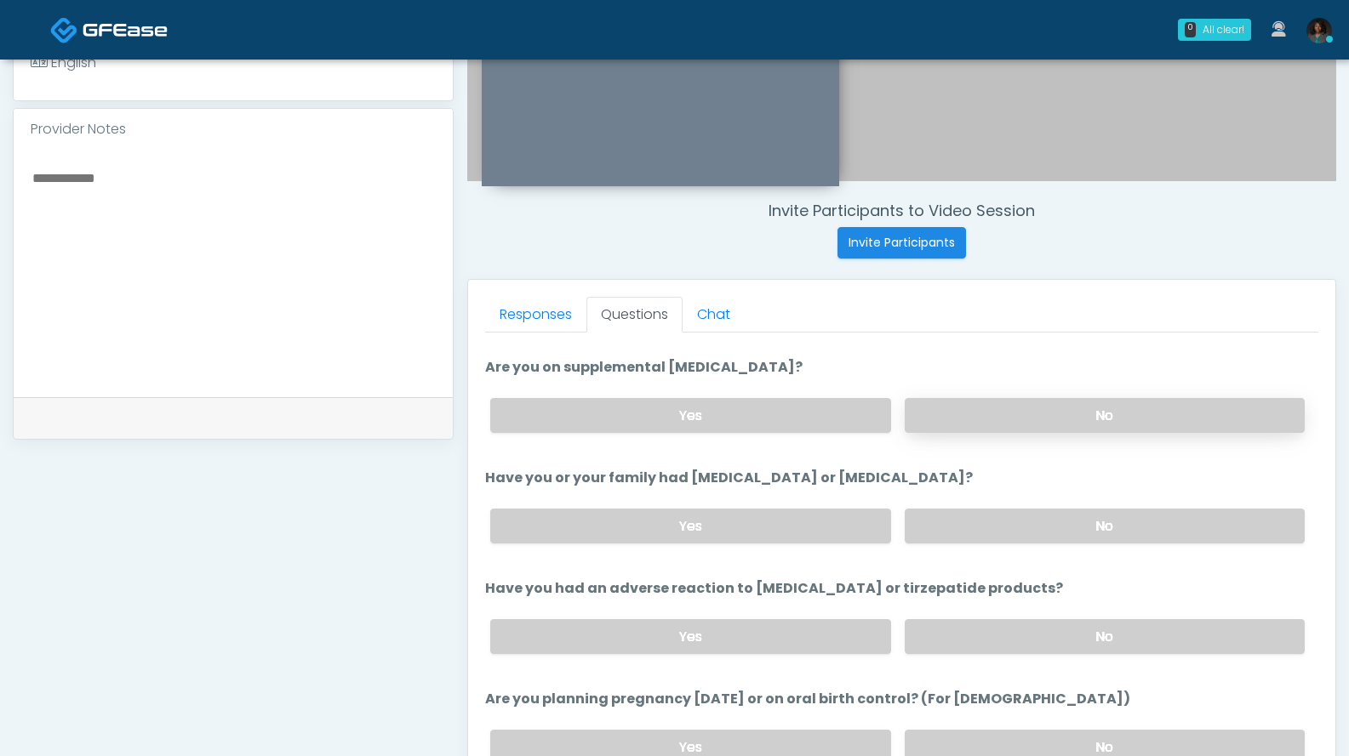
click at [1076, 430] on label "No" at bounding box center [1104, 415] width 400 height 35
click at [1037, 525] on label "No" at bounding box center [1104, 526] width 400 height 35
click at [1029, 630] on label "No" at bounding box center [1104, 636] width 400 height 35
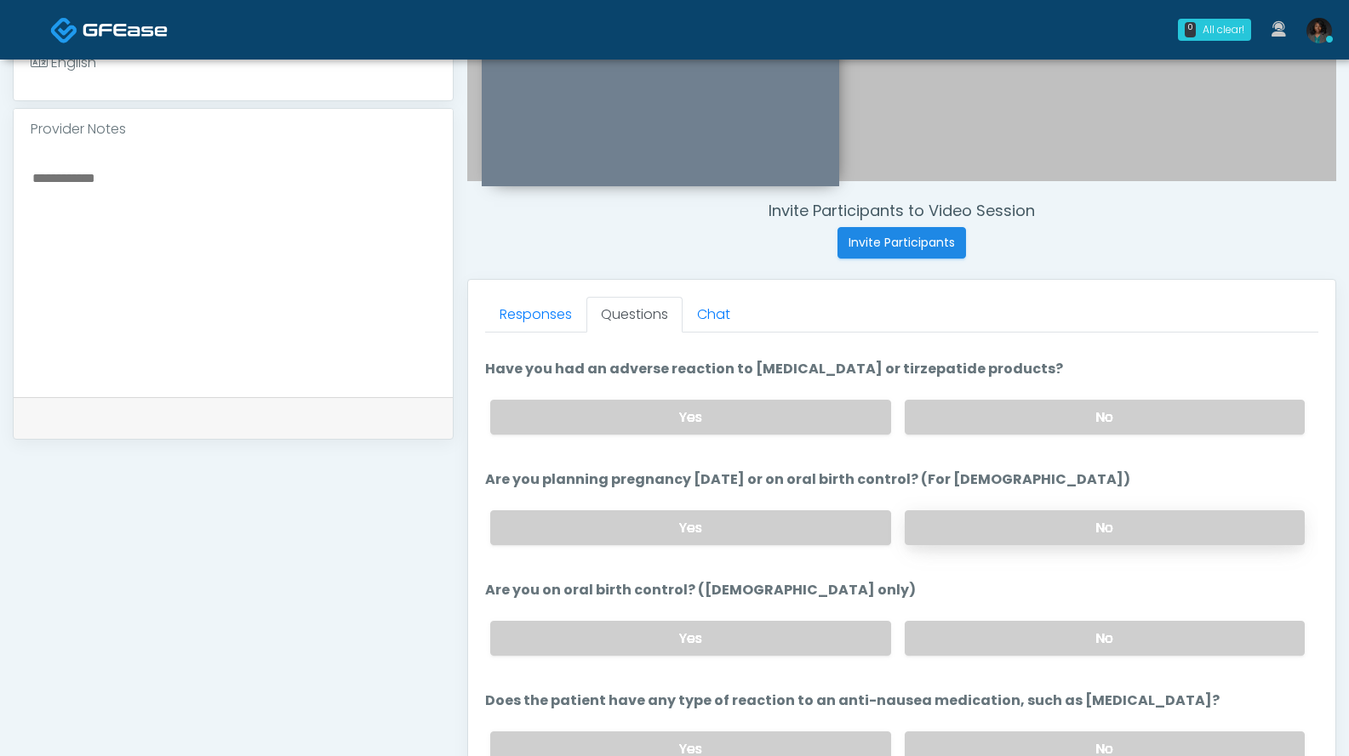
click at [1069, 528] on label "No" at bounding box center [1104, 528] width 400 height 35
click at [1058, 648] on label "No" at bounding box center [1104, 638] width 400 height 35
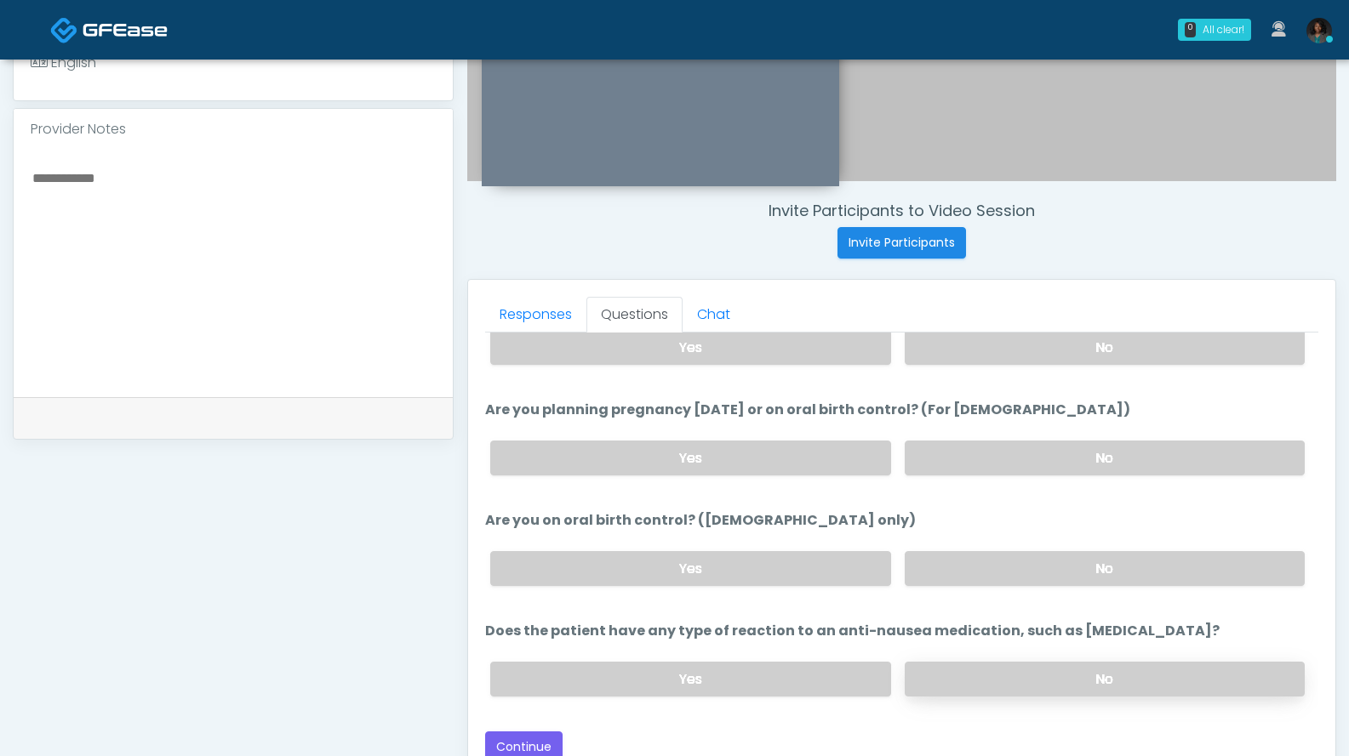
click at [1068, 675] on label "No" at bounding box center [1104, 679] width 400 height 35
click at [542, 739] on button "Continue" at bounding box center [523, 747] width 77 height 31
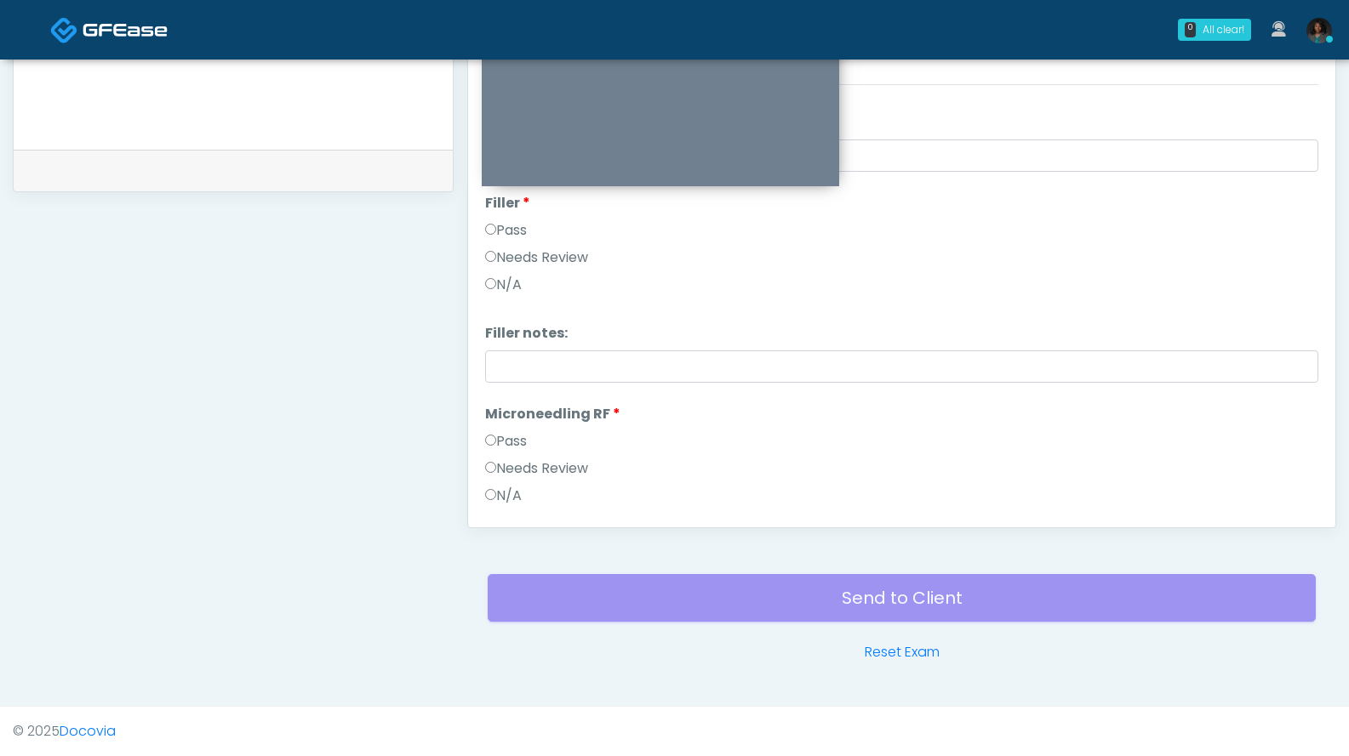
scroll to position [0, 0]
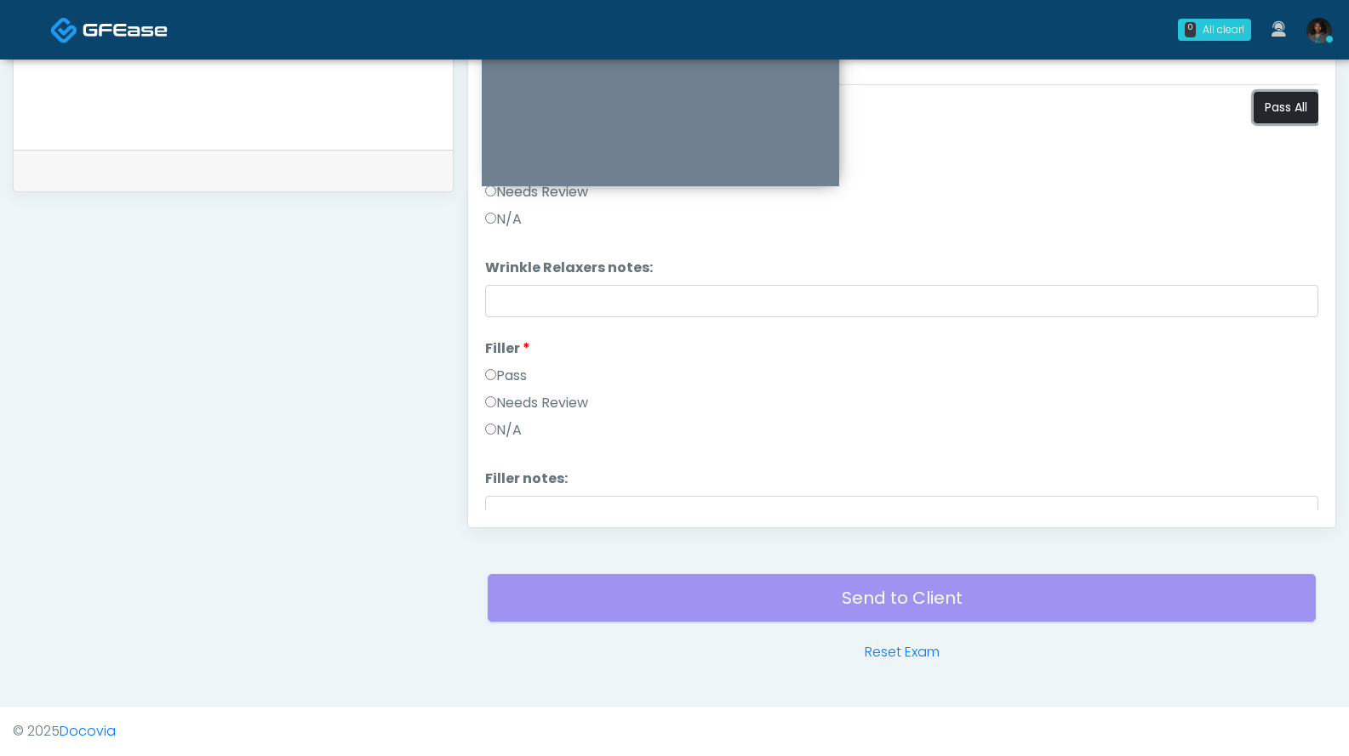
click at [1272, 106] on button "Pass All" at bounding box center [1285, 107] width 65 height 31
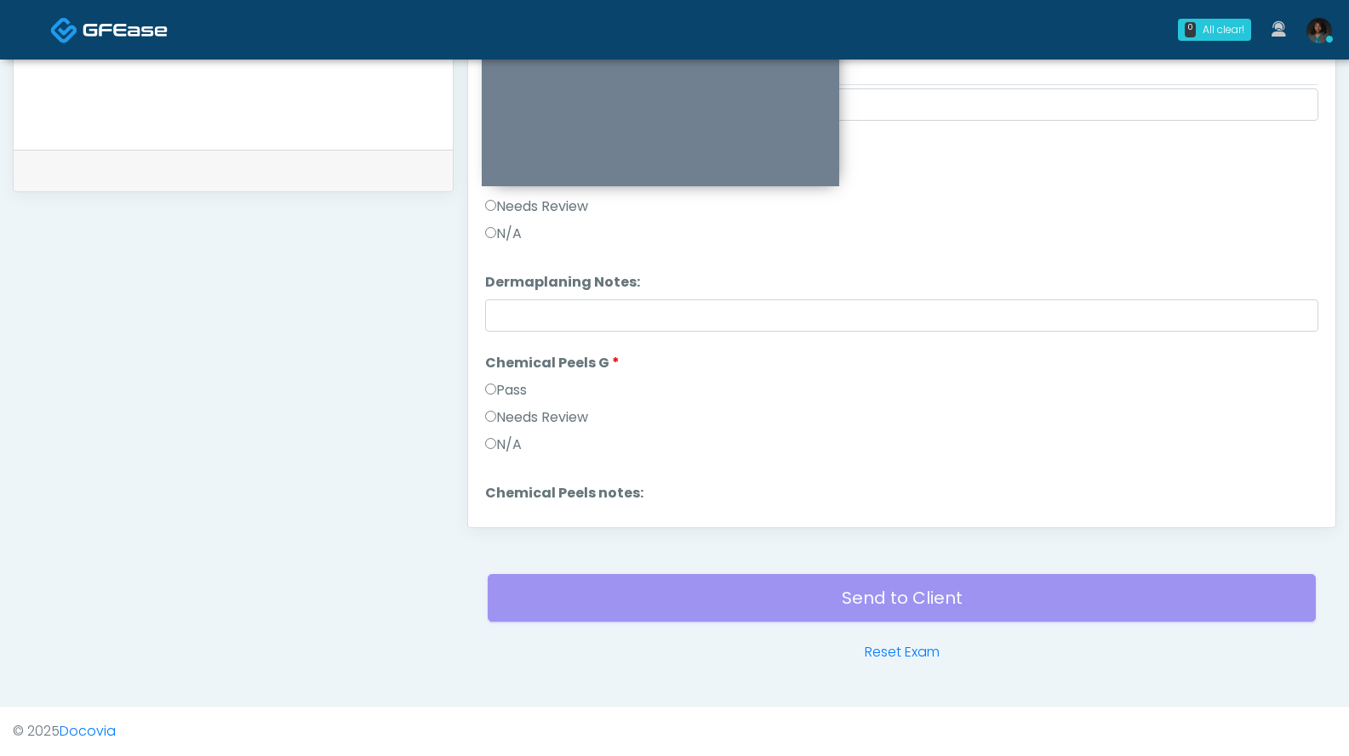
scroll to position [1970, 0]
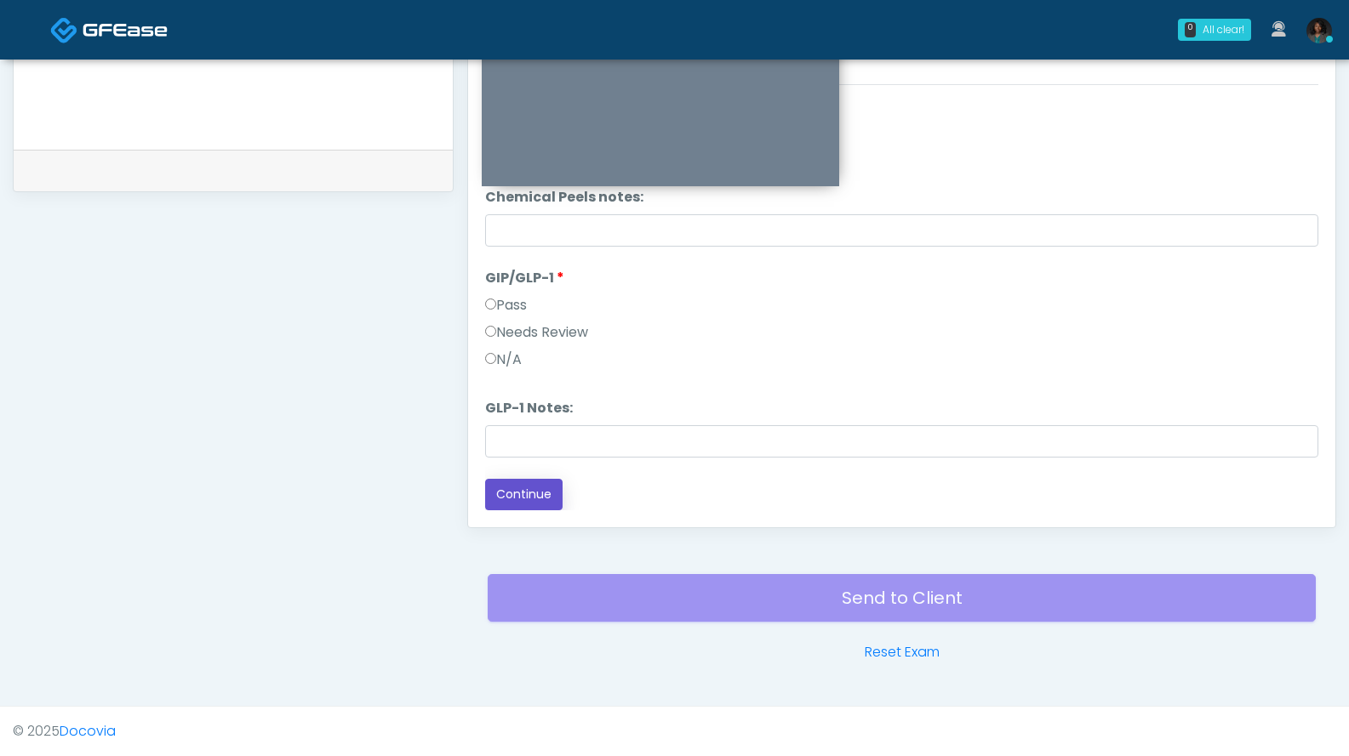
click at [528, 498] on button "Continue" at bounding box center [523, 494] width 77 height 31
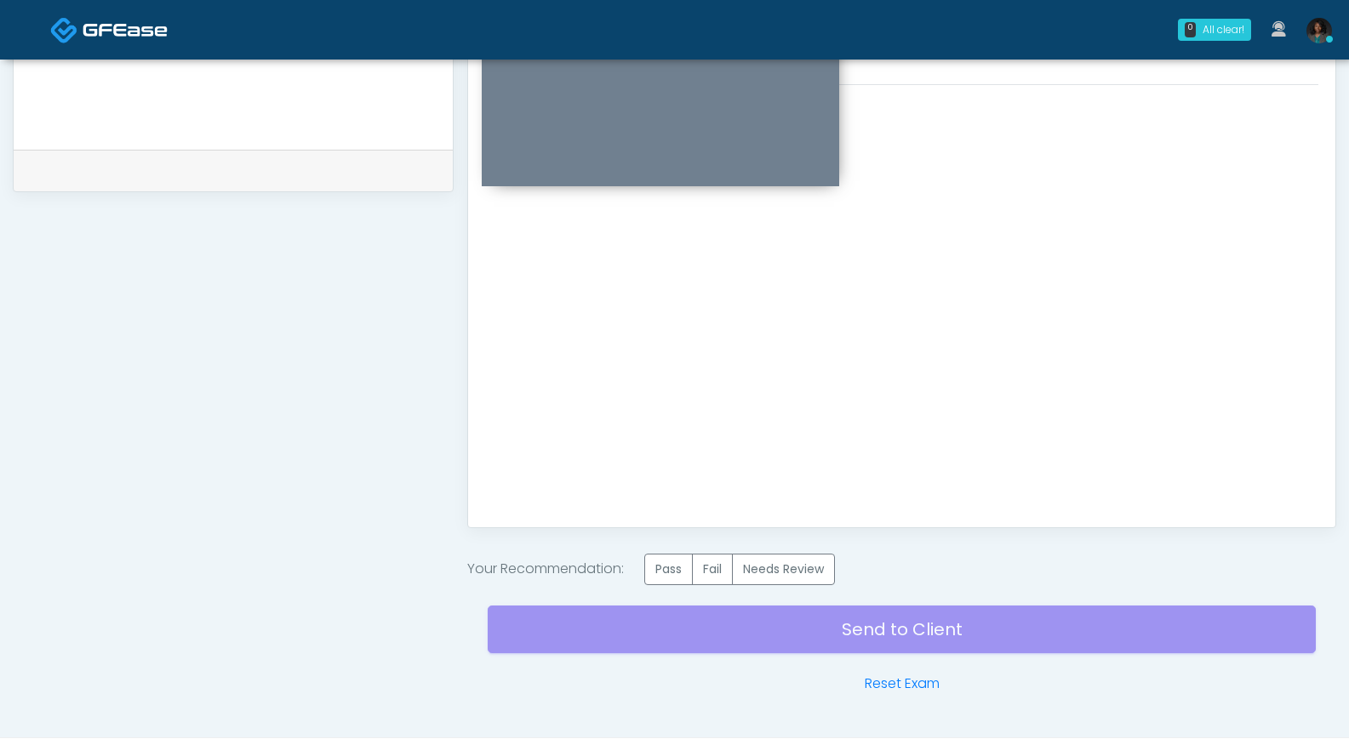
scroll to position [0, 0]
click at [673, 565] on label "Pass" at bounding box center [668, 569] width 48 height 31
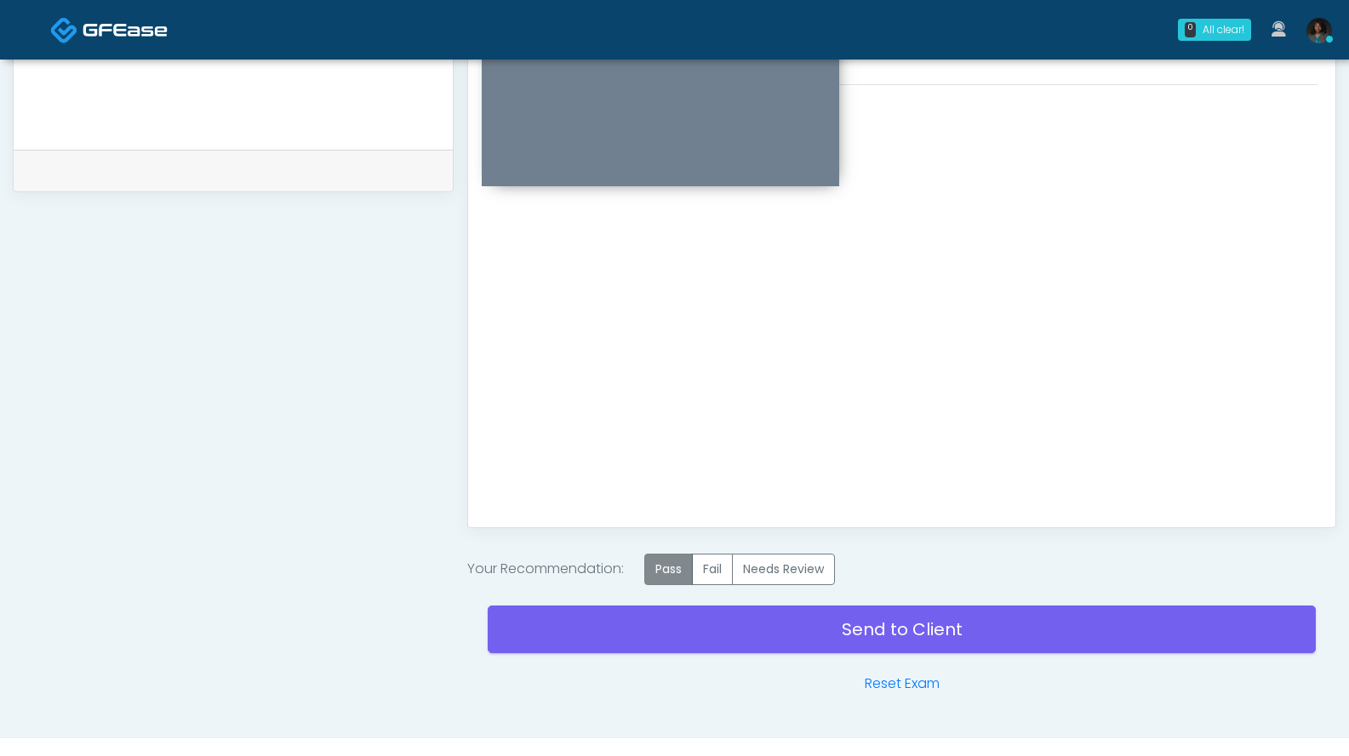
scroll to position [802, 0]
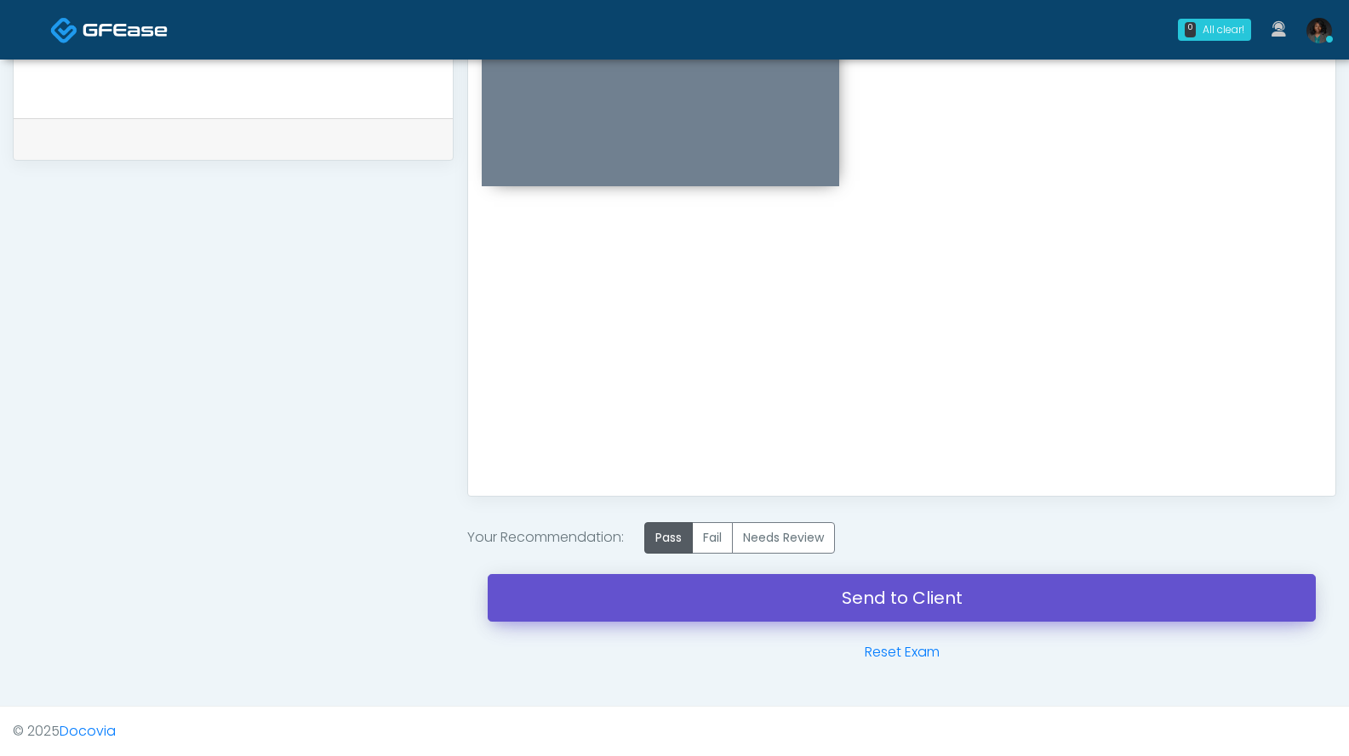
click at [948, 610] on link "Send to Client" at bounding box center [902, 598] width 828 height 48
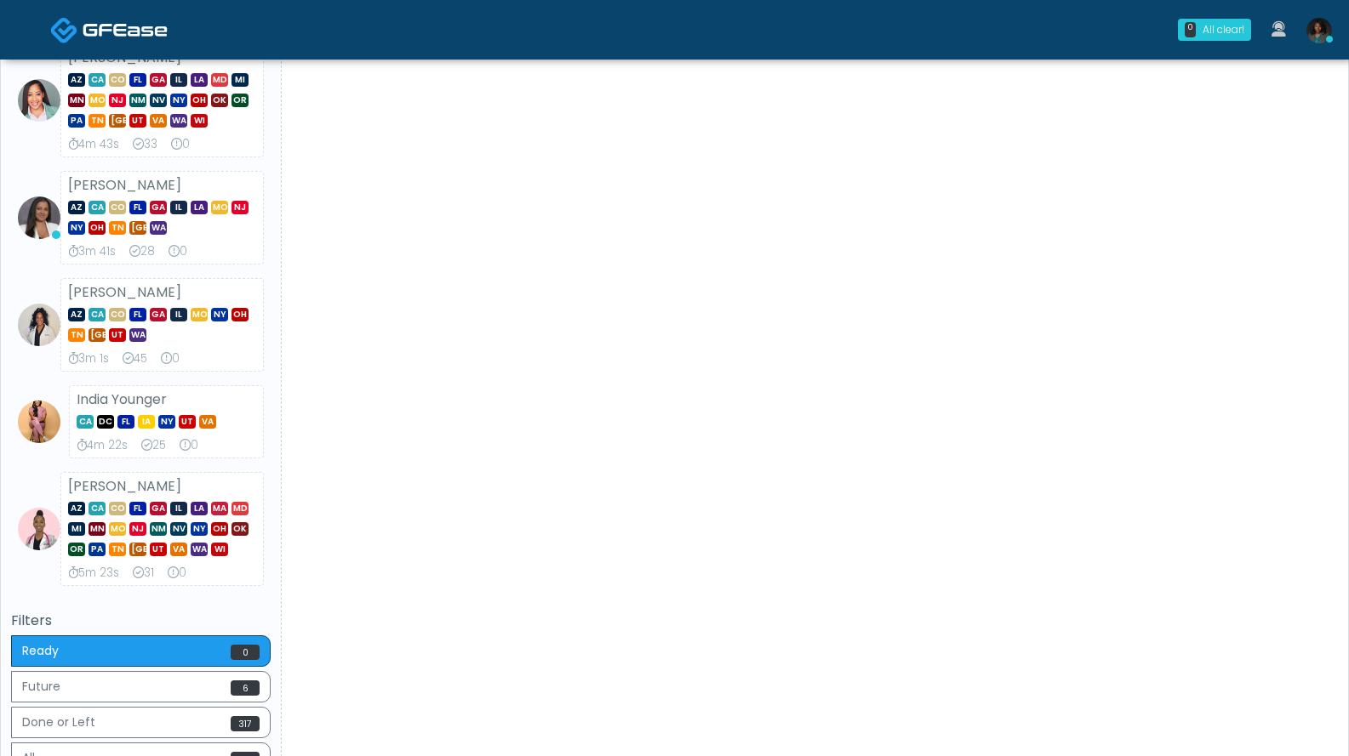
scroll to position [340, 0]
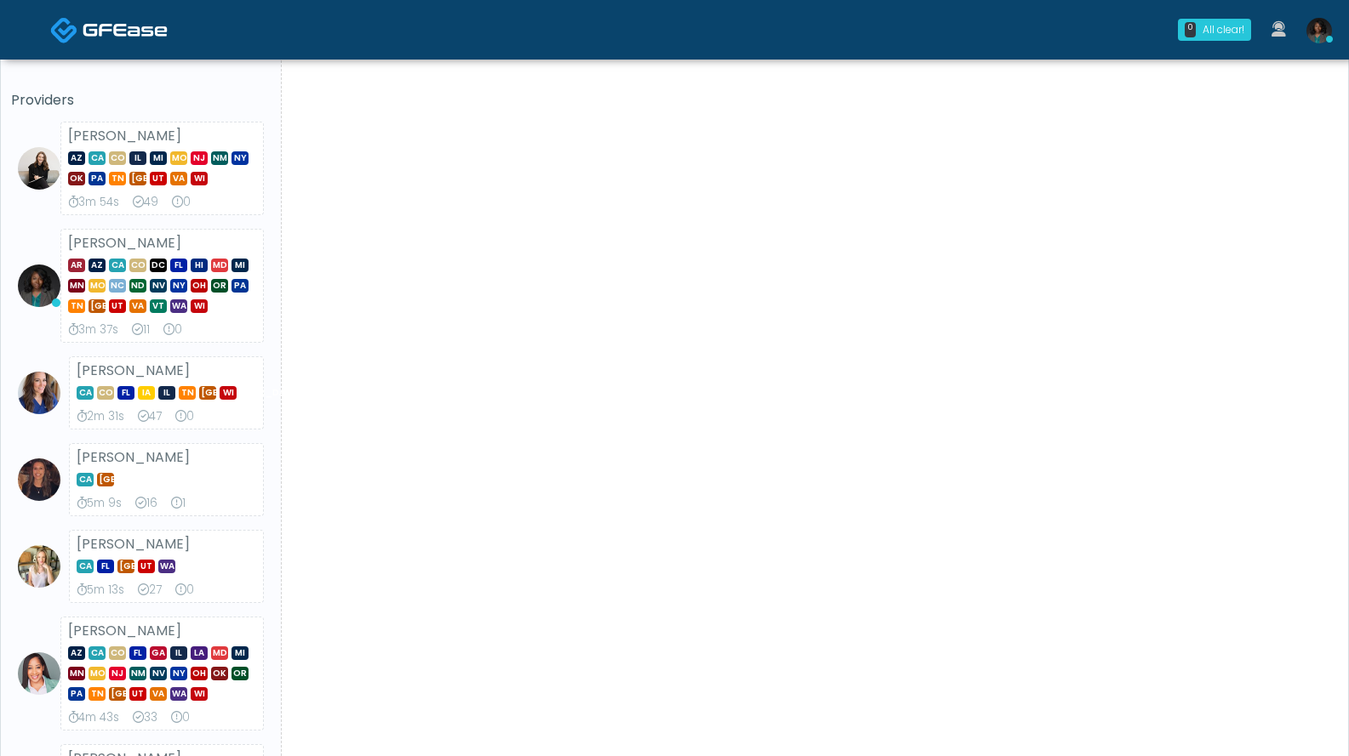
scroll to position [58, 0]
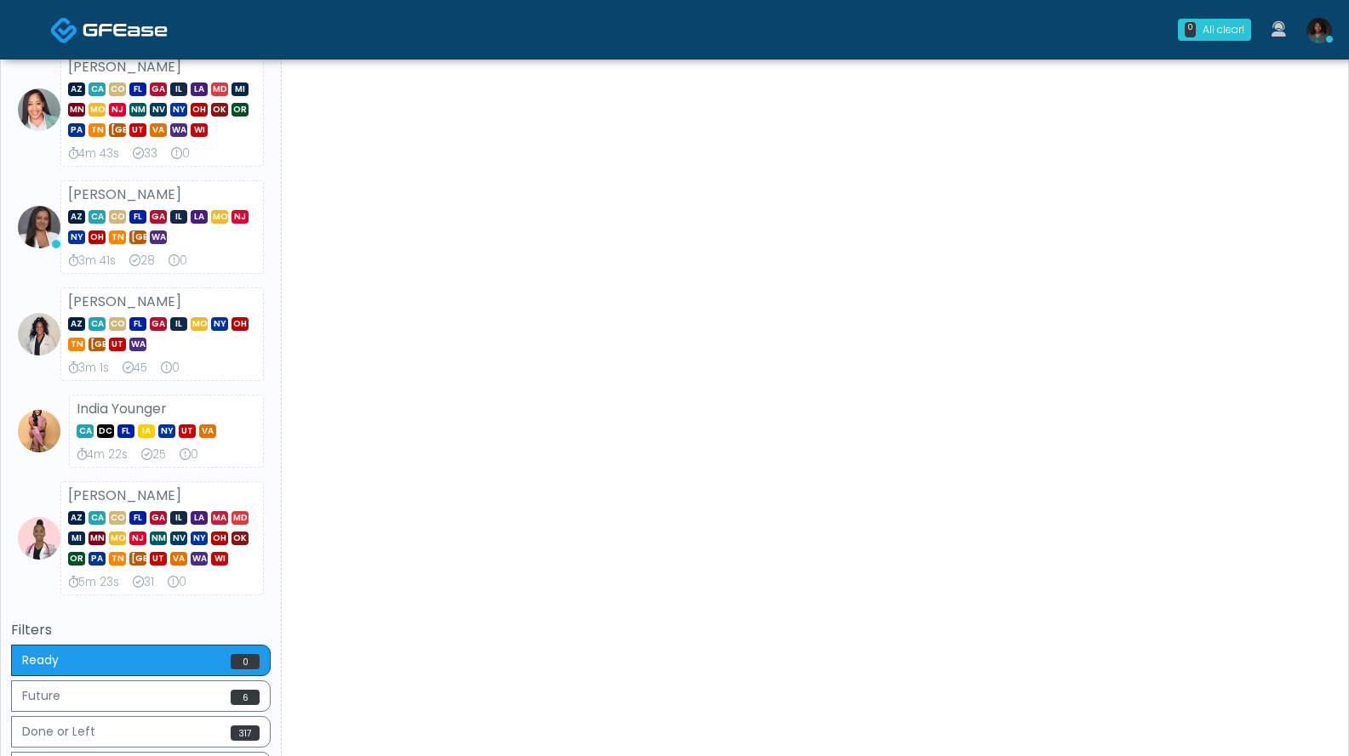
scroll to position [681, 0]
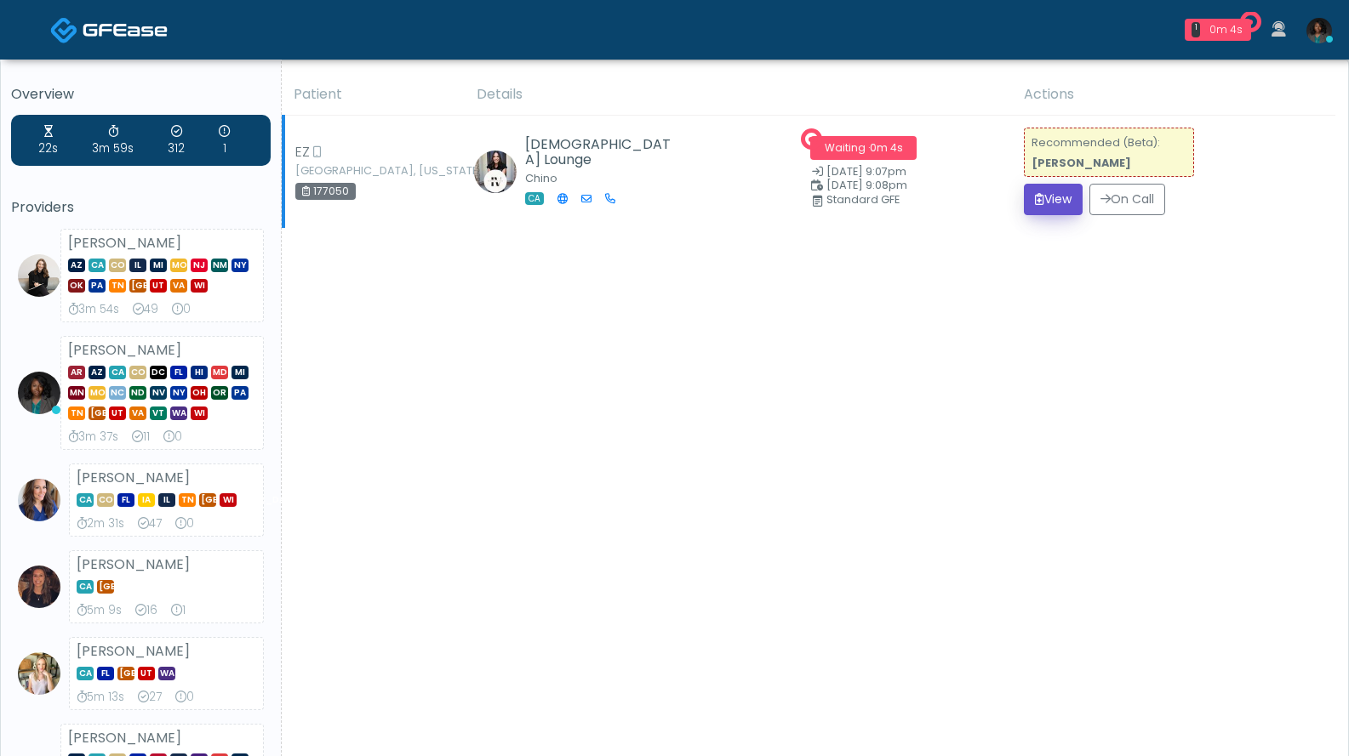
click at [1047, 208] on button "View" at bounding box center [1053, 199] width 59 height 31
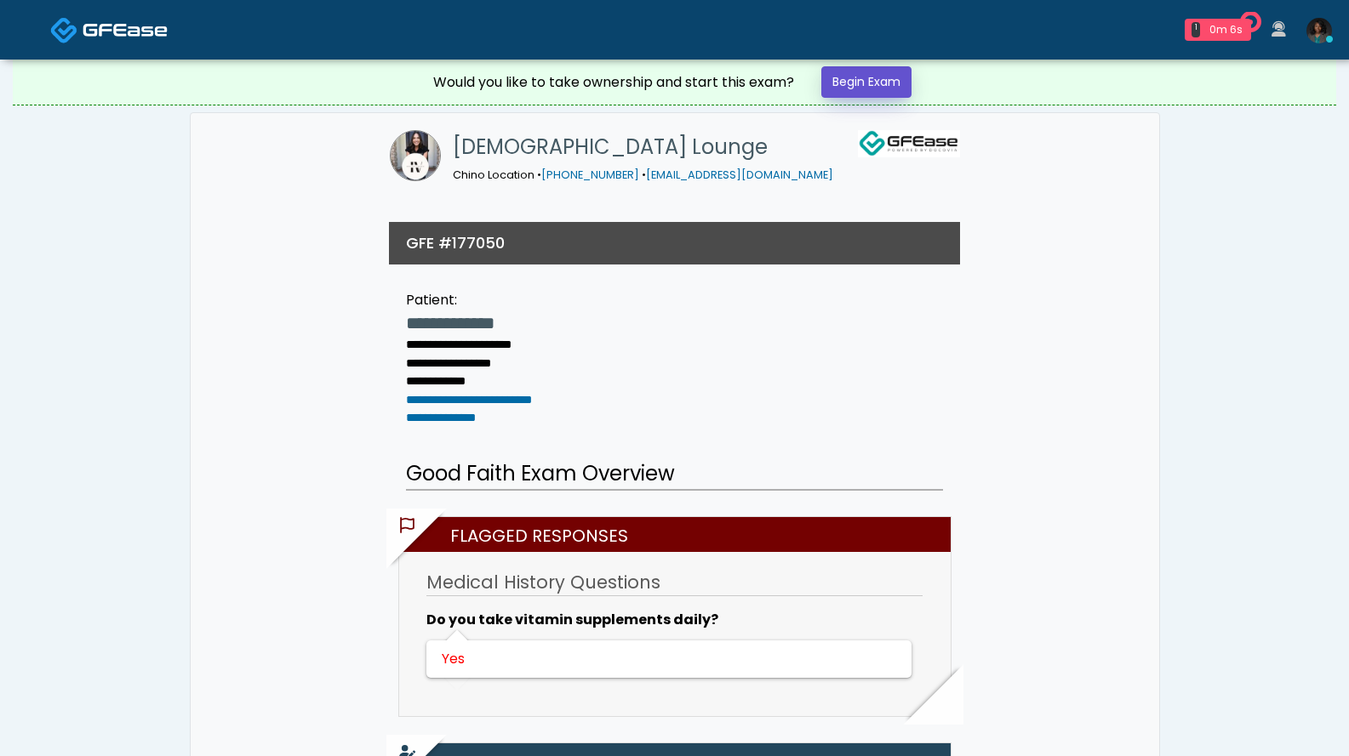
click at [895, 87] on link "Begin Exam" at bounding box center [866, 81] width 90 height 31
click at [885, 94] on link "Begin Exam" at bounding box center [866, 81] width 90 height 31
click at [858, 74] on link "Begin Exam" at bounding box center [866, 81] width 90 height 31
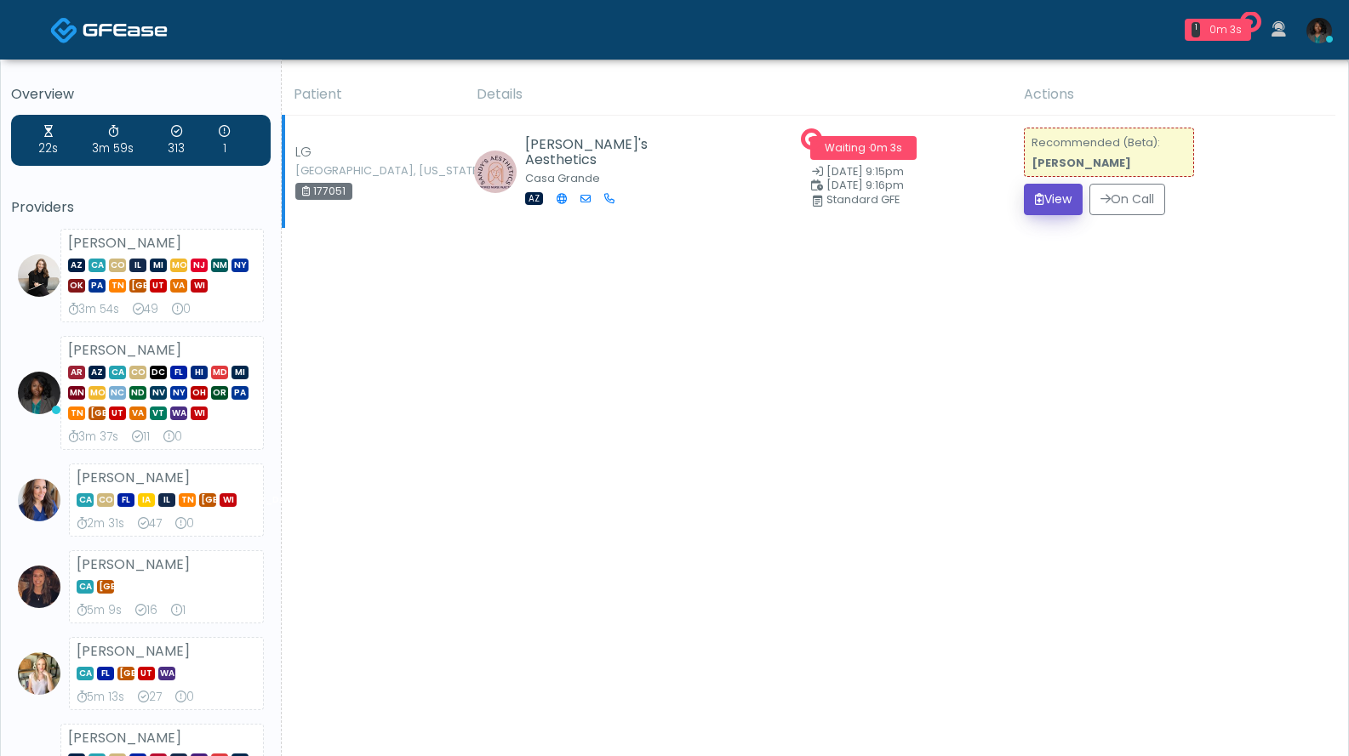
click at [1042, 198] on button "View" at bounding box center [1053, 199] width 59 height 31
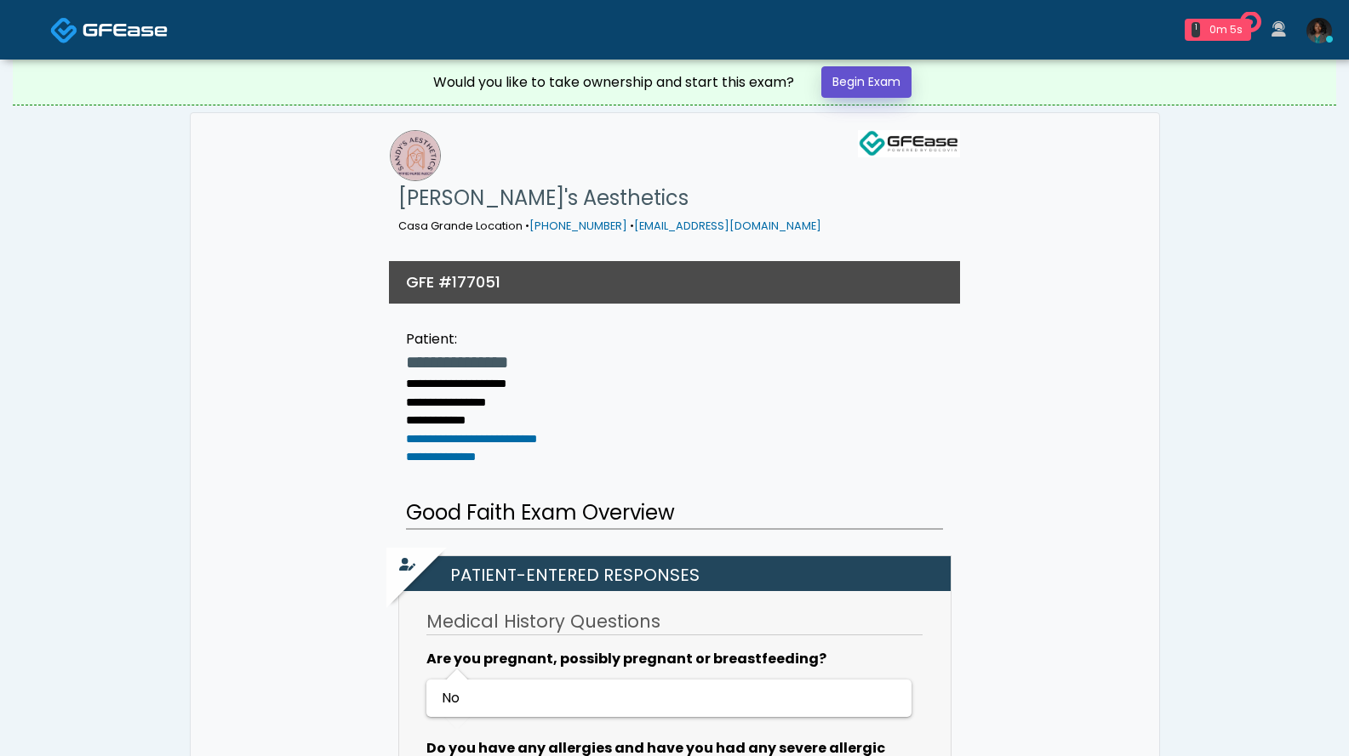
click at [869, 94] on link "Begin Exam" at bounding box center [866, 81] width 90 height 31
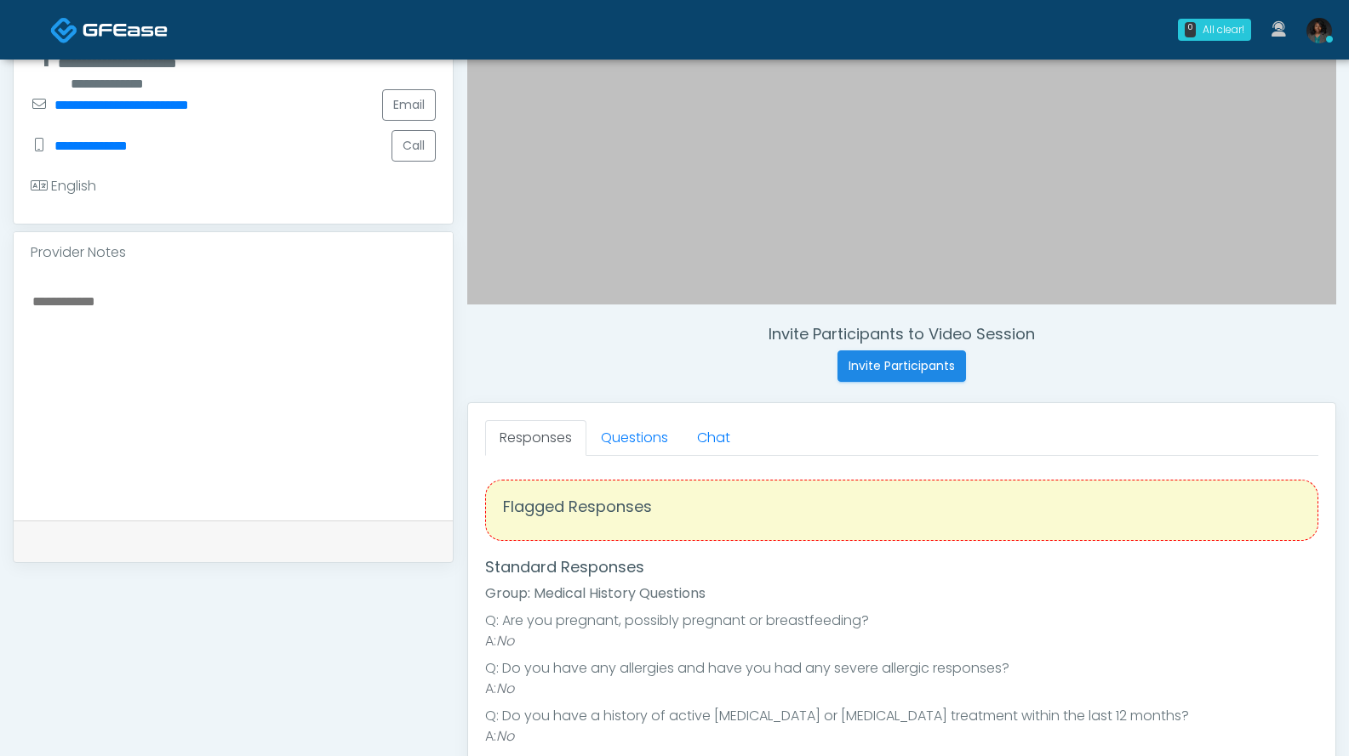
scroll to position [413, 0]
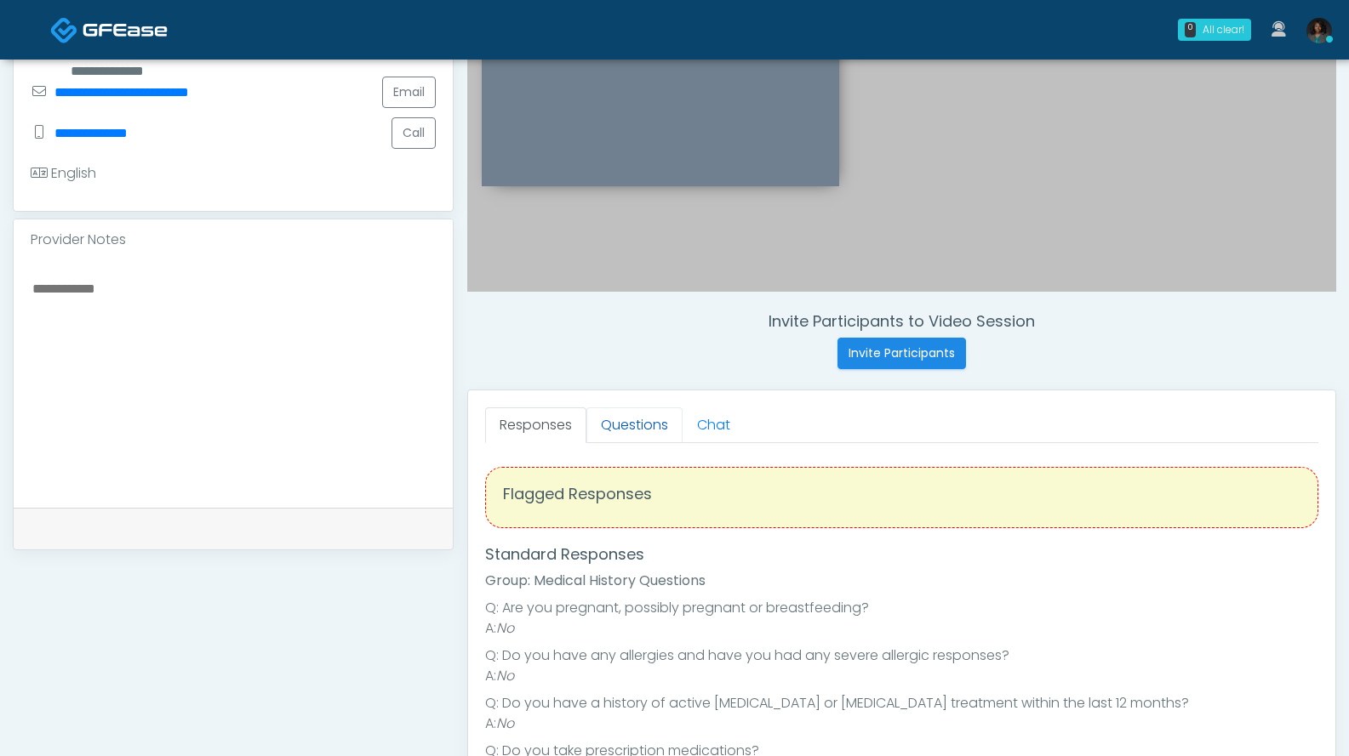
click at [640, 437] on link "Questions" at bounding box center [634, 426] width 96 height 36
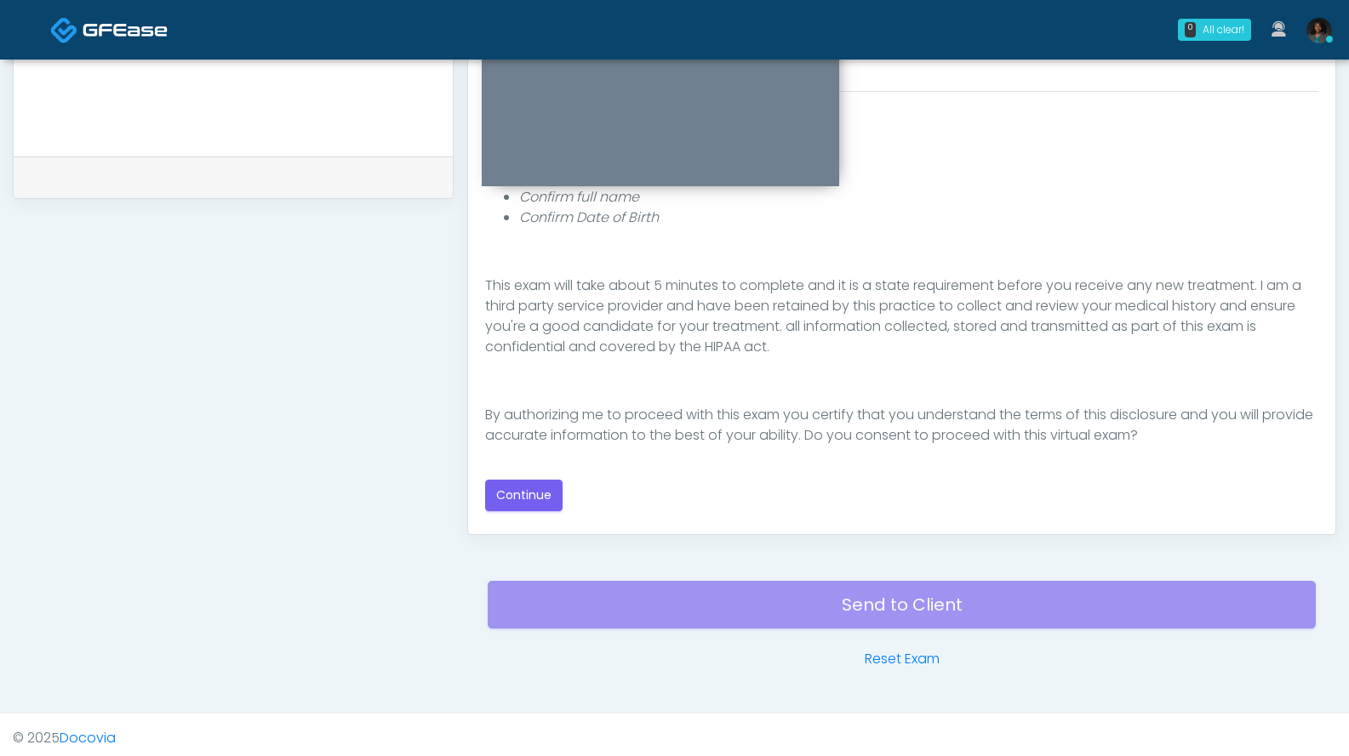
scroll to position [771, 0]
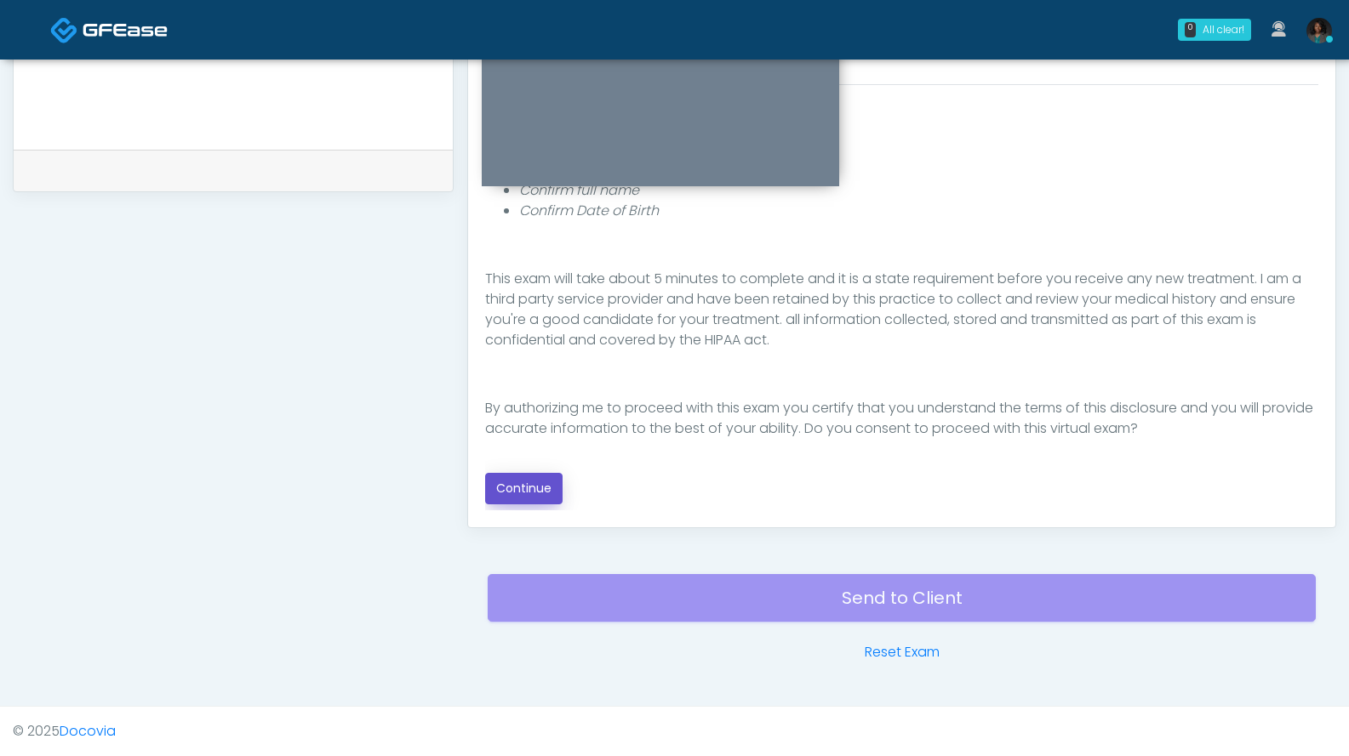
click at [541, 493] on button "Continue" at bounding box center [523, 488] width 77 height 31
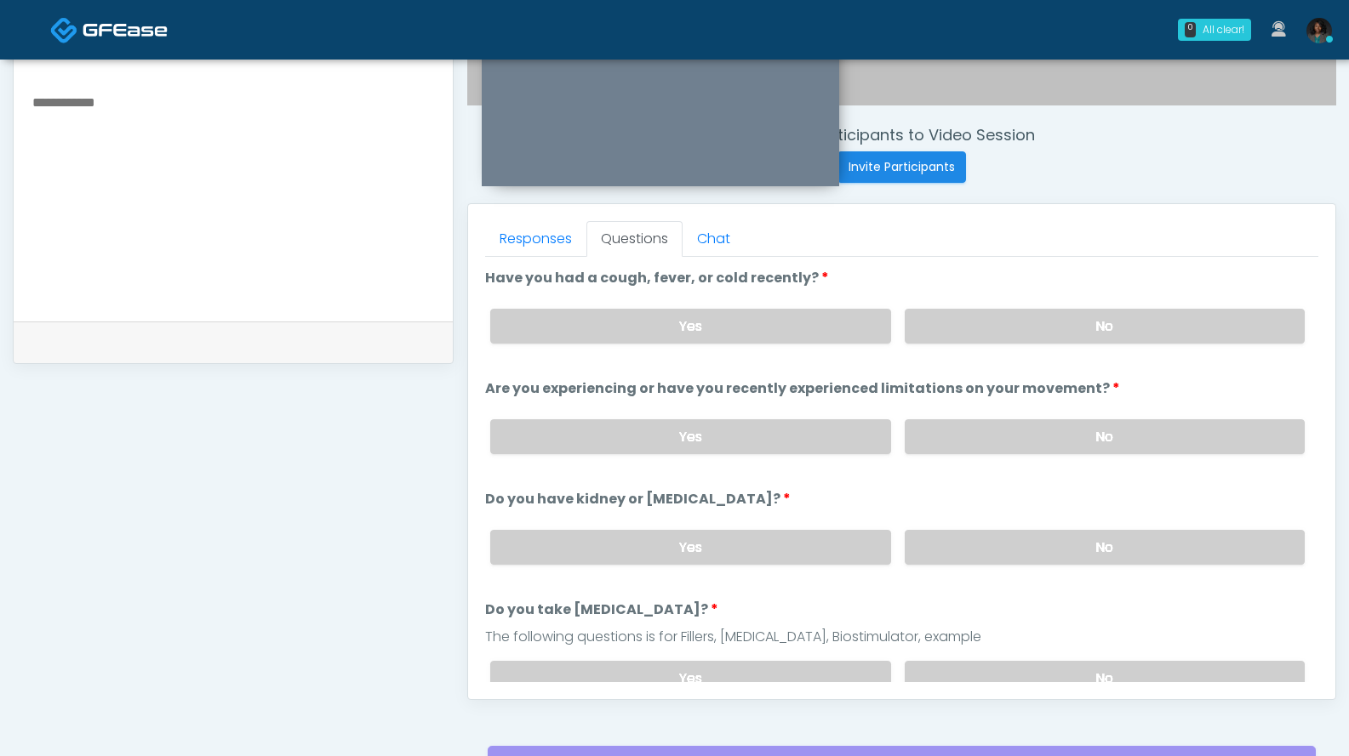
scroll to position [602, 0]
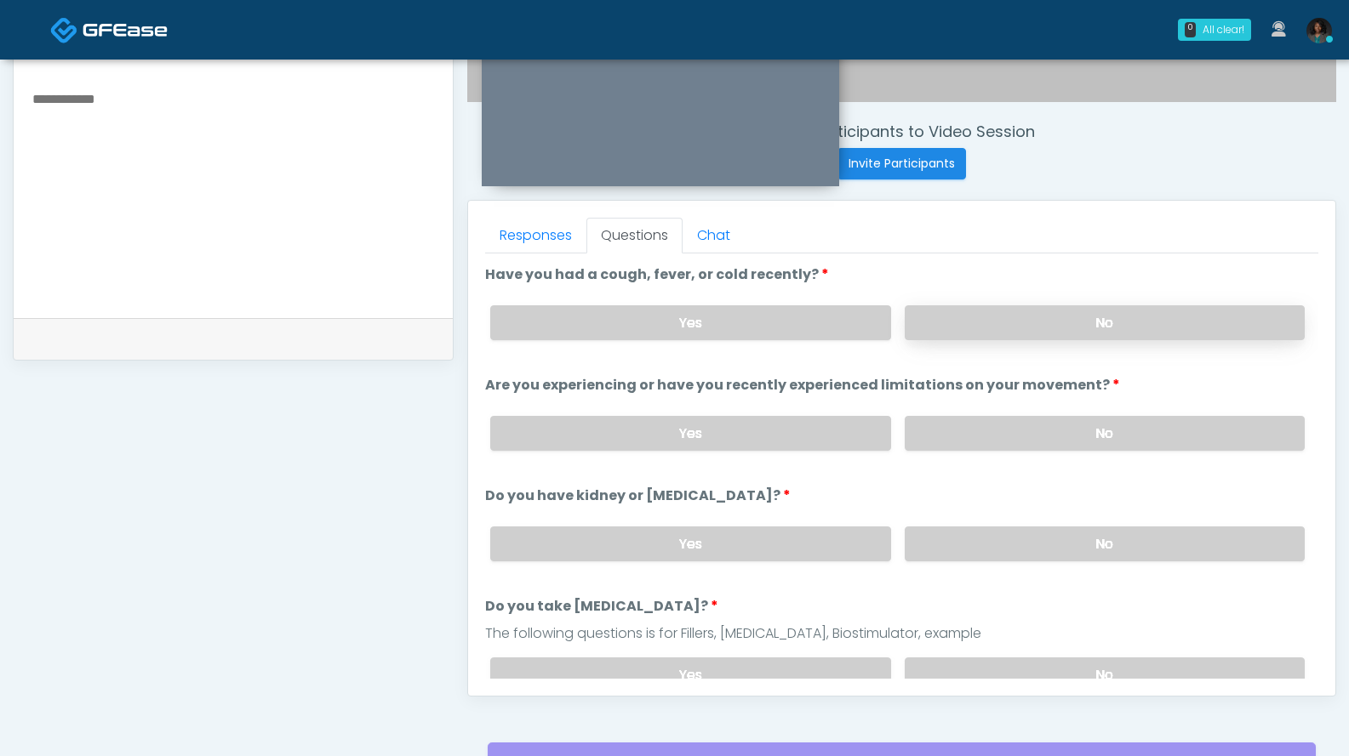
click at [1116, 328] on label "No" at bounding box center [1104, 322] width 400 height 35
click at [1082, 427] on label "No" at bounding box center [1104, 433] width 400 height 35
click at [1041, 540] on label "No" at bounding box center [1104, 544] width 400 height 35
click at [1010, 672] on label "No" at bounding box center [1104, 675] width 400 height 35
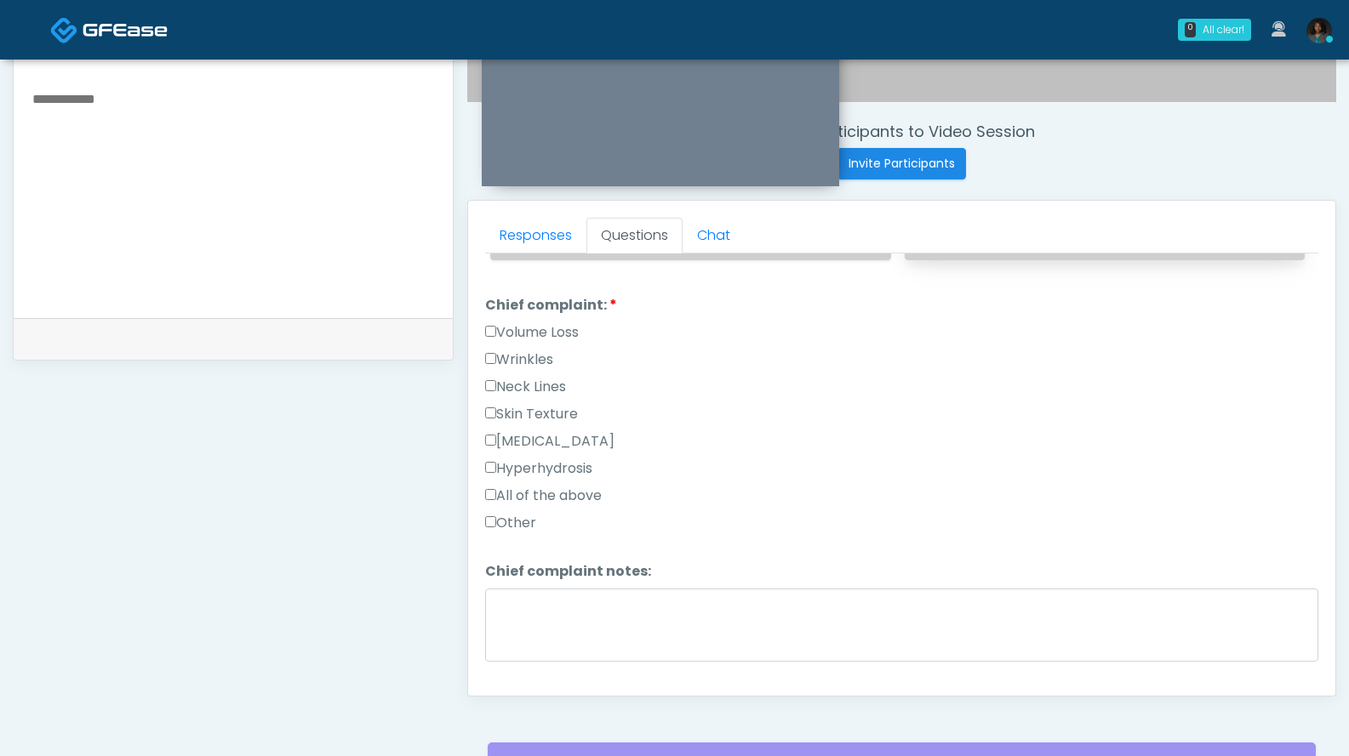
scroll to position [436, 0]
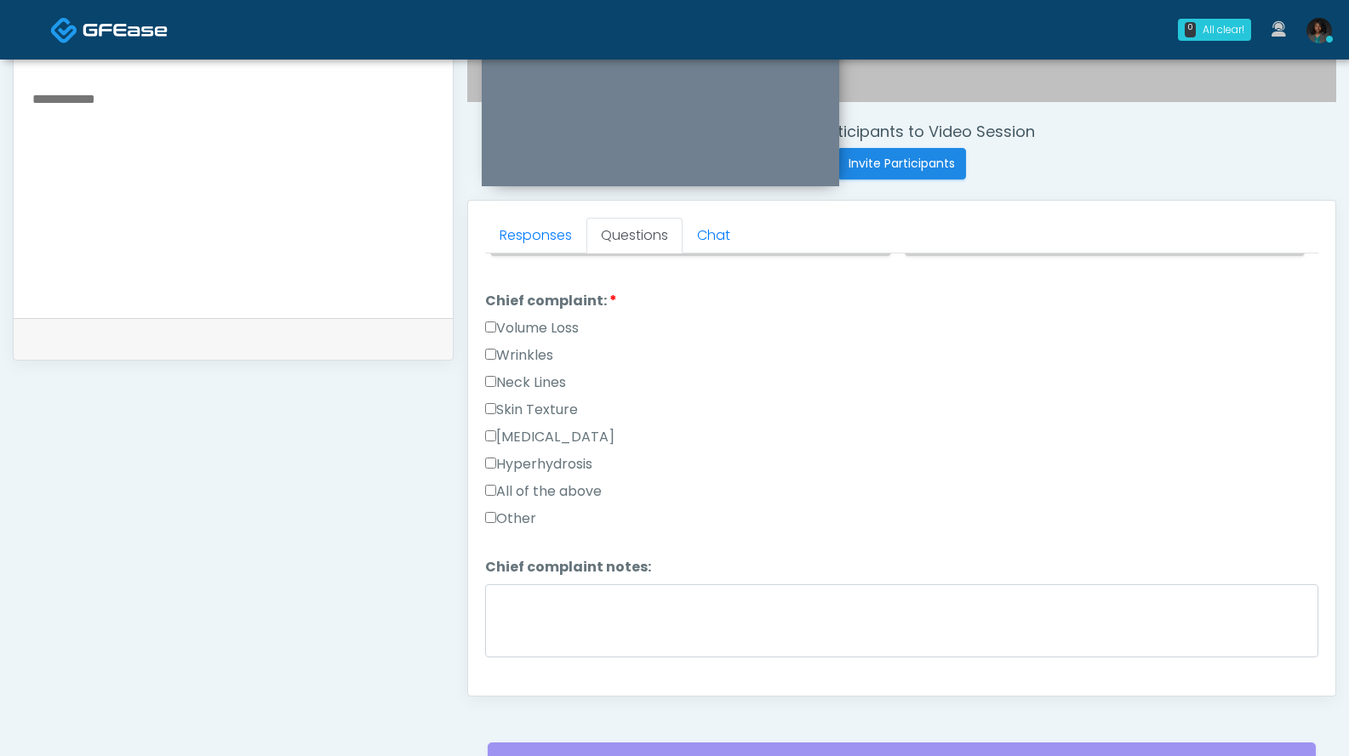
click at [548, 353] on label "Wrinkles" at bounding box center [519, 355] width 68 height 20
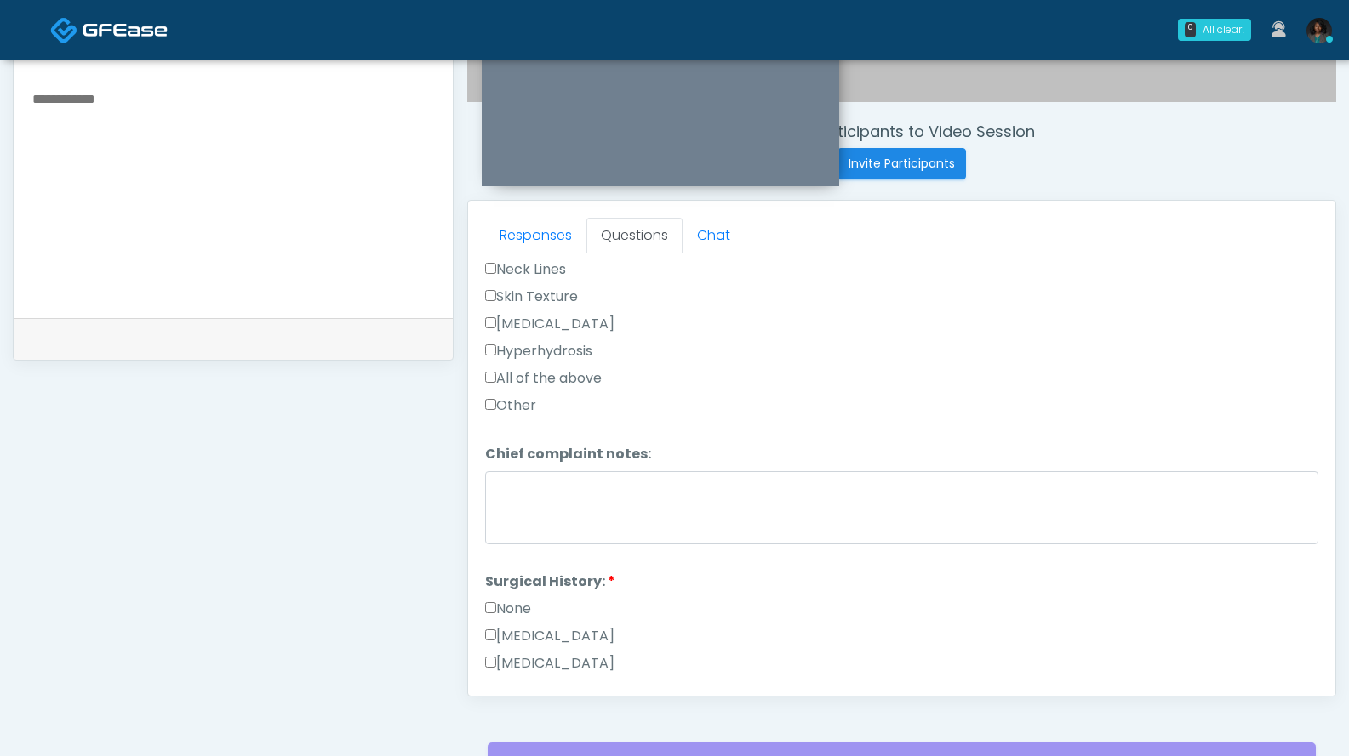
scroll to position [670, 0]
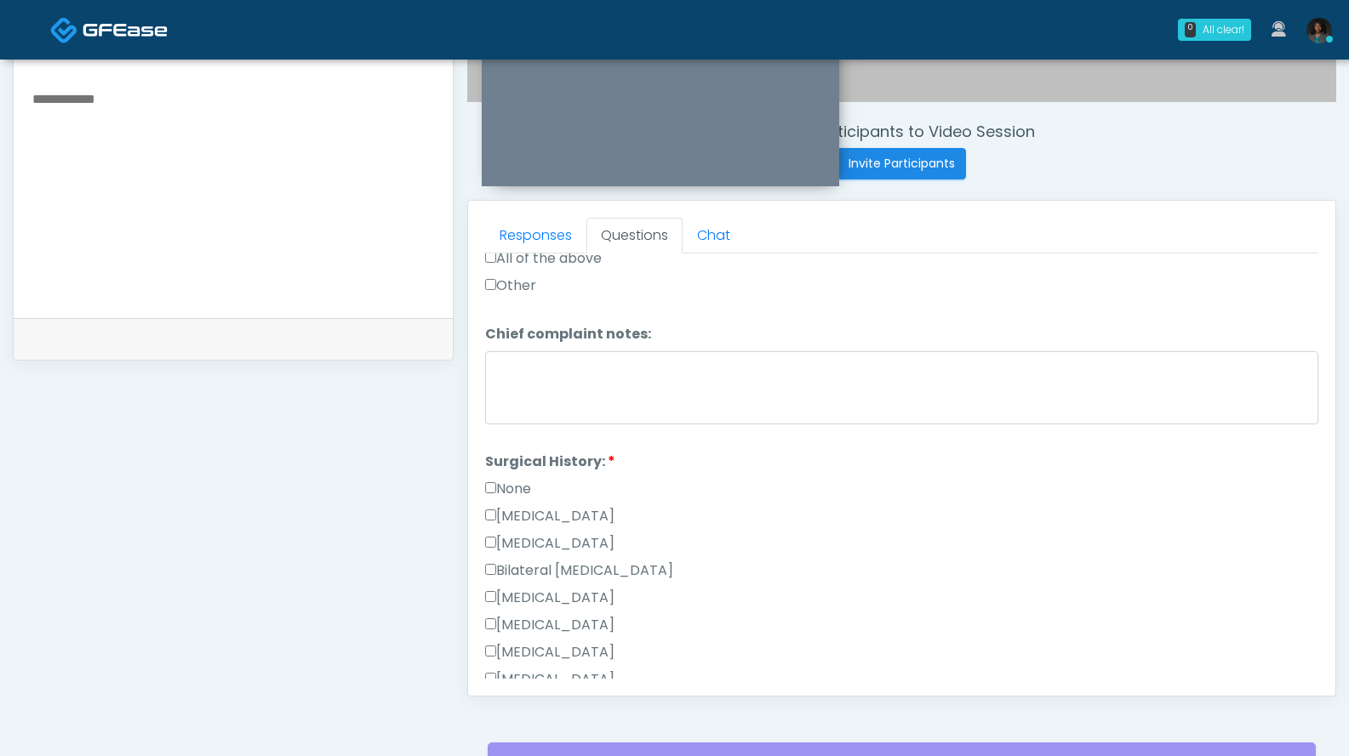
click at [676, 391] on textarea "Chief complaint notes:" at bounding box center [901, 387] width 833 height 73
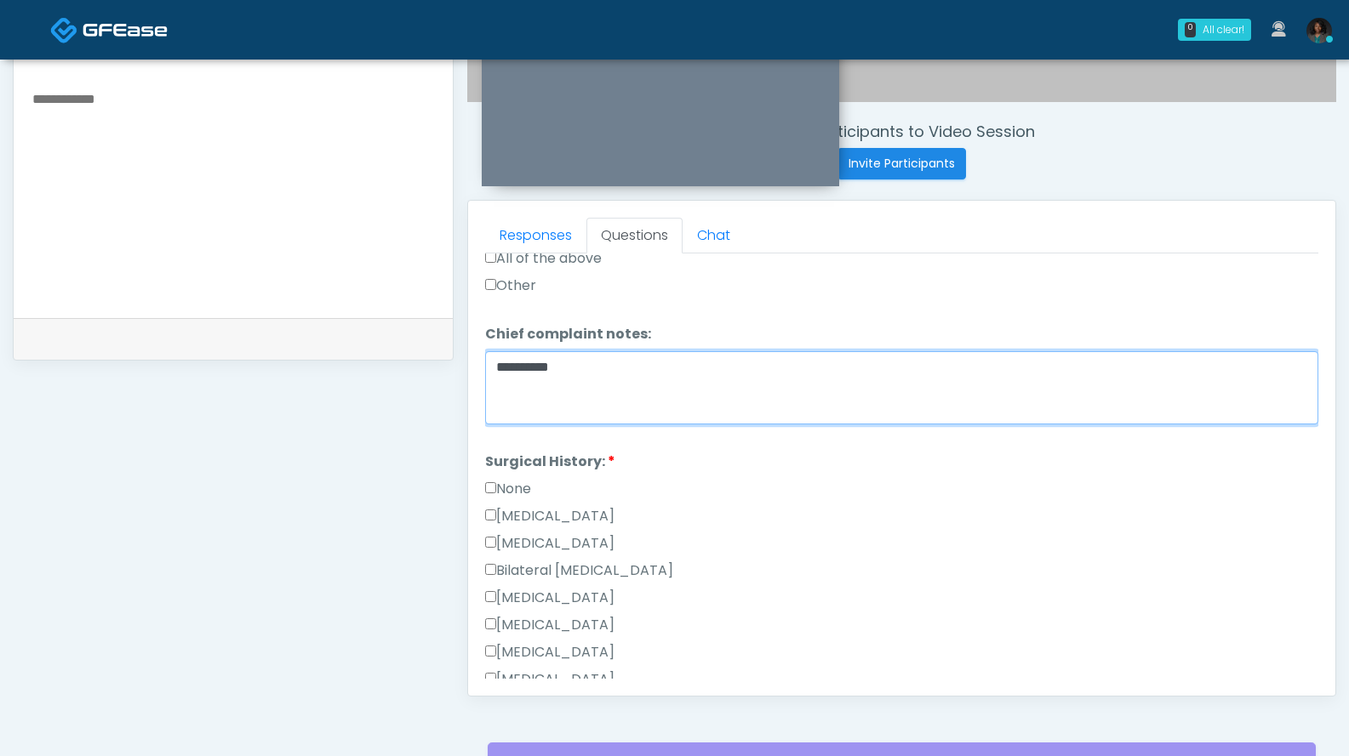
type textarea "**********"
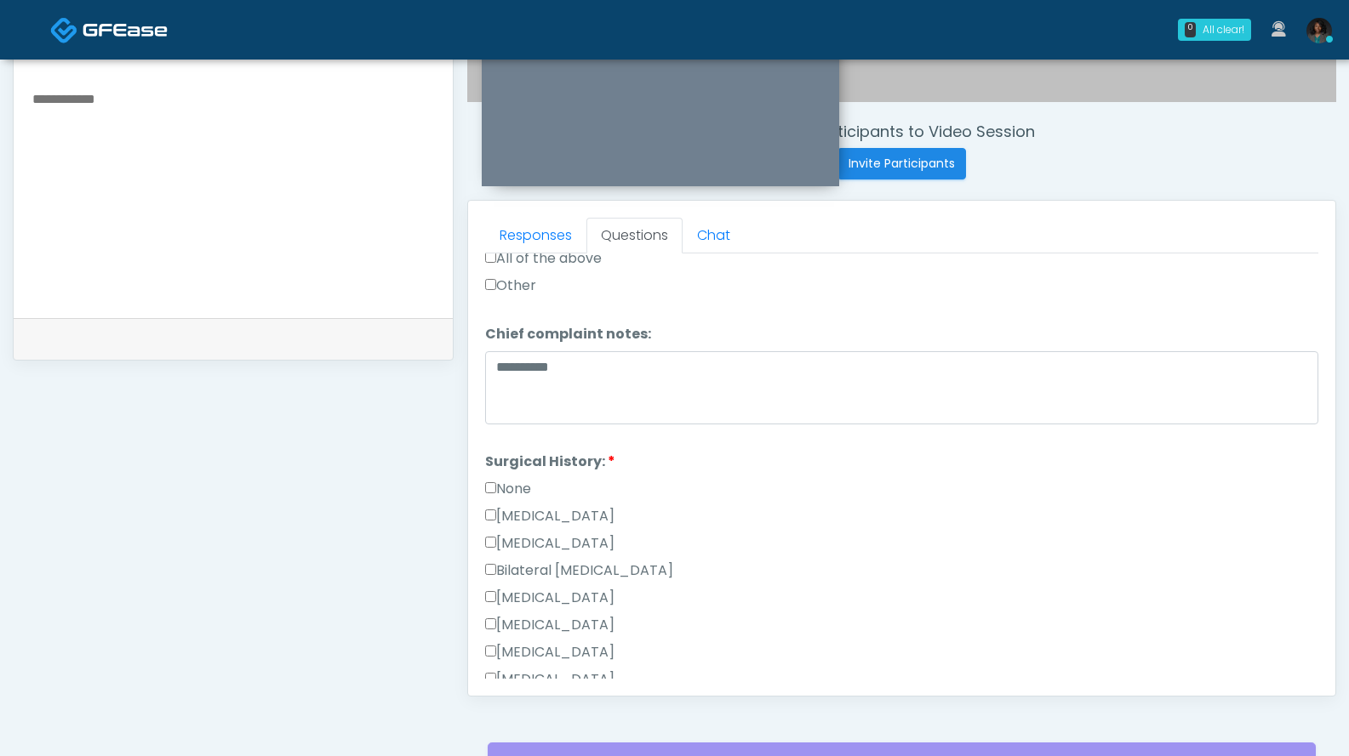
click at [536, 279] on label "Other" at bounding box center [510, 286] width 51 height 20
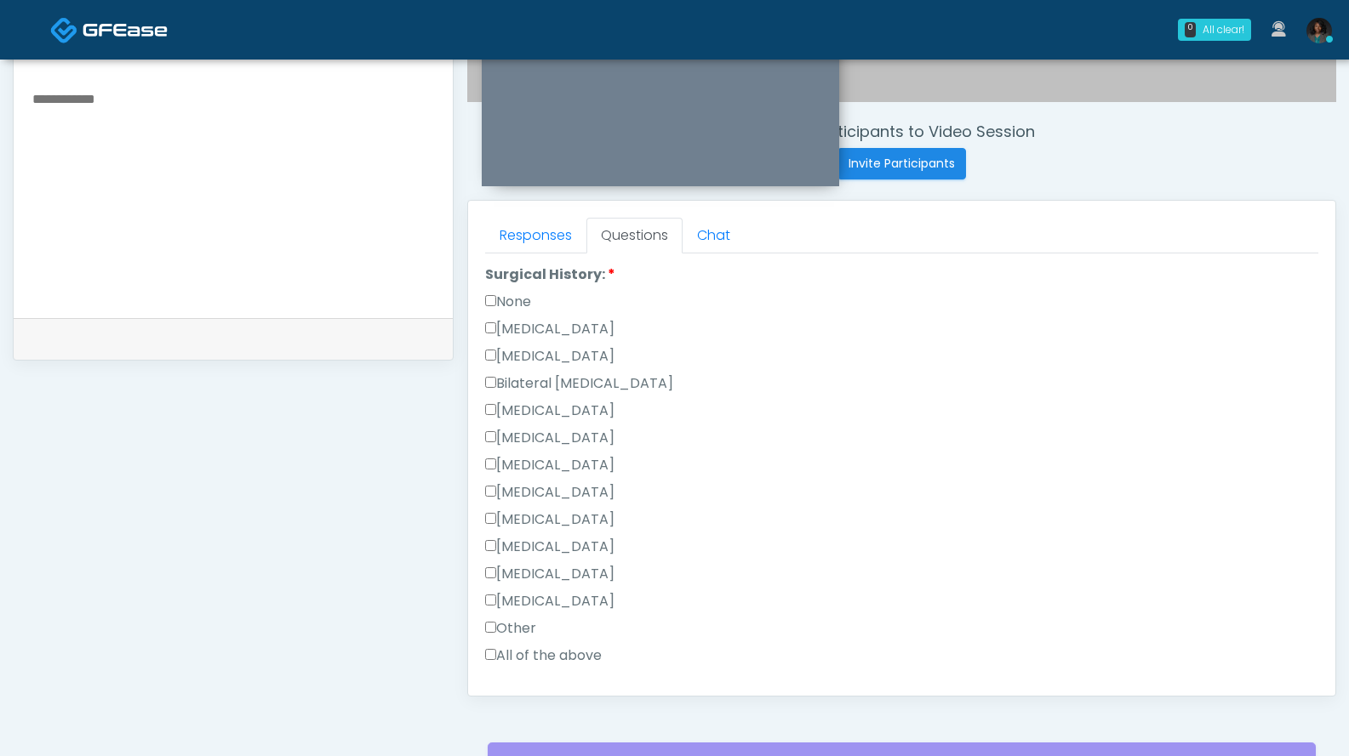
scroll to position [861, 0]
click at [529, 294] on label "None" at bounding box center [508, 298] width 46 height 20
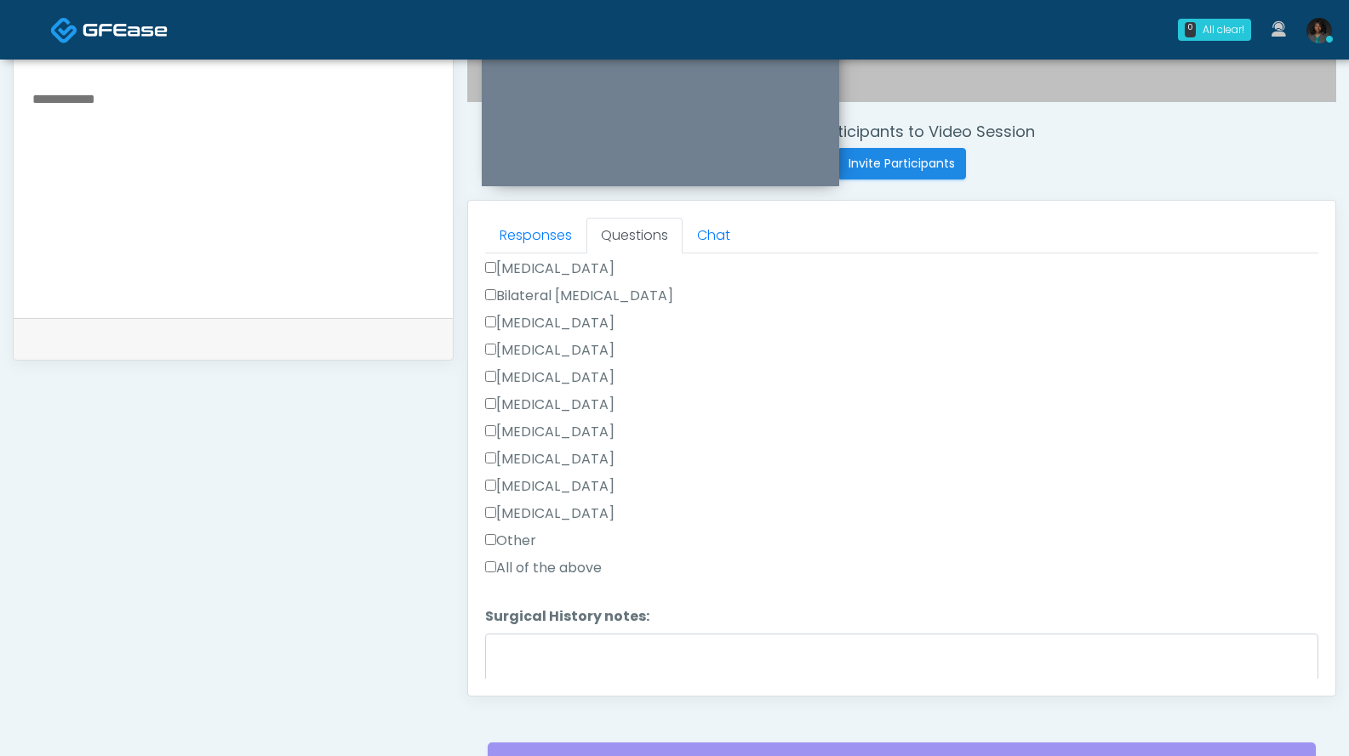
scroll to position [1027, 0]
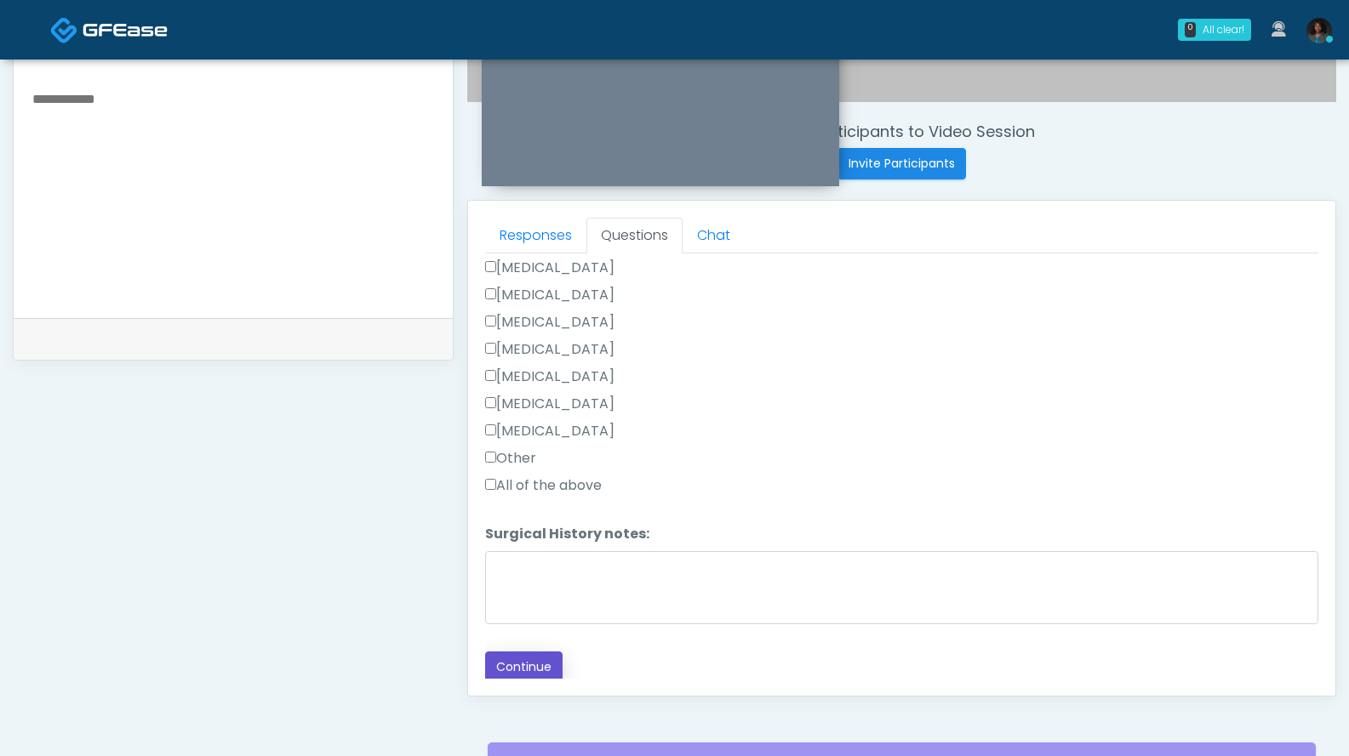
click at [536, 660] on button "Continue" at bounding box center [523, 667] width 77 height 31
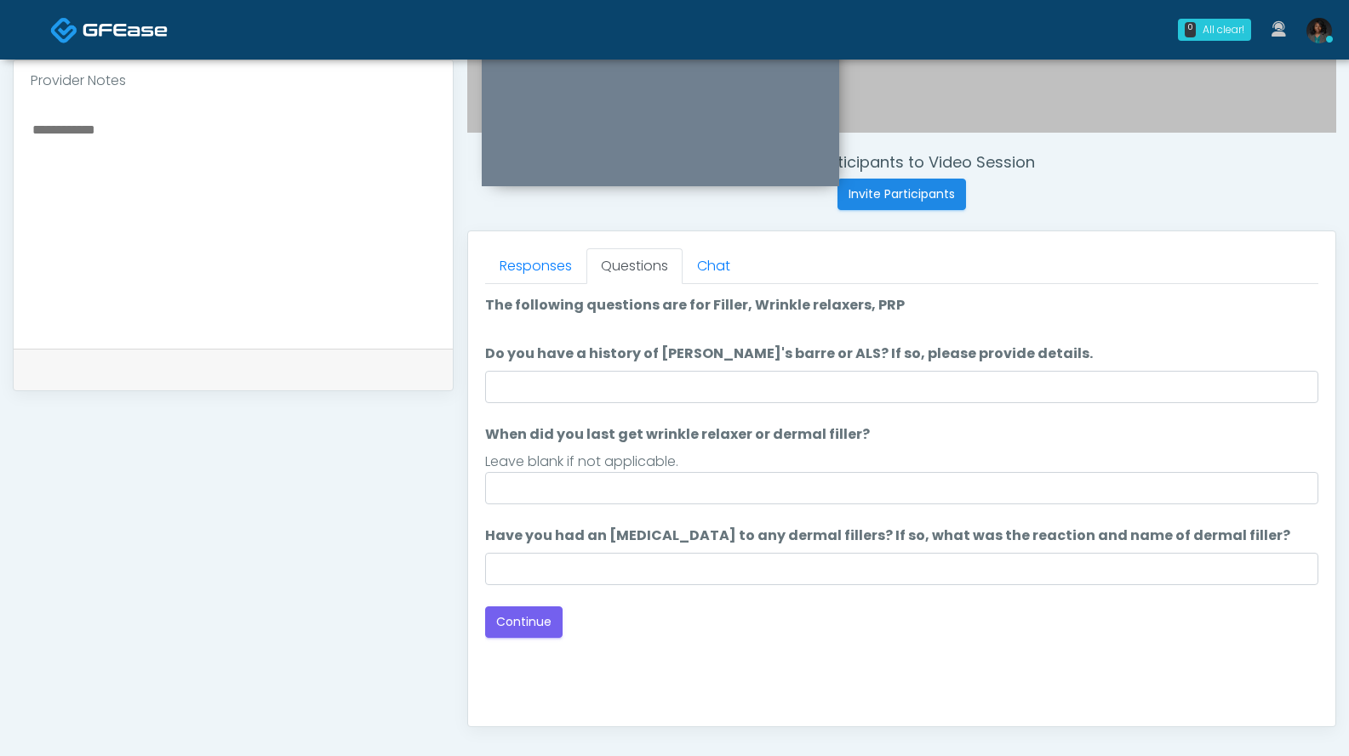
scroll to position [569, 0]
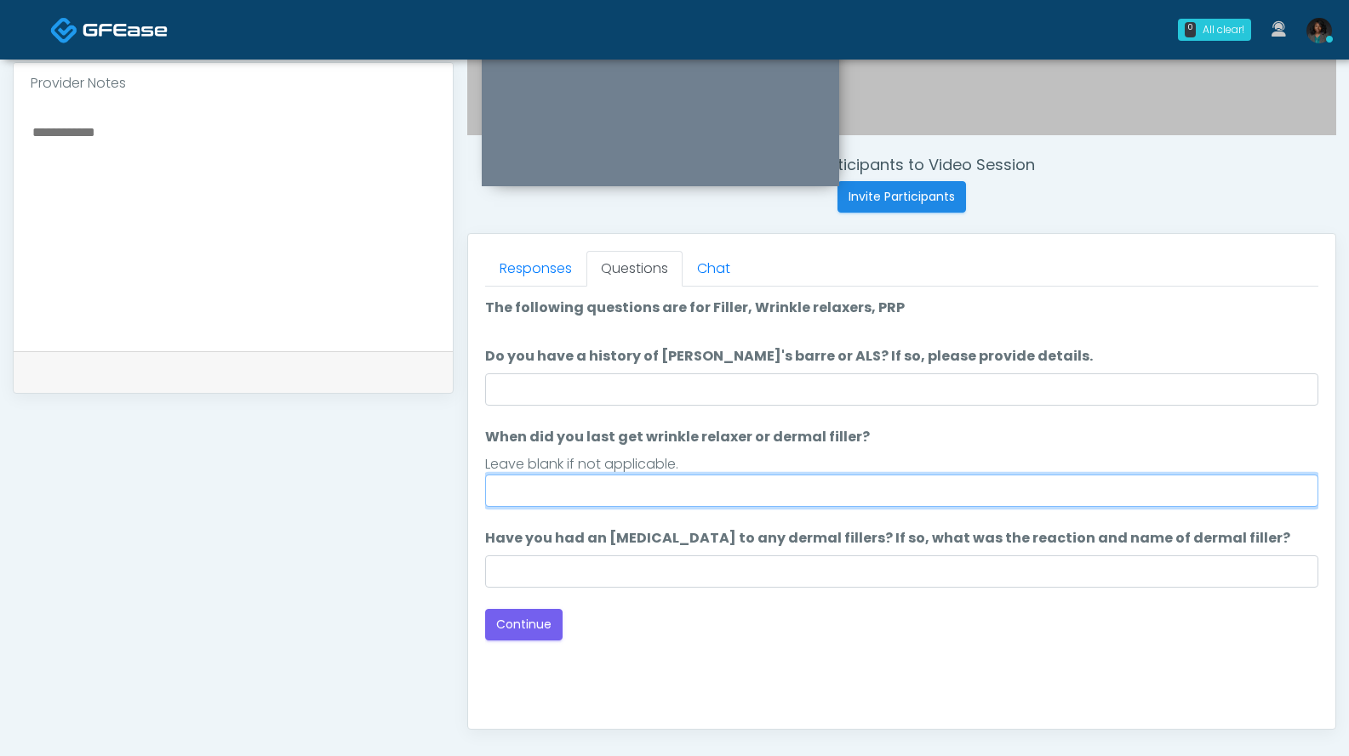
click at [611, 495] on input "When did you last get wrinkle relaxer or dermal filler?" at bounding box center [901, 491] width 833 height 32
type input "**********"
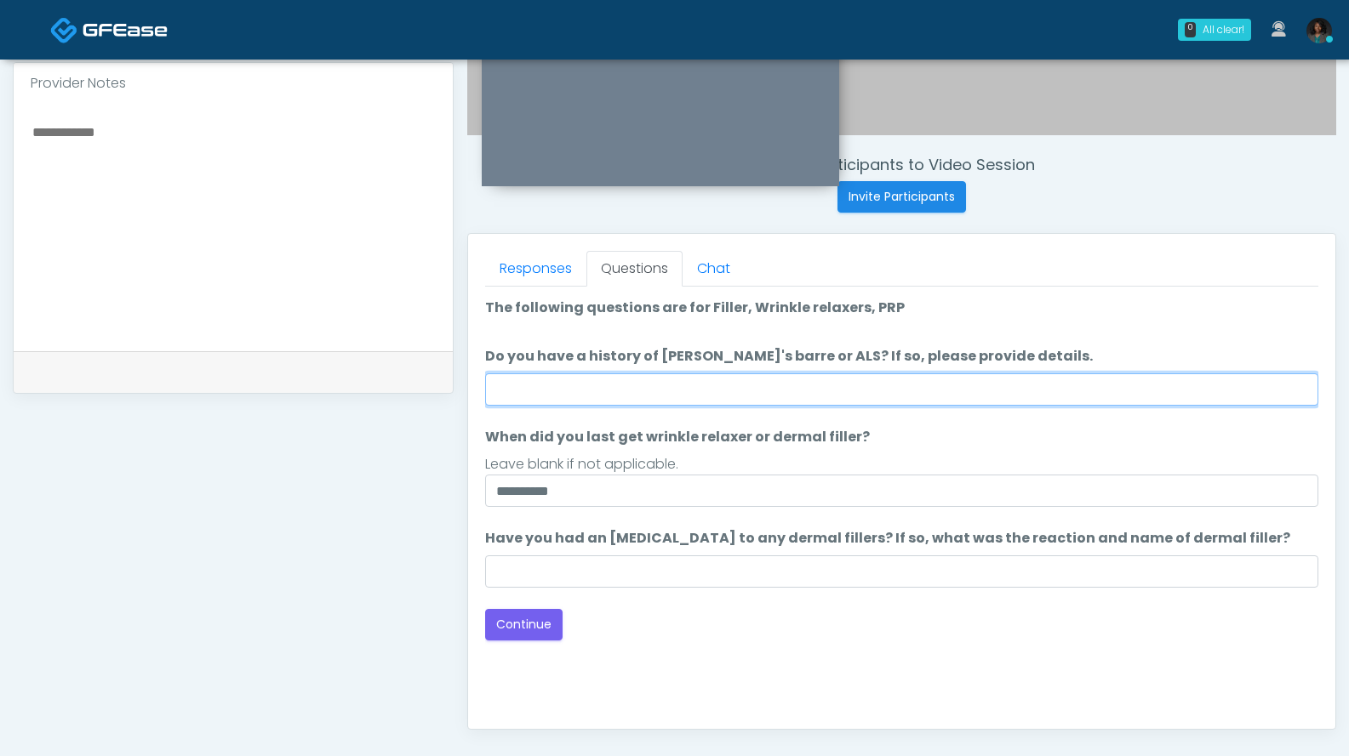
click at [653, 392] on input "Do you have a history of Guillain's barre or ALS? If so, please provide details." at bounding box center [901, 390] width 833 height 32
type input "**"
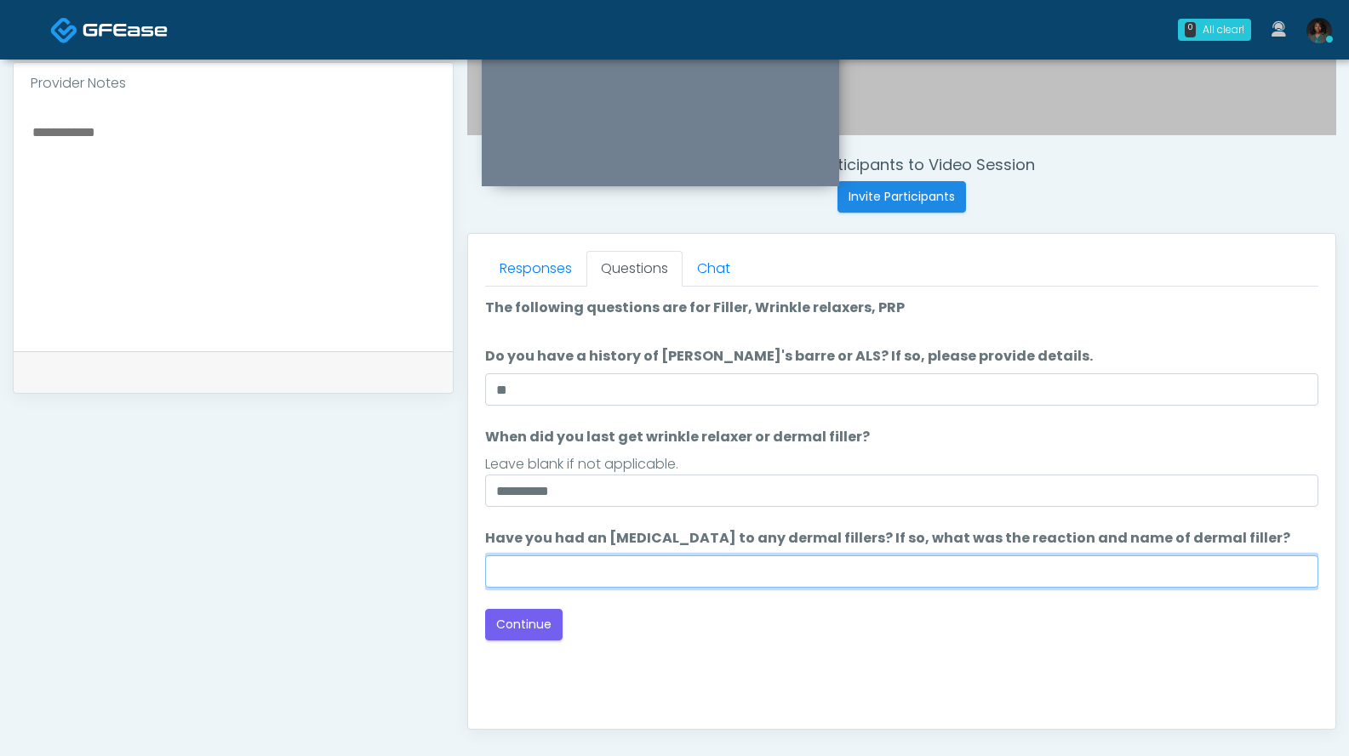
click at [687, 577] on input "Have you had an allergic response to any dermal fillers? If so, what was the re…" at bounding box center [901, 572] width 833 height 32
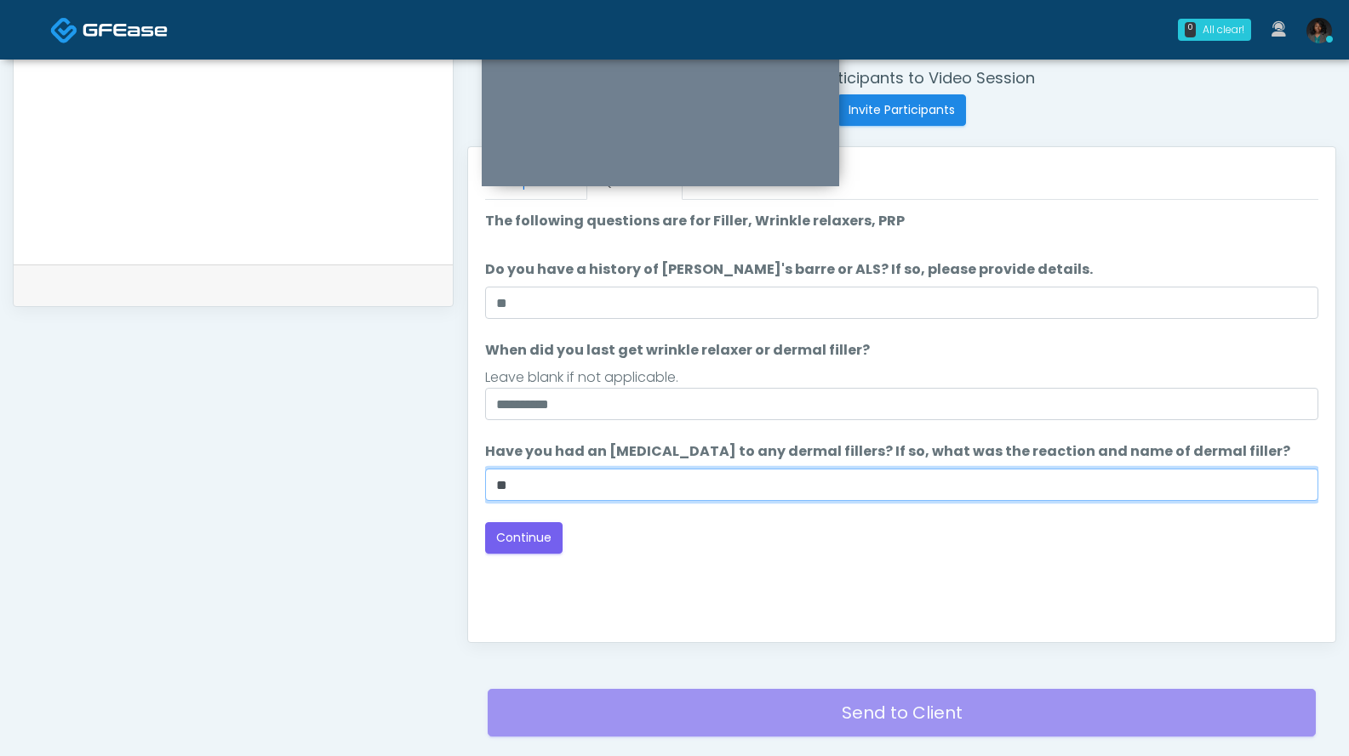
scroll to position [771, 0]
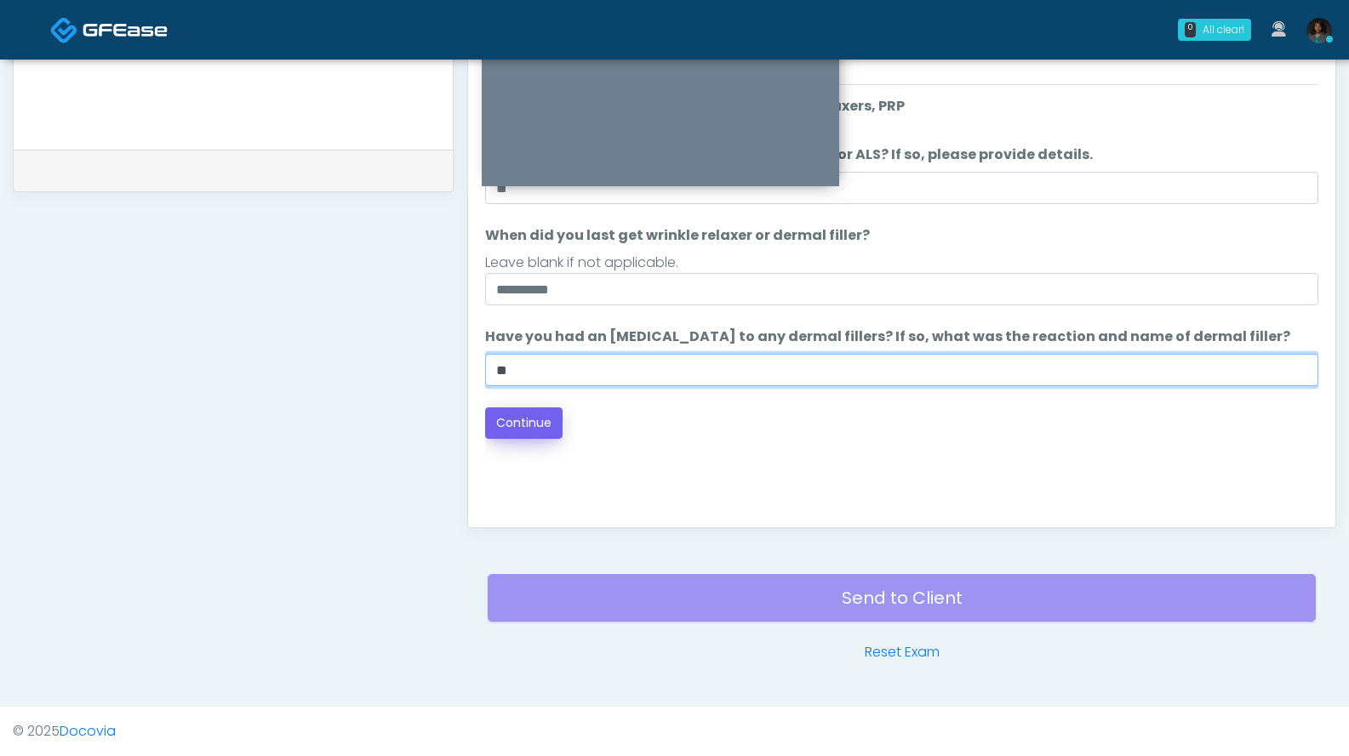
type input "**"
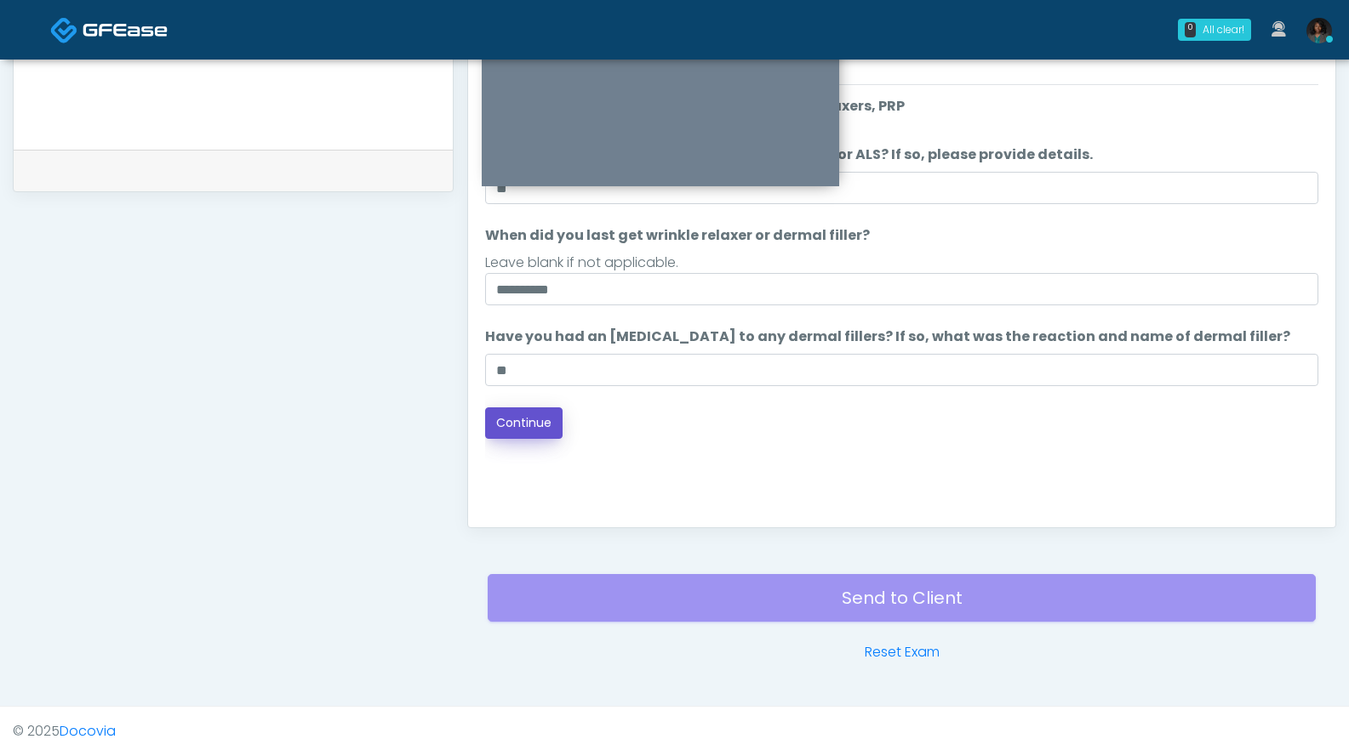
click at [555, 413] on button "Continue" at bounding box center [523, 423] width 77 height 31
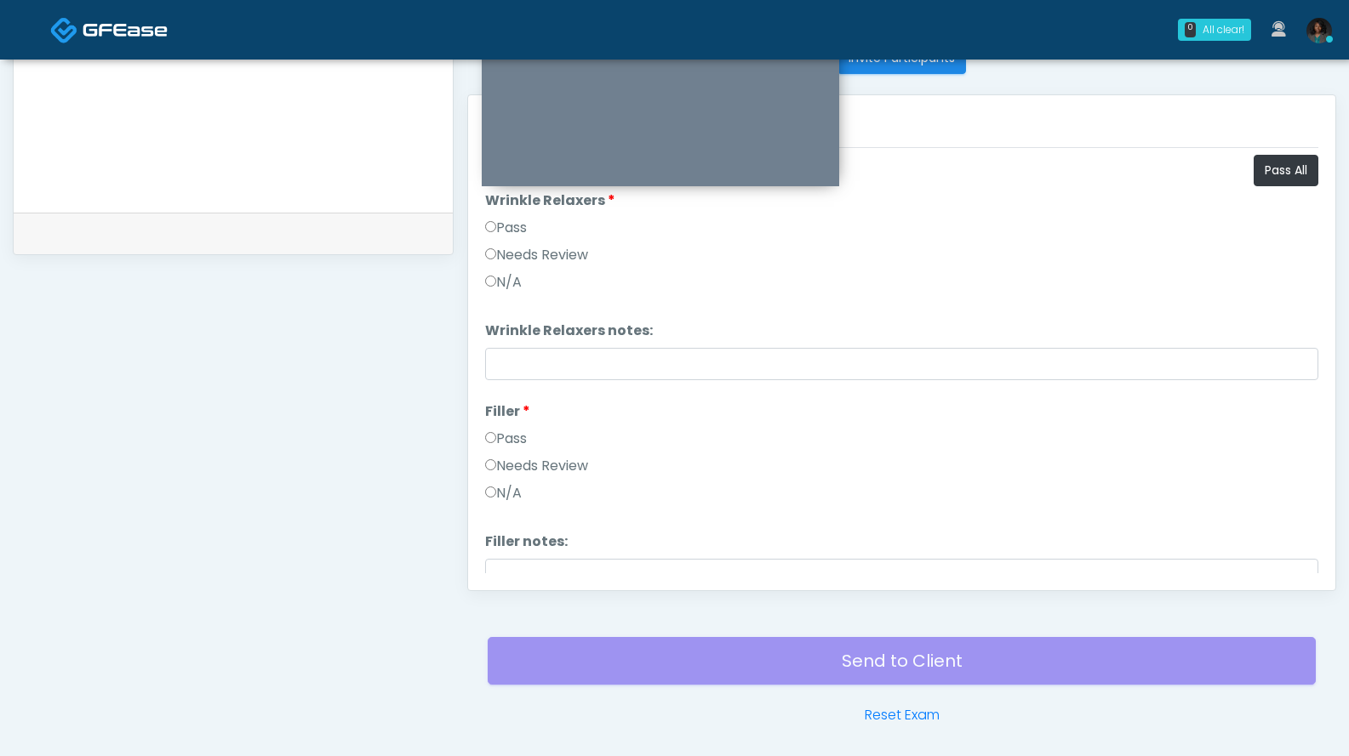
scroll to position [675, 0]
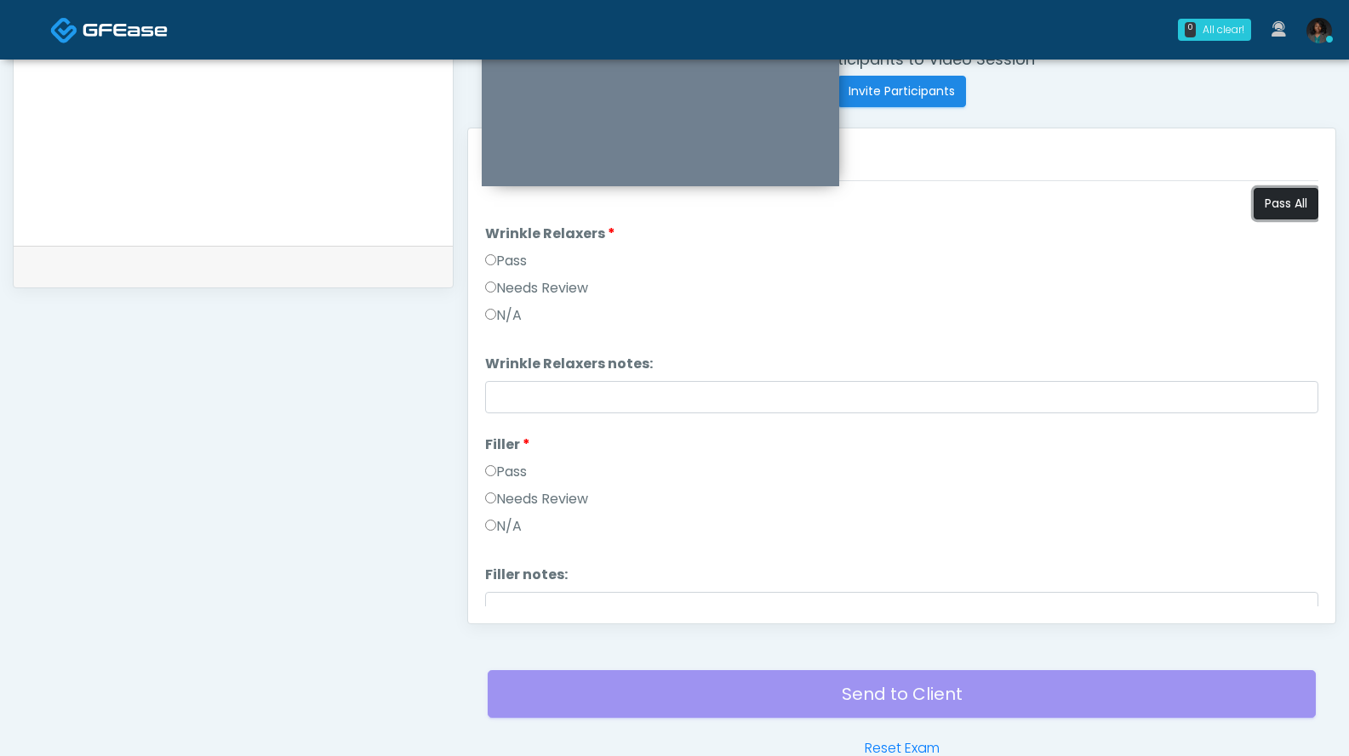
click at [1253, 203] on button "Pass All" at bounding box center [1285, 203] width 65 height 31
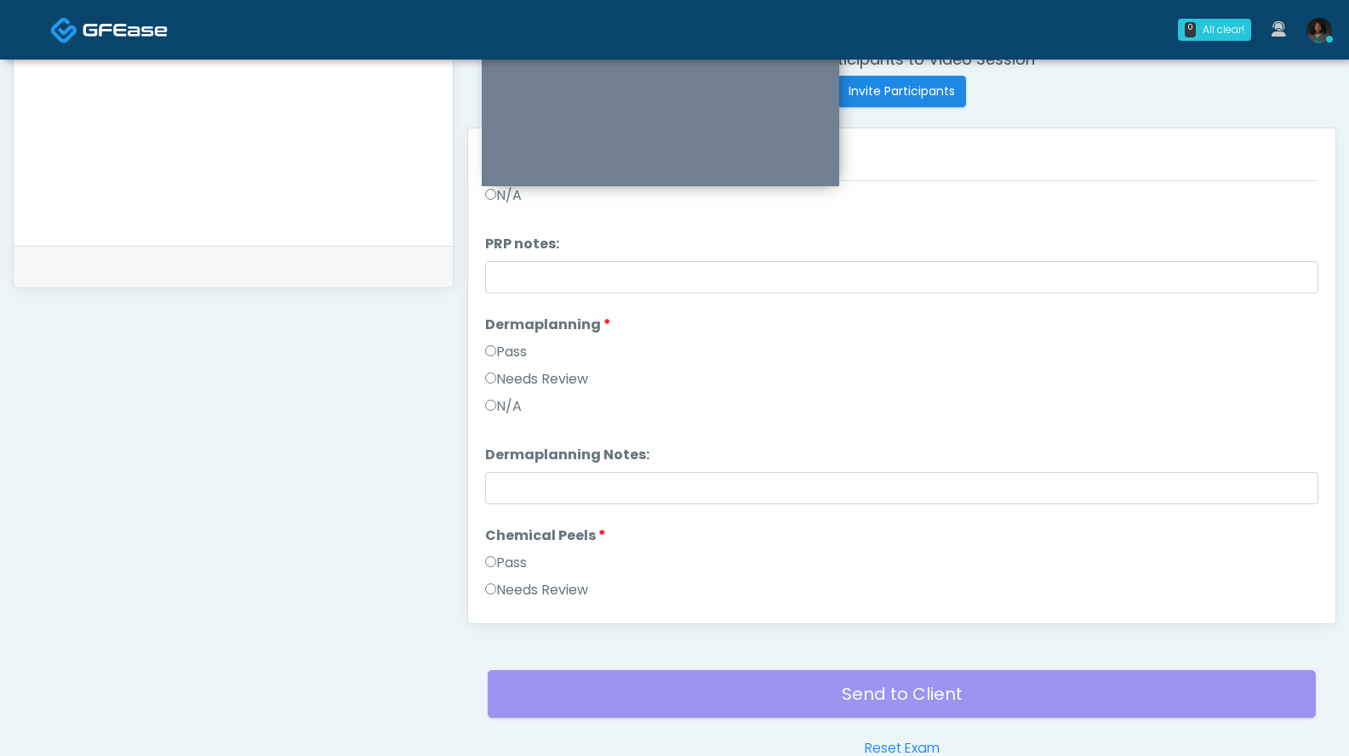
scroll to position [704, 0]
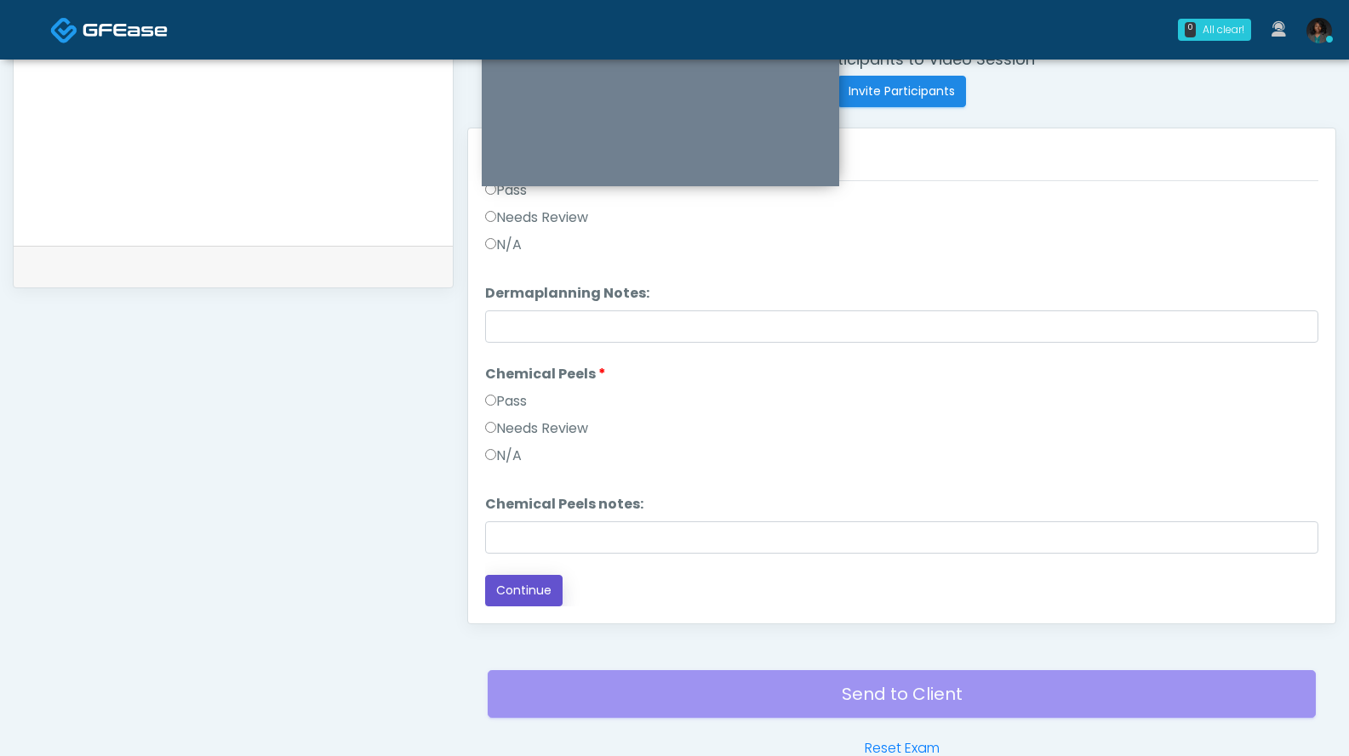
click at [538, 596] on button "Continue" at bounding box center [523, 590] width 77 height 31
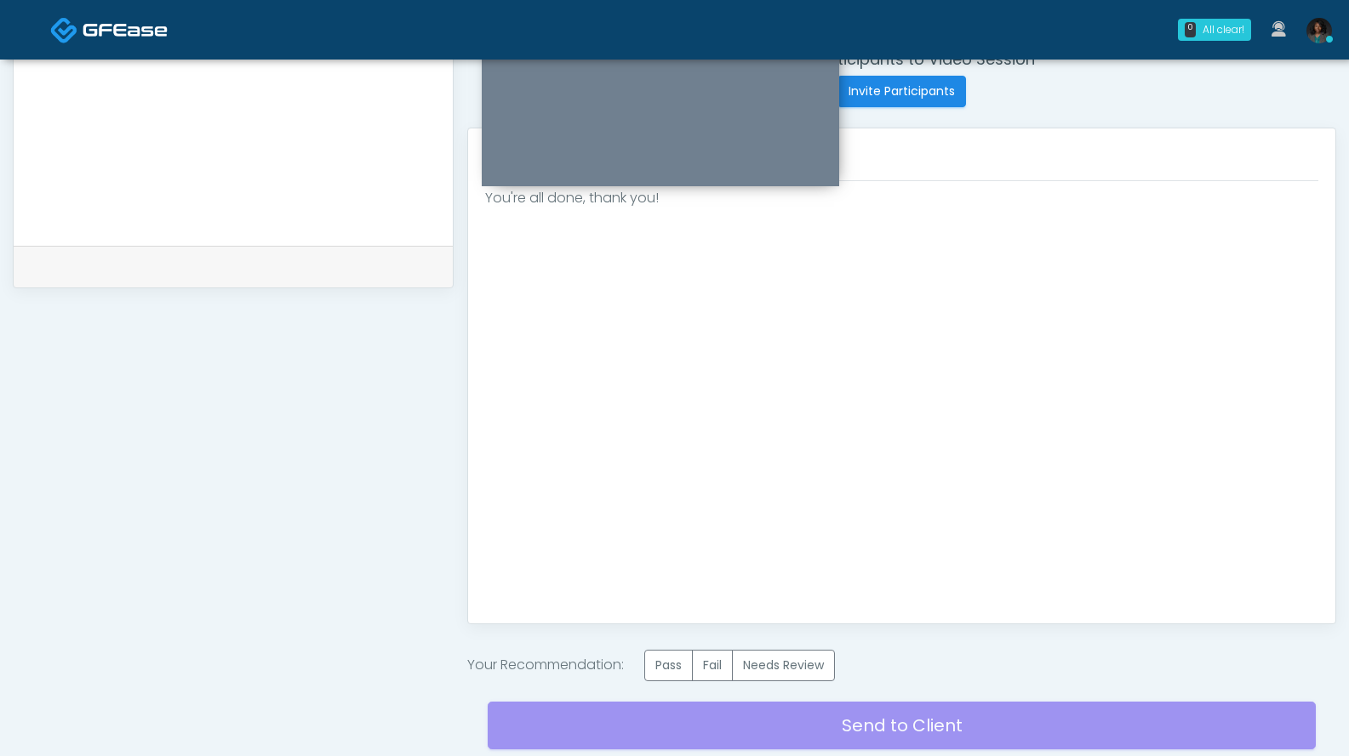
scroll to position [0, 0]
click at [657, 668] on label "Pass" at bounding box center [668, 665] width 48 height 31
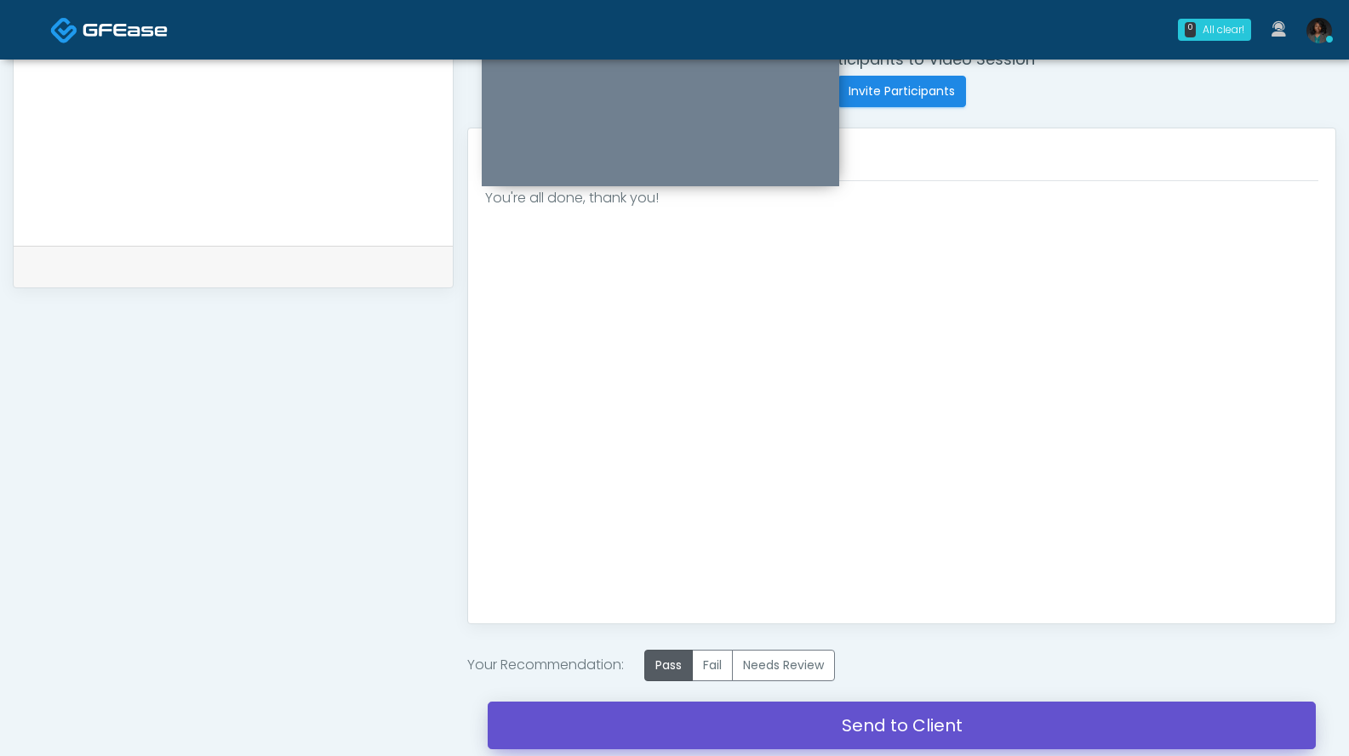
click at [863, 733] on link "Send to Client" at bounding box center [902, 726] width 828 height 48
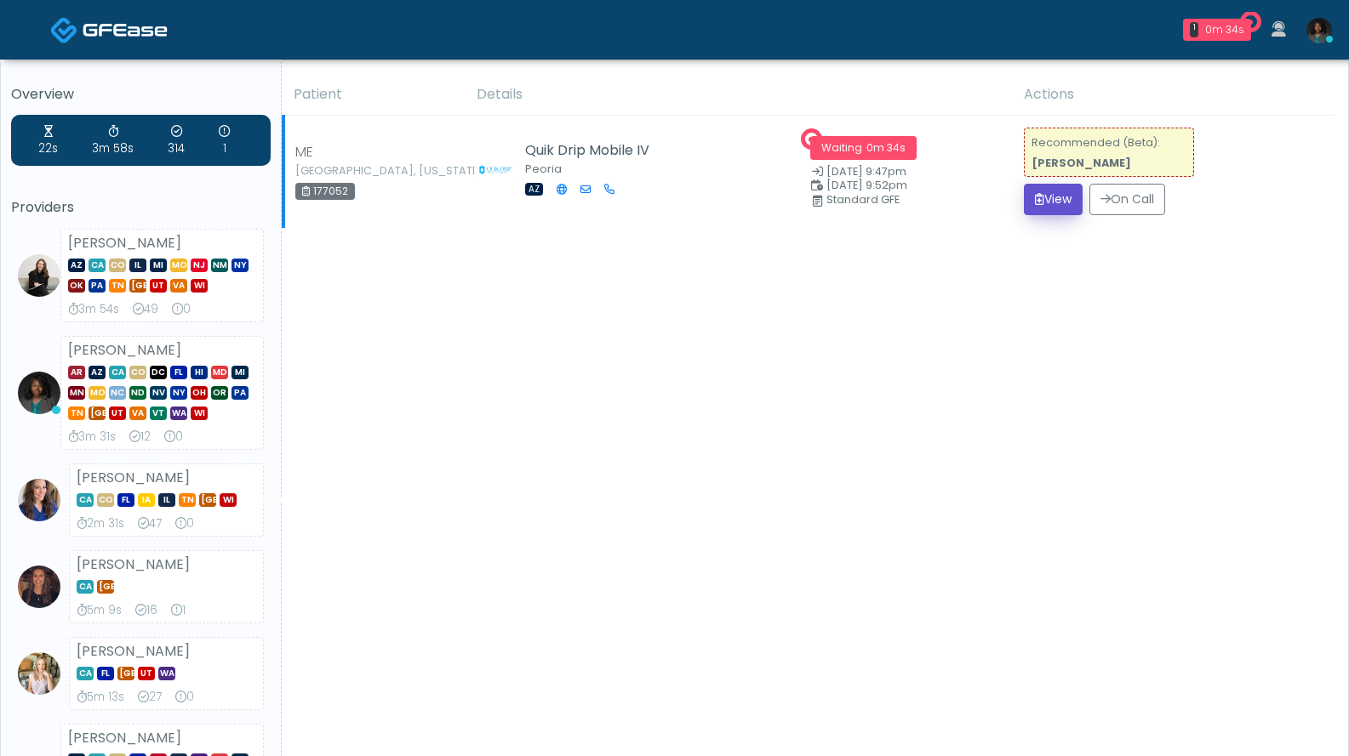
click at [1058, 191] on button "View" at bounding box center [1053, 199] width 59 height 31
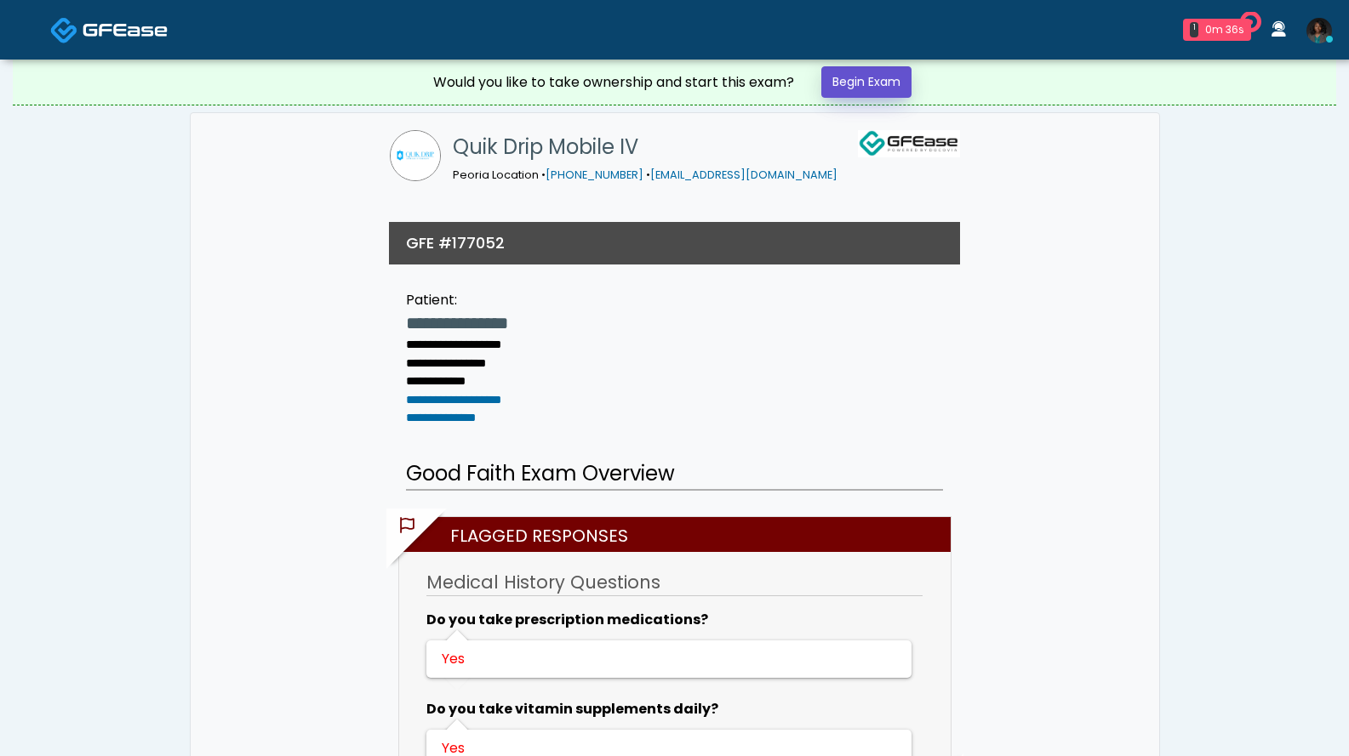
click at [902, 81] on link "Begin Exam" at bounding box center [866, 81] width 90 height 31
click at [883, 88] on link "Begin Exam" at bounding box center [866, 81] width 90 height 31
click at [851, 93] on link "Begin Exam" at bounding box center [866, 81] width 90 height 31
click at [882, 92] on link "Begin Exam" at bounding box center [866, 81] width 90 height 31
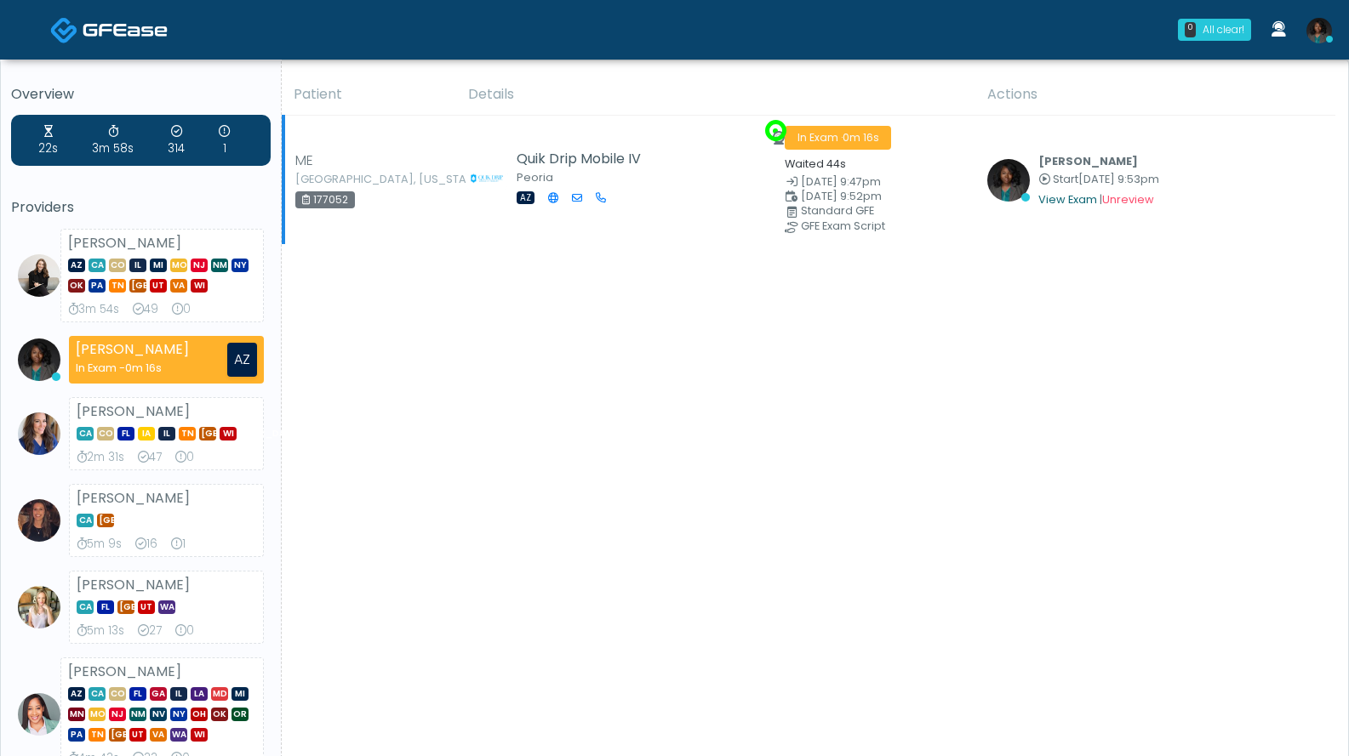
click at [1088, 197] on link "View Exam" at bounding box center [1067, 199] width 59 height 14
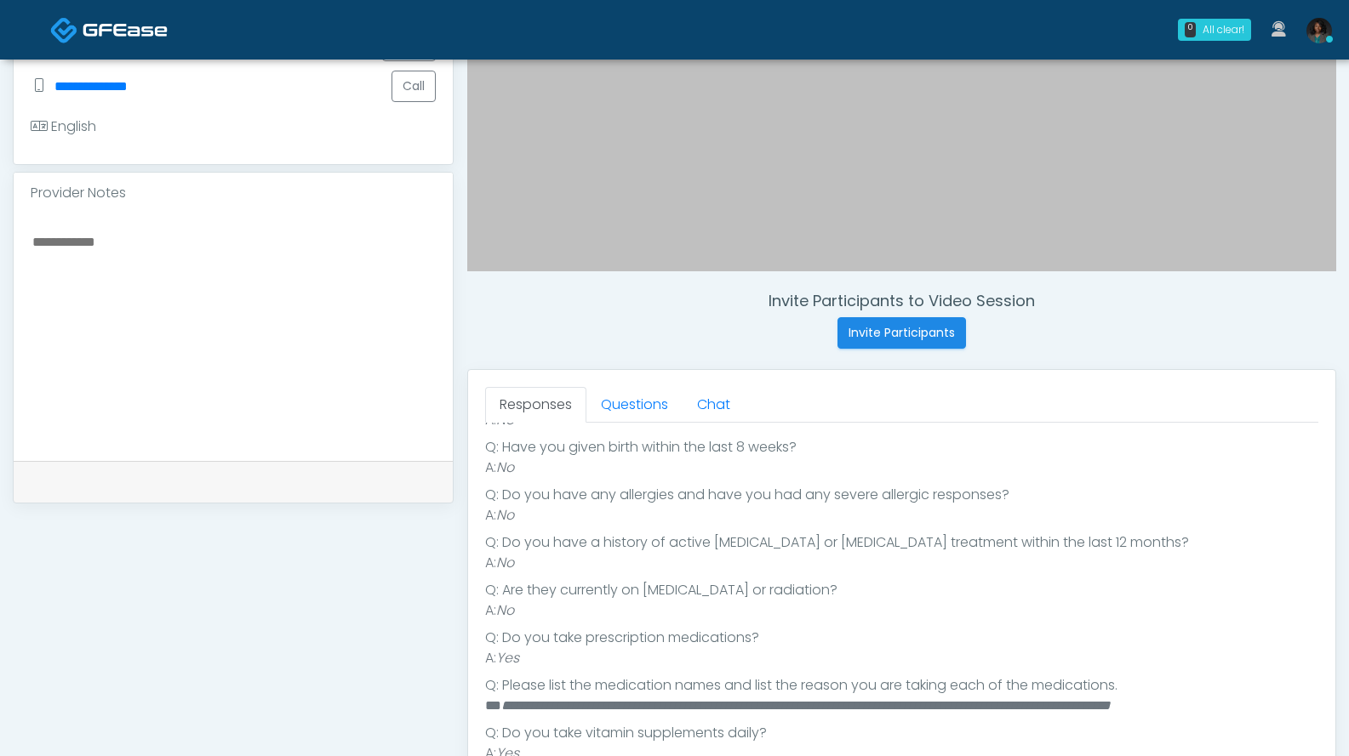
scroll to position [443, 0]
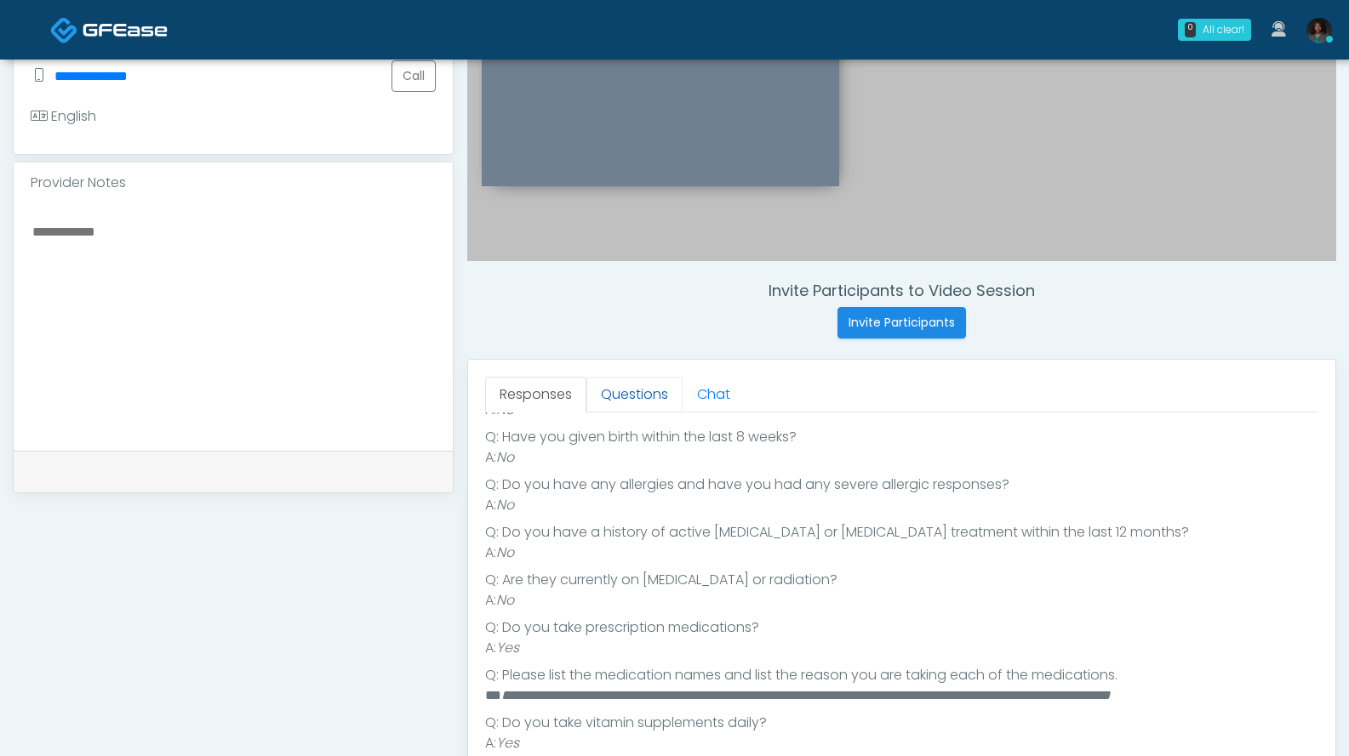
click at [644, 396] on link "Questions" at bounding box center [634, 395] width 96 height 36
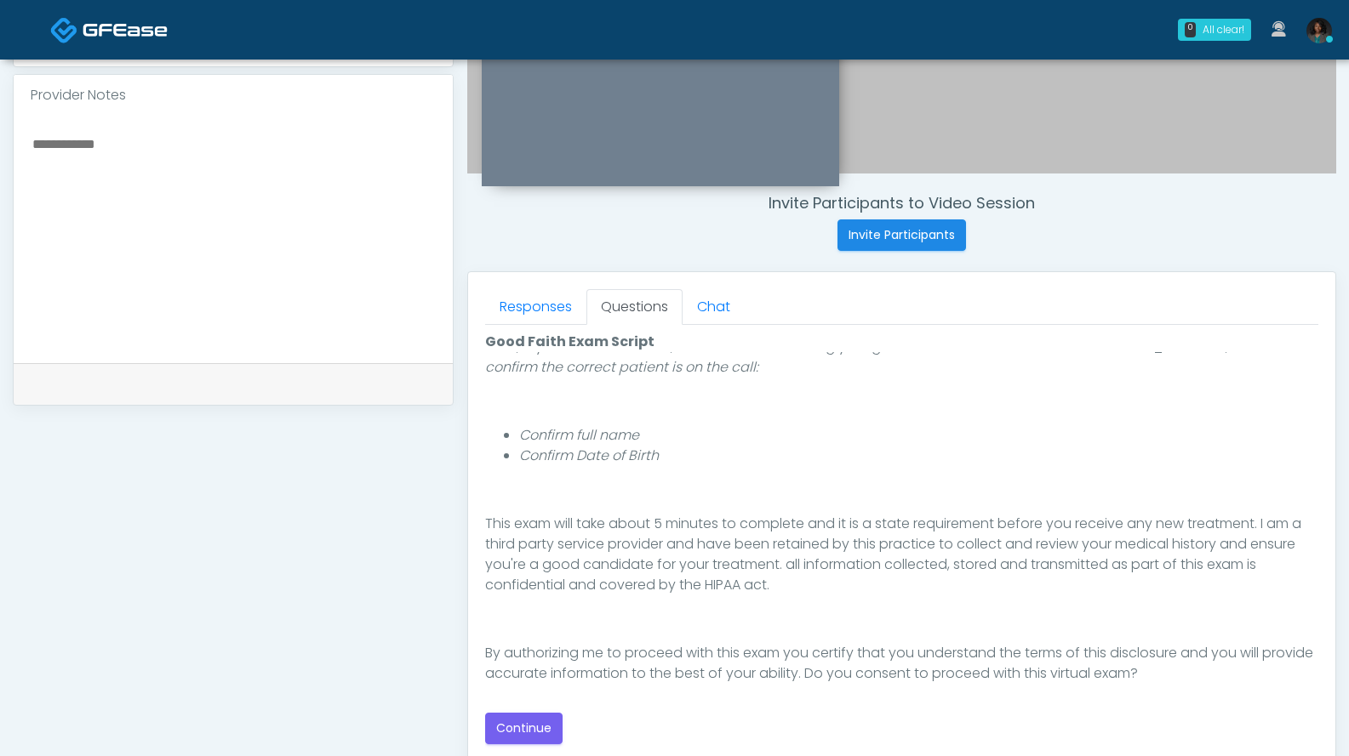
scroll to position [157, 0]
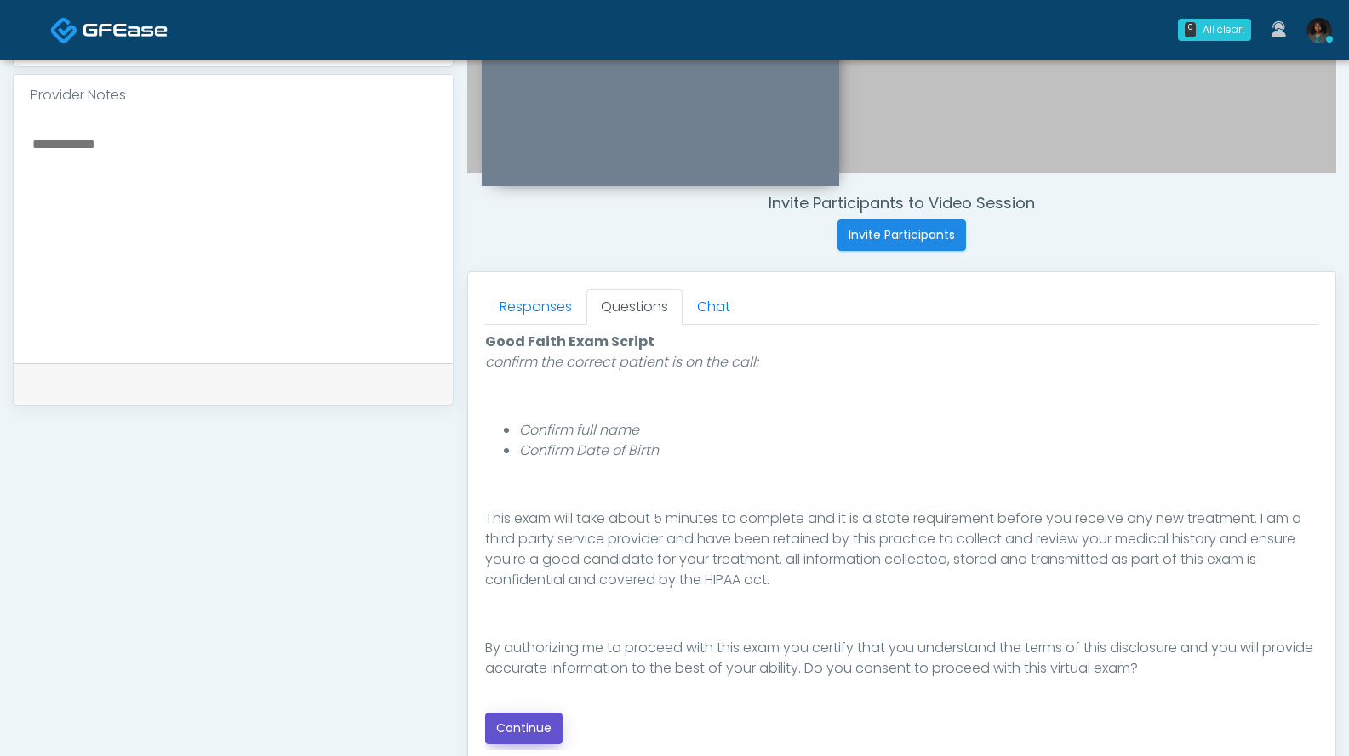
click at [553, 726] on button "Continue" at bounding box center [523, 728] width 77 height 31
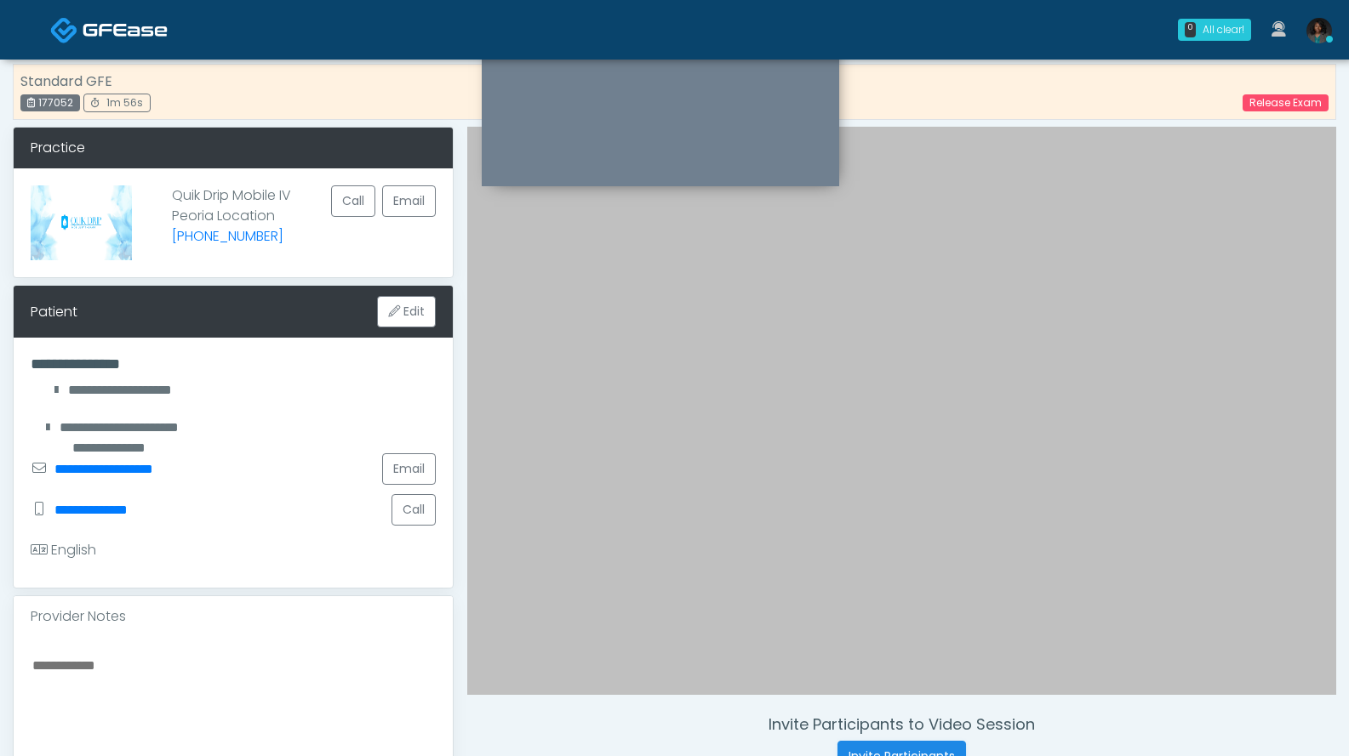
scroll to position [0, 0]
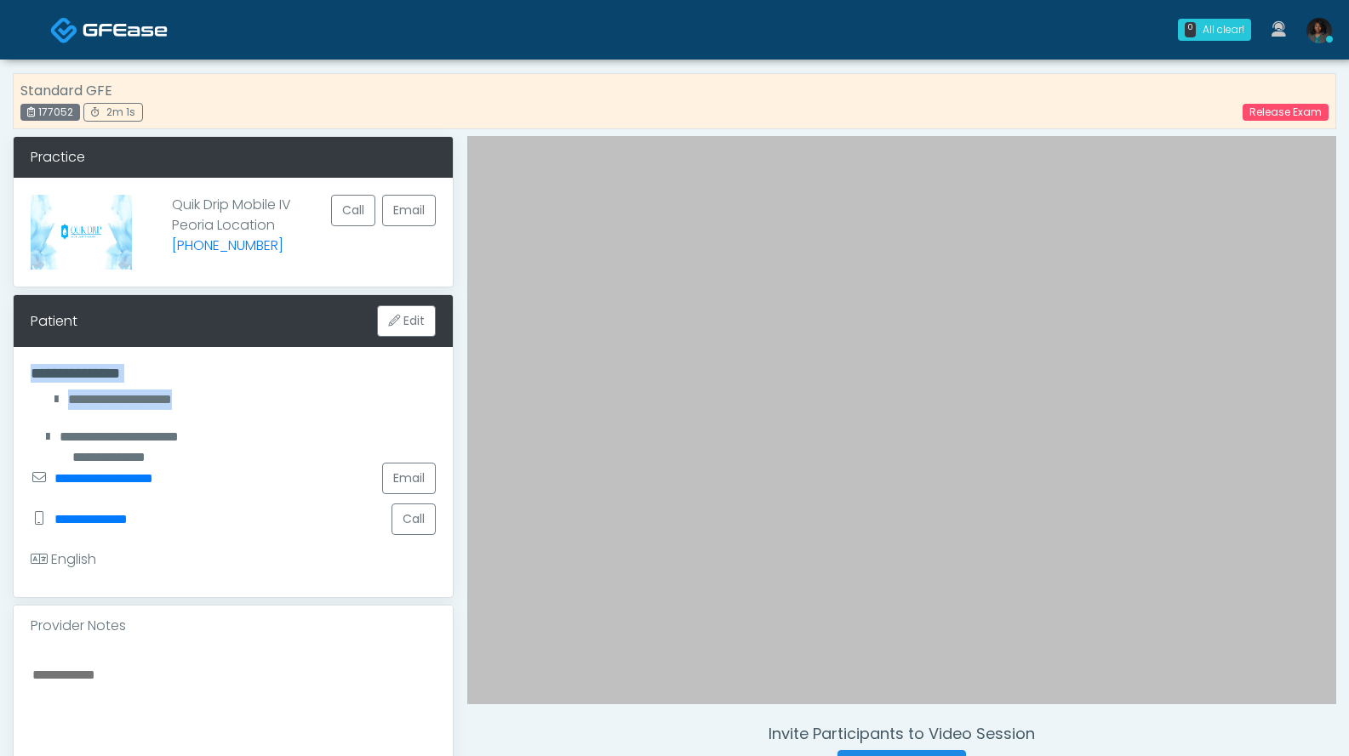
drag, startPoint x: 24, startPoint y: 366, endPoint x: 212, endPoint y: 396, distance: 190.4
click at [212, 396] on div "**********" at bounding box center [233, 472] width 439 height 250
drag, startPoint x: 152, startPoint y: 414, endPoint x: 70, endPoint y: 387, distance: 86.9
click at [70, 387] on div "**********" at bounding box center [233, 472] width 439 height 250
drag, startPoint x: 23, startPoint y: 368, endPoint x: 127, endPoint y: 386, distance: 105.5
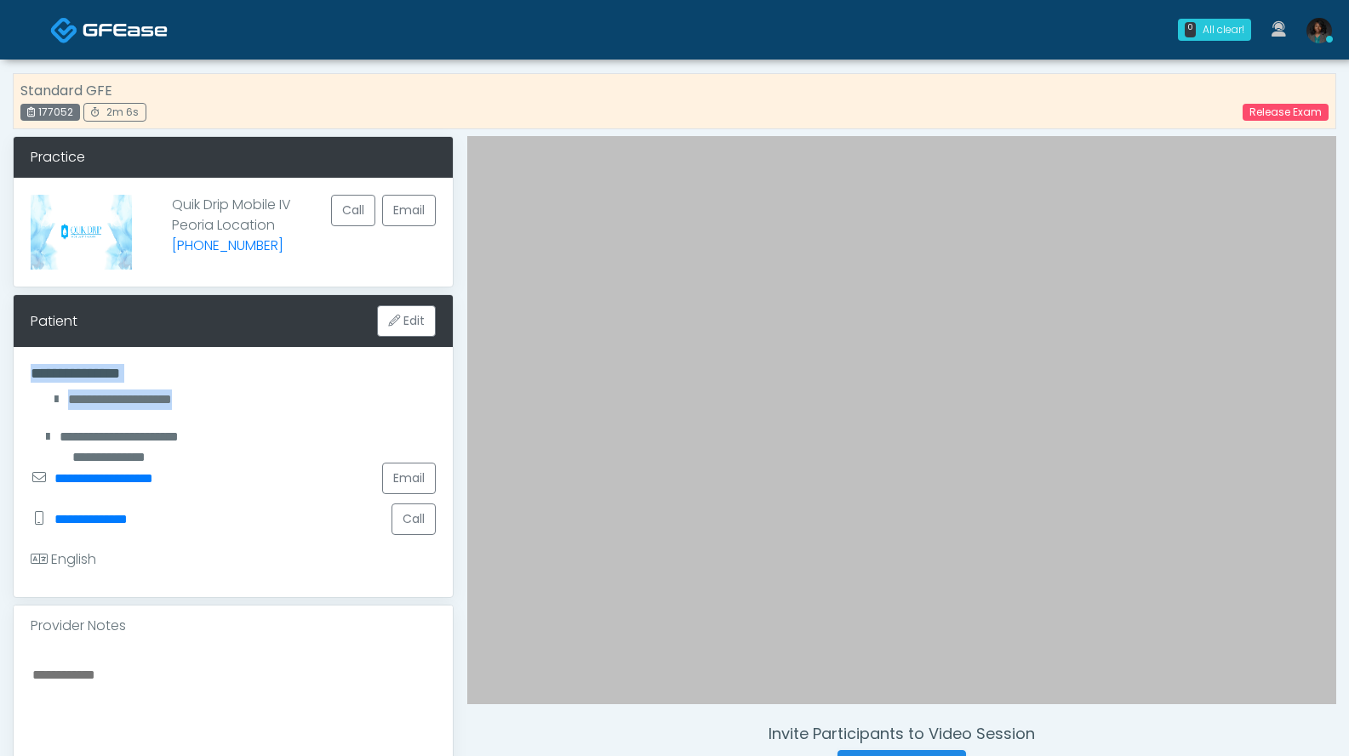
click at [203, 390] on div "**********" at bounding box center [233, 472] width 439 height 250
copy h4 "*"
drag, startPoint x: 164, startPoint y: 203, endPoint x: 265, endPoint y: 199, distance: 100.5
click at [288, 211] on div "Quik Drip Mobile IV Peoria Location (623) 755-0975 Call Email" at bounding box center [233, 232] width 439 height 109
copy p "Quik Drip Mobile I"
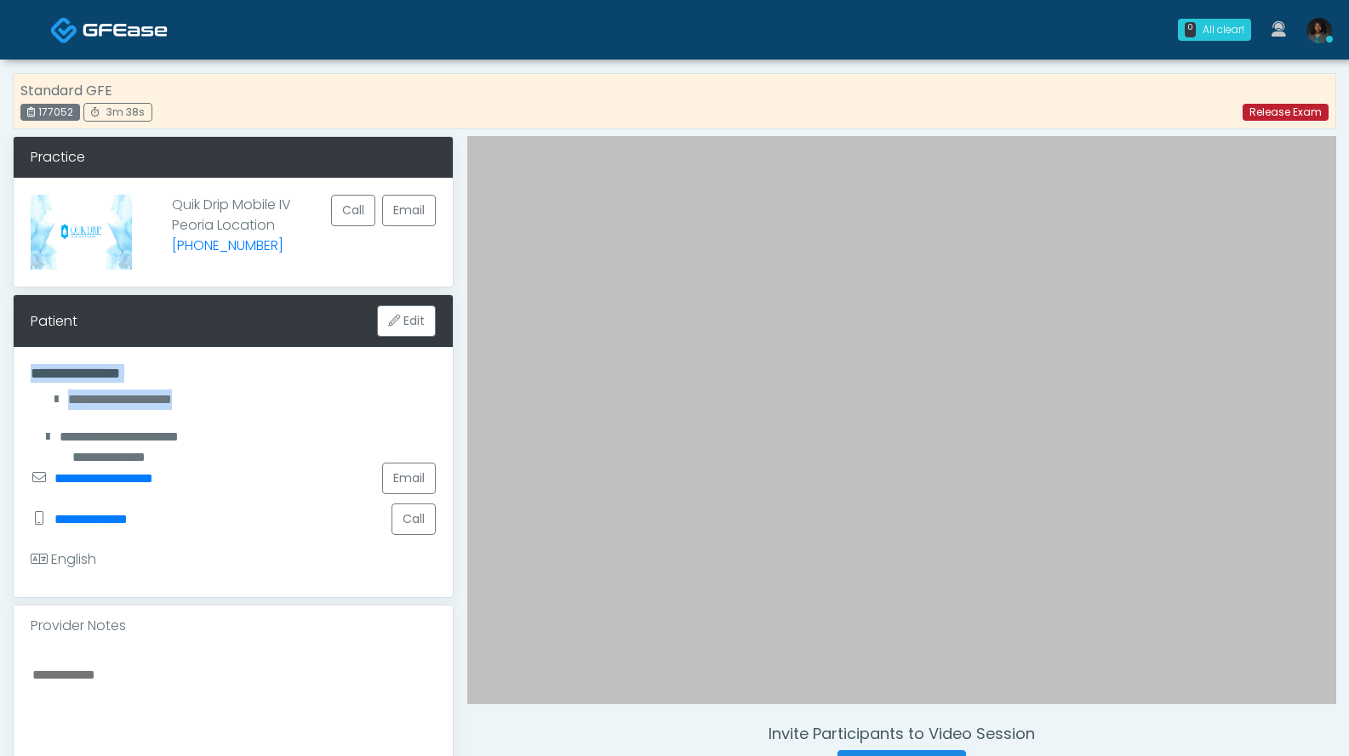
click at [1264, 111] on link "Release Exam" at bounding box center [1285, 112] width 86 height 17
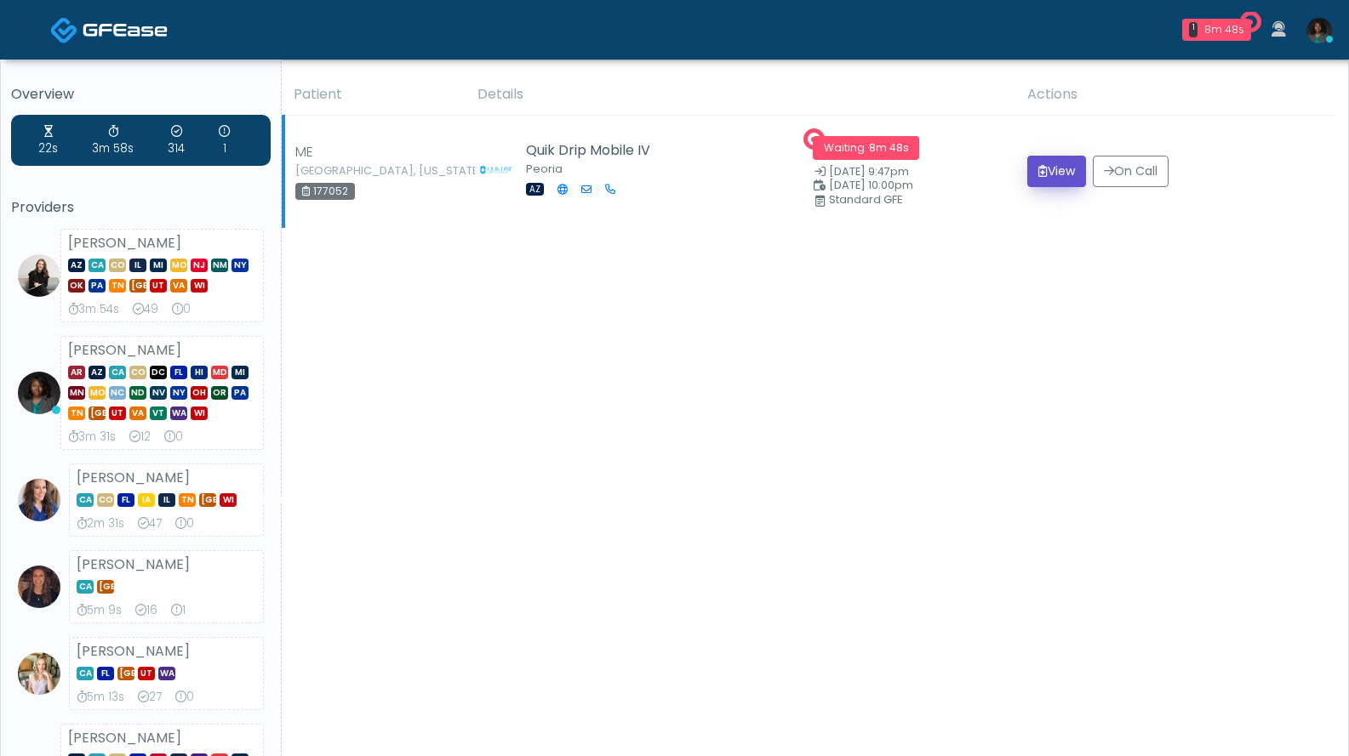
click at [1053, 172] on button "View" at bounding box center [1056, 171] width 59 height 31
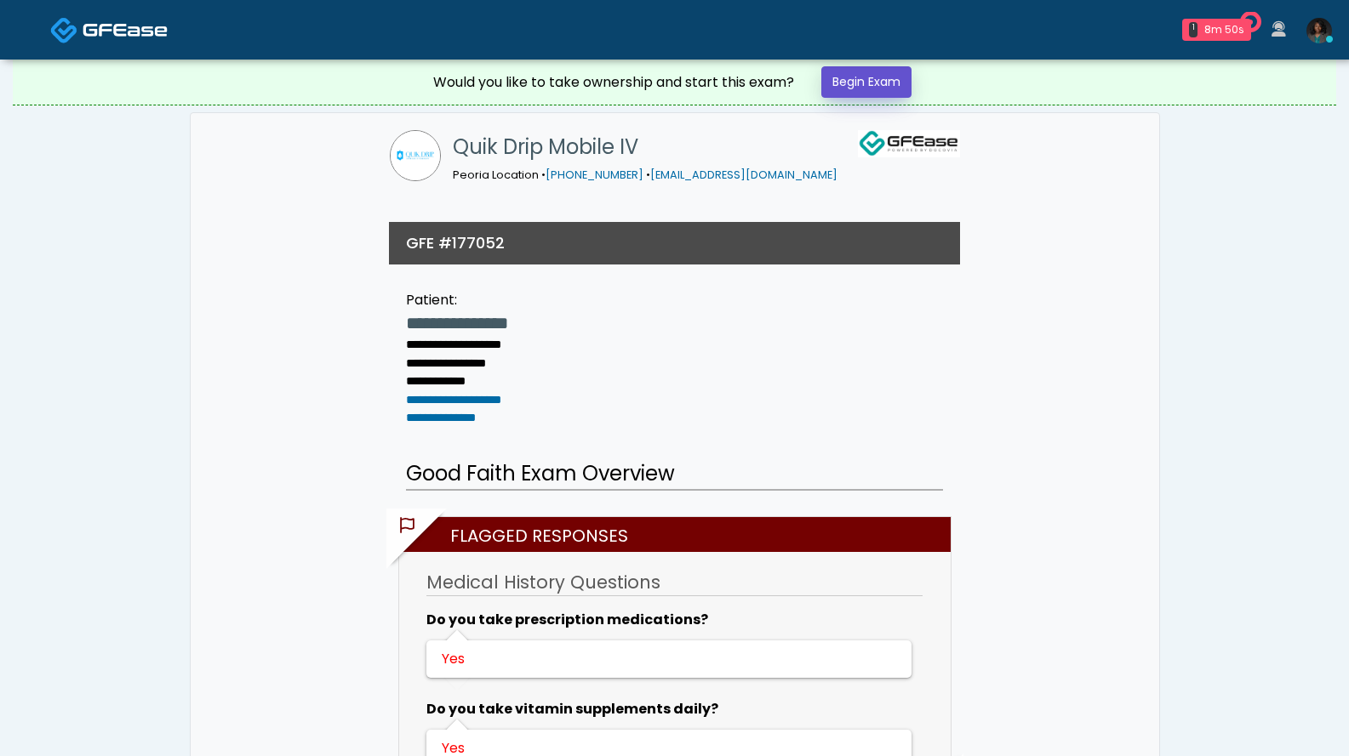
click at [852, 88] on link "Begin Exam" at bounding box center [866, 81] width 90 height 31
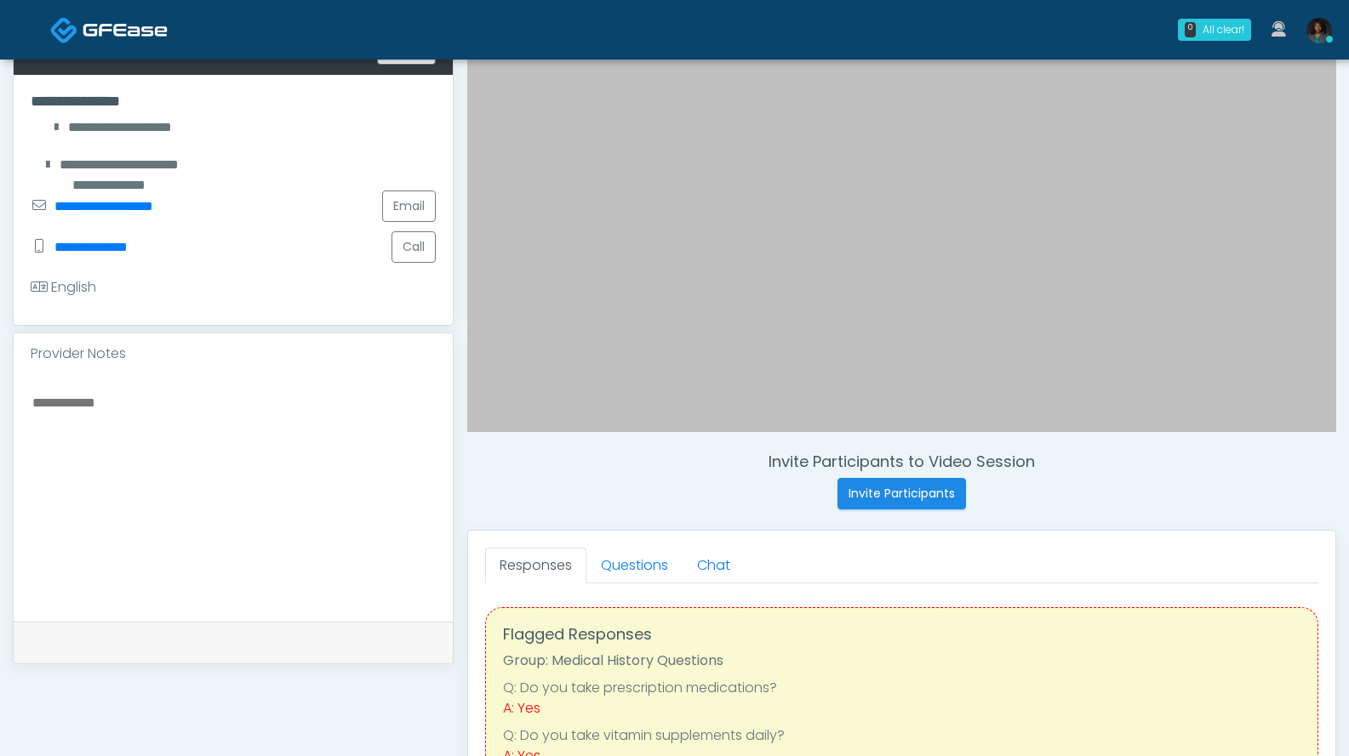
scroll to position [303, 0]
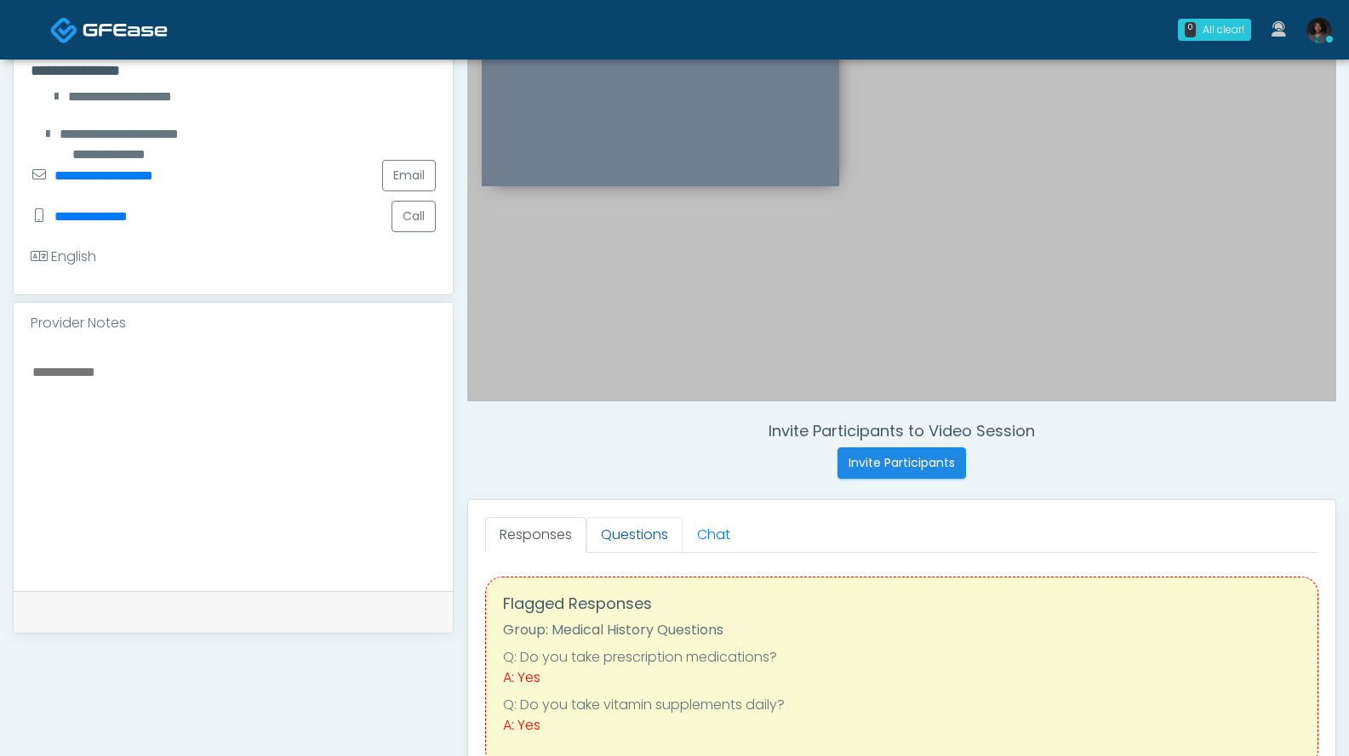
click at [647, 543] on link "Questions" at bounding box center [634, 535] width 96 height 36
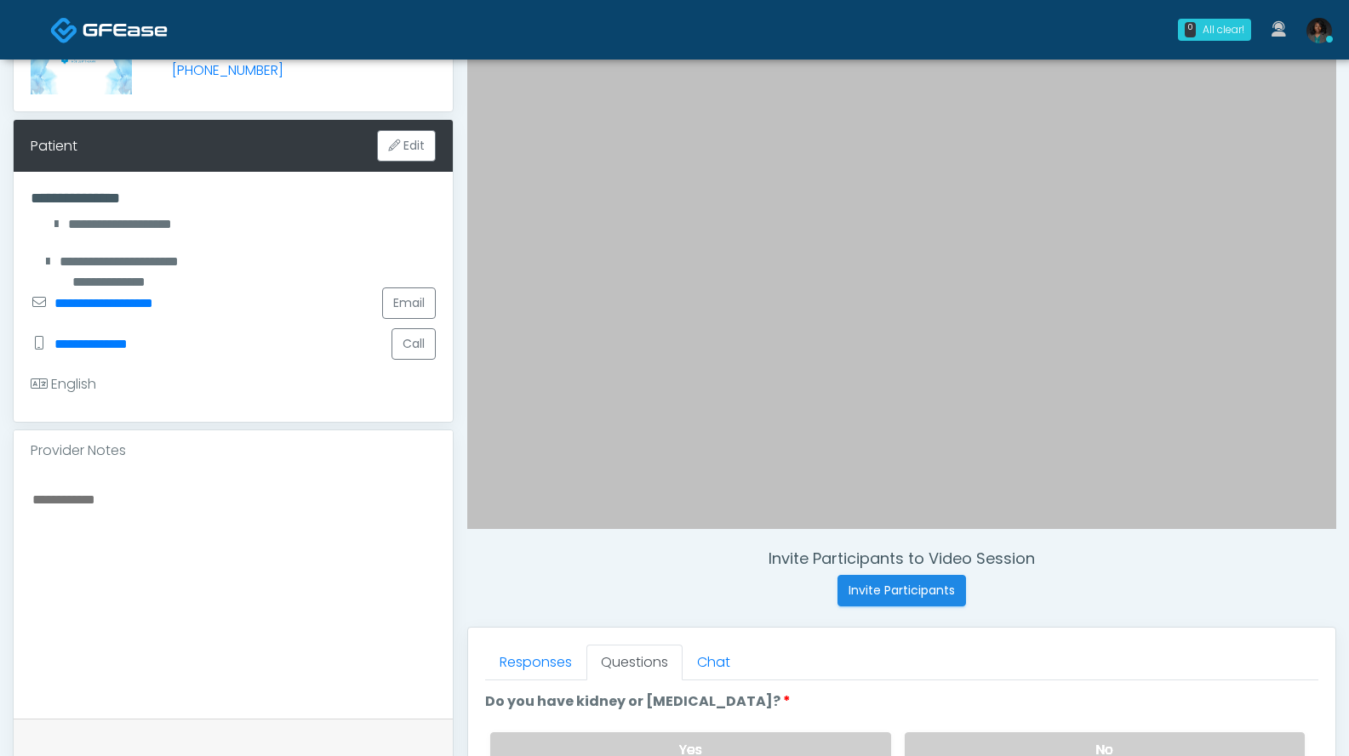
scroll to position [516, 0]
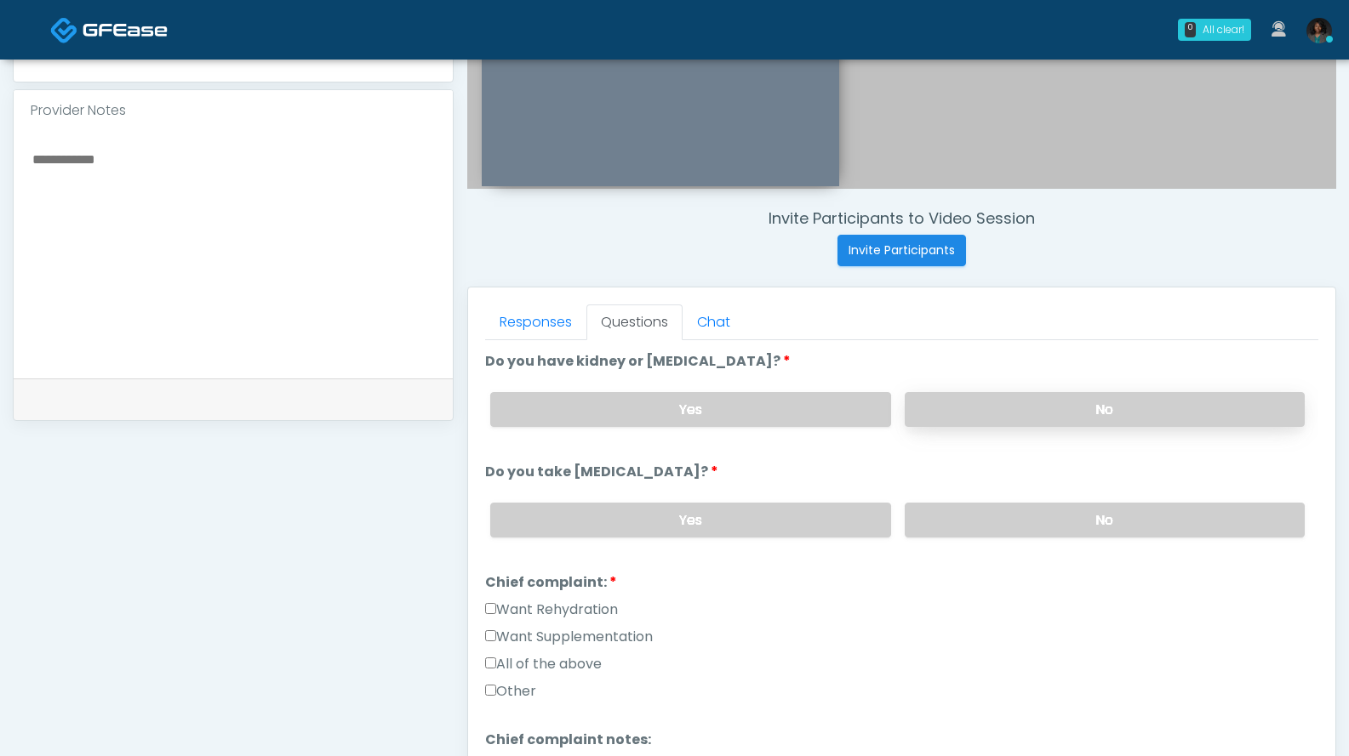
click at [935, 412] on label "No" at bounding box center [1104, 409] width 400 height 35
drag, startPoint x: 943, startPoint y: 524, endPoint x: 908, endPoint y: 521, distance: 35.1
click at [944, 522] on label "No" at bounding box center [1104, 520] width 400 height 35
click at [577, 636] on label "Want Supplementation" at bounding box center [569, 637] width 168 height 20
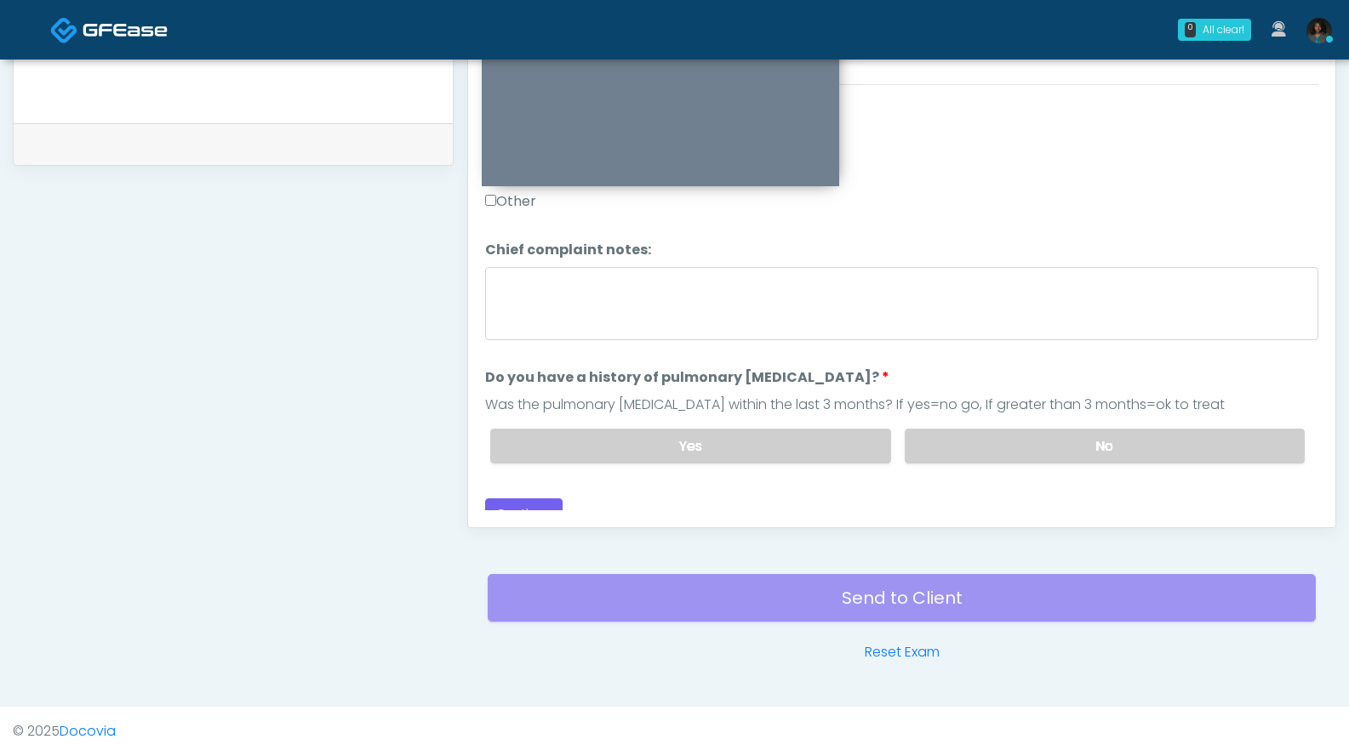
scroll to position [251, 0]
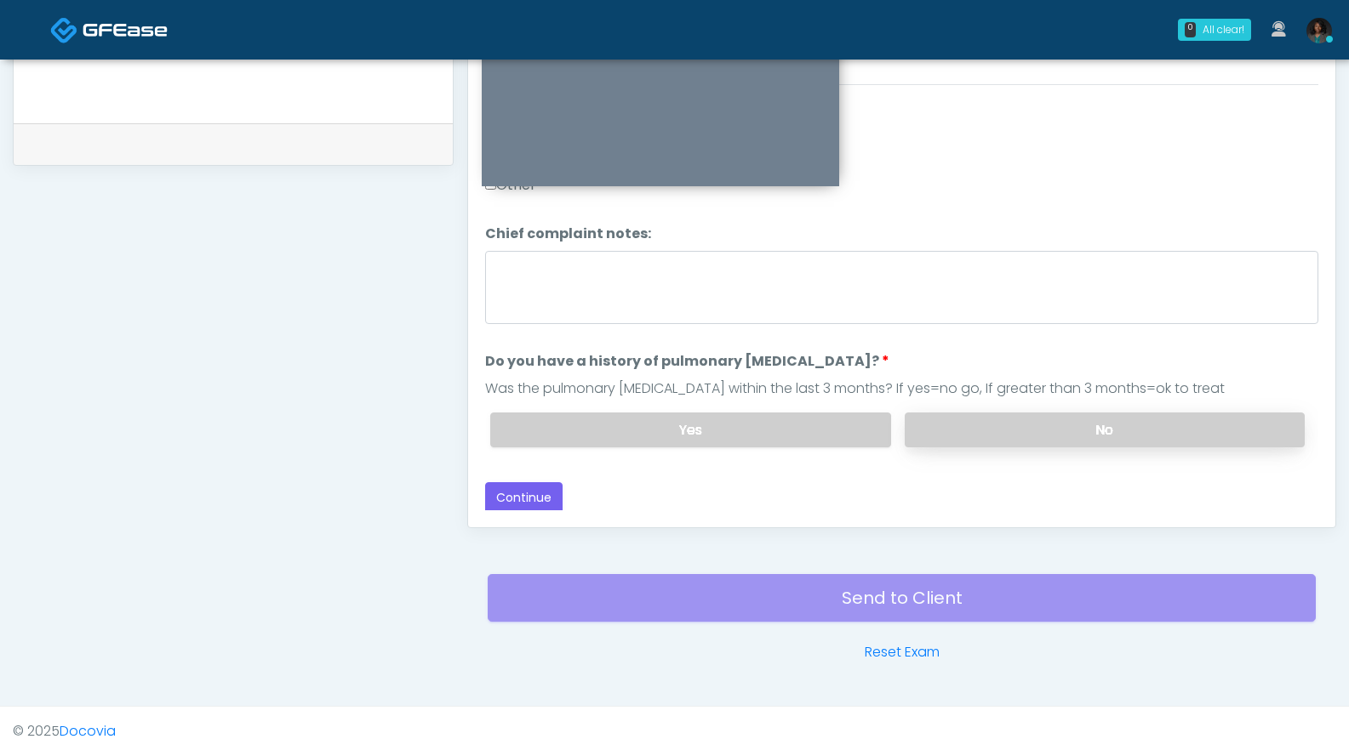
click at [985, 431] on label "No" at bounding box center [1104, 430] width 400 height 35
click at [546, 497] on button "Continue" at bounding box center [523, 497] width 77 height 31
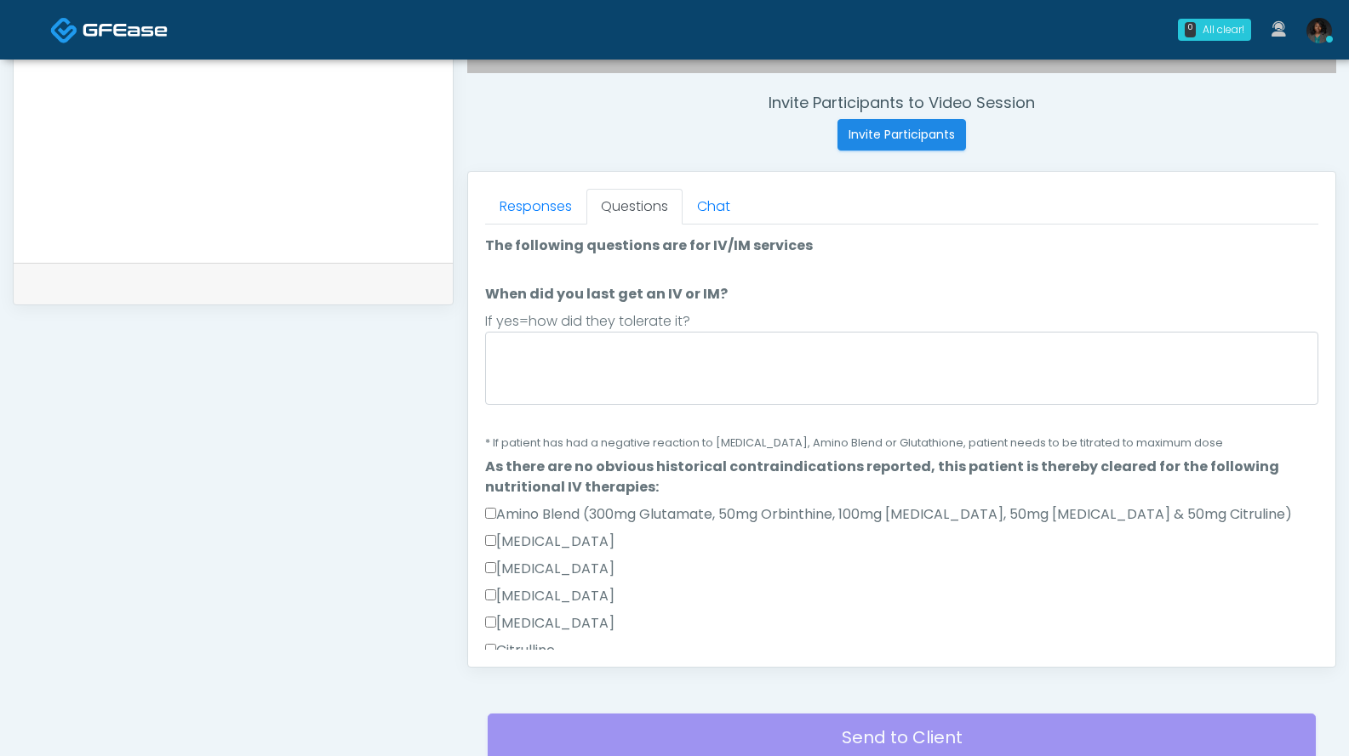
scroll to position [681, 0]
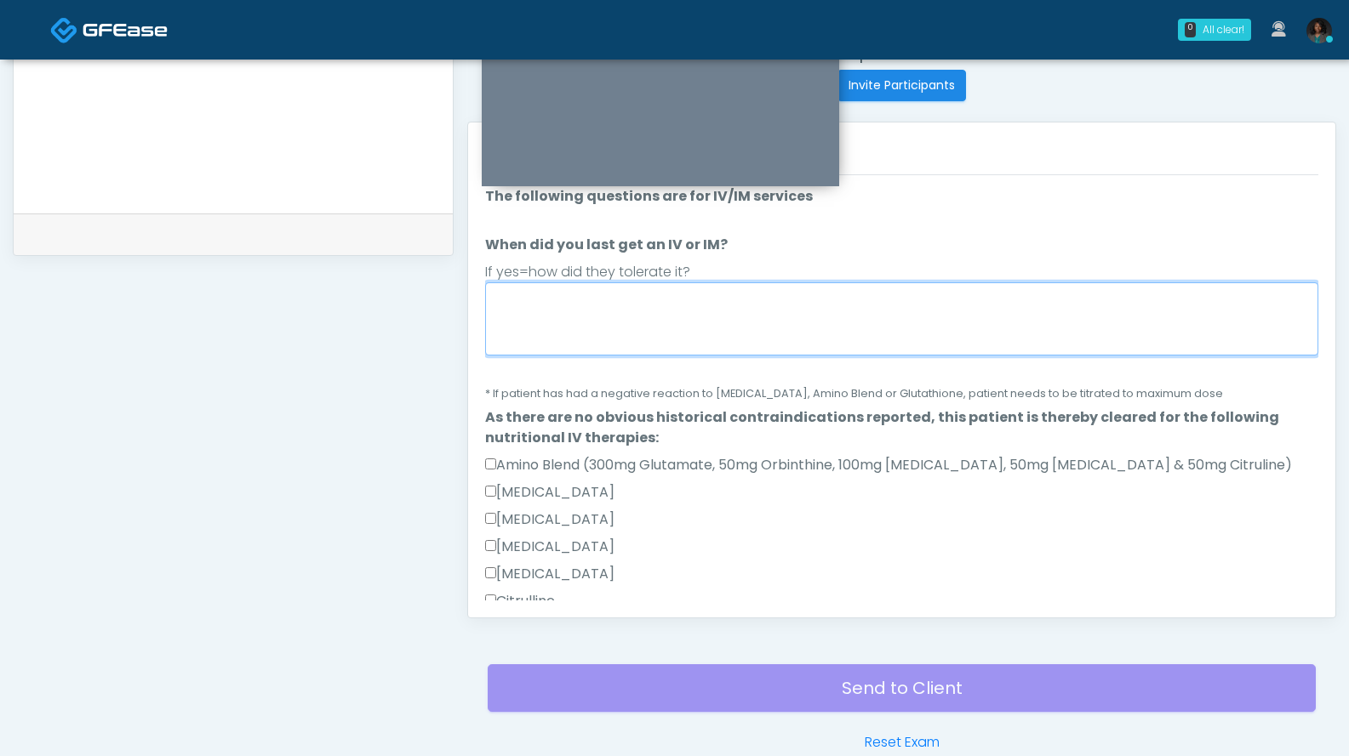
click at [607, 340] on textarea "When did you last get an IV or IM?" at bounding box center [901, 318] width 833 height 73
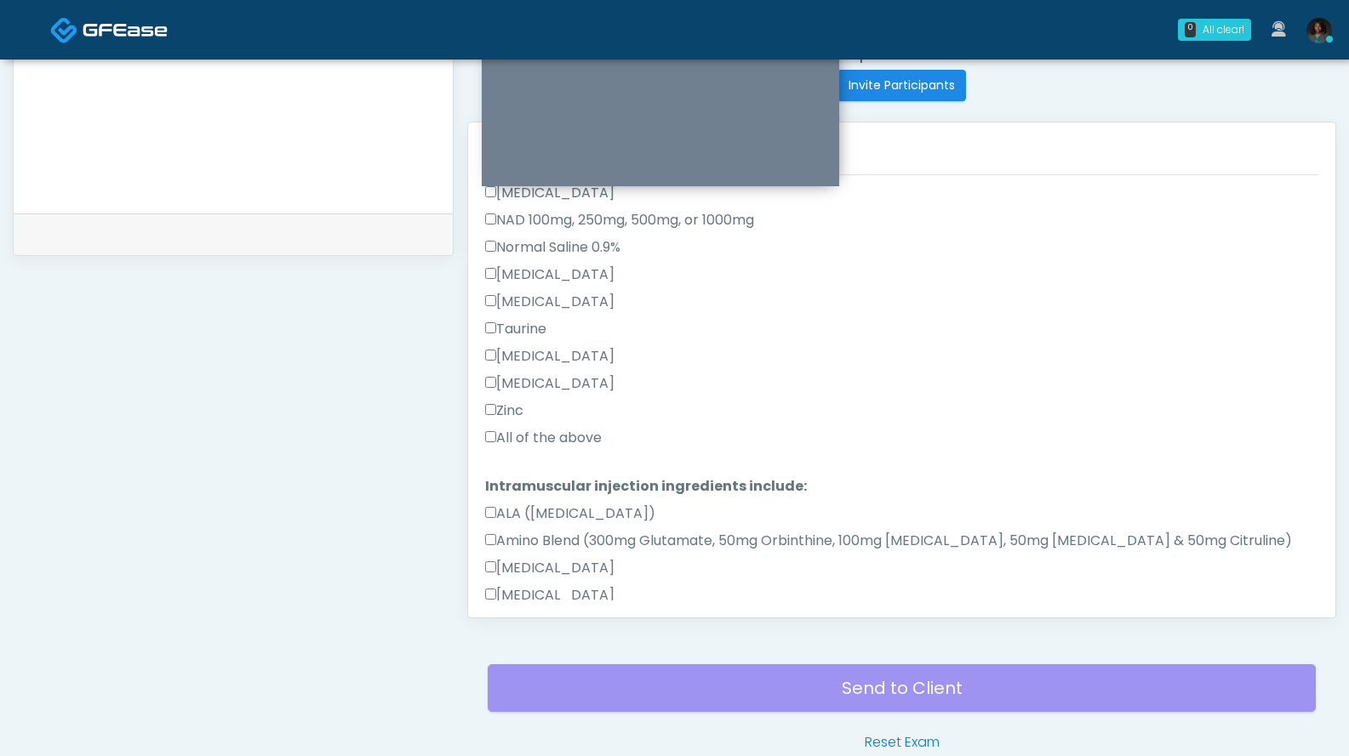
type textarea "**********"
drag, startPoint x: 584, startPoint y: 442, endPoint x: 593, endPoint y: 431, distance: 15.1
click at [584, 442] on label "All of the above" at bounding box center [543, 438] width 117 height 20
click at [583, 442] on label "All of the above" at bounding box center [543, 438] width 117 height 20
click at [577, 445] on label "All of the above" at bounding box center [543, 438] width 117 height 20
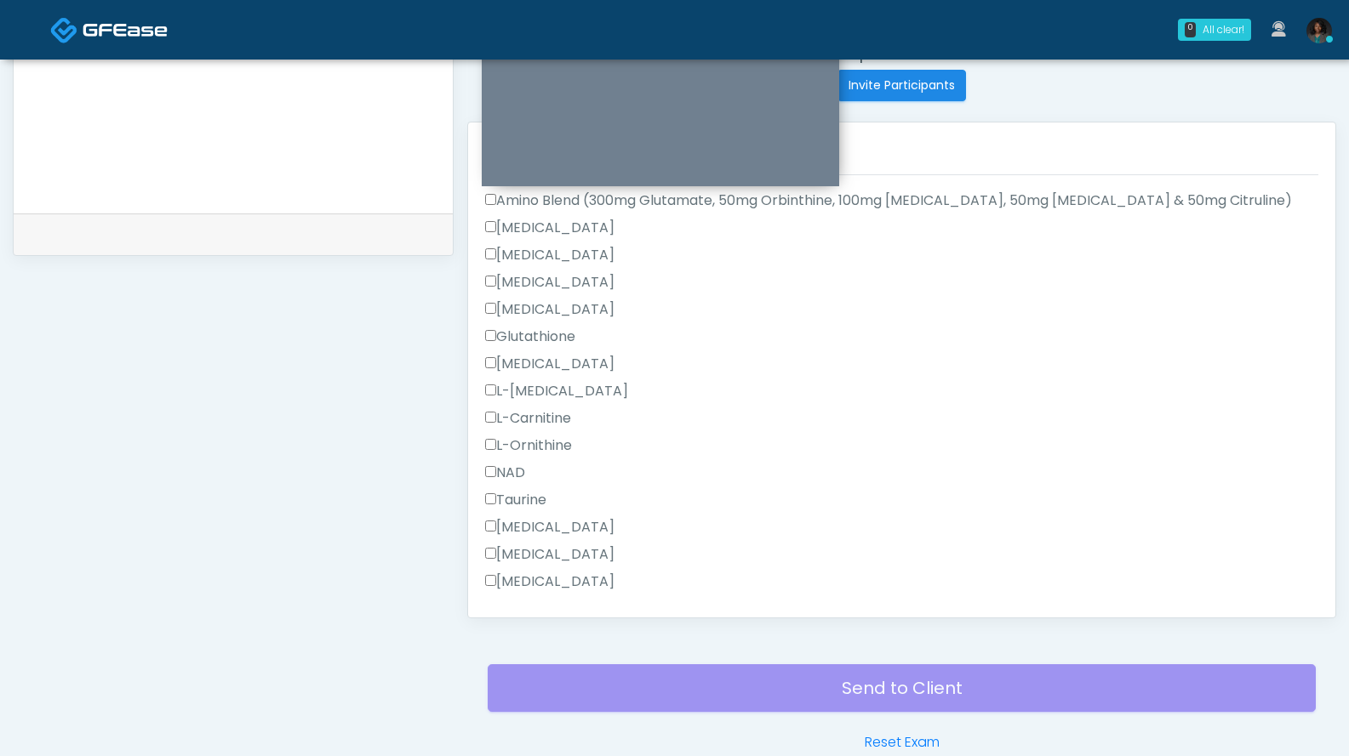
scroll to position [1235, 0]
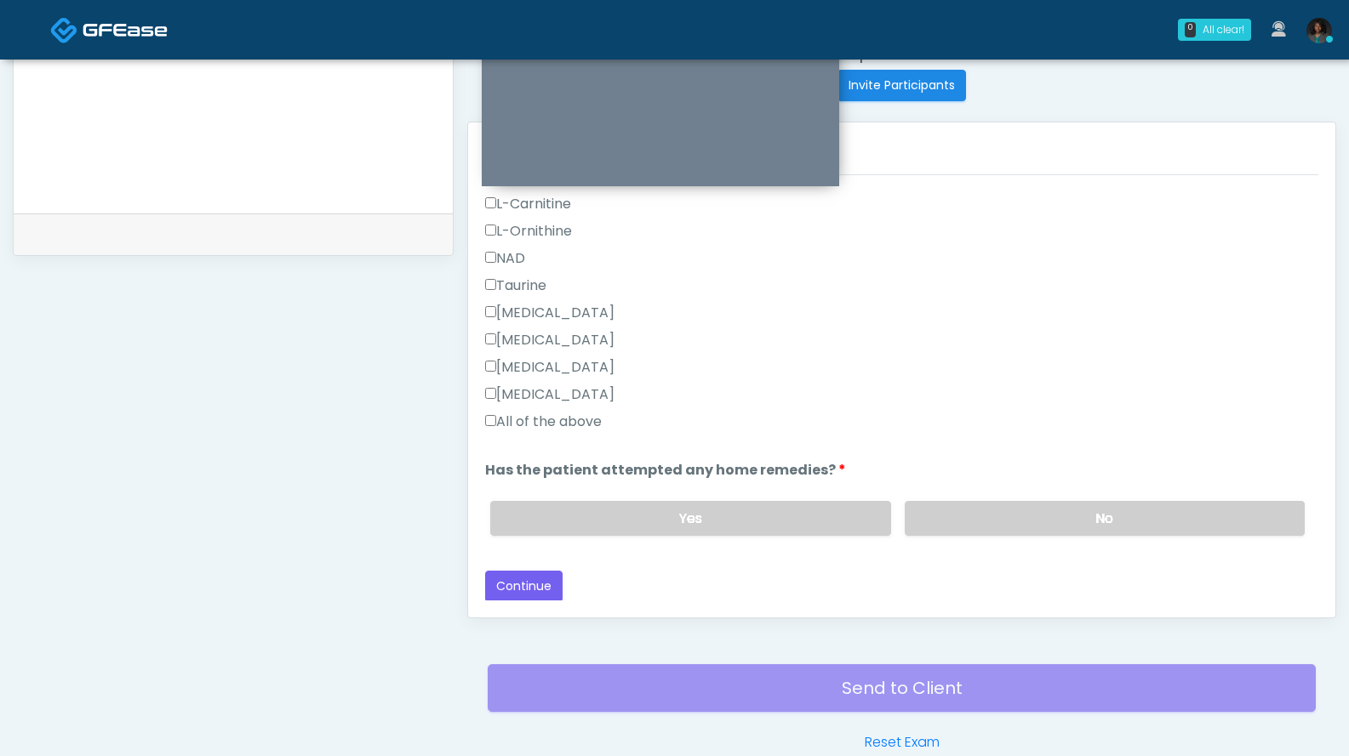
click at [559, 418] on label "All of the above" at bounding box center [543, 422] width 117 height 20
click at [954, 518] on label "No" at bounding box center [1104, 518] width 400 height 35
click at [751, 516] on label "Yes" at bounding box center [690, 518] width 400 height 35
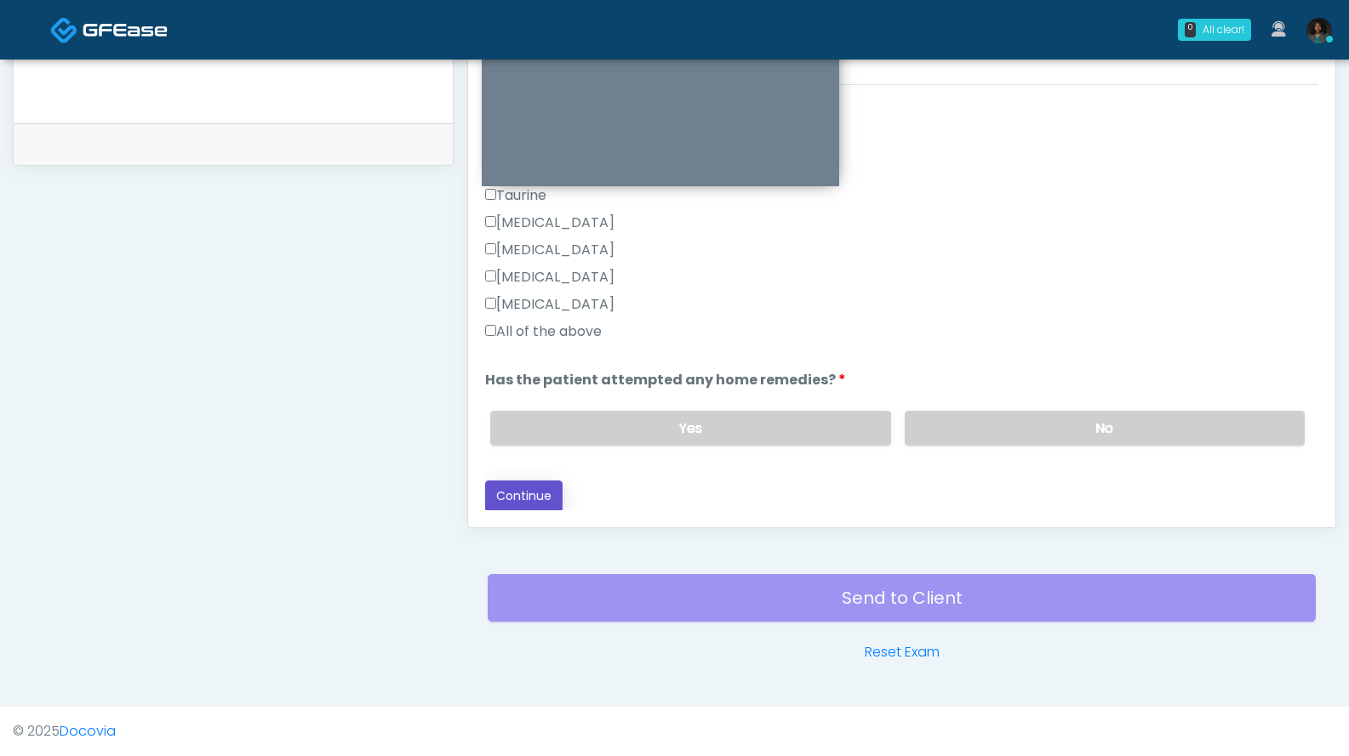
click at [548, 495] on button "Continue" at bounding box center [523, 496] width 77 height 31
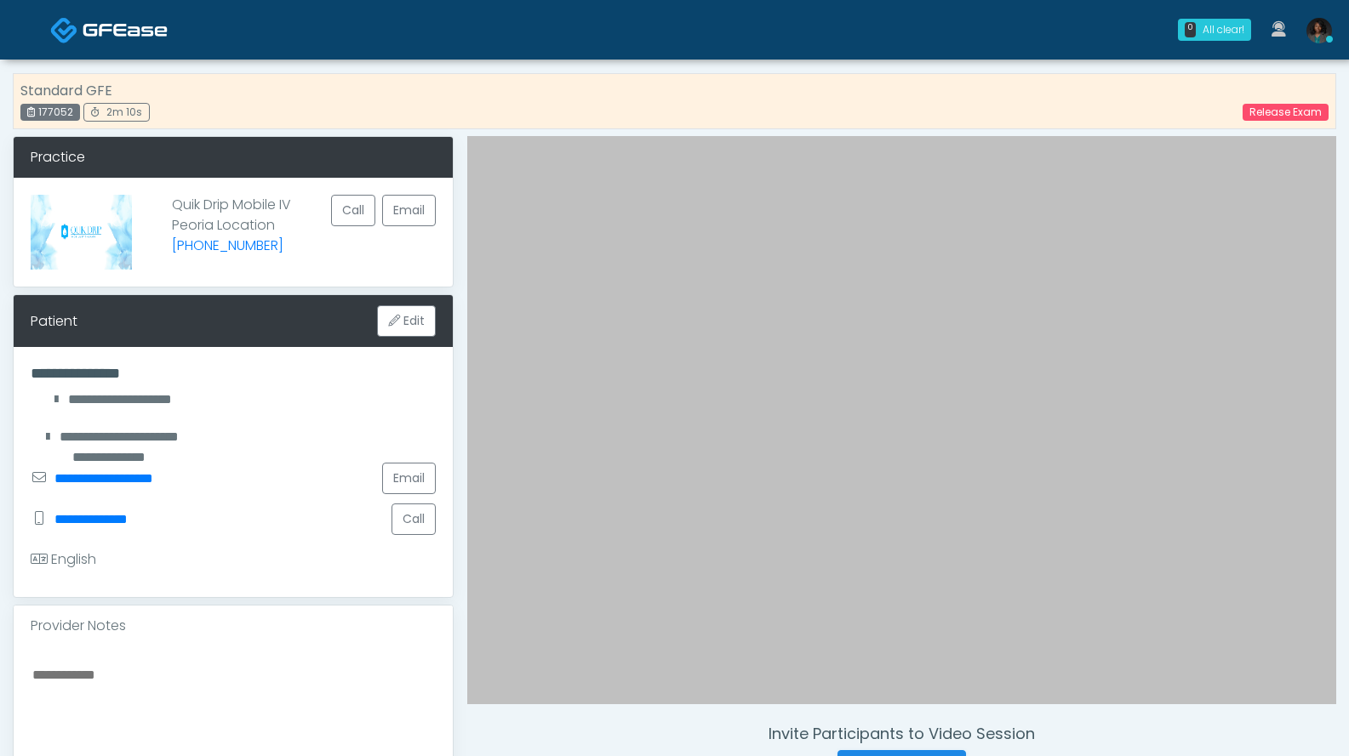
scroll to position [340, 0]
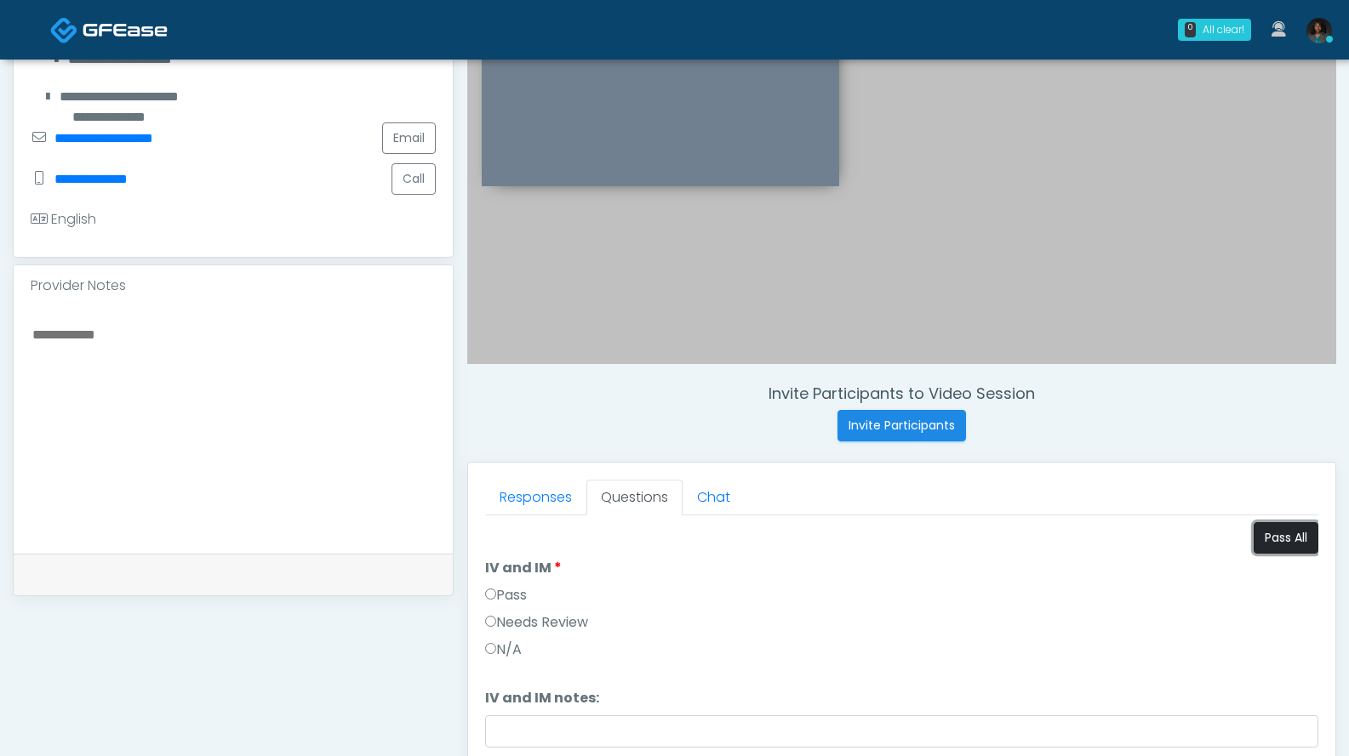
click at [1288, 528] on button "Pass All" at bounding box center [1285, 537] width 65 height 31
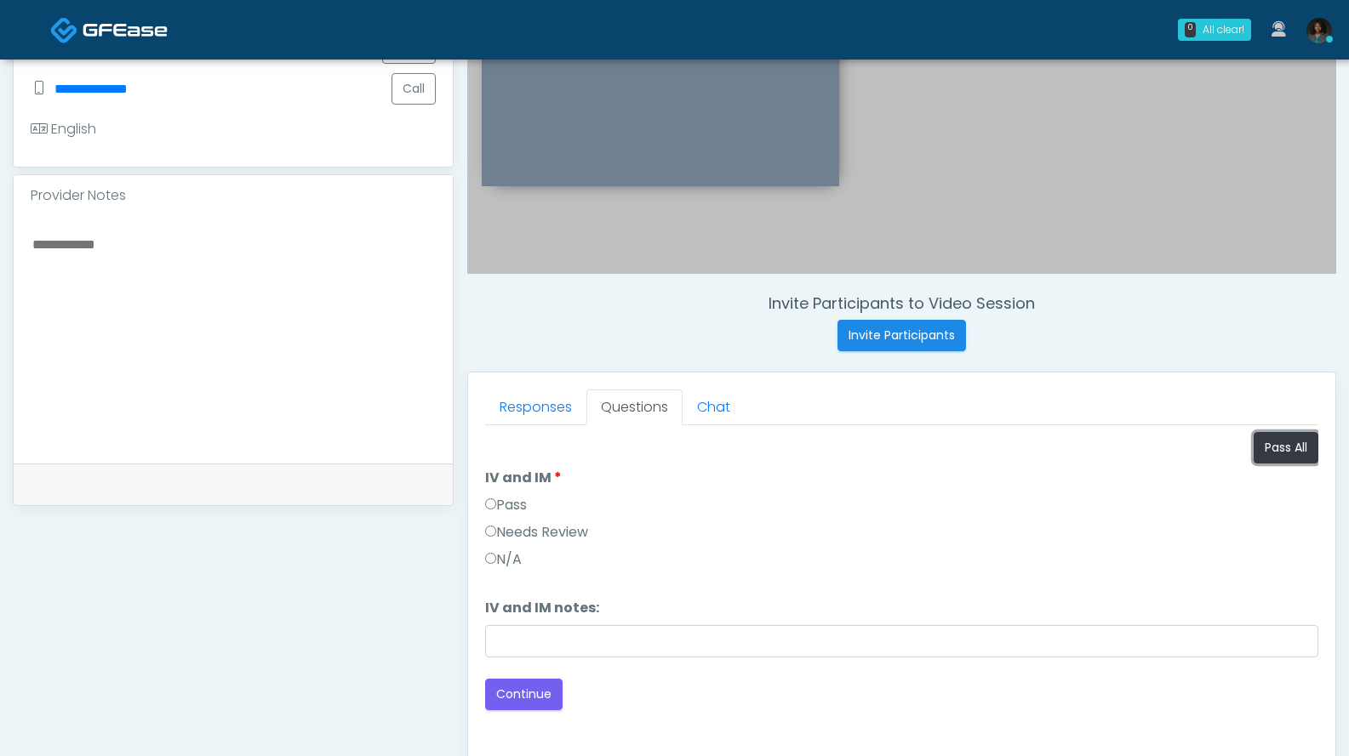
scroll to position [771, 0]
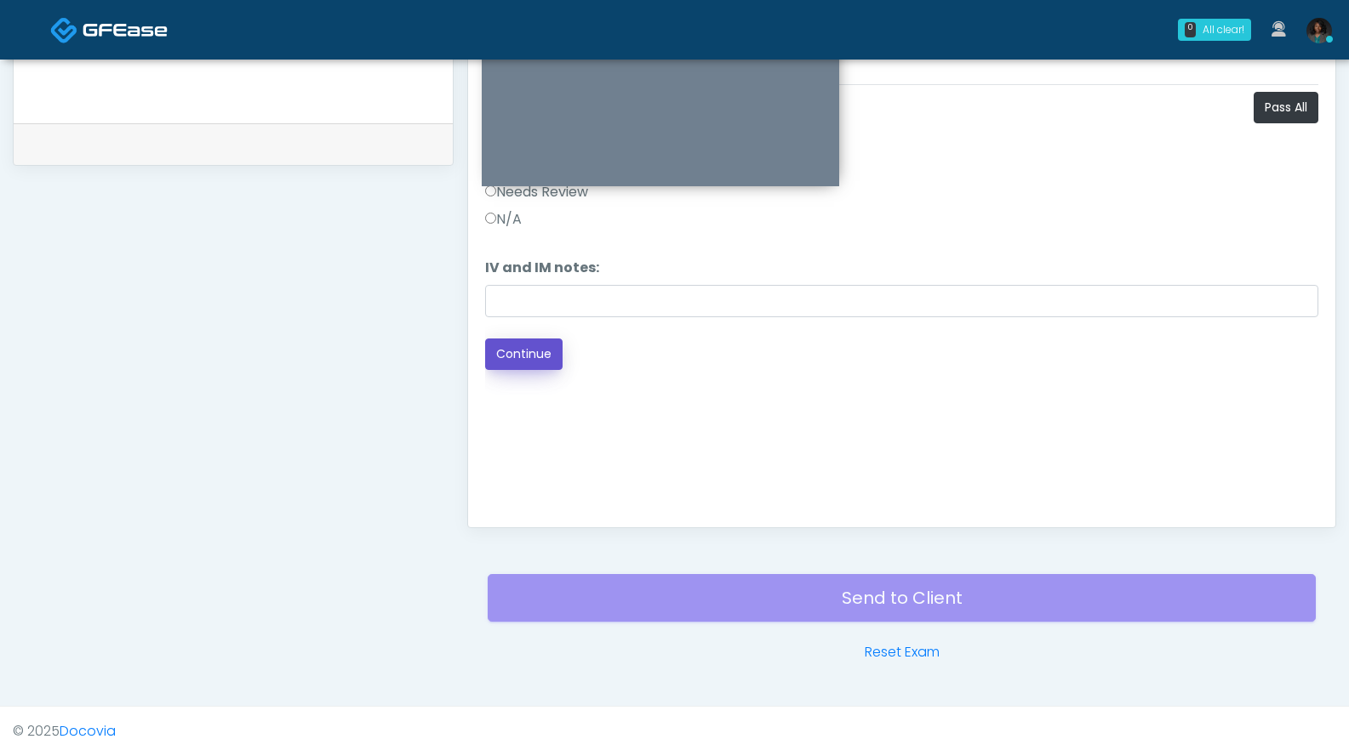
click at [533, 358] on button "Continue" at bounding box center [523, 354] width 77 height 31
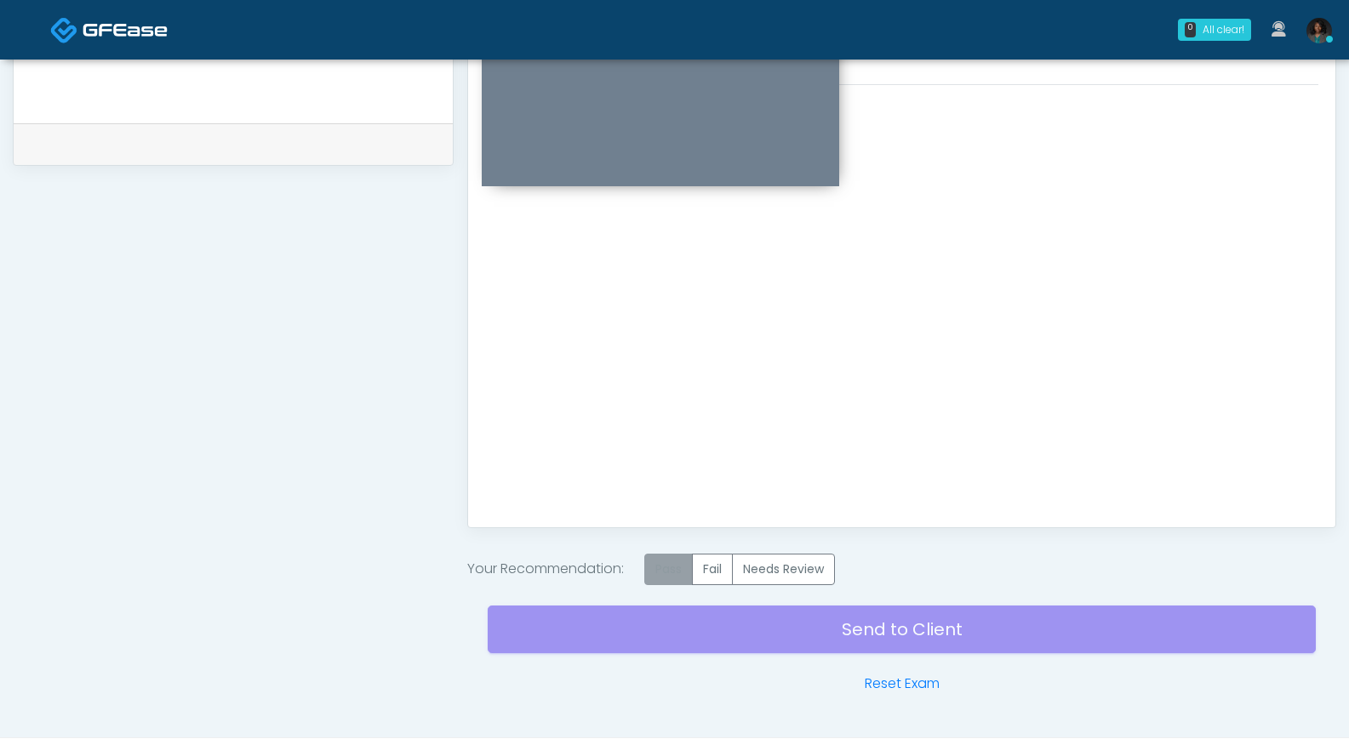
click at [672, 571] on label "Pass" at bounding box center [668, 569] width 48 height 31
click at [822, 638] on div "Send to Client Reset Exam" at bounding box center [902, 639] width 828 height 109
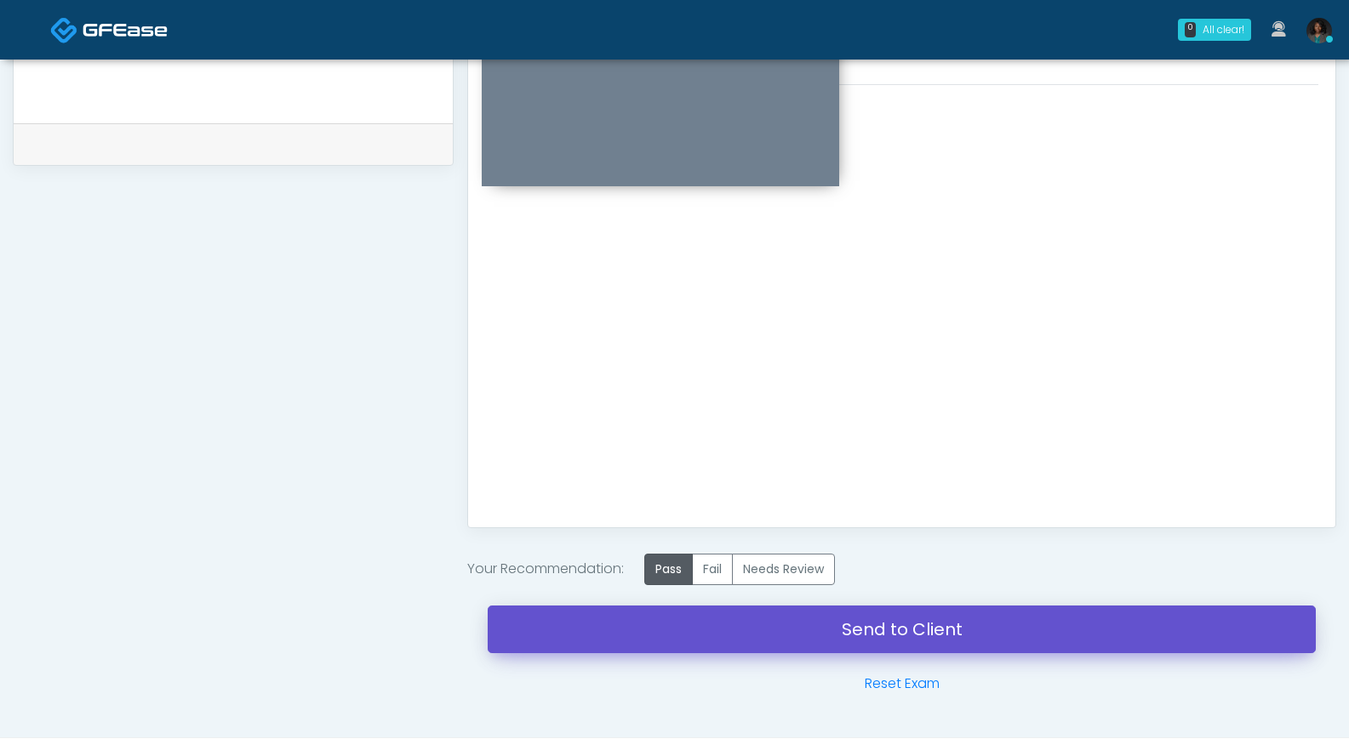
click at [847, 632] on link "Send to Client" at bounding box center [902, 630] width 828 height 48
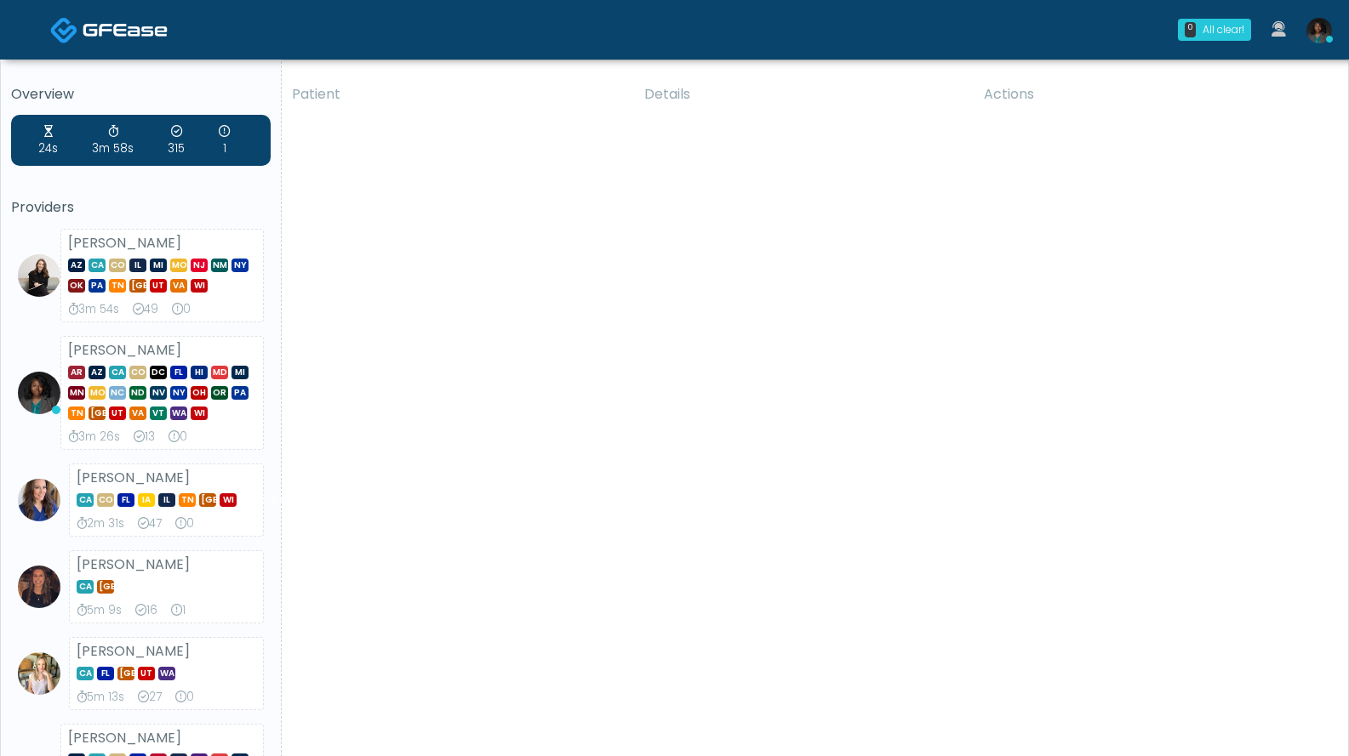
click at [1319, 36] on img at bounding box center [1319, 31] width 26 height 26
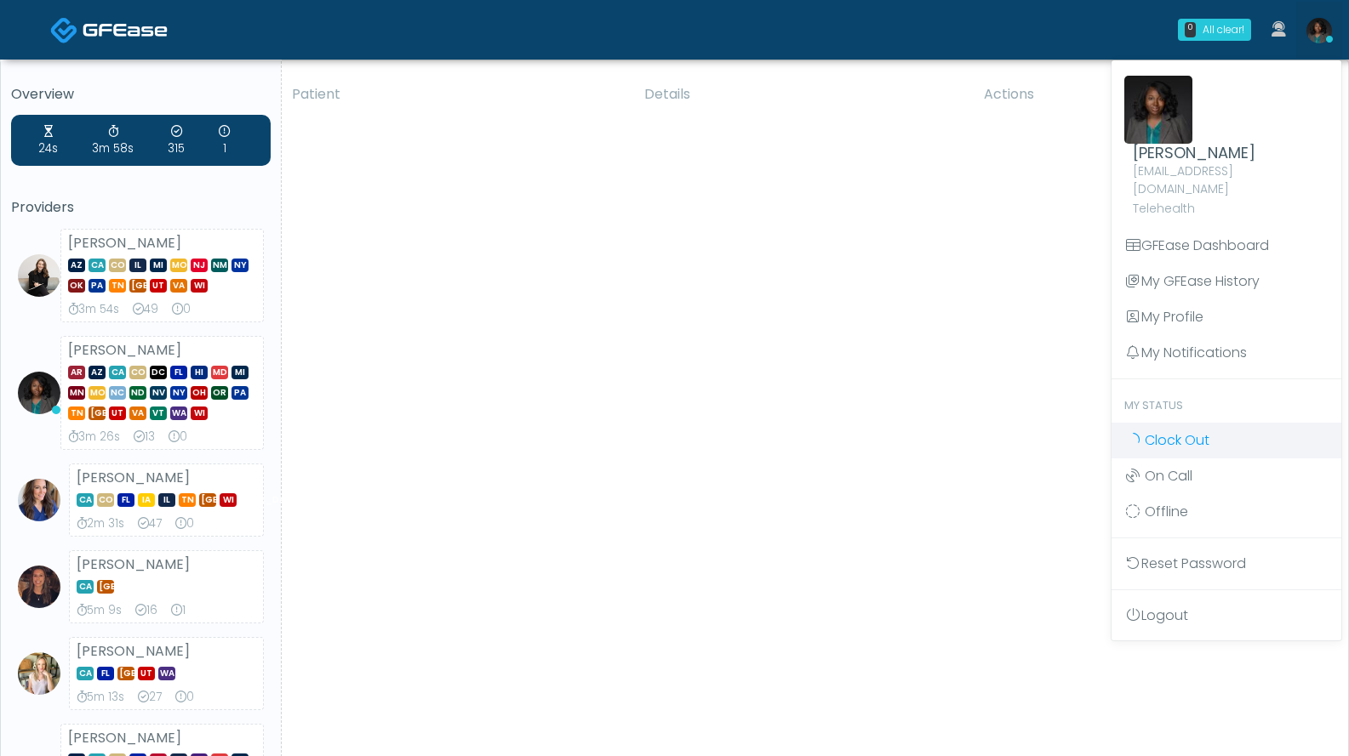
click at [1172, 431] on span "Clock Out" at bounding box center [1176, 441] width 65 height 20
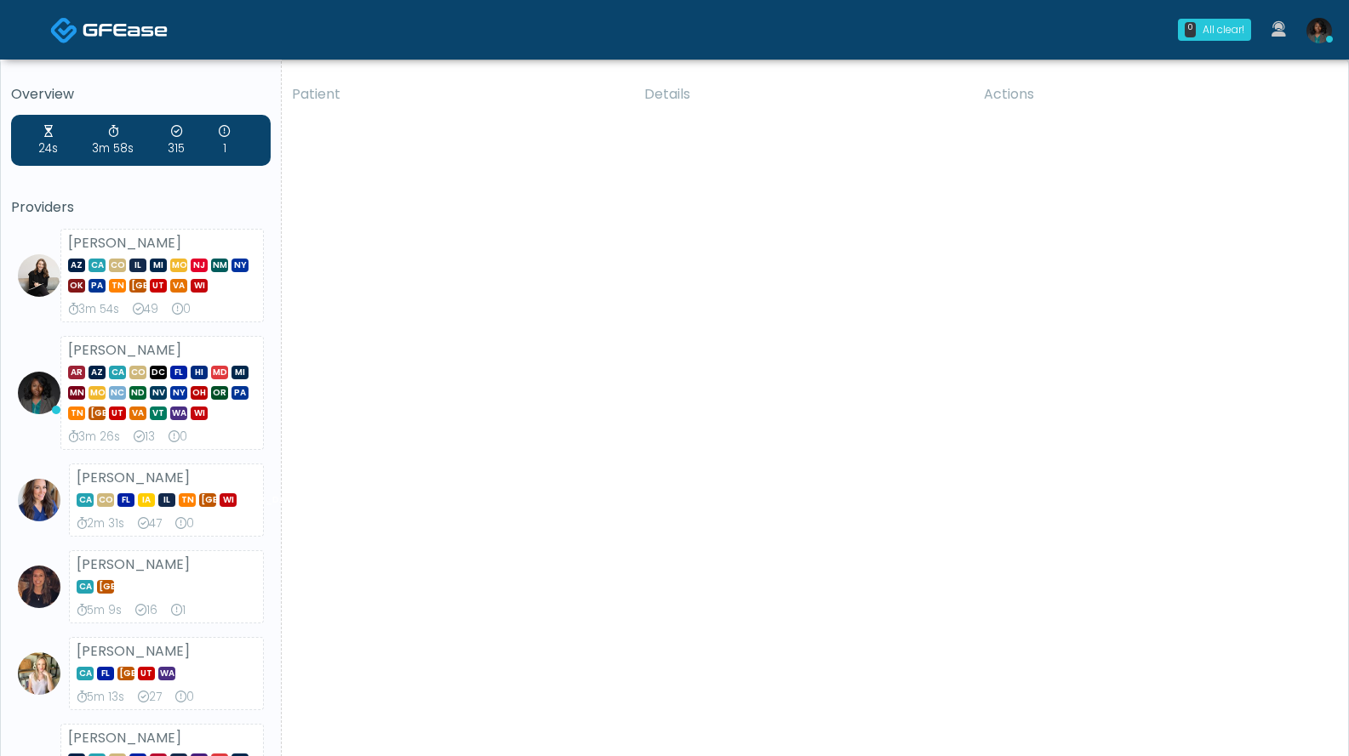
click at [1316, 43] on link at bounding box center [1319, 30] width 46 height 56
